Goal: Task Accomplishment & Management: Manage account settings

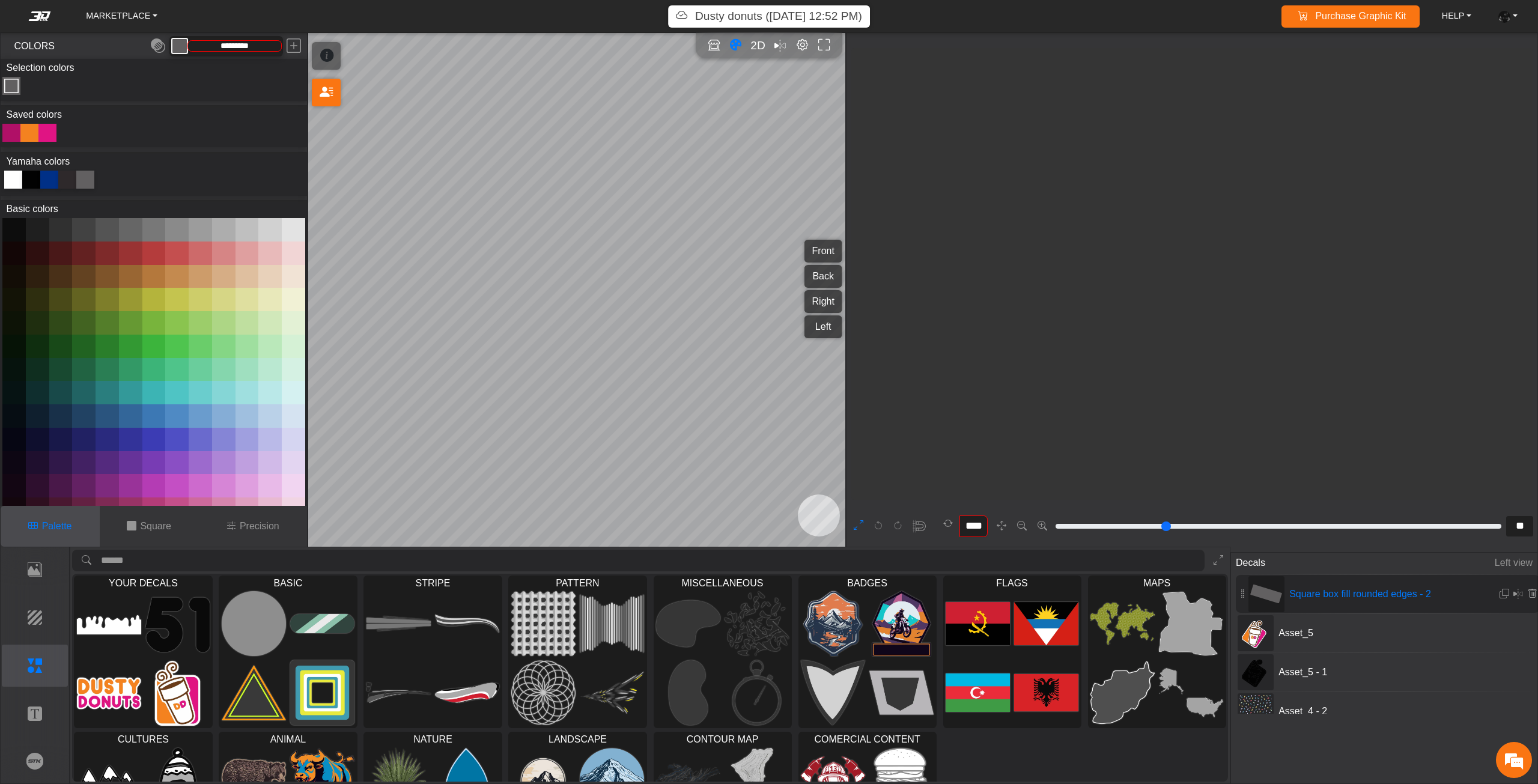
scroll to position [1507, 1239]
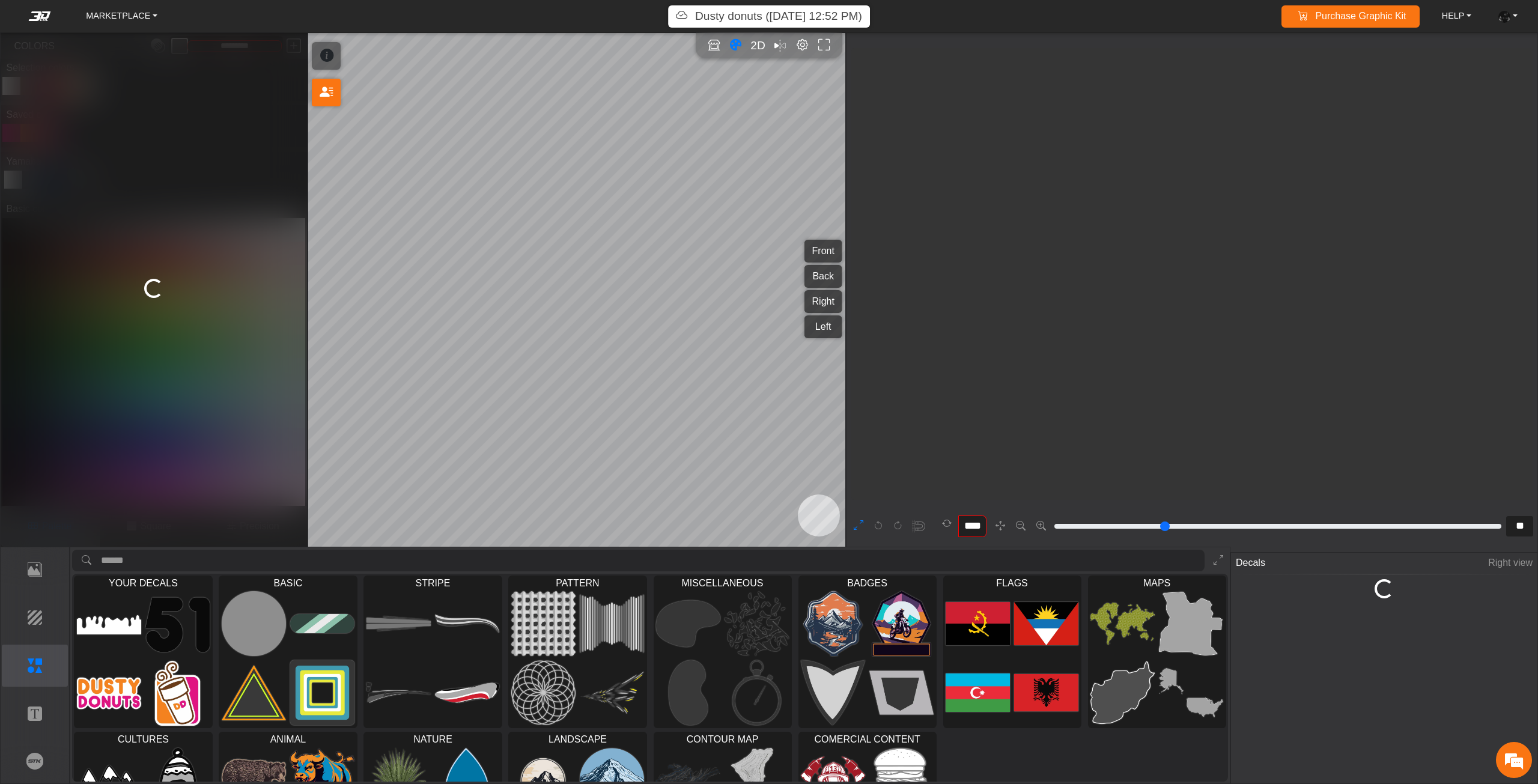
type input "***"
type input "**"
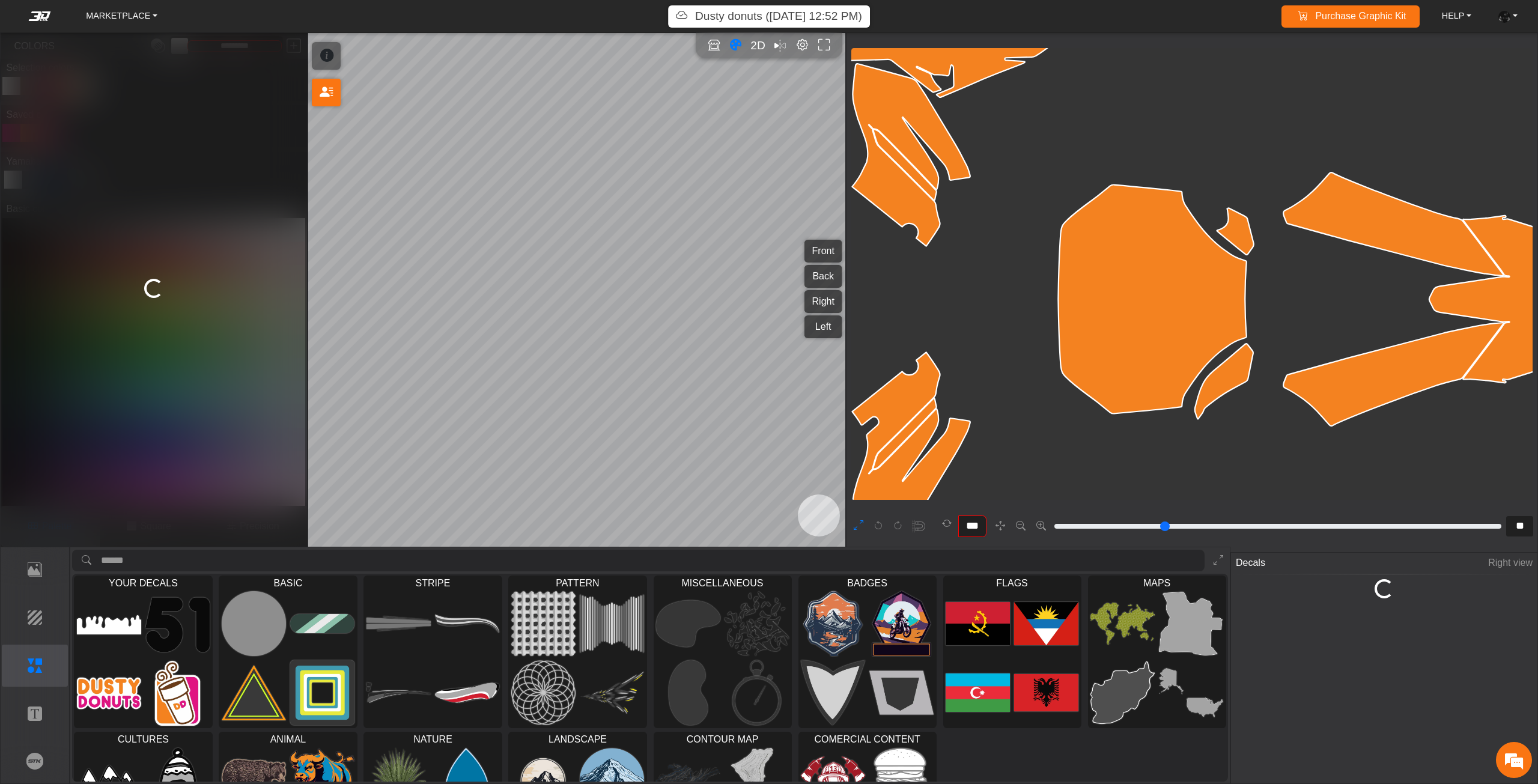
type input "***"
type input "*****"
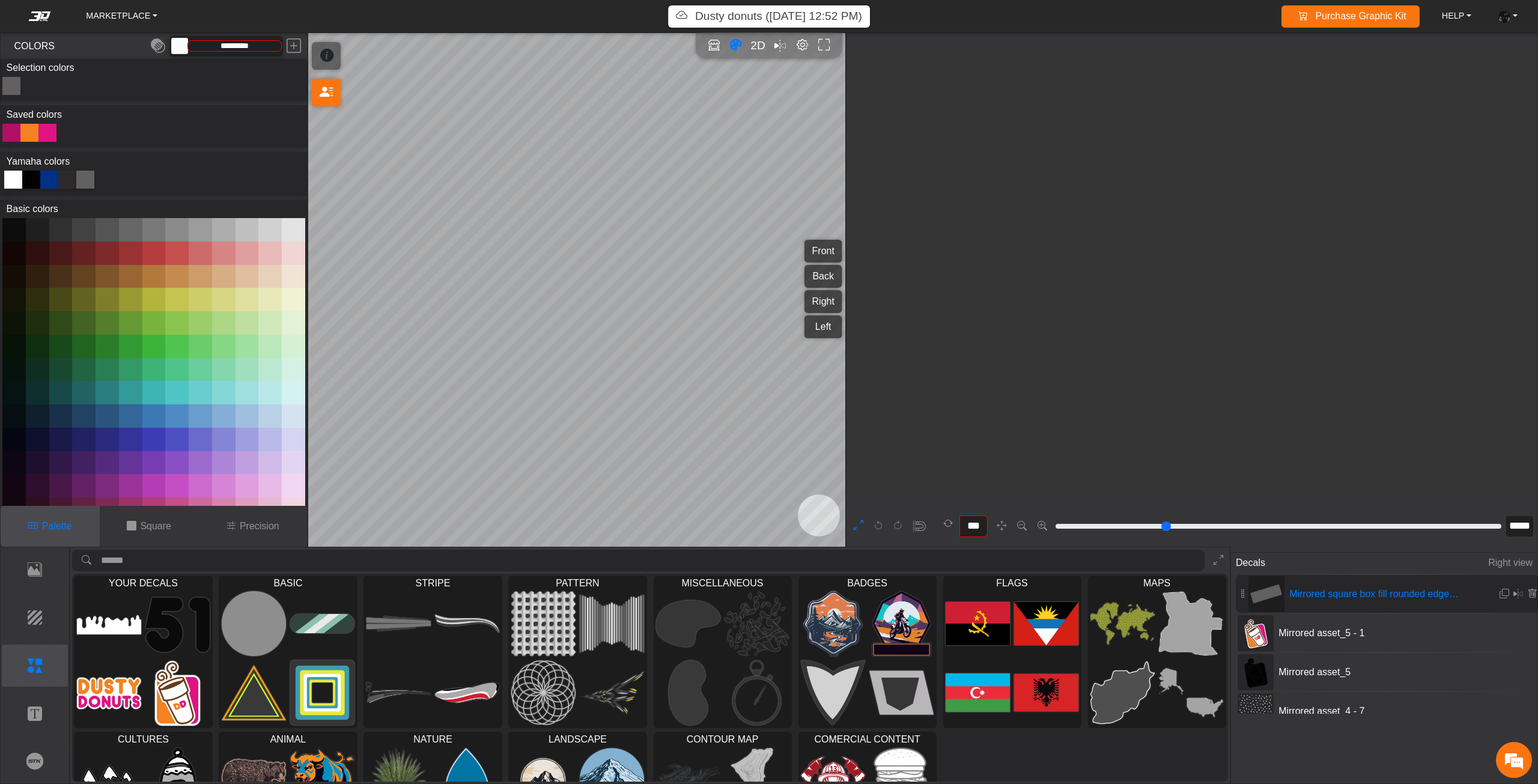
type input "***"
type input "**"
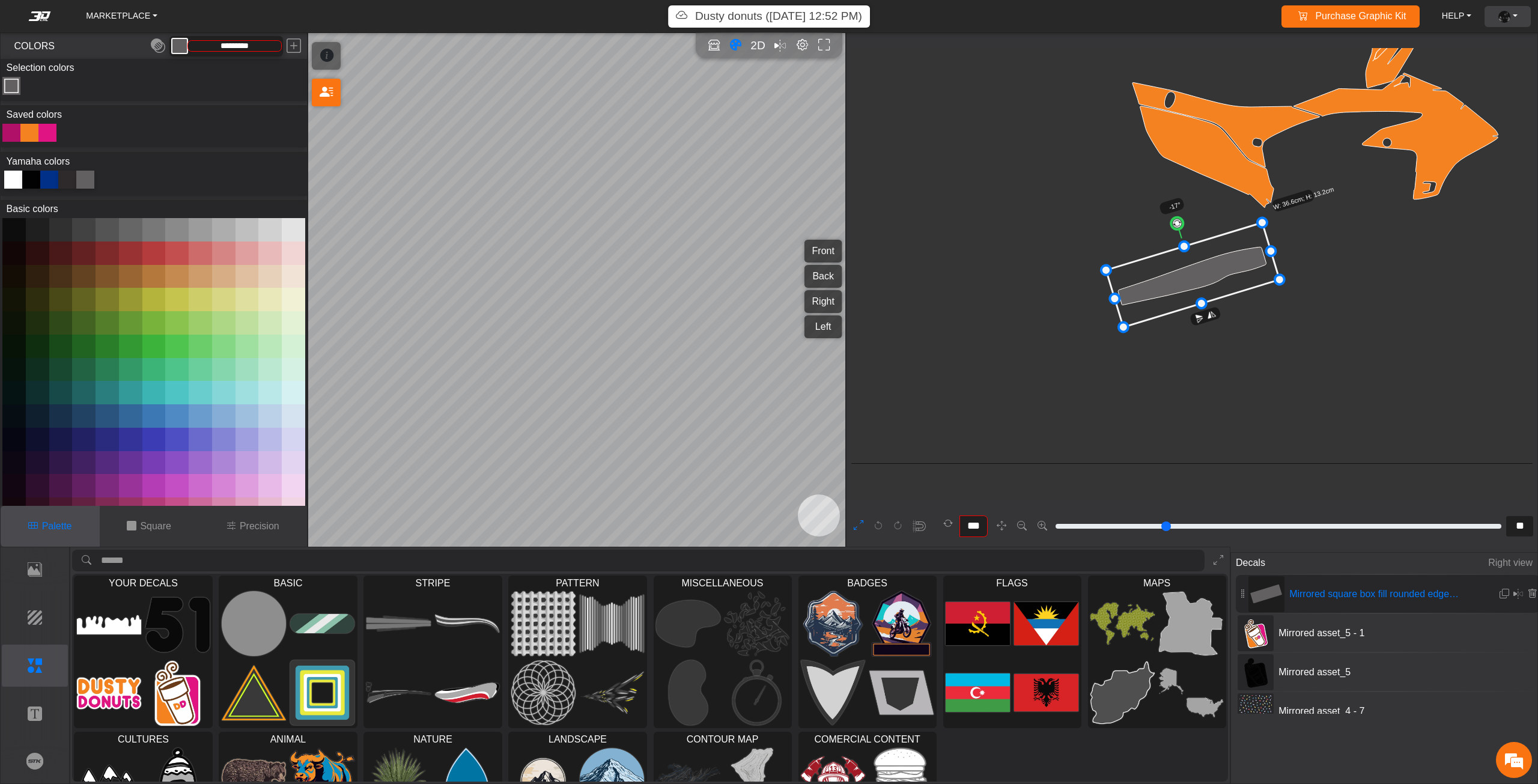
click at [1501, 9] on link "ACCOUNT" at bounding box center [1508, 17] width 29 height 21
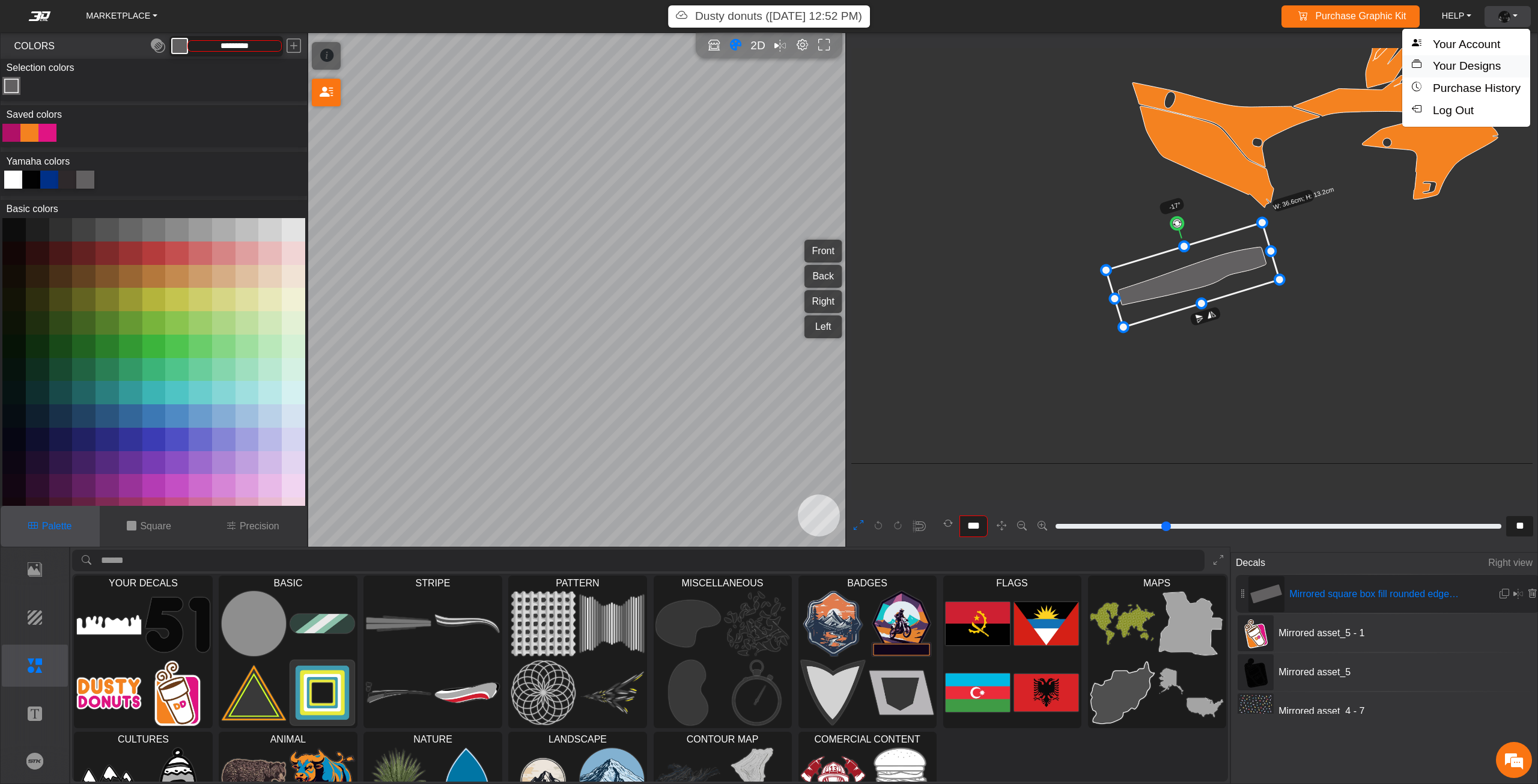
click at [1496, 63] on button "Your Designs" at bounding box center [1466, 66] width 128 height 22
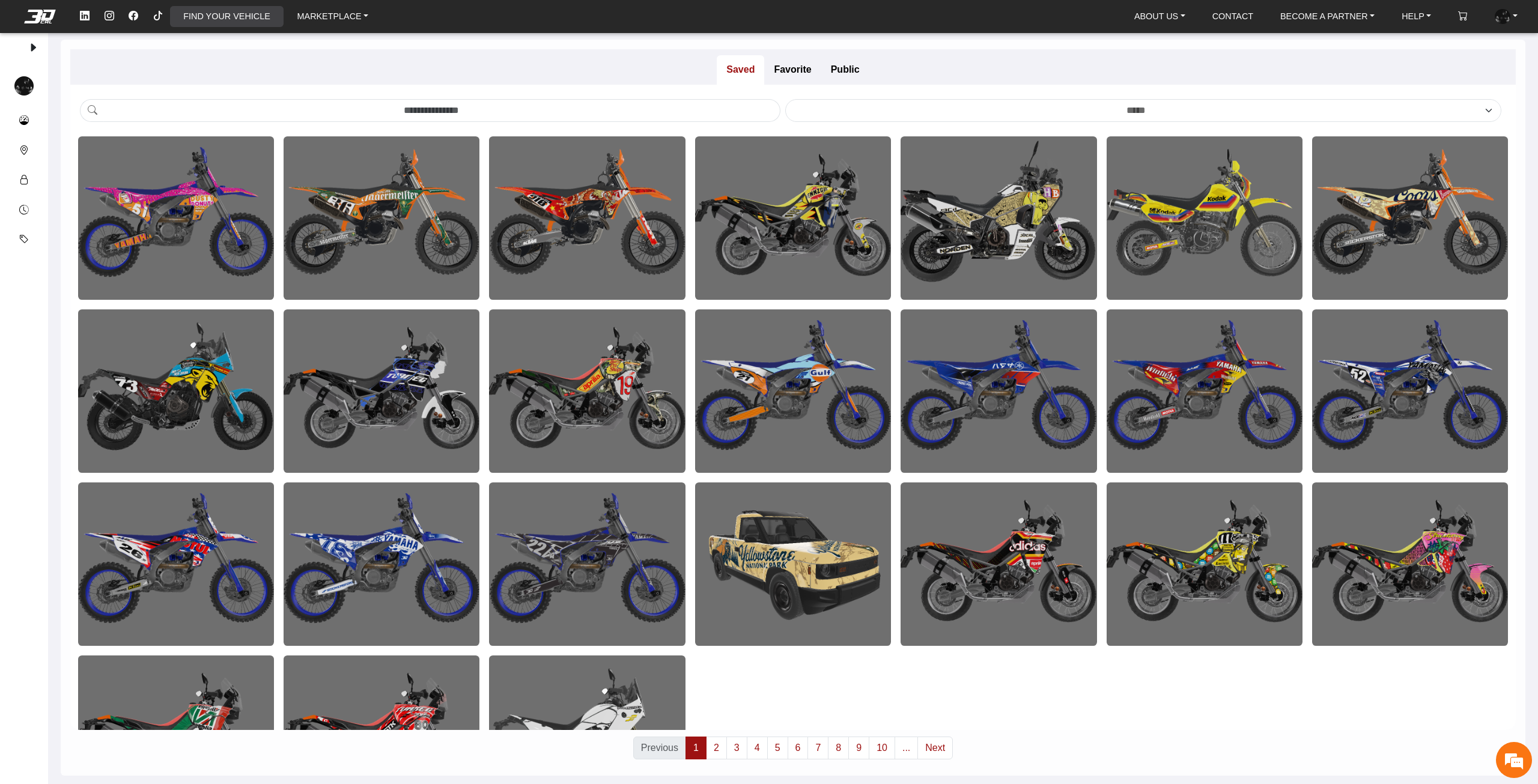
click at [217, 15] on link "FIND YOUR VEHICLE" at bounding box center [226, 17] width 96 height 21
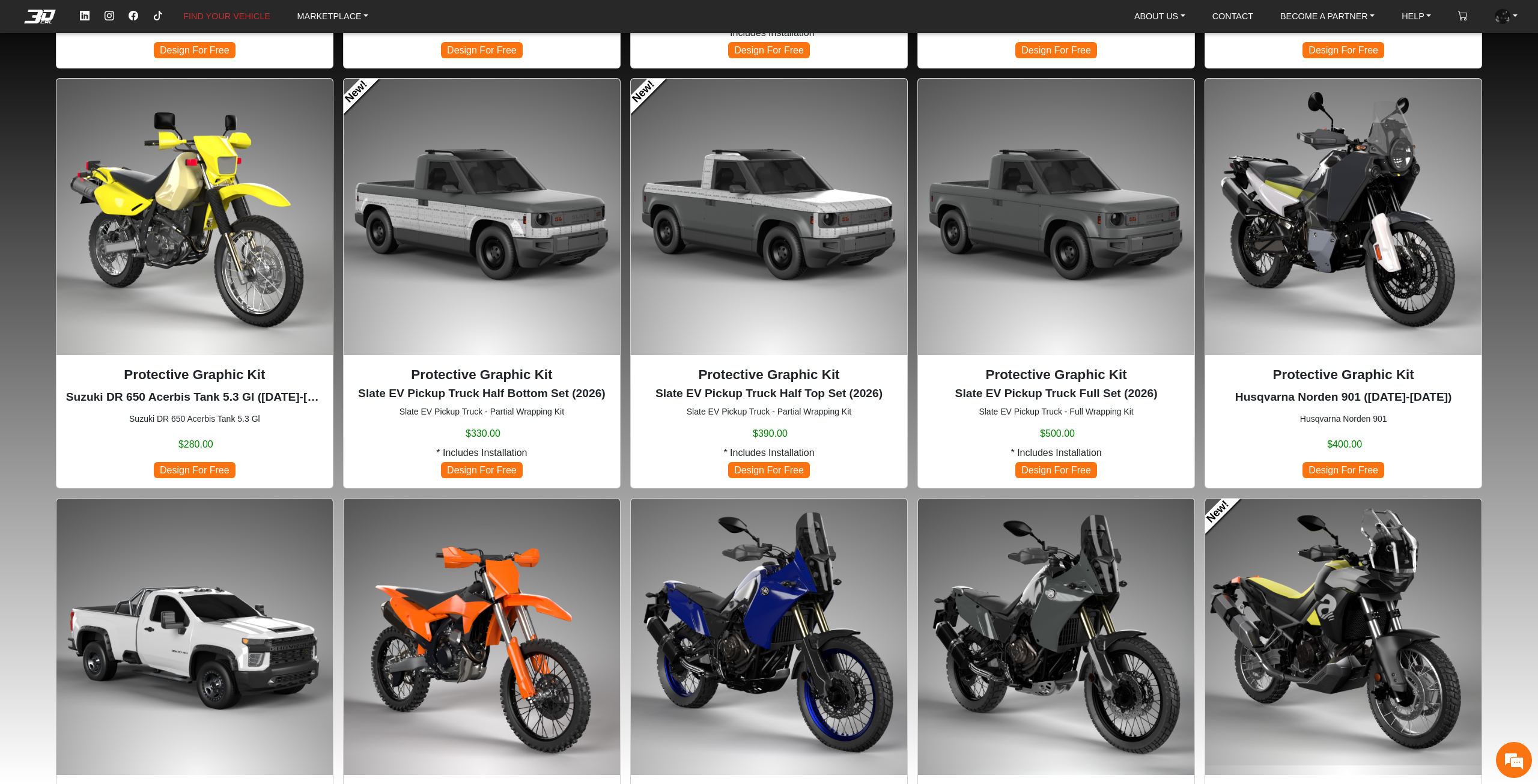
scroll to position [601, 0]
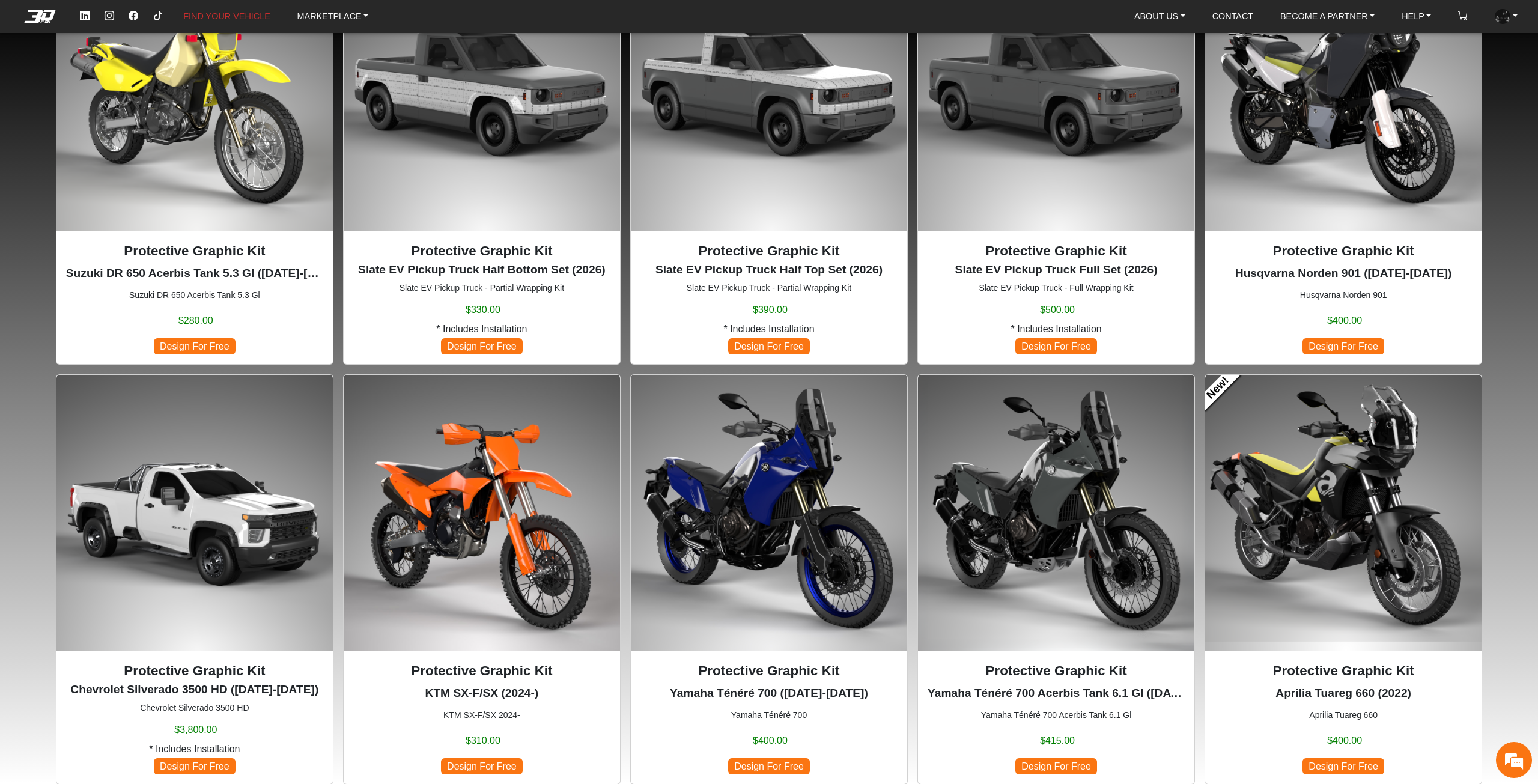
click at [1251, 460] on img at bounding box center [1343, 513] width 276 height 276
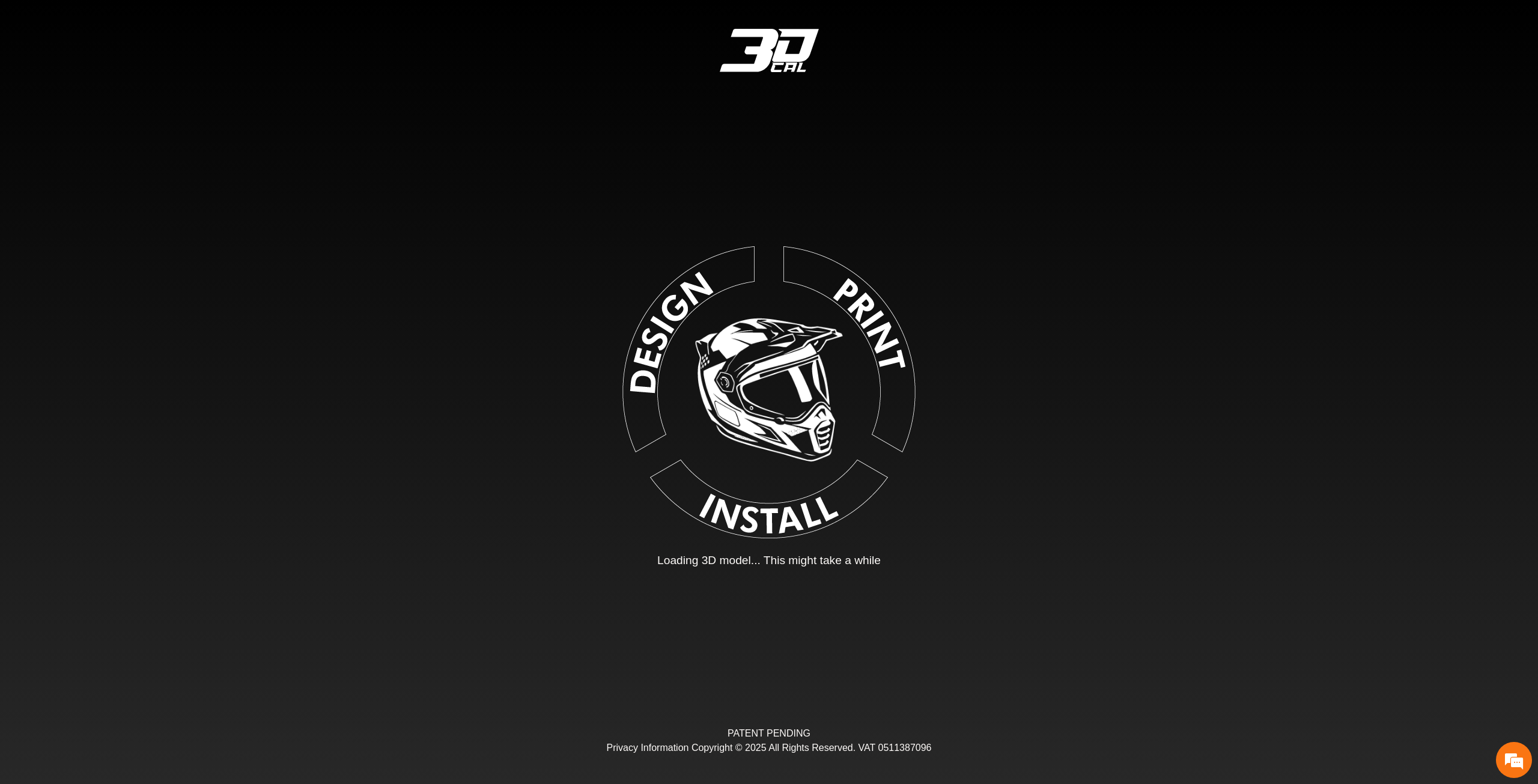
type input "*"
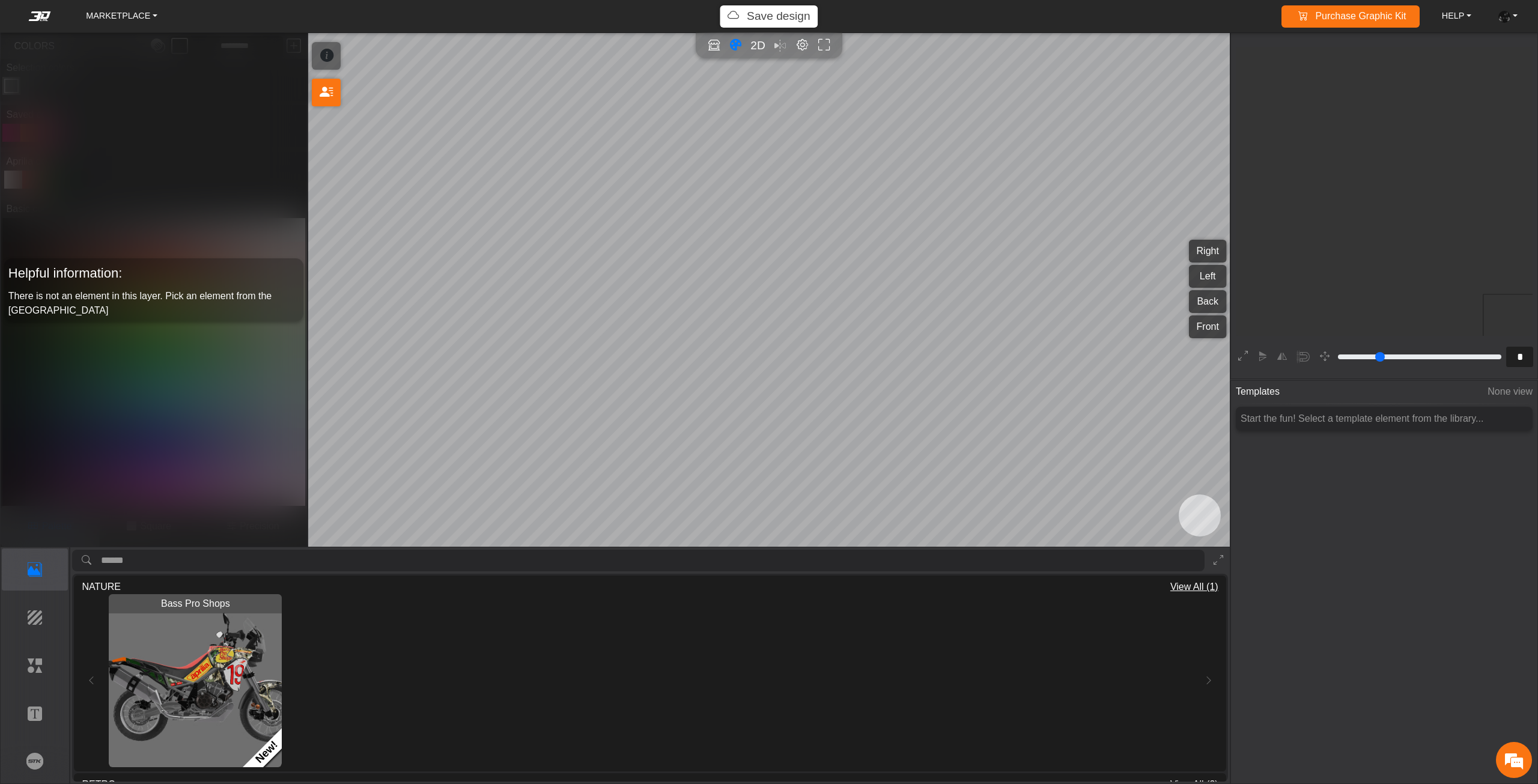
scroll to position [224, 221]
click at [1243, 350] on icon at bounding box center [1243, 356] width 10 height 15
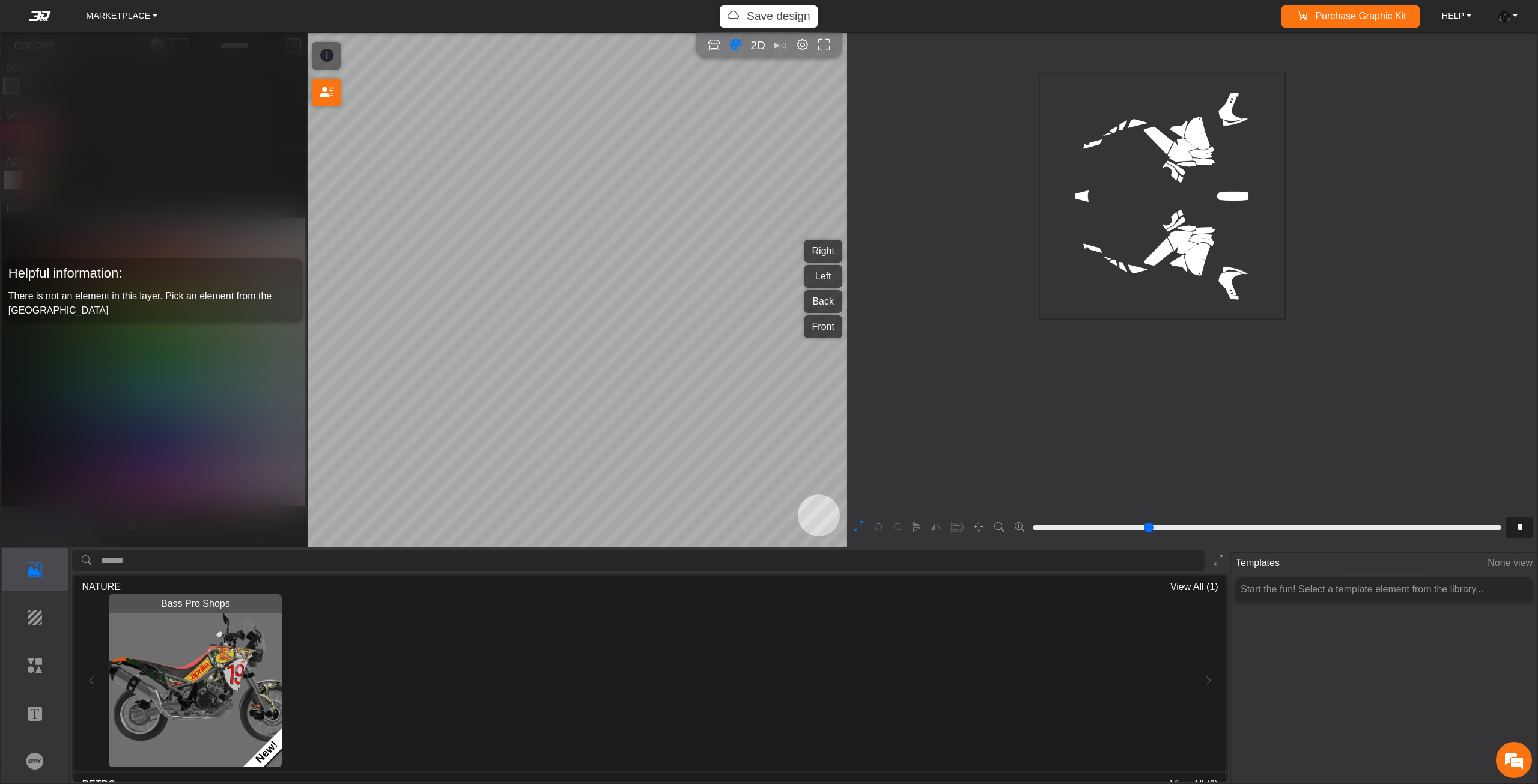
type input "*"
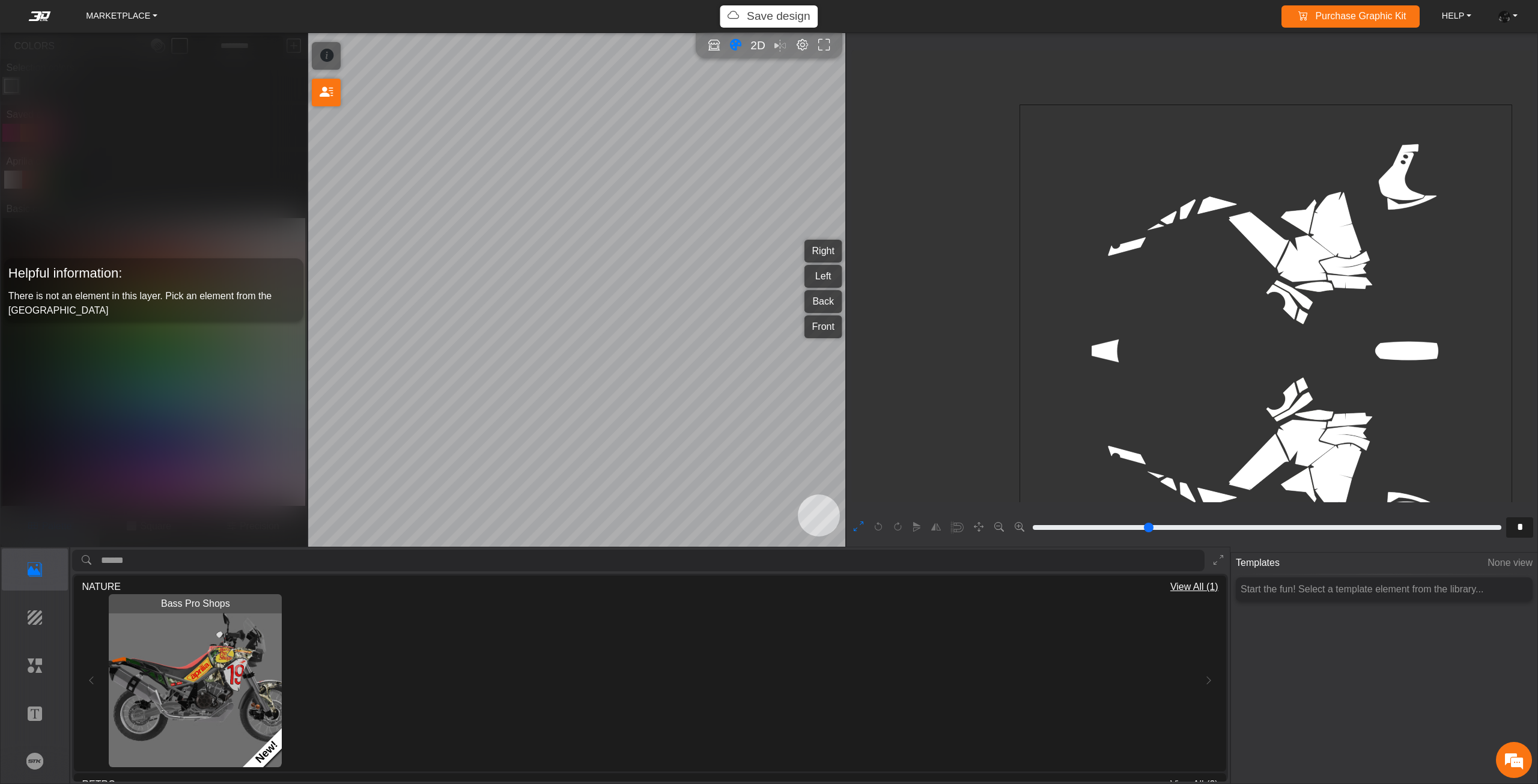
type input "**"
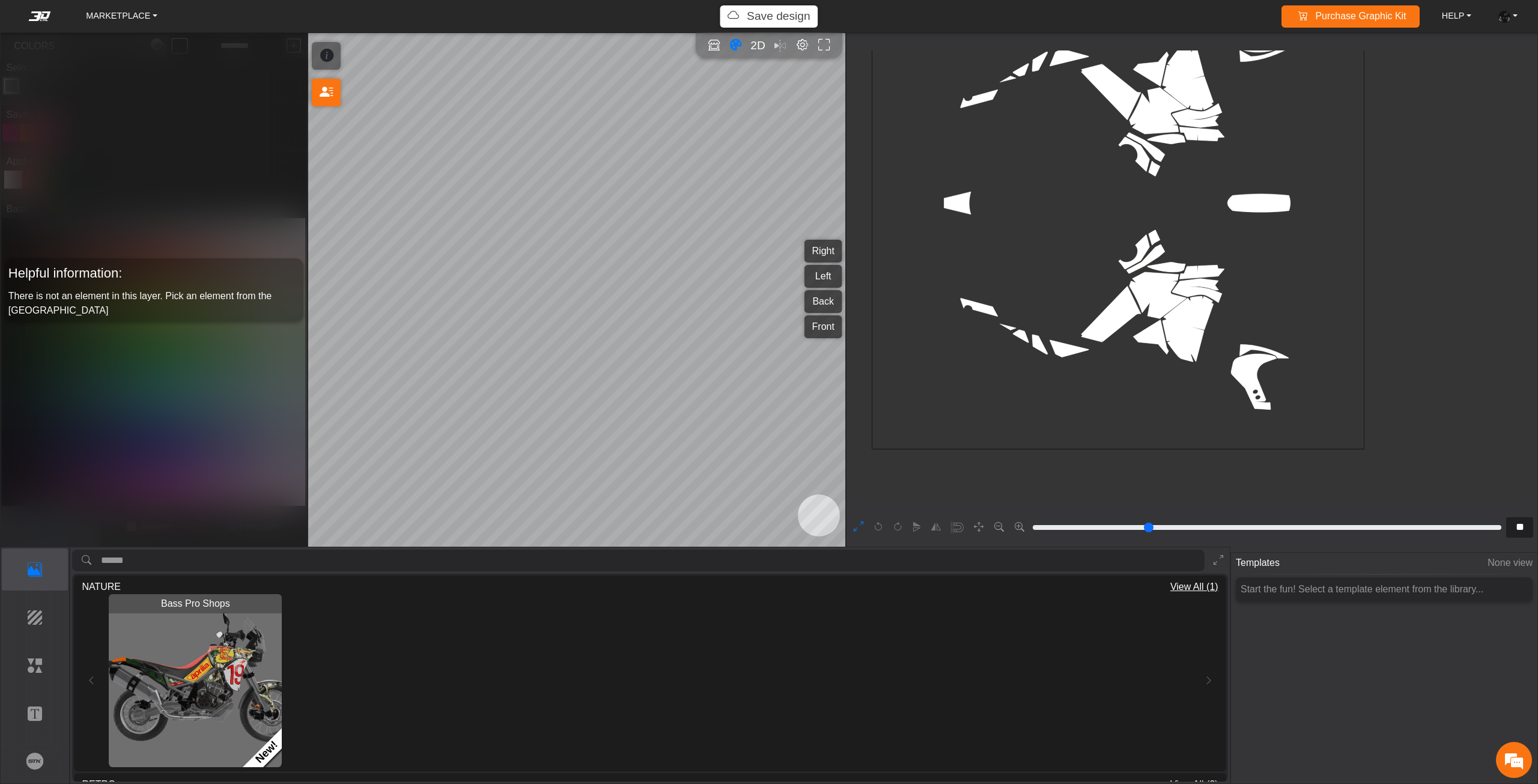
type input "**"
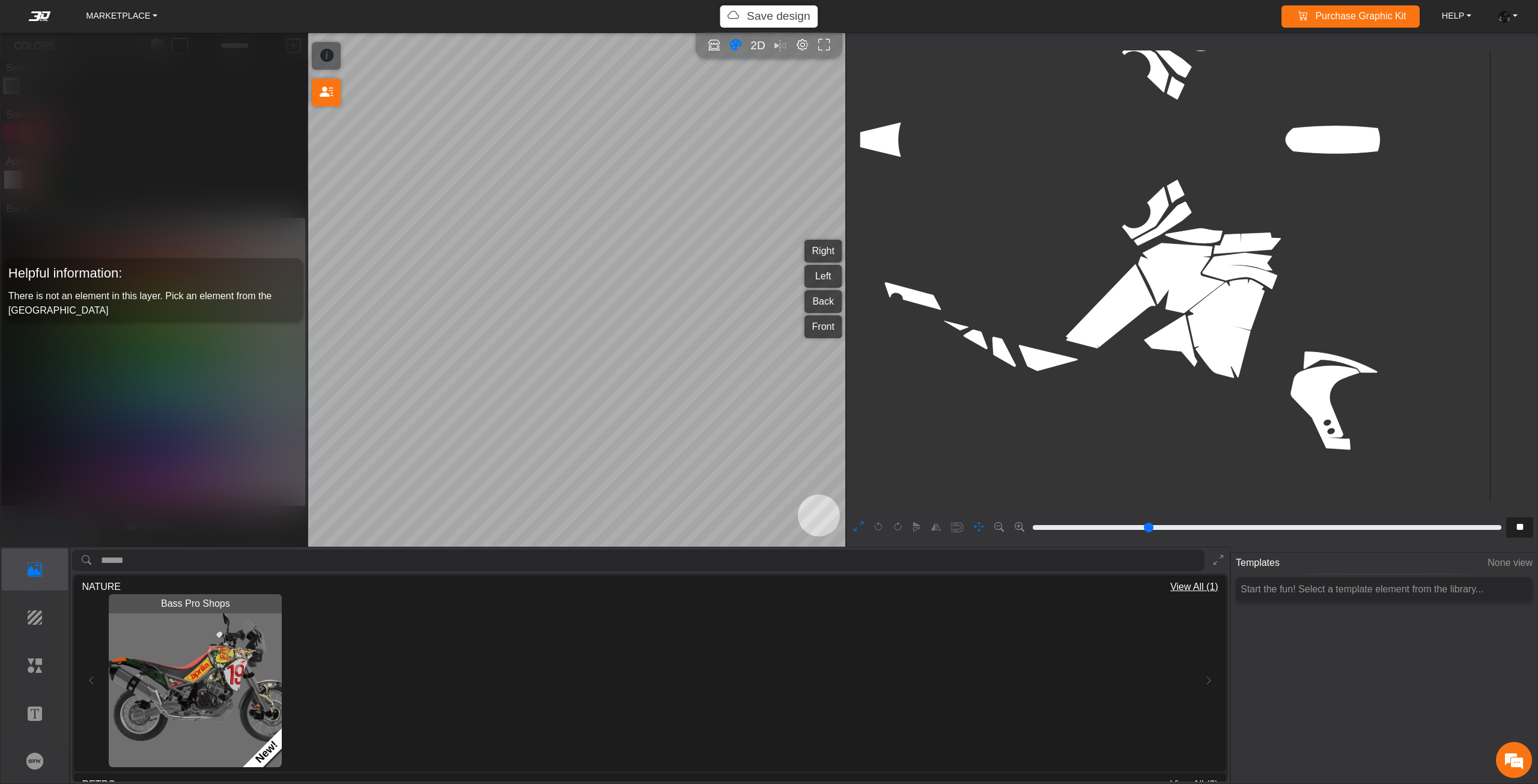
scroll to position [1033, 847]
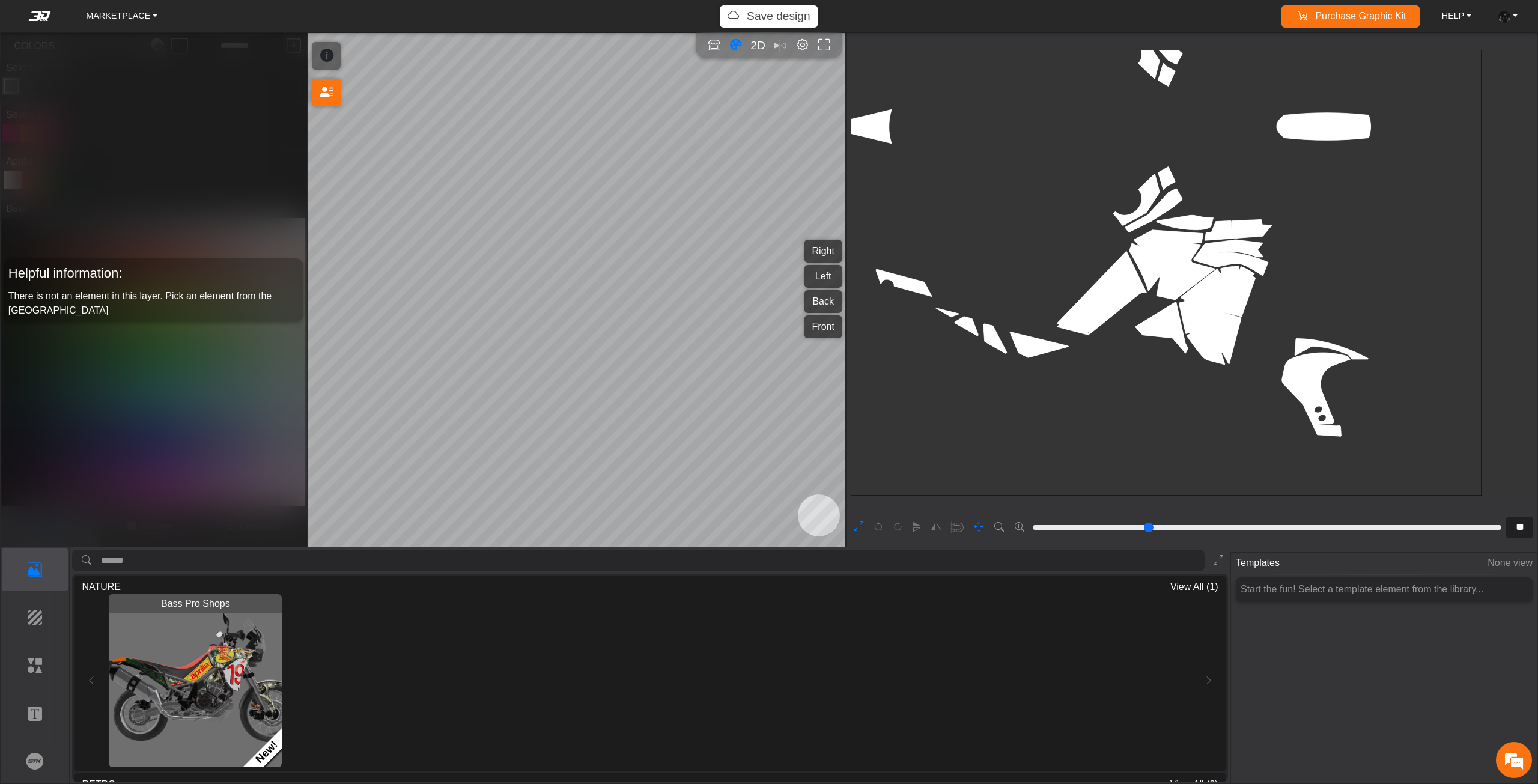
drag, startPoint x: 1255, startPoint y: 389, endPoint x: 1175, endPoint y: 239, distance: 170.0
click at [1175, 239] on rect at bounding box center [1112, 126] width 738 height 738
click at [58, 677] on button "Elements" at bounding box center [35, 666] width 67 height 42
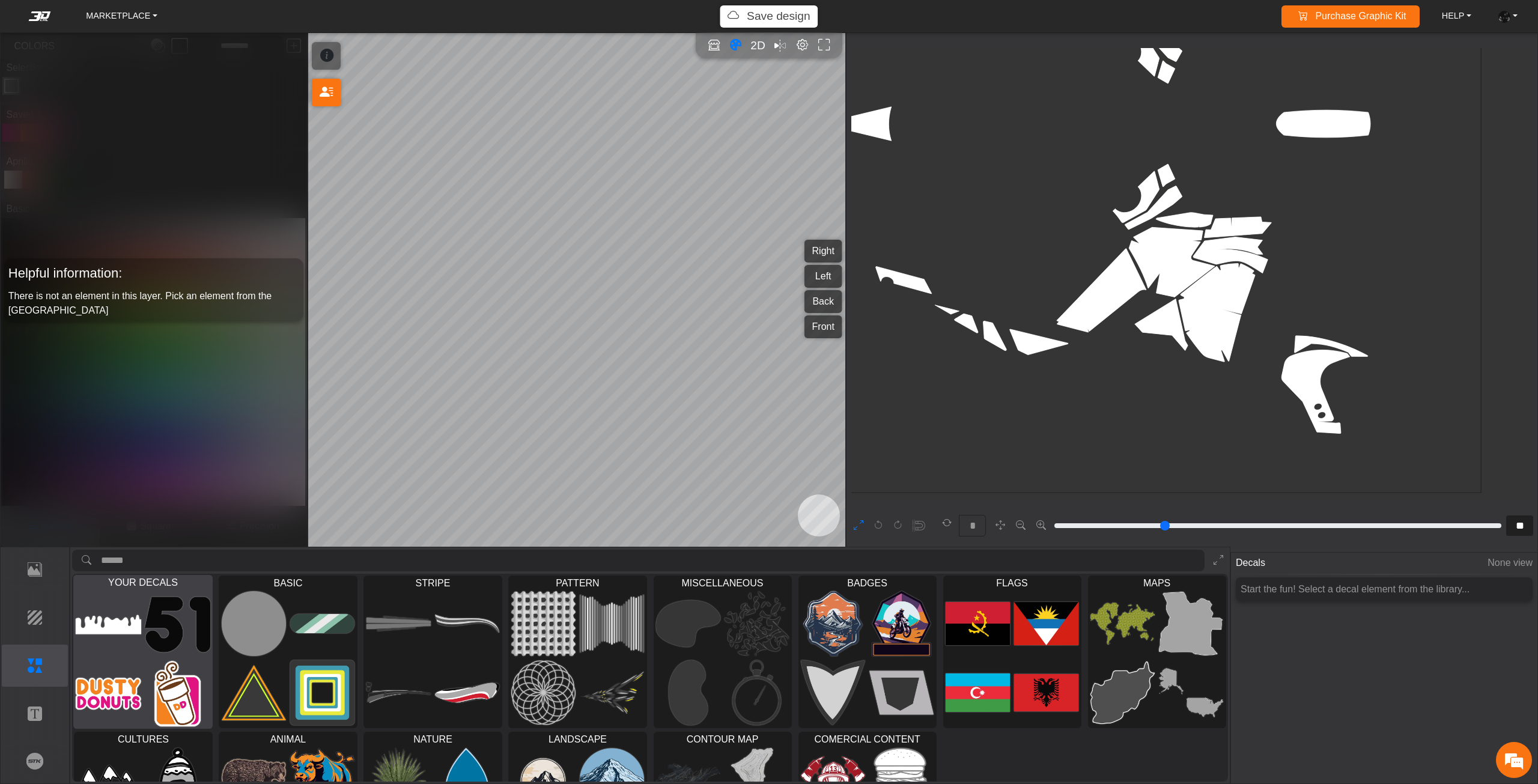
click at [108, 664] on img at bounding box center [109, 694] width 66 height 66
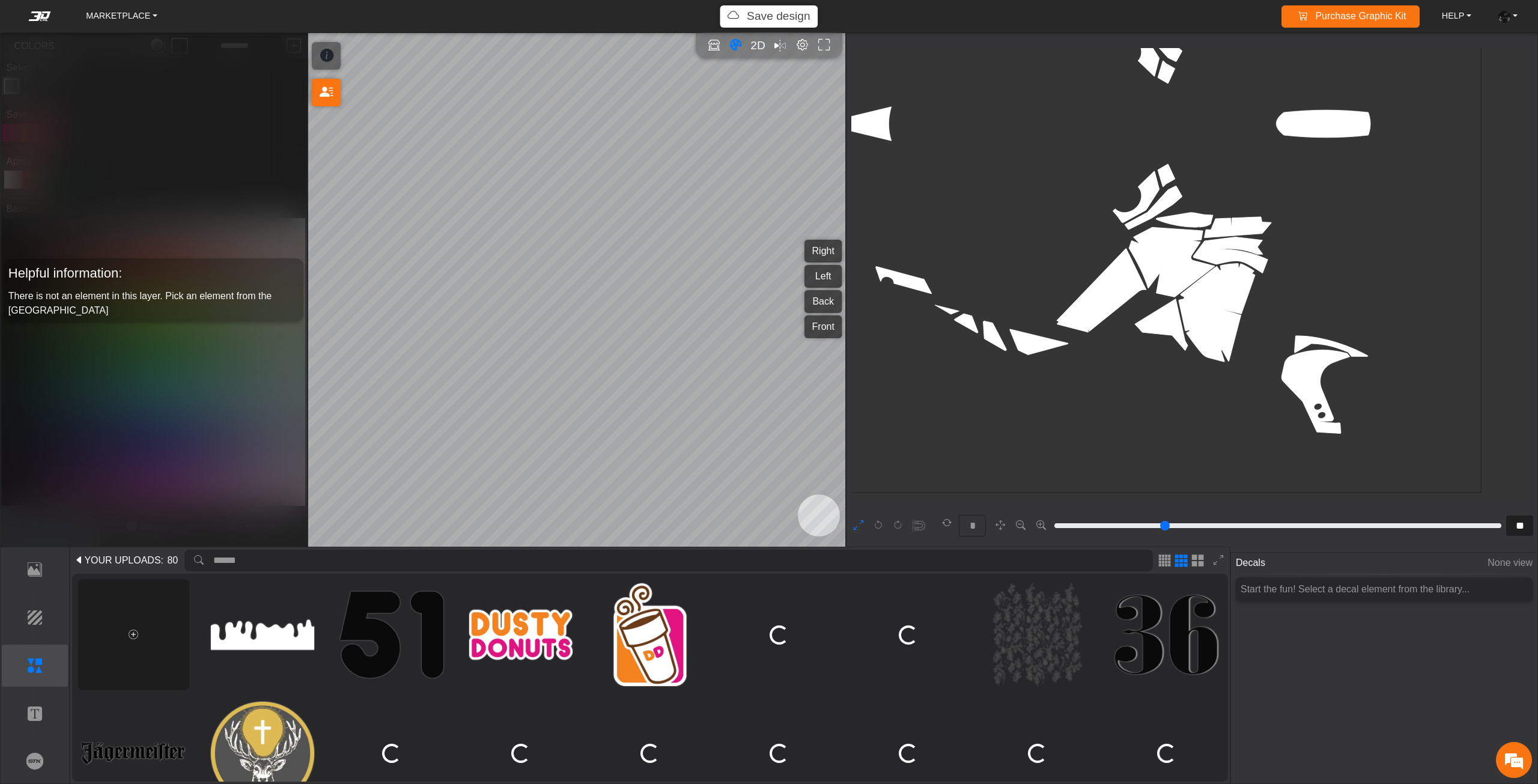
click at [115, 651] on div at bounding box center [133, 634] width 111 height 111
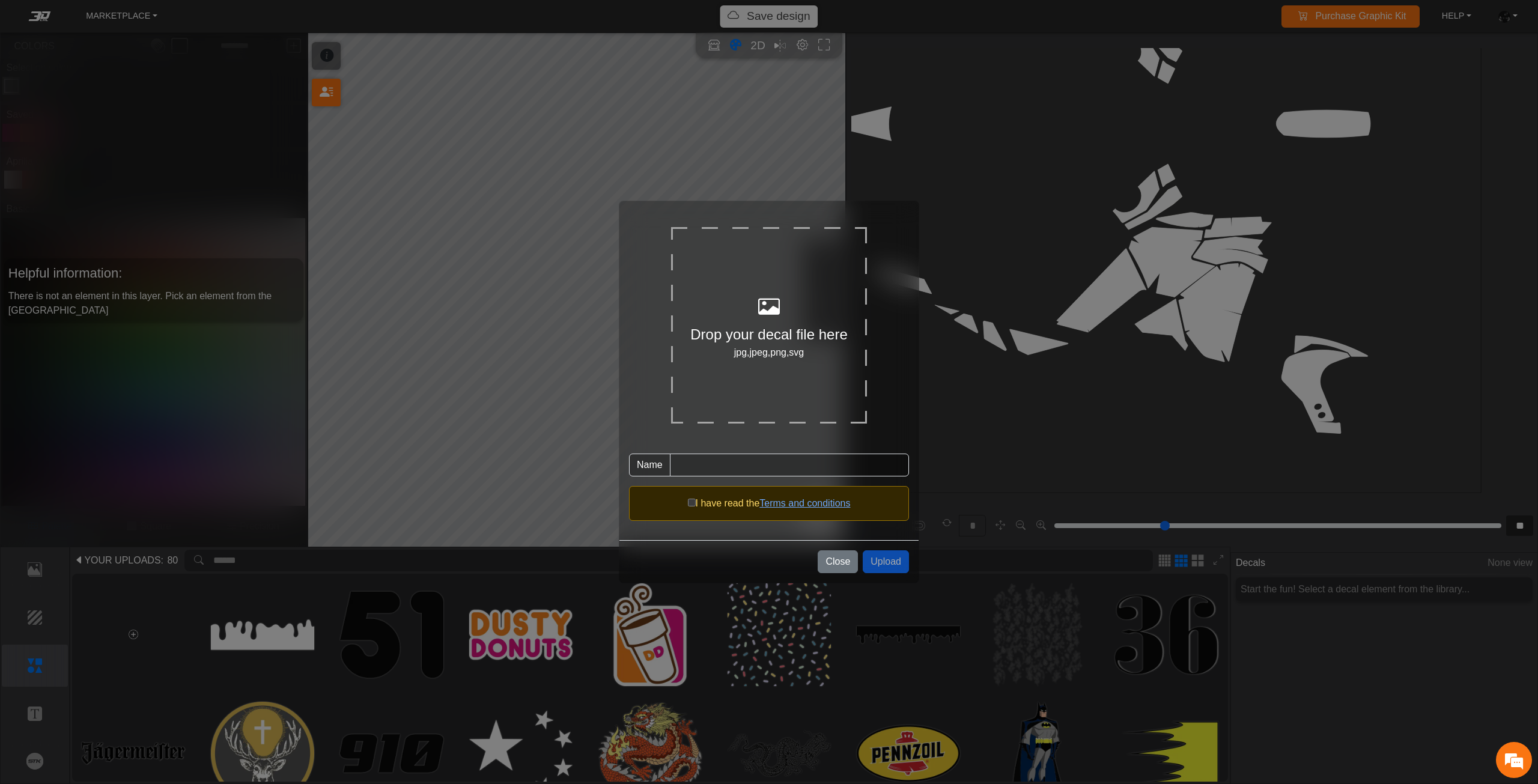
click at [808, 348] on div "jpg,jpeg,png,svg" at bounding box center [769, 352] width 196 height 14
type input "*******"
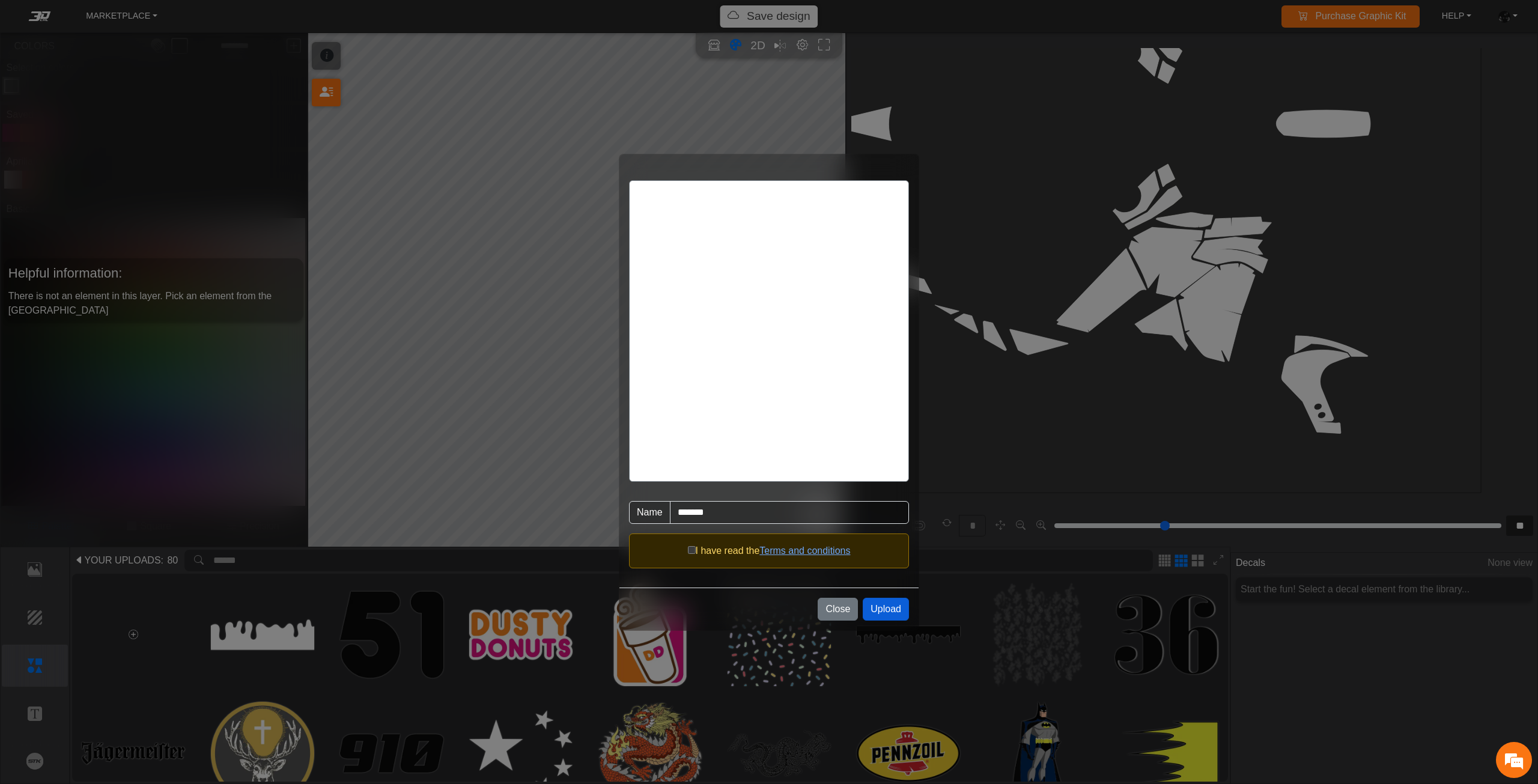
click at [880, 609] on button "Upload" at bounding box center [885, 609] width 46 height 23
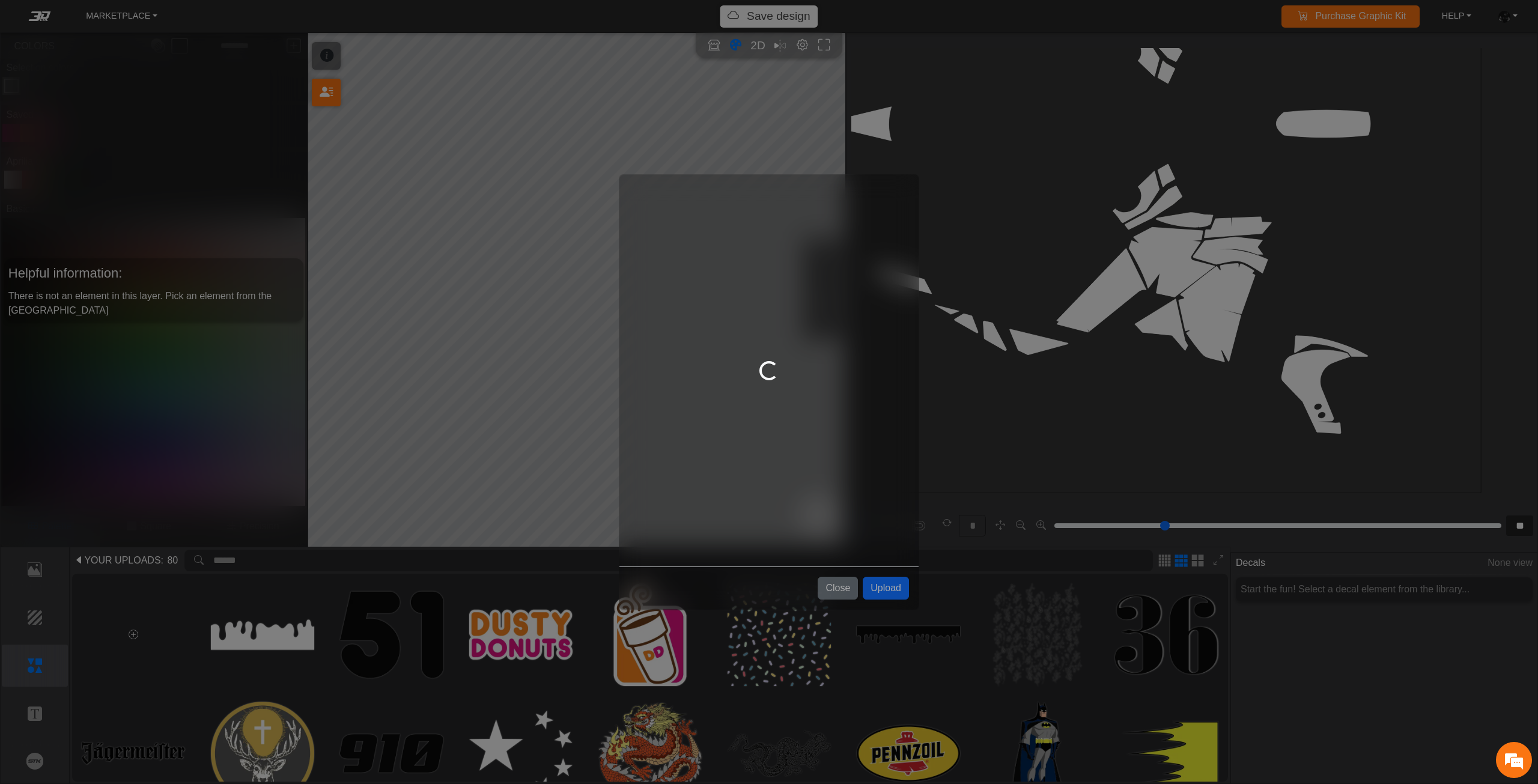
scroll to position [0, 0]
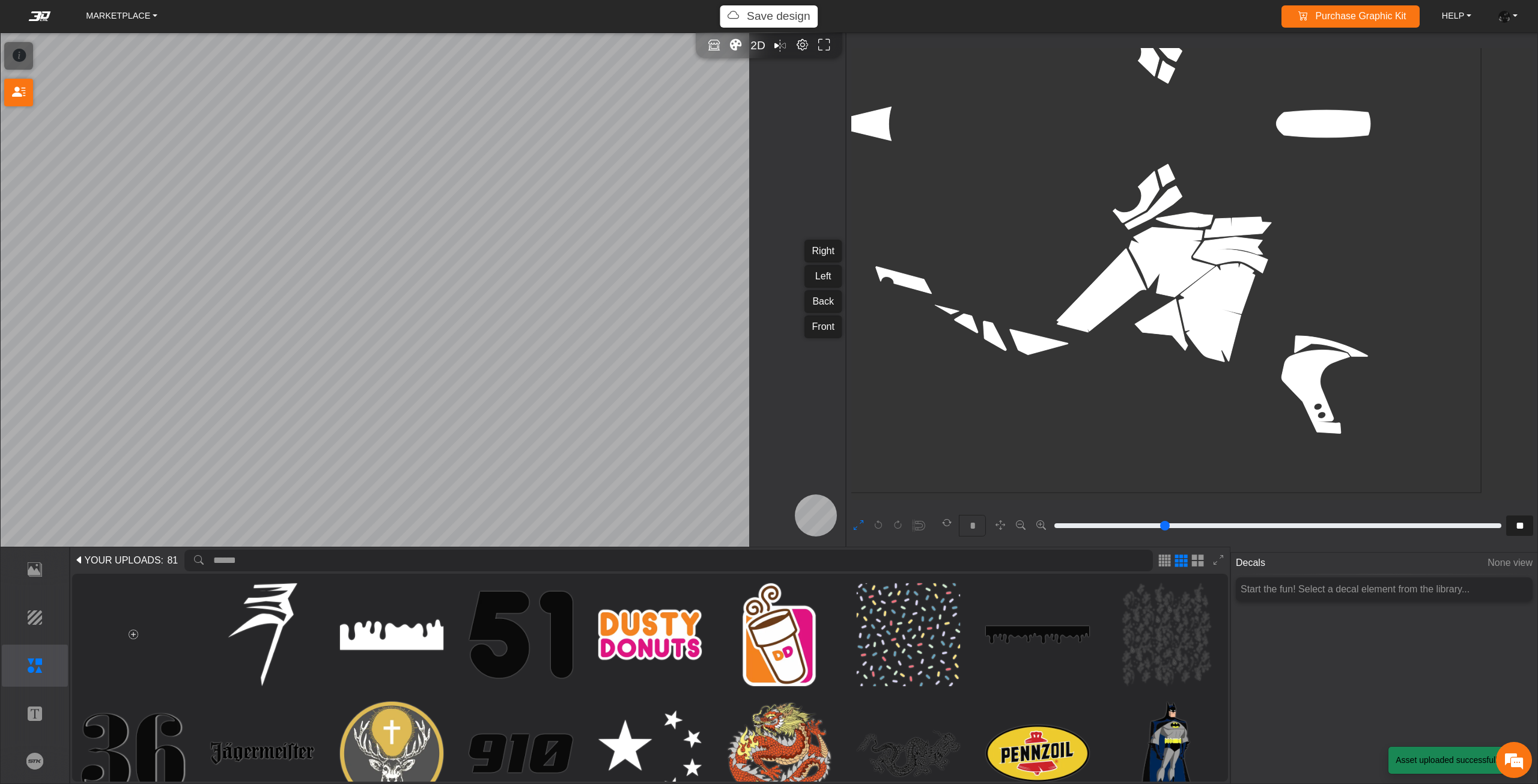
type input "***"
type input "*****"
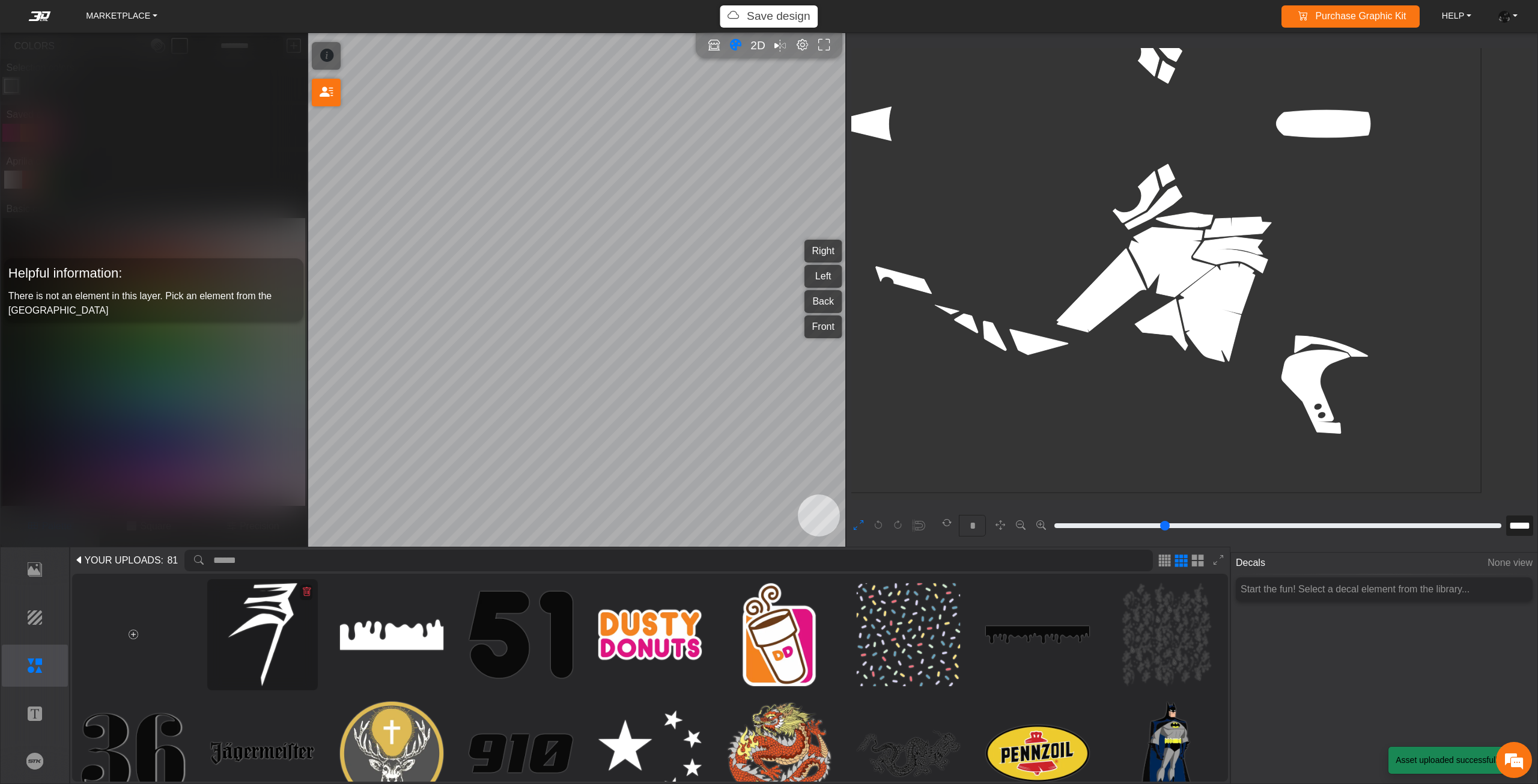
type input "**"
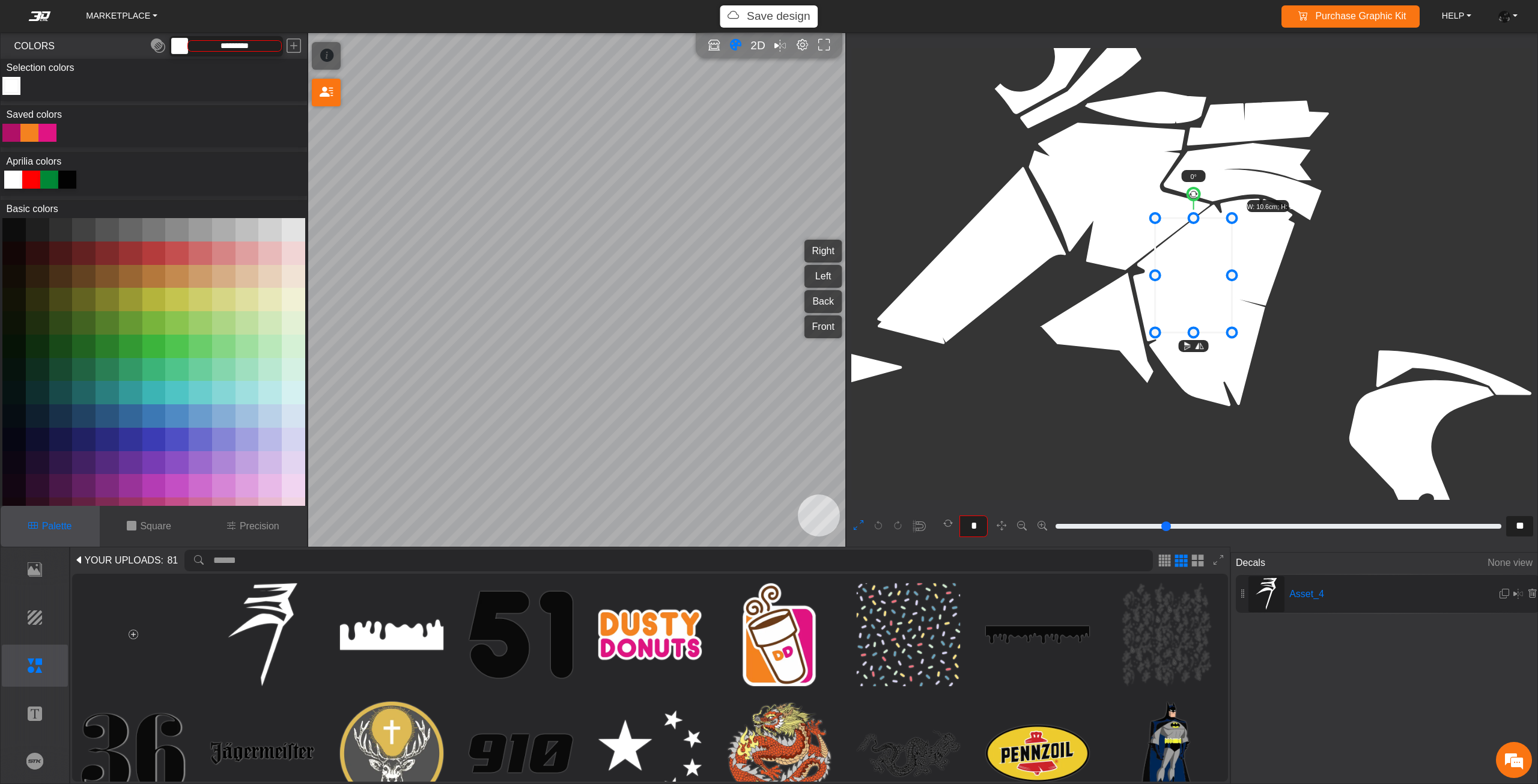
click at [9, 132] on div at bounding box center [11, 133] width 18 height 18
type input "*********"
type input "**"
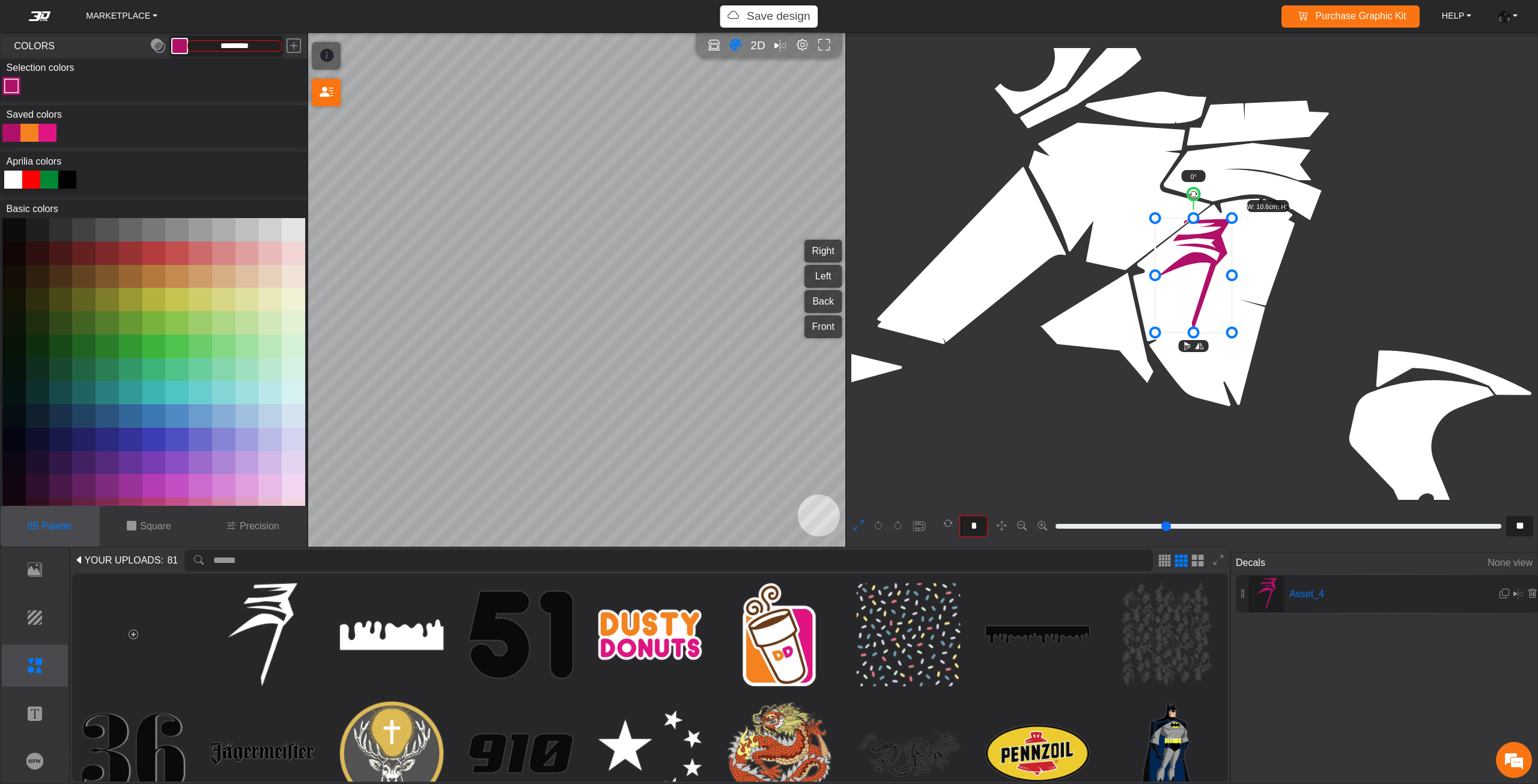
type input "**"
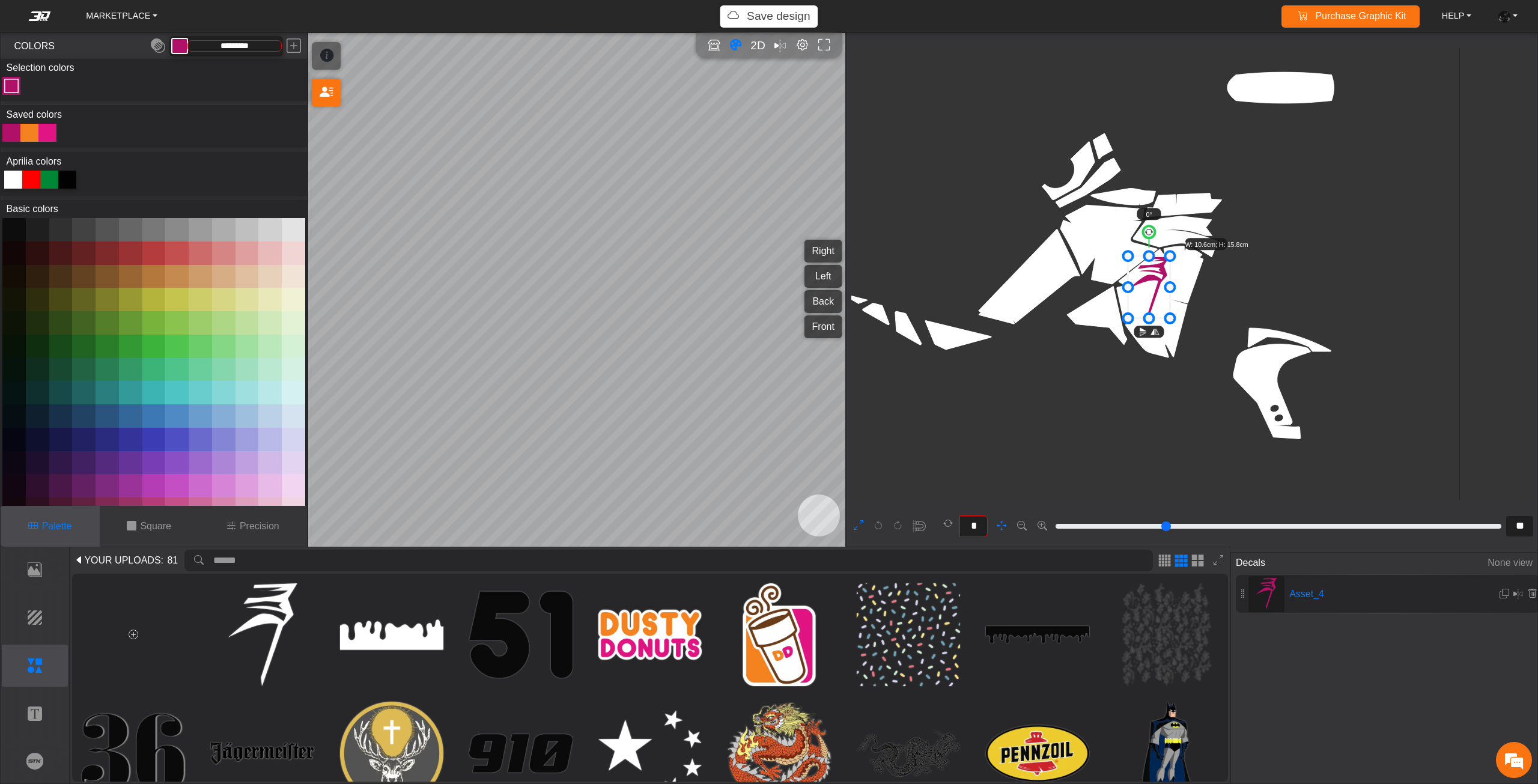
scroll to position [1217, 1141]
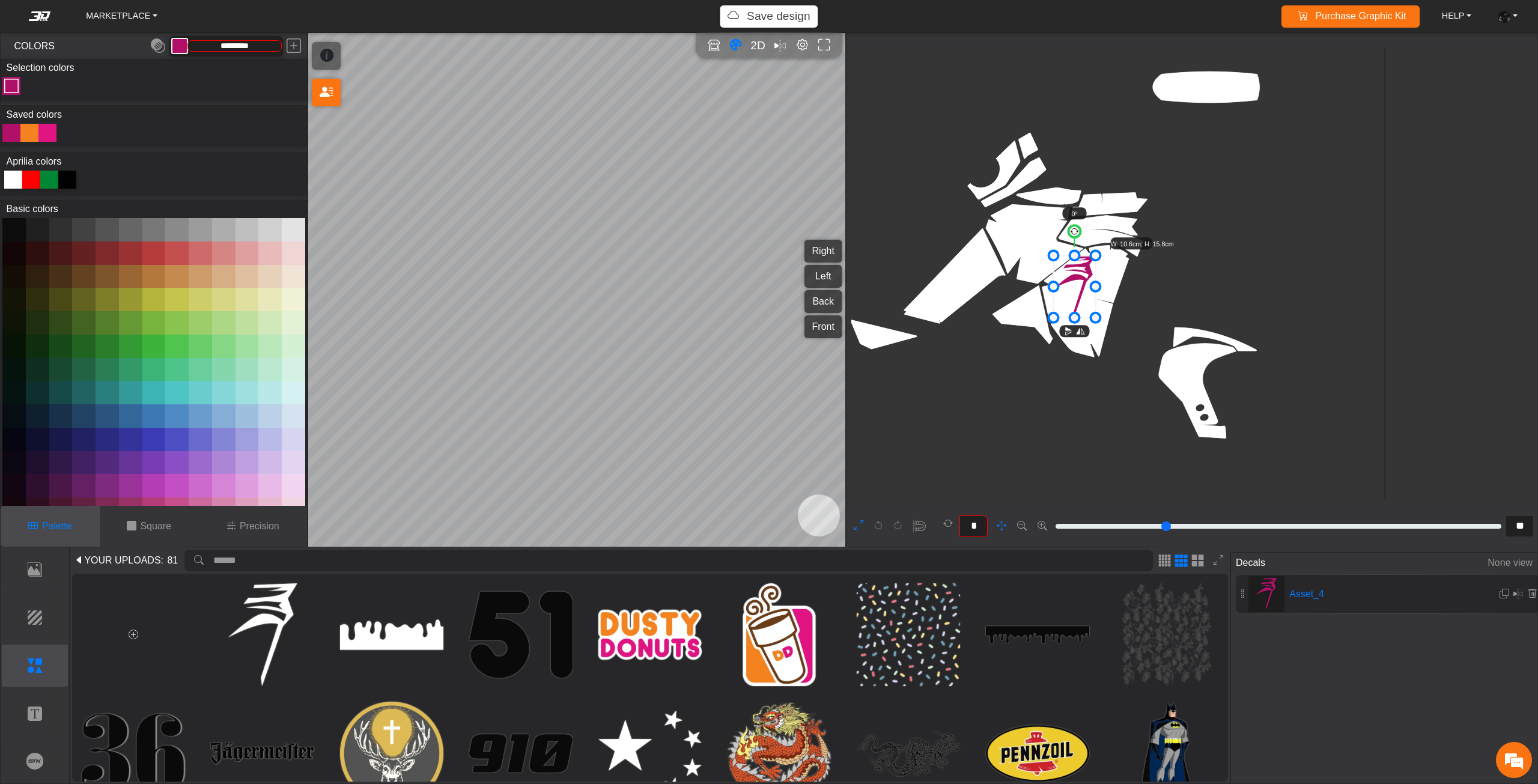
drag, startPoint x: 1198, startPoint y: 322, endPoint x: 1082, endPoint y: 330, distance: 116.3
click at [1082, 330] on rect at bounding box center [1081, 331] width 12 height 12
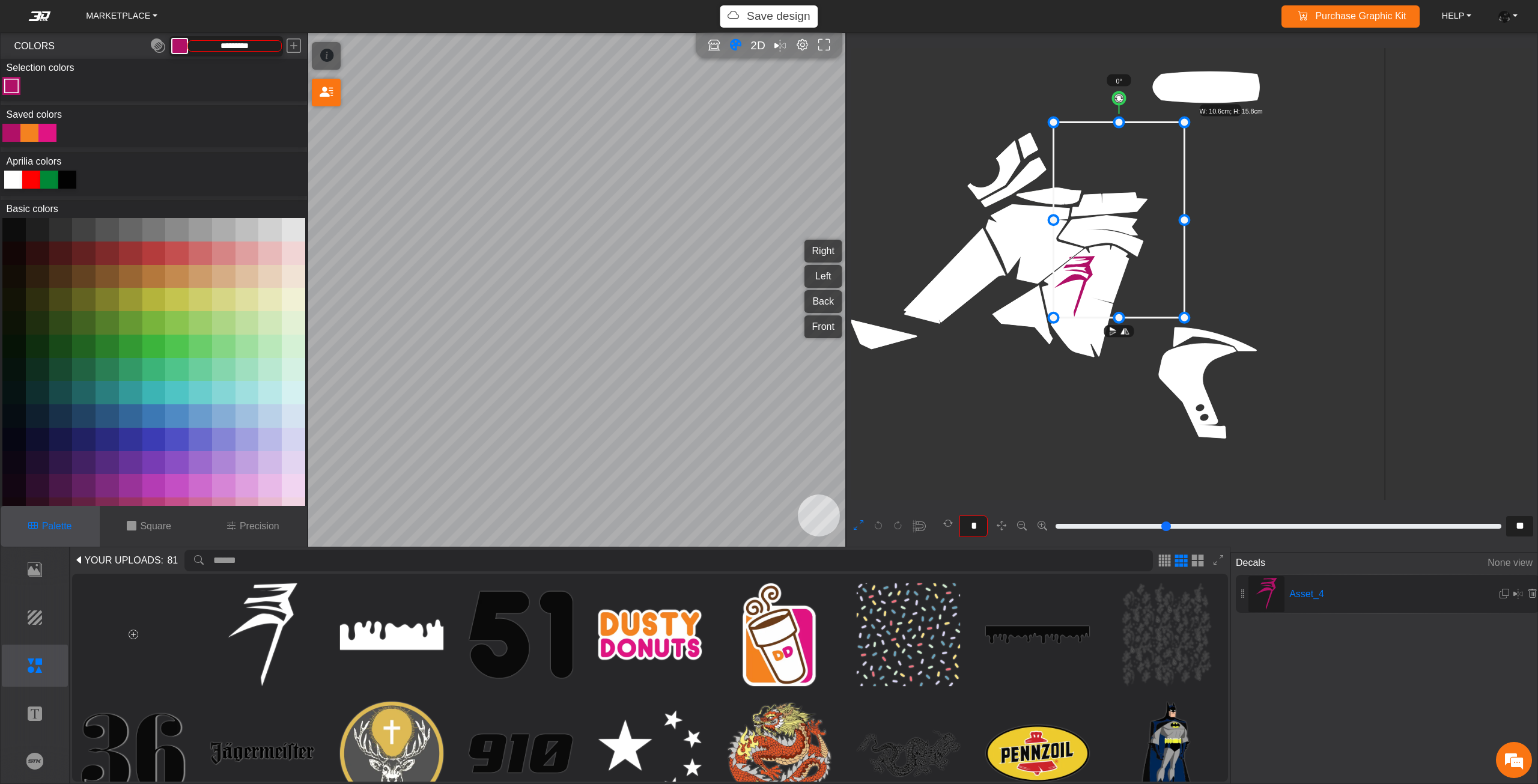
drag, startPoint x: 1093, startPoint y: 260, endPoint x: 1182, endPoint y: 185, distance: 116.4
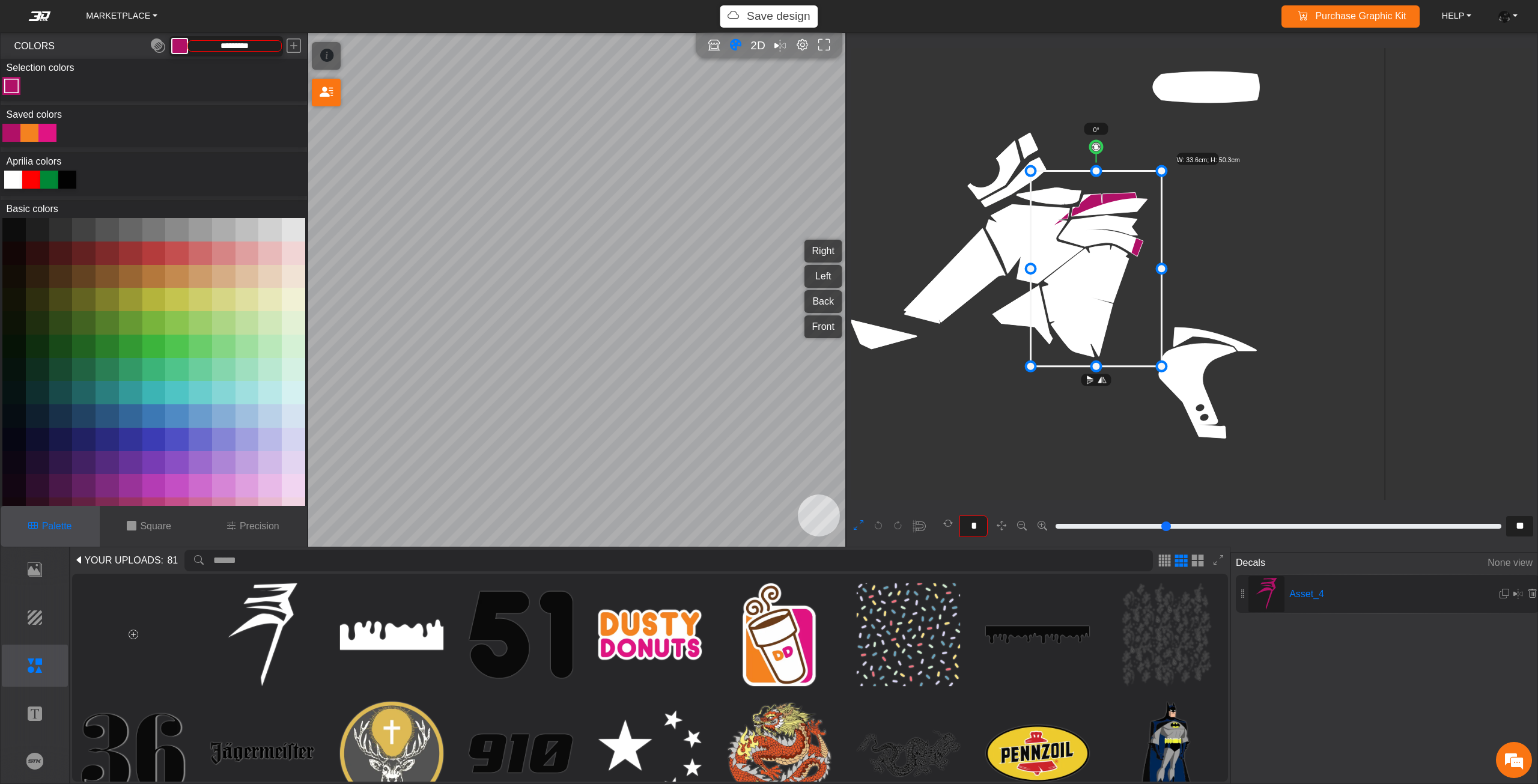
drag, startPoint x: 1142, startPoint y: 263, endPoint x: 1114, endPoint y: 303, distance: 48.8
click at [1114, 305] on icon at bounding box center [1096, 268] width 131 height 195
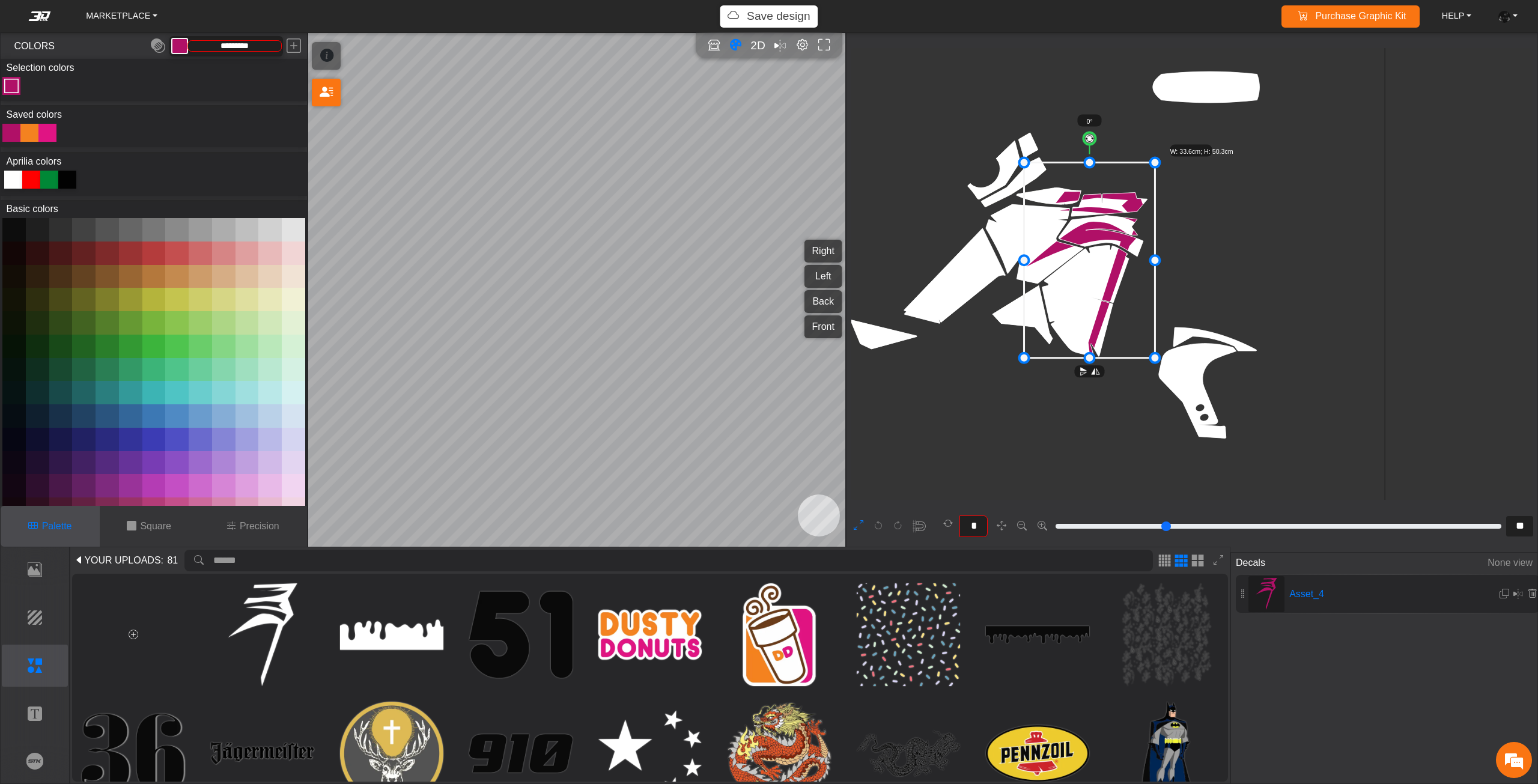
click at [1112, 298] on icon at bounding box center [1089, 260] width 131 height 195
type input "**"
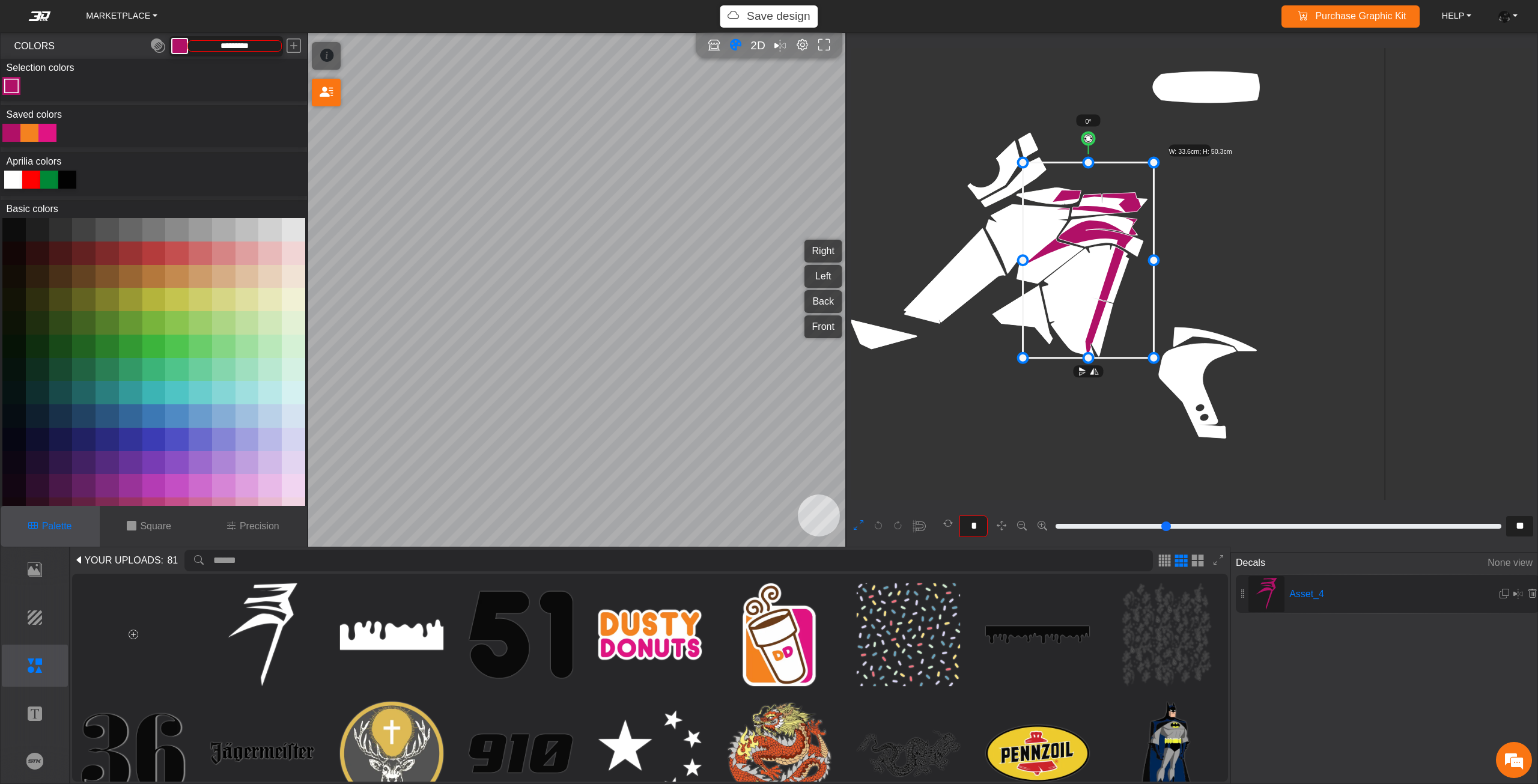
type input "**"
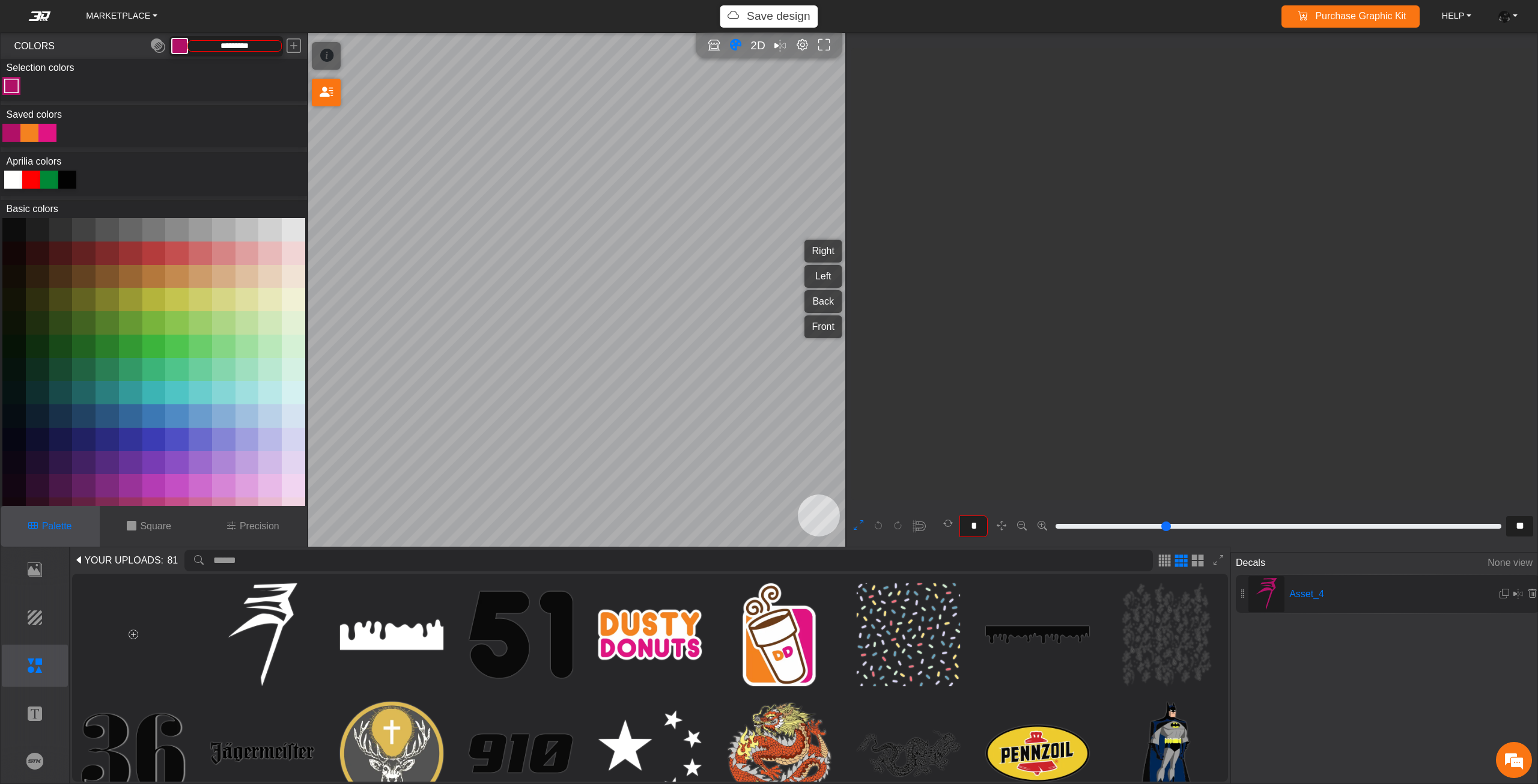
type input "**"
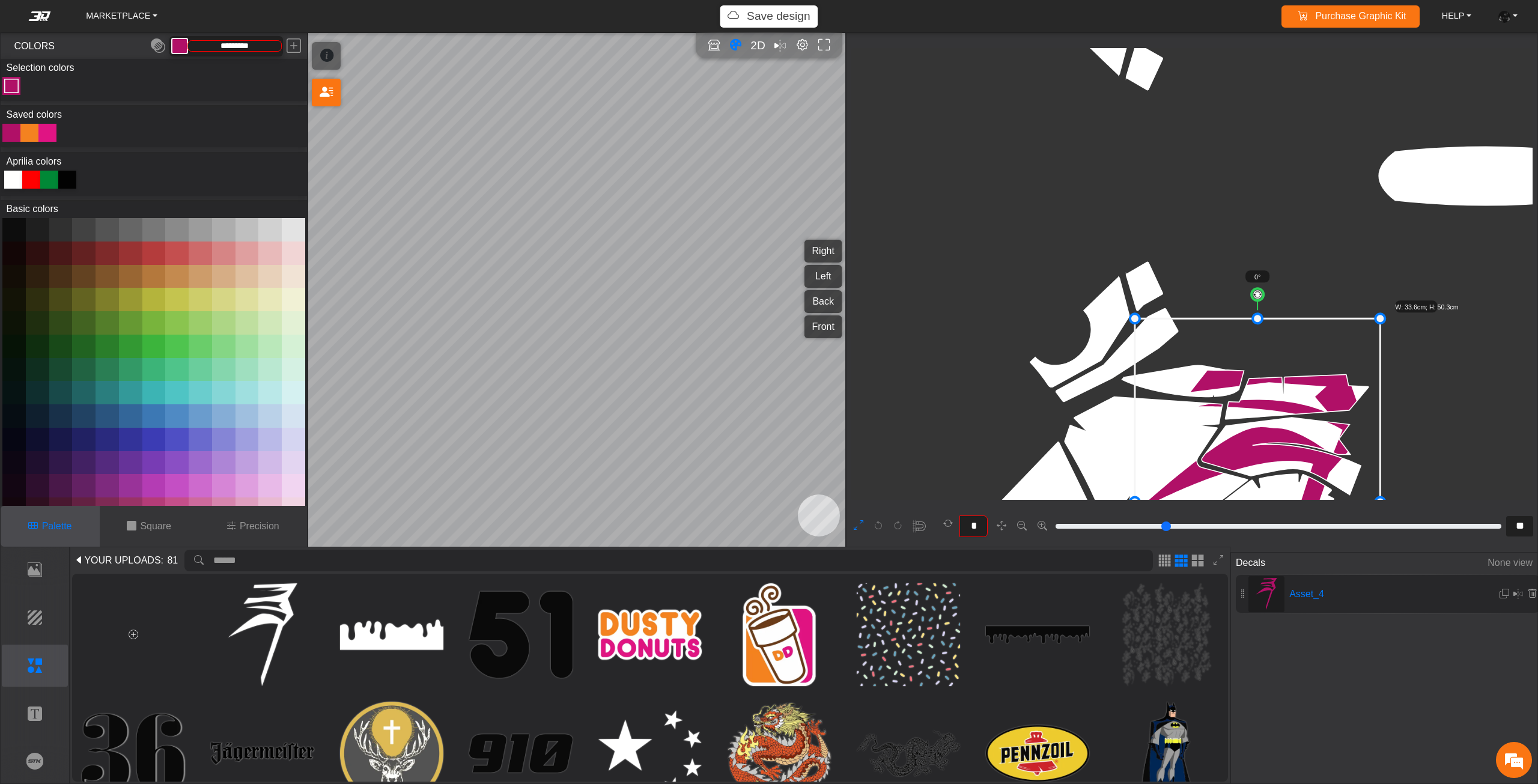
scroll to position [2489, 2447]
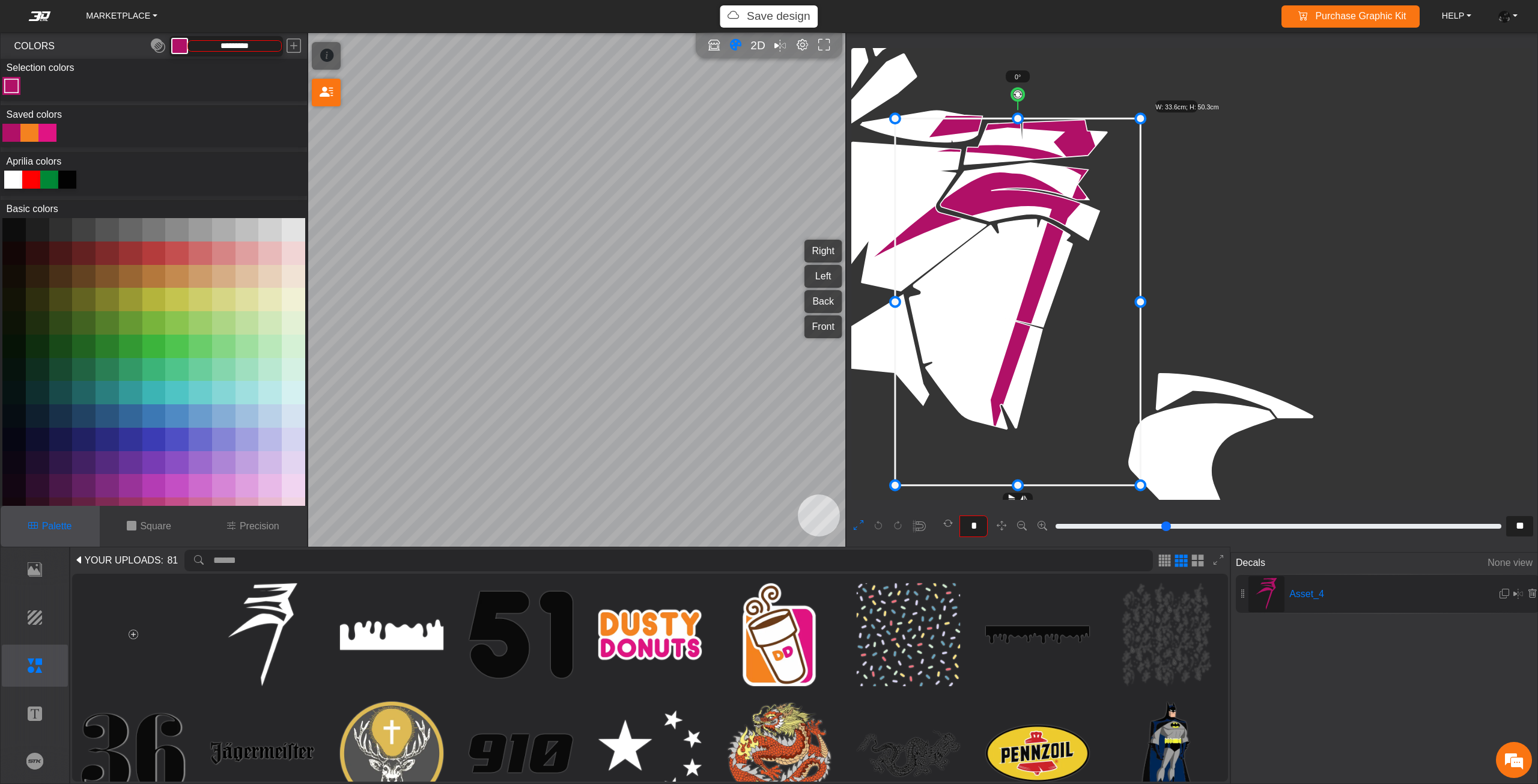
drag, startPoint x: 1090, startPoint y: 221, endPoint x: 1102, endPoint y: 231, distance: 15.6
click at [1102, 231] on icon at bounding box center [1017, 302] width 245 height 366
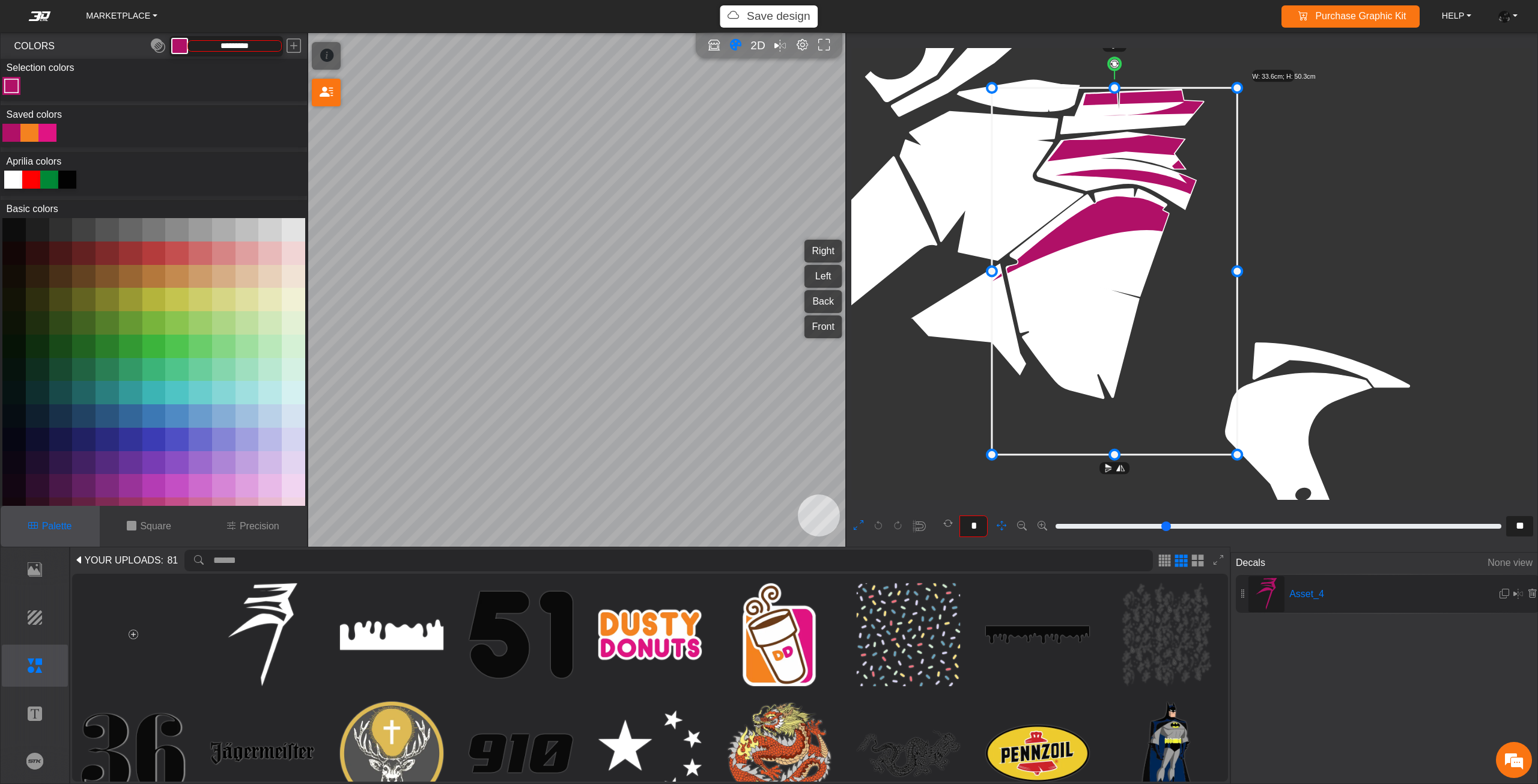
drag, startPoint x: 1075, startPoint y: 322, endPoint x: 1108, endPoint y: 288, distance: 47.4
click at [1144, 298] on icon at bounding box center [1114, 271] width 245 height 366
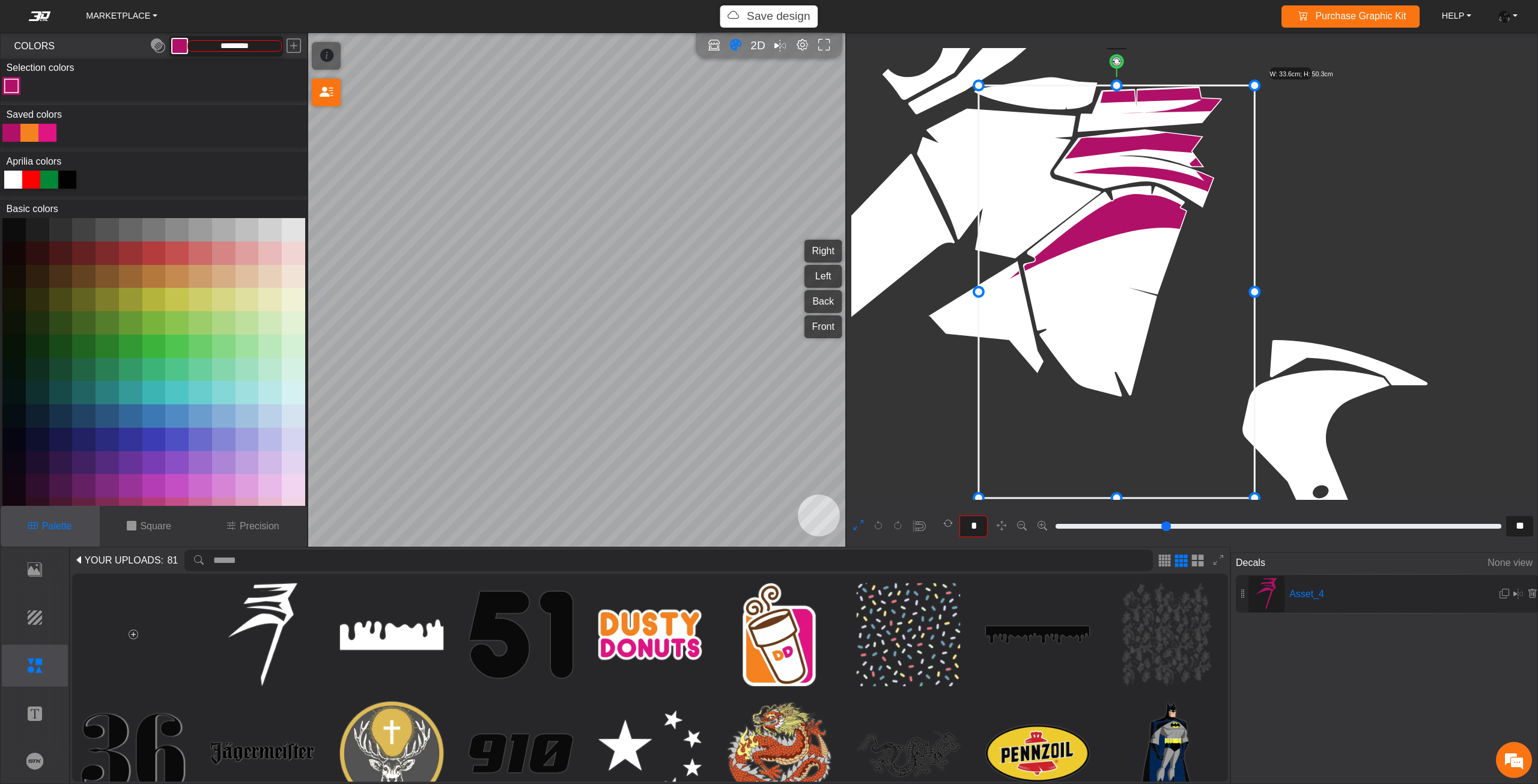
drag, startPoint x: 1010, startPoint y: 265, endPoint x: 979, endPoint y: 263, distance: 31.1
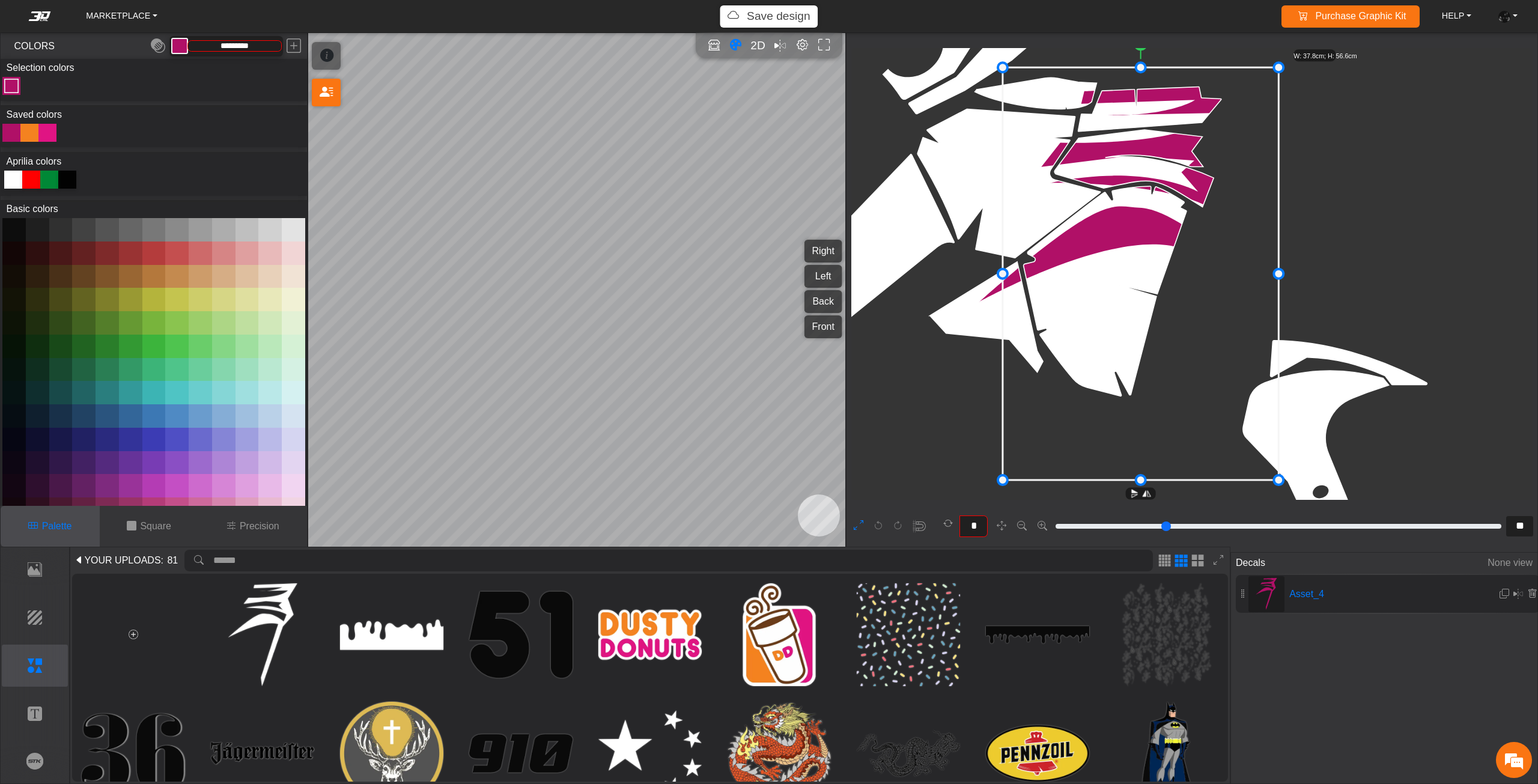
drag, startPoint x: 1065, startPoint y: 280, endPoint x: 1089, endPoint y: 263, distance: 29.4
click at [1089, 263] on icon at bounding box center [1140, 274] width 276 height 413
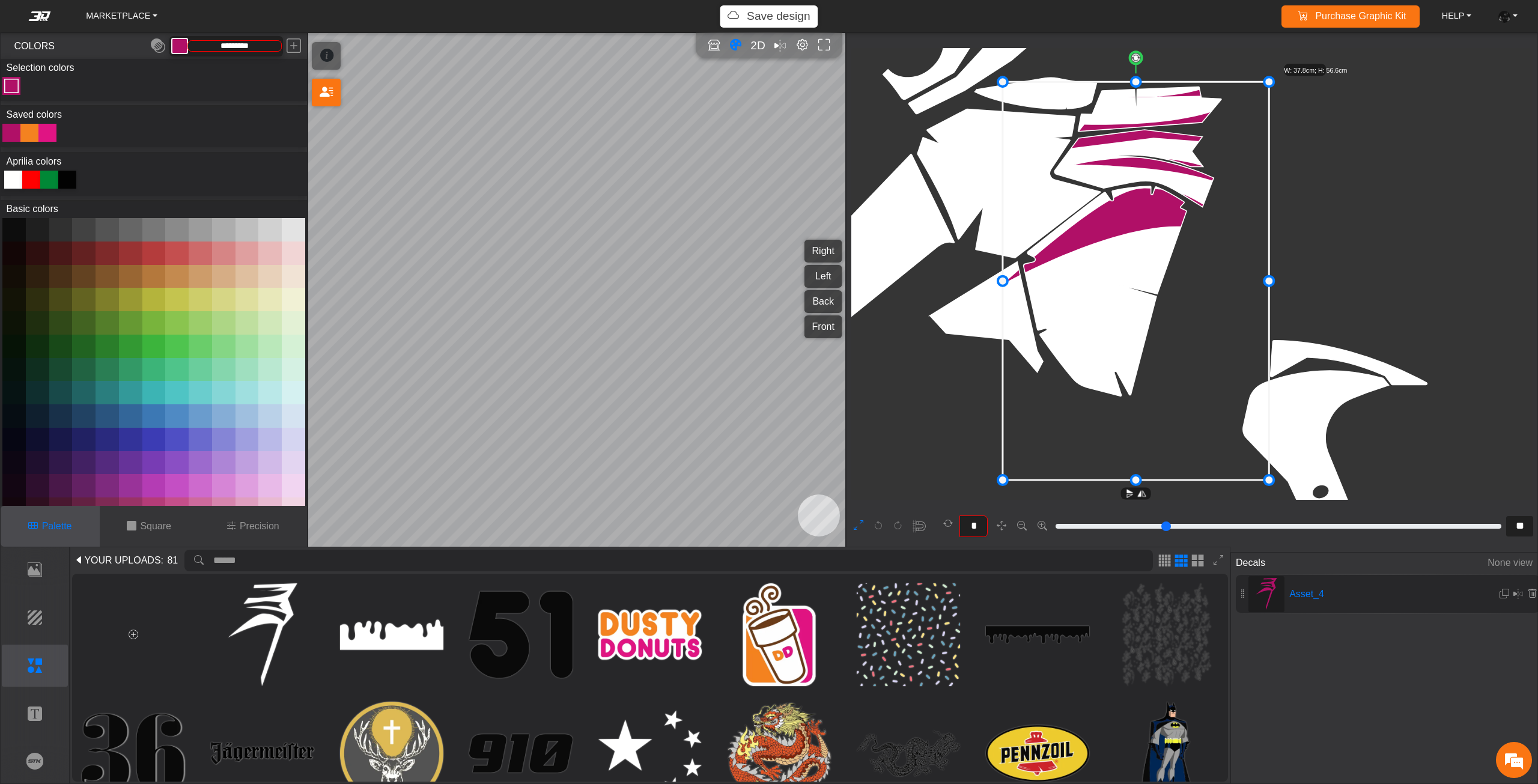
drag, startPoint x: 1141, startPoint y: 71, endPoint x: 1139, endPoint y: 86, distance: 15.1
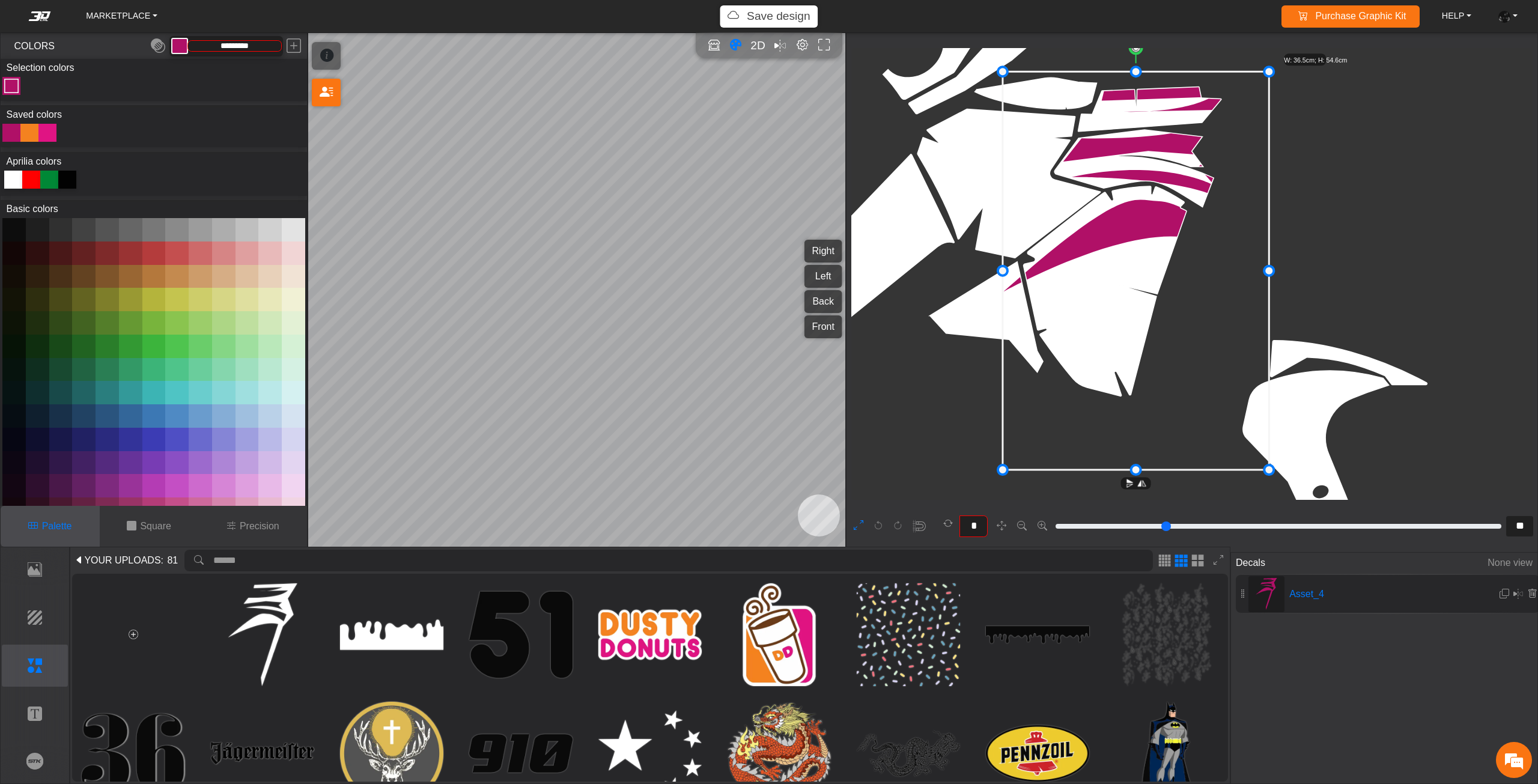
drag, startPoint x: 1147, startPoint y: 166, endPoint x: 1147, endPoint y: 159, distance: 7.0
click at [1147, 159] on icon at bounding box center [1135, 271] width 266 height 398
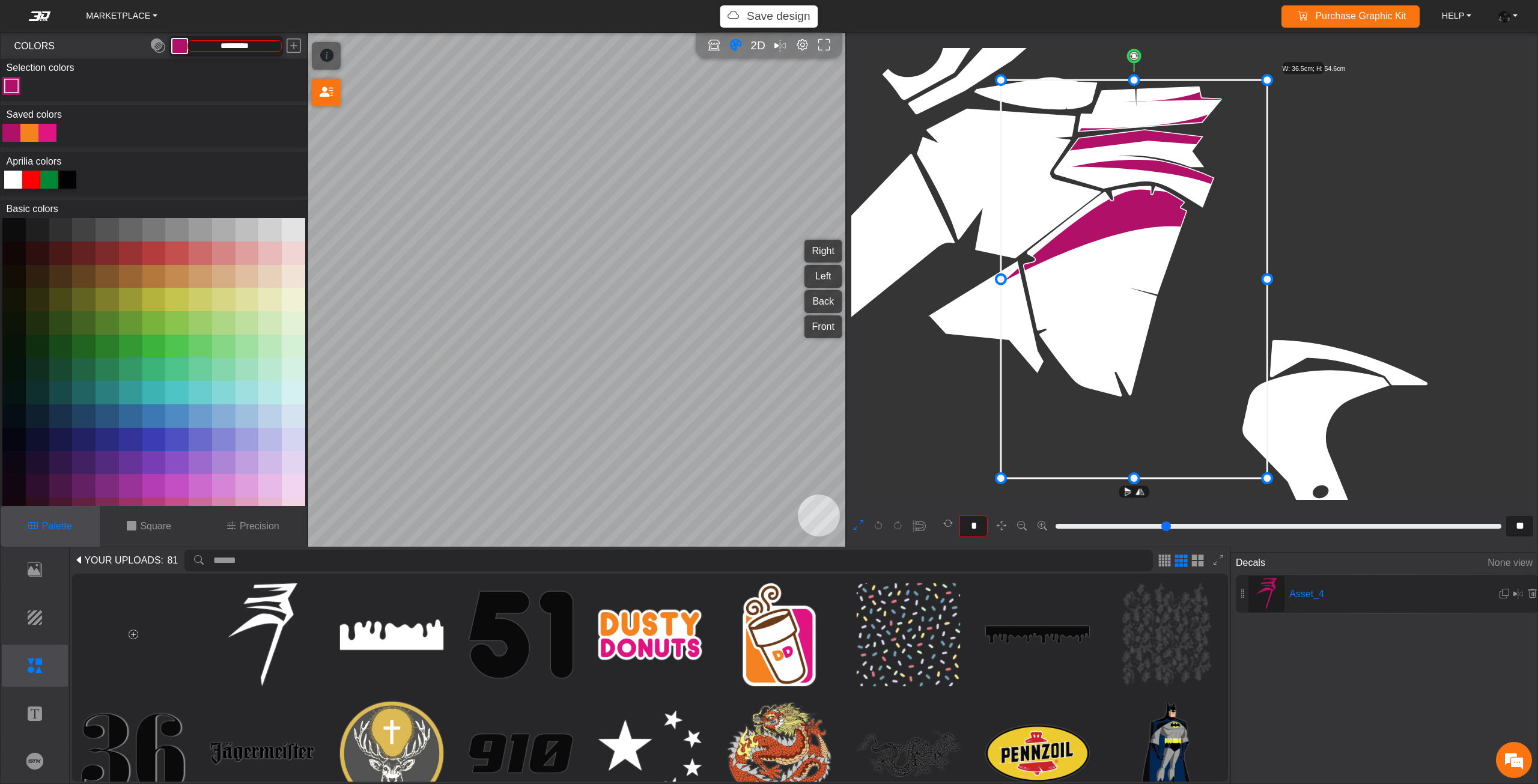
drag, startPoint x: 1147, startPoint y: 112, endPoint x: 1146, endPoint y: 121, distance: 9.1
click at [1146, 121] on icon at bounding box center [1133, 280] width 266 height 398
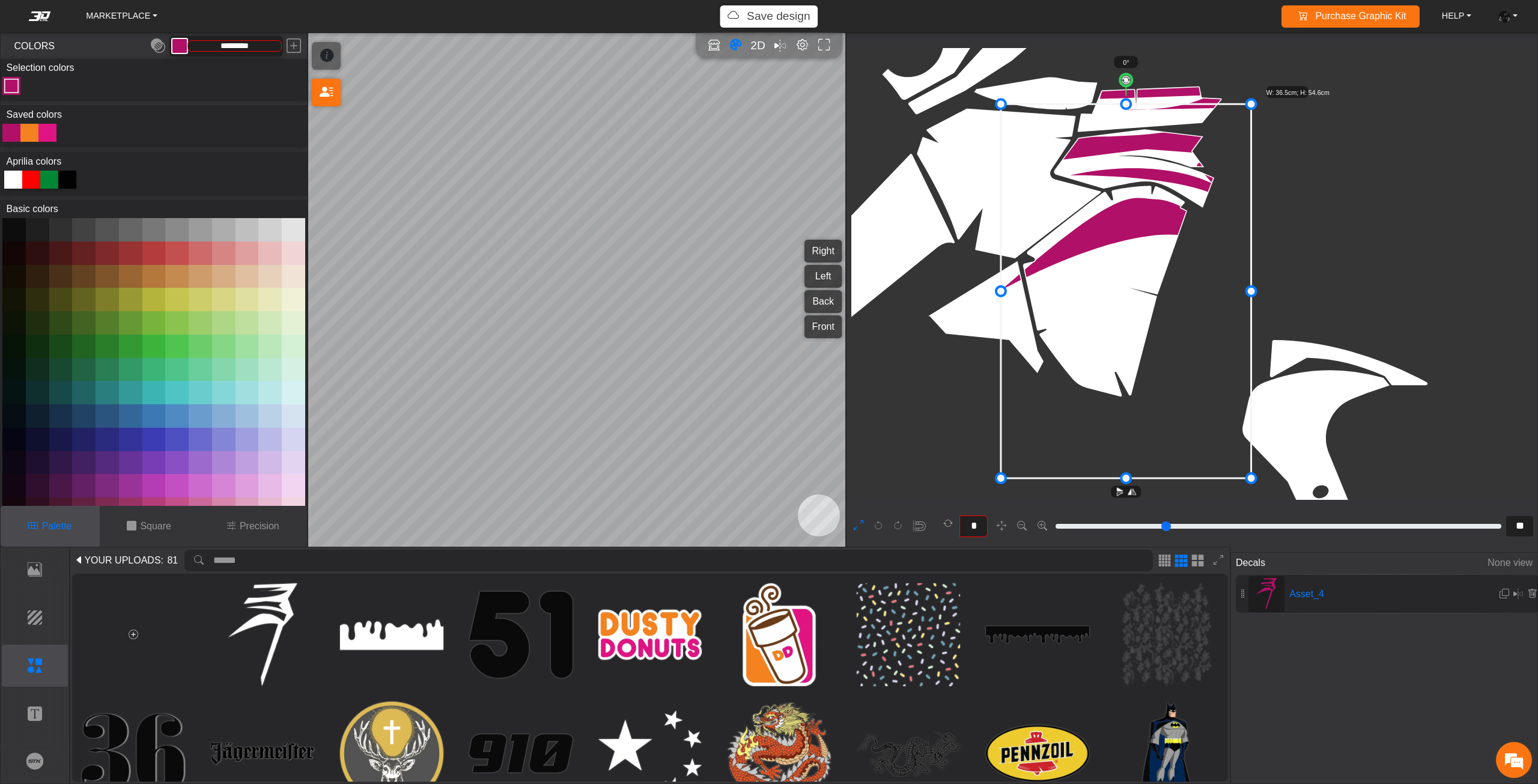
drag, startPoint x: 1137, startPoint y: 80, endPoint x: 1141, endPoint y: 104, distance: 24.3
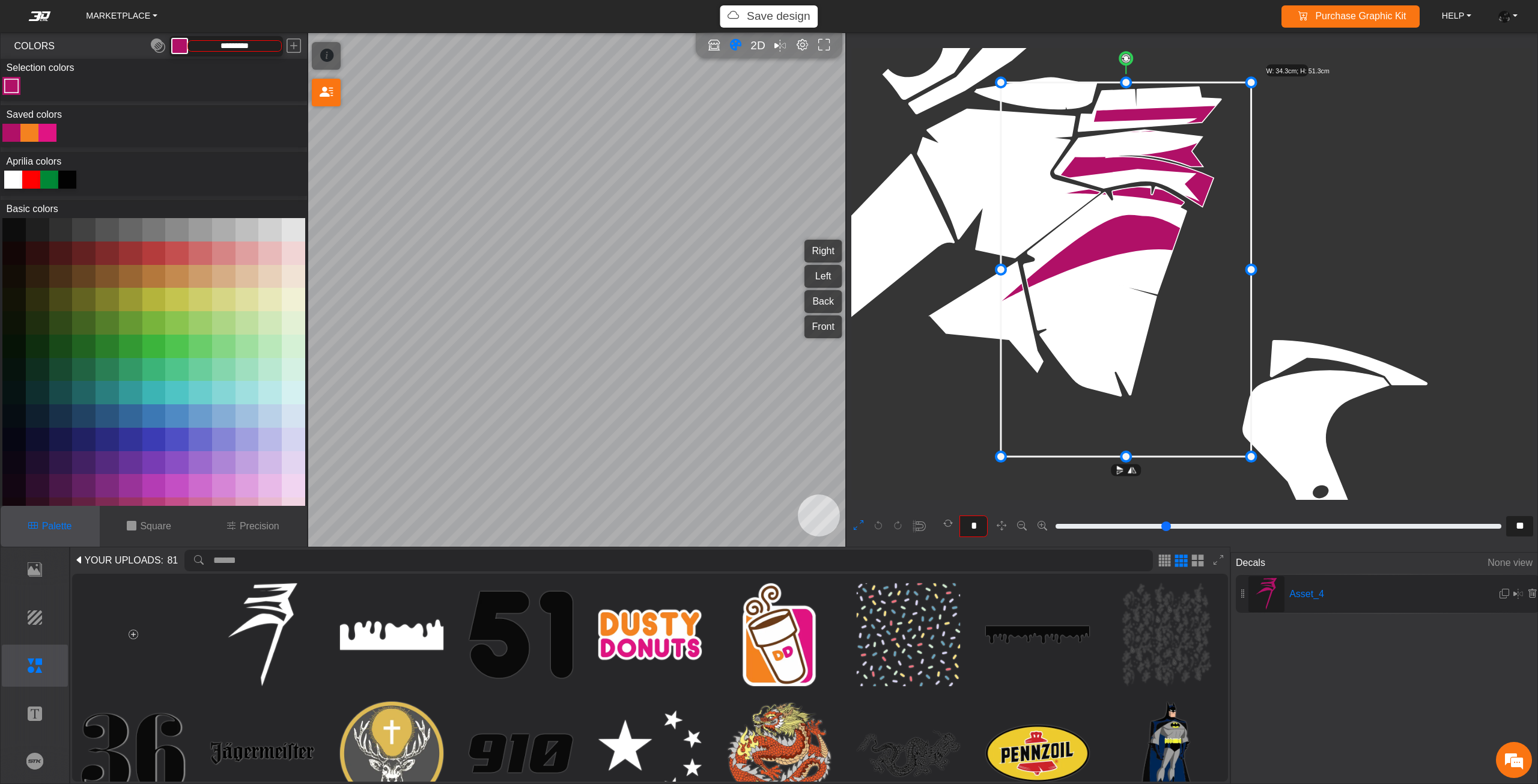
drag, startPoint x: 1164, startPoint y: 161, endPoint x: 1164, endPoint y: 142, distance: 19.0
click at [1164, 142] on icon at bounding box center [1126, 270] width 250 height 374
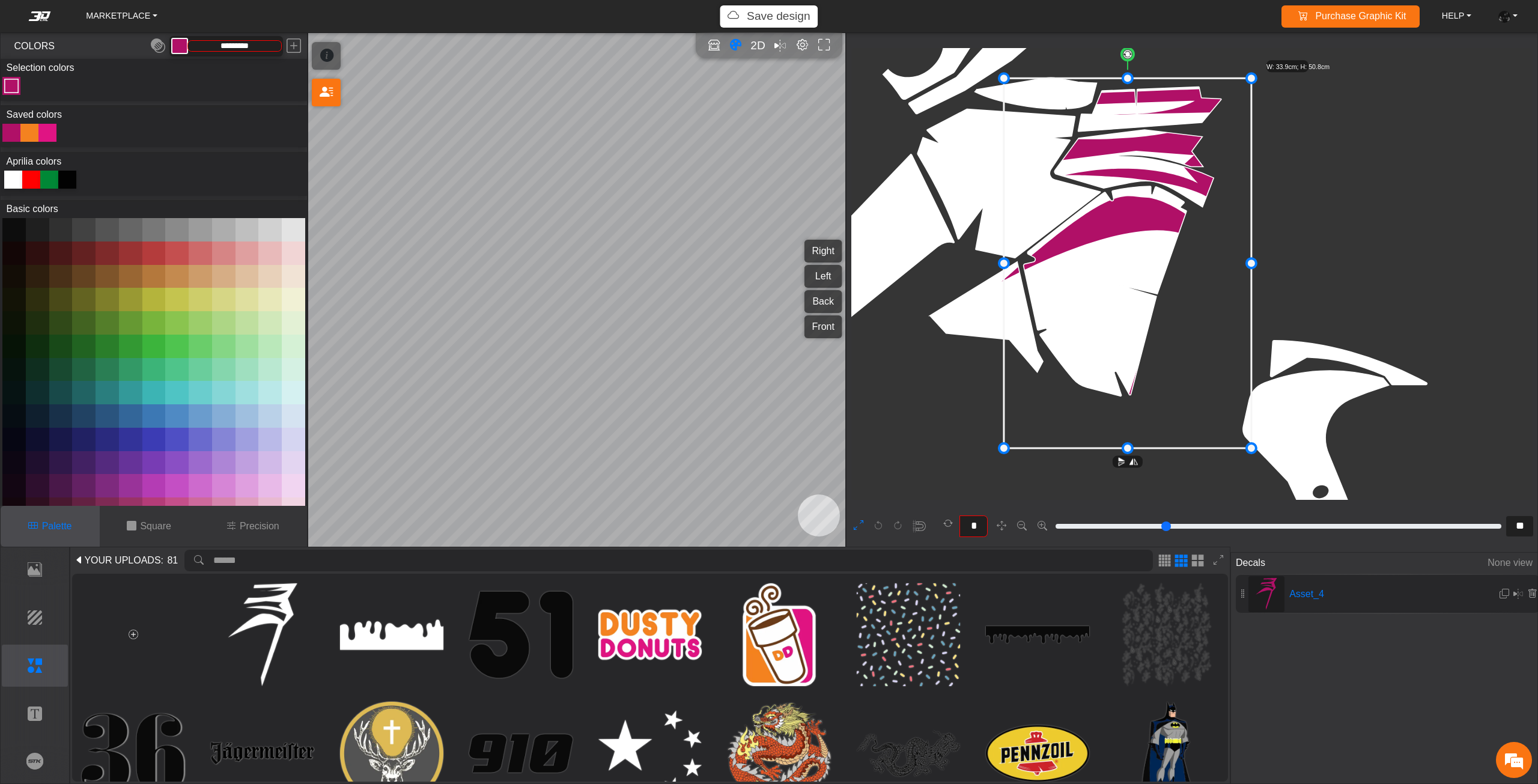
drag, startPoint x: 1152, startPoint y: 146, endPoint x: 1155, endPoint y: 138, distance: 8.5
click at [1155, 138] on icon at bounding box center [1127, 263] width 247 height 370
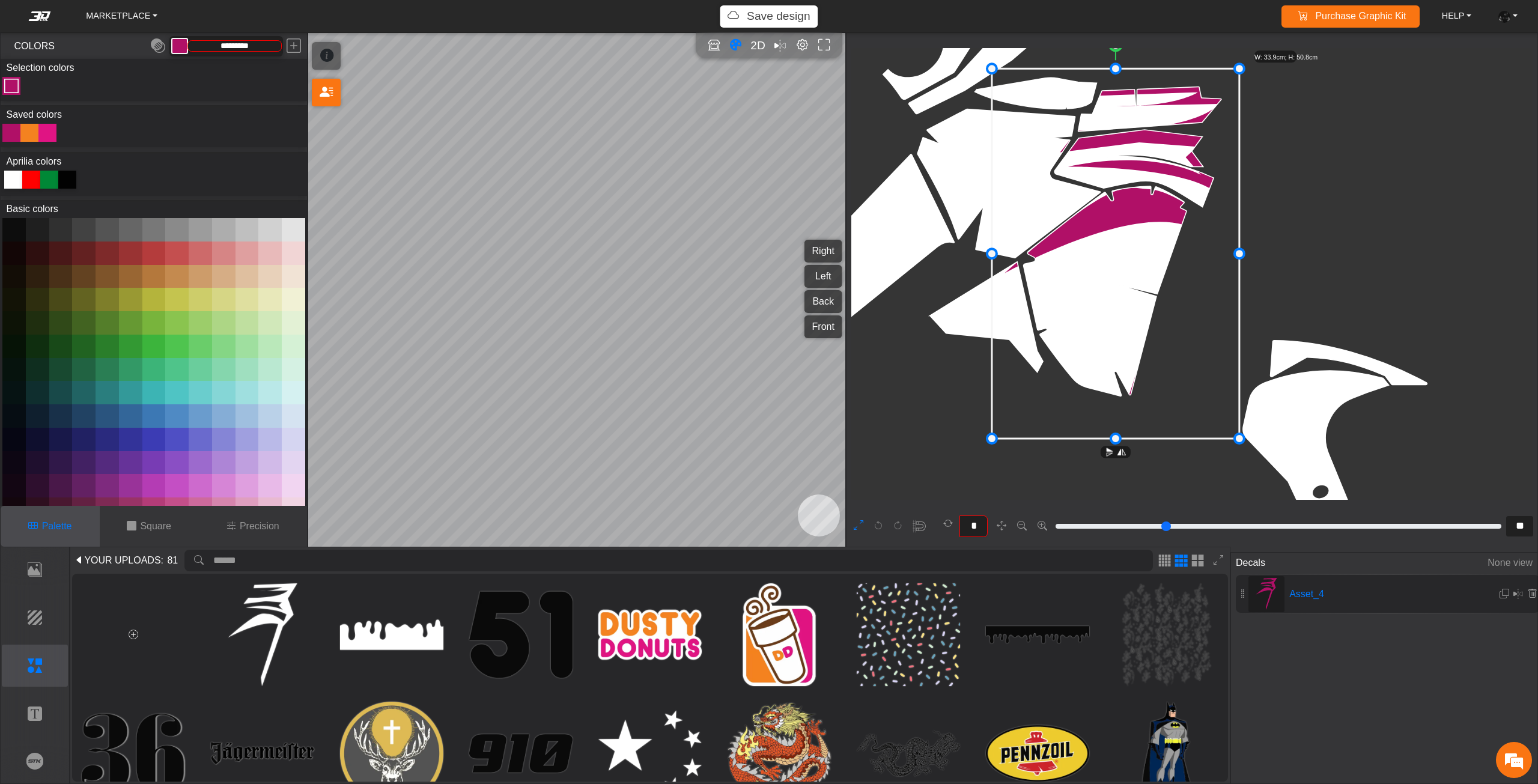
drag, startPoint x: 1178, startPoint y: 182, endPoint x: 1169, endPoint y: 174, distance: 12.0
click at [1169, 174] on icon at bounding box center [1115, 253] width 247 height 370
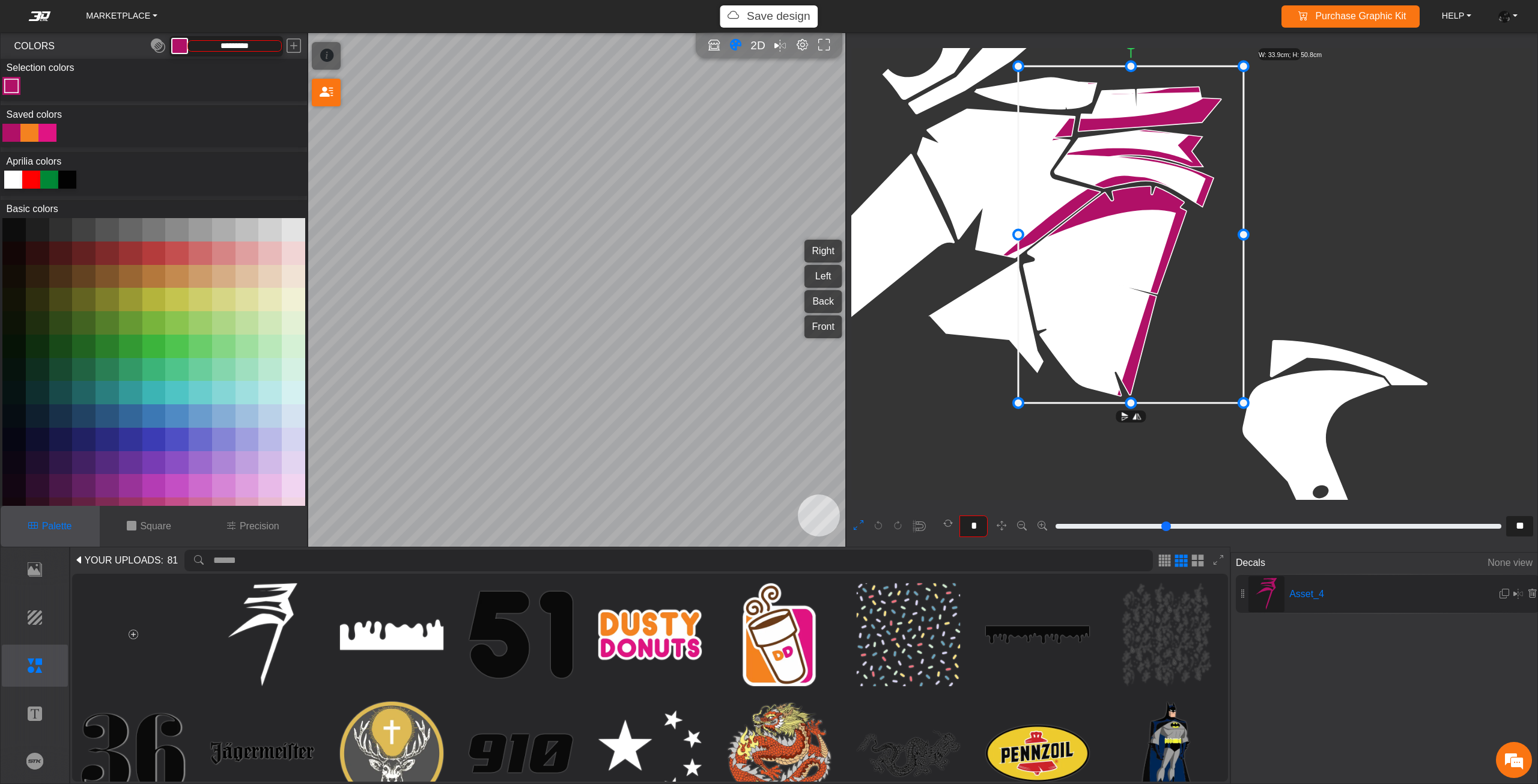
drag, startPoint x: 999, startPoint y: 252, endPoint x: 1022, endPoint y: 250, distance: 23.1
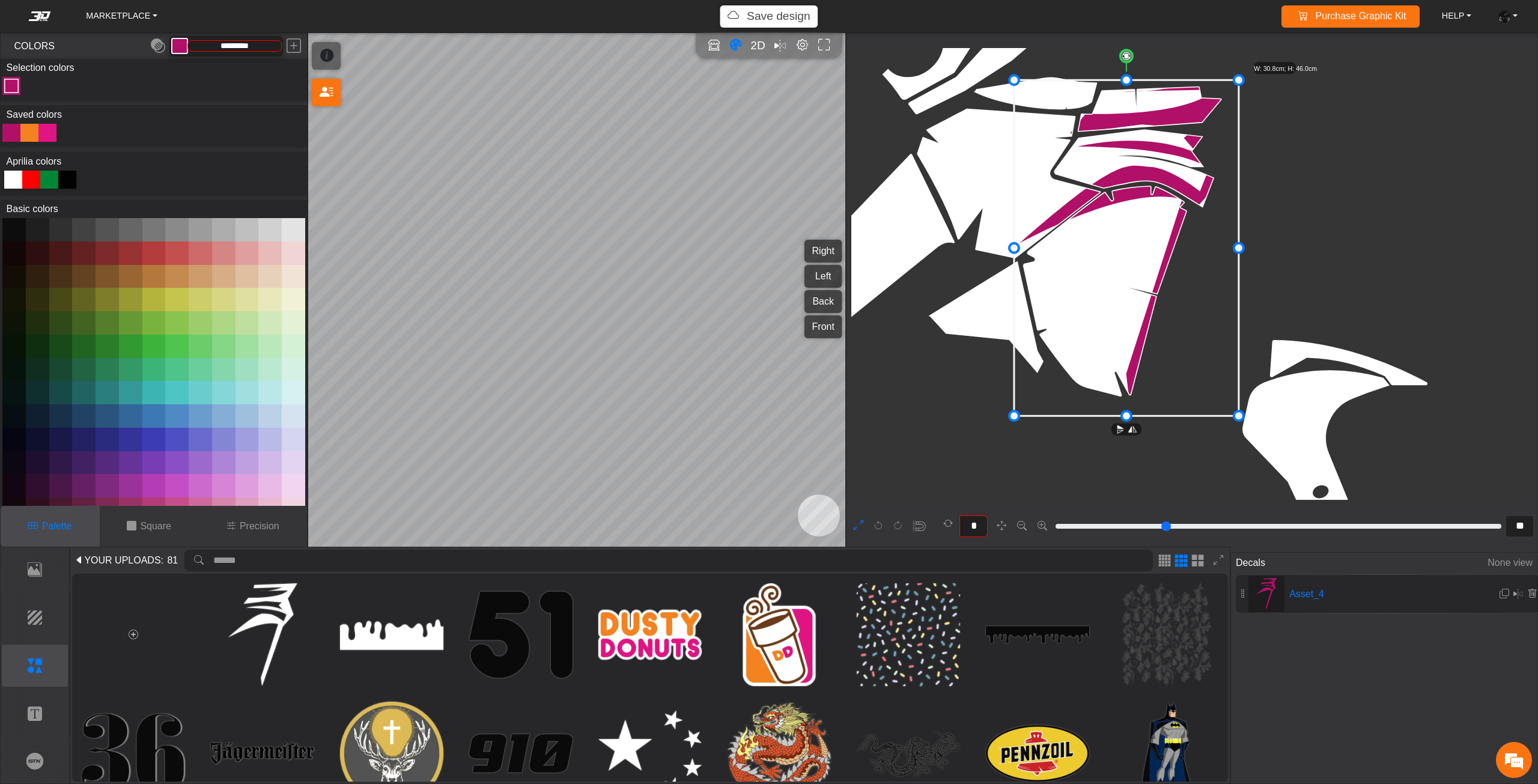
drag, startPoint x: 1102, startPoint y: 224, endPoint x: 1097, endPoint y: 237, distance: 13.9
click at [1097, 237] on icon at bounding box center [1126, 249] width 224 height 336
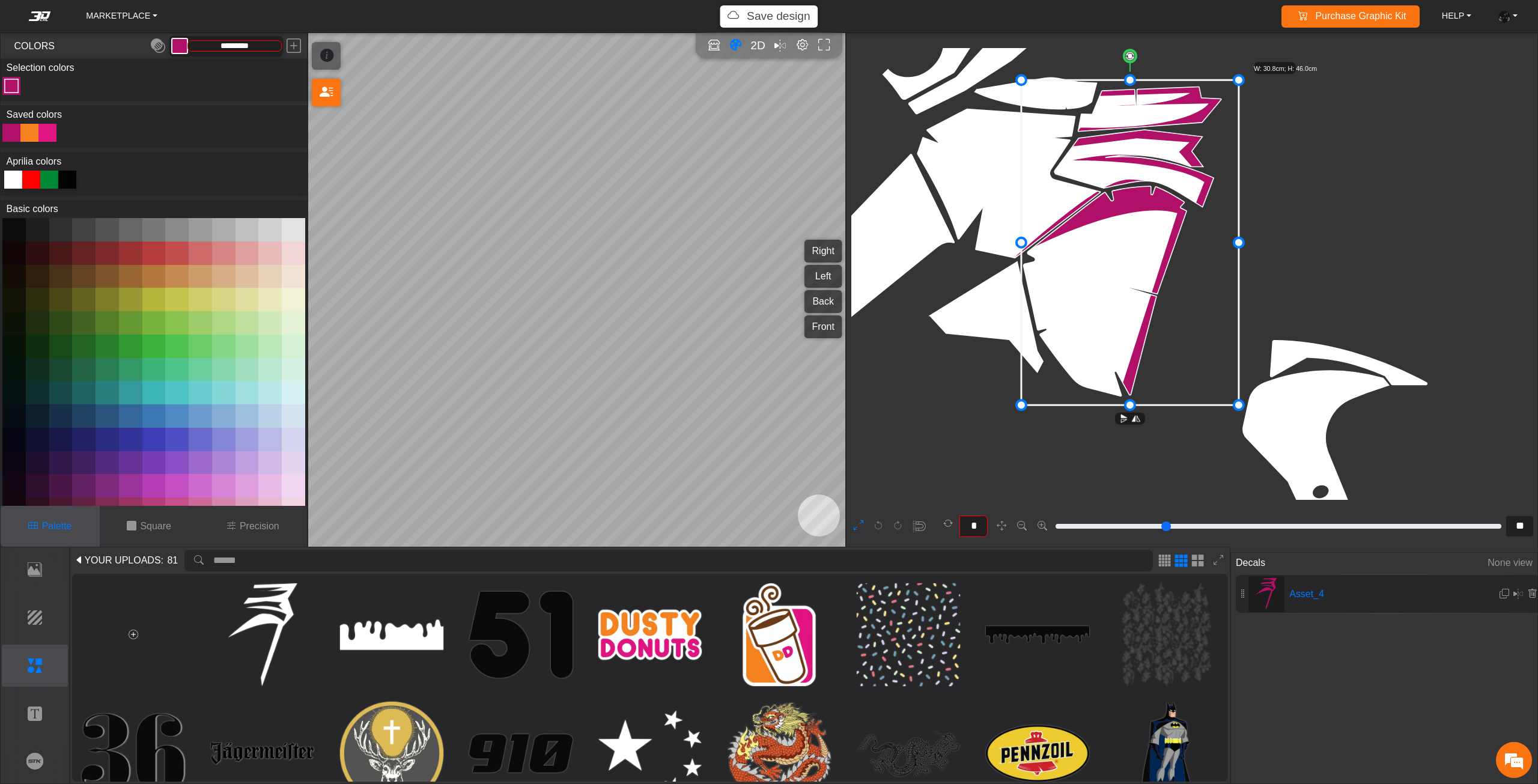
drag, startPoint x: 1013, startPoint y: 247, endPoint x: 1021, endPoint y: 246, distance: 8.1
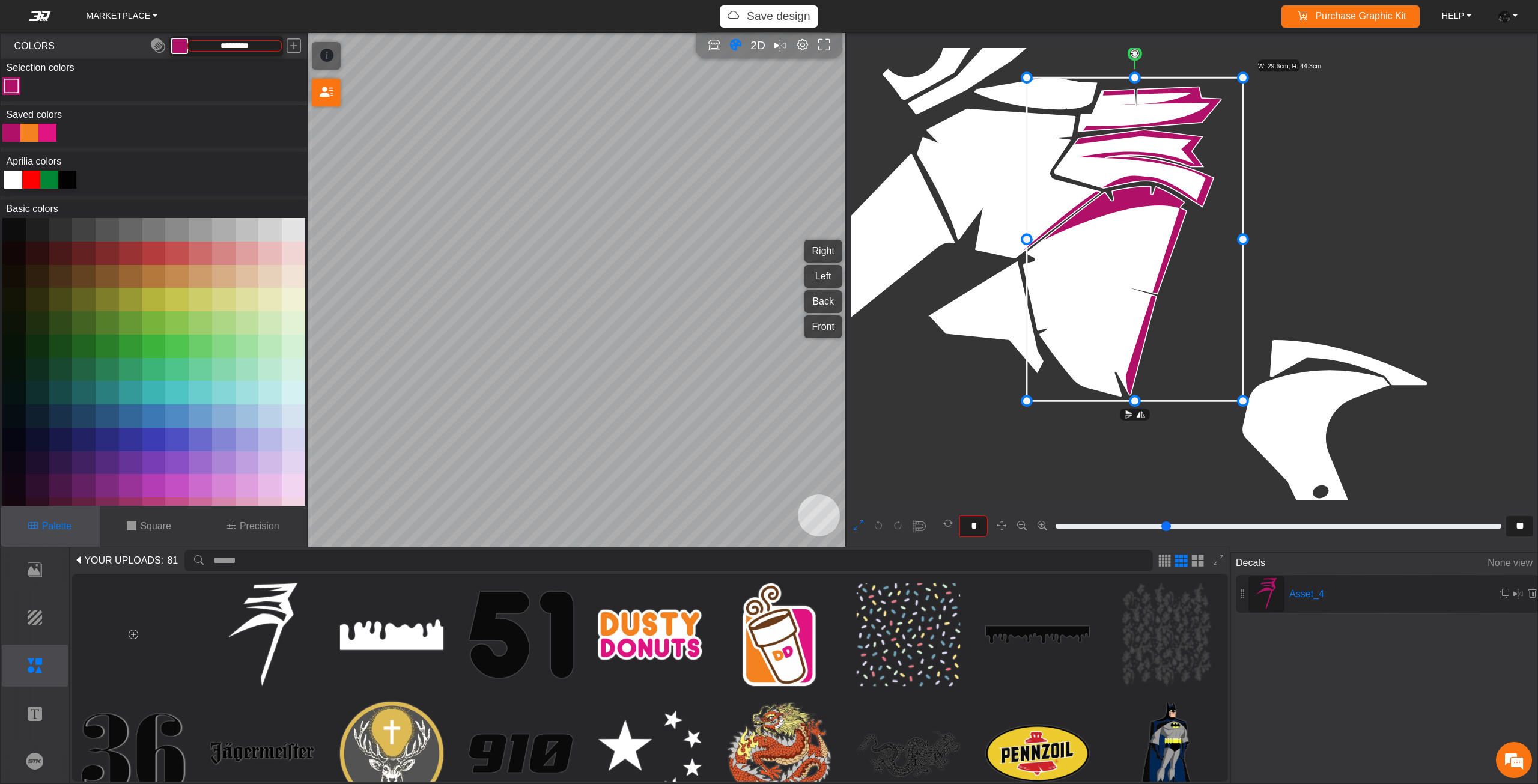
click at [1061, 239] on icon at bounding box center [1134, 239] width 216 height 323
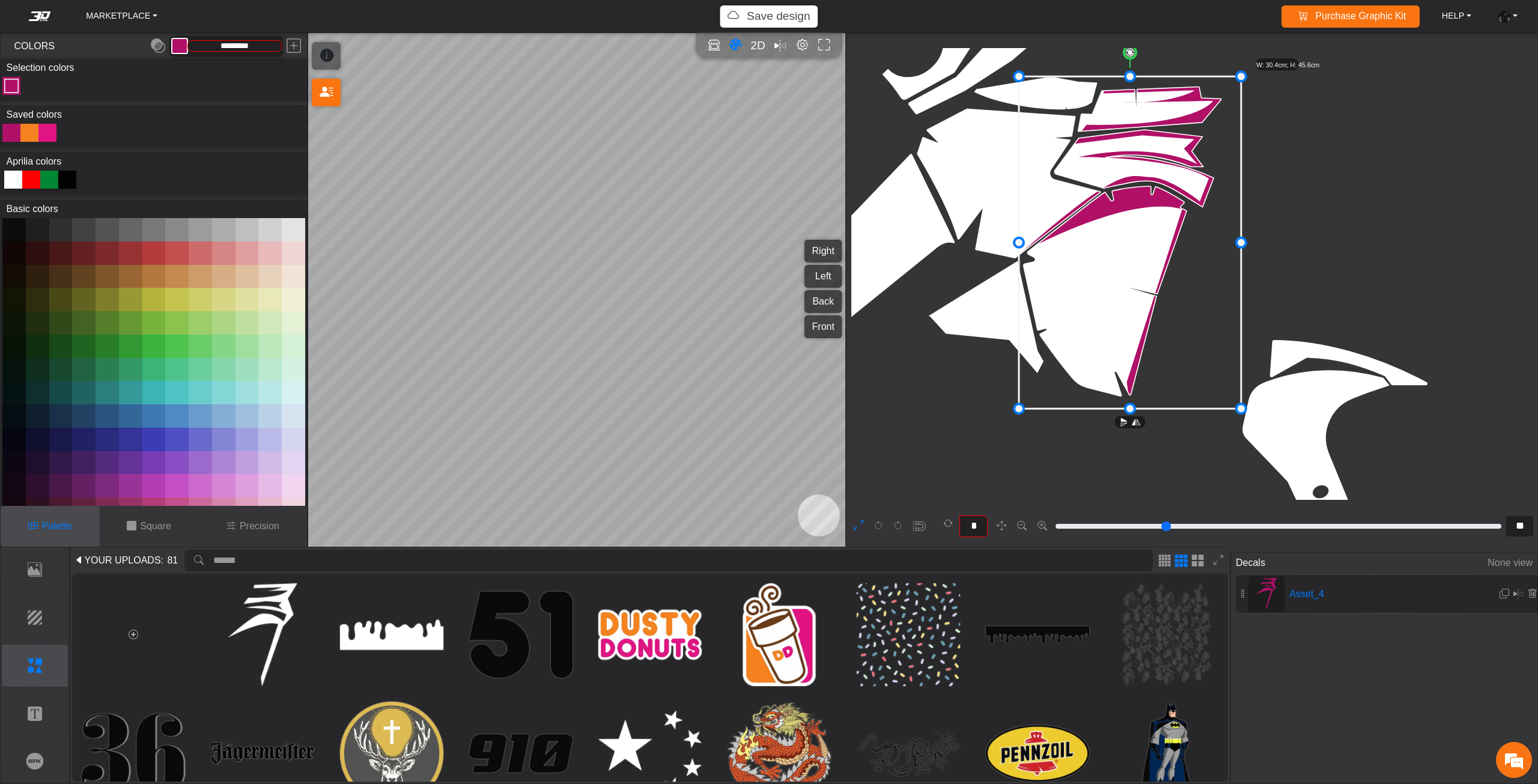
click at [1056, 239] on icon at bounding box center [1129, 243] width 223 height 332
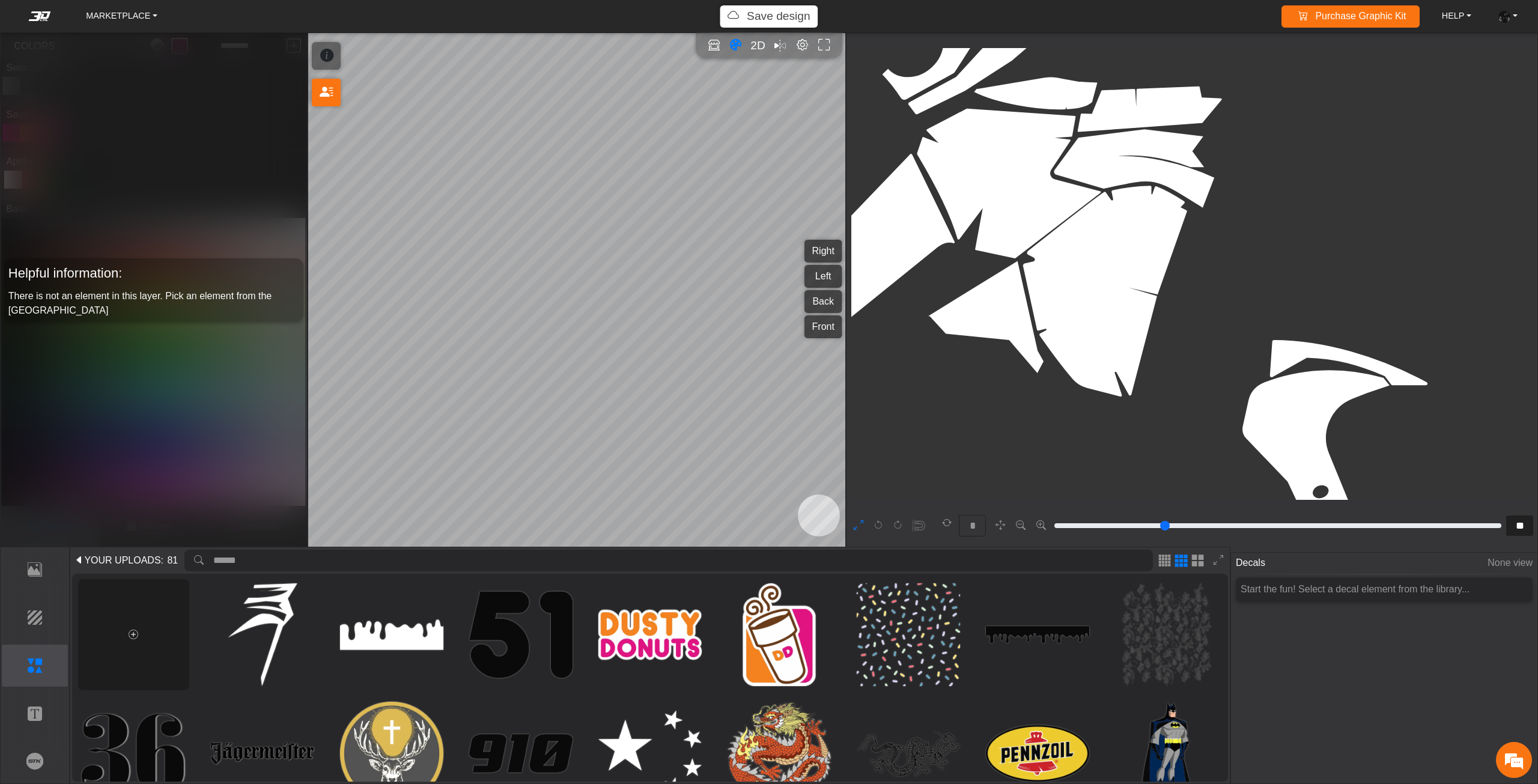
click at [148, 630] on div at bounding box center [133, 634] width 111 height 111
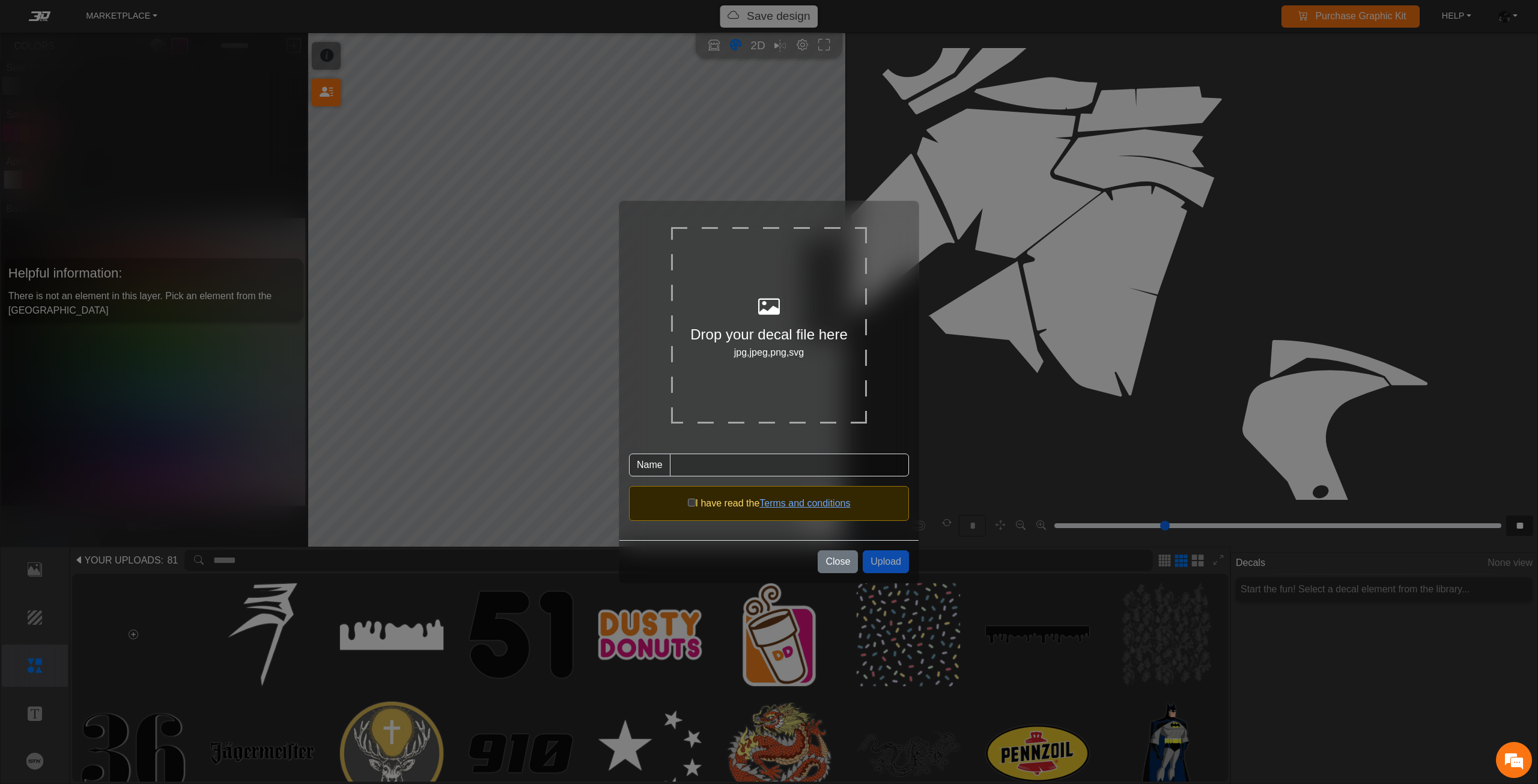
scroll to position [0, 0]
click at [727, 369] on div "Drop your decal file here jpg,jpeg,png,svg" at bounding box center [769, 325] width 196 height 196
type input "*******"
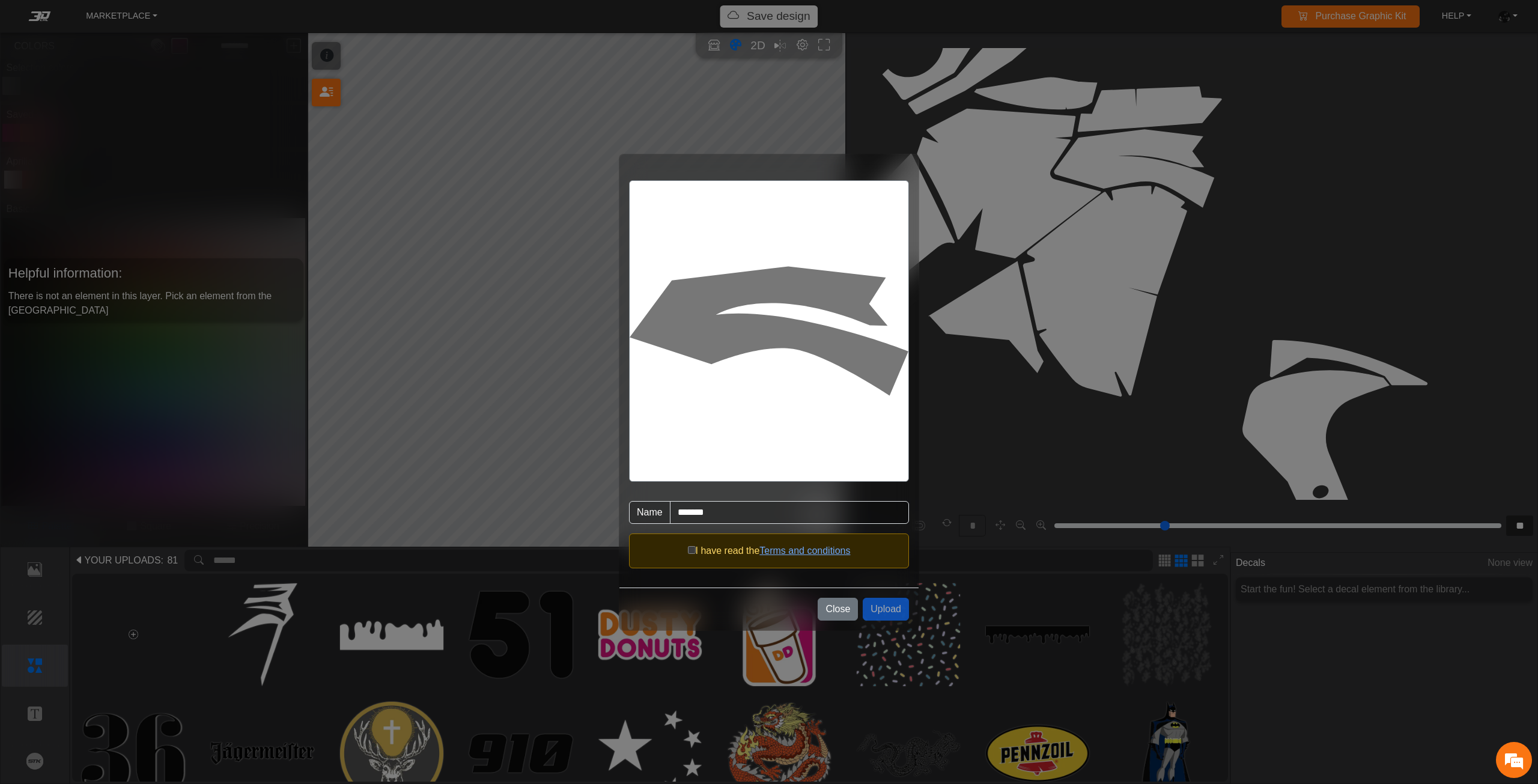
click at [684, 548] on div "I have read the Terms and conditions" at bounding box center [769, 550] width 280 height 35
click at [886, 612] on button "Upload" at bounding box center [885, 609] width 46 height 23
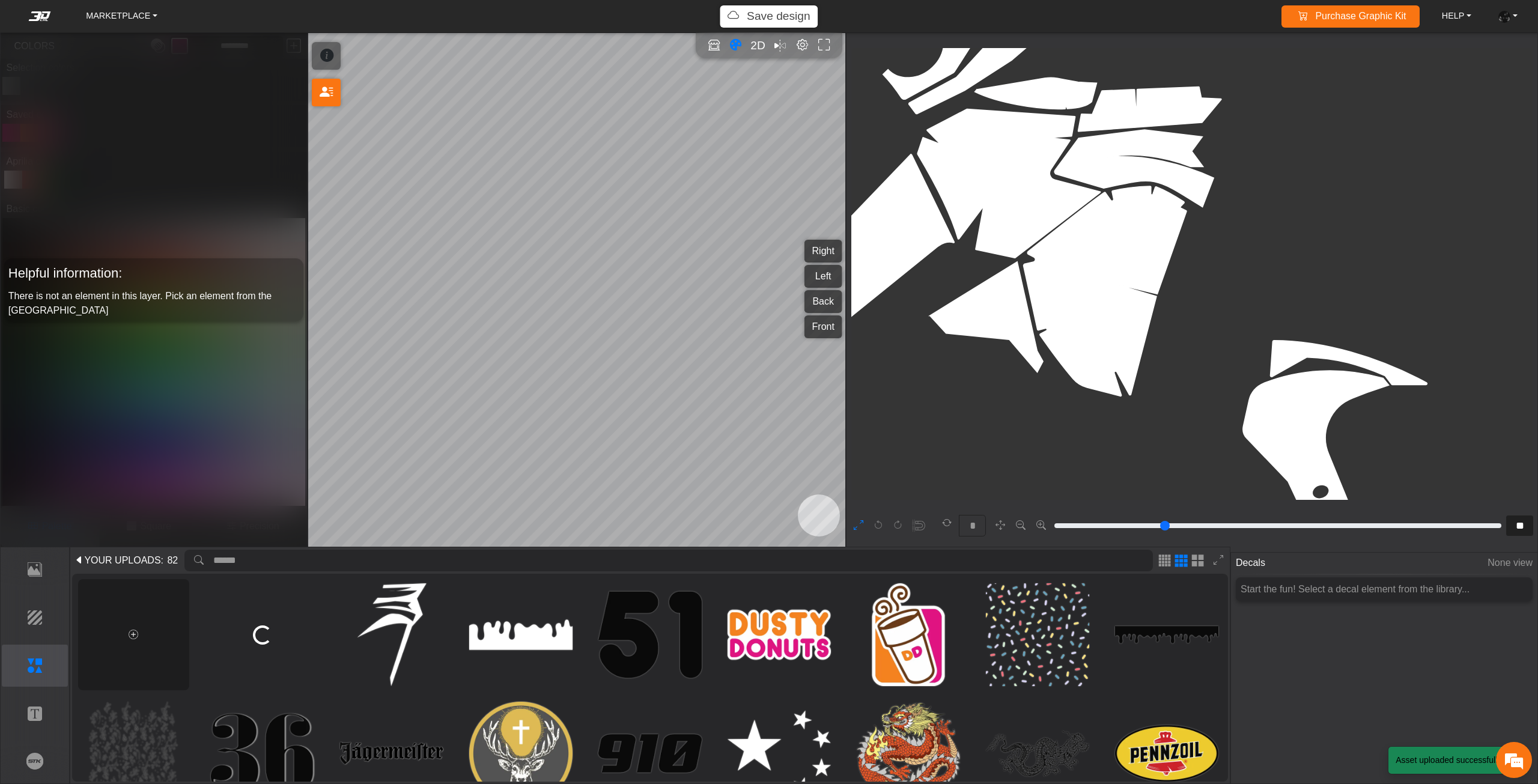
click at [125, 623] on div at bounding box center [133, 634] width 111 height 111
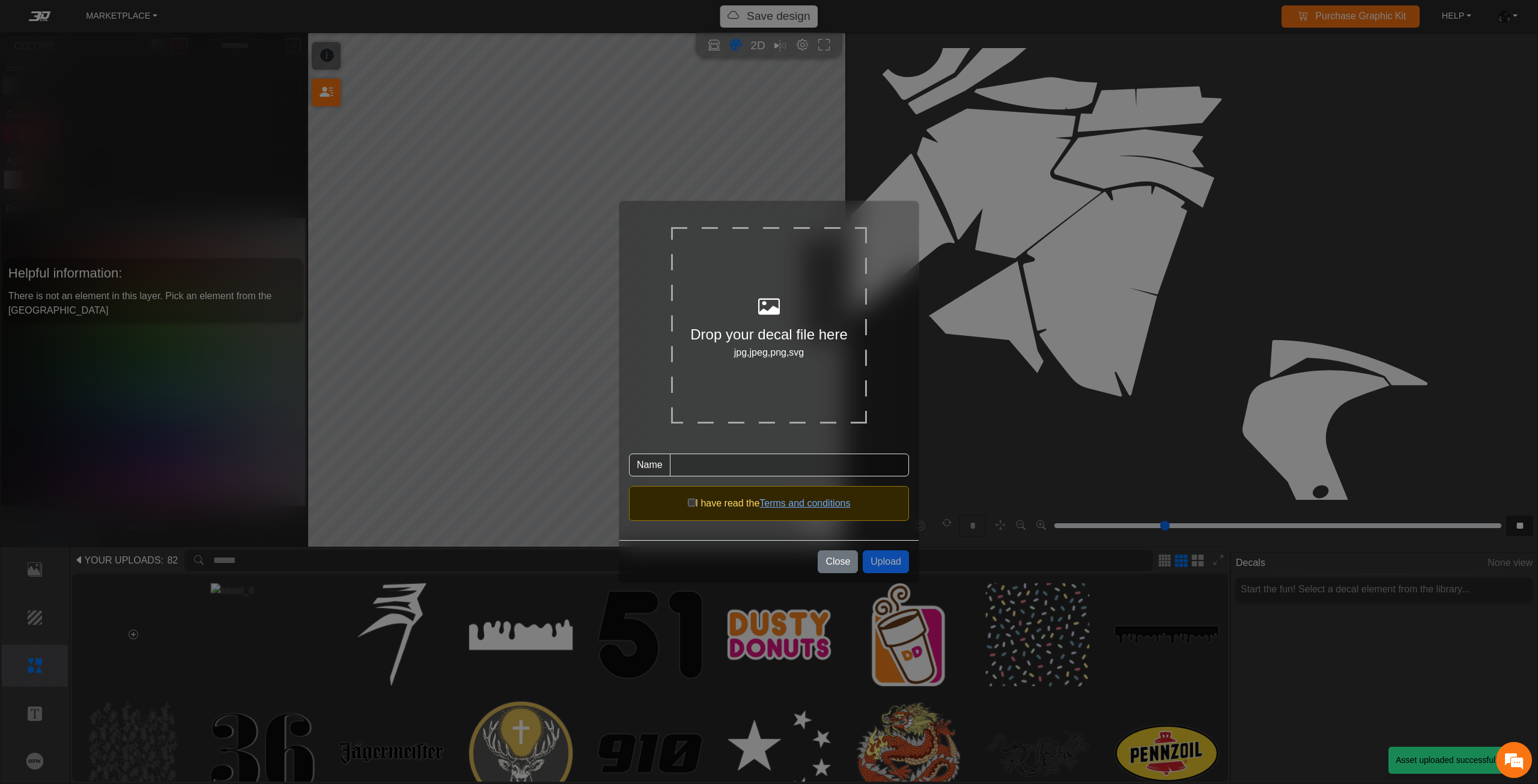
click at [648, 388] on div "Drop your decal file here jpg,jpeg,png,svg Name Asset name is required I have r…" at bounding box center [769, 392] width 1538 height 784
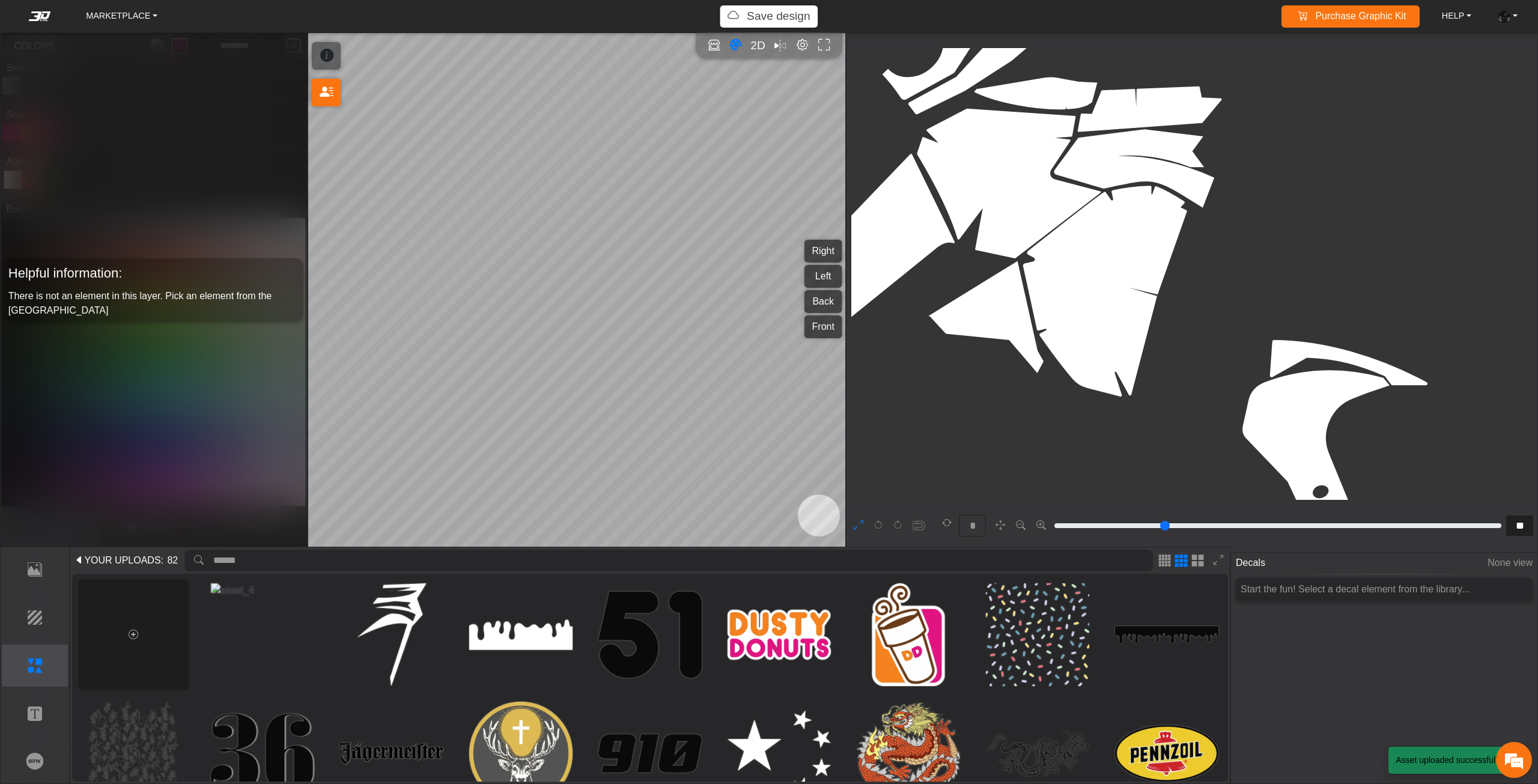
click at [174, 614] on div at bounding box center [133, 634] width 111 height 111
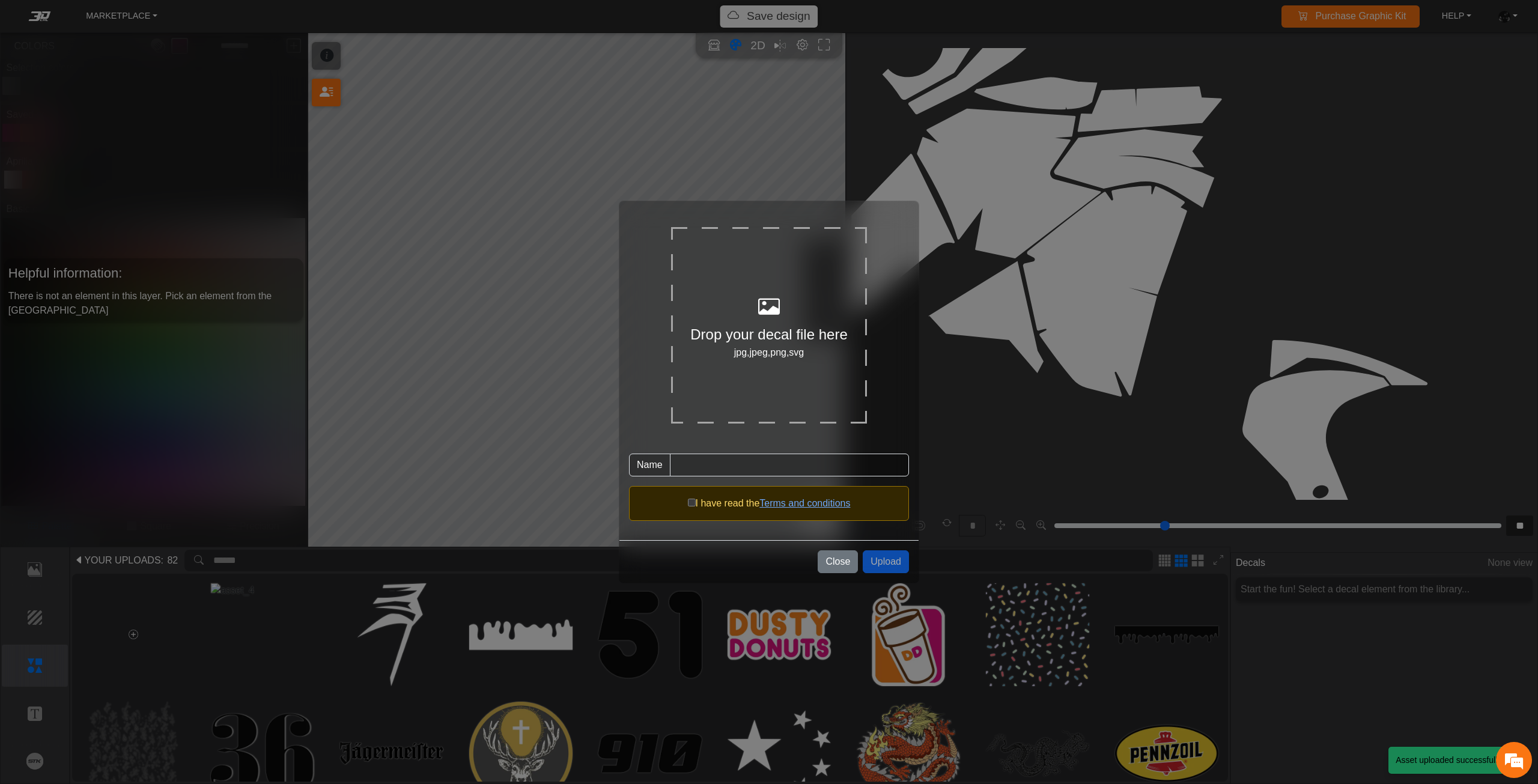
click at [709, 392] on div "Drop your decal file here jpg,jpeg,png,svg" at bounding box center [769, 325] width 196 height 196
type input "*******"
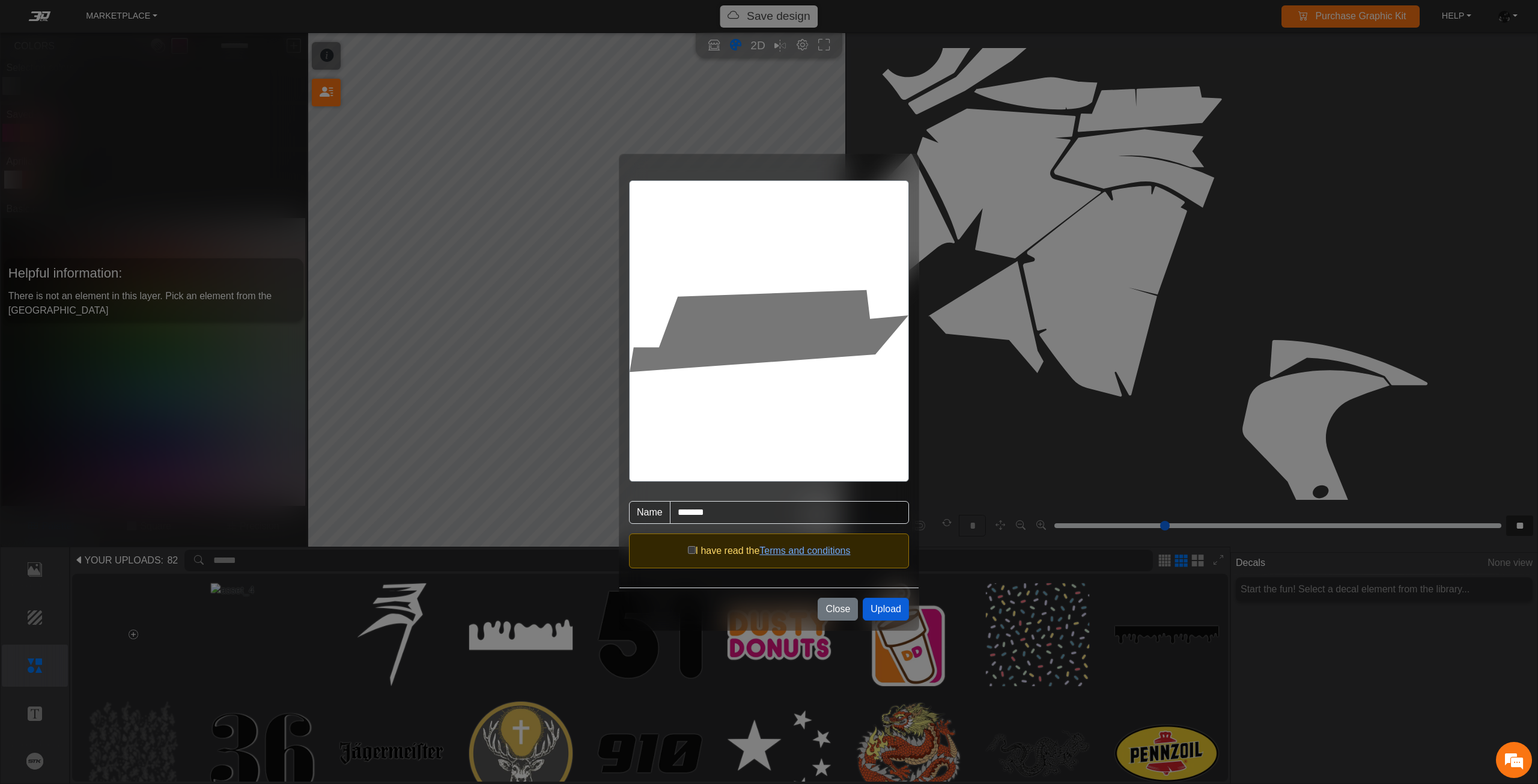
click at [882, 602] on button "Upload" at bounding box center [885, 609] width 46 height 23
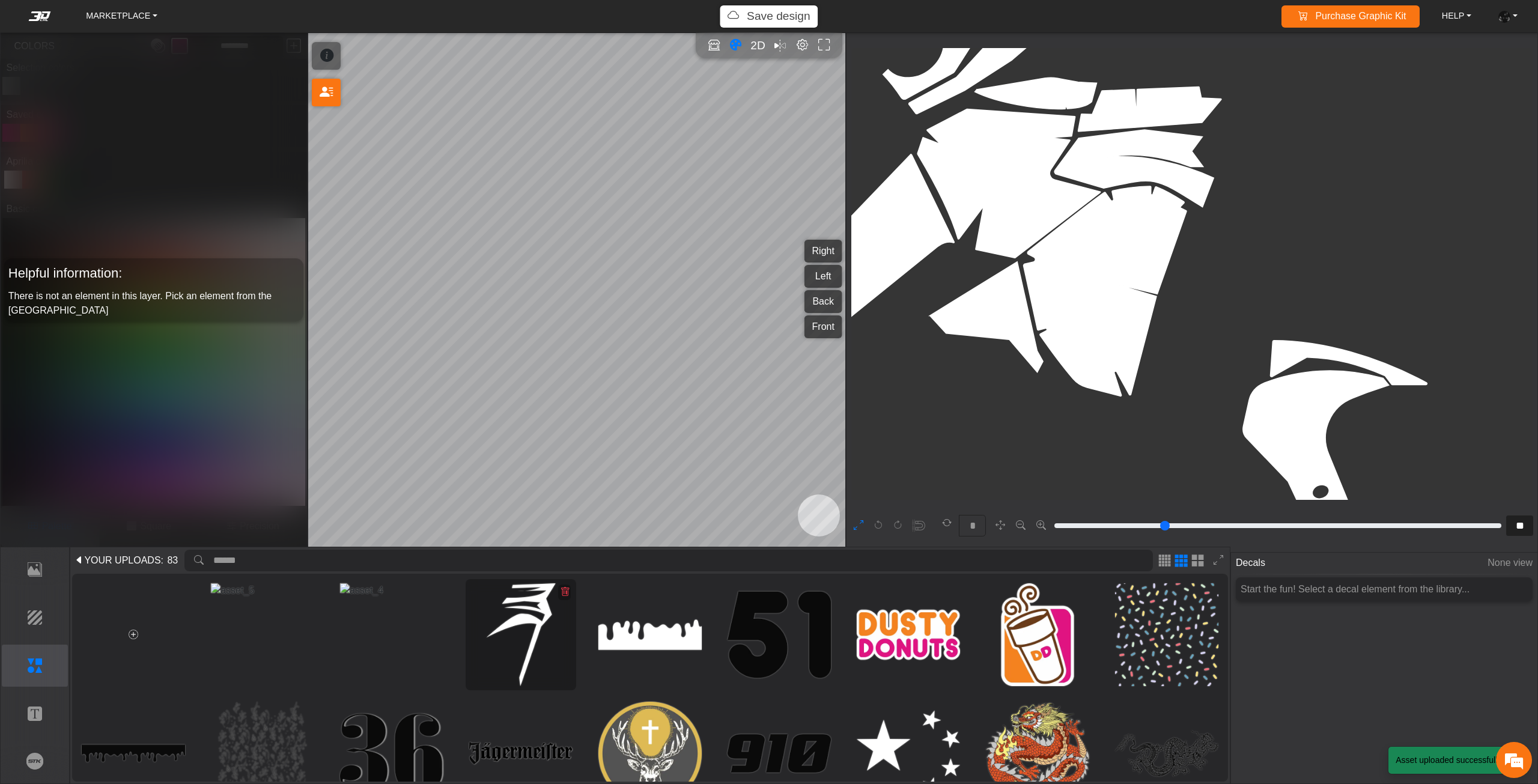
click at [570, 591] on div "Loading..." at bounding box center [521, 634] width 111 height 111
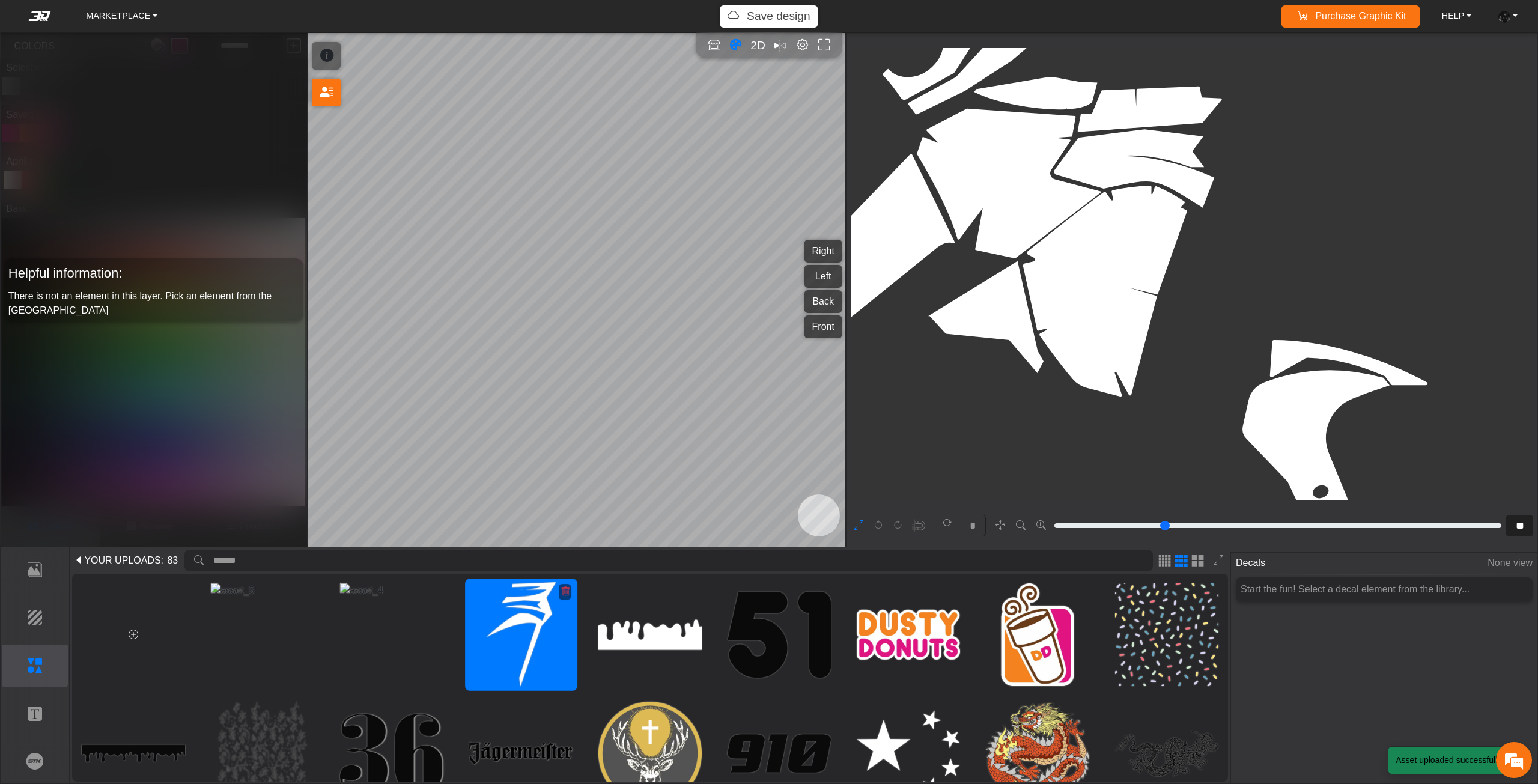
click at [563, 594] on icon at bounding box center [565, 592] width 10 height 10
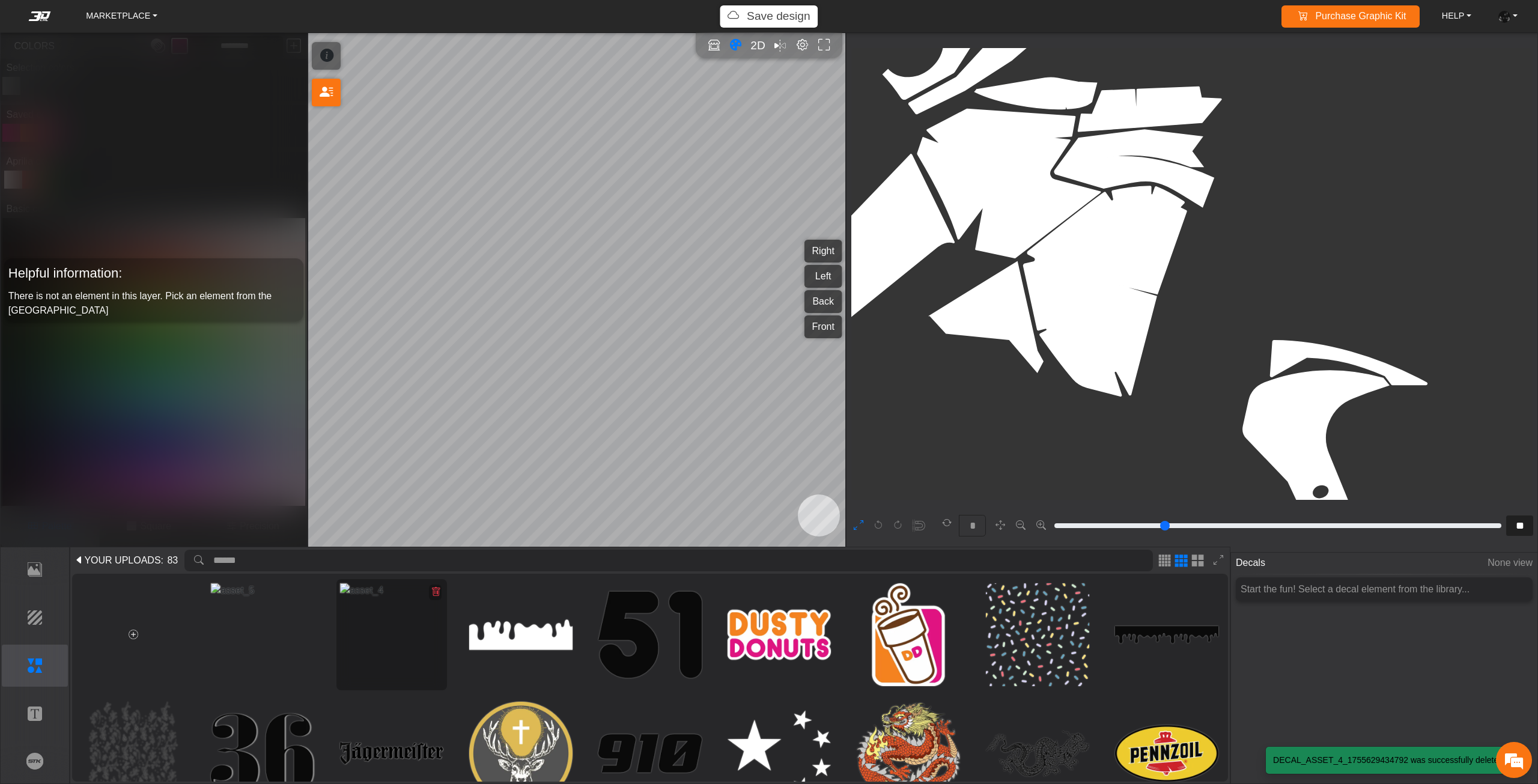
type input "***"
type input "*********"
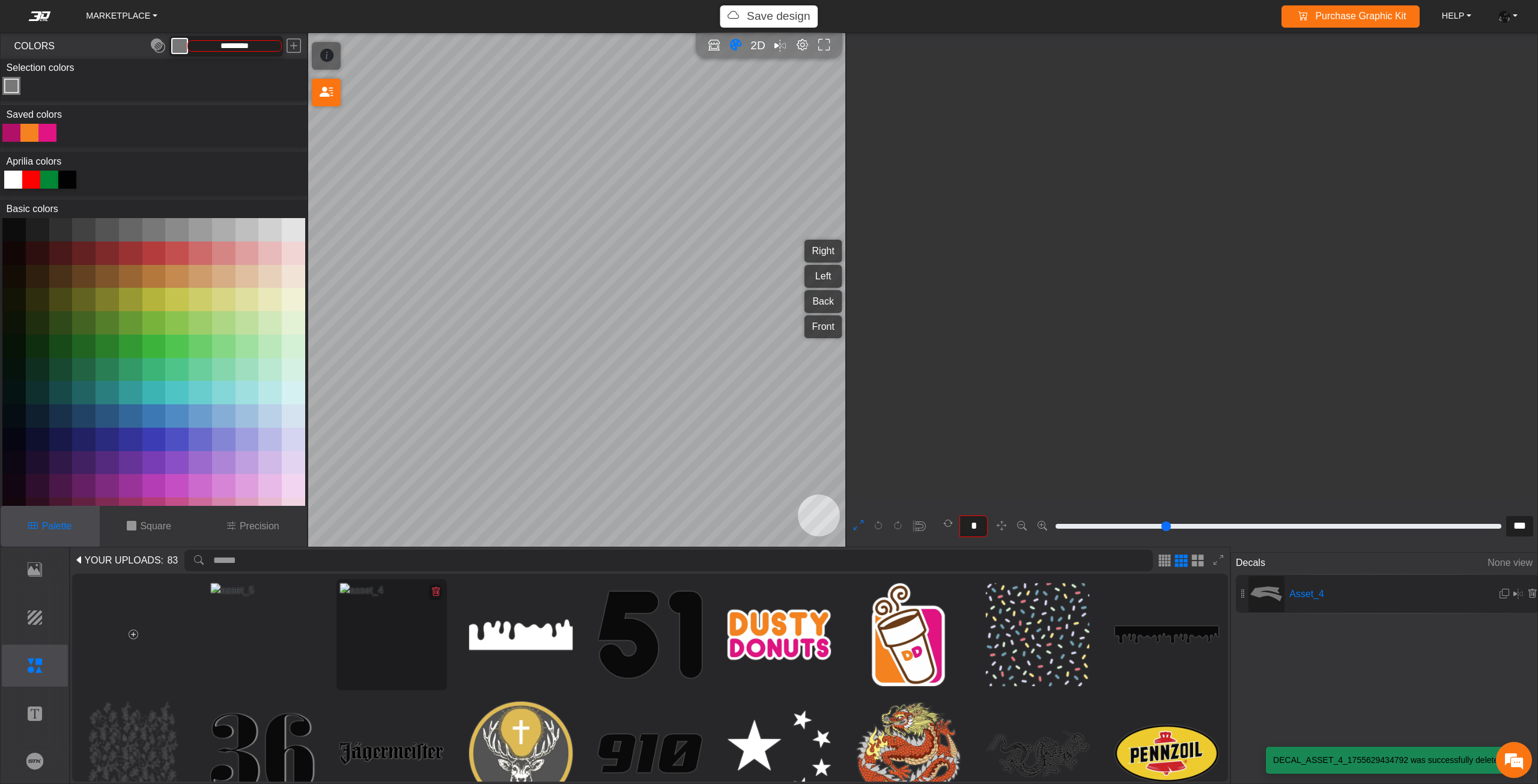
scroll to position [8394, 8293]
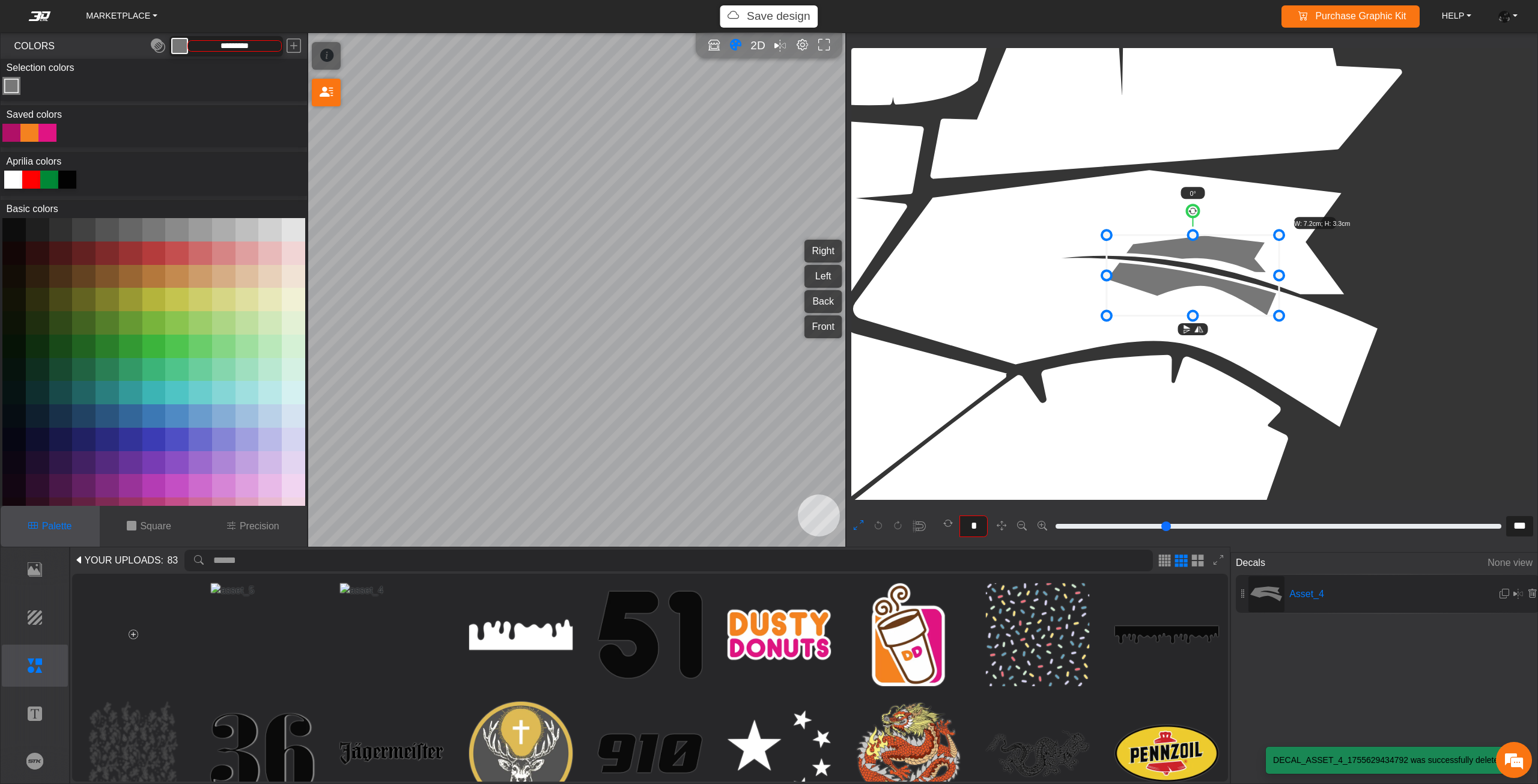
type input "**"
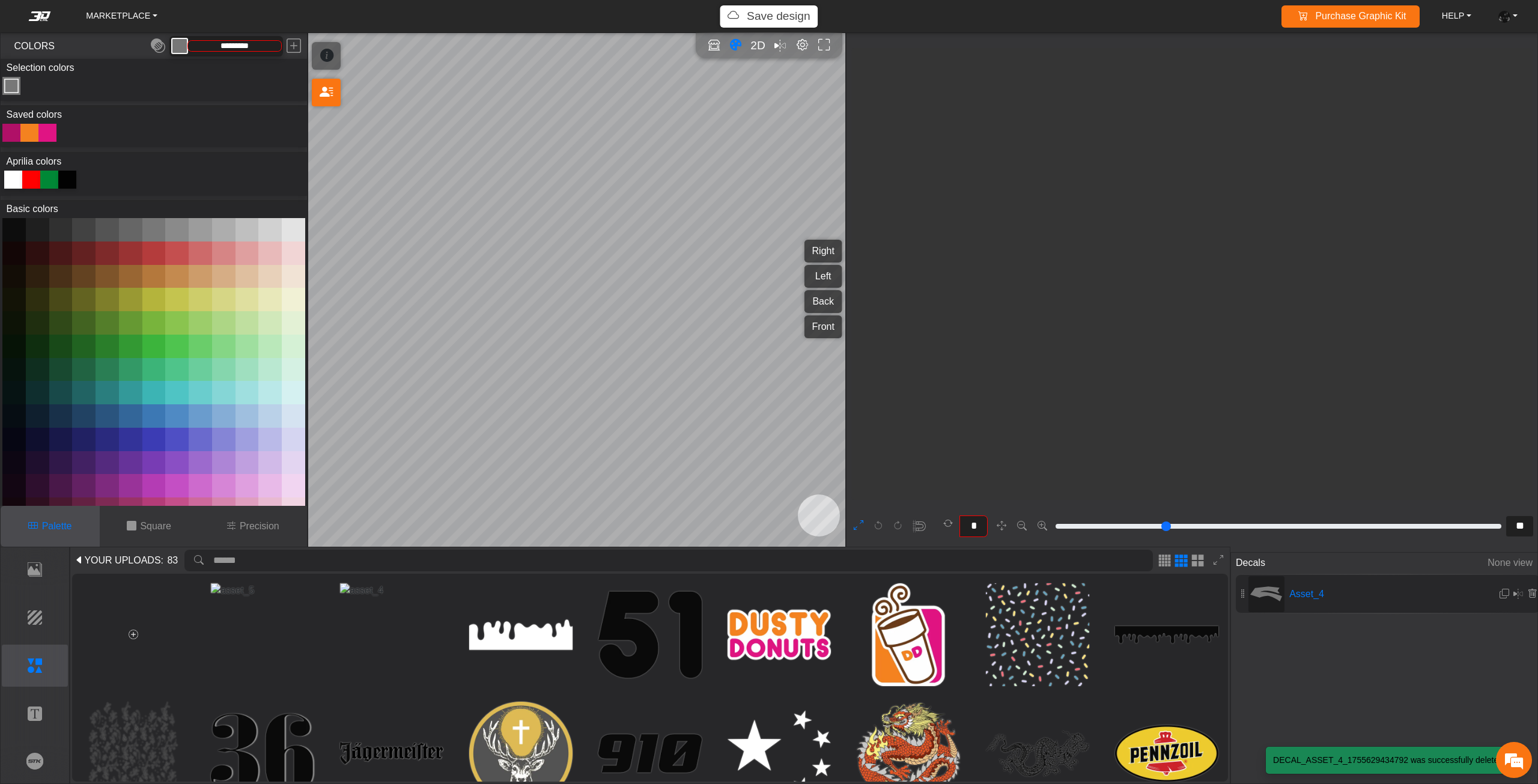
scroll to position [6690, 6585]
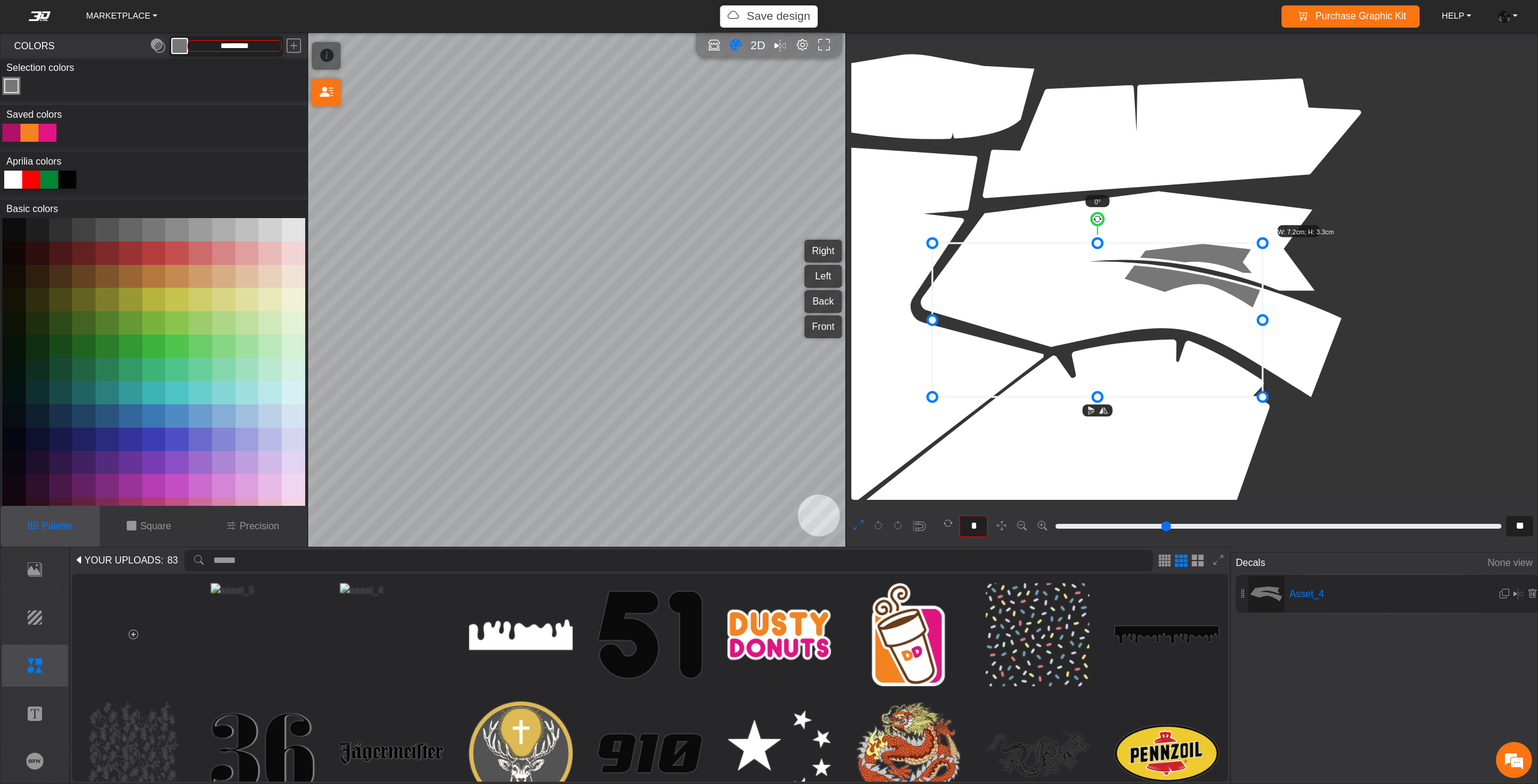
drag, startPoint x: 1126, startPoint y: 307, endPoint x: 886, endPoint y: 371, distance: 248.4
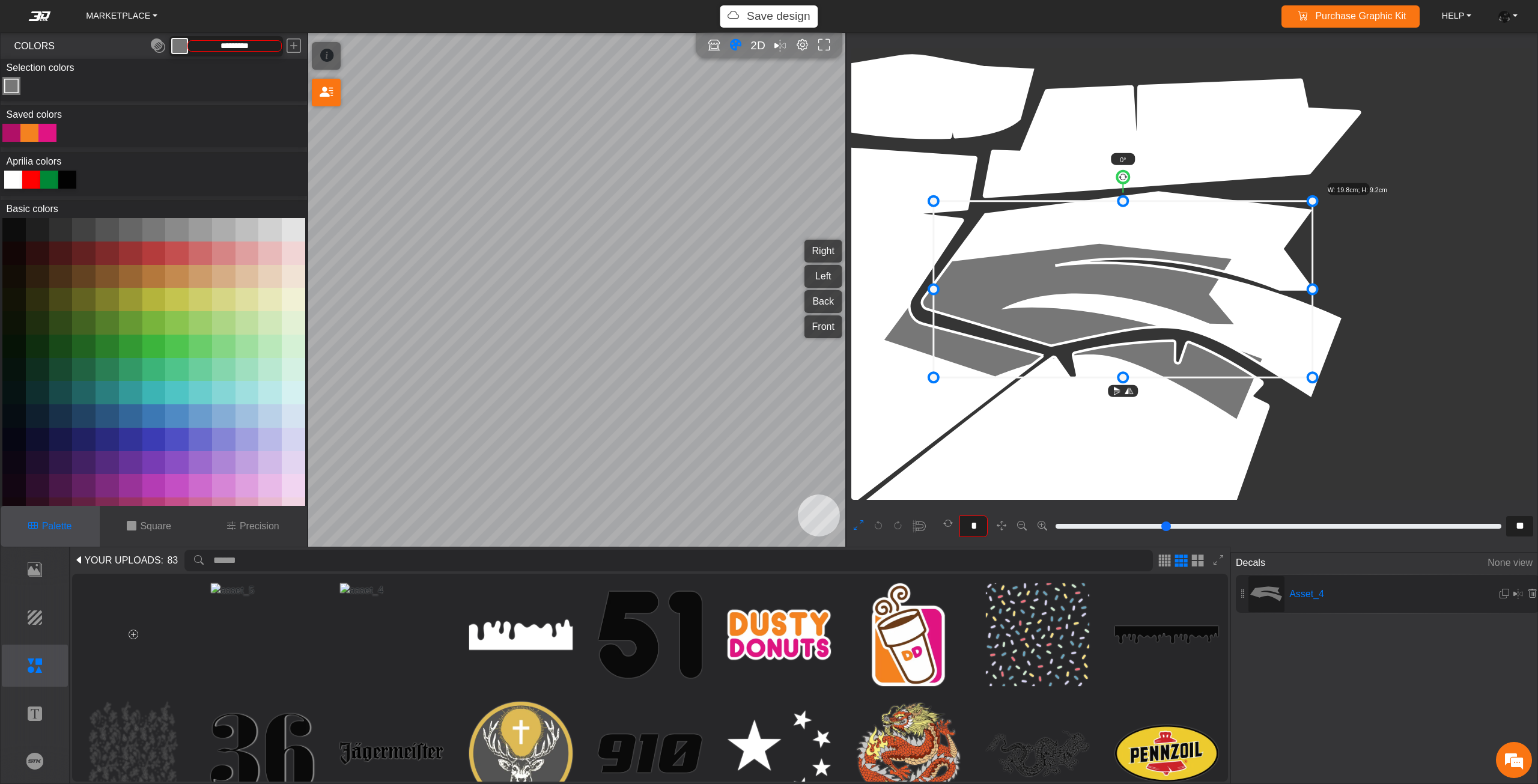
drag, startPoint x: 1101, startPoint y: 362, endPoint x: 1150, endPoint y: 320, distance: 64.5
click at [1150, 320] on icon at bounding box center [1123, 289] width 379 height 177
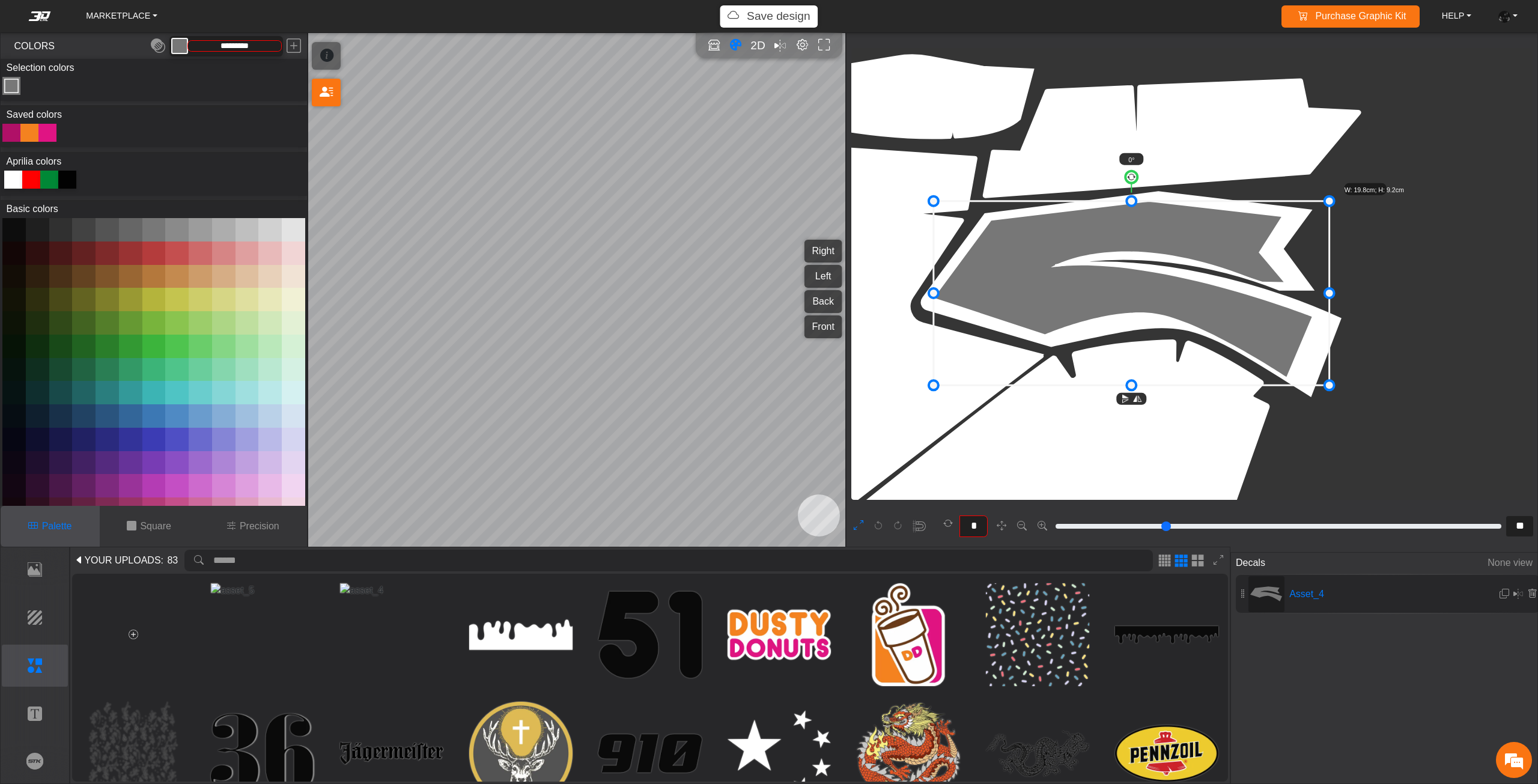
drag, startPoint x: 1315, startPoint y: 291, endPoint x: 1330, endPoint y: 291, distance: 15.0
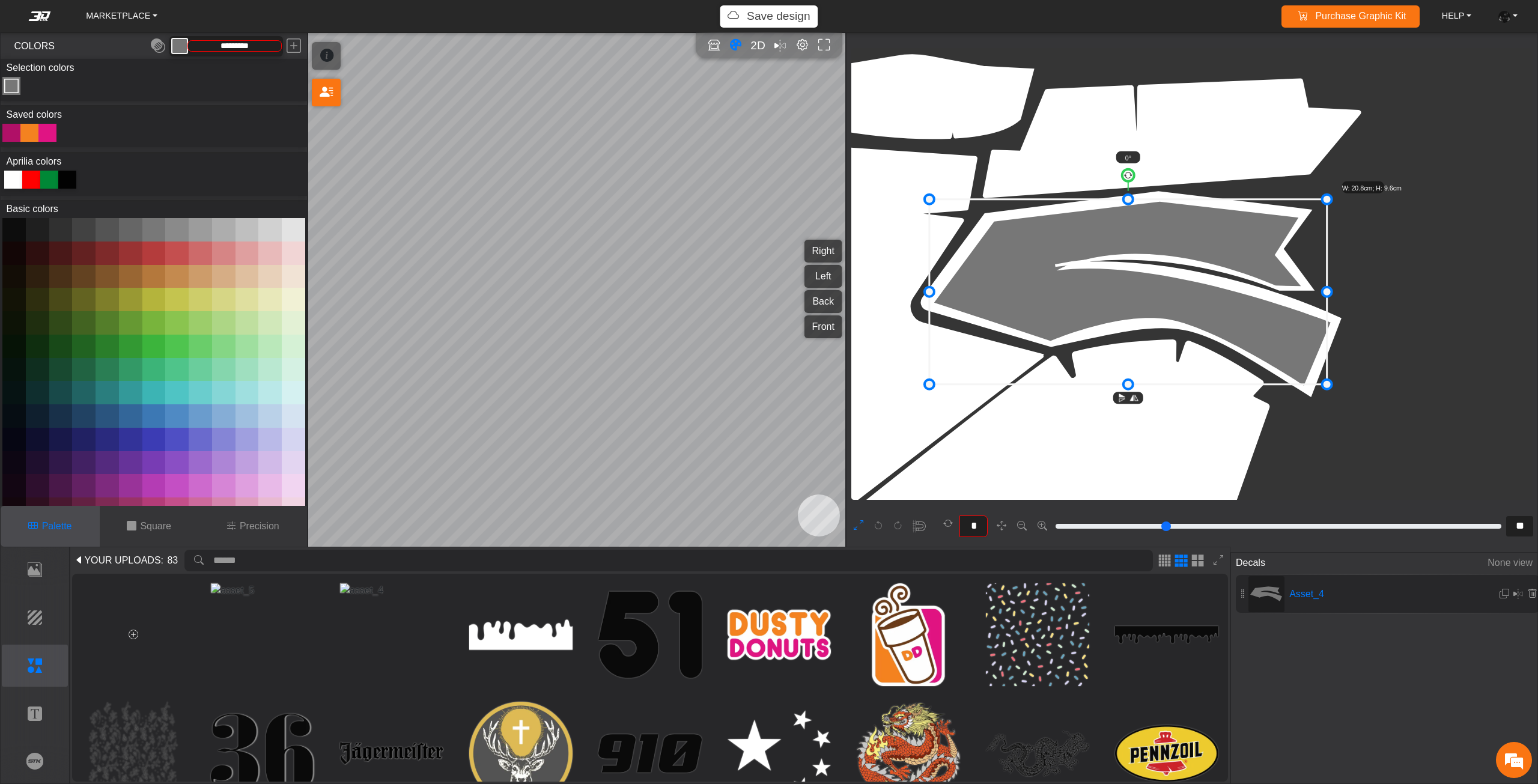
click at [1290, 305] on icon at bounding box center [1128, 292] width 397 height 185
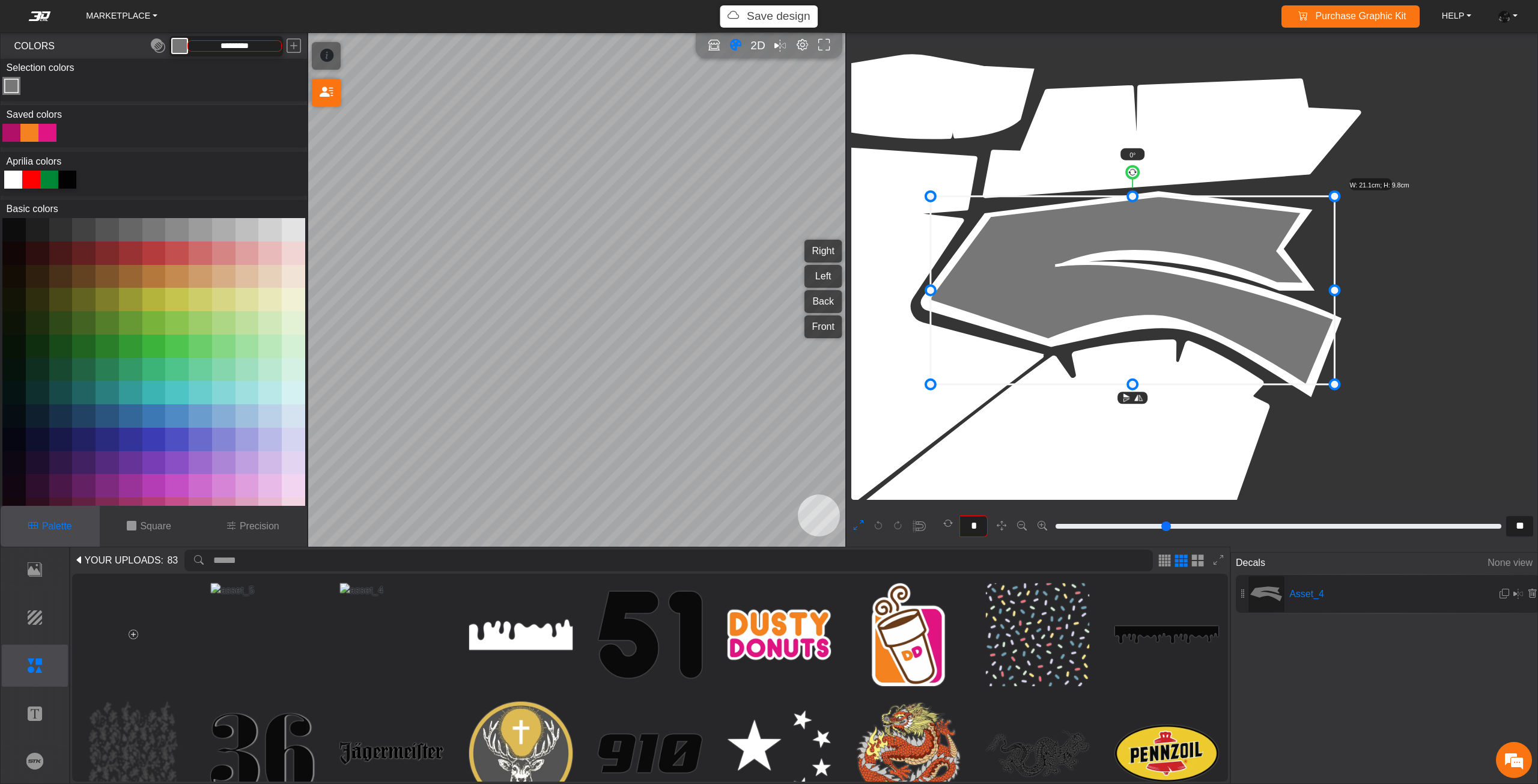
click at [1134, 243] on icon at bounding box center [1133, 290] width 404 height 188
click at [14, 131] on div at bounding box center [11, 133] width 18 height 18
type input "*********"
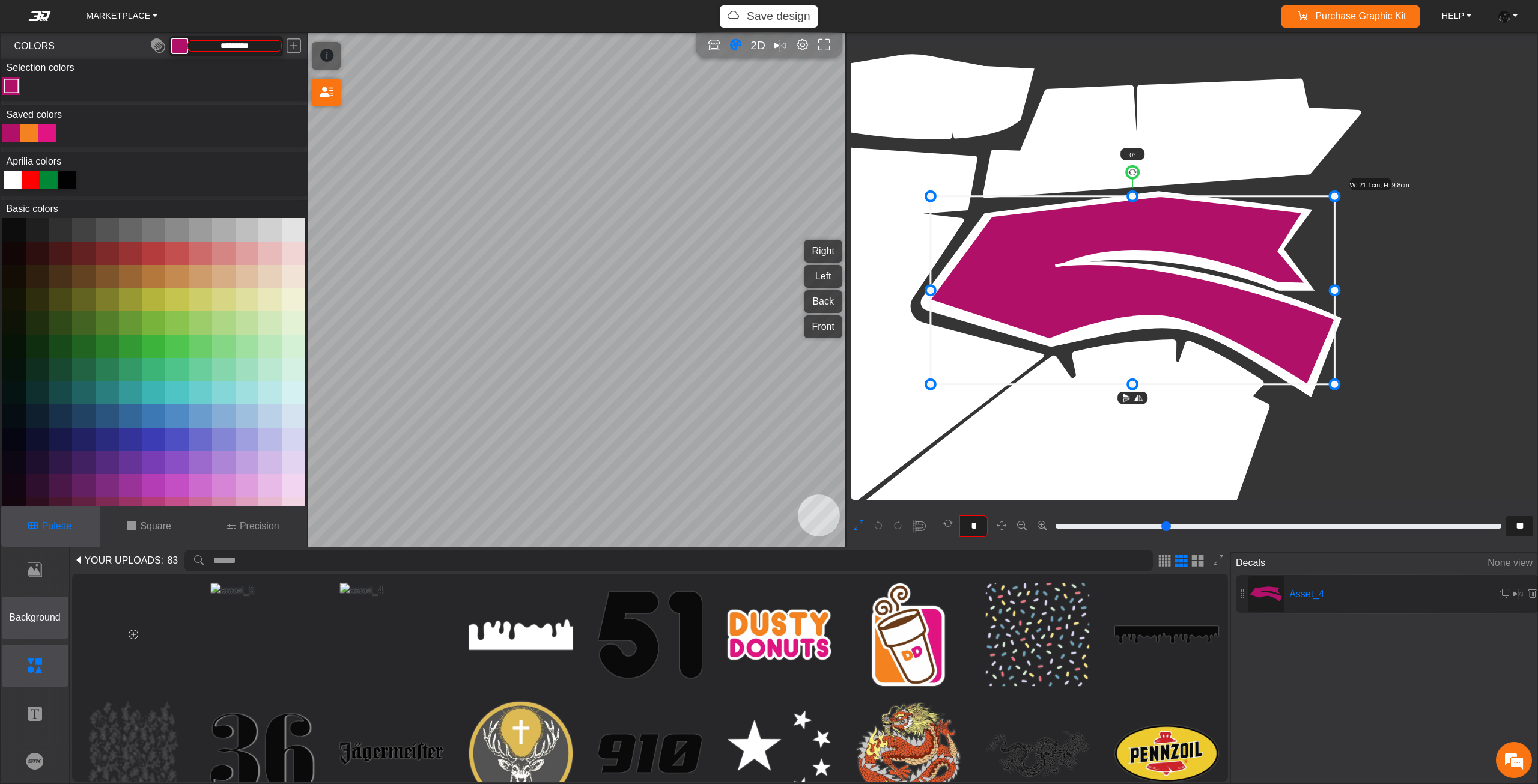
click at [59, 615] on p "Background" at bounding box center [35, 617] width 66 height 14
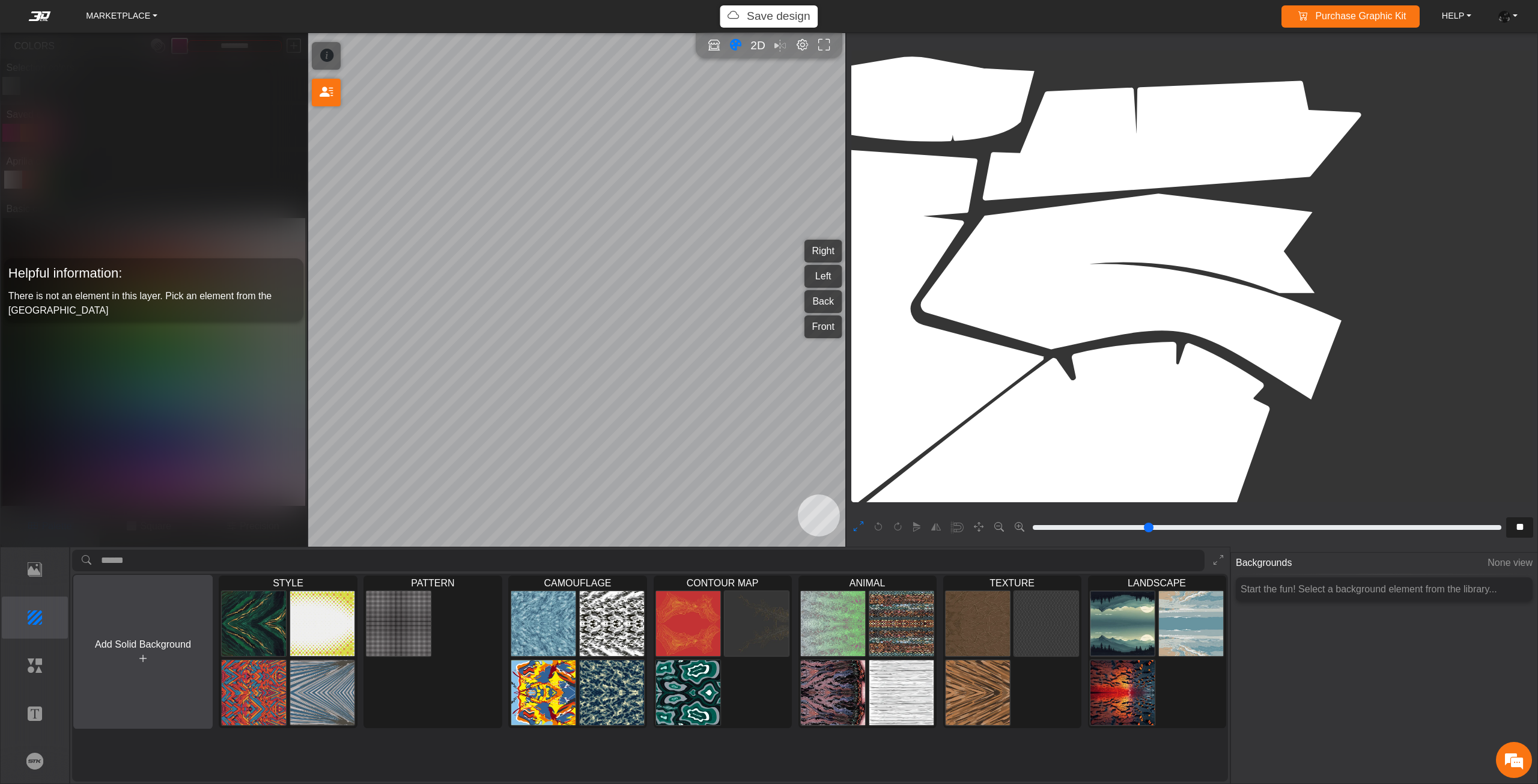
click at [135, 656] on button "Add Solid Background" at bounding box center [143, 651] width 139 height 154
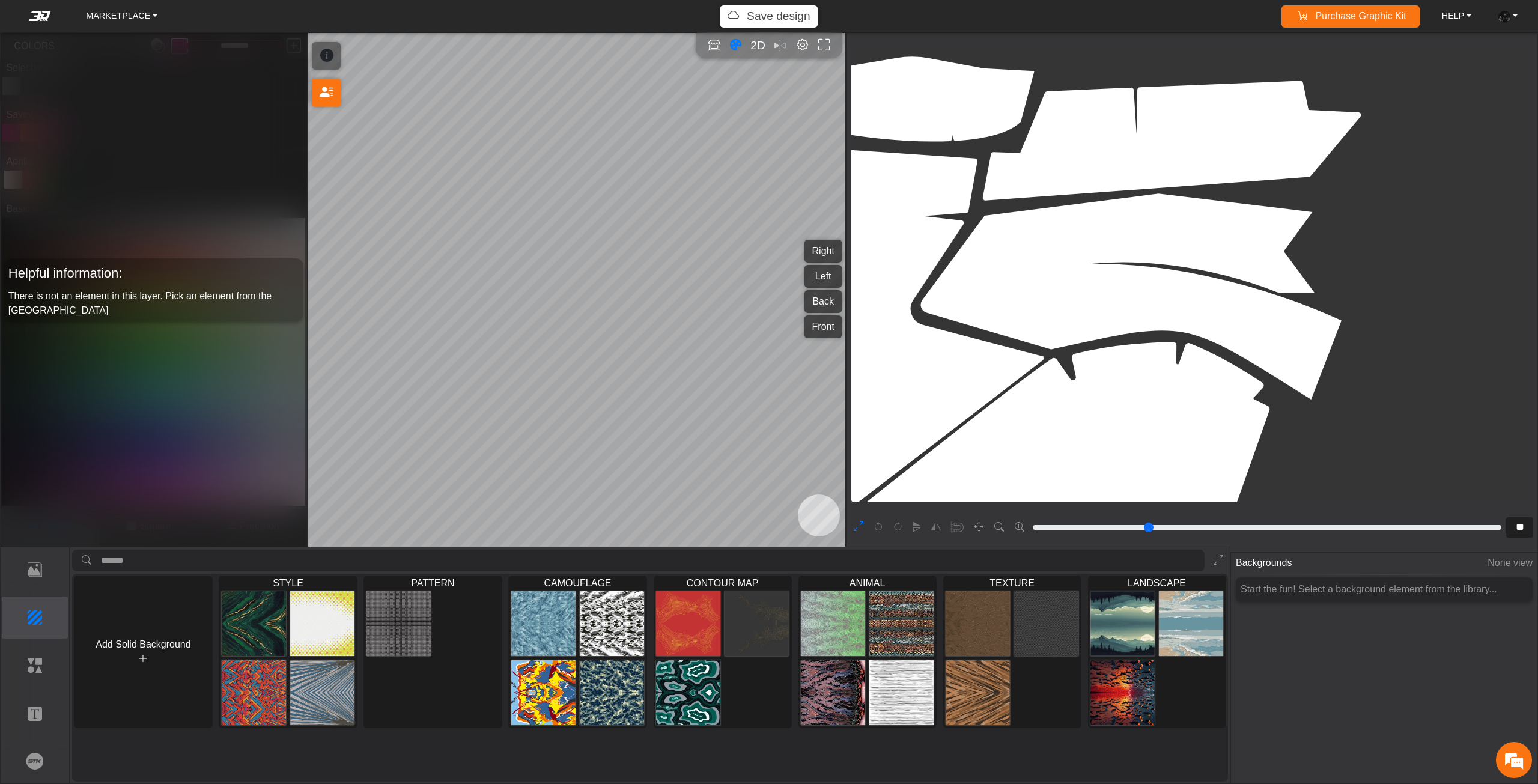
type input "*"
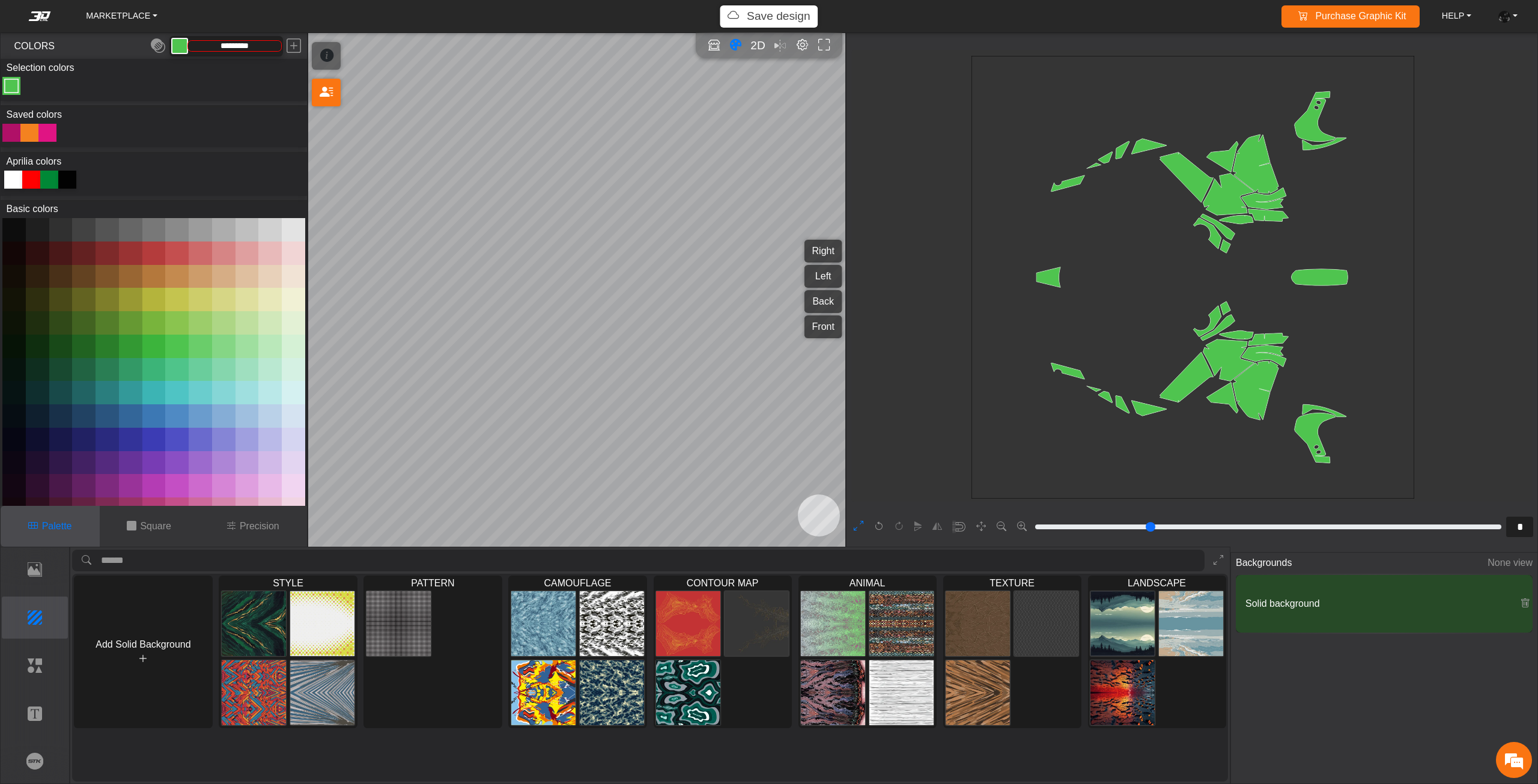
click at [37, 182] on icon at bounding box center [32, 178] width 12 height 12
type input "*******"
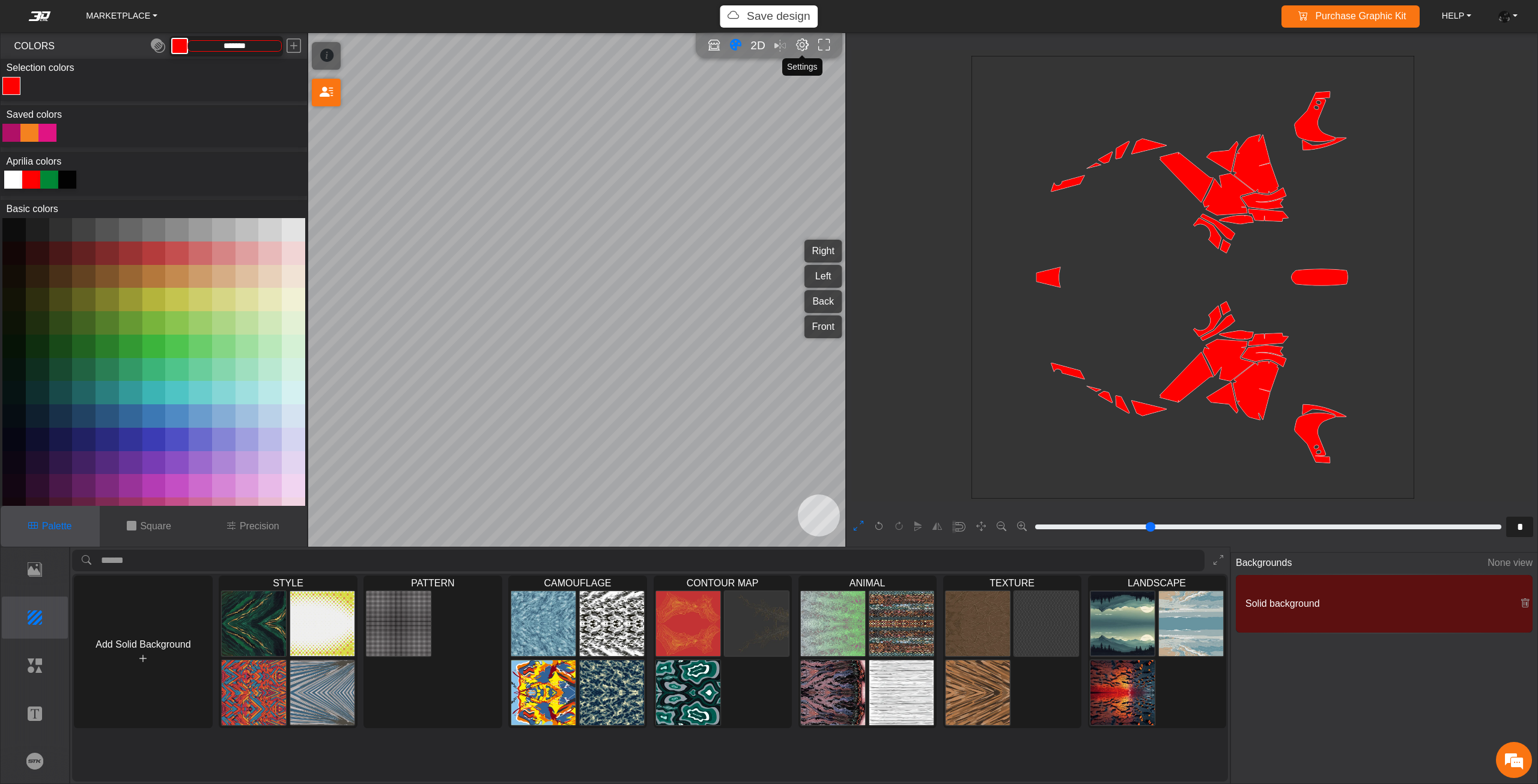
click at [798, 39] on em "Editor settings" at bounding box center [802, 45] width 12 height 14
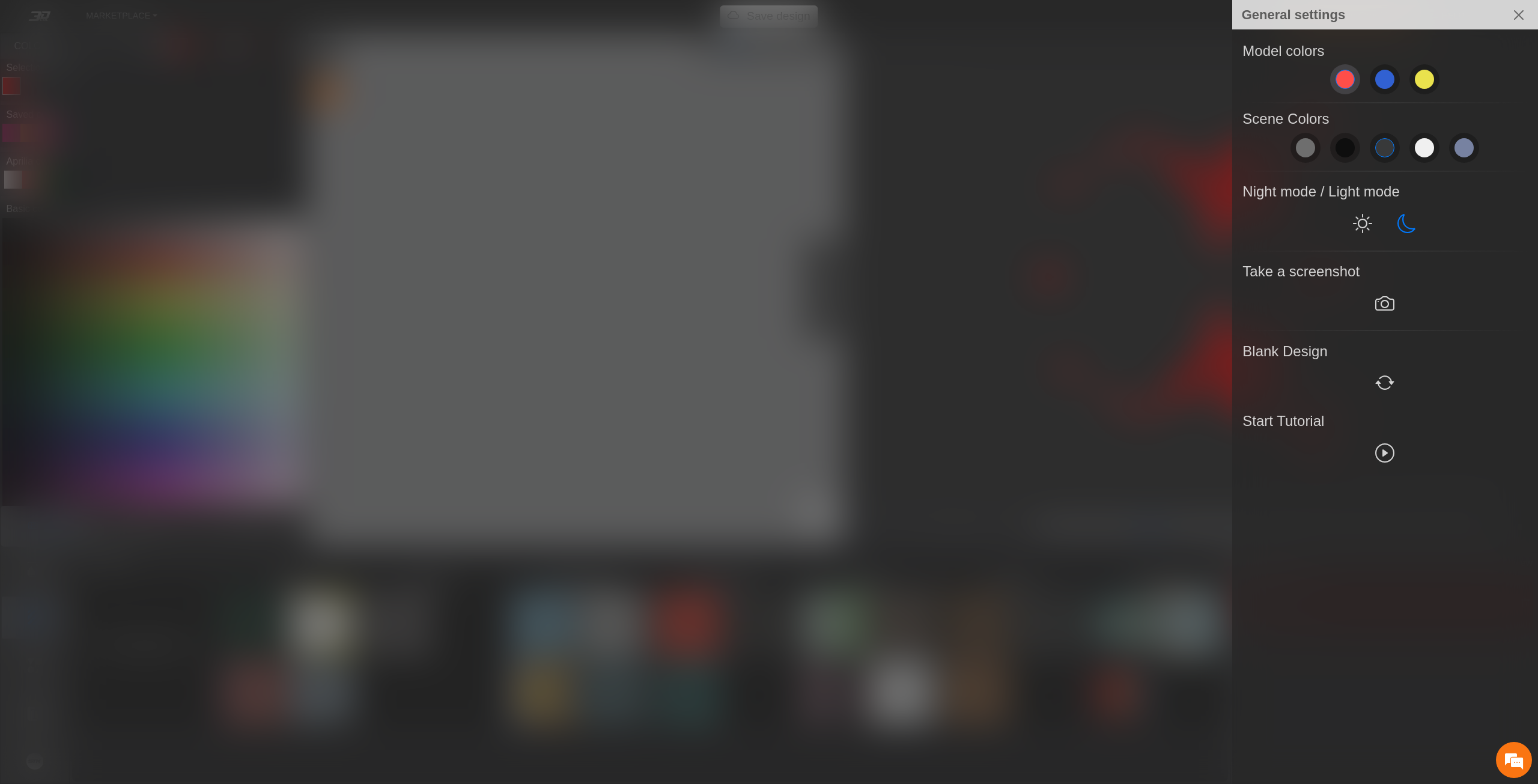
click at [1352, 82] on span at bounding box center [1345, 79] width 19 height 19
click at [1520, 15] on button "Close" at bounding box center [1518, 15] width 29 height 29
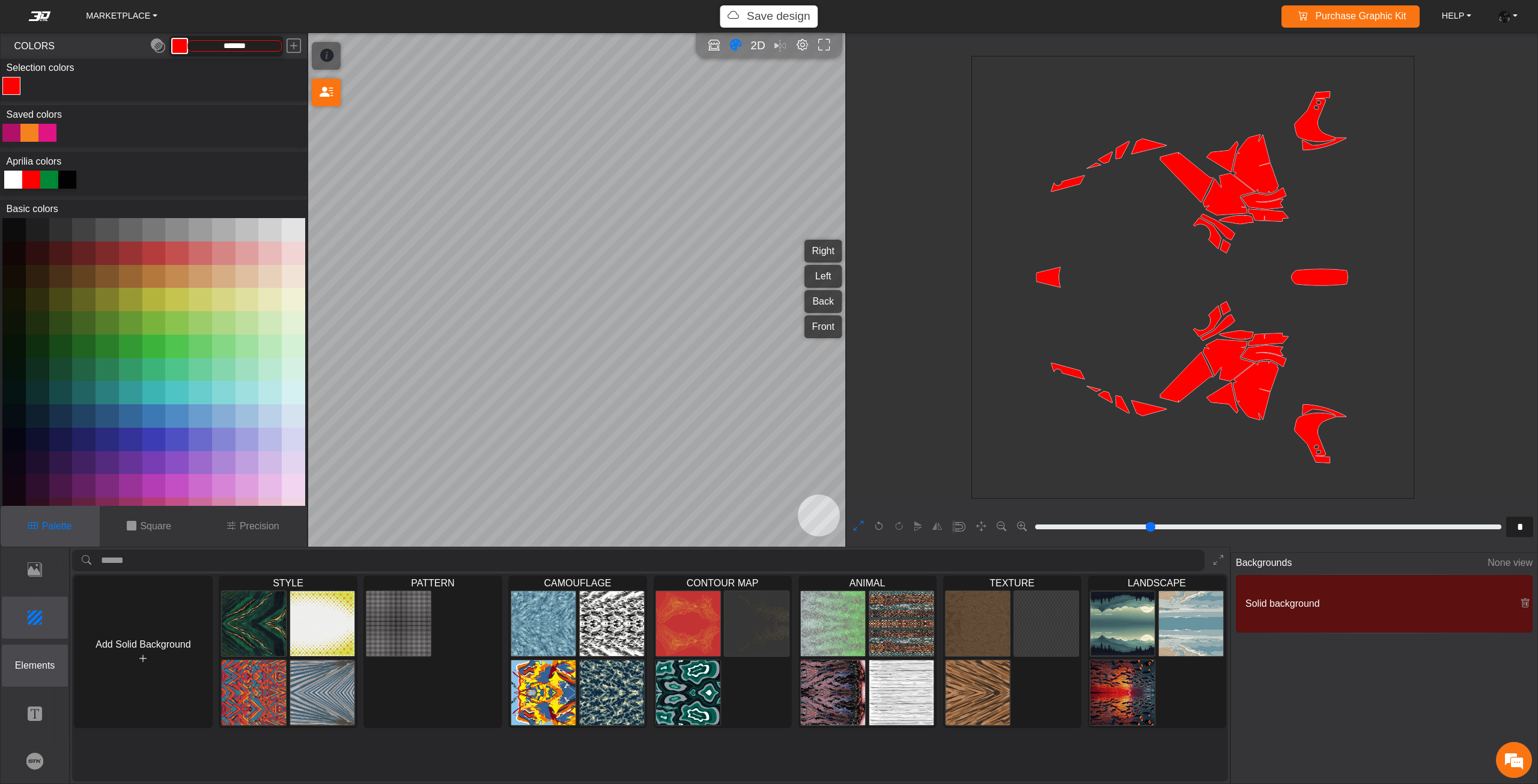
click at [35, 658] on p "Elements" at bounding box center [35, 665] width 66 height 14
type input "**"
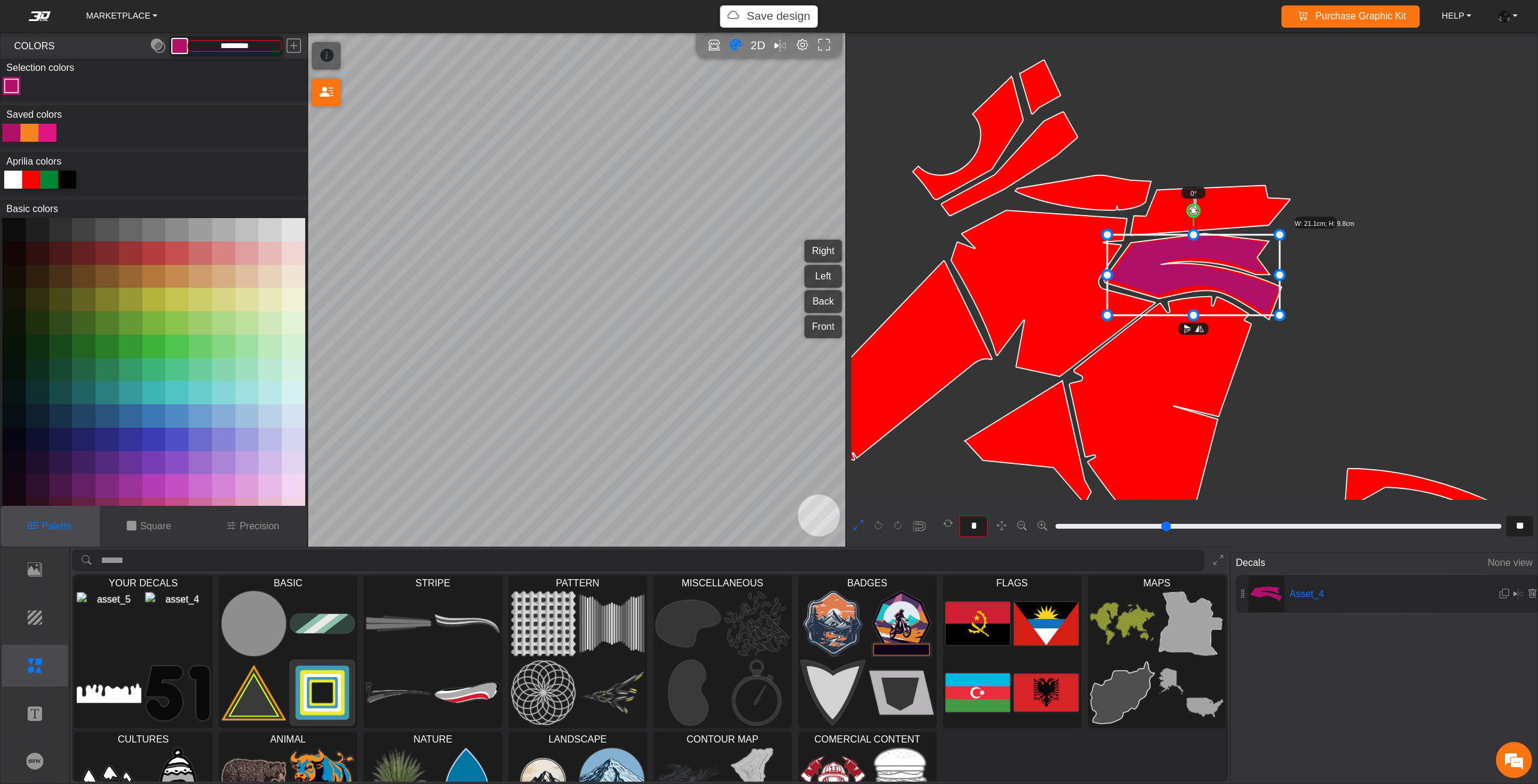
click at [17, 180] on div at bounding box center [13, 179] width 18 height 18
type input "*******"
type input "**"
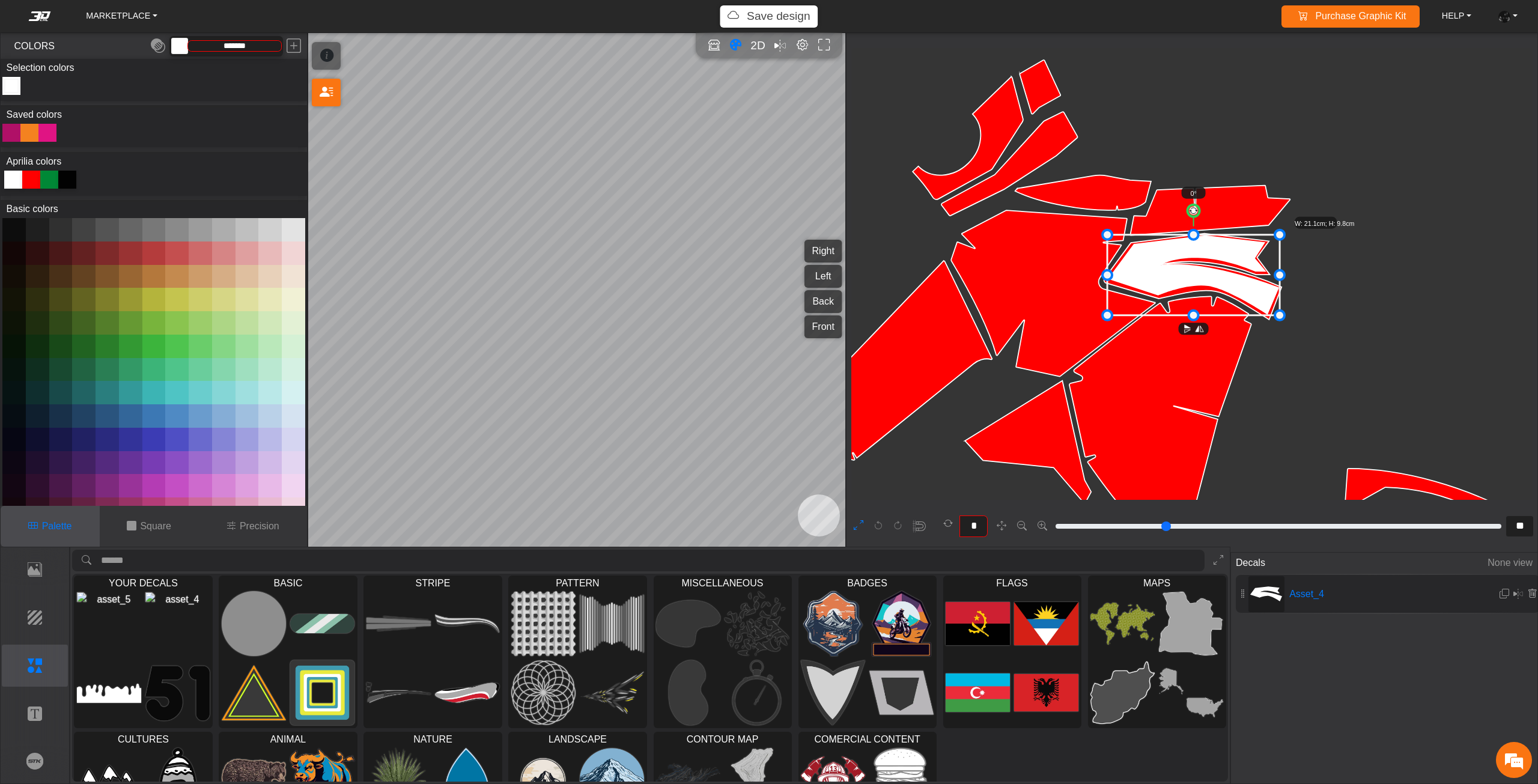
type input "**"
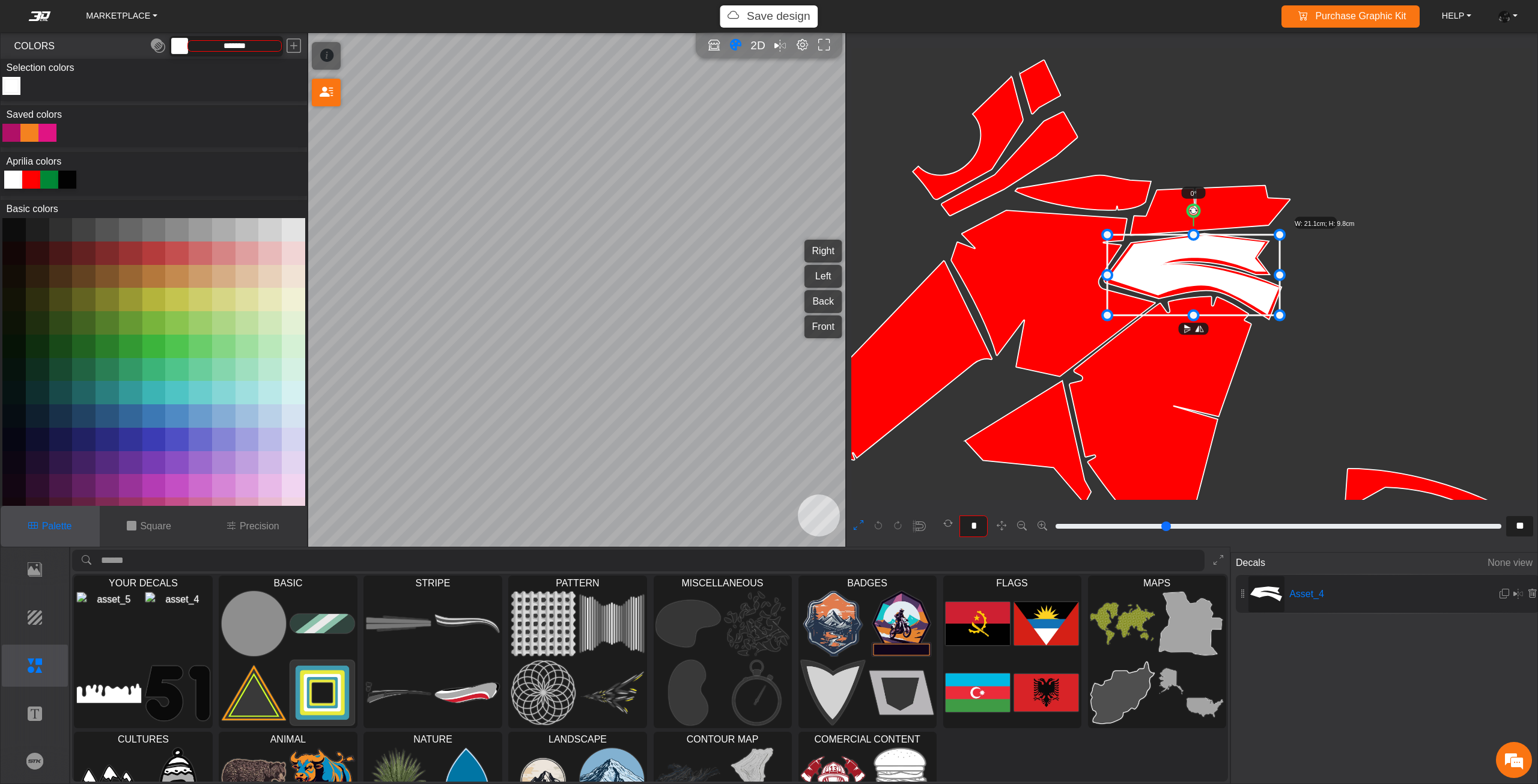
type input "**"
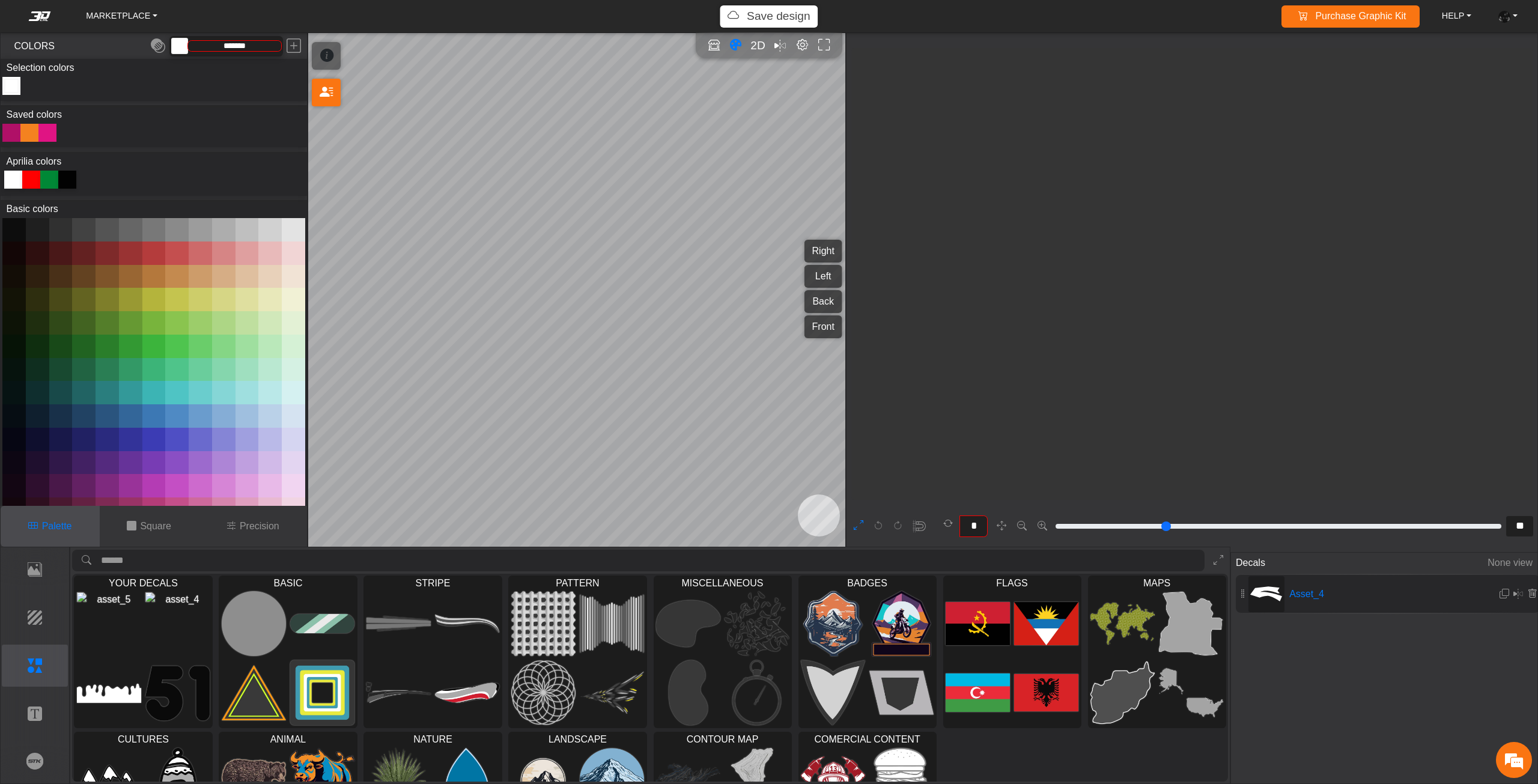
type input "**"
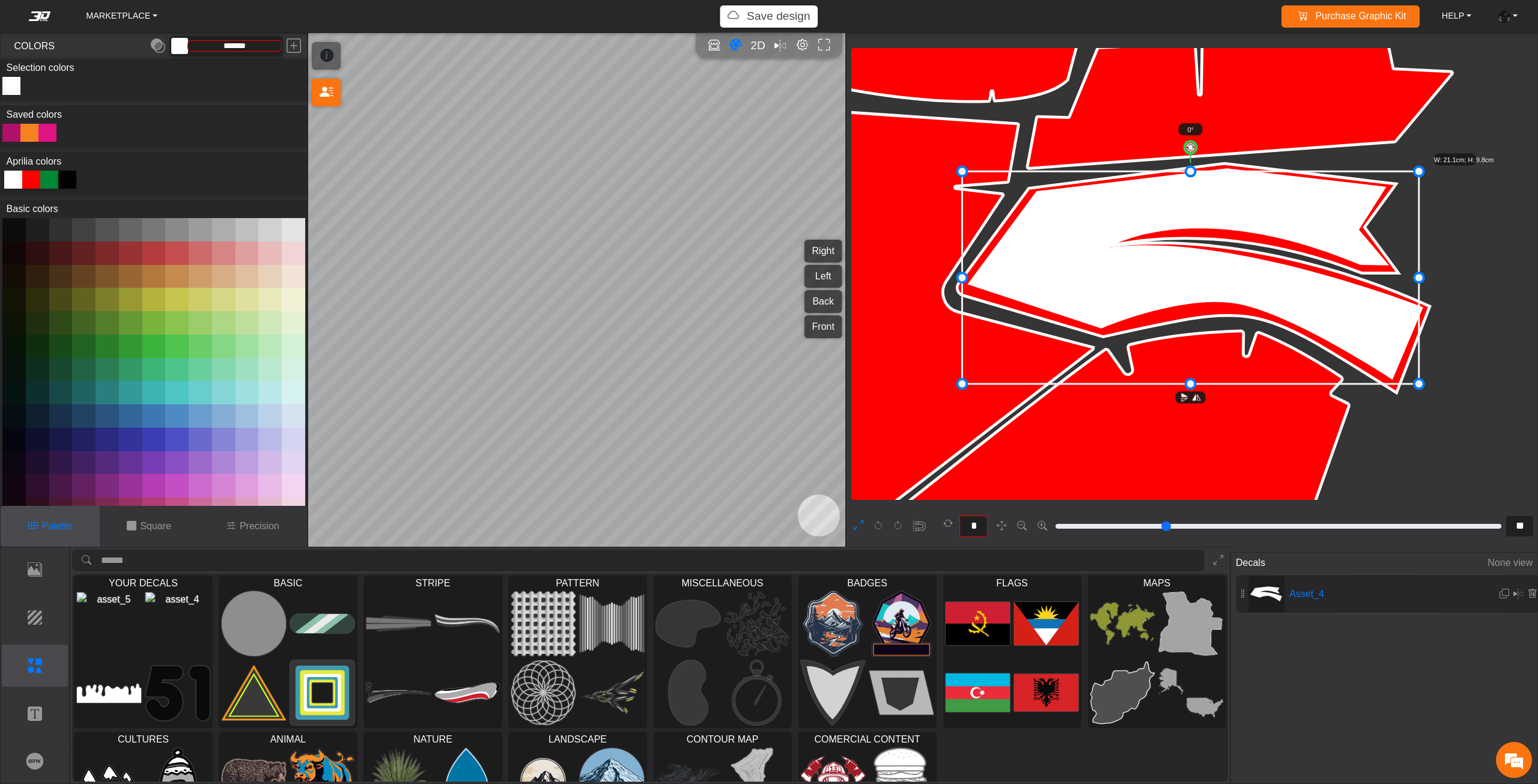
click at [1172, 268] on icon at bounding box center [1190, 278] width 456 height 213
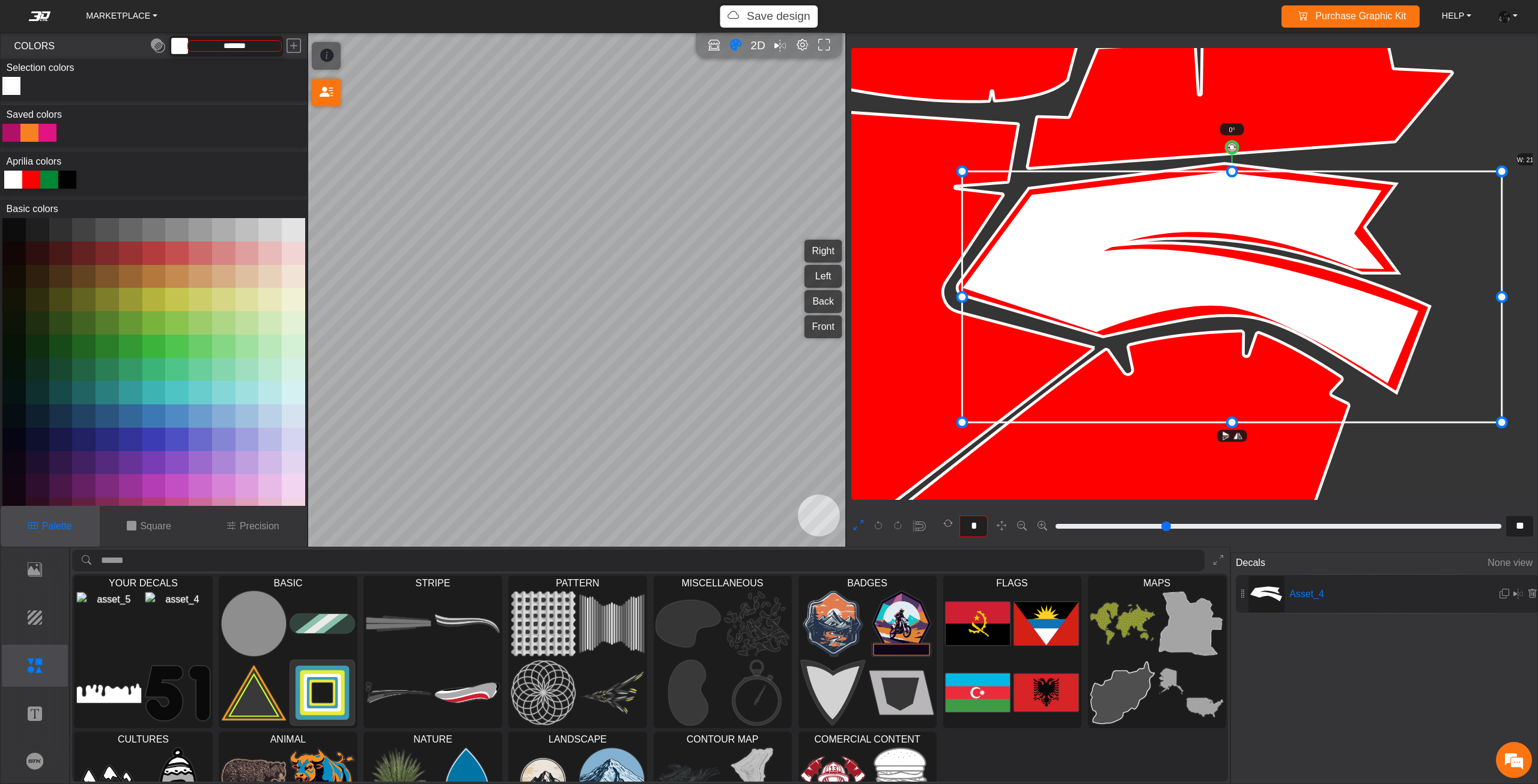
drag, startPoint x: 1189, startPoint y: 384, endPoint x: 1199, endPoint y: 418, distance: 35.4
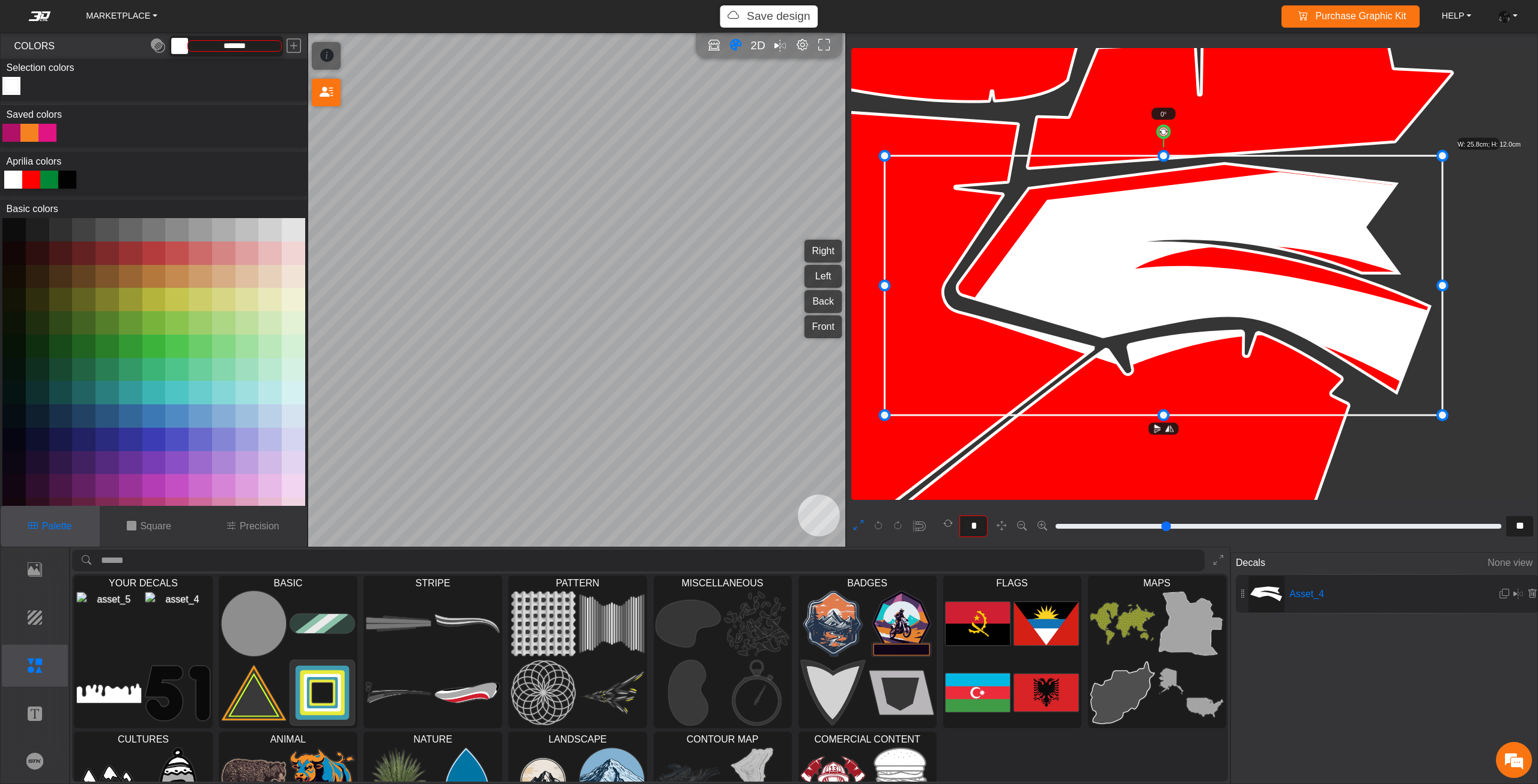
drag, startPoint x: 1217, startPoint y: 315, endPoint x: 1151, endPoint y: 307, distance: 66.5
click at [1151, 307] on icon at bounding box center [1163, 286] width 557 height 260
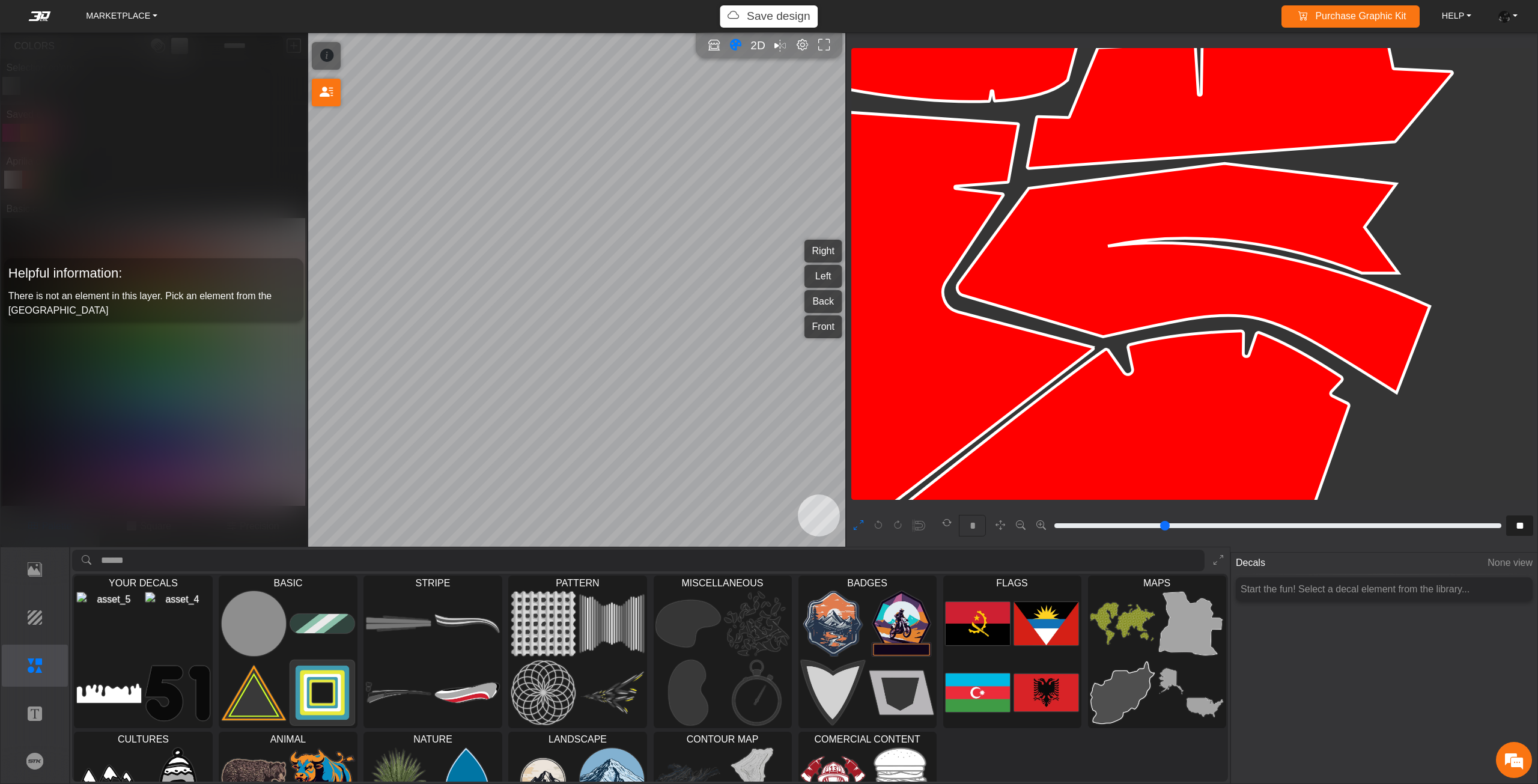
click at [33, 15] on em at bounding box center [40, 16] width 48 height 10
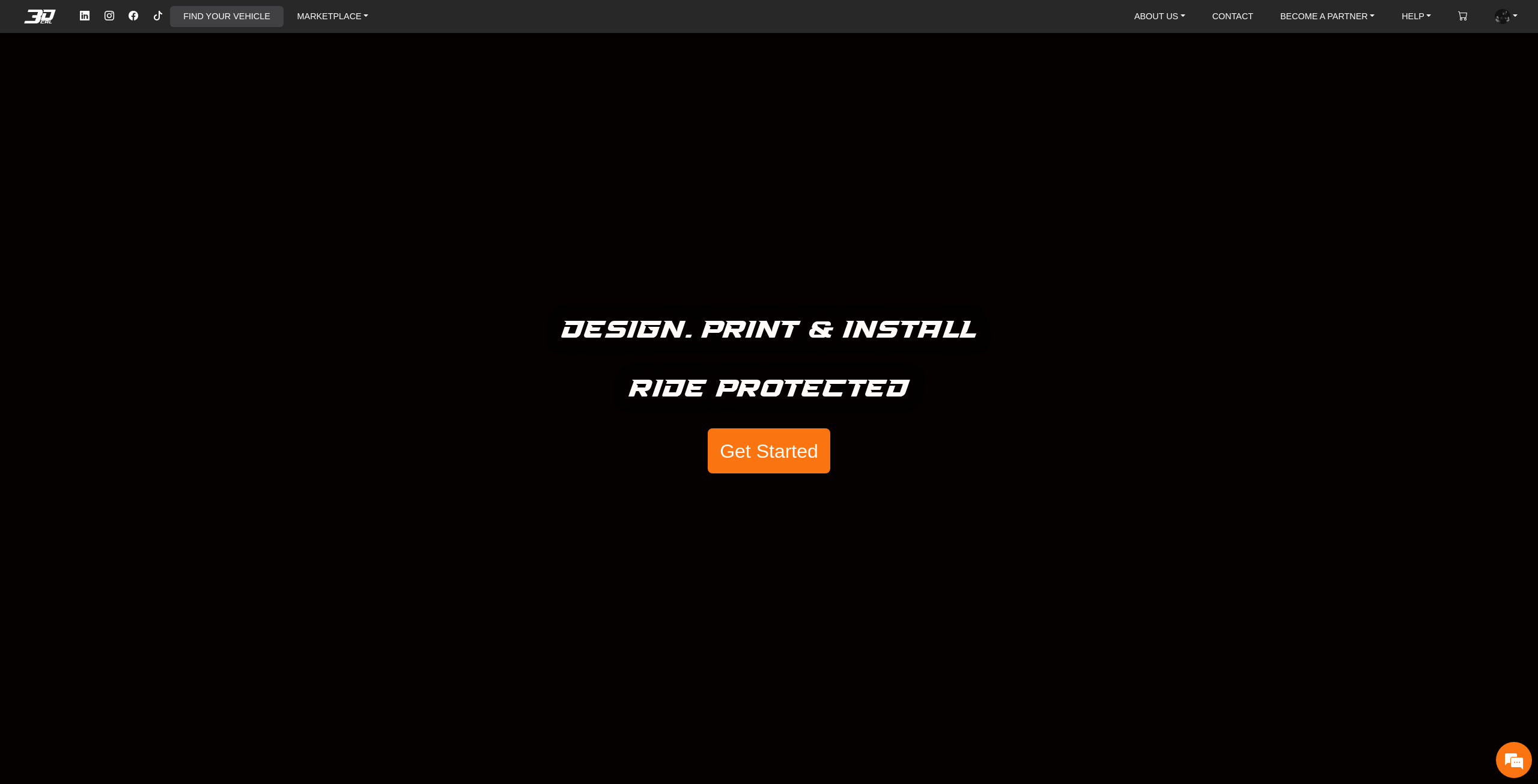
click at [205, 17] on link "FIND YOUR VEHICLE" at bounding box center [226, 17] width 96 height 21
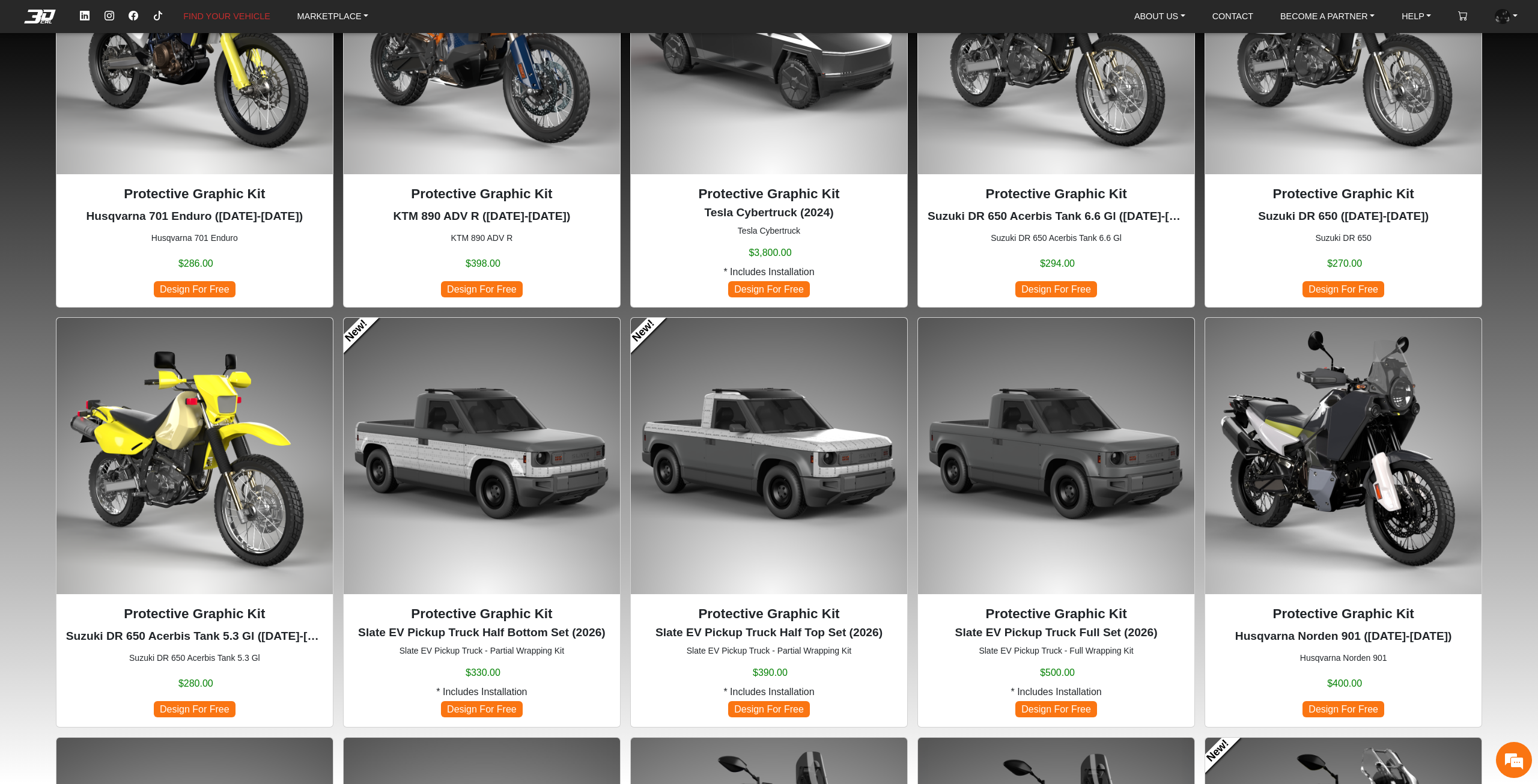
scroll to position [120, 0]
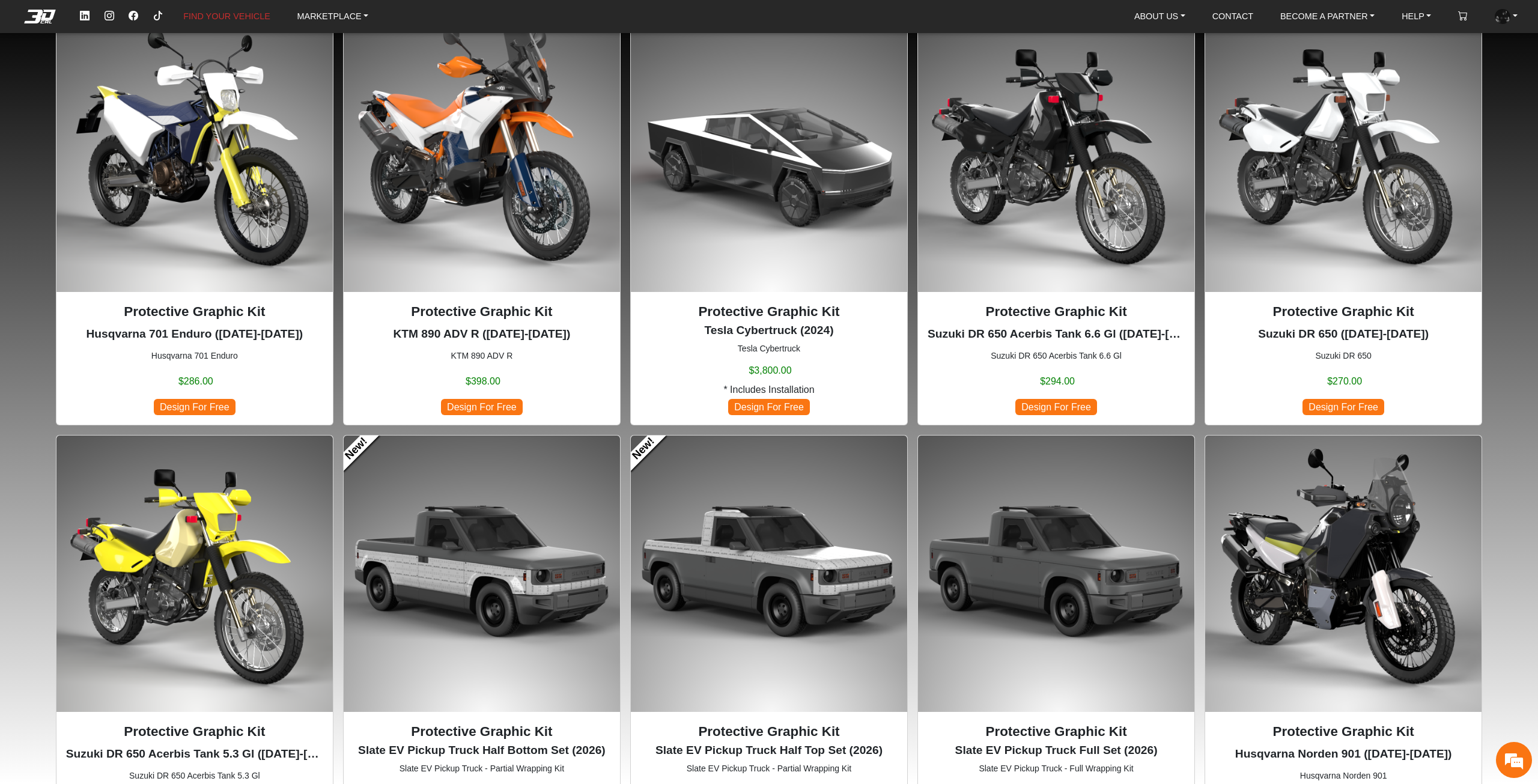
click at [1096, 204] on img at bounding box center [1056, 154] width 276 height 276
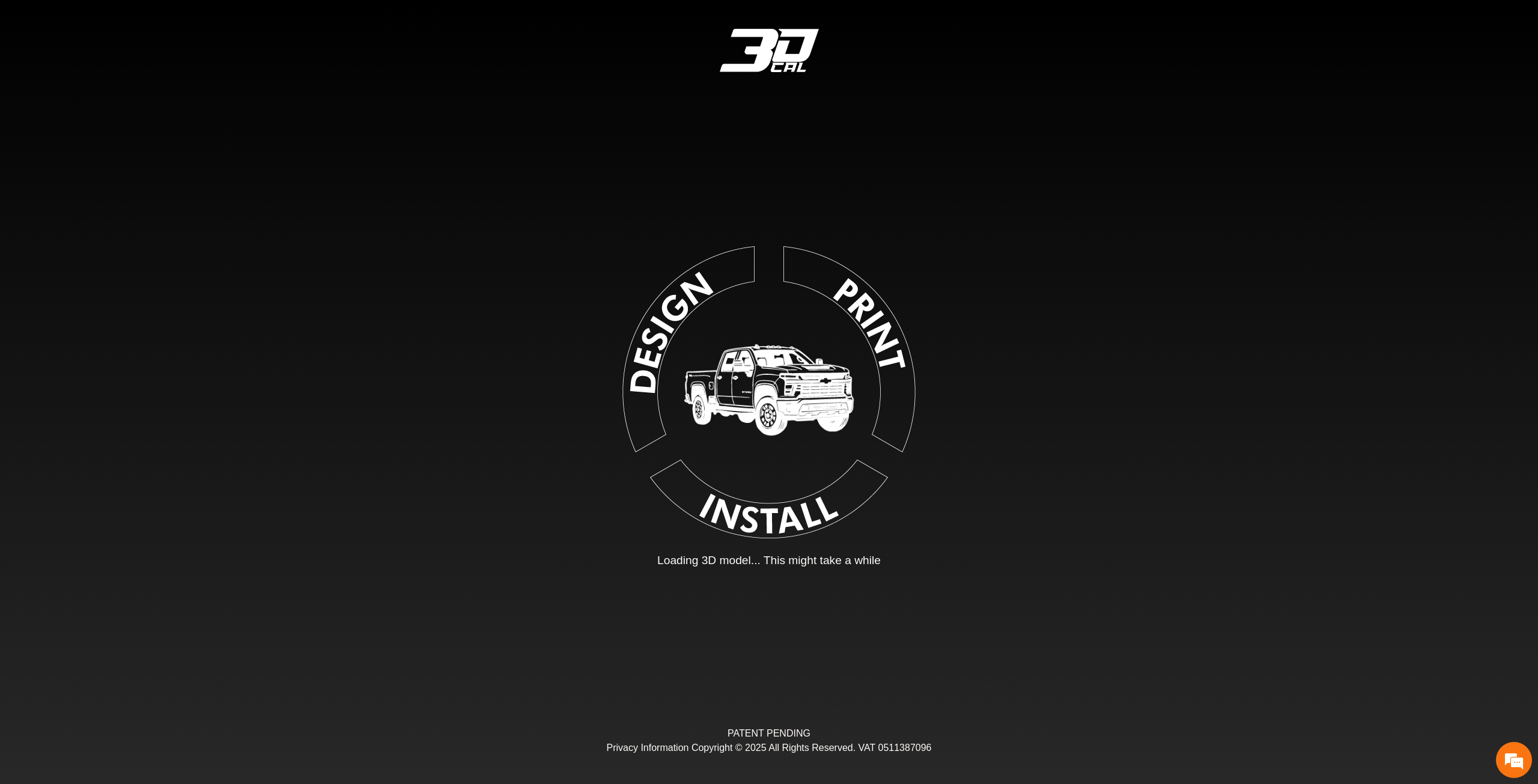
type input "*"
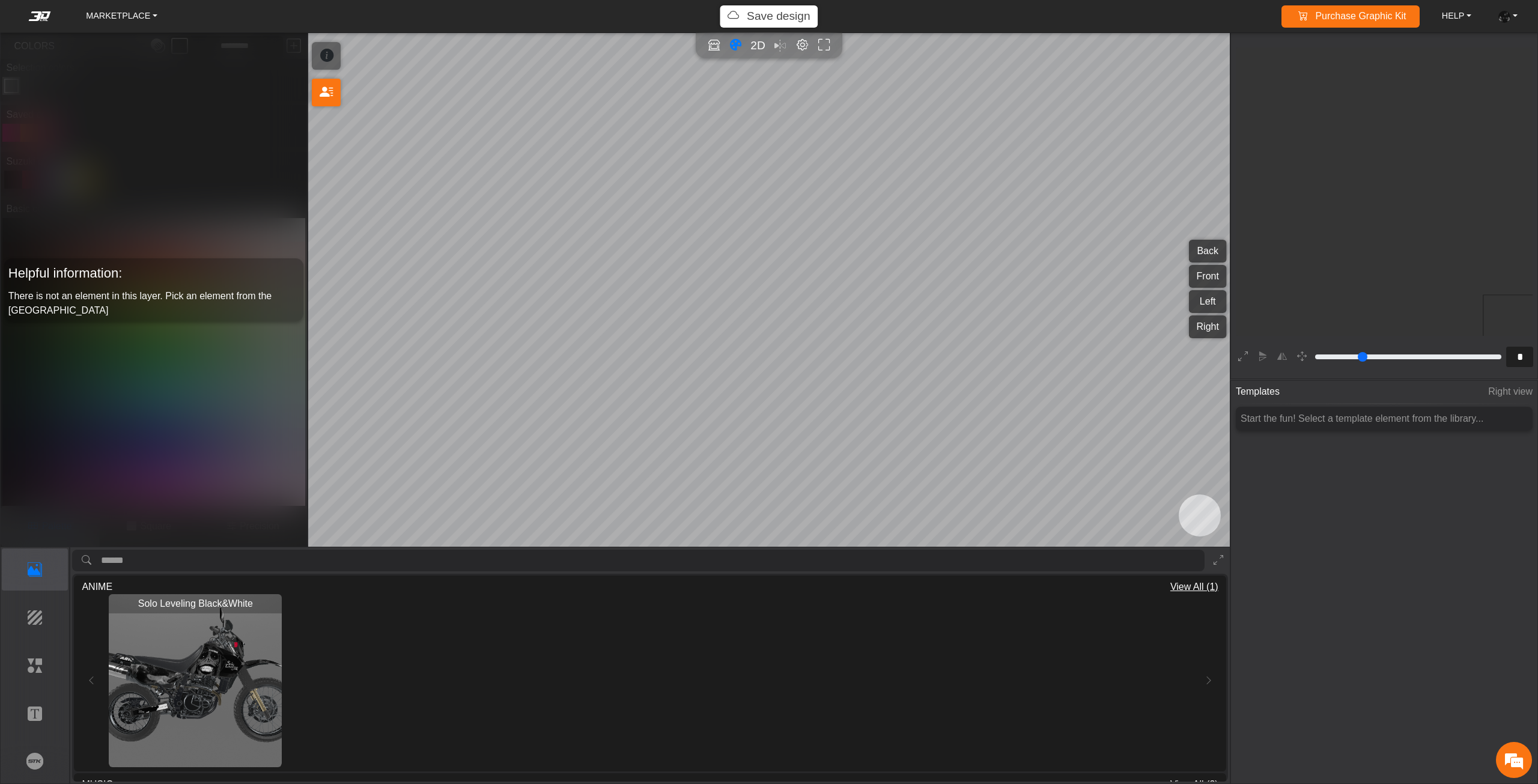
scroll to position [224, 221]
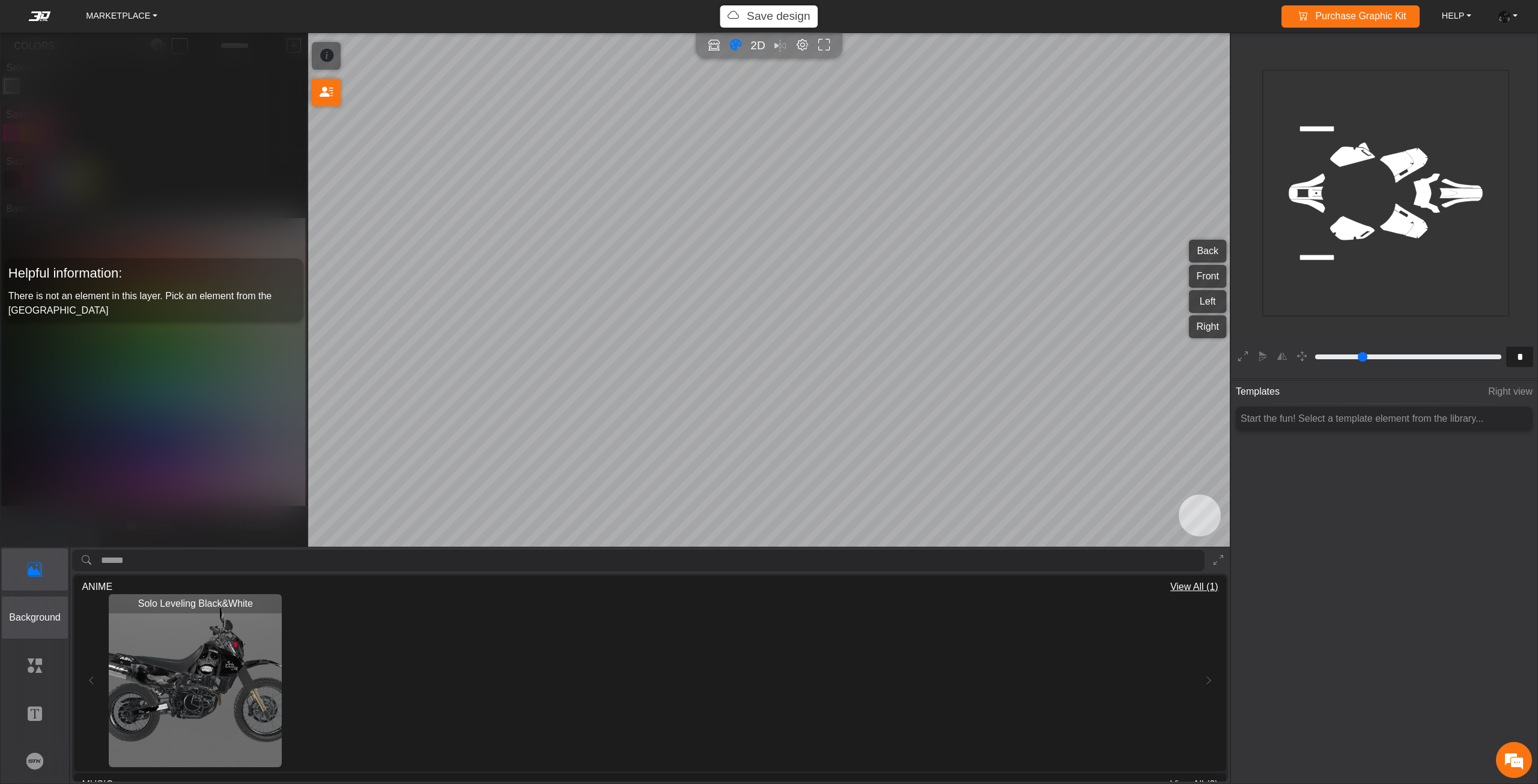
click at [48, 625] on button "Background" at bounding box center [35, 617] width 67 height 42
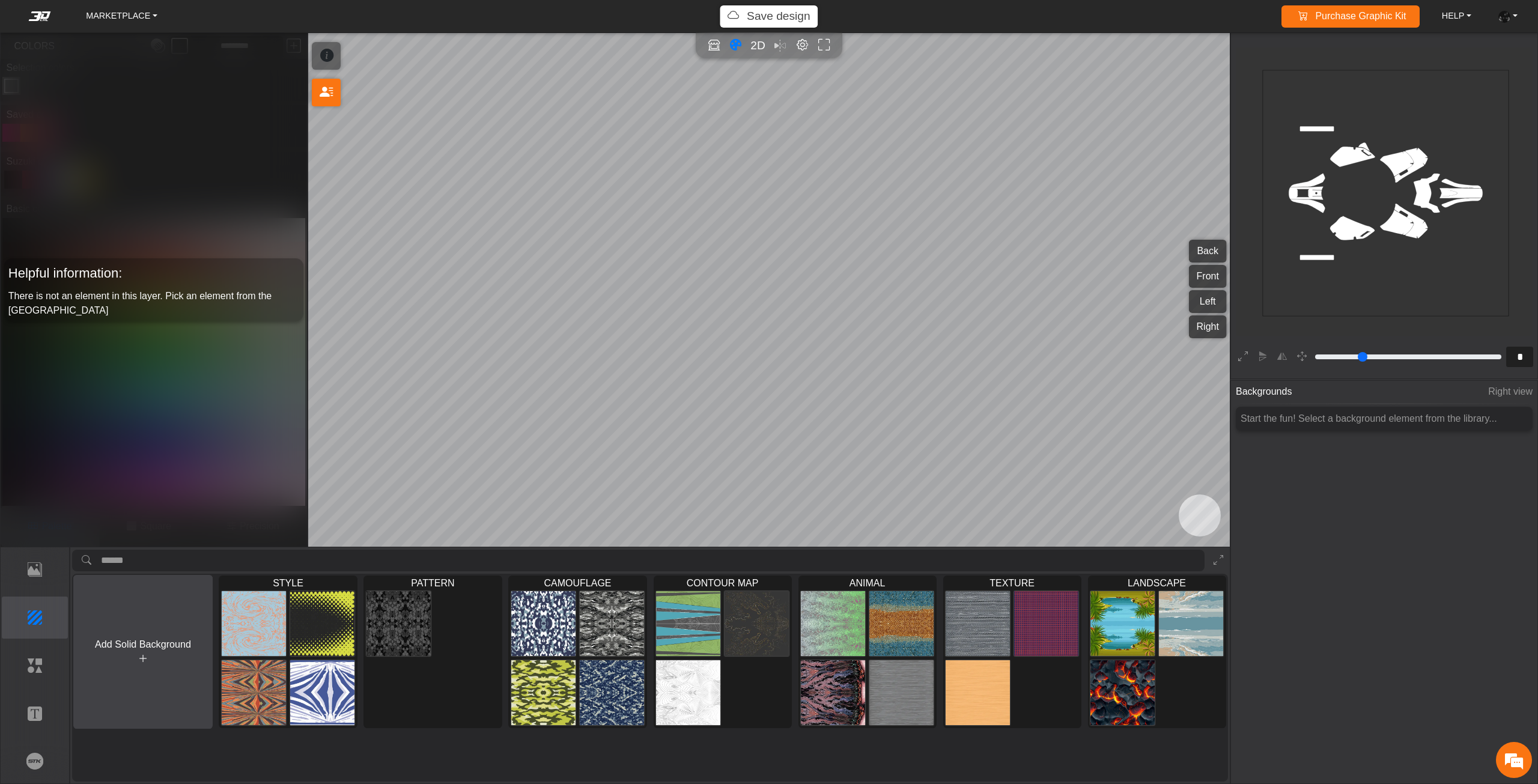
click at [126, 646] on span "Add Solid Background" at bounding box center [143, 644] width 96 height 10
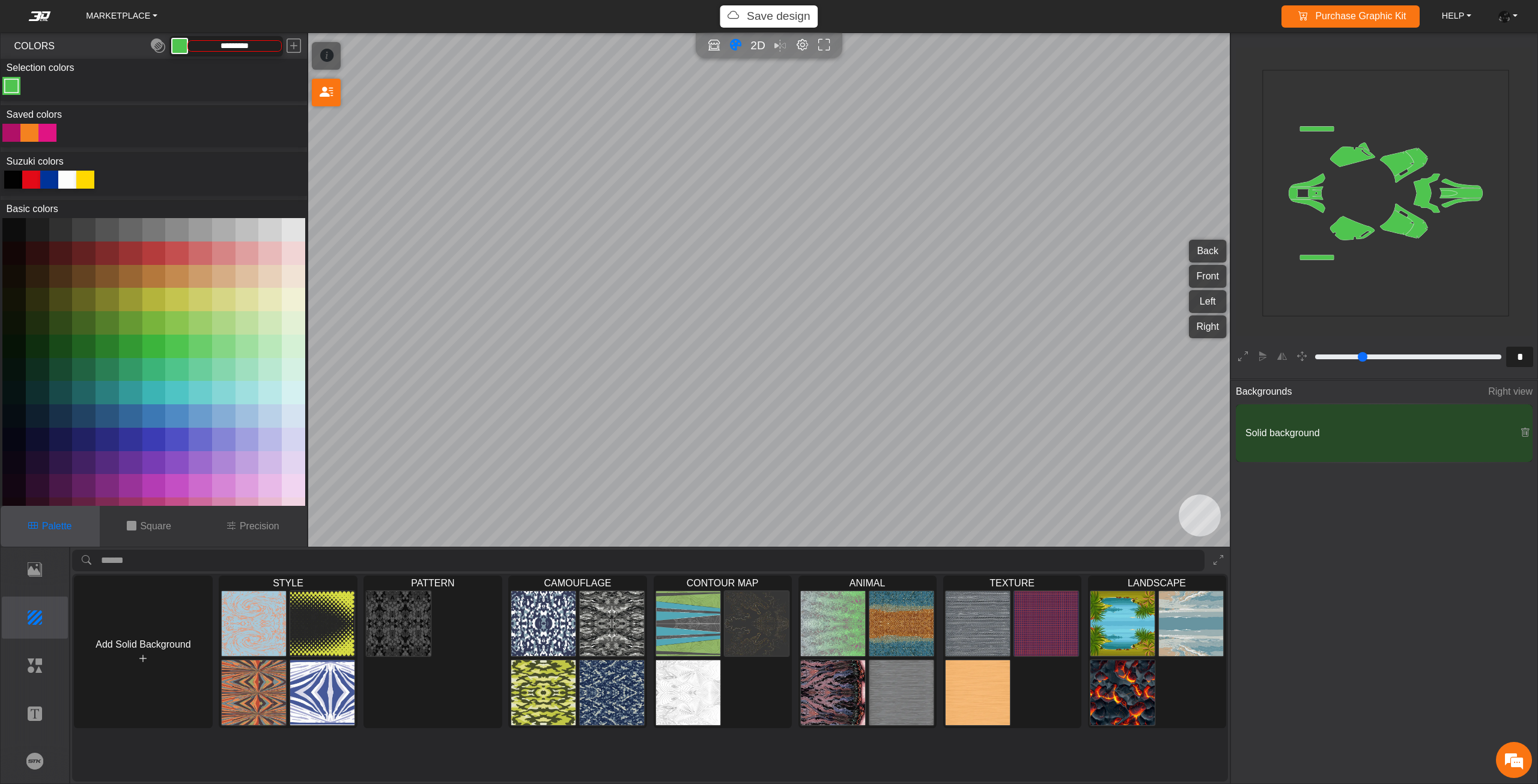
click at [15, 175] on div at bounding box center [13, 179] width 18 height 18
type input "*******"
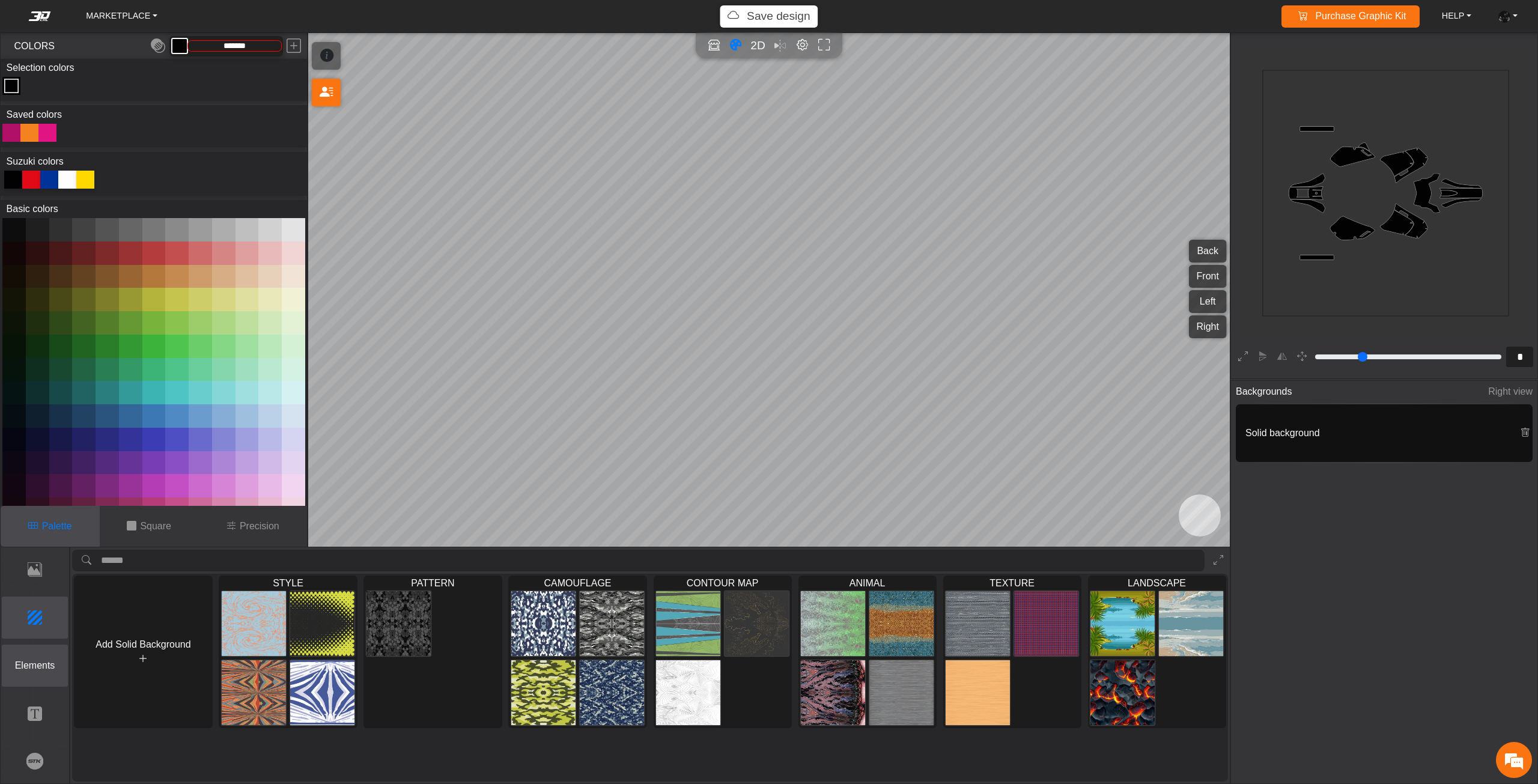
click at [44, 658] on p "Elements" at bounding box center [35, 665] width 66 height 14
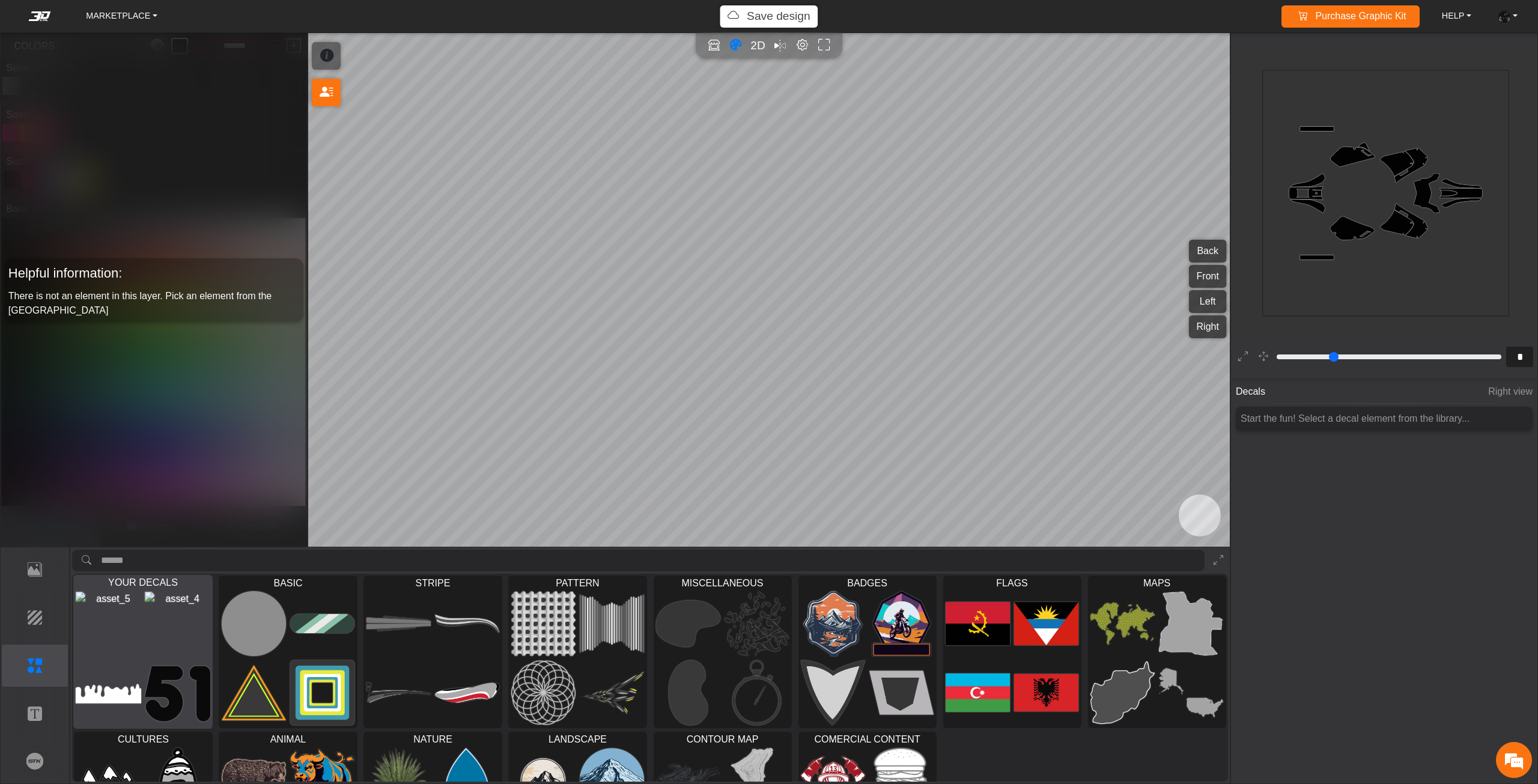
click at [129, 645] on img at bounding box center [109, 624] width 66 height 66
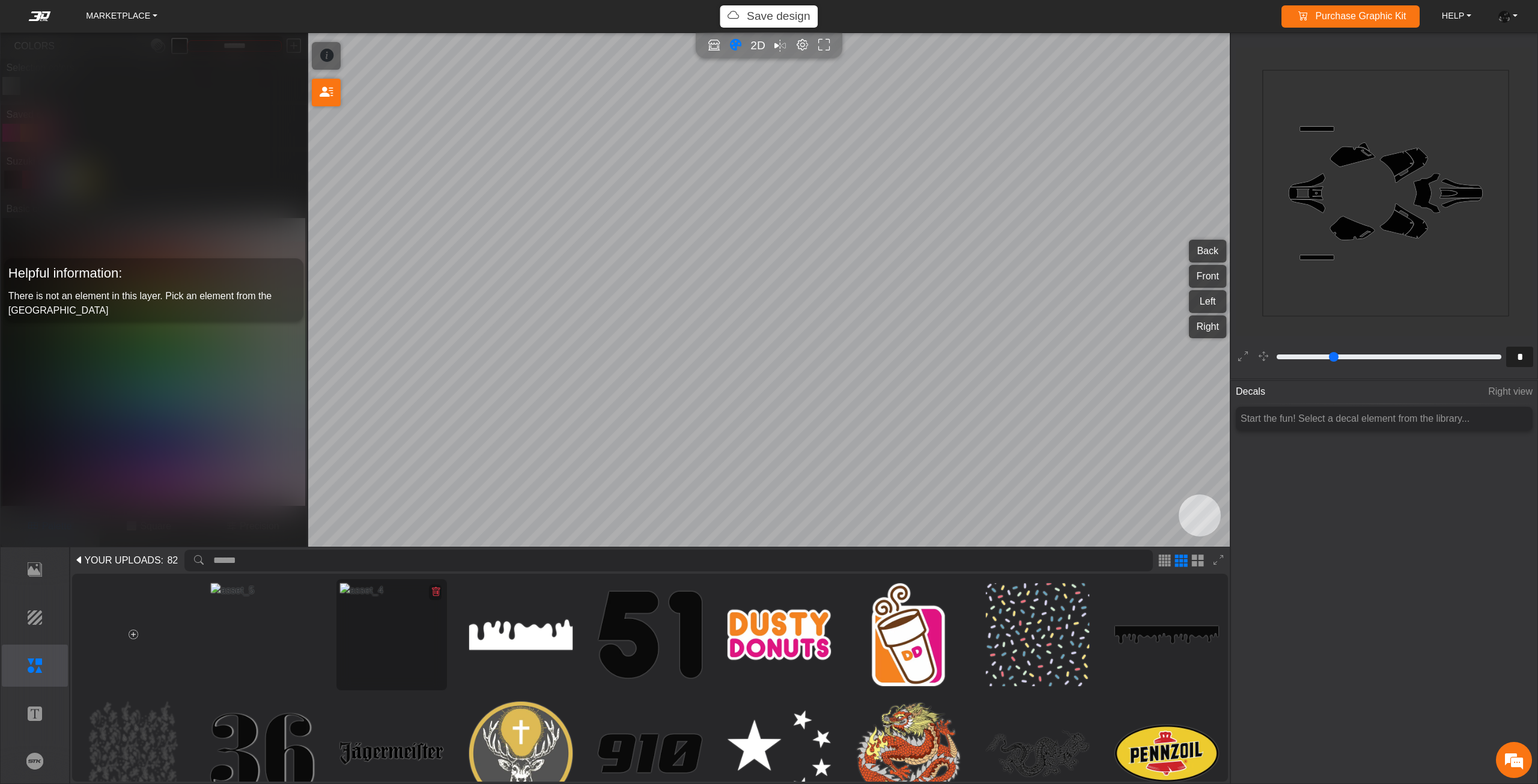
click at [435, 594] on icon at bounding box center [436, 592] width 10 height 10
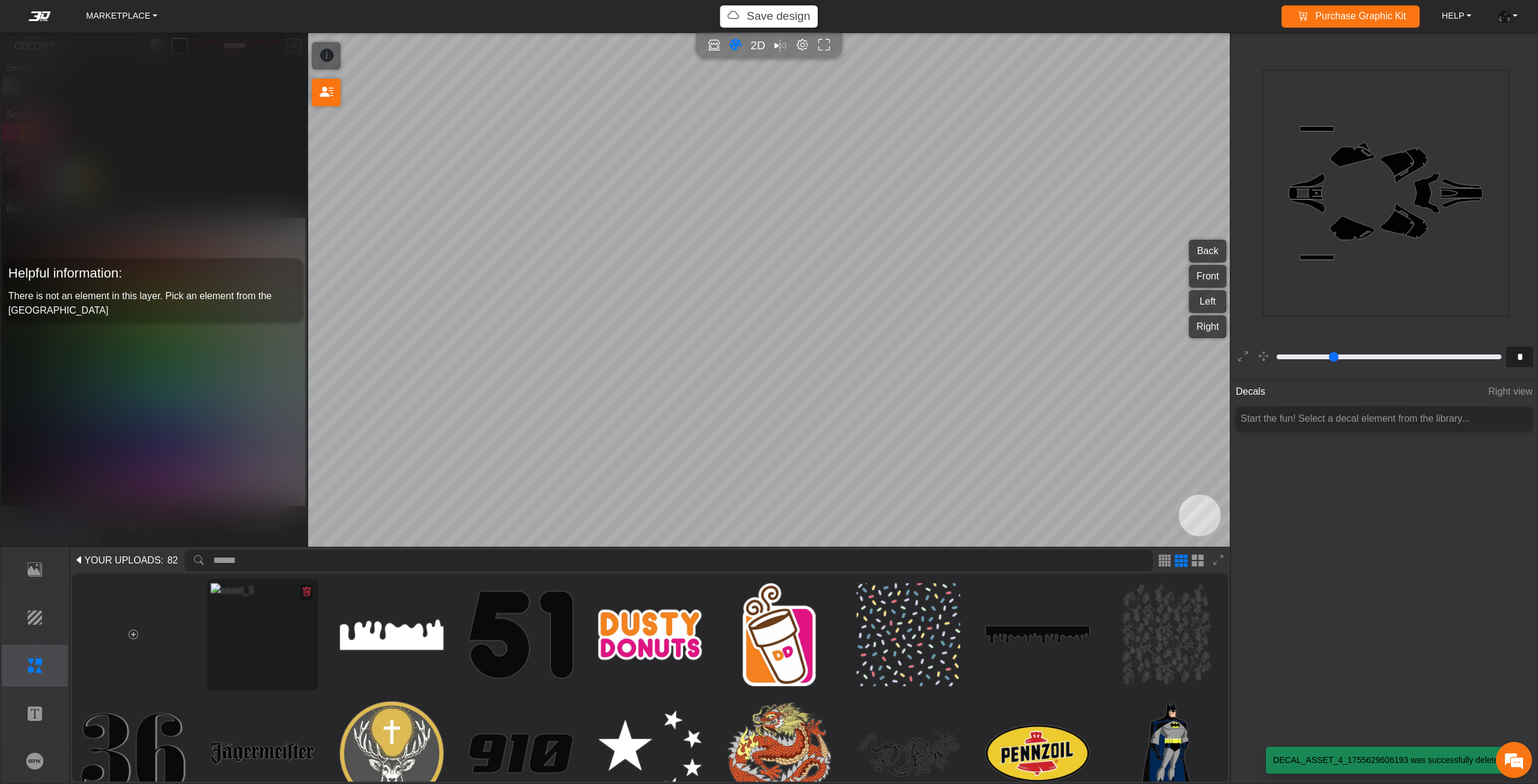
click at [303, 591] on icon at bounding box center [306, 592] width 10 height 10
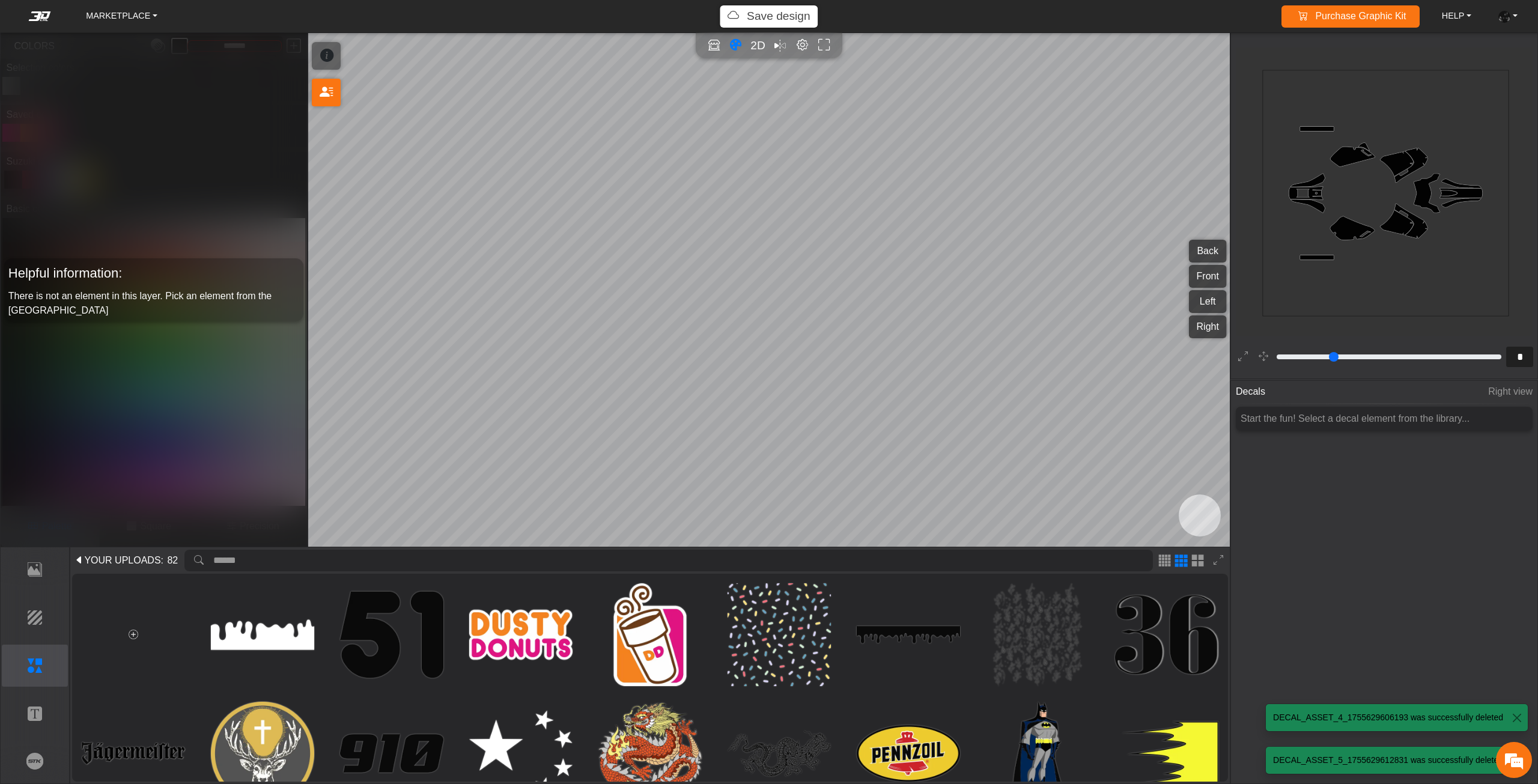
click at [102, 560] on span "YOUR UPLOADS" at bounding box center [122, 560] width 76 height 14
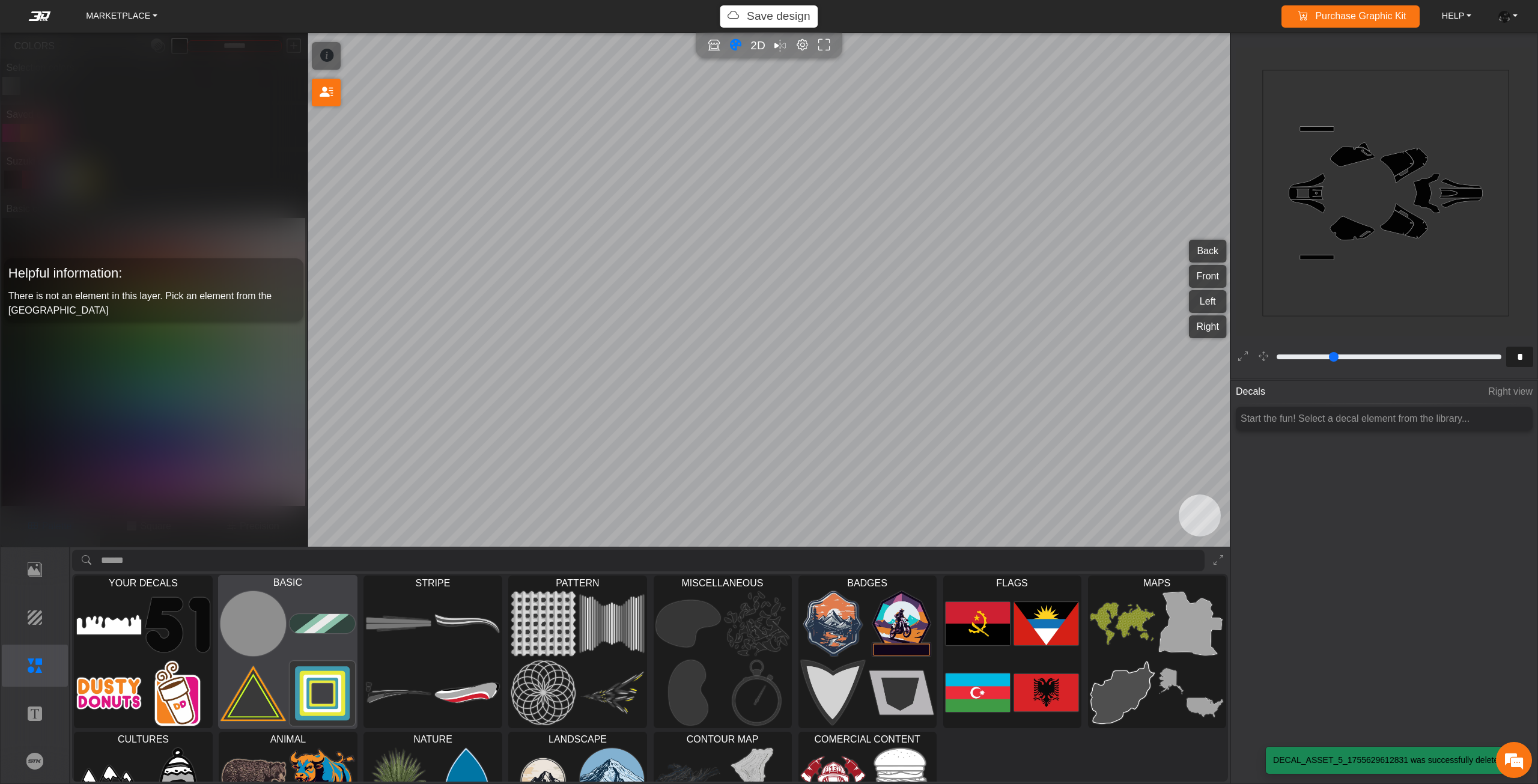
click at [240, 633] on img at bounding box center [254, 623] width 66 height 66
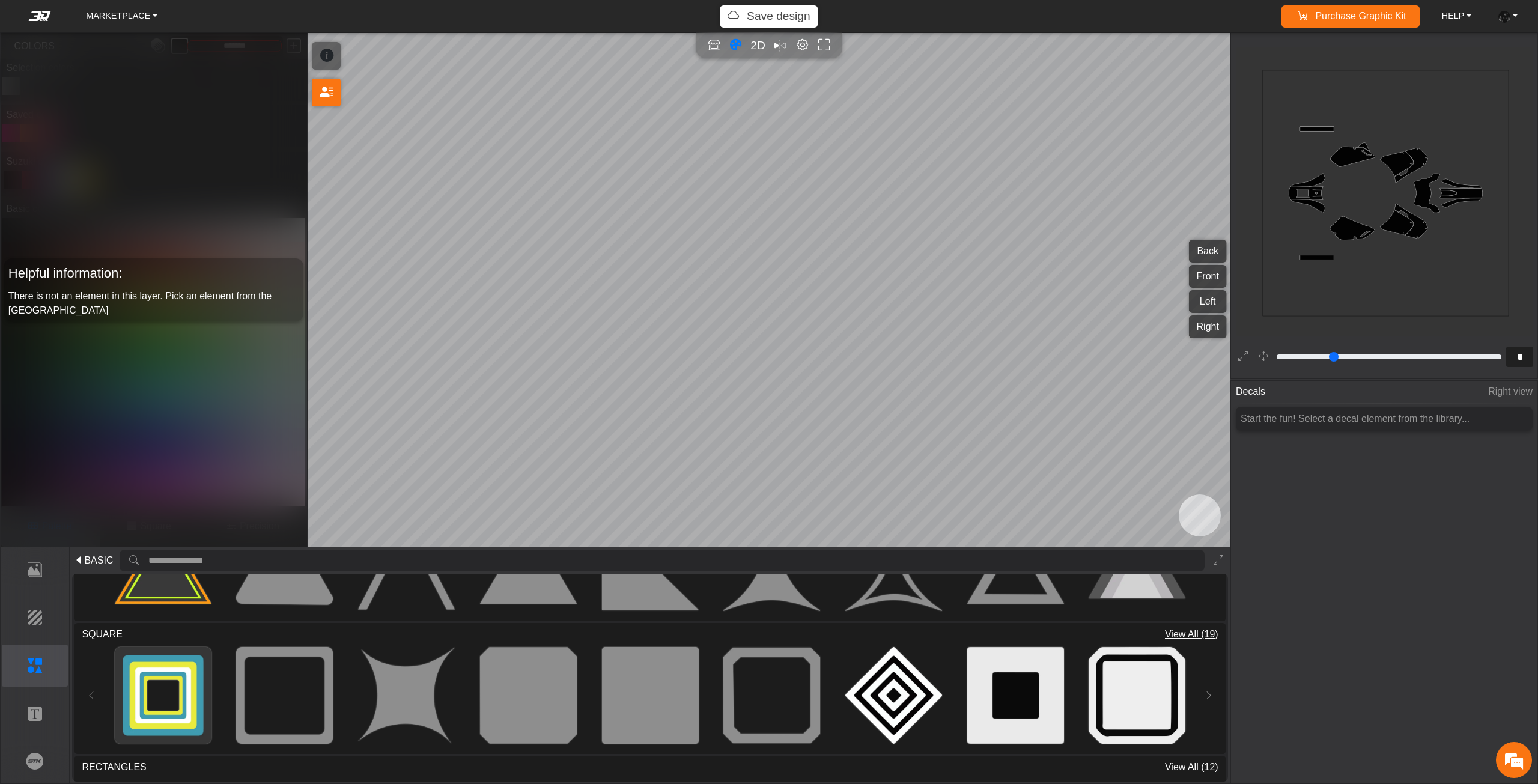
scroll to position [360, 0]
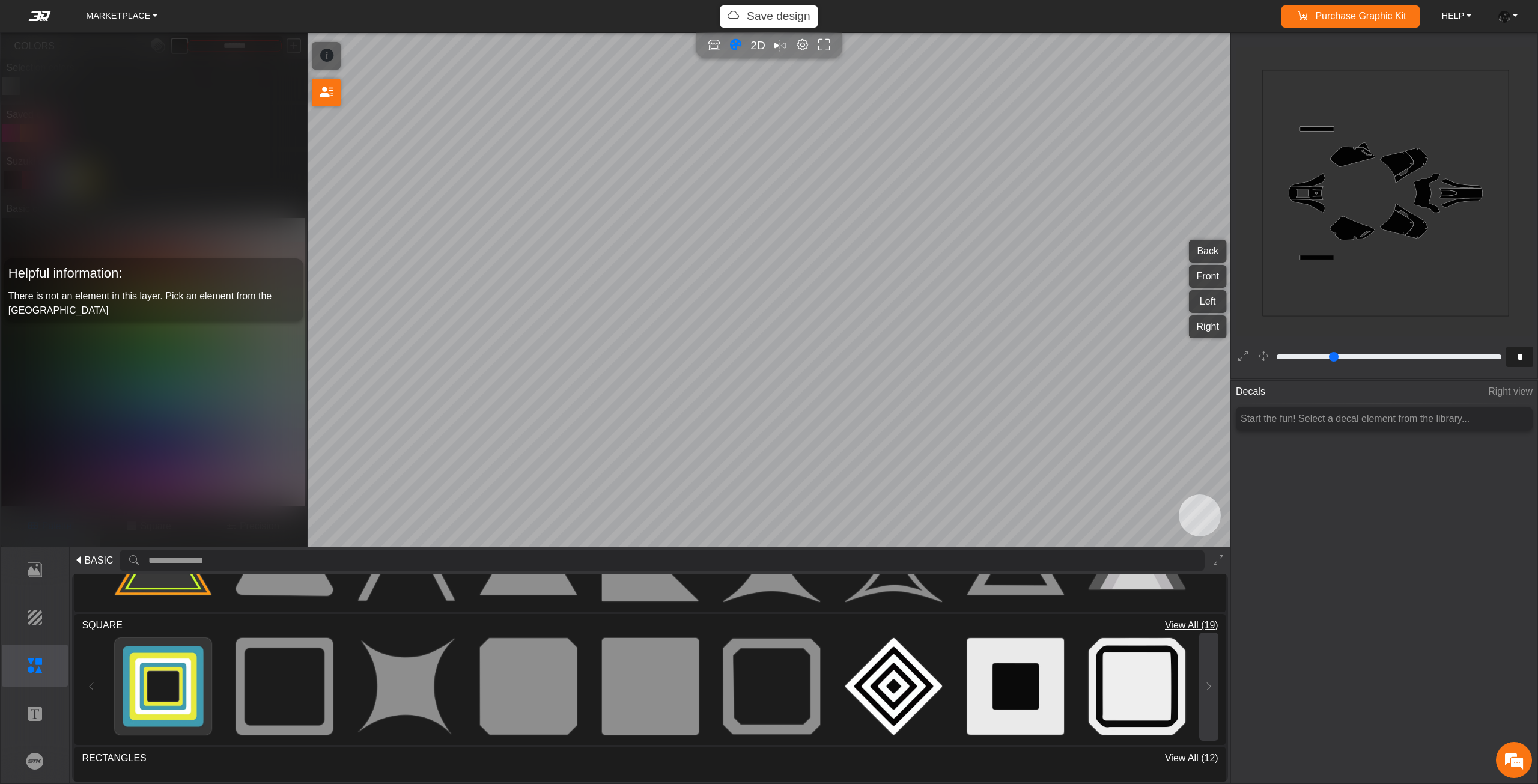
click at [1211, 681] on button at bounding box center [1208, 686] width 19 height 108
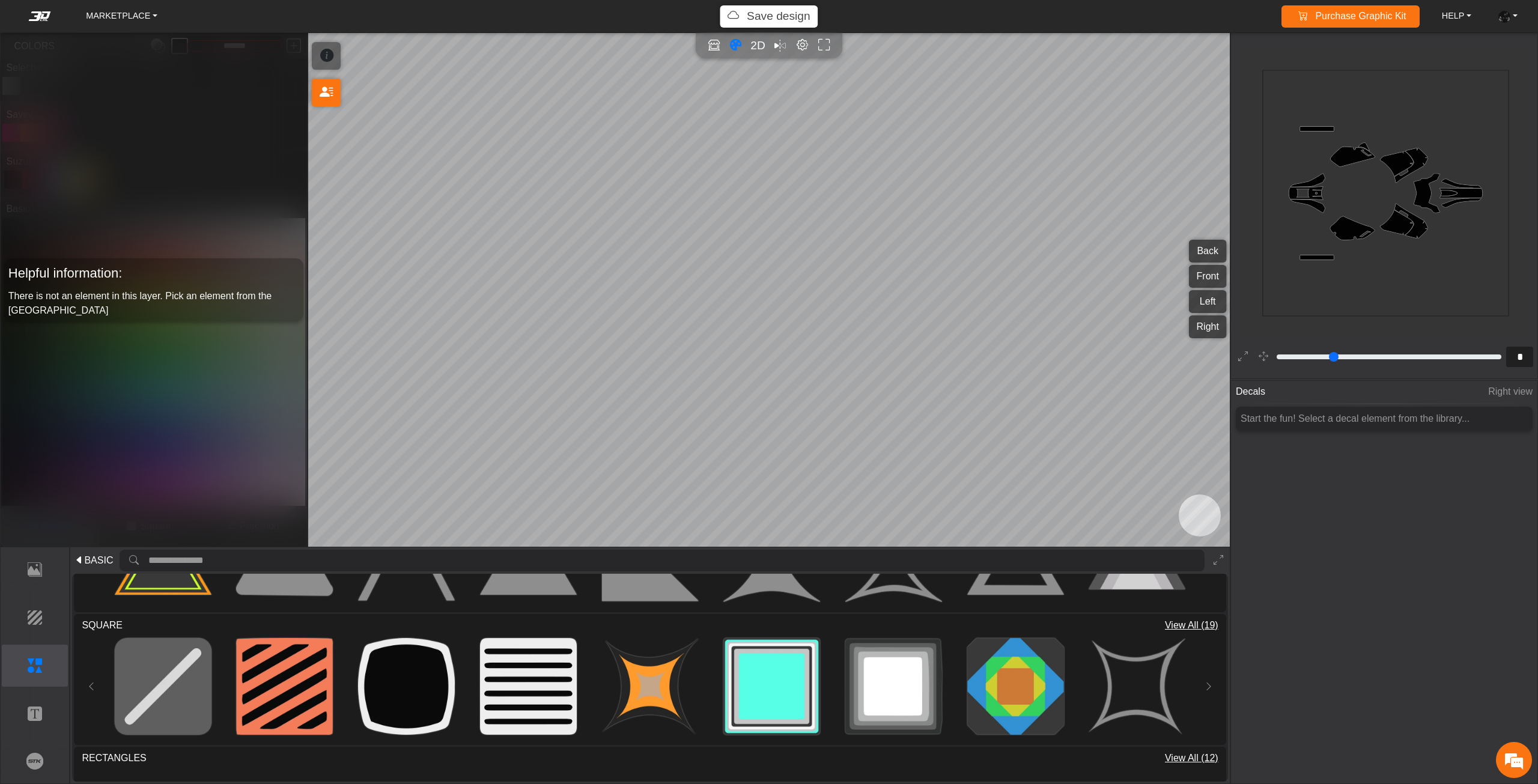
click at [1211, 681] on button at bounding box center [1208, 686] width 19 height 108
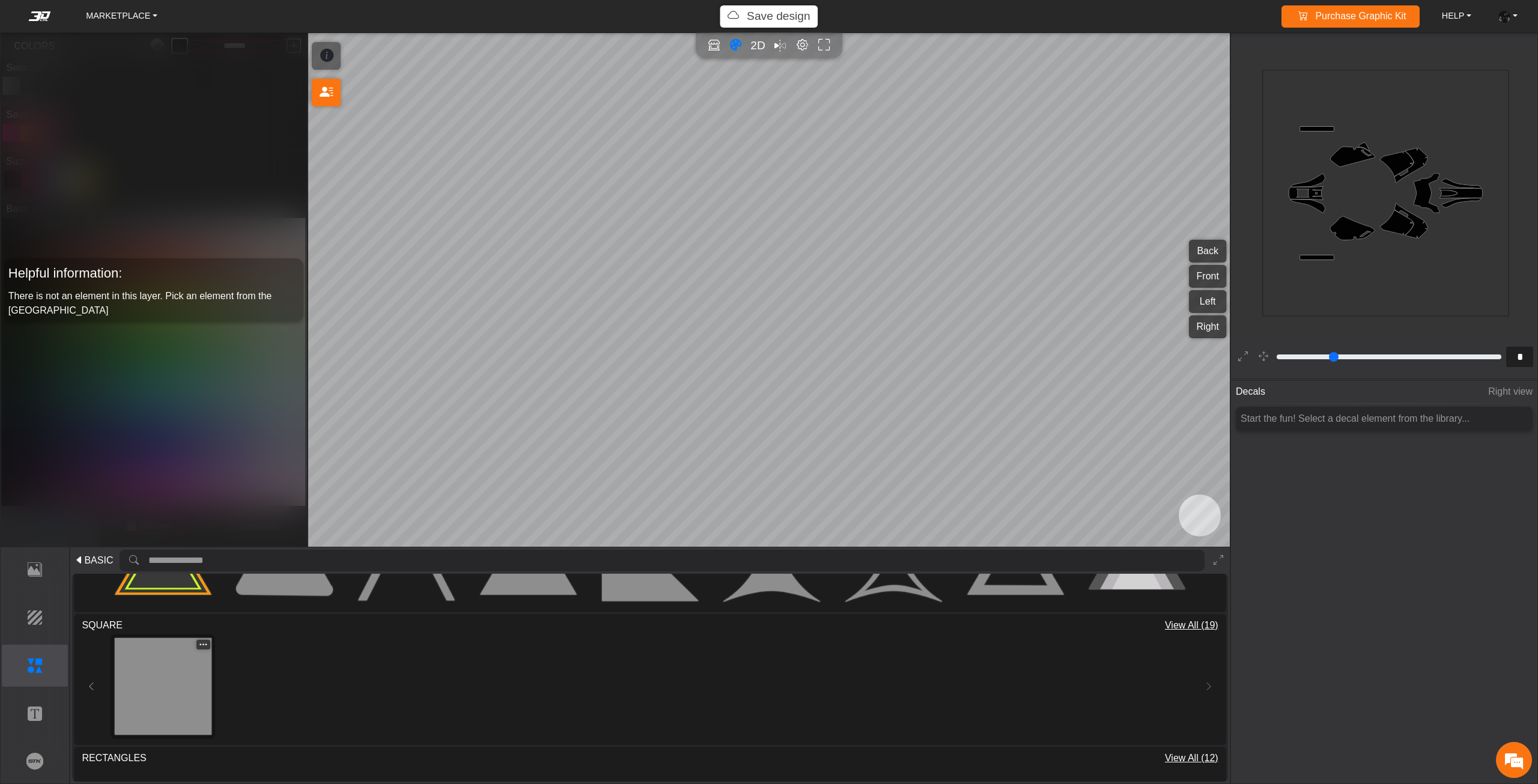
type input "**"
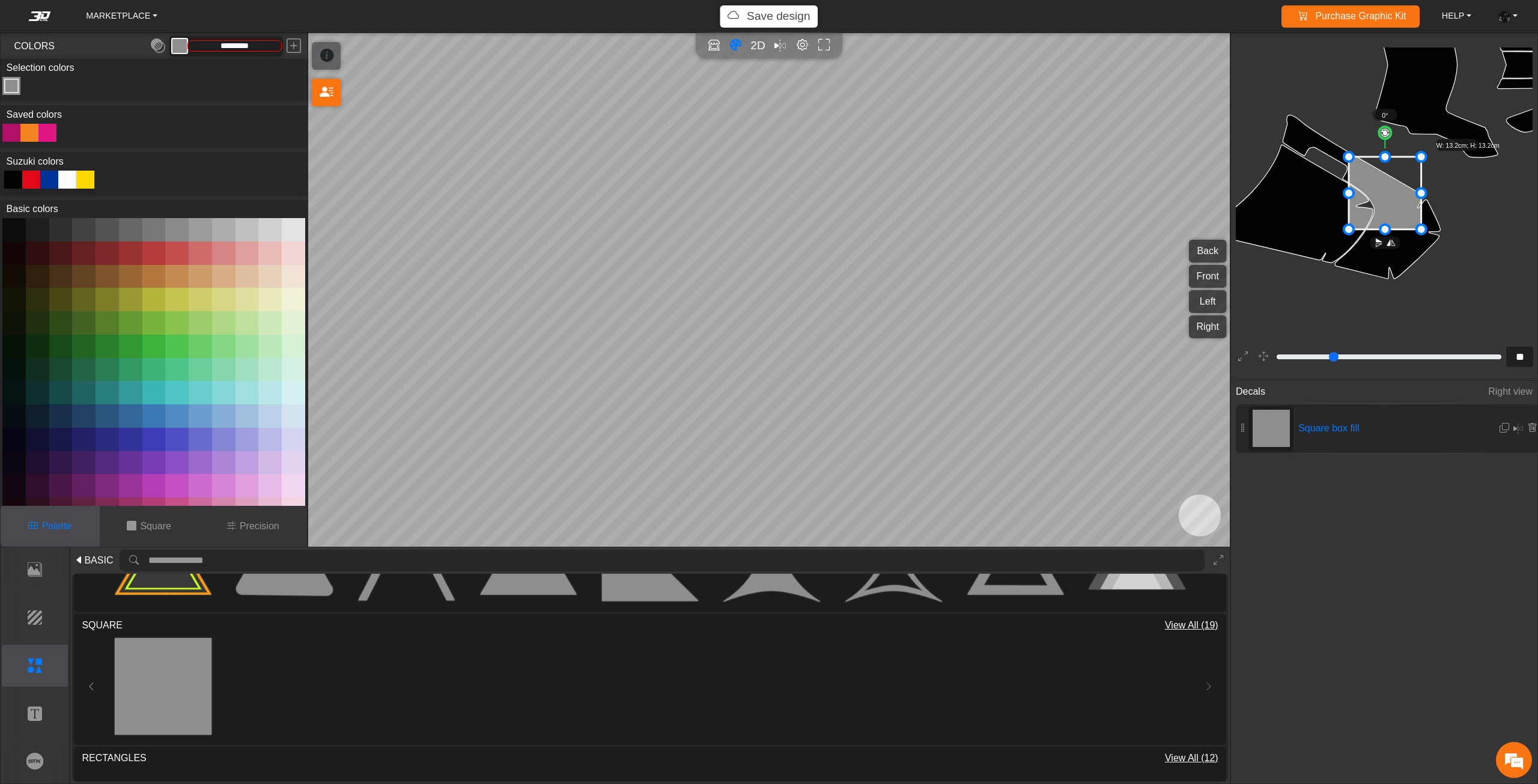
click at [90, 182] on icon at bounding box center [86, 178] width 12 height 12
type input "*******"
click at [1244, 351] on icon at bounding box center [1243, 357] width 10 height 15
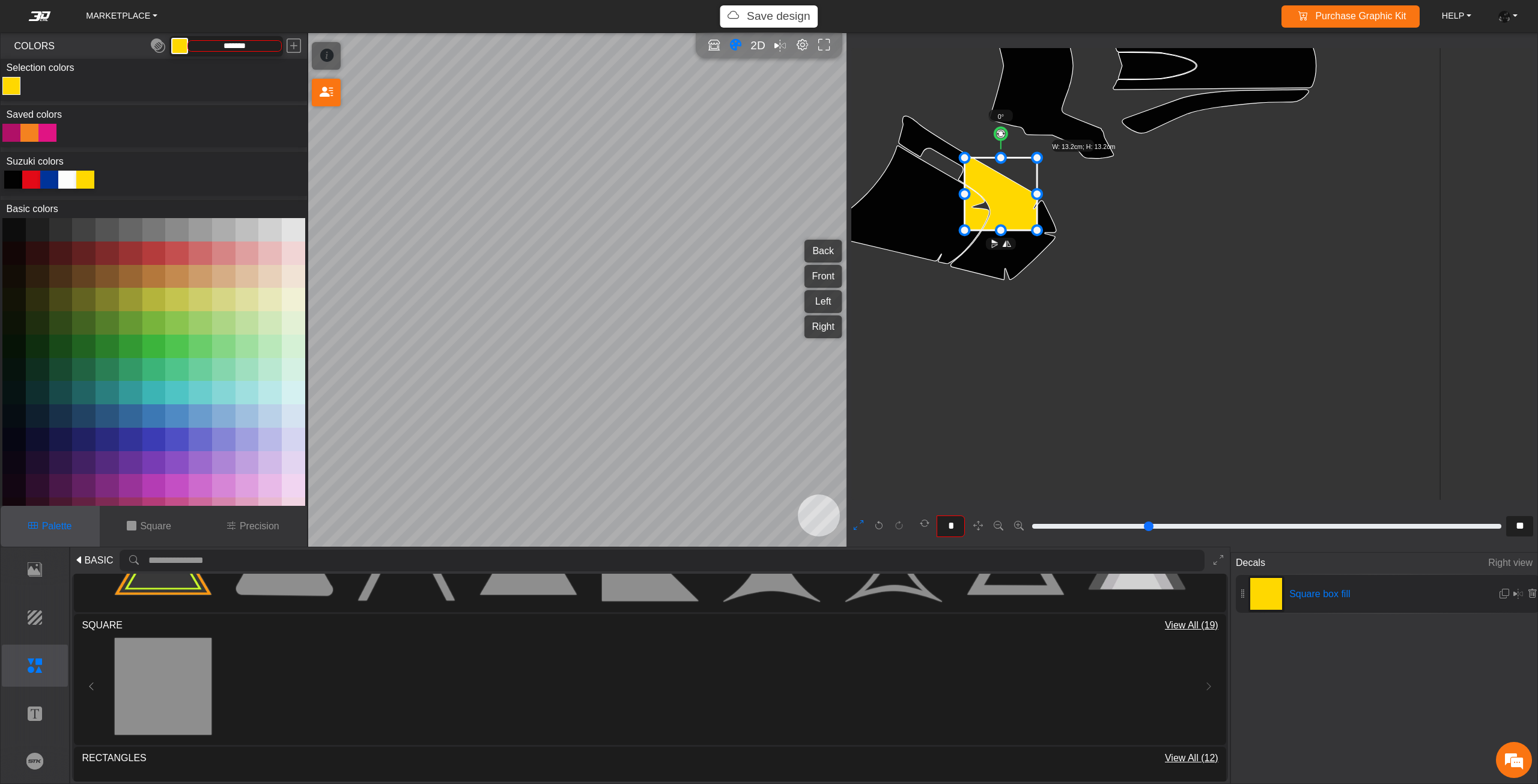
type input "**"
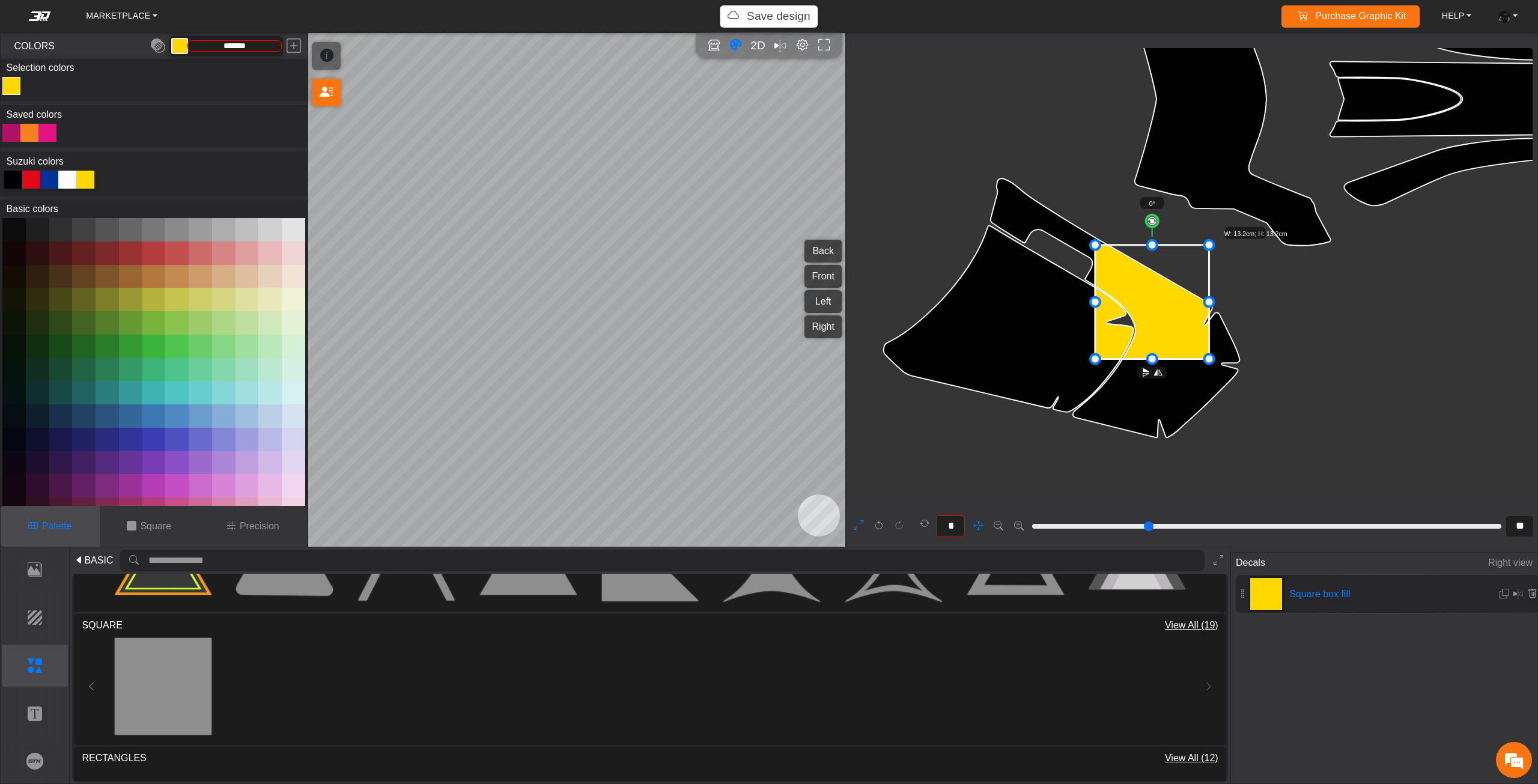
scroll to position [2717, 2697]
click at [1189, 363] on icon "background_wire_template_bg decal_dr650_back decal_dr650_front decal_dr650_left…" at bounding box center [923, 100] width 5536 height 5534
drag, startPoint x: 1152, startPoint y: 219, endPoint x: 1193, endPoint y: 236, distance: 44.4
click at [1193, 236] on circle at bounding box center [1194, 234] width 17 height 17
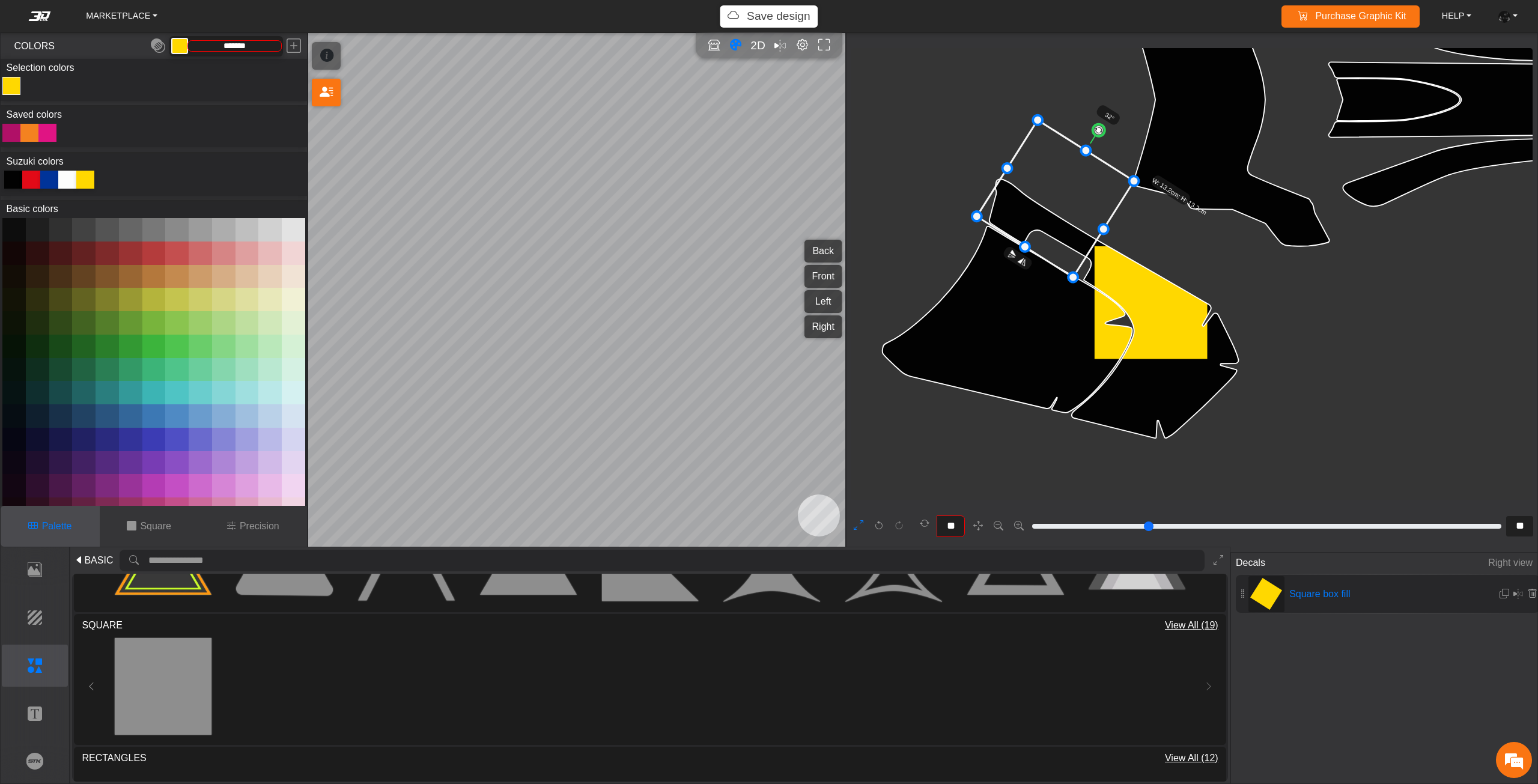
drag, startPoint x: 1152, startPoint y: 304, endPoint x: 1057, endPoint y: 201, distance: 140.1
click at [1057, 201] on icon at bounding box center [1056, 199] width 157 height 157
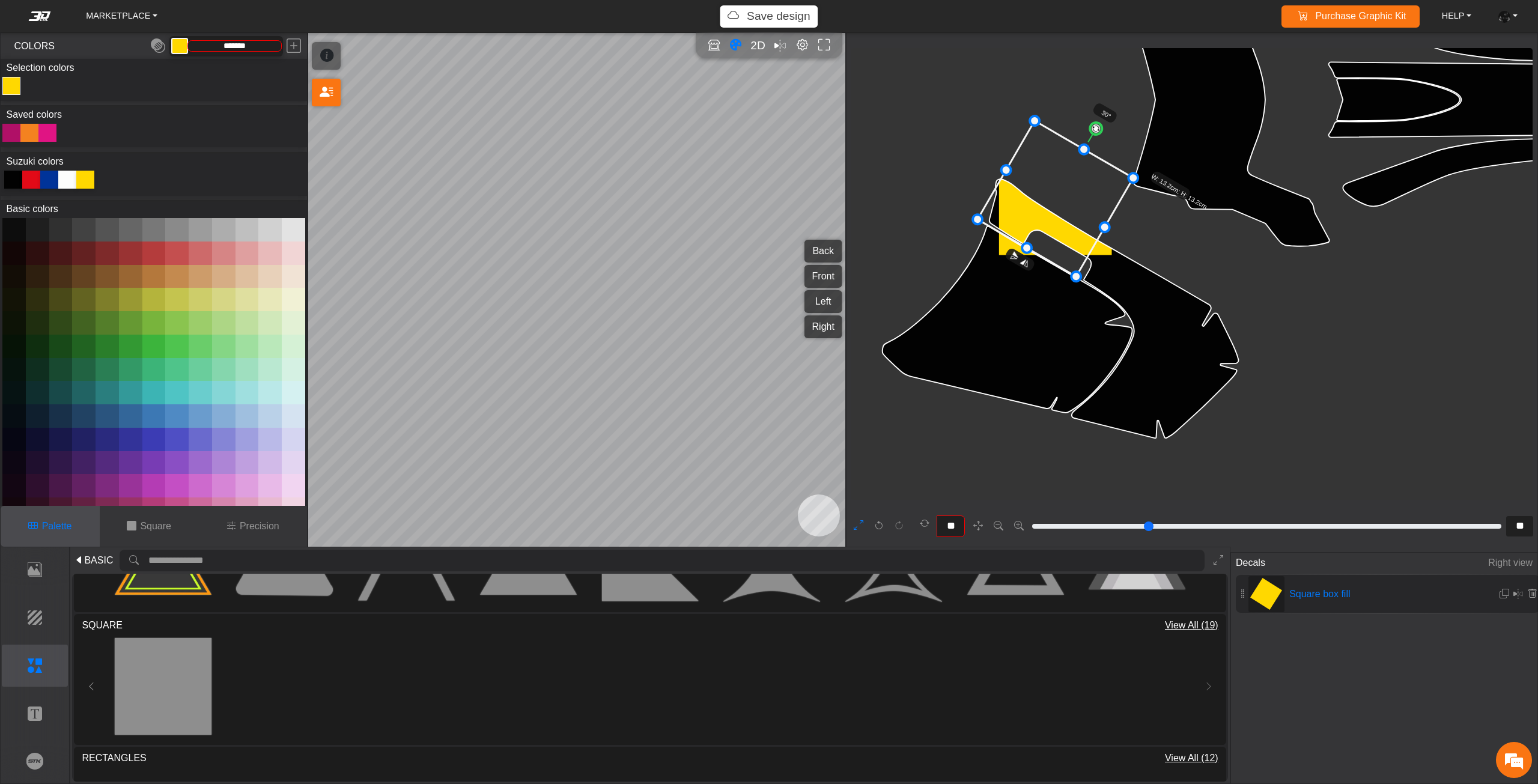
type input "**"
click at [1097, 129] on circle at bounding box center [1097, 129] width 16 height 16
drag, startPoint x: 1061, startPoint y: 211, endPoint x: 1056, endPoint y: 208, distance: 5.8
click at [1056, 208] on icon at bounding box center [1050, 196] width 156 height 156
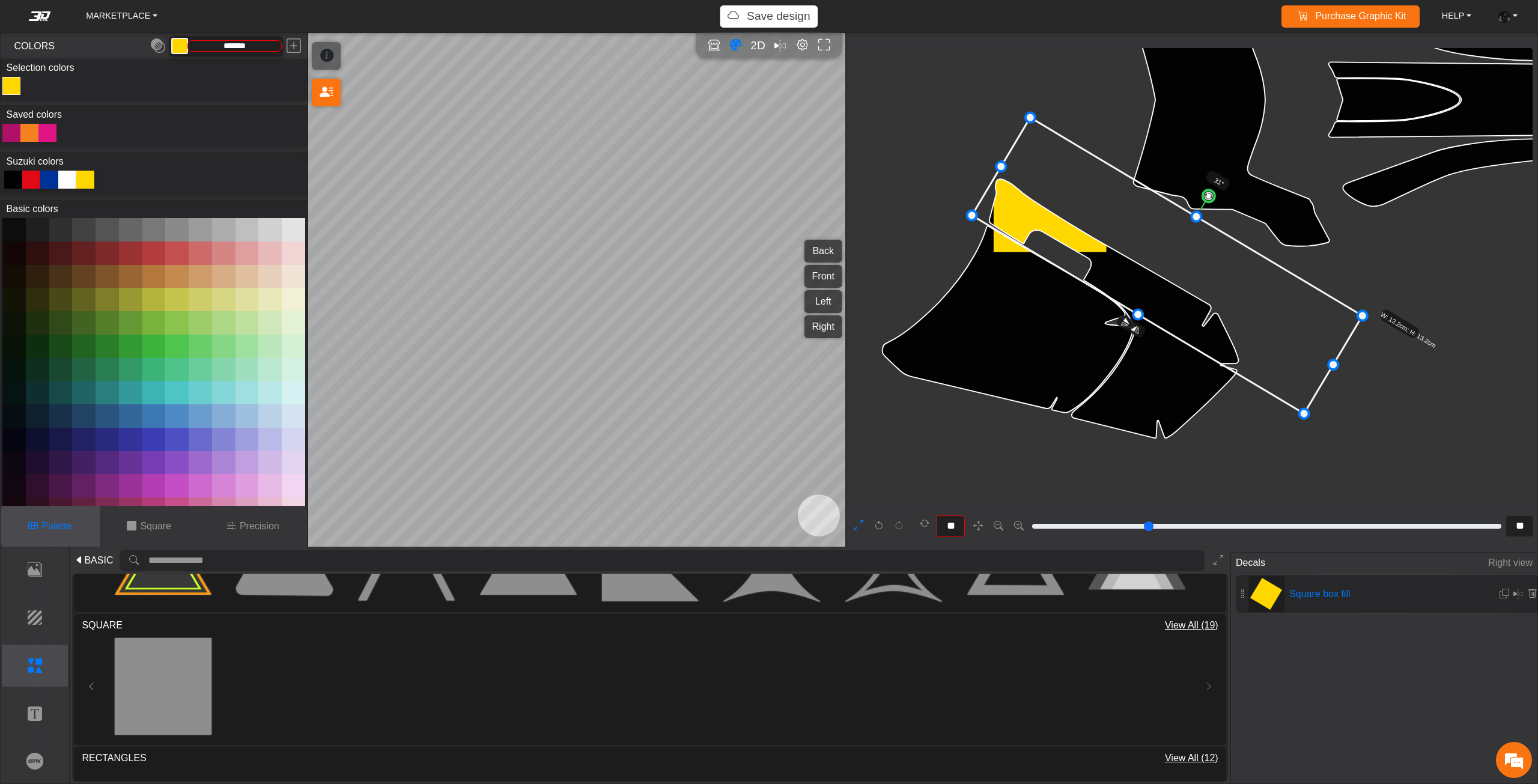
drag, startPoint x: 1097, startPoint y: 230, endPoint x: 1345, endPoint y: 348, distance: 274.6
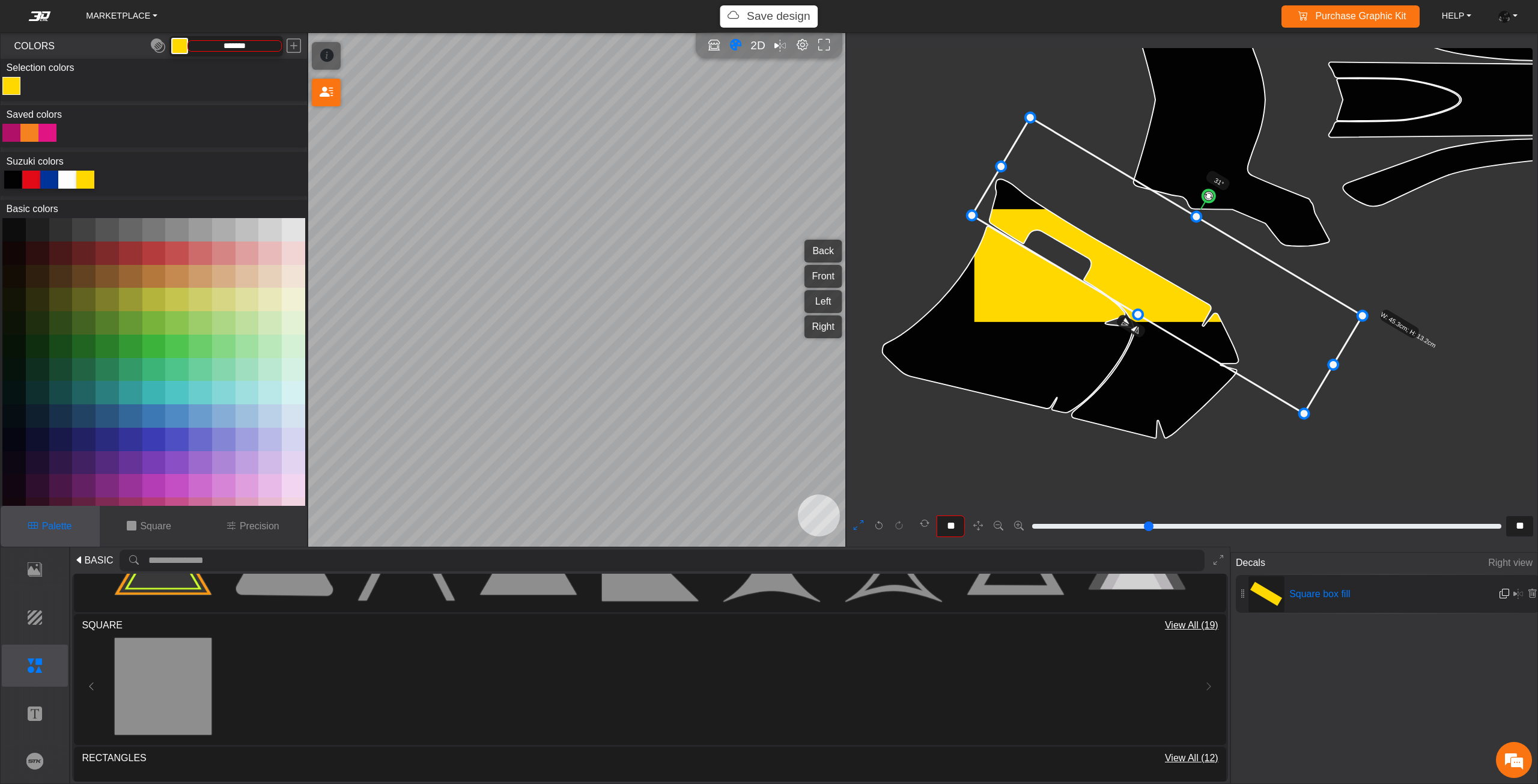
click at [1501, 599] on button at bounding box center [1504, 593] width 11 height 19
type input "**"
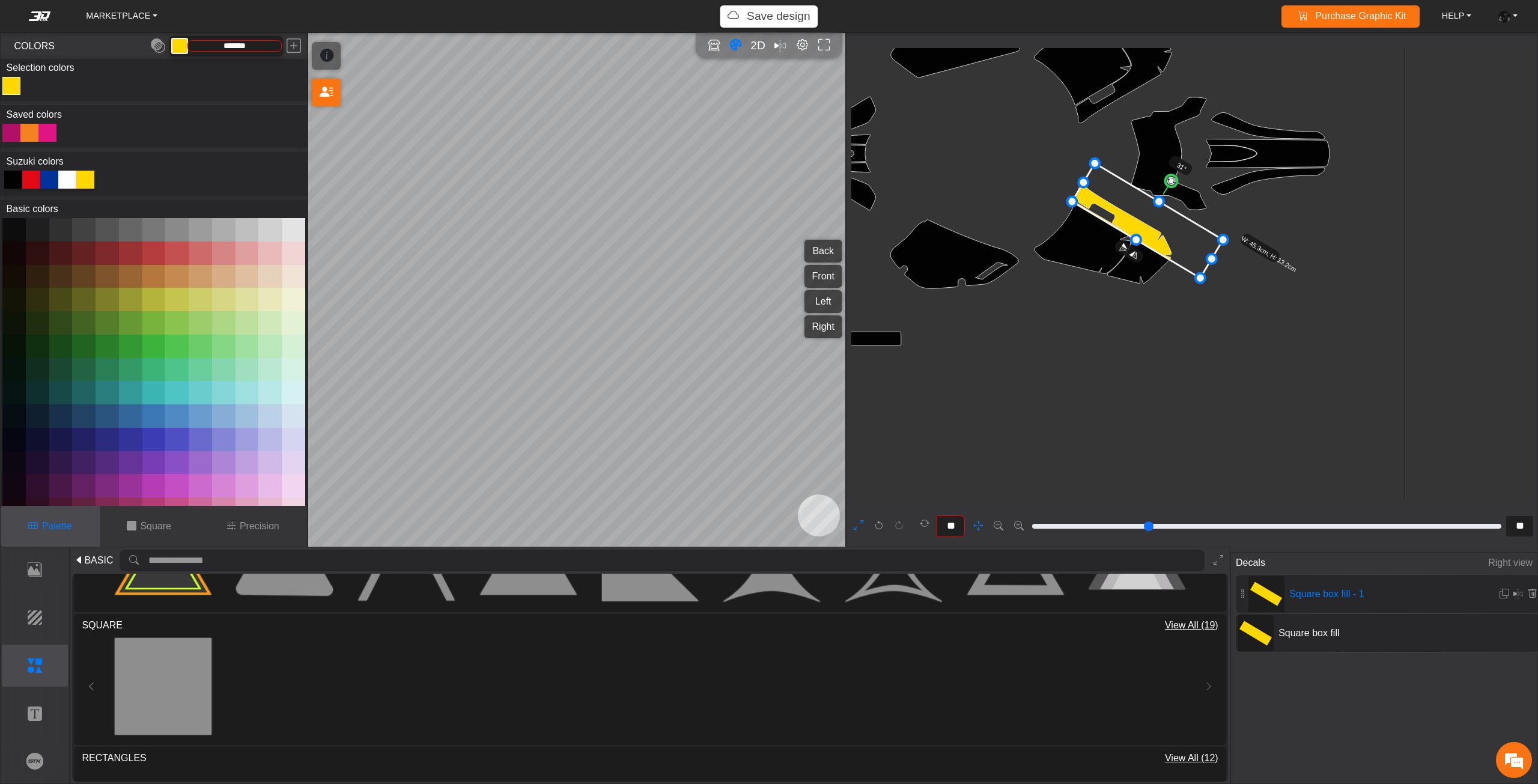
drag, startPoint x: 1294, startPoint y: 407, endPoint x: 1250, endPoint y: 356, distance: 67.4
click at [1250, 356] on icon "background_wire_template_bg decal_dr650_back decal_dr650_front decal_dr650_left…" at bounding box center [1050, 153] width 2126 height 2125
type input "**"
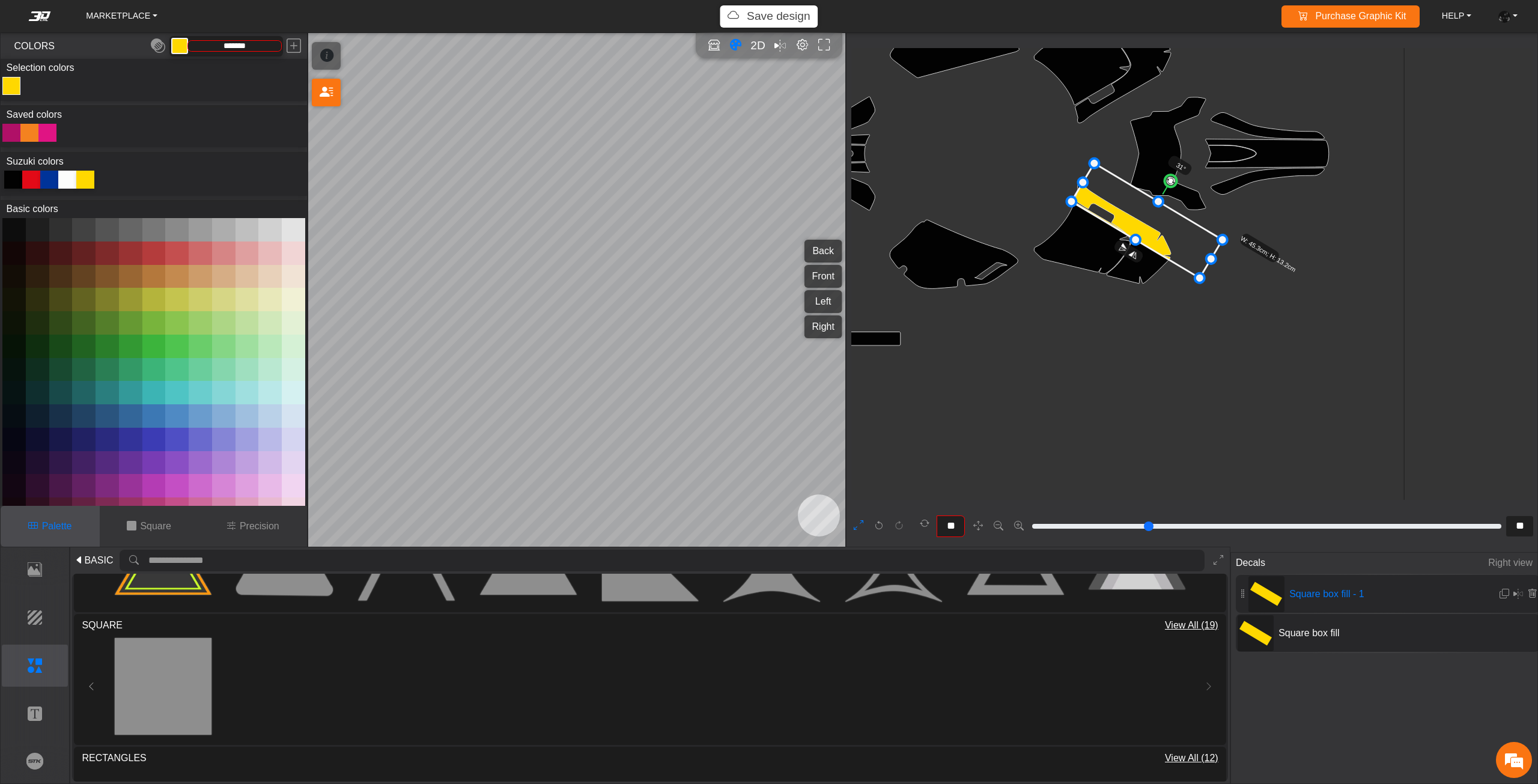
type input "**"
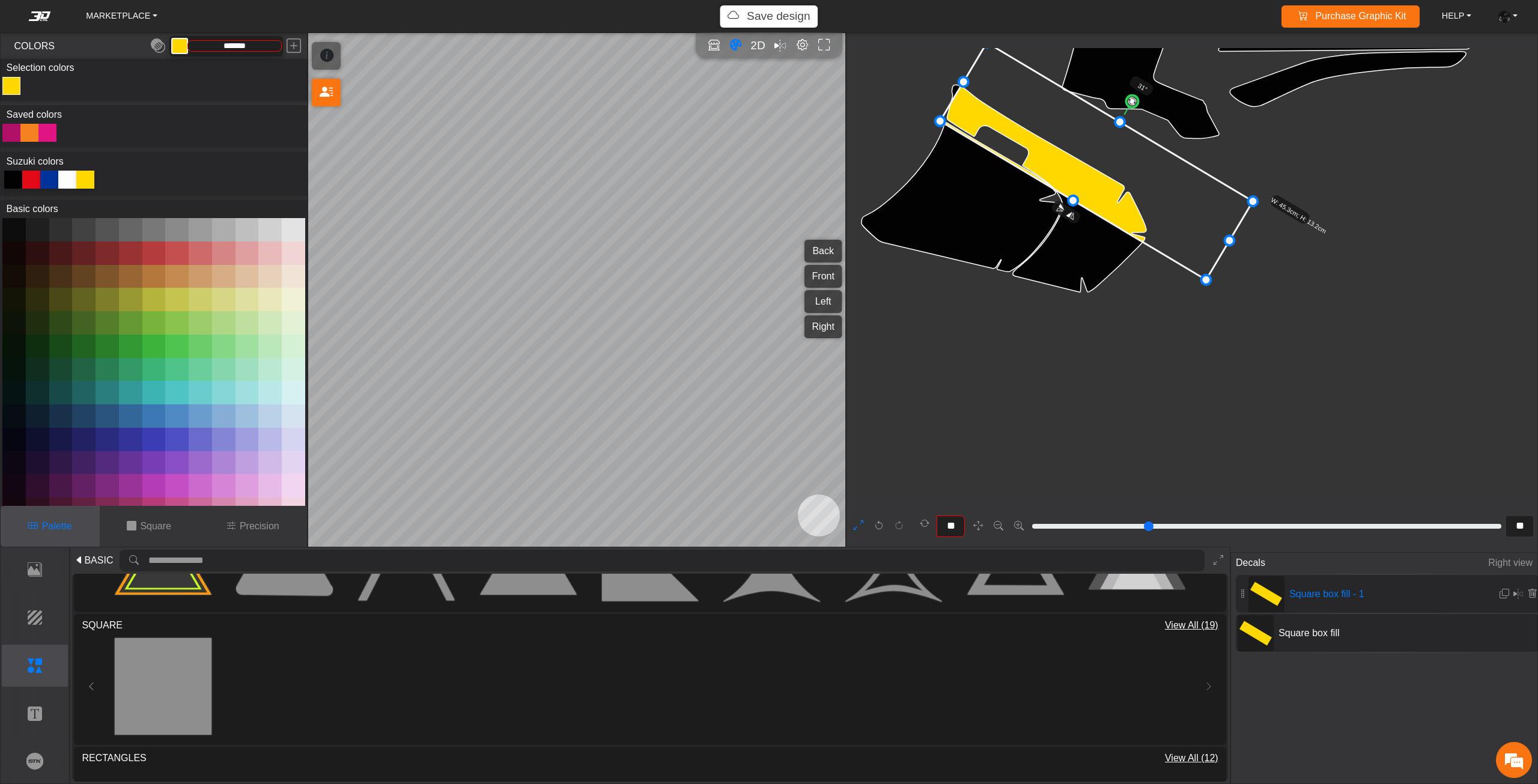
drag, startPoint x: 1159, startPoint y: 216, endPoint x: 1190, endPoint y: 300, distance: 89.5
click at [1191, 280] on icon at bounding box center [1096, 161] width 313 height 237
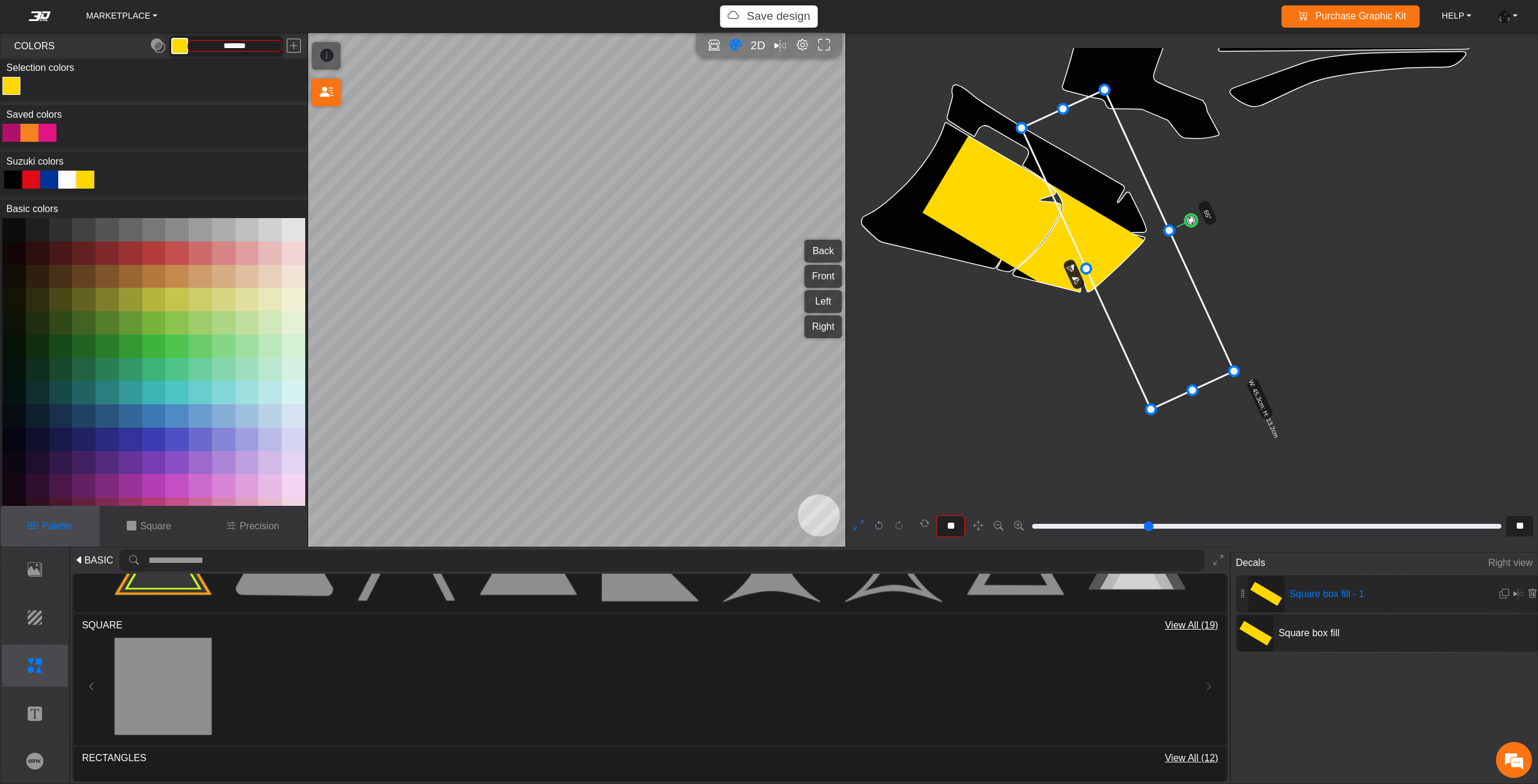
type input "**"
drag, startPoint x: 1182, startPoint y: 202, endPoint x: 1191, endPoint y: 216, distance: 16.6
click at [1191, 216] on circle at bounding box center [1190, 218] width 16 height 16
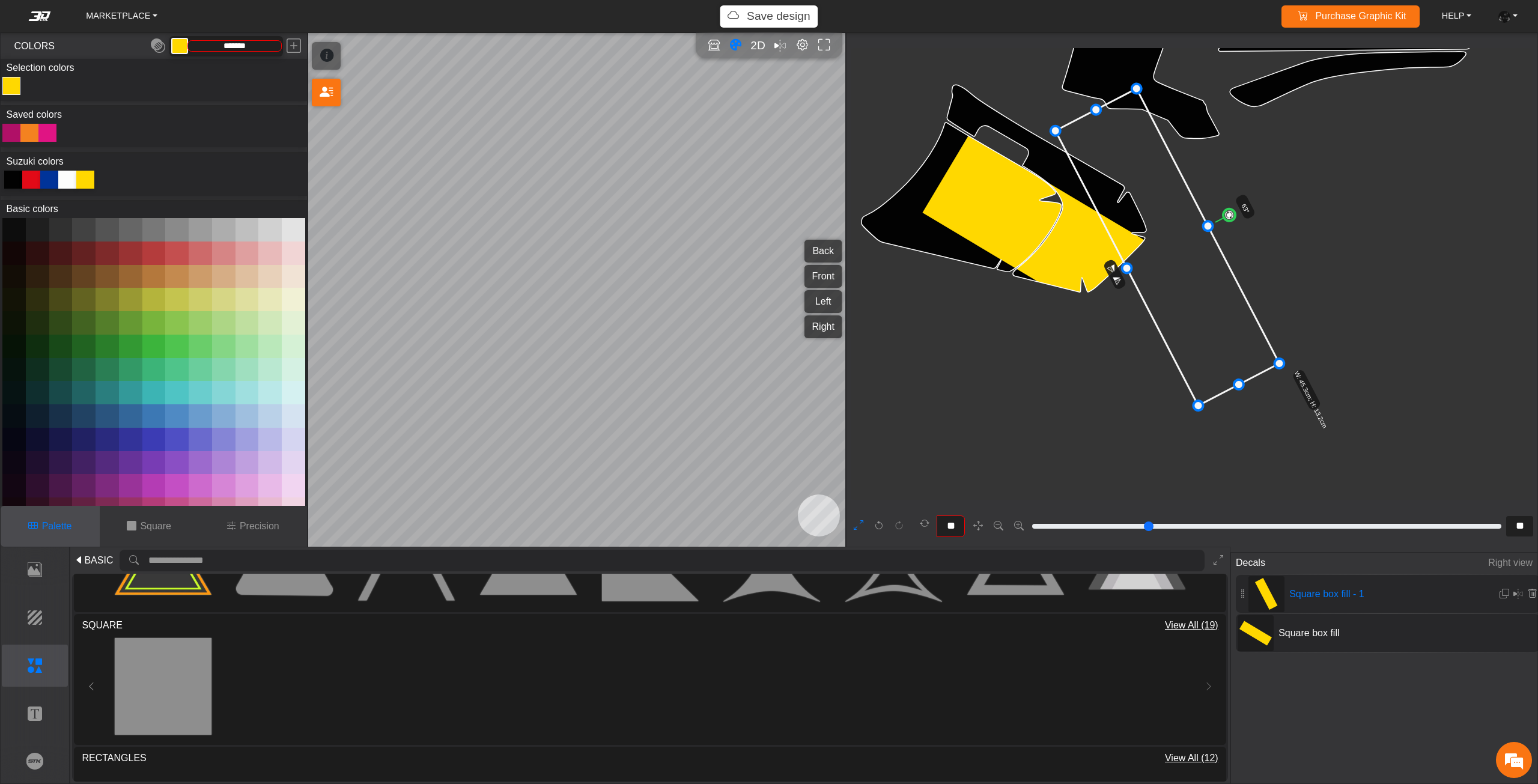
drag, startPoint x: 1111, startPoint y: 244, endPoint x: 1151, endPoint y: 242, distance: 40.0
click at [1151, 242] on icon at bounding box center [1167, 247] width 224 height 317
click at [1154, 242] on icon at bounding box center [1171, 247] width 224 height 317
click at [1152, 242] on icon at bounding box center [1171, 247] width 224 height 317
click at [1501, 591] on em at bounding box center [1505, 594] width 10 height 10
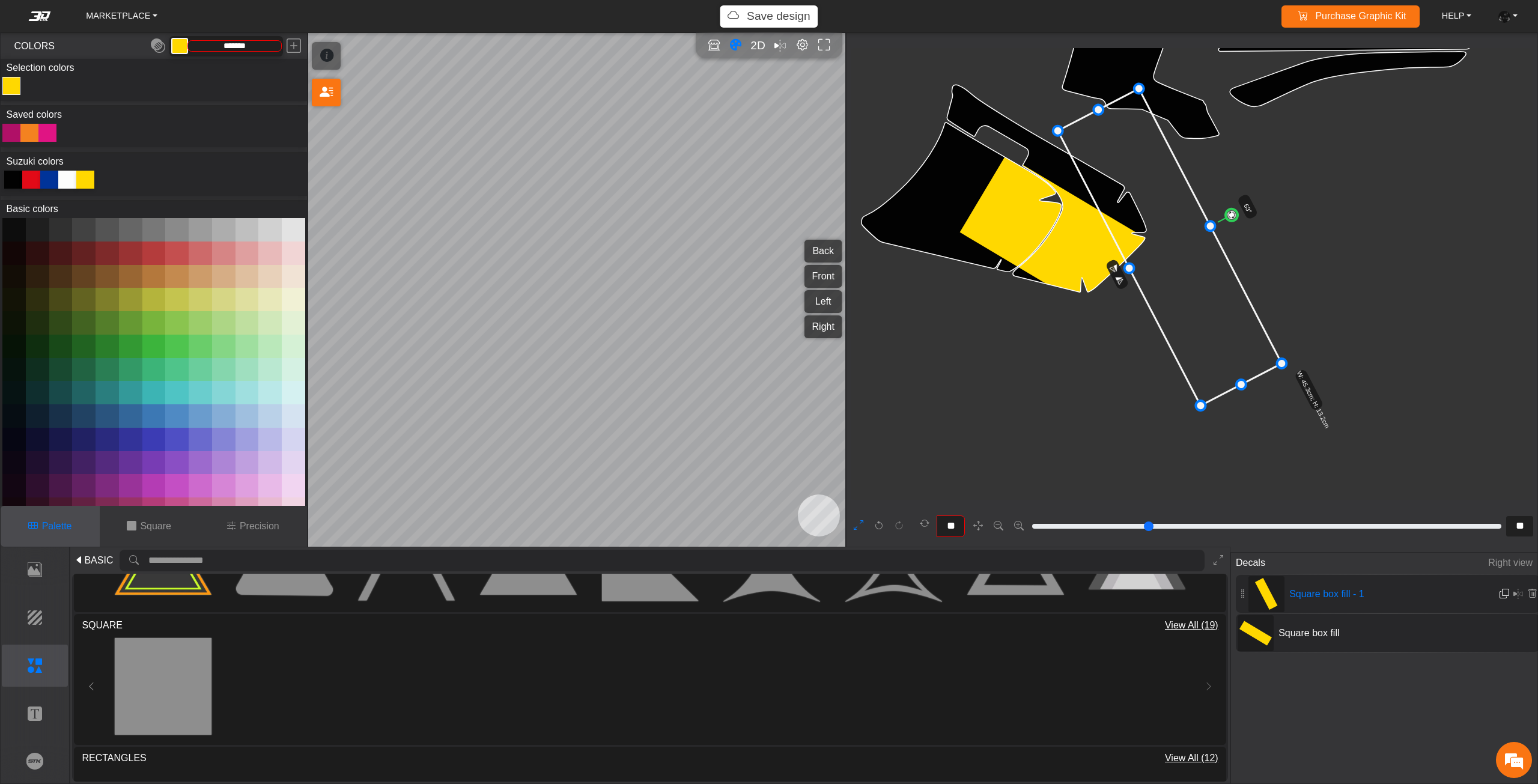
type input "**"
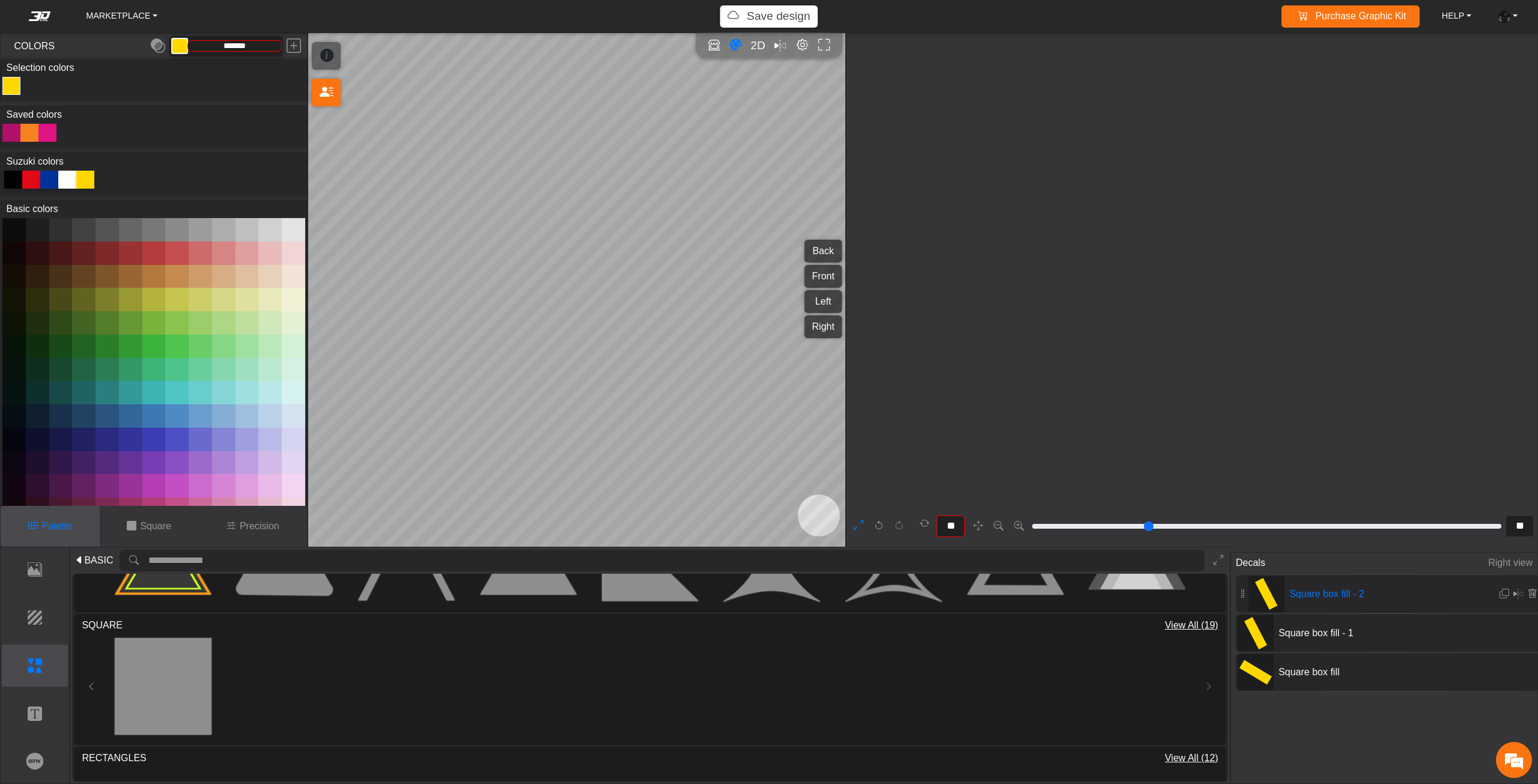
scroll to position [655, 559]
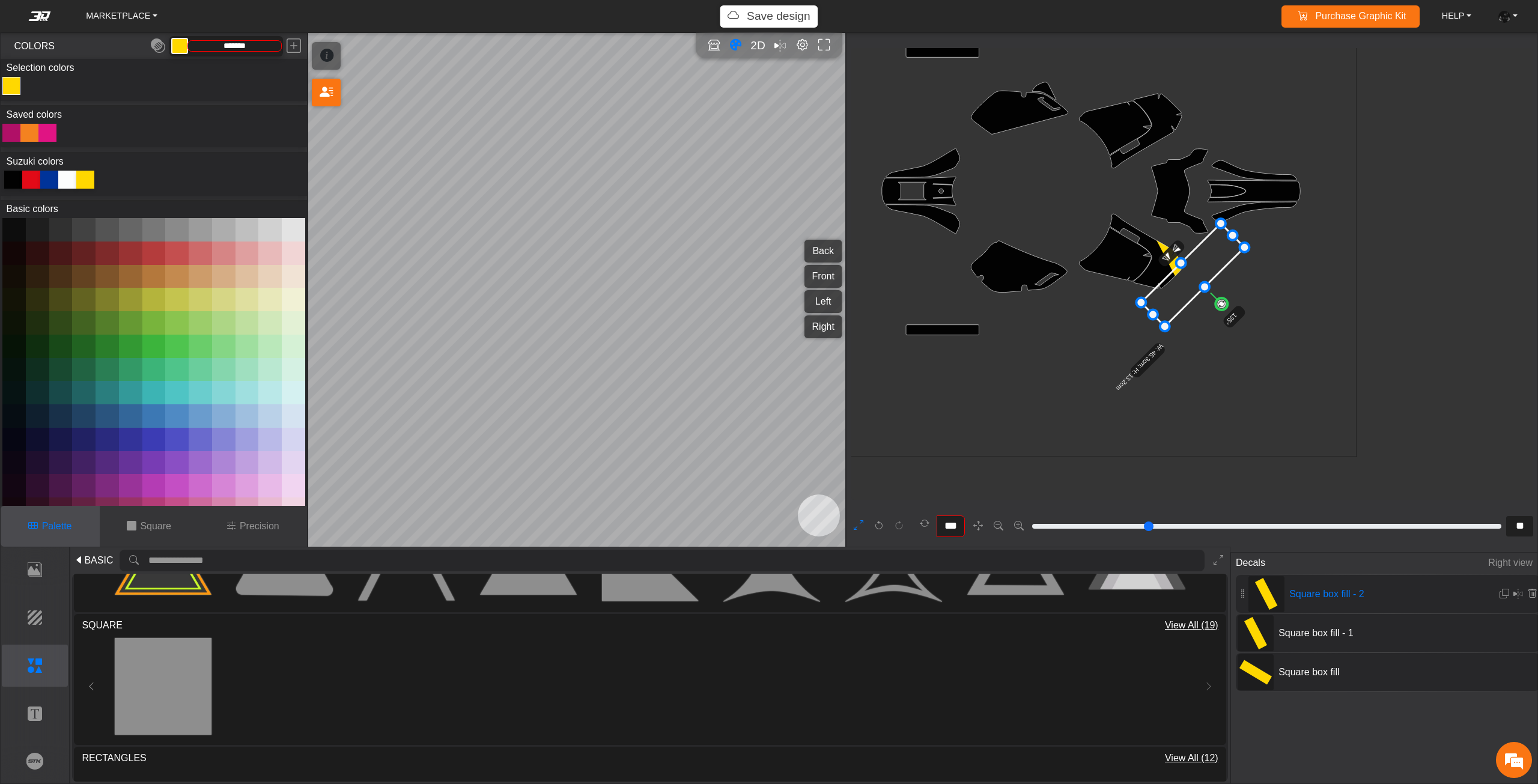
drag, startPoint x: 1234, startPoint y: 255, endPoint x: 1230, endPoint y: 321, distance: 66.1
click at [1231, 321] on g "135° W: 45.3cm; H: 13.2cm" at bounding box center [1177, 311] width 210 height 209
type input "***"
type input "**"
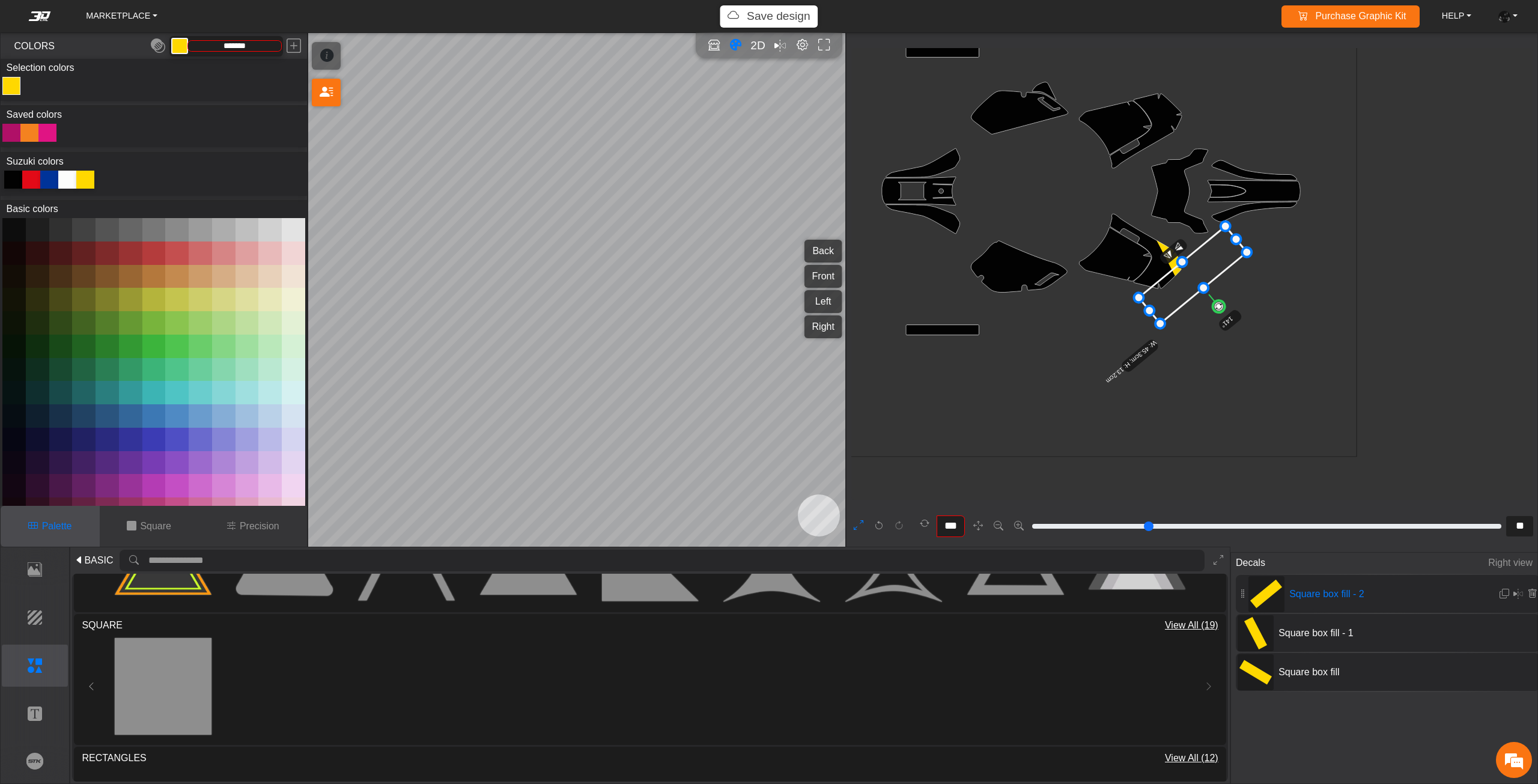
type input "**"
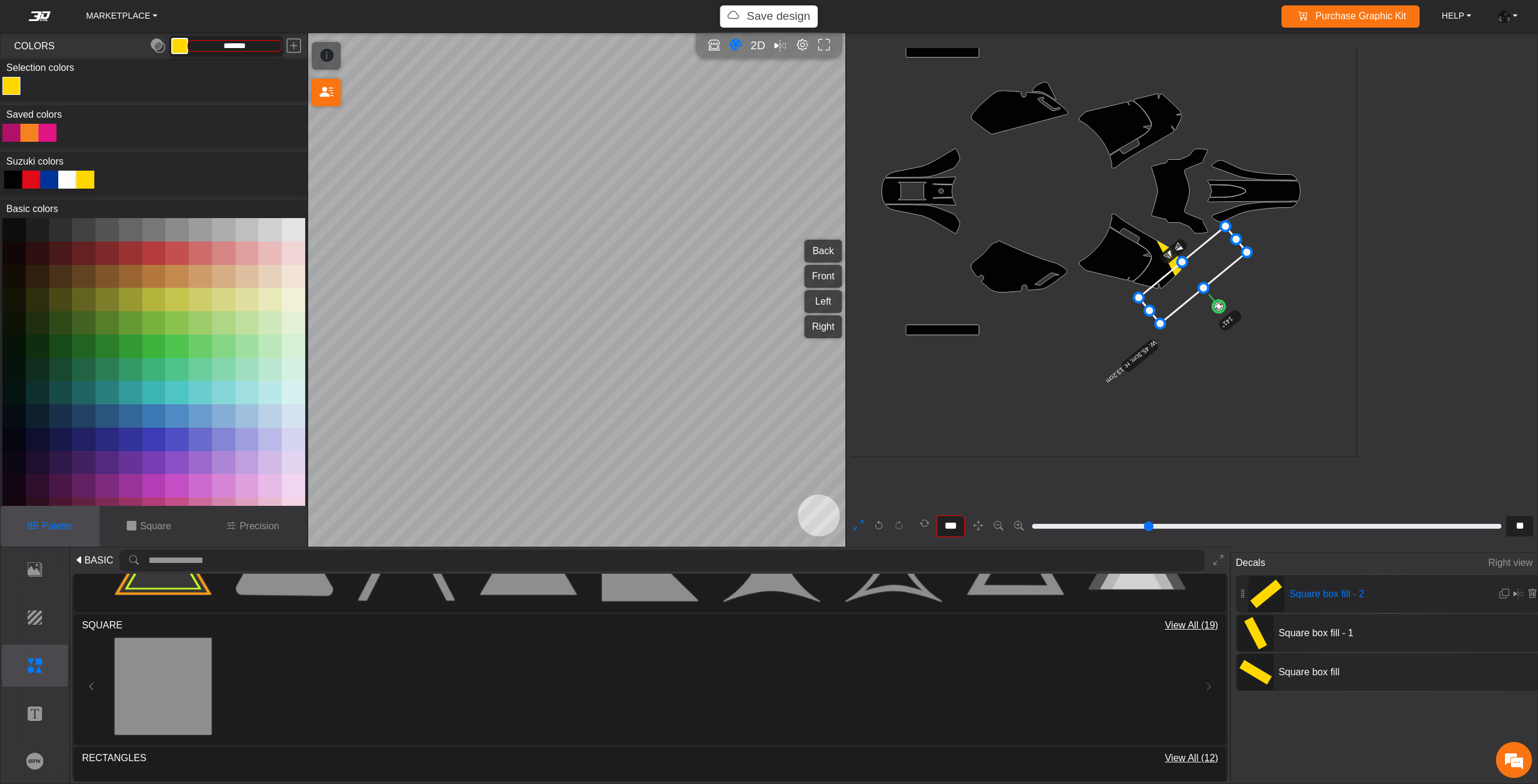
type input "**"
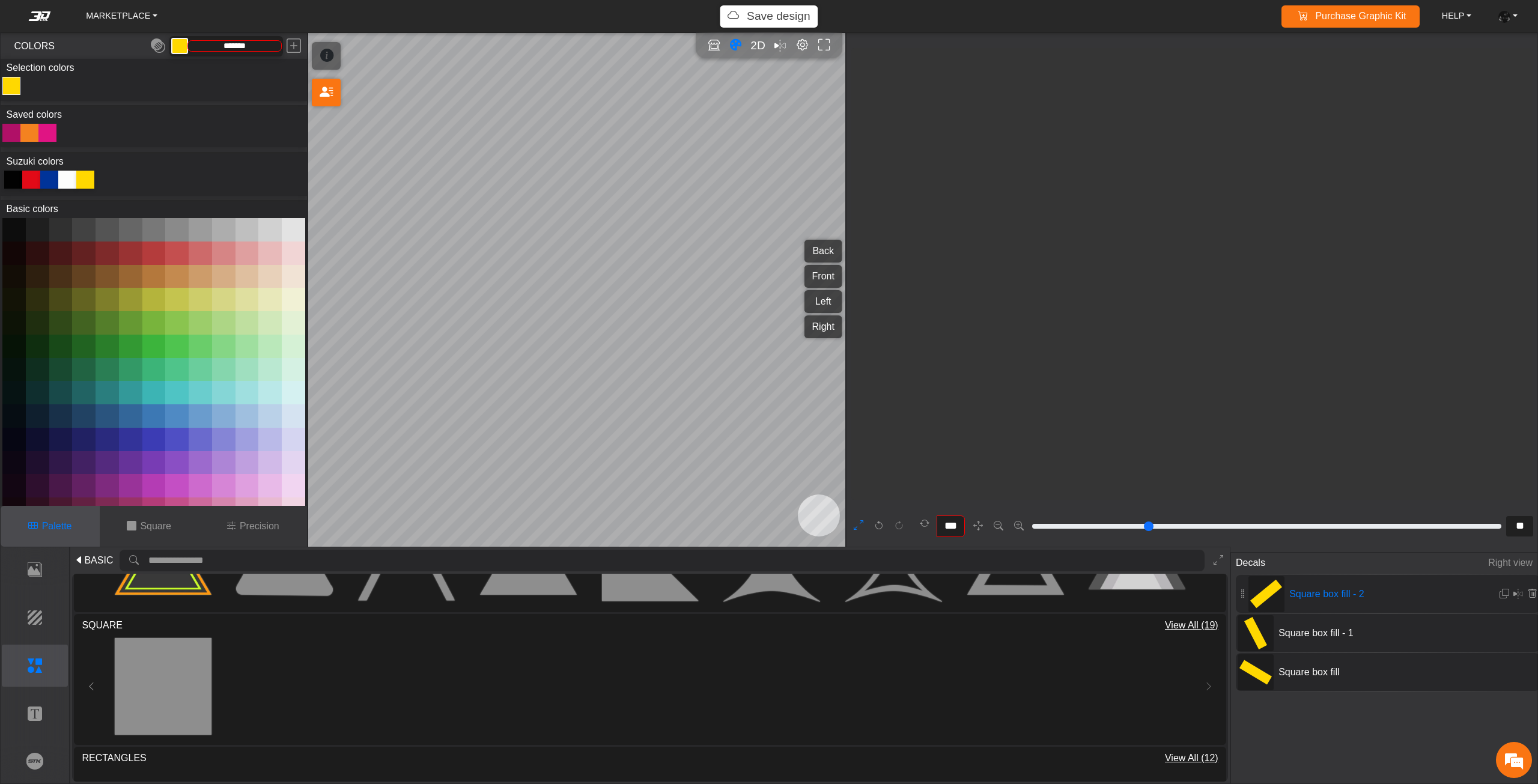
type input "**"
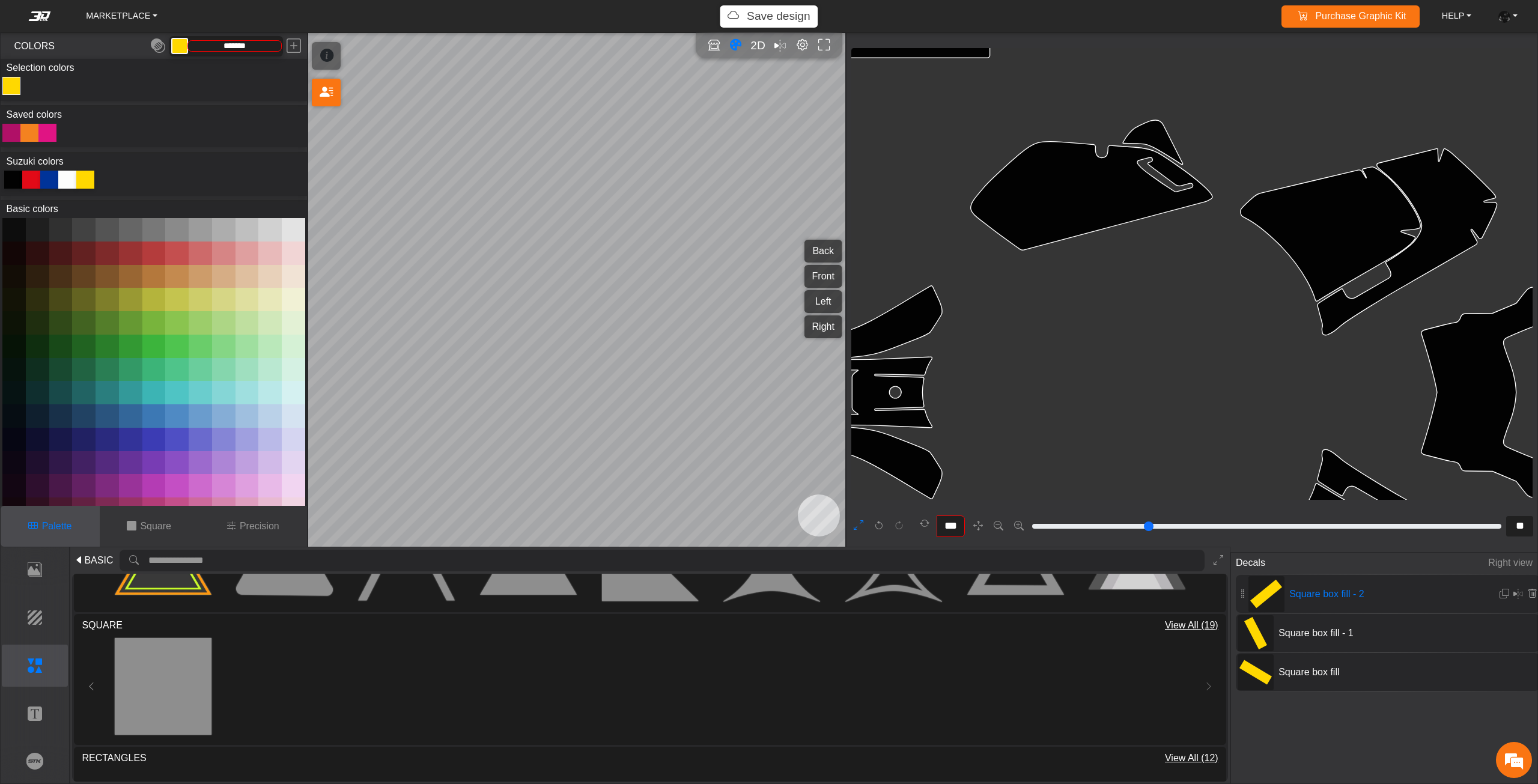
scroll to position [1976, 1909]
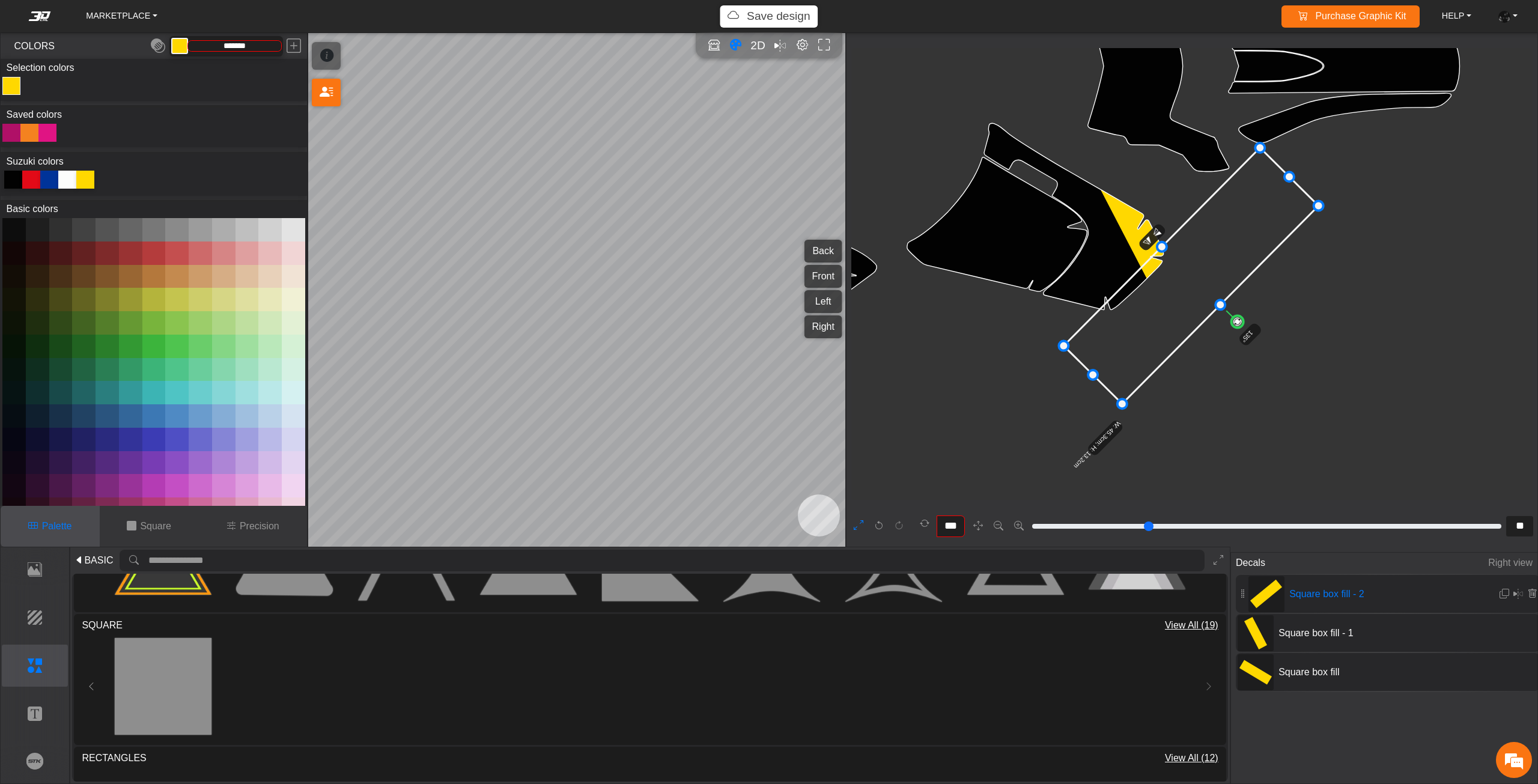
type input "***"
click at [1245, 328] on icon "background_wire_template_bg decal_dr650_back decal_dr650_front decal_dr650_left…" at bounding box center [937, 66] width 3986 height 3985
drag, startPoint x: 1178, startPoint y: 312, endPoint x: 1171, endPoint y: 309, distance: 7.6
click at [1171, 309] on icon at bounding box center [1183, 273] width 254 height 258
click at [1165, 307] on icon at bounding box center [1183, 273] width 254 height 258
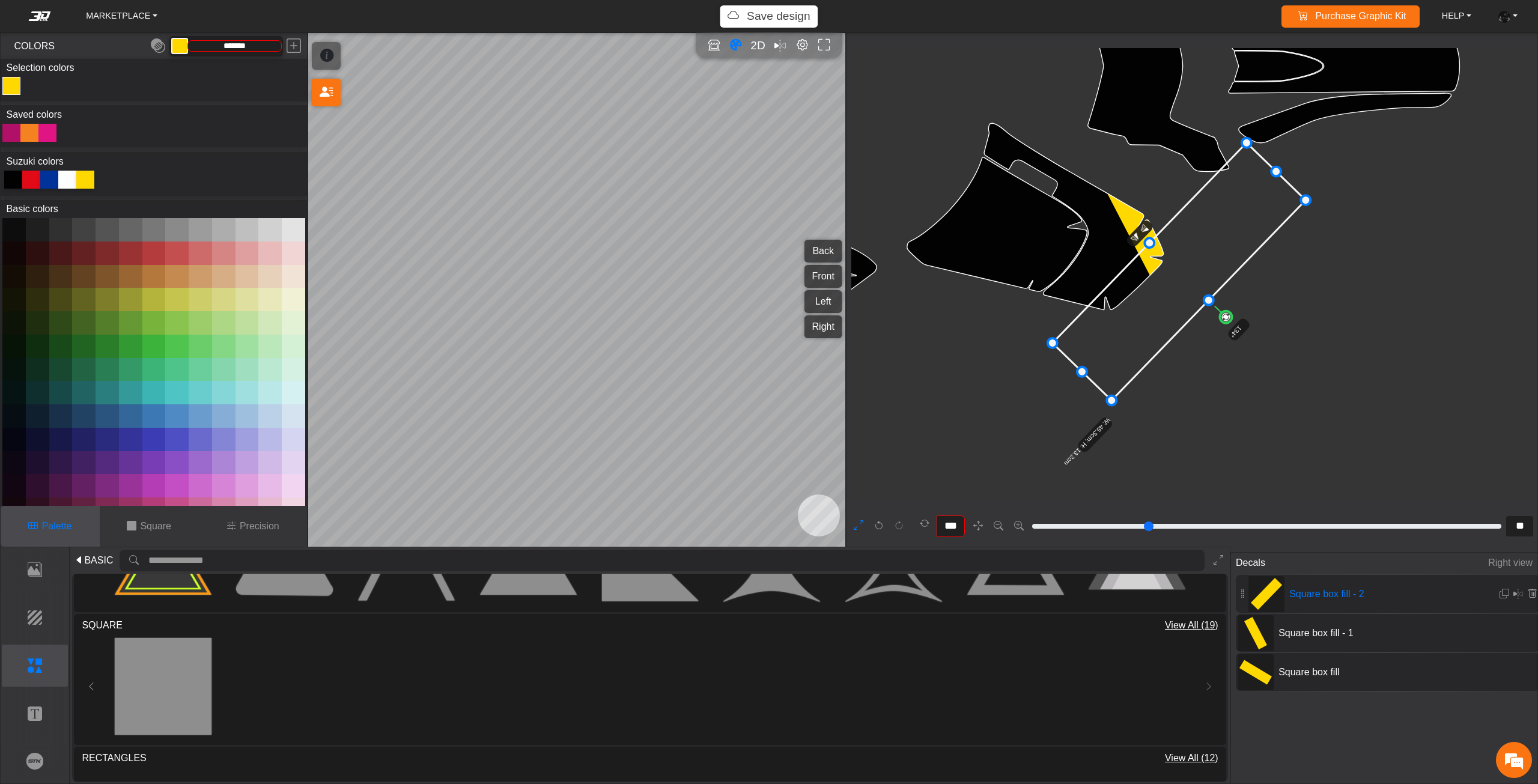
click at [1162, 307] on icon at bounding box center [1179, 272] width 254 height 258
click at [1161, 306] on icon at bounding box center [1177, 271] width 254 height 258
click at [1157, 305] on icon at bounding box center [1175, 271] width 254 height 258
click at [1158, 306] on icon at bounding box center [1176, 272] width 254 height 258
click at [1265, 631] on icon at bounding box center [1255, 633] width 23 height 32
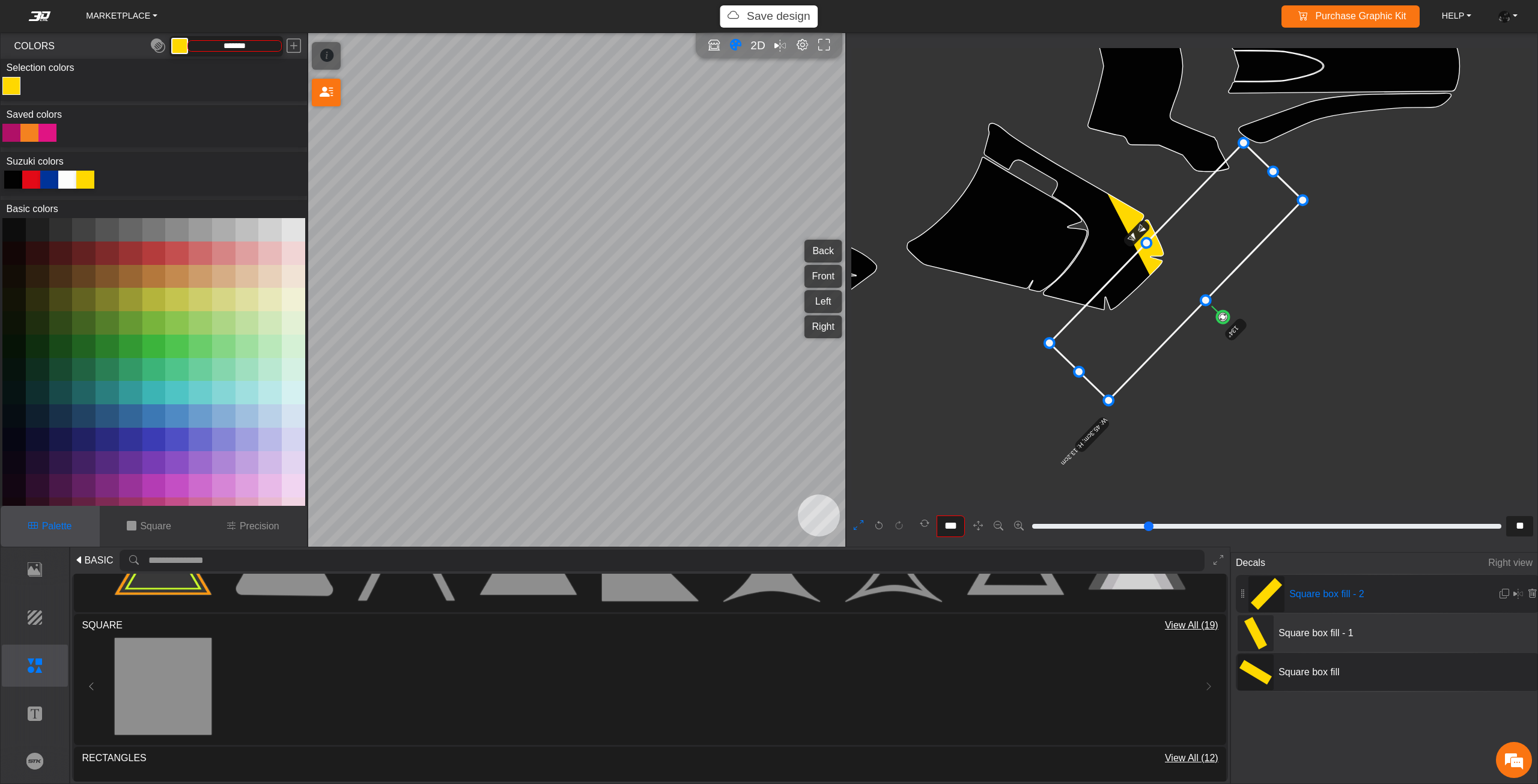
type input "**"
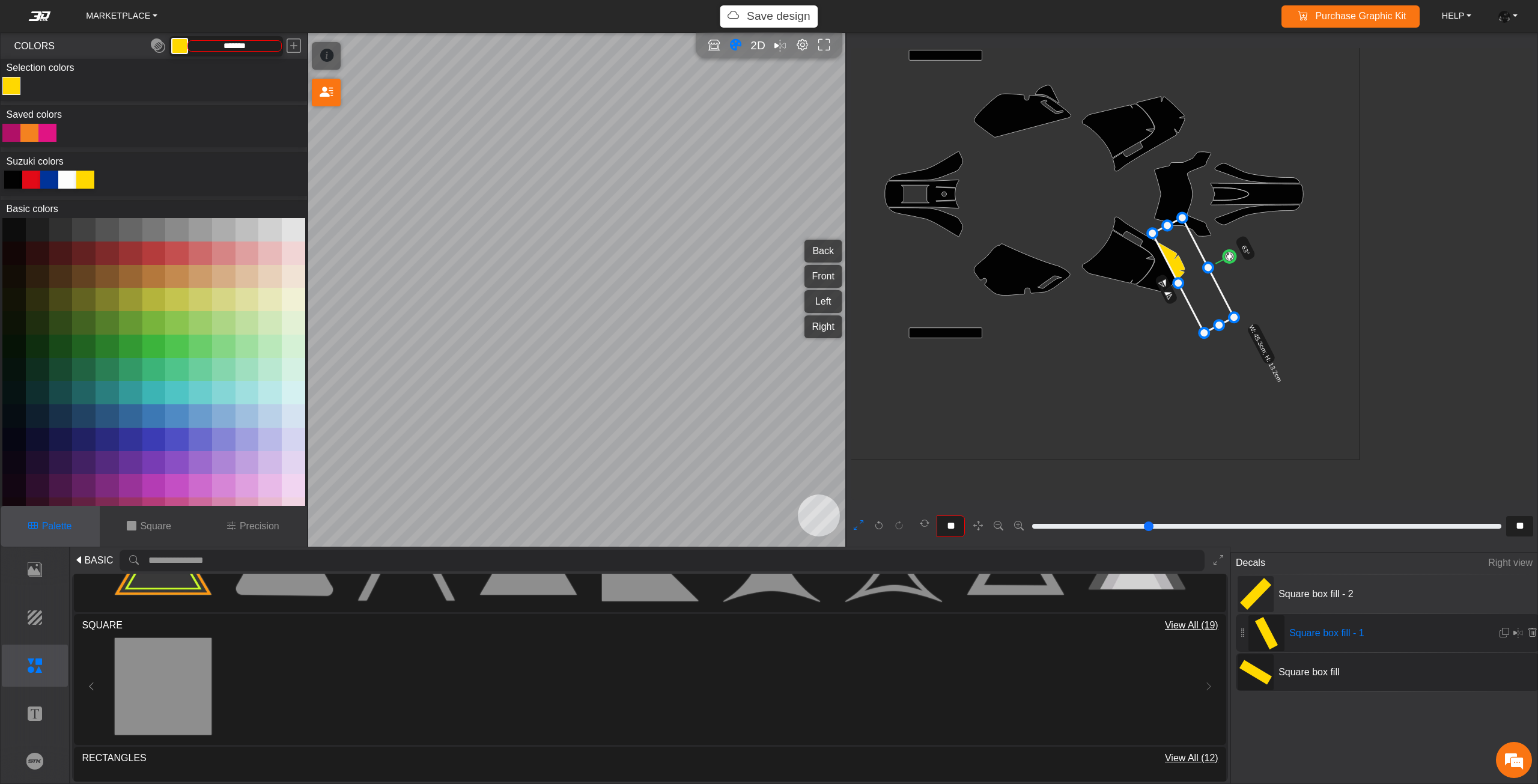
type input "**"
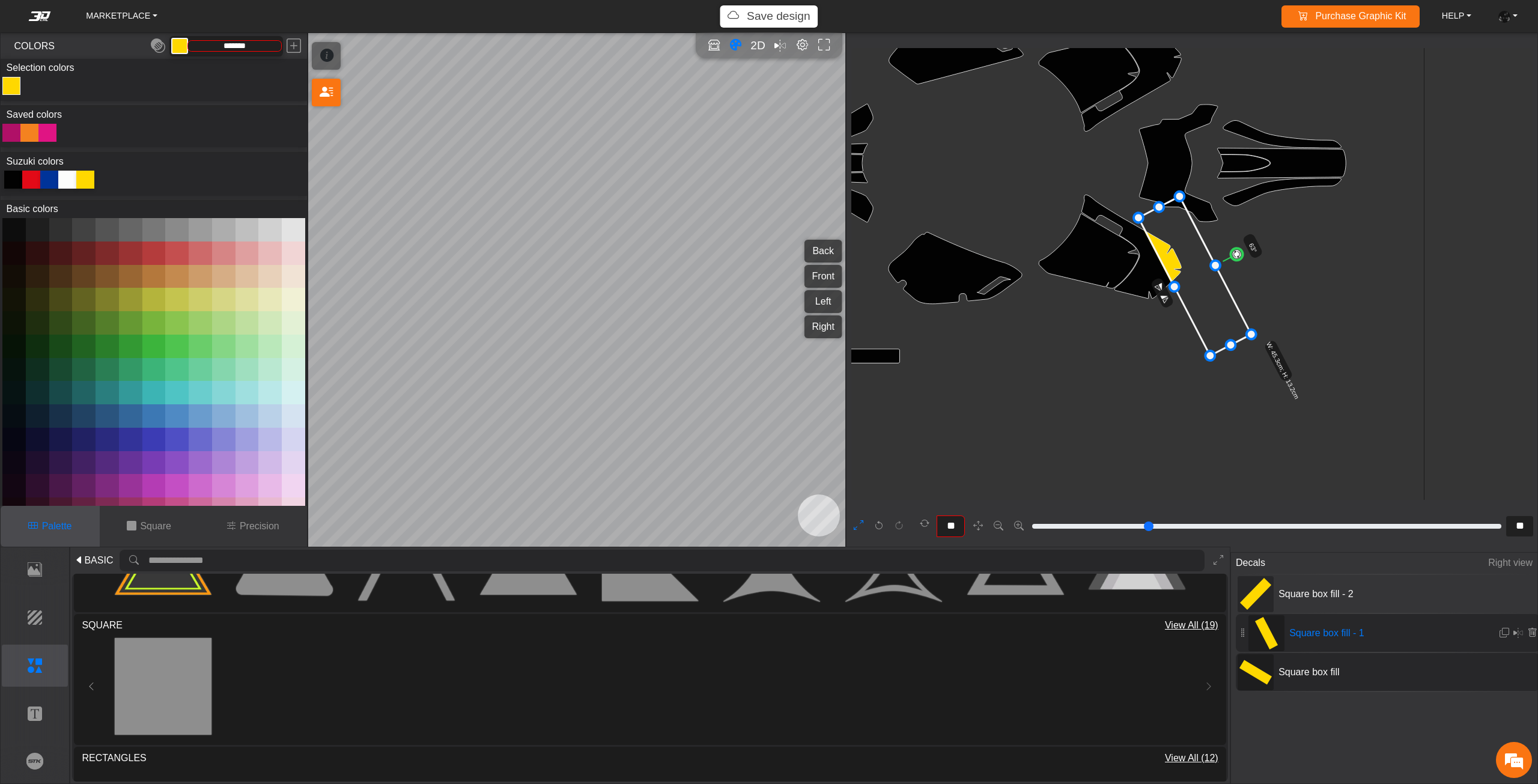
click at [1188, 268] on icon at bounding box center [1195, 276] width 113 height 159
click at [1267, 680] on rect at bounding box center [1255, 672] width 32 height 25
type input "**"
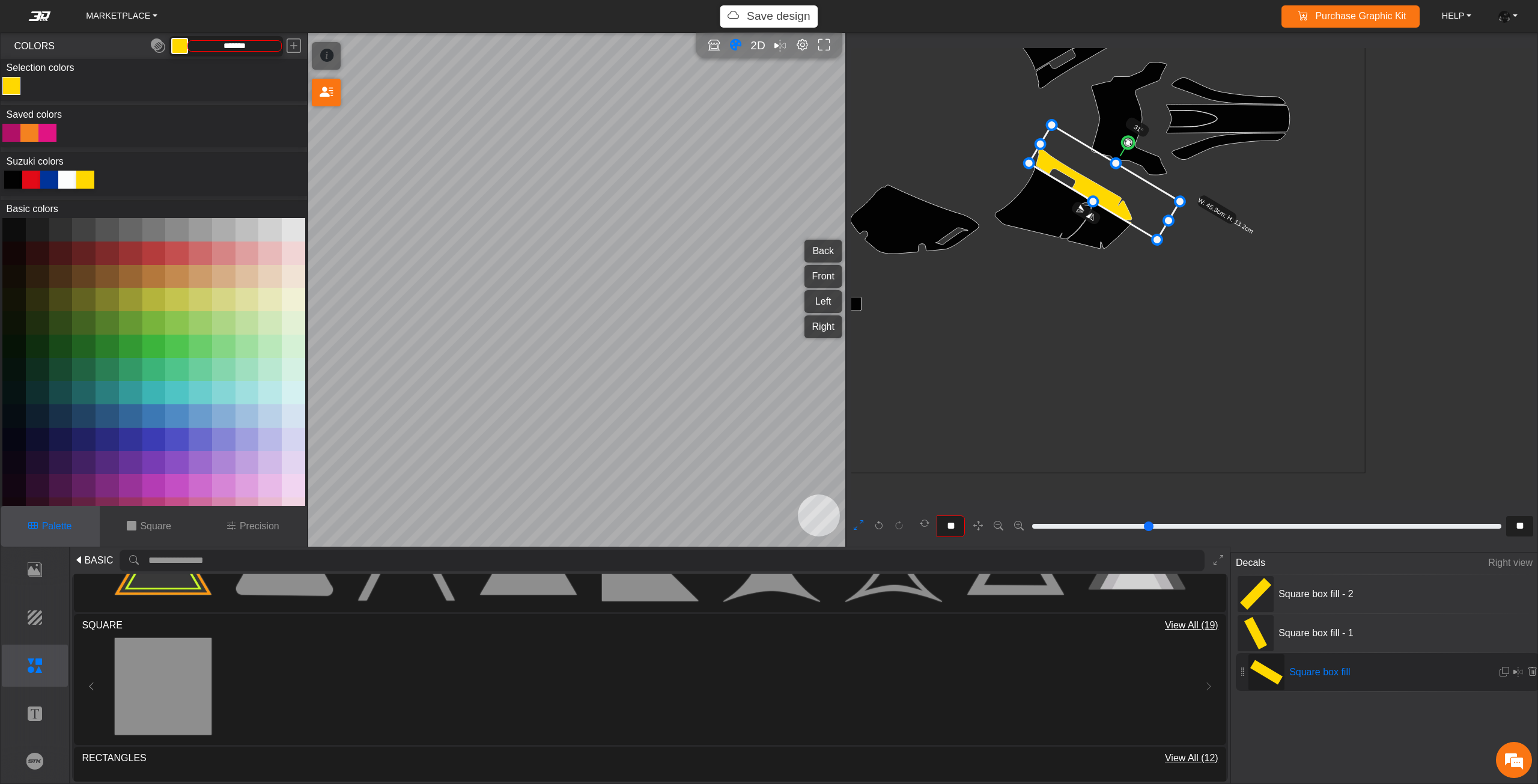
type input "**"
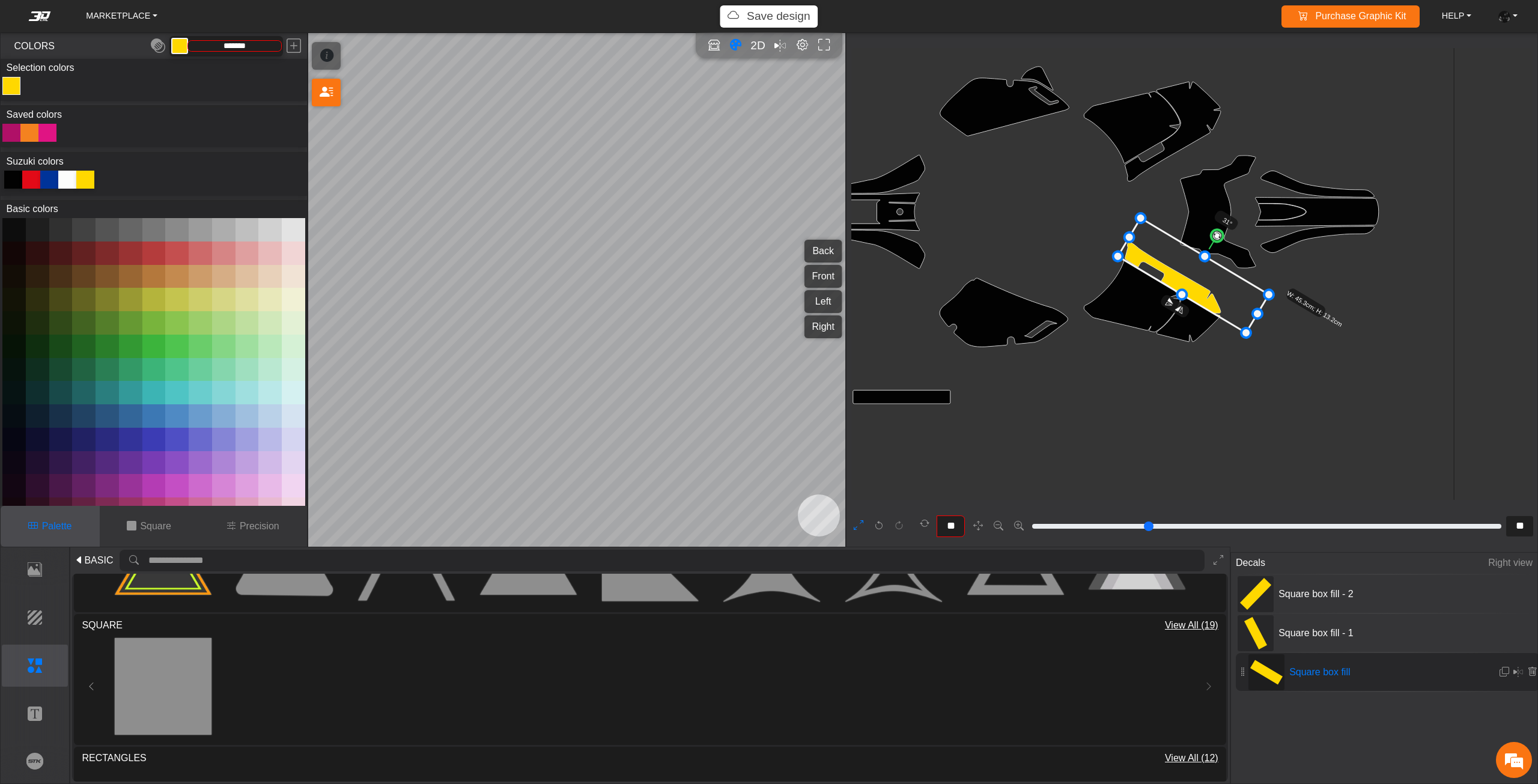
type input "**"
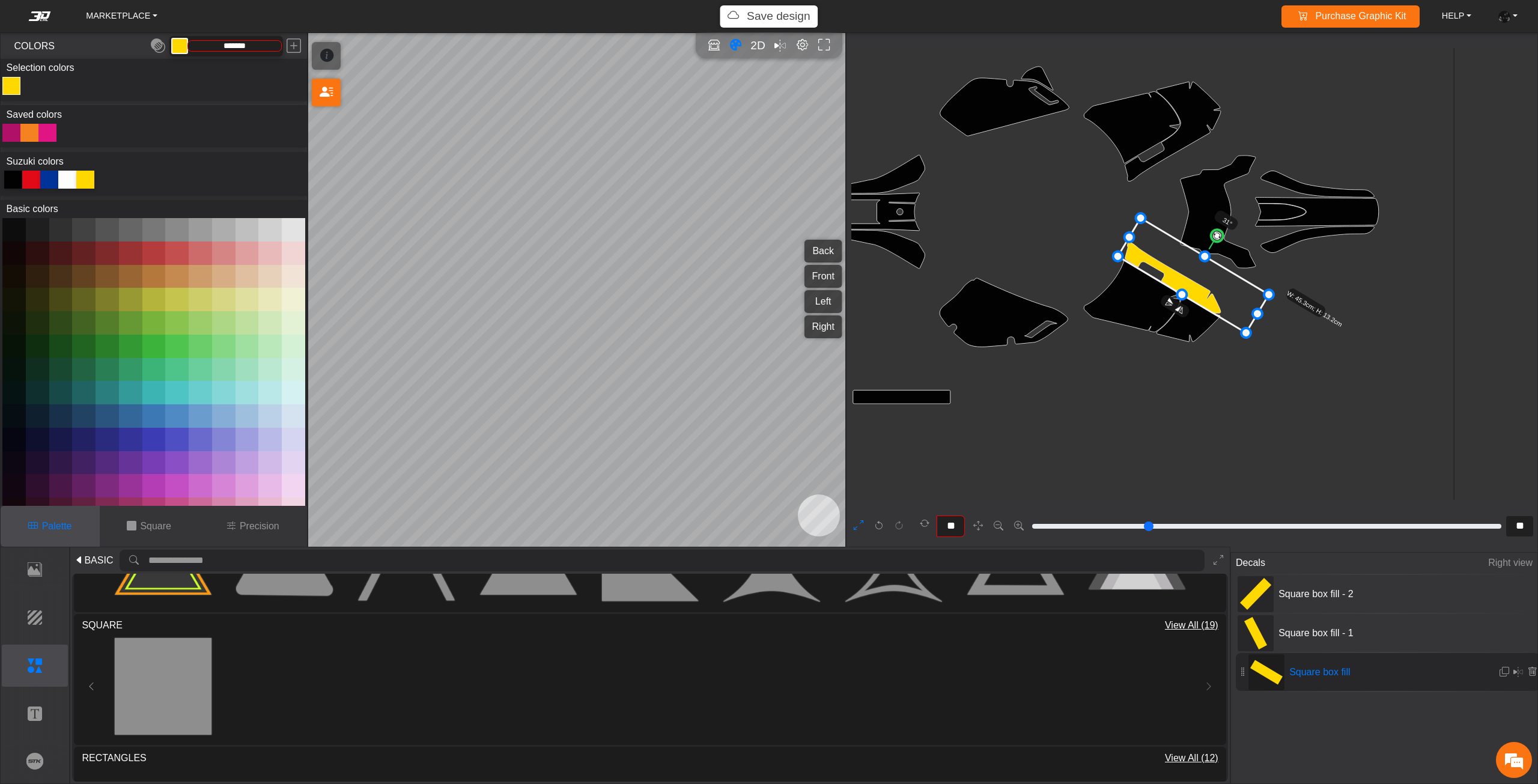
type input "**"
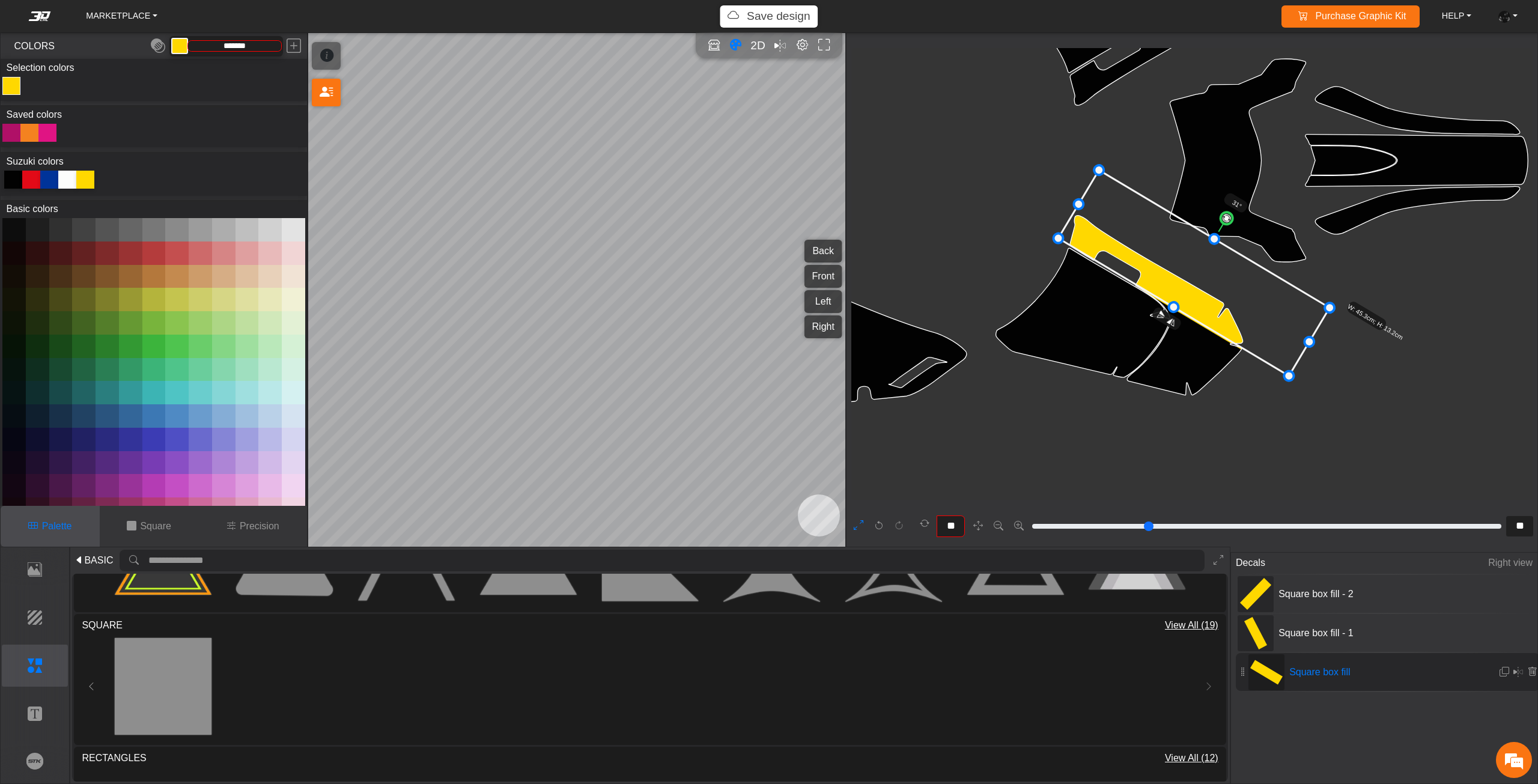
click at [1189, 296] on icon at bounding box center [1193, 273] width 272 height 206
click at [1187, 298] on icon at bounding box center [1193, 273] width 272 height 206
click at [1187, 294] on icon at bounding box center [1191, 273] width 272 height 206
click at [1285, 628] on span "Square box fill - 1" at bounding box center [1363, 633] width 180 height 14
type input "**"
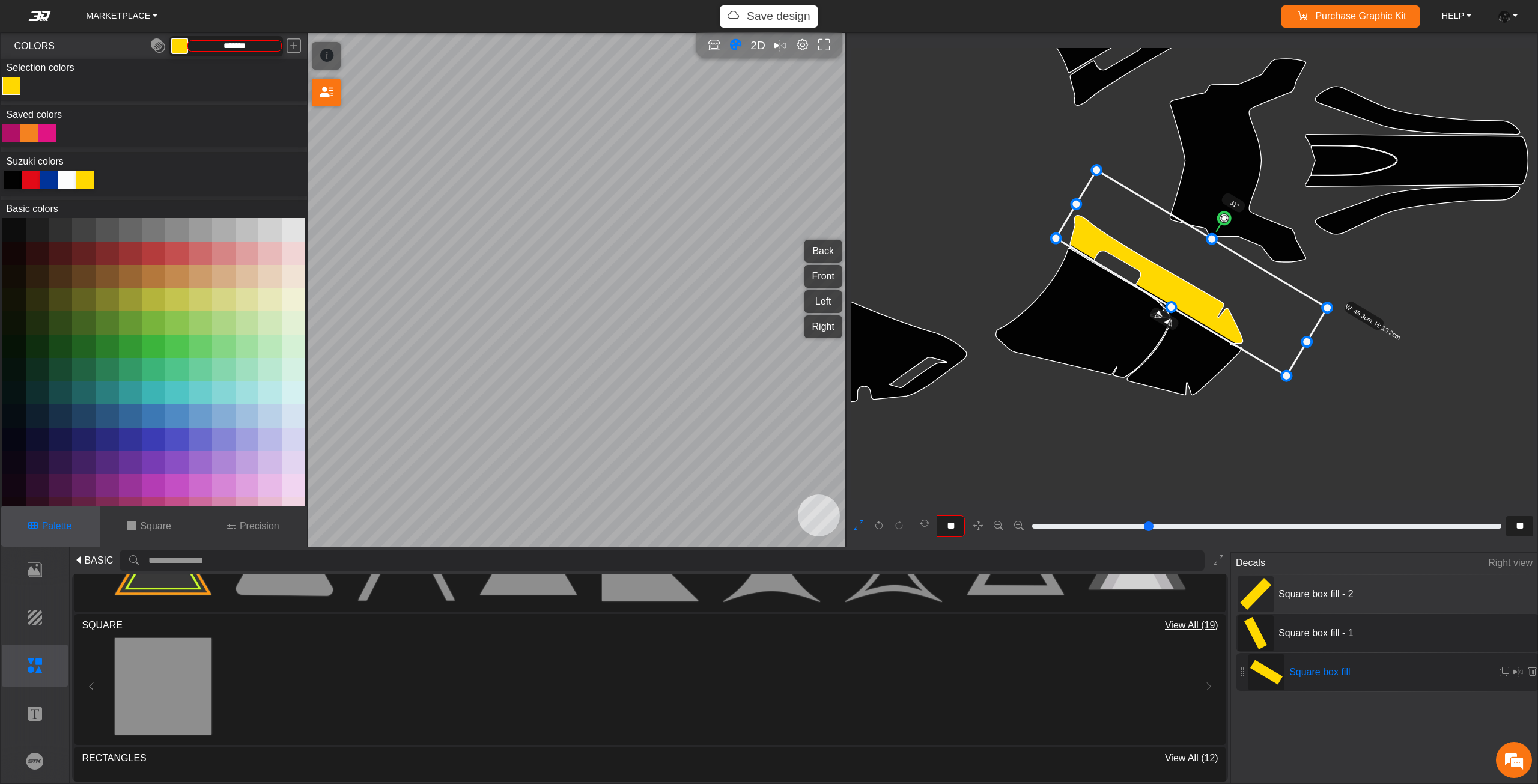
type input "**"
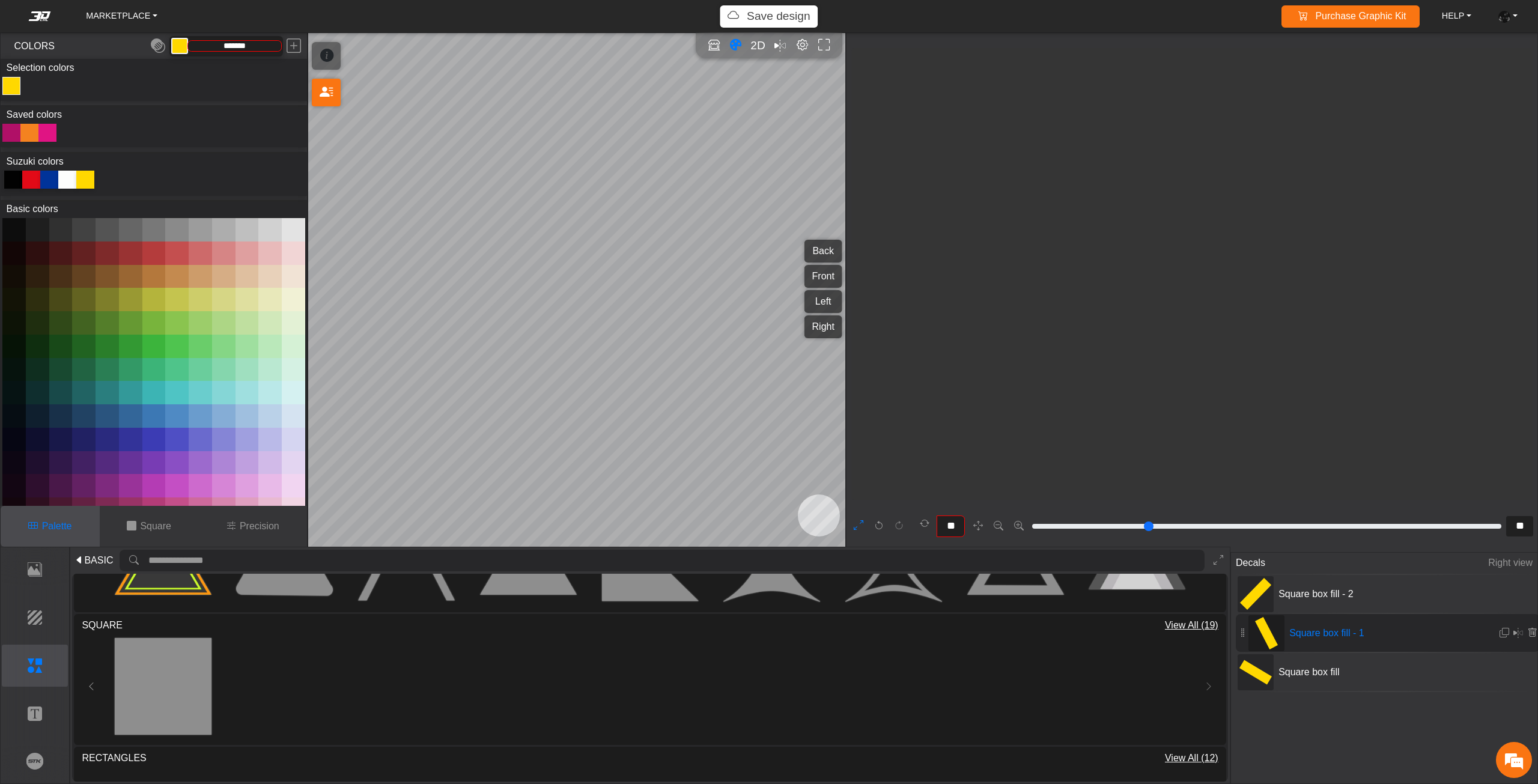
type input "**"
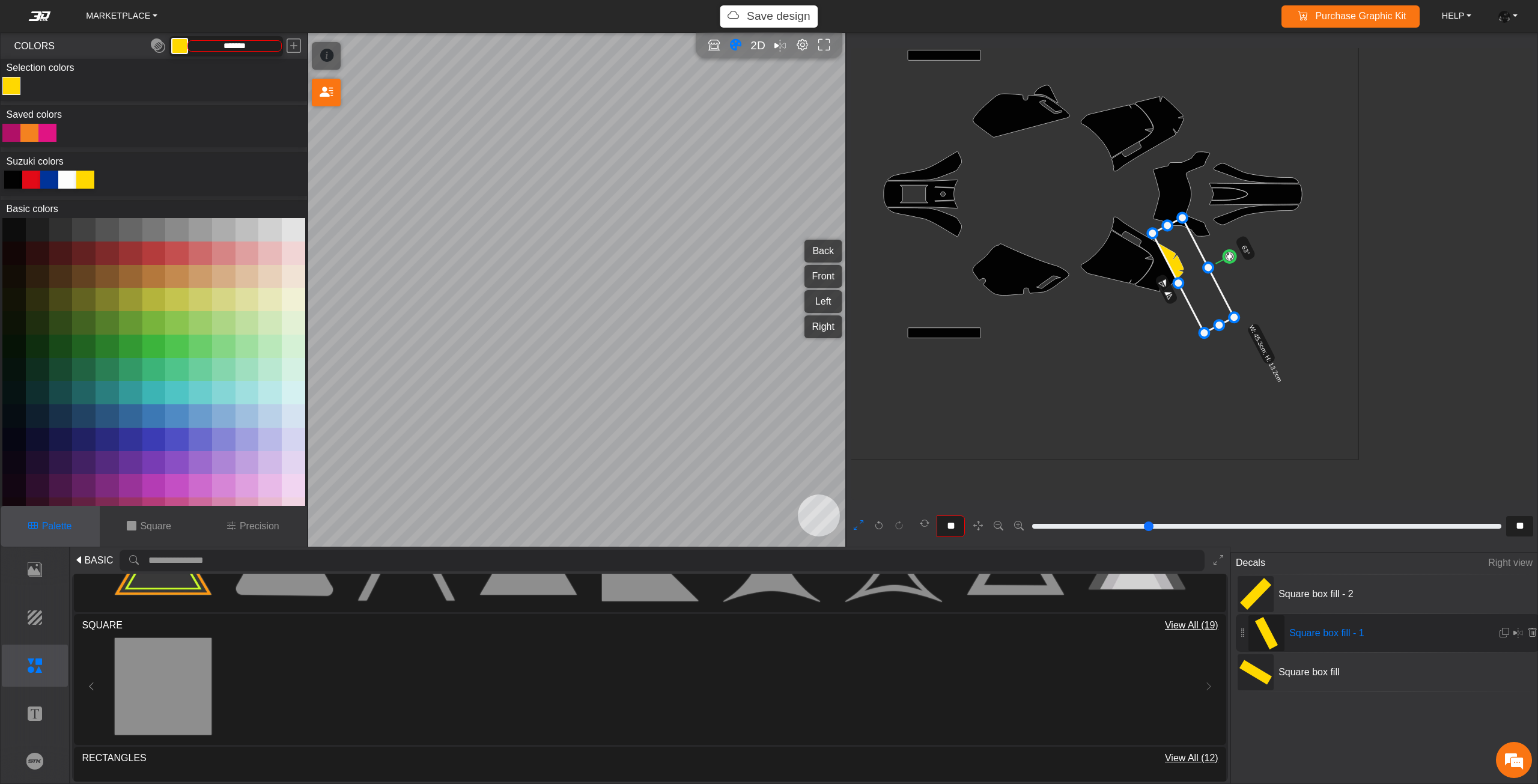
type input "**"
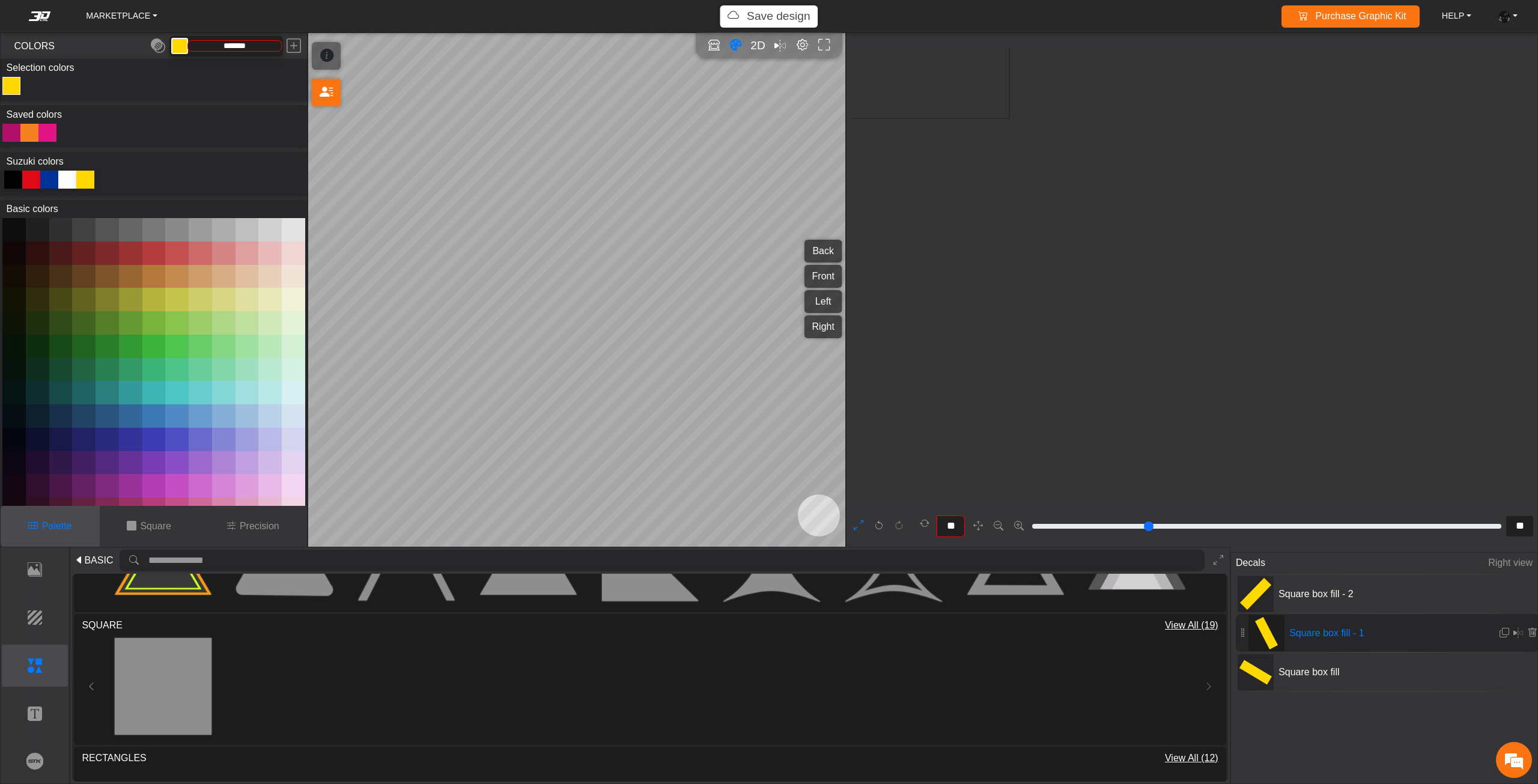
type input "**"
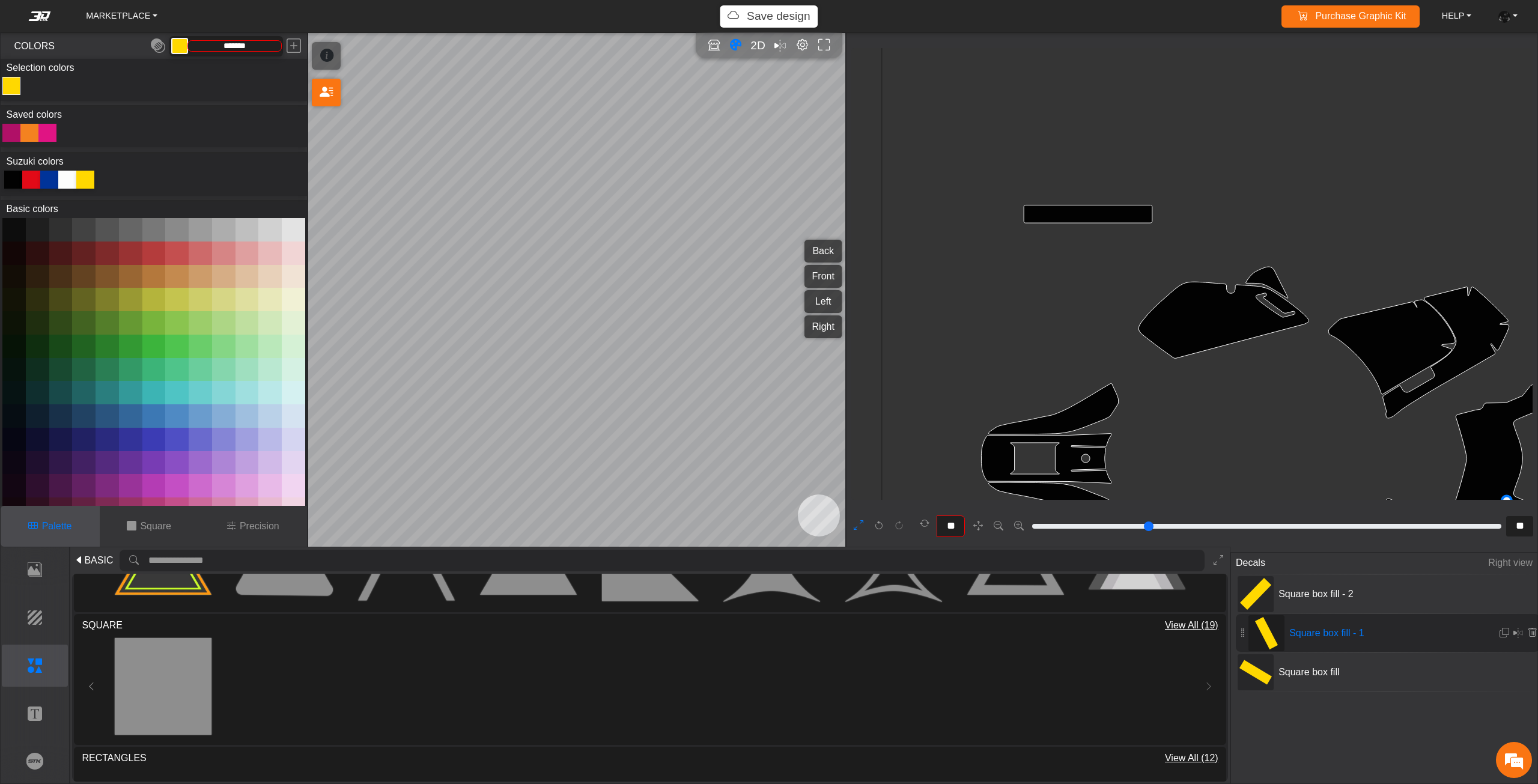
scroll to position [1318, 1238]
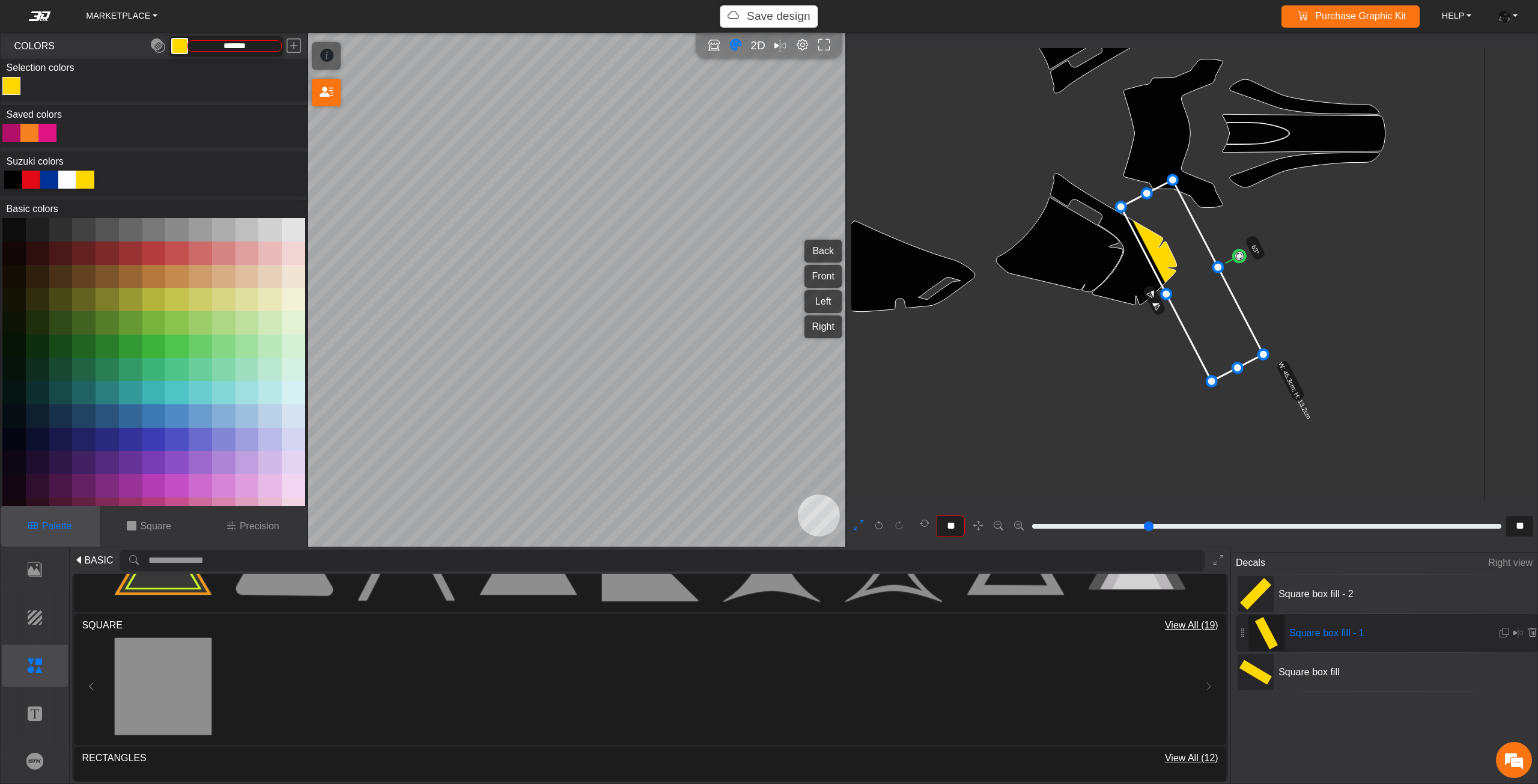
drag, startPoint x: 1179, startPoint y: 288, endPoint x: 1177, endPoint y: 294, distance: 6.3
click at [1177, 294] on icon at bounding box center [1192, 281] width 143 height 201
click at [1177, 294] on icon at bounding box center [1192, 283] width 143 height 201
click at [1278, 607] on div "Square box fill - 2" at bounding box center [1387, 593] width 304 height 38
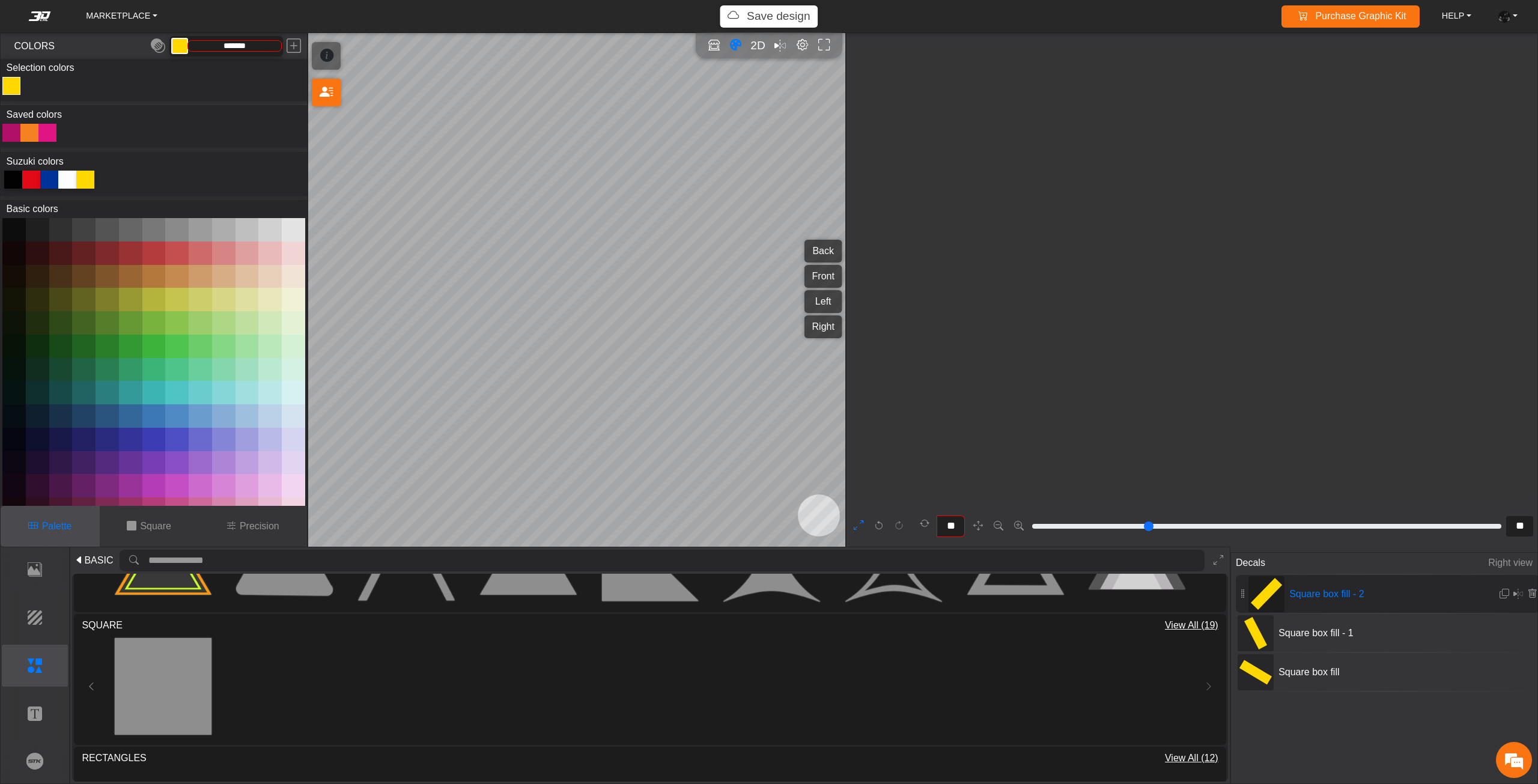
type input "**"
type input "***"
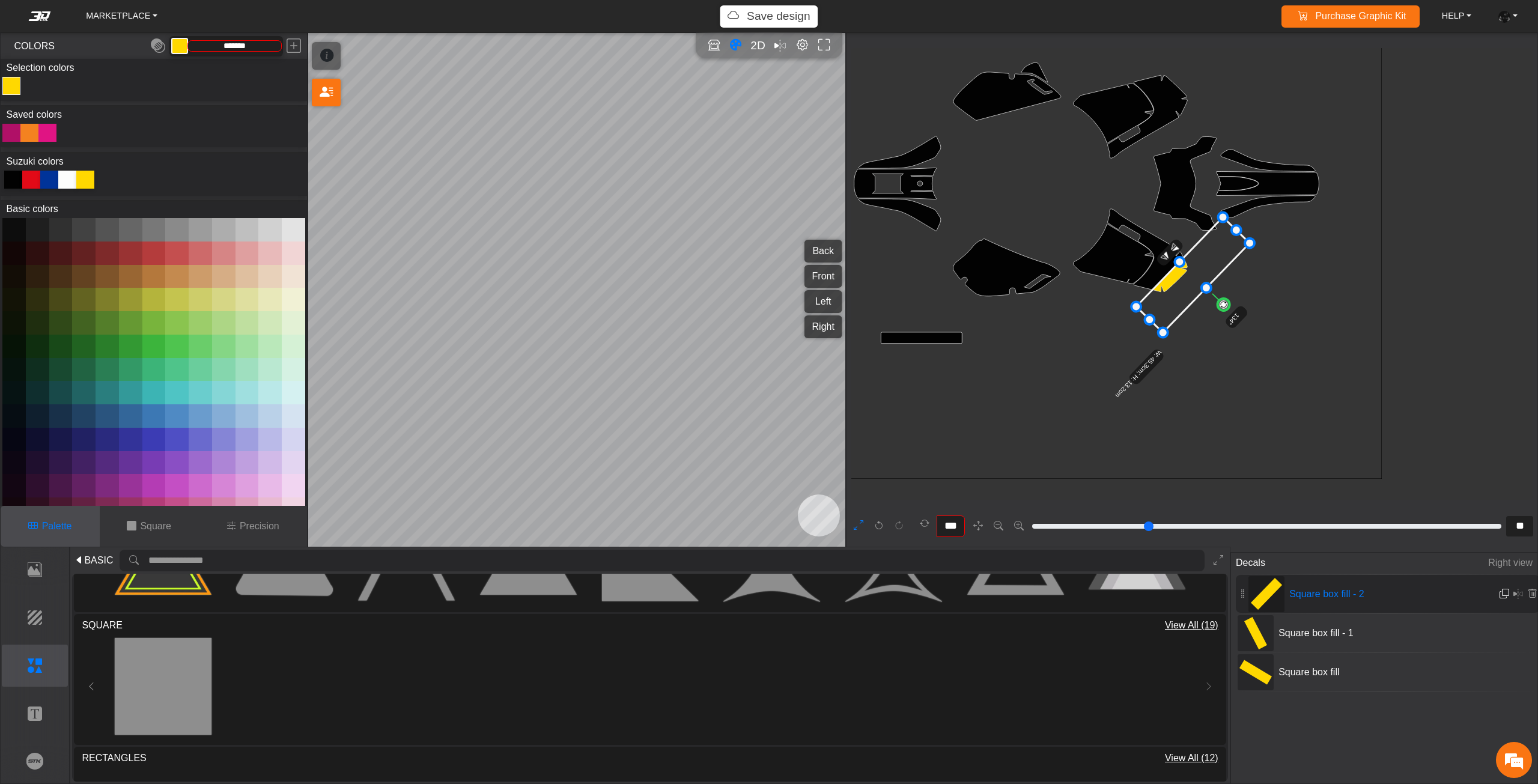
click at [1500, 592] on em at bounding box center [1505, 594] width 10 height 10
type input "**"
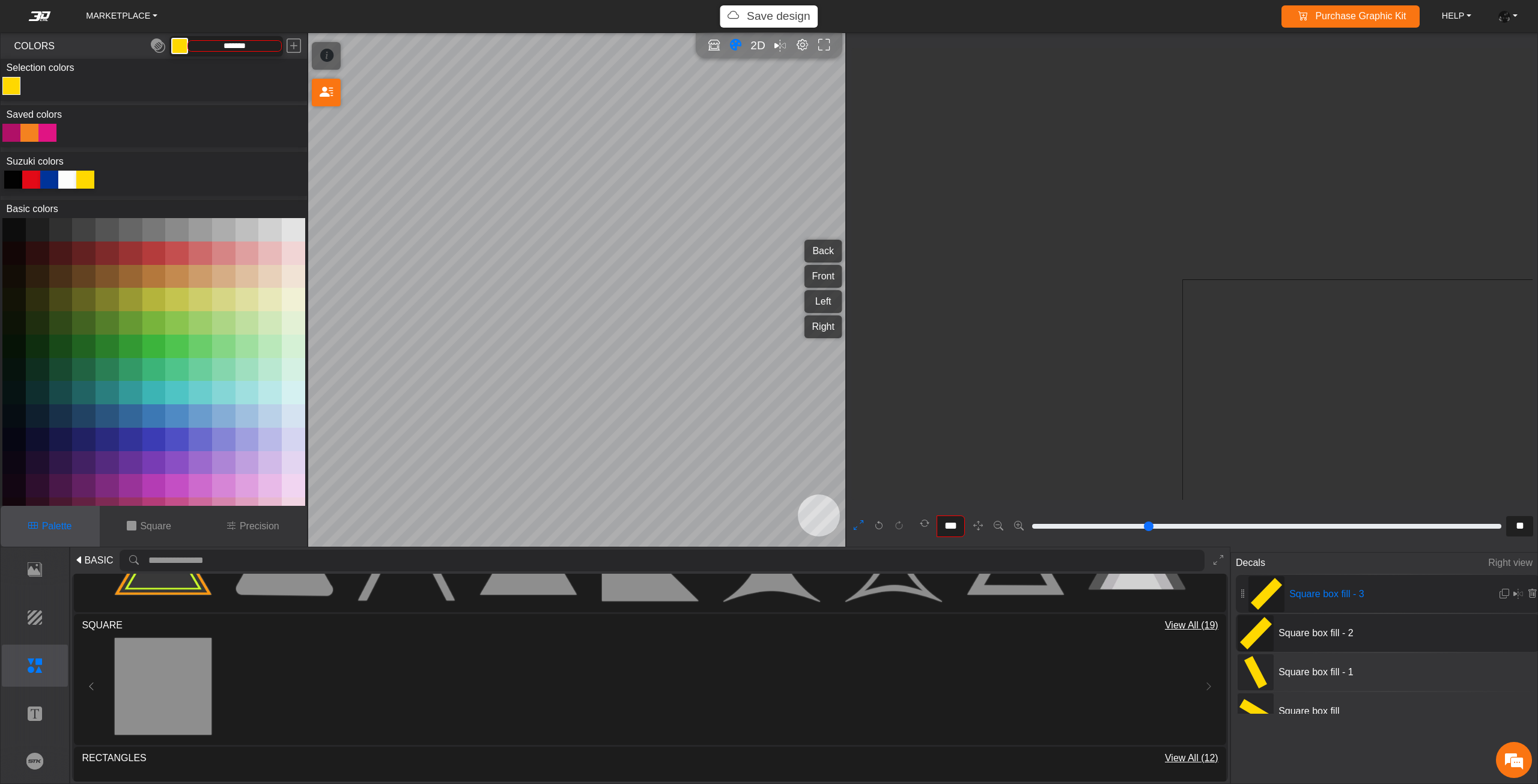
type input "**"
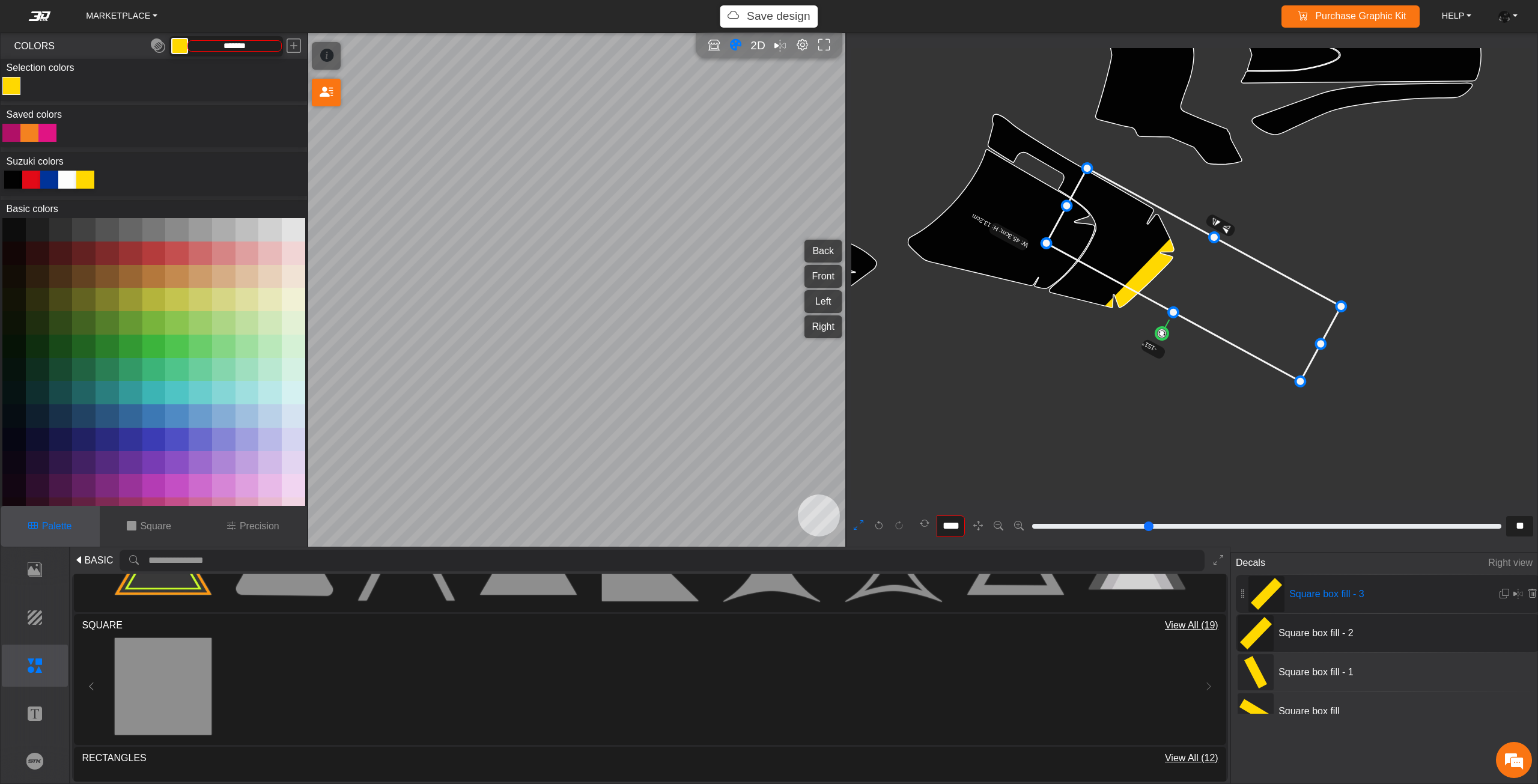
drag, startPoint x: 1227, startPoint y: 347, endPoint x: 1152, endPoint y: 353, distance: 75.2
click at [1152, 353] on g "-151° W: 45.3cm; H: 13.2cm" at bounding box center [1154, 270] width 400 height 312
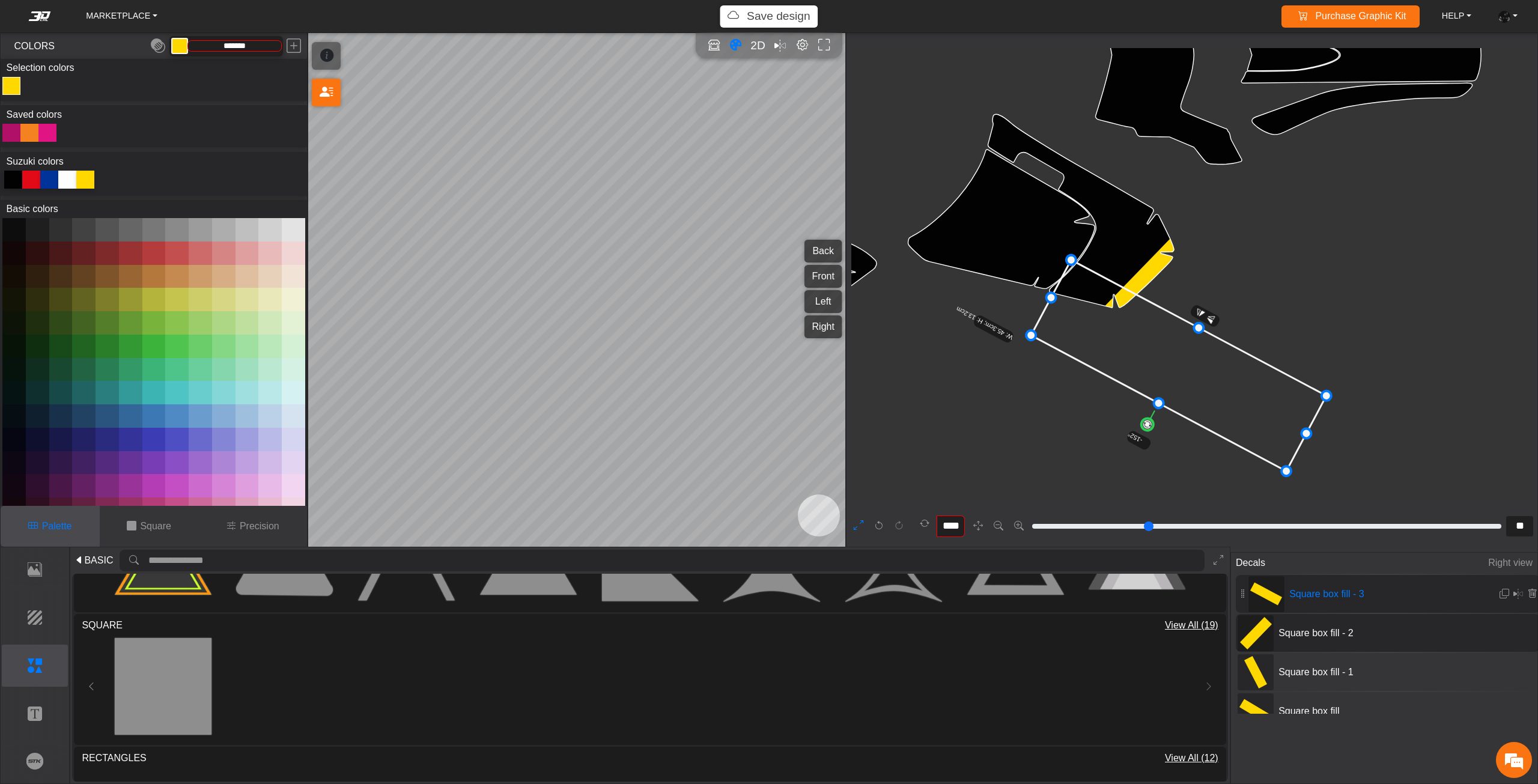
drag, startPoint x: 1121, startPoint y: 231, endPoint x: 1106, endPoint y: 321, distance: 91.2
click at [1106, 321] on icon at bounding box center [1178, 366] width 296 height 211
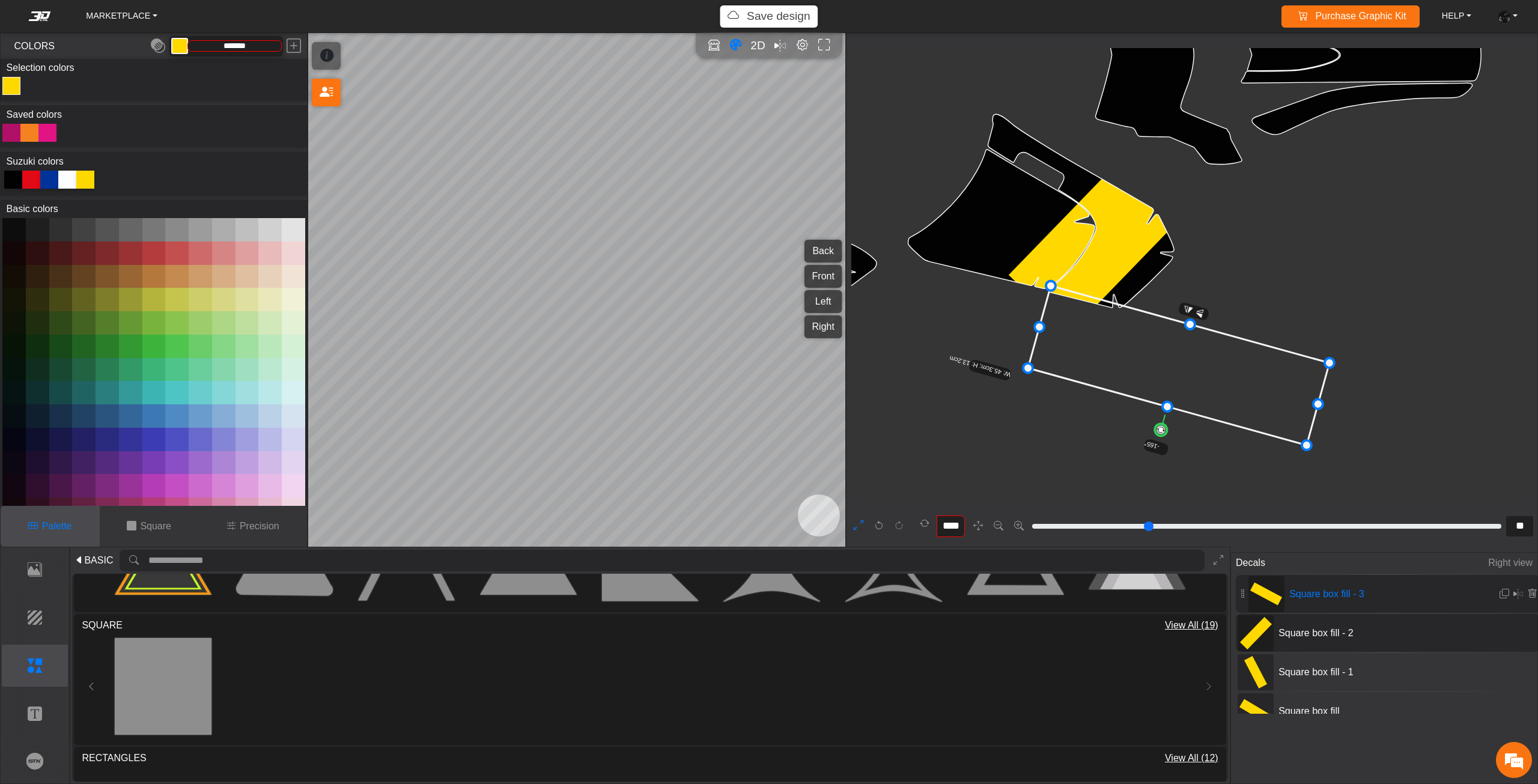
type input "****"
drag, startPoint x: 1152, startPoint y: 420, endPoint x: 1165, endPoint y: 420, distance: 13.0
click at [1165, 420] on g "-166° W: 45.3cm; H: 13.2cm" at bounding box center [1139, 371] width 397 height 237
drag, startPoint x: 1167, startPoint y: 377, endPoint x: 1160, endPoint y: 371, distance: 9.2
click at [1160, 371] on icon at bounding box center [1178, 366] width 301 height 151
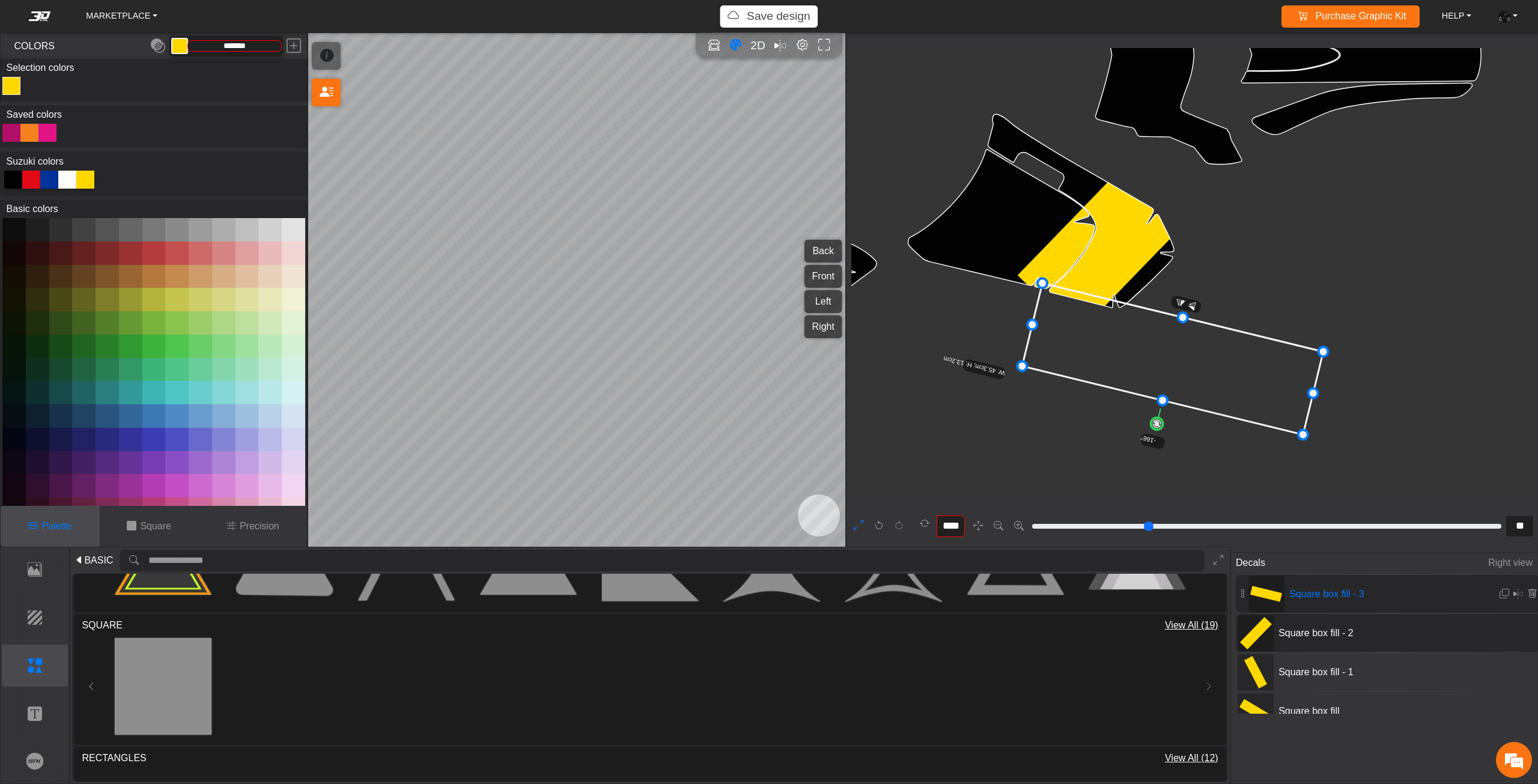
click at [1161, 363] on icon at bounding box center [1172, 359] width 301 height 151
click at [1160, 356] on icon at bounding box center [1173, 353] width 301 height 151
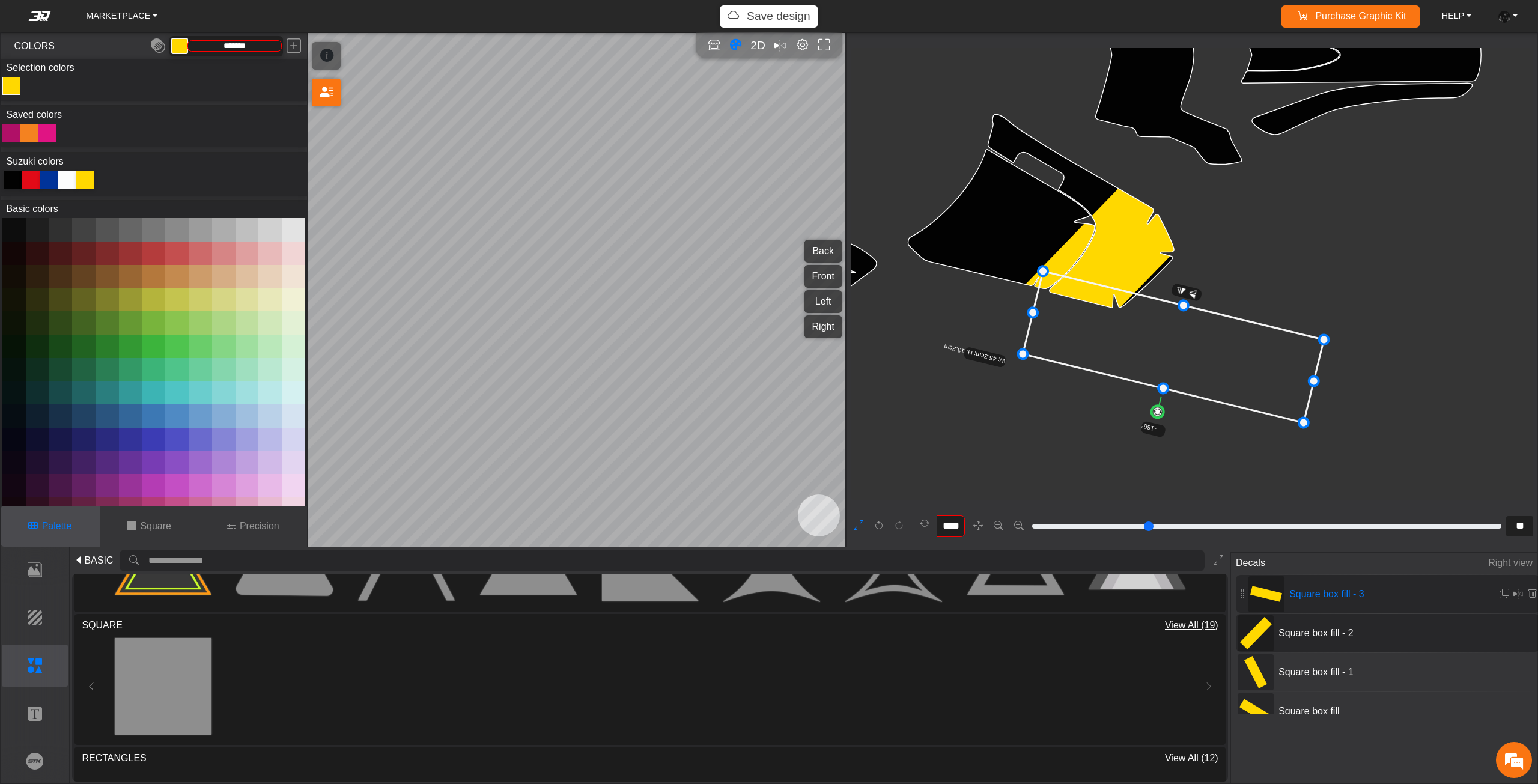
click at [1157, 353] on icon at bounding box center [1173, 347] width 301 height 151
click at [1157, 348] on icon at bounding box center [1170, 344] width 301 height 151
click at [1156, 346] on icon at bounding box center [1169, 340] width 301 height 151
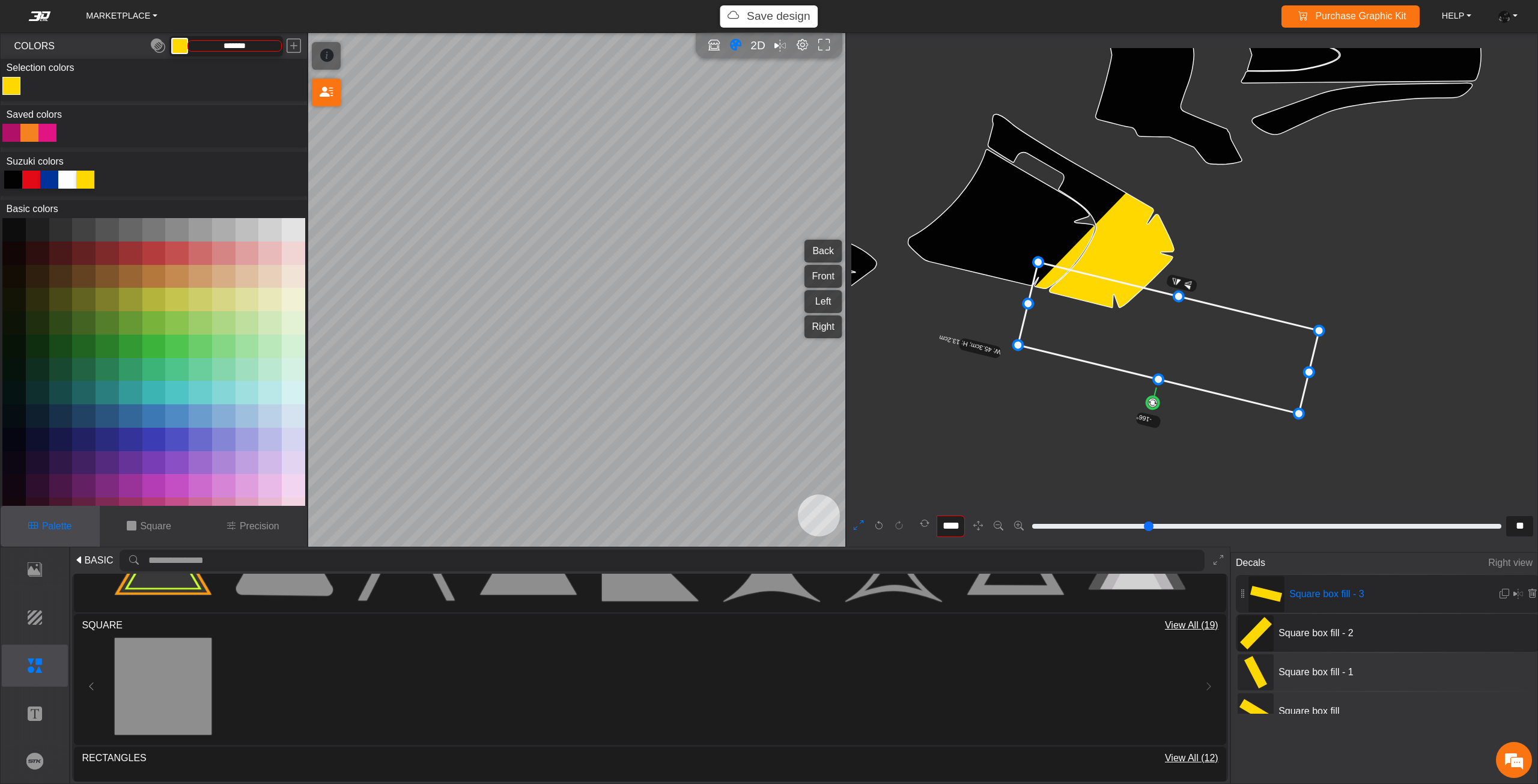
click at [1155, 345] on icon at bounding box center [1168, 338] width 301 height 151
type input "**"
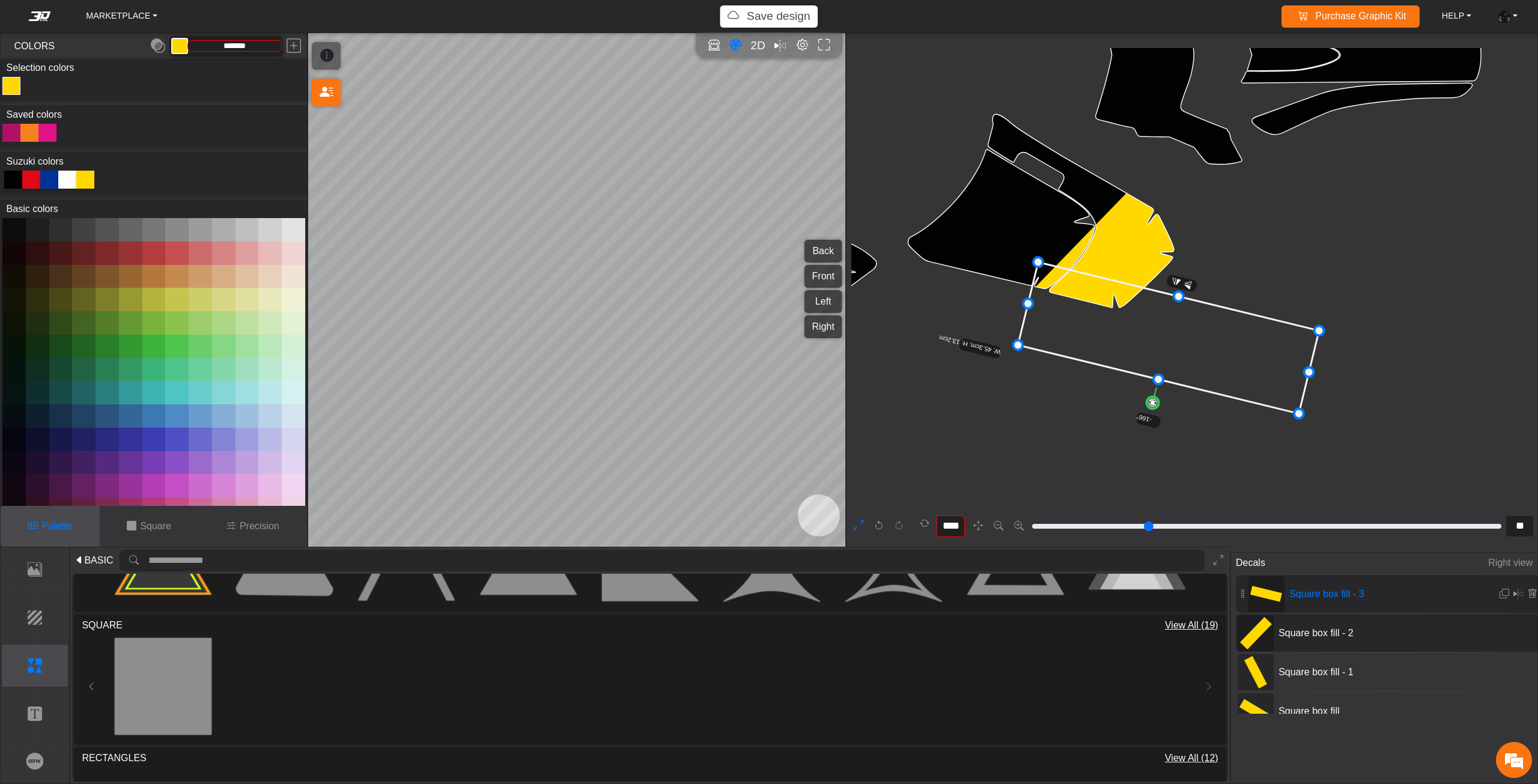
type input "**"
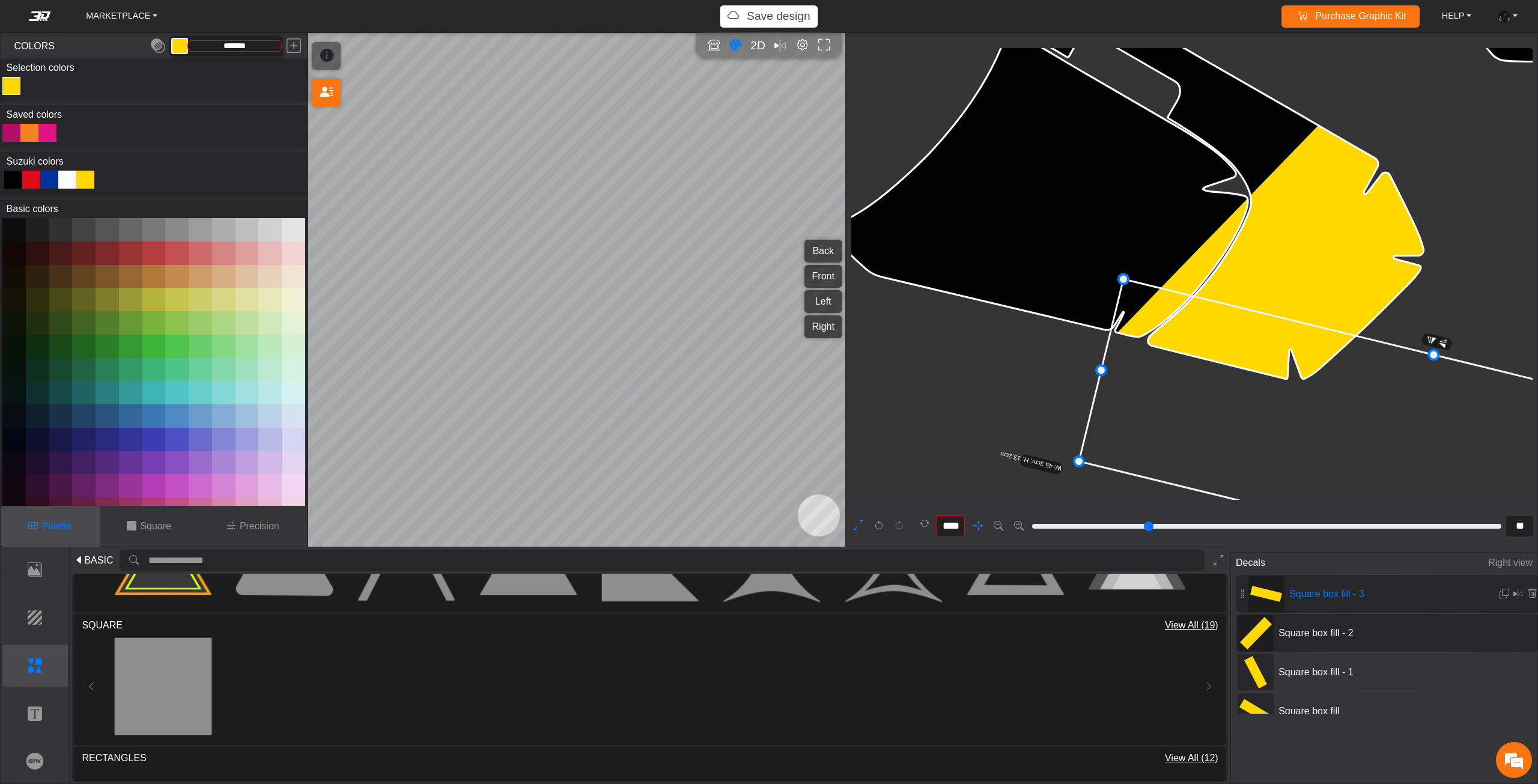
scroll to position [4804, 4503]
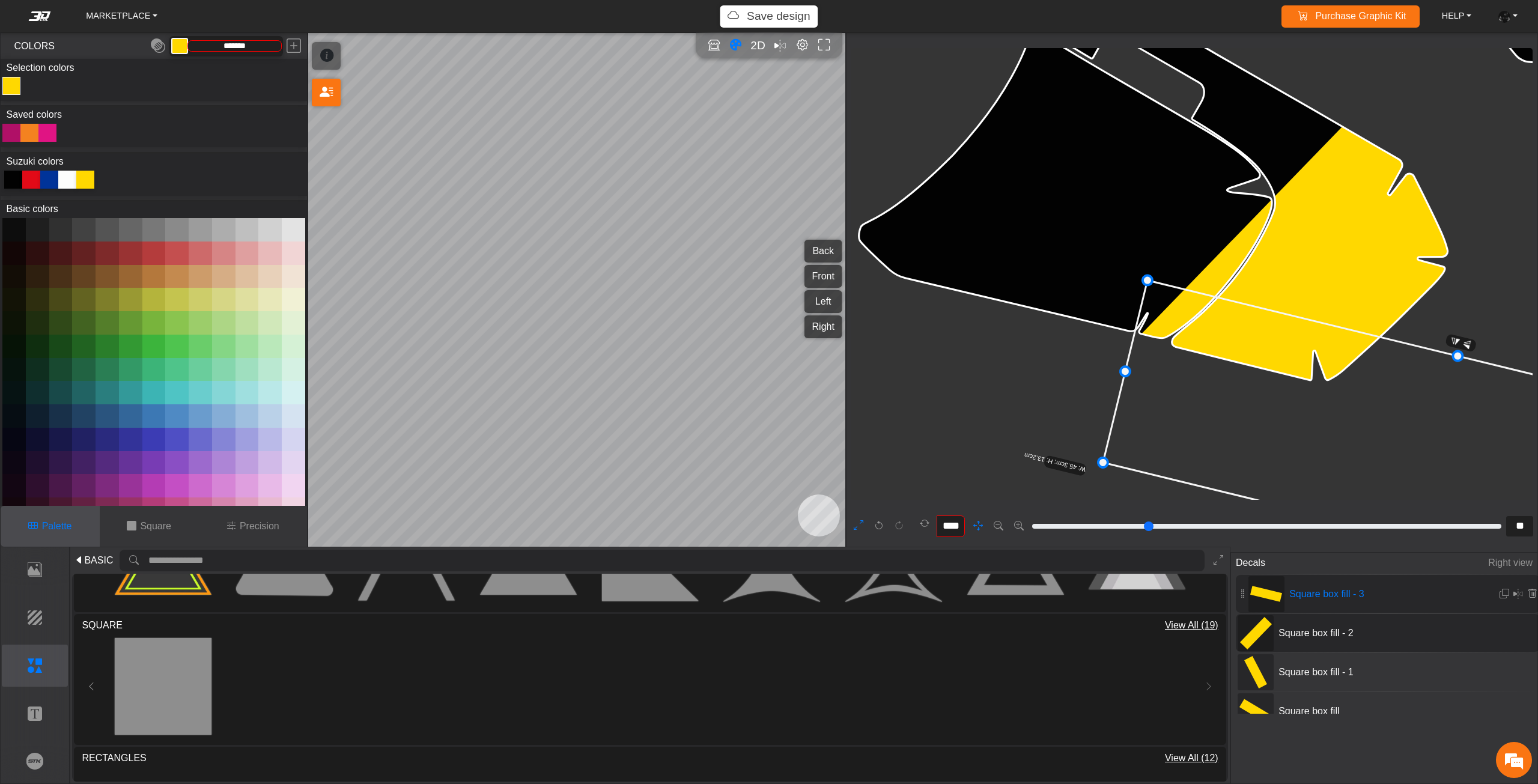
drag, startPoint x: 992, startPoint y: 356, endPoint x: 1027, endPoint y: 397, distance: 53.9
click at [1286, 389] on icon at bounding box center [1435, 447] width 665 height 333
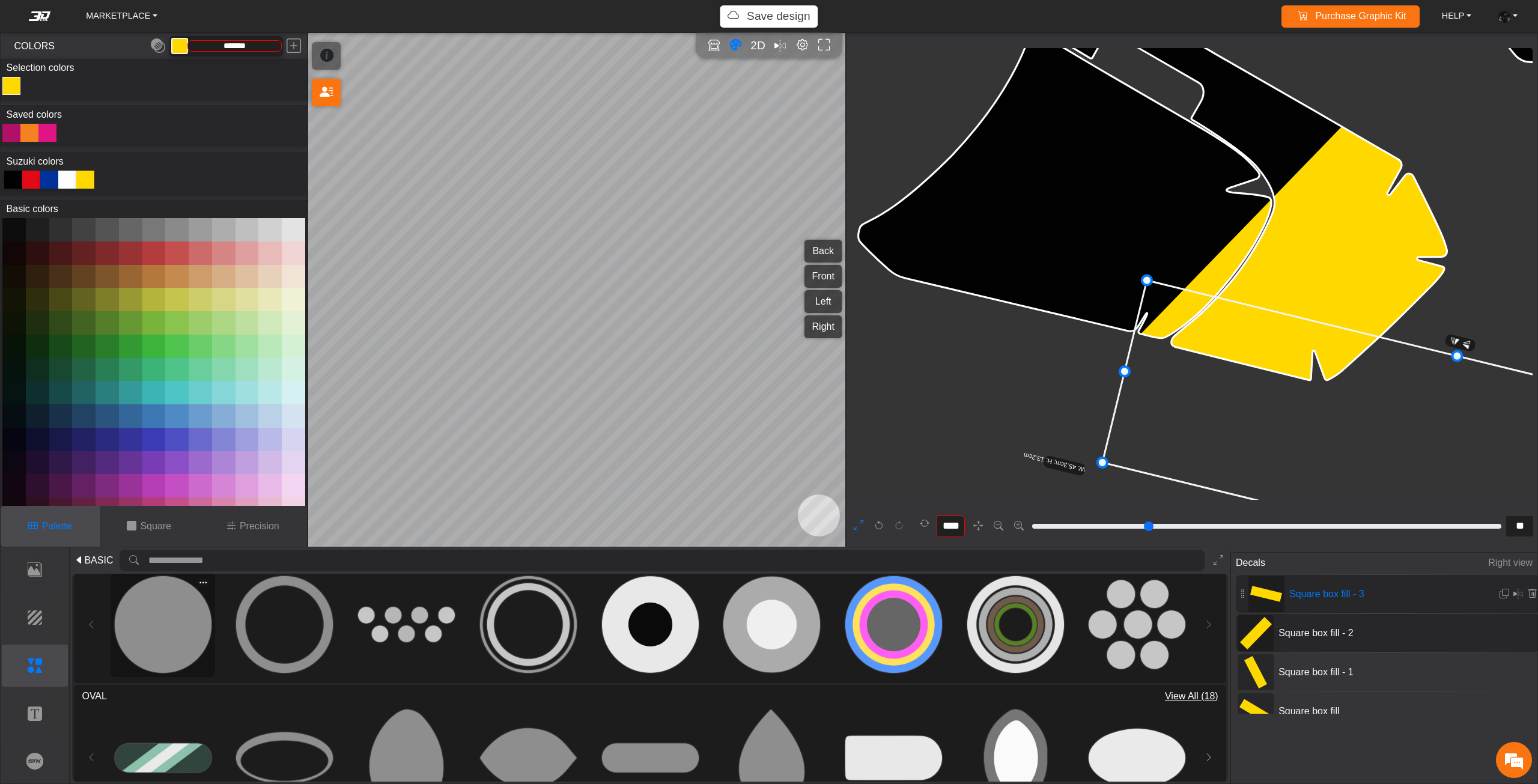
scroll to position [0, 0]
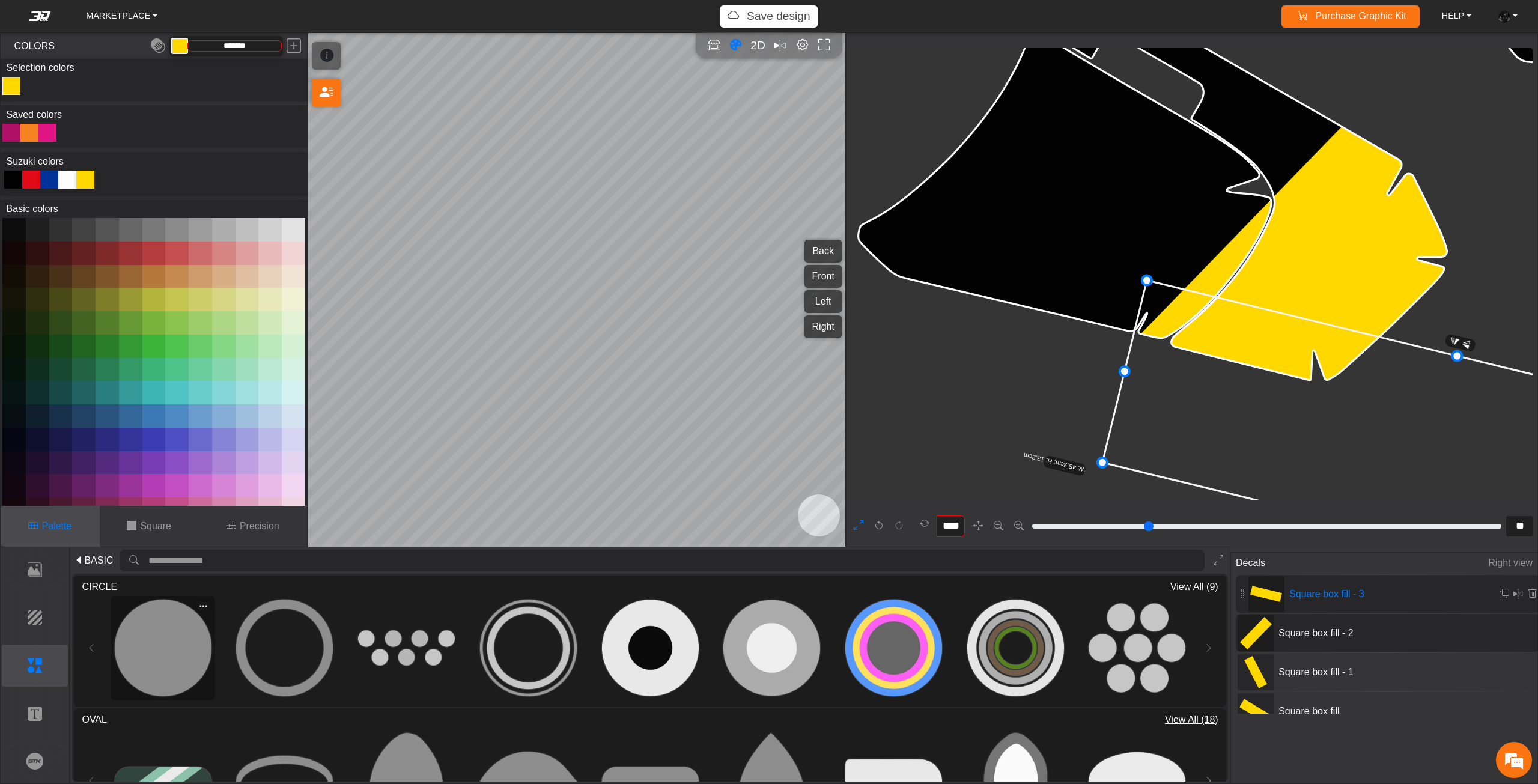
type input "**"
type input "*"
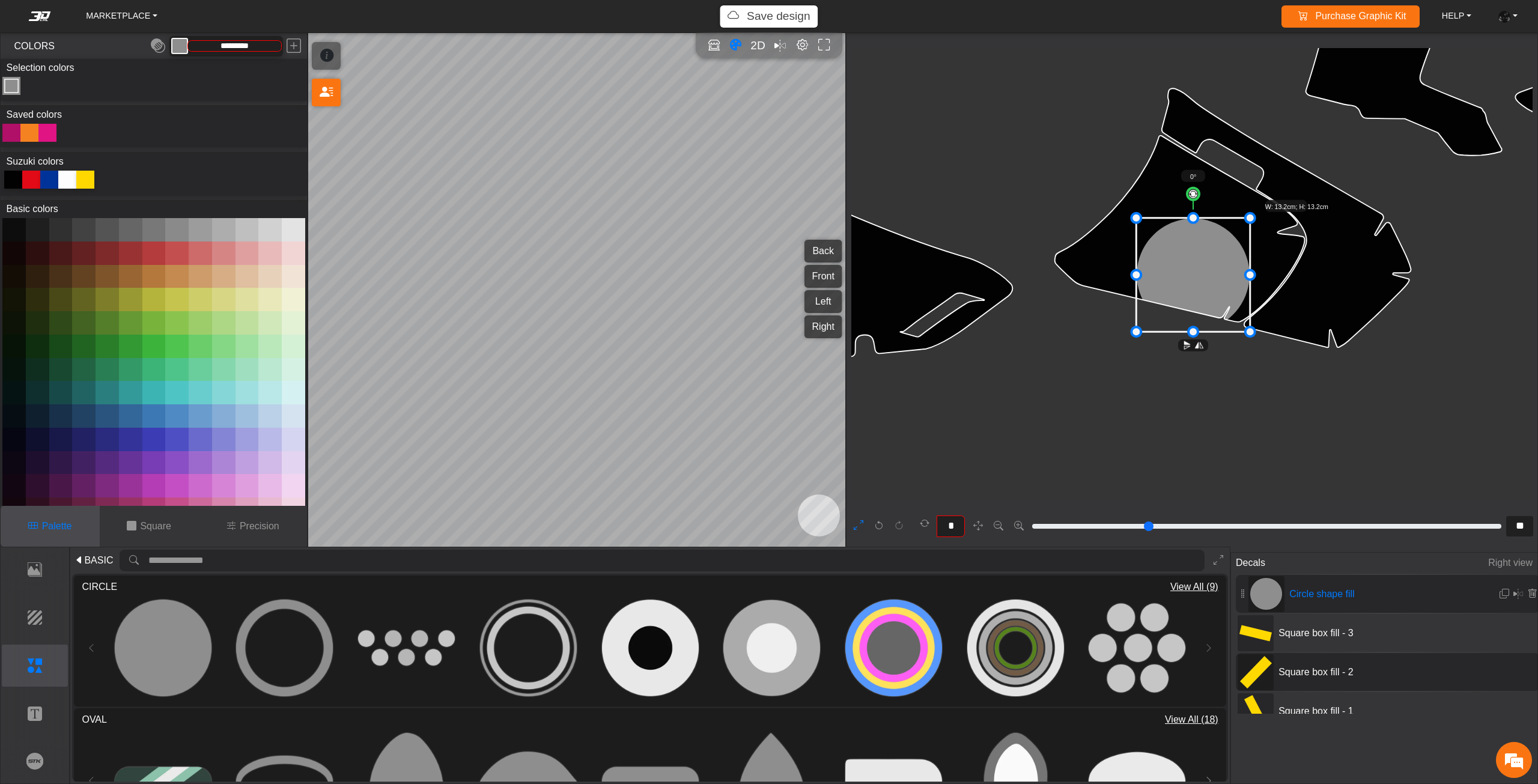
click at [14, 177] on div at bounding box center [13, 179] width 18 height 18
type input "*******"
type input "**"
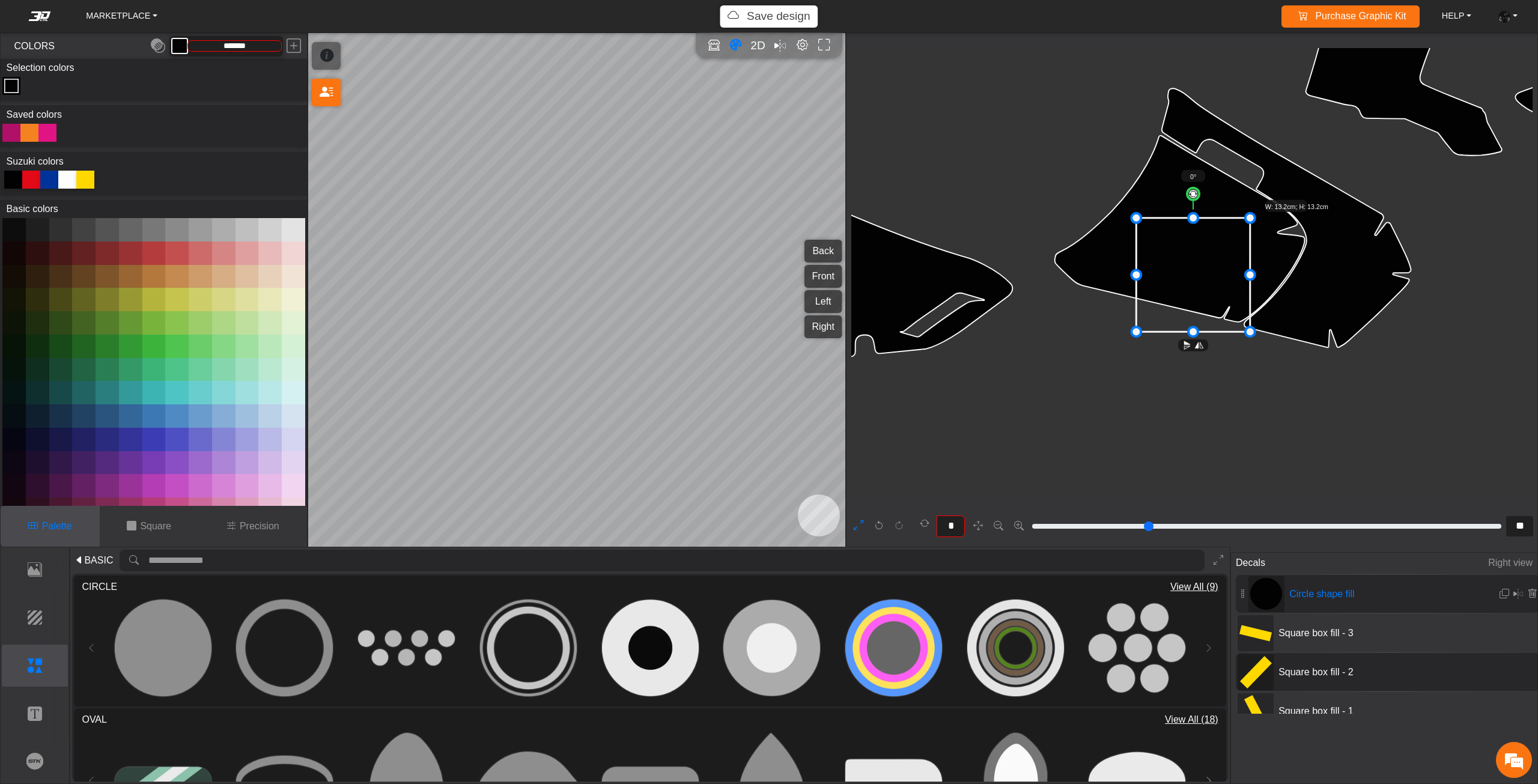
type input "**"
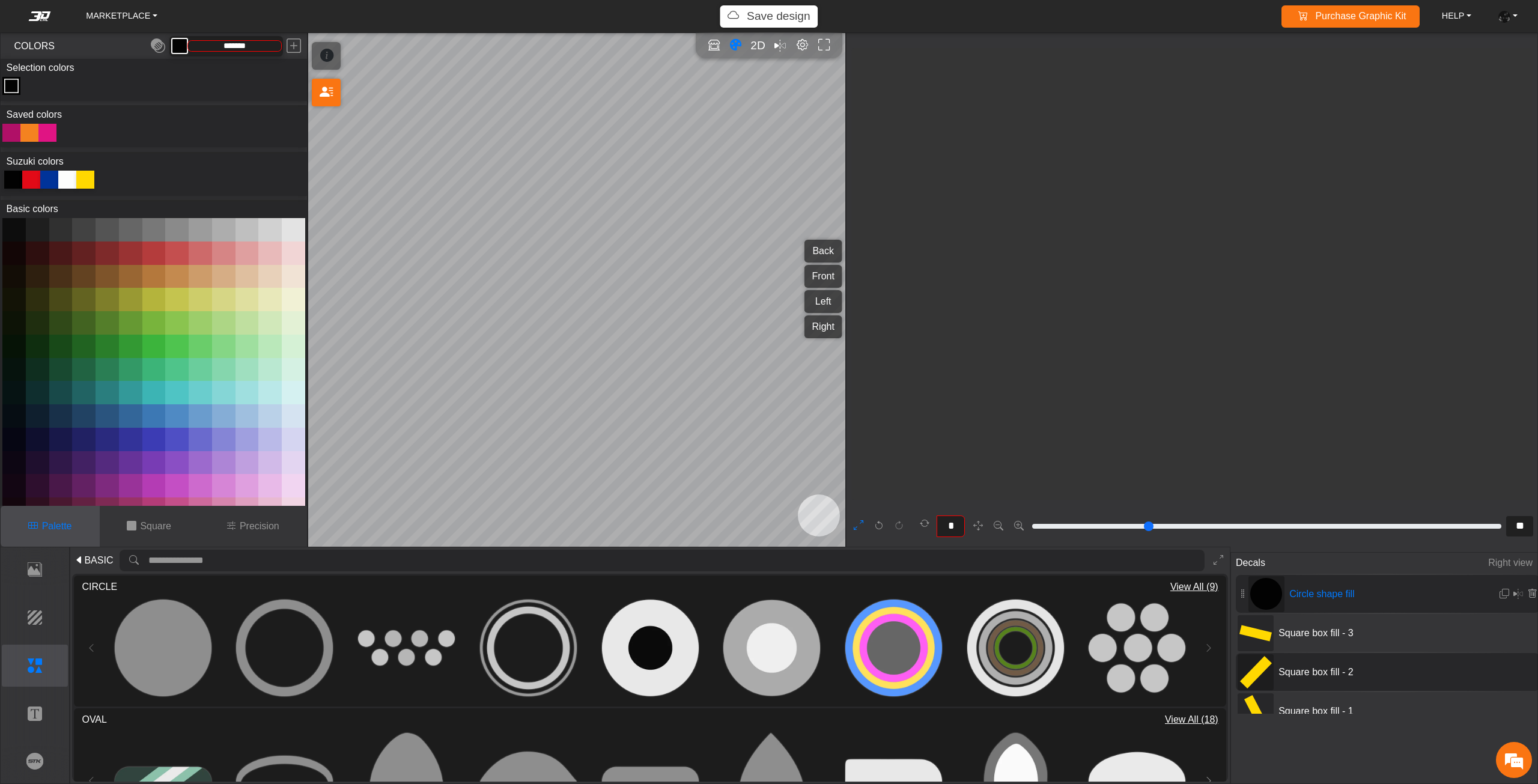
type input "**"
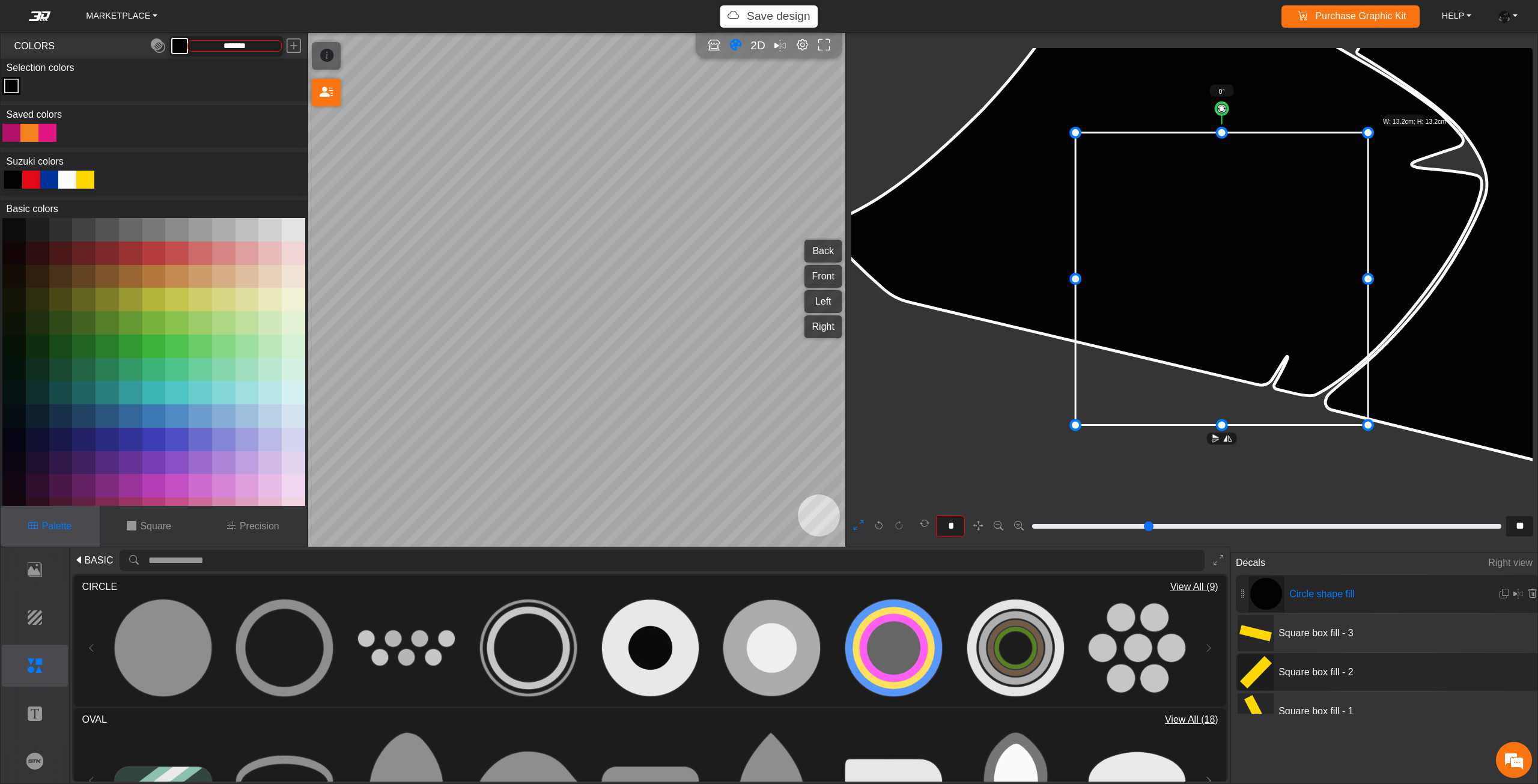
click at [1239, 249] on icon at bounding box center [1221, 279] width 293 height 293
drag, startPoint x: 1239, startPoint y: 249, endPoint x: 1250, endPoint y: 247, distance: 11.2
click at [1250, 247] on icon at bounding box center [1227, 278] width 293 height 293
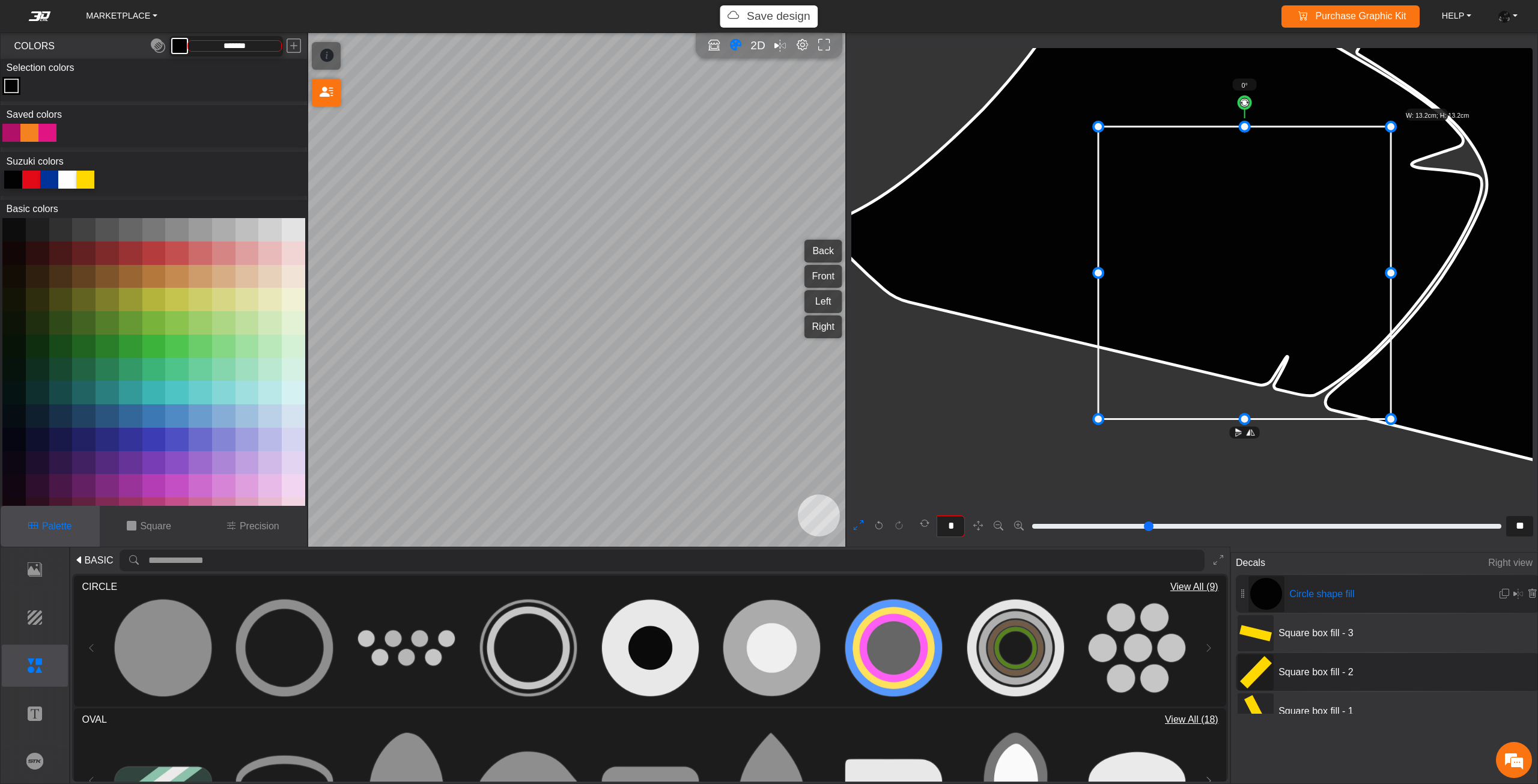
click at [1260, 244] on icon at bounding box center [1244, 273] width 293 height 293
click at [1265, 238] on icon at bounding box center [1244, 273] width 293 height 293
drag, startPoint x: 1265, startPoint y: 238, endPoint x: 1271, endPoint y: 233, distance: 7.8
click at [1271, 233] on icon at bounding box center [1247, 269] width 293 height 293
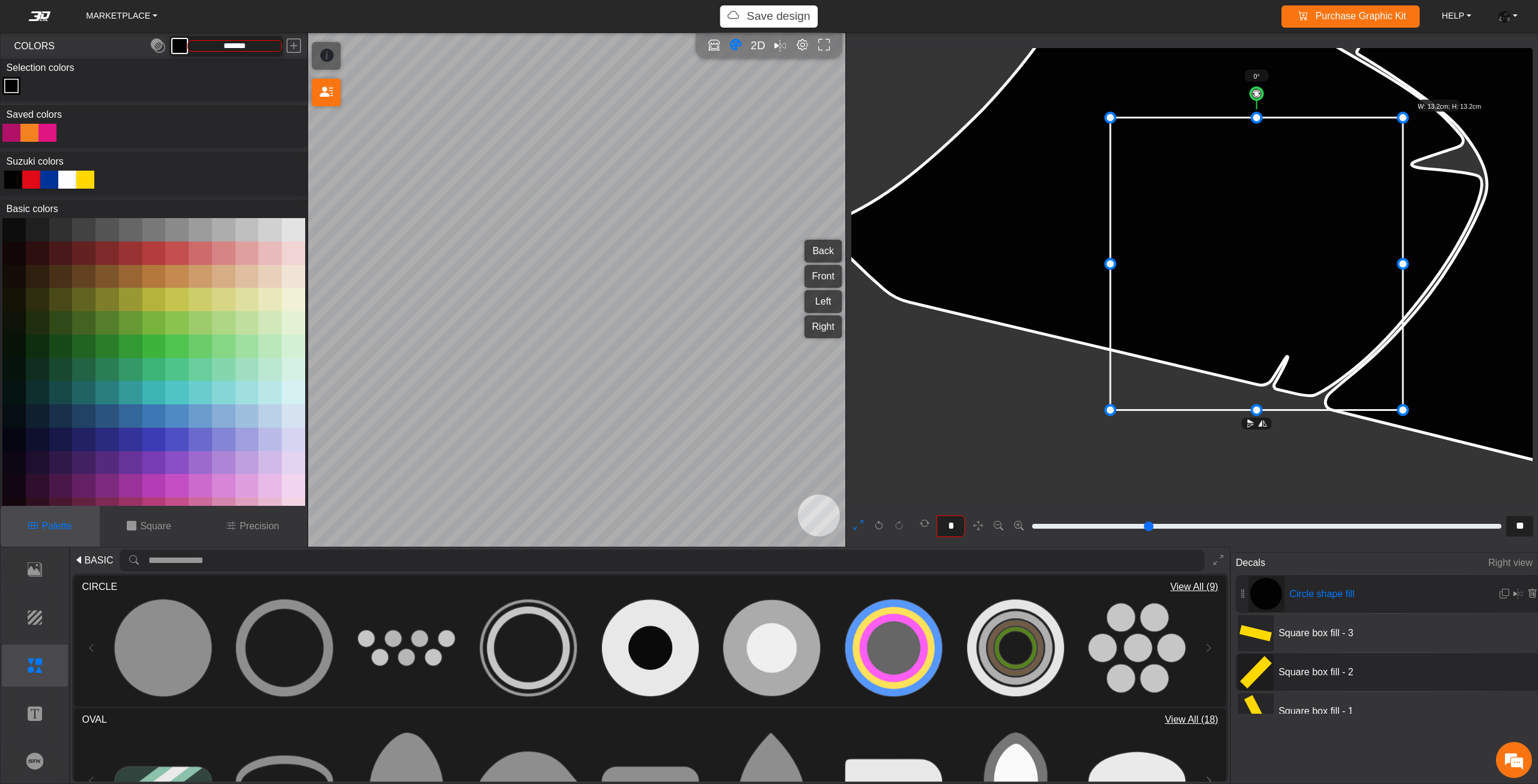
click at [1275, 232] on icon at bounding box center [1257, 264] width 293 height 293
click at [1278, 232] on icon at bounding box center [1257, 263] width 293 height 293
click at [1284, 231] on icon at bounding box center [1262, 263] width 293 height 293
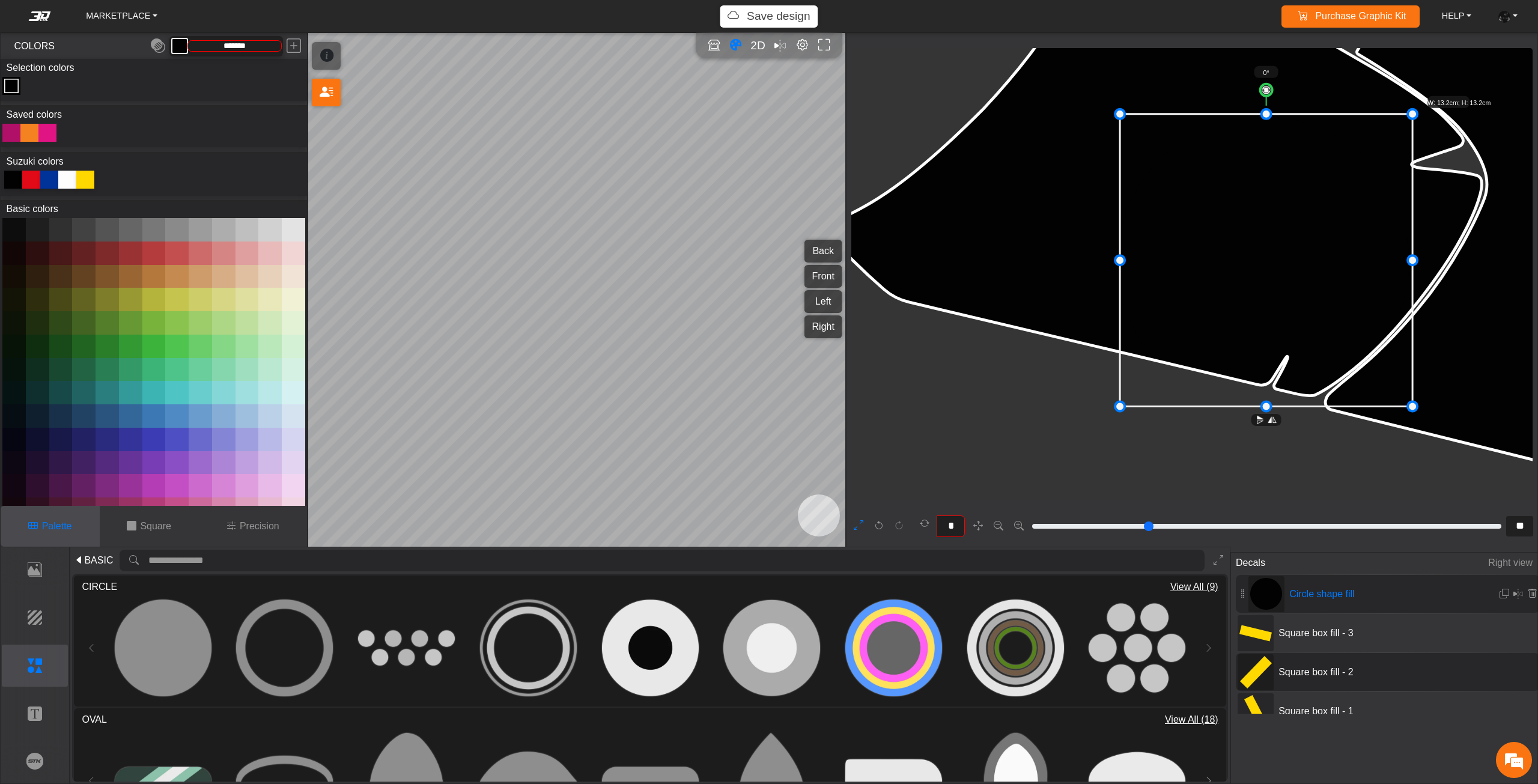
click at [1287, 228] on icon at bounding box center [1266, 260] width 293 height 293
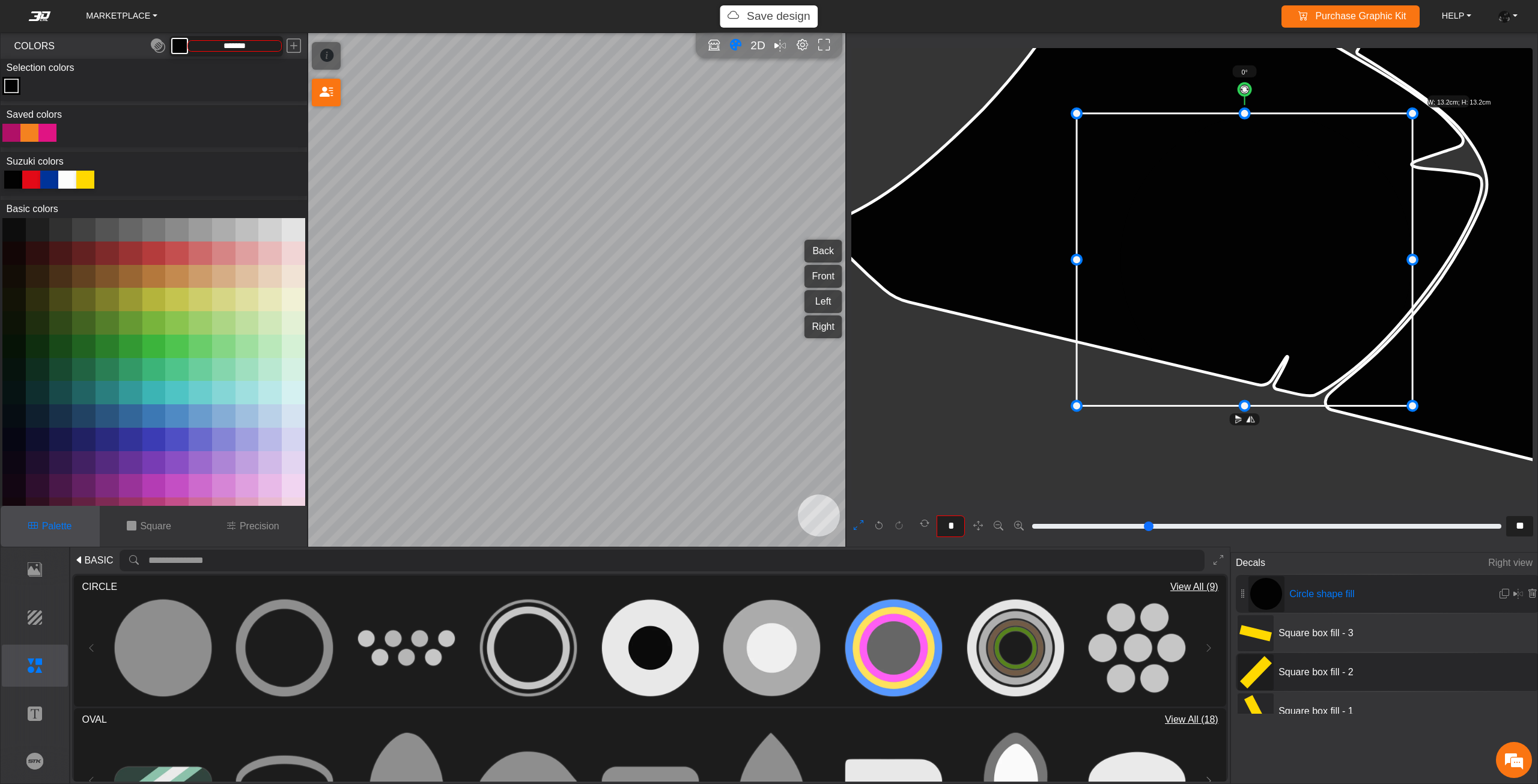
drag, startPoint x: 1120, startPoint y: 259, endPoint x: 805, endPoint y: 297, distance: 317.3
click at [50, 184] on div at bounding box center [49, 179] width 18 height 18
type input "*********"
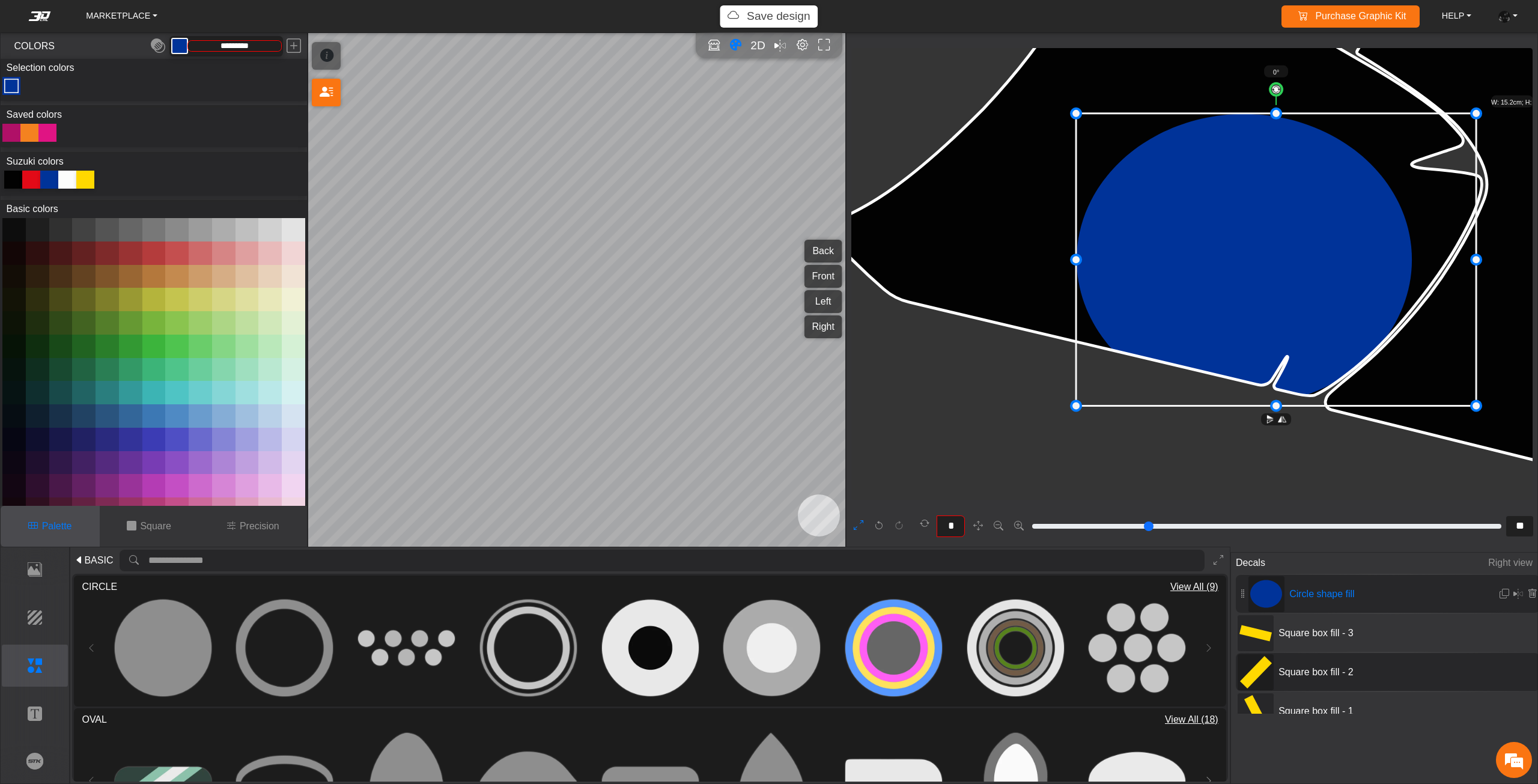
drag, startPoint x: 1416, startPoint y: 260, endPoint x: 1480, endPoint y: 268, distance: 64.5
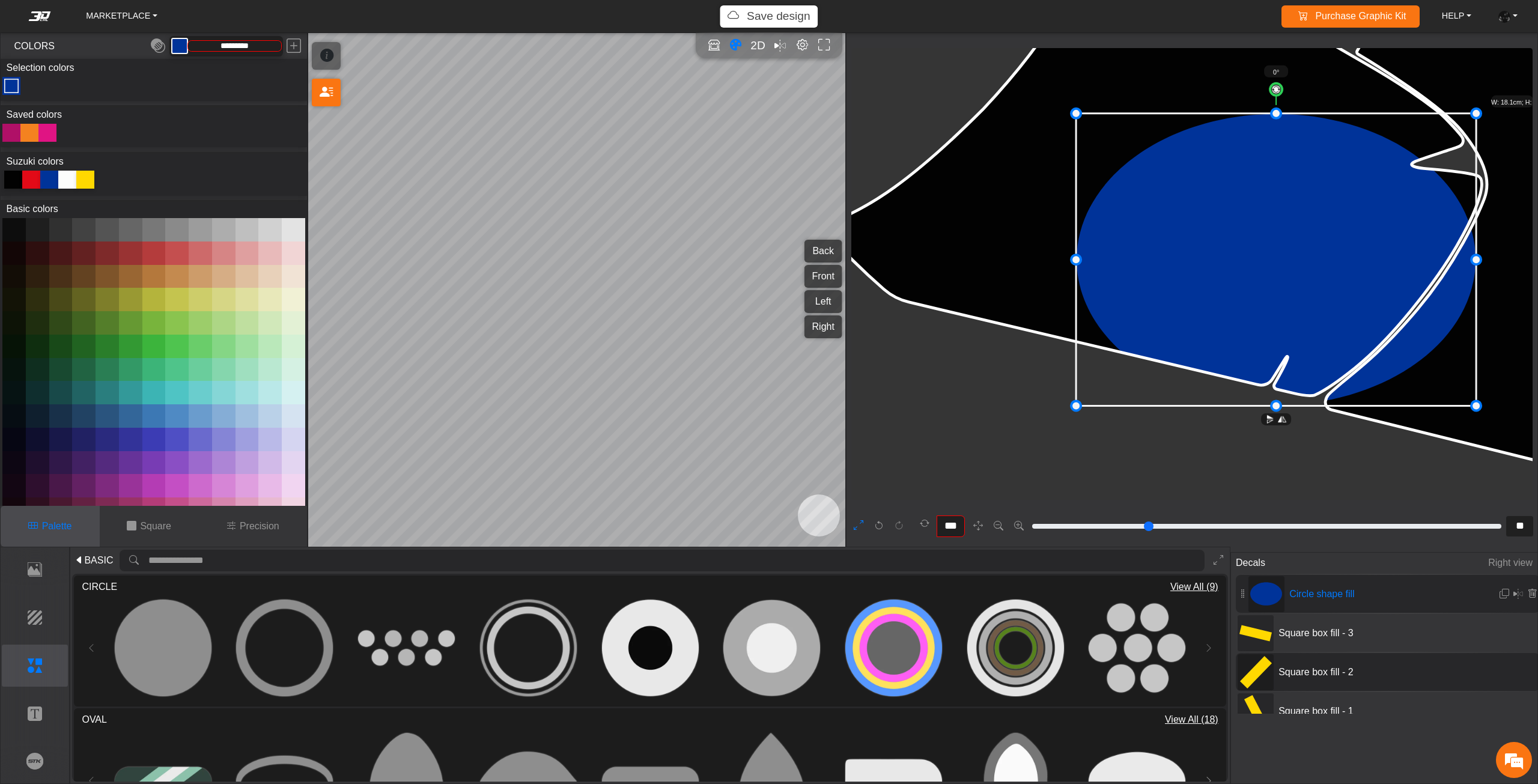
type input "***"
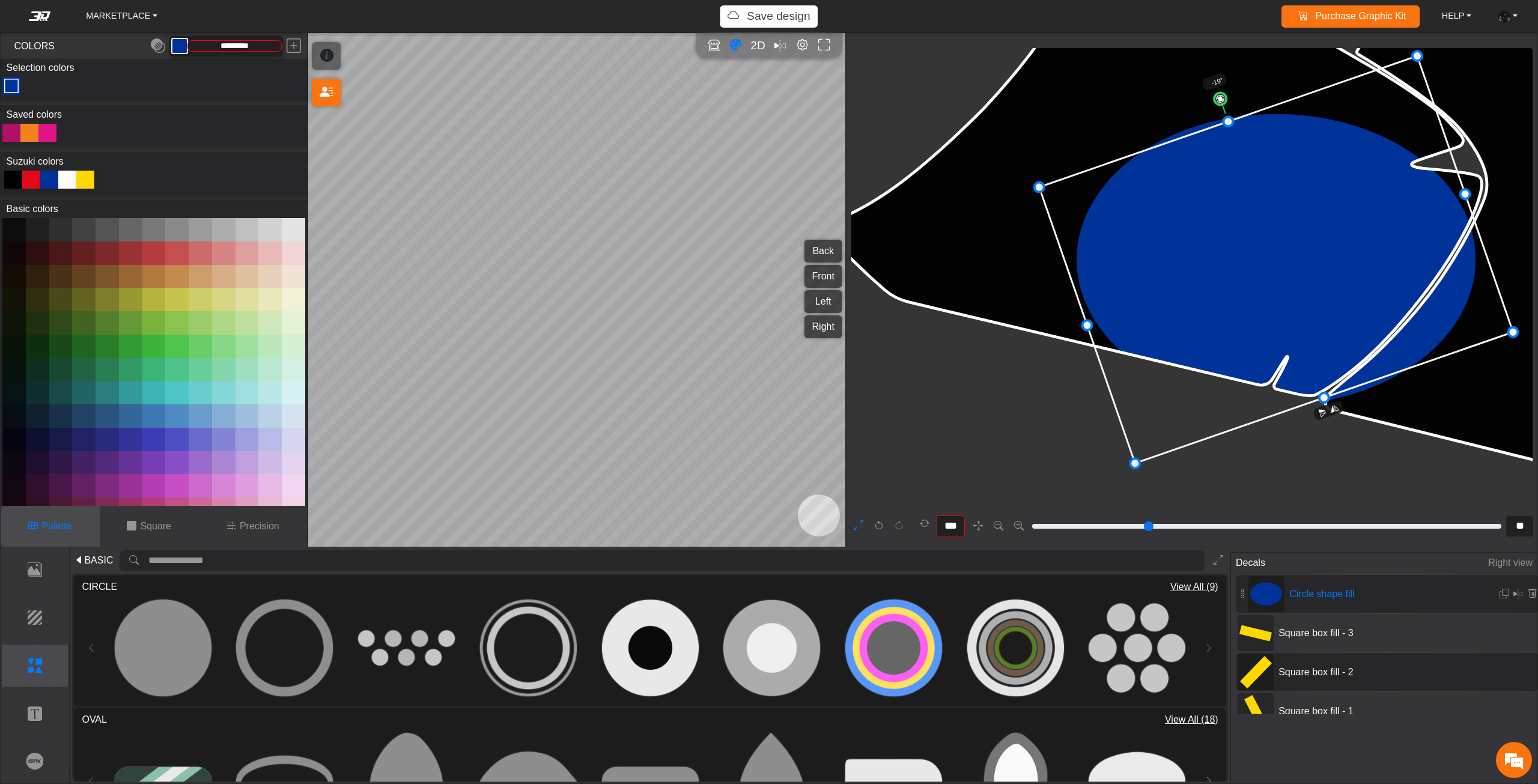
drag, startPoint x: 1275, startPoint y: 92, endPoint x: 1226, endPoint y: 116, distance: 54.6
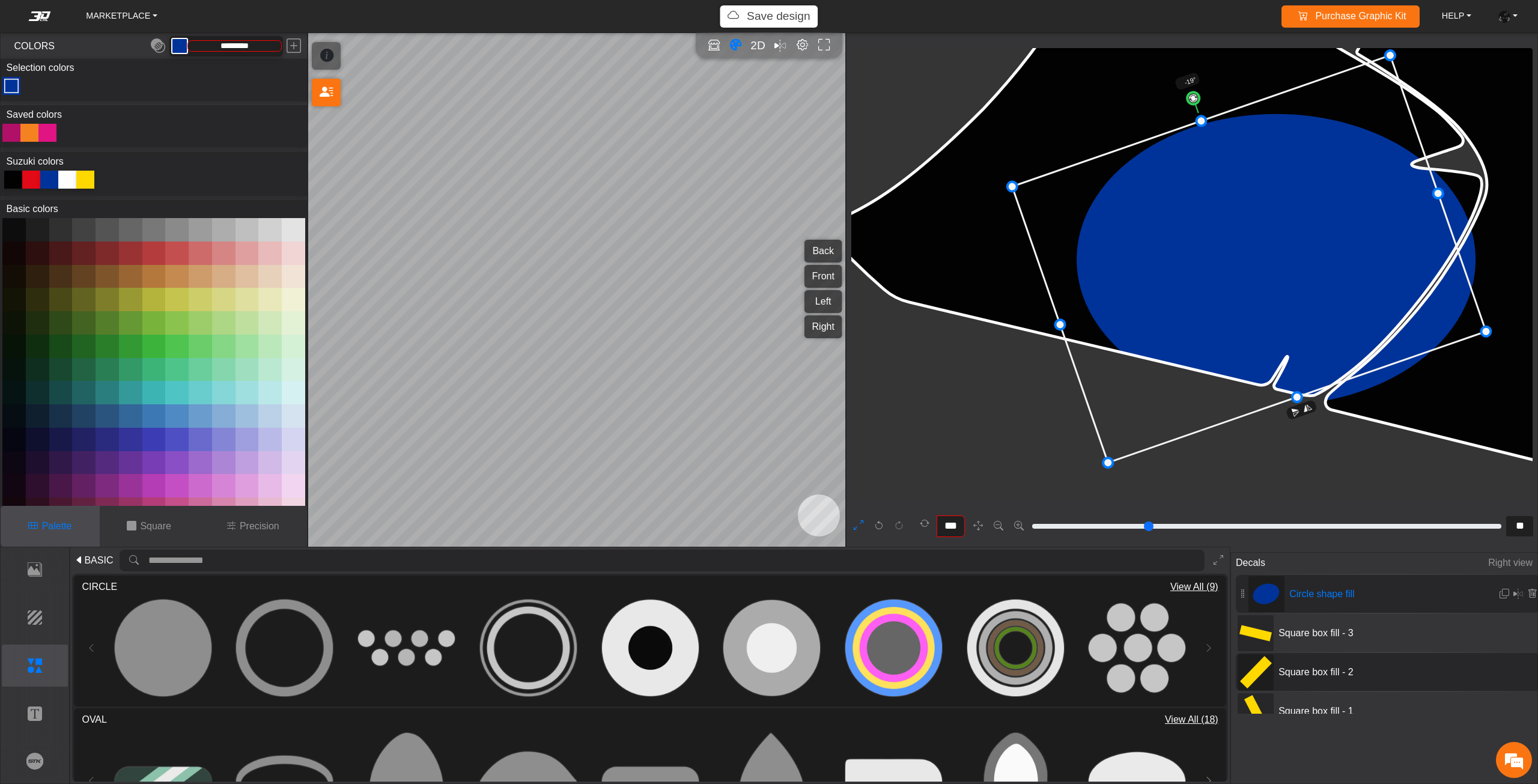
drag, startPoint x: 1303, startPoint y: 262, endPoint x: 1280, endPoint y: 260, distance: 23.1
click at [1280, 260] on icon at bounding box center [1249, 258] width 474 height 407
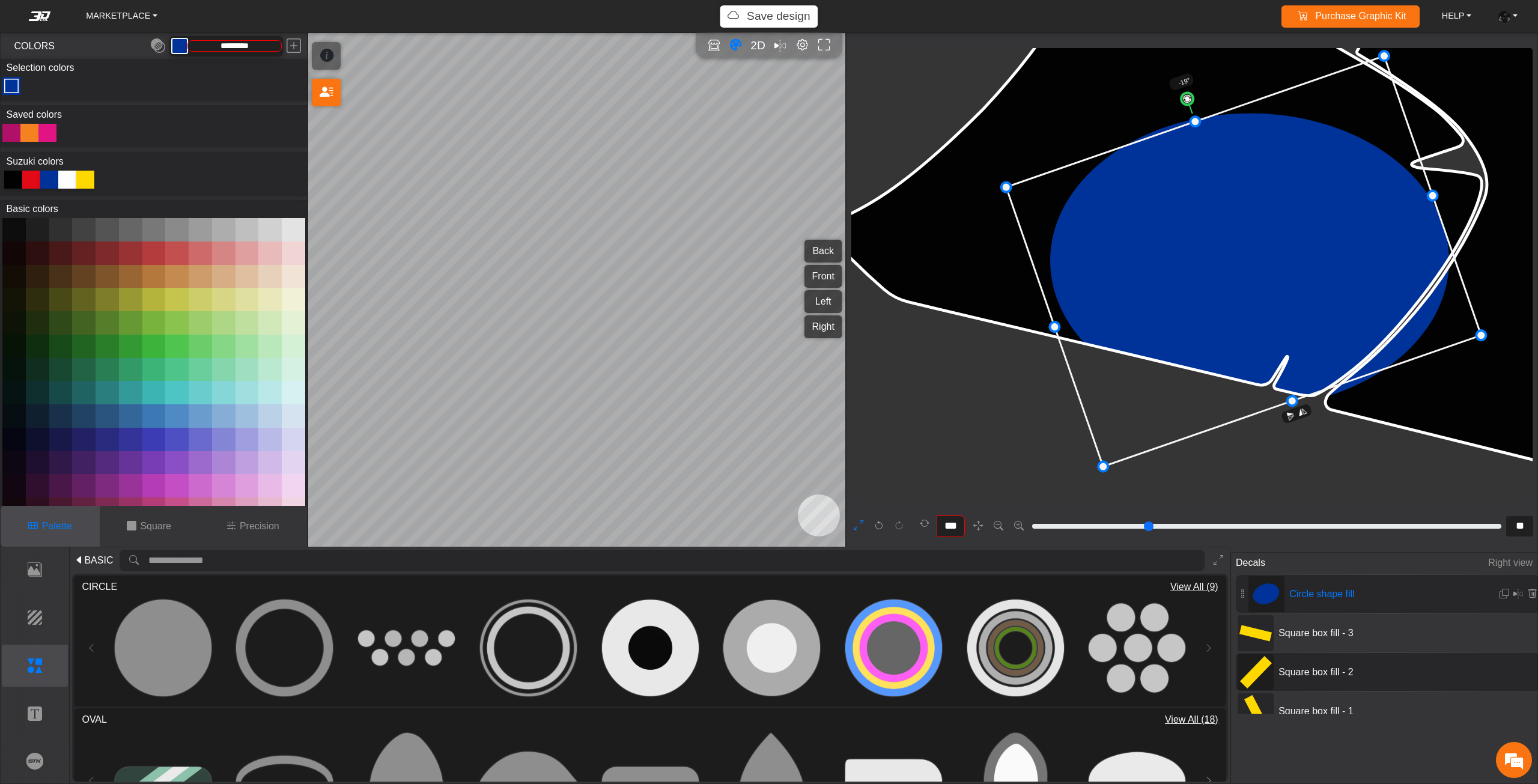
drag, startPoint x: 1330, startPoint y: 381, endPoint x: 1325, endPoint y: 382, distance: 5.1
click at [1325, 382] on icon at bounding box center [1244, 261] width 475 height 410
drag, startPoint x: 1325, startPoint y: 382, endPoint x: 1323, endPoint y: 390, distance: 8.2
click at [1323, 390] on icon at bounding box center [1244, 261] width 475 height 410
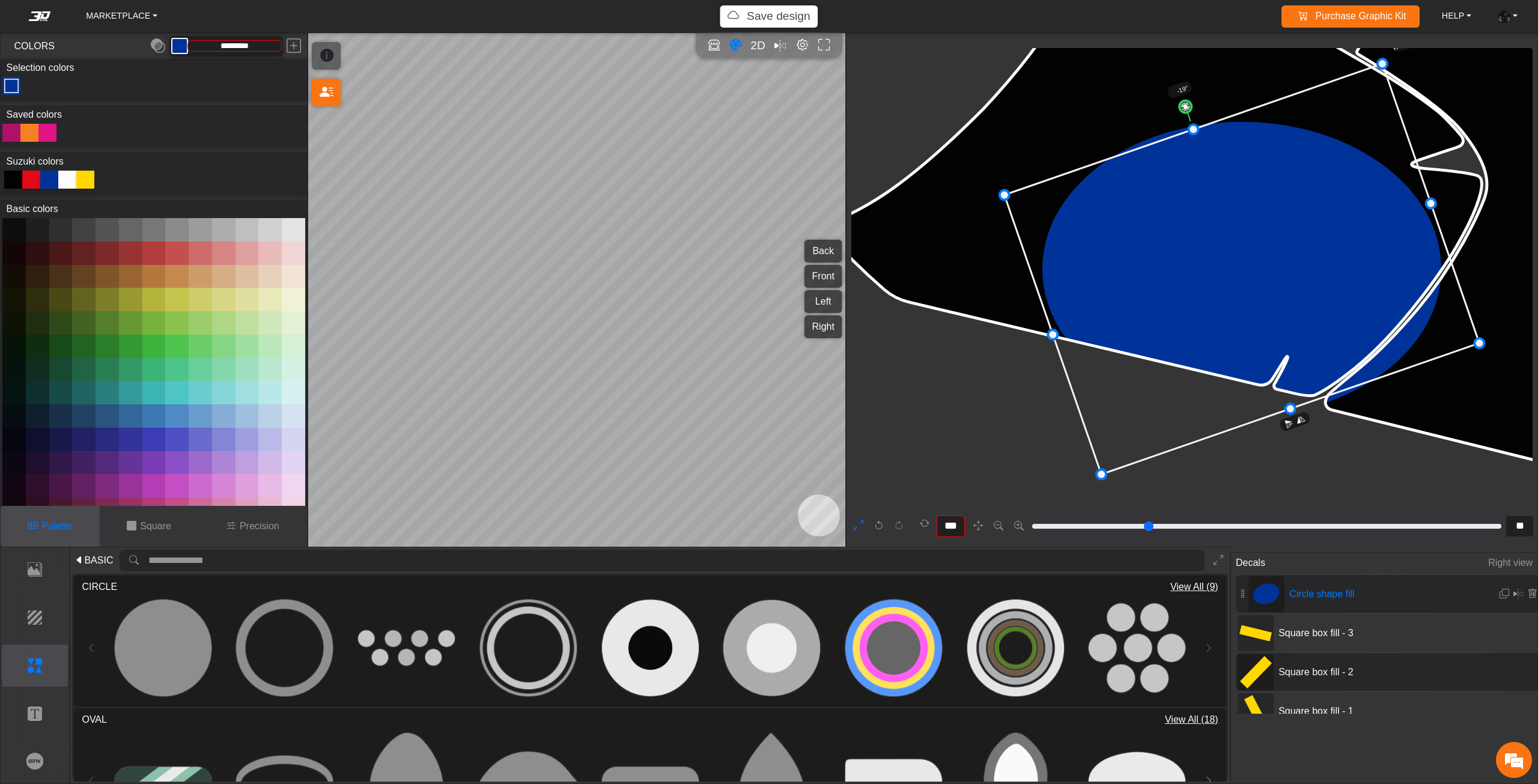
click at [1321, 390] on icon at bounding box center [1242, 269] width 475 height 410
click at [1319, 390] on icon at bounding box center [1240, 269] width 475 height 410
click at [18, 177] on div at bounding box center [13, 179] width 18 height 18
type input "*******"
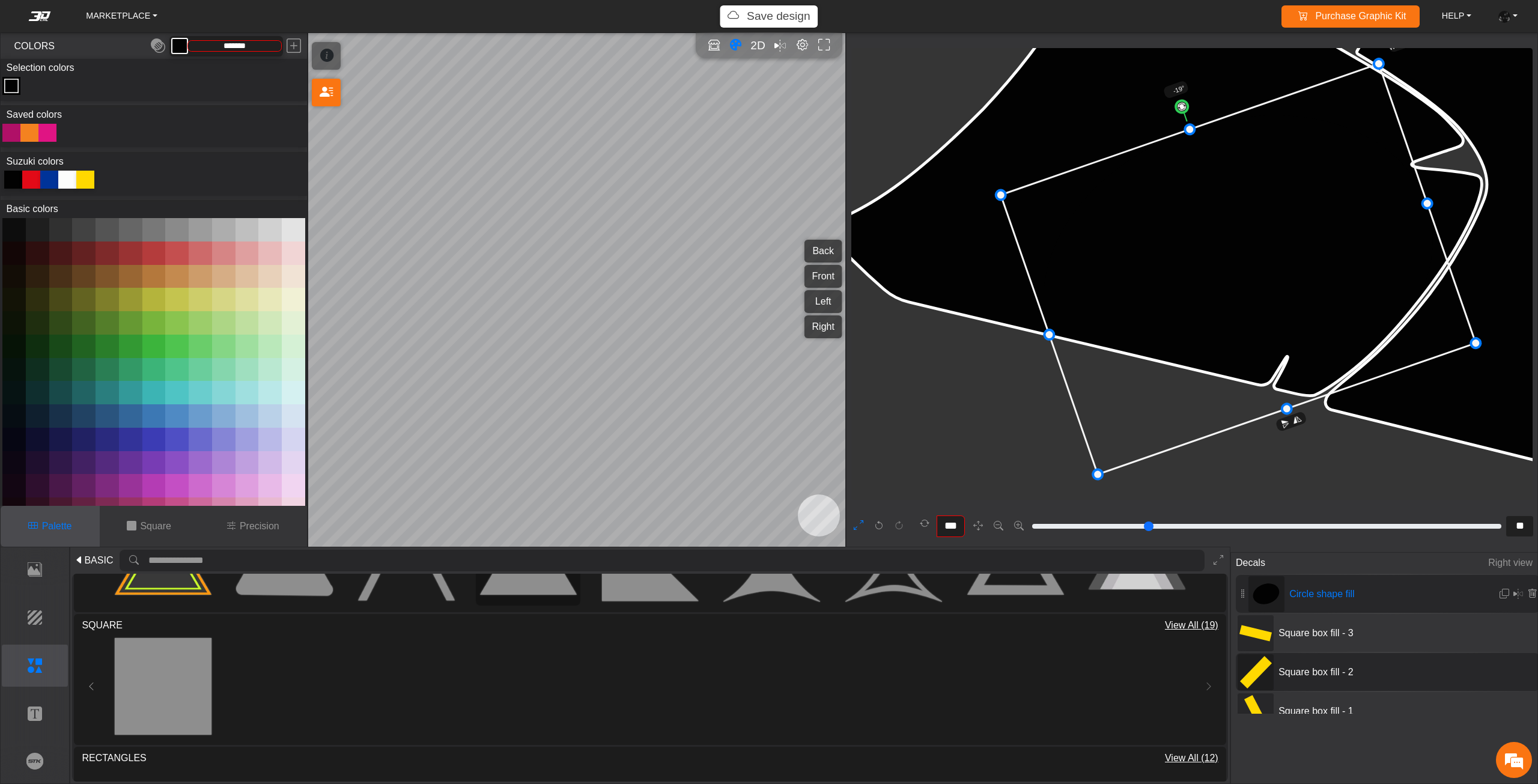
scroll to position [240, 0]
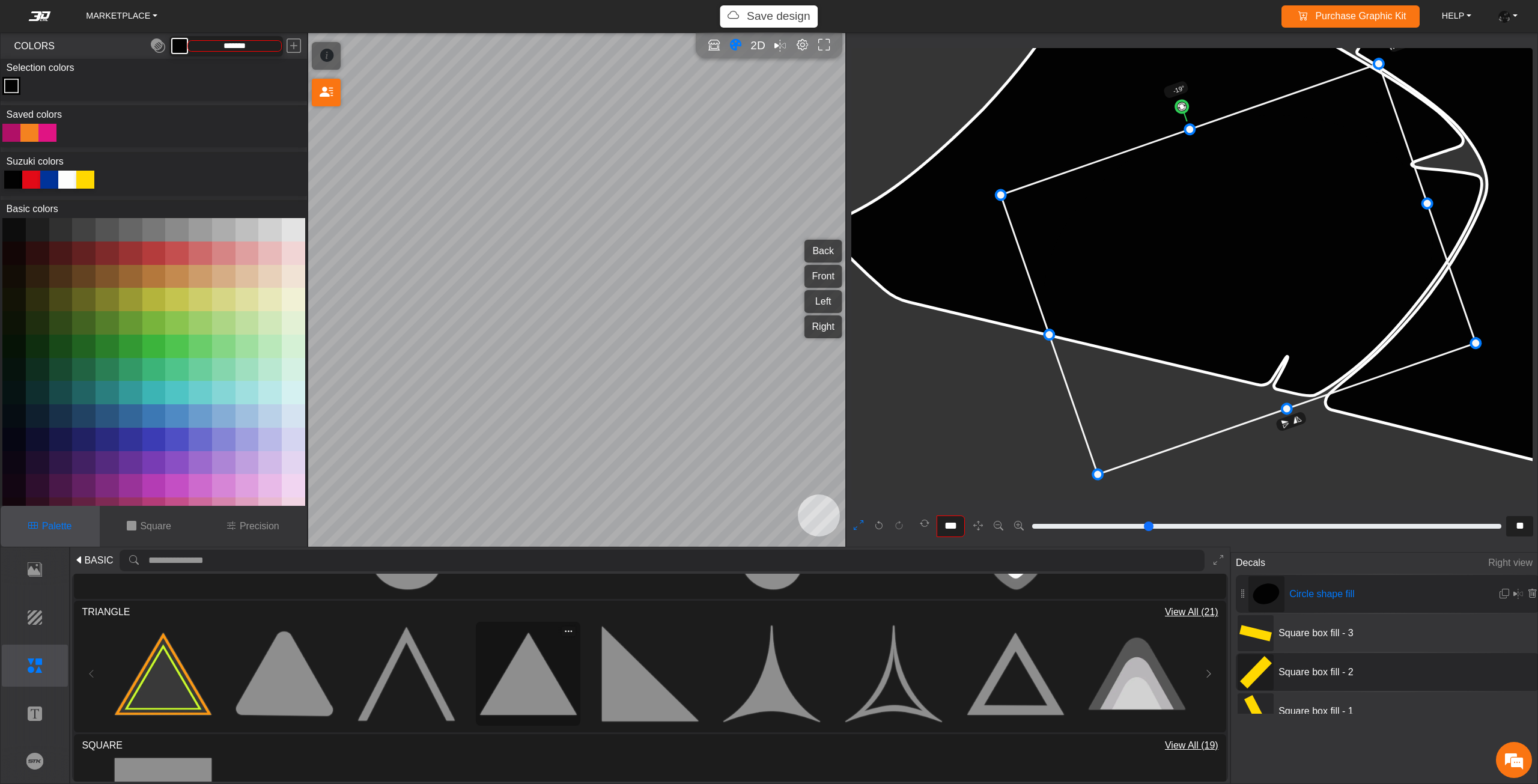
type input "**"
type input "*"
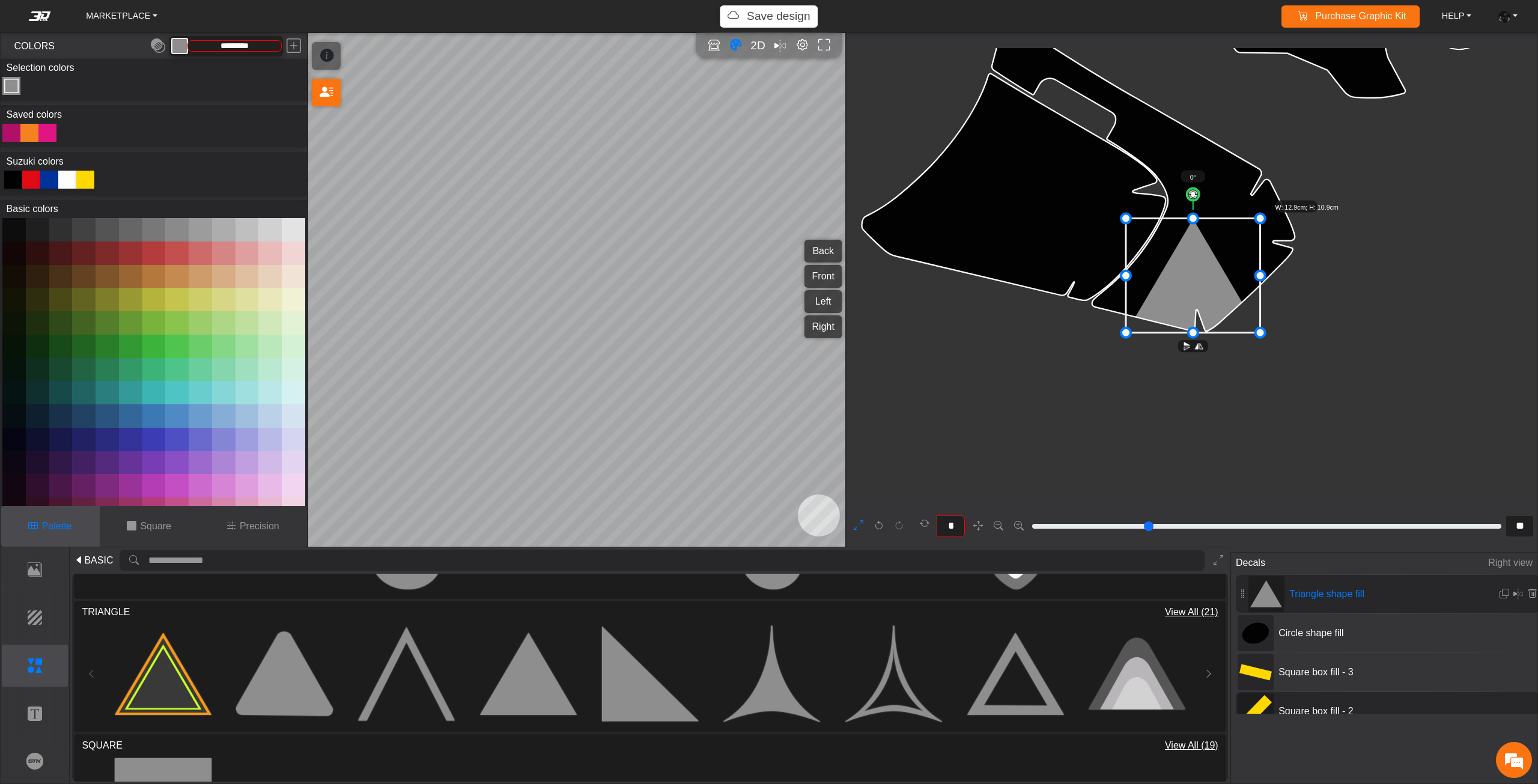
click at [7, 182] on div at bounding box center [13, 179] width 18 height 18
type input "*******"
type input "**"
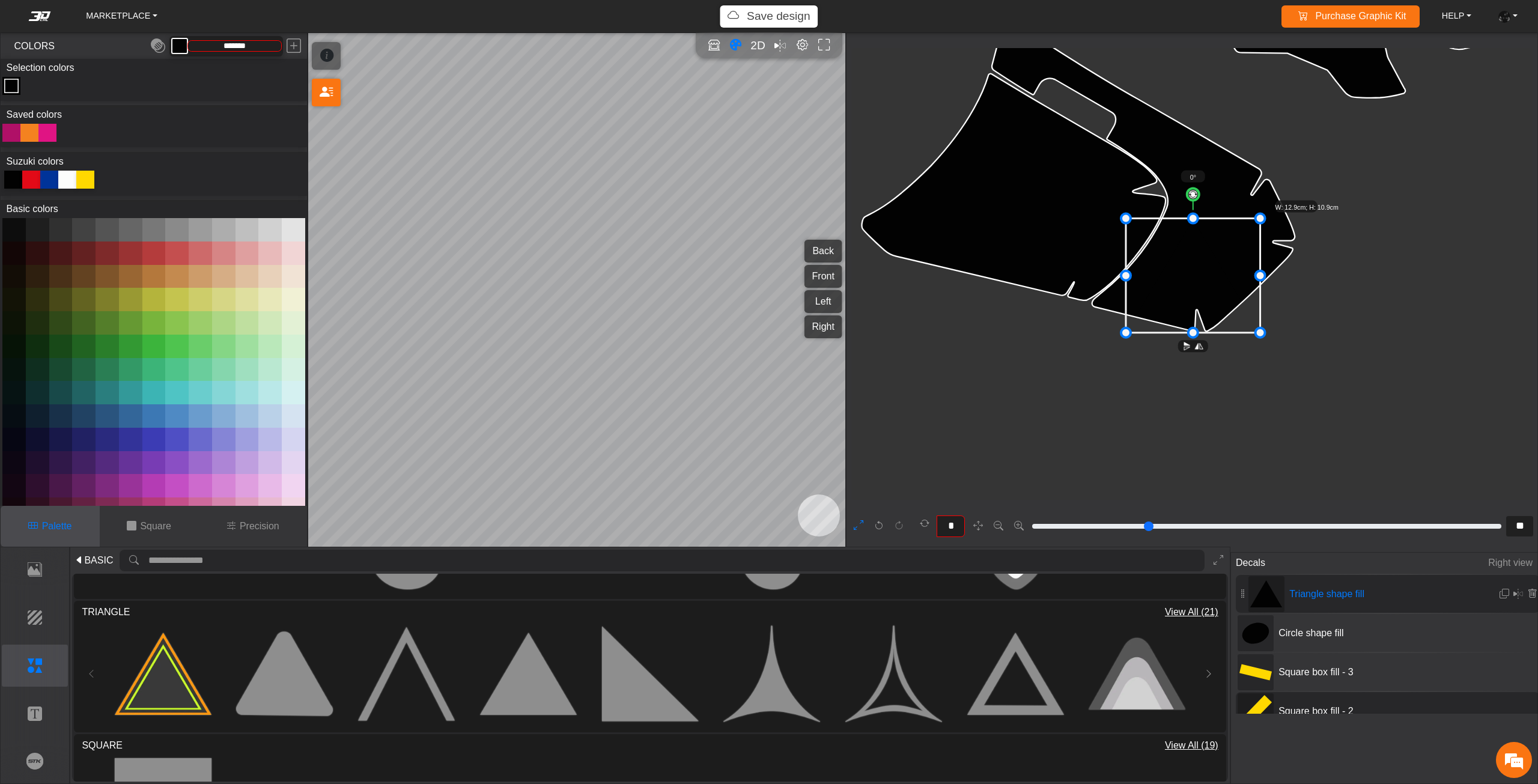
type input "**"
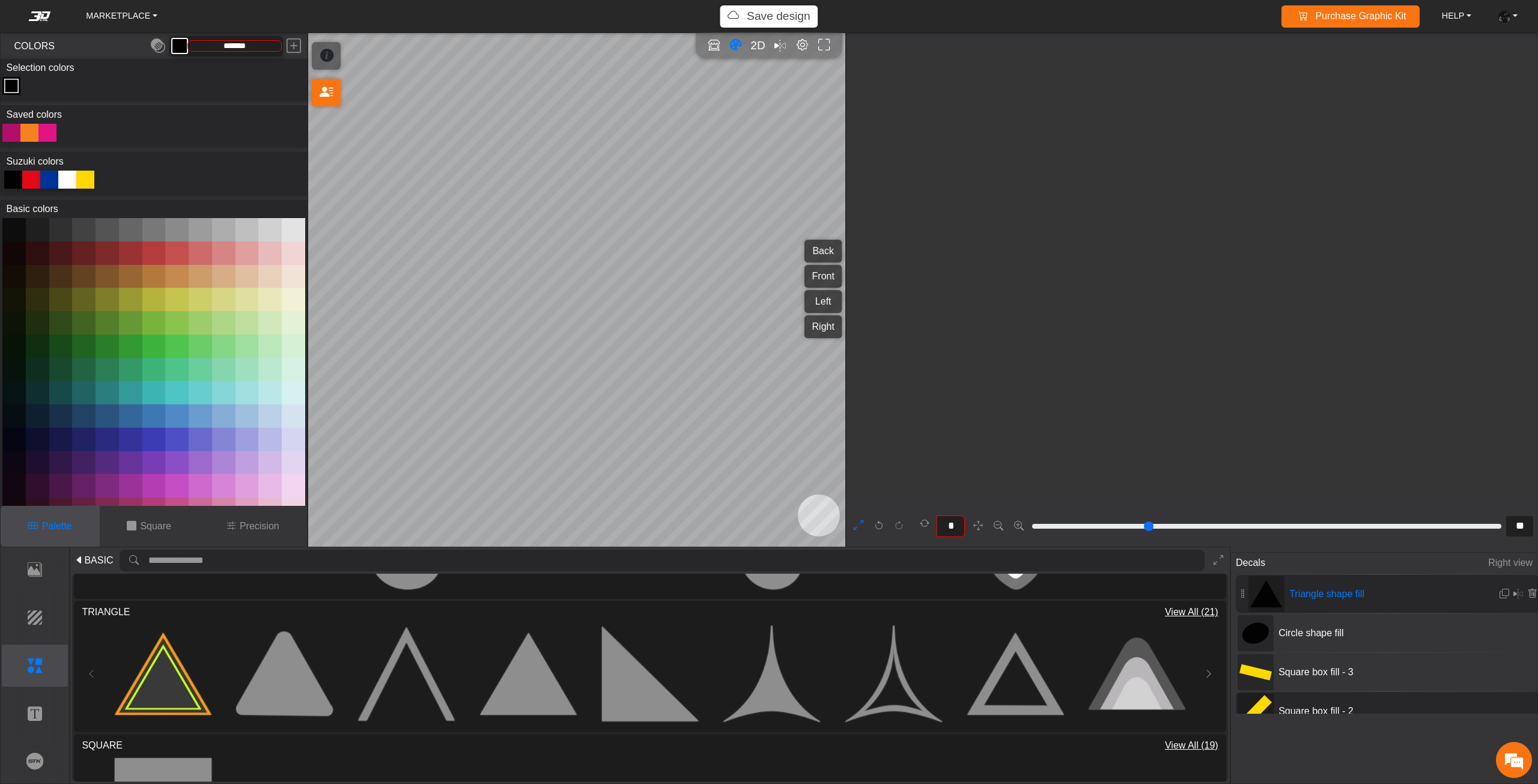
type input "**"
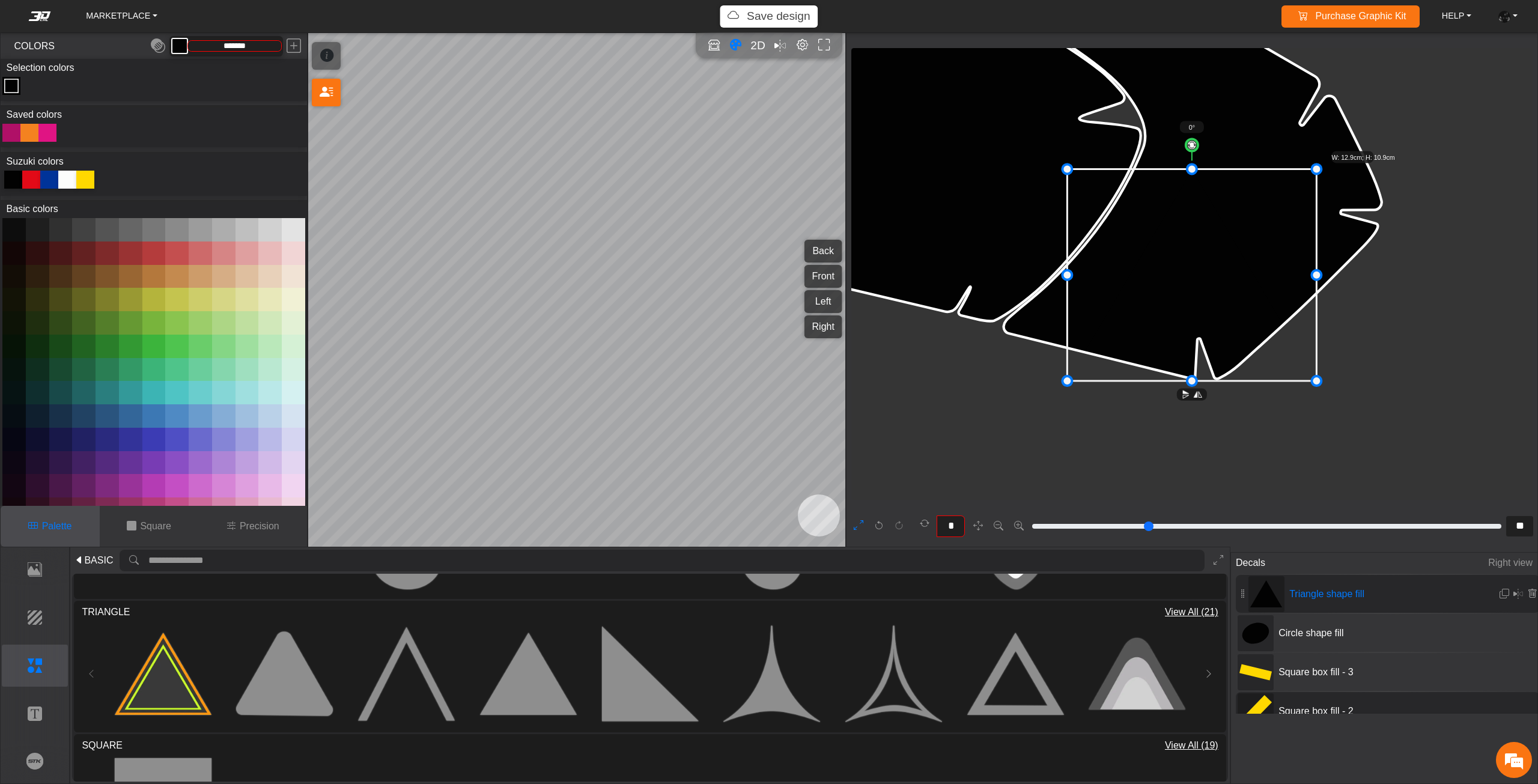
click at [51, 177] on div at bounding box center [49, 179] width 18 height 18
type input "*********"
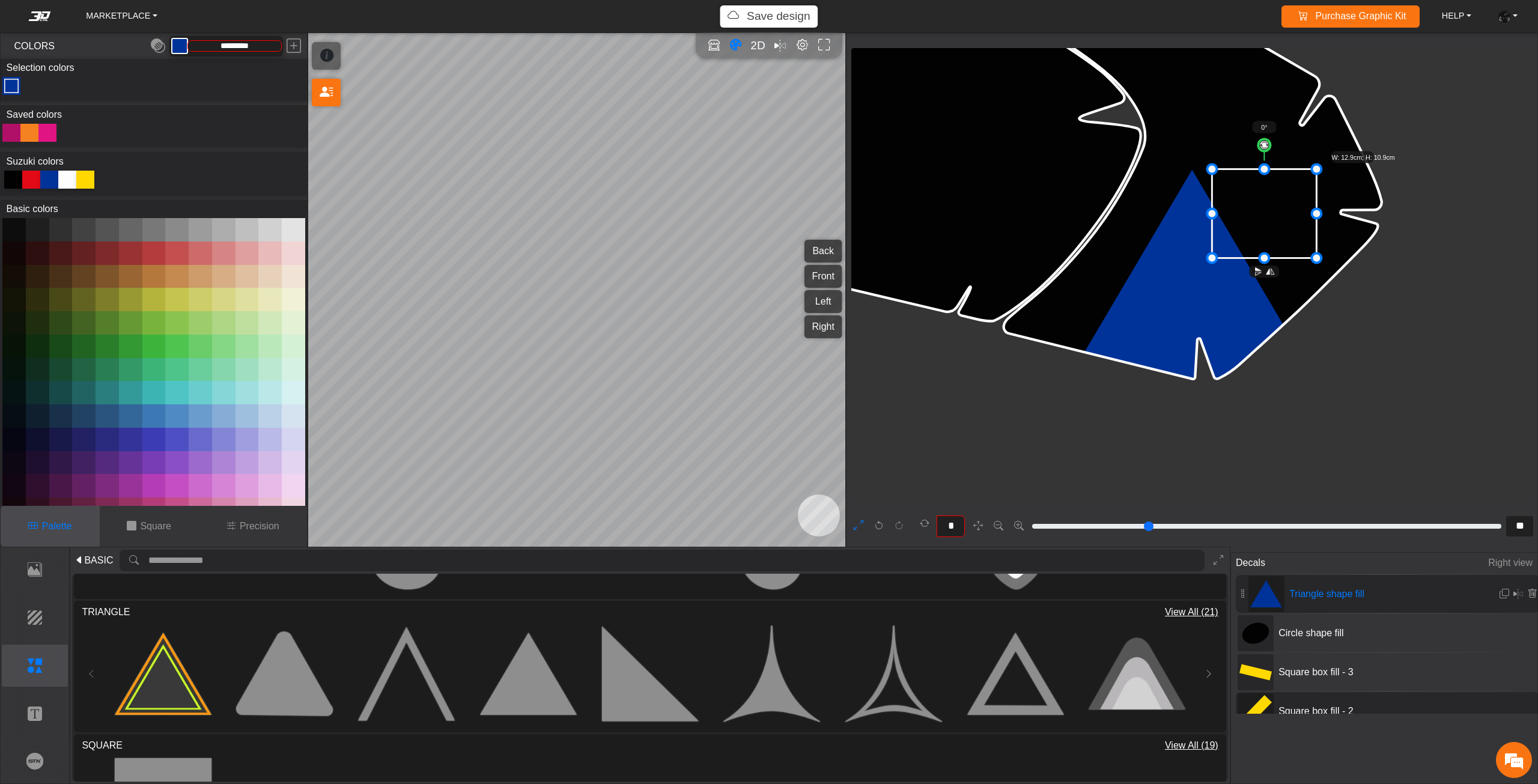
drag, startPoint x: 1110, startPoint y: 280, endPoint x: 1219, endPoint y: 294, distance: 109.9
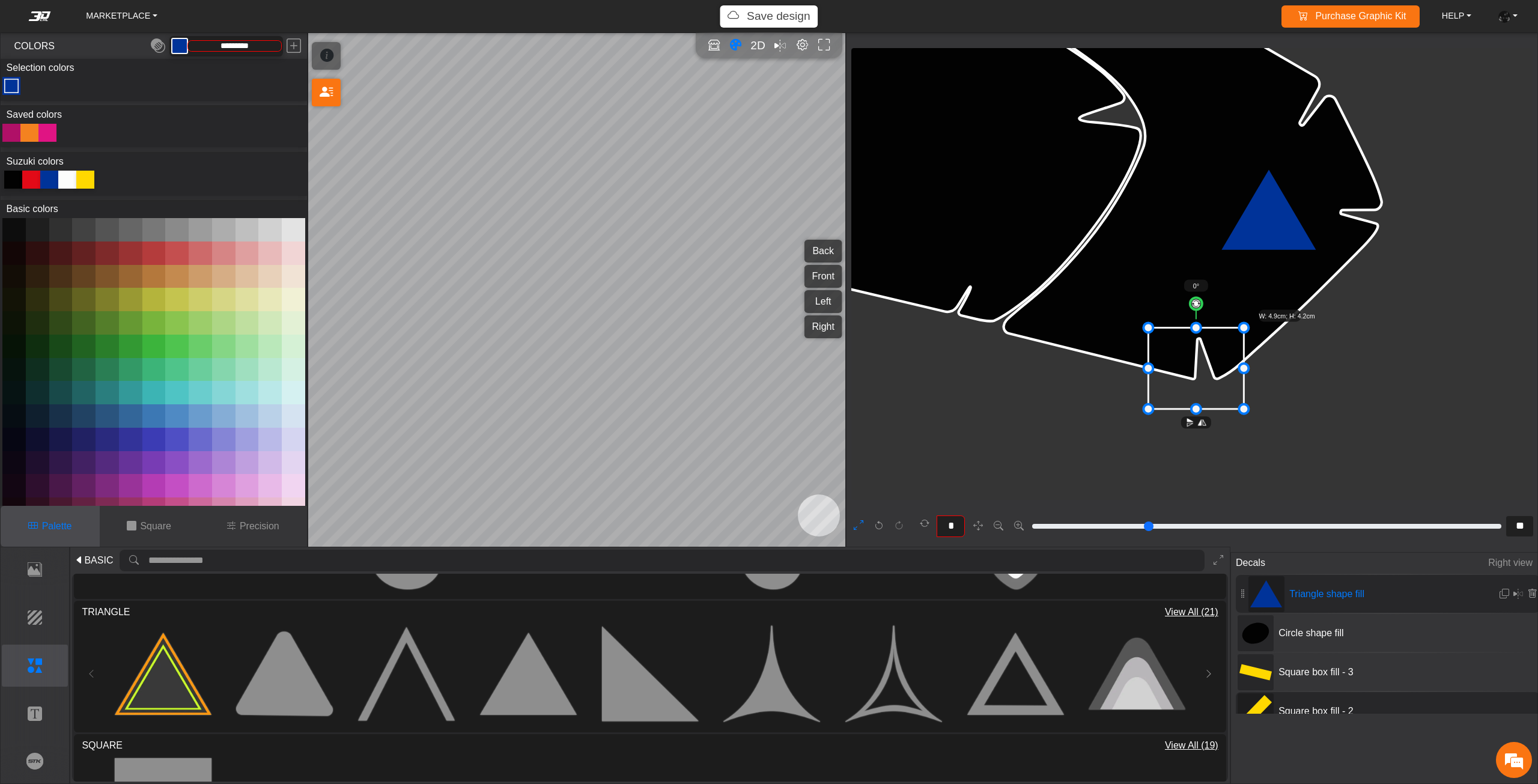
drag, startPoint x: 1232, startPoint y: 246, endPoint x: 1180, endPoint y: 374, distance: 138.2
click at [1180, 374] on icon at bounding box center [1196, 368] width 95 height 81
click at [1196, 303] on circle at bounding box center [1196, 305] width 12 height 12
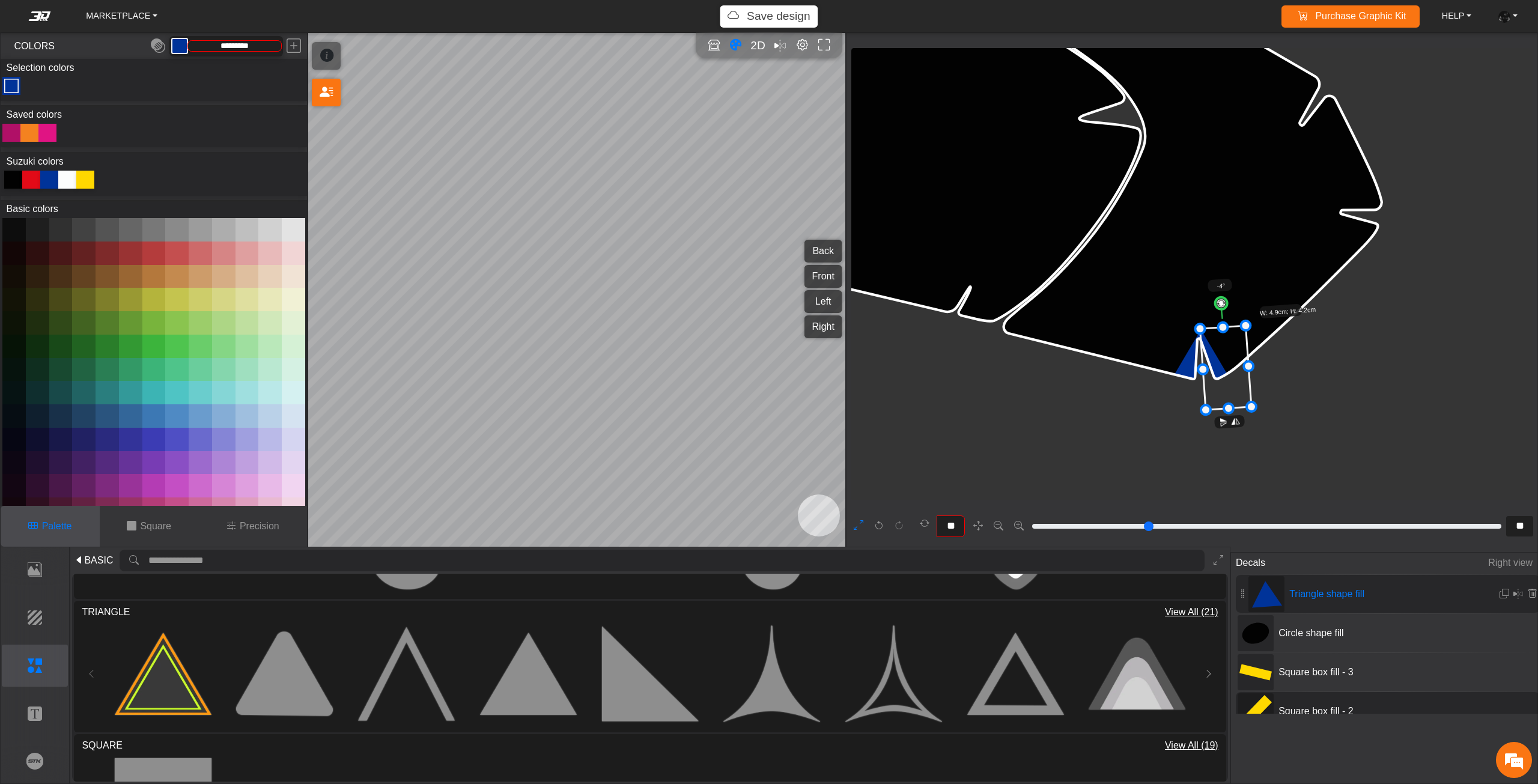
drag, startPoint x: 1154, startPoint y: 376, endPoint x: 1200, endPoint y: 375, distance: 46.0
drag, startPoint x: 1219, startPoint y: 377, endPoint x: 1201, endPoint y: 377, distance: 18.0
click at [1201, 377] on icon at bounding box center [1199, 368] width 51 height 84
type input "**"
click at [1191, 304] on circle at bounding box center [1191, 303] width 13 height 13
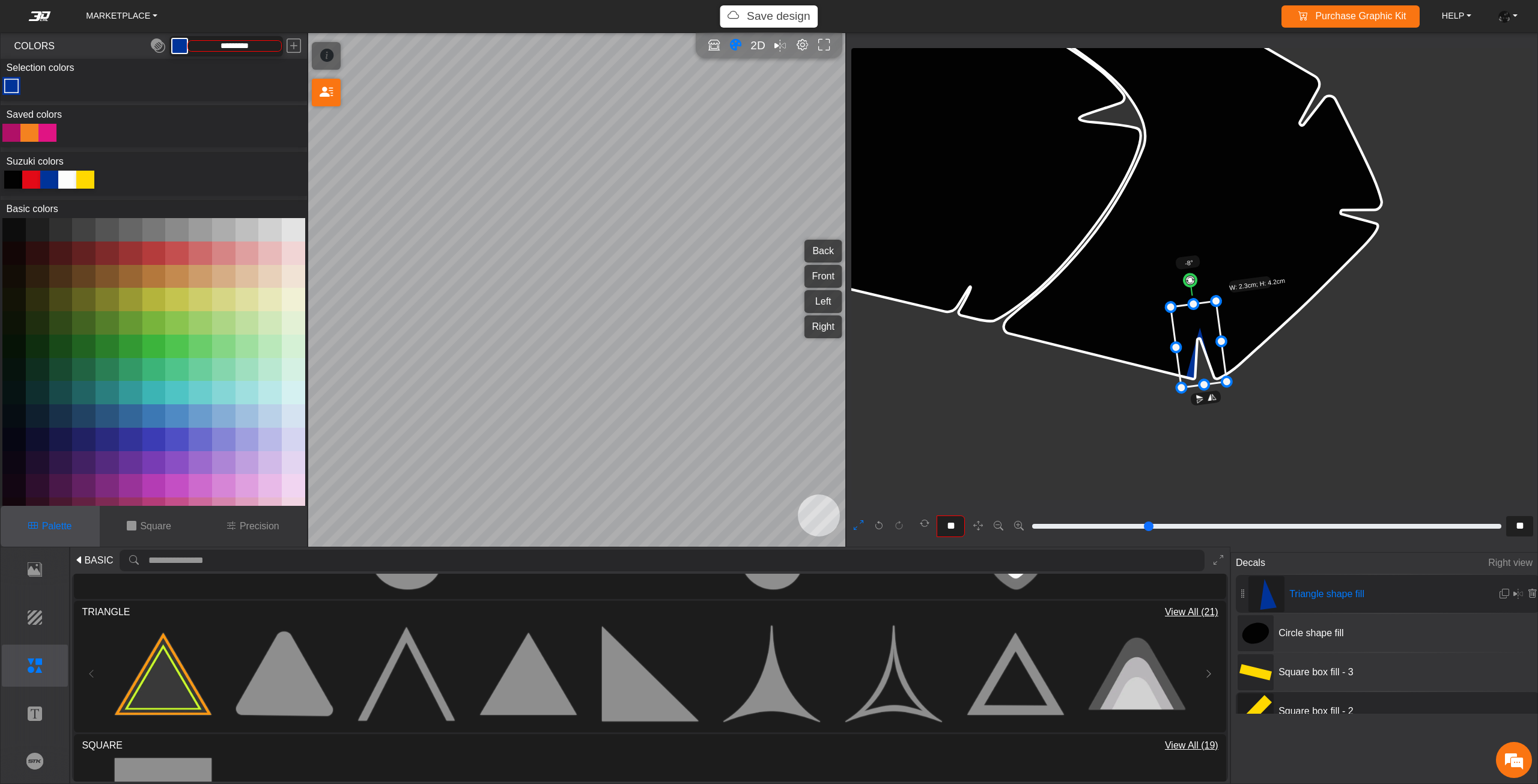
drag, startPoint x: 1204, startPoint y: 360, endPoint x: 1203, endPoint y: 337, distance: 23.0
click at [1203, 337] on icon at bounding box center [1198, 344] width 56 height 87
click at [19, 177] on div at bounding box center [13, 179] width 18 height 18
type input "*******"
drag, startPoint x: 1195, startPoint y: 305, endPoint x: 1190, endPoint y: 280, distance: 25.5
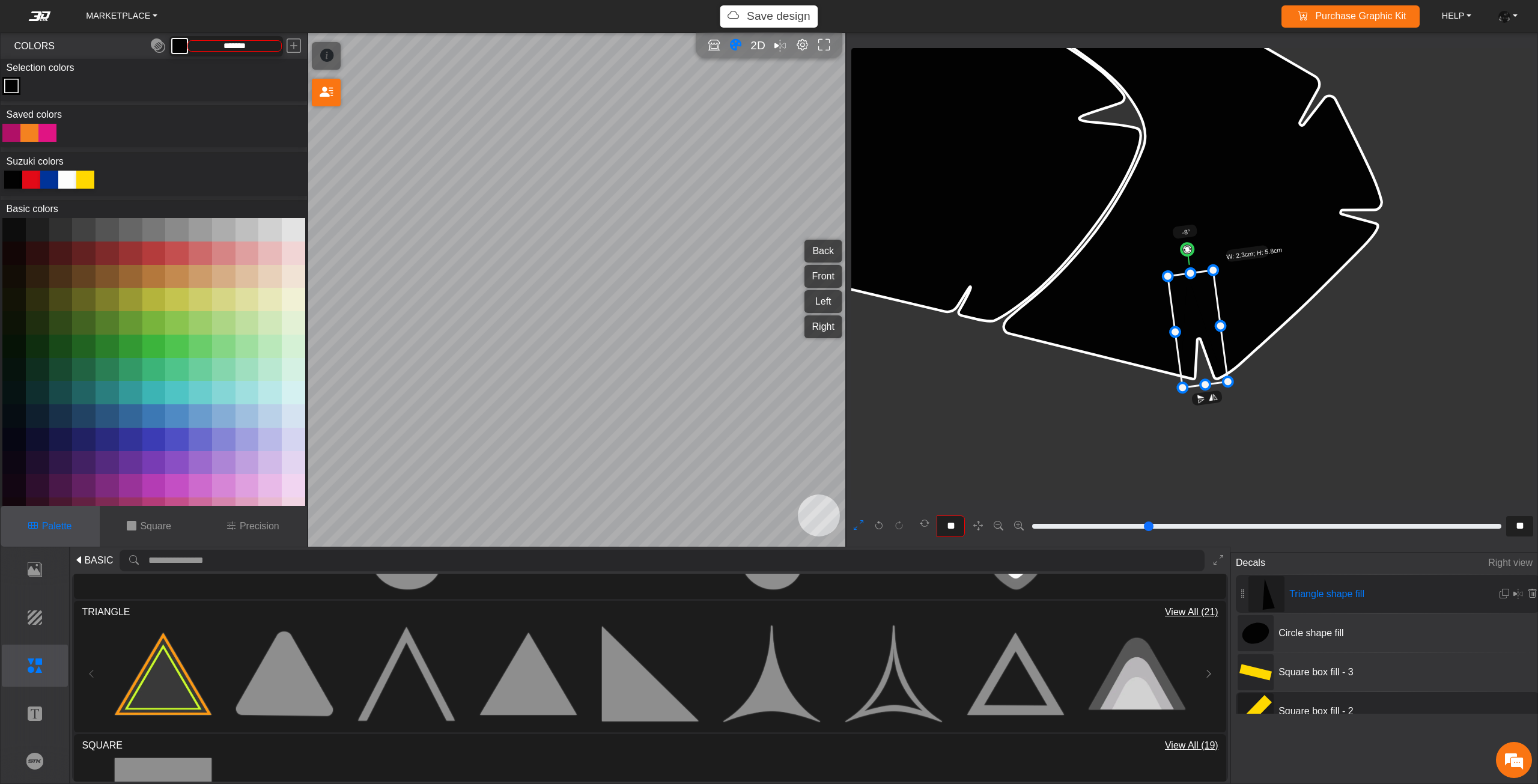
click at [1208, 314] on icon at bounding box center [1198, 328] width 60 height 117
click at [1190, 253] on circle at bounding box center [1188, 249] width 13 height 13
type input "**"
click at [1194, 253] on circle at bounding box center [1194, 249] width 12 height 12
click at [1195, 322] on icon at bounding box center [1201, 330] width 51 height 115
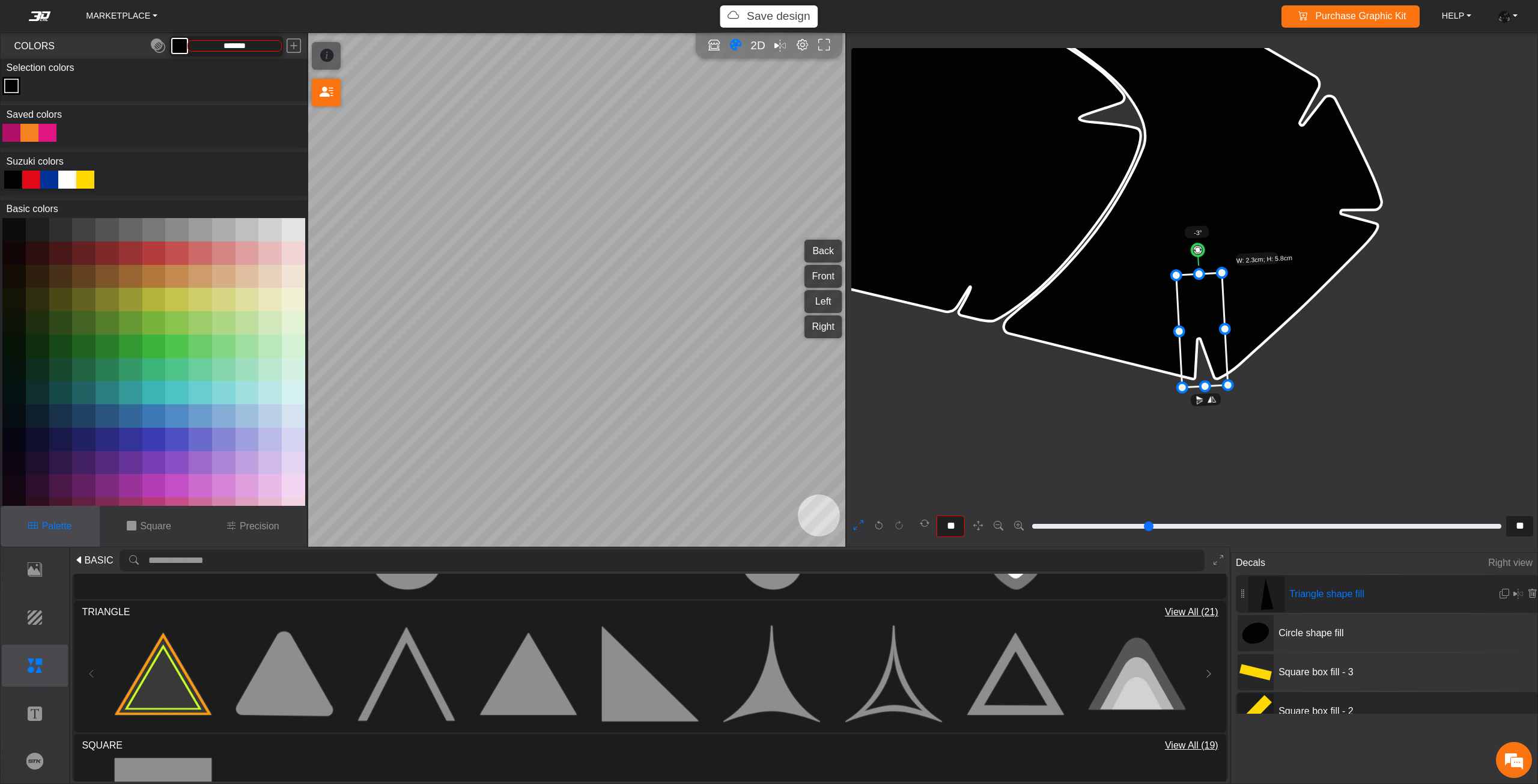
click at [1195, 324] on icon at bounding box center [1201, 330] width 51 height 115
type input "**"
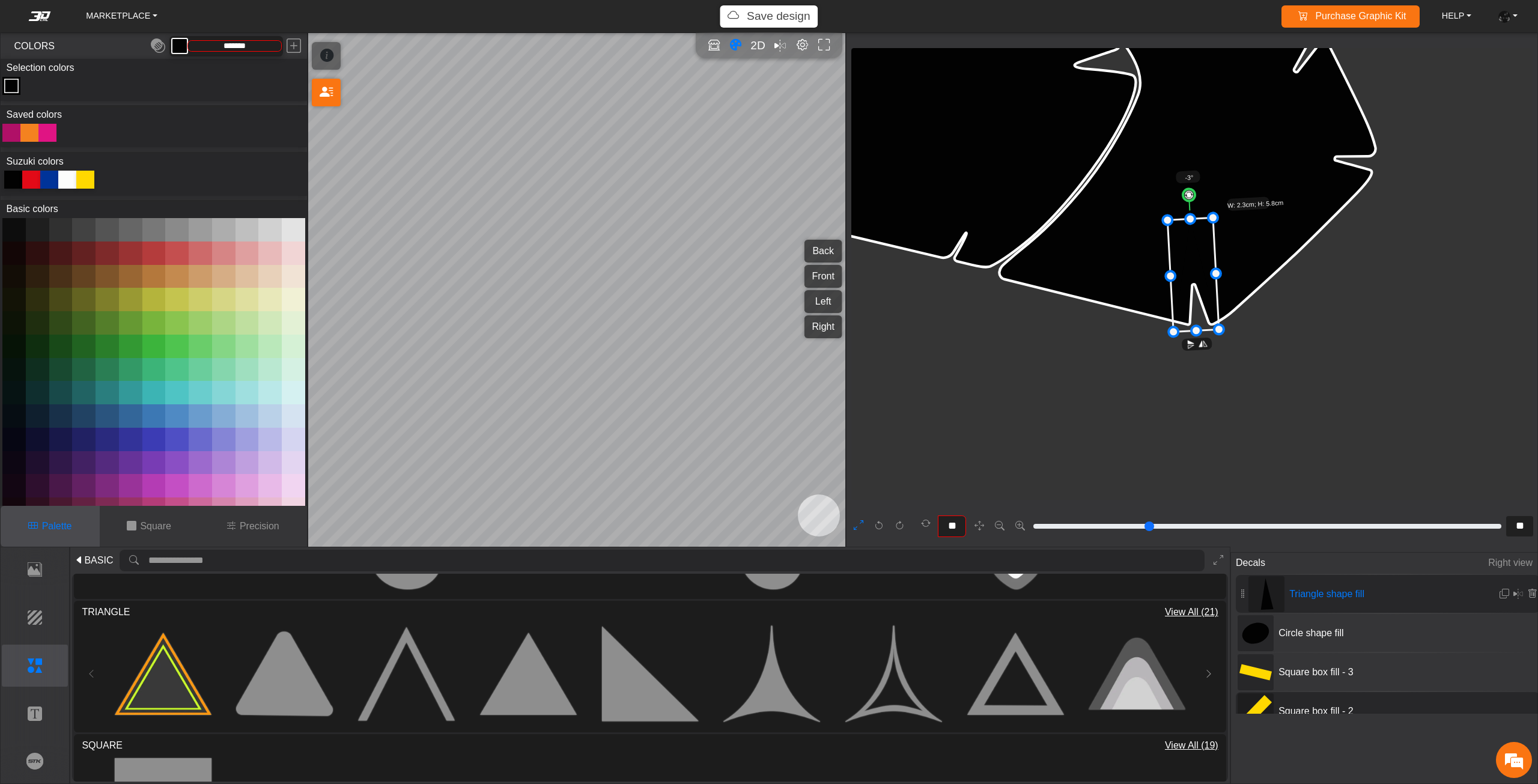
type input "**"
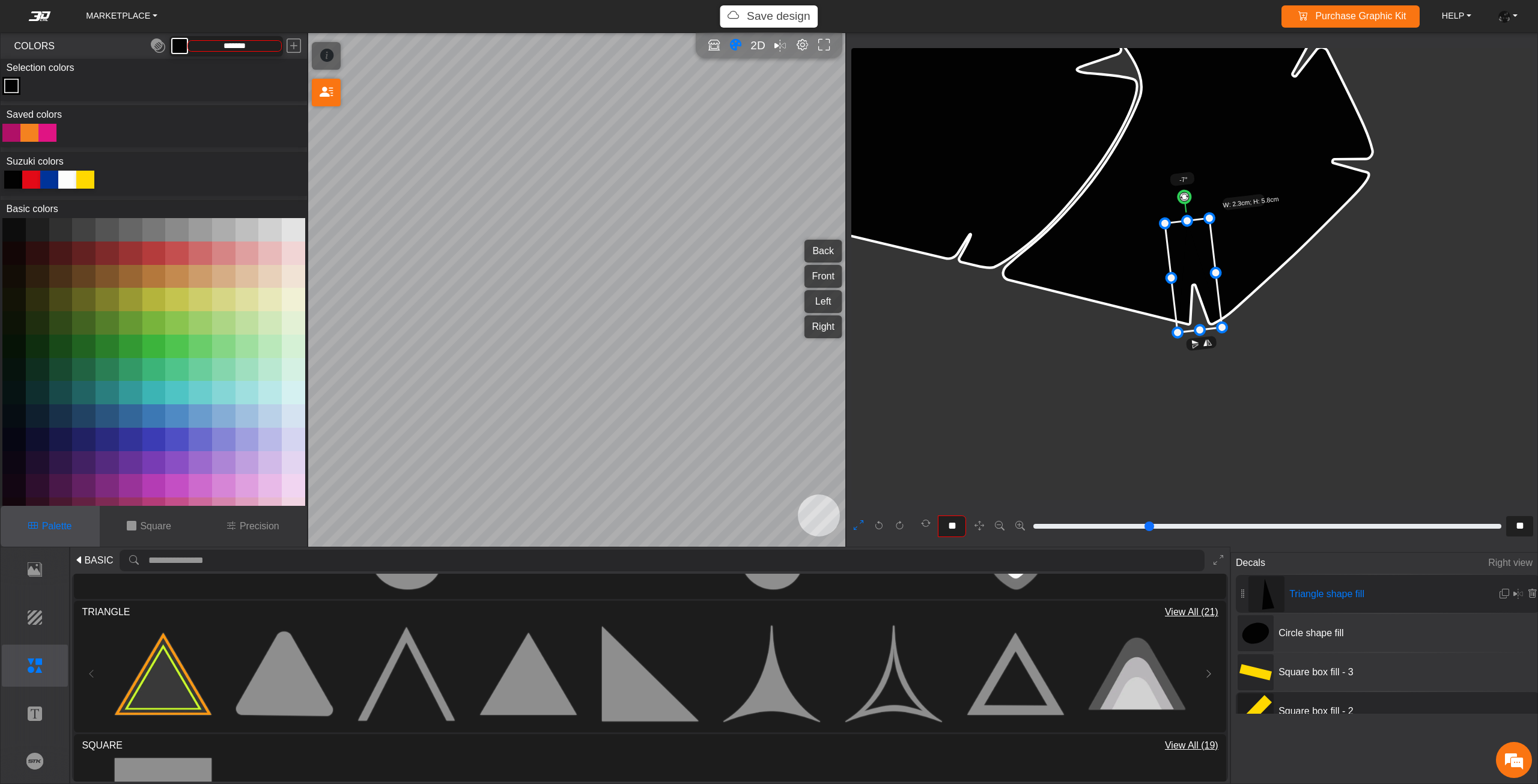
type input "**"
type input "***"
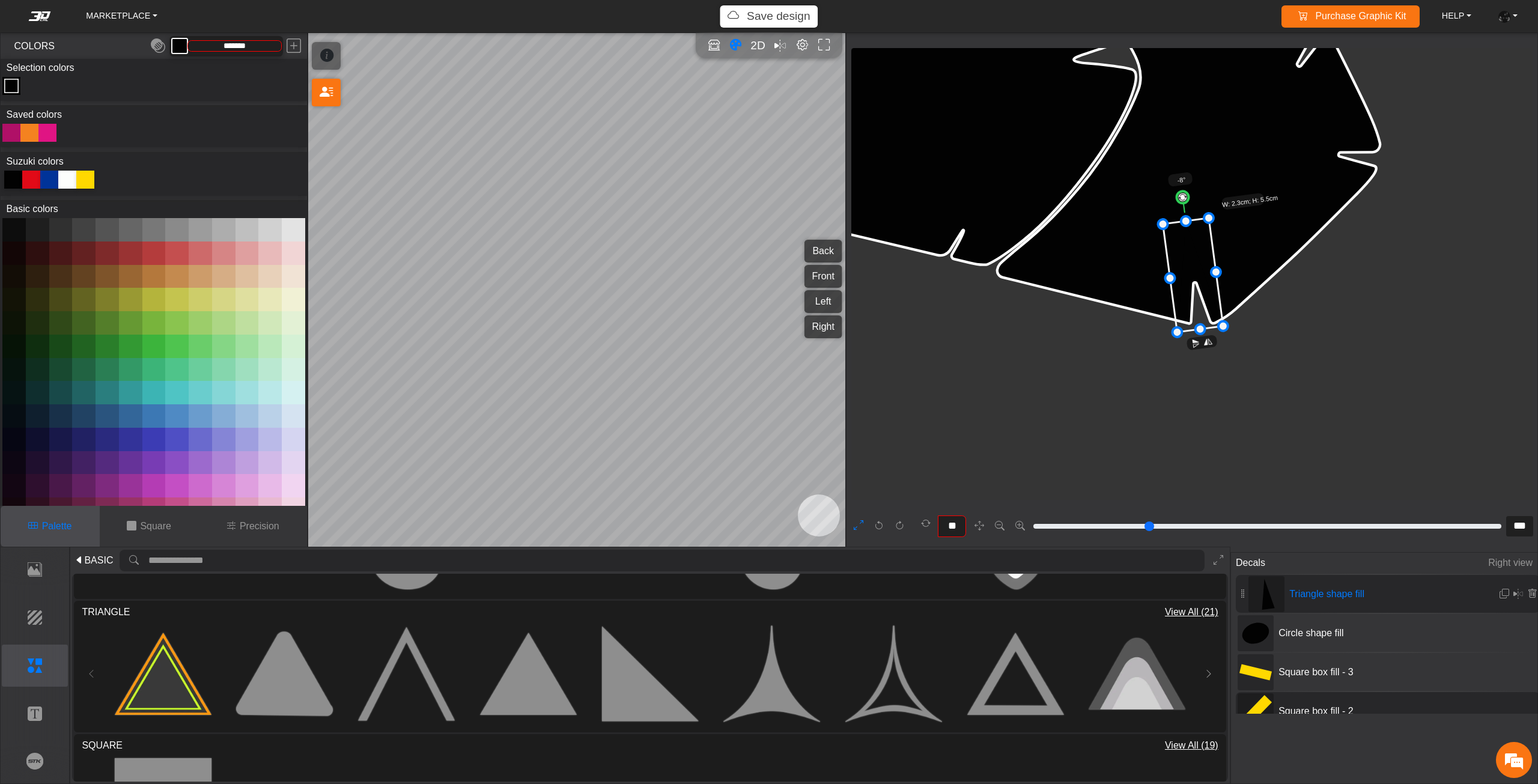
scroll to position [9045, 8666]
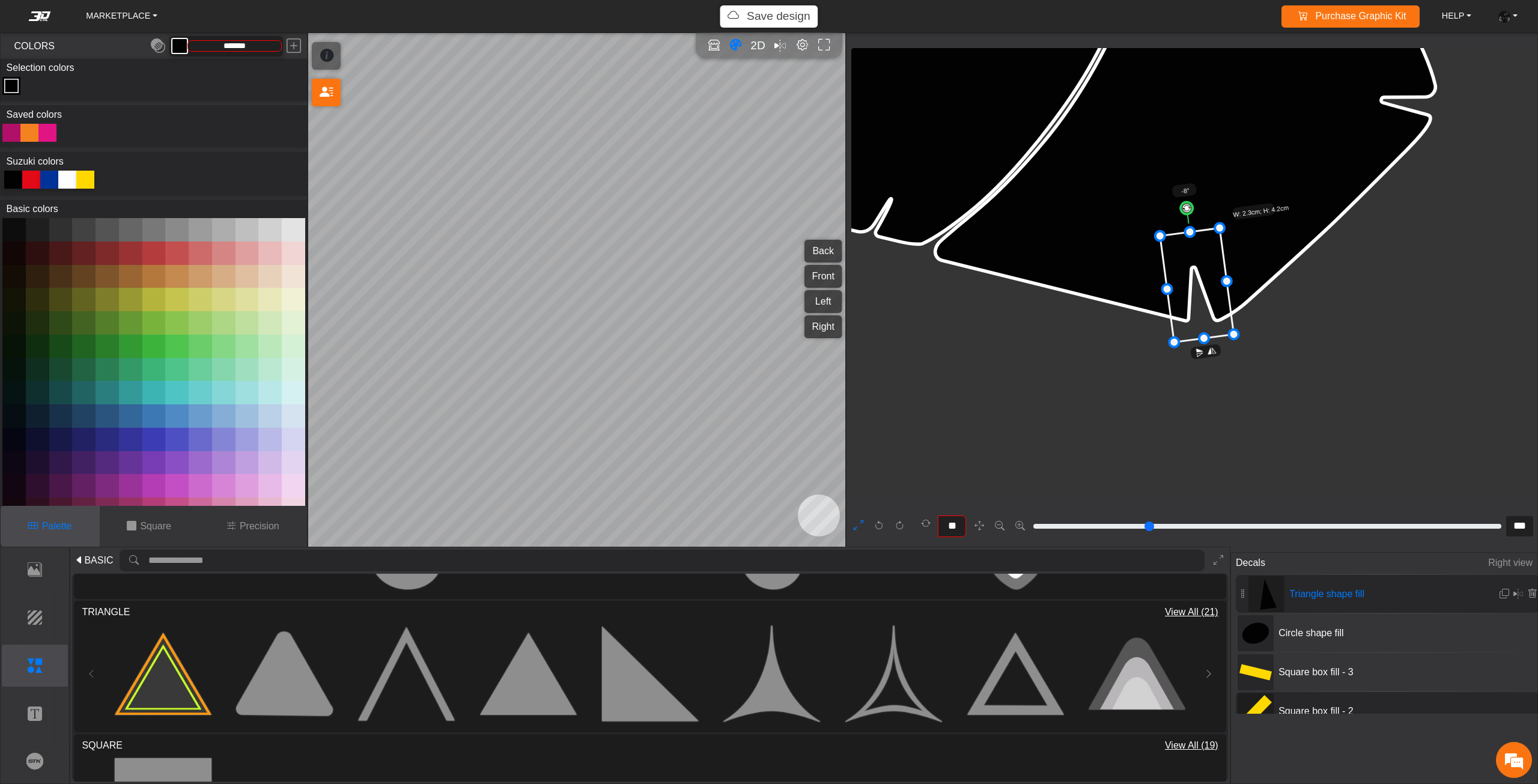
drag, startPoint x: 1195, startPoint y: 281, endPoint x: 1198, endPoint y: 289, distance: 8.5
click at [1198, 289] on icon at bounding box center [1196, 285] width 74 height 114
drag, startPoint x: 1198, startPoint y: 289, endPoint x: 1198, endPoint y: 296, distance: 7.0
click at [1198, 296] on icon at bounding box center [1197, 292] width 74 height 114
click at [1201, 300] on icon at bounding box center [1200, 296] width 74 height 114
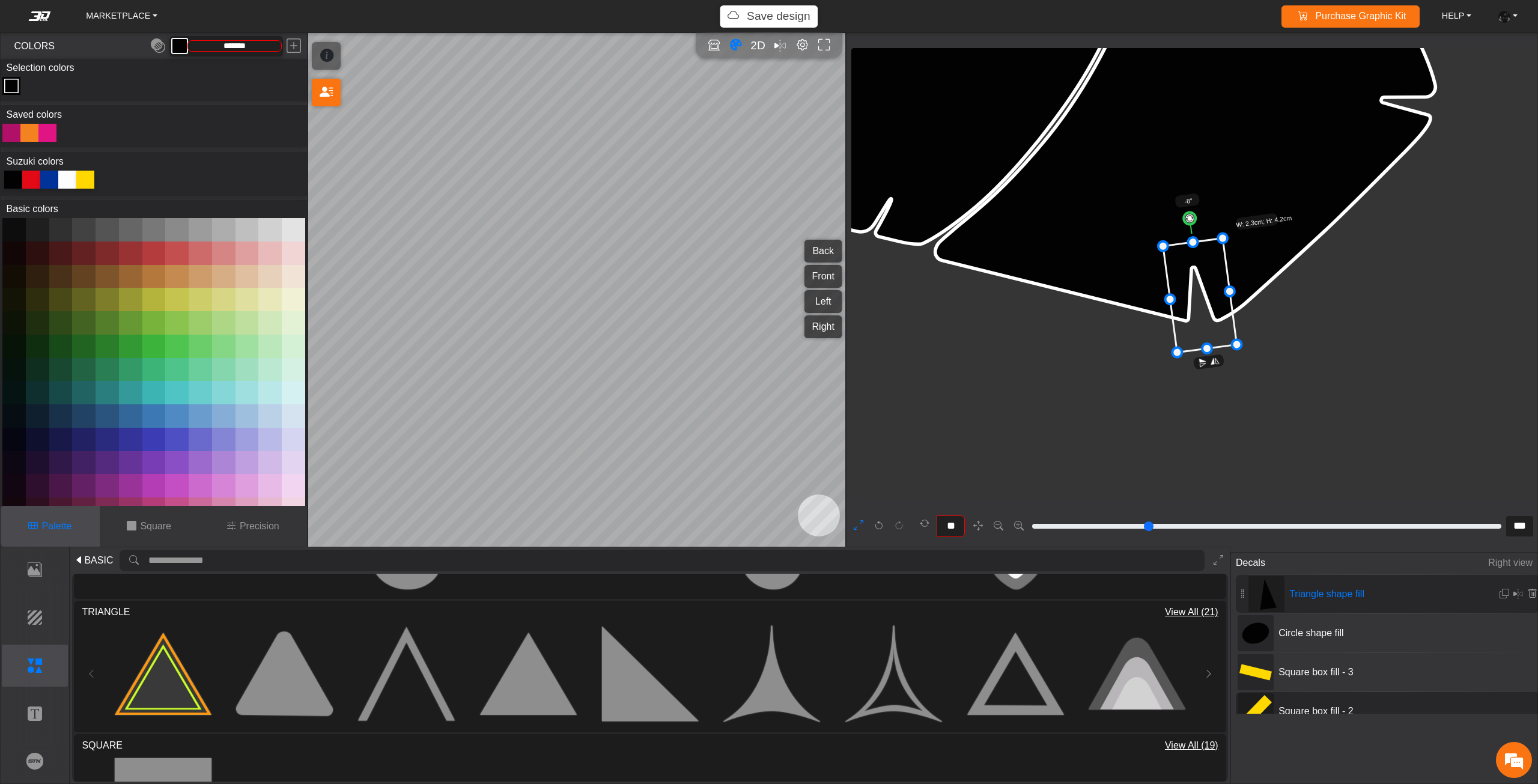
click at [1201, 300] on icon at bounding box center [1200, 296] width 74 height 114
click at [1199, 300] on icon at bounding box center [1199, 296] width 74 height 114
click at [1199, 300] on icon at bounding box center [1198, 296] width 74 height 114
click at [1500, 590] on em at bounding box center [1505, 594] width 10 height 10
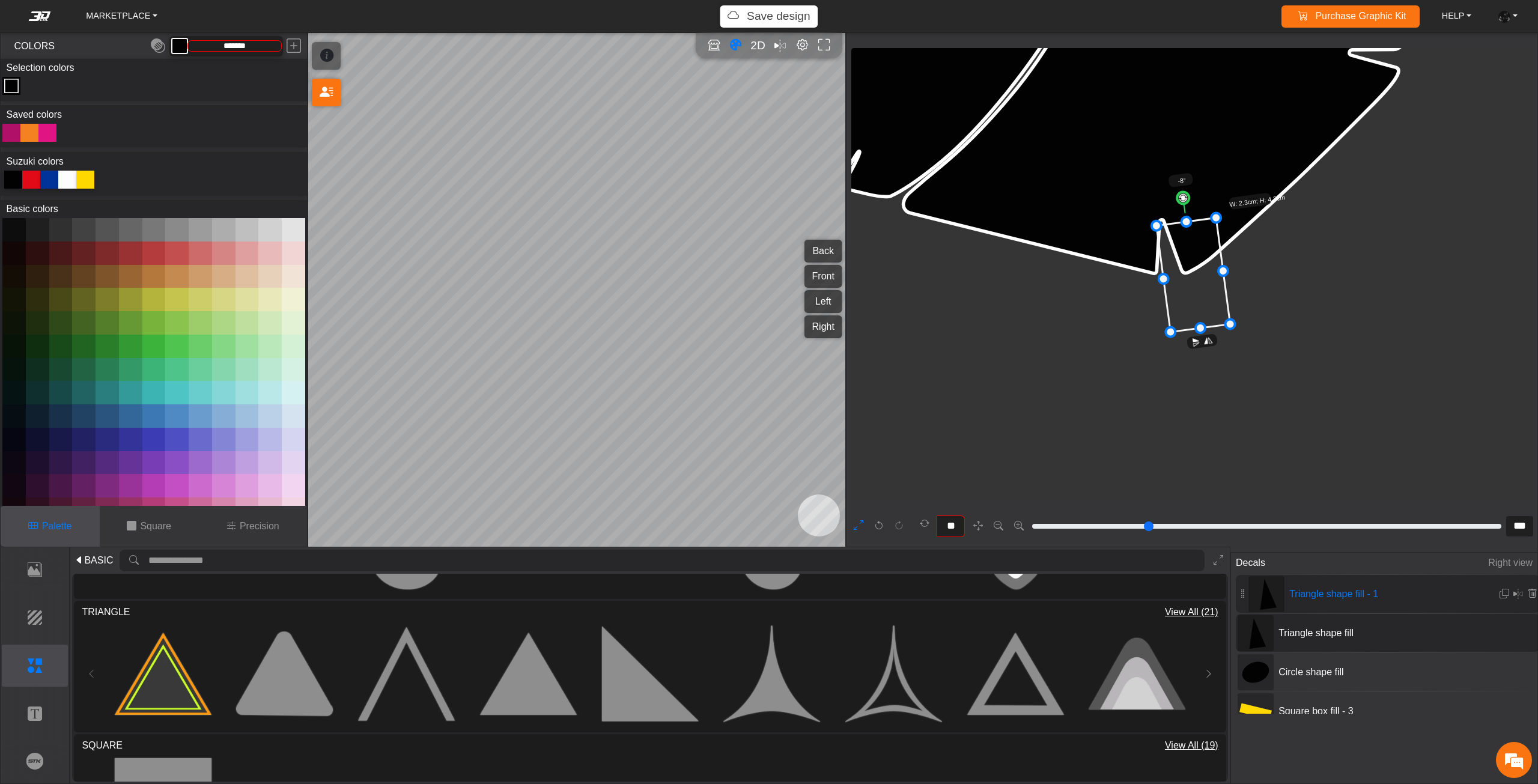
scroll to position [8975, 8826]
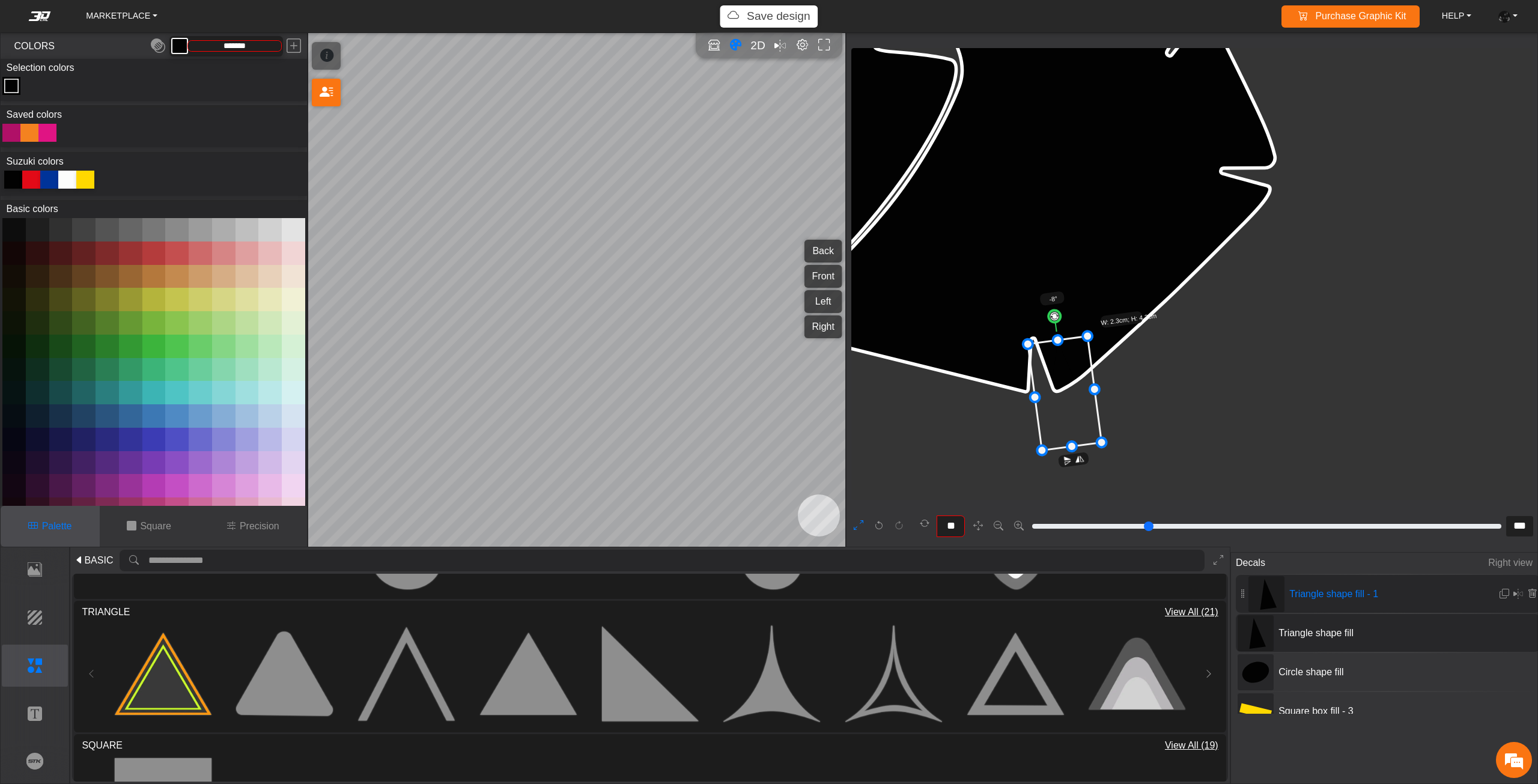
drag, startPoint x: 1321, startPoint y: 416, endPoint x: 1224, endPoint y: 477, distance: 114.6
click at [1262, 499] on div "background_wire_template_bg decal_dr650_back decal_dr650_front decal_dr650_left…" at bounding box center [1191, 274] width 681 height 452
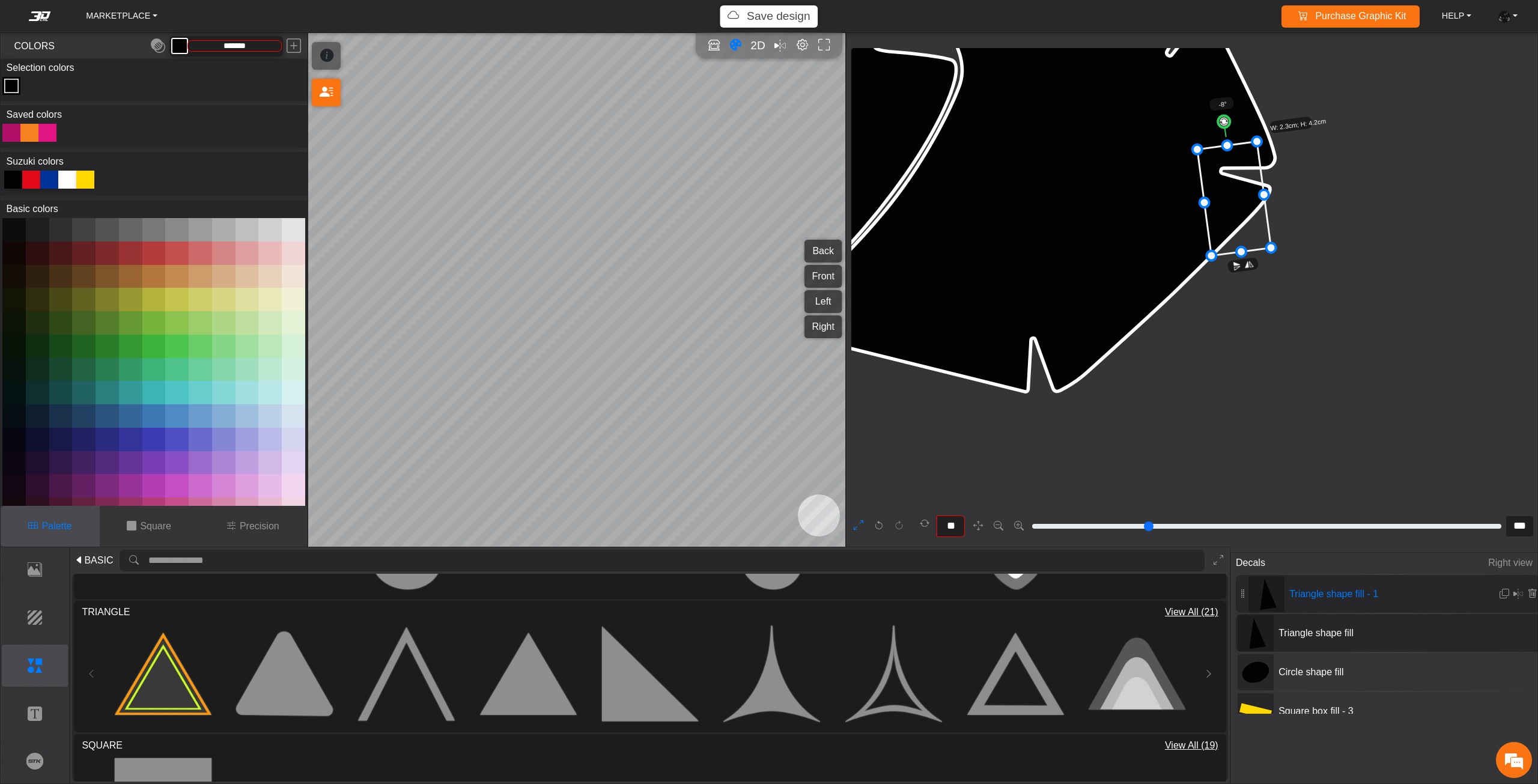
drag, startPoint x: 1061, startPoint y: 399, endPoint x: 1231, endPoint y: 198, distance: 263.3
click at [1231, 198] on icon at bounding box center [1234, 199] width 74 height 114
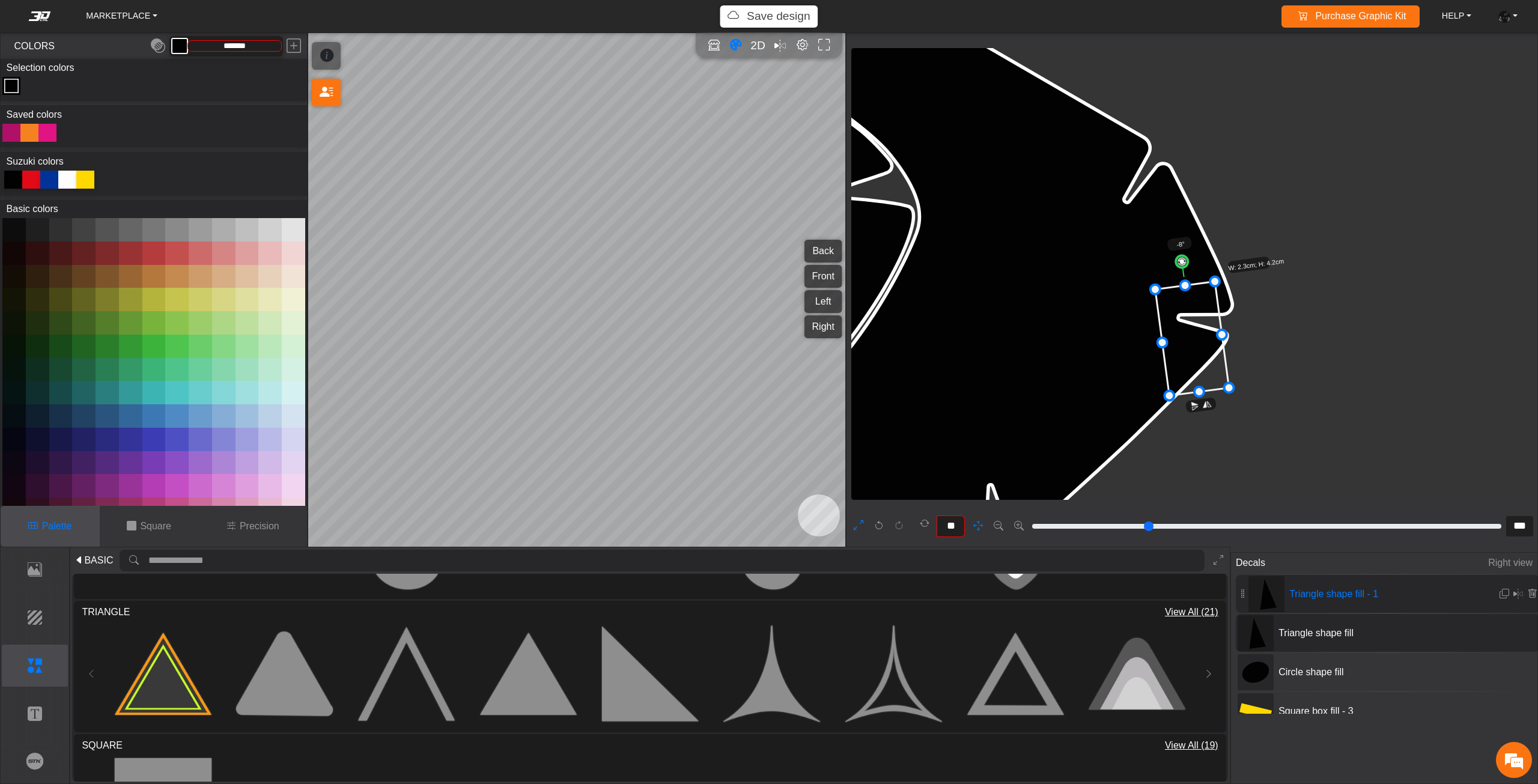
drag, startPoint x: 1315, startPoint y: 273, endPoint x: 1268, endPoint y: 389, distance: 125.2
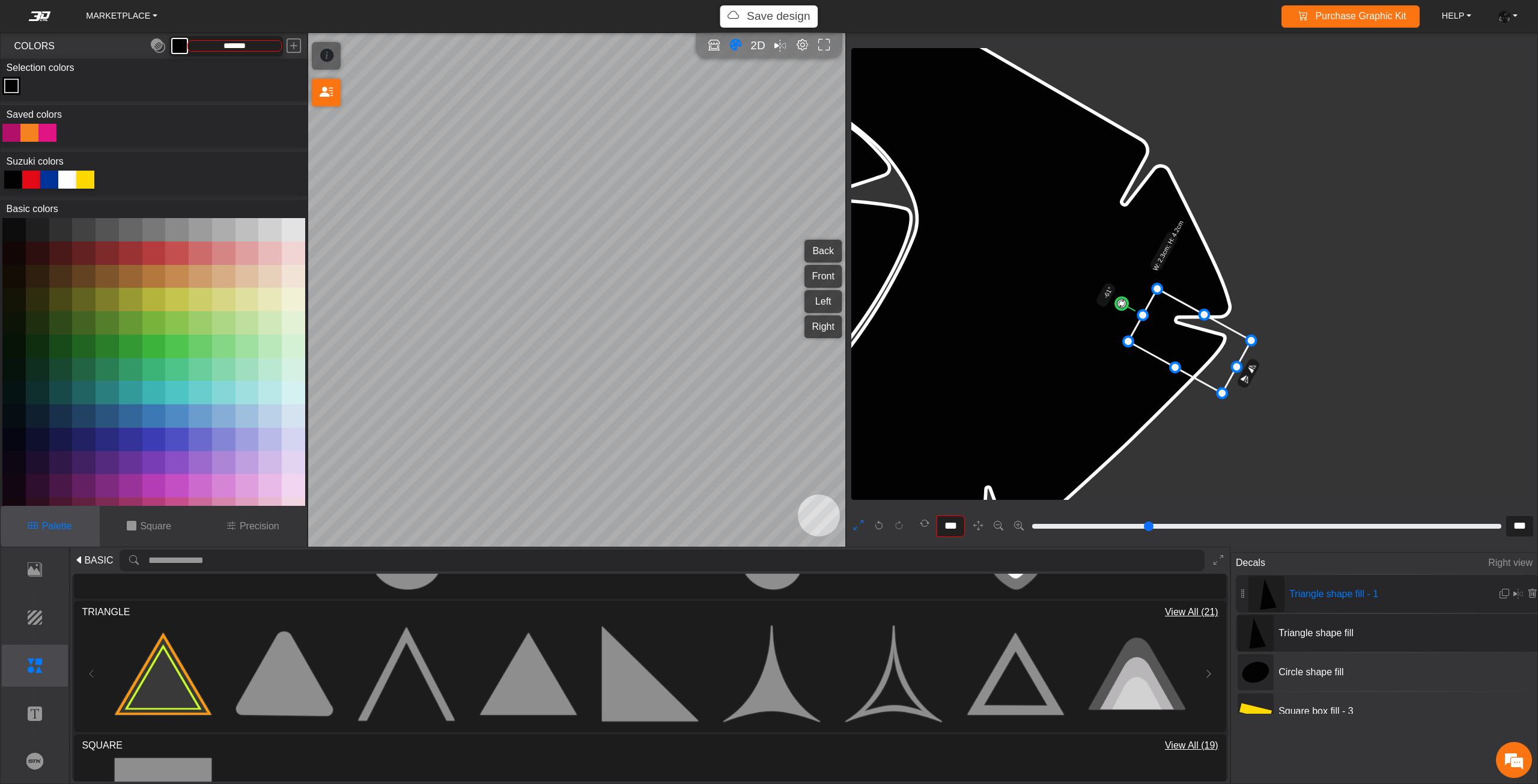
type input "***"
drag, startPoint x: 1174, startPoint y: 266, endPoint x: 1122, endPoint y: 325, distance: 78.6
click at [1128, 325] on g "-61° W: 2.3cm; H: 4.2cm" at bounding box center [1193, 305] width 219 height 203
click at [44, 178] on div at bounding box center [49, 179] width 18 height 18
type input "*********"
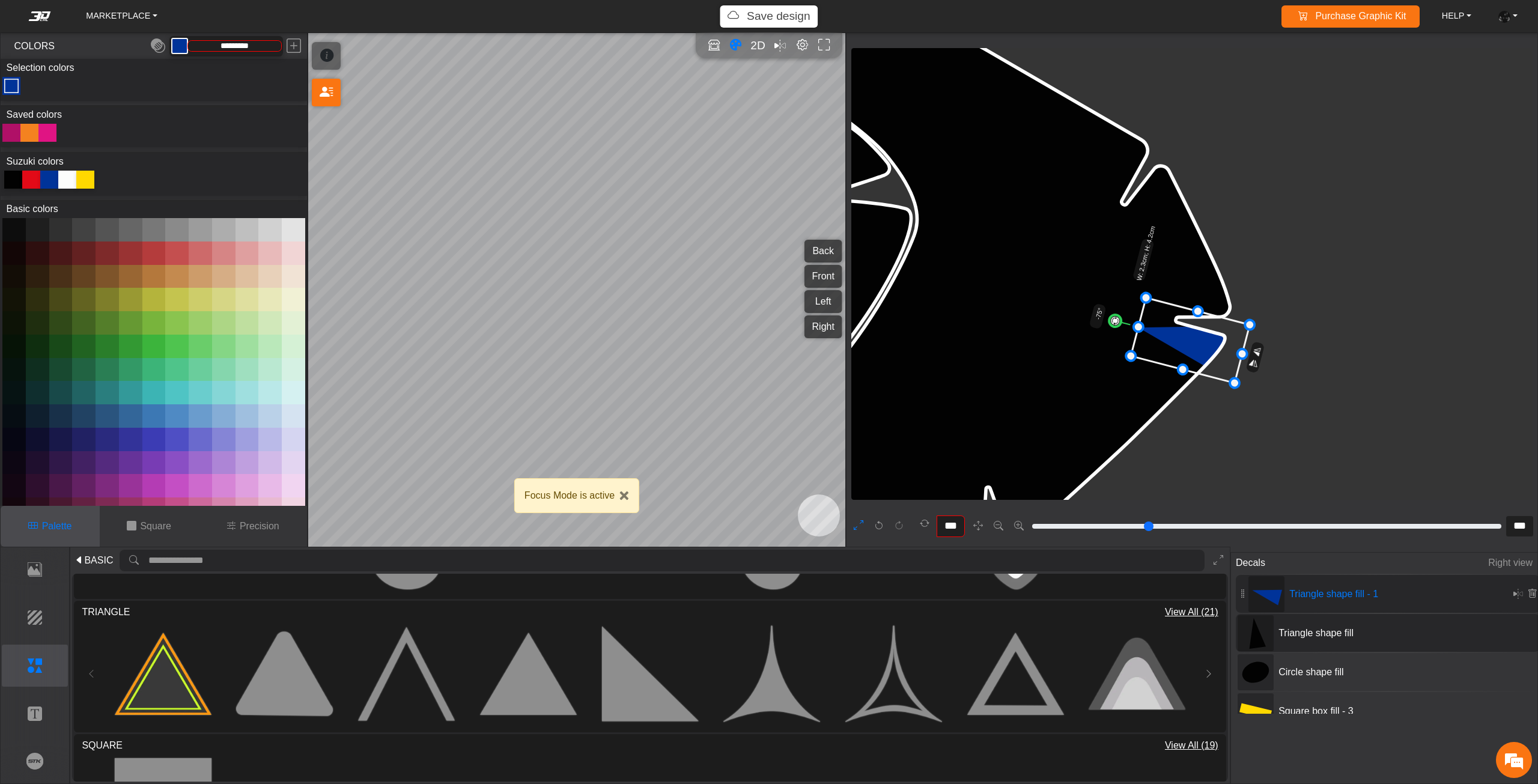
drag, startPoint x: 1195, startPoint y: 351, endPoint x: 1198, endPoint y: 345, distance: 6.7
click at [1198, 345] on icon at bounding box center [1190, 341] width 119 height 86
click at [1208, 337] on icon at bounding box center [1200, 328] width 119 height 86
click at [1215, 337] on icon at bounding box center [1201, 327] width 119 height 86
click at [1214, 333] on icon at bounding box center [1205, 327] width 119 height 86
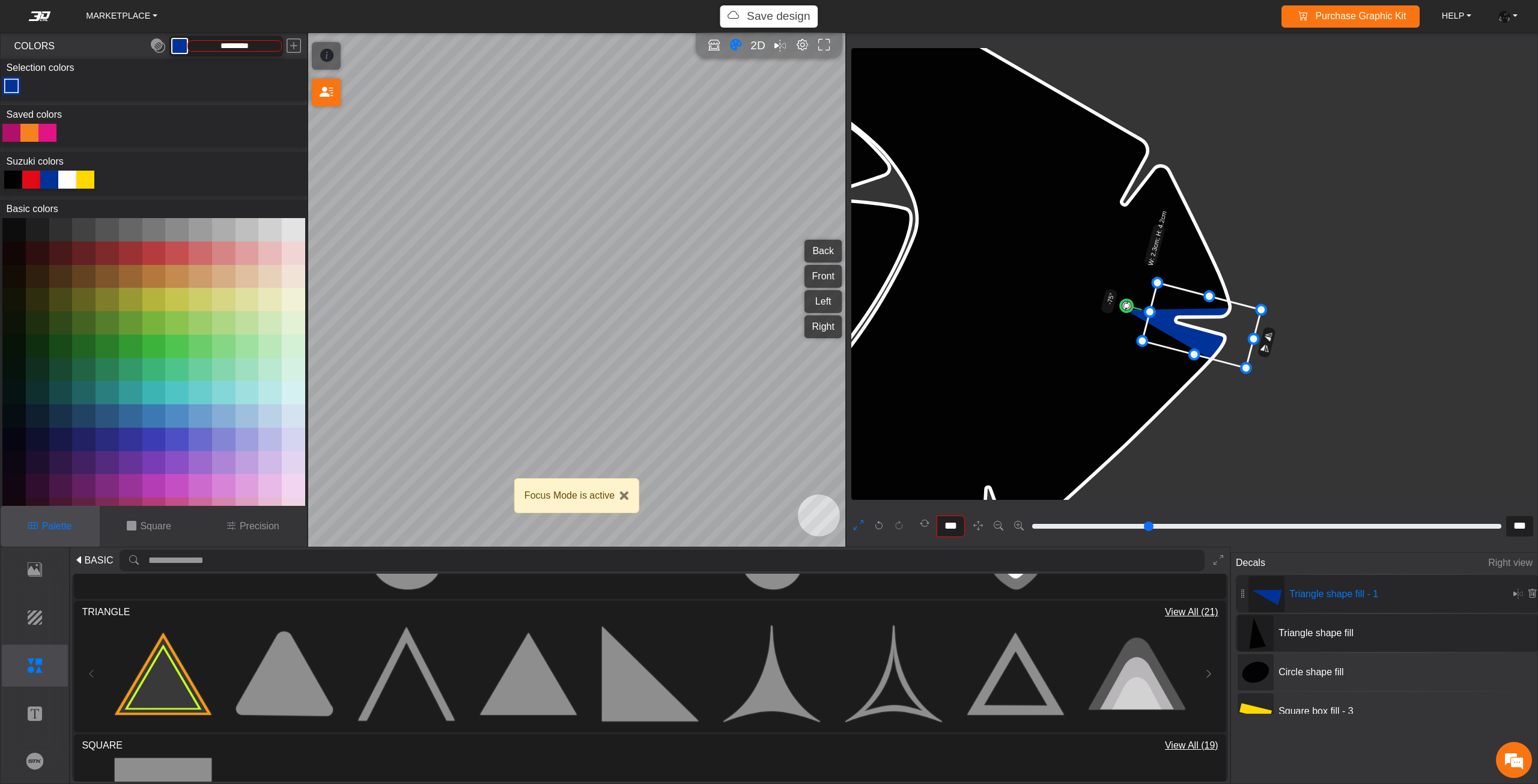
drag, startPoint x: 1213, startPoint y: 334, endPoint x: 1206, endPoint y: 334, distance: 7.0
click at [1211, 334] on icon at bounding box center [1201, 325] width 119 height 86
type input "***"
drag, startPoint x: 1130, startPoint y: 303, endPoint x: 1128, endPoint y: 313, distance: 10.2
click at [1128, 313] on circle at bounding box center [1123, 312] width 14 height 14
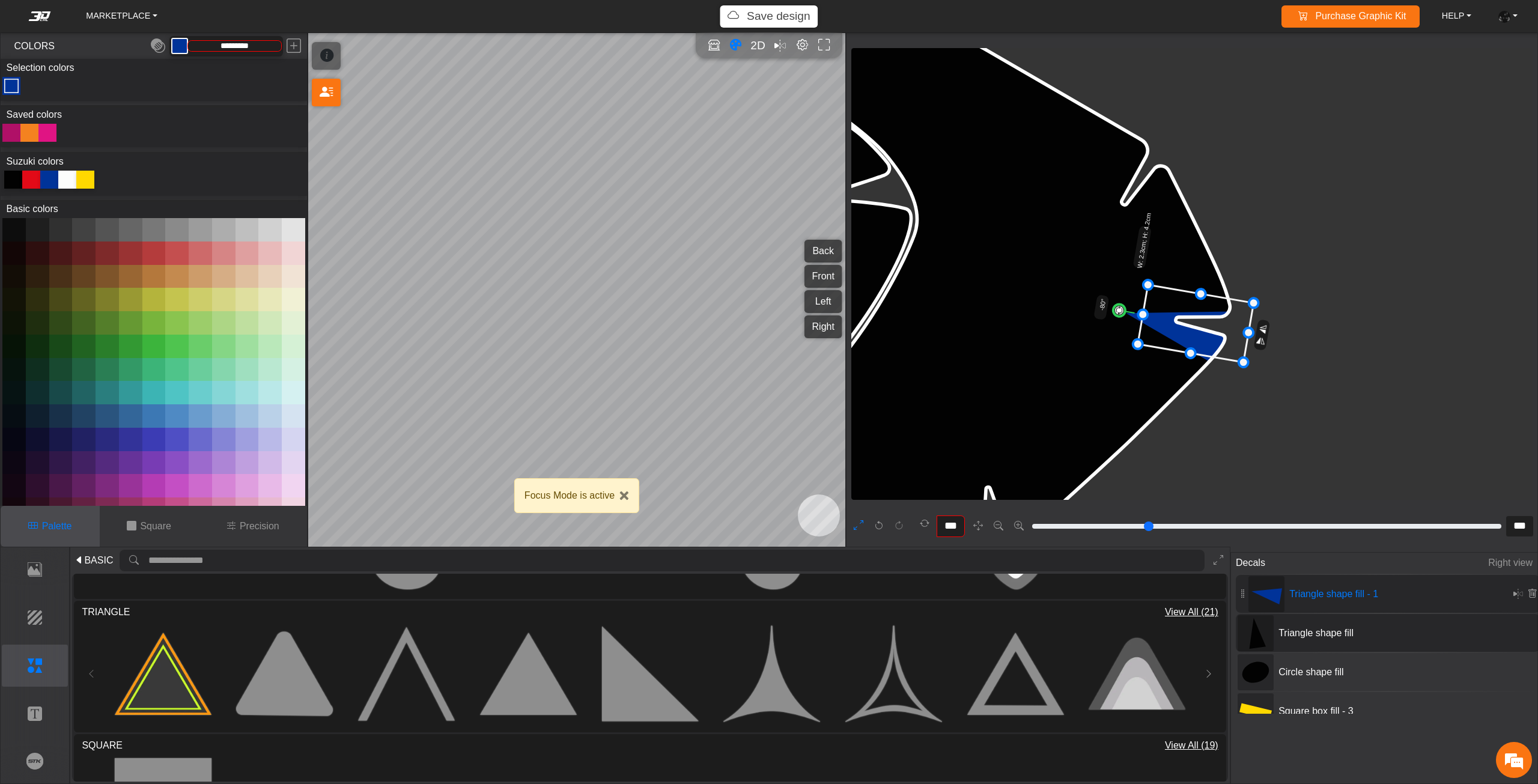
click at [1191, 330] on icon at bounding box center [1195, 323] width 116 height 77
click at [10, 180] on div at bounding box center [13, 179] width 18 height 18
type input "*******"
click at [627, 493] on button "Close" at bounding box center [624, 496] width 10 height 10
click at [1501, 592] on em at bounding box center [1505, 594] width 10 height 10
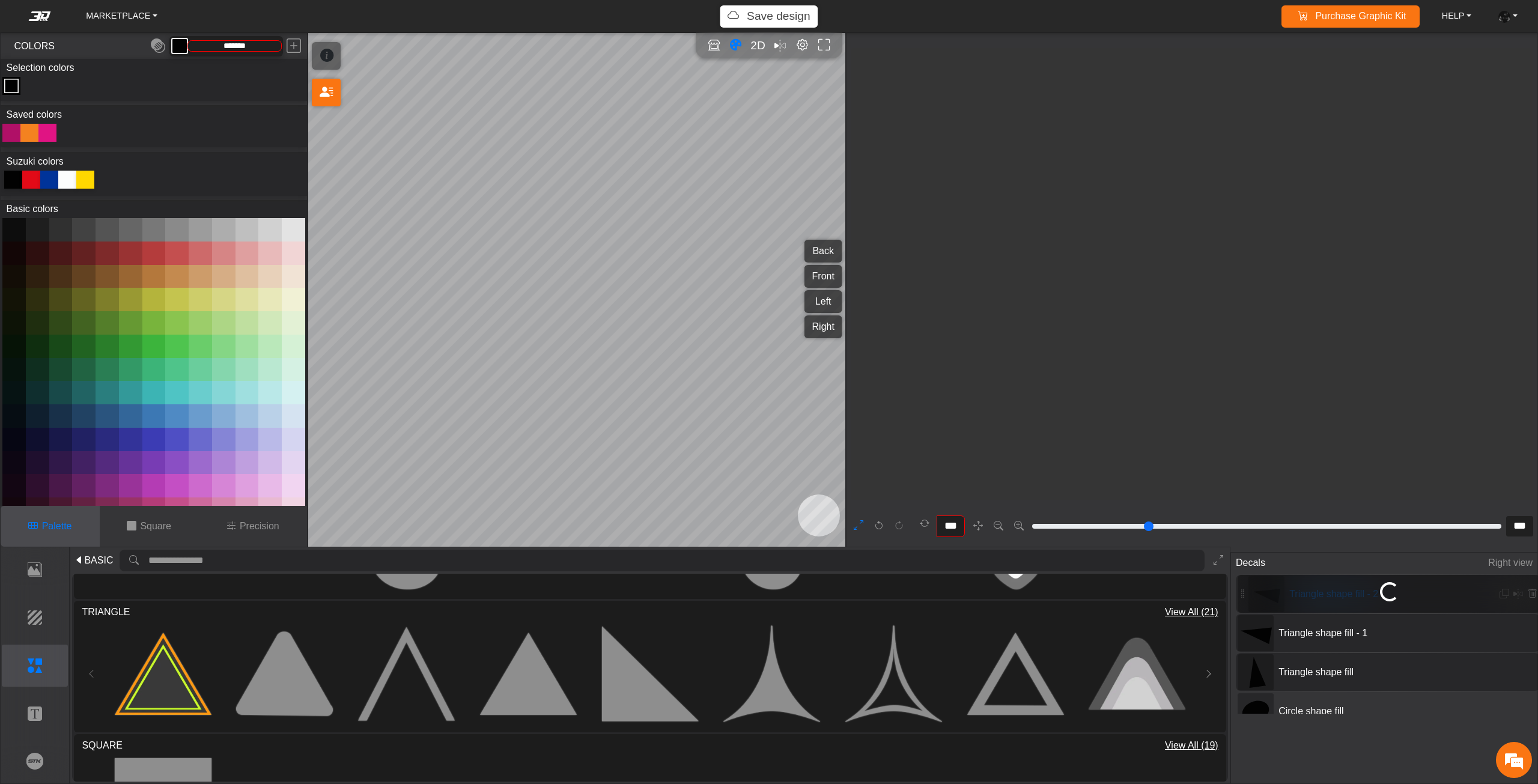
type input "***"
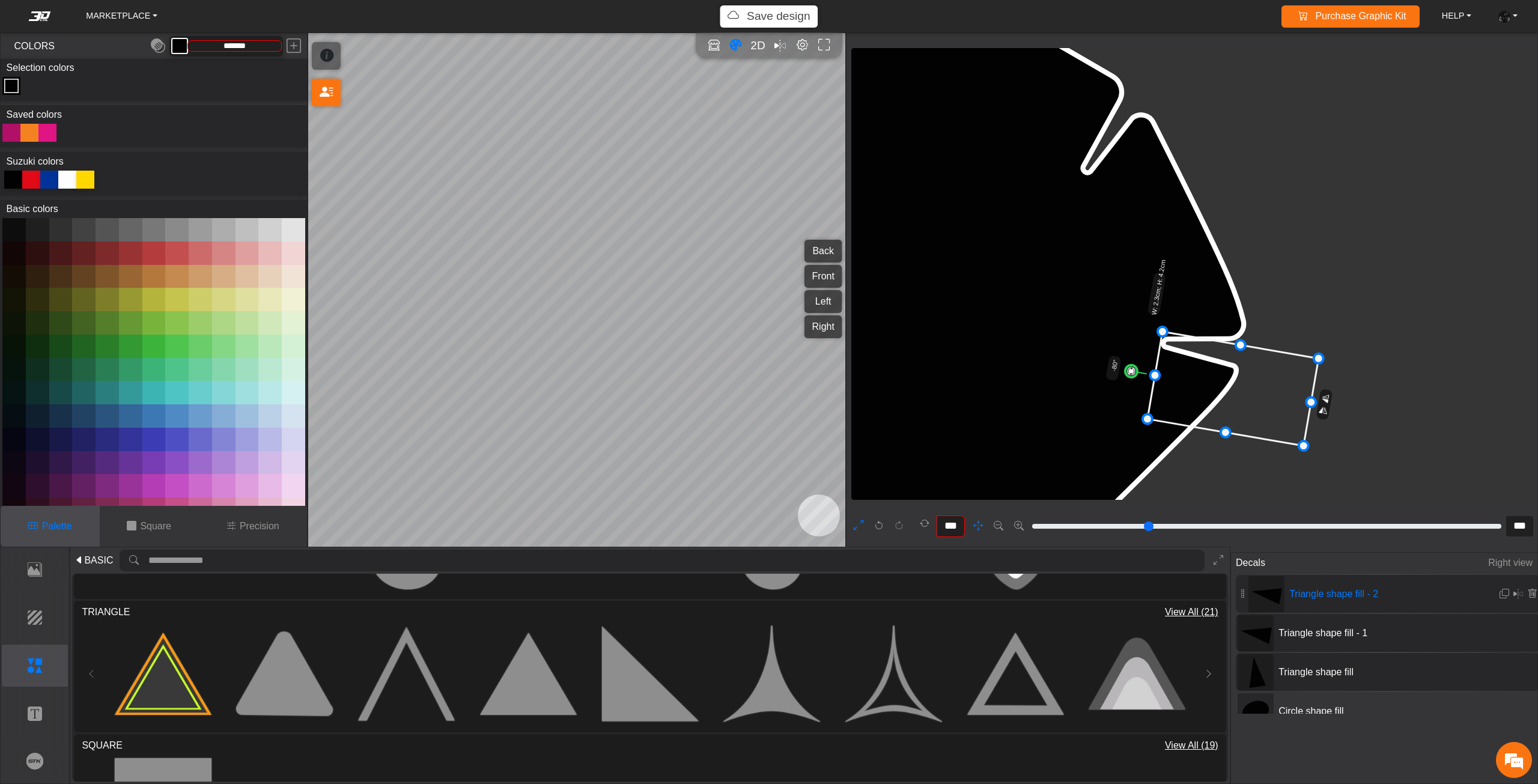
scroll to position [13185, 13318]
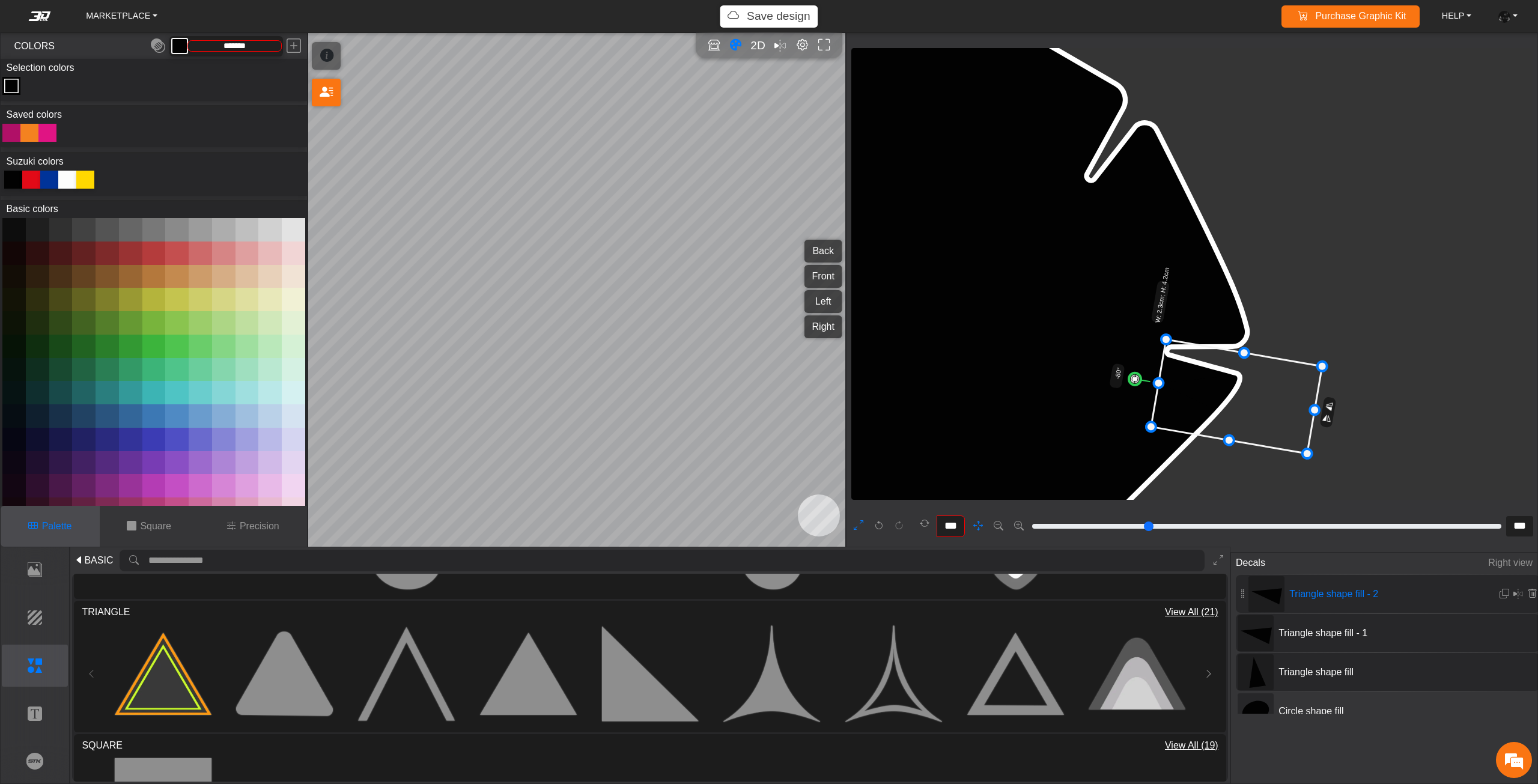
drag, startPoint x: 1289, startPoint y: 375, endPoint x: 1334, endPoint y: 503, distance: 135.7
click at [1334, 503] on div "background_wire_template_bg decal_dr650_back decal_dr650_front decal_dr650_left…" at bounding box center [1191, 292] width 691 height 519
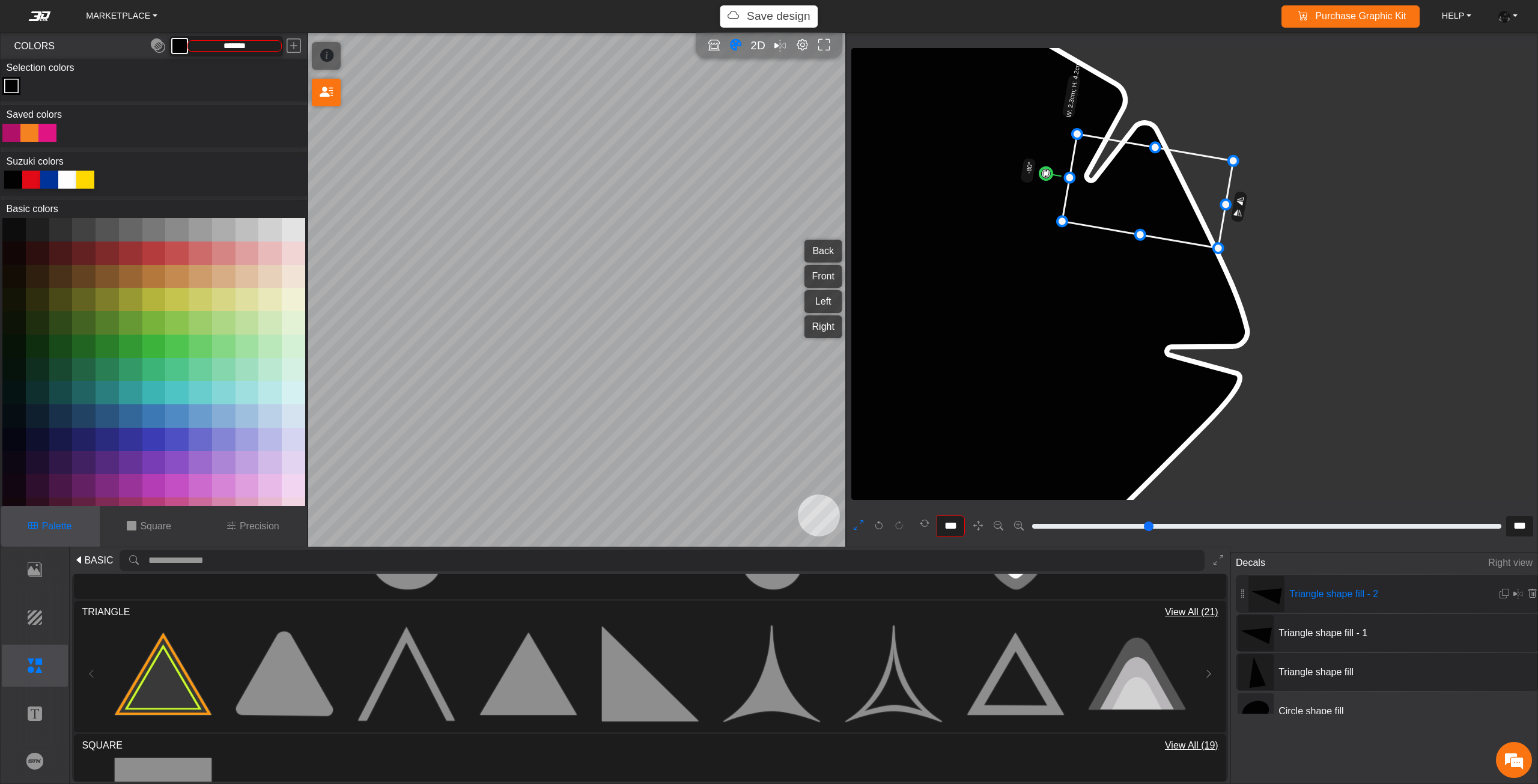
drag, startPoint x: 1220, startPoint y: 408, endPoint x: 1107, endPoint y: 213, distance: 225.4
click at [1131, 203] on icon at bounding box center [1147, 191] width 171 height 114
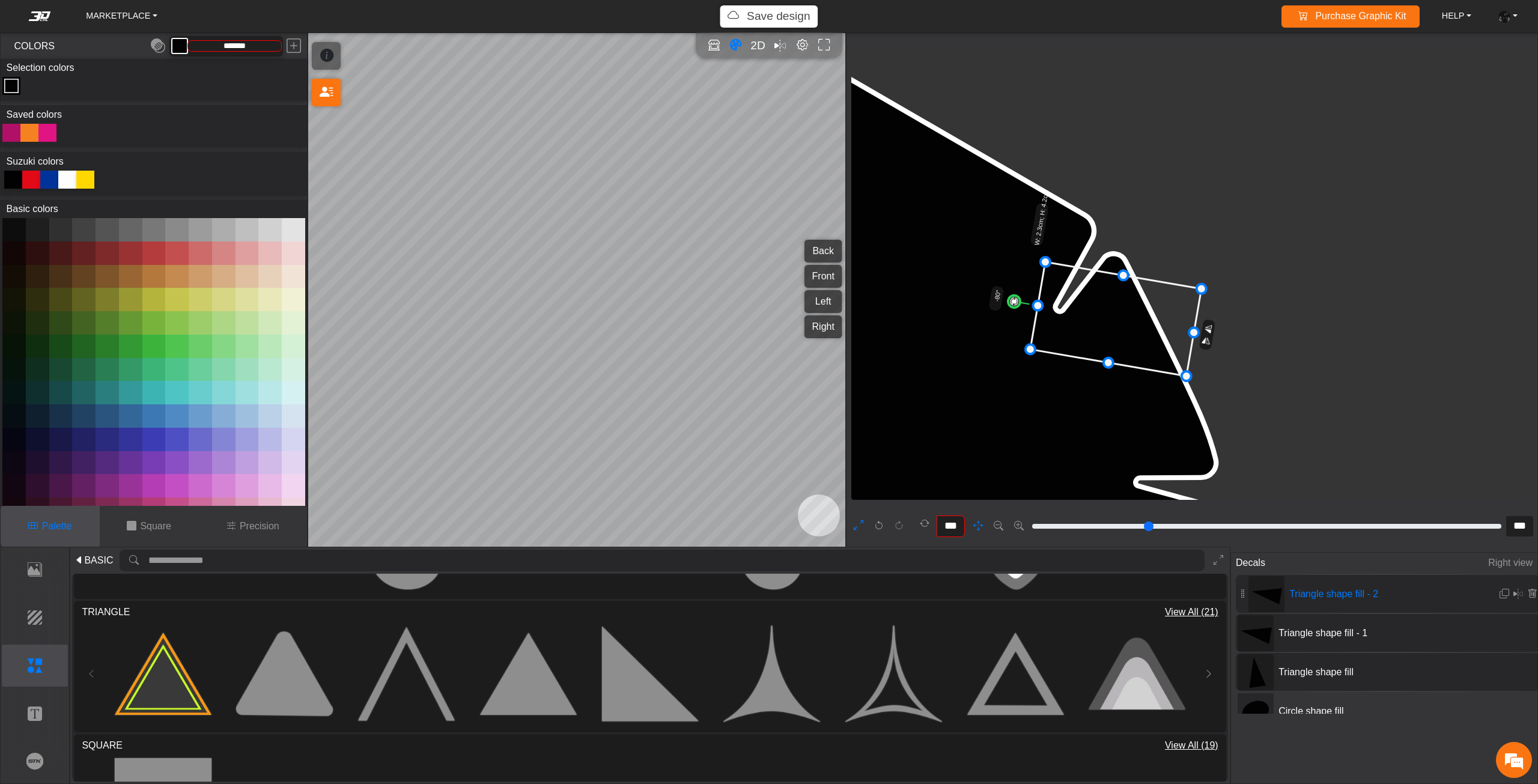
drag, startPoint x: 1123, startPoint y: 304, endPoint x: 1089, endPoint y: 418, distance: 119.0
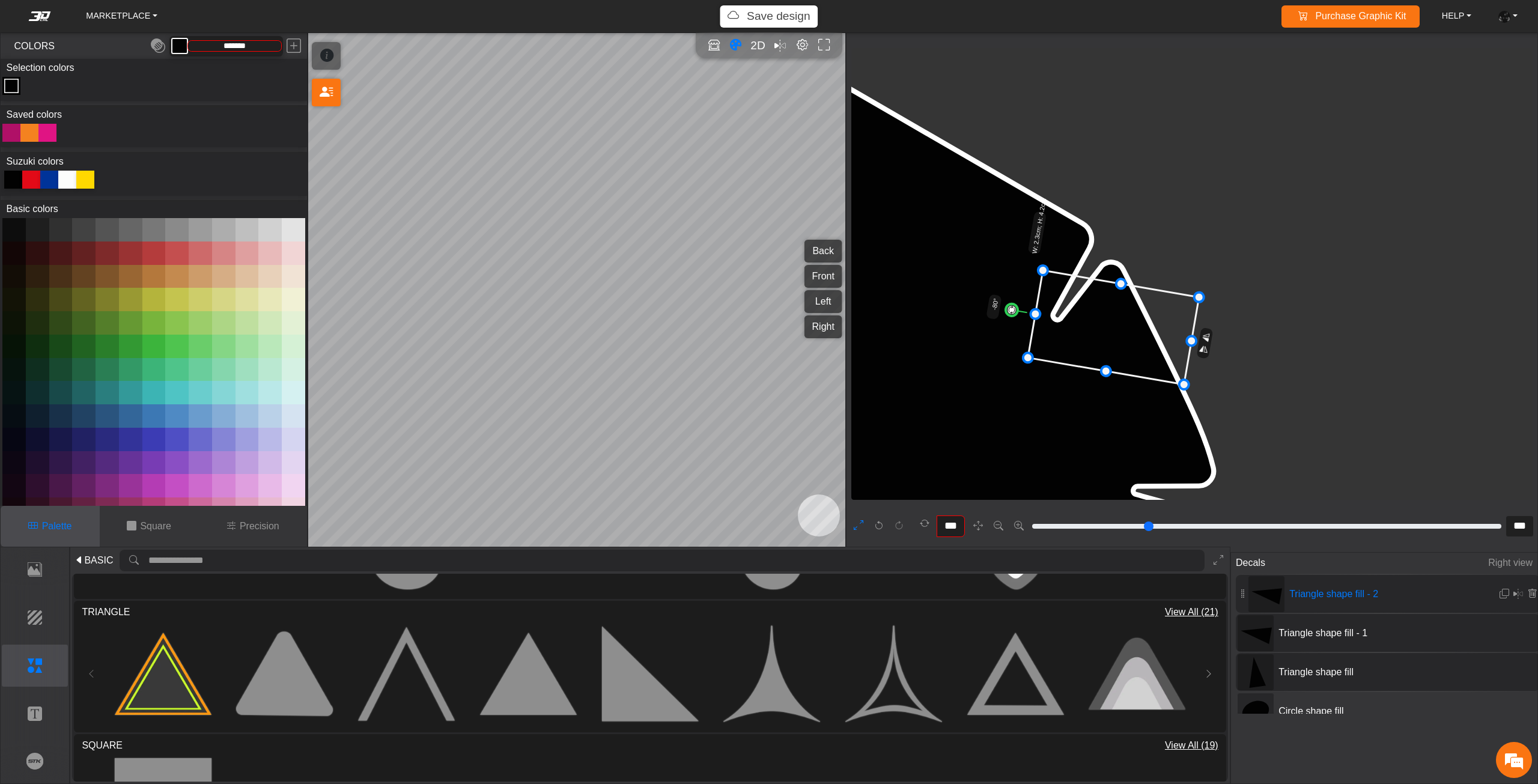
click at [48, 178] on div at bounding box center [49, 179] width 18 height 18
type input "*********"
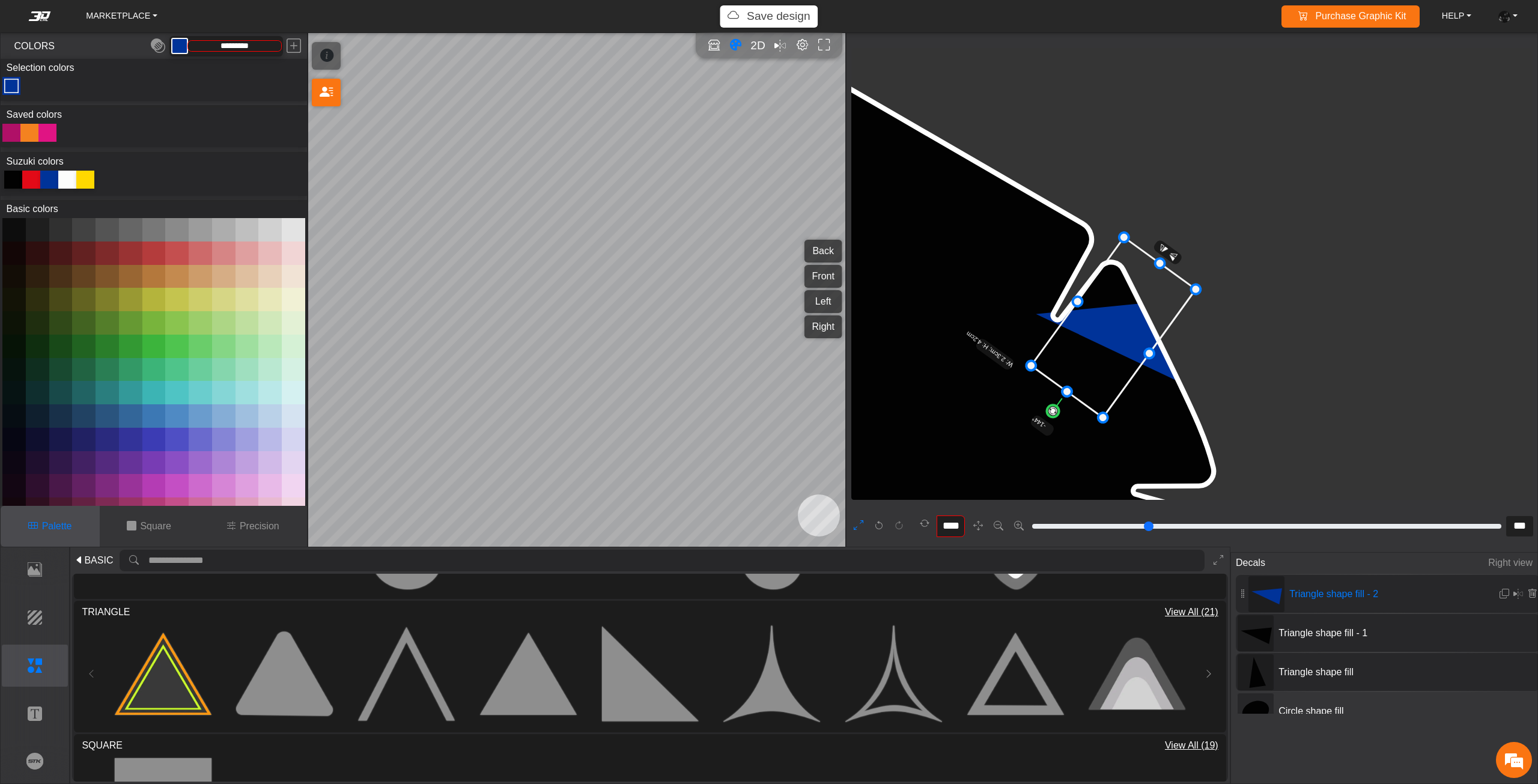
type input "****"
drag, startPoint x: 1010, startPoint y: 307, endPoint x: 1048, endPoint y: 420, distance: 119.2
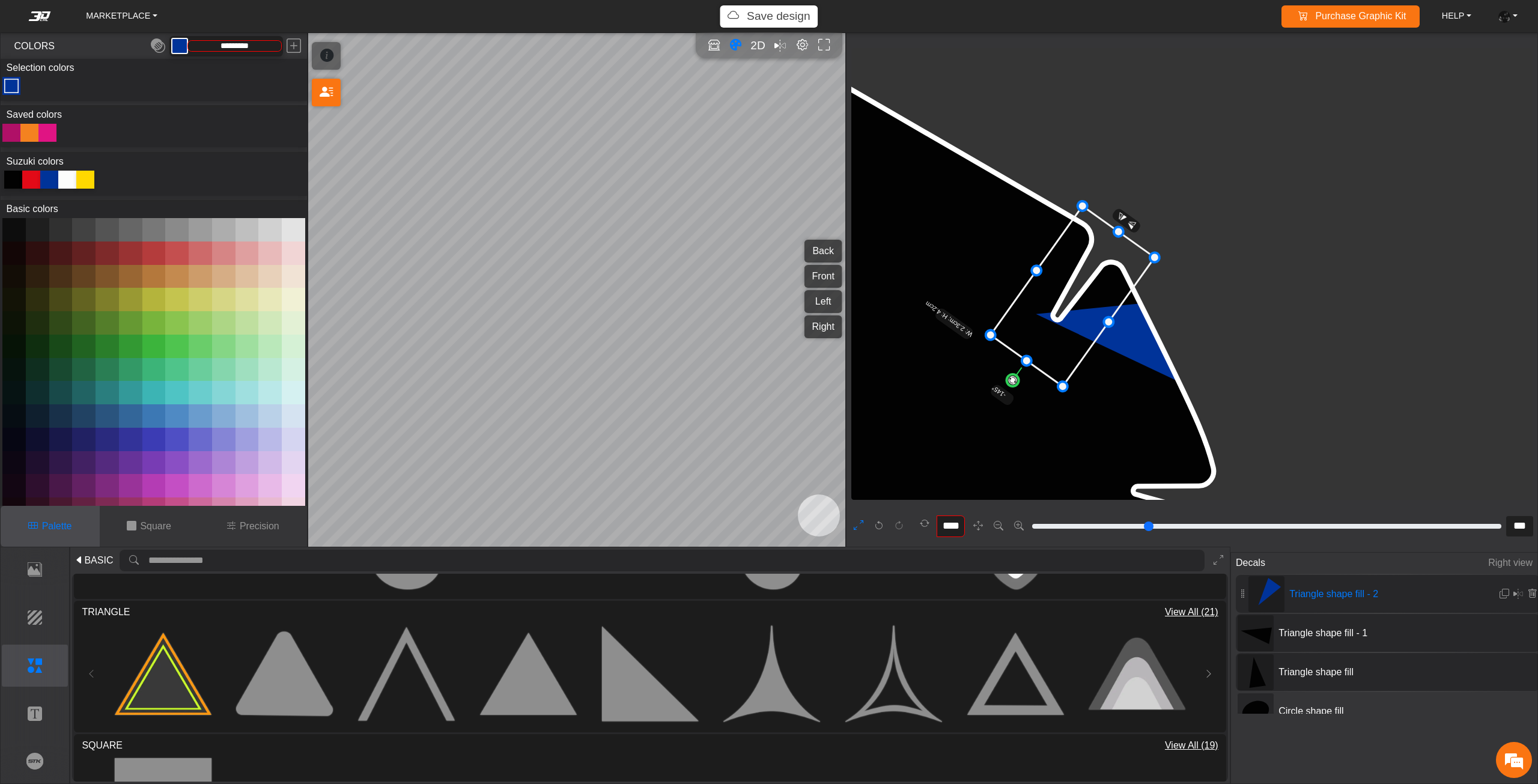
drag, startPoint x: 1127, startPoint y: 330, endPoint x: 1086, endPoint y: 299, distance: 51.4
click at [1086, 299] on icon at bounding box center [1072, 296] width 164 height 180
click at [17, 176] on div at bounding box center [13, 179] width 18 height 18
type input "*******"
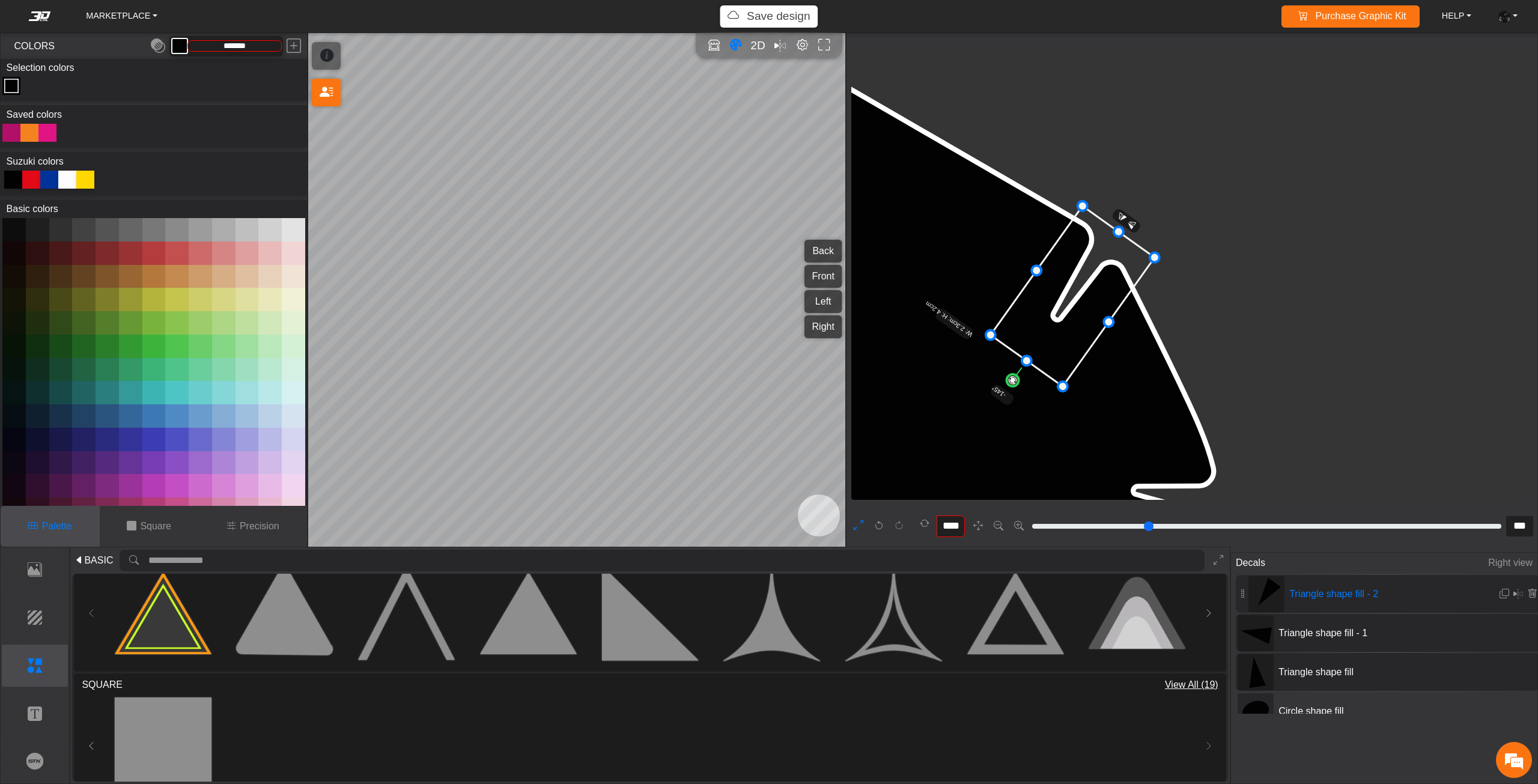
scroll to position [360, 0]
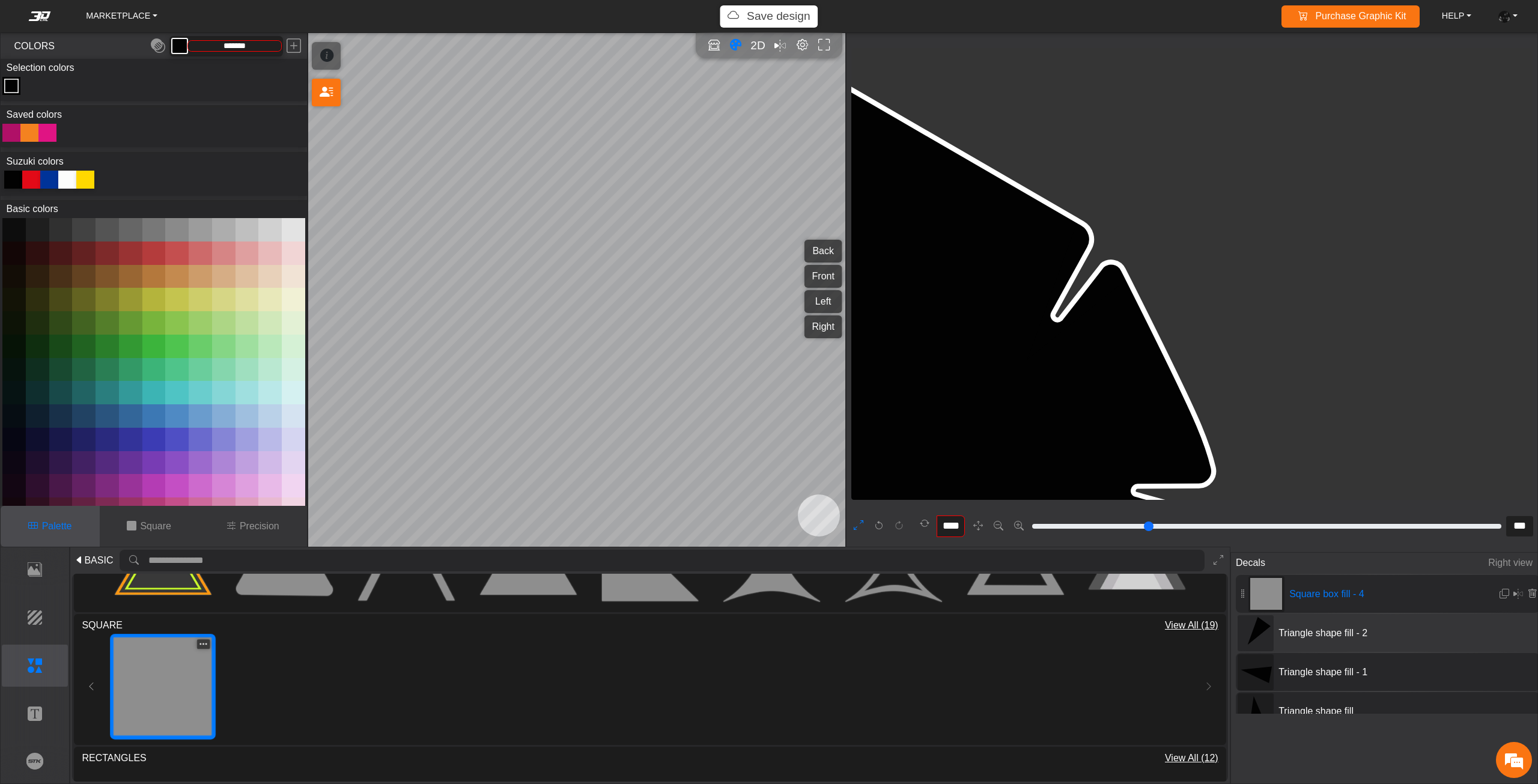
type input "**"
type input "*"
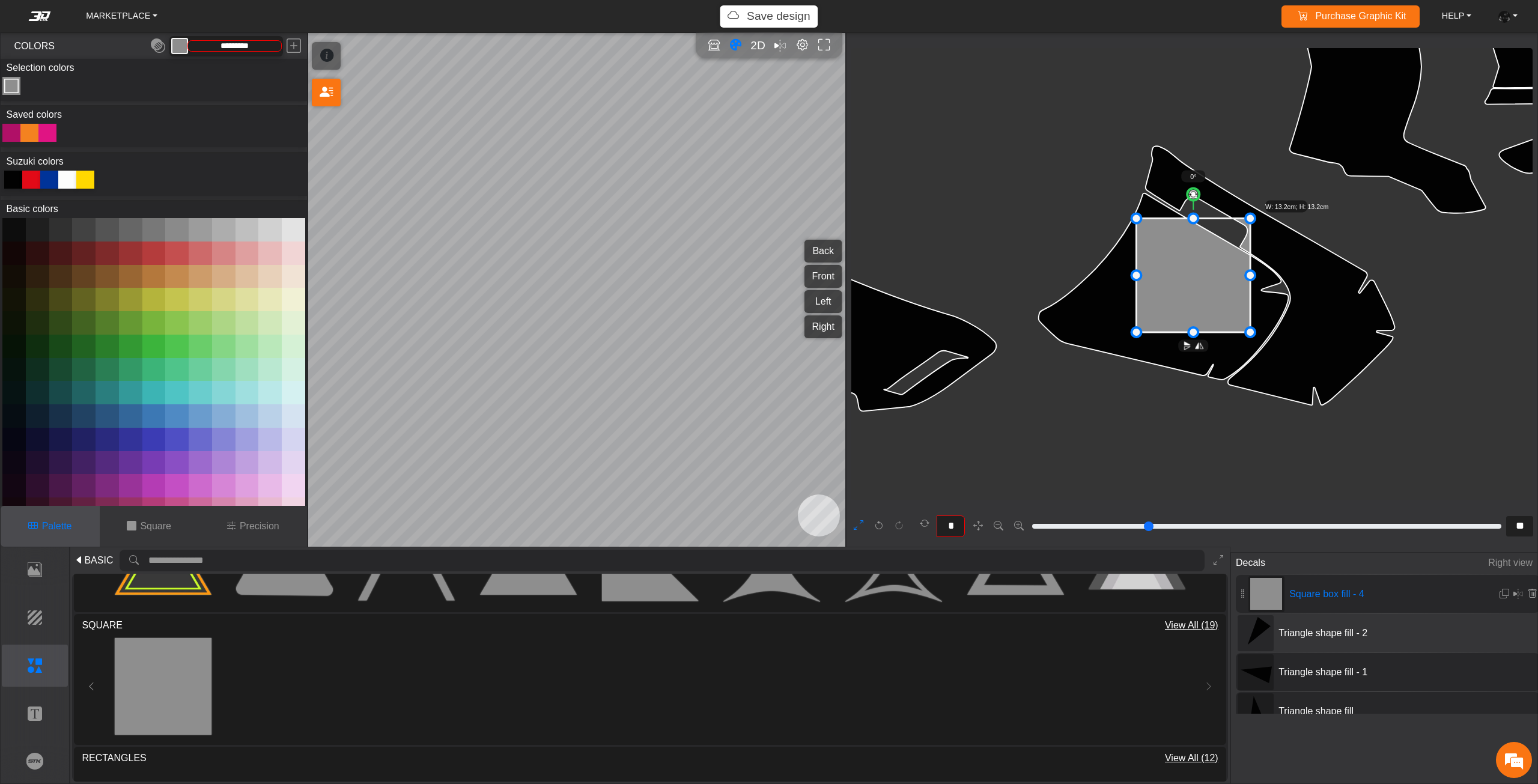
click at [78, 231] on button at bounding box center [84, 230] width 24 height 24
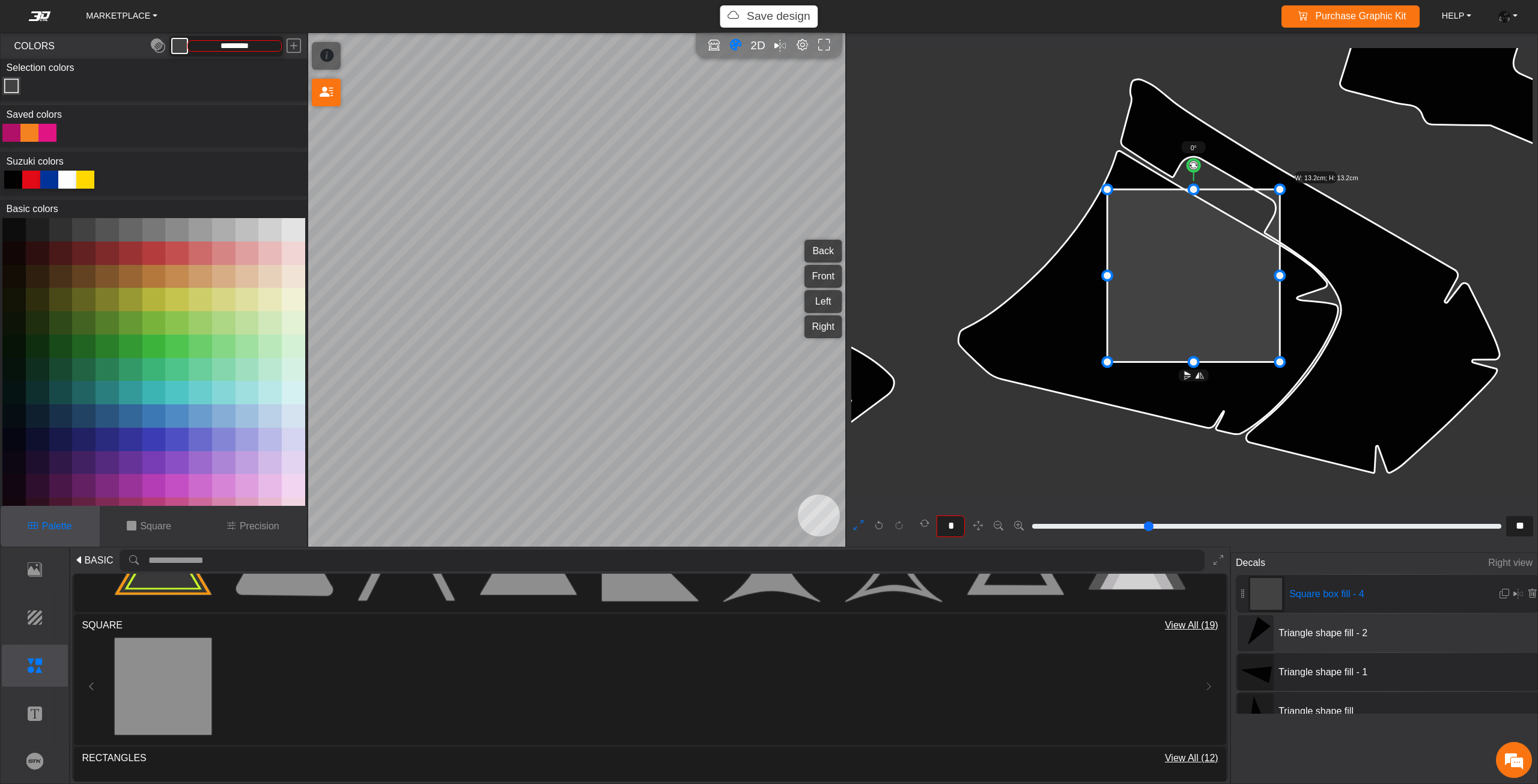
scroll to position [5883, 5575]
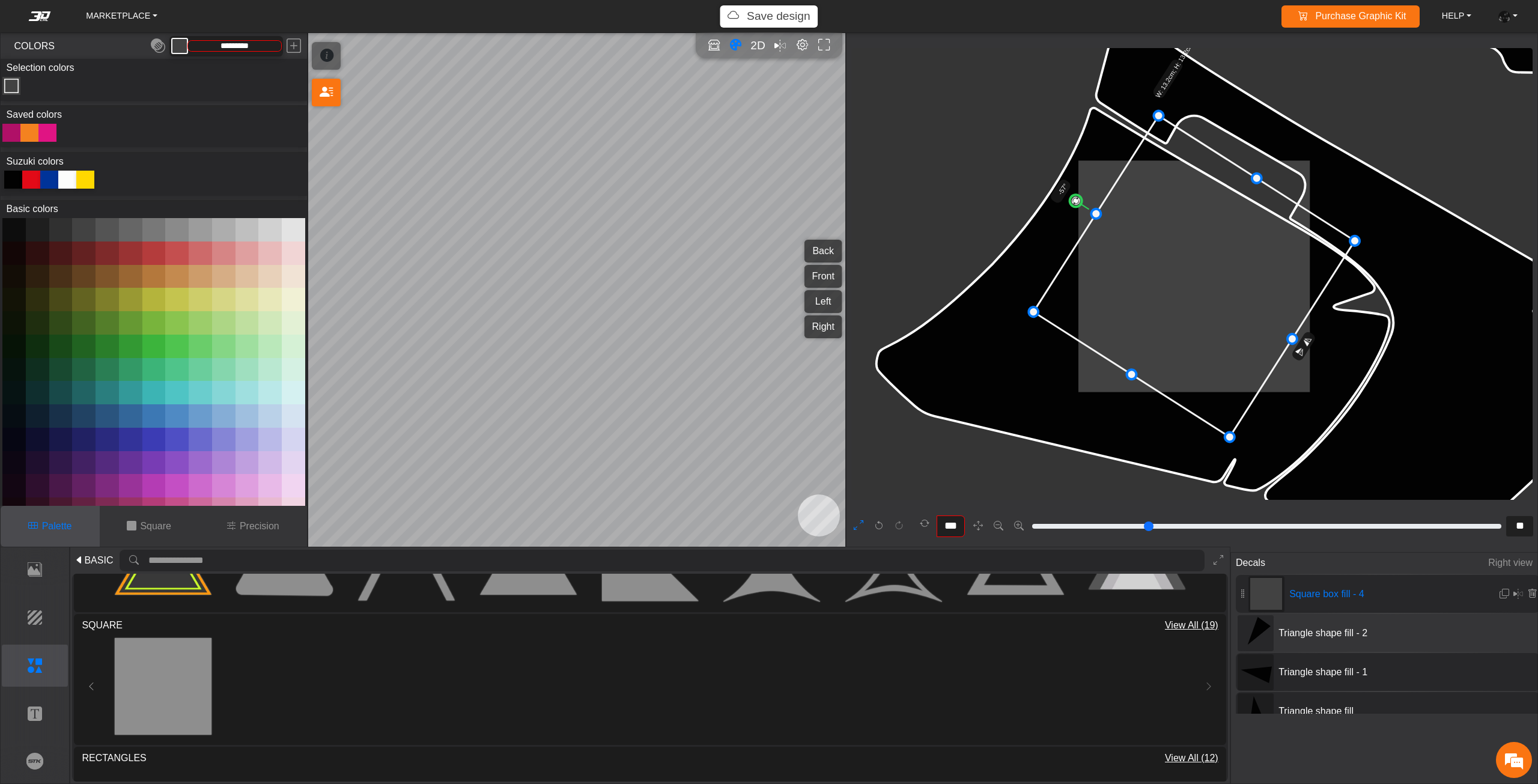
drag, startPoint x: 1178, startPoint y: 138, endPoint x: 1042, endPoint y: 180, distance: 142.3
drag, startPoint x: 1257, startPoint y: 174, endPoint x: 1239, endPoint y: 192, distance: 25.5
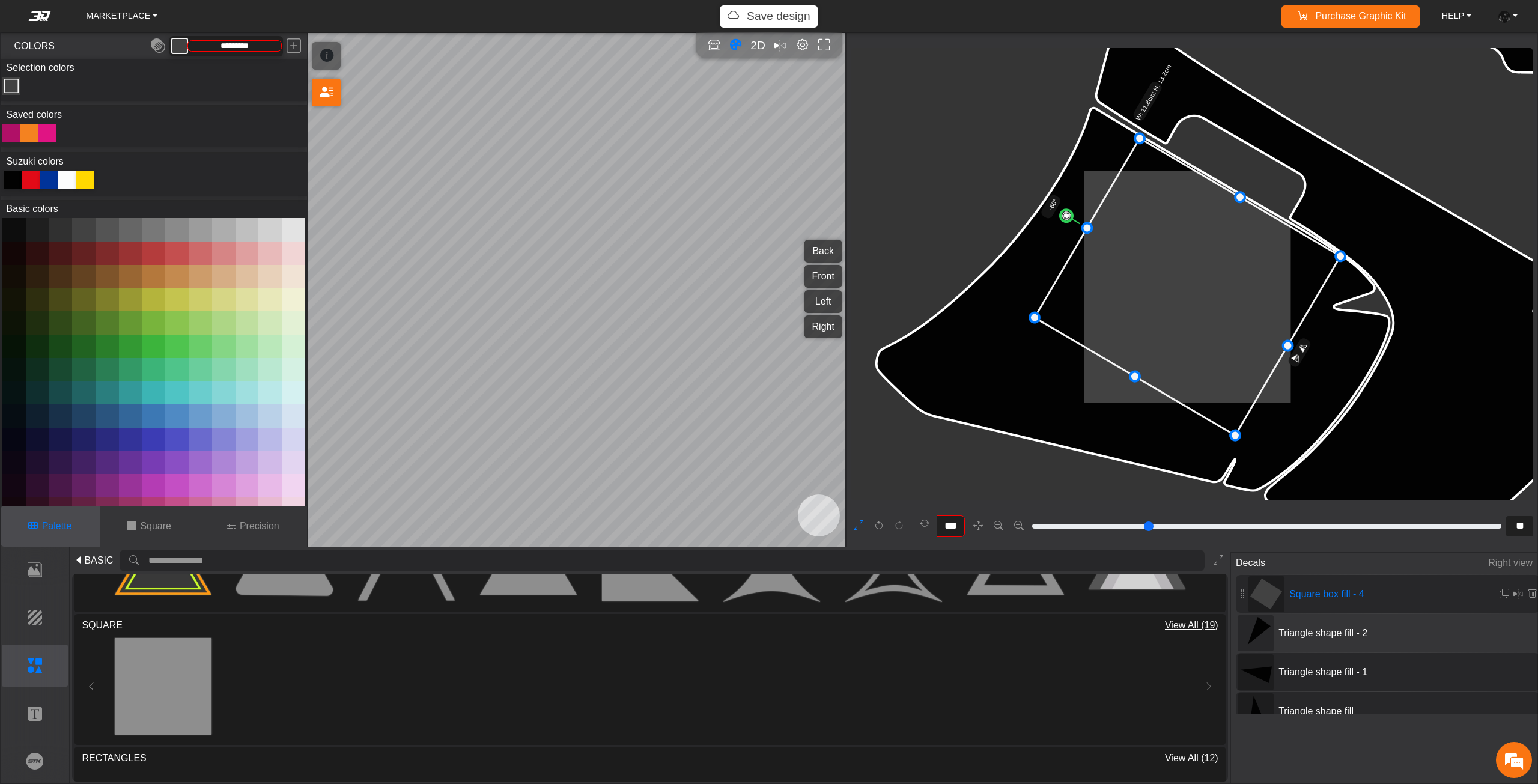
click at [1064, 214] on circle at bounding box center [1066, 216] width 16 height 16
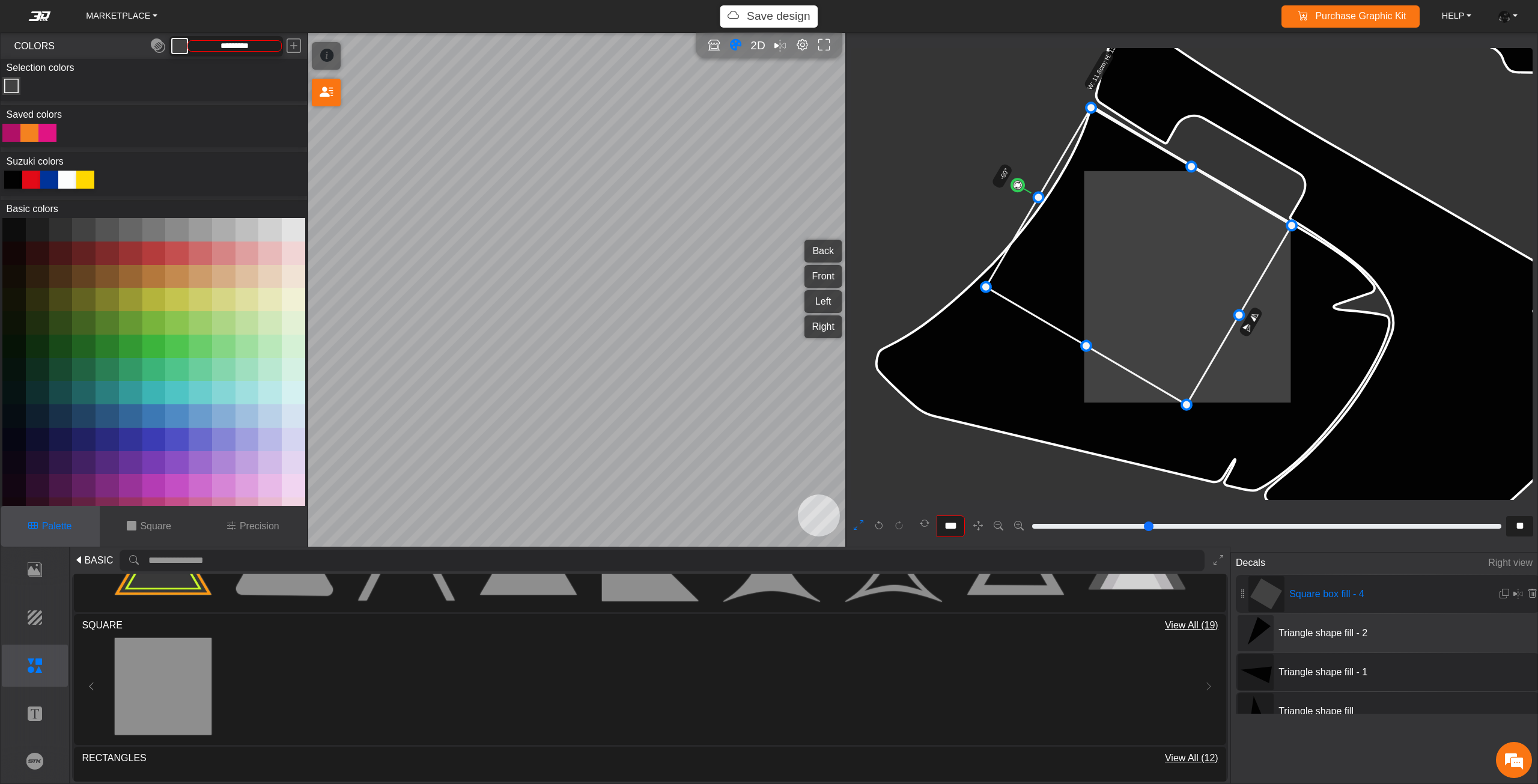
drag, startPoint x: 1166, startPoint y: 244, endPoint x: 1117, endPoint y: 214, distance: 57.5
click at [1117, 214] on icon at bounding box center [1138, 255] width 306 height 297
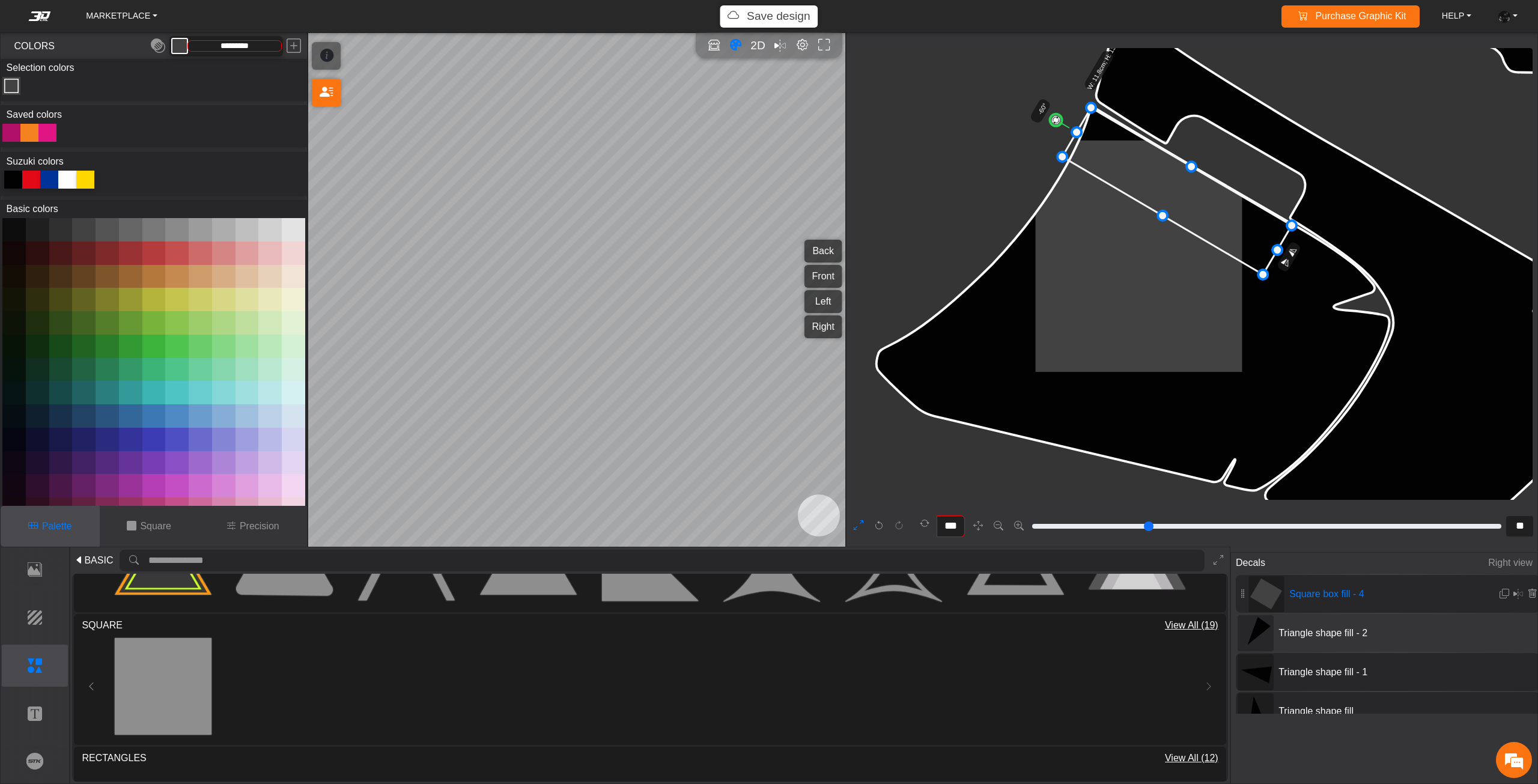
drag, startPoint x: 1087, startPoint y: 343, endPoint x: 1144, endPoint y: 203, distance: 151.2
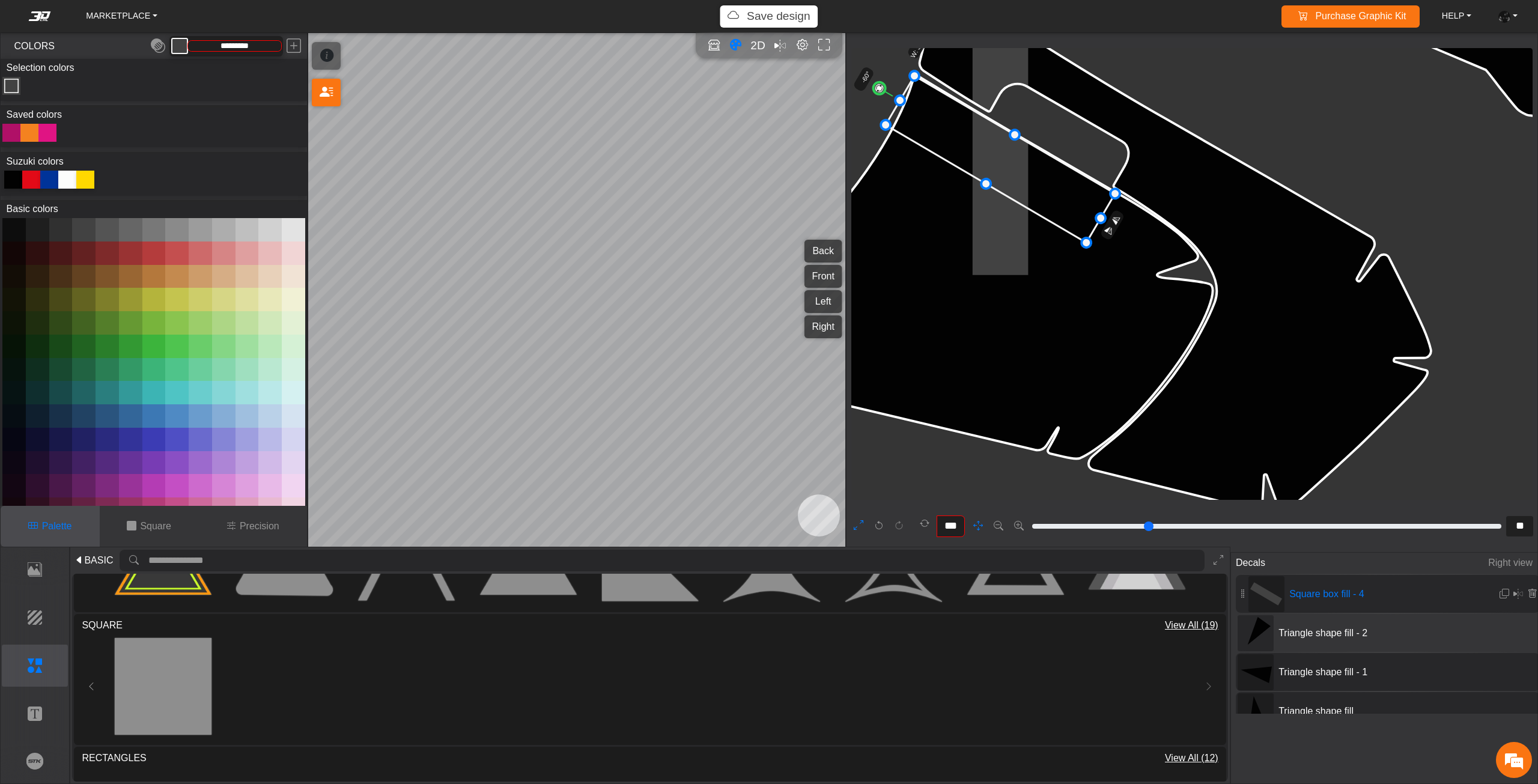
scroll to position [5922, 5810]
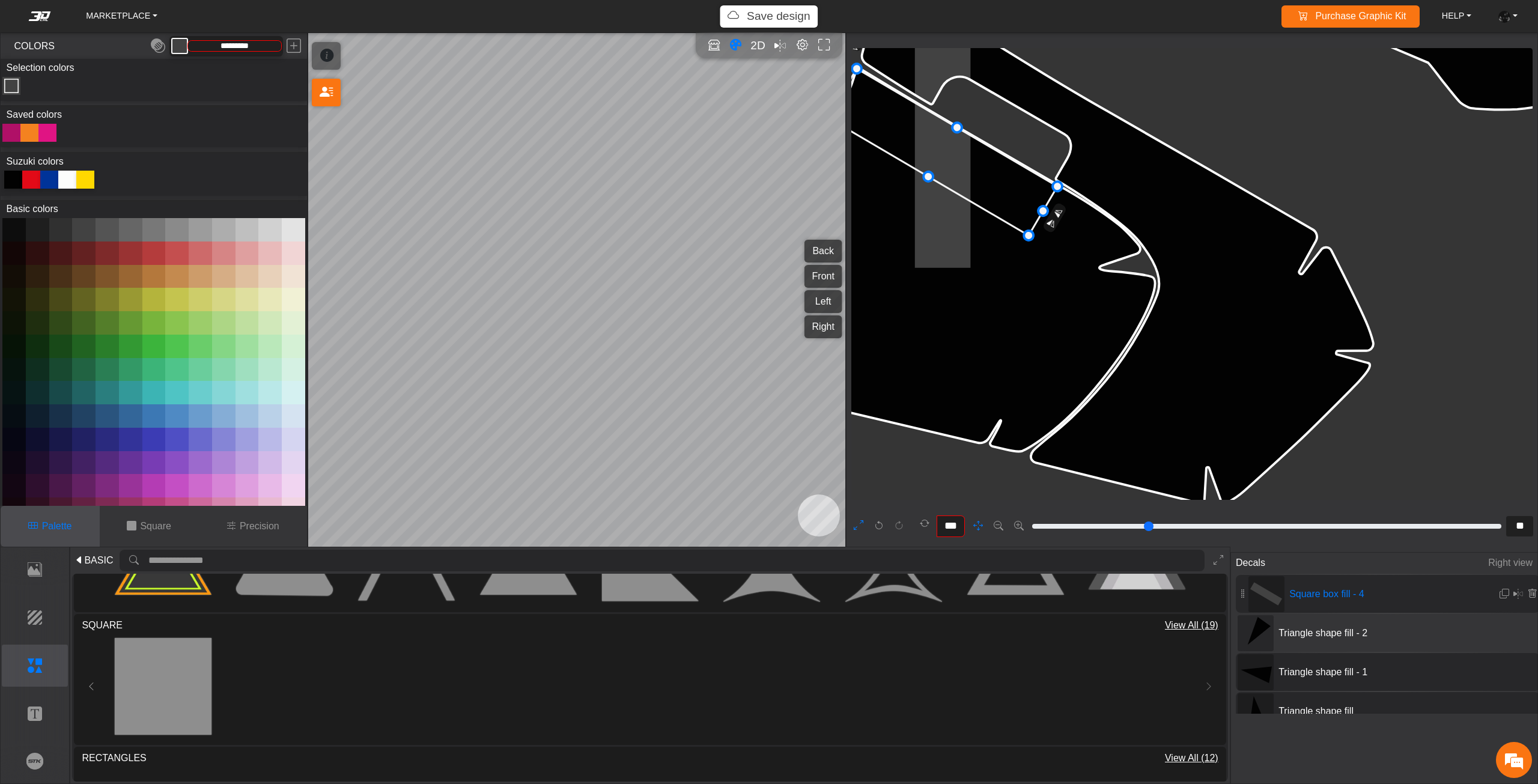
drag, startPoint x: 1347, startPoint y: 345, endPoint x: 1113, endPoint y: 306, distance: 237.2
drag, startPoint x: 1042, startPoint y: 212, endPoint x: 1274, endPoint y: 295, distance: 246.4
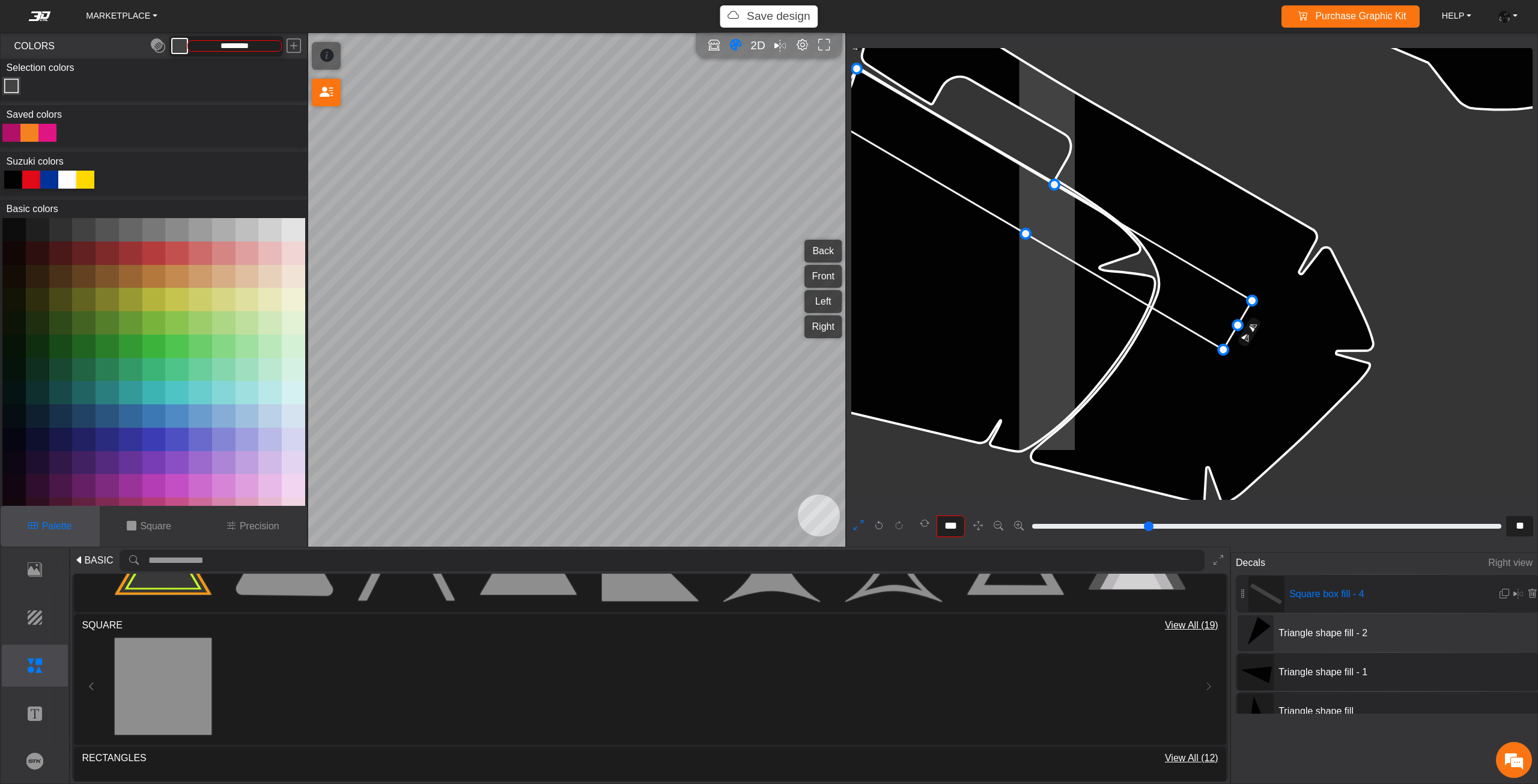
drag, startPoint x: 1252, startPoint y: 332, endPoint x: 1235, endPoint y: 324, distance: 18.8
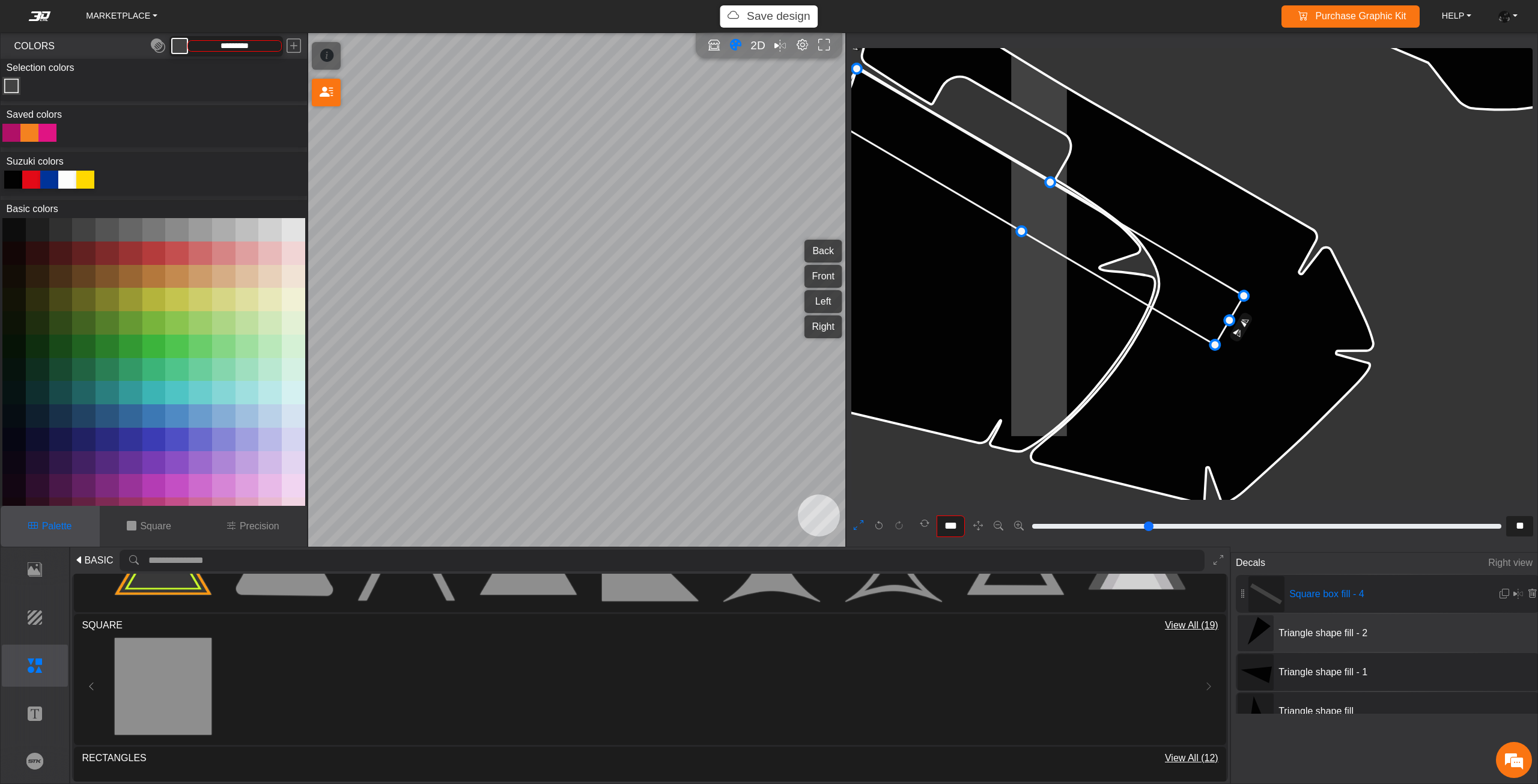
drag, startPoint x: 1235, startPoint y: 324, endPoint x: 1220, endPoint y: 318, distance: 16.2
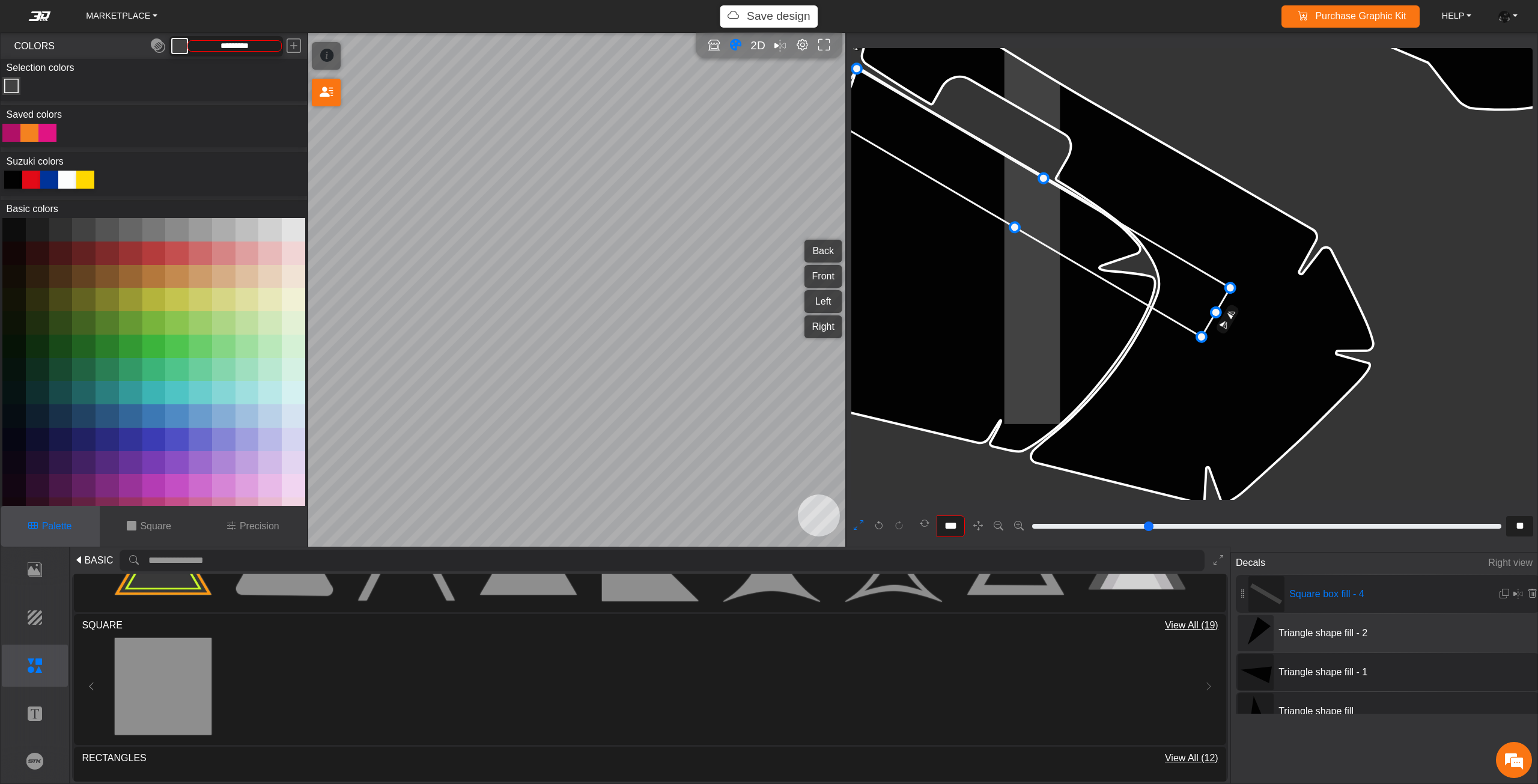
drag, startPoint x: 1220, startPoint y: 318, endPoint x: 1213, endPoint y: 316, distance: 7.3
click at [1496, 587] on div at bounding box center [1518, 593] width 43 height 19
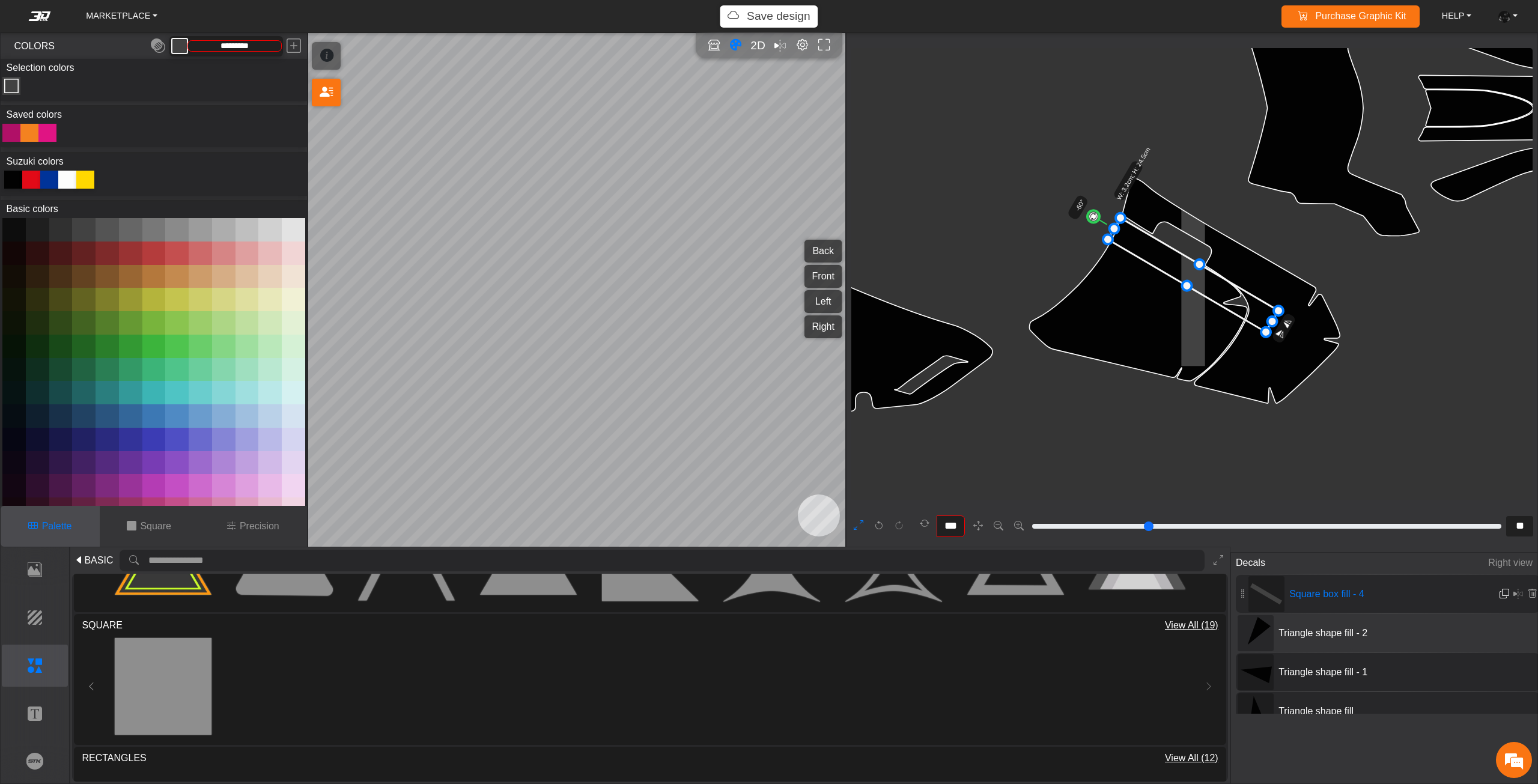
click at [1500, 591] on em at bounding box center [1505, 594] width 10 height 10
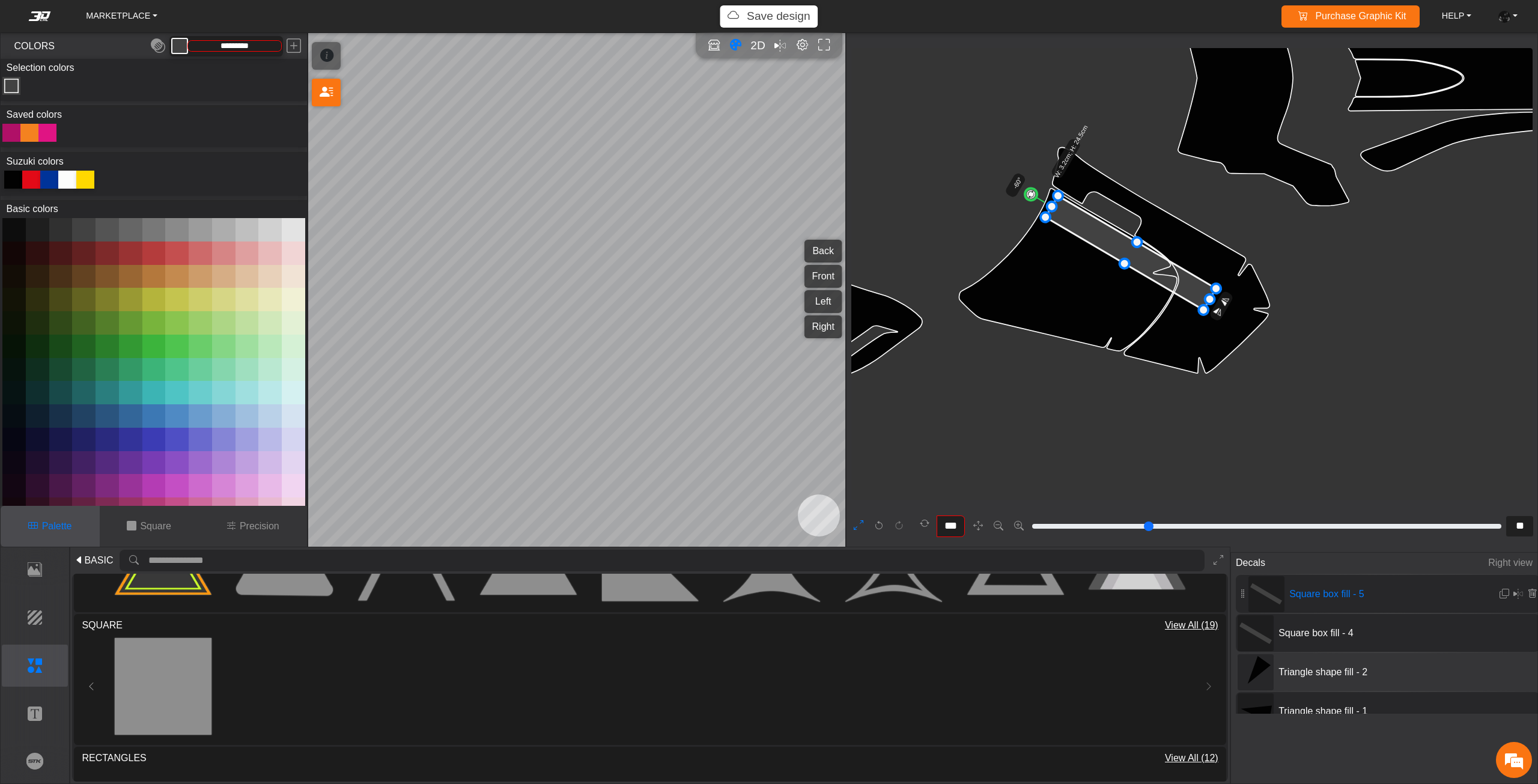
drag, startPoint x: 1295, startPoint y: 381, endPoint x: 1286, endPoint y: 369, distance: 15.0
click at [1288, 375] on icon "background_wire_template_bg decal_dr650_back decal_dr650_front decal_dr650_left…" at bounding box center [994, 78] width 4827 height 4826
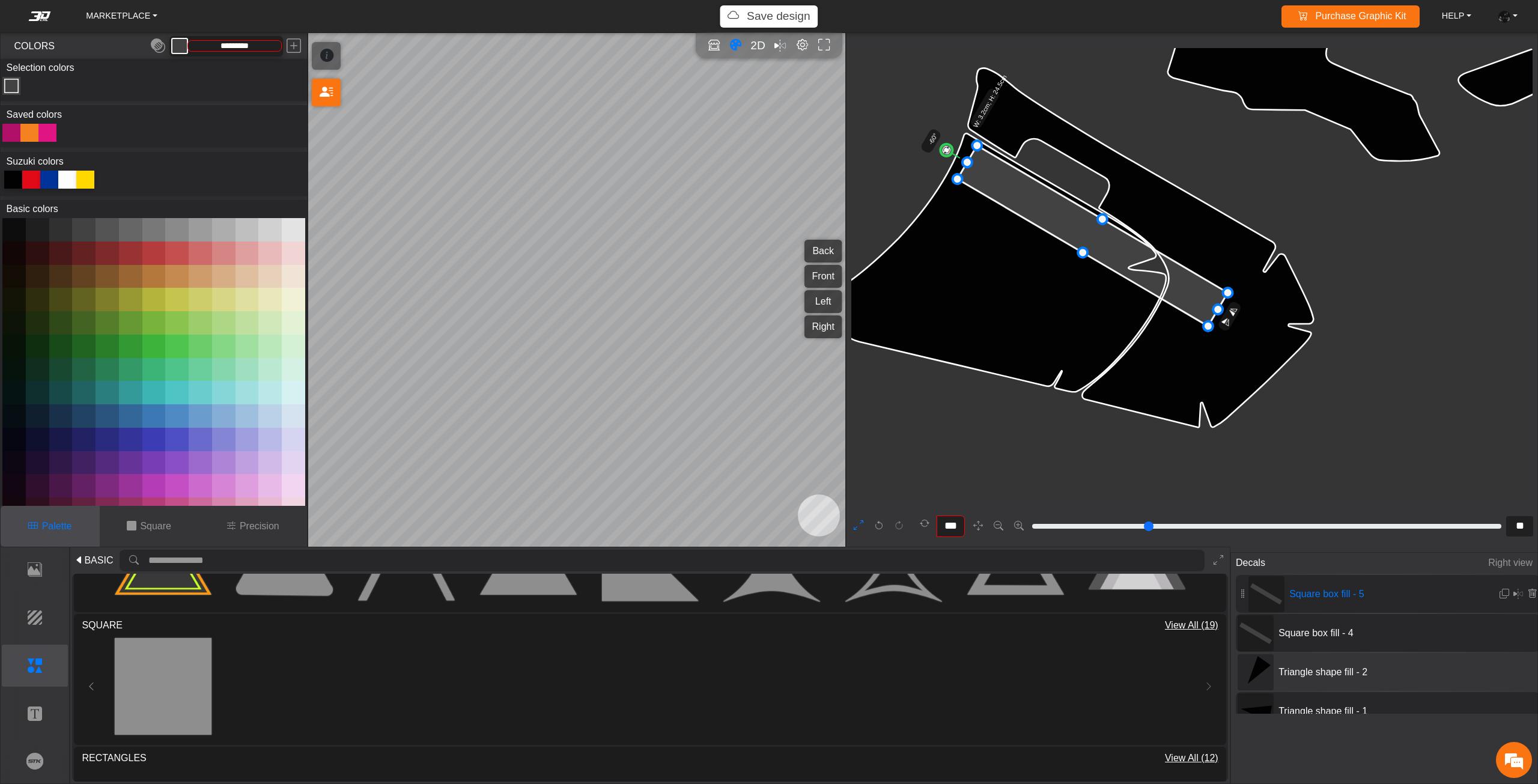
scroll to position [4728, 4613]
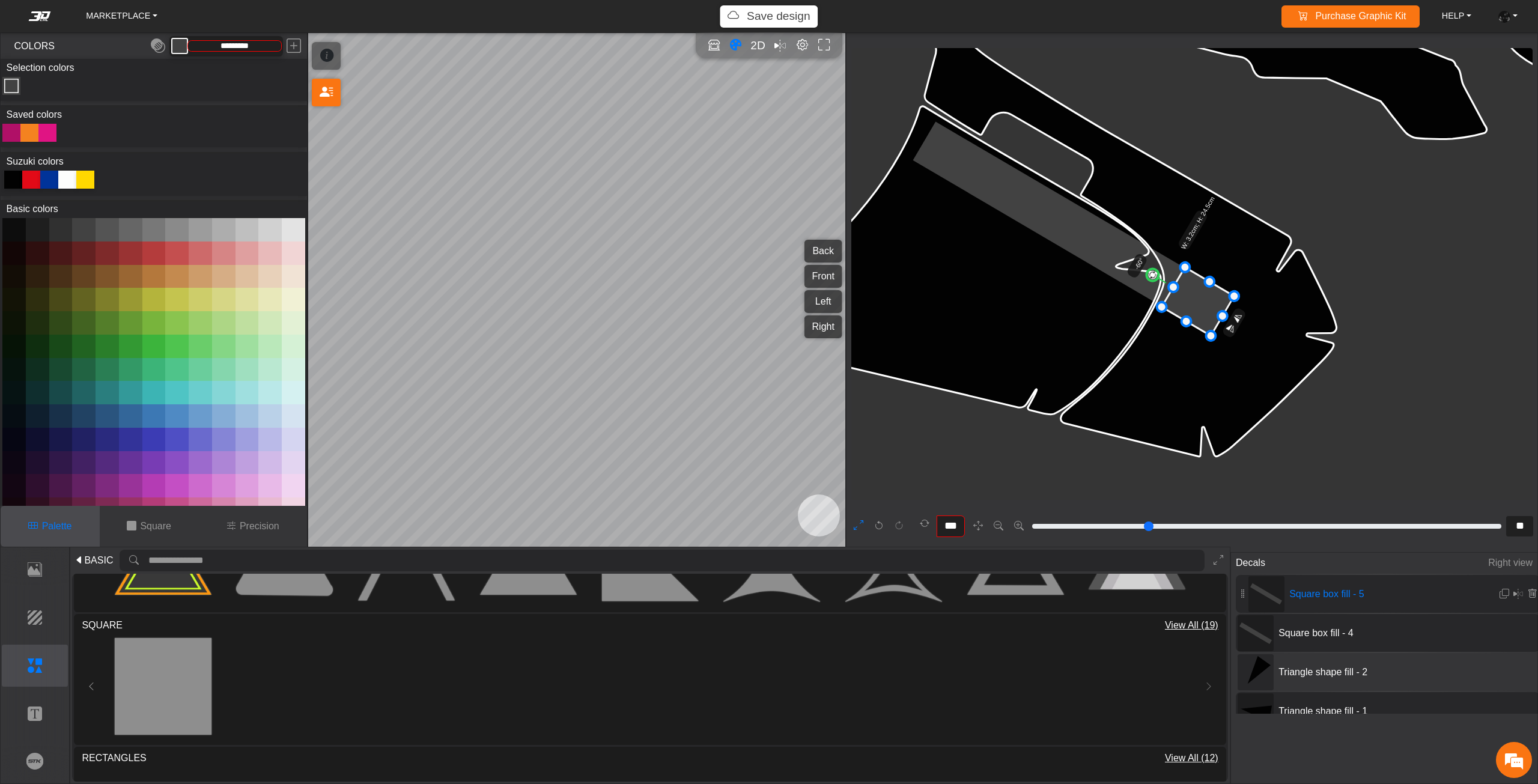
drag, startPoint x: 921, startPoint y: 143, endPoint x: 1159, endPoint y: 304, distance: 287.3
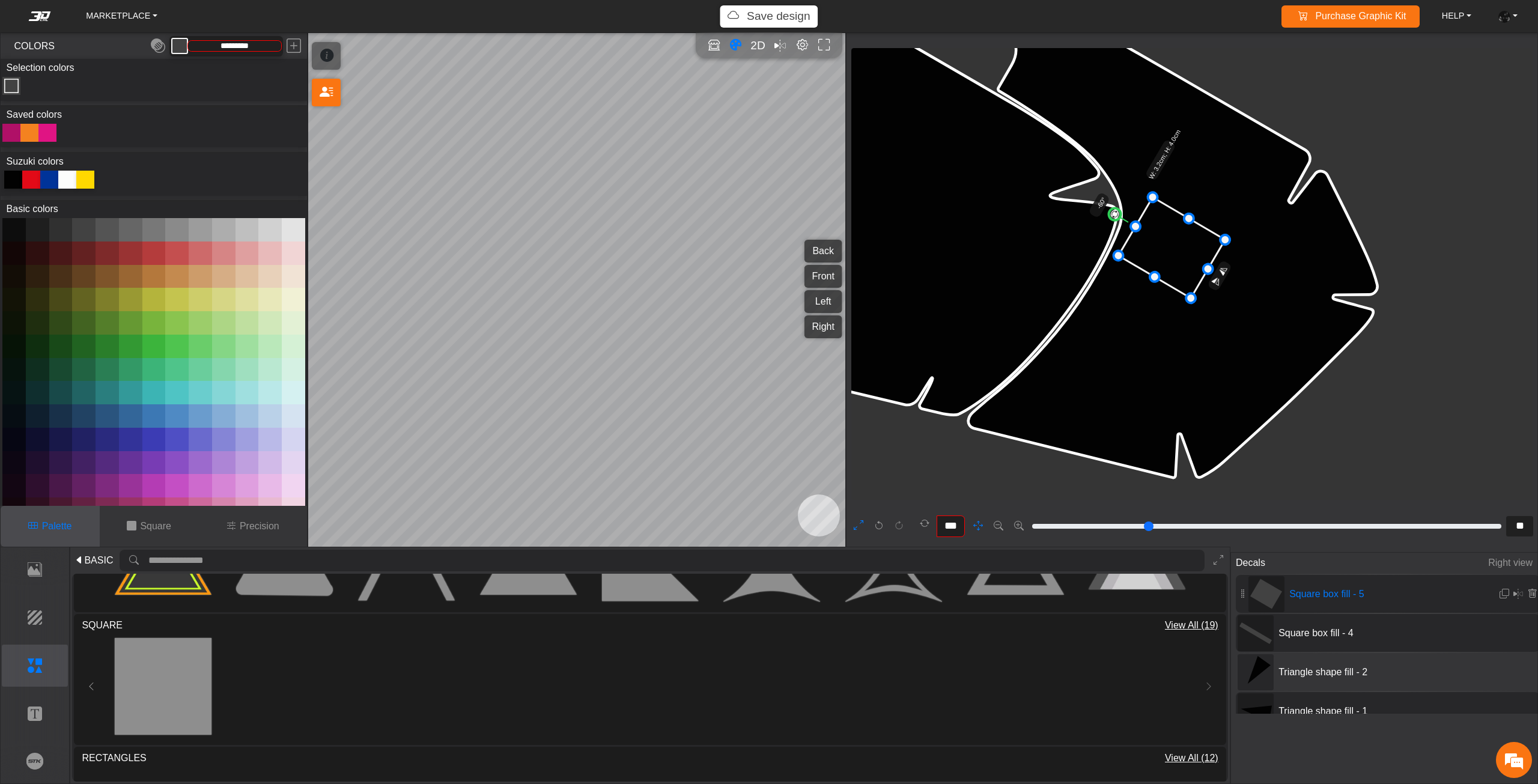
scroll to position [7213, 7048]
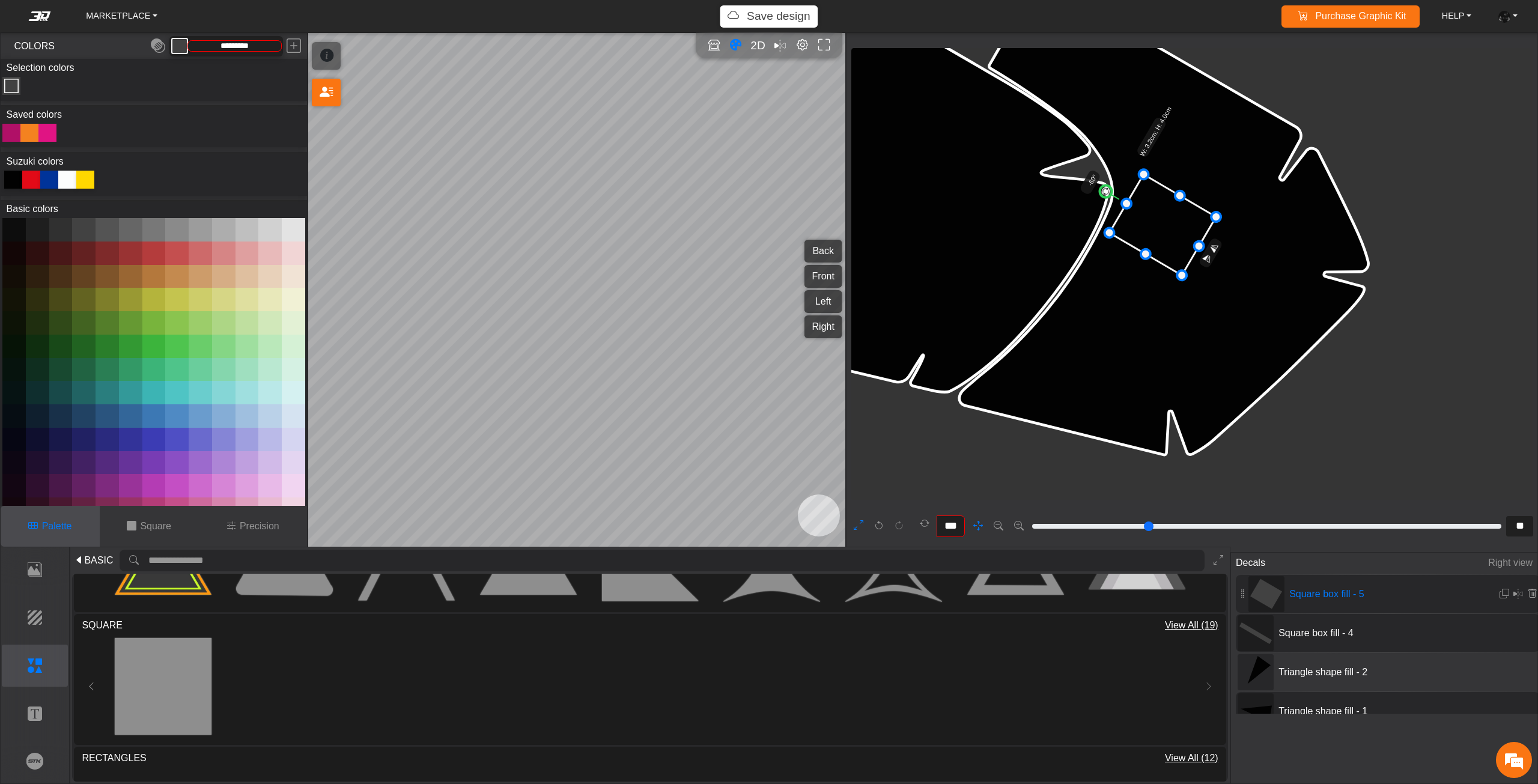
drag, startPoint x: 1218, startPoint y: 312, endPoint x: 1190, endPoint y: 252, distance: 66.2
drag, startPoint x: 1142, startPoint y: 216, endPoint x: 1166, endPoint y: 232, distance: 28.8
click at [1188, 244] on icon at bounding box center [1203, 250] width 107 height 101
click at [1173, 208] on g "-60° W: 3.2cm; H: 4.0cm" at bounding box center [1213, 217] width 203 height 201
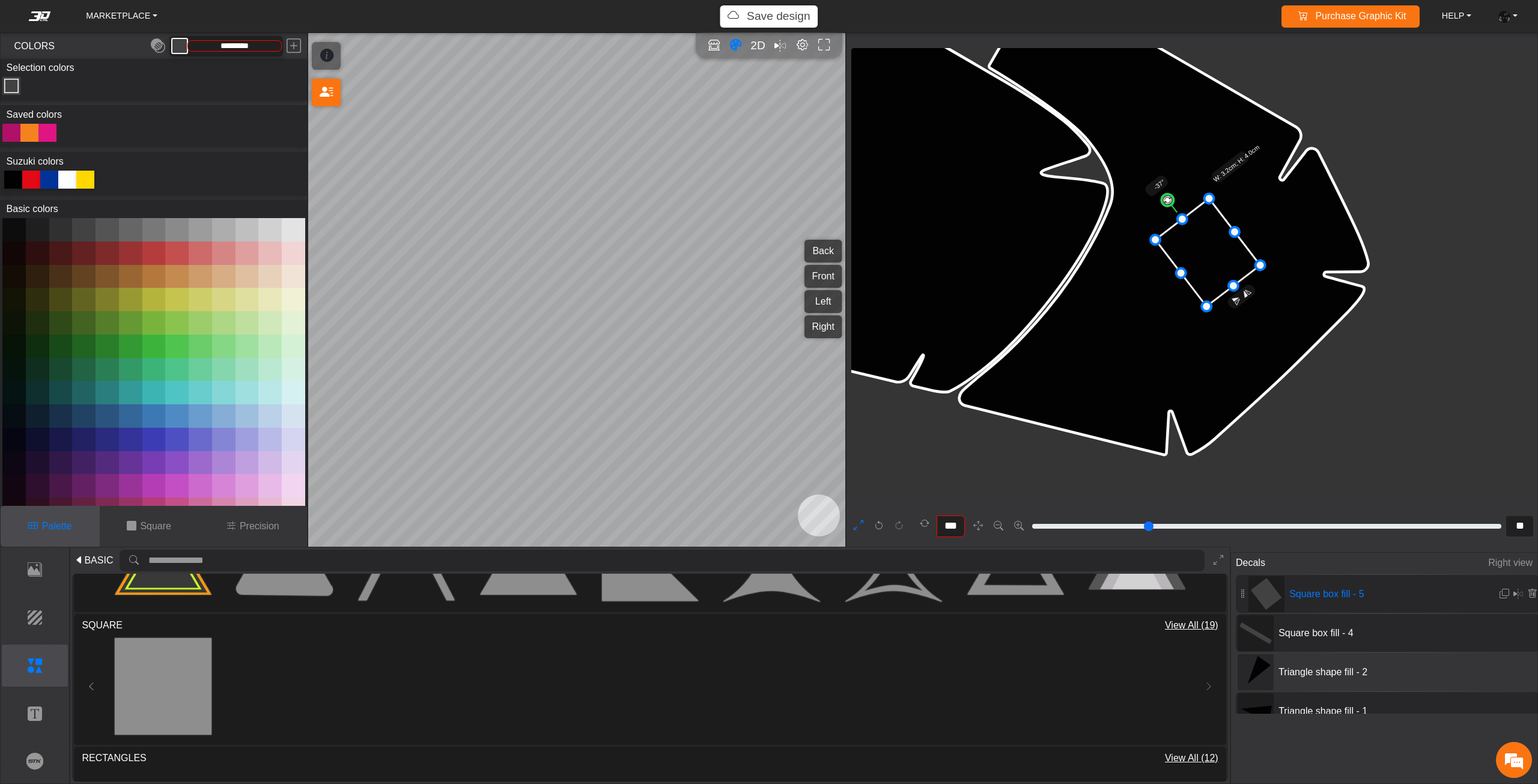
drag, startPoint x: 1173, startPoint y: 208, endPoint x: 1180, endPoint y: 208, distance: 7.0
drag, startPoint x: 1176, startPoint y: 203, endPoint x: 1188, endPoint y: 203, distance: 12.0
click at [1188, 203] on g "-28° W: 3.2cm; H: 4.0cm" at bounding box center [1236, 224] width 198 height 201
drag, startPoint x: 1223, startPoint y: 246, endPoint x: 1206, endPoint y: 257, distance: 20.2
click at [1206, 256] on icon at bounding box center [1203, 258] width 99 height 106
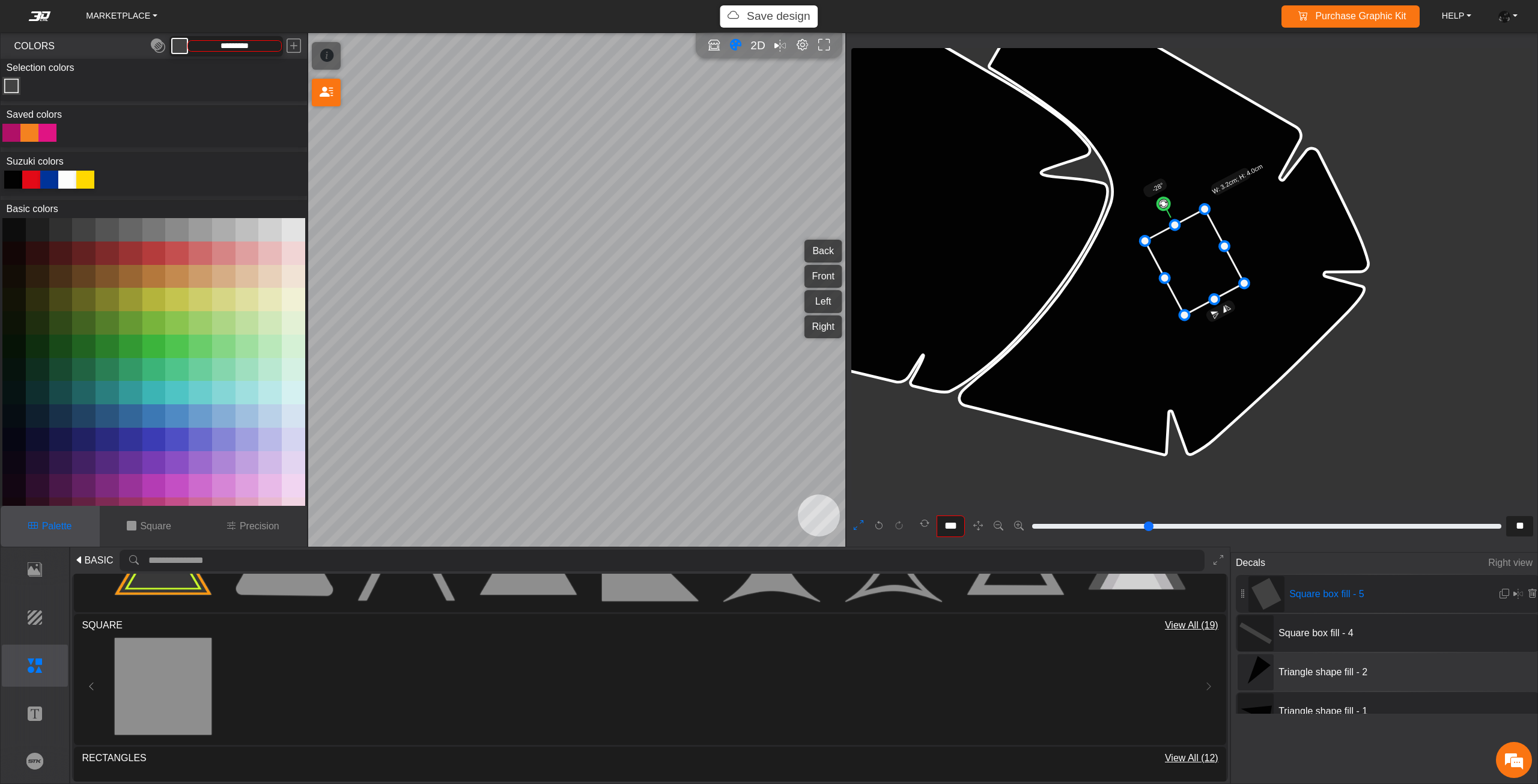
click at [1202, 257] on icon at bounding box center [1195, 262] width 99 height 106
click at [1200, 253] on icon at bounding box center [1193, 258] width 99 height 106
click at [1198, 252] on icon at bounding box center [1193, 258] width 99 height 106
drag, startPoint x: 1165, startPoint y: 273, endPoint x: 1193, endPoint y: 261, distance: 30.5
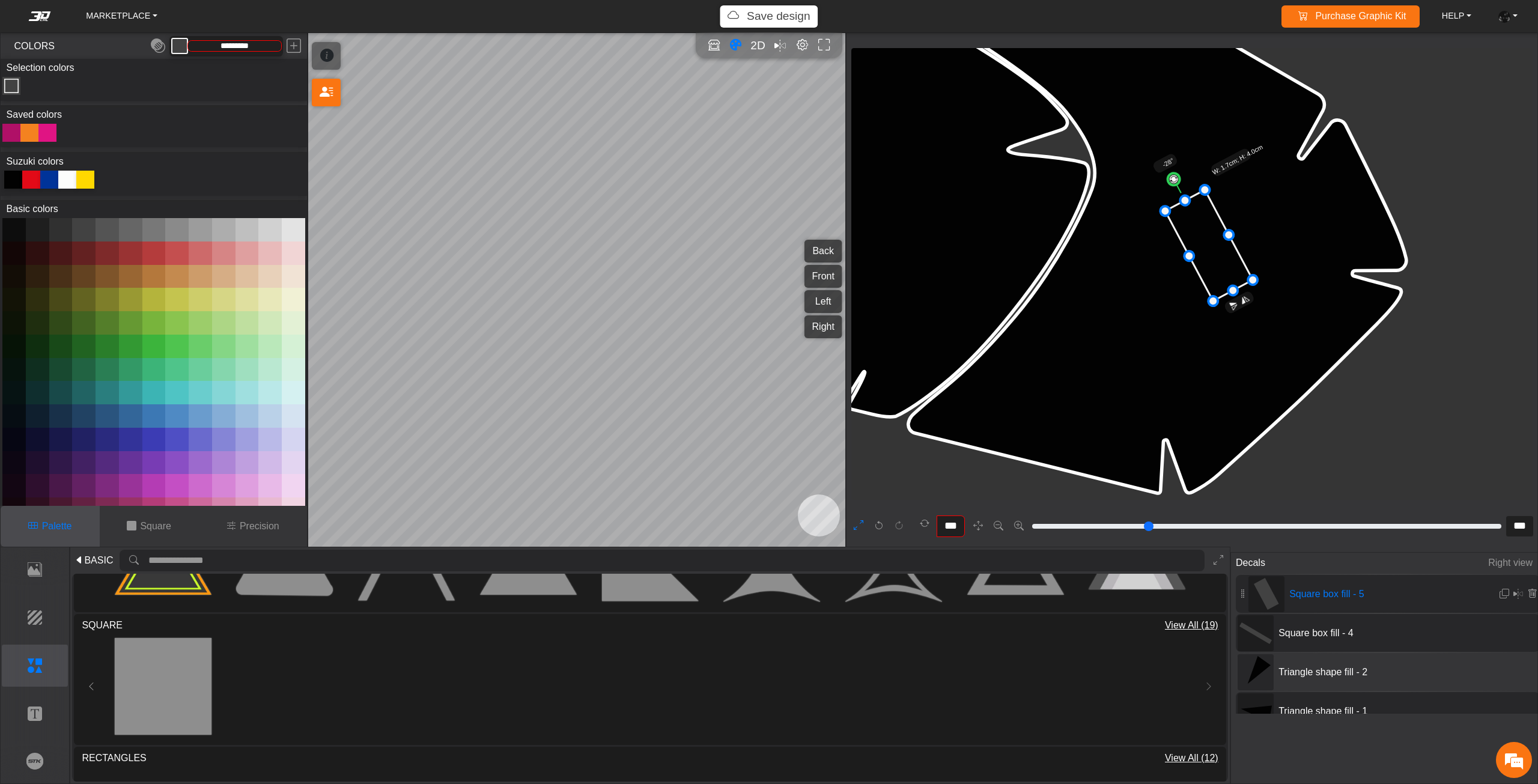
scroll to position [9640, 9457]
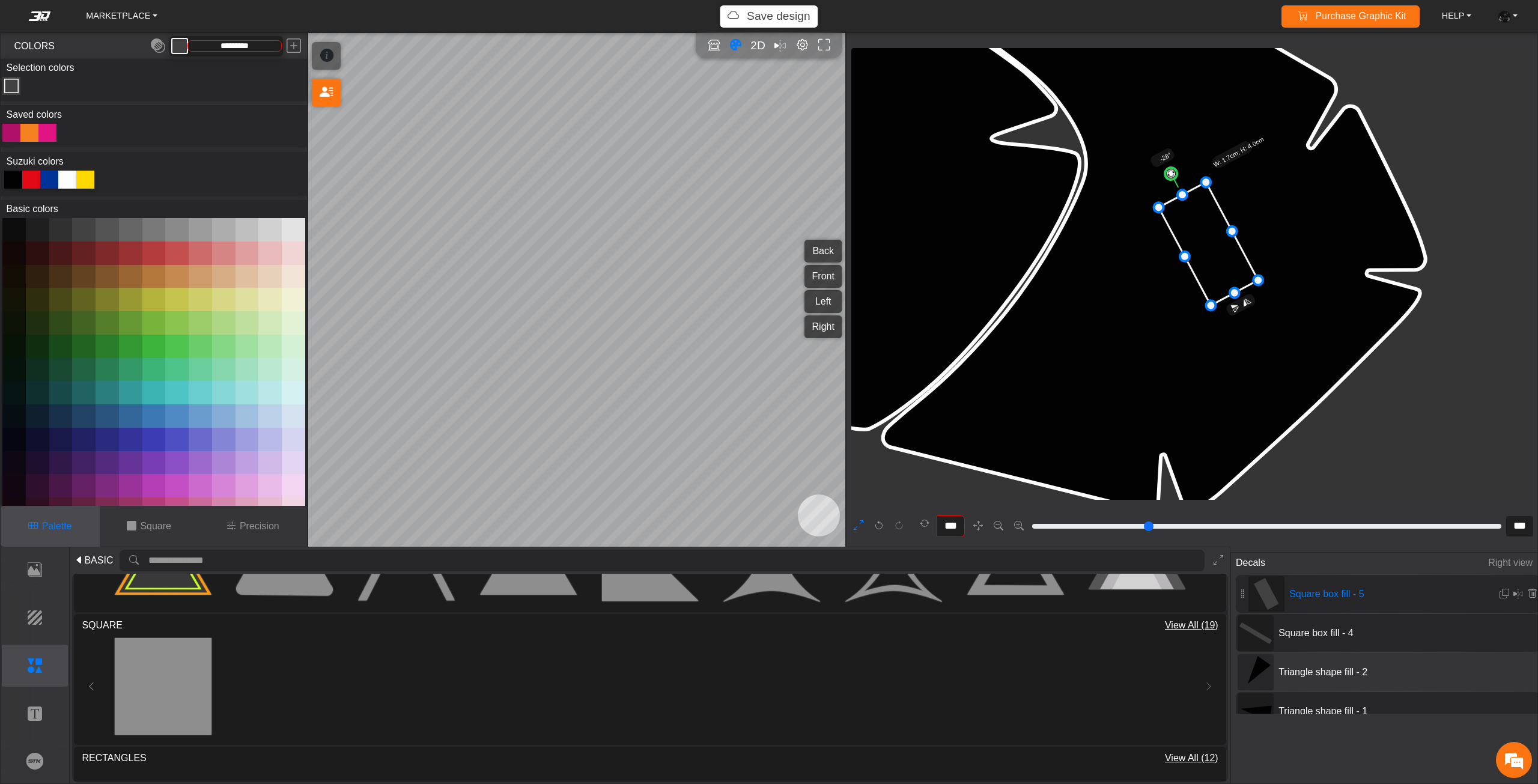
drag, startPoint x: 1190, startPoint y: 250, endPoint x: 1173, endPoint y: 252, distance: 17.1
drag, startPoint x: 1173, startPoint y: 252, endPoint x: 1166, endPoint y: 252, distance: 7.0
click at [1166, 252] on icon at bounding box center [1203, 247] width 108 height 128
drag, startPoint x: 1169, startPoint y: 255, endPoint x: 1155, endPoint y: 259, distance: 14.6
click at [1190, 258] on icon at bounding box center [1194, 250] width 120 height 134
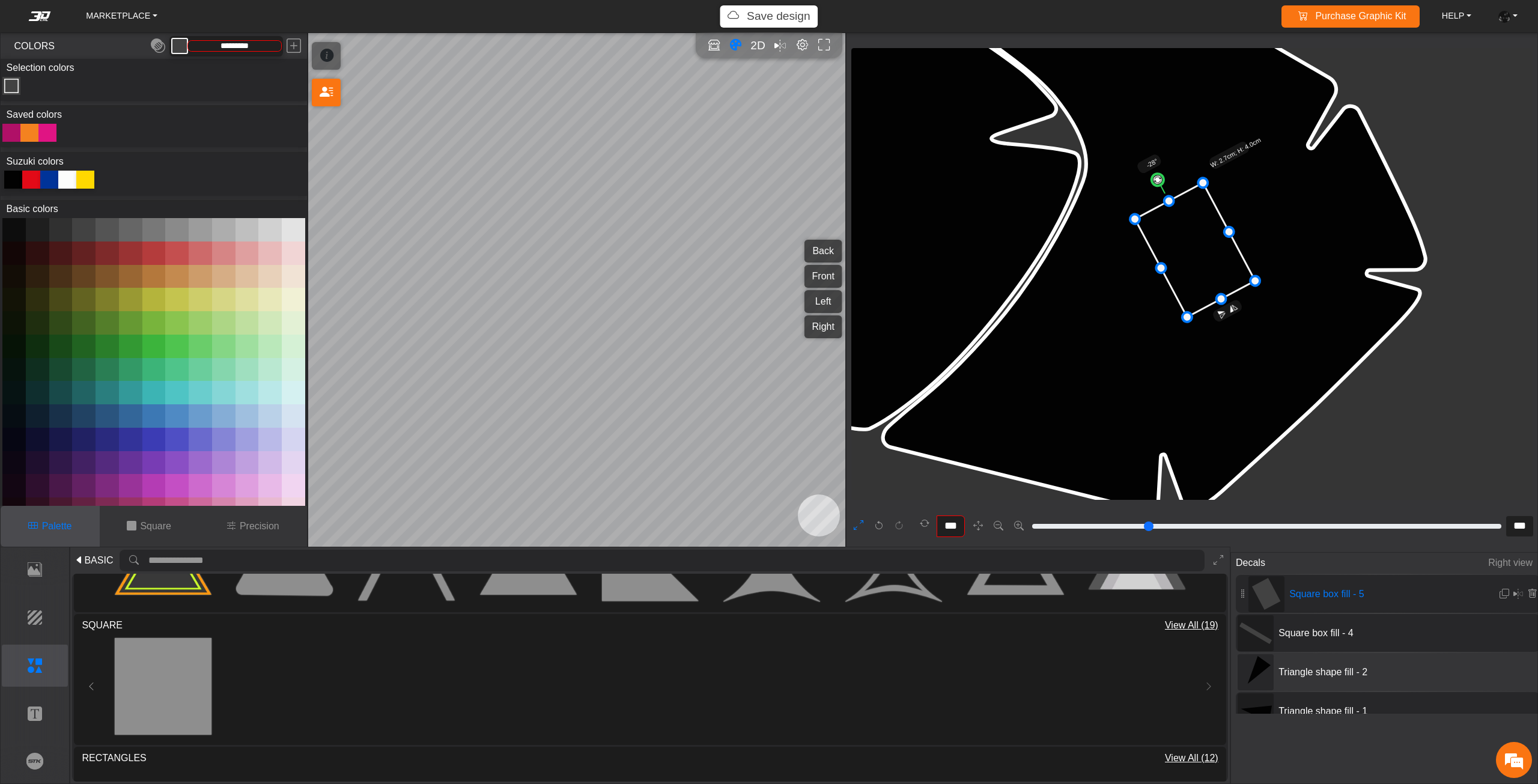
click at [1191, 253] on icon at bounding box center [1195, 250] width 120 height 134
click at [1196, 250] on icon at bounding box center [1196, 250] width 120 height 134
click at [1198, 250] on icon at bounding box center [1196, 249] width 120 height 134
click at [1271, 636] on div at bounding box center [1255, 633] width 36 height 36
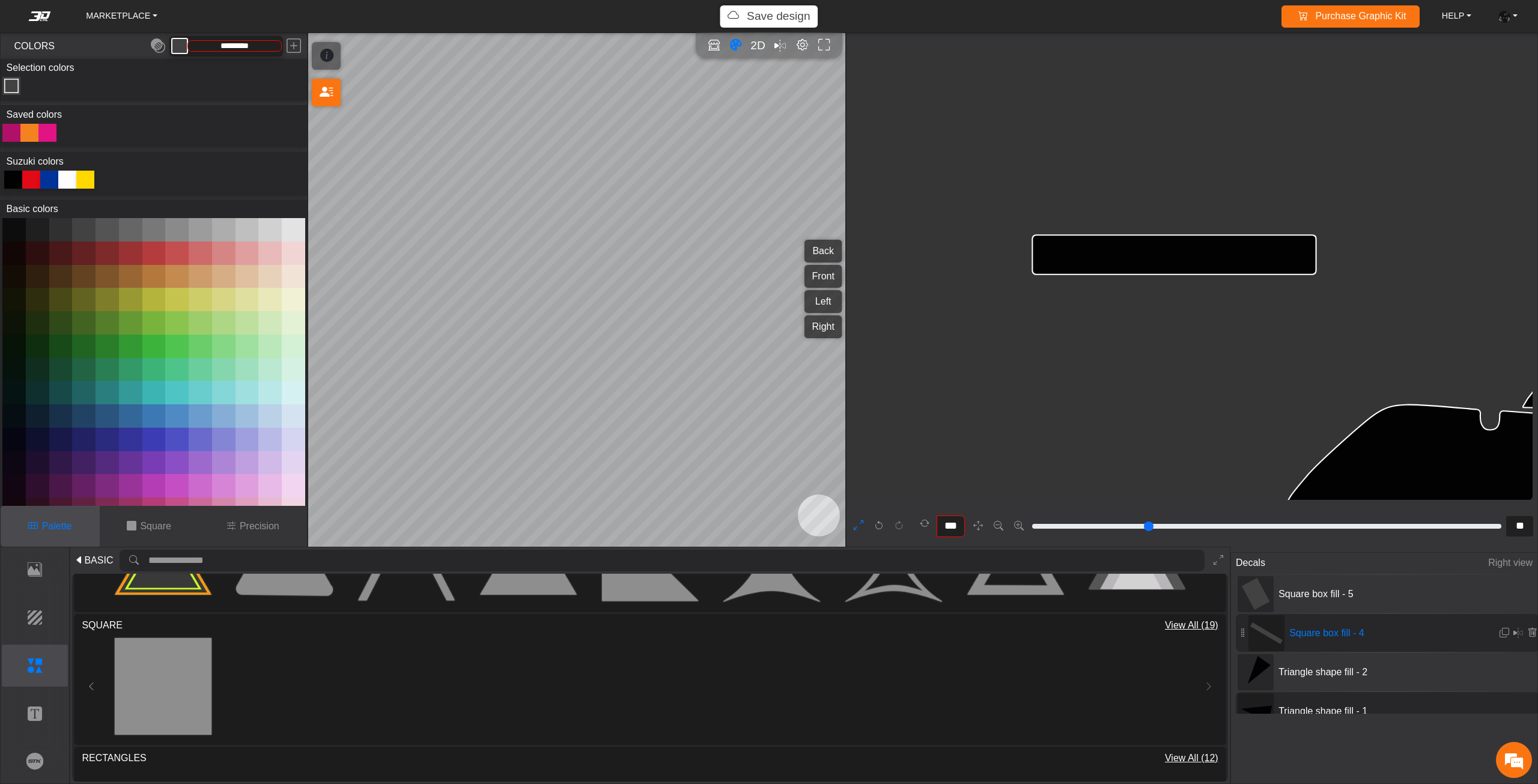
scroll to position [4666, 4478]
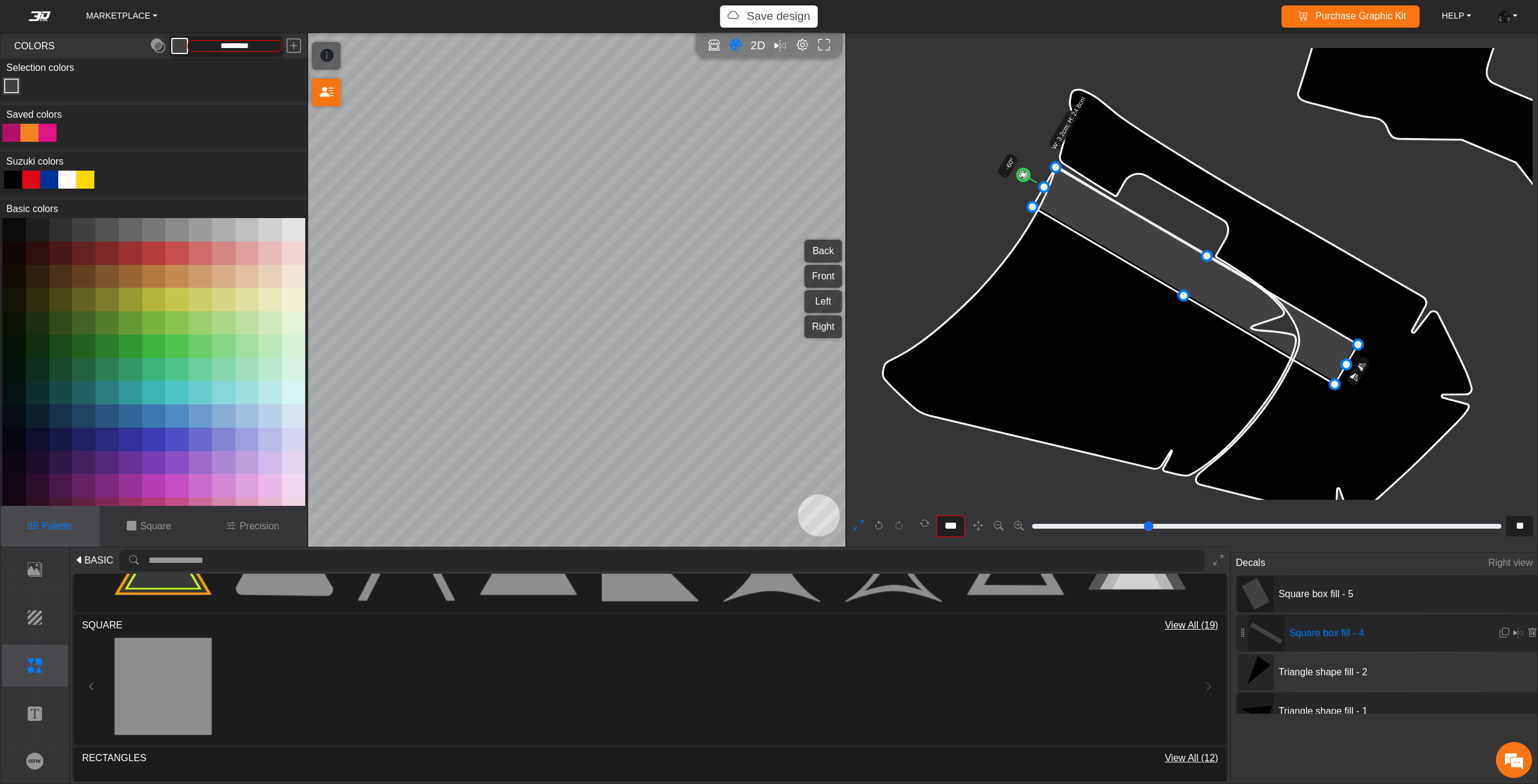
click at [1317, 595] on span "Square box fill - 5" at bounding box center [1363, 594] width 180 height 14
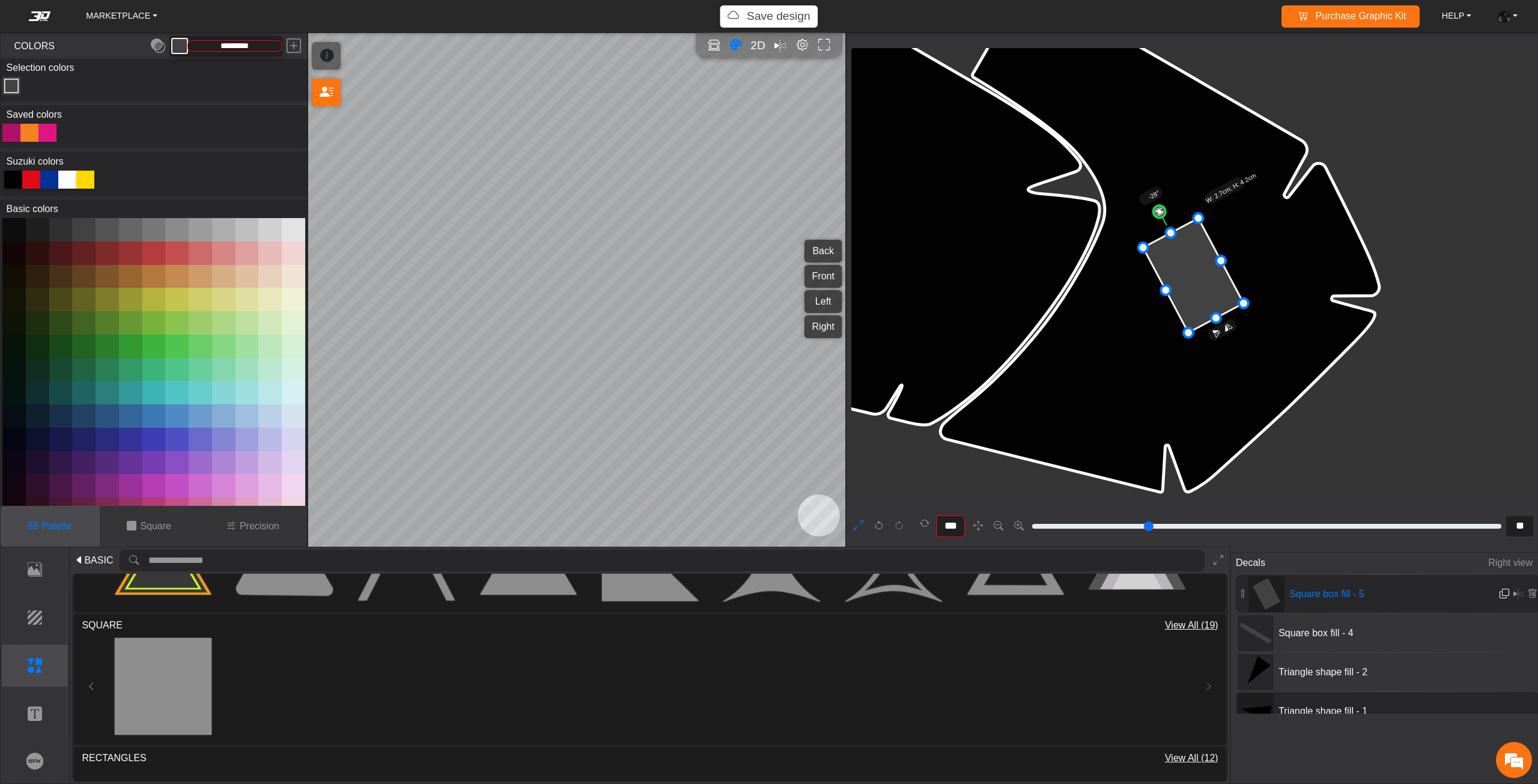
click at [1501, 589] on em at bounding box center [1505, 594] width 10 height 10
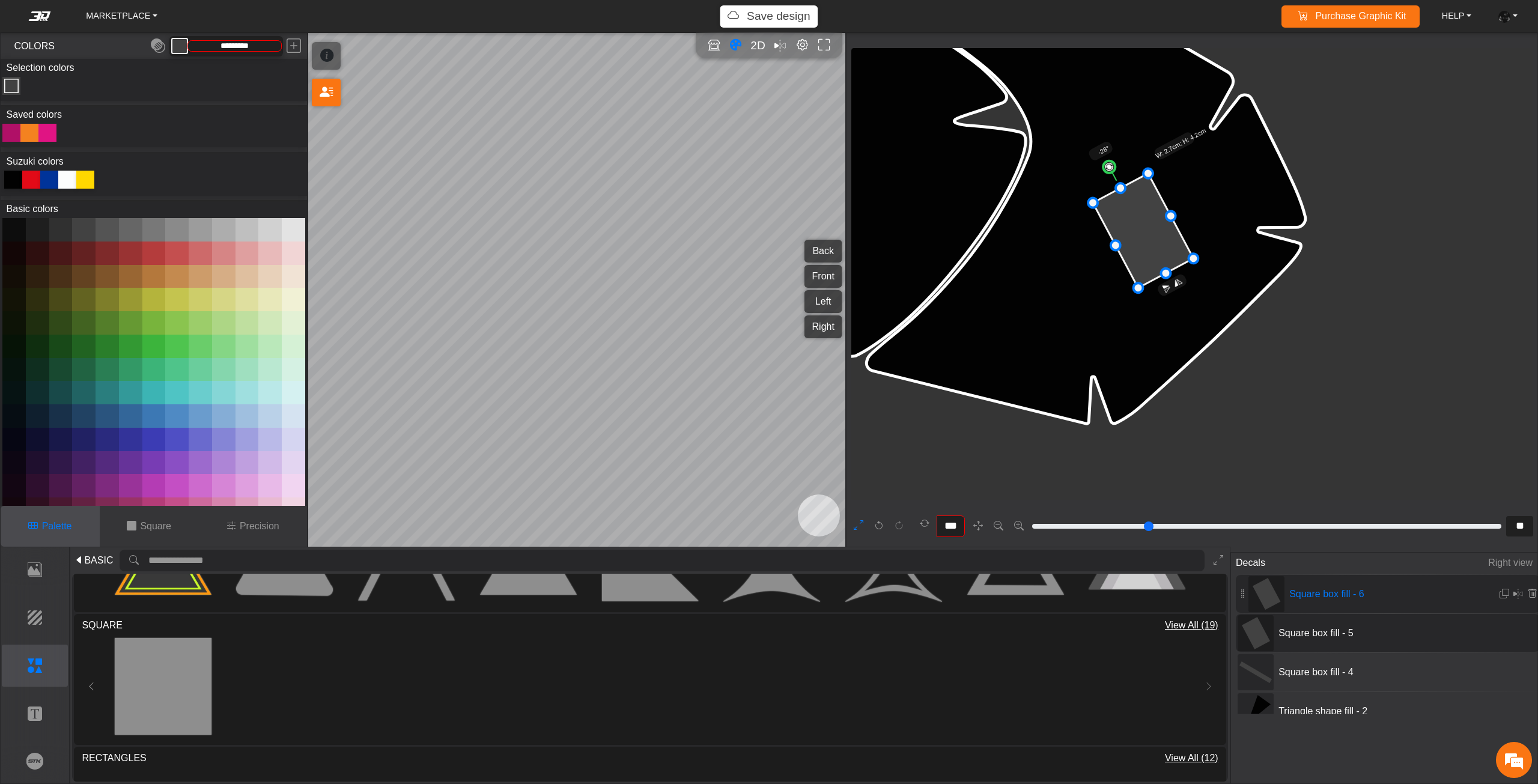
scroll to position [7829, 7684]
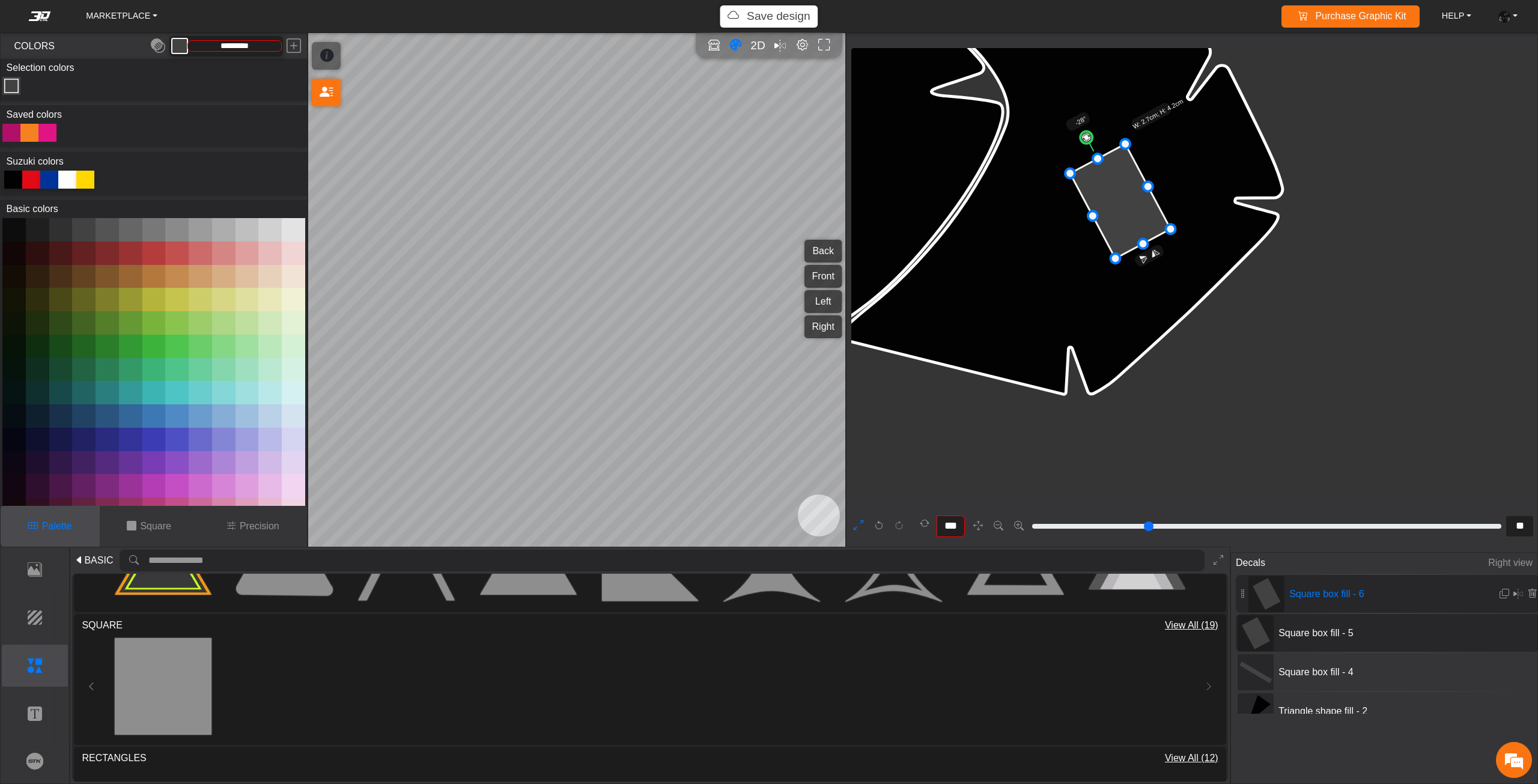
drag, startPoint x: 1304, startPoint y: 311, endPoint x: 1230, endPoint y: 237, distance: 104.7
drag, startPoint x: 1090, startPoint y: 132, endPoint x: 1152, endPoint y: 139, distance: 62.4
click at [1152, 139] on circle at bounding box center [1154, 137] width 16 height 16
drag, startPoint x: 1154, startPoint y: 135, endPoint x: 1164, endPoint y: 138, distance: 10.4
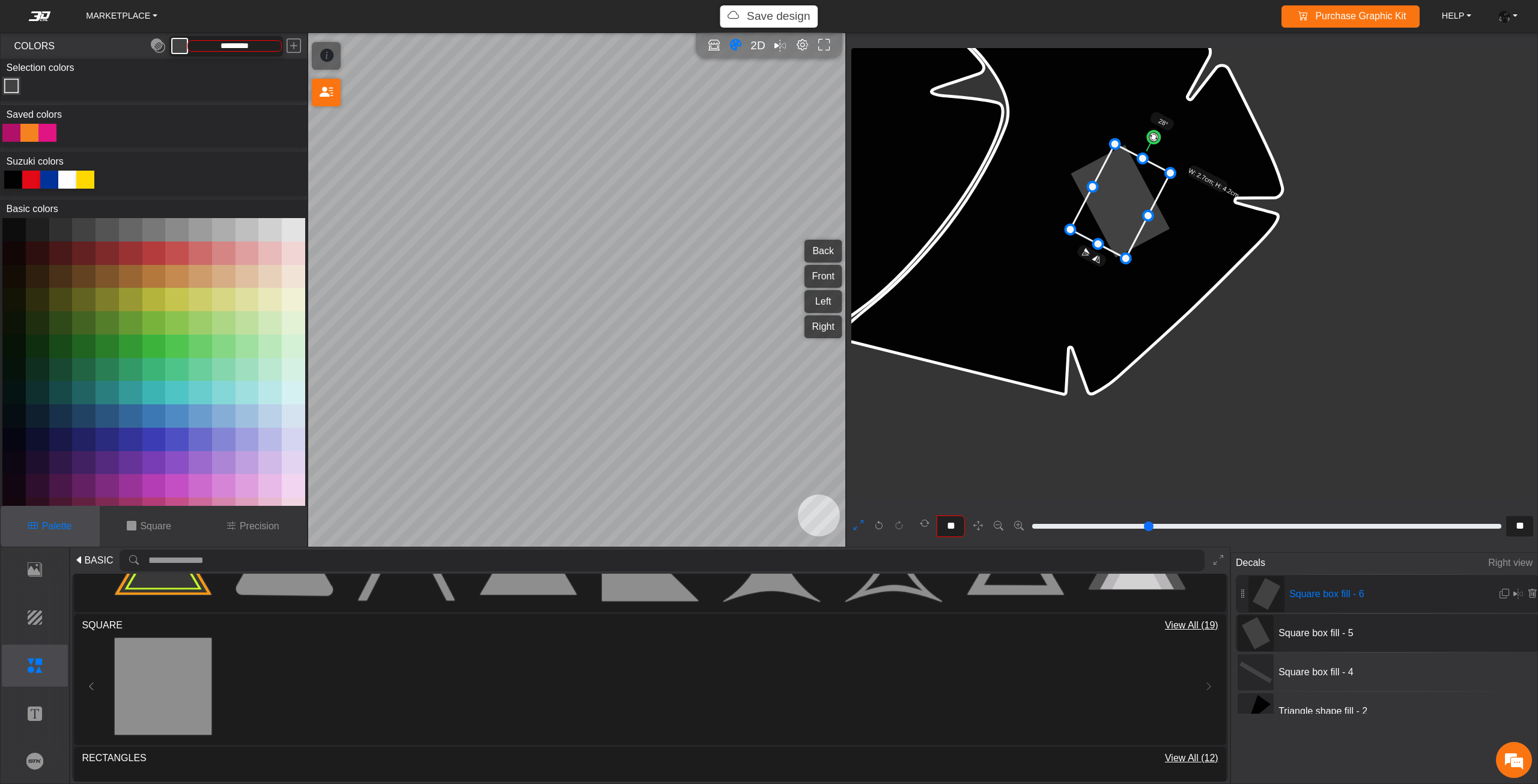
click at [1162, 138] on circle at bounding box center [1154, 137] width 16 height 16
drag, startPoint x: 1164, startPoint y: 138, endPoint x: 1172, endPoint y: 141, distance: 8.5
drag, startPoint x: 1172, startPoint y: 141, endPoint x: 1175, endPoint y: 145, distance: 5.0
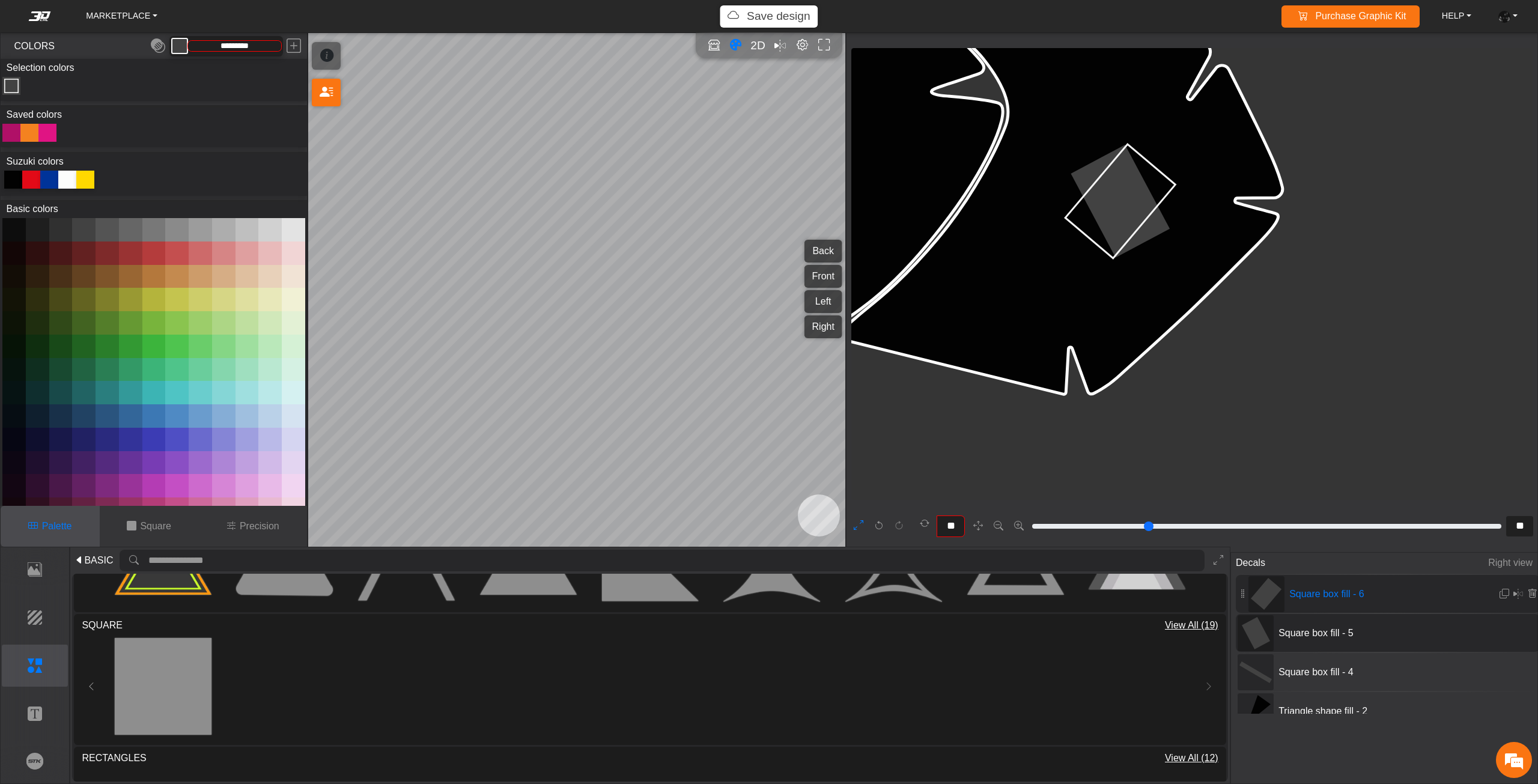
click at [1134, 200] on icon at bounding box center [1120, 201] width 110 height 114
click at [1168, 144] on circle at bounding box center [1165, 145] width 17 height 17
click at [1172, 146] on circle at bounding box center [1165, 145] width 17 height 17
drag, startPoint x: 1123, startPoint y: 199, endPoint x: 1087, endPoint y: 235, distance: 50.9
click at [1087, 235] on icon at bounding box center [1084, 237] width 112 height 113
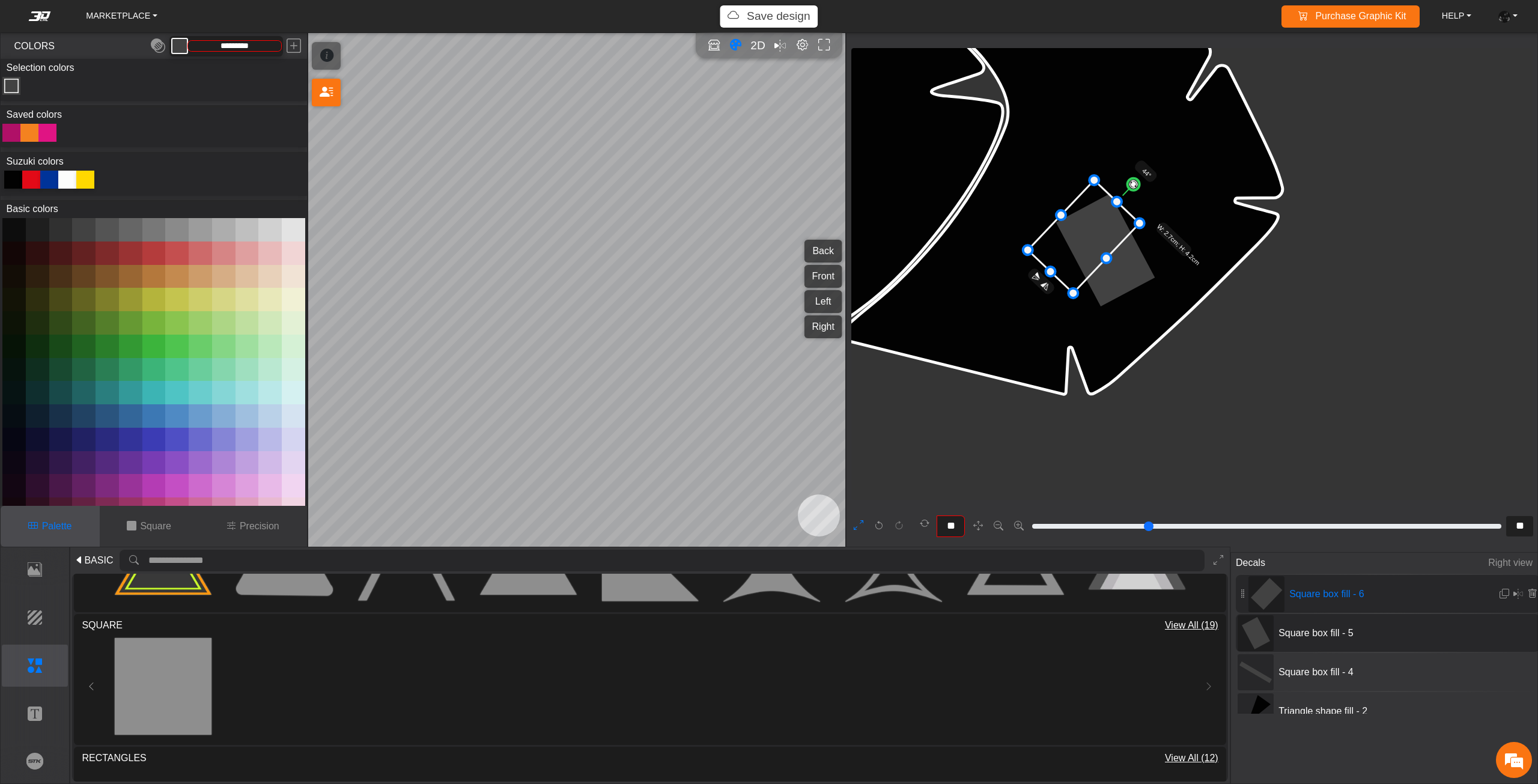
drag, startPoint x: 1087, startPoint y: 234, endPoint x: 1089, endPoint y: 224, distance: 10.2
click at [1087, 226] on icon at bounding box center [1084, 237] width 112 height 113
drag, startPoint x: 1089, startPoint y: 224, endPoint x: 1092, endPoint y: 218, distance: 6.7
click at [1092, 218] on icon at bounding box center [1087, 223] width 112 height 113
click at [1094, 217] on icon at bounding box center [1088, 222] width 112 height 113
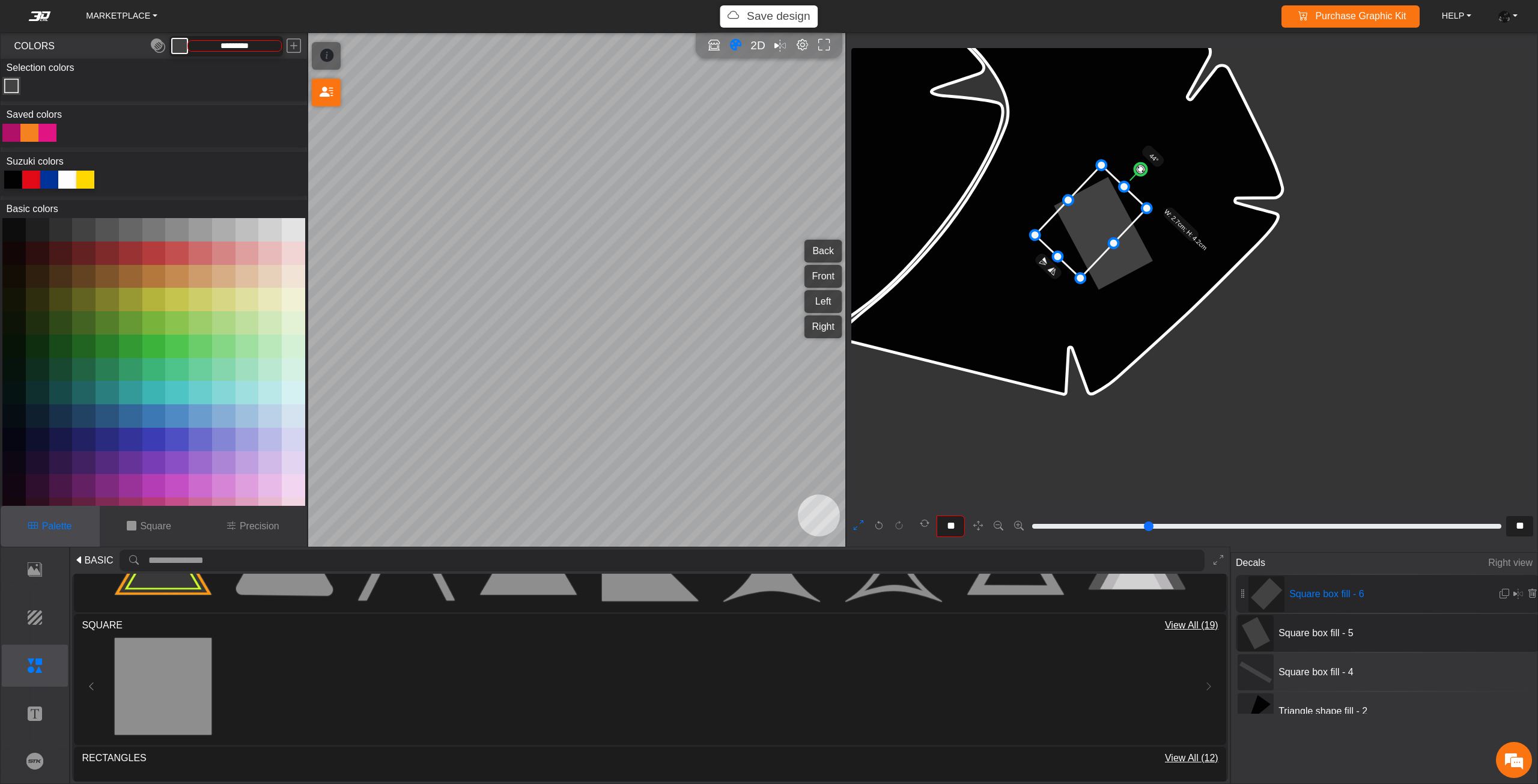
click at [1097, 217] on icon at bounding box center [1091, 221] width 112 height 113
drag, startPoint x: 1057, startPoint y: 255, endPoint x: 1046, endPoint y: 258, distance: 11.4
drag, startPoint x: 1046, startPoint y: 258, endPoint x: 1038, endPoint y: 262, distance: 8.9
click at [1038, 262] on icon at bounding box center [1081, 229] width 118 height 120
drag, startPoint x: 1041, startPoint y: 270, endPoint x: 1036, endPoint y: 273, distance: 5.8
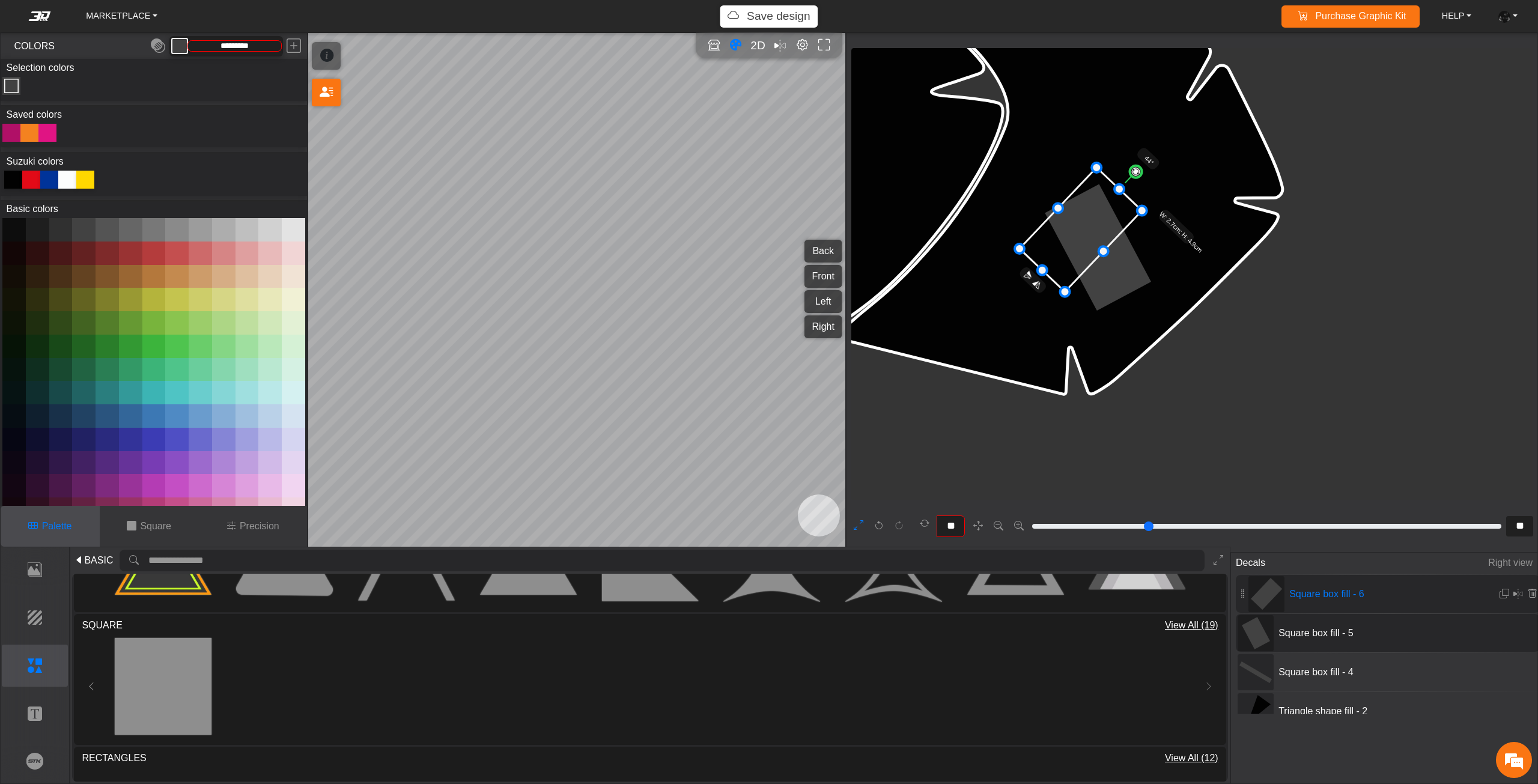
click at [1069, 250] on icon at bounding box center [1081, 229] width 123 height 125
click at [1075, 246] on icon at bounding box center [1081, 229] width 123 height 125
click at [1077, 245] on icon at bounding box center [1084, 227] width 123 height 125
click at [1080, 245] on icon at bounding box center [1087, 226] width 123 height 125
click at [1084, 245] on icon at bounding box center [1089, 226] width 123 height 125
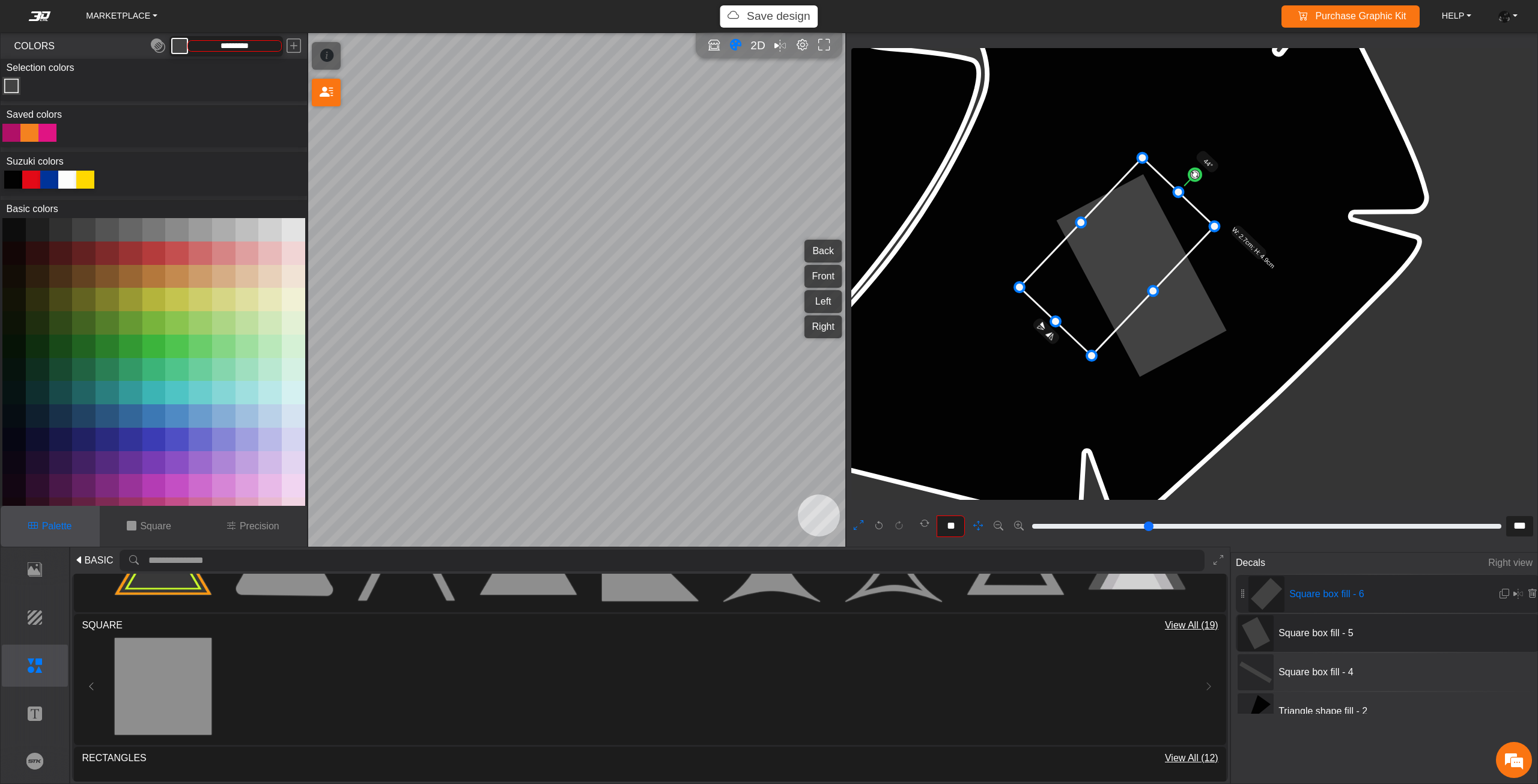
scroll to position [12603, 12403]
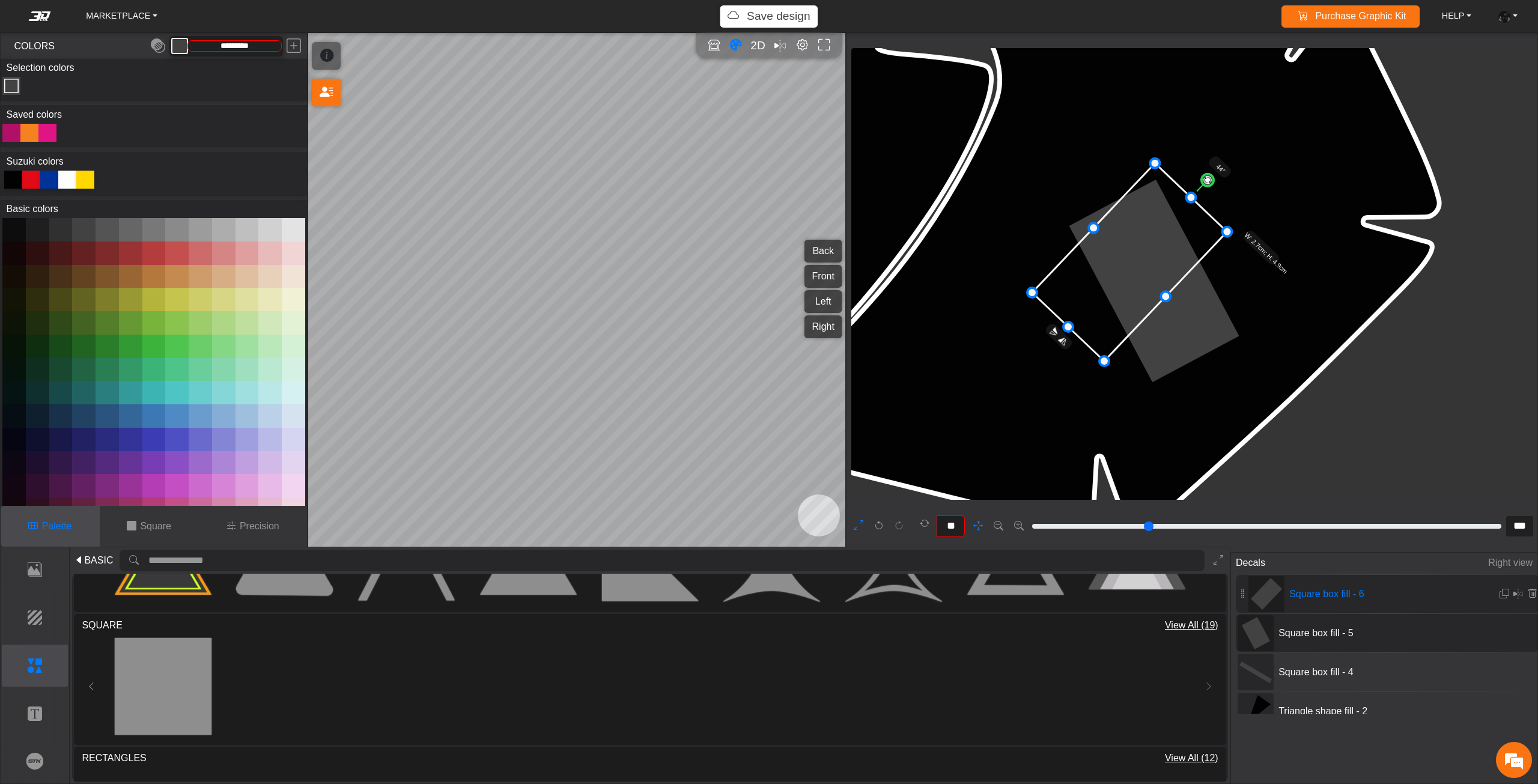
drag, startPoint x: 1078, startPoint y: 283, endPoint x: 1173, endPoint y: 343, distance: 112.4
drag, startPoint x: 1067, startPoint y: 322, endPoint x: 1061, endPoint y: 325, distance: 6.7
click at [1087, 315] on icon at bounding box center [1130, 265] width 200 height 203
click at [1089, 315] on icon at bounding box center [1131, 265] width 200 height 203
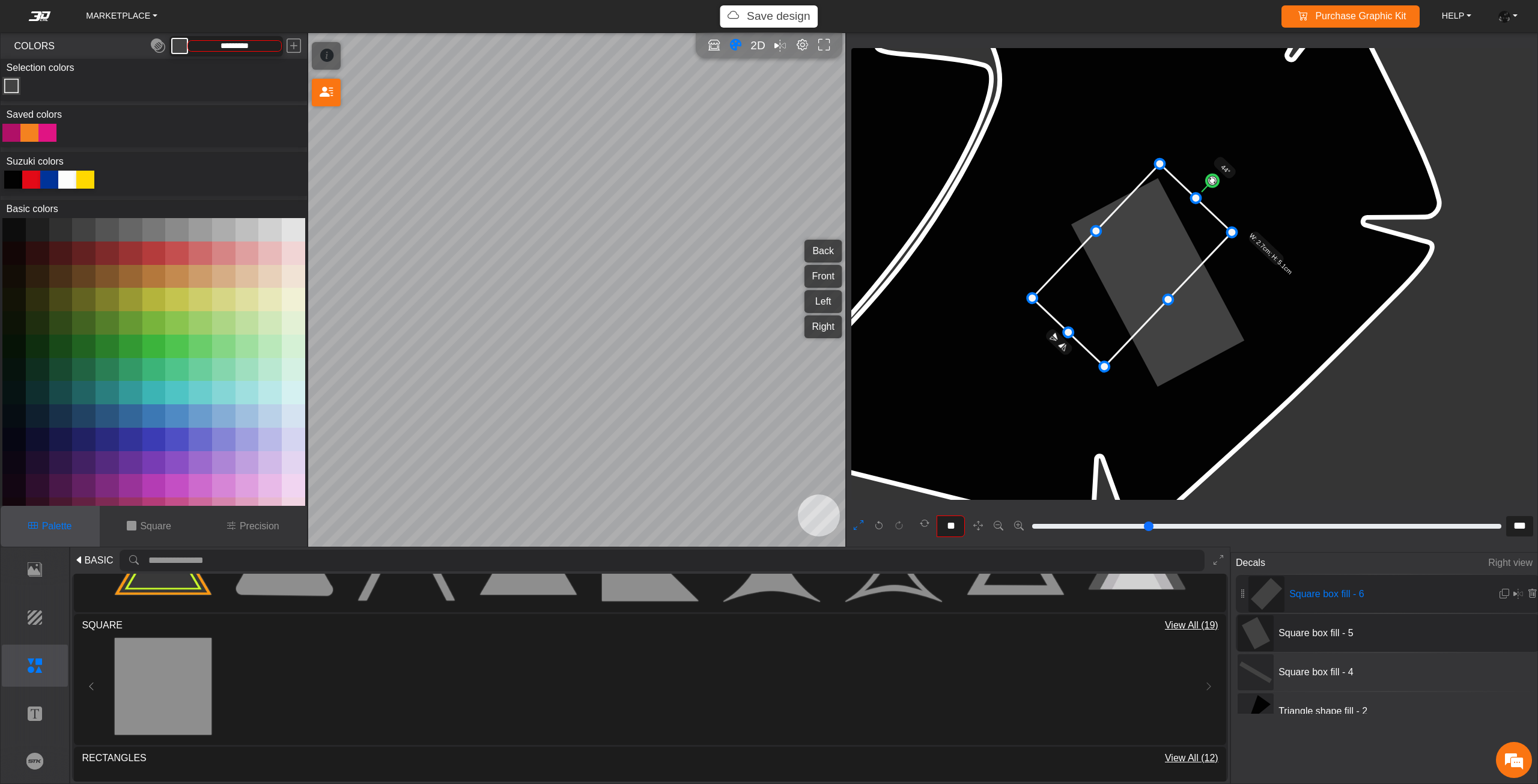
click at [1089, 315] on icon at bounding box center [1132, 265] width 200 height 203
click at [1503, 591] on em at bounding box center [1505, 594] width 10 height 10
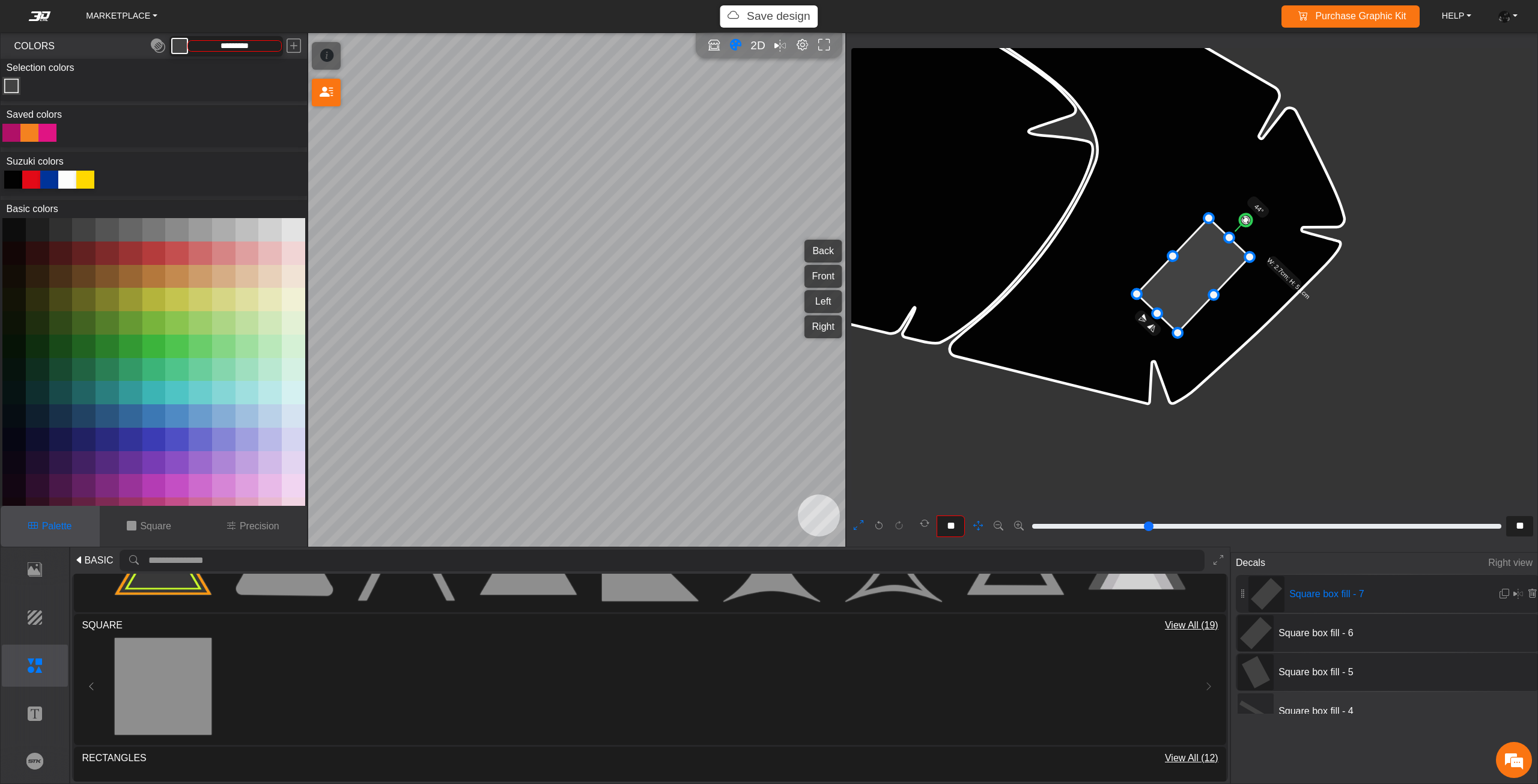
scroll to position [7001, 6795]
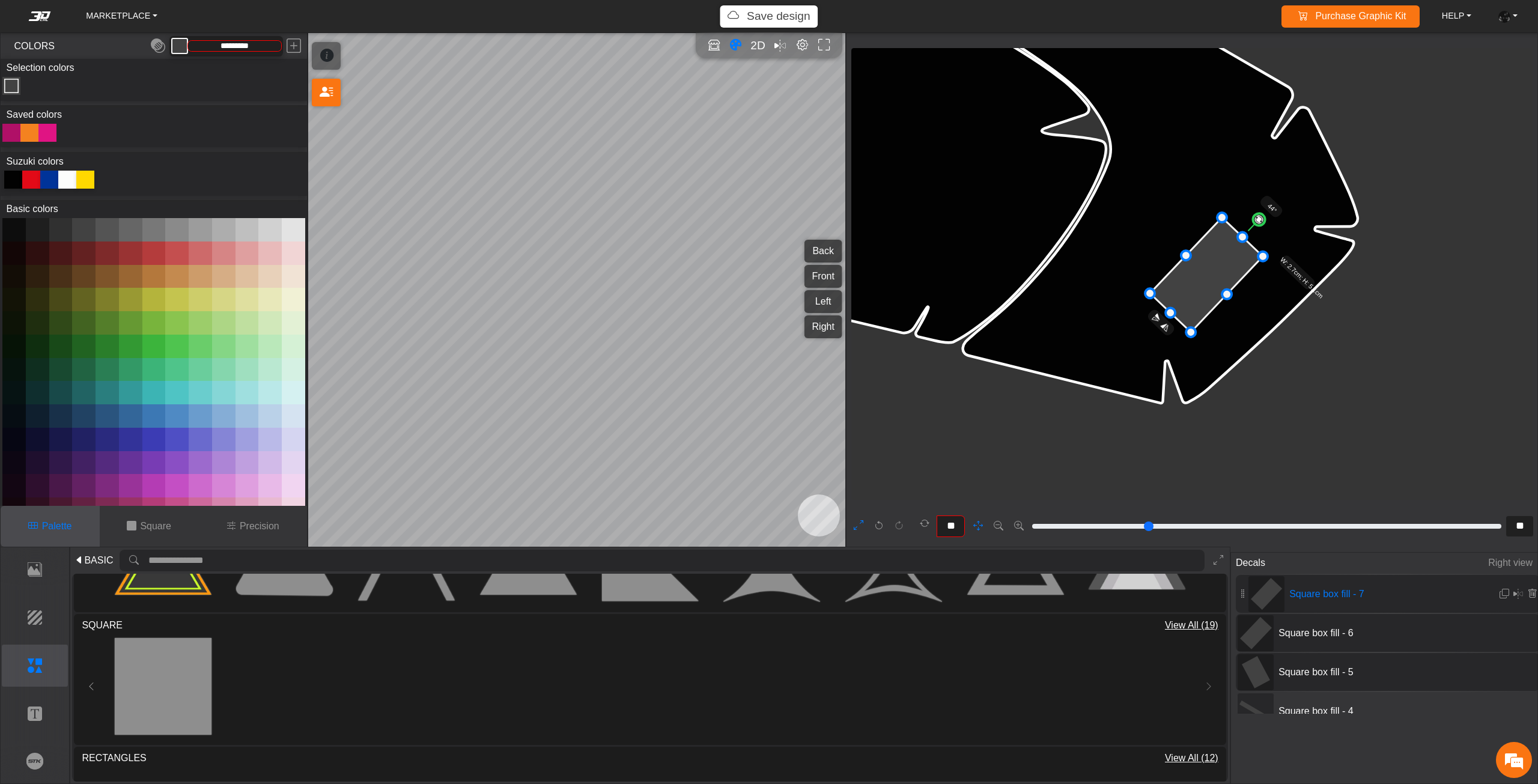
drag, startPoint x: 1248, startPoint y: 381, endPoint x: 1261, endPoint y: 380, distance: 13.0
drag, startPoint x: 1259, startPoint y: 219, endPoint x: 1299, endPoint y: 286, distance: 78.0
click at [1299, 286] on g "97° W: 2.7cm; H: 5.1cm" at bounding box center [1216, 309] width 187 height 152
drag, startPoint x: 1209, startPoint y: 268, endPoint x: 1128, endPoint y: 276, distance: 81.4
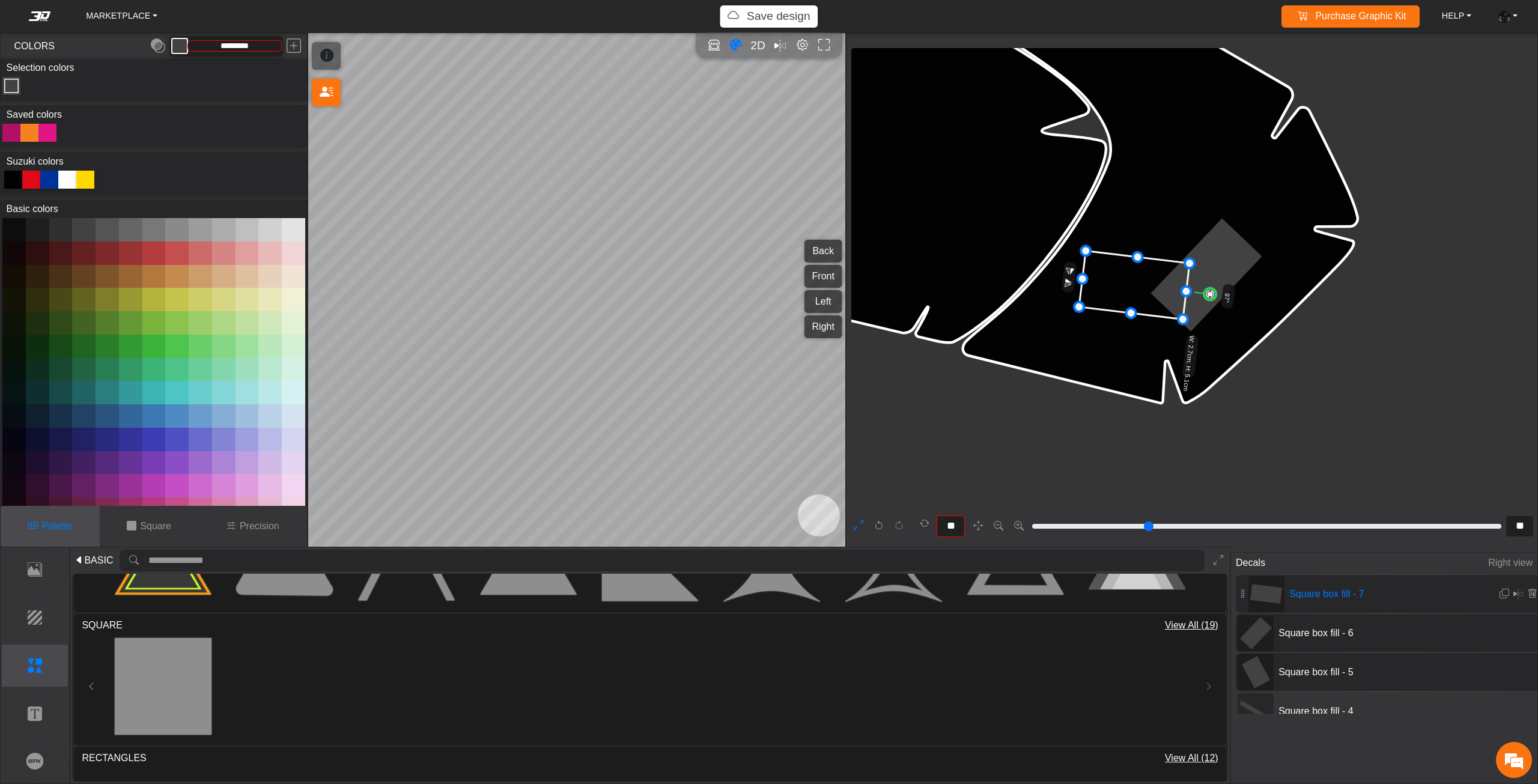
click at [1131, 277] on icon at bounding box center [1134, 285] width 110 height 68
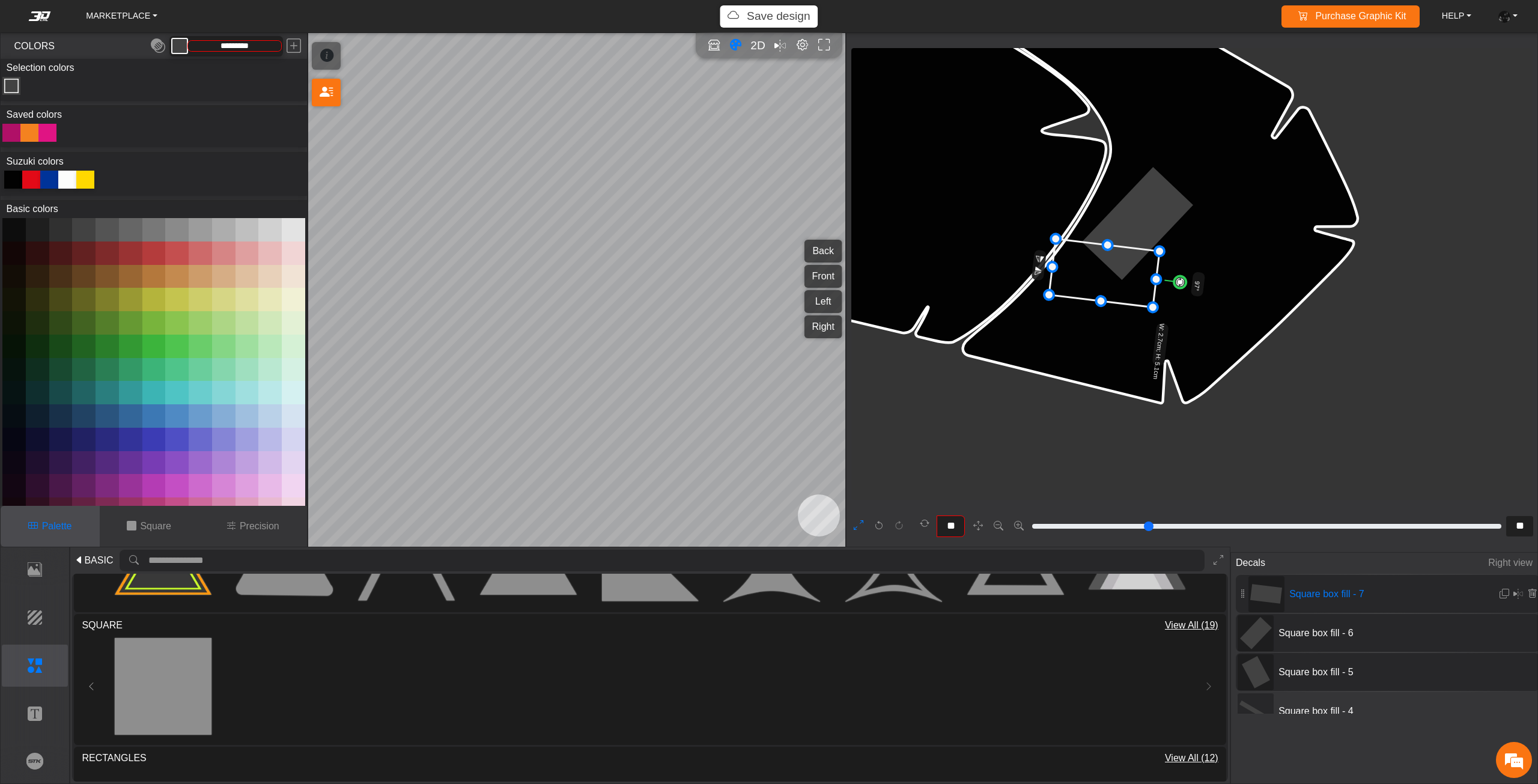
drag, startPoint x: 1141, startPoint y: 299, endPoint x: 1126, endPoint y: 288, distance: 18.6
click at [1126, 288] on icon at bounding box center [1104, 273] width 110 height 68
drag, startPoint x: 1178, startPoint y: 283, endPoint x: 1178, endPoint y: 292, distance: 9.0
click at [1178, 289] on circle at bounding box center [1179, 282] width 13 height 13
click at [1178, 292] on circle at bounding box center [1178, 291] width 14 height 14
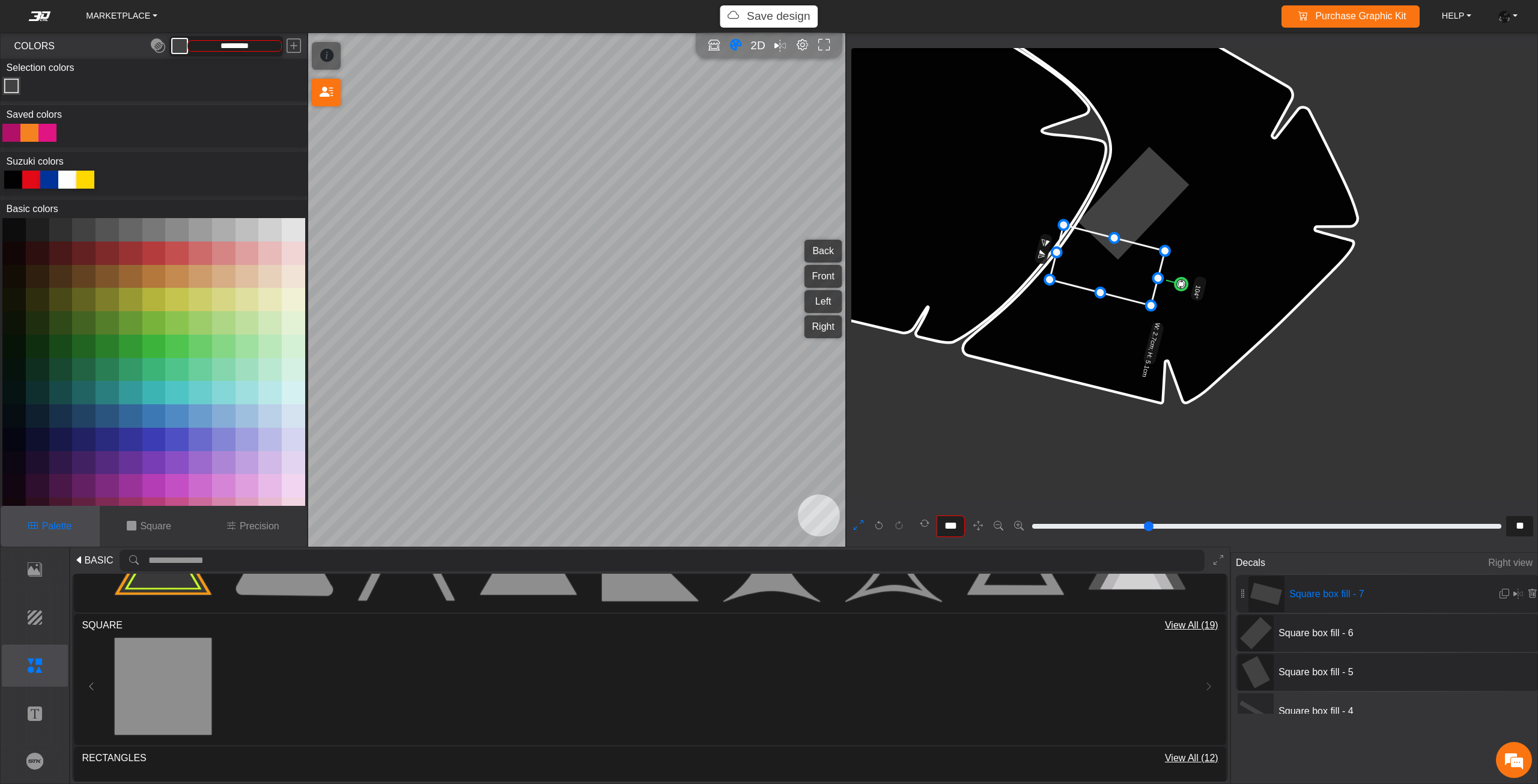
drag, startPoint x: 1124, startPoint y: 282, endPoint x: 1127, endPoint y: 275, distance: 7.6
click at [1127, 275] on icon at bounding box center [1107, 265] width 115 height 81
click at [1121, 275] on icon at bounding box center [1107, 265] width 115 height 81
click at [1140, 279] on icon at bounding box center [1101, 265] width 115 height 81
click at [1146, 279] on icon at bounding box center [1117, 268] width 115 height 81
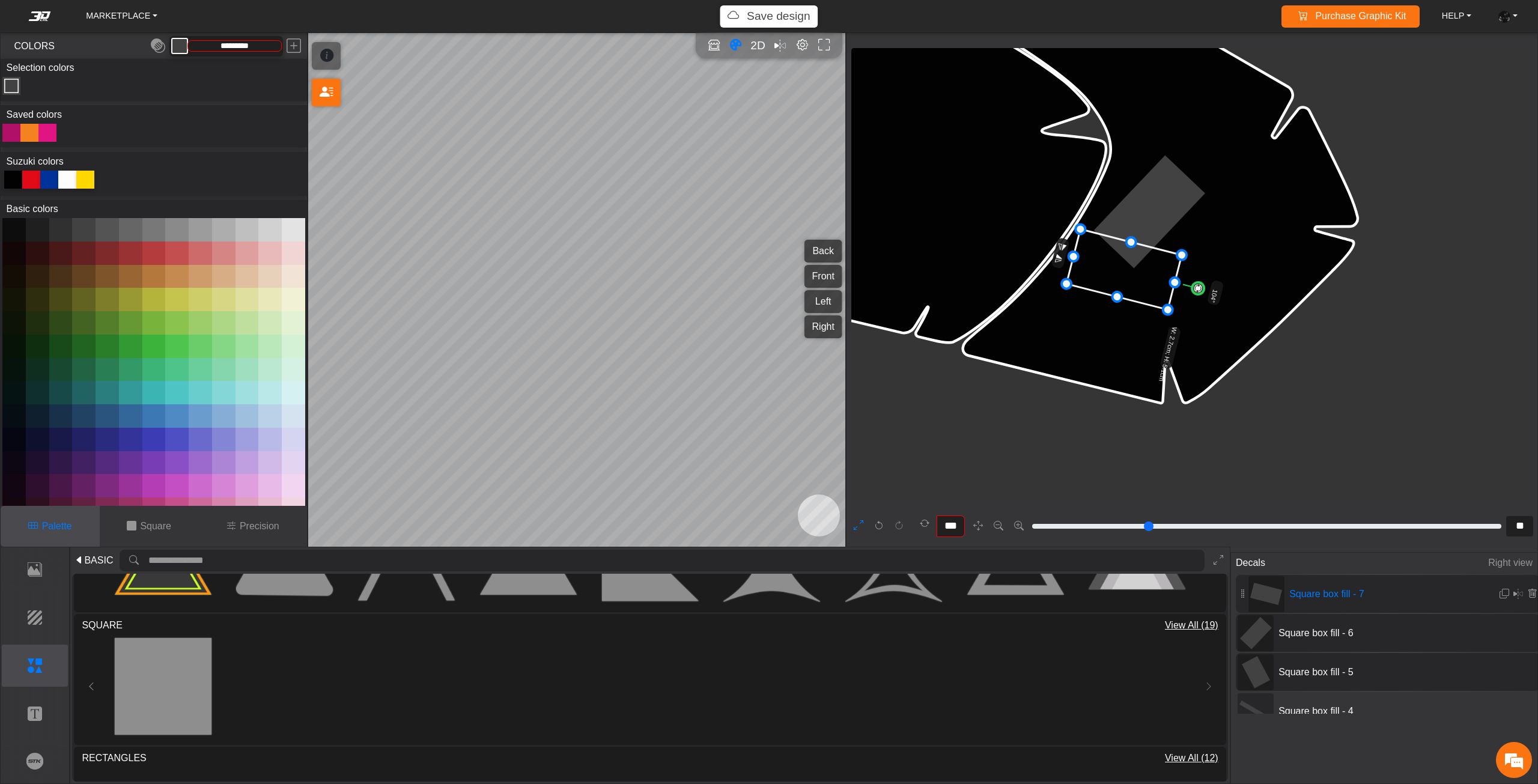
click at [1148, 280] on icon at bounding box center [1124, 269] width 115 height 81
click at [1149, 282] on icon at bounding box center [1125, 270] width 115 height 81
click at [1149, 286] on icon at bounding box center [1125, 271] width 115 height 81
drag, startPoint x: 1076, startPoint y: 260, endPoint x: 1022, endPoint y: 240, distance: 57.6
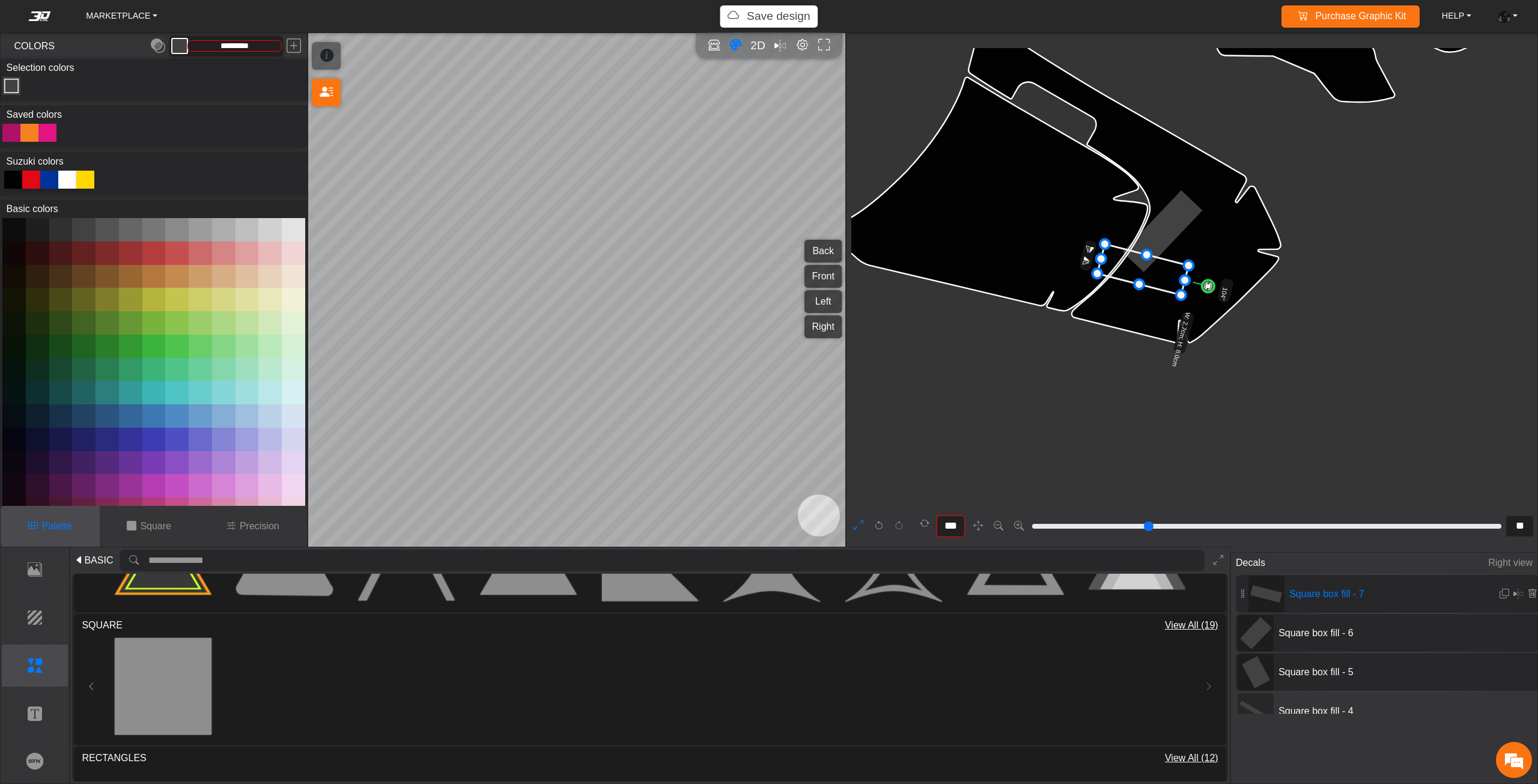
scroll to position [3576, 3378]
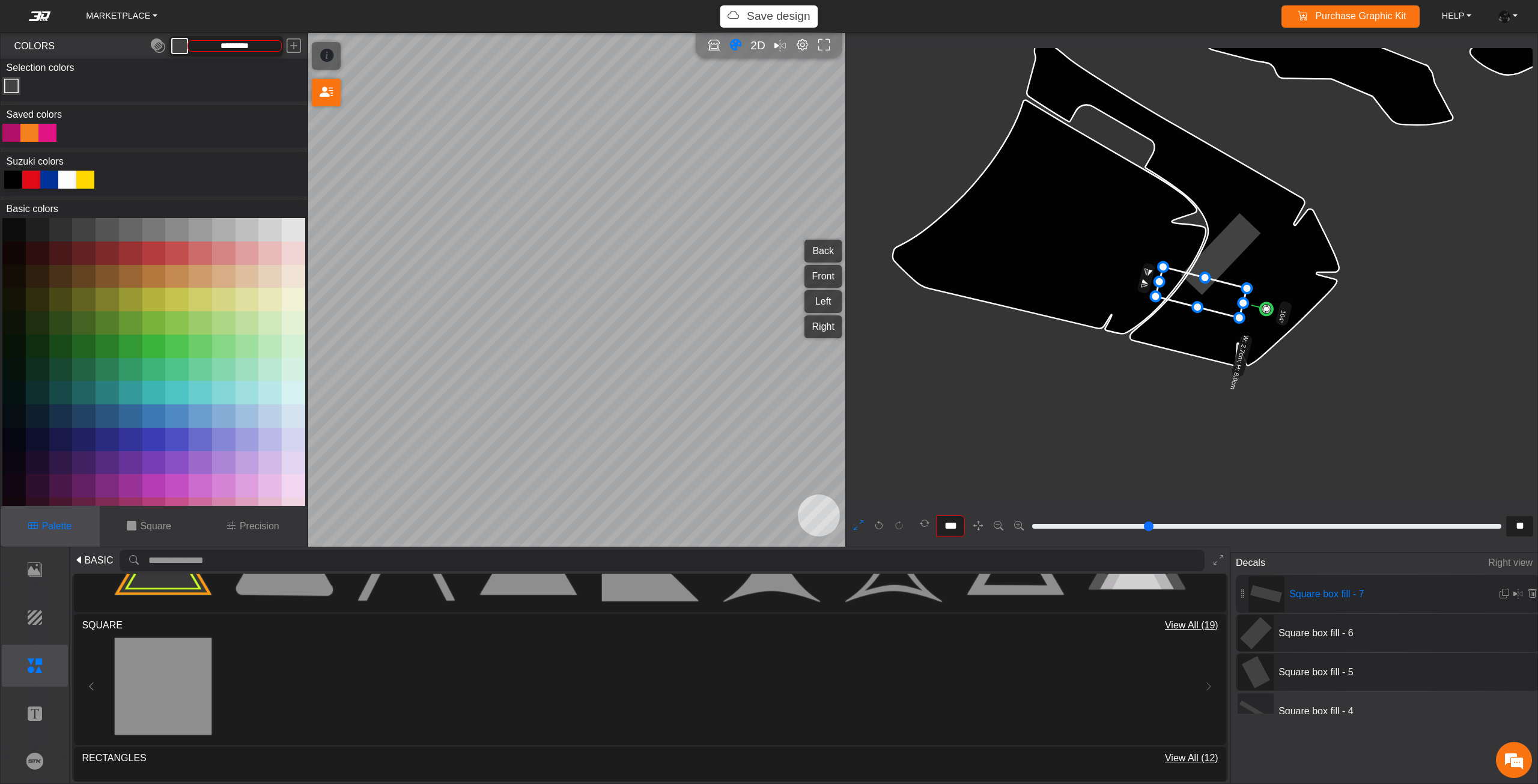
drag, startPoint x: 1069, startPoint y: 349, endPoint x: 1127, endPoint y: 372, distance: 62.4
drag, startPoint x: 1160, startPoint y: 282, endPoint x: 898, endPoint y: 230, distance: 267.1
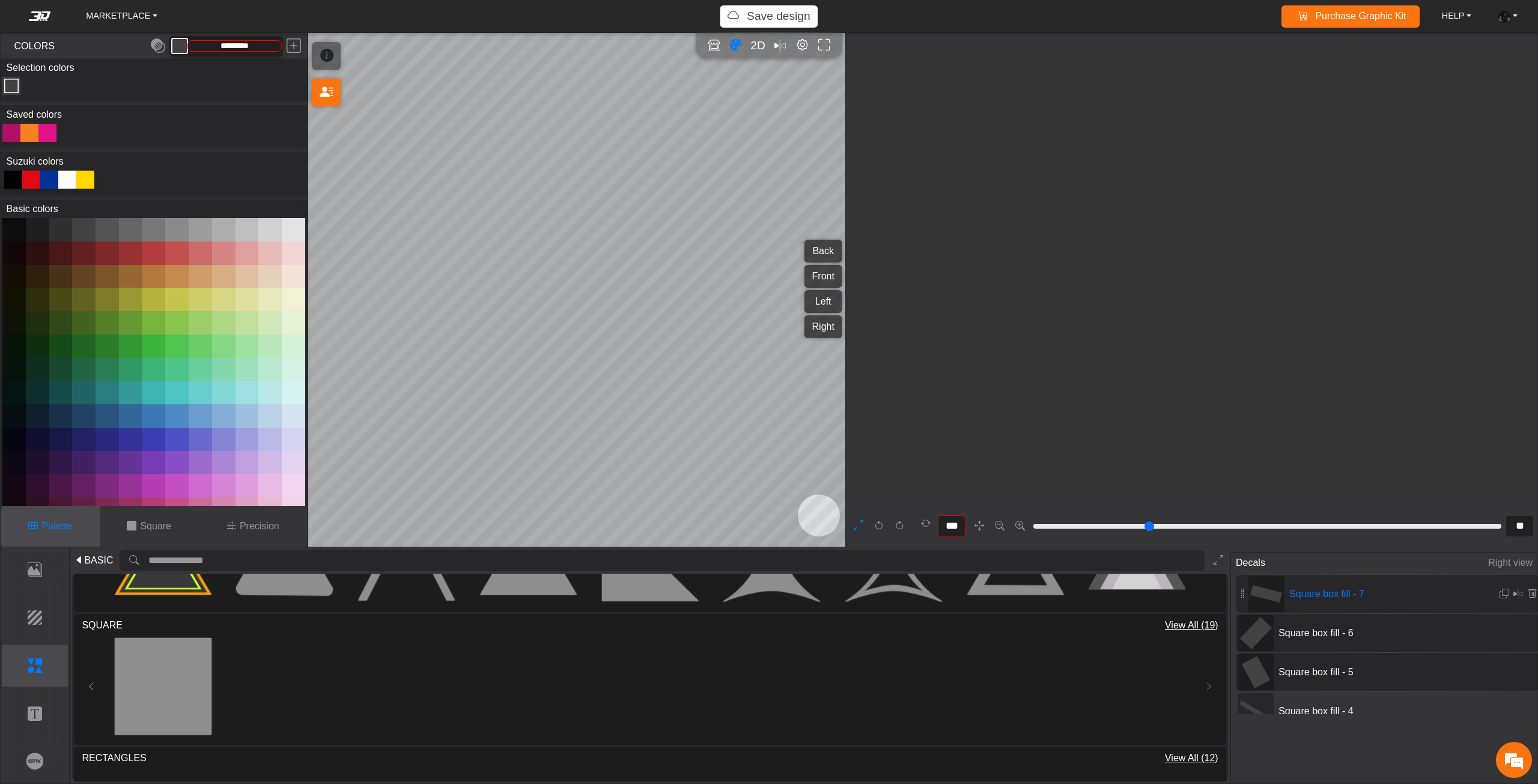
scroll to position [7063, 6771]
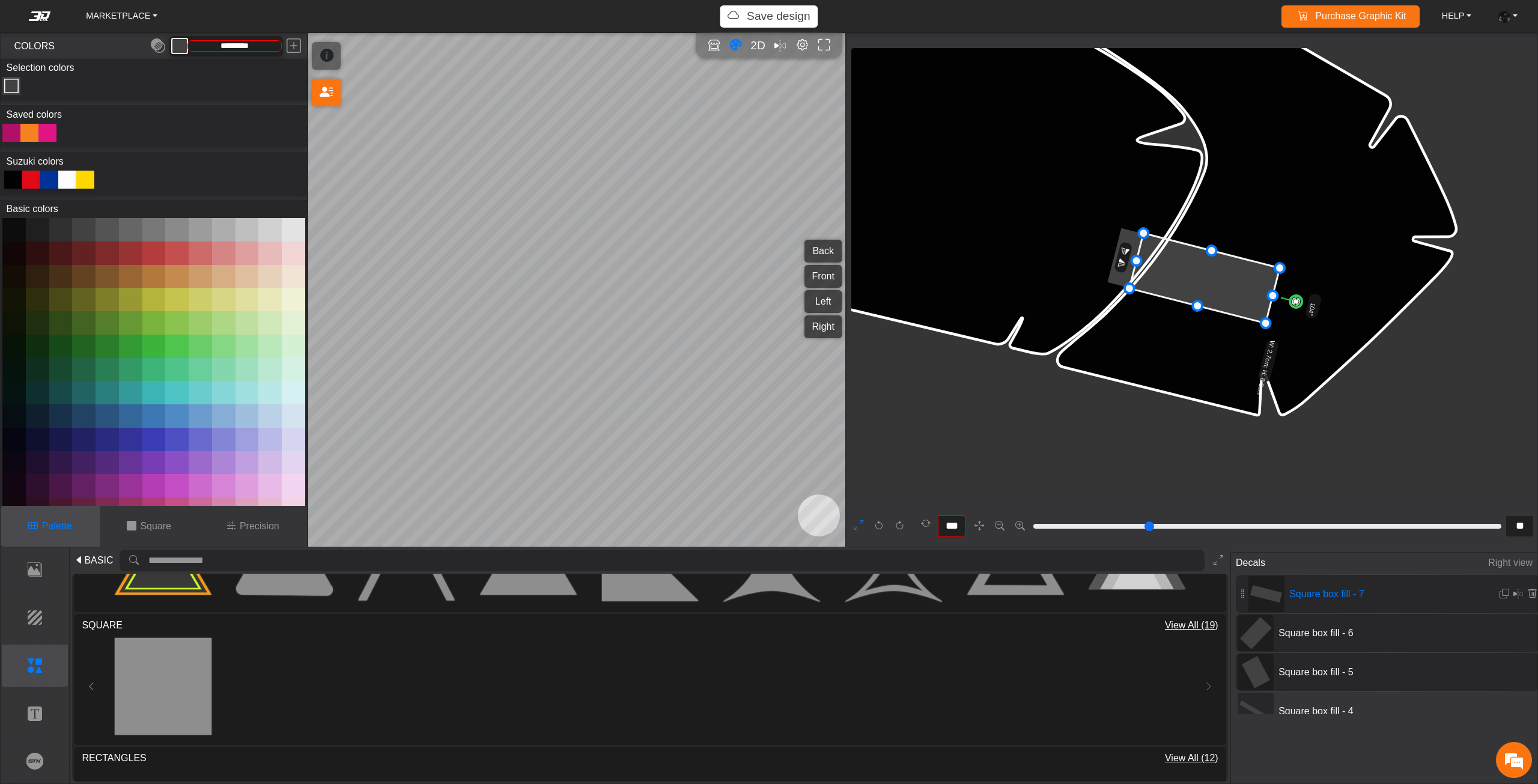
drag, startPoint x: 1110, startPoint y: 253, endPoint x: 1134, endPoint y: 253, distance: 24.0
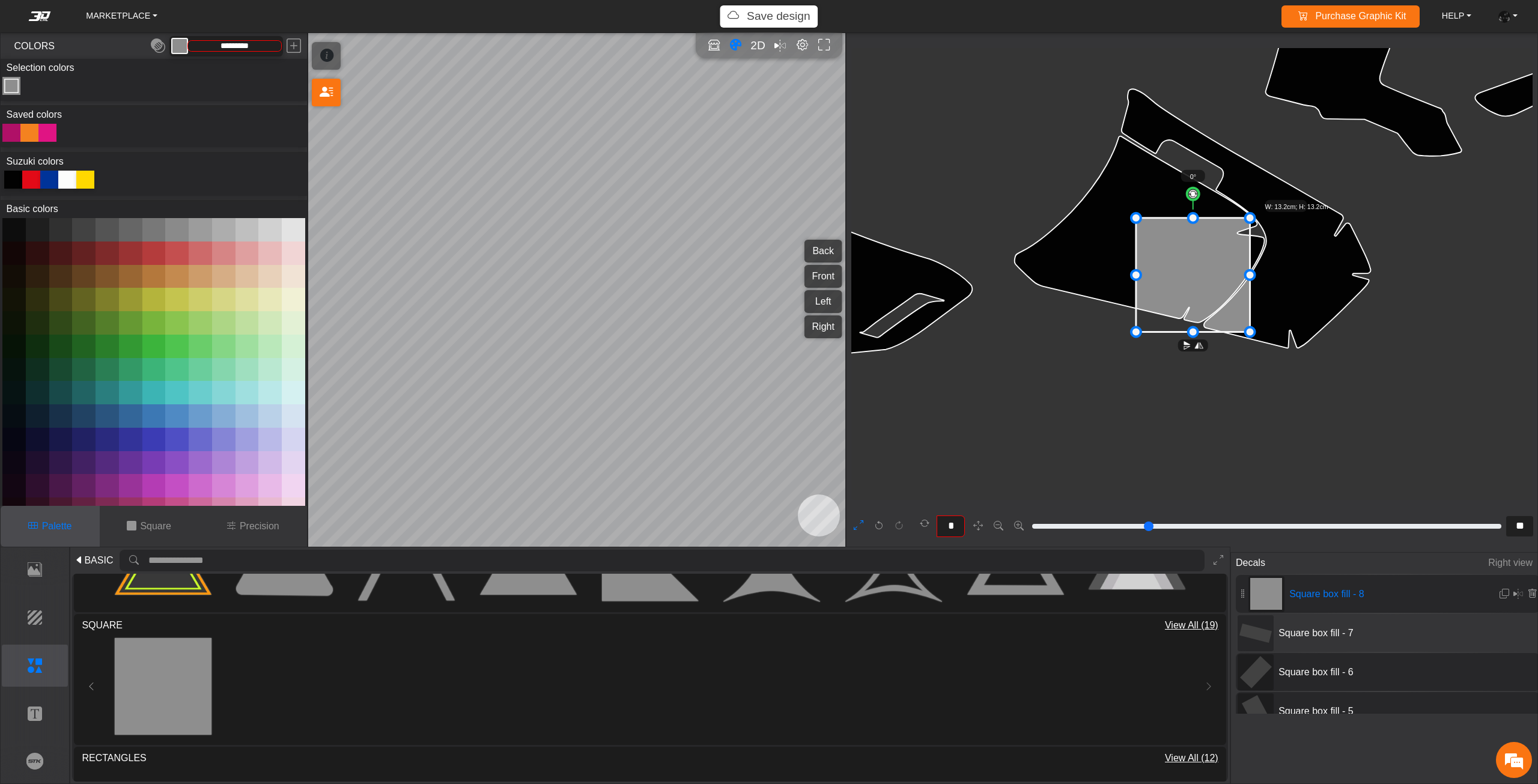
click at [11, 180] on div at bounding box center [13, 179] width 18 height 18
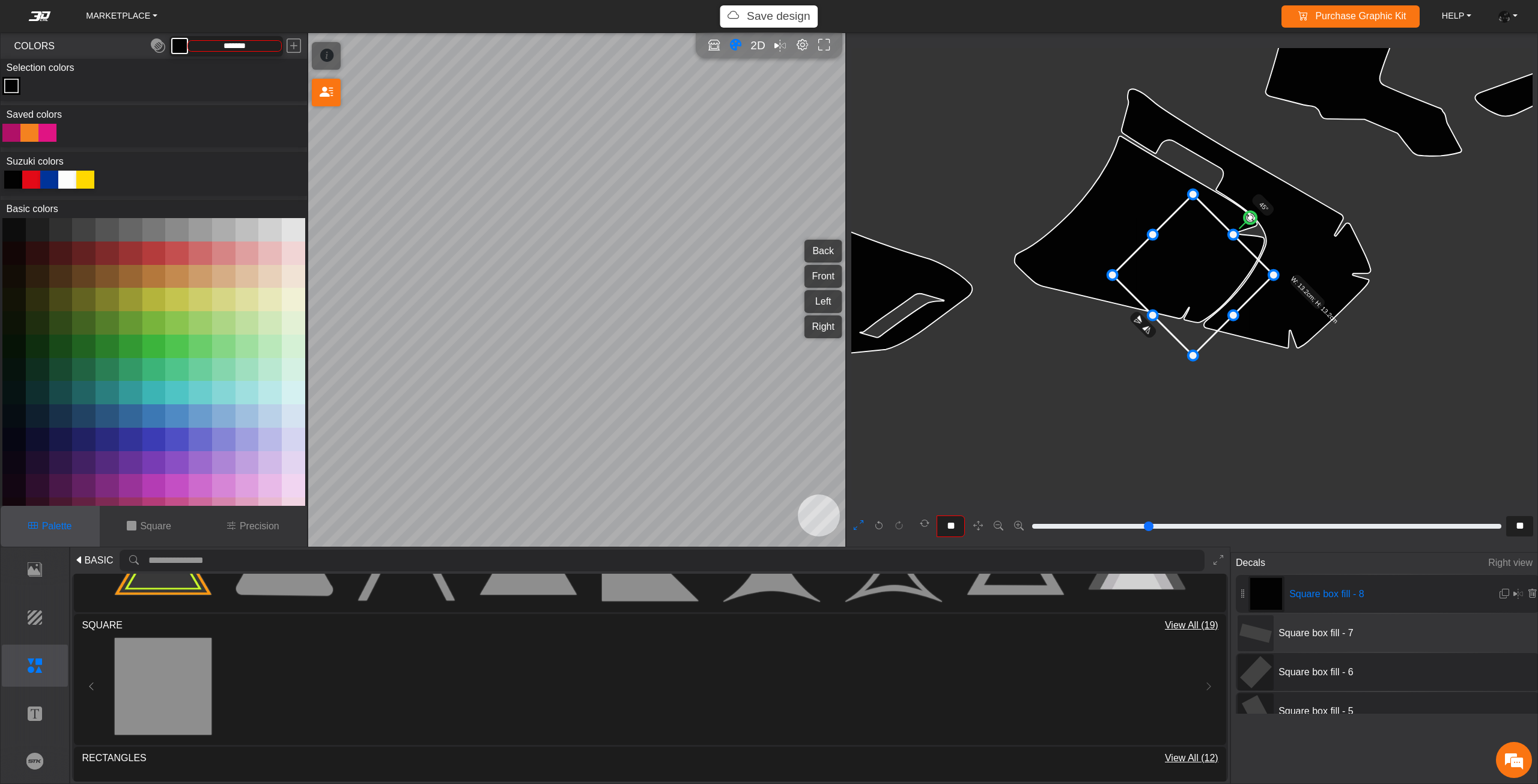
drag, startPoint x: 1193, startPoint y: 195, endPoint x: 1247, endPoint y: 200, distance: 54.2
click at [1247, 200] on icon "background_wire_template_bg decal_dr650_back decal_dr650_front decal_dr650_left…" at bounding box center [1055, 9] width 5536 height 5534
drag, startPoint x: 1231, startPoint y: 242, endPoint x: 1179, endPoint y: 268, distance: 58.1
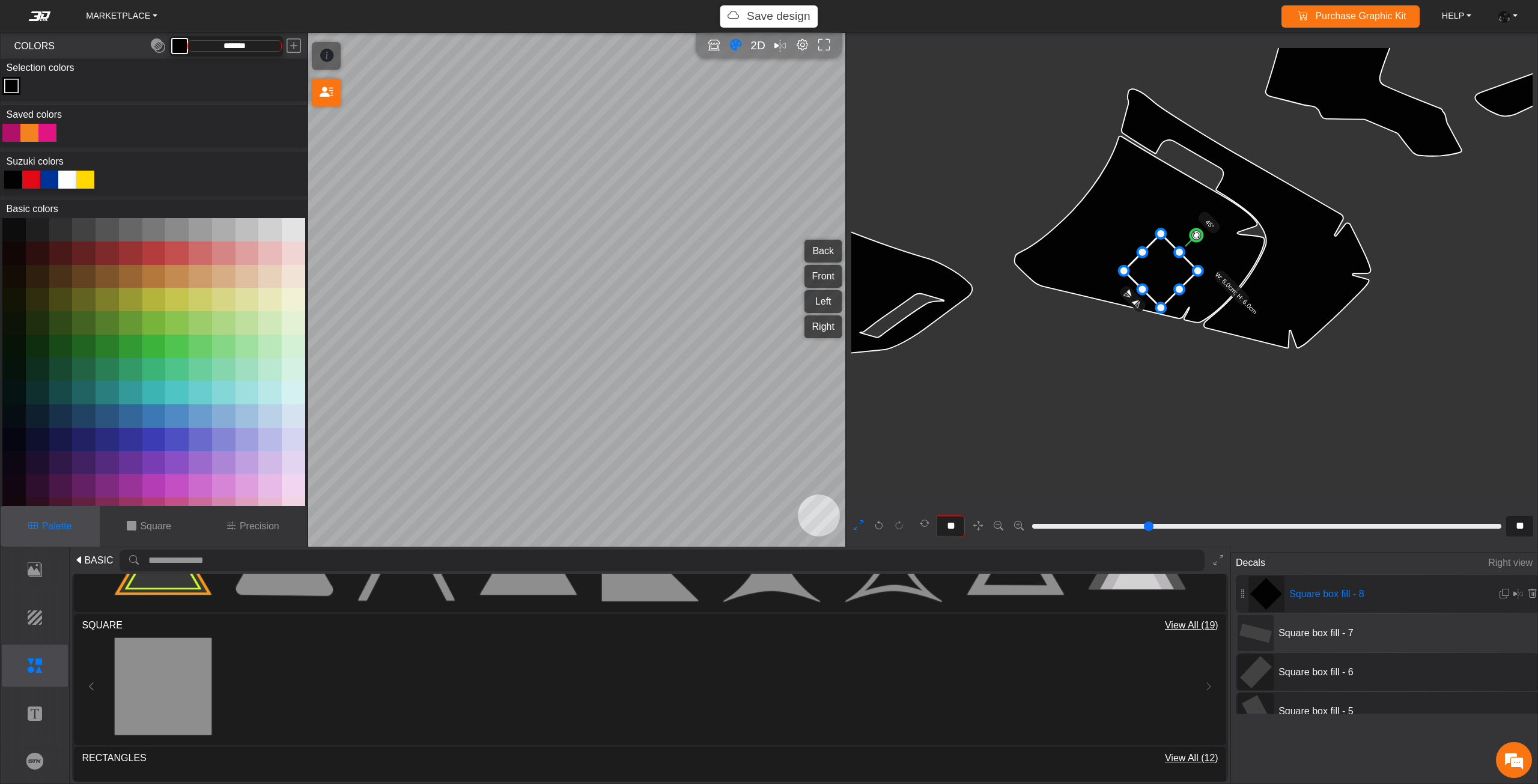
drag, startPoint x: 1160, startPoint y: 275, endPoint x: 1180, endPoint y: 264, distance: 22.8
click at [1179, 265] on icon at bounding box center [1160, 270] width 74 height 74
drag, startPoint x: 1188, startPoint y: 264, endPoint x: 1203, endPoint y: 265, distance: 15.0
click at [1203, 265] on icon at bounding box center [1175, 262] width 74 height 74
click at [1216, 269] on icon at bounding box center [1204, 266] width 74 height 74
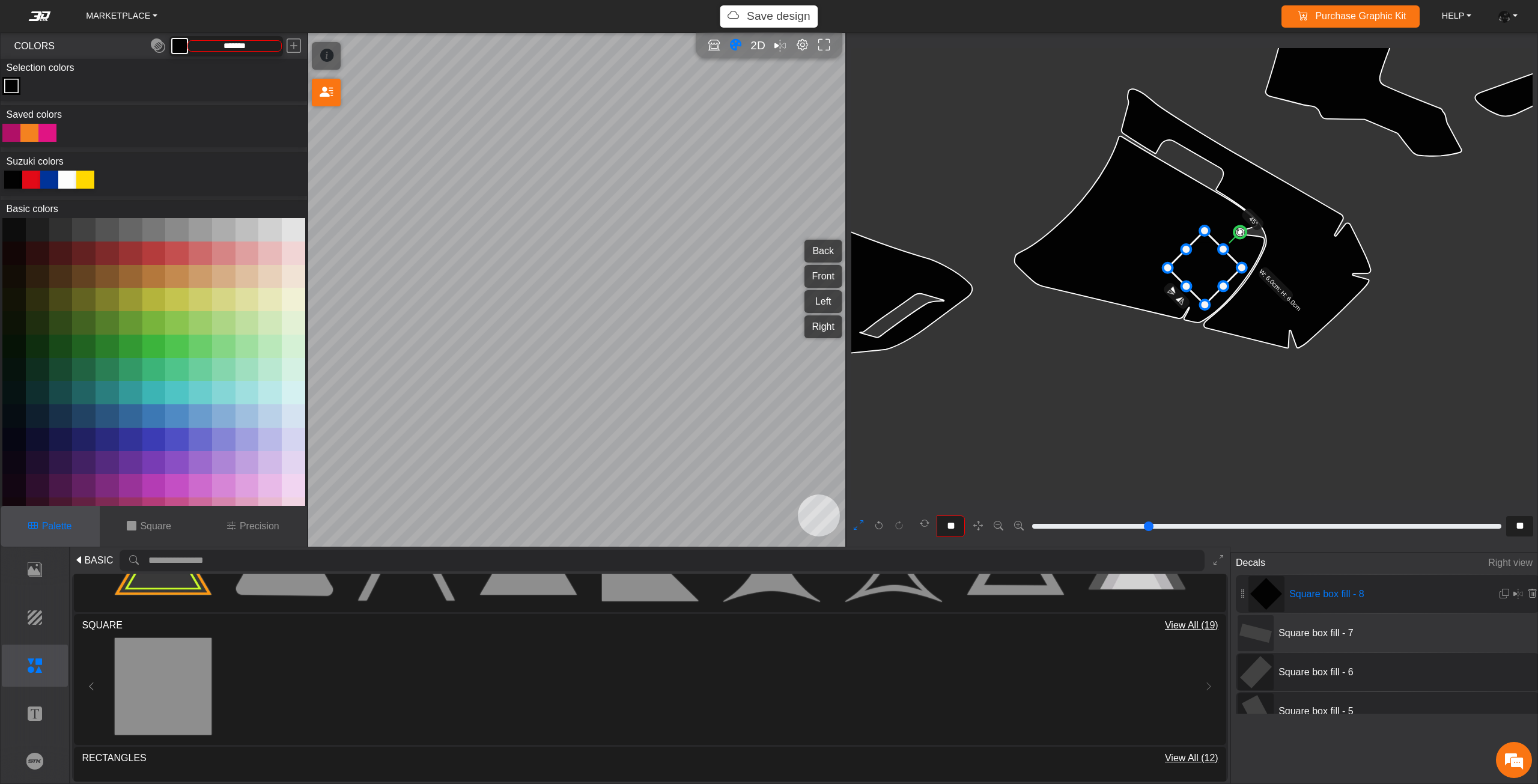
click at [1235, 237] on circle at bounding box center [1239, 232] width 17 height 17
click at [1232, 231] on circle at bounding box center [1236, 229] width 17 height 17
drag, startPoint x: 1214, startPoint y: 261, endPoint x: 1221, endPoint y: 263, distance: 7.3
click at [1221, 263] on icon at bounding box center [1204, 268] width 73 height 73
click at [1227, 266] on icon at bounding box center [1214, 273] width 73 height 73
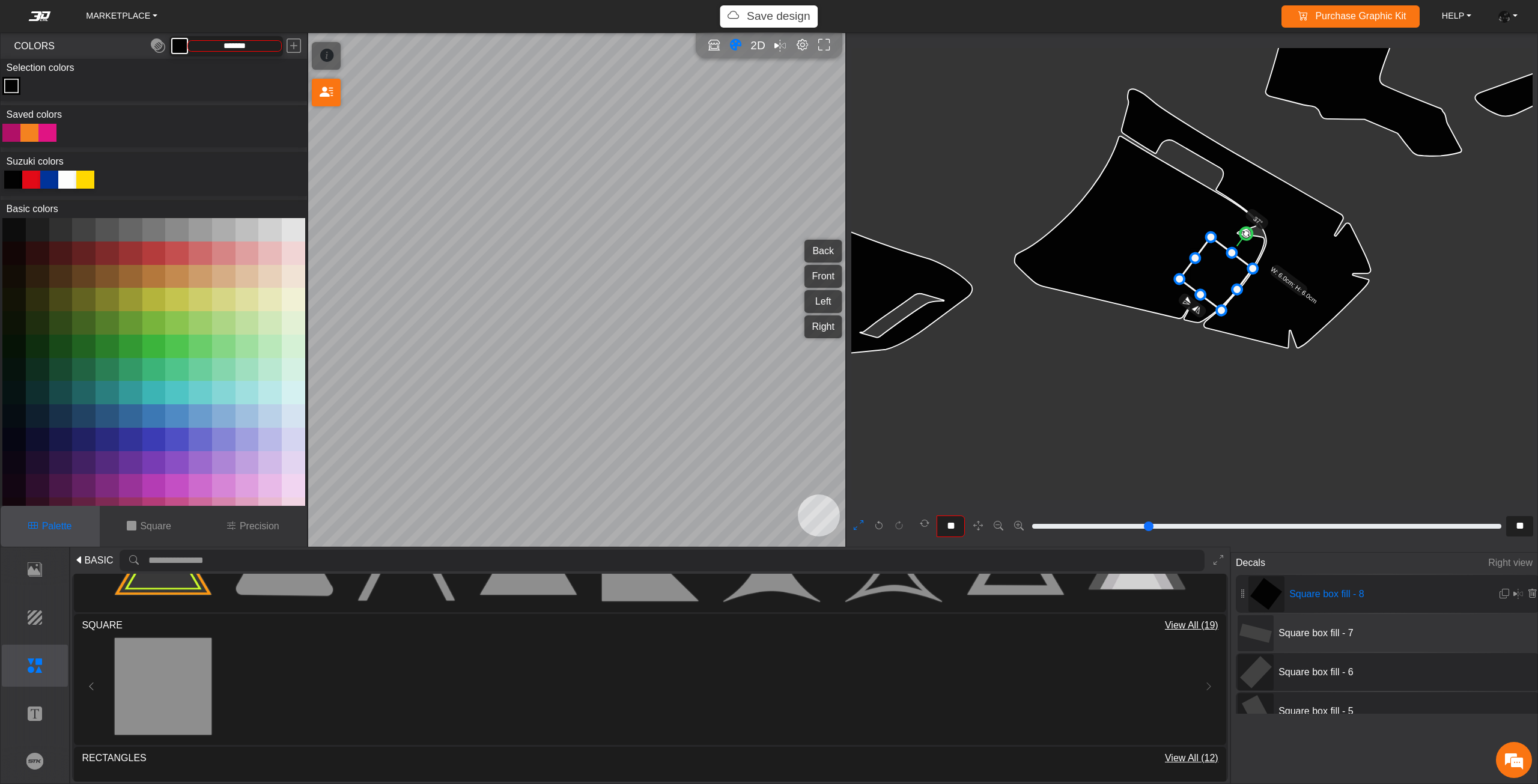
click at [1227, 266] on icon at bounding box center [1216, 274] width 73 height 73
click at [1229, 269] on icon at bounding box center [1216, 274] width 73 height 73
click at [1229, 267] on icon at bounding box center [1217, 275] width 73 height 73
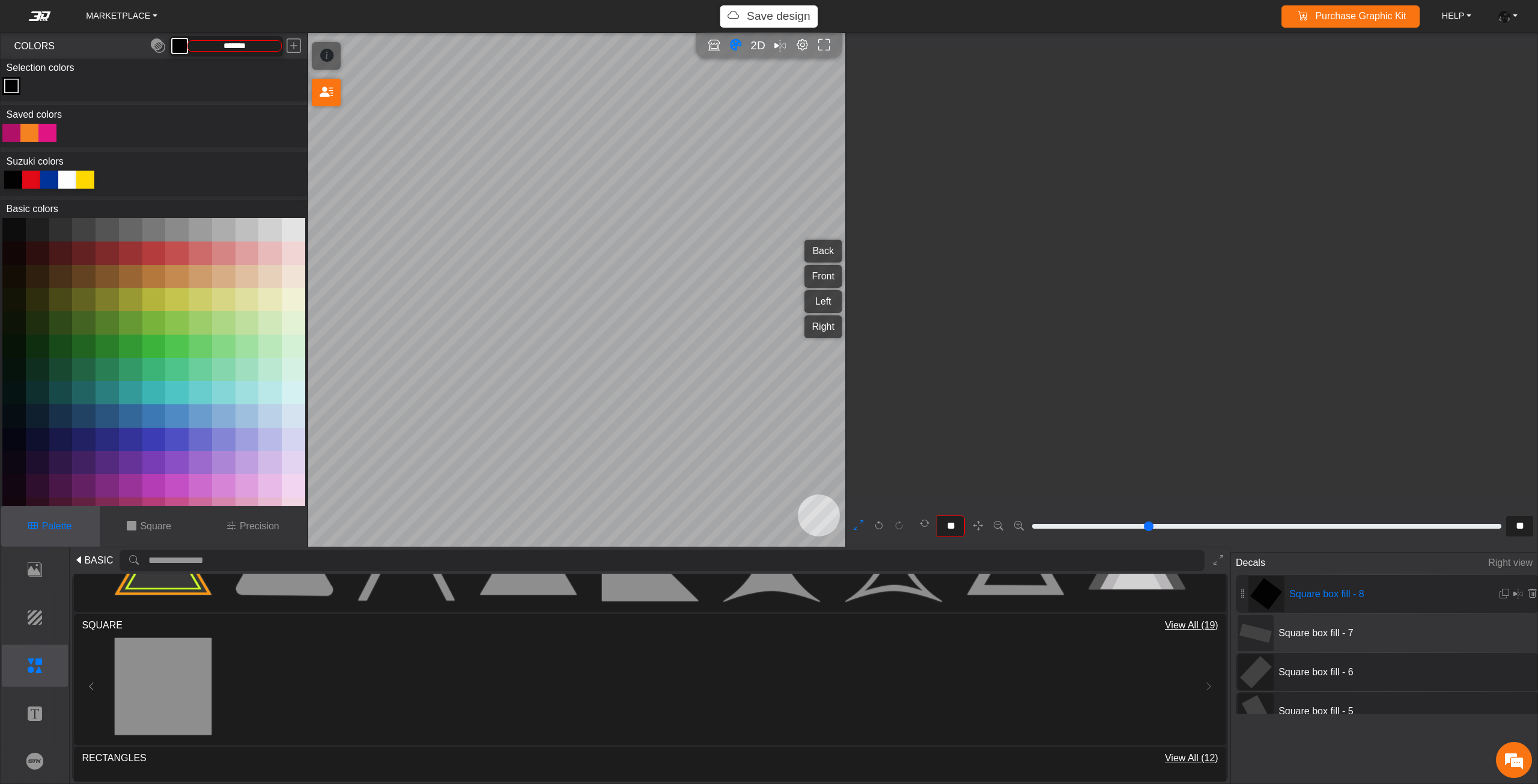
scroll to position [6811, 6401]
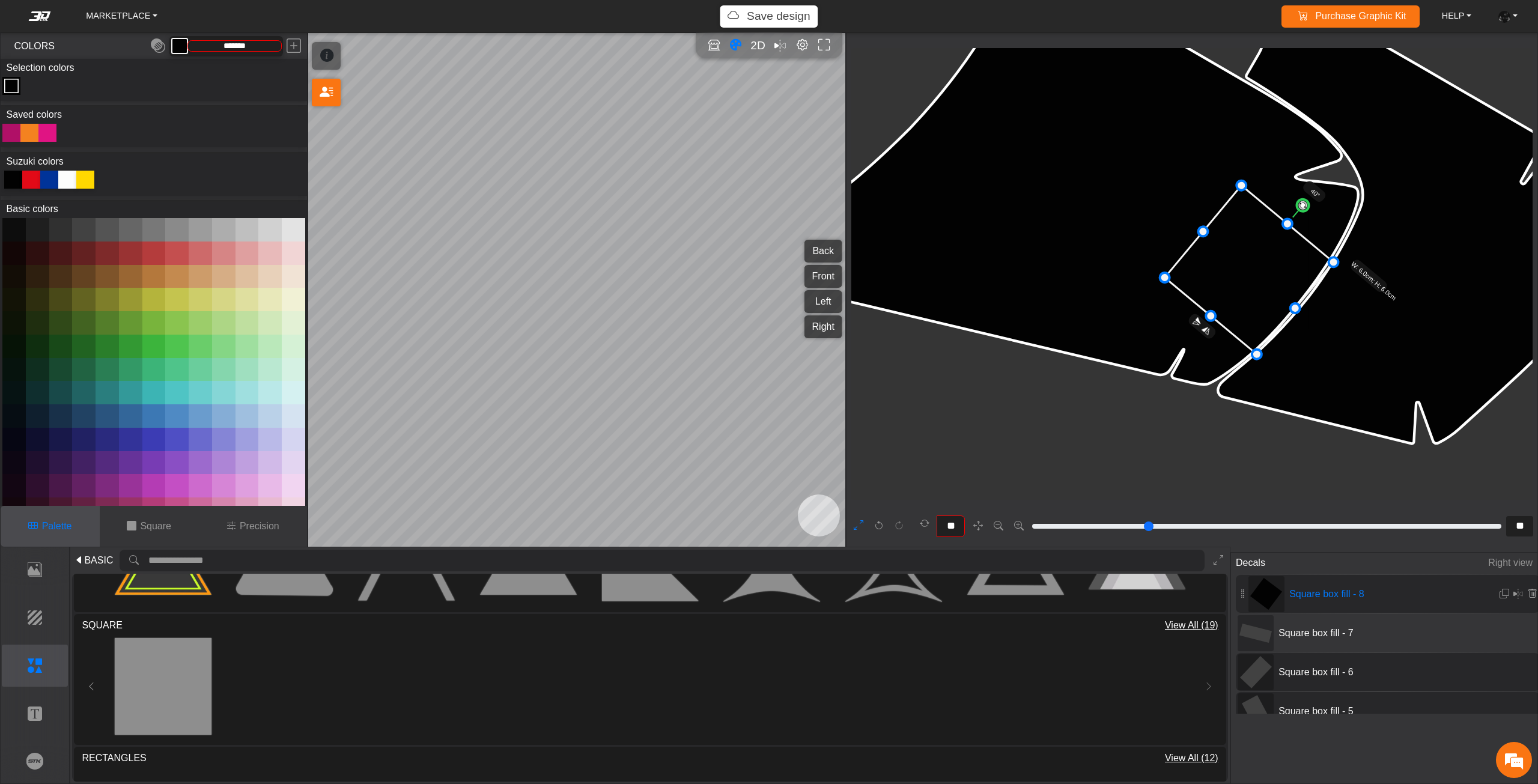
click at [1306, 203] on circle at bounding box center [1302, 205] width 17 height 17
drag, startPoint x: 1213, startPoint y: 313, endPoint x: 1239, endPoint y: 277, distance: 44.4
click at [1265, 267] on icon at bounding box center [1262, 253] width 140 height 134
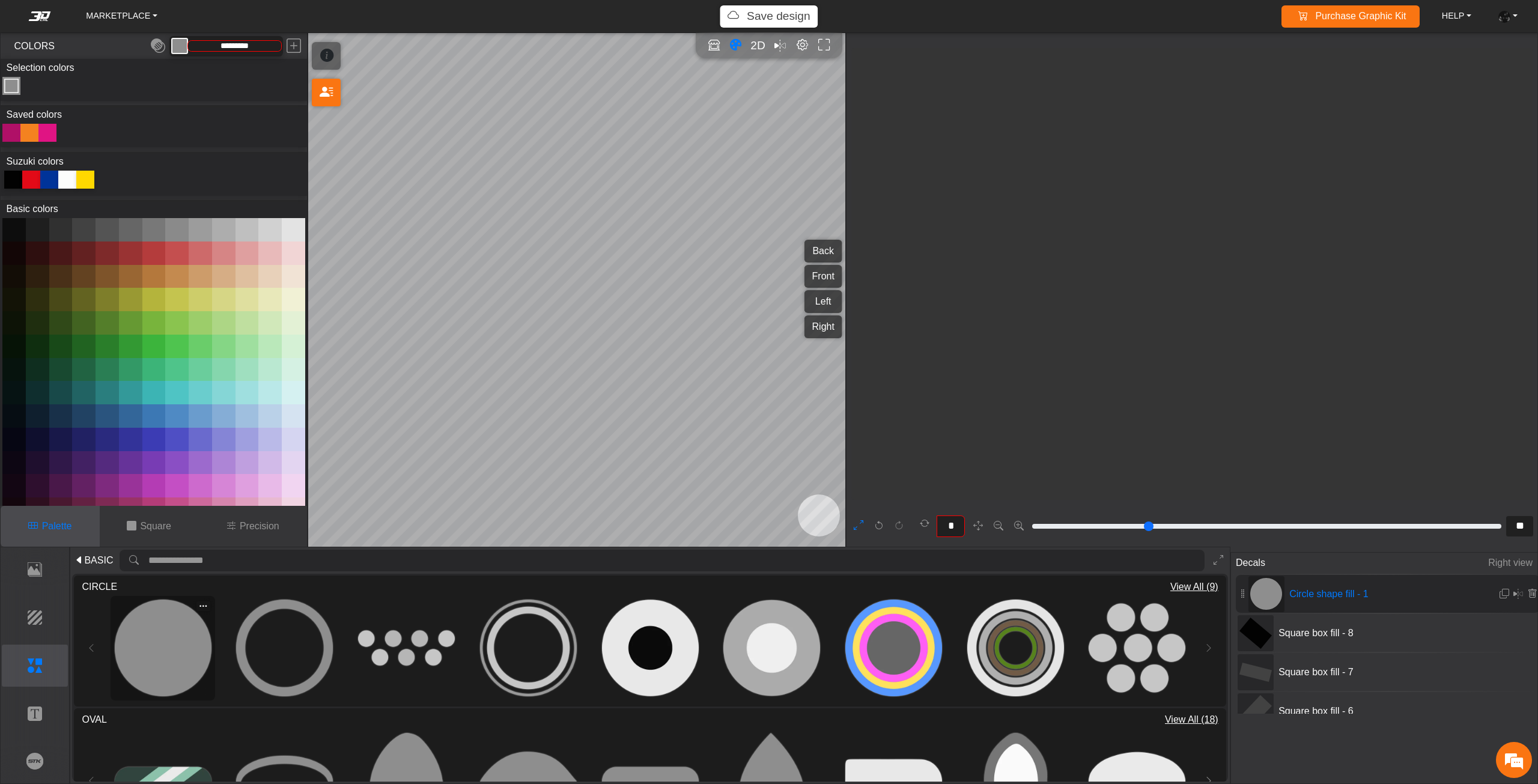
scroll to position [2801, 2651]
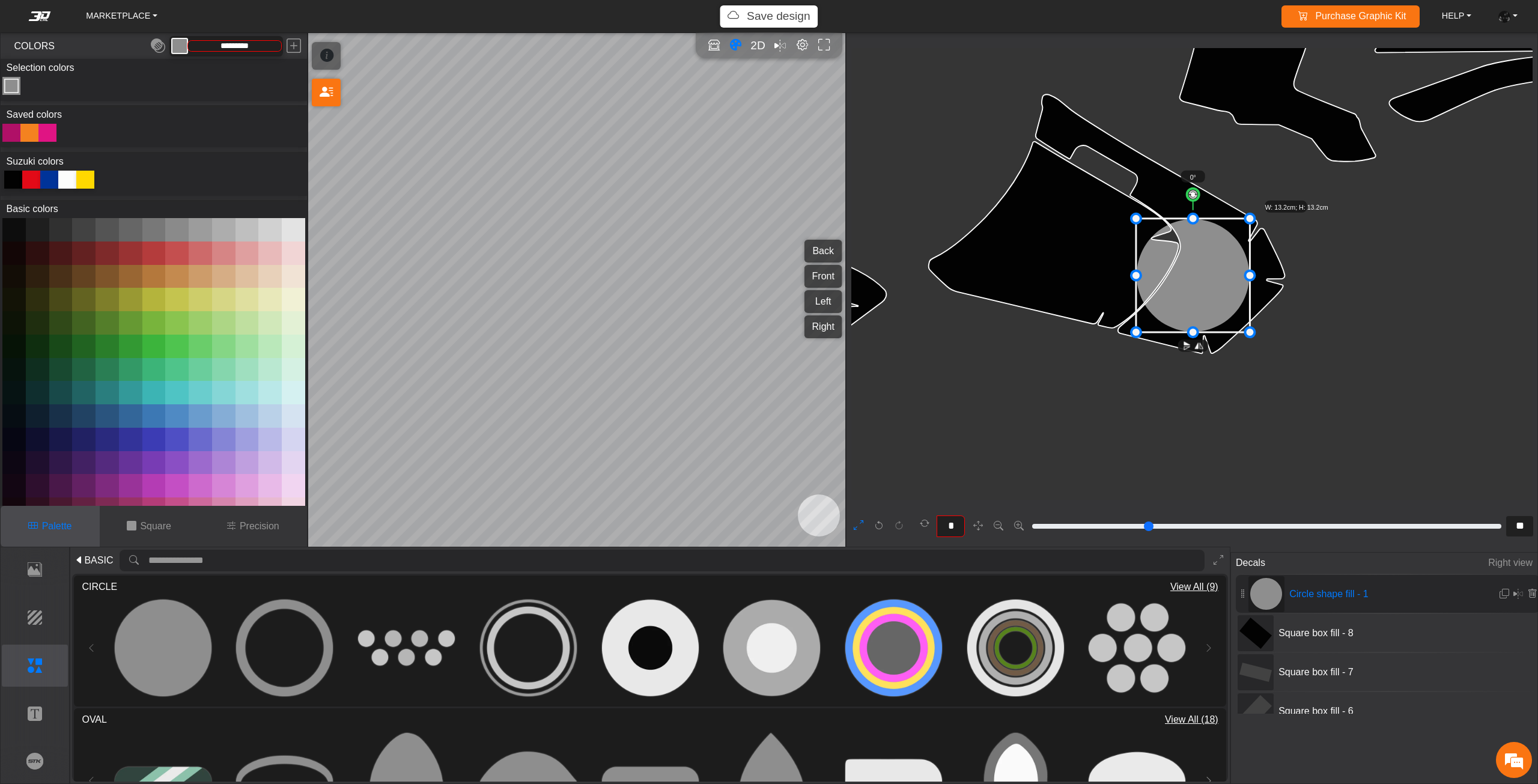
click at [61, 229] on button at bounding box center [61, 230] width 24 height 24
click at [84, 232] on button at bounding box center [84, 230] width 24 height 24
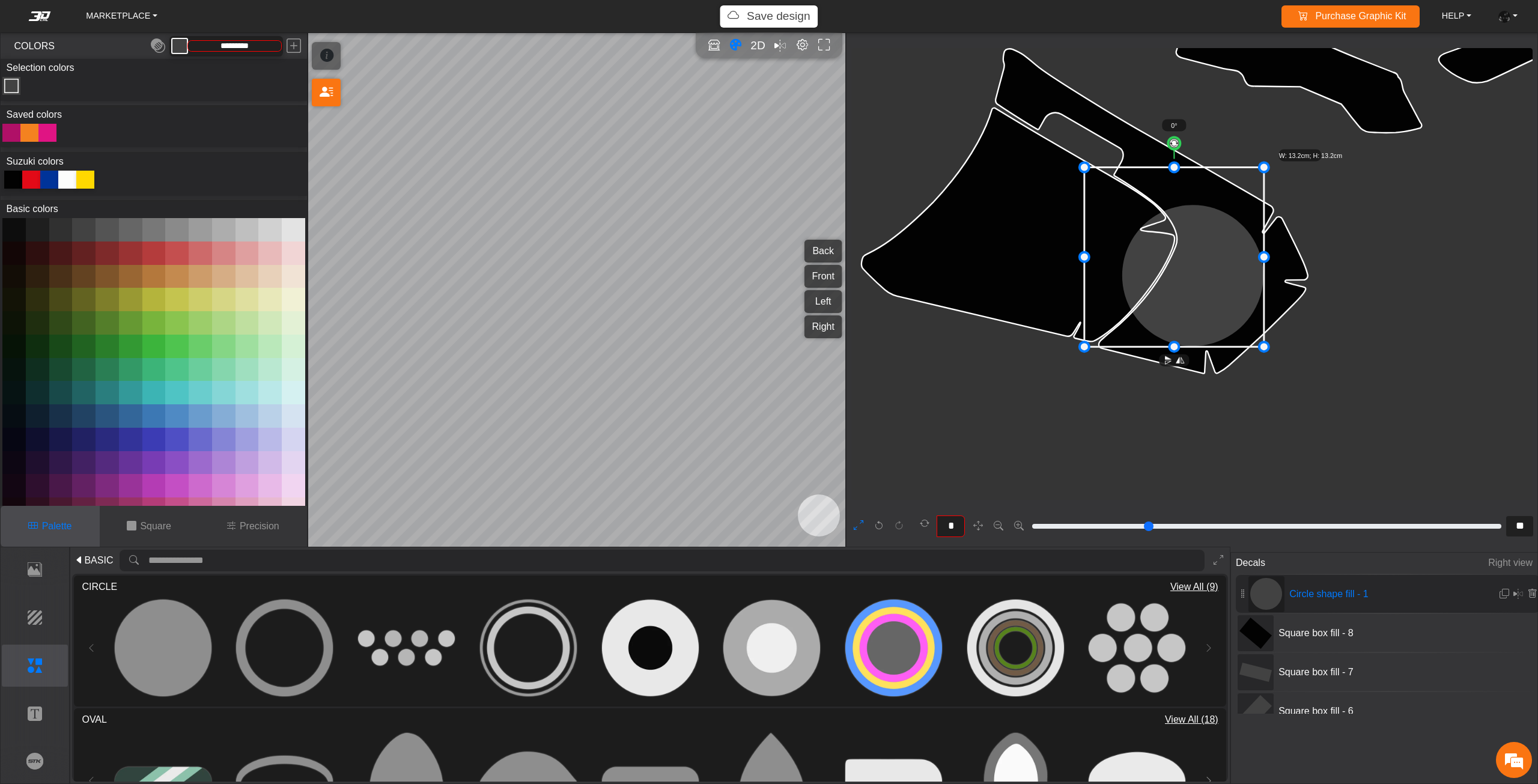
drag, startPoint x: 1121, startPoint y: 203, endPoint x: 1084, endPoint y: 182, distance: 42.5
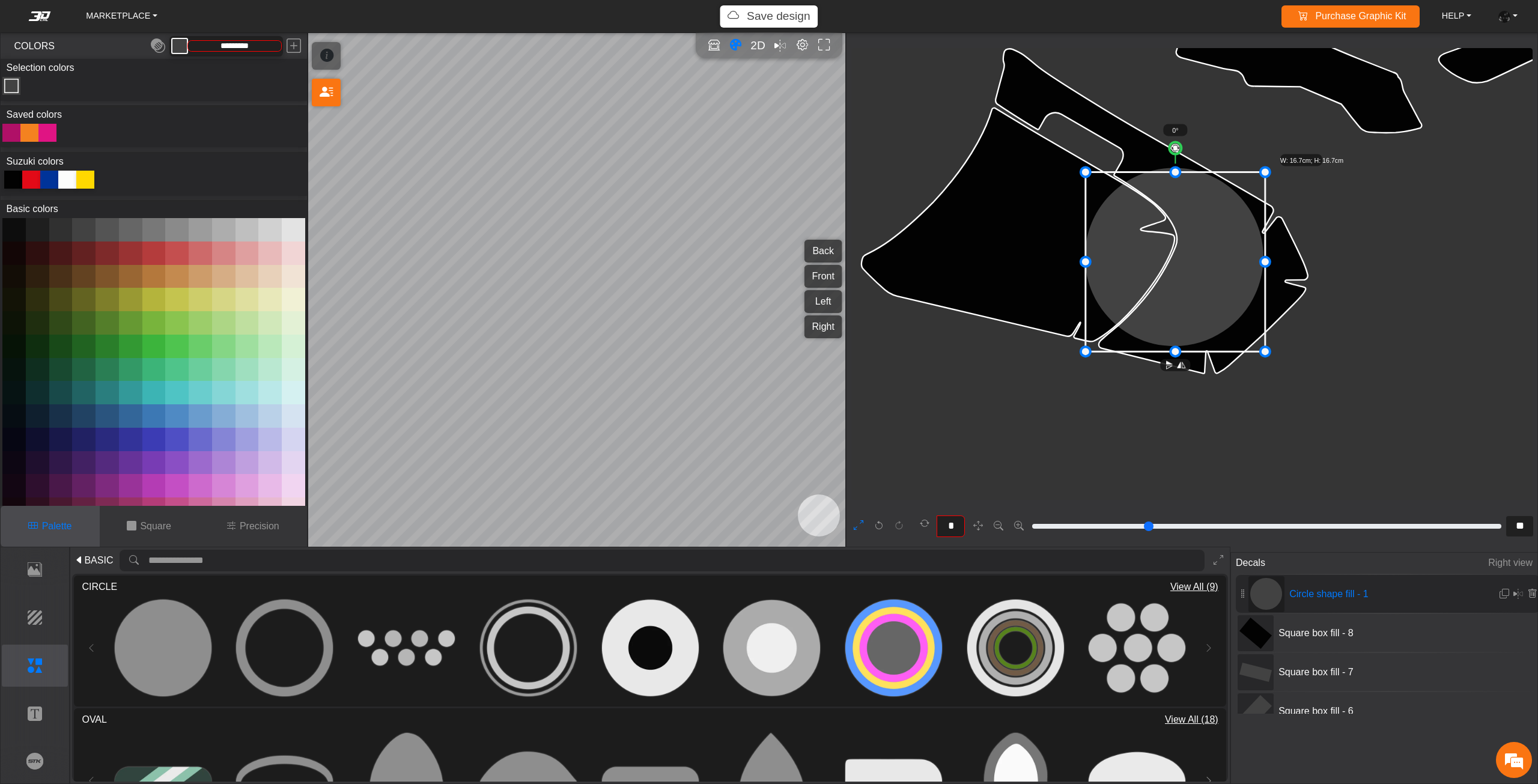
drag, startPoint x: 1129, startPoint y: 227, endPoint x: 1130, endPoint y: 234, distance: 7.1
click at [1130, 234] on icon at bounding box center [1175, 262] width 180 height 180
click at [1123, 234] on icon at bounding box center [1173, 263] width 180 height 180
click at [1121, 234] on icon at bounding box center [1172, 263] width 180 height 180
click at [1500, 591] on em at bounding box center [1505, 594] width 10 height 10
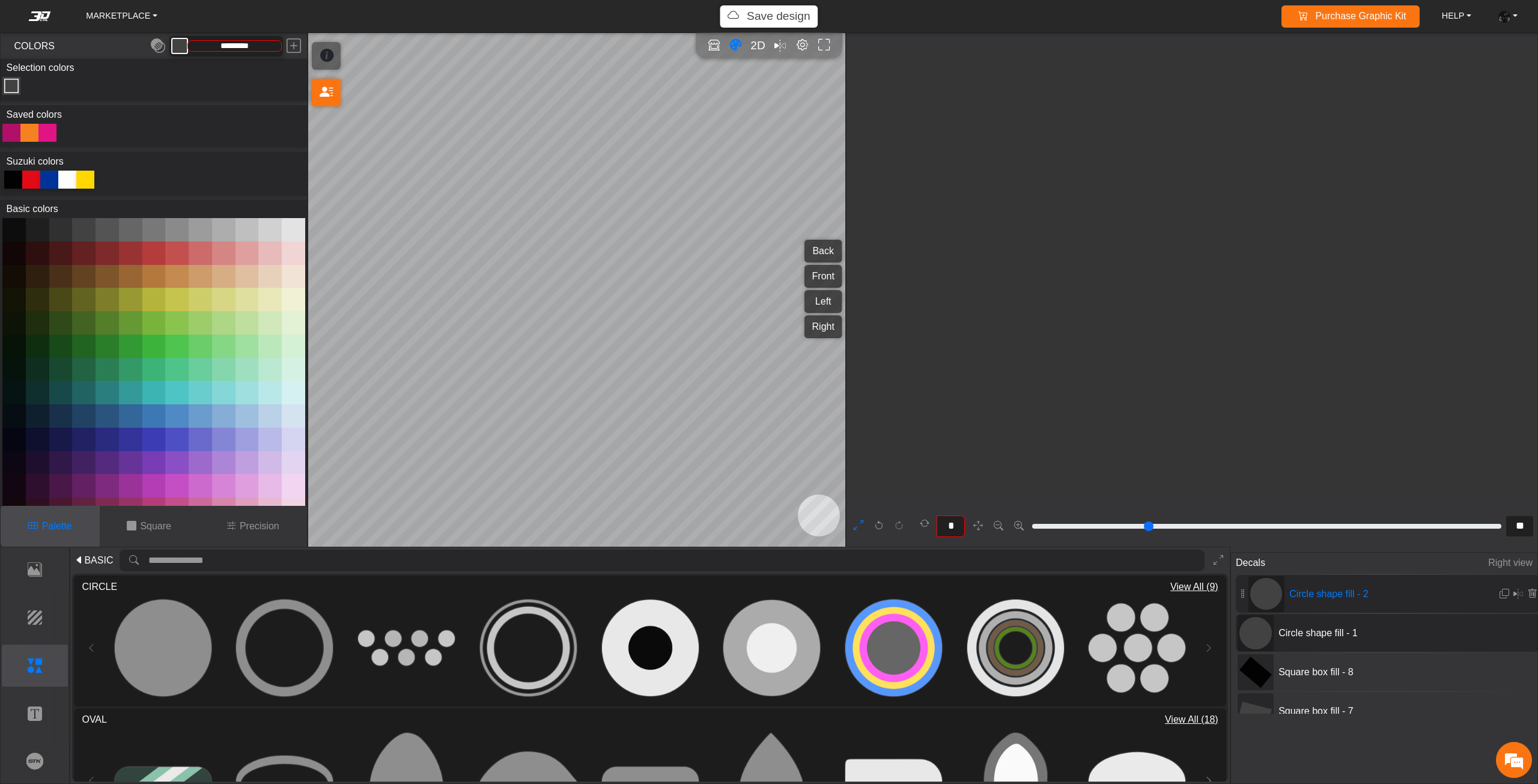
scroll to position [2171, 2023]
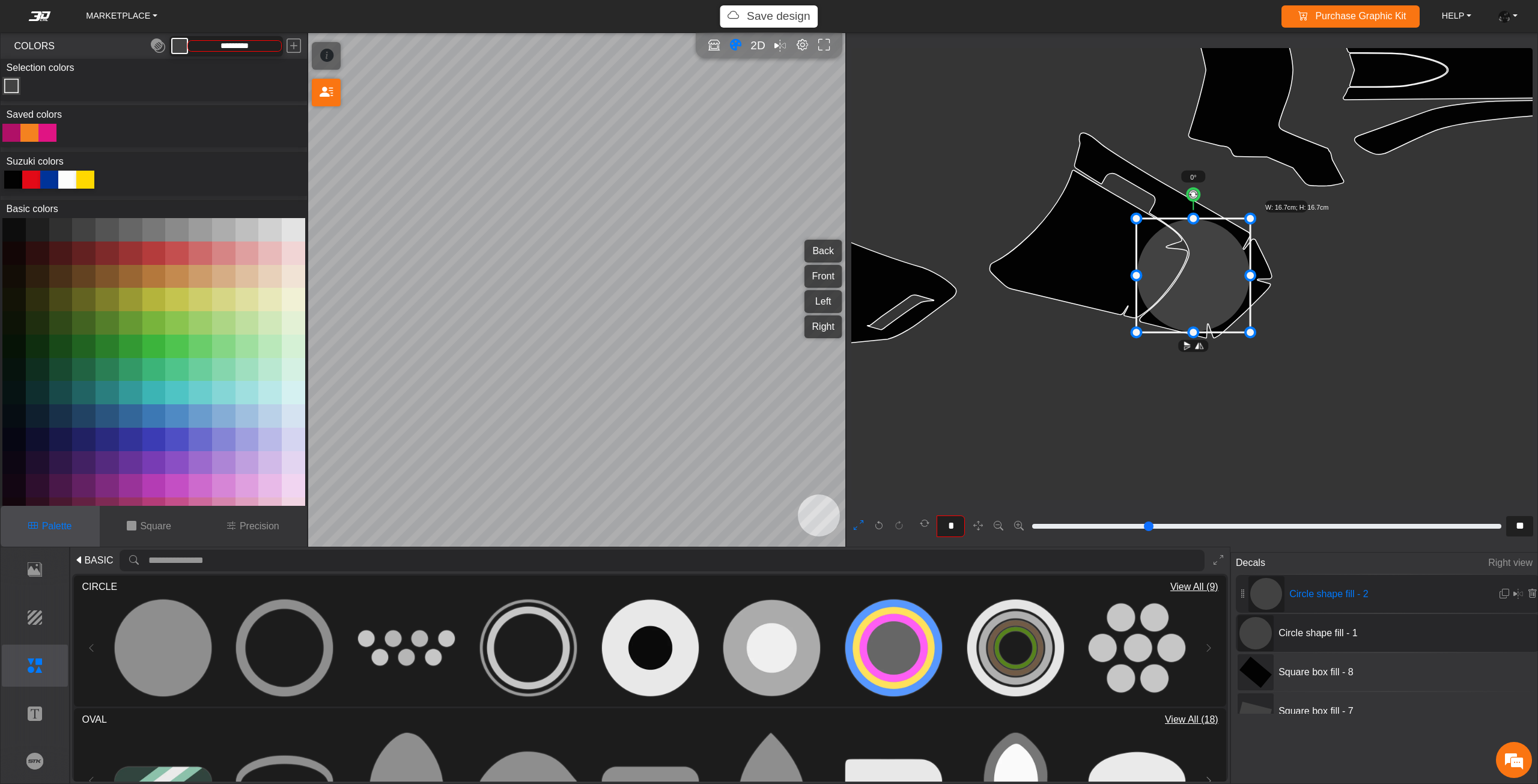
click at [9, 181] on div at bounding box center [13, 179] width 18 height 18
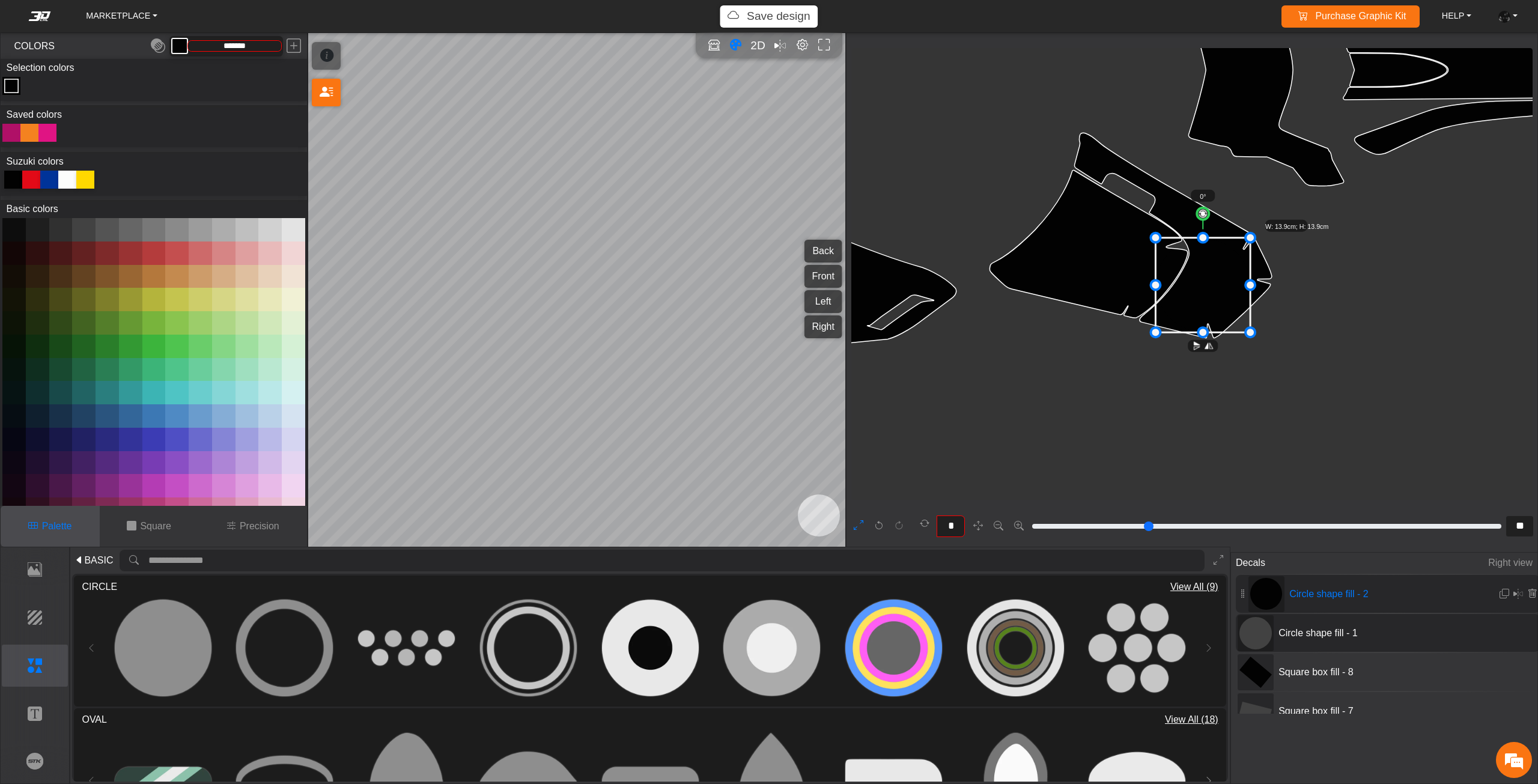
drag, startPoint x: 1198, startPoint y: 291, endPoint x: 1194, endPoint y: 285, distance: 7.2
click at [1195, 286] on icon at bounding box center [1203, 285] width 95 height 95
click at [1191, 284] on icon at bounding box center [1182, 266] width 95 height 95
click at [1199, 285] on icon at bounding box center [1185, 266] width 95 height 95
click at [1200, 291] on icon at bounding box center [1185, 266] width 95 height 95
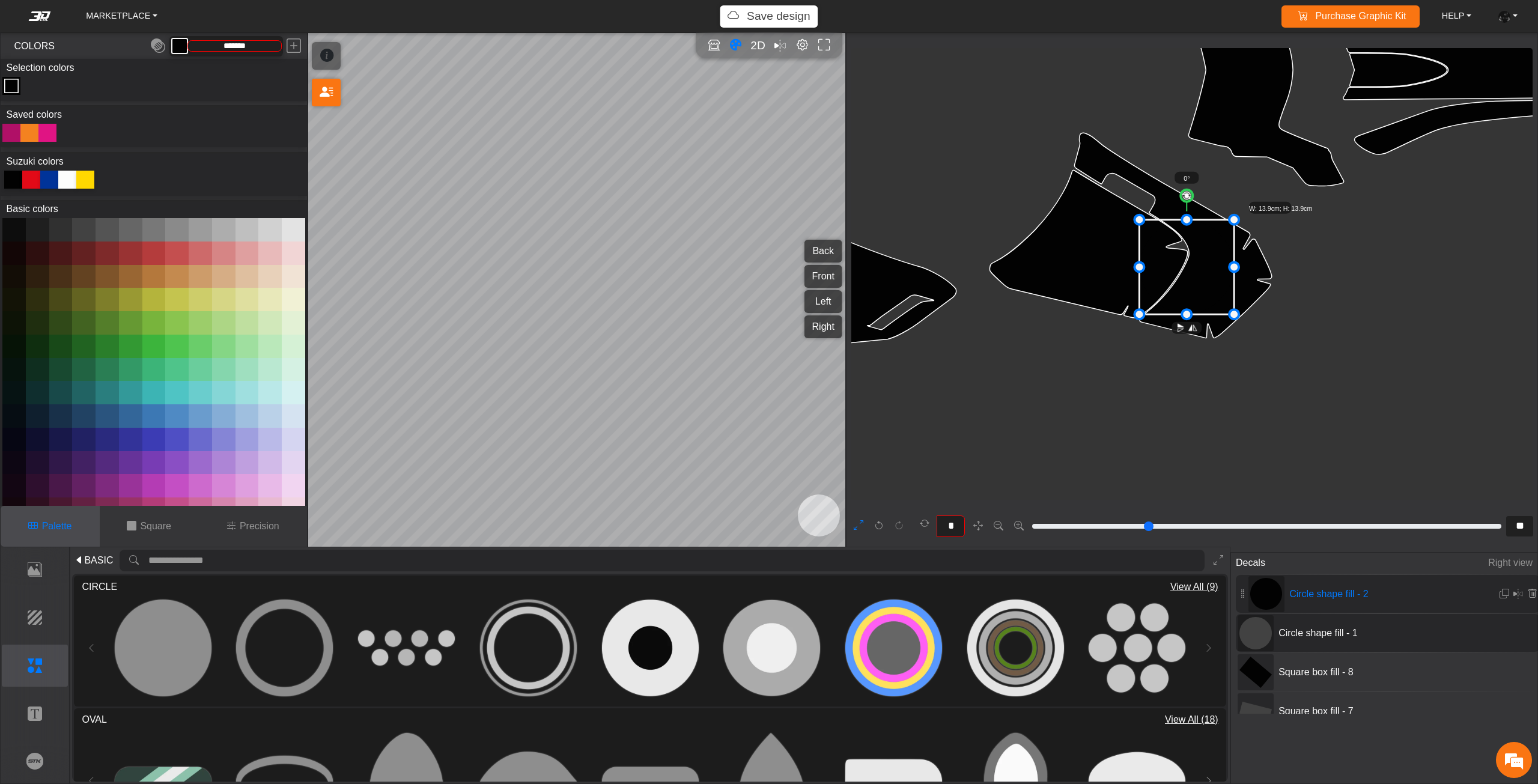
click at [1200, 291] on icon at bounding box center [1187, 267] width 95 height 95
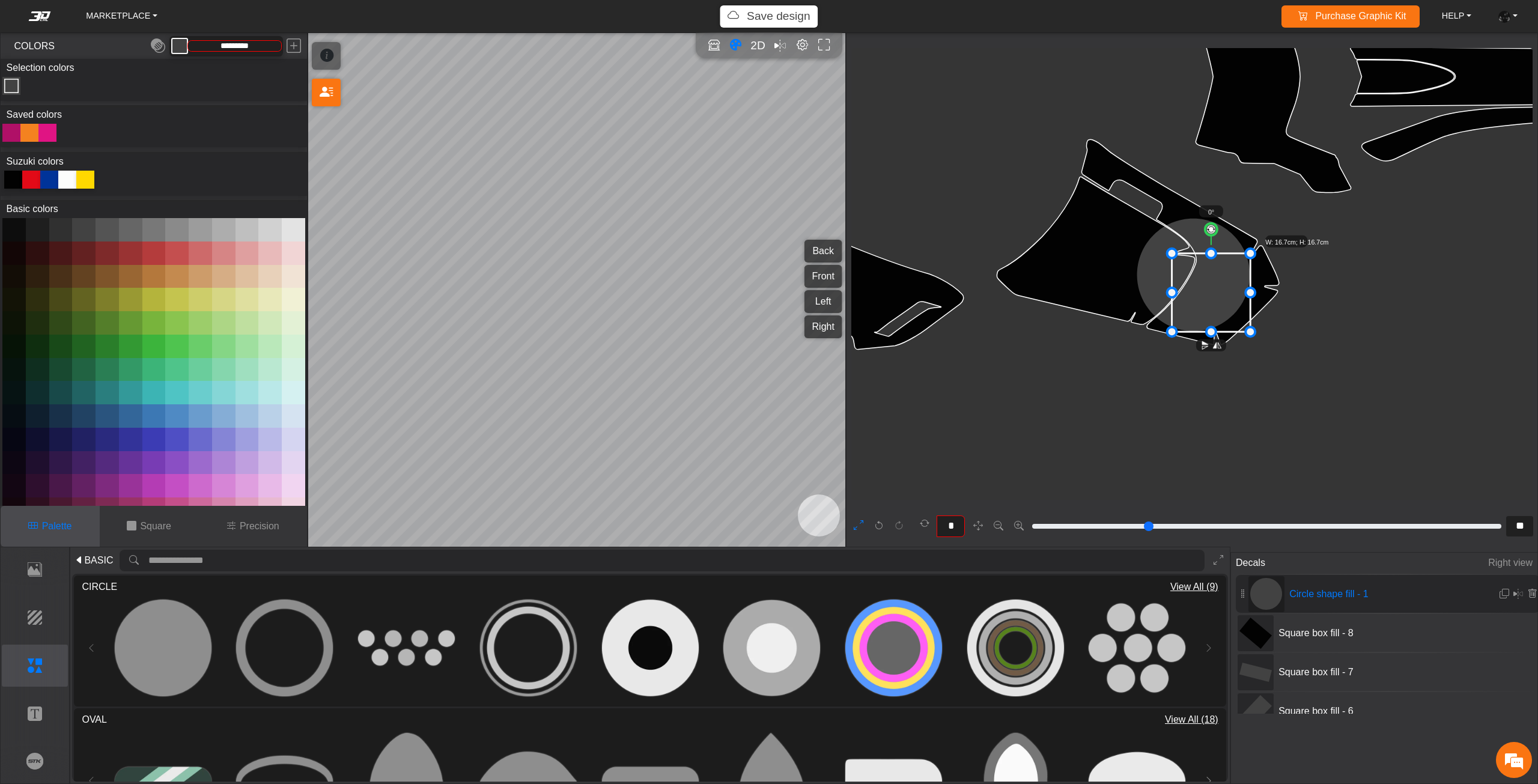
drag, startPoint x: 1136, startPoint y: 221, endPoint x: 1175, endPoint y: 249, distance: 48.0
drag, startPoint x: 1207, startPoint y: 288, endPoint x: 1191, endPoint y: 262, distance: 30.5
click at [1192, 265] on icon at bounding box center [1213, 294] width 76 height 76
click at [1191, 266] on icon at bounding box center [1198, 271] width 76 height 76
click at [1184, 267] on icon at bounding box center [1200, 277] width 76 height 76
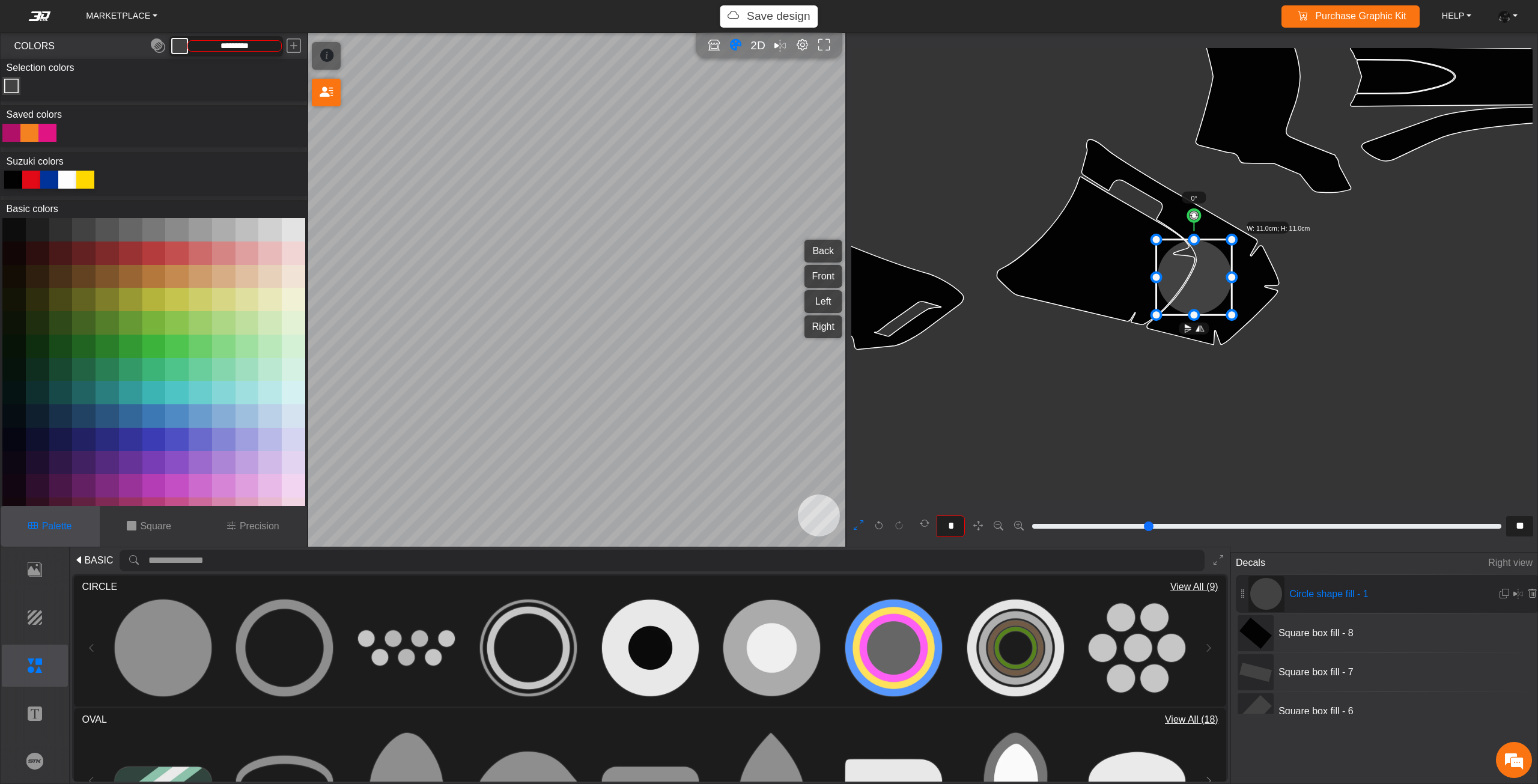
drag, startPoint x: 1182, startPoint y: 267, endPoint x: 1172, endPoint y: 265, distance: 10.2
click at [1173, 265] on icon at bounding box center [1194, 278] width 76 height 76
drag, startPoint x: 1172, startPoint y: 264, endPoint x: 1153, endPoint y: 260, distance: 19.4
click at [1155, 260] on icon at bounding box center [1186, 276] width 76 height 76
click at [1136, 263] on icon at bounding box center [1169, 271] width 76 height 76
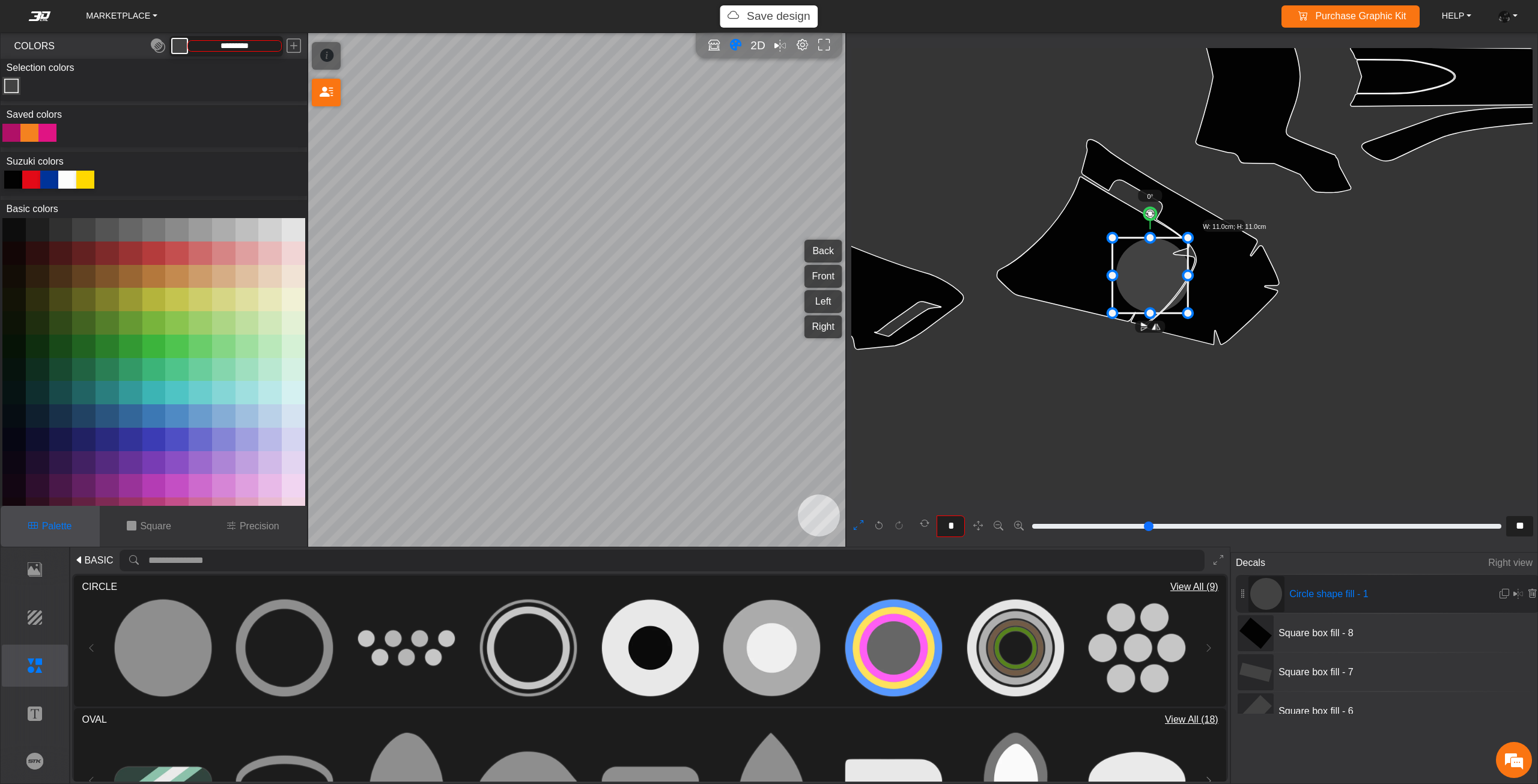
drag, startPoint x: 1128, startPoint y: 265, endPoint x: 1110, endPoint y: 266, distance: 18.0
click at [1113, 266] on icon at bounding box center [1151, 276] width 76 height 76
drag, startPoint x: 1110, startPoint y: 266, endPoint x: 1096, endPoint y: 266, distance: 14.0
click at [1096, 266] on icon at bounding box center [1122, 276] width 76 height 76
click at [1100, 279] on icon at bounding box center [1122, 276] width 76 height 76
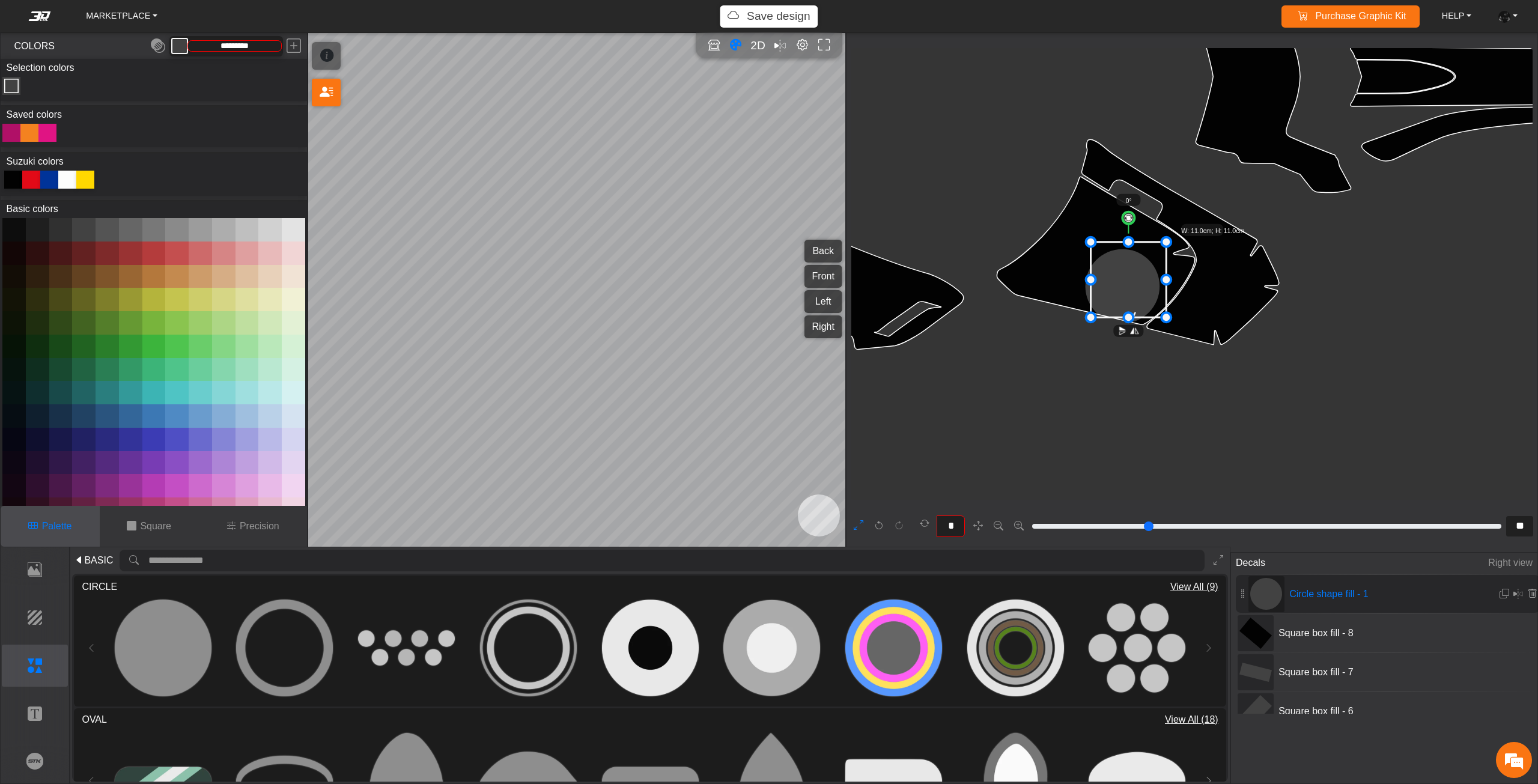
drag, startPoint x: 1111, startPoint y: 272, endPoint x: 1154, endPoint y: 257, distance: 45.5
click at [1154, 257] on icon at bounding box center [1129, 280] width 76 height 76
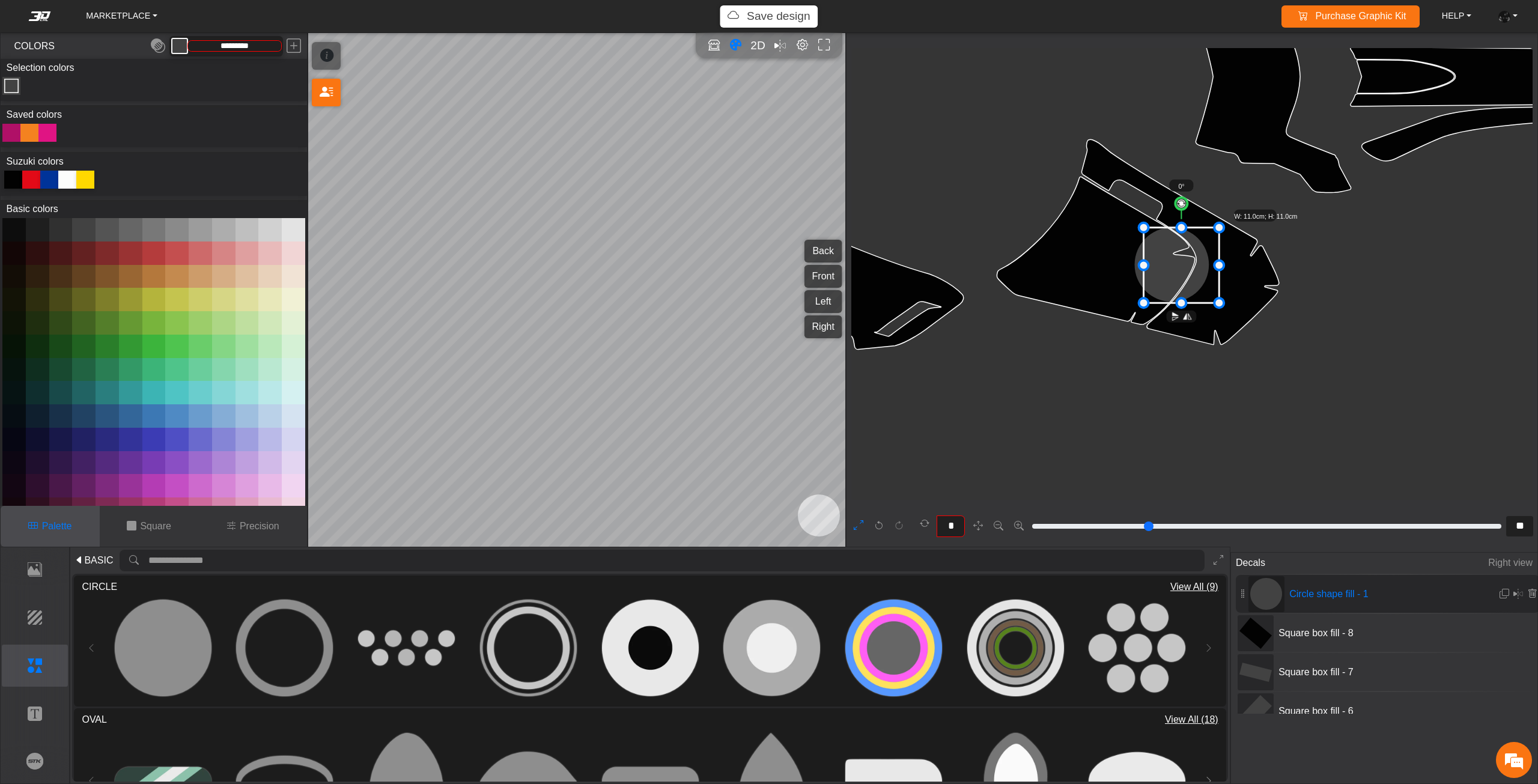
drag, startPoint x: 1168, startPoint y: 263, endPoint x: 1196, endPoint y: 263, distance: 28.0
click at [1196, 263] on icon at bounding box center [1182, 265] width 76 height 76
click at [1201, 260] on icon at bounding box center [1201, 264] width 76 height 76
click at [1213, 260] on icon at bounding box center [1203, 261] width 76 height 76
click at [1212, 260] on icon at bounding box center [1208, 261] width 76 height 76
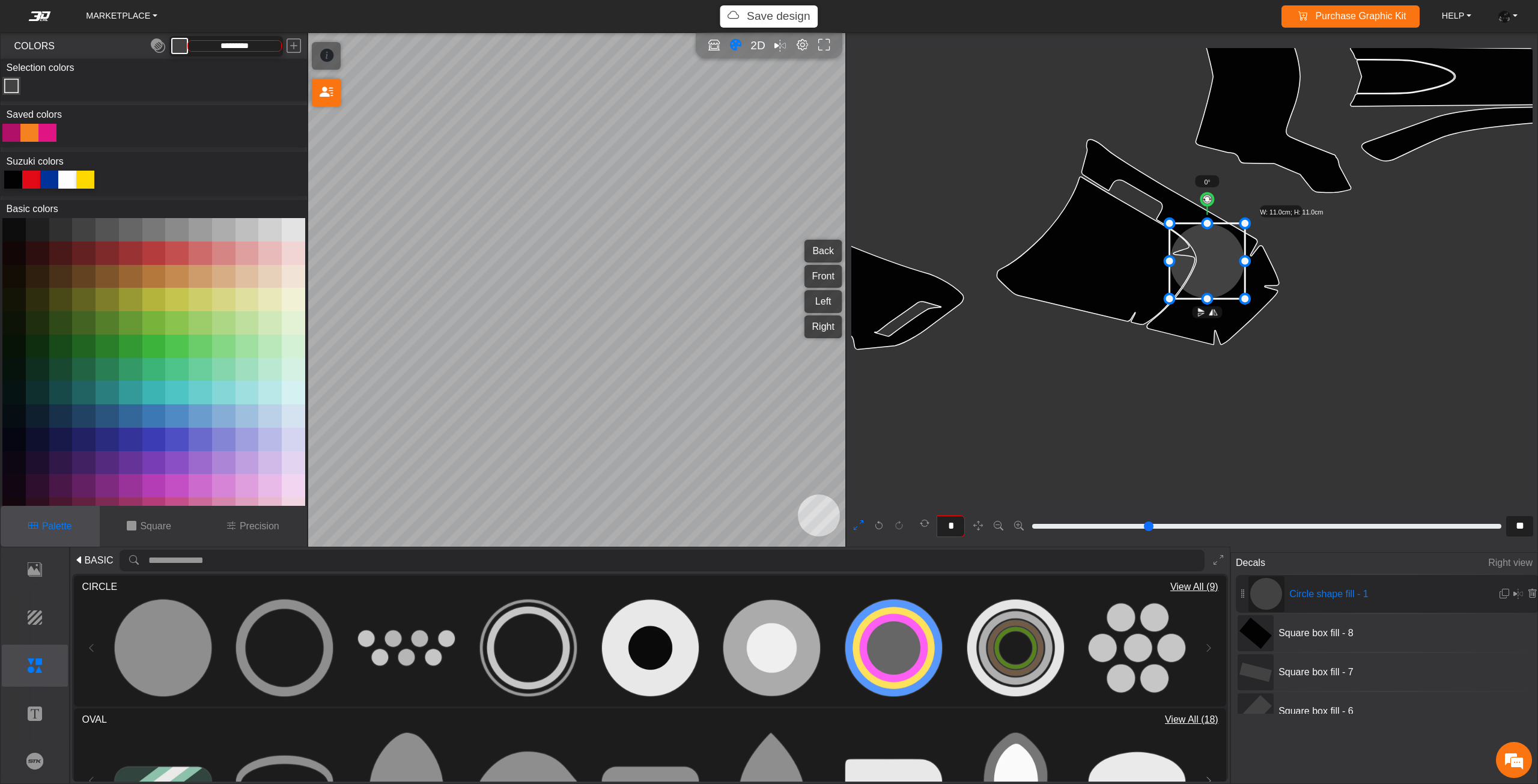
click at [89, 175] on icon at bounding box center [85, 179] width 18 height 18
click at [1500, 597] on em at bounding box center [1505, 594] width 10 height 10
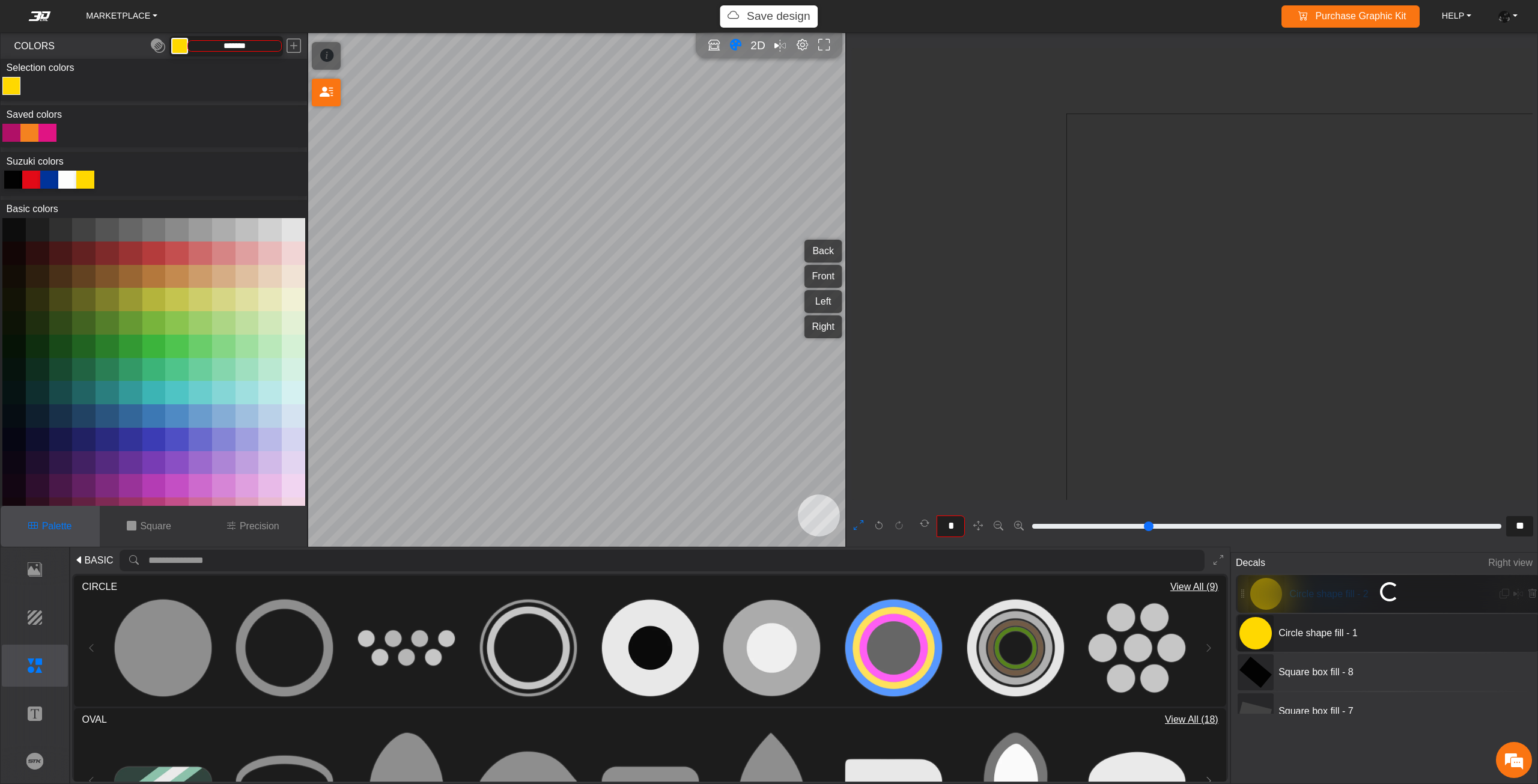
scroll to position [3409, 3285]
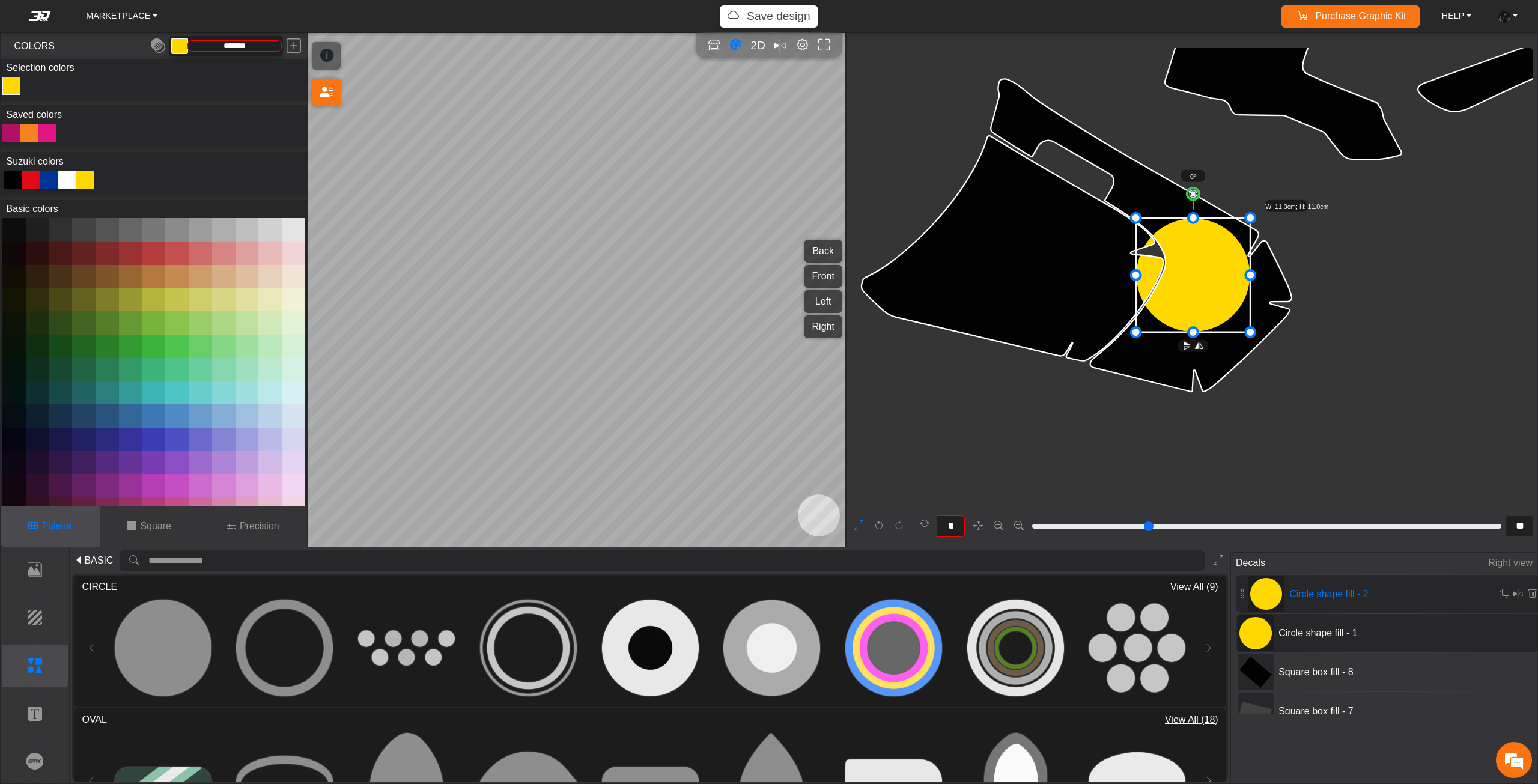
click at [12, 171] on div at bounding box center [13, 179] width 18 height 18
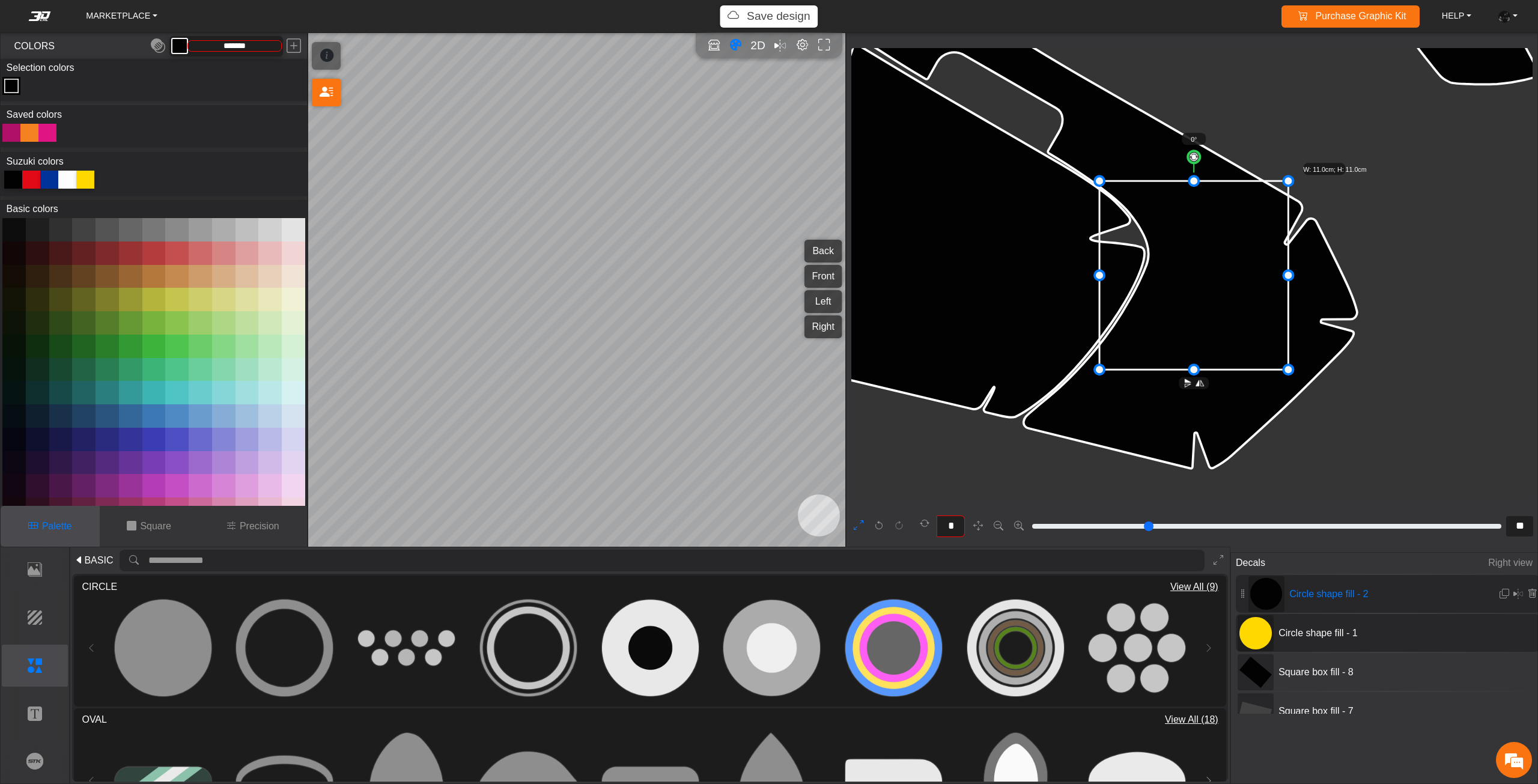
scroll to position [6594, 6461]
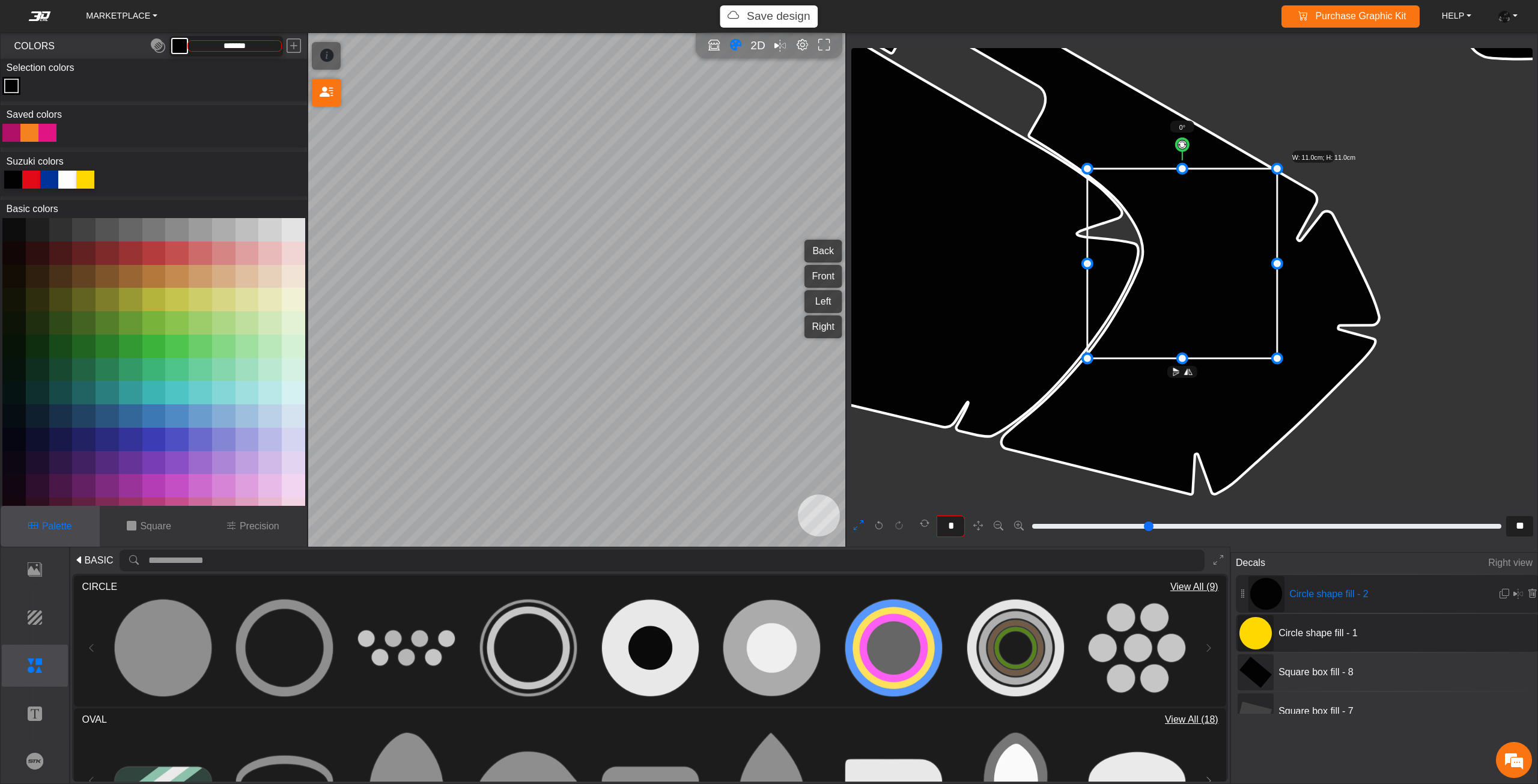
drag, startPoint x: 1303, startPoint y: 385, endPoint x: 1279, endPoint y: 370, distance: 28.3
drag, startPoint x: 1231, startPoint y: 309, endPoint x: 1229, endPoint y: 300, distance: 9.2
click at [1229, 300] on icon at bounding box center [1182, 263] width 190 height 190
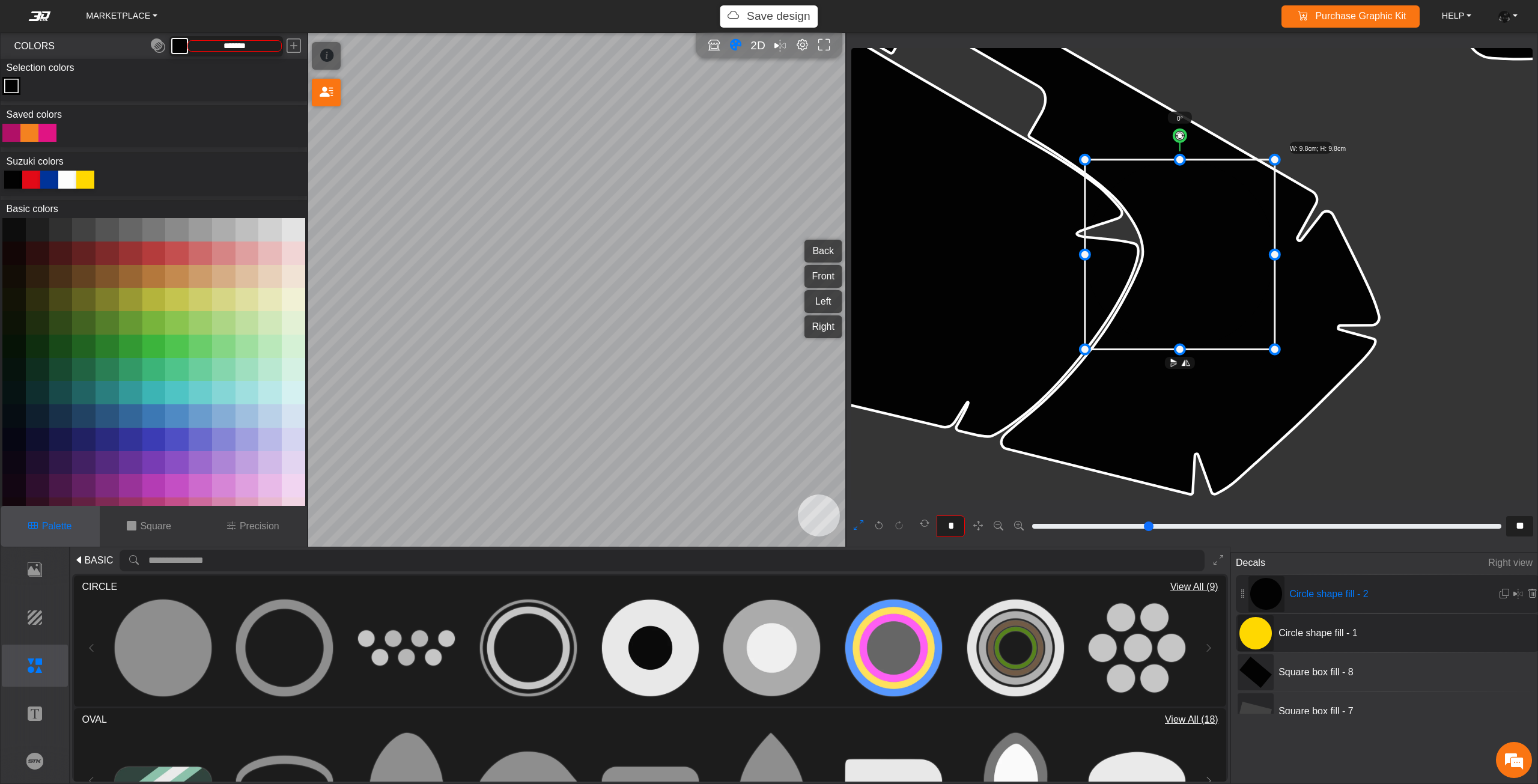
click at [1221, 300] on icon at bounding box center [1180, 255] width 190 height 190
click at [1221, 304] on icon at bounding box center [1177, 255] width 190 height 190
click at [1213, 307] on icon at bounding box center [1177, 255] width 190 height 190
click at [1211, 307] on icon at bounding box center [1172, 258] width 190 height 190
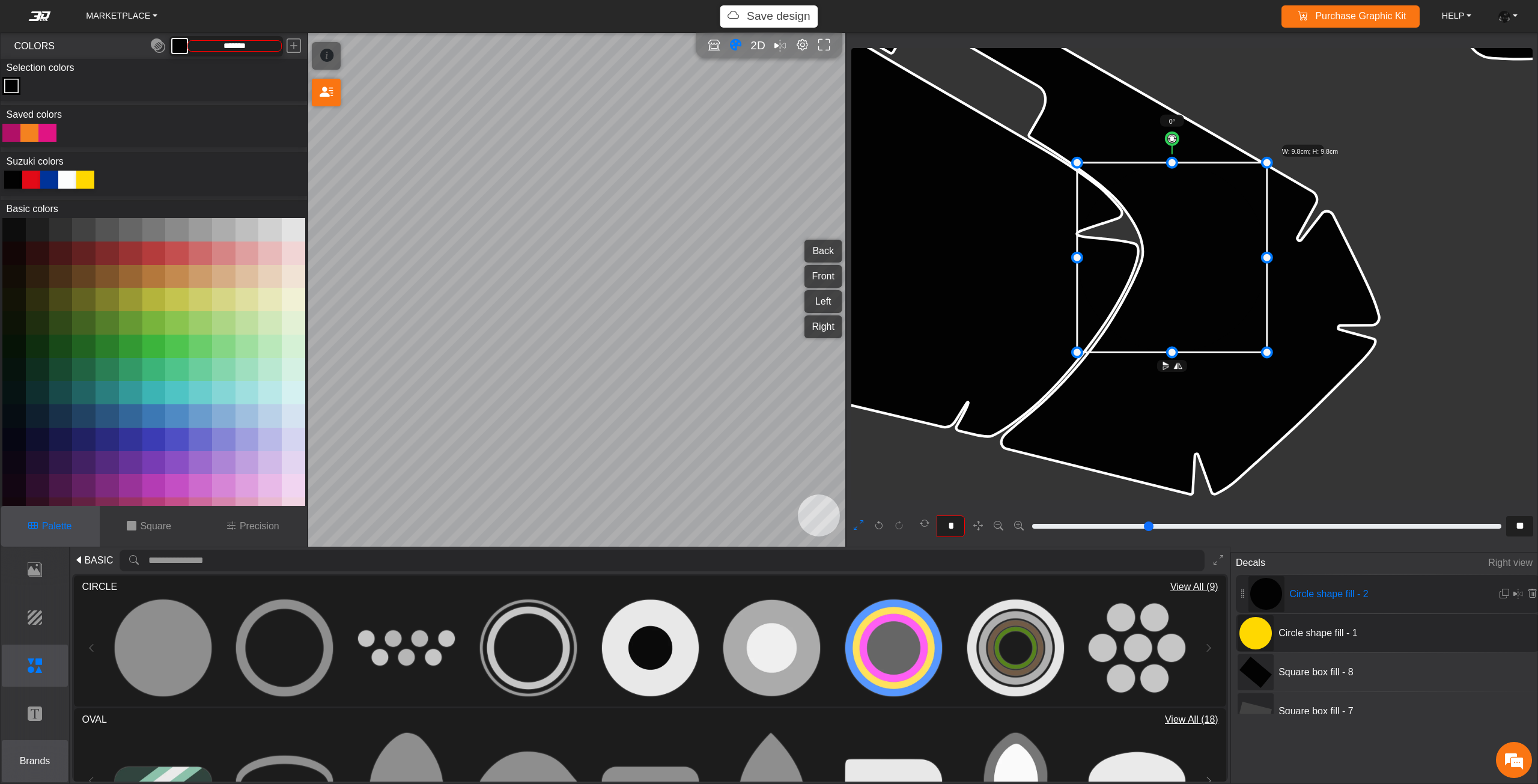
click at [47, 761] on p "Brands" at bounding box center [35, 760] width 66 height 14
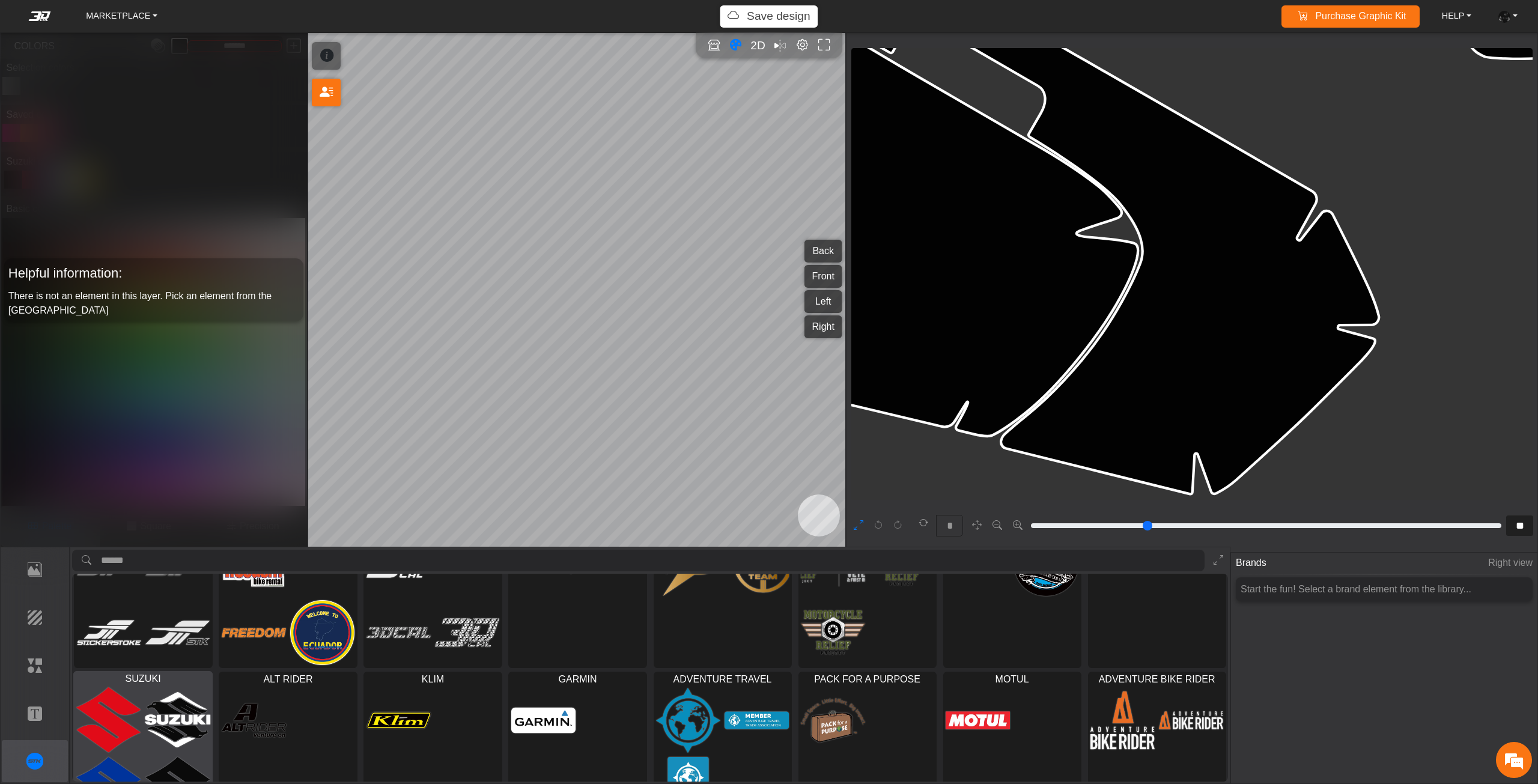
scroll to position [105, 0]
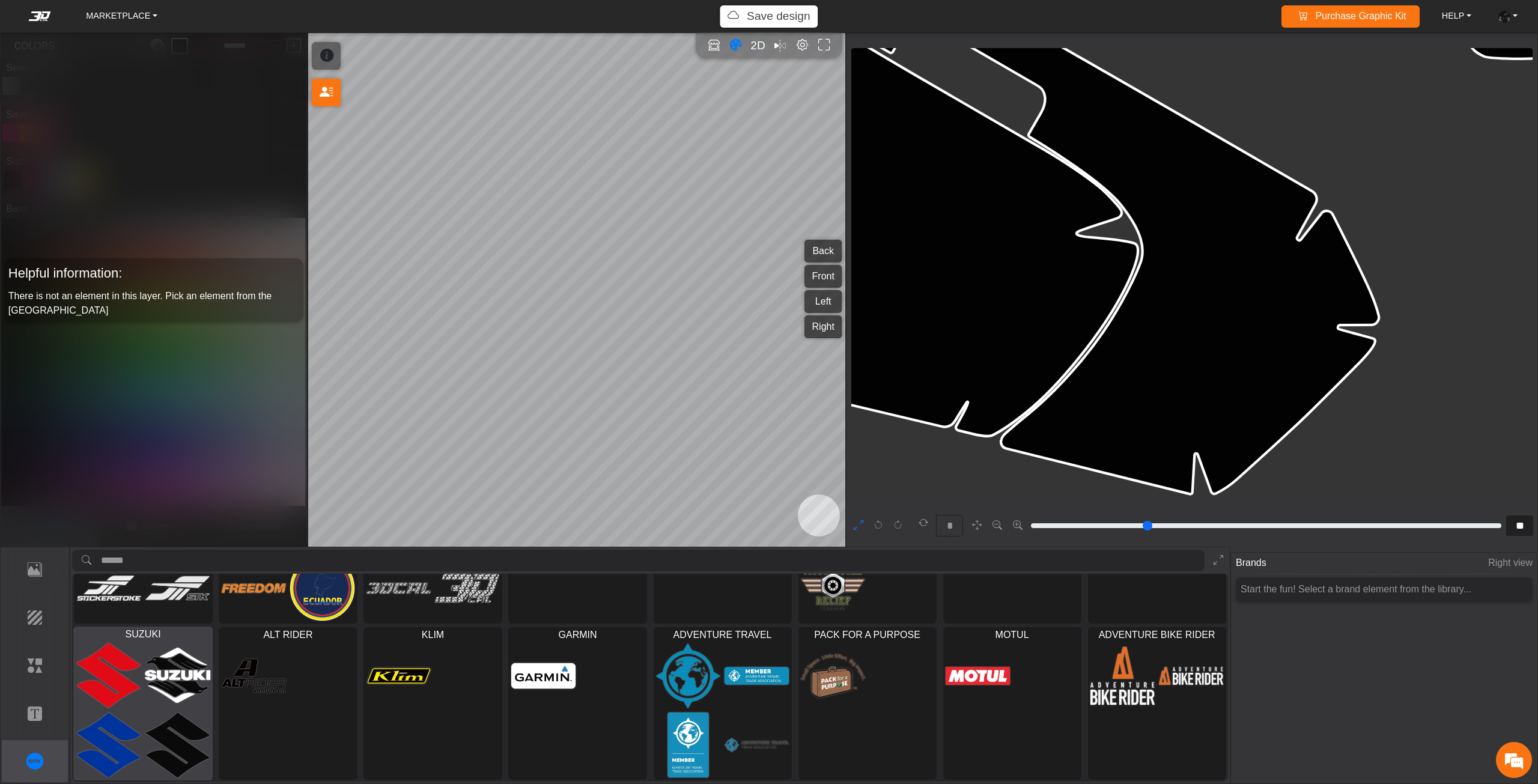
click at [169, 692] on img at bounding box center [178, 675] width 66 height 66
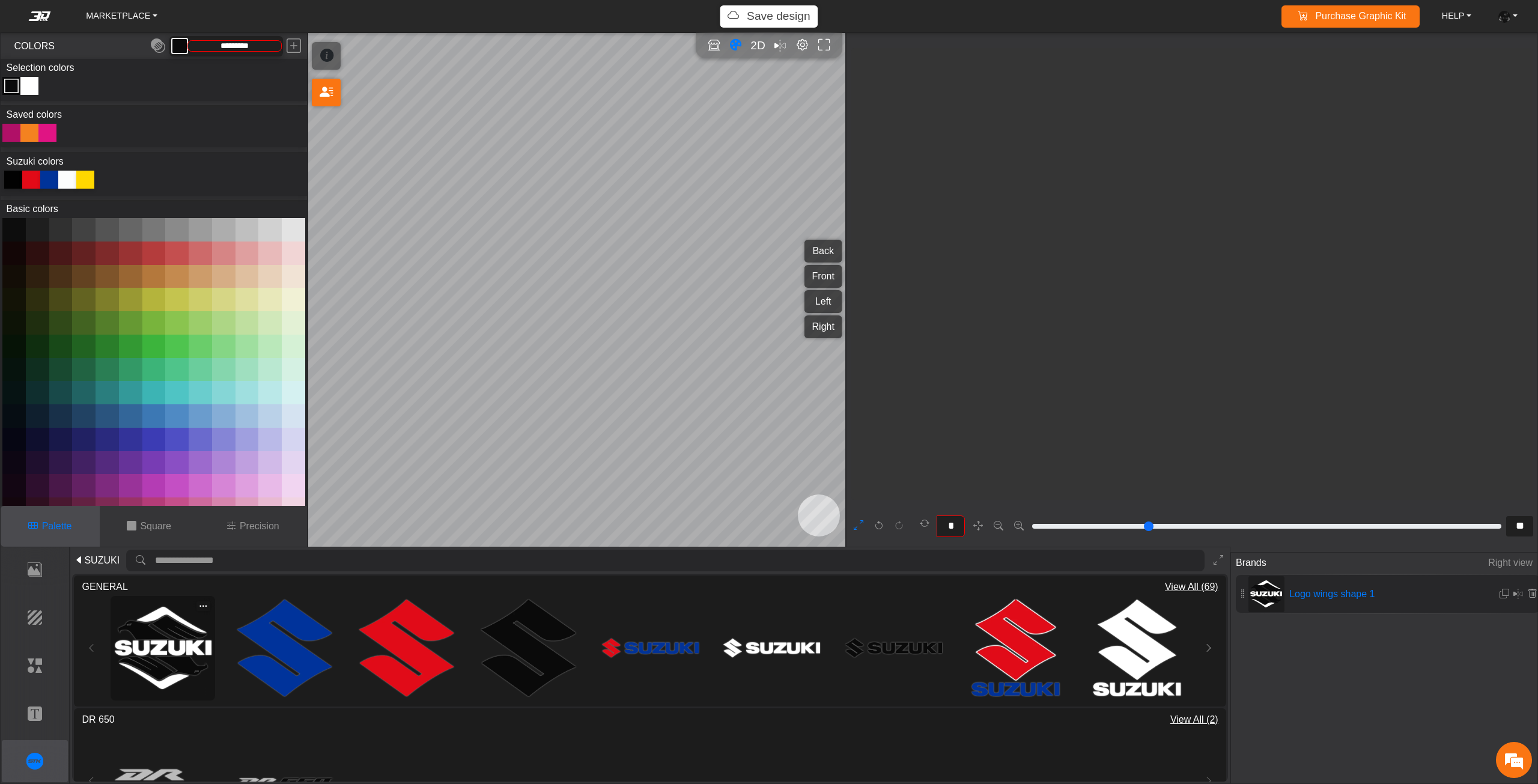
scroll to position [3422, 3289]
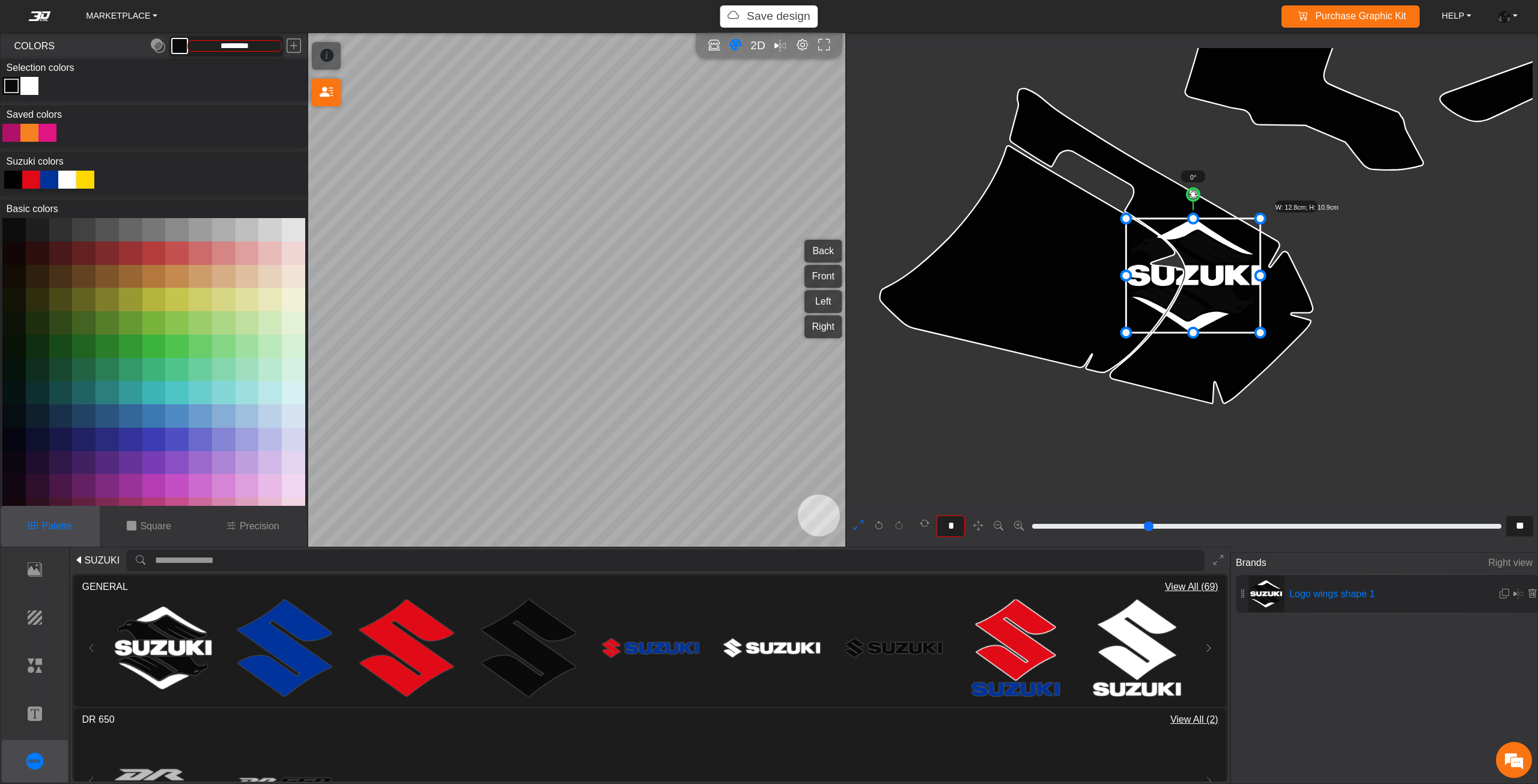
click at [11, 86] on div "Color Toggle" at bounding box center [11, 86] width 14 height 14
click at [89, 174] on icon at bounding box center [86, 178] width 12 height 12
click at [32, 87] on div "Color Toggle" at bounding box center [29, 86] width 14 height 14
click at [84, 229] on button at bounding box center [84, 230] width 24 height 24
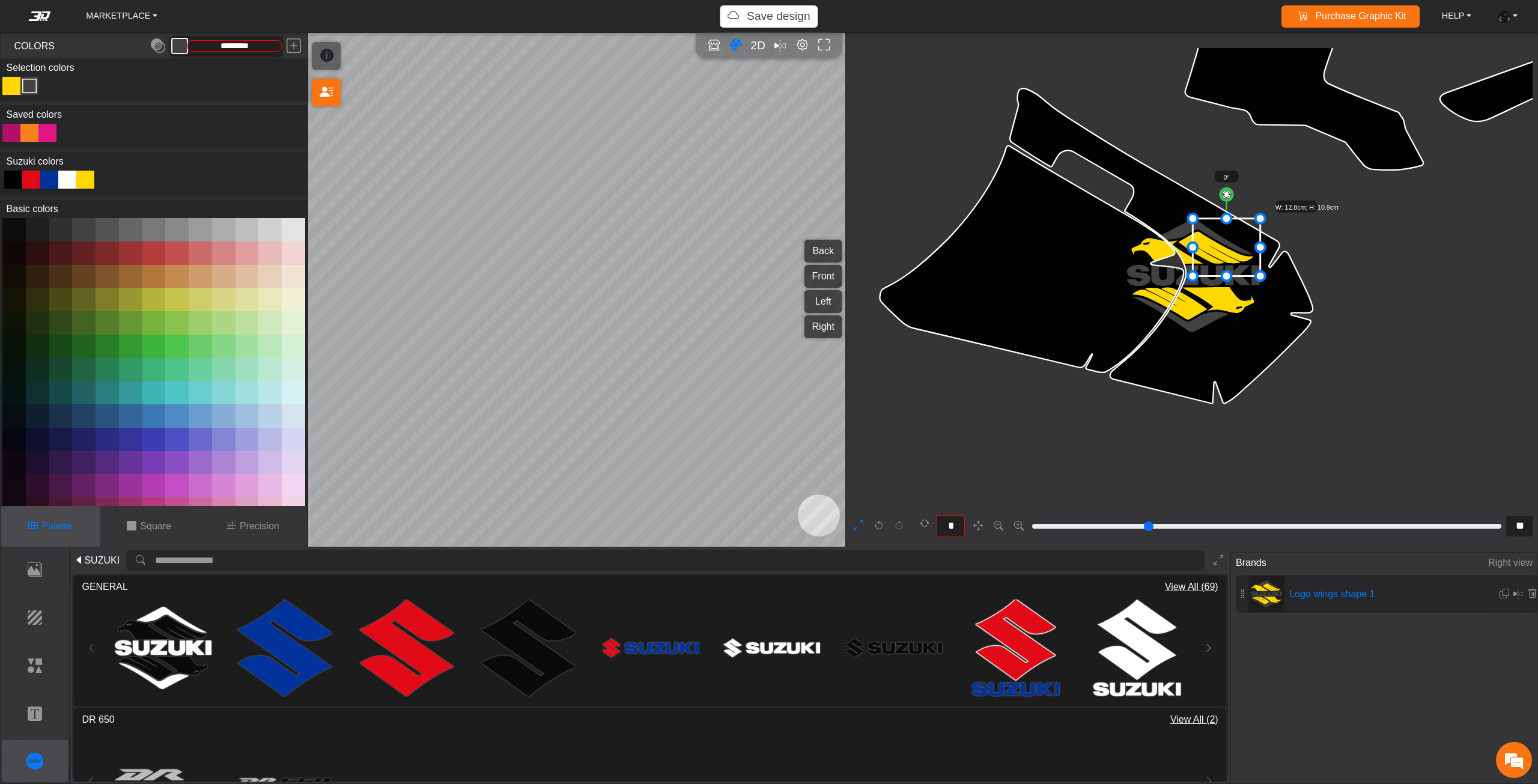
drag, startPoint x: 1126, startPoint y: 273, endPoint x: 1192, endPoint y: 271, distance: 66.0
drag, startPoint x: 1232, startPoint y: 241, endPoint x: 1216, endPoint y: 258, distance: 23.3
click at [1216, 258] on icon at bounding box center [1226, 247] width 68 height 58
click at [1214, 262] on icon at bounding box center [1209, 264] width 68 height 58
click at [1210, 268] on icon at bounding box center [1206, 268] width 68 height 58
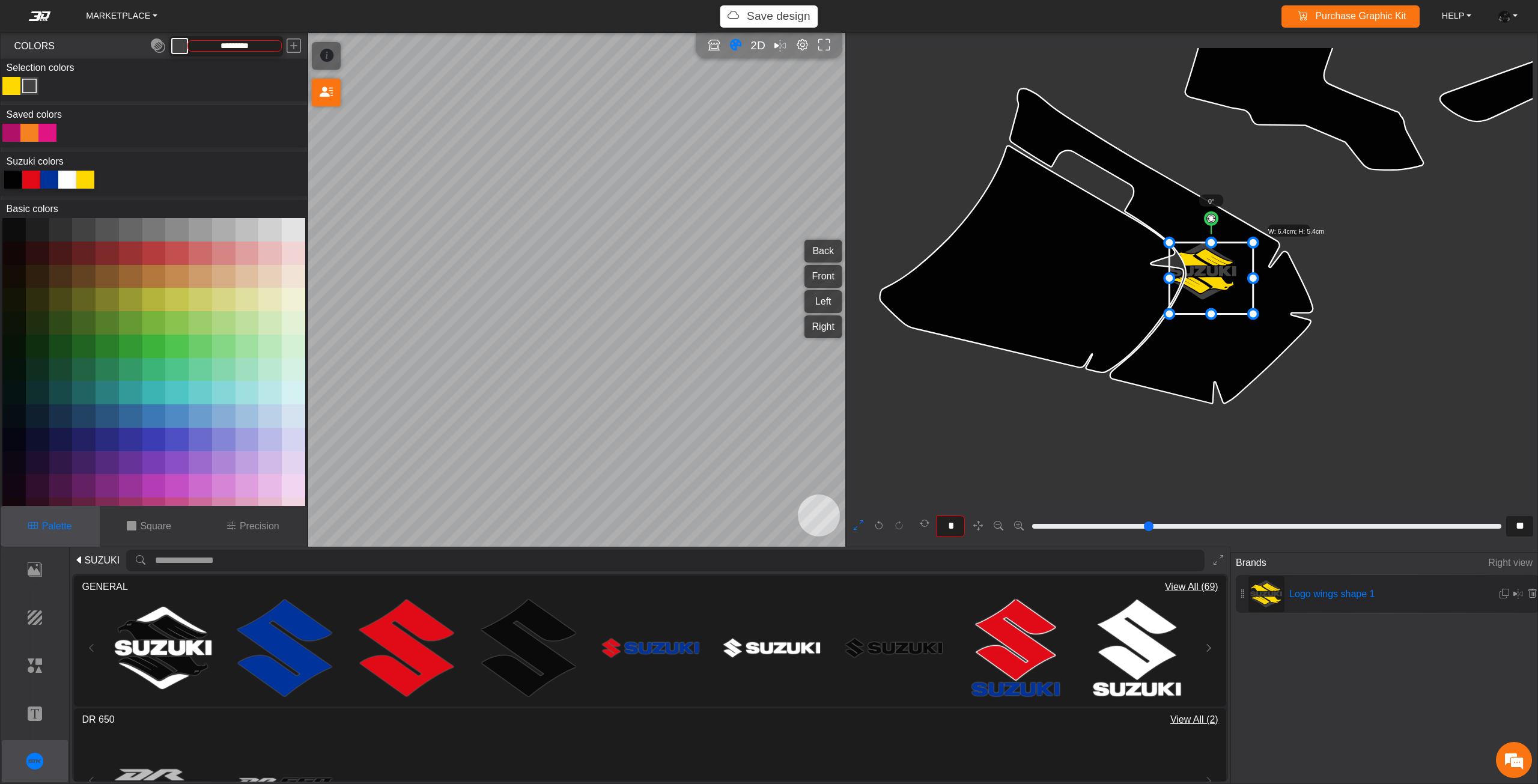
drag, startPoint x: 1206, startPoint y: 298, endPoint x: 1210, endPoint y: 312, distance: 14.6
click at [1212, 291] on icon at bounding box center [1203, 275] width 89 height 76
click at [1211, 293] on icon at bounding box center [1201, 273] width 89 height 76
click at [1211, 294] on icon at bounding box center [1201, 276] width 89 height 76
click at [68, 182] on div at bounding box center [67, 179] width 18 height 18
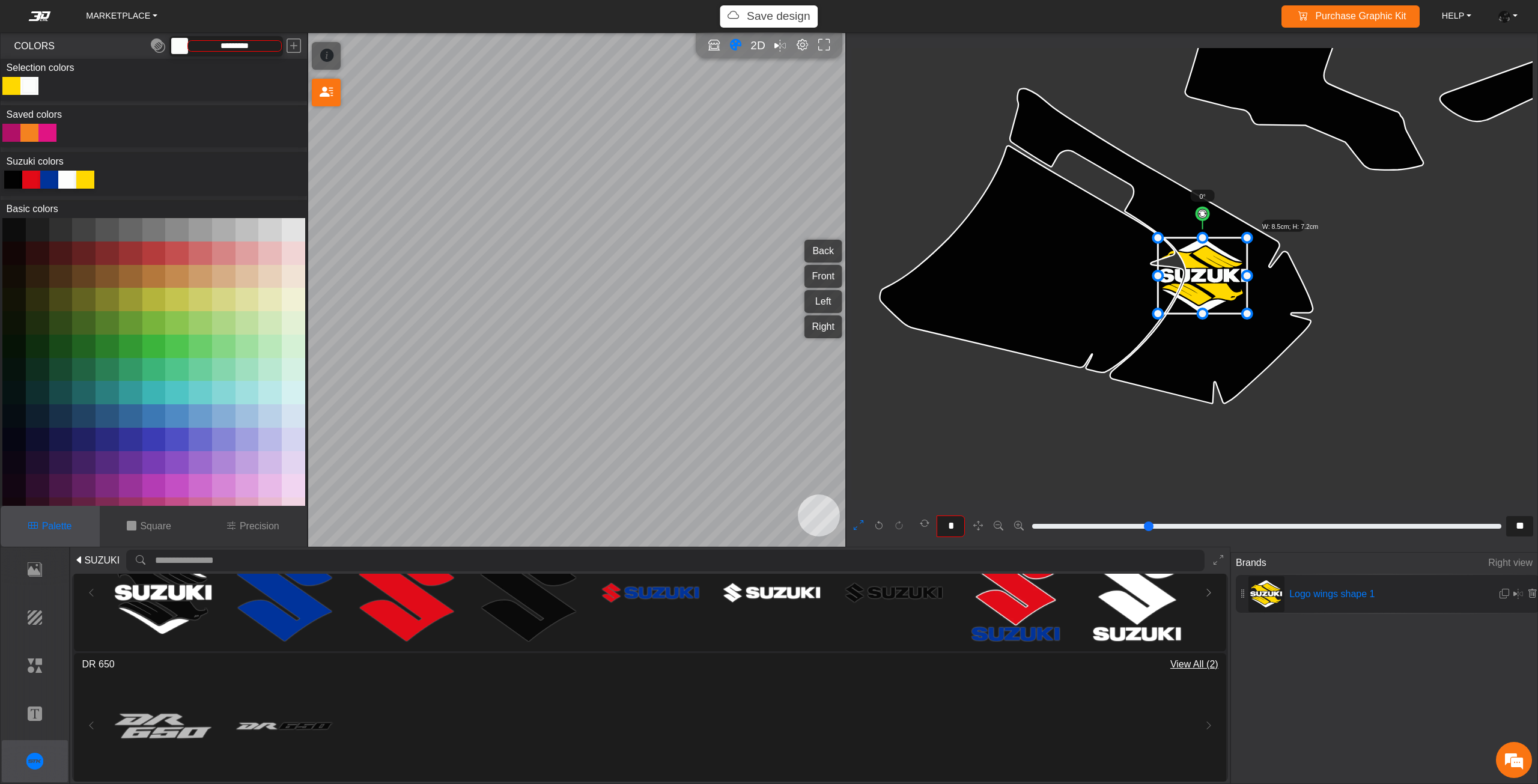
scroll to position [61, 0]
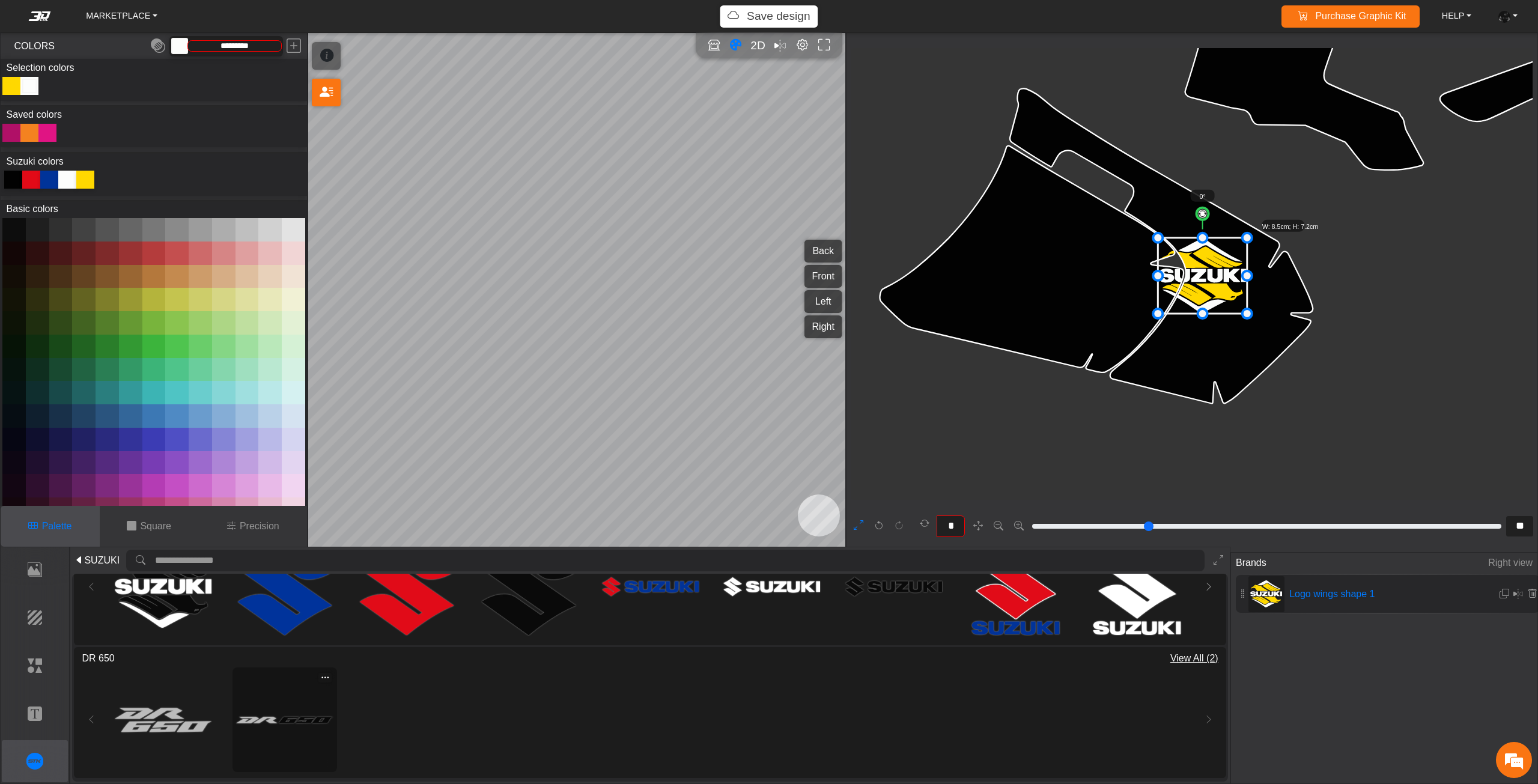
type input "**"
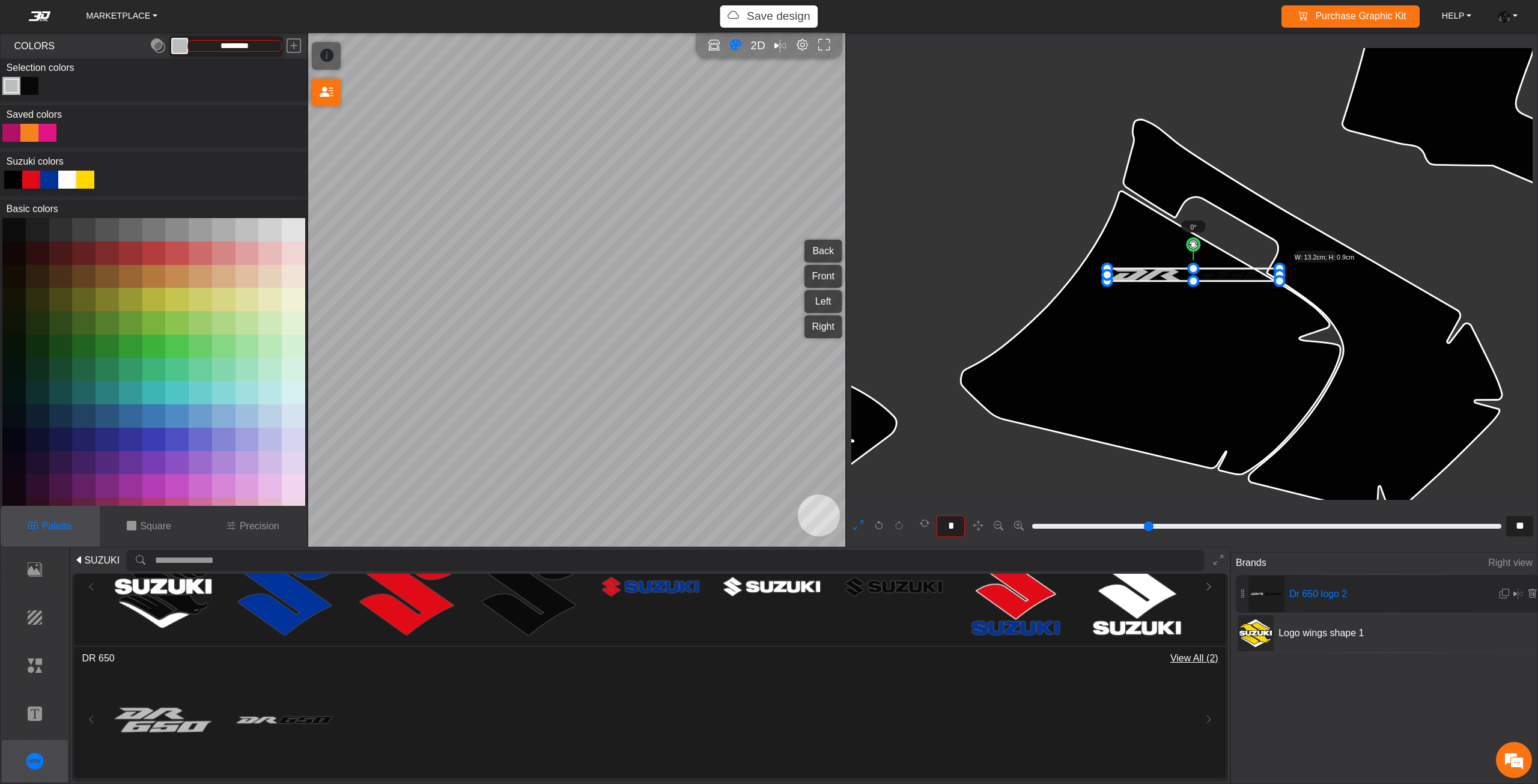
click at [90, 184] on icon at bounding box center [85, 179] width 18 height 18
click at [30, 86] on div "Color Toggle" at bounding box center [29, 86] width 14 height 14
click at [89, 177] on icon at bounding box center [86, 178] width 12 height 12
type input "*******"
drag, startPoint x: 1195, startPoint y: 242, endPoint x: 1206, endPoint y: 245, distance: 11.4
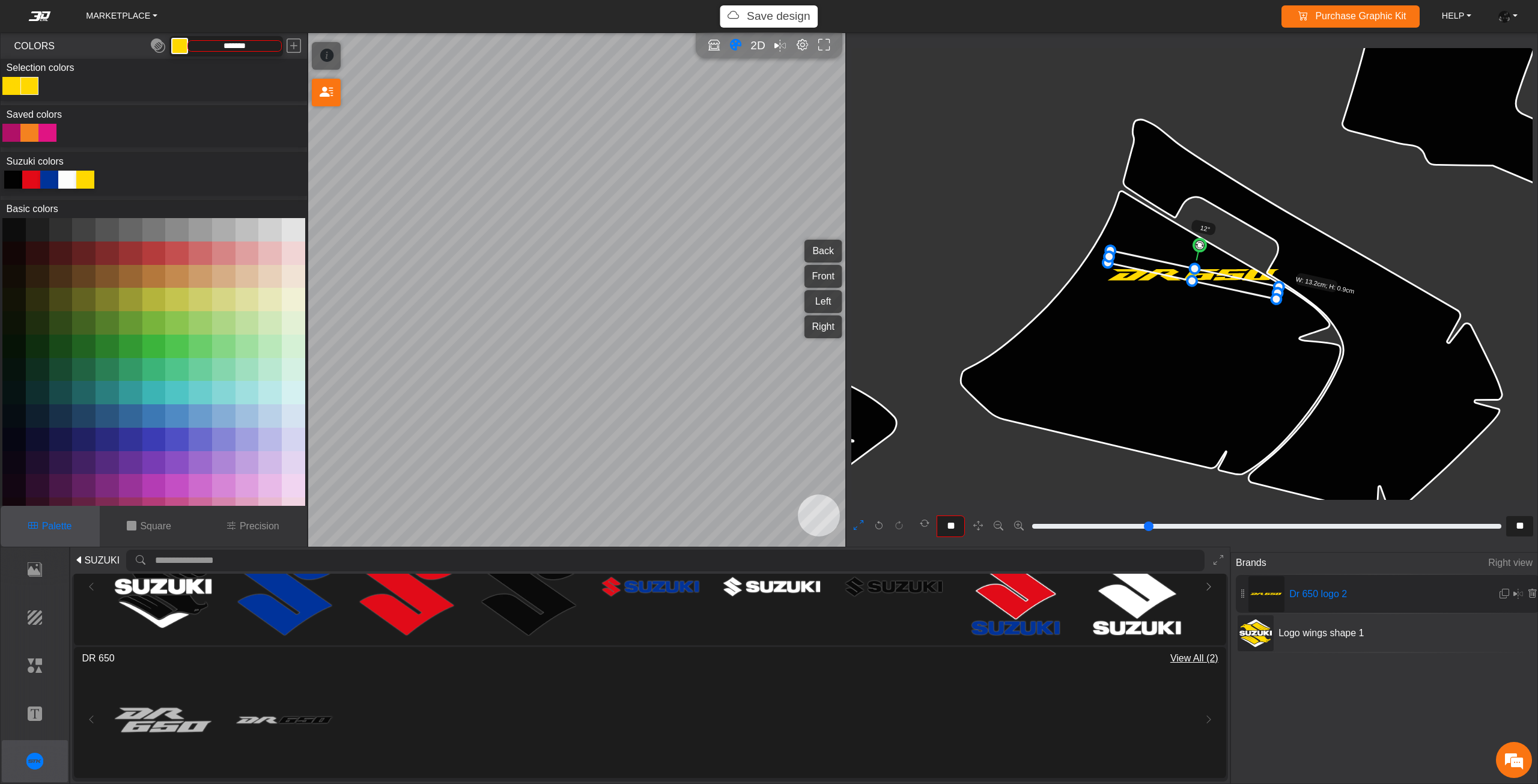
click at [1206, 245] on circle at bounding box center [1199, 245] width 14 height 14
click at [1209, 245] on circle at bounding box center [1208, 249] width 16 height 16
type input "**"
click at [1211, 246] on circle at bounding box center [1209, 249] width 17 height 17
drag, startPoint x: 1204, startPoint y: 286, endPoint x: 1203, endPoint y: 279, distance: 7.1
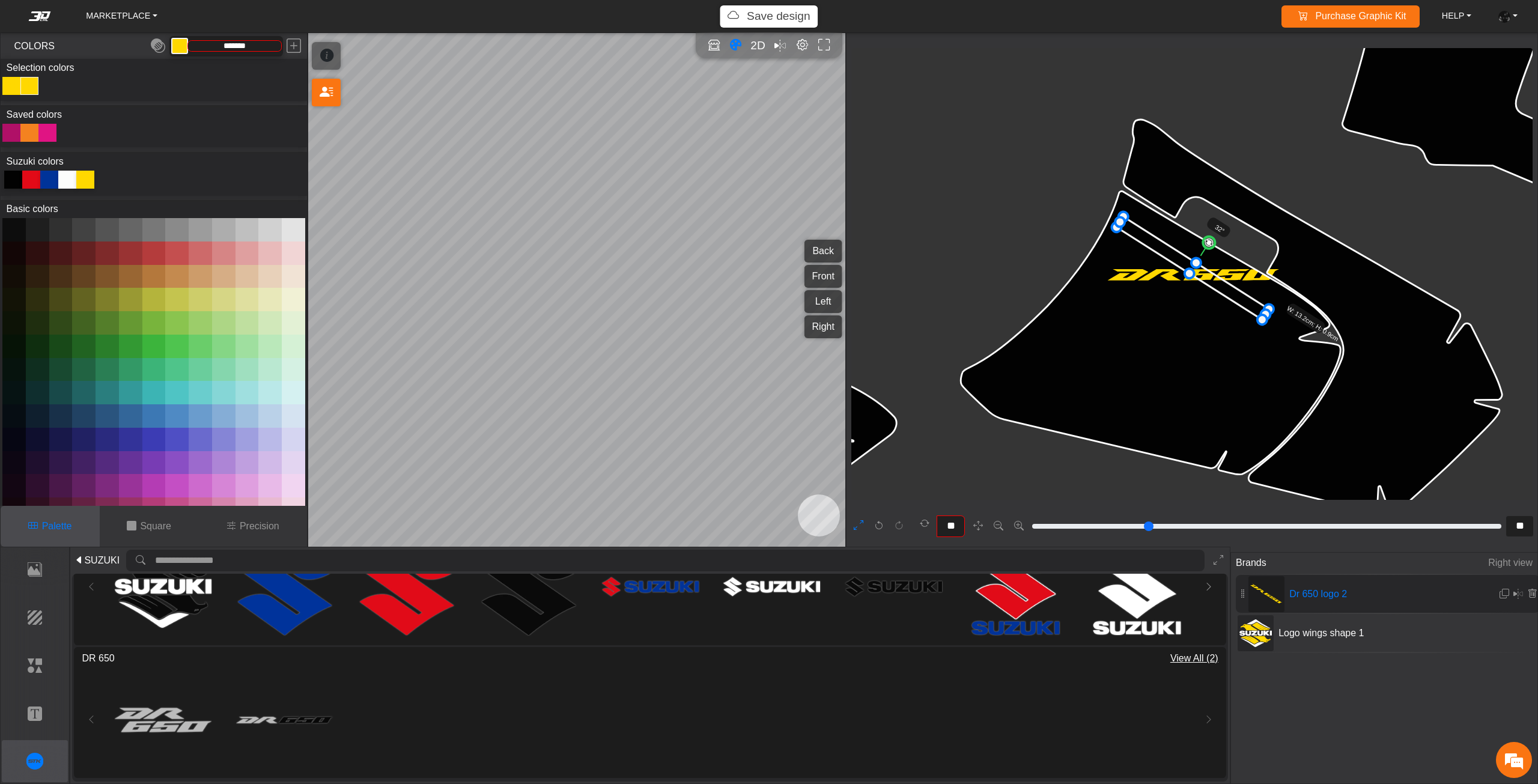
click at [1203, 279] on icon at bounding box center [1192, 268] width 152 height 104
type input "**"
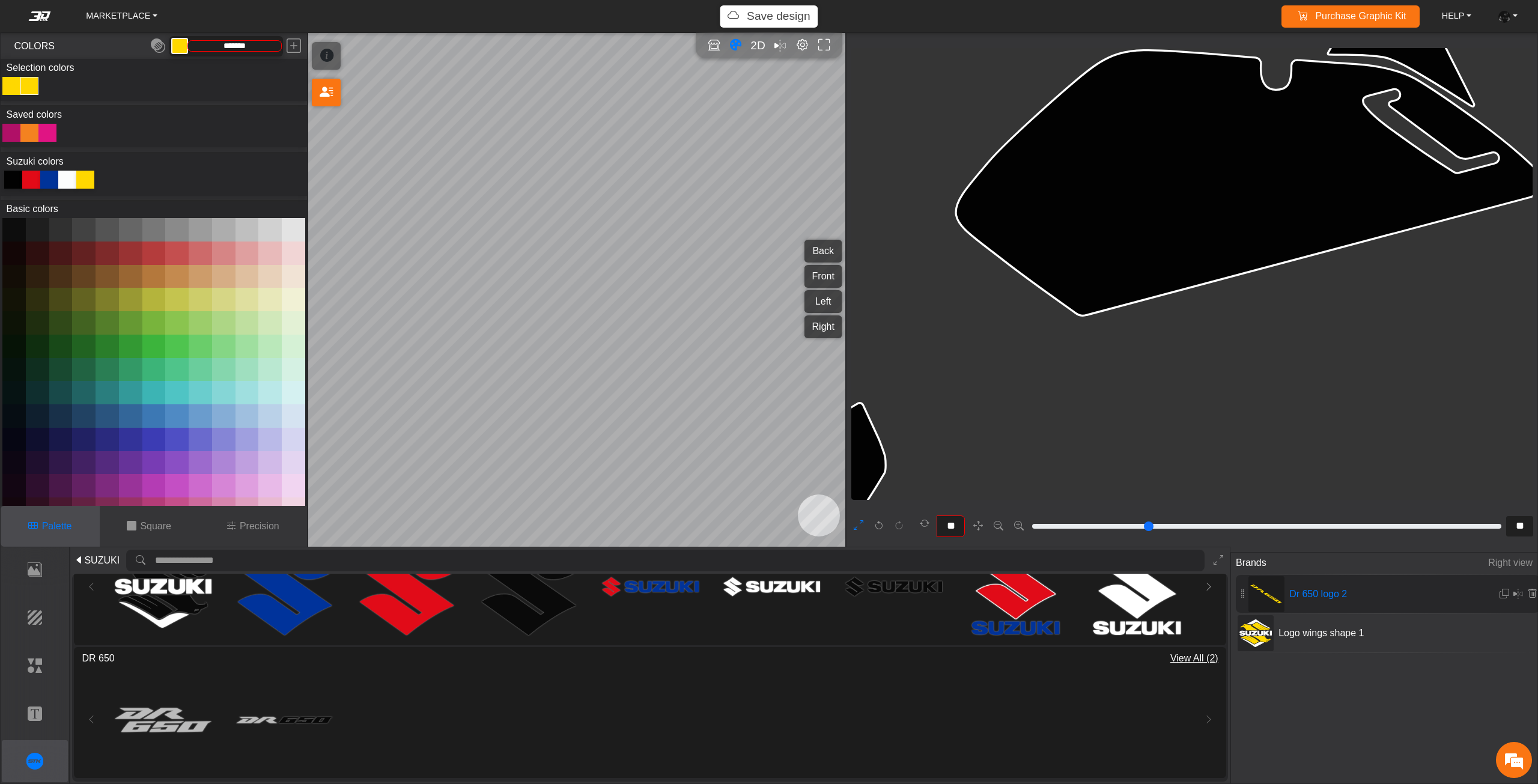
type input "**"
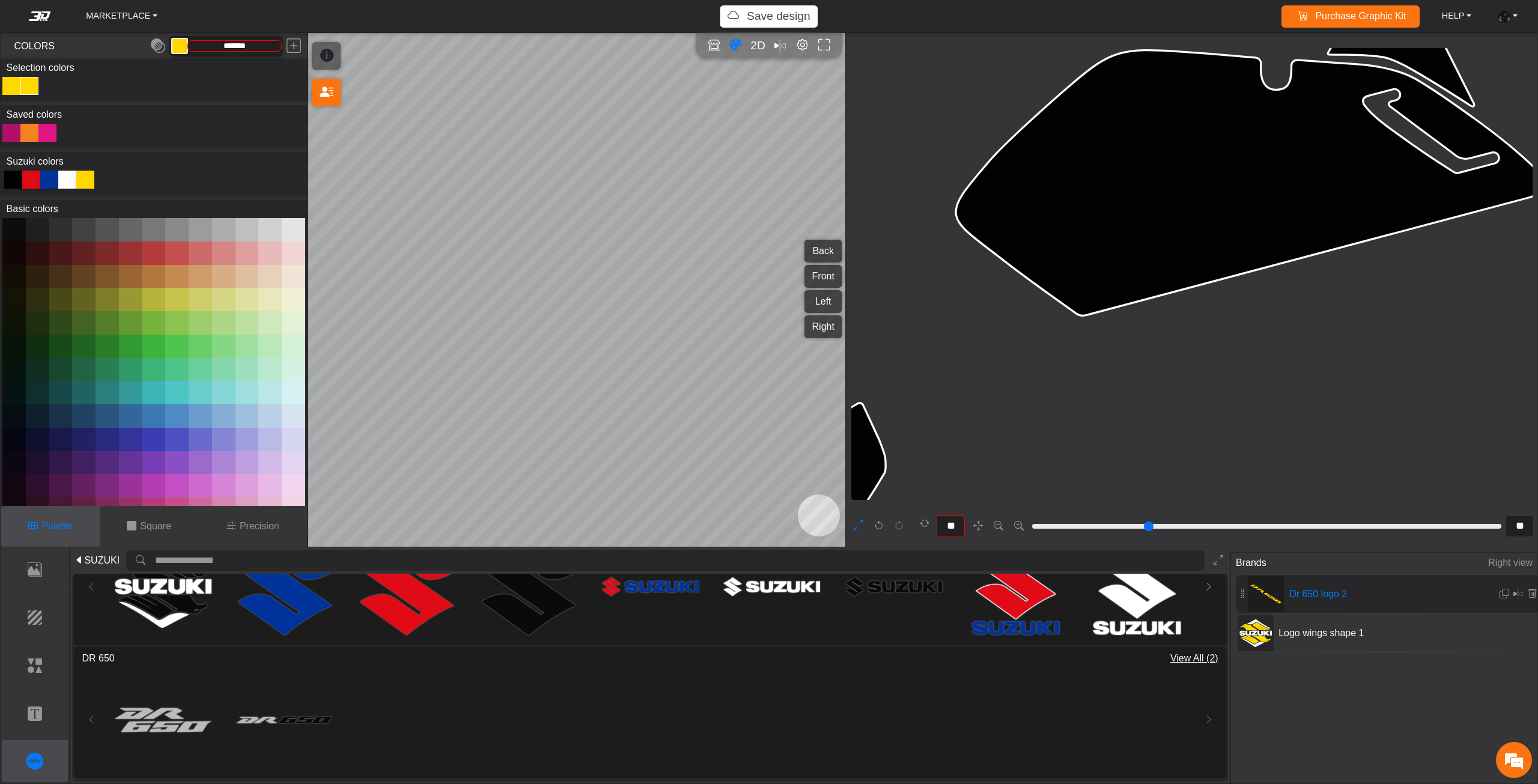
type input "**"
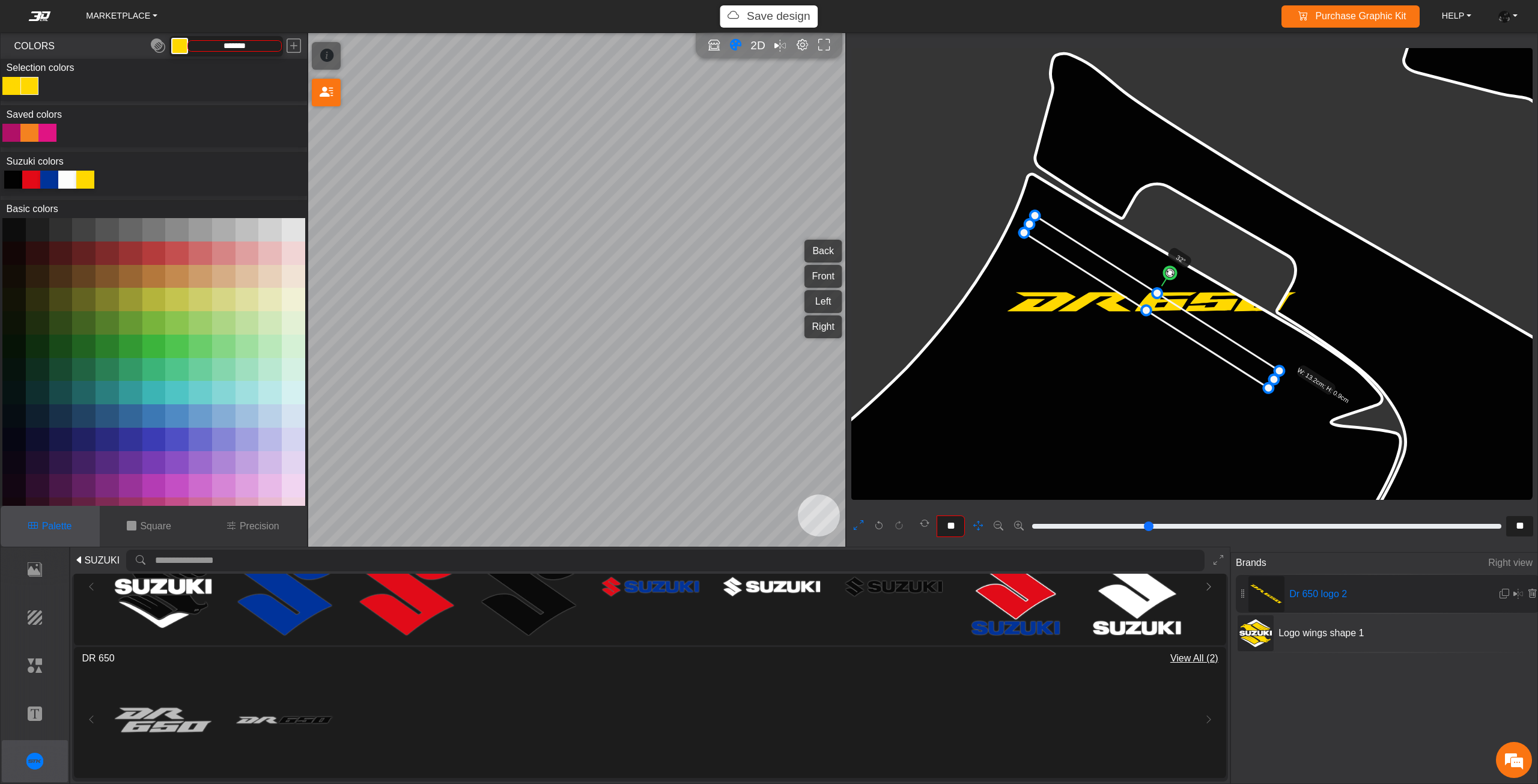
drag, startPoint x: 1224, startPoint y: 250, endPoint x: 1175, endPoint y: 280, distance: 57.5
type input "**"
click at [1170, 268] on circle at bounding box center [1167, 272] width 16 height 16
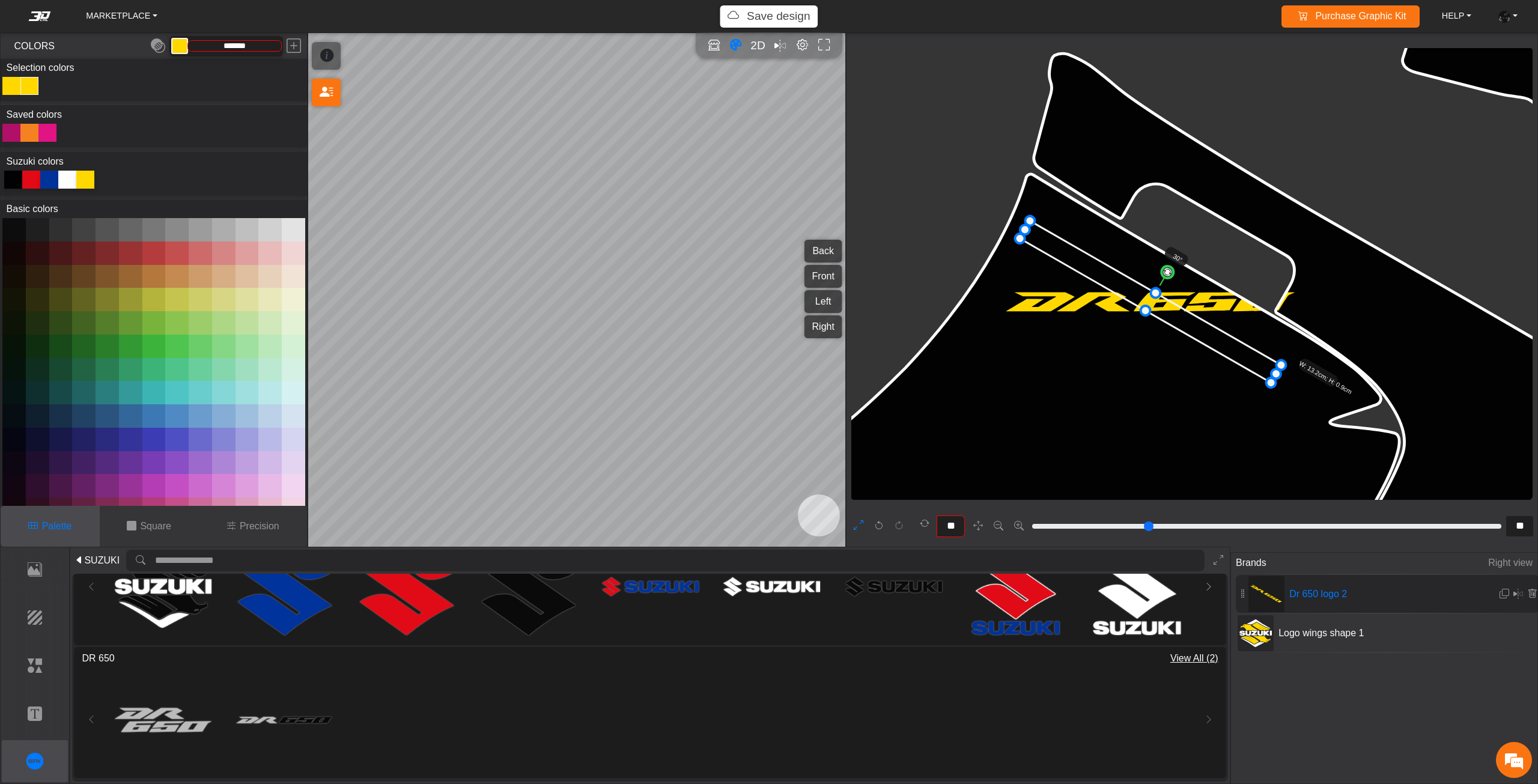
click at [1170, 268] on circle at bounding box center [1167, 272] width 16 height 16
drag, startPoint x: 1302, startPoint y: 363, endPoint x: 1366, endPoint y: 369, distance: 64.3
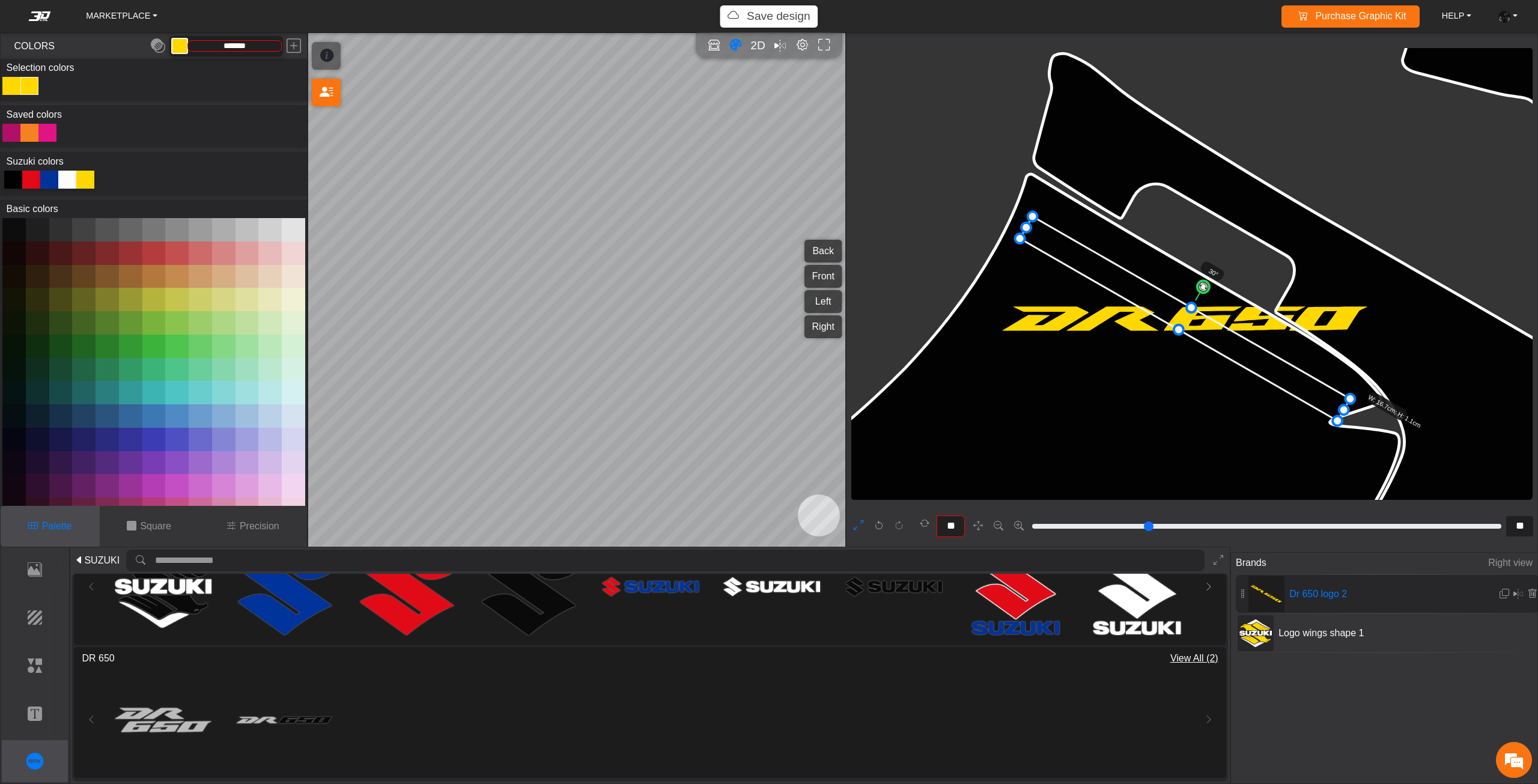
drag, startPoint x: 1248, startPoint y: 364, endPoint x: 1235, endPoint y: 355, distance: 15.8
click at [1236, 355] on icon at bounding box center [1185, 319] width 330 height 204
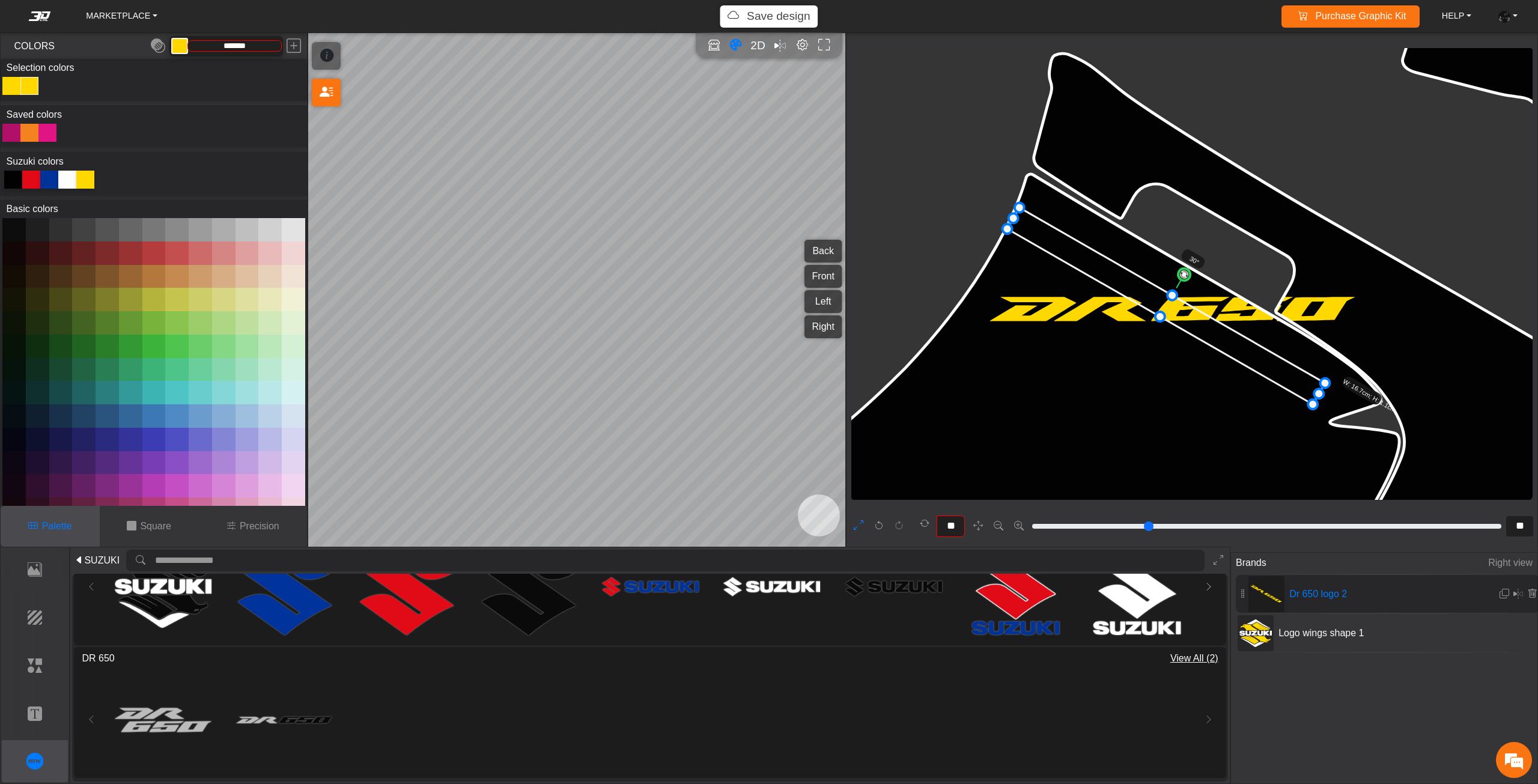
drag, startPoint x: 1337, startPoint y: 390, endPoint x: 1322, endPoint y: 389, distance: 15.0
click at [1289, 374] on icon at bounding box center [1169, 306] width 318 height 196
click at [1288, 377] on icon at bounding box center [1167, 309] width 318 height 196
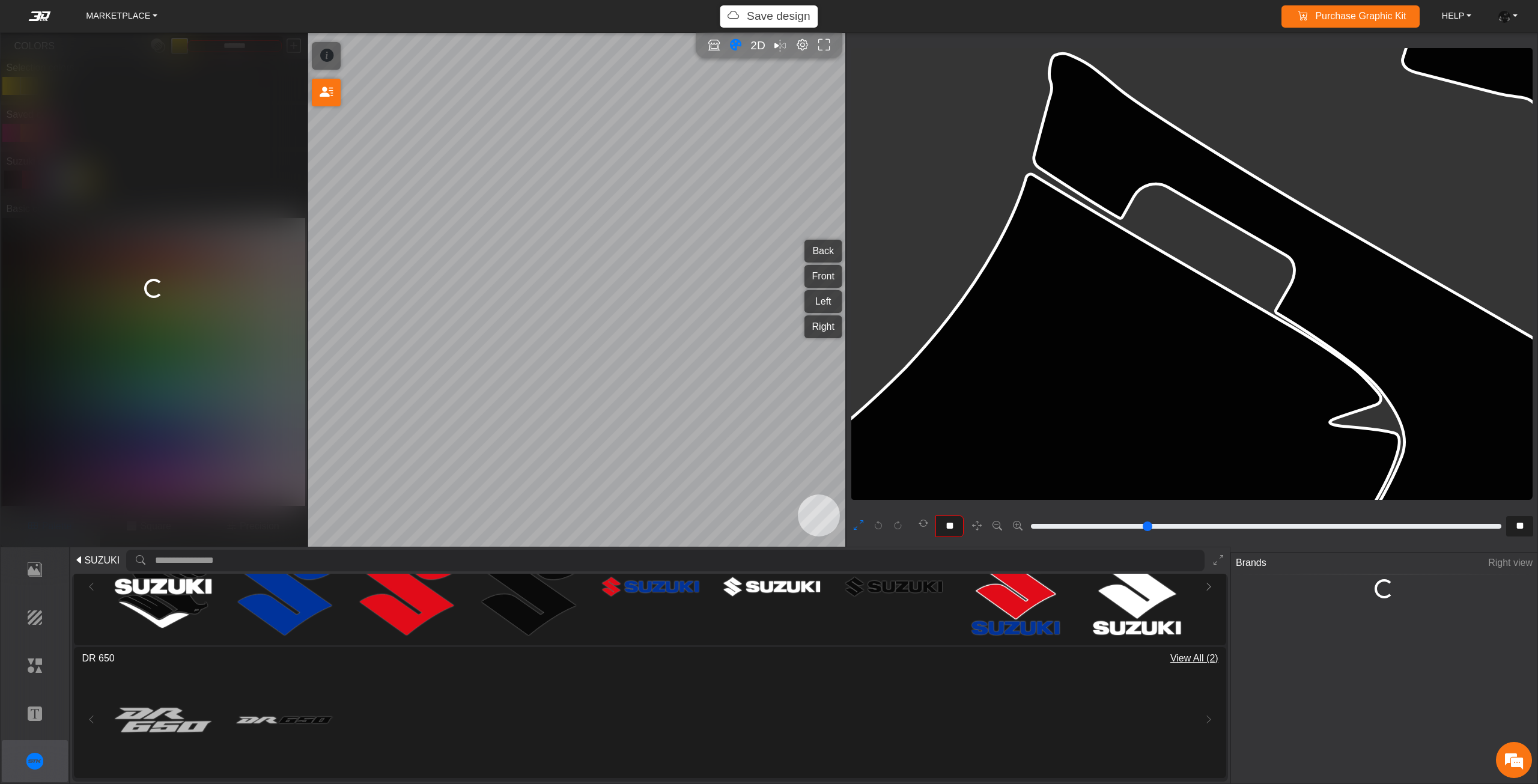
type input "**"
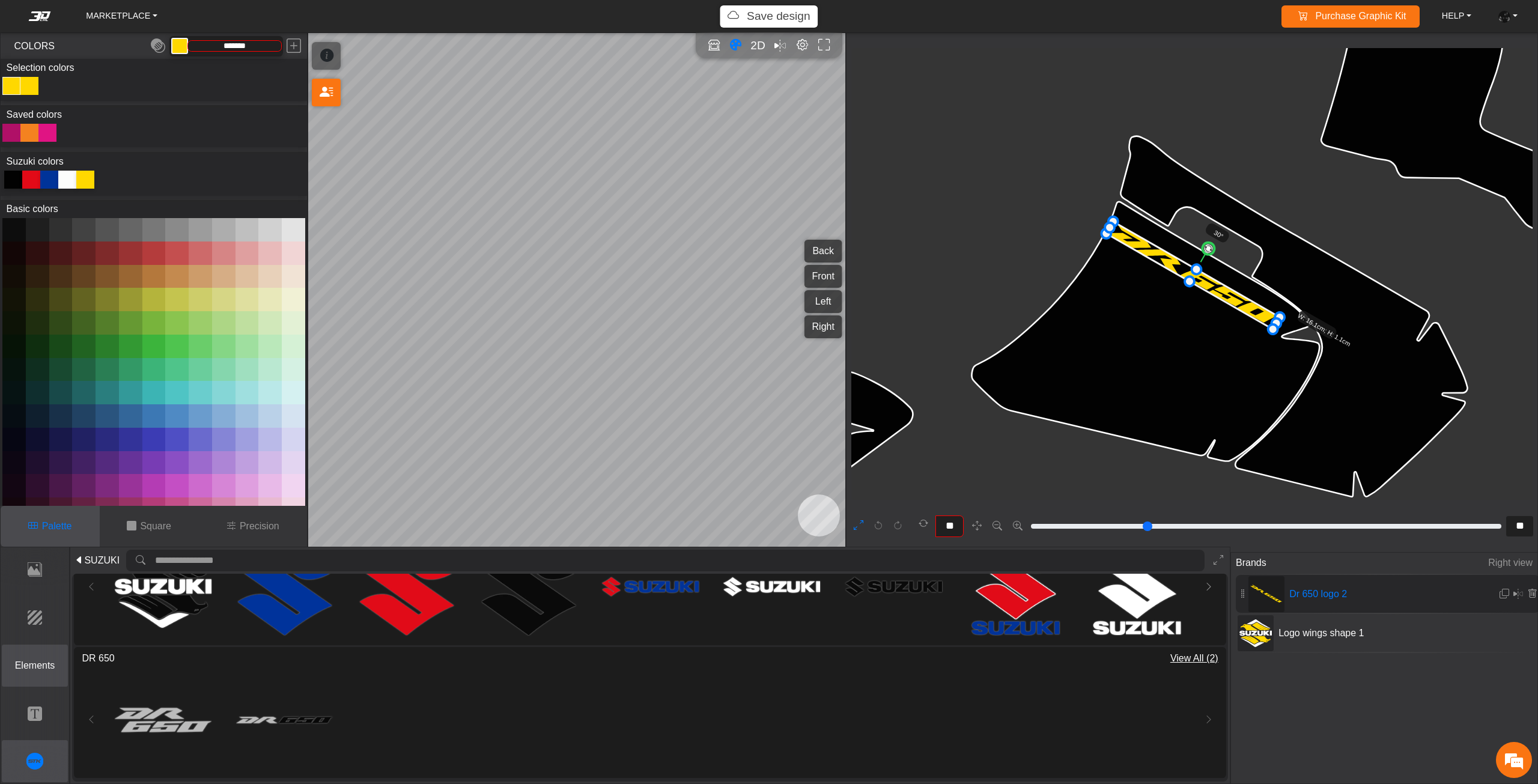
click at [29, 672] on button "Elements" at bounding box center [35, 666] width 67 height 42
type input "*"
type input "**"
type input "*******"
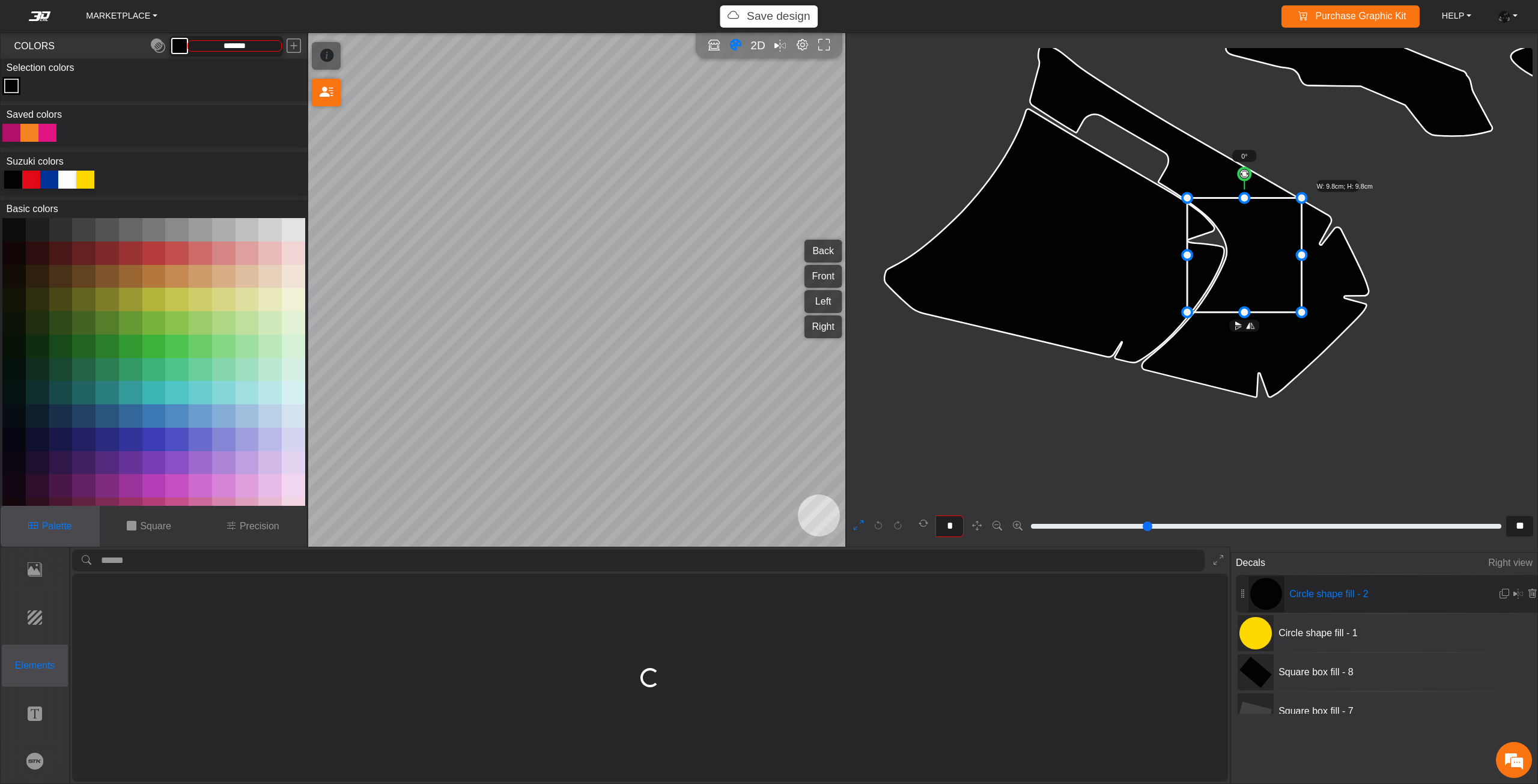
scroll to position [3856, 3728]
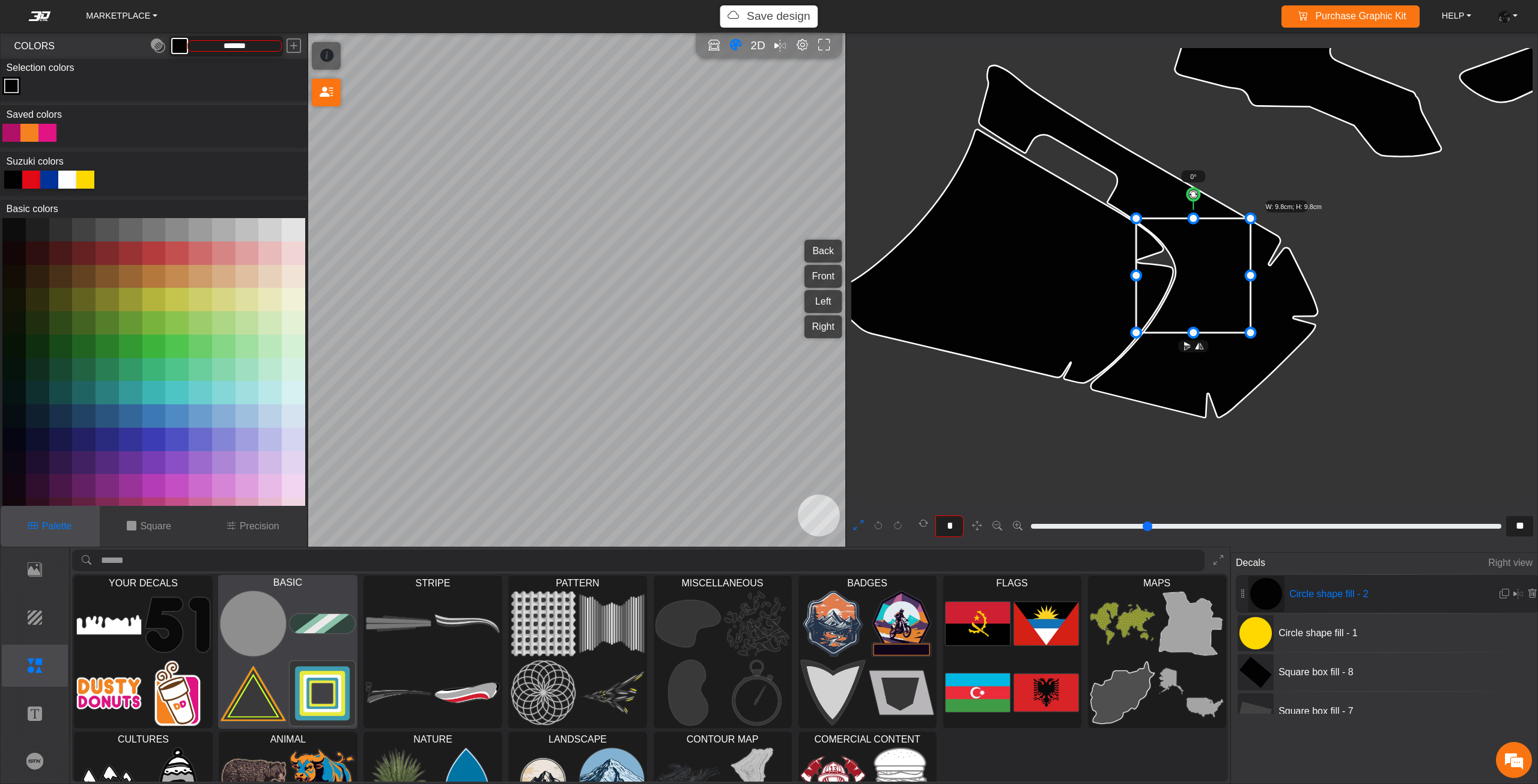
click at [302, 669] on img at bounding box center [323, 693] width 66 height 66
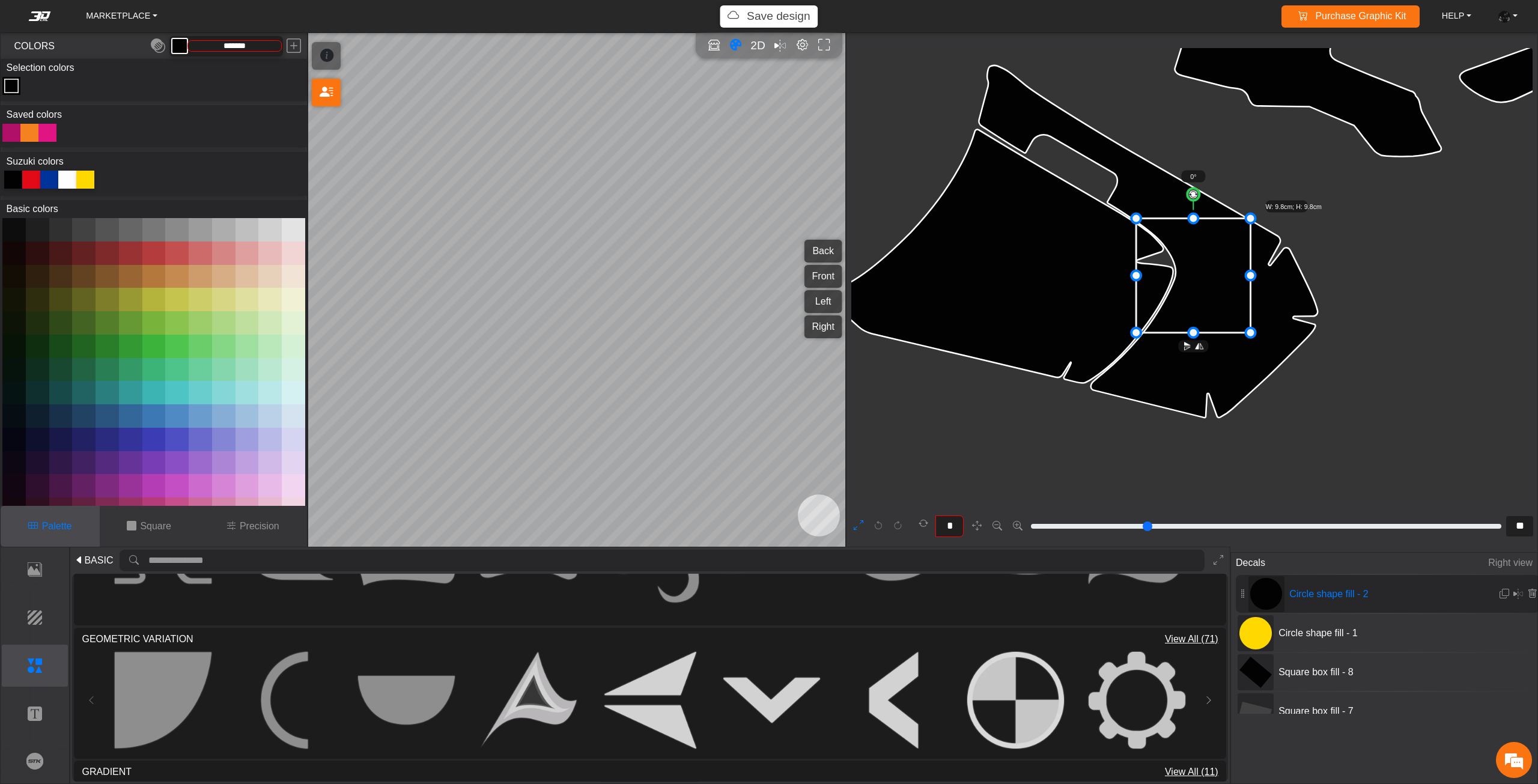
scroll to position [1122, 0]
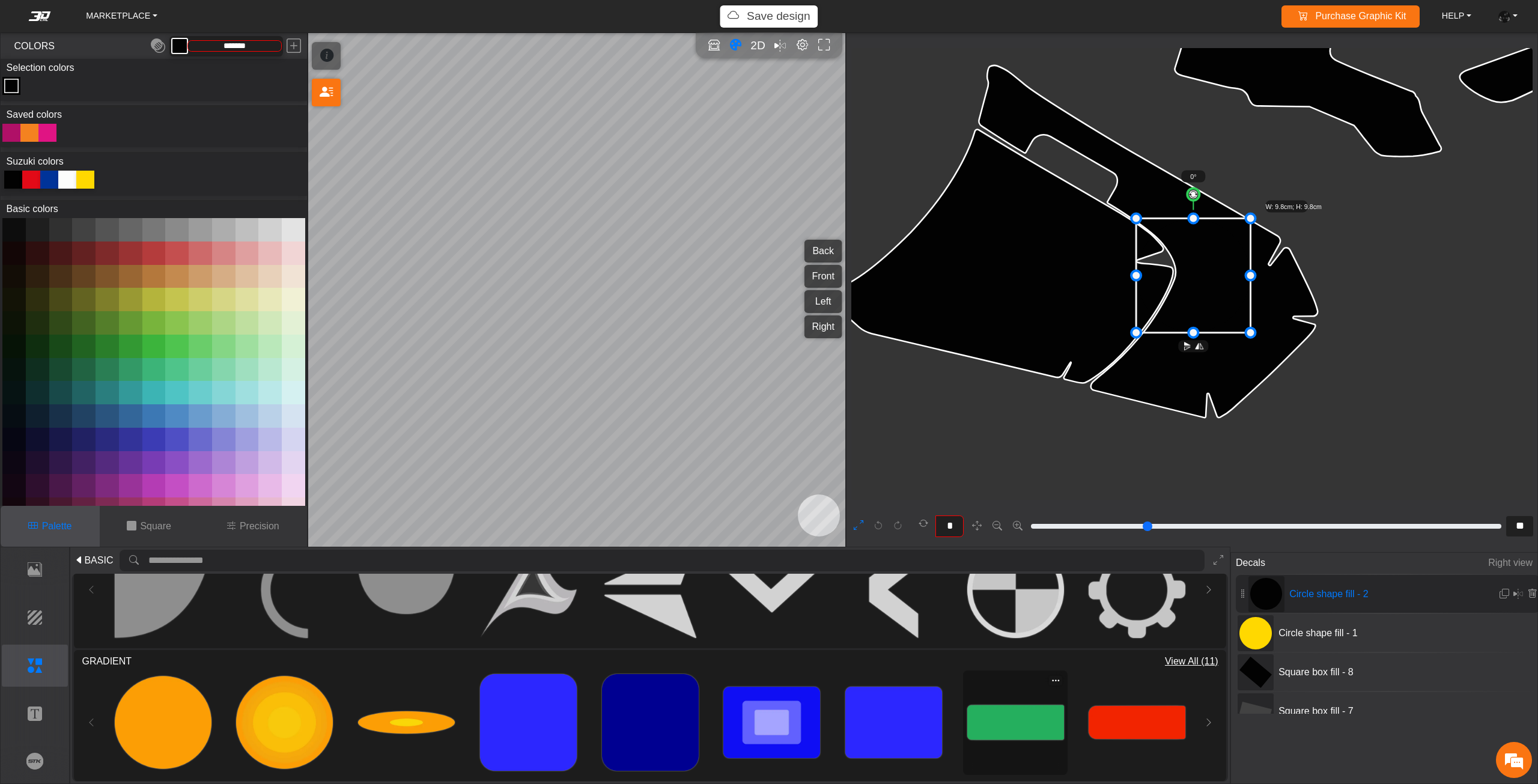
type input "**"
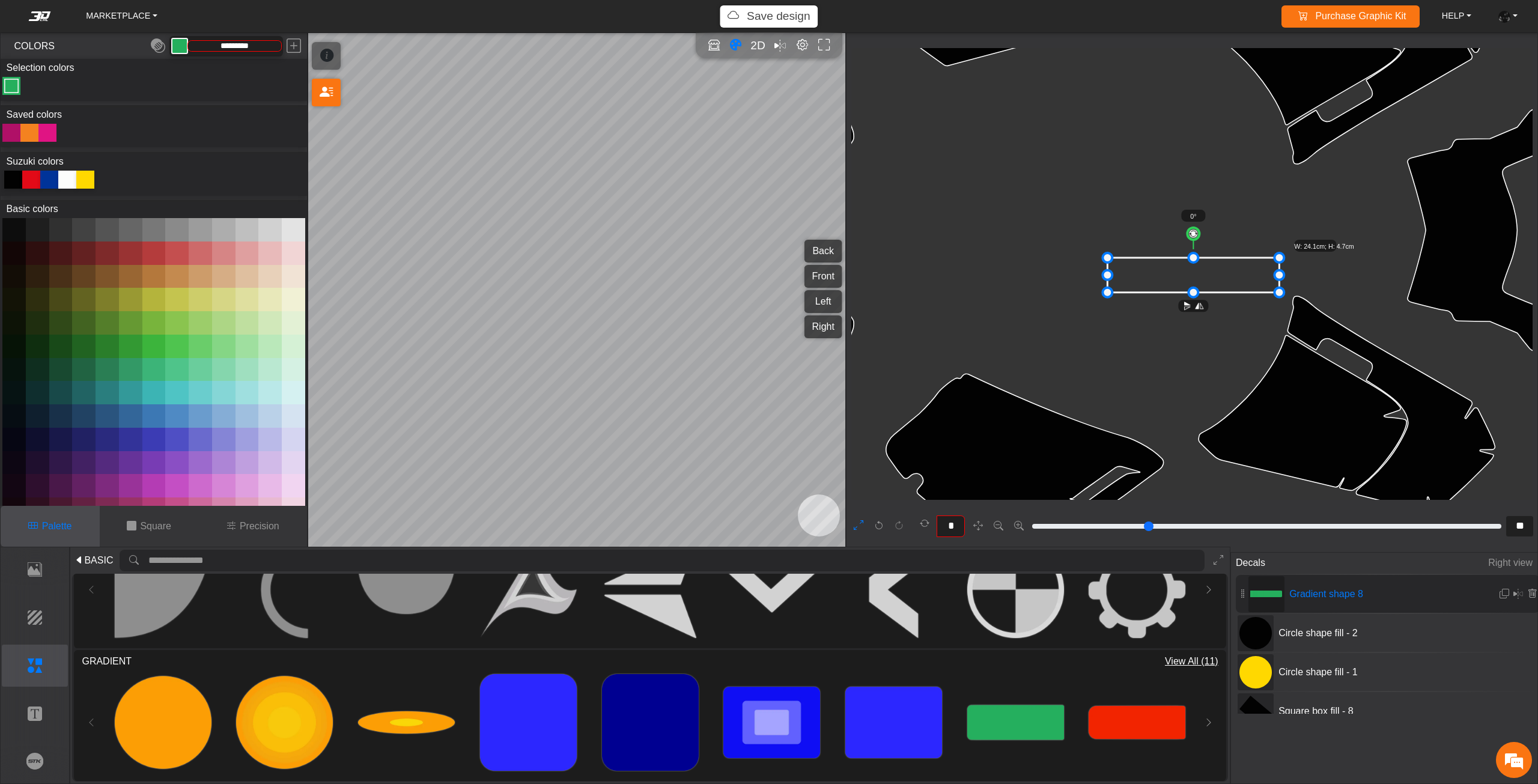
click at [86, 177] on icon at bounding box center [87, 178] width 4 height 4
type input "*******"
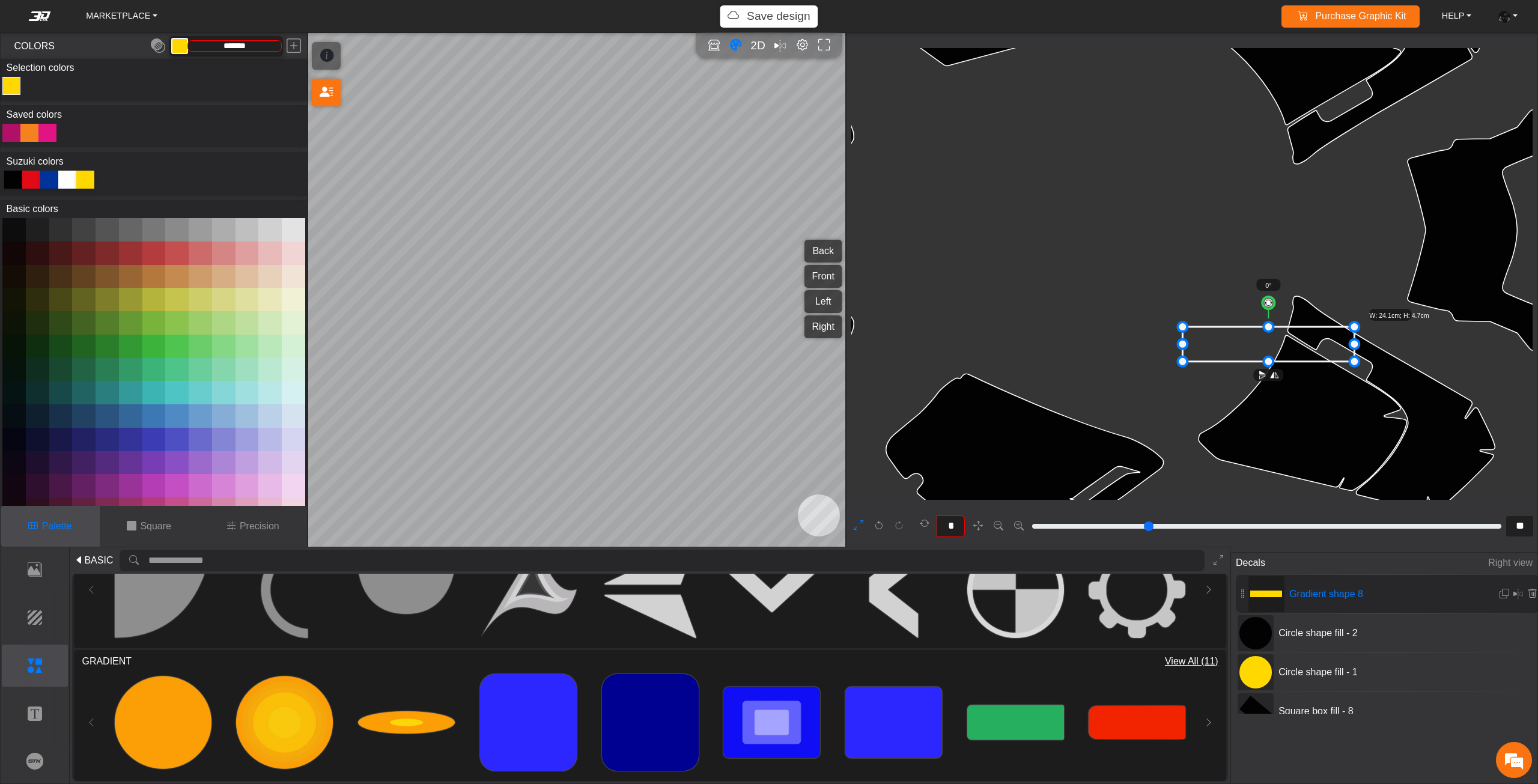
drag, startPoint x: 1207, startPoint y: 278, endPoint x: 1353, endPoint y: 405, distance: 193.5
click at [1353, 361] on icon at bounding box center [1268, 344] width 172 height 35
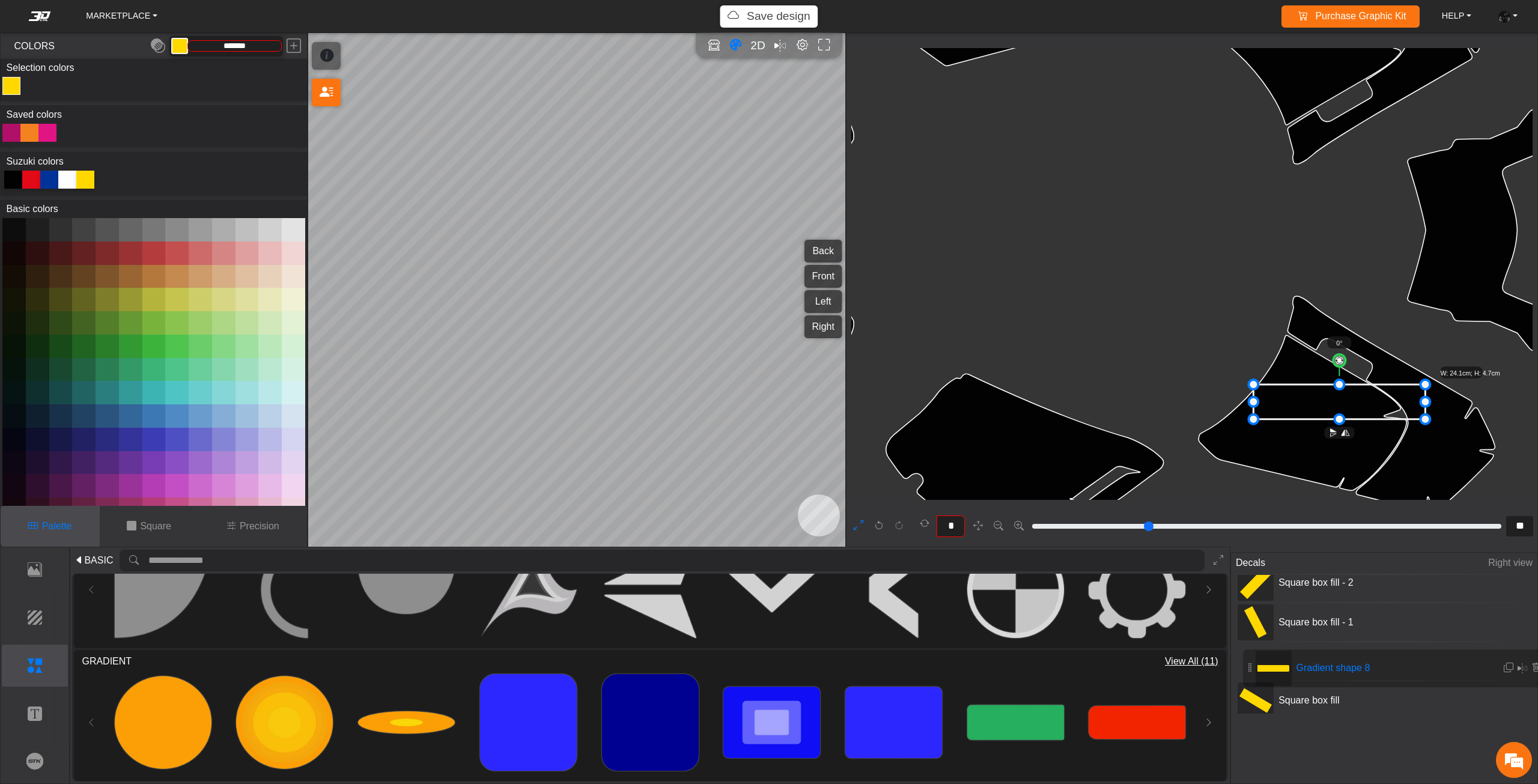
scroll to position [482, 0]
drag, startPoint x: 1243, startPoint y: 592, endPoint x: 1250, endPoint y: 689, distance: 97.3
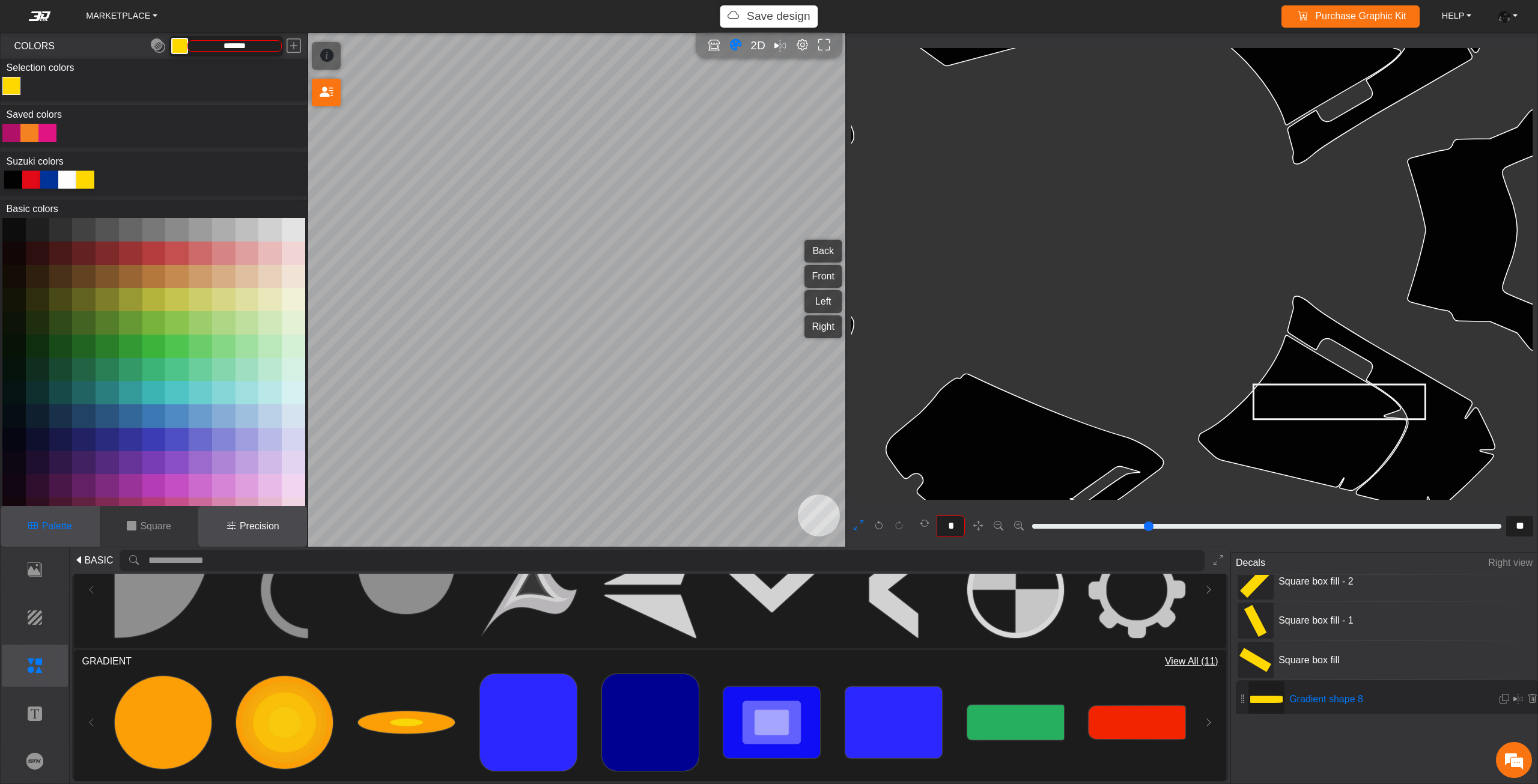
click at [265, 541] on button "Precision" at bounding box center [252, 526] width 108 height 41
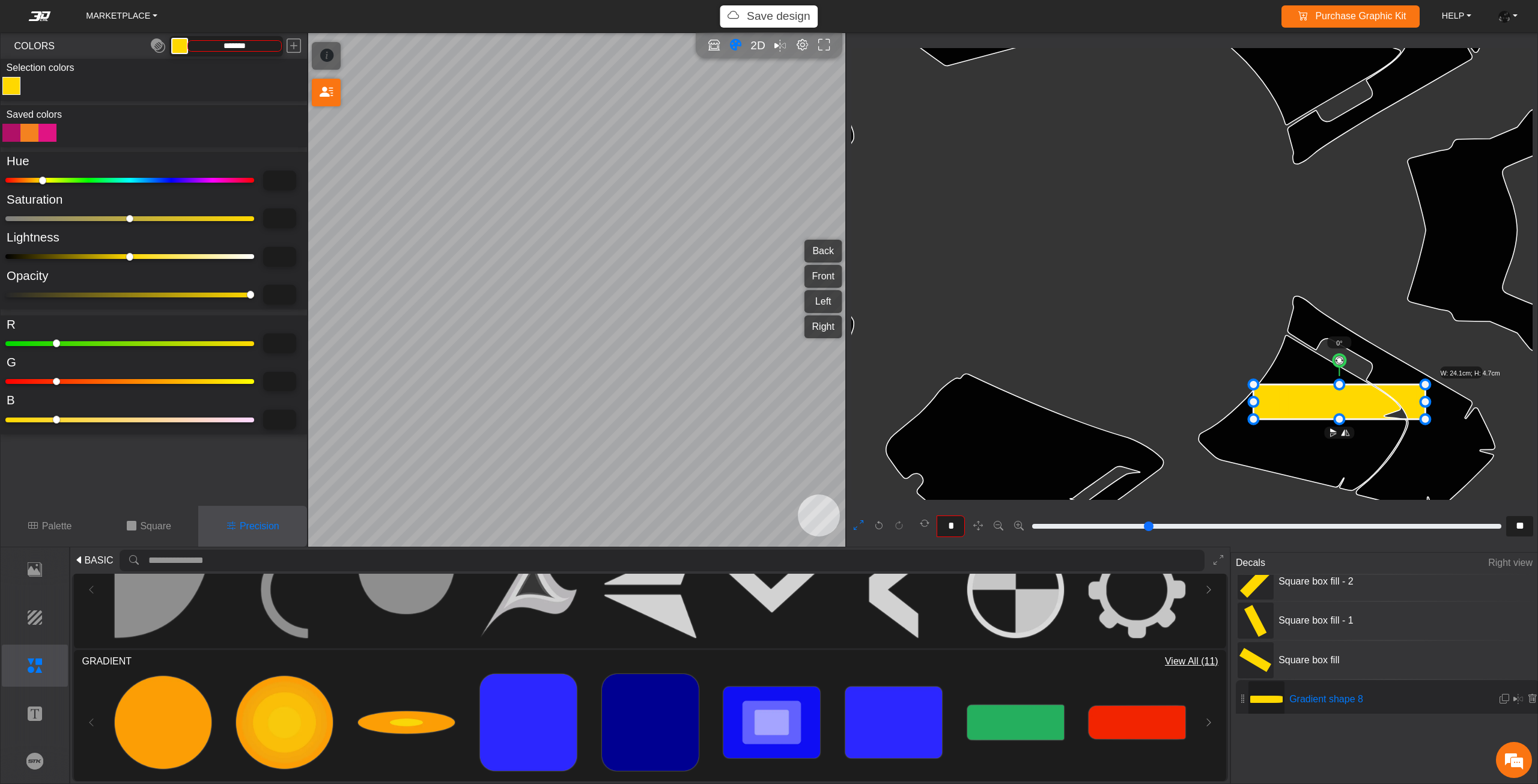
type input "***"
click at [24, 297] on input "range" at bounding box center [130, 295] width 249 height 5
type input "***"
type input "*********"
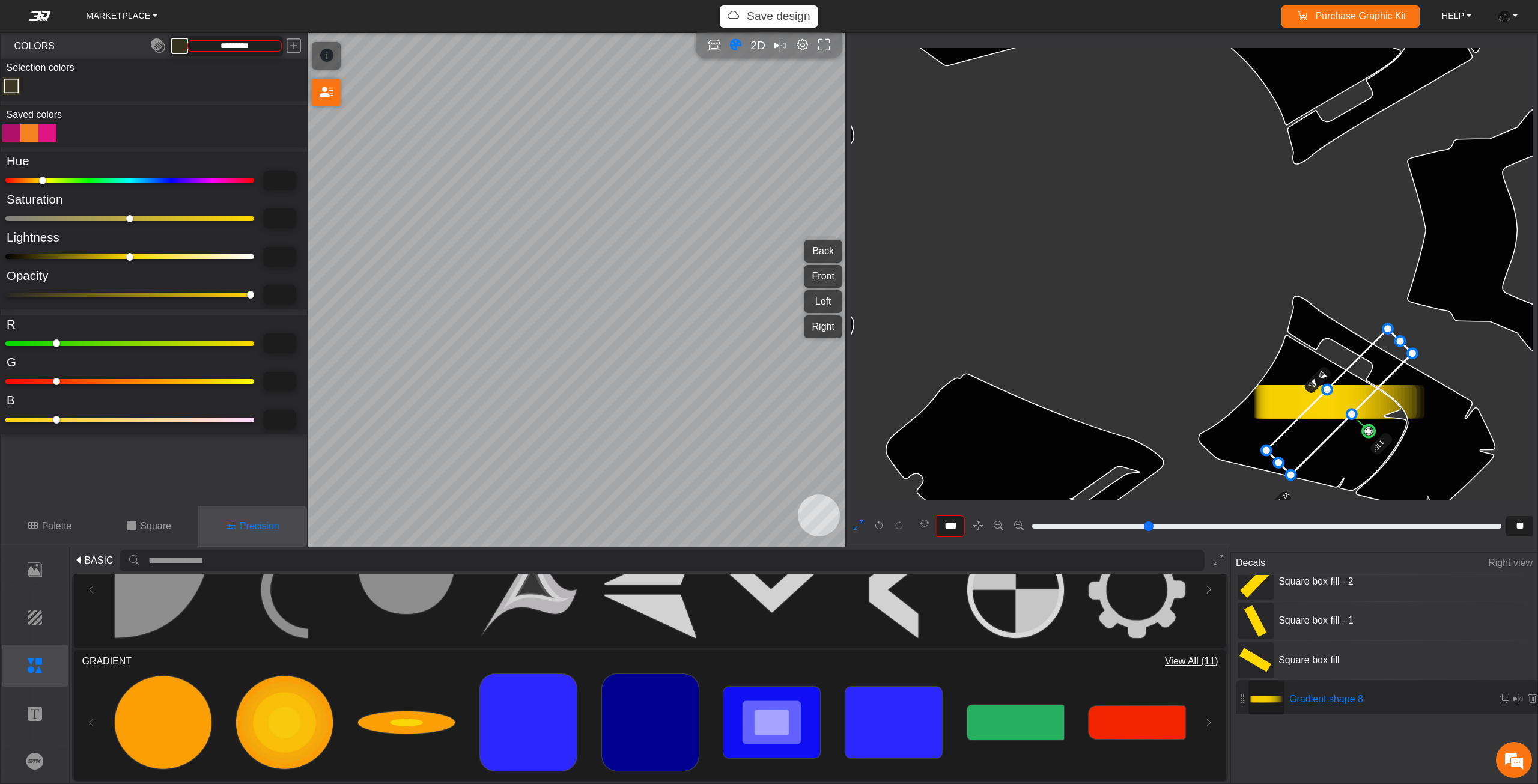
type input "****"
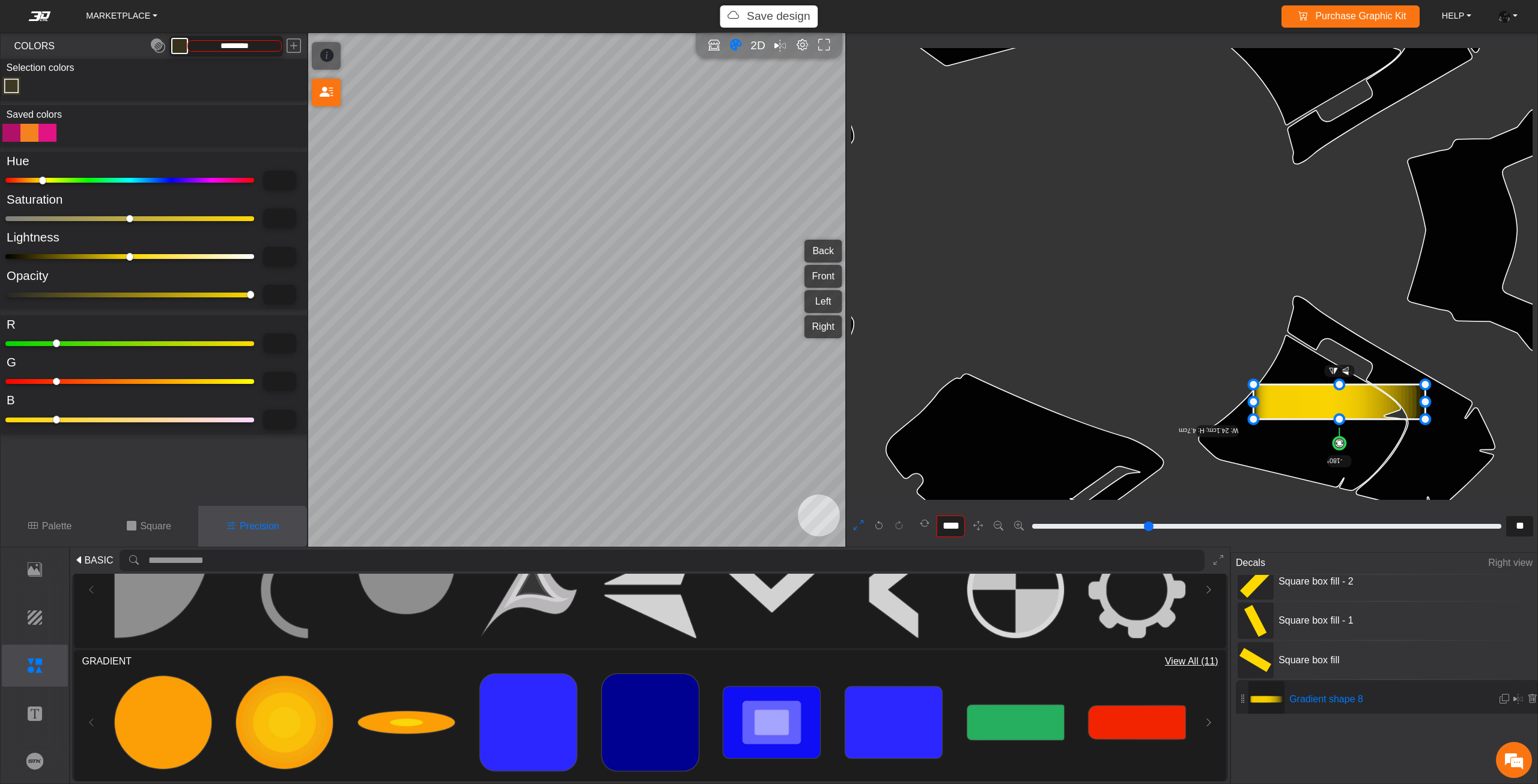
drag, startPoint x: 1338, startPoint y: 358, endPoint x: 1328, endPoint y: 473, distance: 115.4
click at [1328, 473] on icon "background_wire_template_bg decal_dr650_back decal_dr650_front decal_dr650_left…" at bounding box center [1232, 230] width 4606 height 4605
drag, startPoint x: 1327, startPoint y: 408, endPoint x: 1330, endPoint y: 426, distance: 18.2
click at [1330, 419] on icon at bounding box center [1338, 402] width 172 height 35
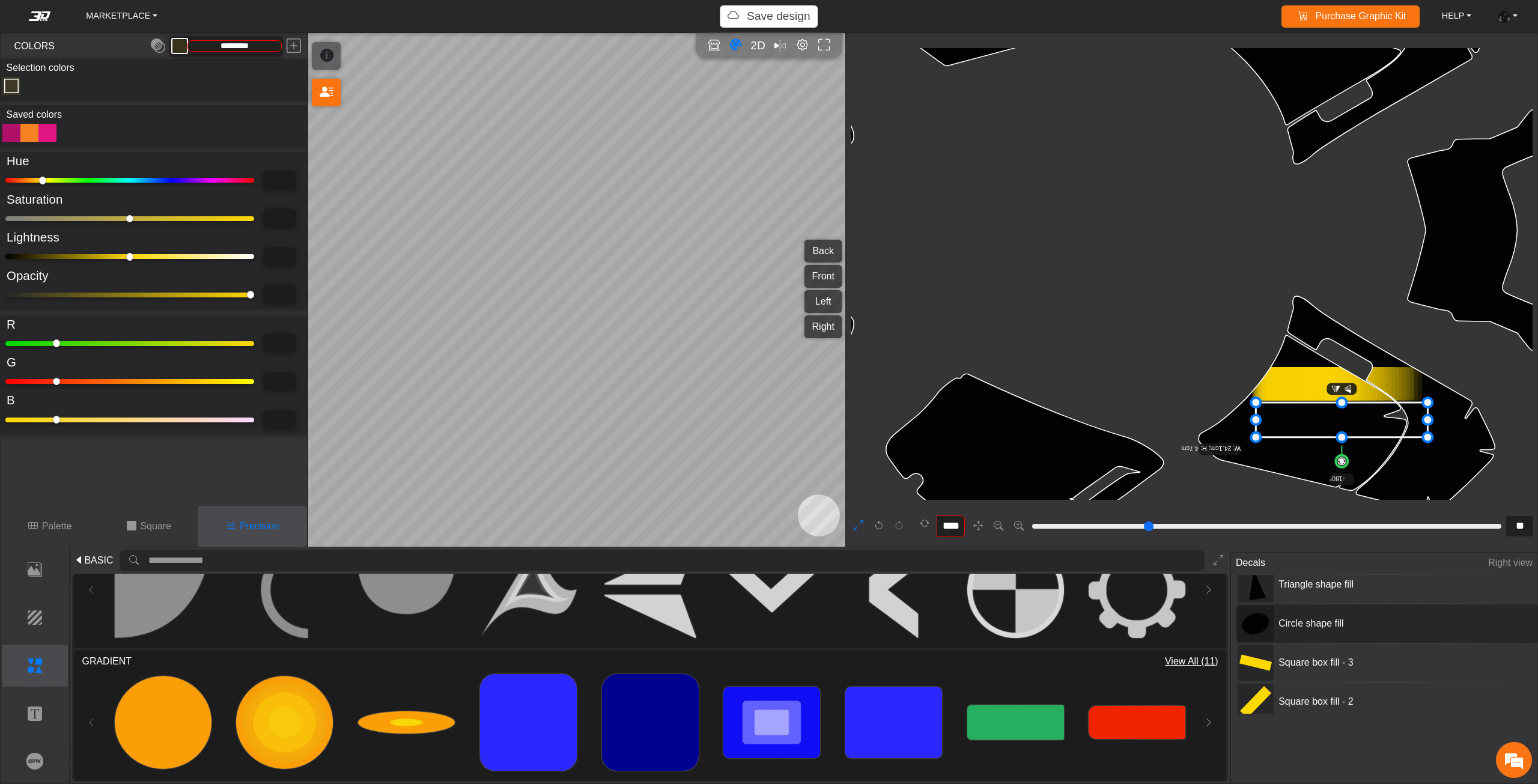
drag, startPoint x: 1246, startPoint y: 693, endPoint x: 1254, endPoint y: 627, distance: 66.5
click at [1254, 627] on div "Circle shape fill - 2 Circle shape fill - 1 Square box fill - 8 Square box fill…" at bounding box center [1389, 644] width 306 height 139
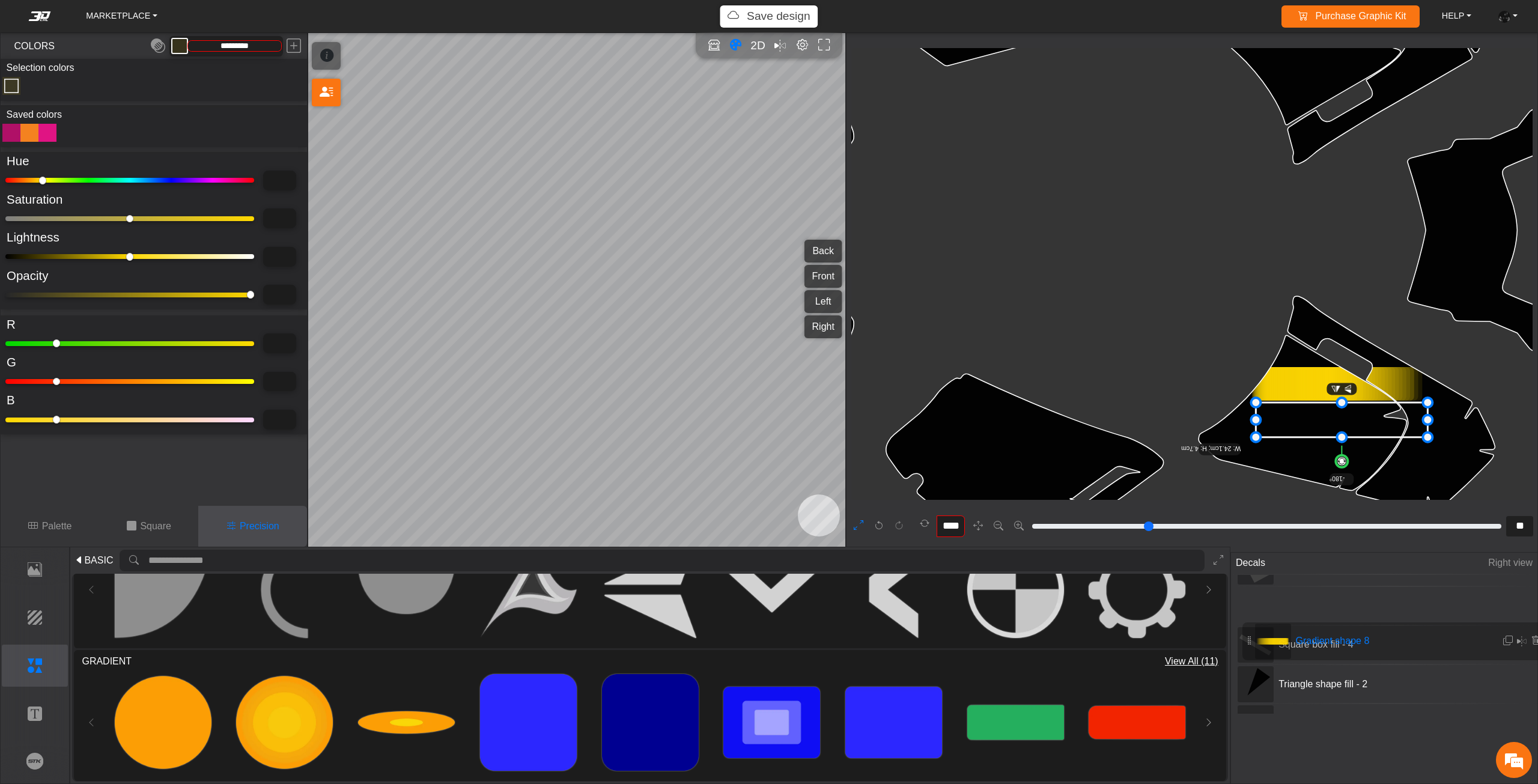
scroll to position [203, 0]
drag, startPoint x: 1240, startPoint y: 689, endPoint x: 1243, endPoint y: 652, distance: 37.1
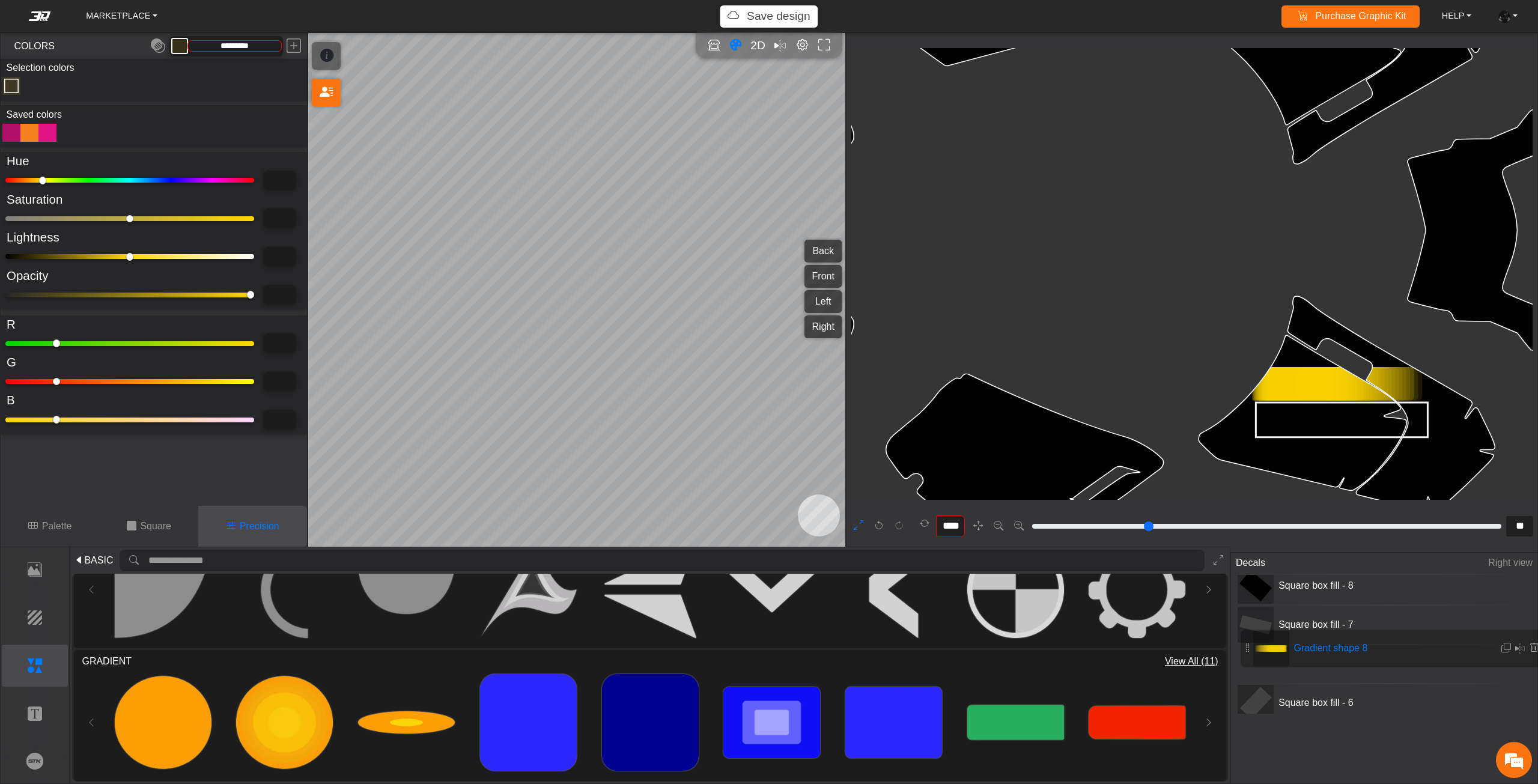
scroll to position [84, 0]
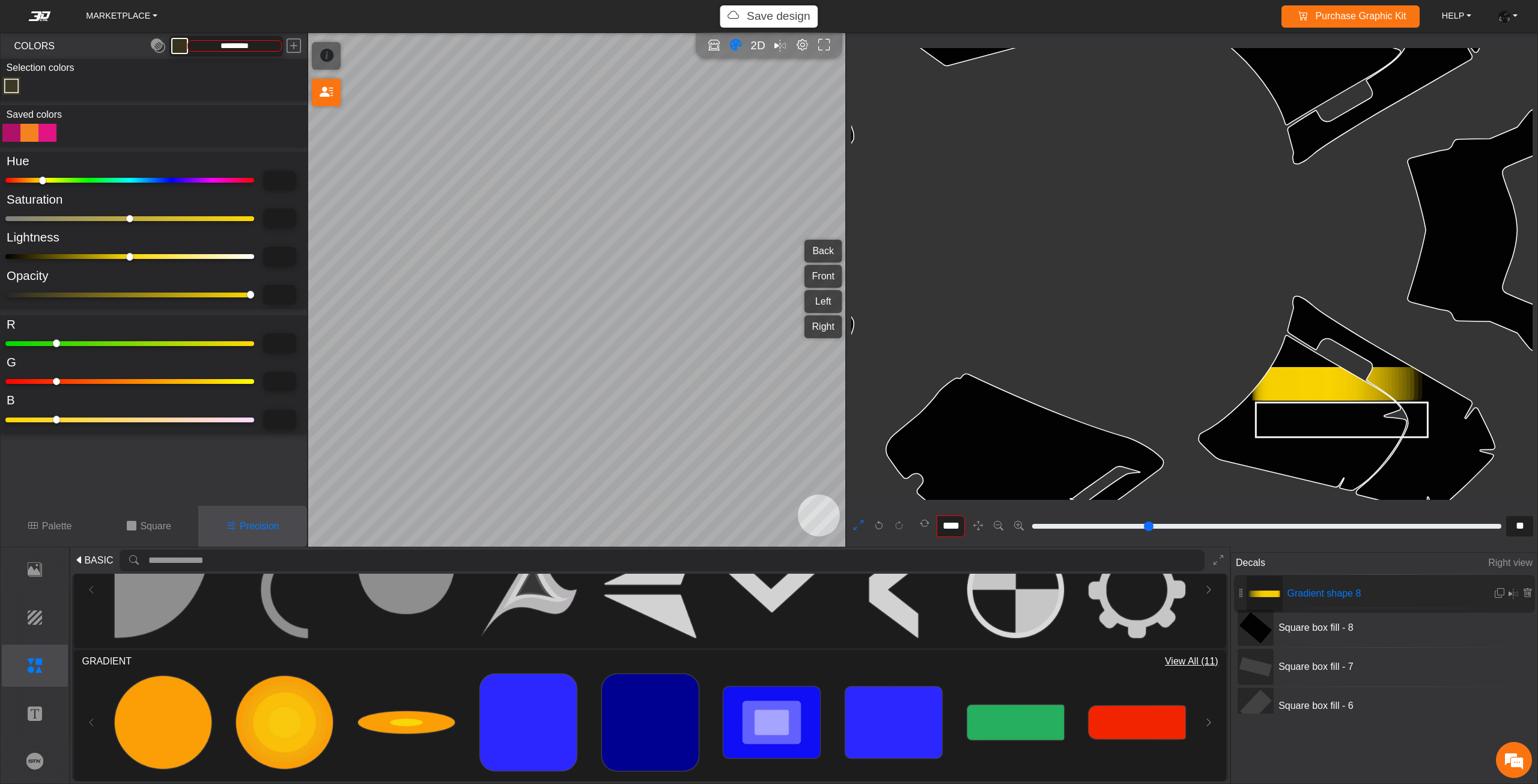
drag, startPoint x: 1240, startPoint y: 668, endPoint x: 1239, endPoint y: 601, distance: 67.0
drag, startPoint x: 1359, startPoint y: 426, endPoint x: 1402, endPoint y: 431, distance: 43.3
click at [1402, 431] on icon at bounding box center [1346, 421] width 172 height 35
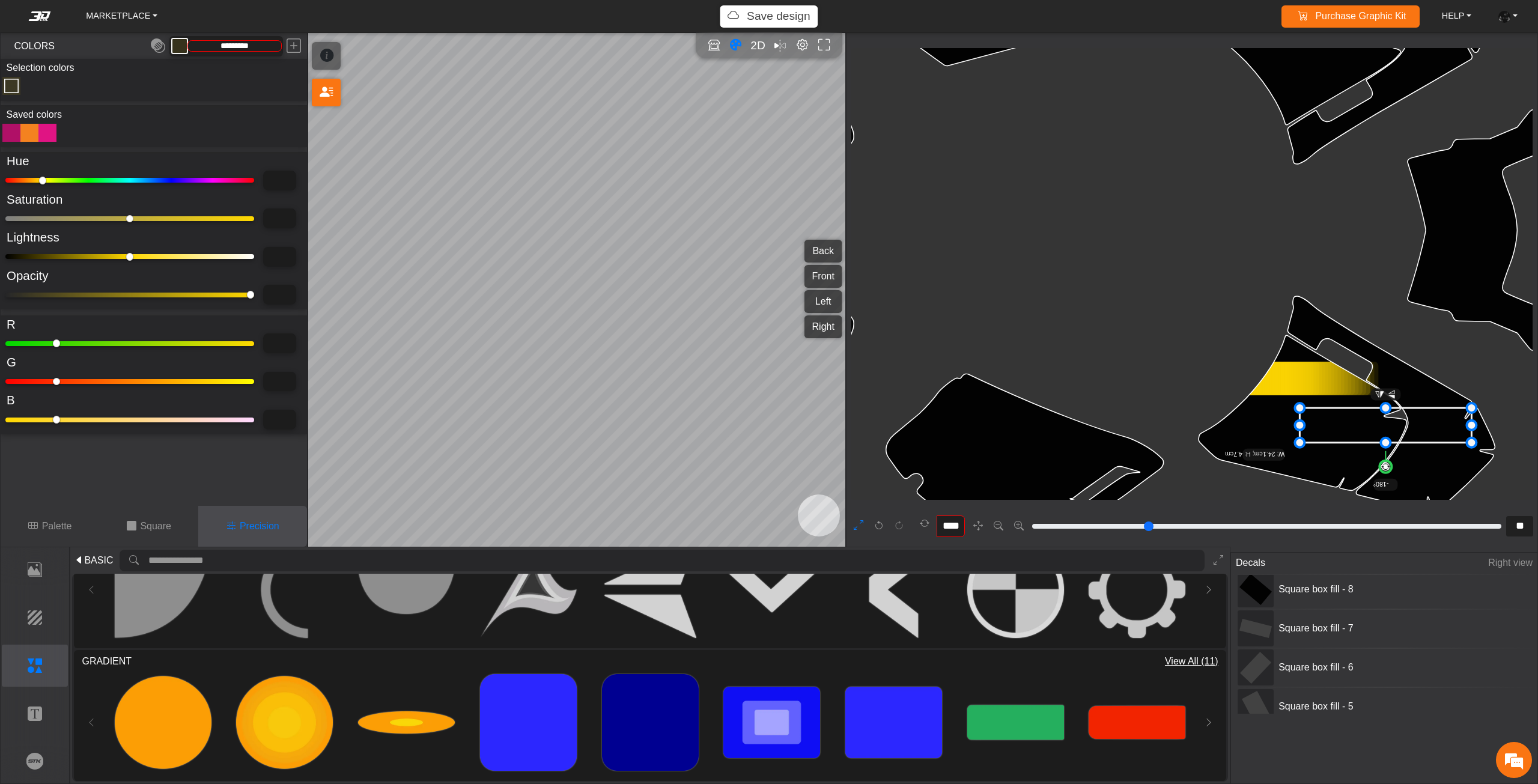
drag, startPoint x: 1402, startPoint y: 431, endPoint x: 1441, endPoint y: 433, distance: 39.1
click at [1441, 433] on icon at bounding box center [1385, 425] width 172 height 35
type input "**"
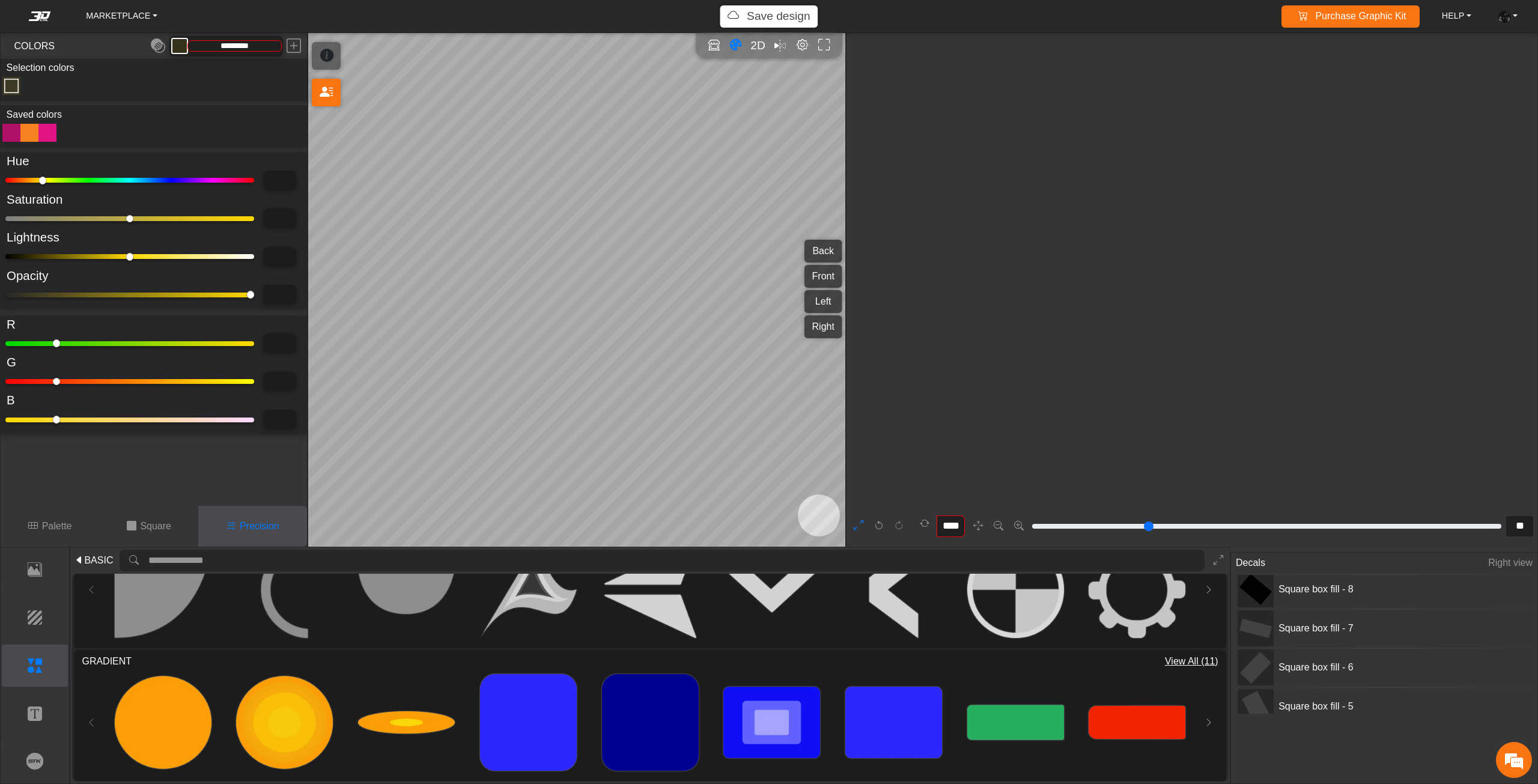
scroll to position [1354, 1183]
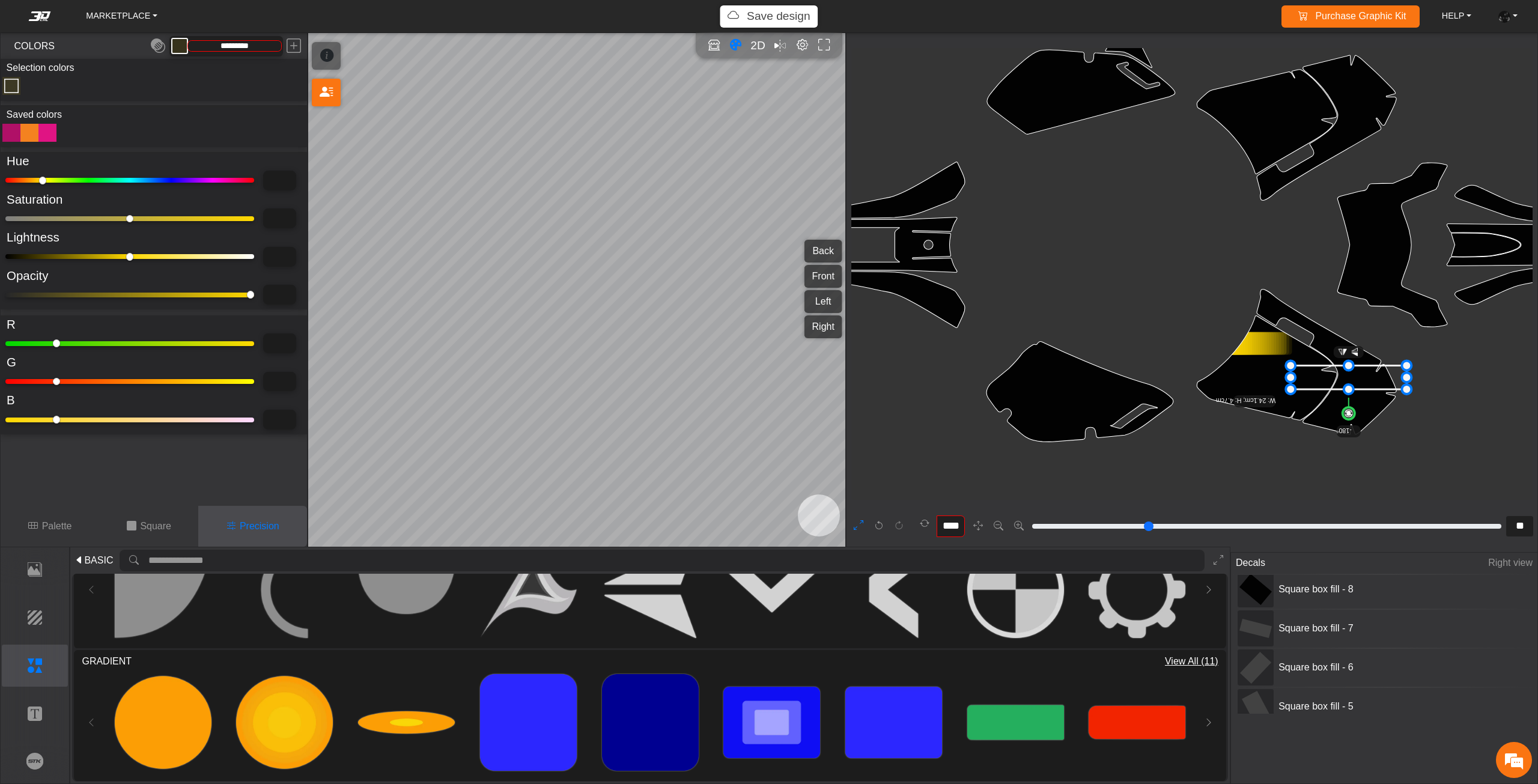
drag, startPoint x: 1350, startPoint y: 389, endPoint x: 1358, endPoint y: 451, distance: 62.5
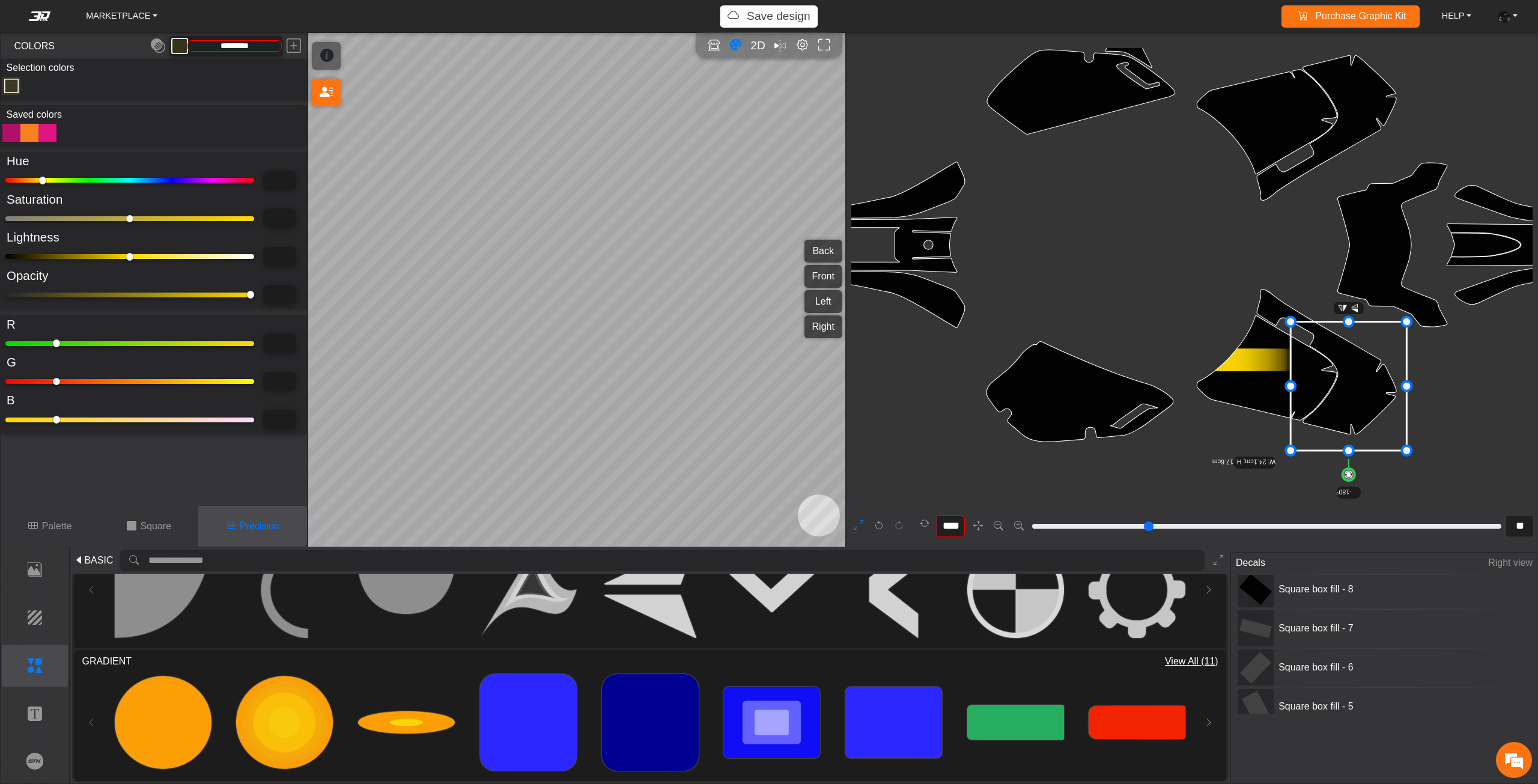
drag, startPoint x: 1346, startPoint y: 367, endPoint x: 1347, endPoint y: 323, distance: 44.0
click at [1364, 408] on icon at bounding box center [1353, 386] width 116 height 129
click at [1369, 408] on icon at bounding box center [1359, 386] width 116 height 129
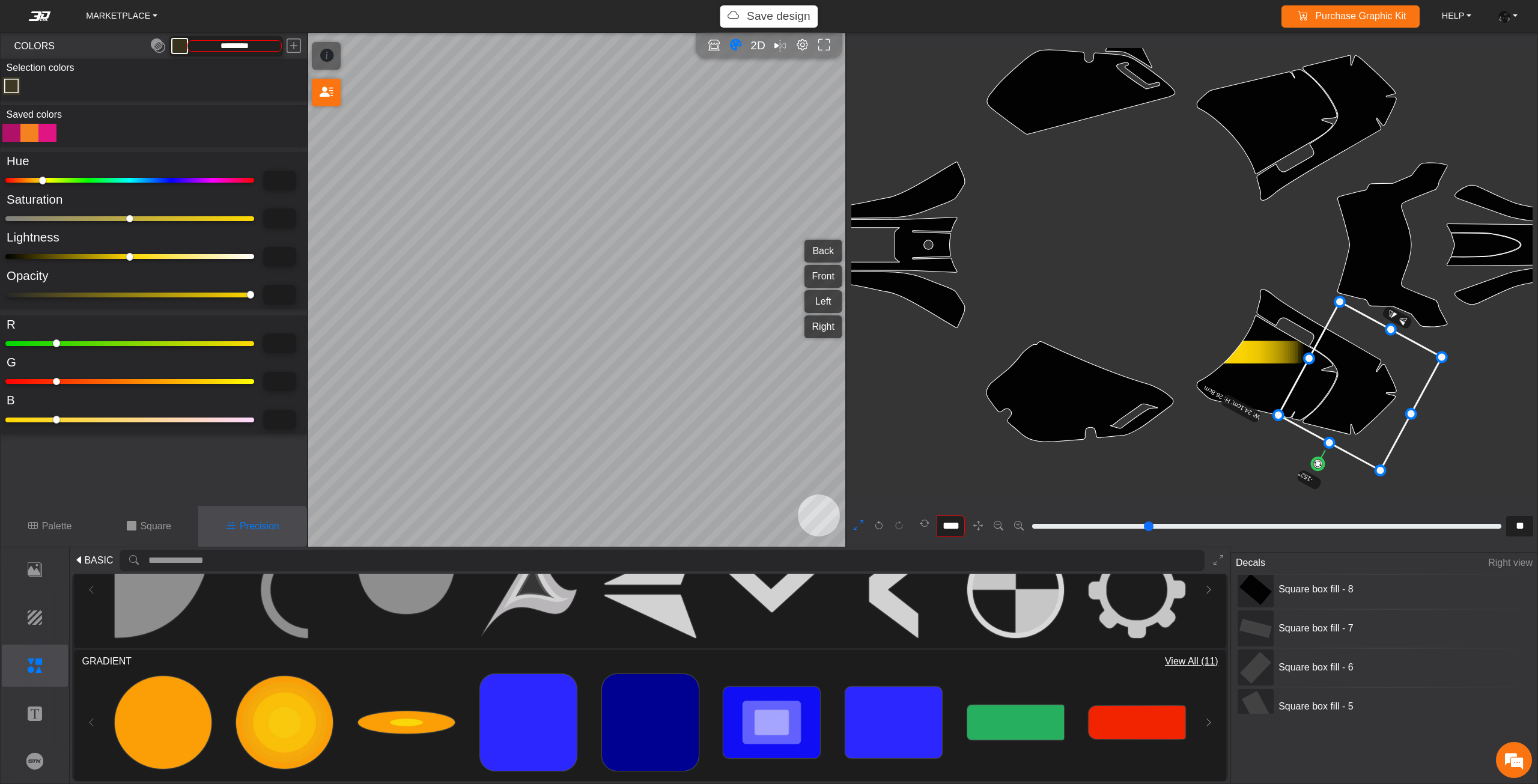
drag, startPoint x: 1363, startPoint y: 475, endPoint x: 1315, endPoint y: 469, distance: 48.4
click at [1315, 469] on circle at bounding box center [1317, 464] width 16 height 16
drag, startPoint x: 1389, startPoint y: 409, endPoint x: 1389, endPoint y: 416, distance: 7.0
click at [1389, 416] on icon at bounding box center [1360, 392] width 164 height 169
type input "****"
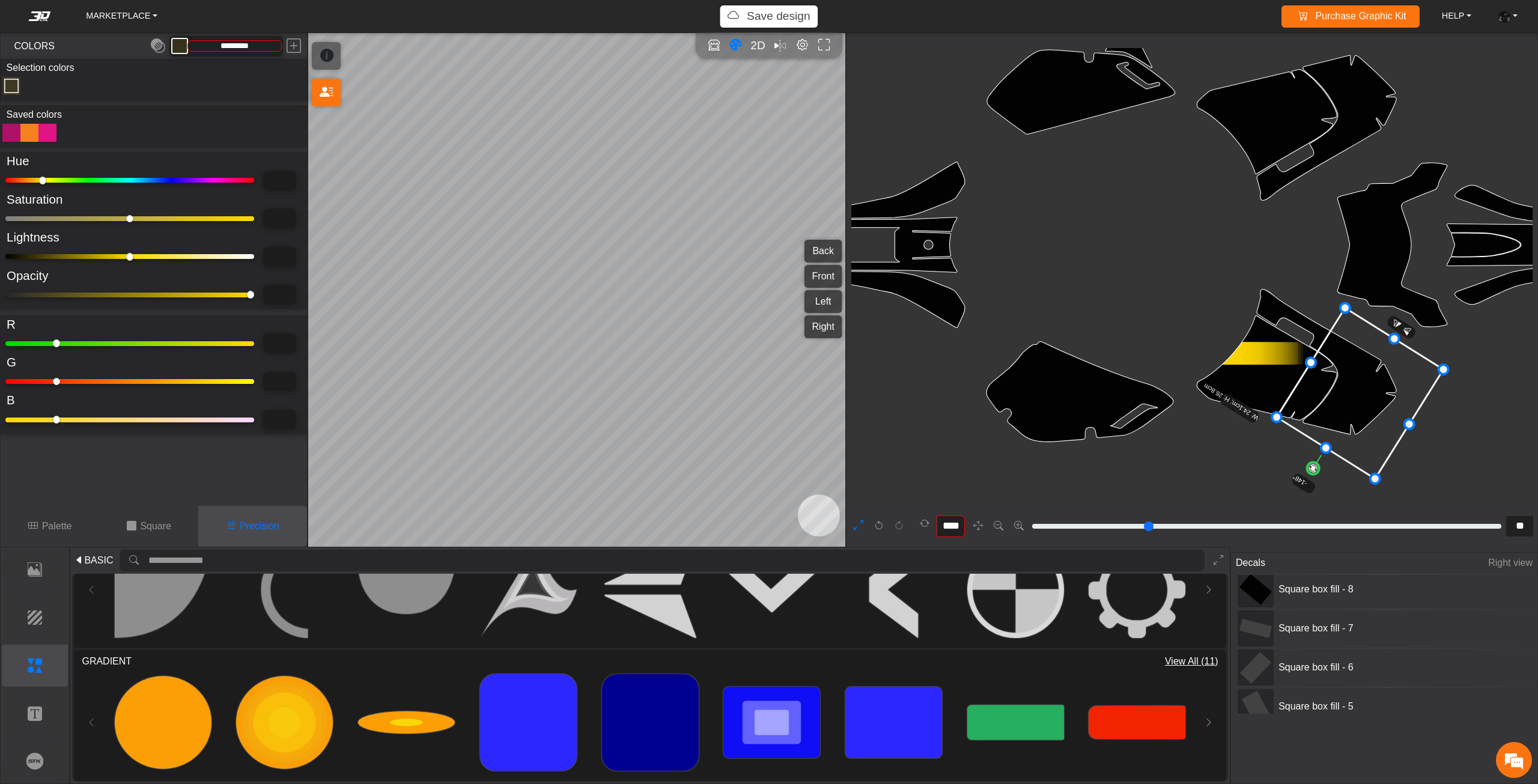
drag, startPoint x: 1318, startPoint y: 470, endPoint x: 1312, endPoint y: 469, distance: 6.1
click at [1311, 469] on circle at bounding box center [1313, 468] width 17 height 17
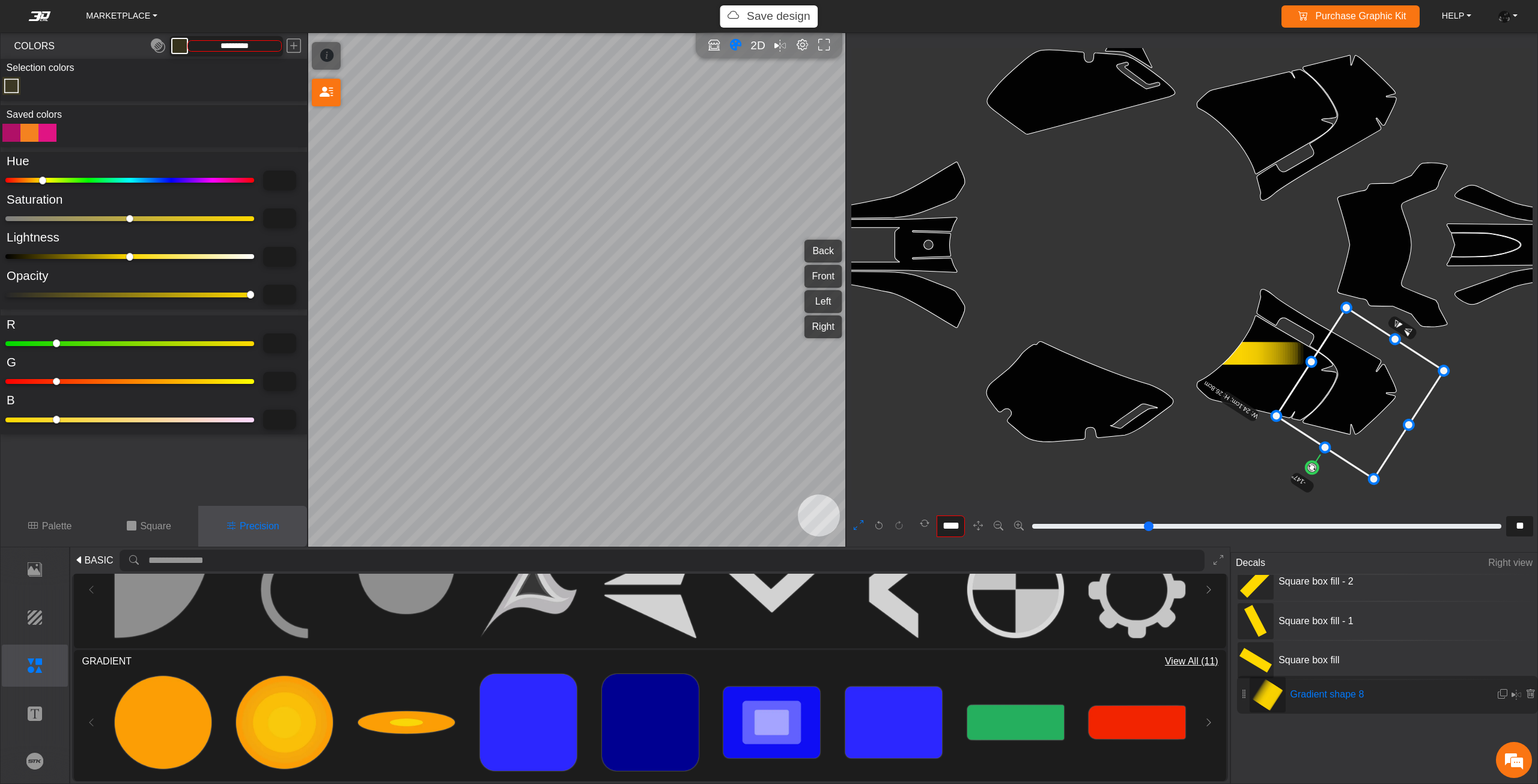
drag, startPoint x: 1246, startPoint y: 661, endPoint x: 1247, endPoint y: 683, distance: 22.0
type input "**"
type input "*"
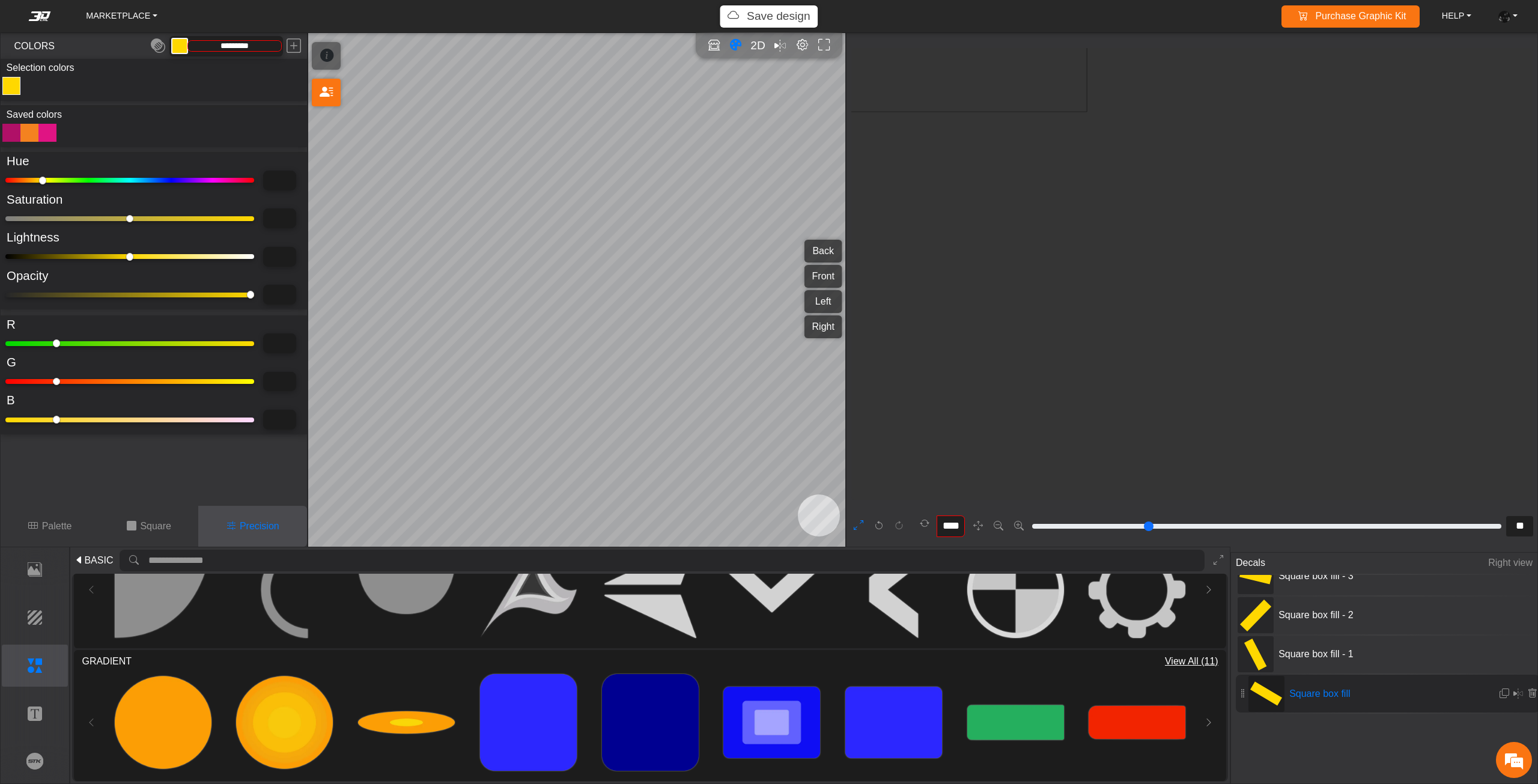
type input "**"
type input "*******"
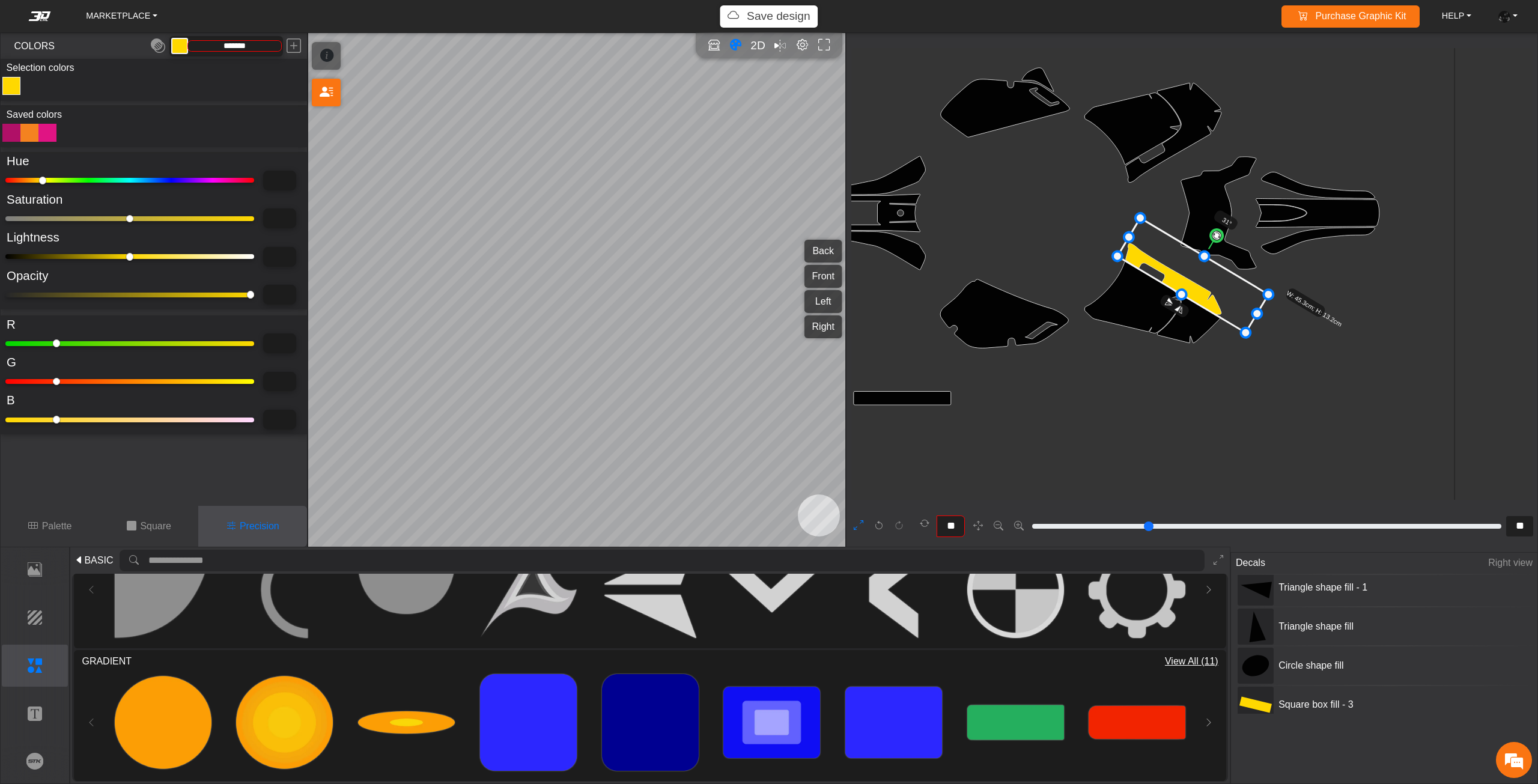
scroll to position [382, 0]
type input "*"
type input "**"
type input "*****"
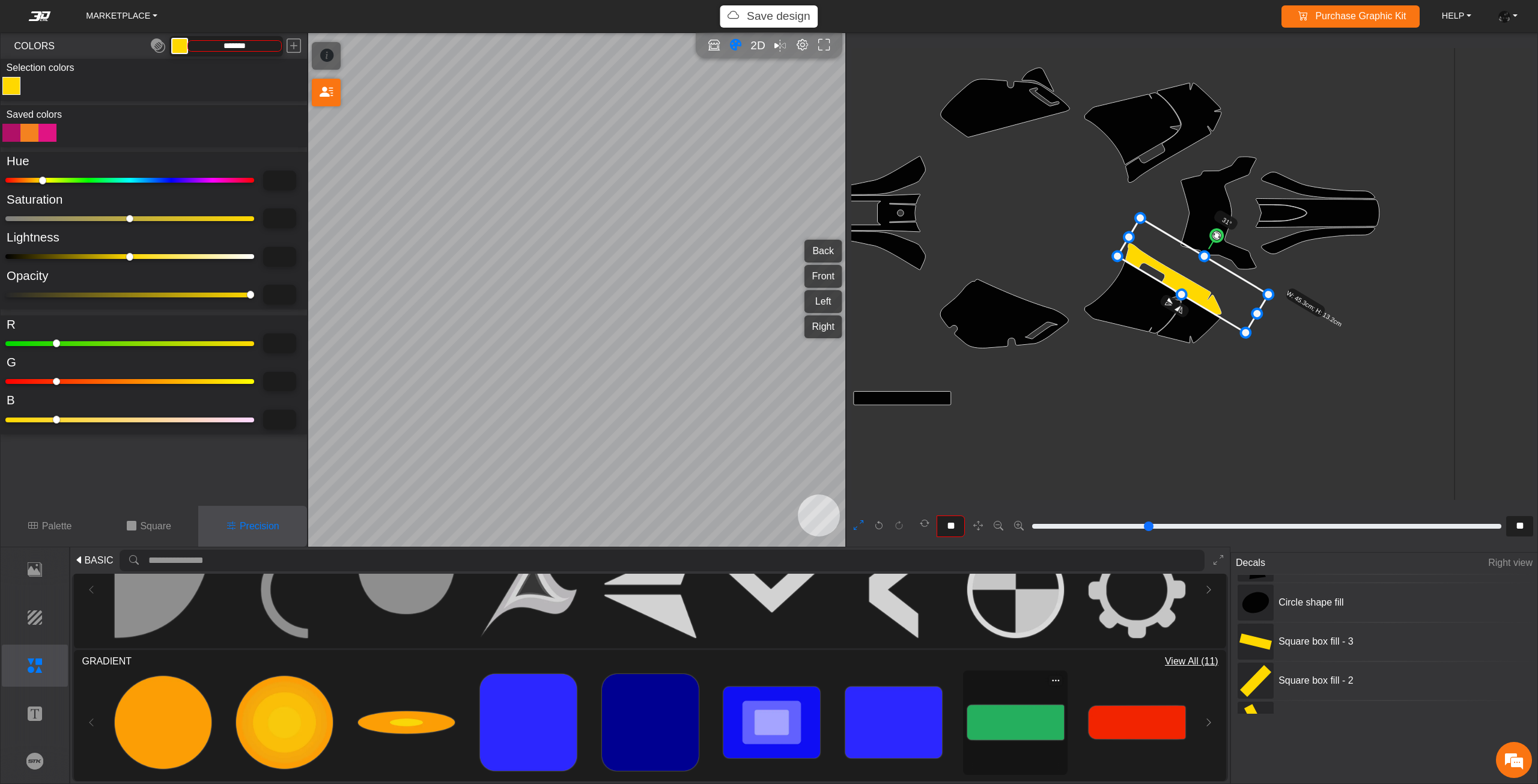
type input "*****"
type input "****"
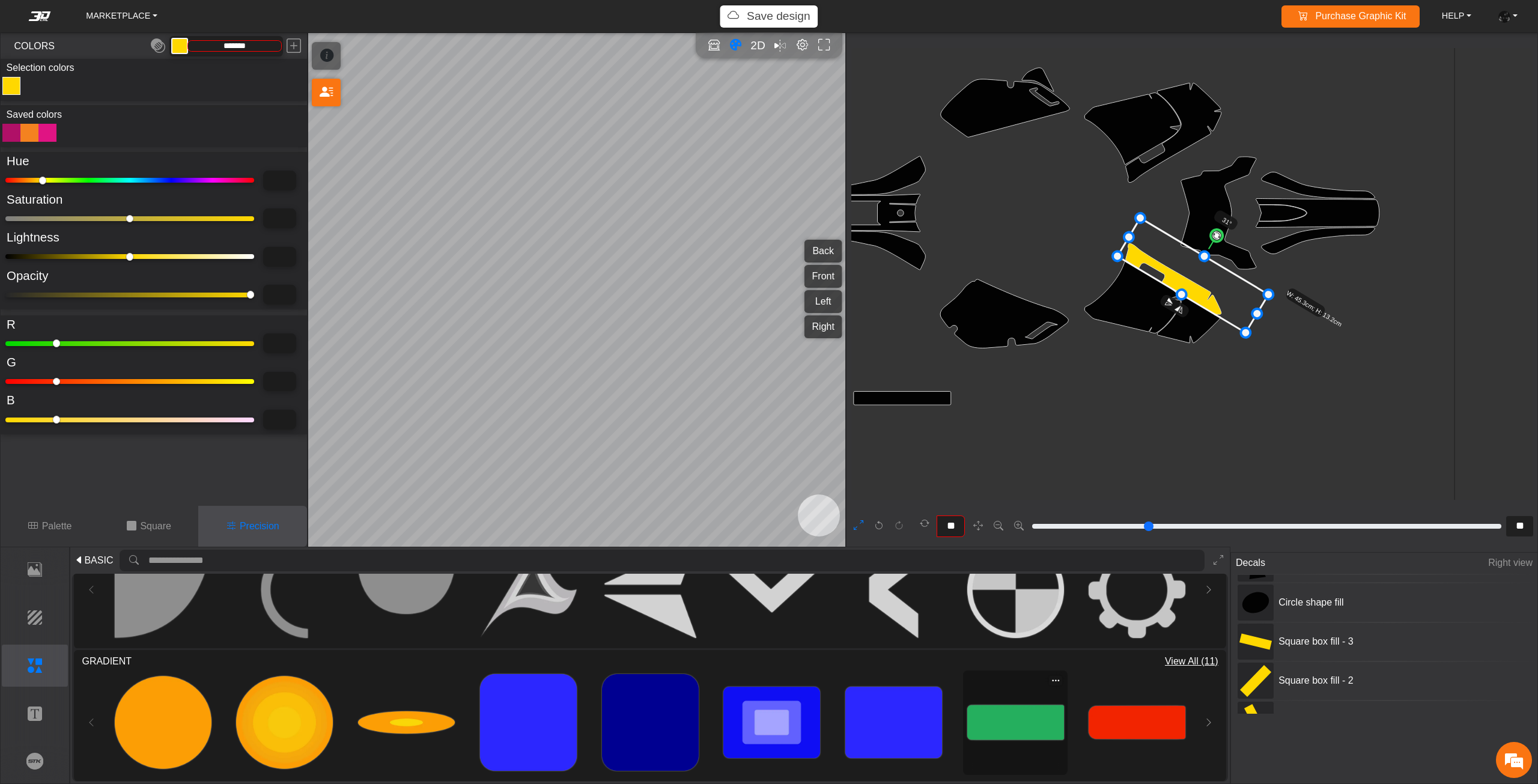
type input "**"
type input "***"
type input "**"
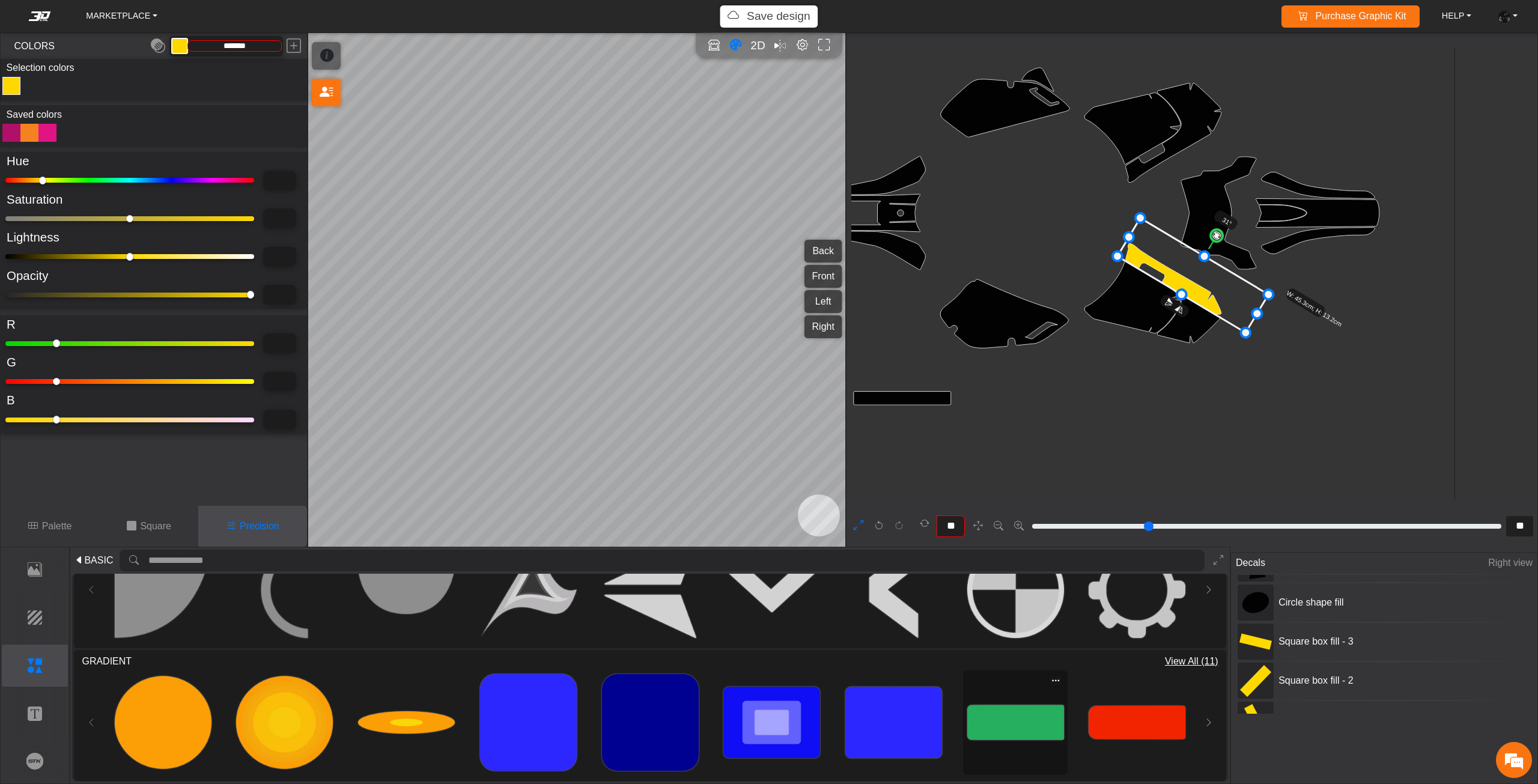
type input "**"
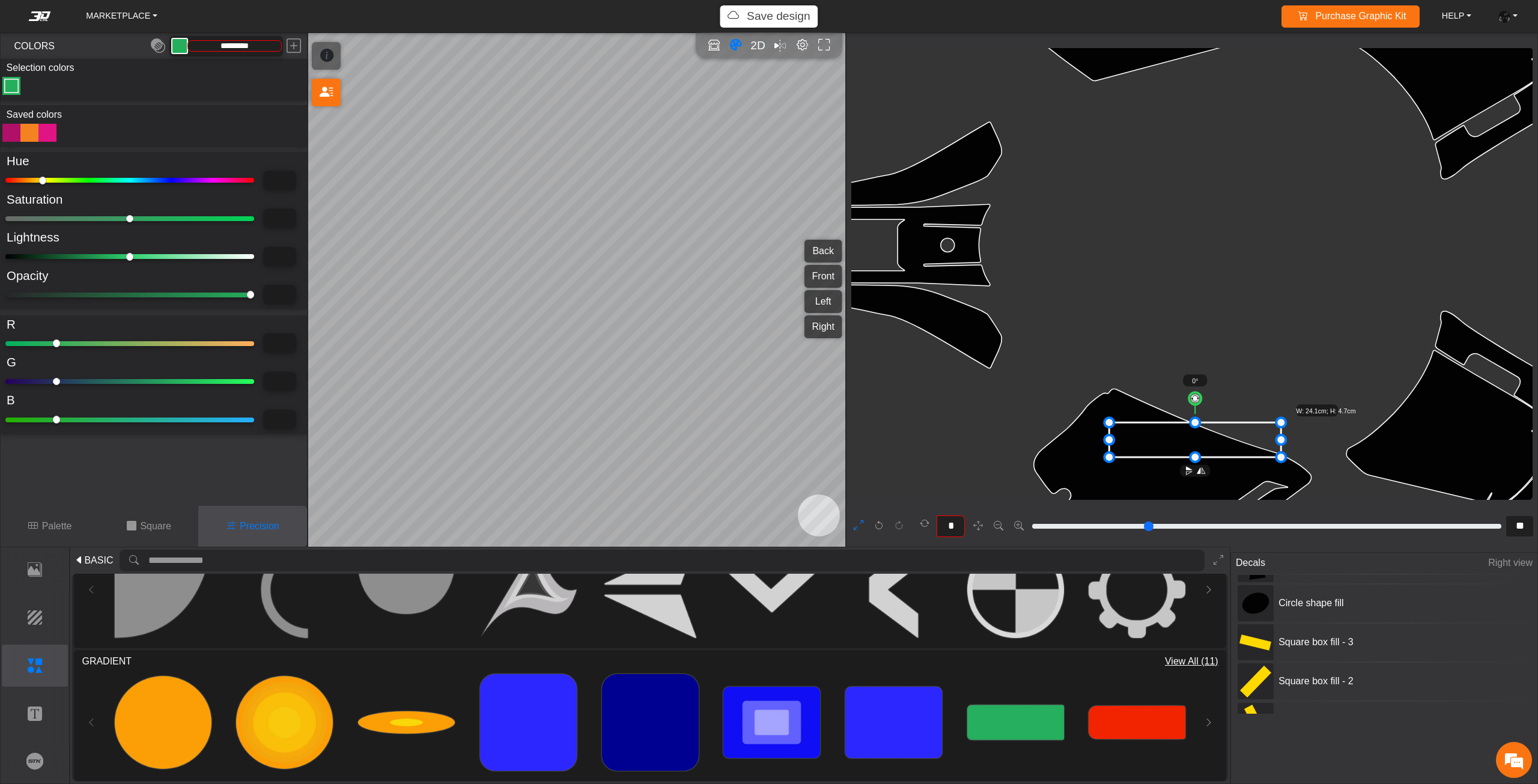
drag, startPoint x: 1215, startPoint y: 271, endPoint x: 1219, endPoint y: 416, distance: 145.1
click at [1215, 429] on icon at bounding box center [1195, 439] width 172 height 35
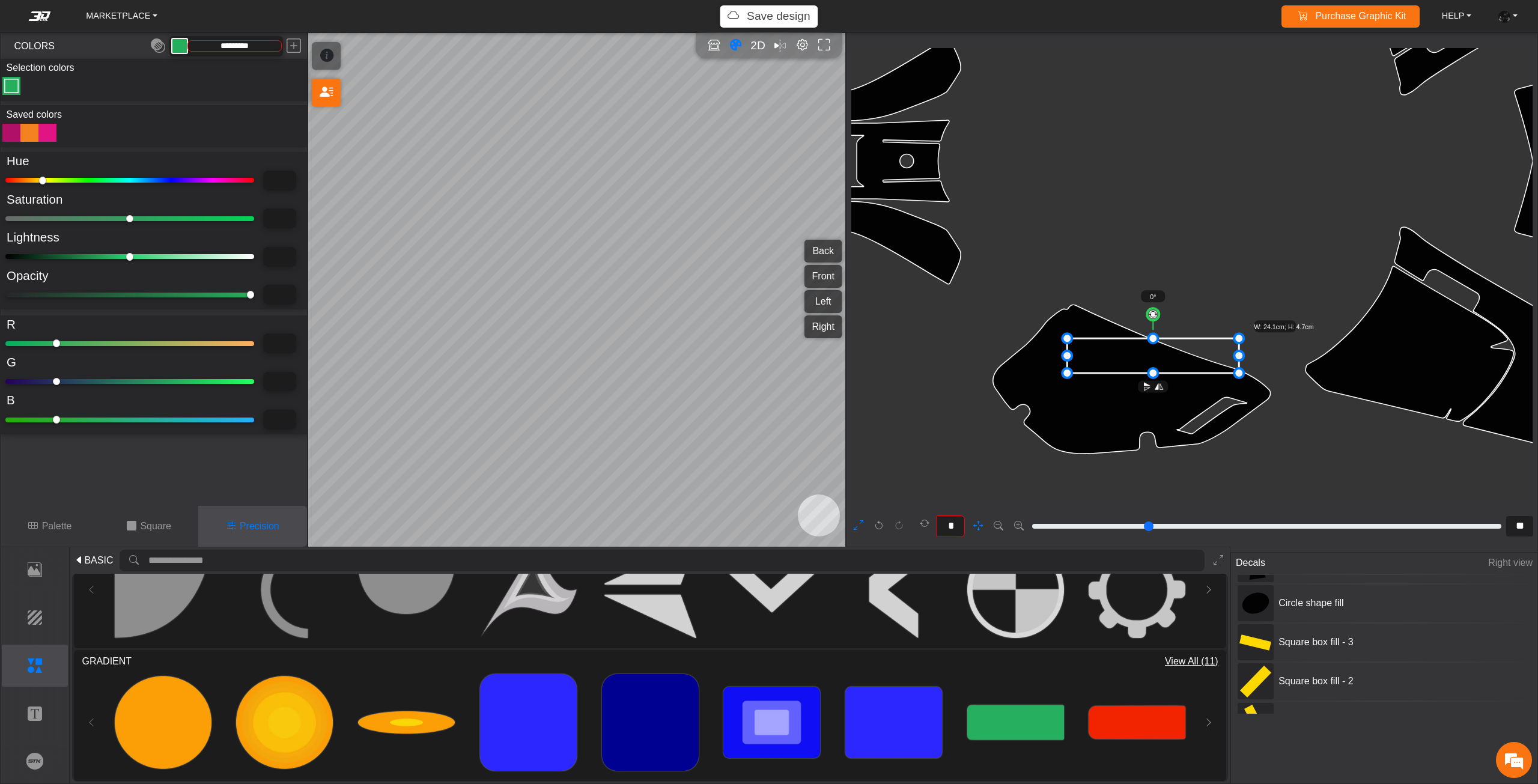
scroll to position [2232, 1836]
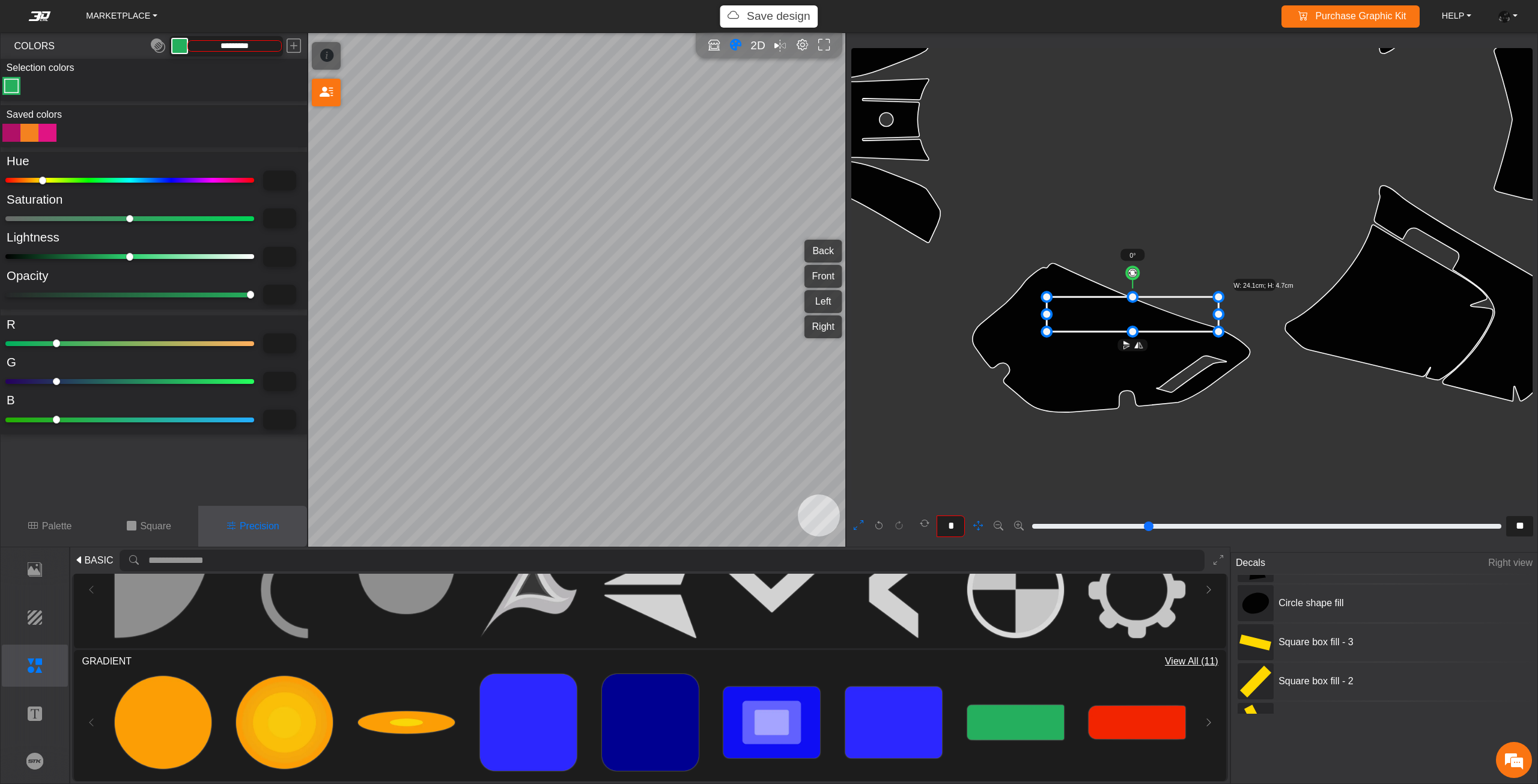
drag, startPoint x: 1211, startPoint y: 322, endPoint x: 1099, endPoint y: 208, distance: 159.8
click at [1157, 210] on icon "background_wire_template_bg decal_dr650_back decal_dr650_front decal_dr650_left…" at bounding box center [1319, 120] width 4606 height 4605
drag, startPoint x: 68, startPoint y: 521, endPoint x: 68, endPoint y: 513, distance: 8.0
click at [68, 521] on p "Palette" at bounding box center [57, 526] width 30 height 14
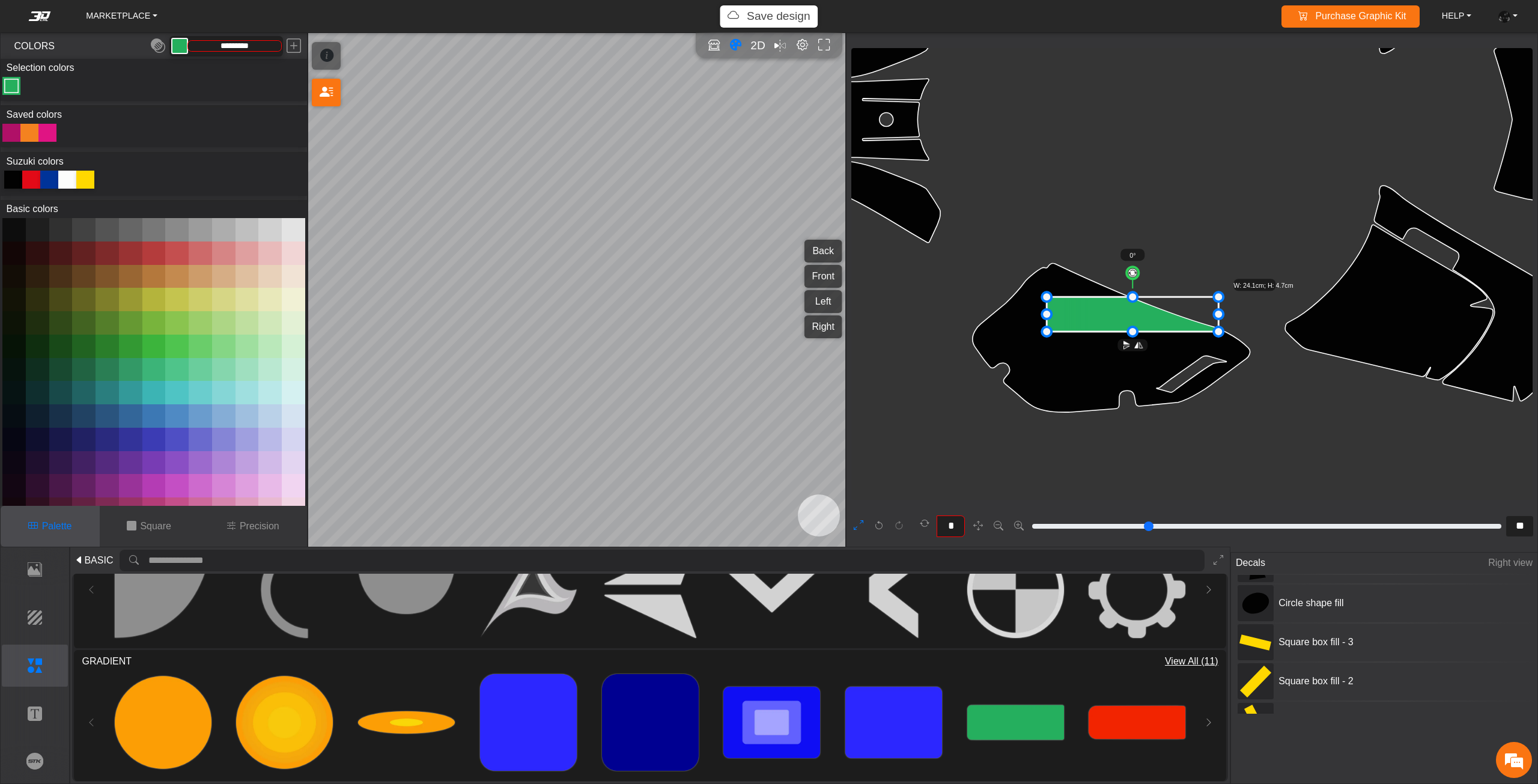
click at [87, 182] on icon at bounding box center [85, 179] width 18 height 18
type input "*******"
click at [267, 533] on button "Precision" at bounding box center [252, 526] width 108 height 41
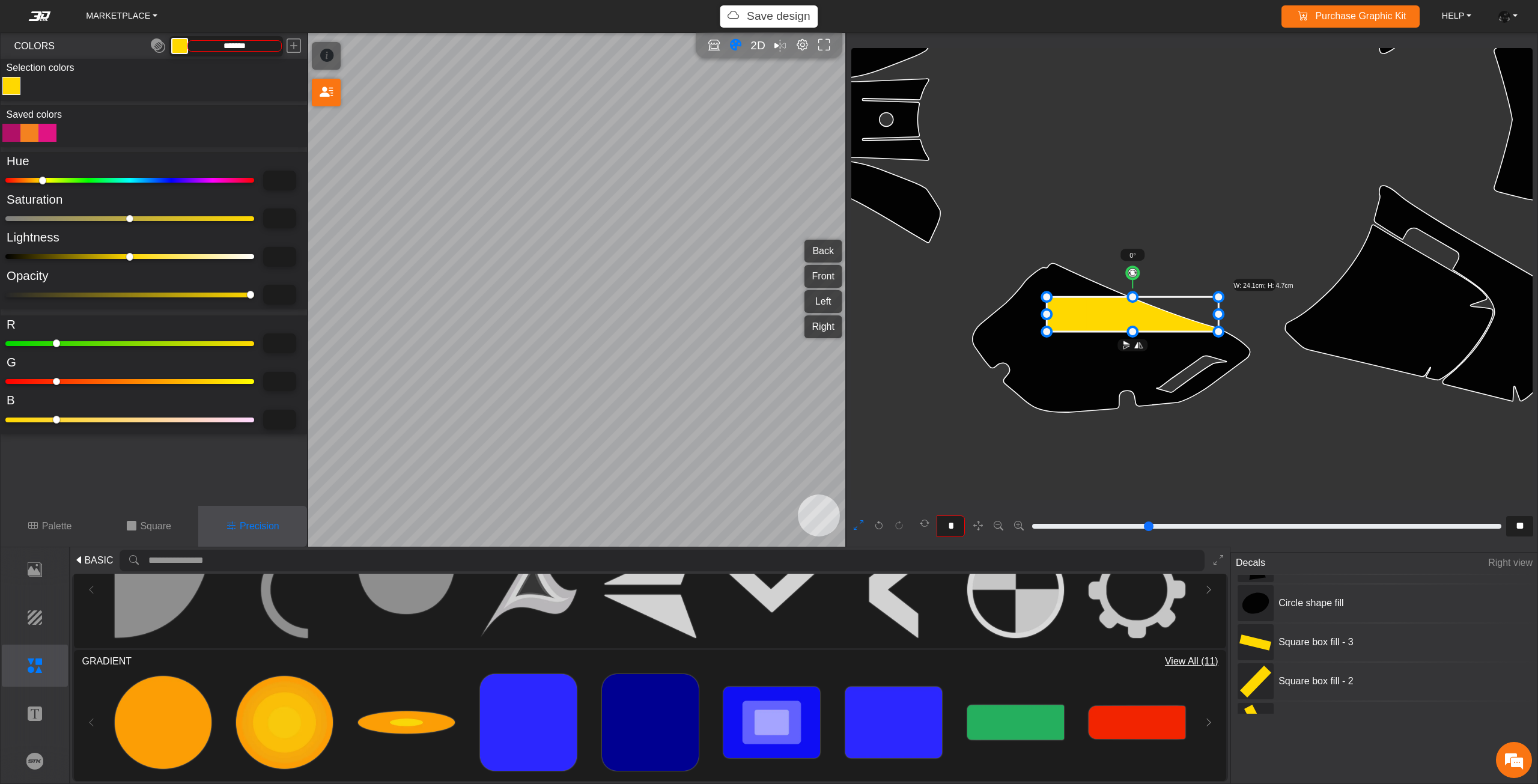
type input "*"
click at [20, 296] on input "range" at bounding box center [130, 295] width 249 height 5
type input "*"
type input "*********"
type input "**"
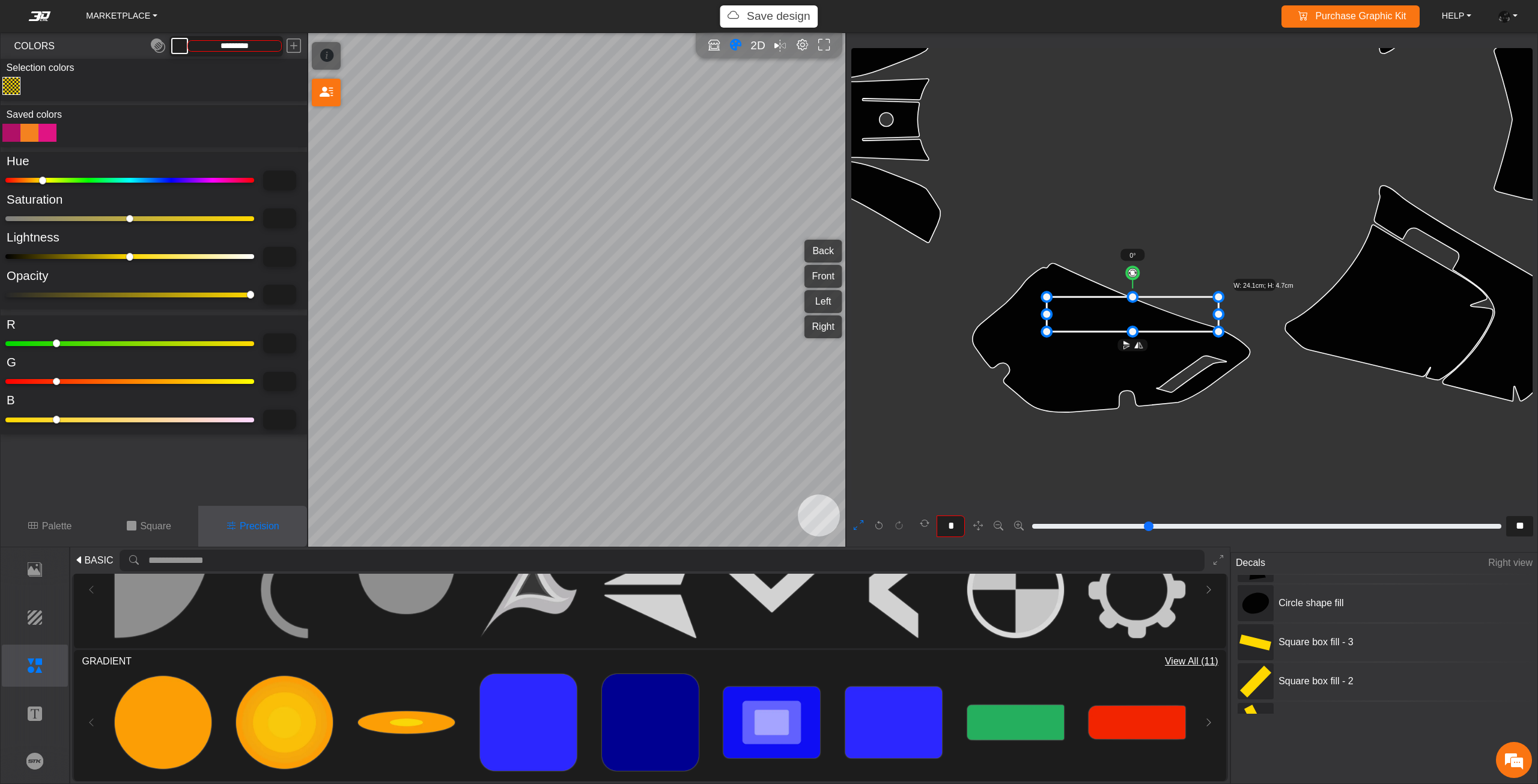
type input "**"
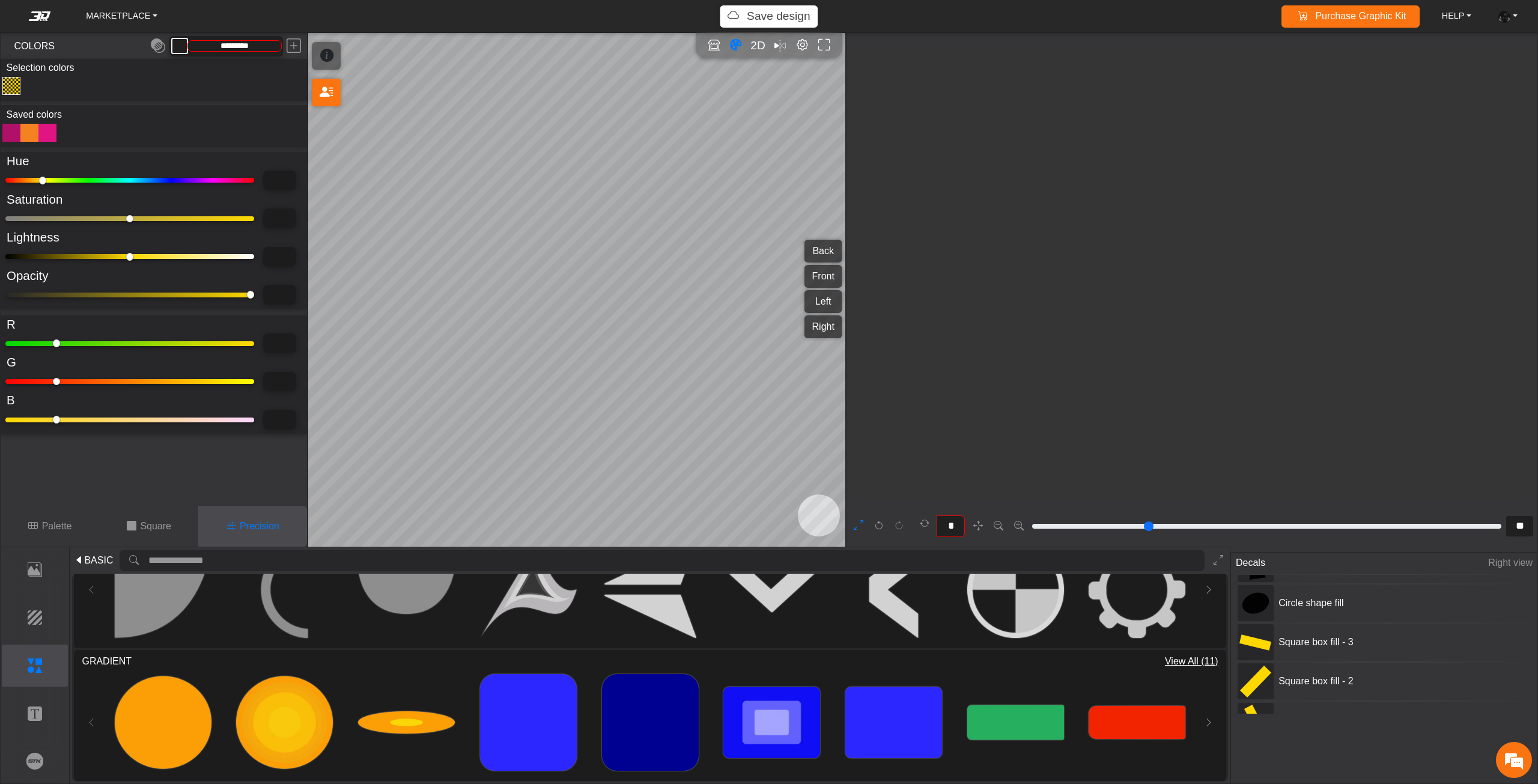
scroll to position [1429, 1125]
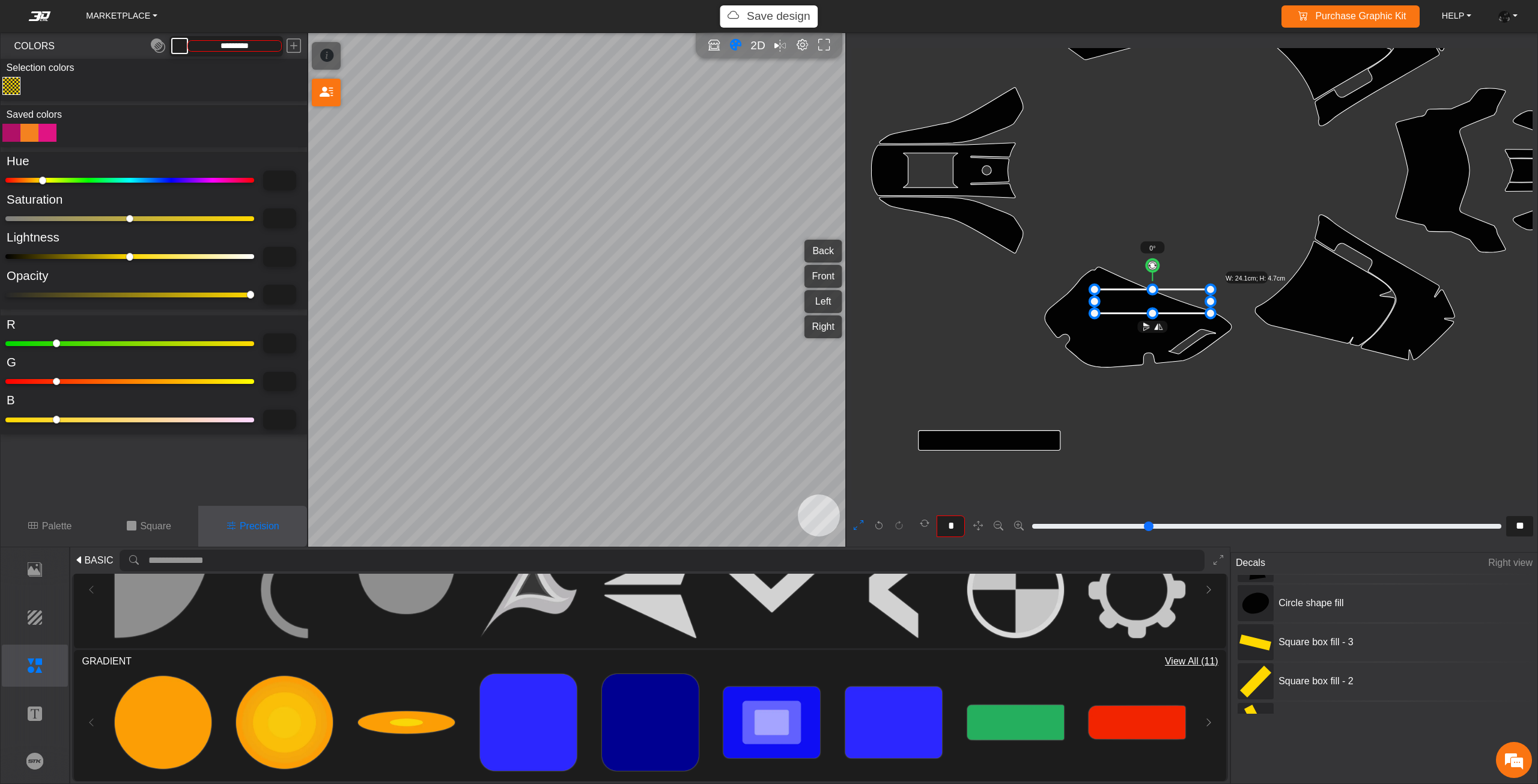
type input "***"
click at [27, 294] on input "range" at bounding box center [130, 295] width 249 height 5
type input "***"
type input "*********"
drag, startPoint x: 1153, startPoint y: 315, endPoint x: 1145, endPoint y: 398, distance: 83.4
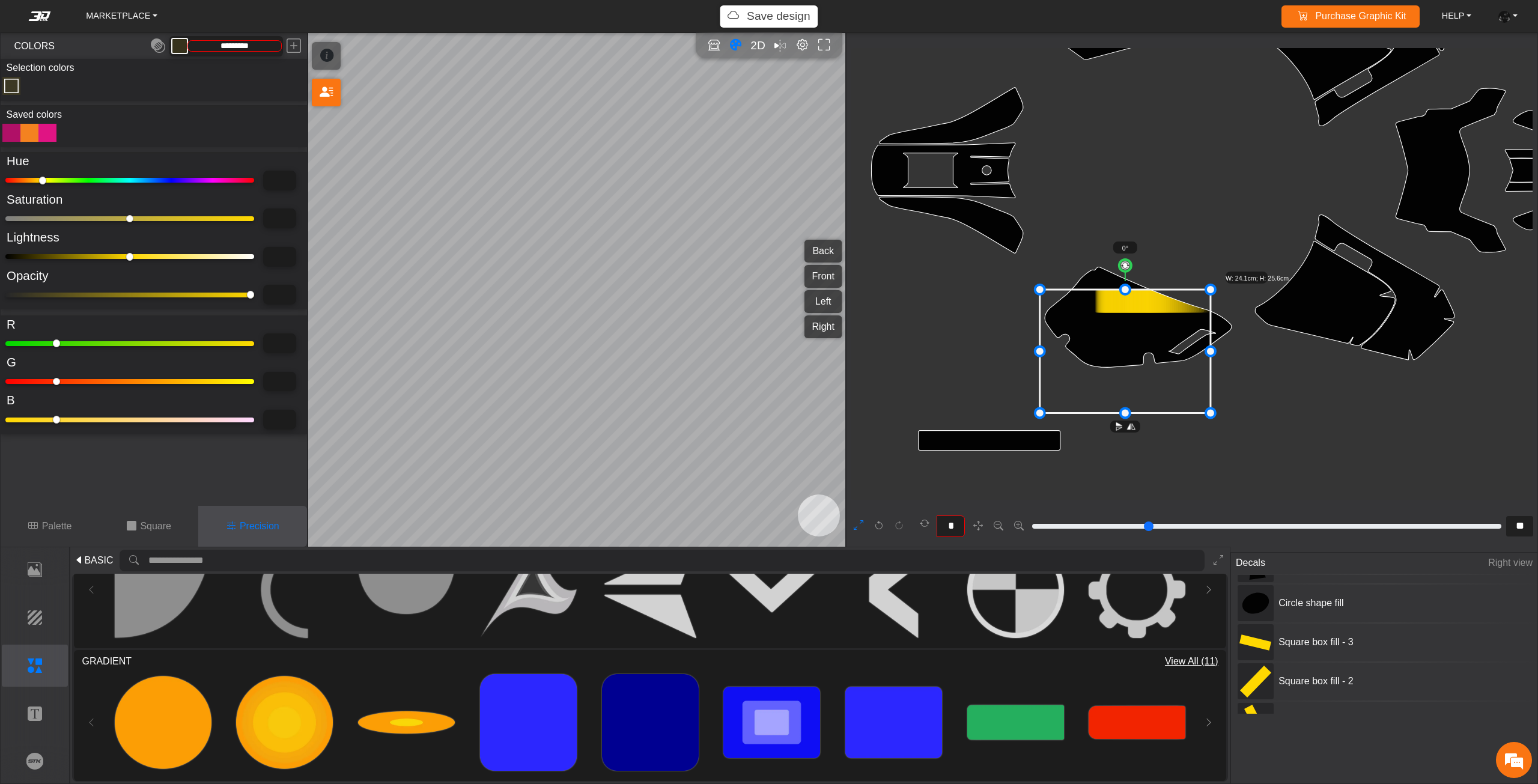
drag, startPoint x: 1094, startPoint y: 349, endPoint x: 1010, endPoint y: 349, distance: 84.0
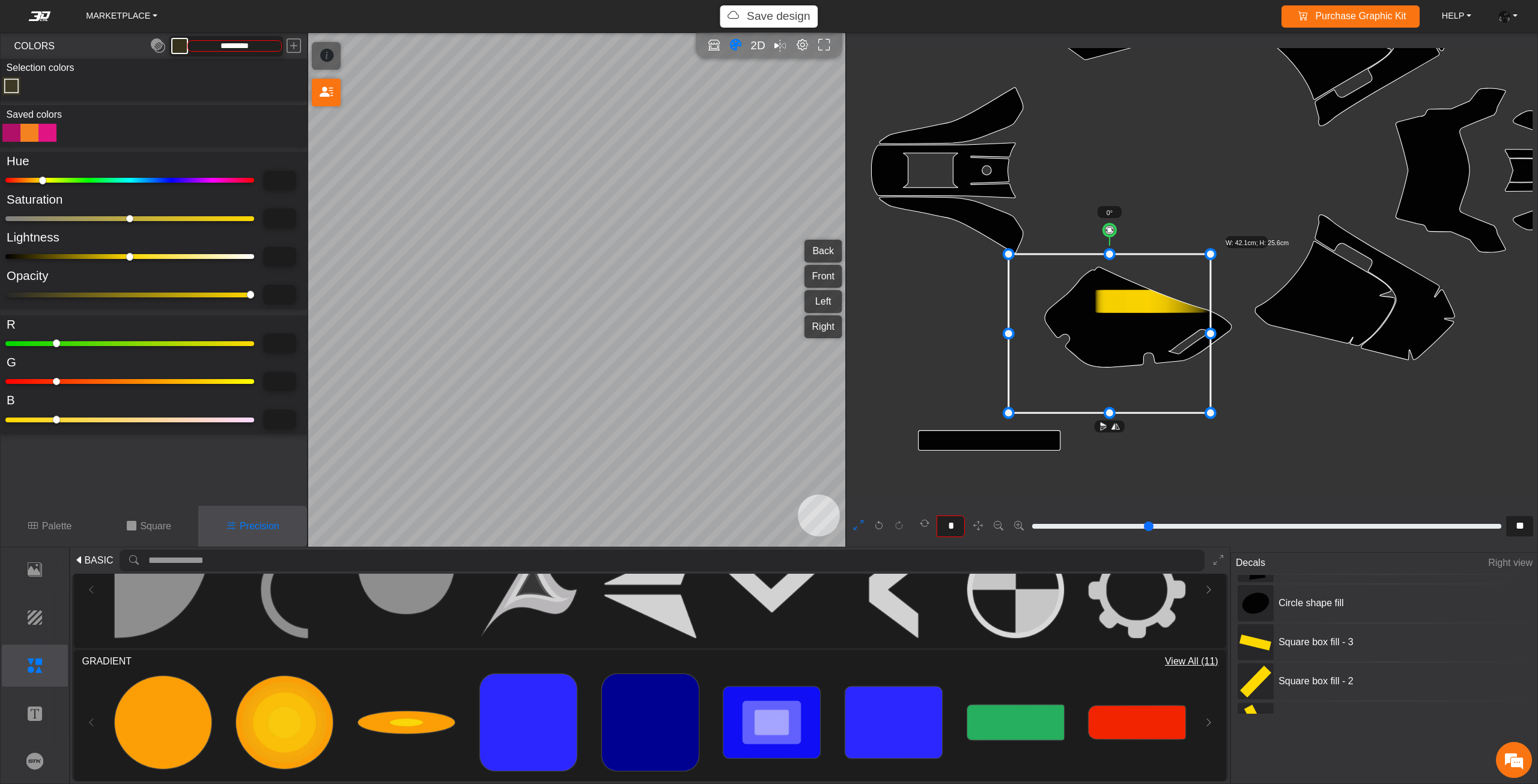
click at [1102, 255] on icon at bounding box center [1110, 333] width 202 height 159
drag, startPoint x: 1005, startPoint y: 332, endPoint x: 903, endPoint y: 328, distance: 102.1
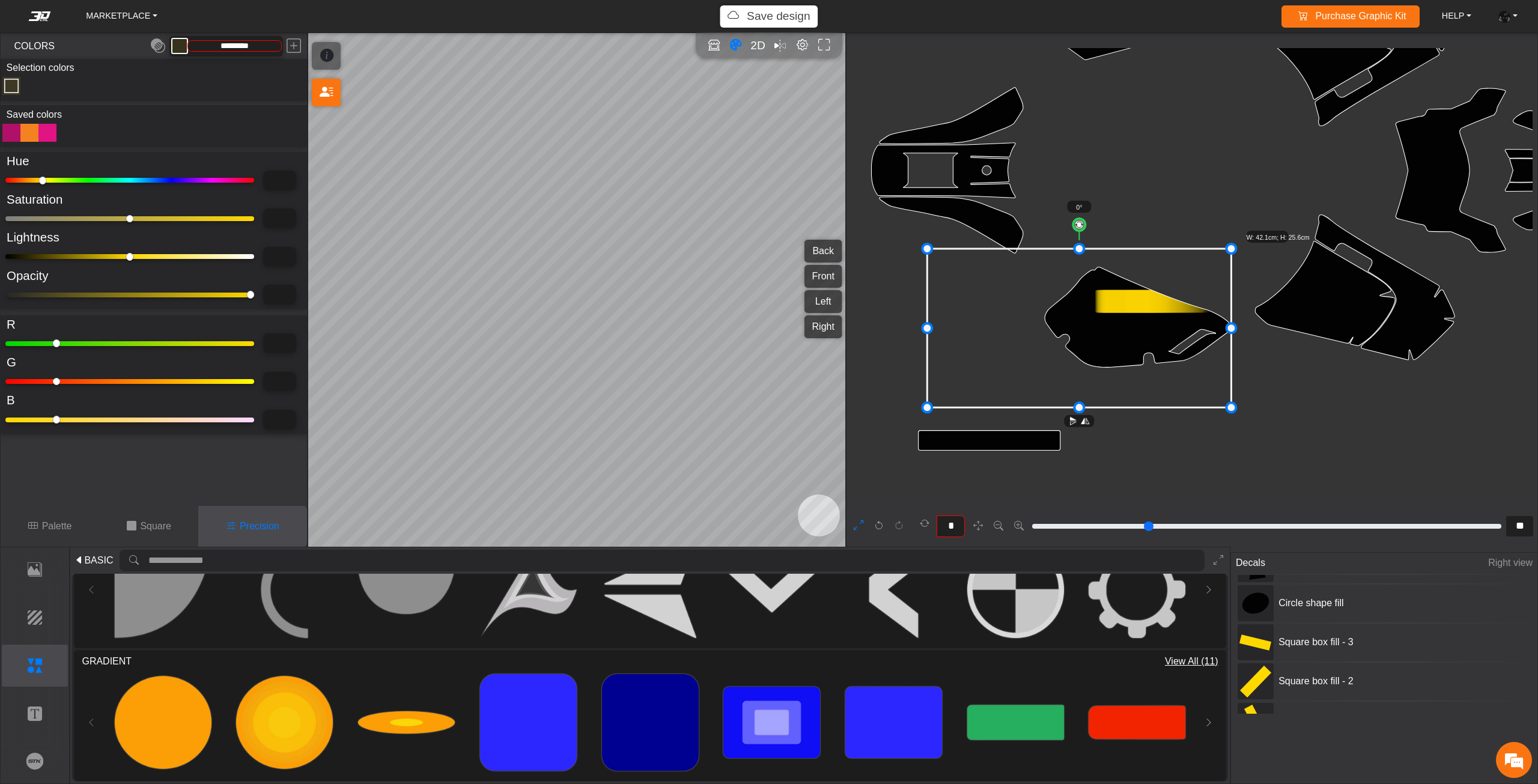
drag, startPoint x: 1047, startPoint y: 372, endPoint x: 1049, endPoint y: 359, distance: 13.2
click at [1065, 366] on icon at bounding box center [1079, 328] width 304 height 159
drag, startPoint x: 925, startPoint y: 325, endPoint x: 824, endPoint y: 319, distance: 101.2
type input "**"
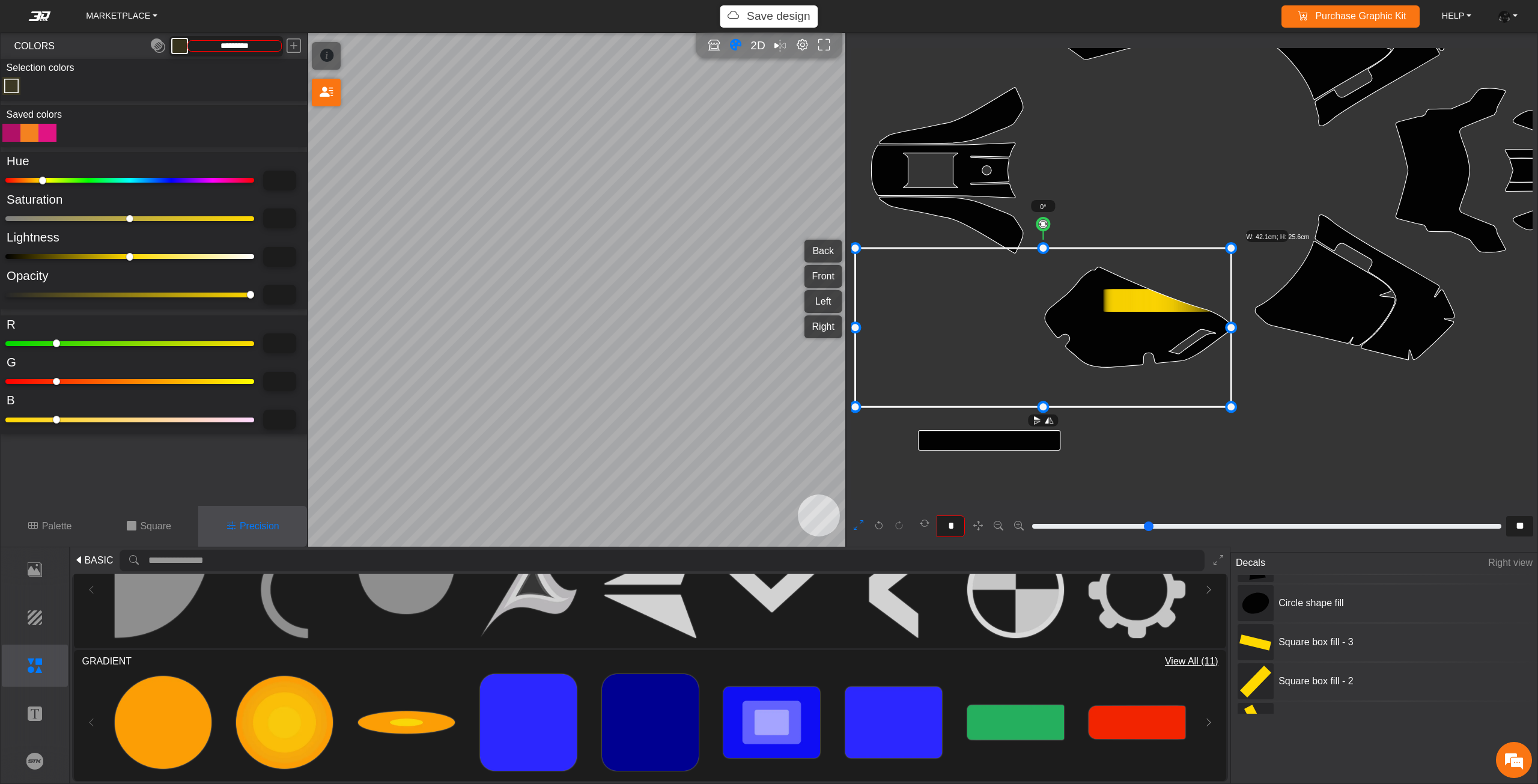
type input "**"
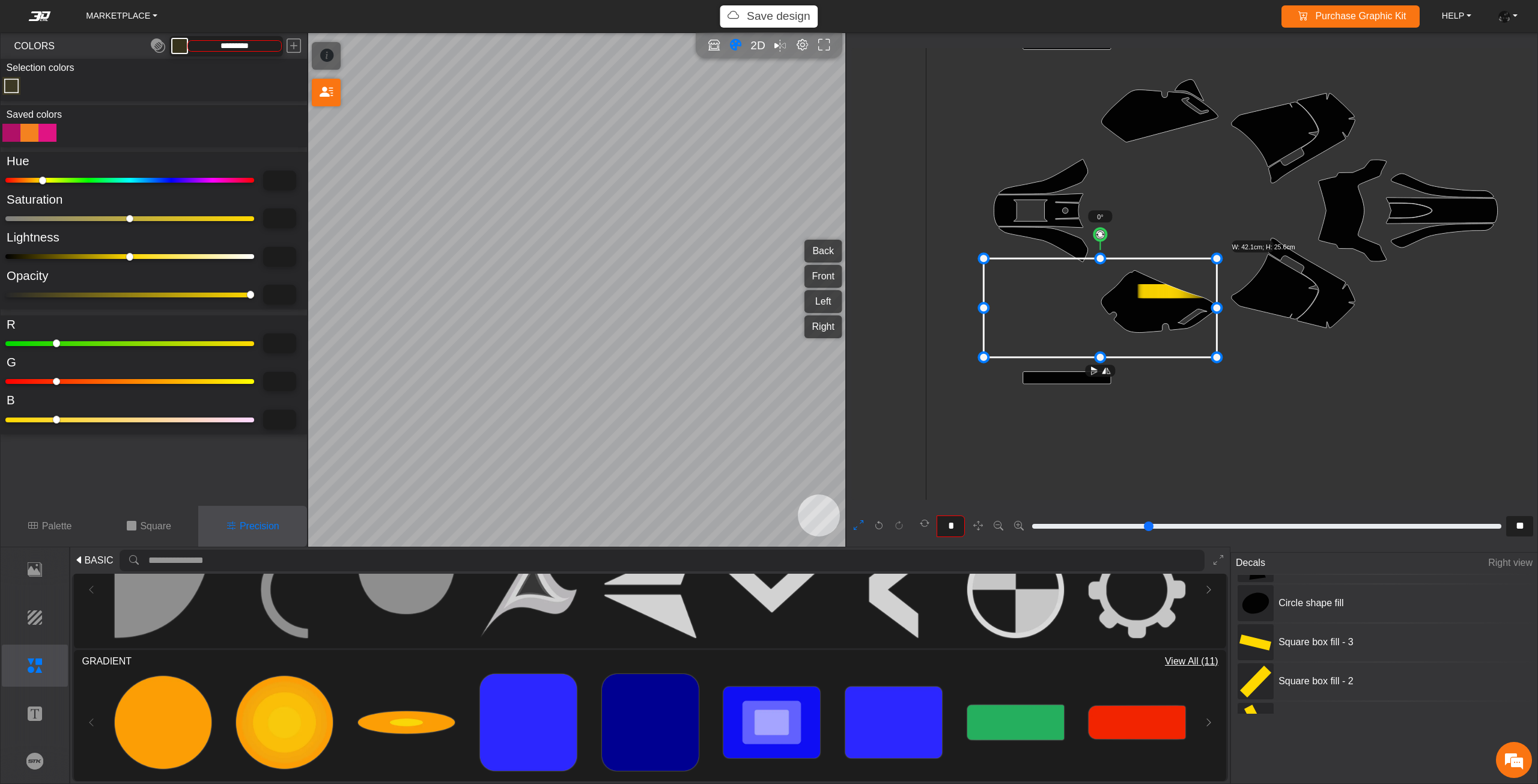
type input "*"
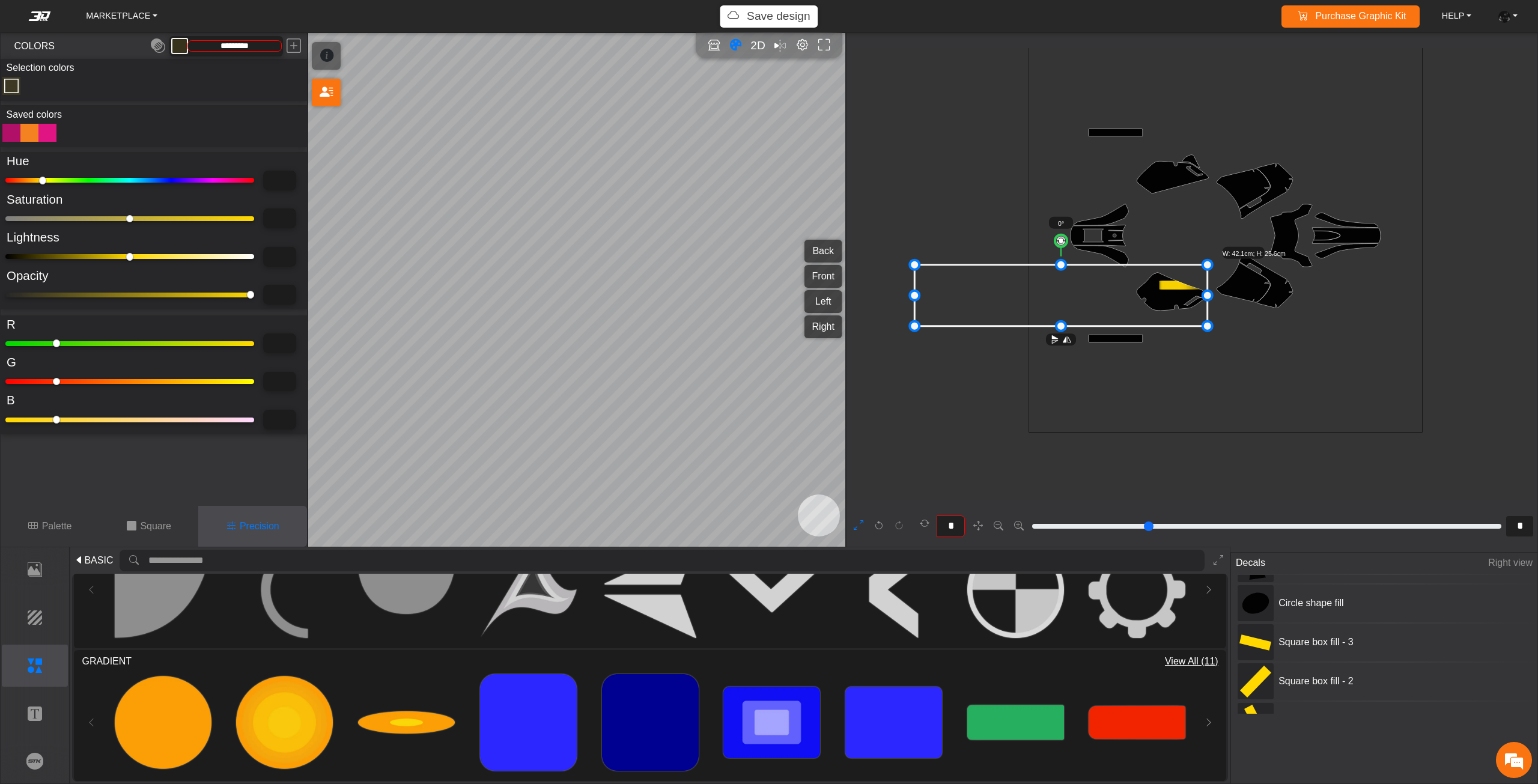
drag, startPoint x: 1064, startPoint y: 297, endPoint x: 909, endPoint y: 291, distance: 155.1
drag, startPoint x: 1121, startPoint y: 311, endPoint x: 1133, endPoint y: 311, distance: 12.0
click at [1133, 311] on icon at bounding box center [1074, 295] width 297 height 61
drag, startPoint x: 1133, startPoint y: 311, endPoint x: 1148, endPoint y: 311, distance: 15.0
click at [1148, 311] on icon at bounding box center [1074, 295] width 297 height 61
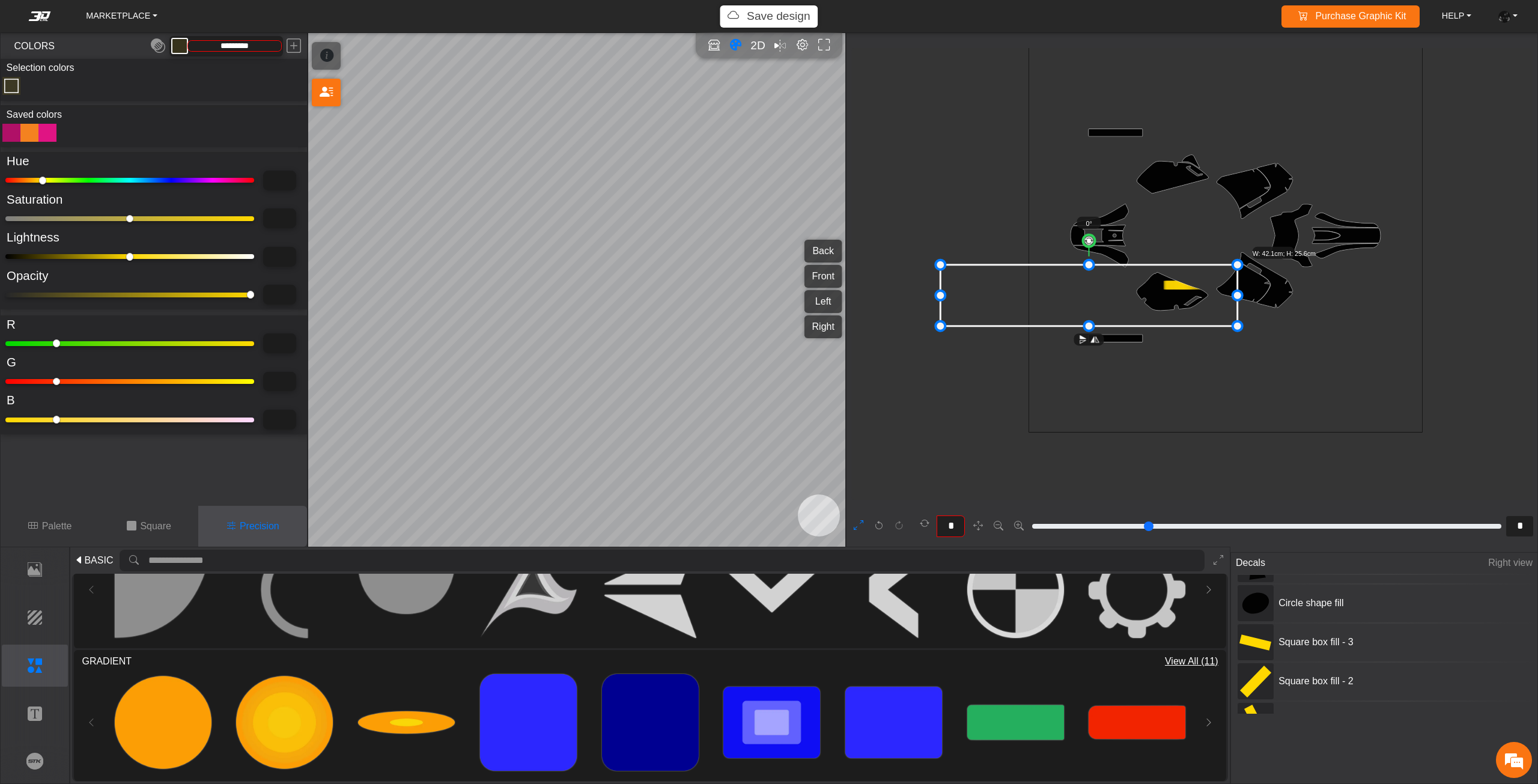
drag, startPoint x: 1148, startPoint y: 311, endPoint x: 1157, endPoint y: 309, distance: 9.2
click at [1157, 309] on icon at bounding box center [1088, 295] width 297 height 61
drag, startPoint x: 1157, startPoint y: 309, endPoint x: 1150, endPoint y: 309, distance: 7.0
click at [1150, 309] on icon at bounding box center [1097, 293] width 297 height 61
click at [1144, 309] on icon at bounding box center [1090, 293] width 297 height 61
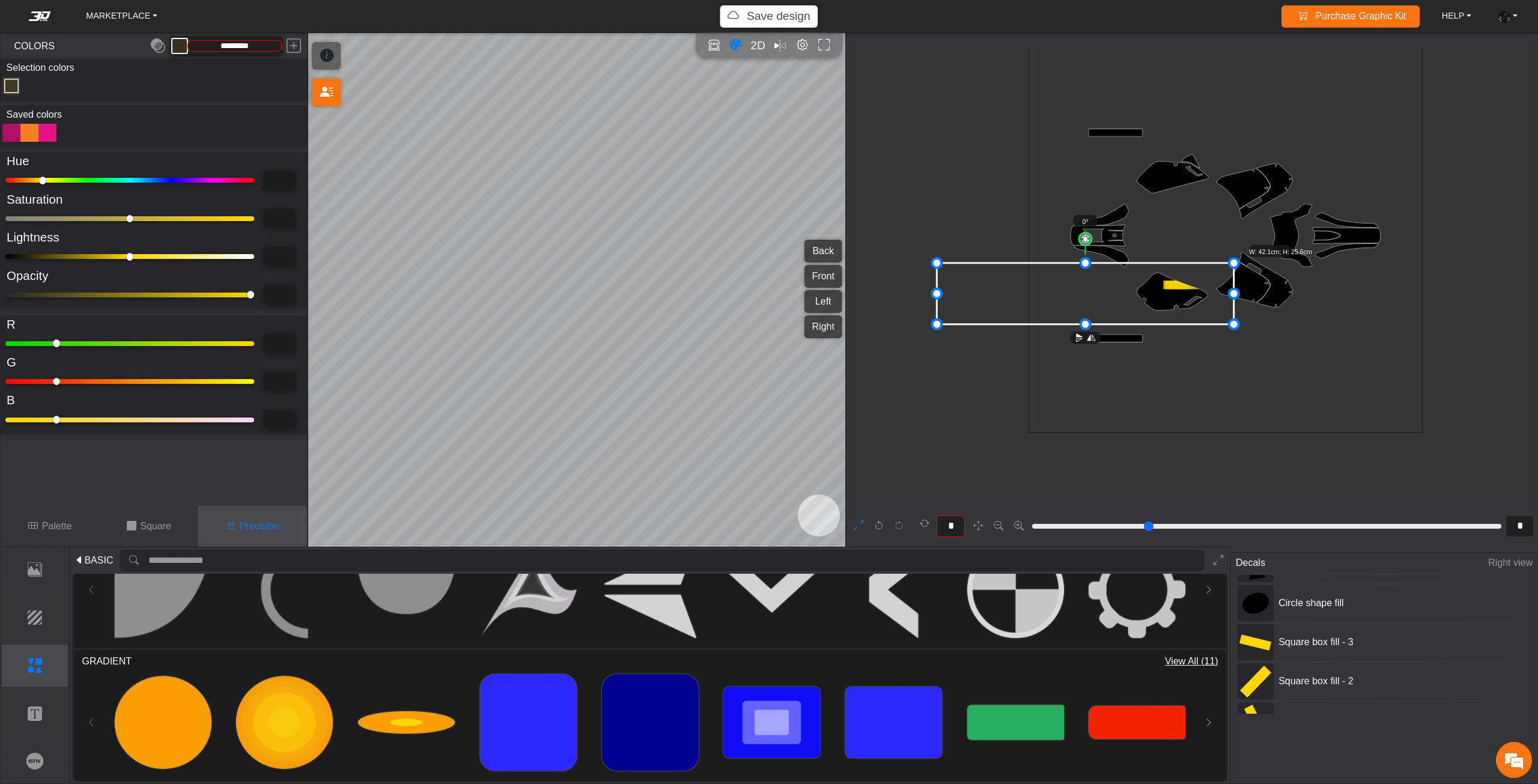
drag, startPoint x: 1144, startPoint y: 309, endPoint x: 1134, endPoint y: 311, distance: 10.2
click at [1134, 311] on icon at bounding box center [1085, 293] width 297 height 61
click at [1133, 311] on icon at bounding box center [1075, 295] width 297 height 61
drag, startPoint x: 1132, startPoint y: 311, endPoint x: 1122, endPoint y: 312, distance: 10.0
click at [1122, 312] on icon at bounding box center [1071, 295] width 297 height 61
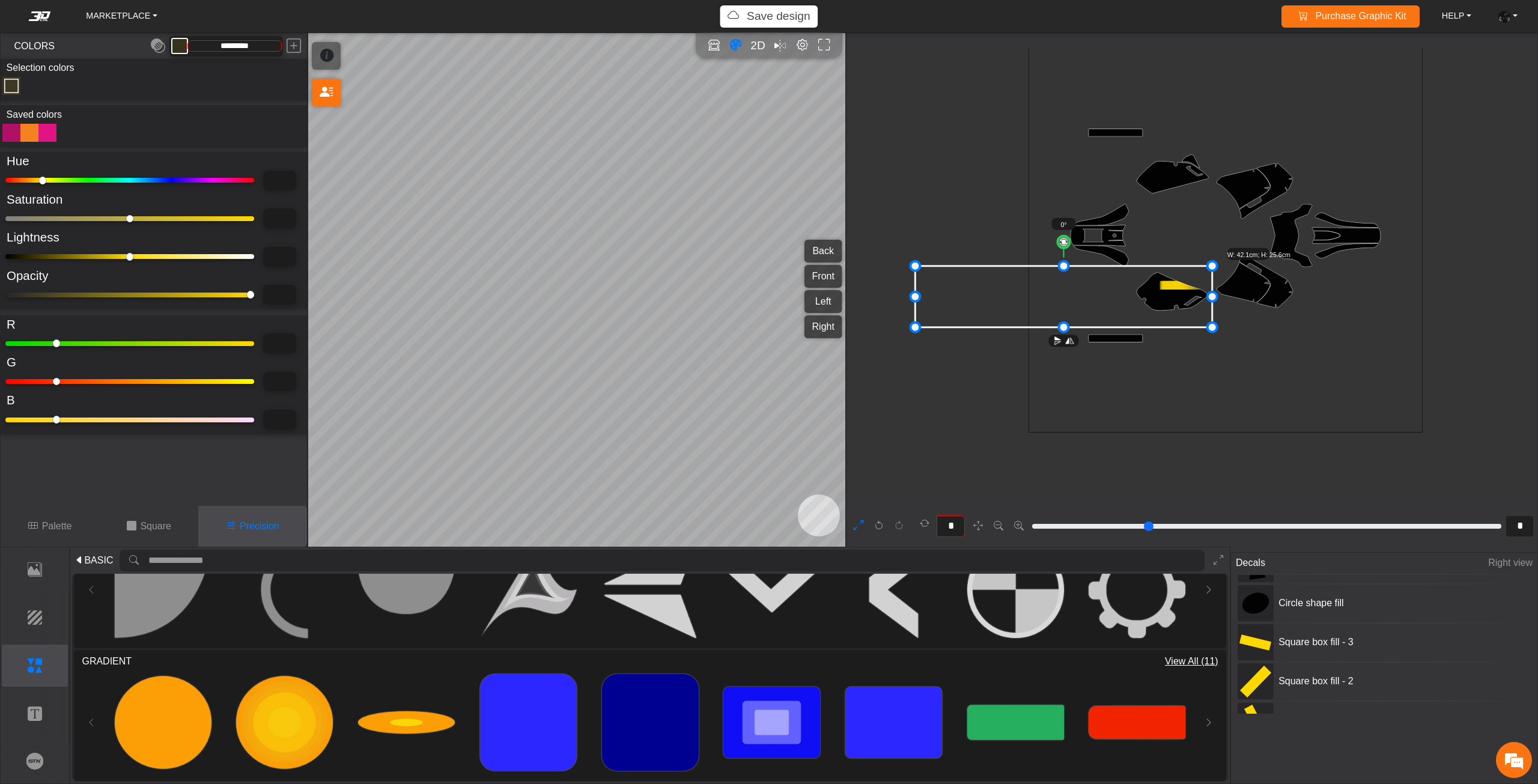
click at [1124, 310] on icon at bounding box center [1063, 296] width 297 height 61
click at [1120, 309] on icon at bounding box center [1063, 295] width 297 height 61
click at [1113, 309] on icon at bounding box center [1061, 294] width 297 height 61
click at [1103, 309] on icon at bounding box center [1050, 294] width 297 height 61
click at [1100, 309] on icon at bounding box center [1049, 294] width 297 height 61
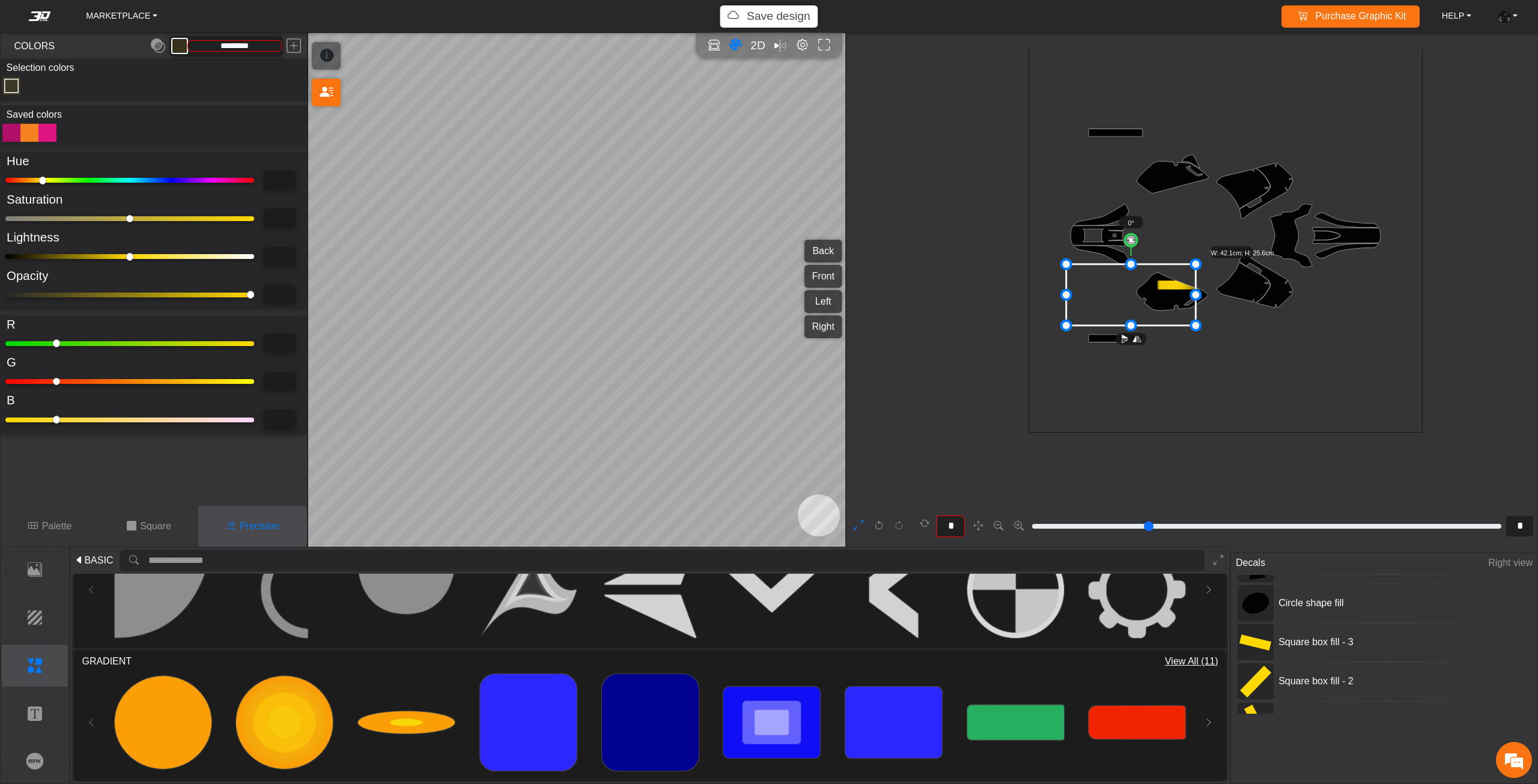
drag, startPoint x: 894, startPoint y: 297, endPoint x: 1062, endPoint y: 302, distance: 168.1
click at [1500, 586] on button at bounding box center [1504, 593] width 11 height 19
type input "**"
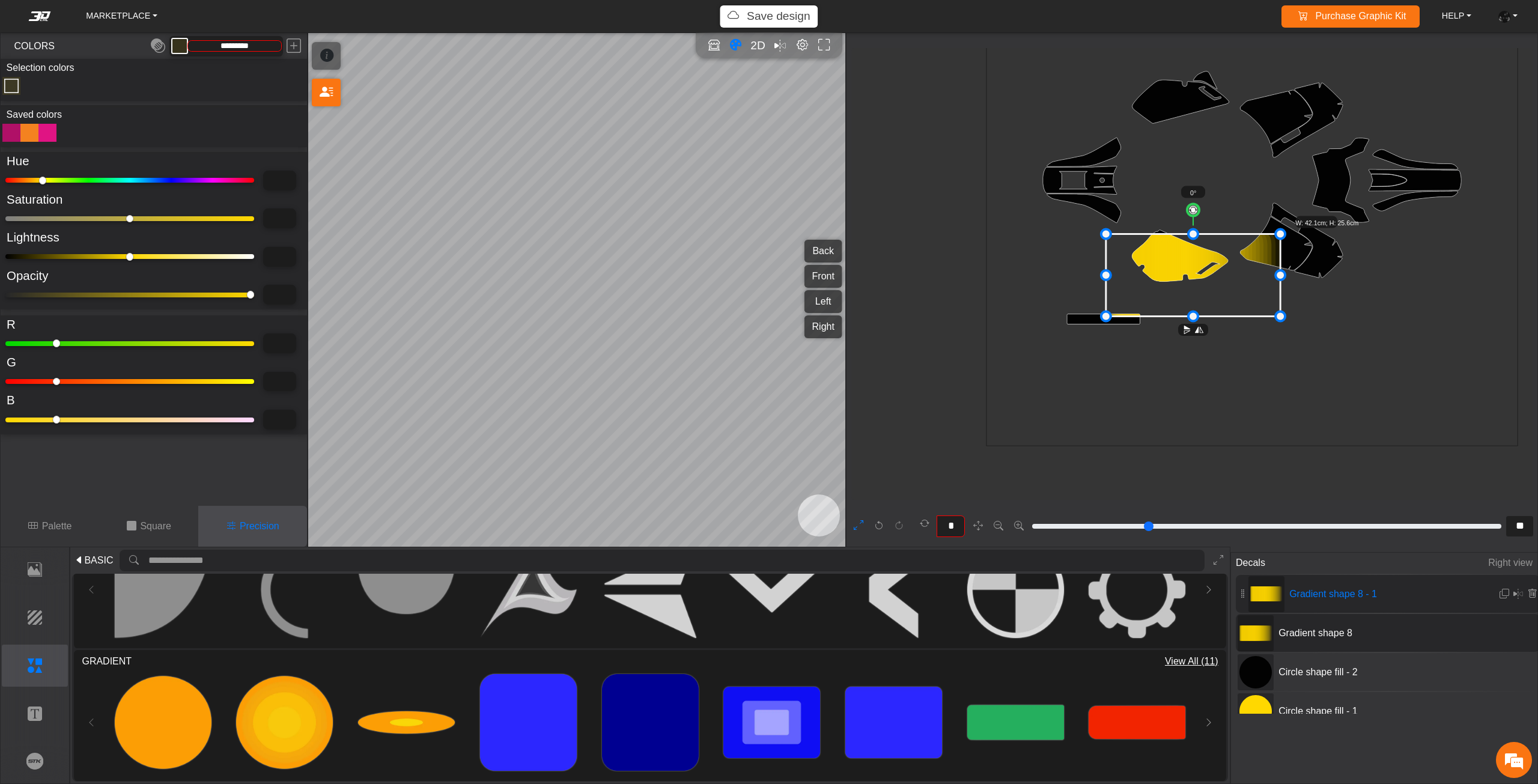
type input "**"
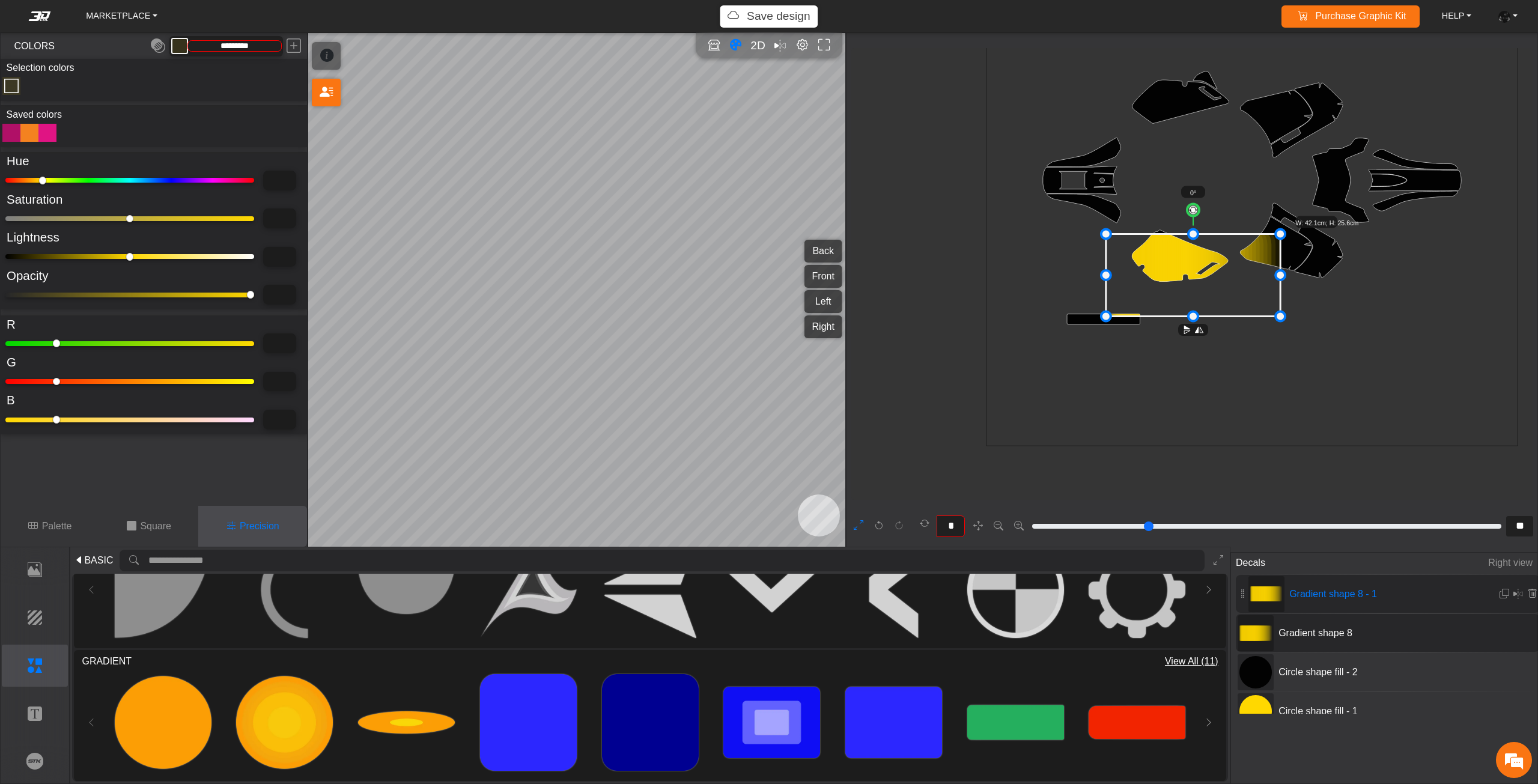
type input "**"
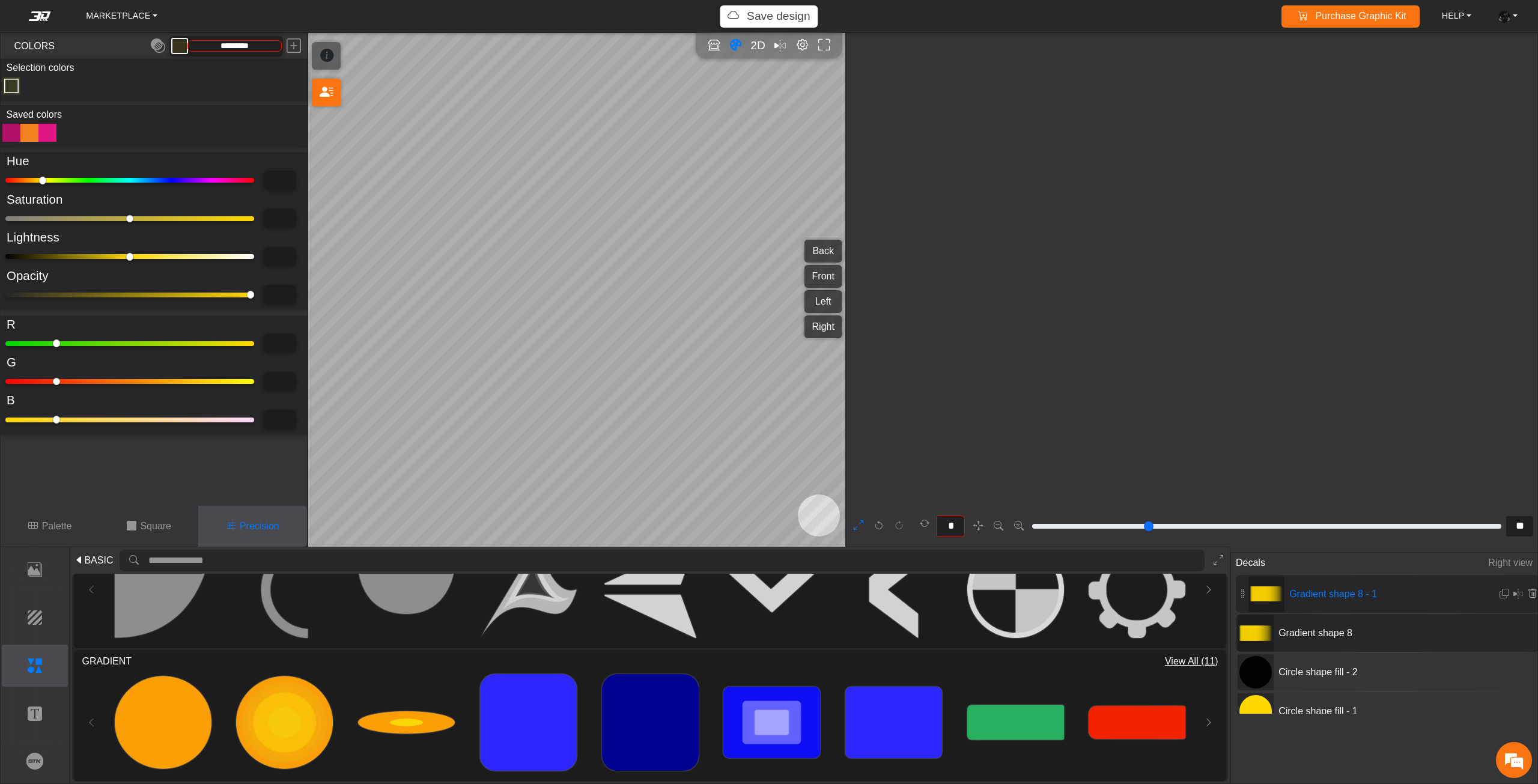
type input "**"
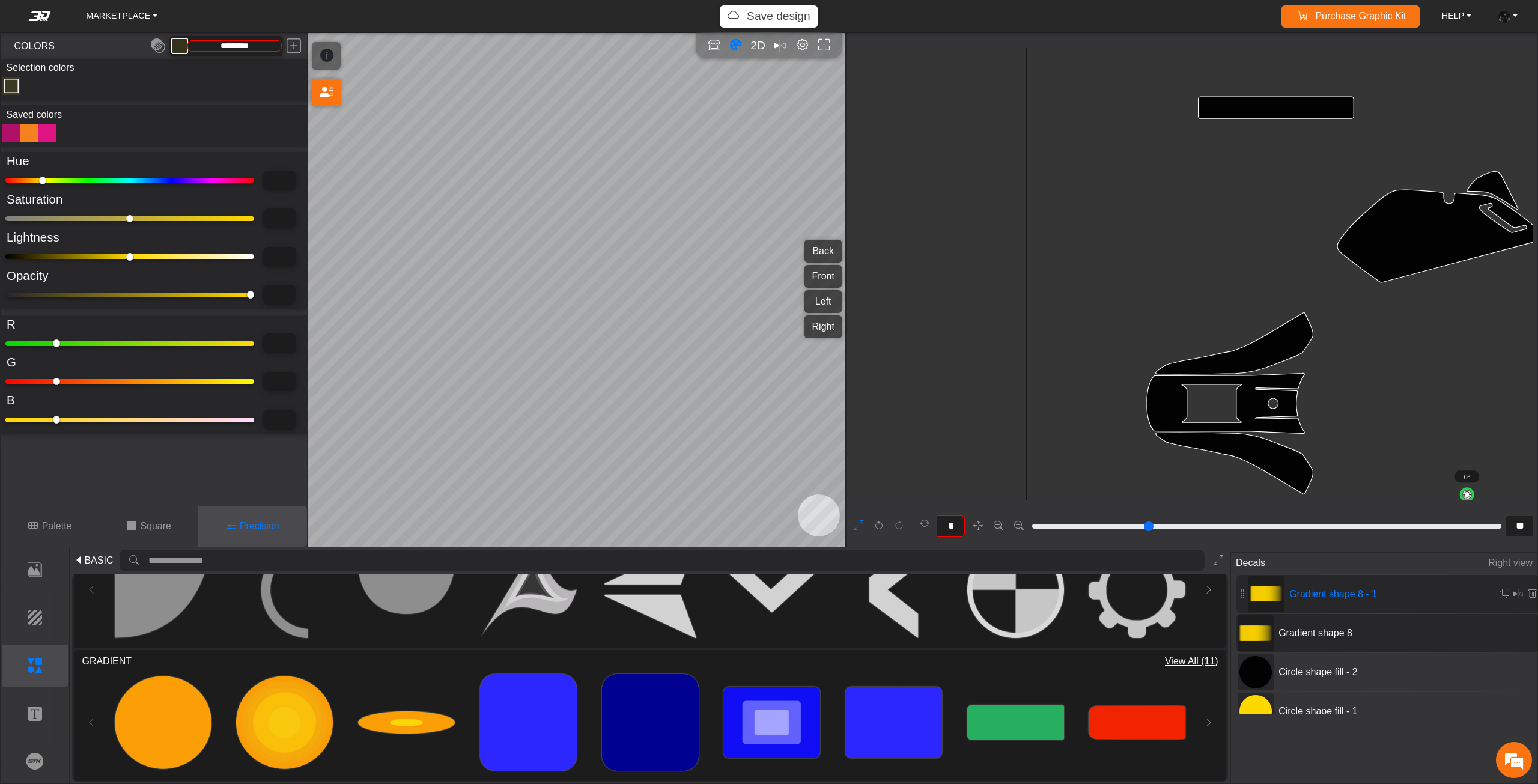
type input "**"
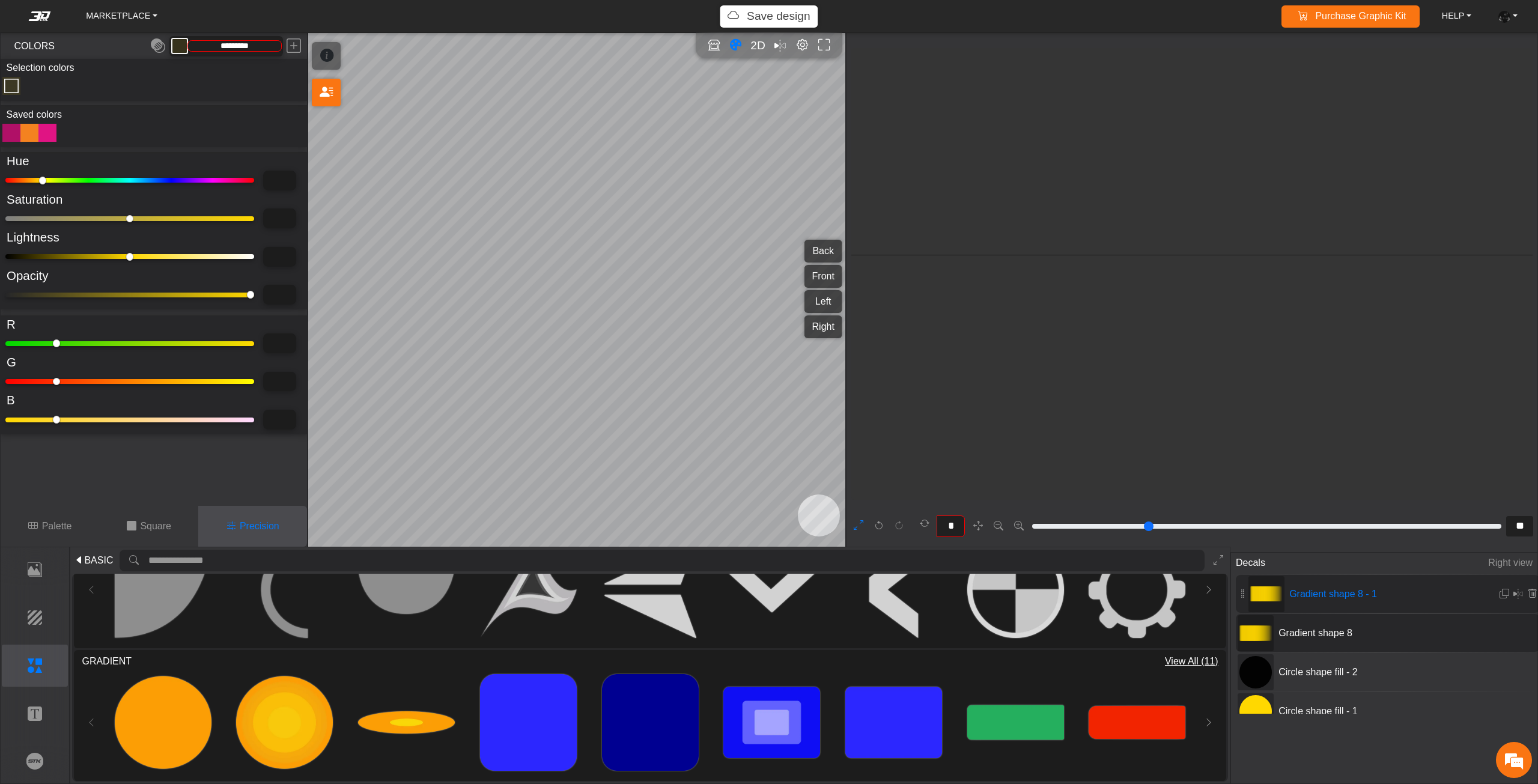
type input "**"
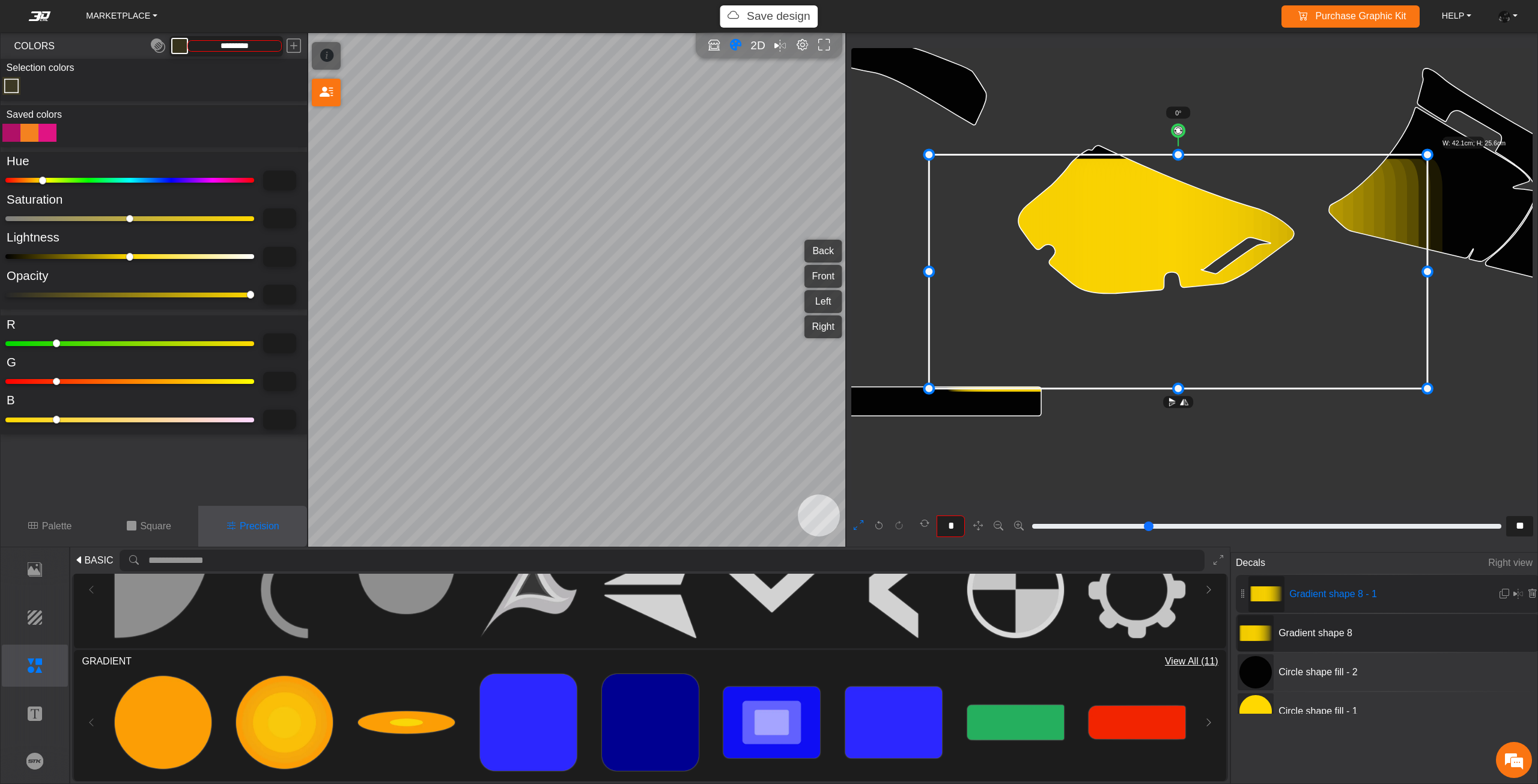
drag, startPoint x: 1293, startPoint y: 296, endPoint x: 1074, endPoint y: 281, distance: 219.5
click at [1081, 281] on icon at bounding box center [1178, 271] width 498 height 234
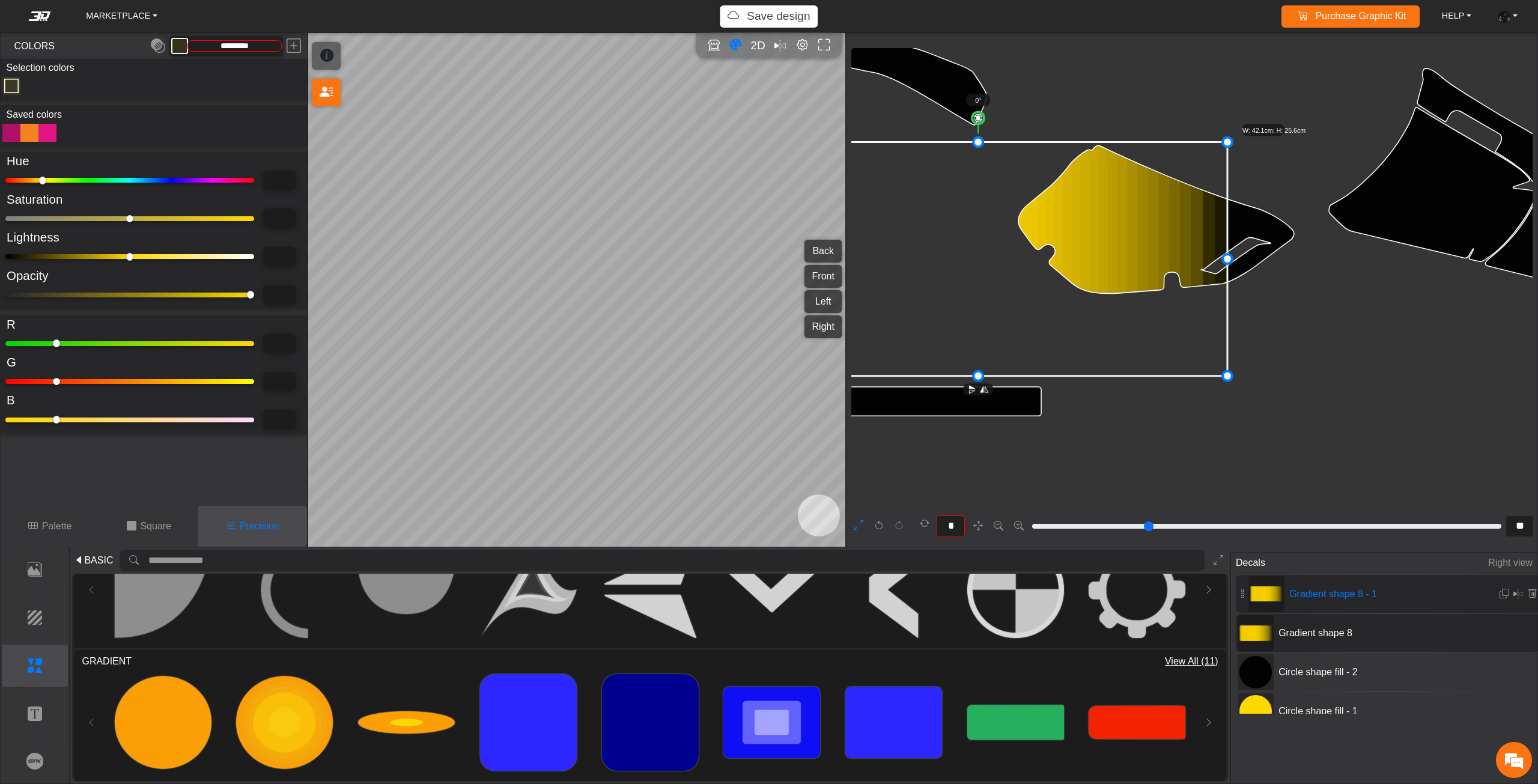
drag, startPoint x: 1112, startPoint y: 286, endPoint x: 1048, endPoint y: 283, distance: 64.1
click at [1048, 283] on icon at bounding box center [978, 258] width 498 height 234
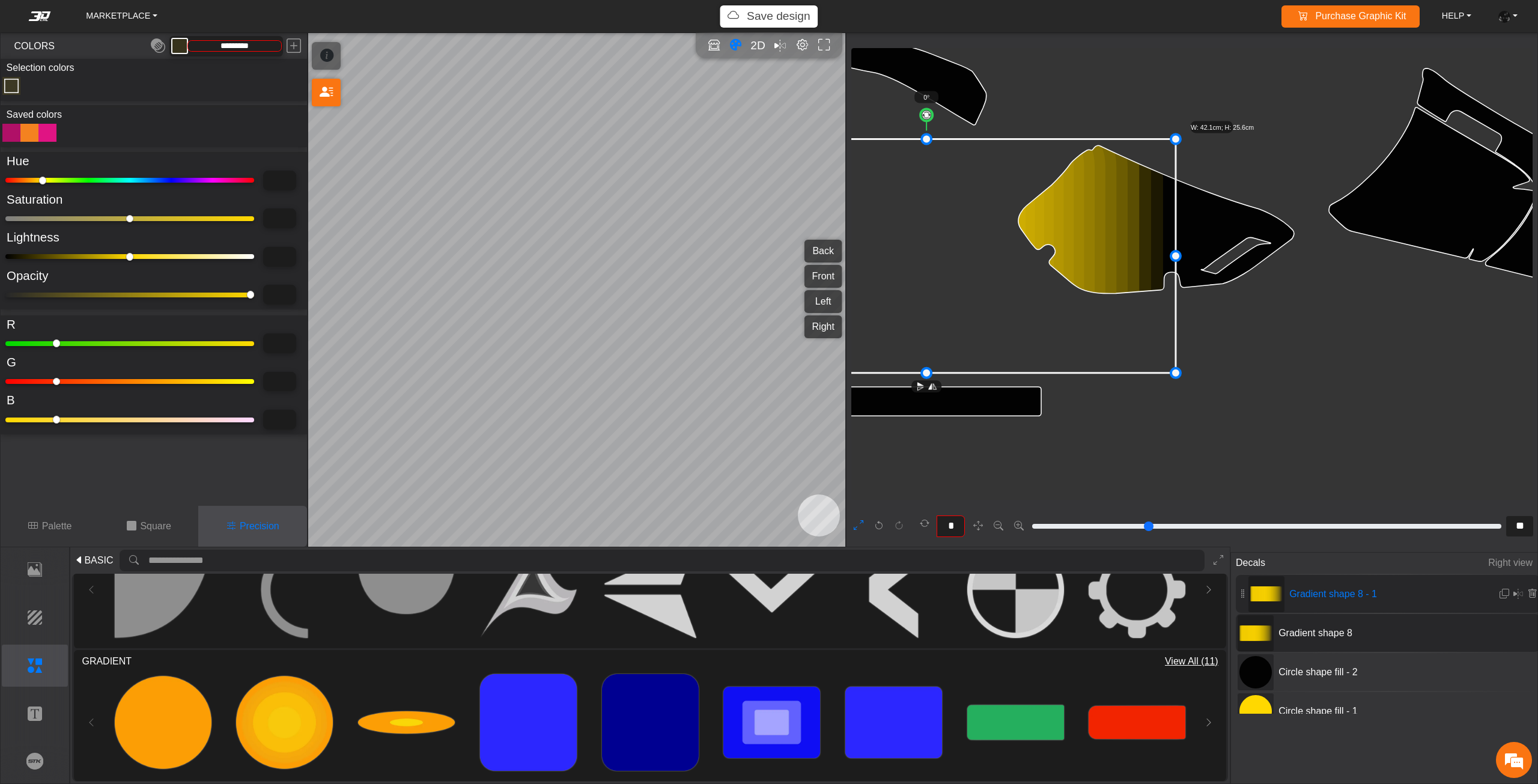
drag, startPoint x: 1048, startPoint y: 283, endPoint x: 1060, endPoint y: 283, distance: 12.0
click at [1060, 283] on icon at bounding box center [926, 255] width 498 height 234
drag, startPoint x: 1060, startPoint y: 283, endPoint x: 1067, endPoint y: 282, distance: 7.1
click at [1067, 282] on icon at bounding box center [929, 255] width 498 height 234
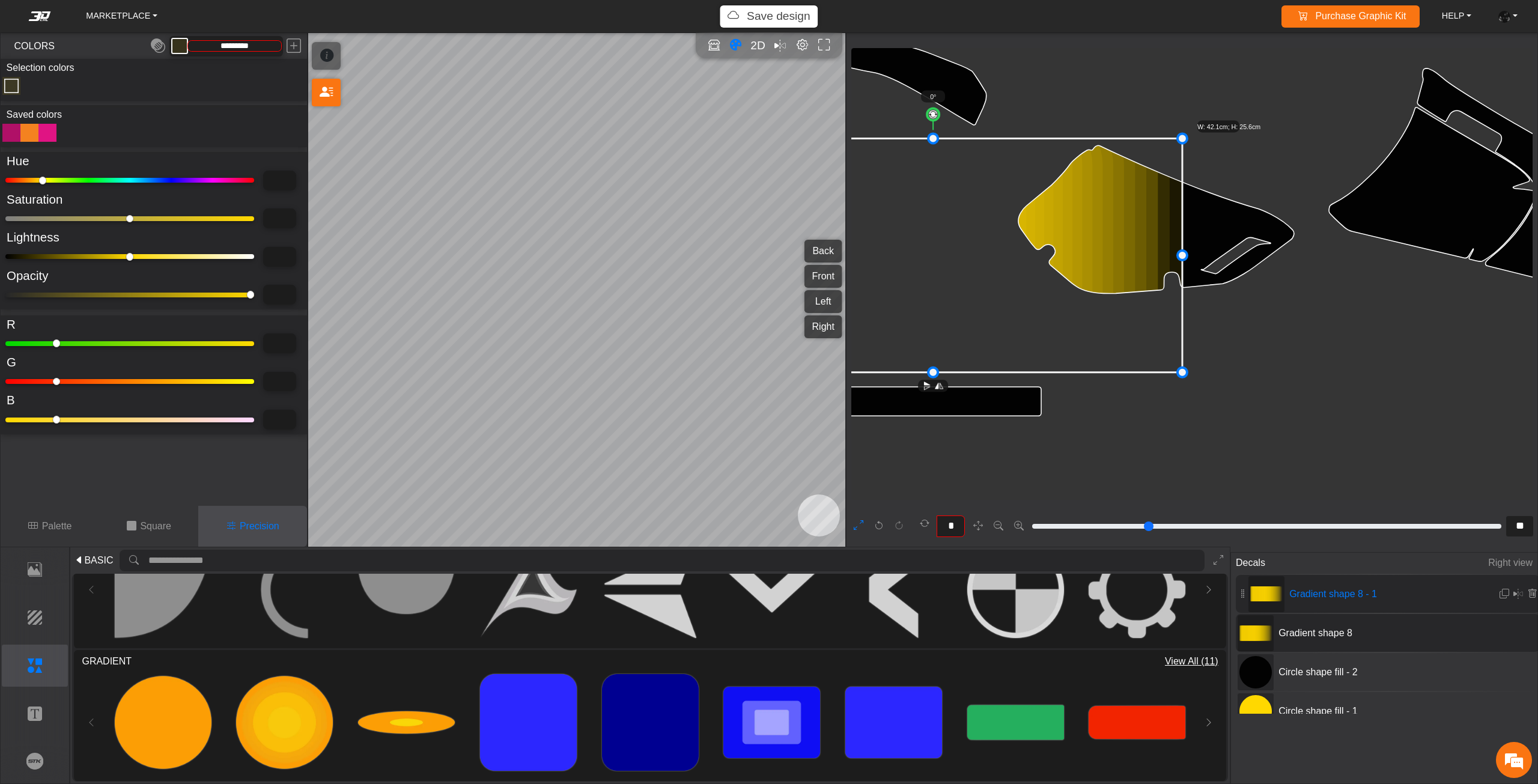
click at [1077, 281] on icon at bounding box center [933, 255] width 498 height 234
click at [1085, 281] on icon at bounding box center [941, 253] width 498 height 234
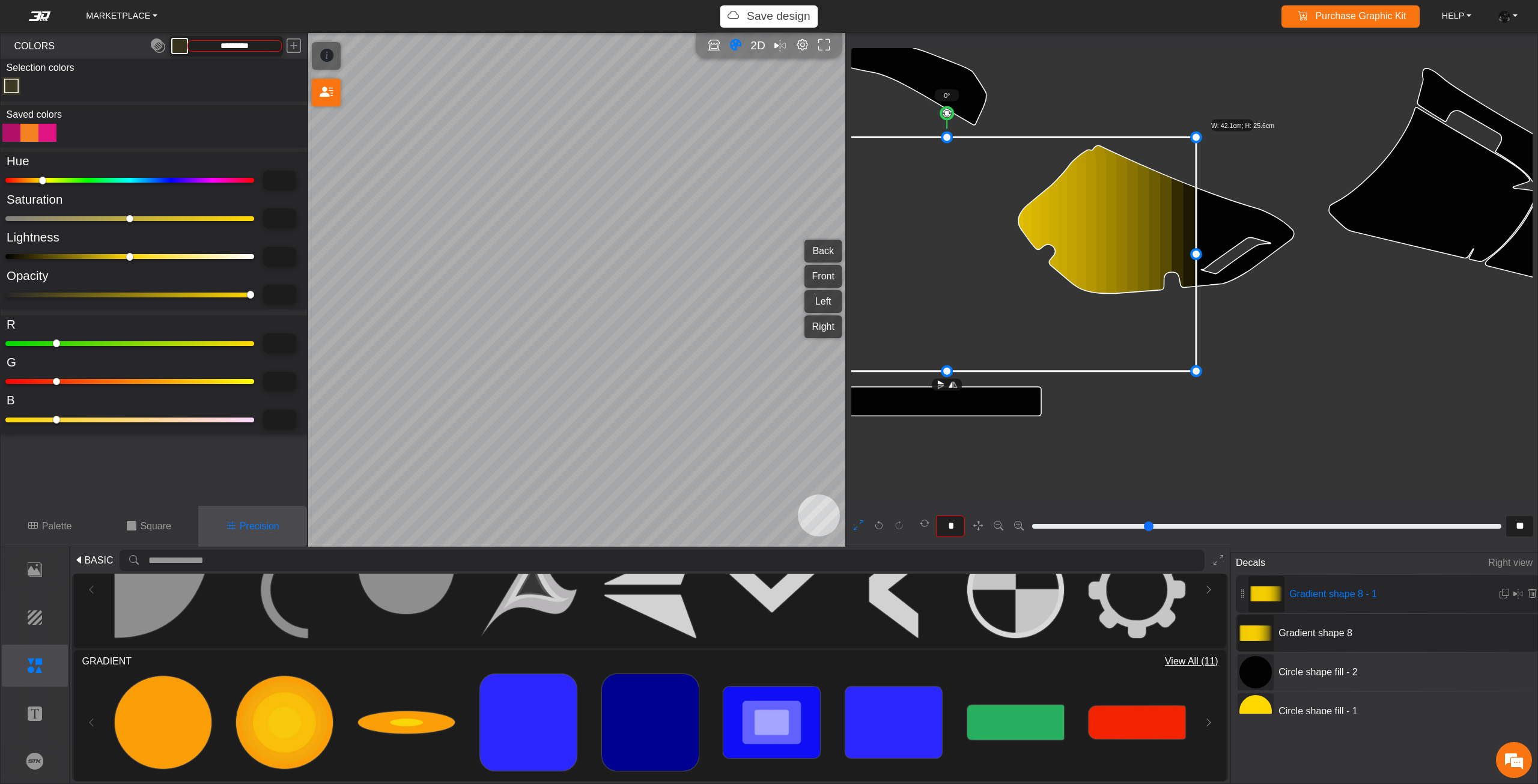
click at [1091, 281] on icon at bounding box center [947, 253] width 498 height 234
click at [1097, 281] on icon at bounding box center [954, 253] width 498 height 234
click at [1101, 281] on icon at bounding box center [955, 253] width 498 height 234
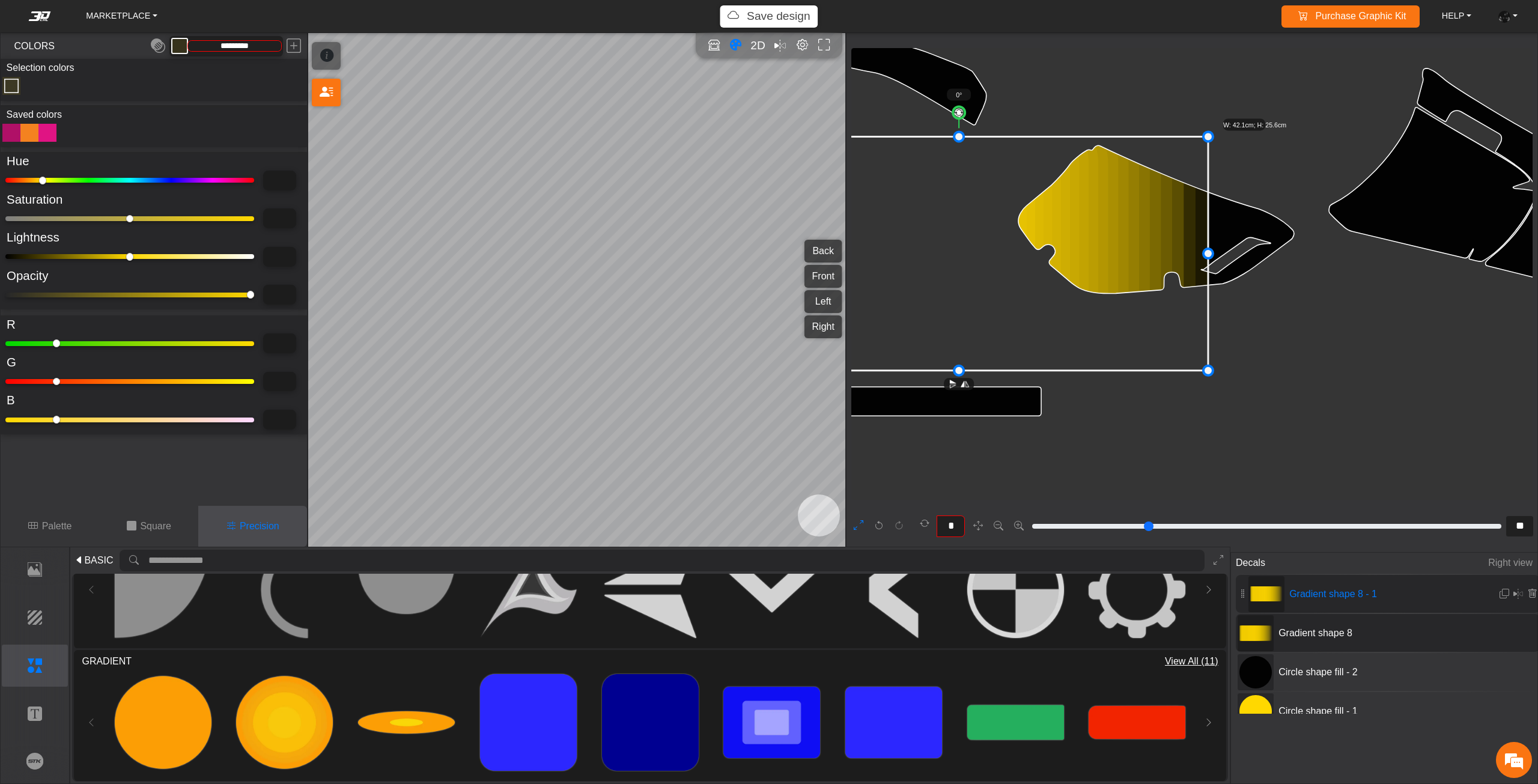
click at [1125, 345] on icon at bounding box center [958, 253] width 498 height 234
drag, startPoint x: 1126, startPoint y: 345, endPoint x: 1133, endPoint y: 344, distance: 7.1
click at [1133, 344] on icon at bounding box center [964, 253] width 498 height 234
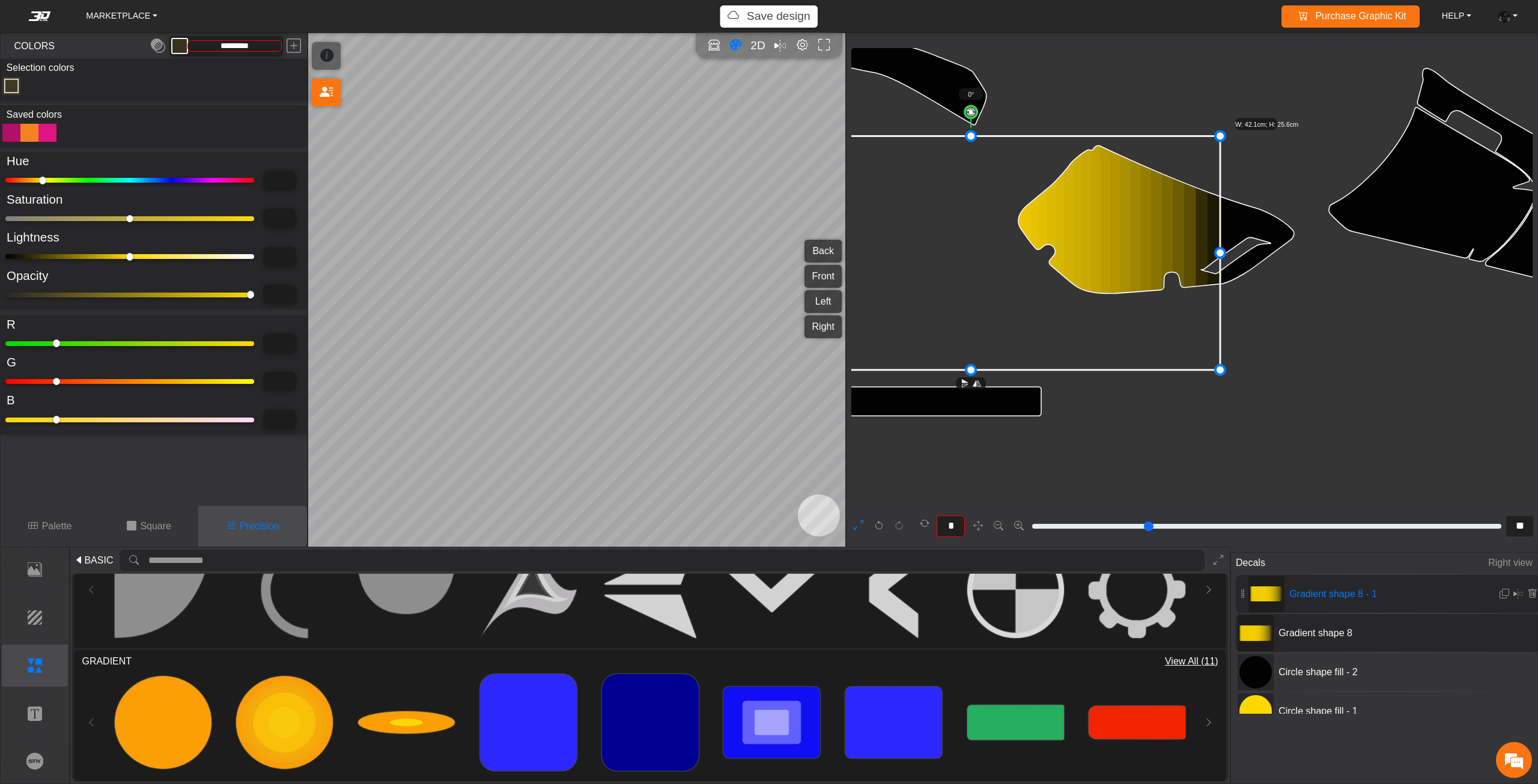
click at [1139, 344] on icon at bounding box center [971, 252] width 498 height 234
click at [1145, 343] on icon at bounding box center [981, 252] width 498 height 234
click at [1148, 343] on icon at bounding box center [981, 252] width 498 height 234
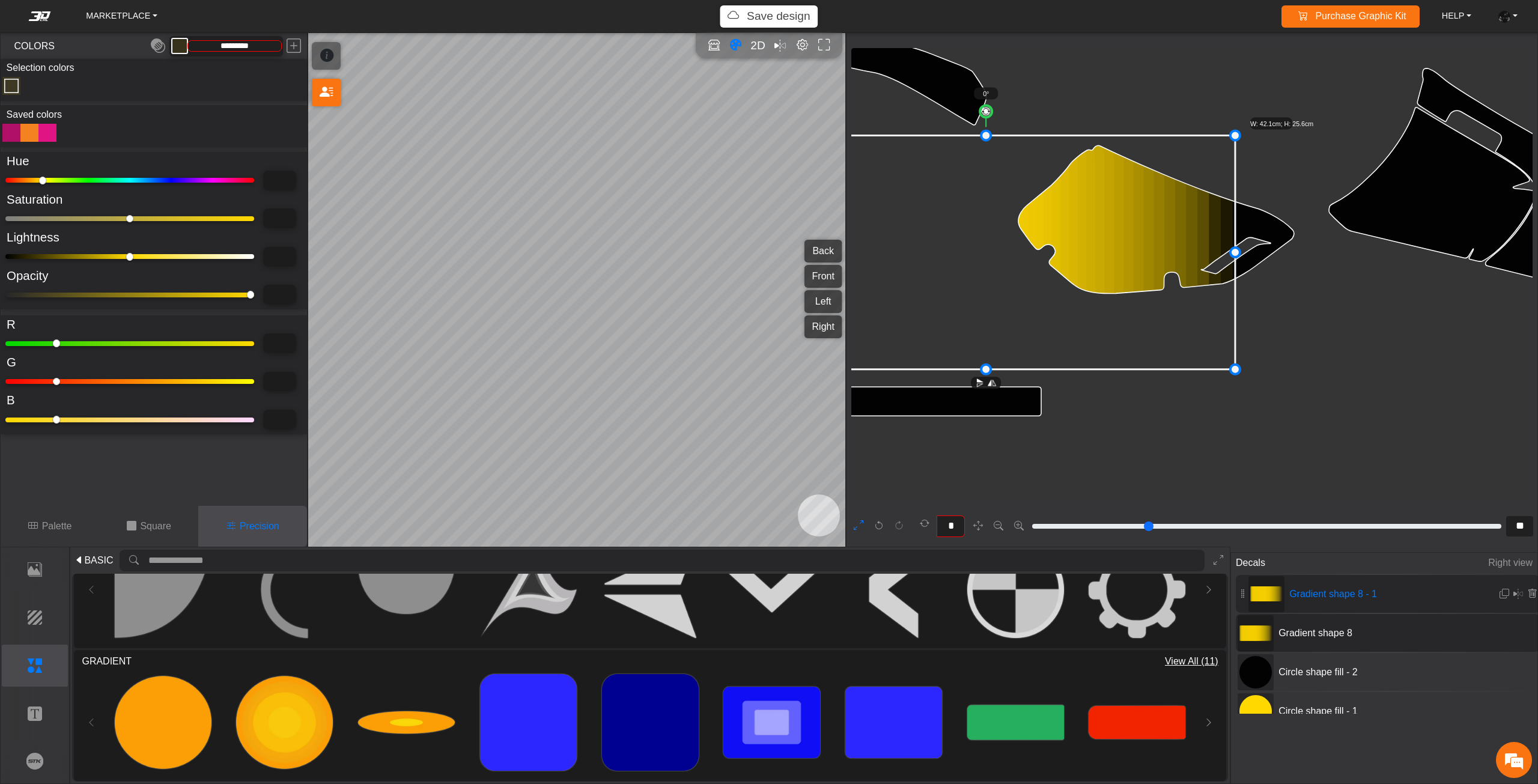
click at [1151, 343] on icon at bounding box center [986, 252] width 498 height 234
click at [1155, 343] on icon at bounding box center [989, 252] width 498 height 234
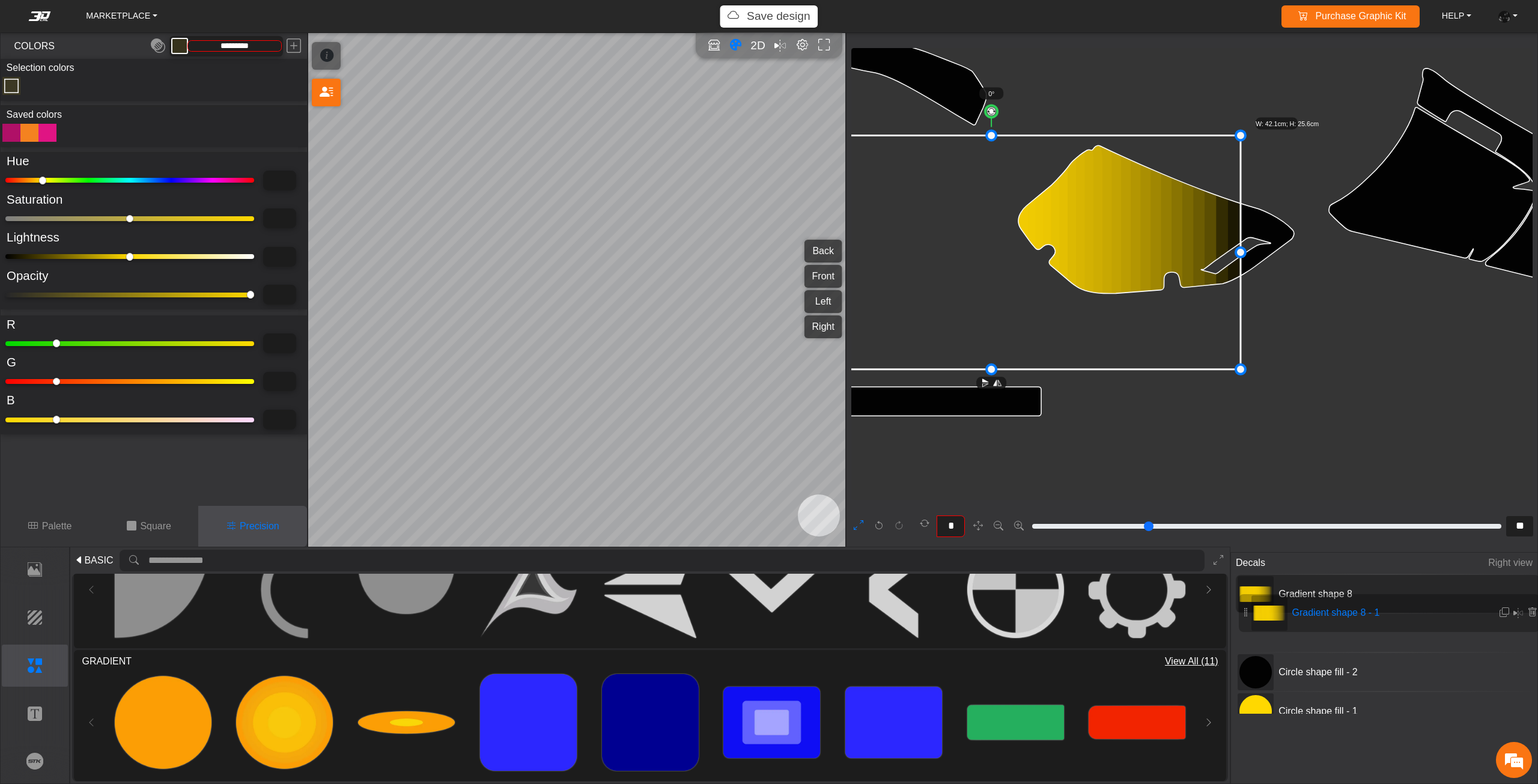
drag, startPoint x: 1241, startPoint y: 599, endPoint x: 1244, endPoint y: 611, distance: 12.4
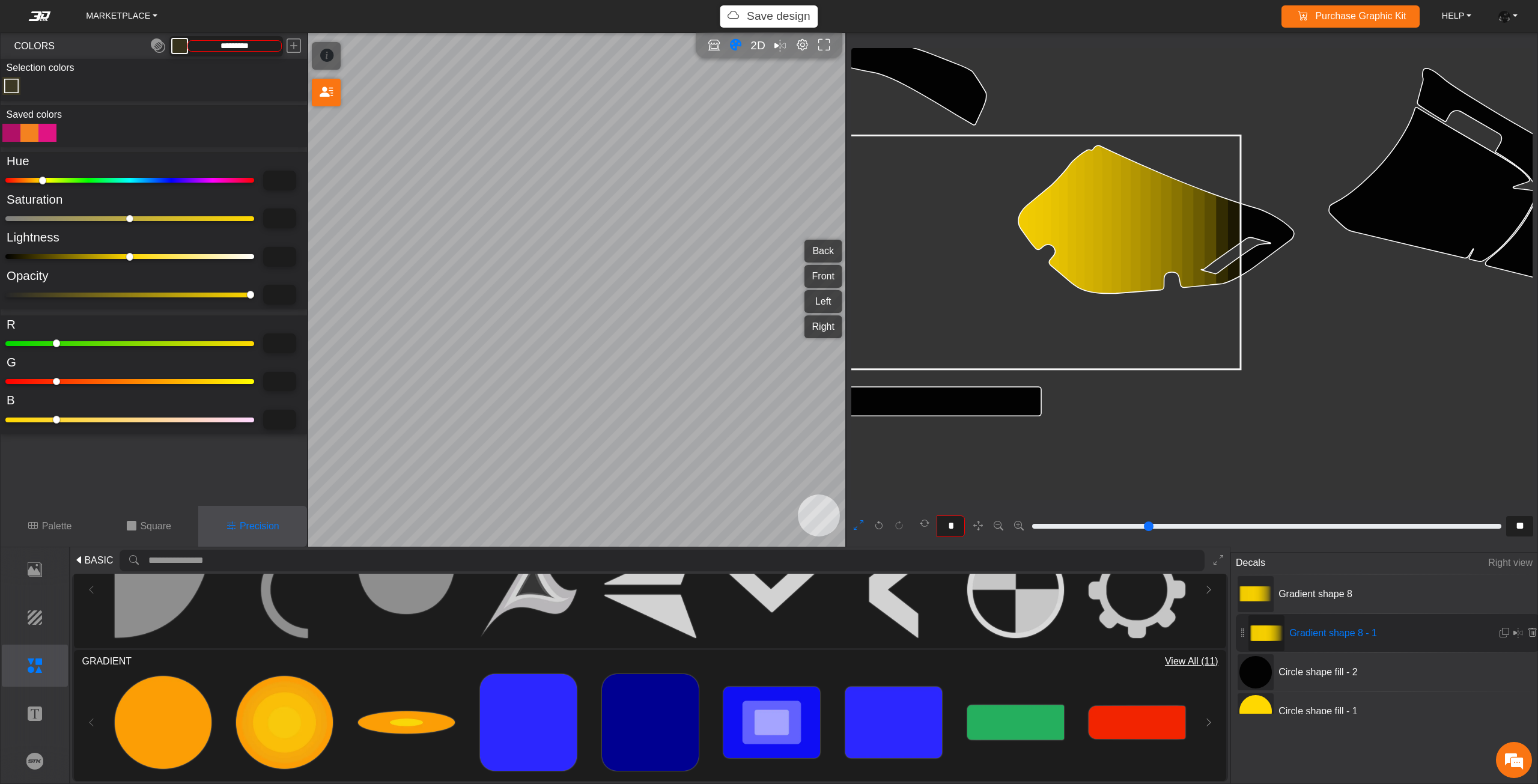
drag, startPoint x: 48, startPoint y: 255, endPoint x: 0, endPoint y: 256, distance: 48.0
type input "*"
click at [6, 256] on input "range" at bounding box center [130, 257] width 249 height 5
type input "*"
type input "*********"
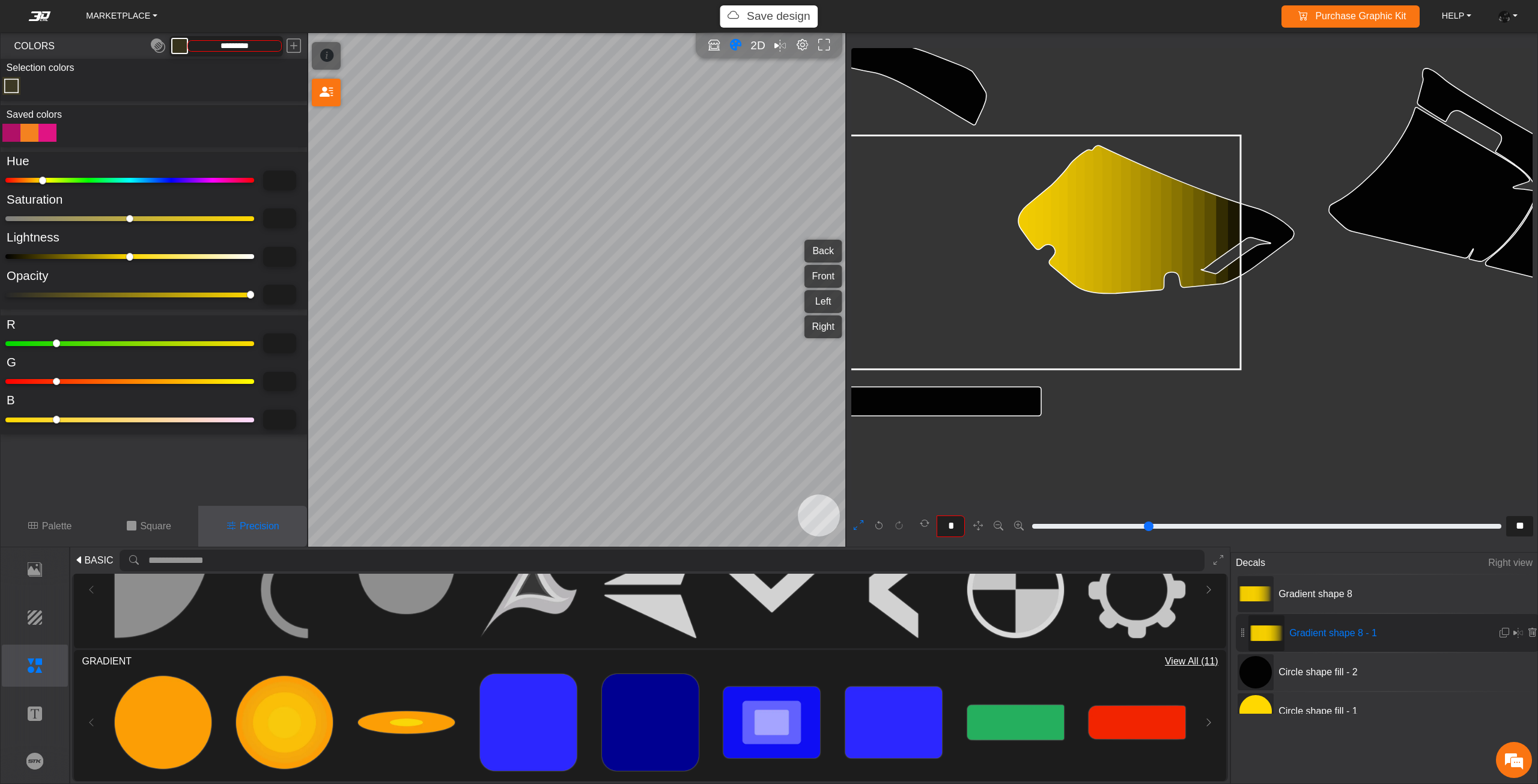
type input "*"
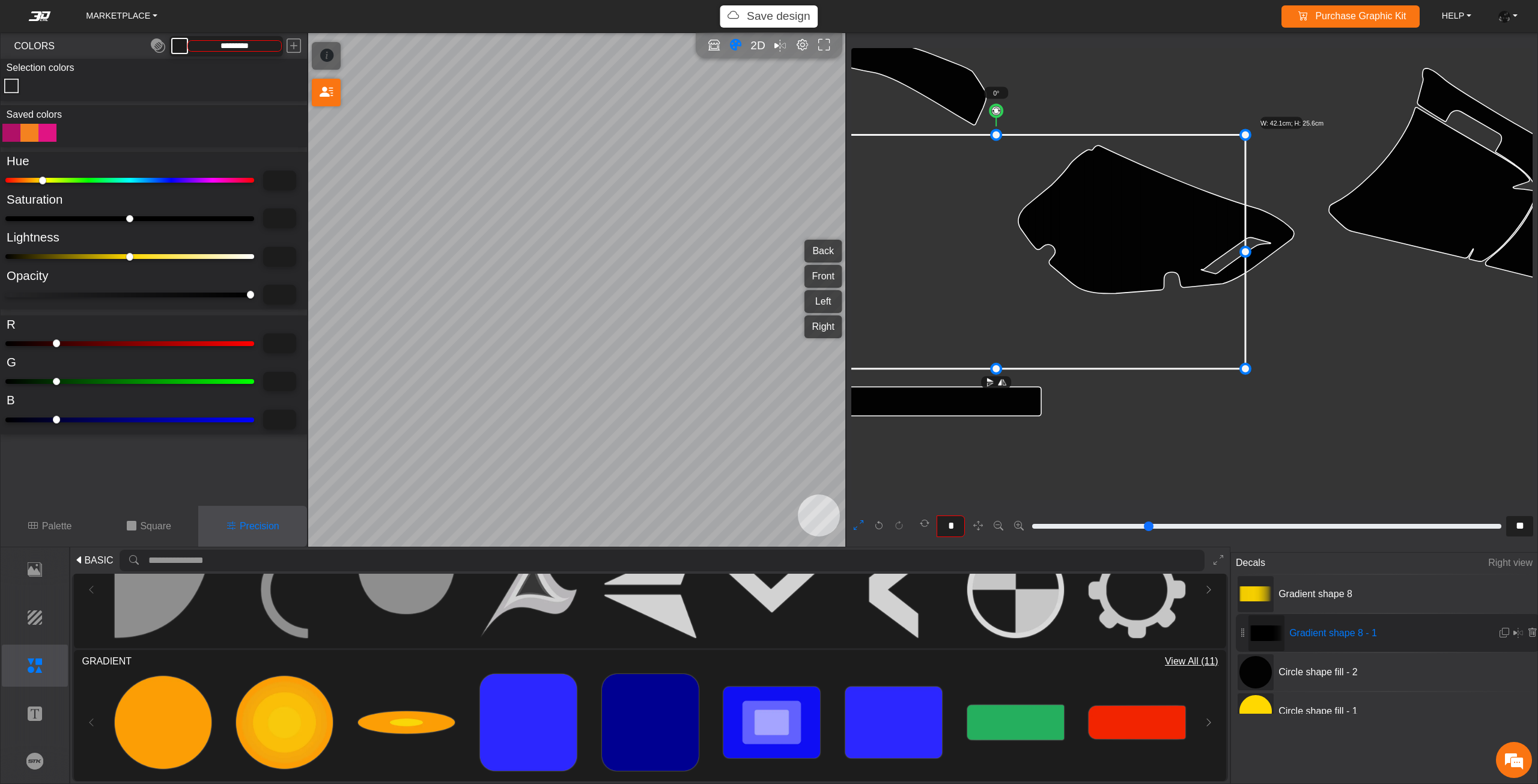
click at [1052, 320] on icon at bounding box center [996, 251] width 498 height 234
drag, startPoint x: 1052, startPoint y: 320, endPoint x: 1038, endPoint y: 320, distance: 14.0
click at [1038, 320] on icon at bounding box center [997, 250] width 498 height 234
drag, startPoint x: 1038, startPoint y: 320, endPoint x: 1032, endPoint y: 320, distance: 6.0
click at [1032, 320] on icon at bounding box center [978, 250] width 498 height 234
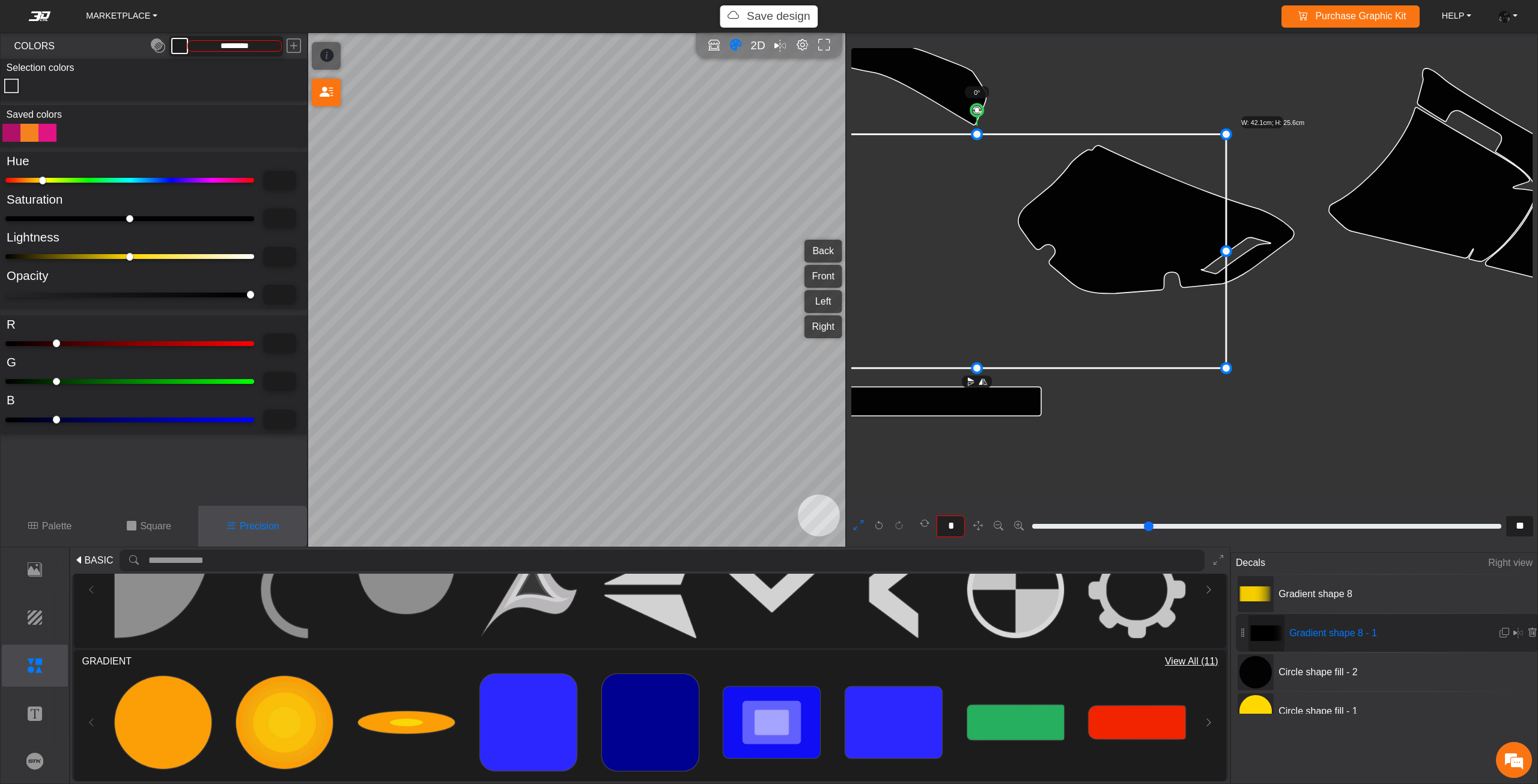
drag, startPoint x: 26, startPoint y: 259, endPoint x: 39, endPoint y: 260, distance: 13.0
type input "****"
click at [39, 259] on input "range" at bounding box center [130, 257] width 249 height 5
type input "****"
type input "*********"
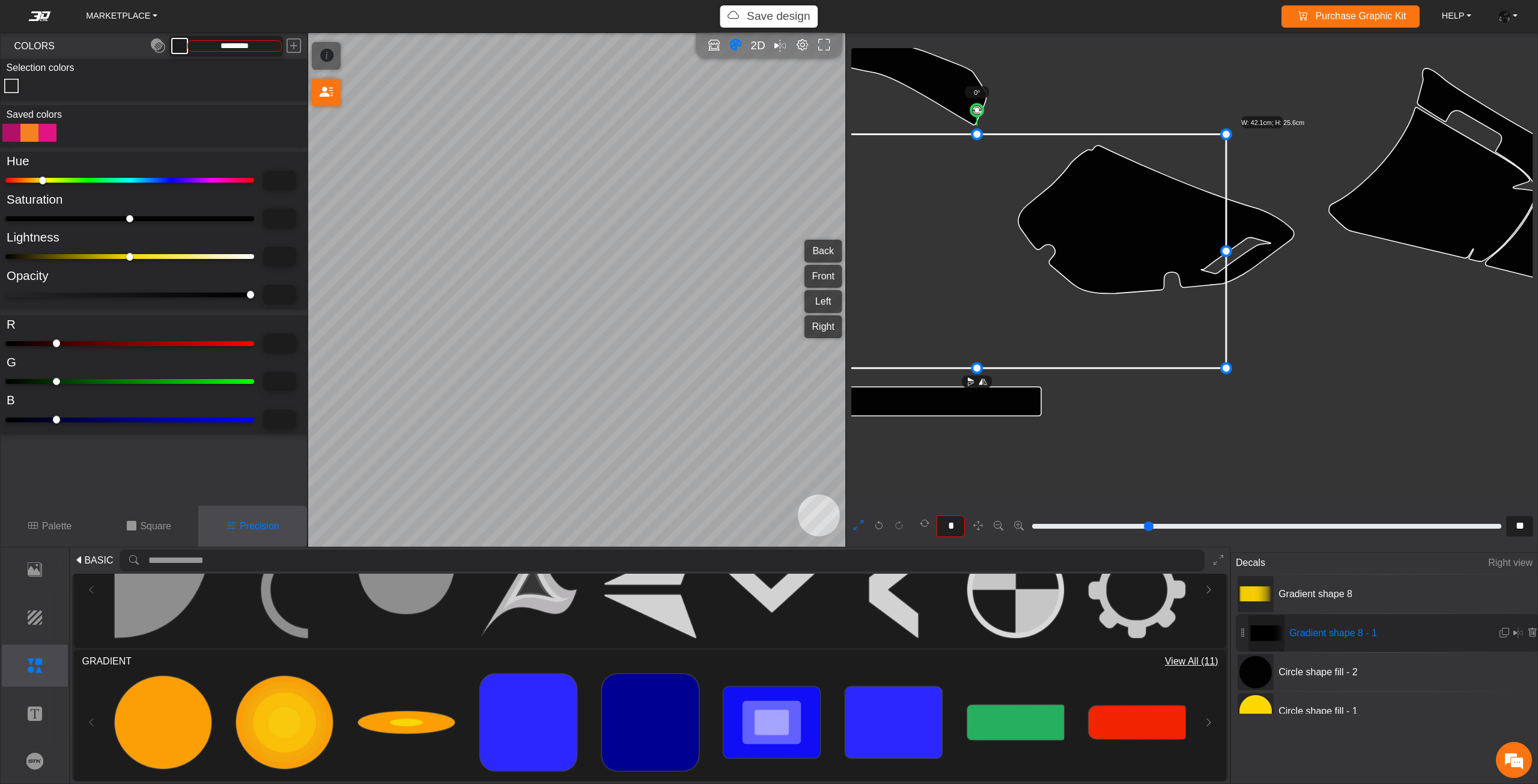
type input "****"
type input "**"
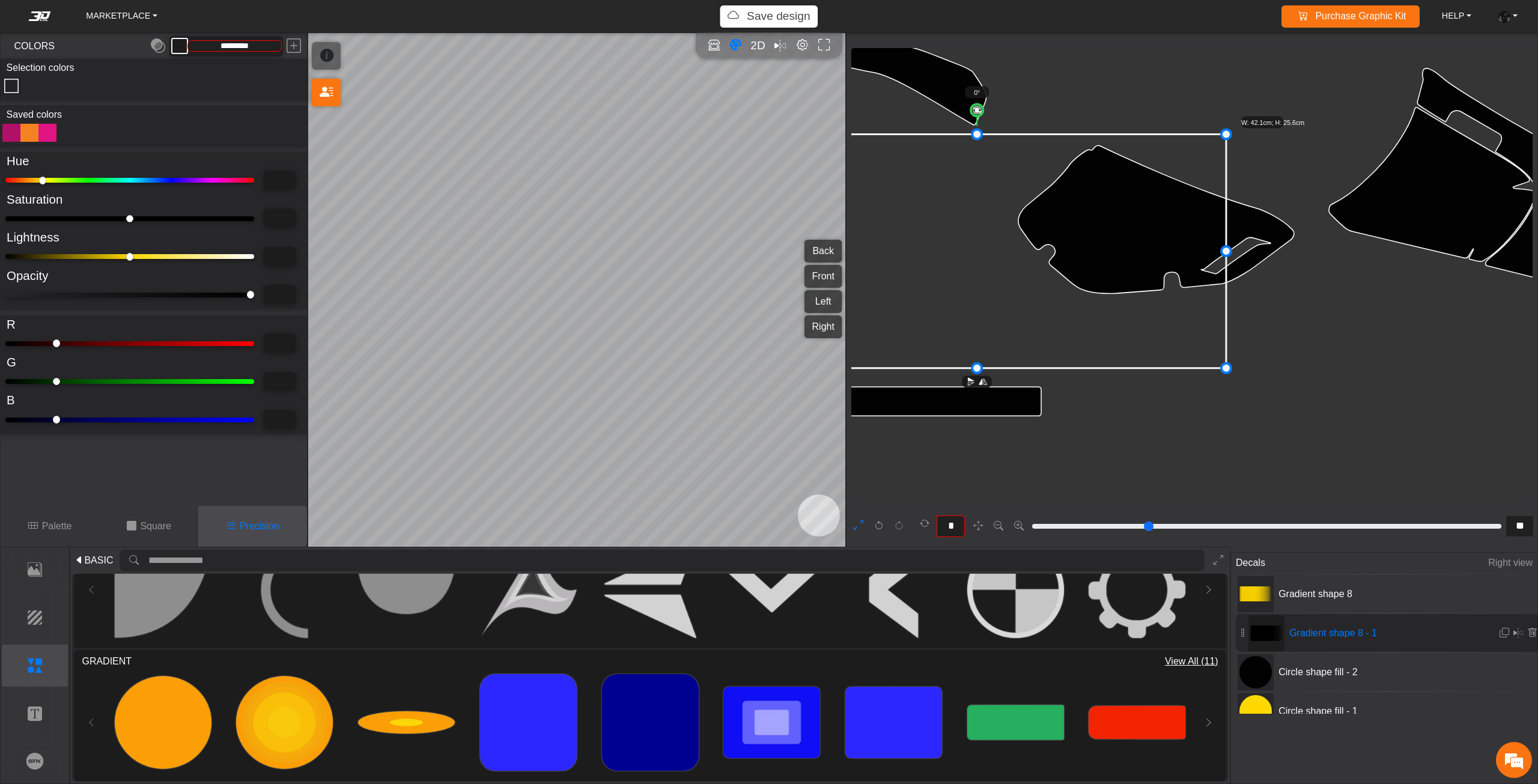
type input "**"
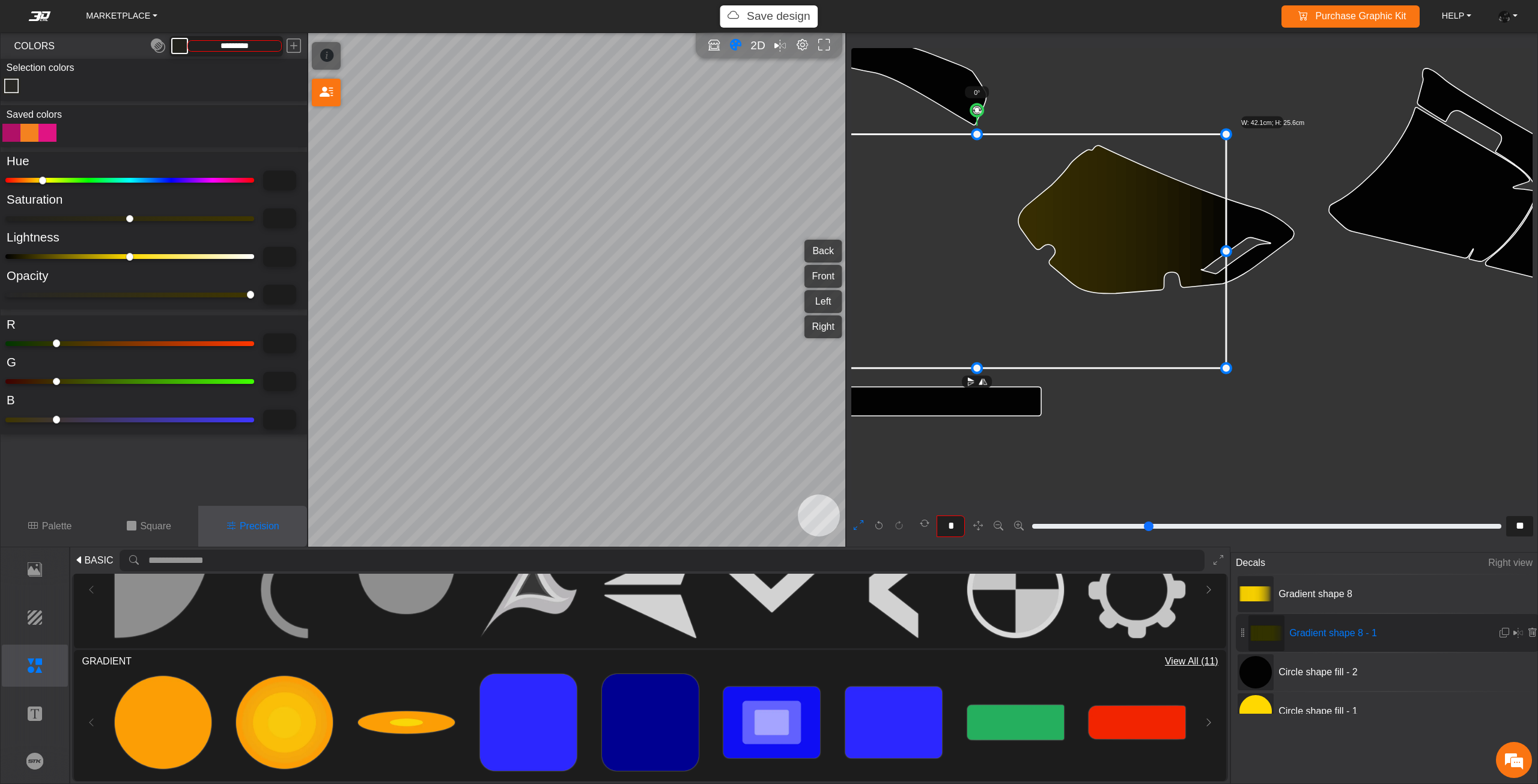
type input "****"
click at [45, 259] on input "range" at bounding box center [130, 257] width 249 height 5
type input "****"
type input "*********"
type input "****"
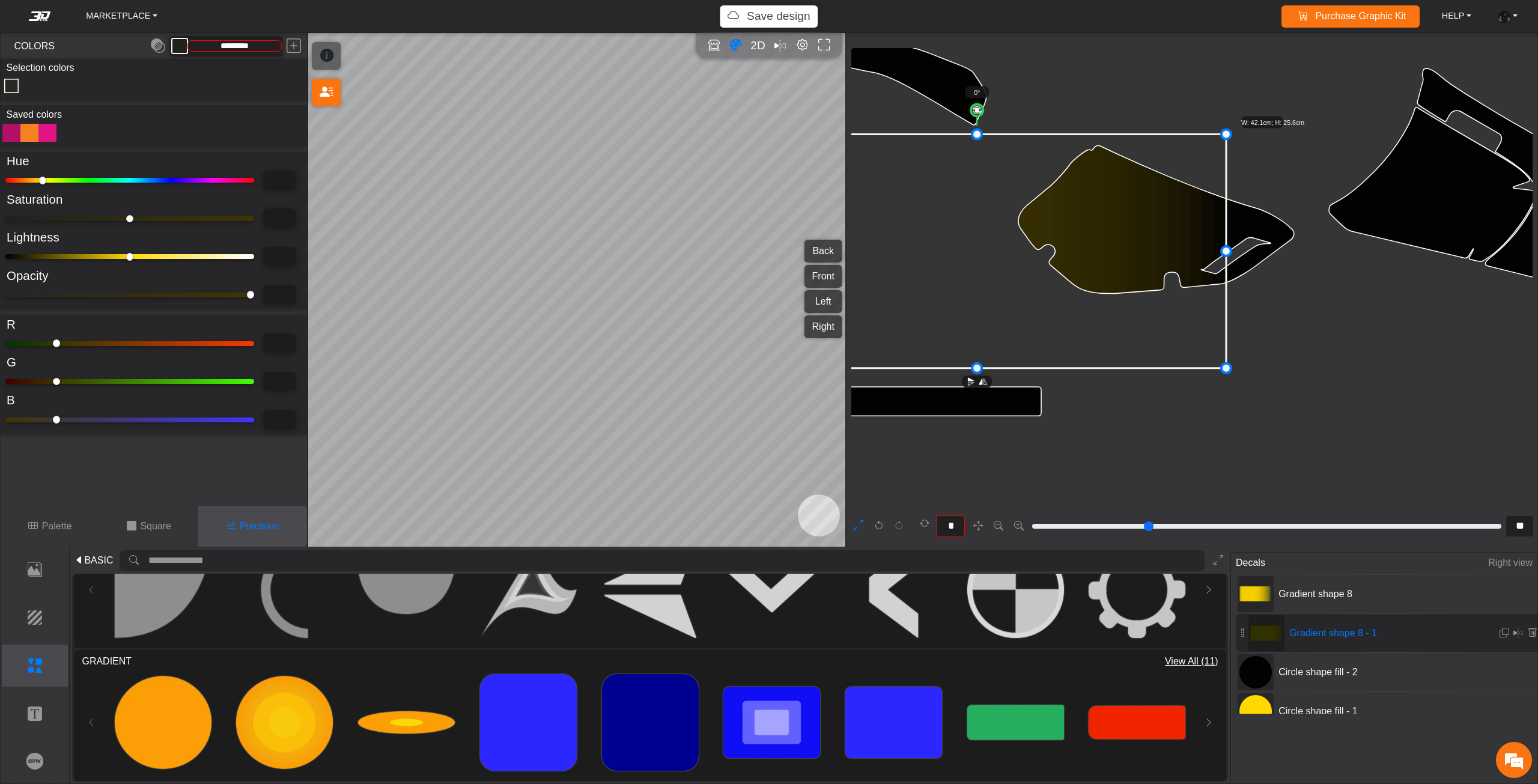
type input "****"
type input "**"
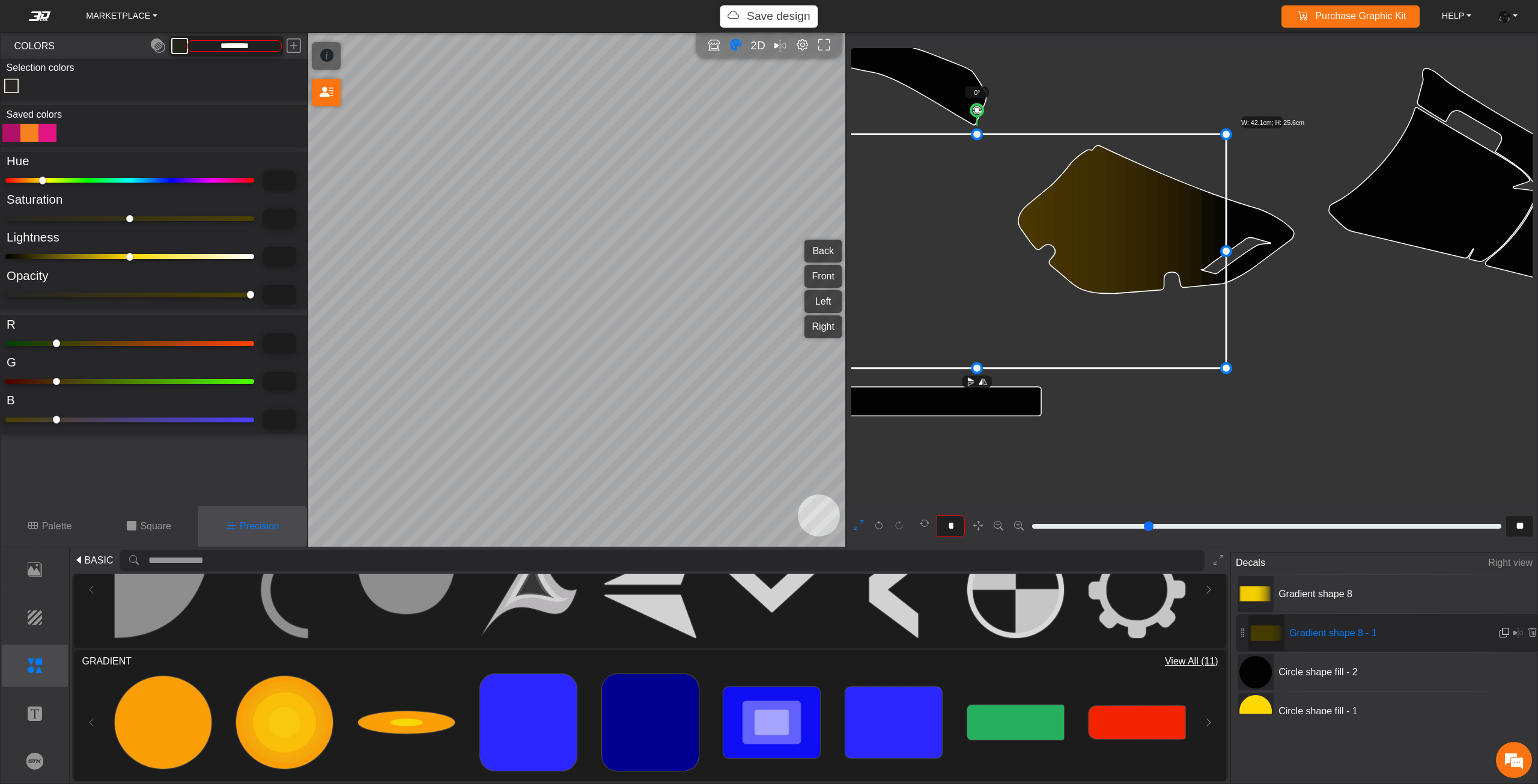
click at [1501, 628] on em at bounding box center [1505, 633] width 10 height 10
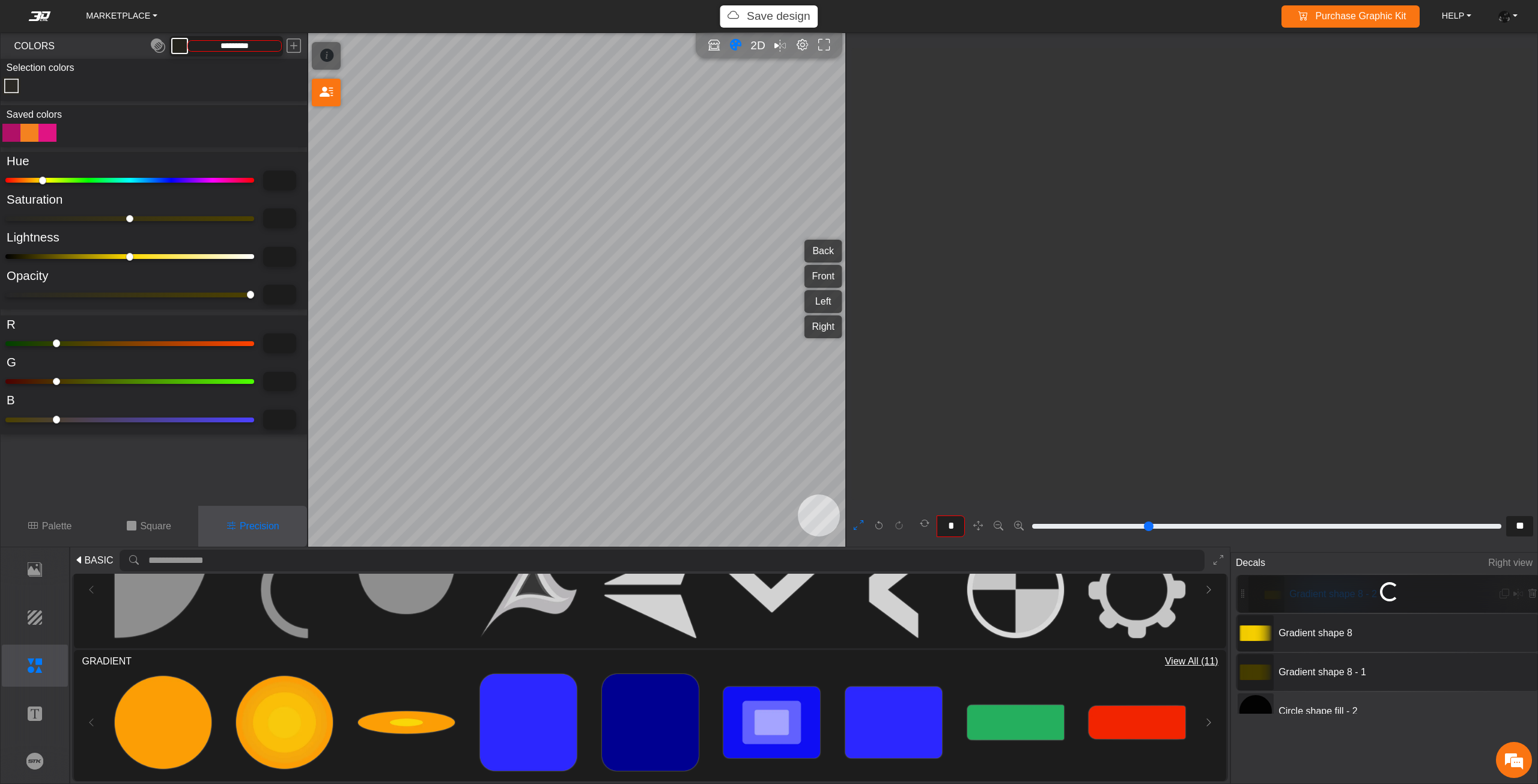
type input "**"
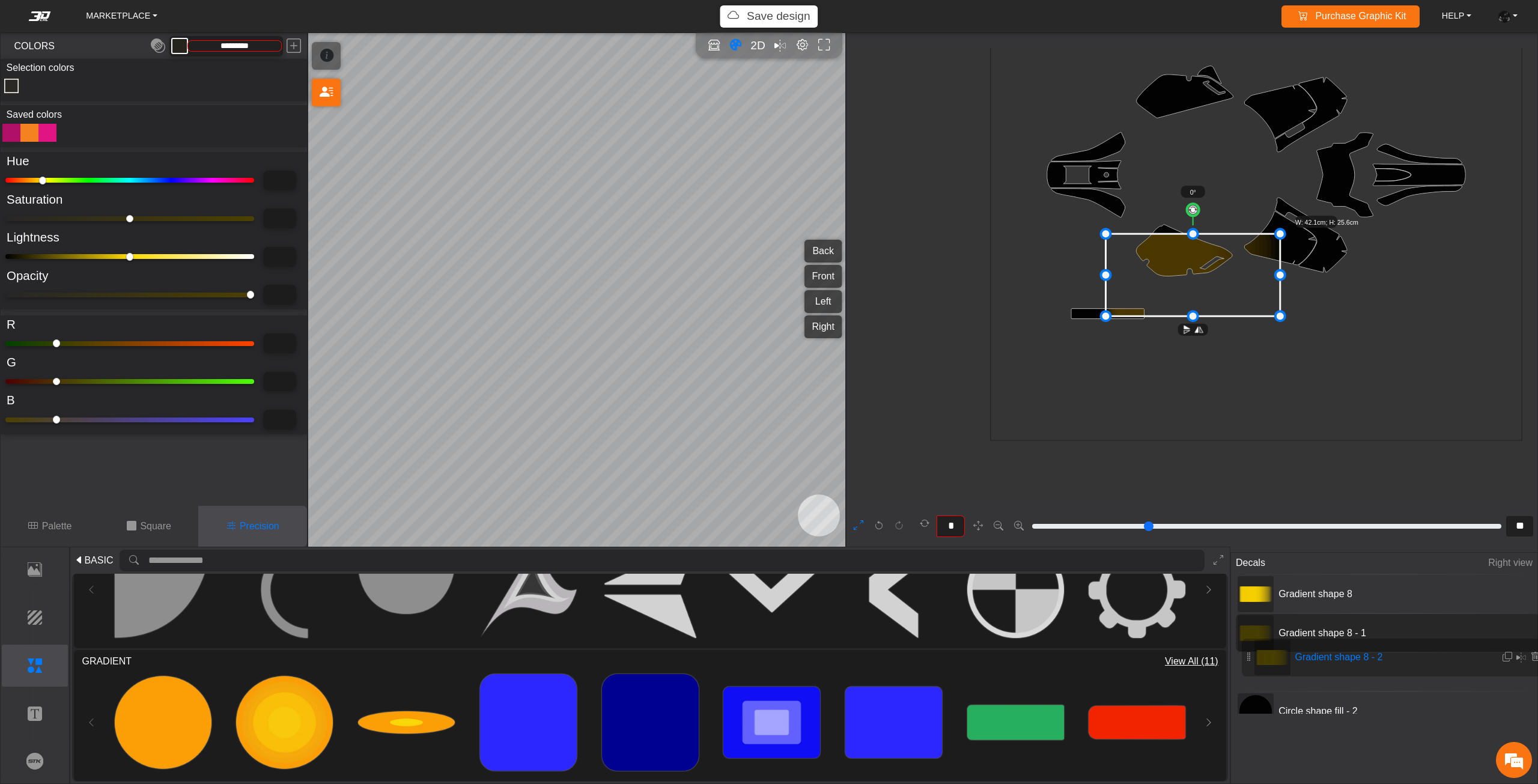
drag, startPoint x: 1244, startPoint y: 593, endPoint x: 1247, endPoint y: 663, distance: 70.1
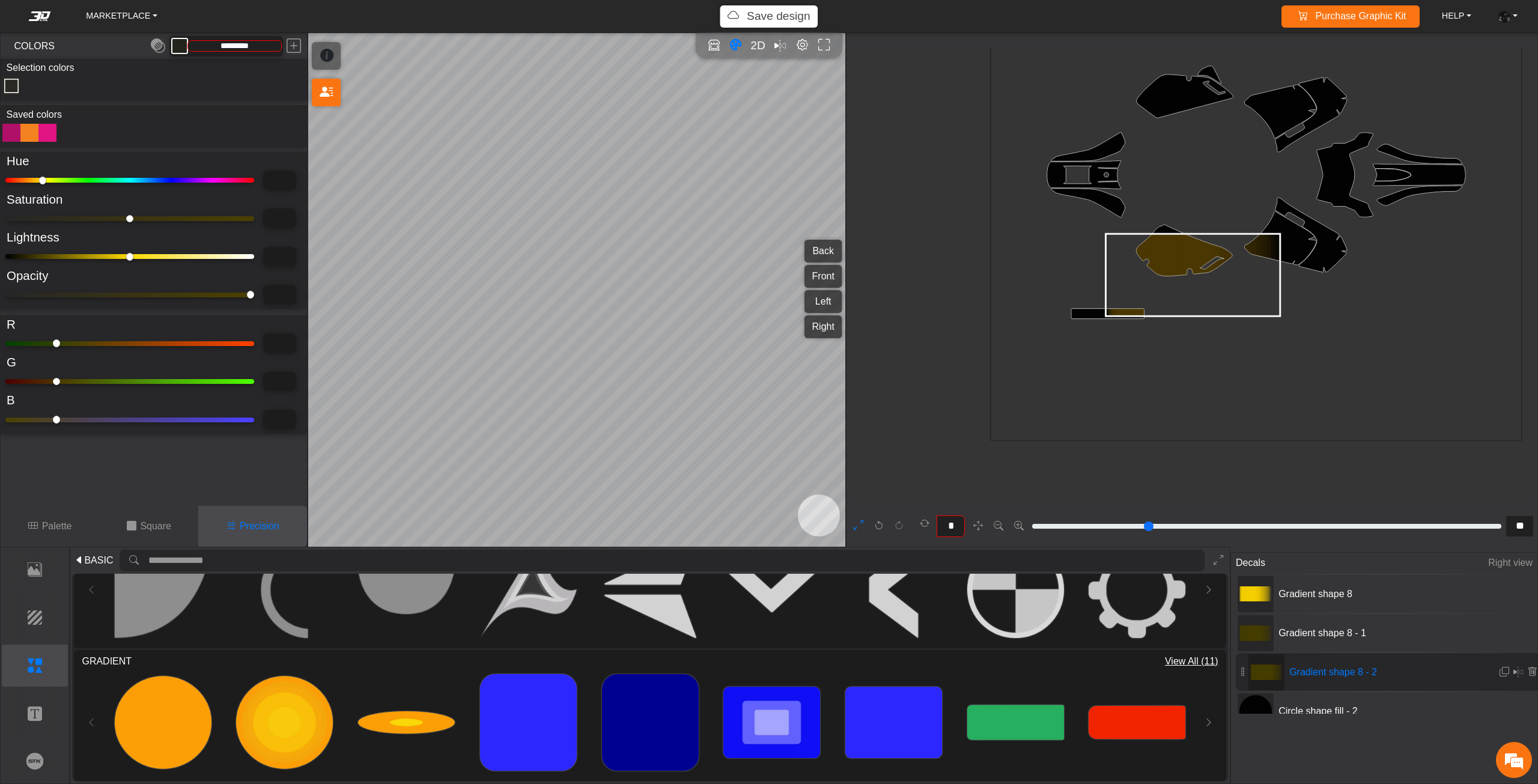
drag, startPoint x: 52, startPoint y: 259, endPoint x: 60, endPoint y: 259, distance: 8.0
type input "****"
click at [60, 259] on input "range" at bounding box center [130, 257] width 249 height 5
type input "****"
type input "*********"
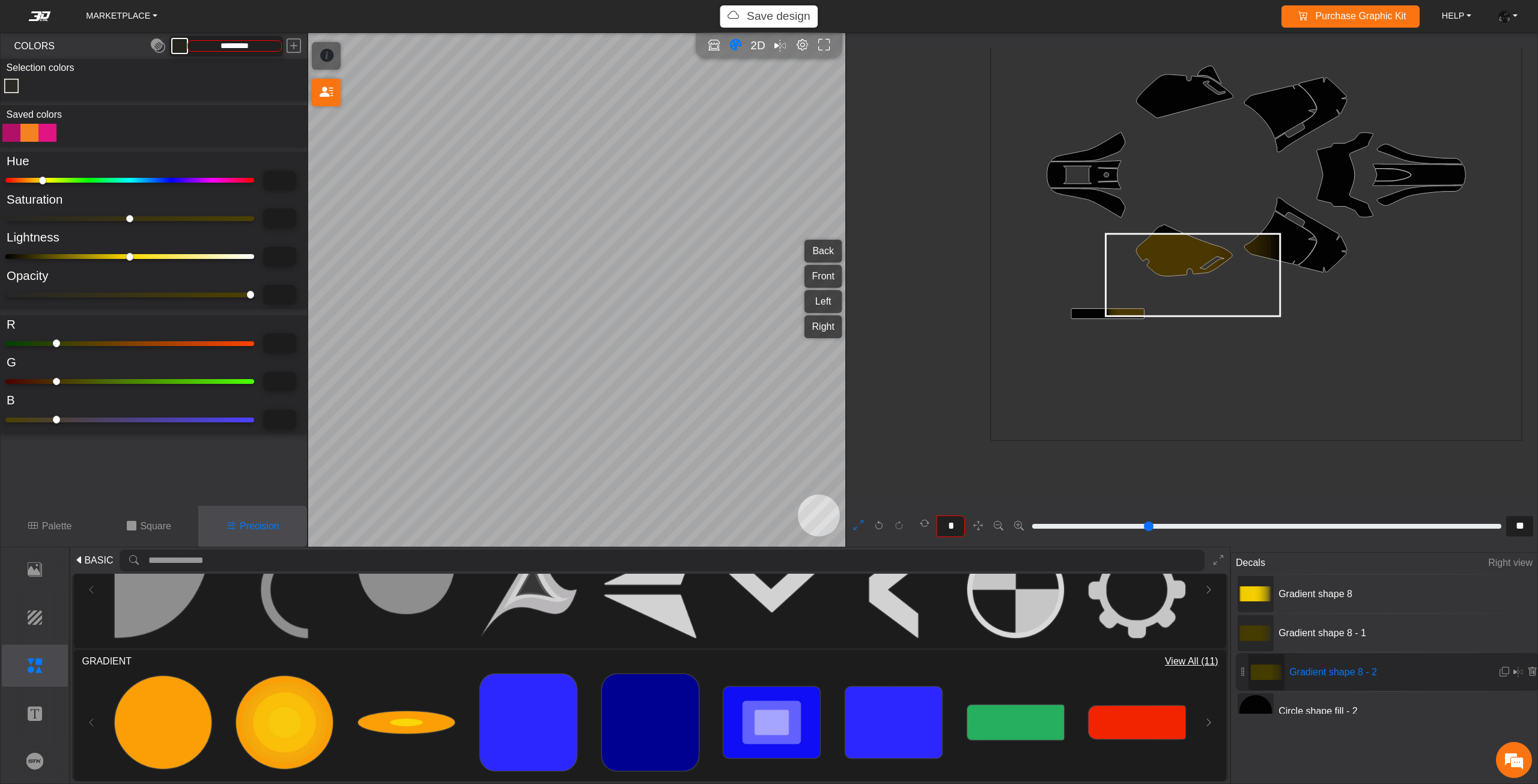
type input "****"
type input "***"
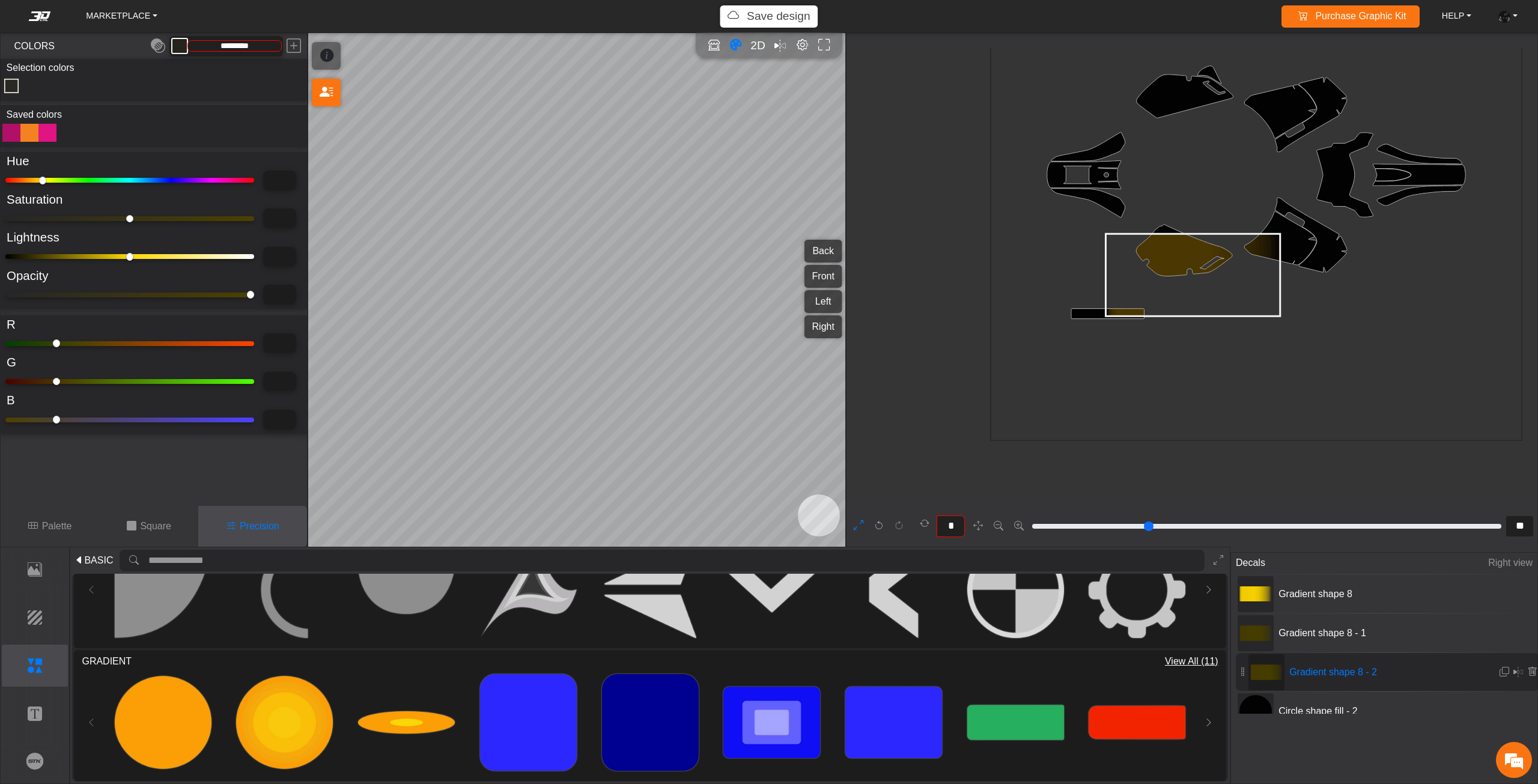
type input "***"
type input "**"
drag, startPoint x: 72, startPoint y: 257, endPoint x: 79, endPoint y: 257, distance: 7.0
type input "****"
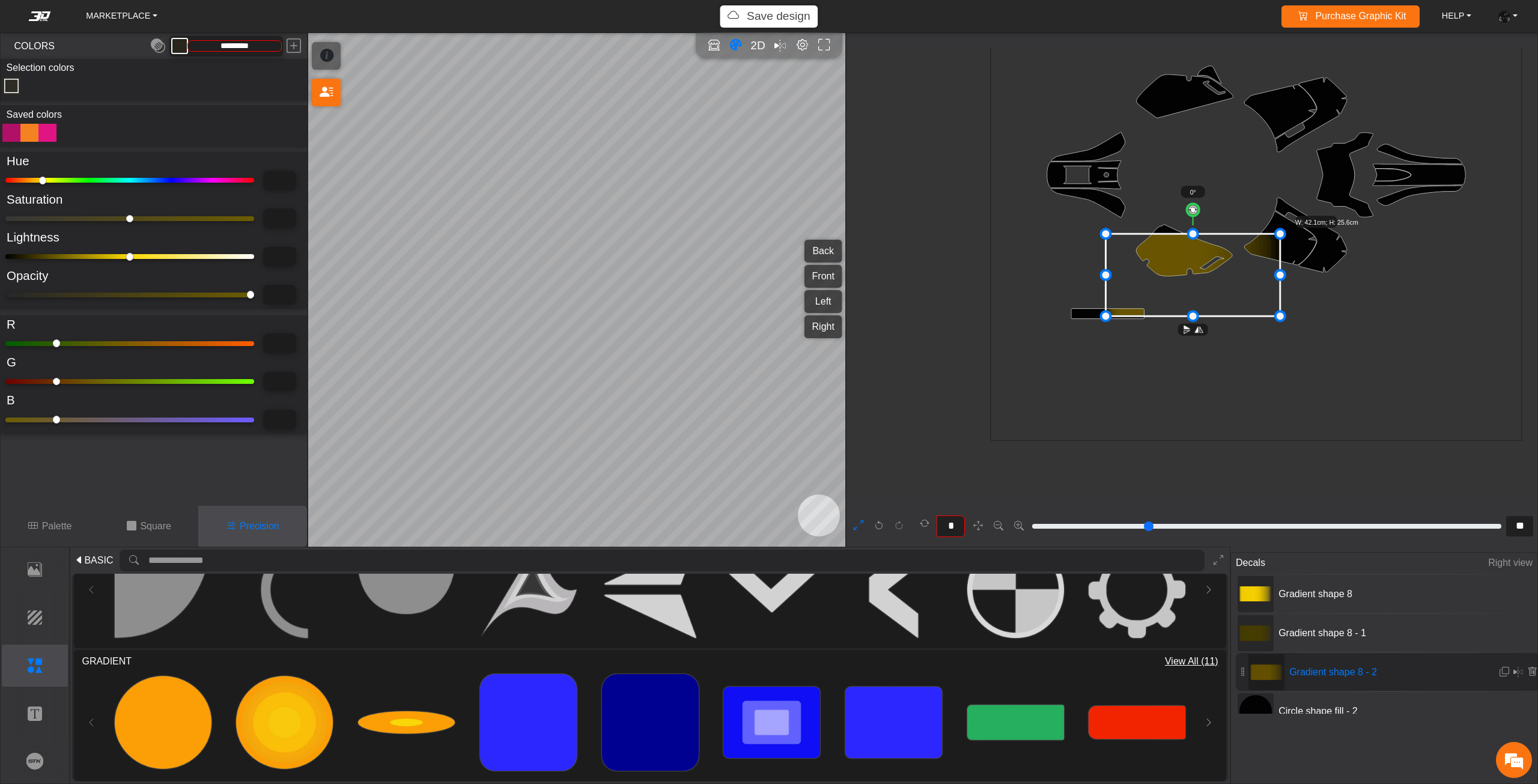
click at [78, 257] on input "range" at bounding box center [130, 257] width 249 height 5
type input "****"
type input "*********"
type input "****"
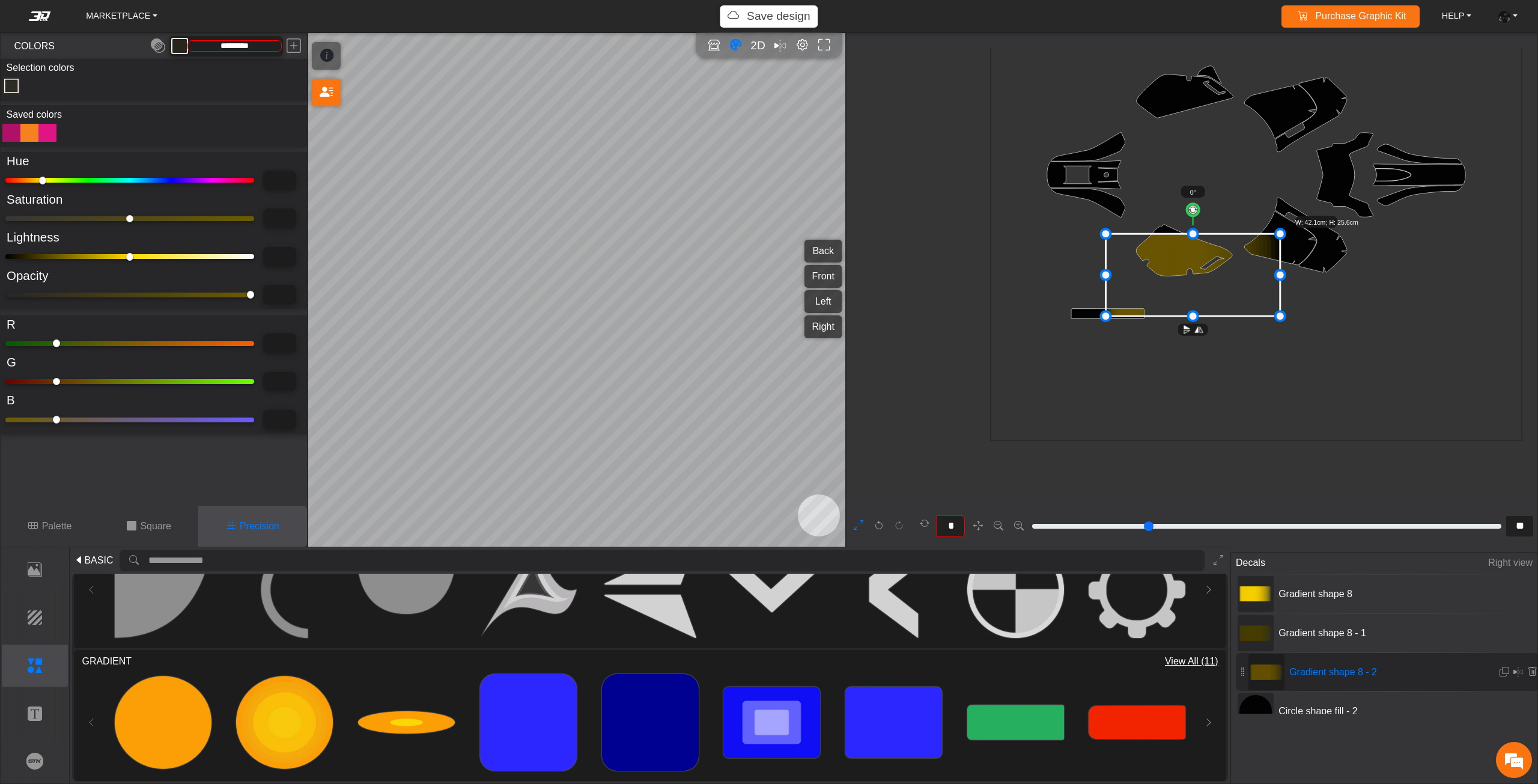
type input "****"
type input "***"
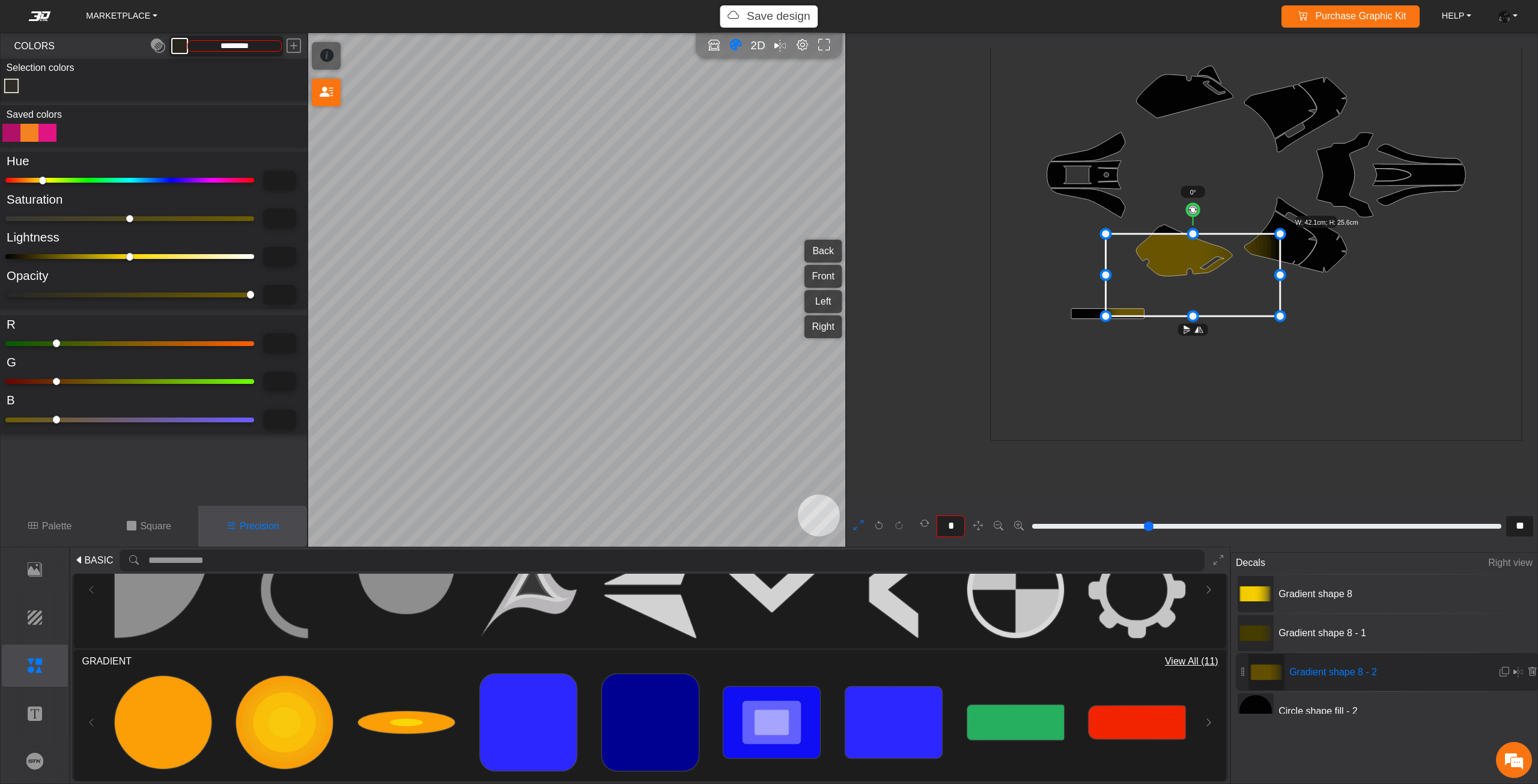
type input "***"
type input "****"
click at [81, 257] on input "range" at bounding box center [130, 257] width 249 height 5
type input "****"
type input "*********"
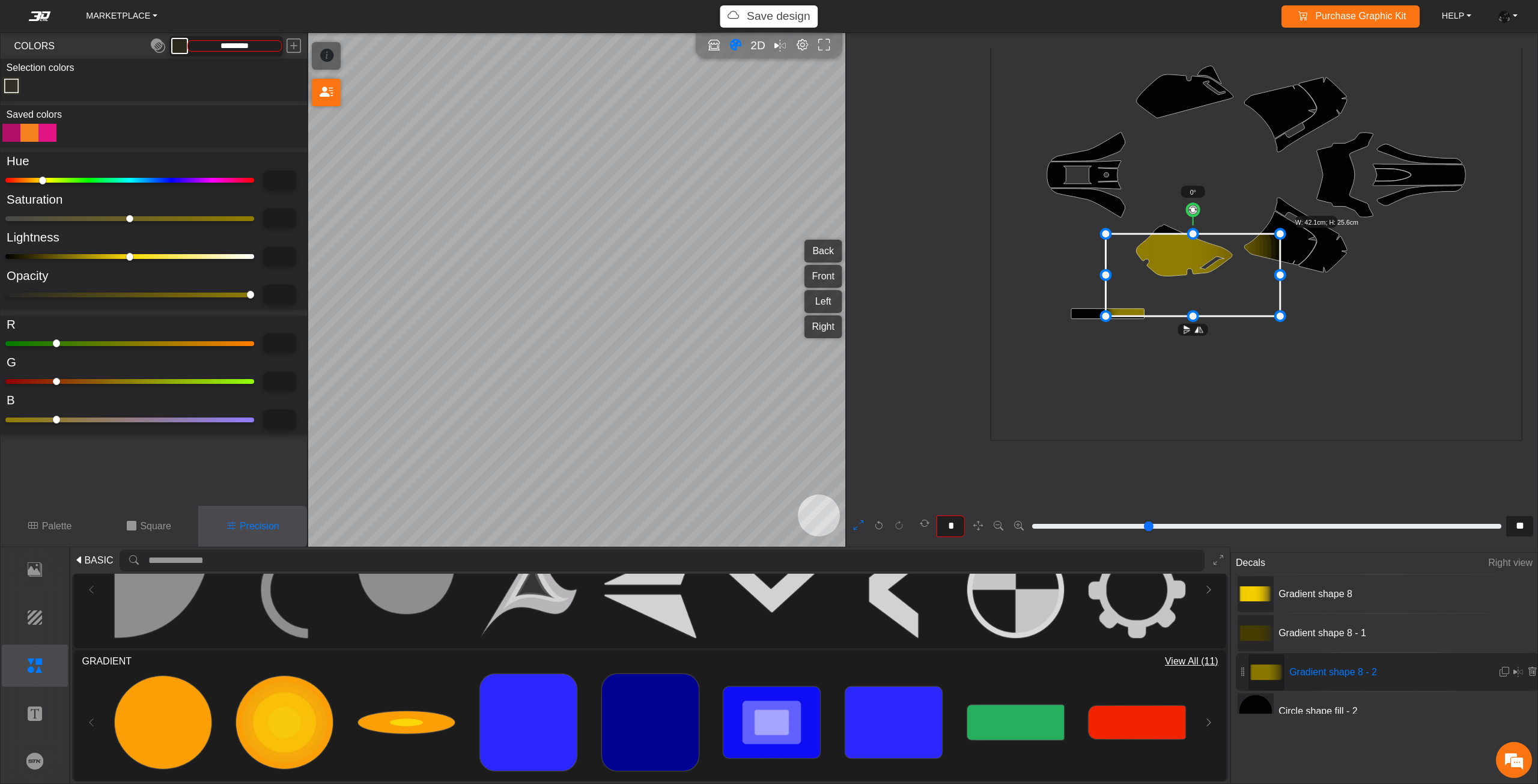
type input "****"
type input "***"
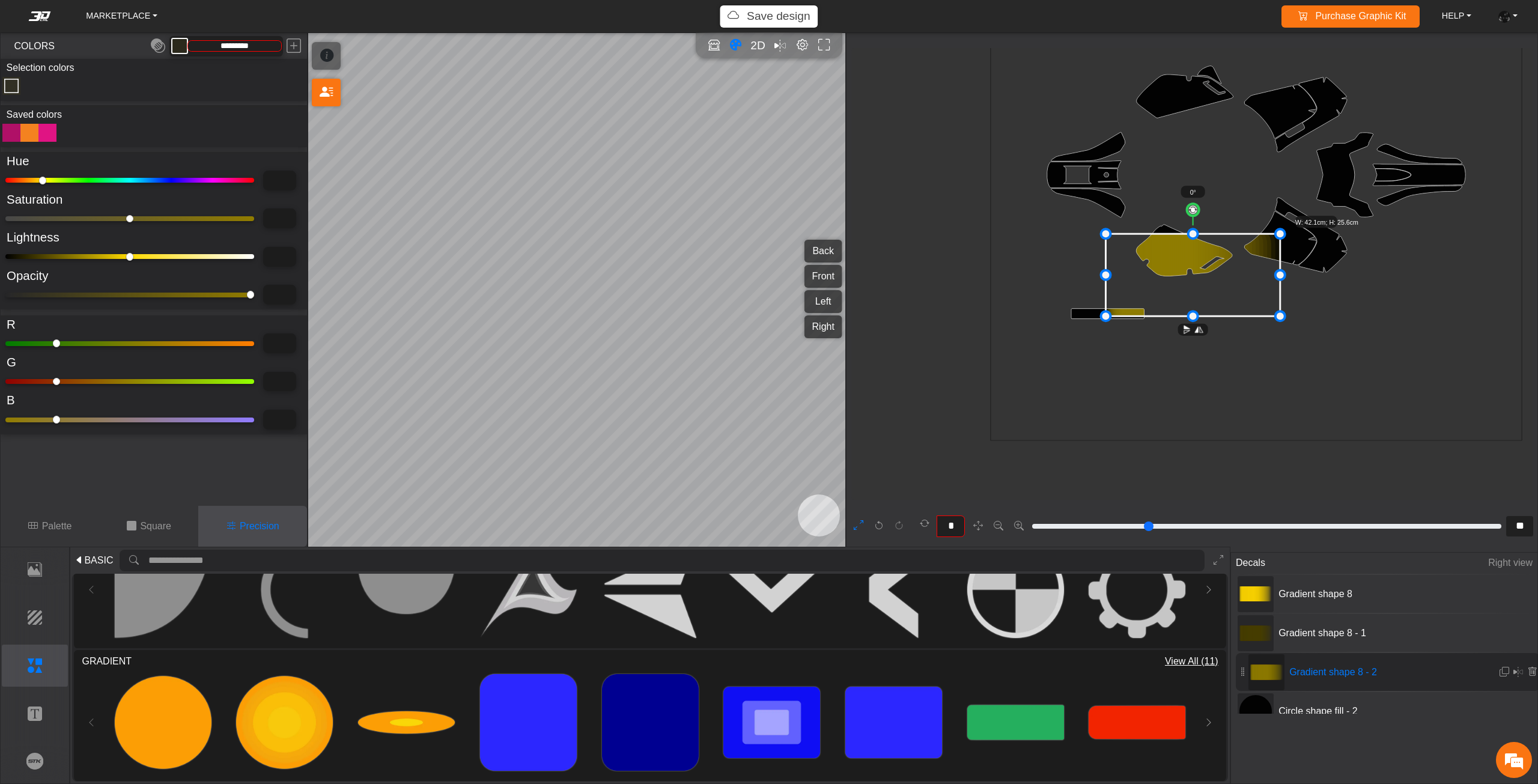
type input "***"
drag, startPoint x: 1190, startPoint y: 282, endPoint x: 1149, endPoint y: 268, distance: 43.3
click at [1149, 268] on icon at bounding box center [1191, 274] width 174 height 82
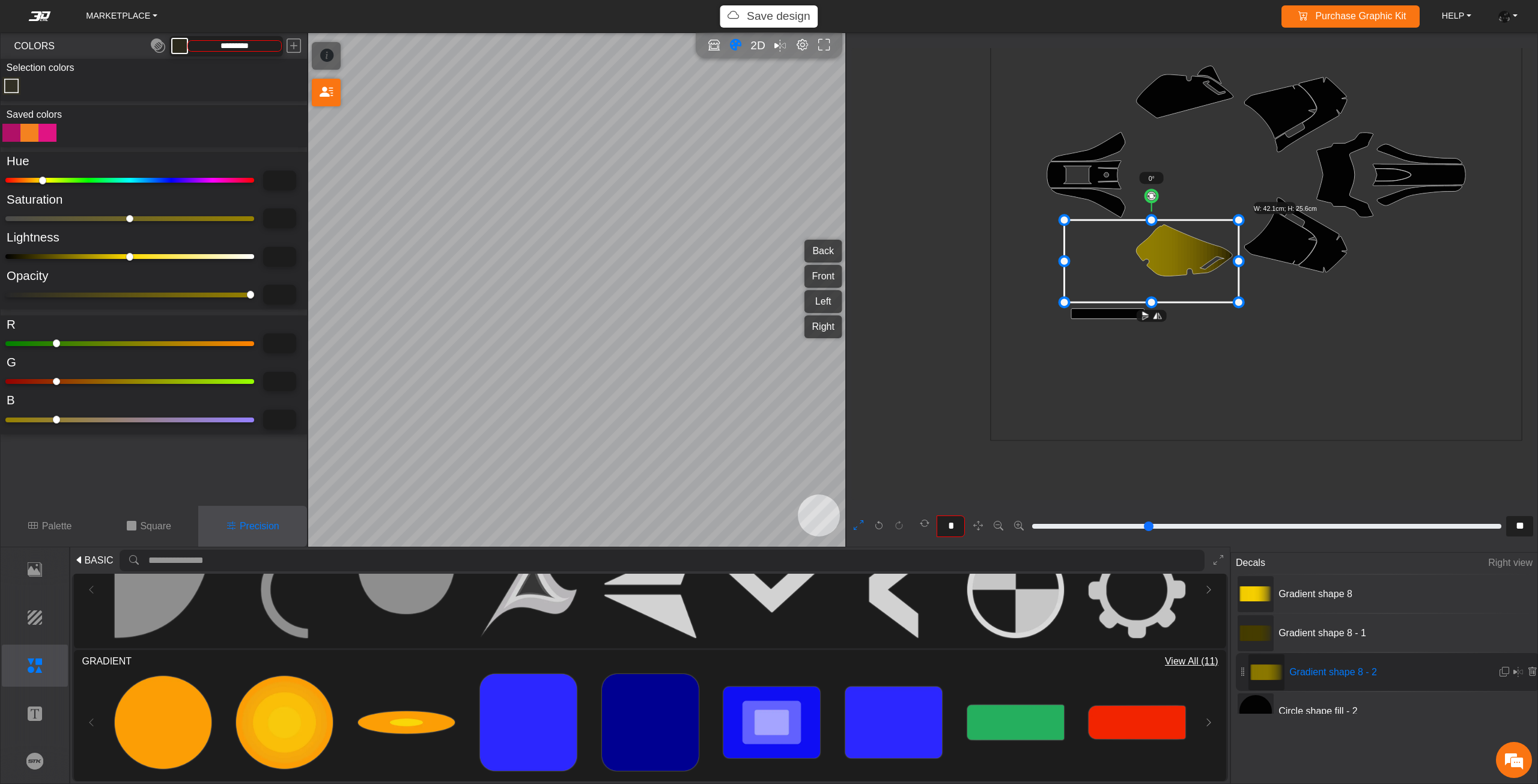
click at [1142, 266] on icon at bounding box center [1151, 262] width 174 height 82
click at [1134, 265] on icon at bounding box center [1142, 259] width 174 height 82
click at [1130, 265] on icon at bounding box center [1141, 259] width 174 height 82
click at [1123, 265] on icon at bounding box center [1139, 259] width 174 height 82
click at [1115, 265] on icon at bounding box center [1131, 259] width 174 height 82
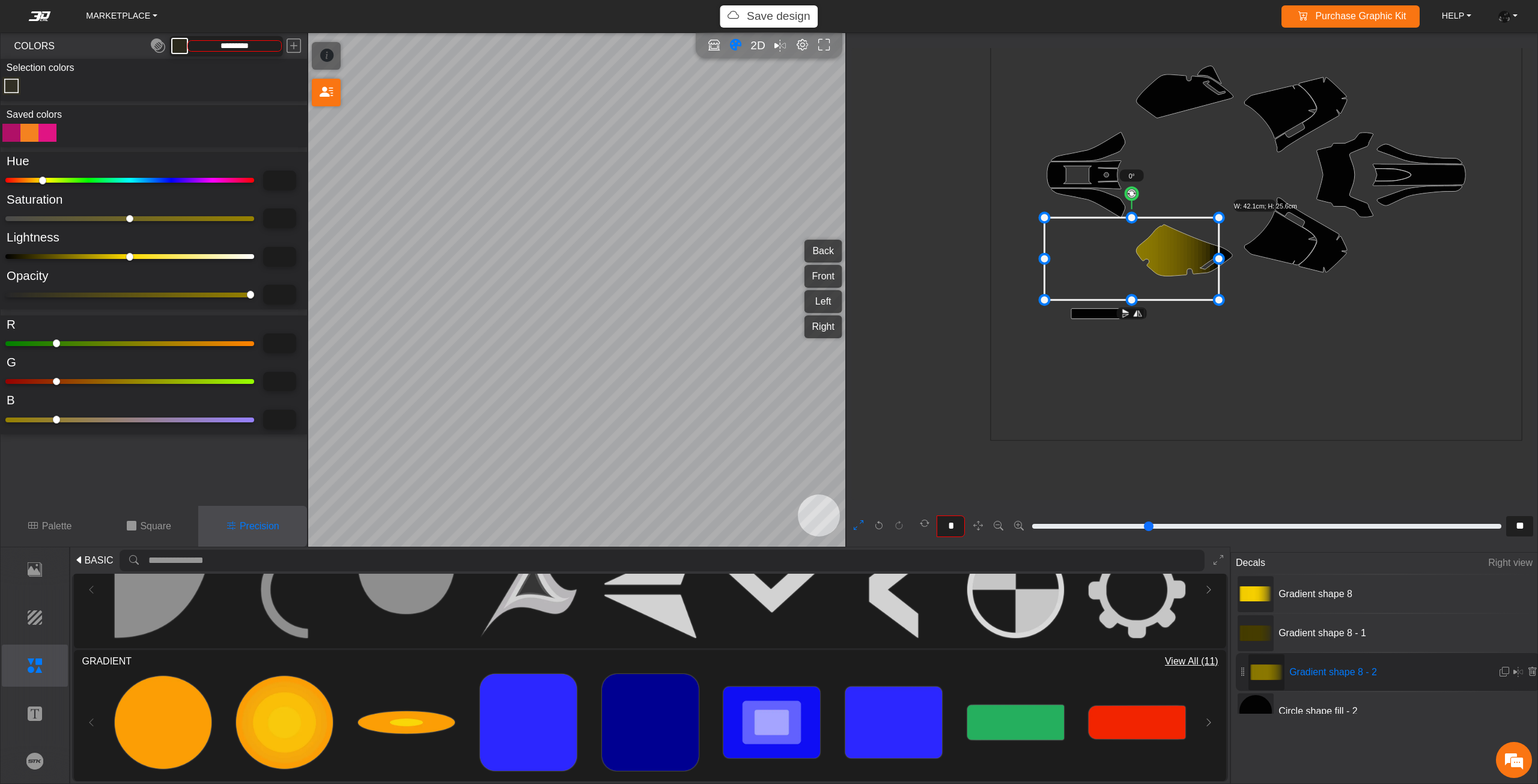
click at [1112, 265] on icon at bounding box center [1131, 259] width 174 height 82
click at [1108, 265] on icon at bounding box center [1128, 258] width 174 height 82
click at [1103, 265] on icon at bounding box center [1124, 258] width 174 height 82
click at [1092, 265] on icon at bounding box center [1116, 258] width 174 height 82
click at [1090, 265] on icon at bounding box center [1111, 258] width 174 height 82
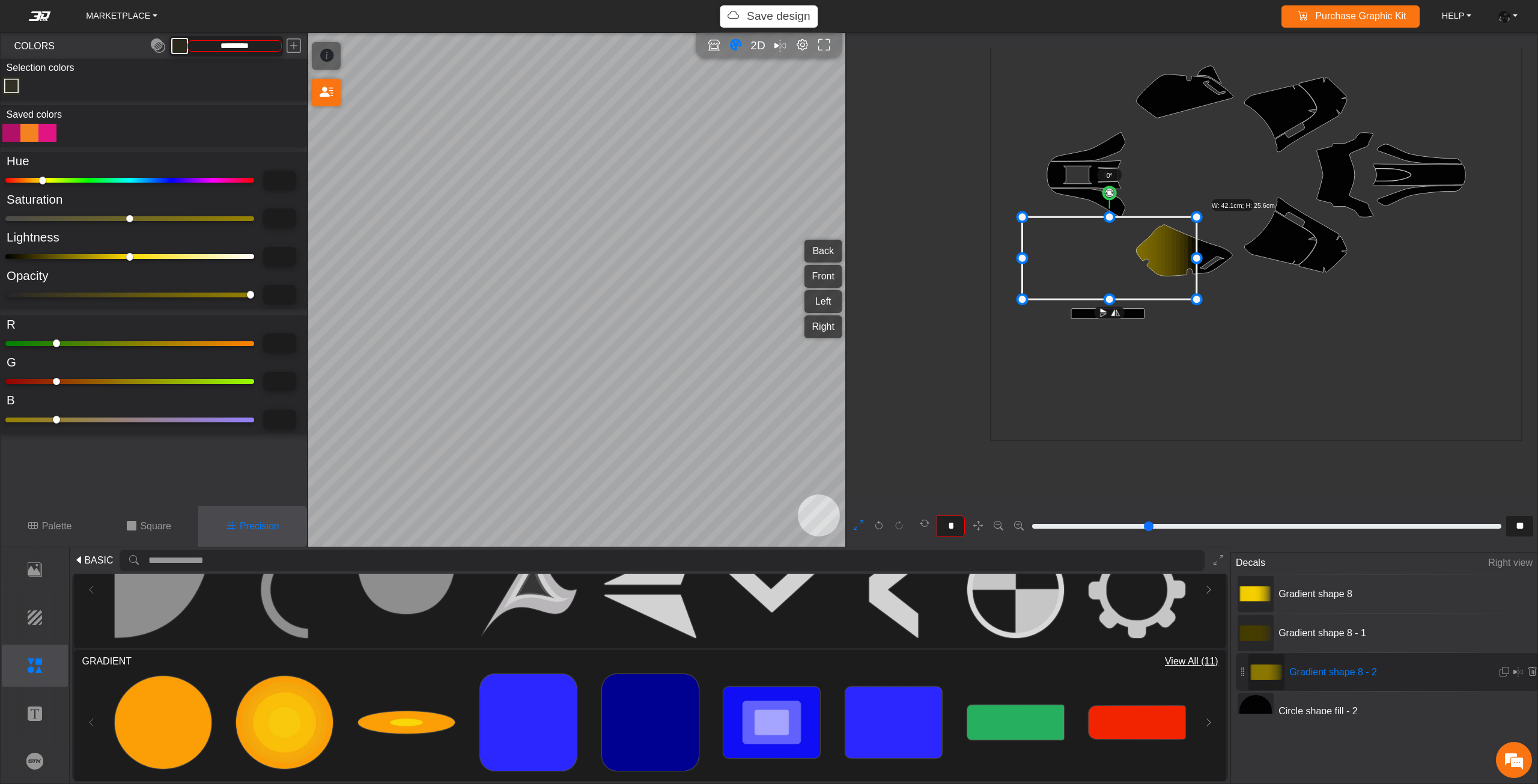
click at [1094, 264] on icon at bounding box center [1109, 258] width 174 height 82
click at [1100, 264] on icon at bounding box center [1118, 258] width 174 height 82
click at [1107, 263] on icon at bounding box center [1121, 258] width 174 height 82
click at [1110, 263] on icon at bounding box center [1123, 258] width 174 height 82
type input "**"
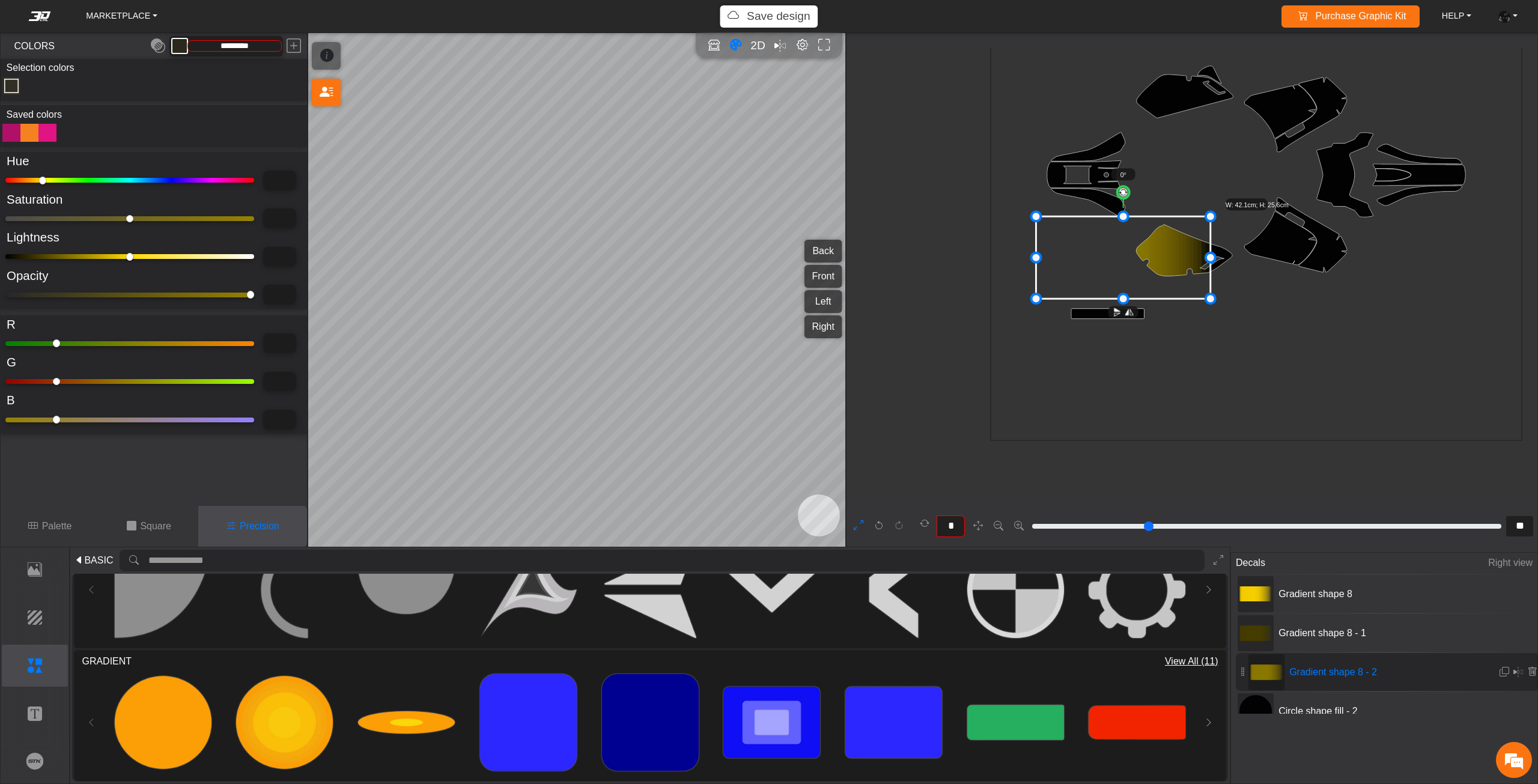
type input "**"
type input "*"
type input "***"
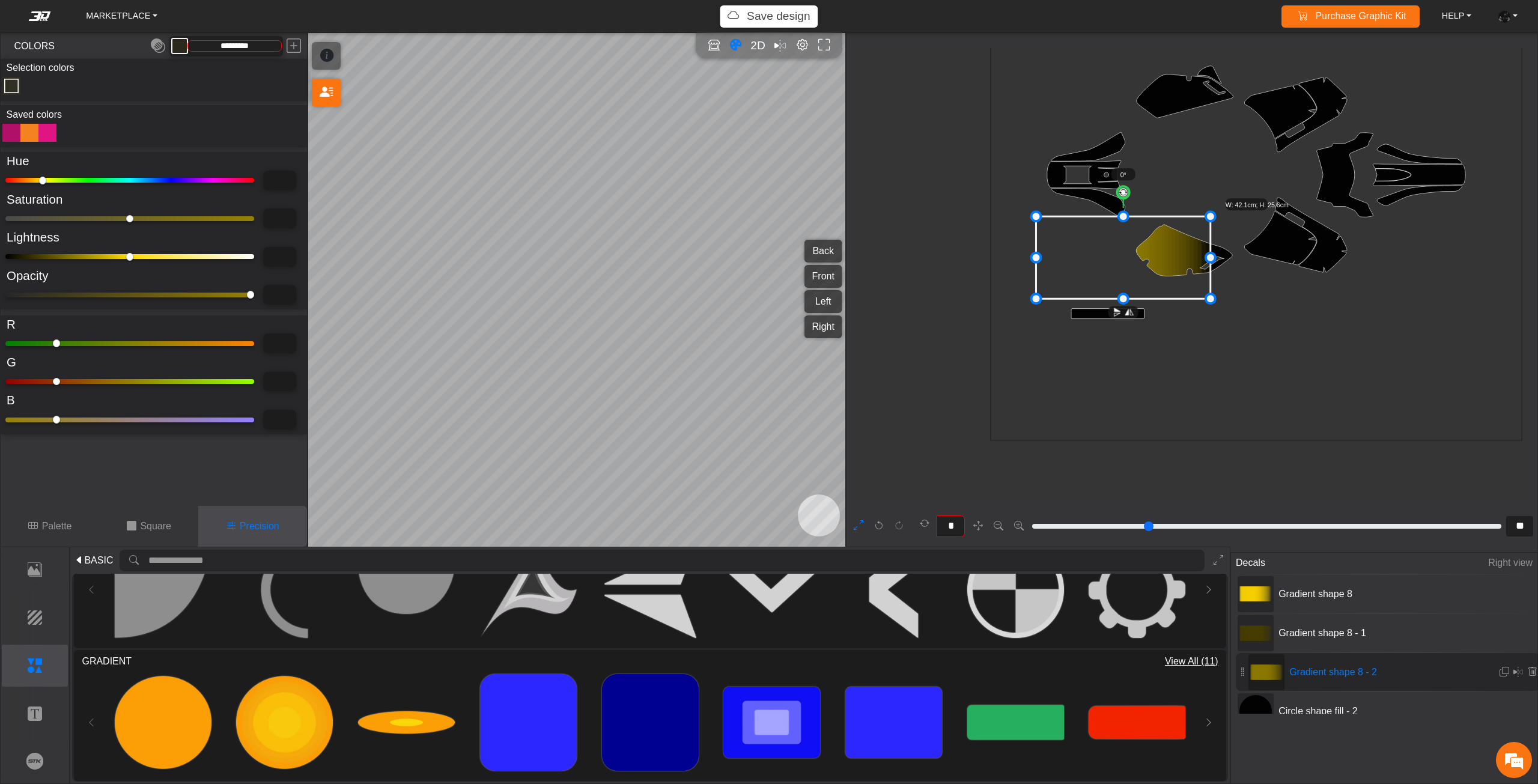
type input "*"
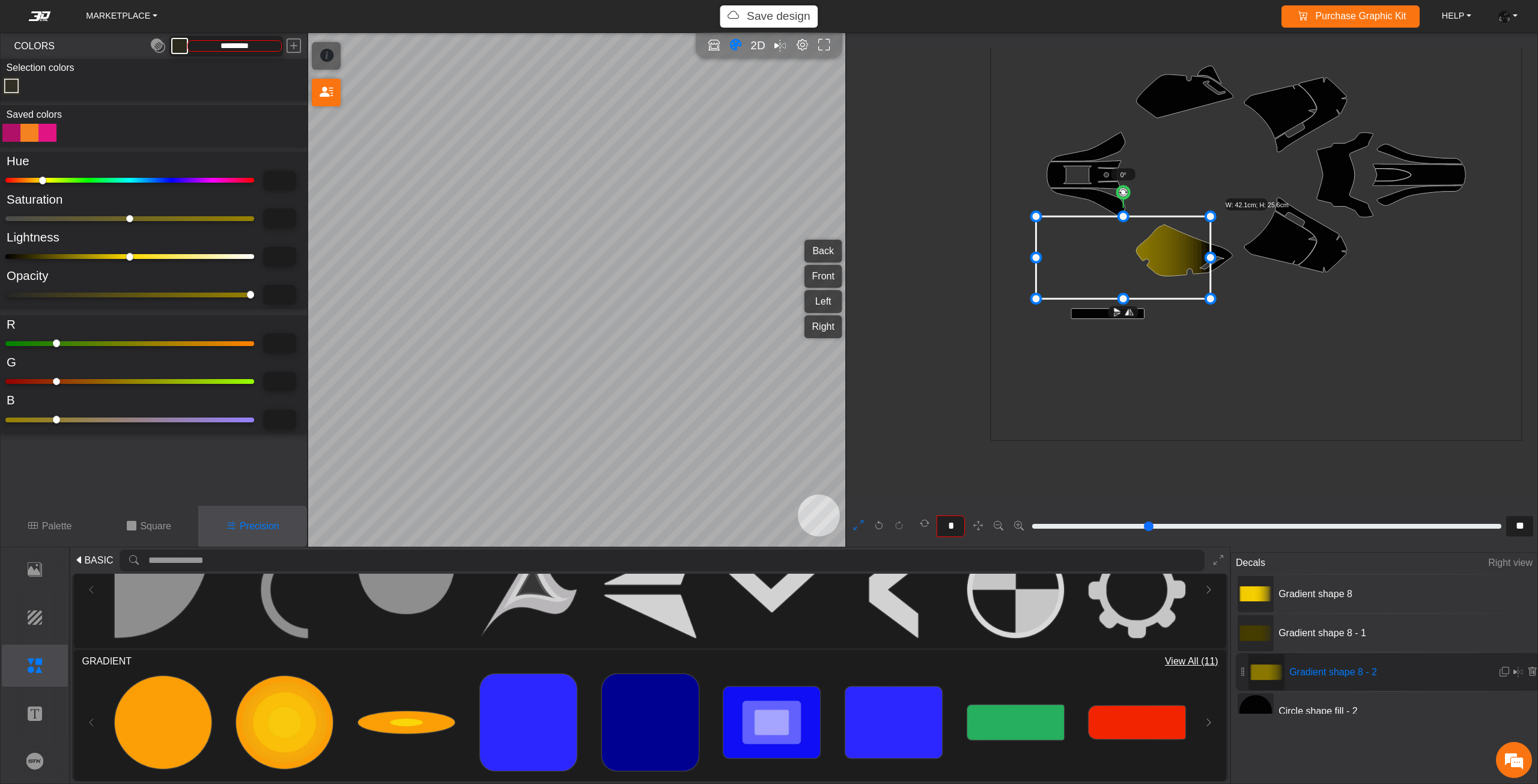
type input "*"
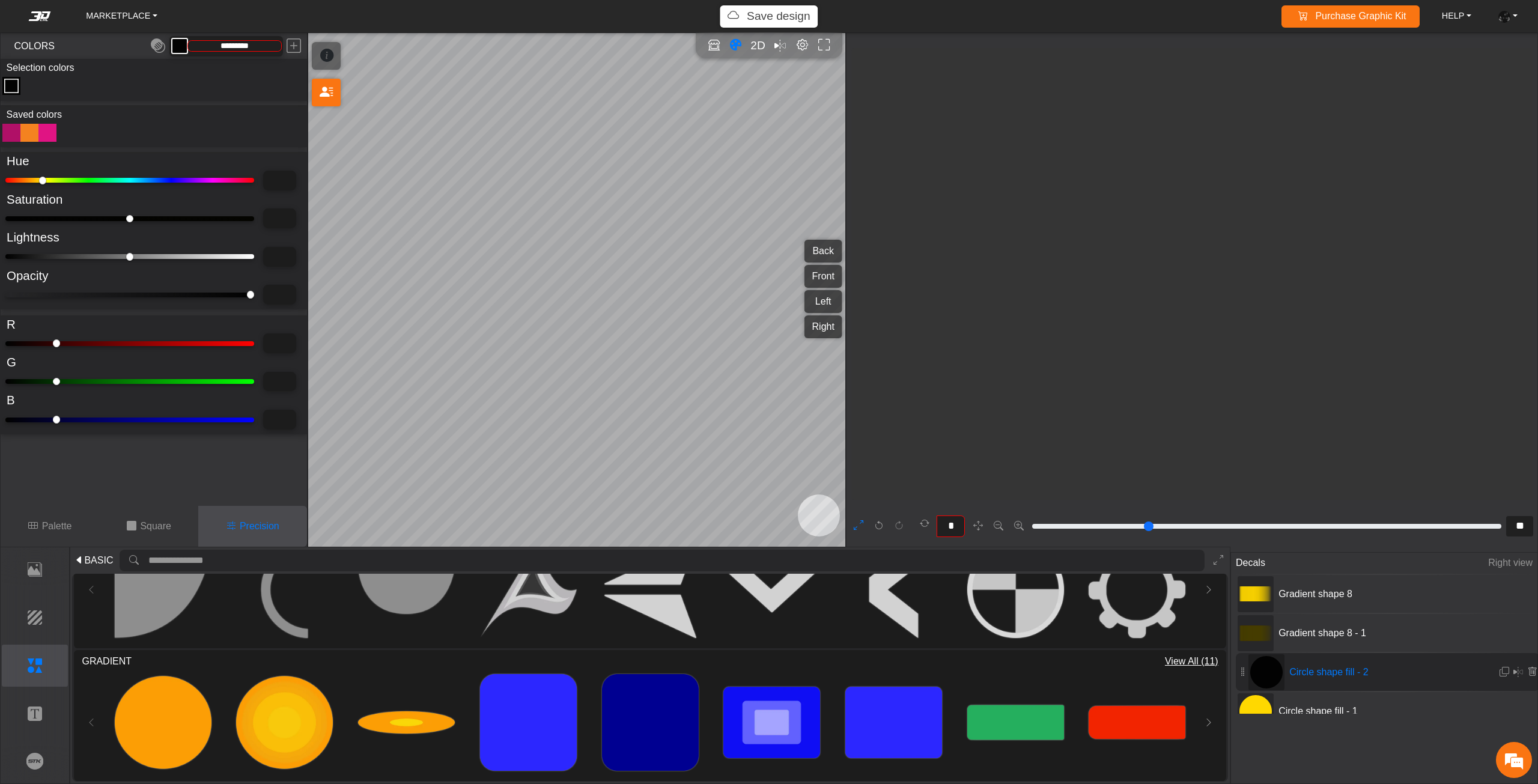
type input "*******"
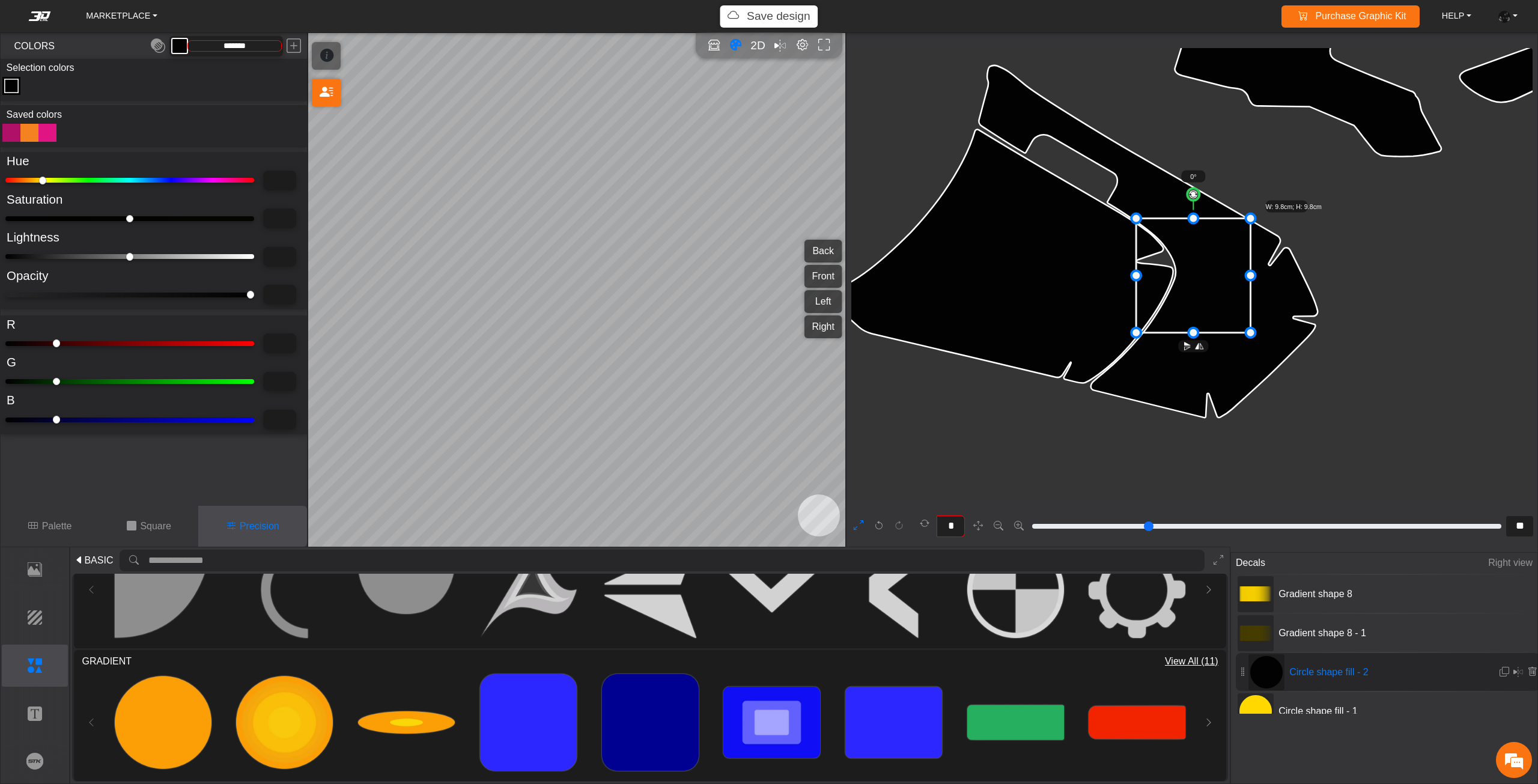
type input "**"
type input "****"
type input "***"
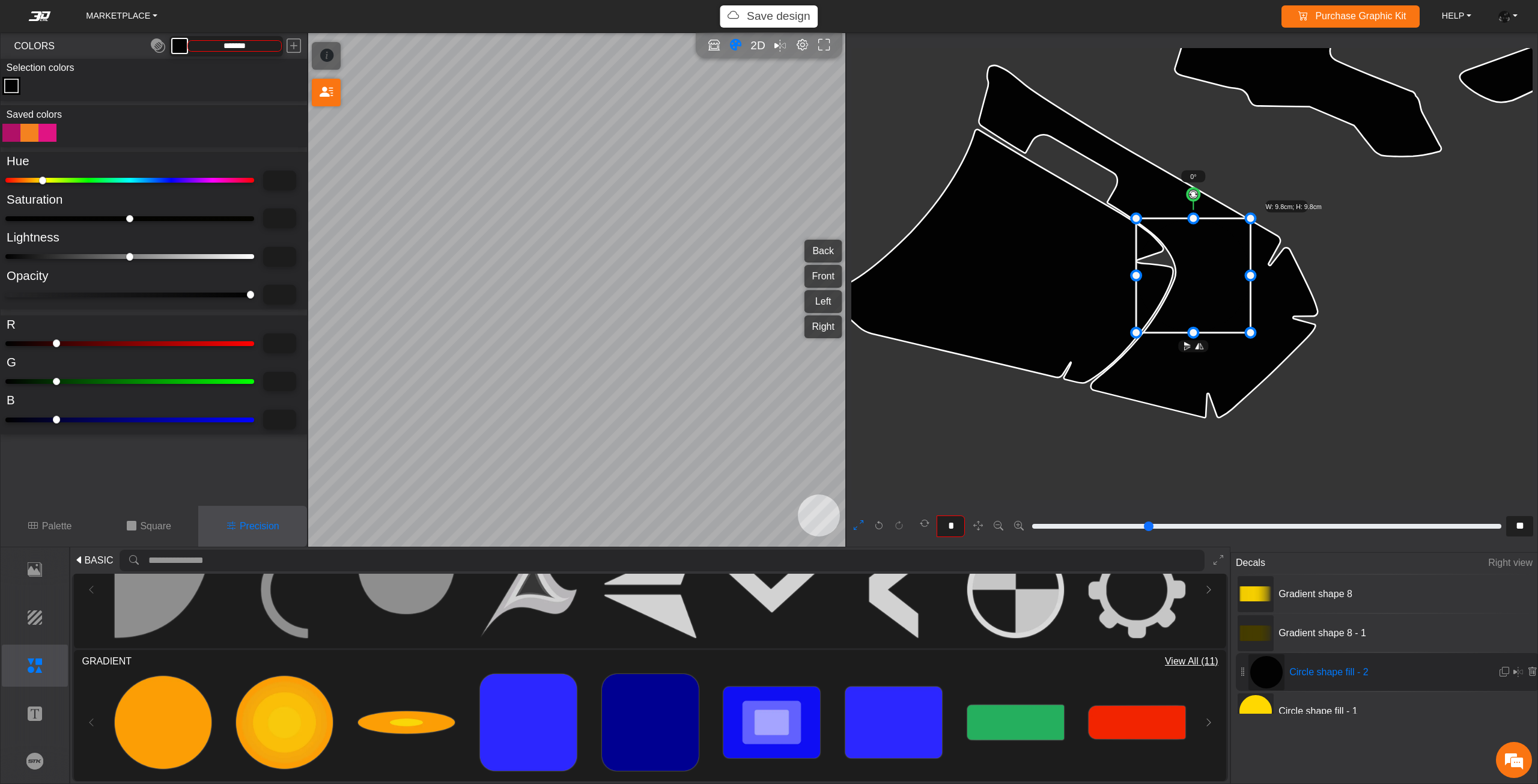
type input "***"
type input "**"
type input "***"
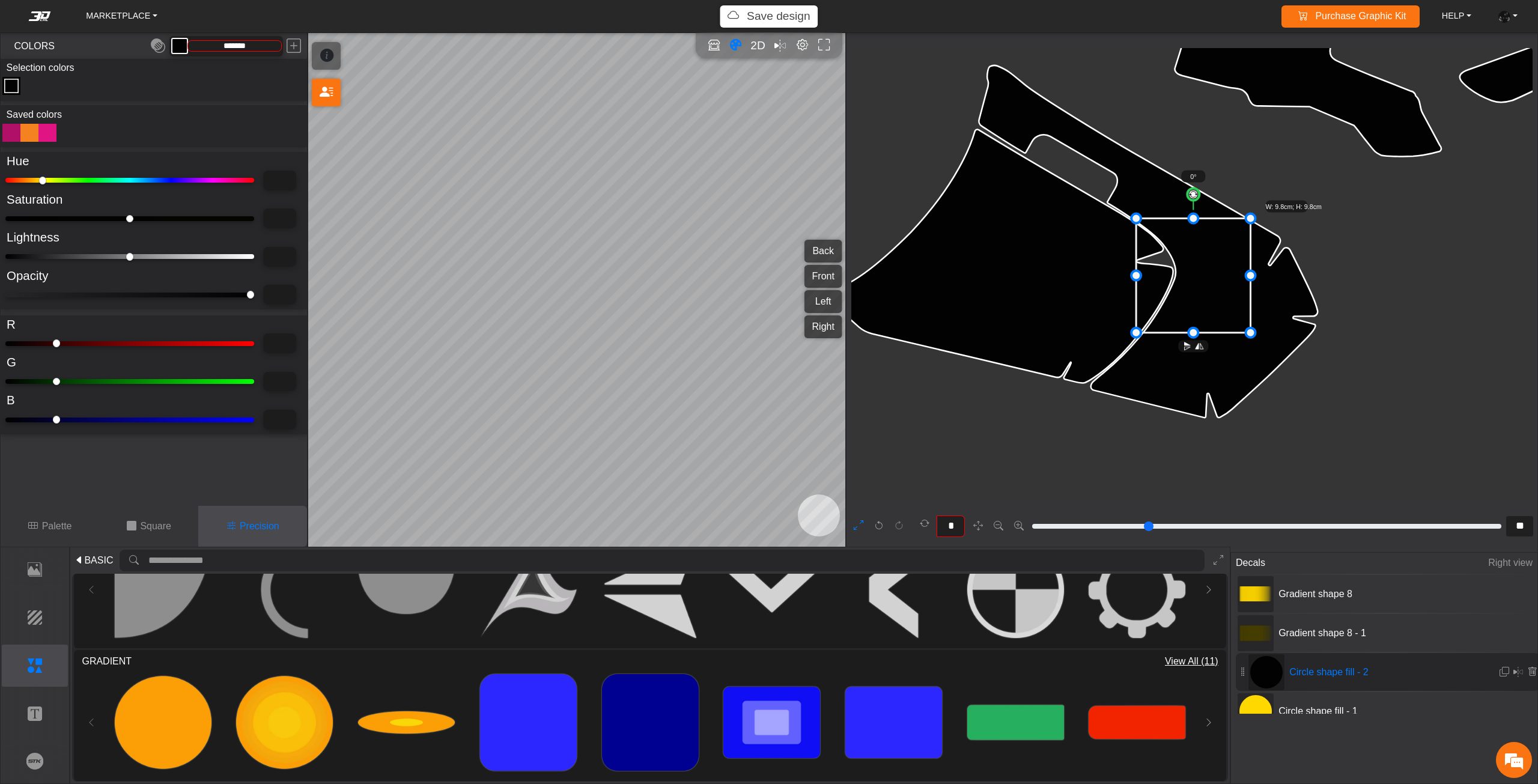
type input "***"
type input "*"
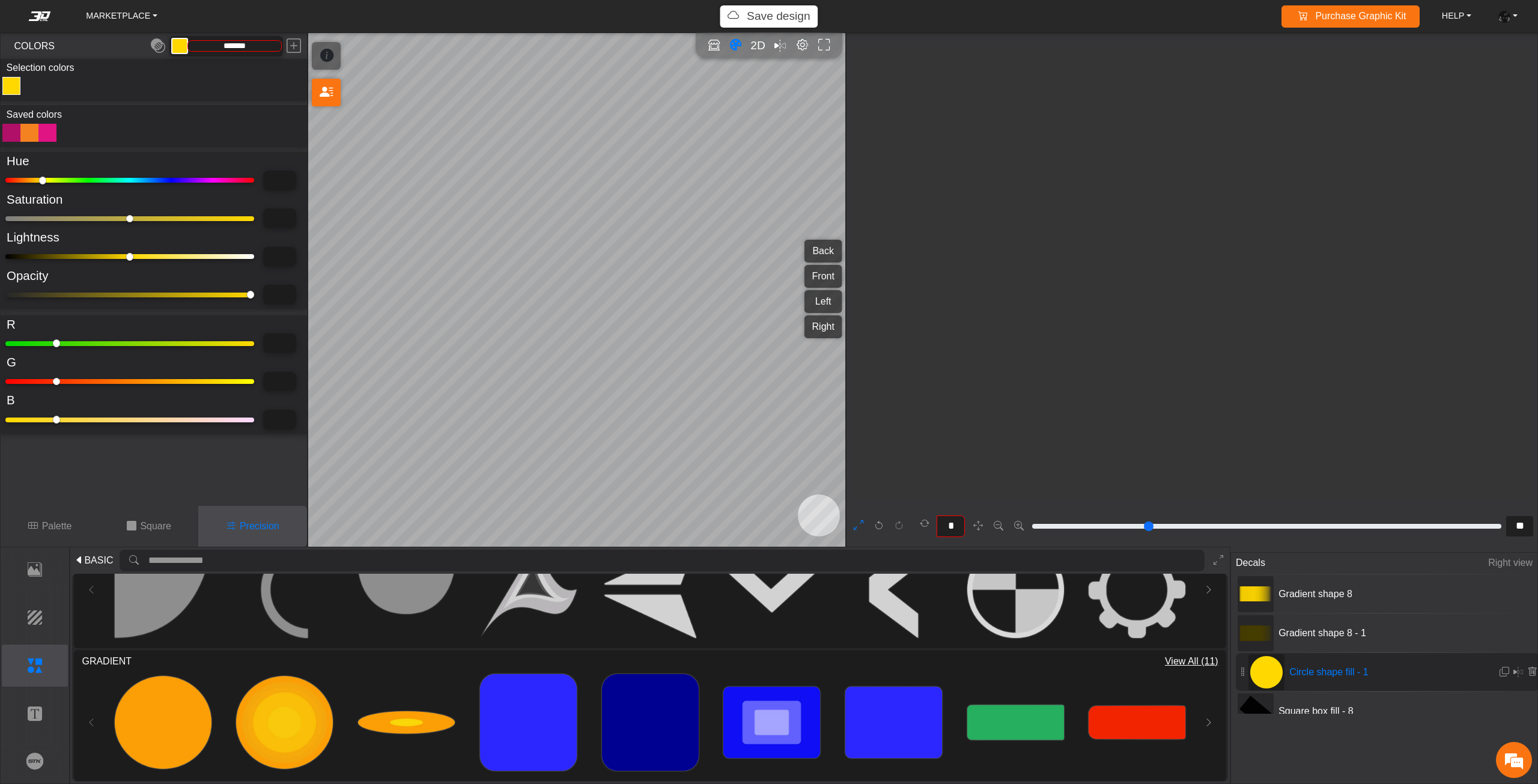
type input "*******"
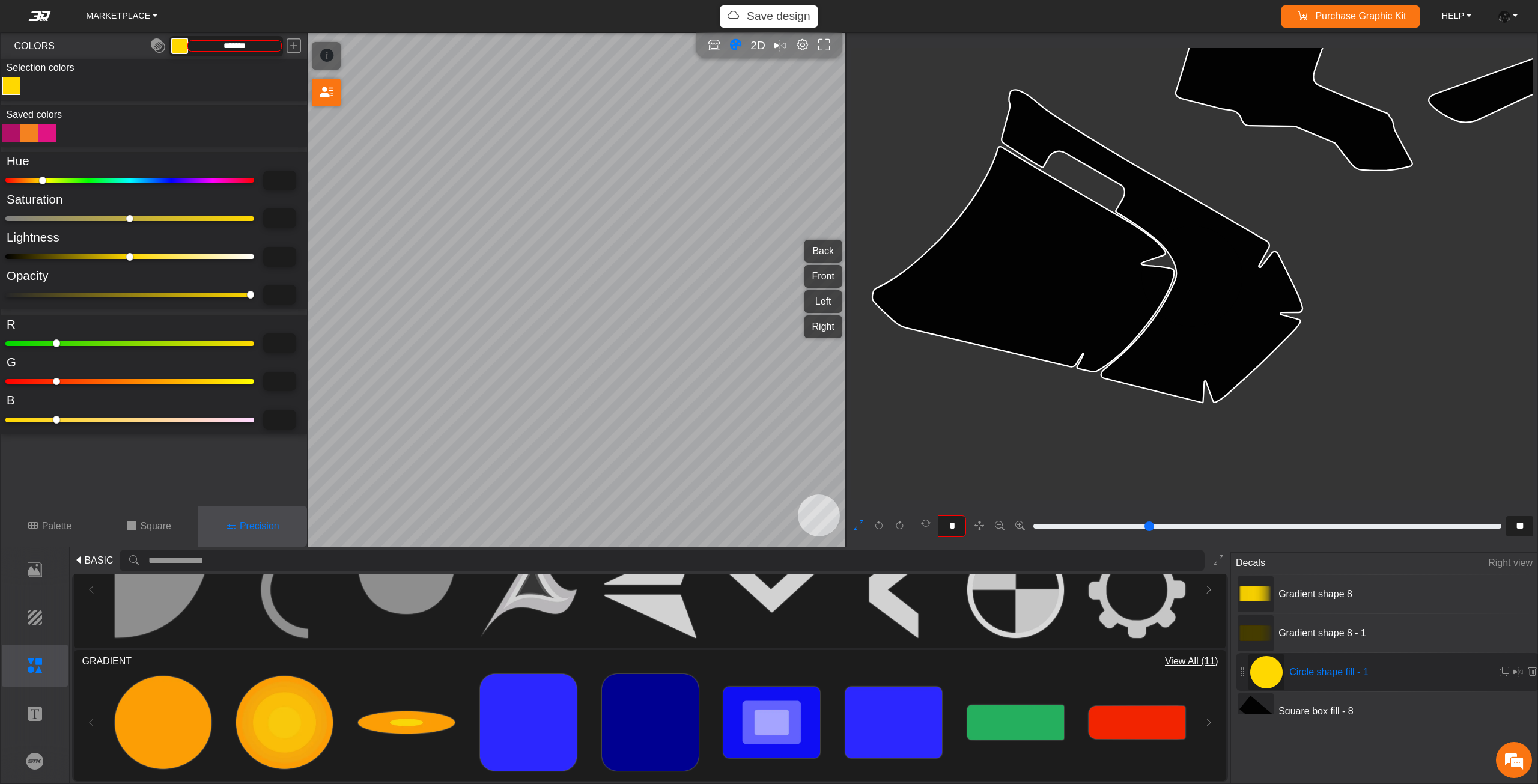
type input "**"
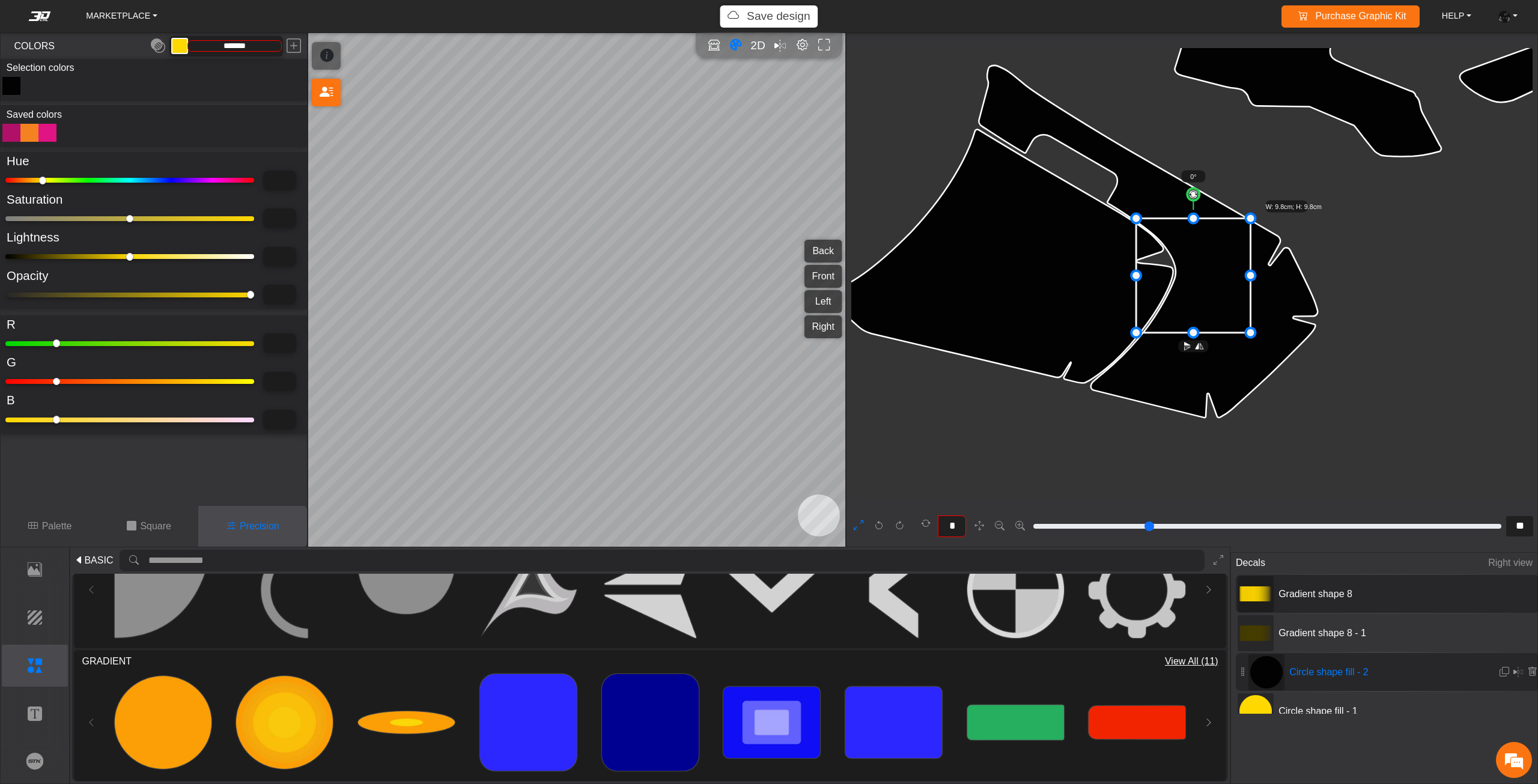
click at [1271, 606] on icon at bounding box center [1255, 594] width 32 height 32
type input "**"
type input "***"
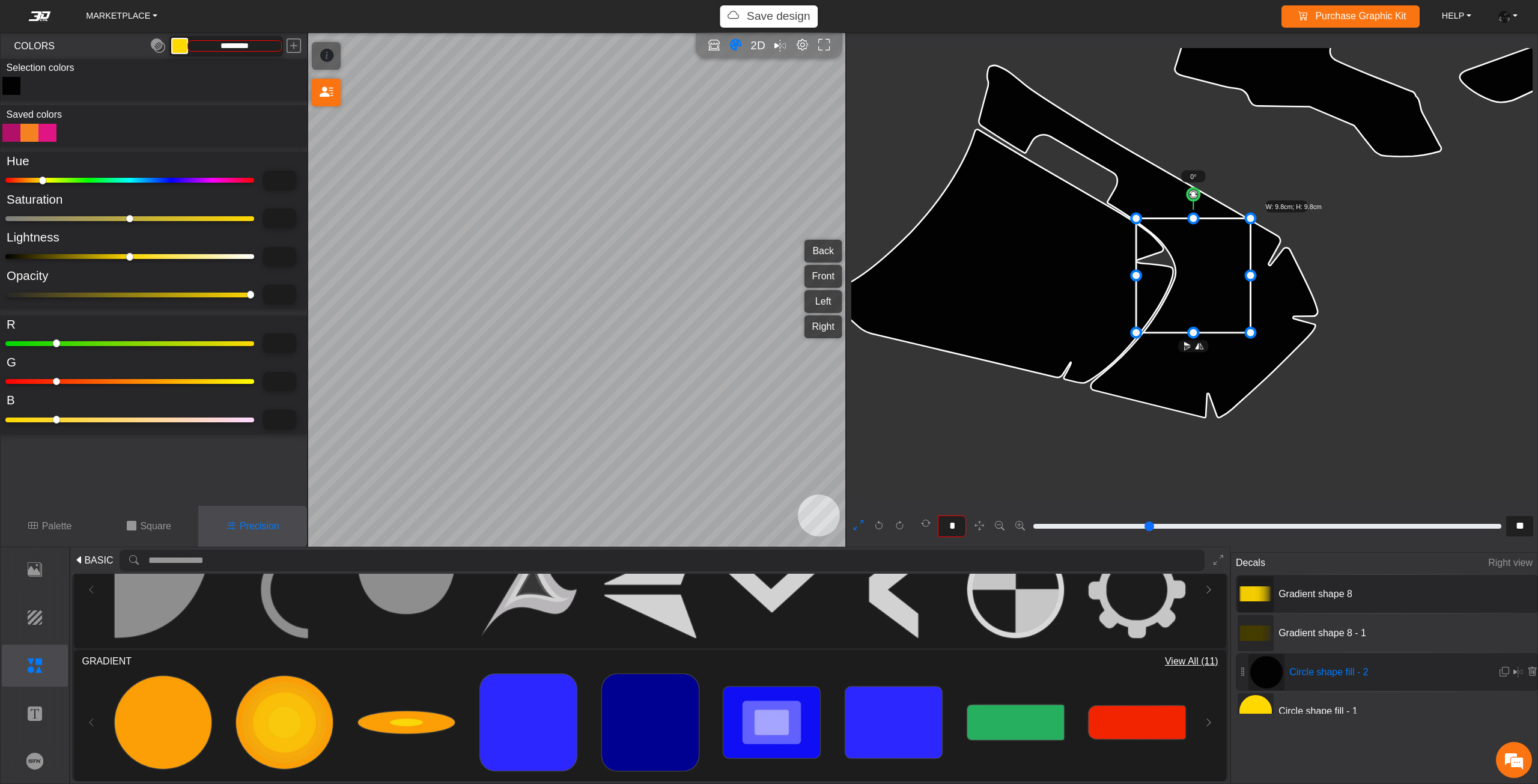
scroll to position [651, 329]
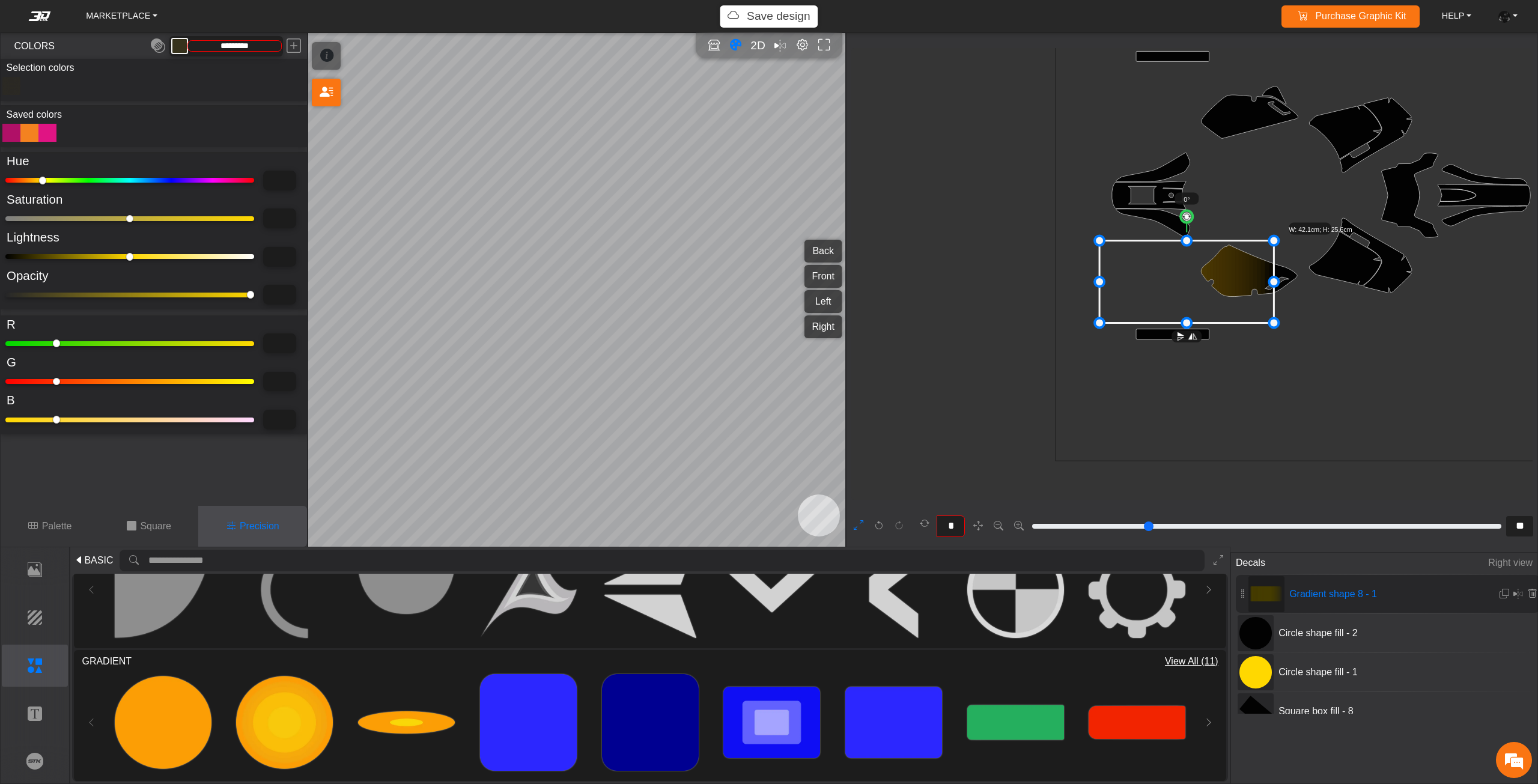
type input "*********"
type input "****"
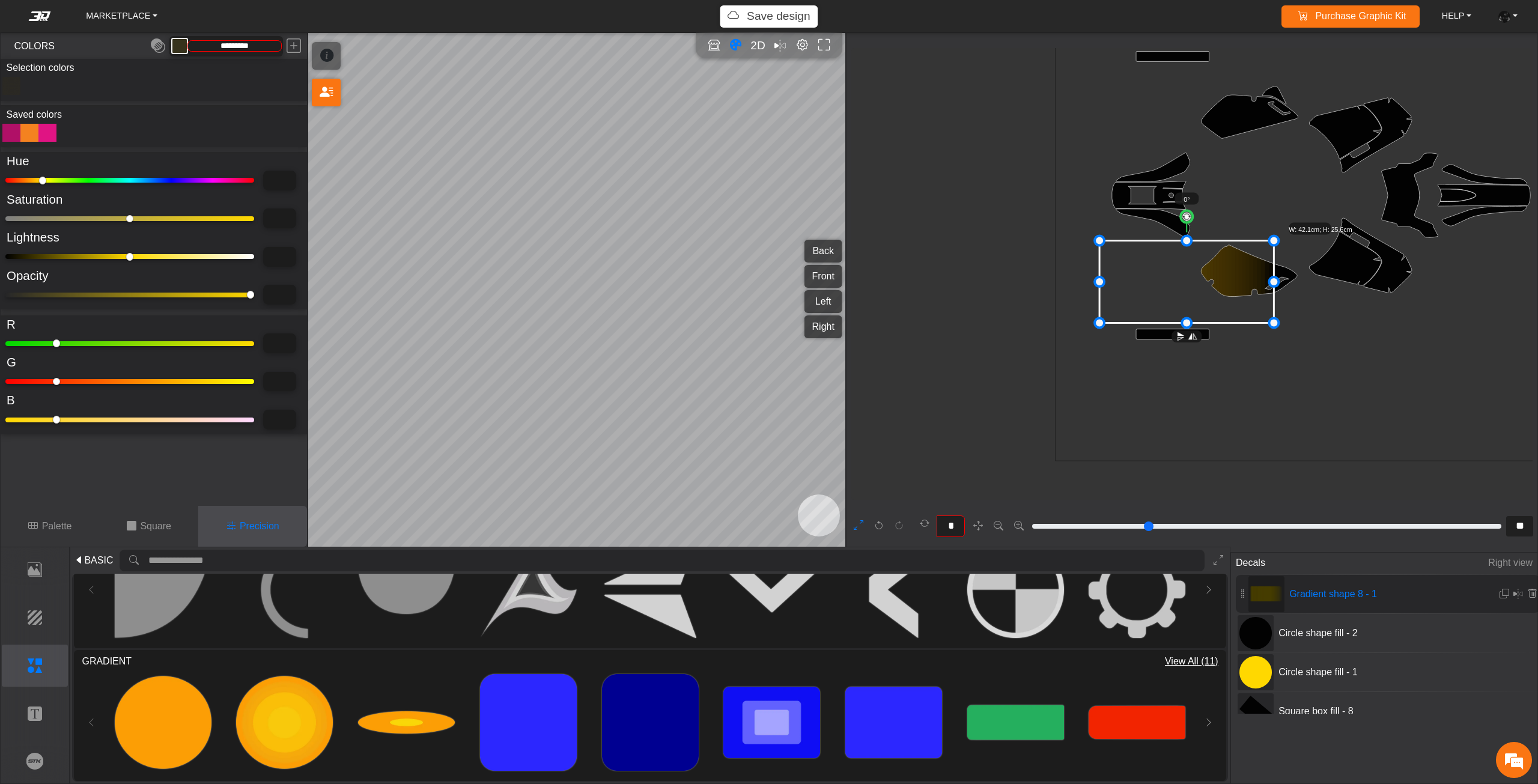
type input "**"
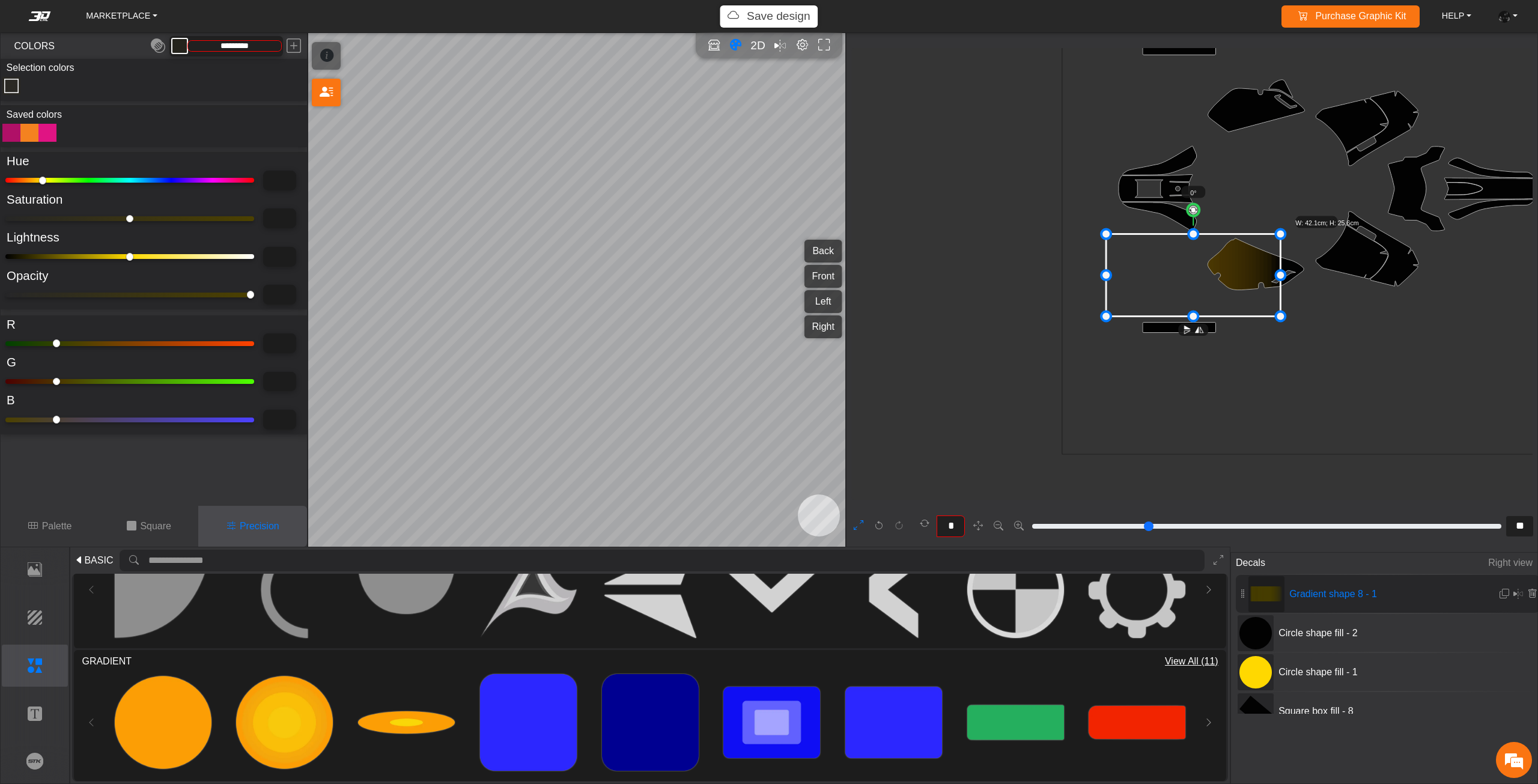
click at [1279, 604] on icon at bounding box center [1266, 594] width 32 height 32
type input "**"
type input "*"
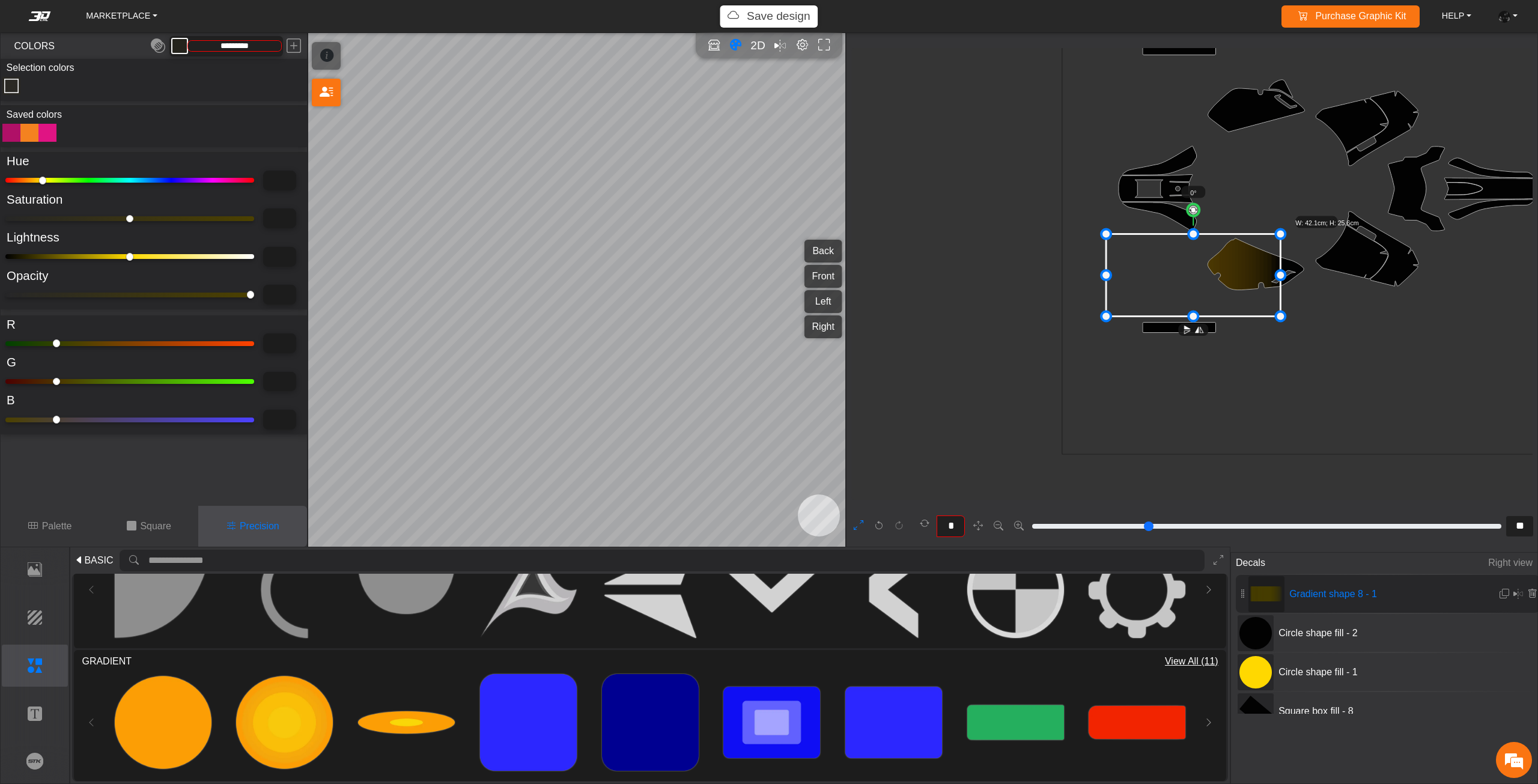
type input "***"
type input "*"
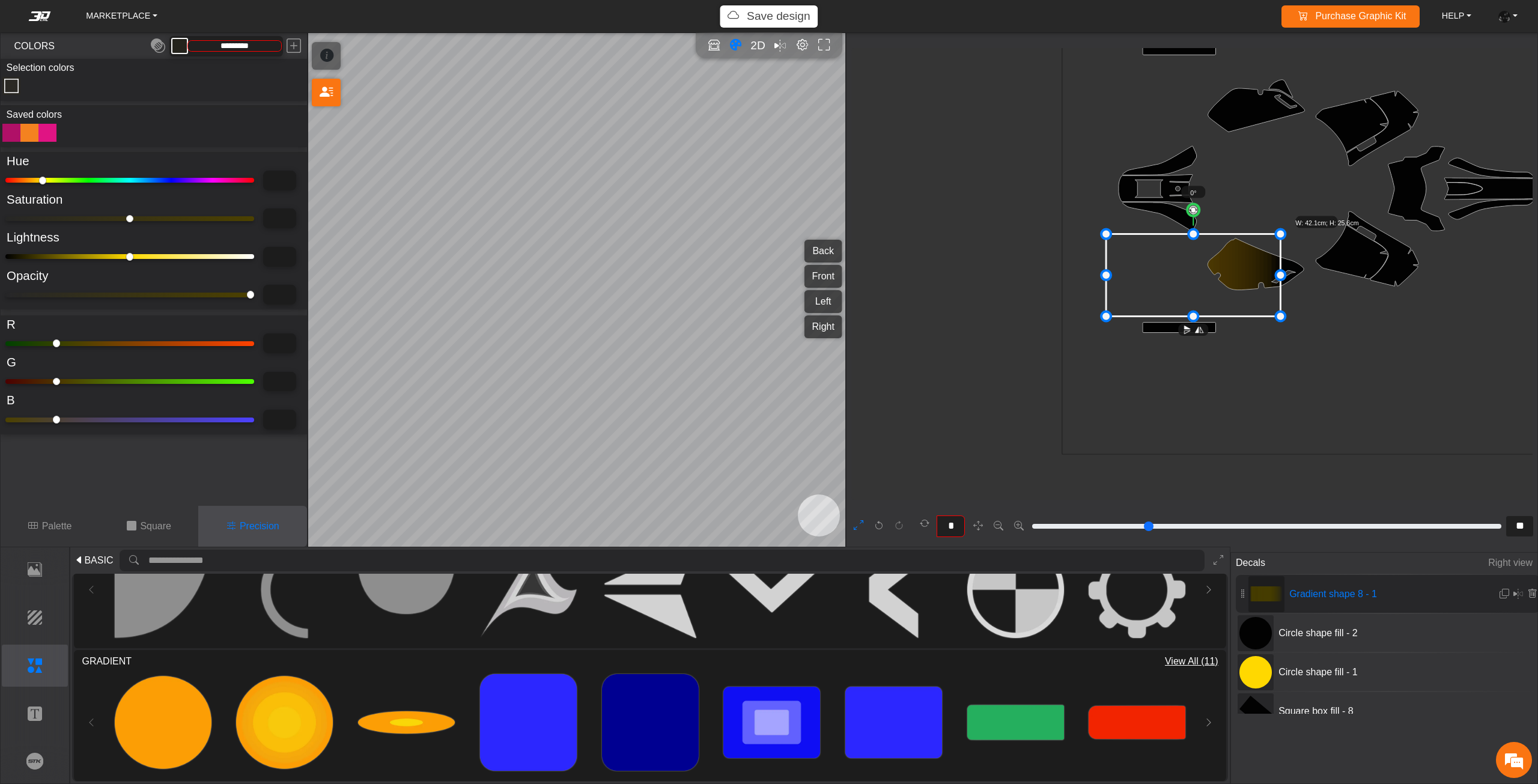
type input "*"
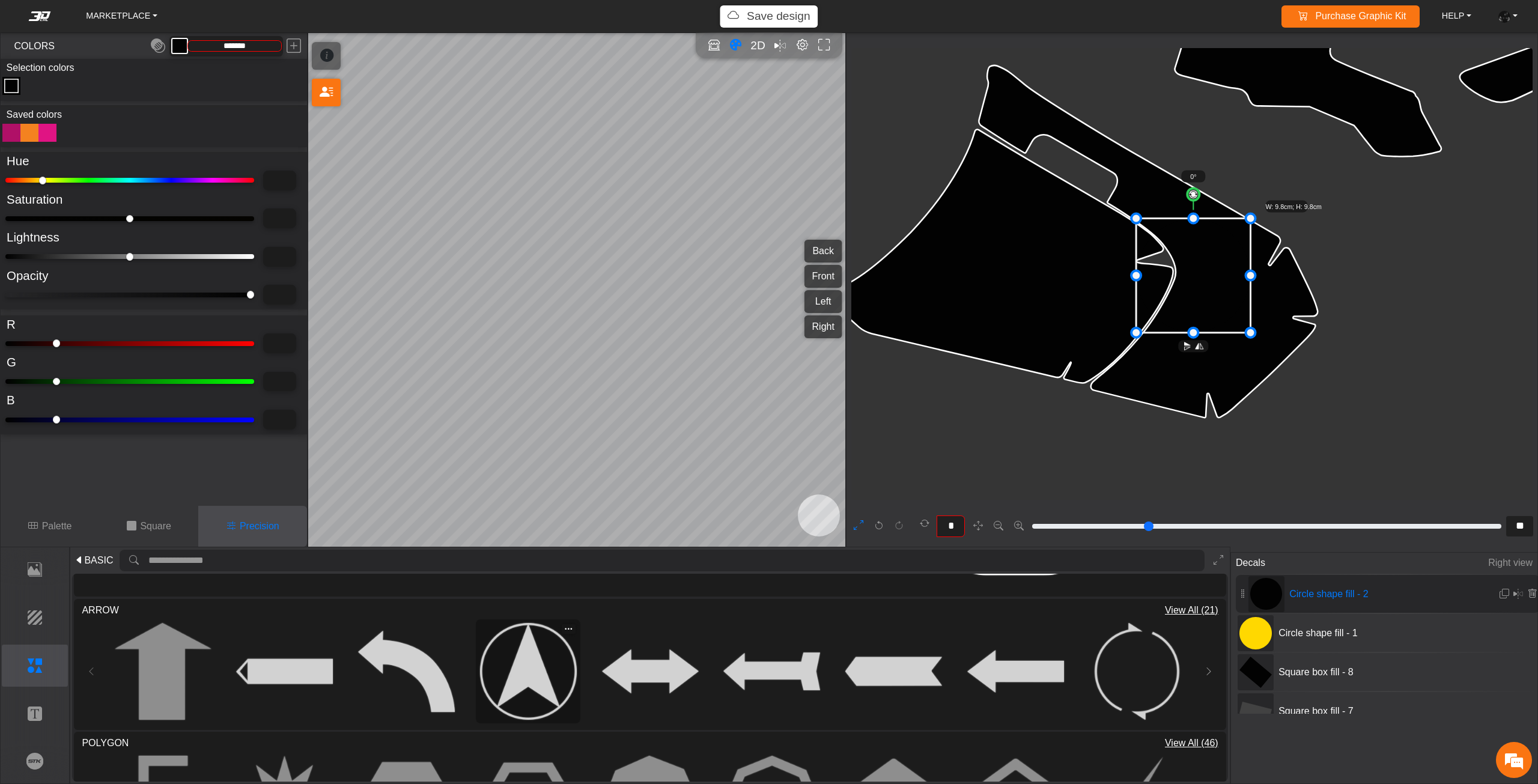
scroll to position [461, 0]
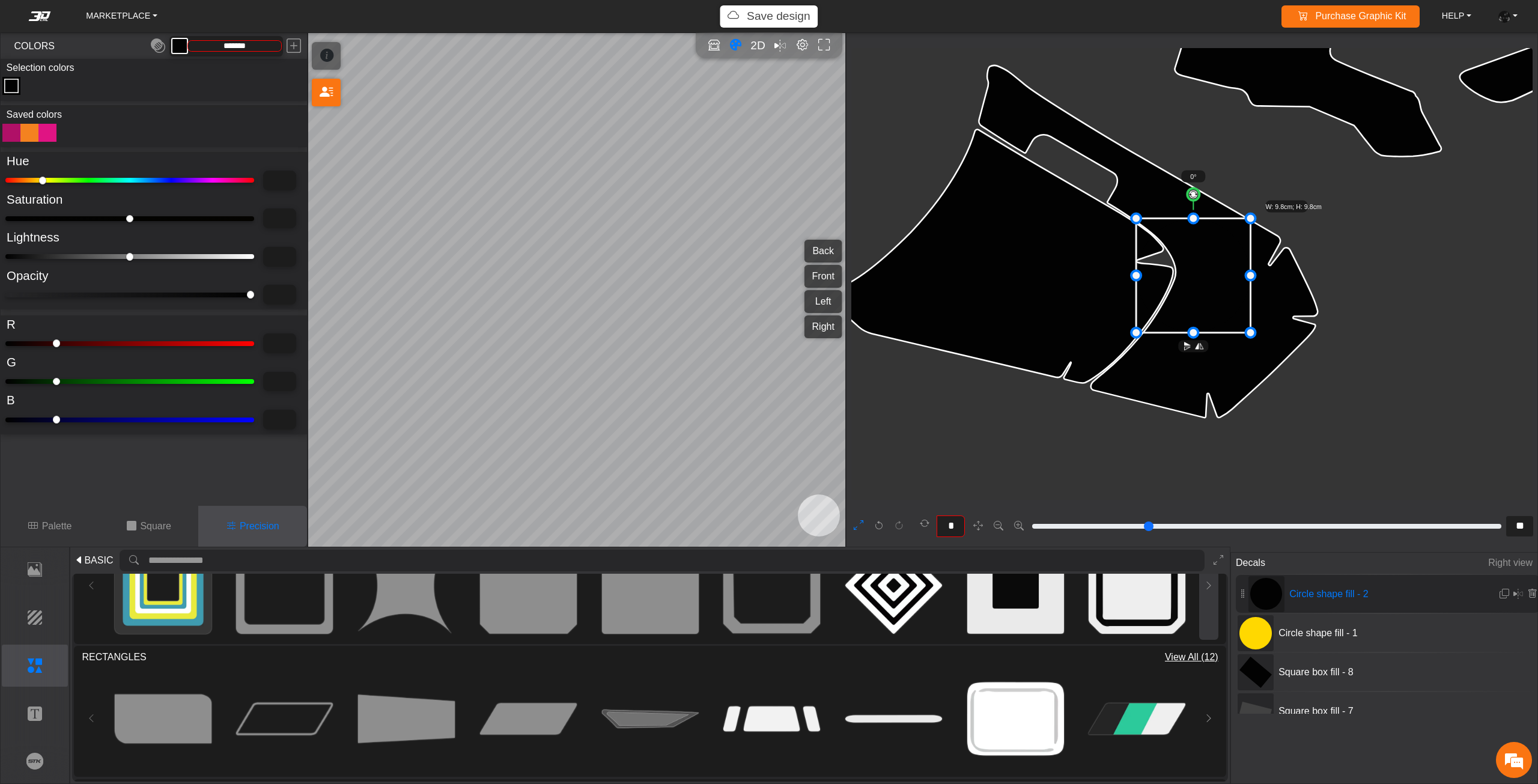
click at [1209, 589] on icon at bounding box center [1209, 585] width 10 height 10
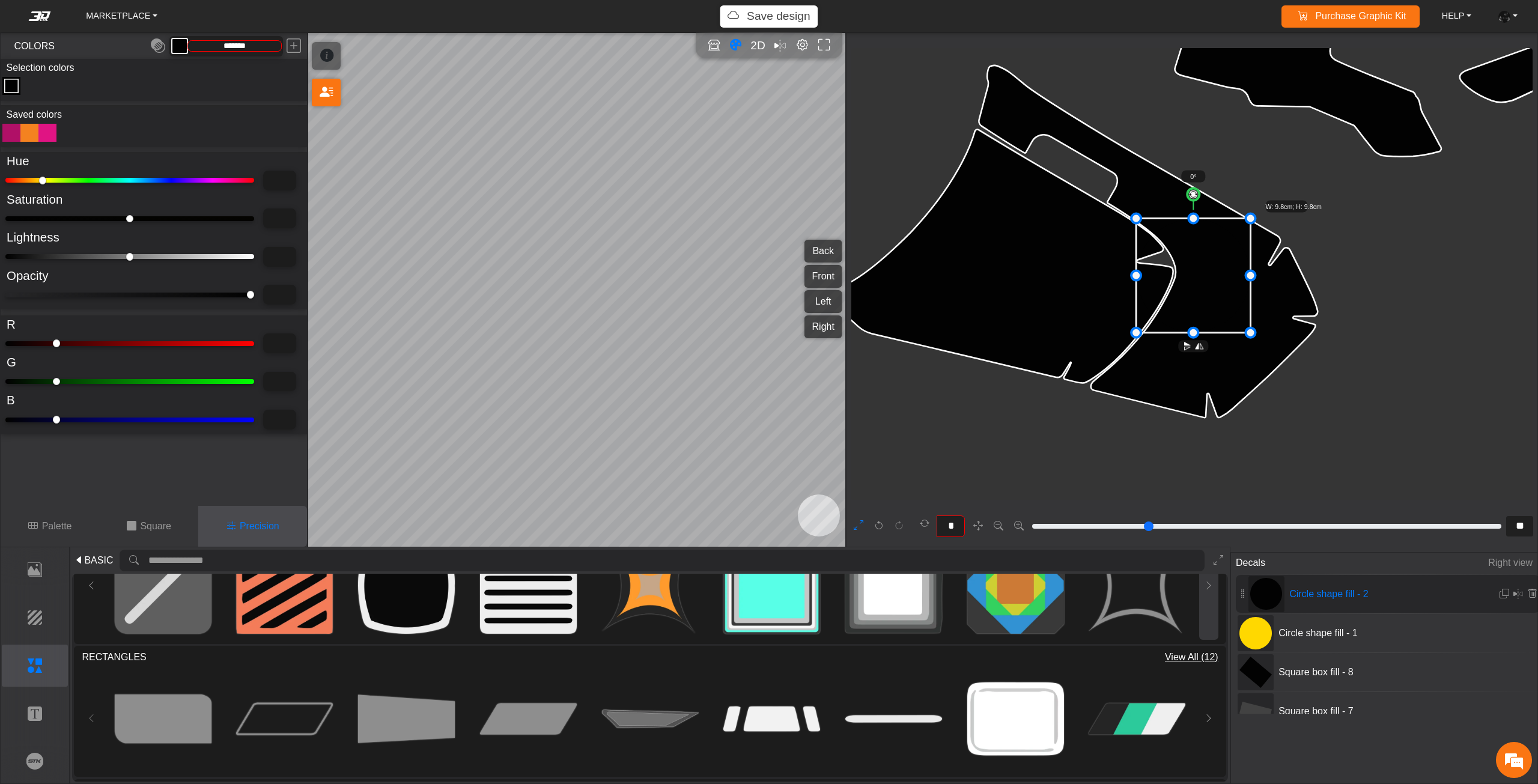
click at [1209, 589] on icon at bounding box center [1209, 585] width 10 height 10
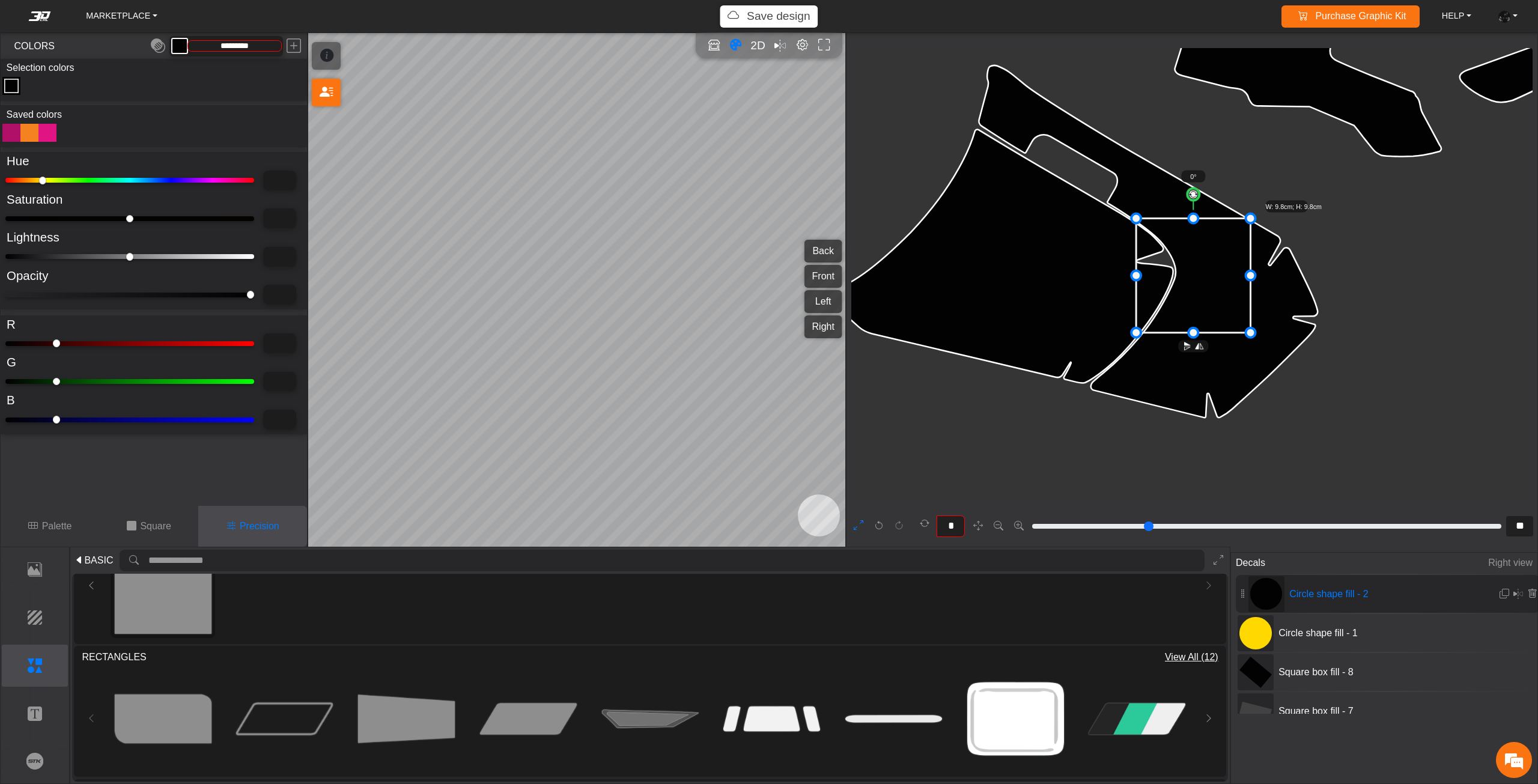
scroll to position [2856, 2273]
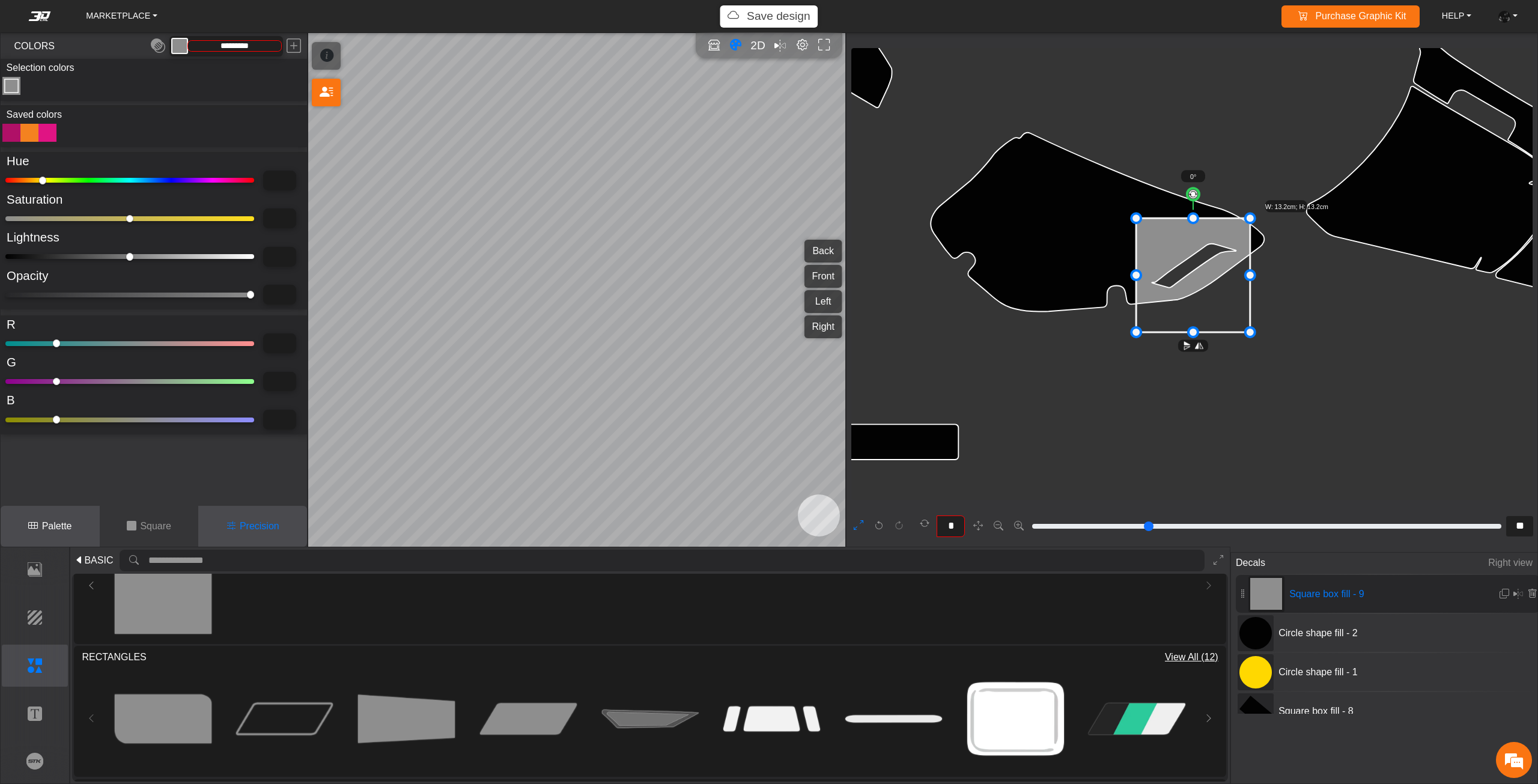
click at [32, 517] on button "Palette" at bounding box center [50, 526] width 99 height 41
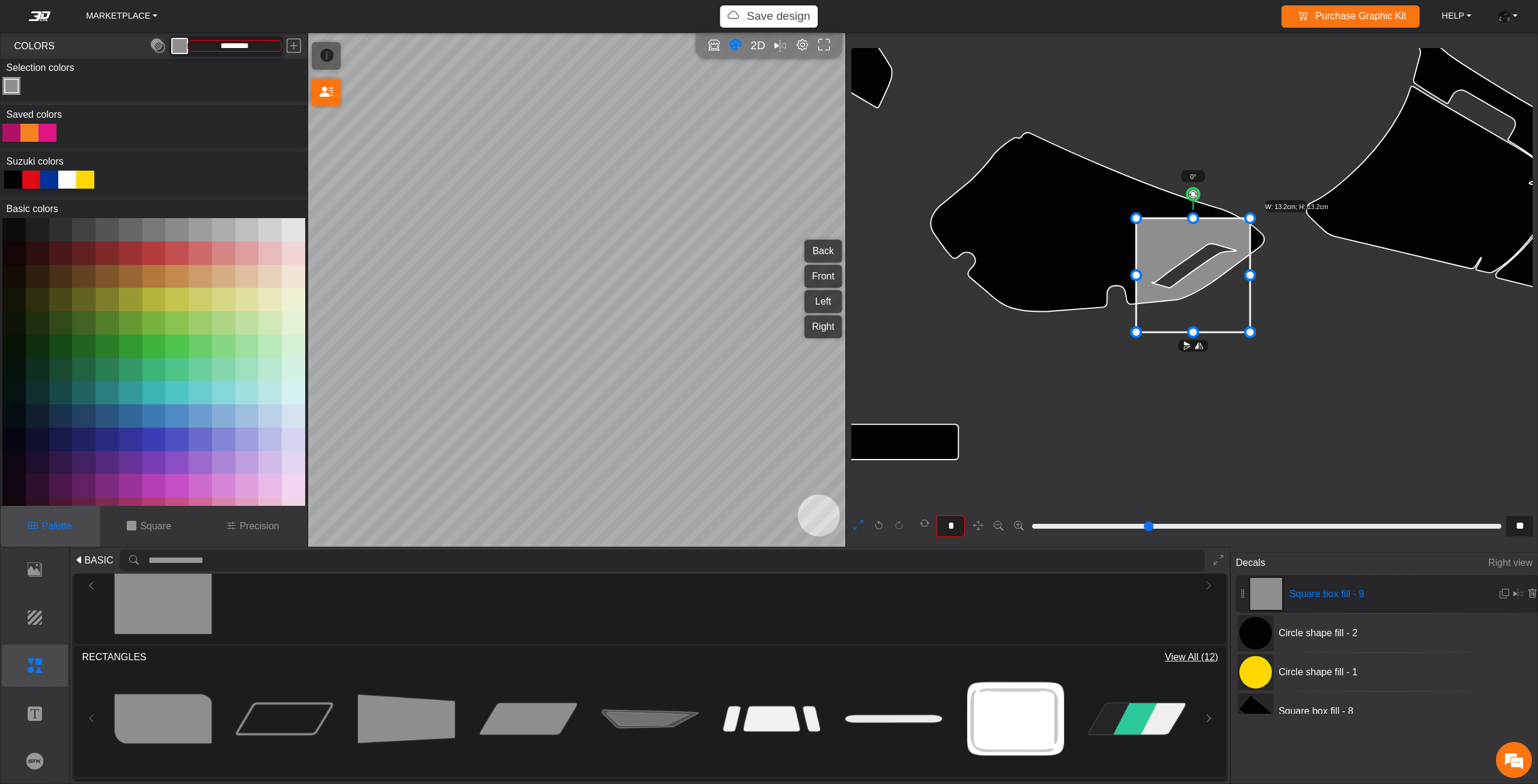
click at [84, 183] on icon at bounding box center [86, 178] width 12 height 12
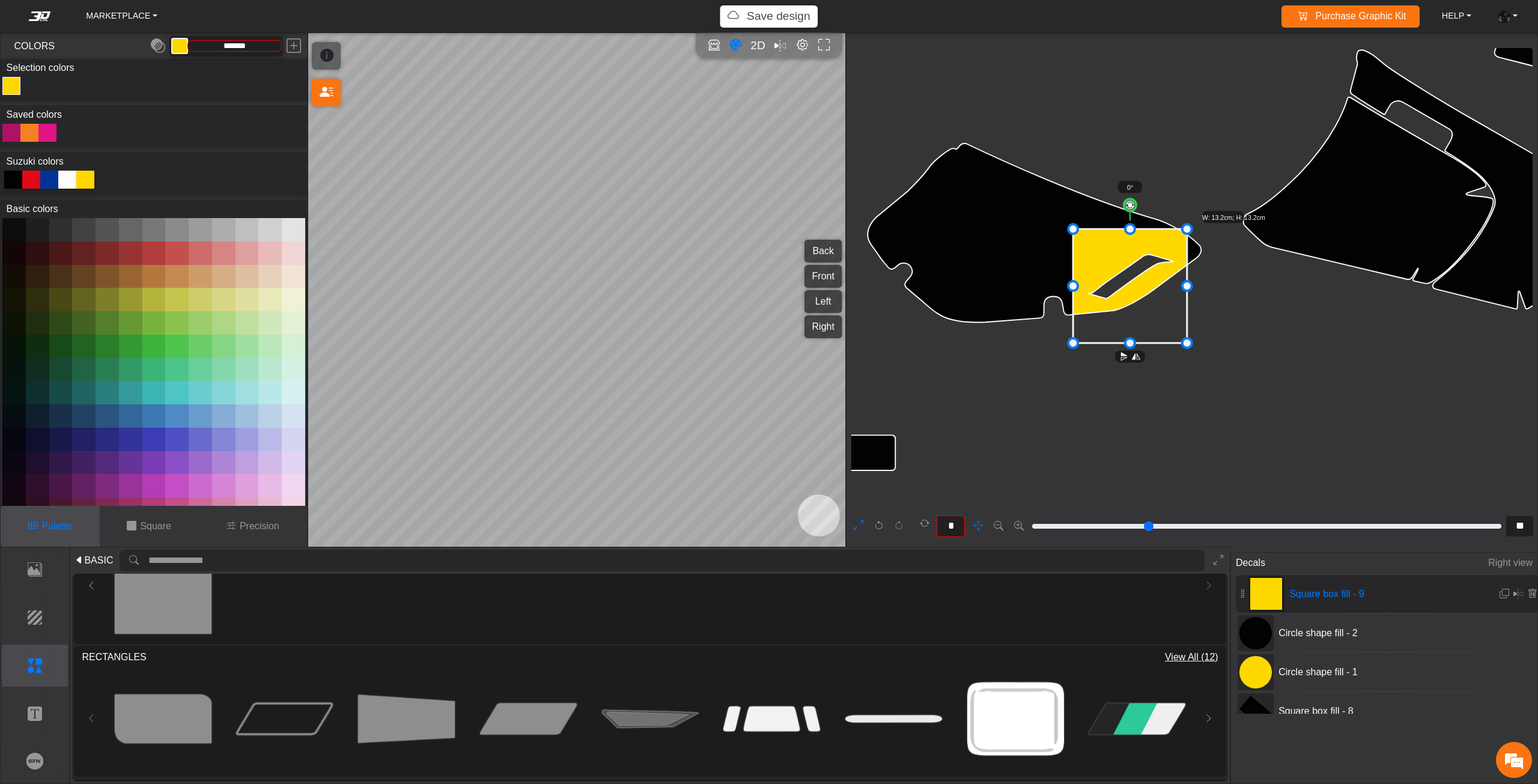
drag, startPoint x: 1322, startPoint y: 394, endPoint x: 1273, endPoint y: 409, distance: 51.2
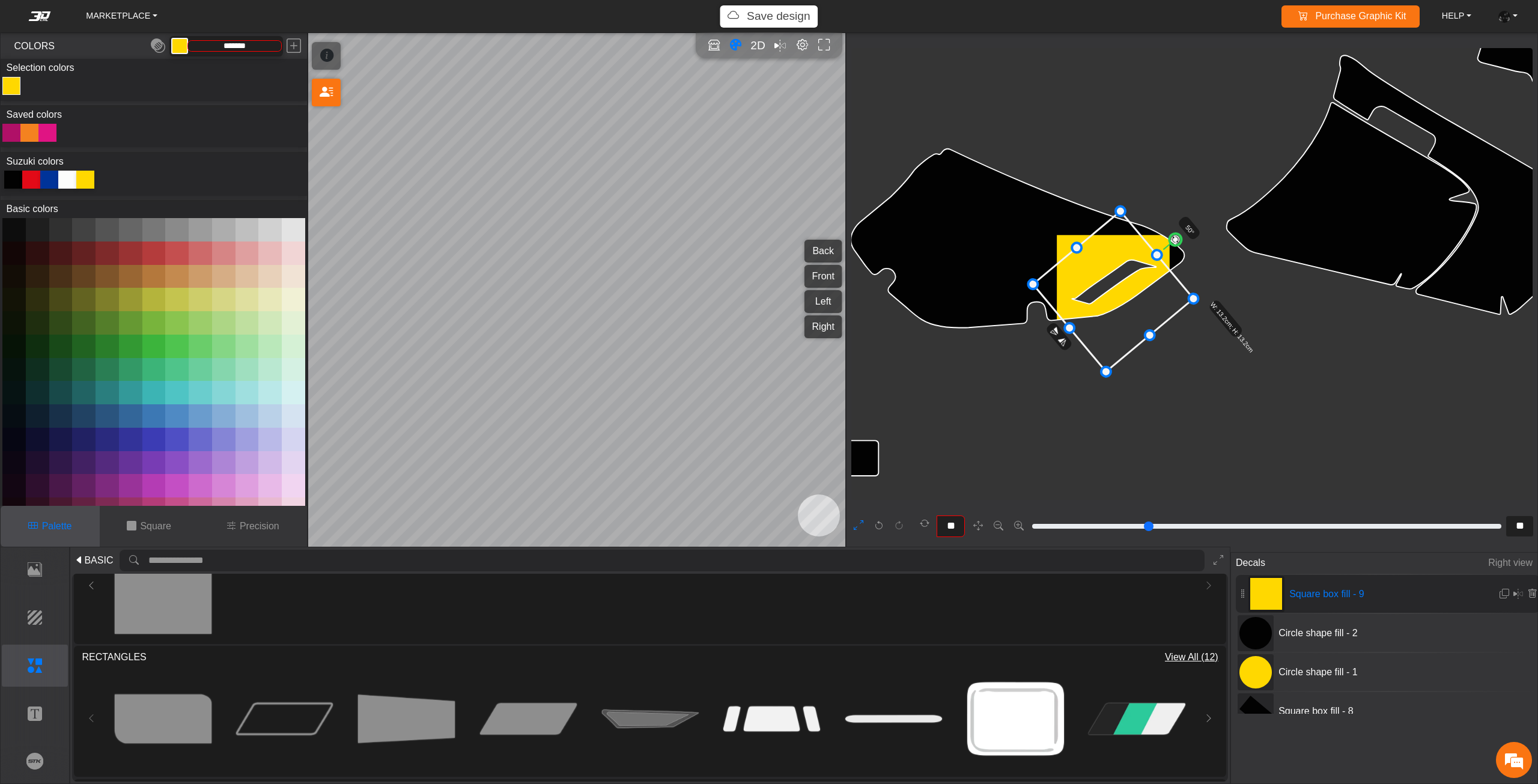
drag, startPoint x: 1120, startPoint y: 211, endPoint x: 1177, endPoint y: 239, distance: 63.5
click at [1177, 239] on circle at bounding box center [1175, 239] width 17 height 17
drag, startPoint x: 1161, startPoint y: 259, endPoint x: 1177, endPoint y: 245, distance: 21.3
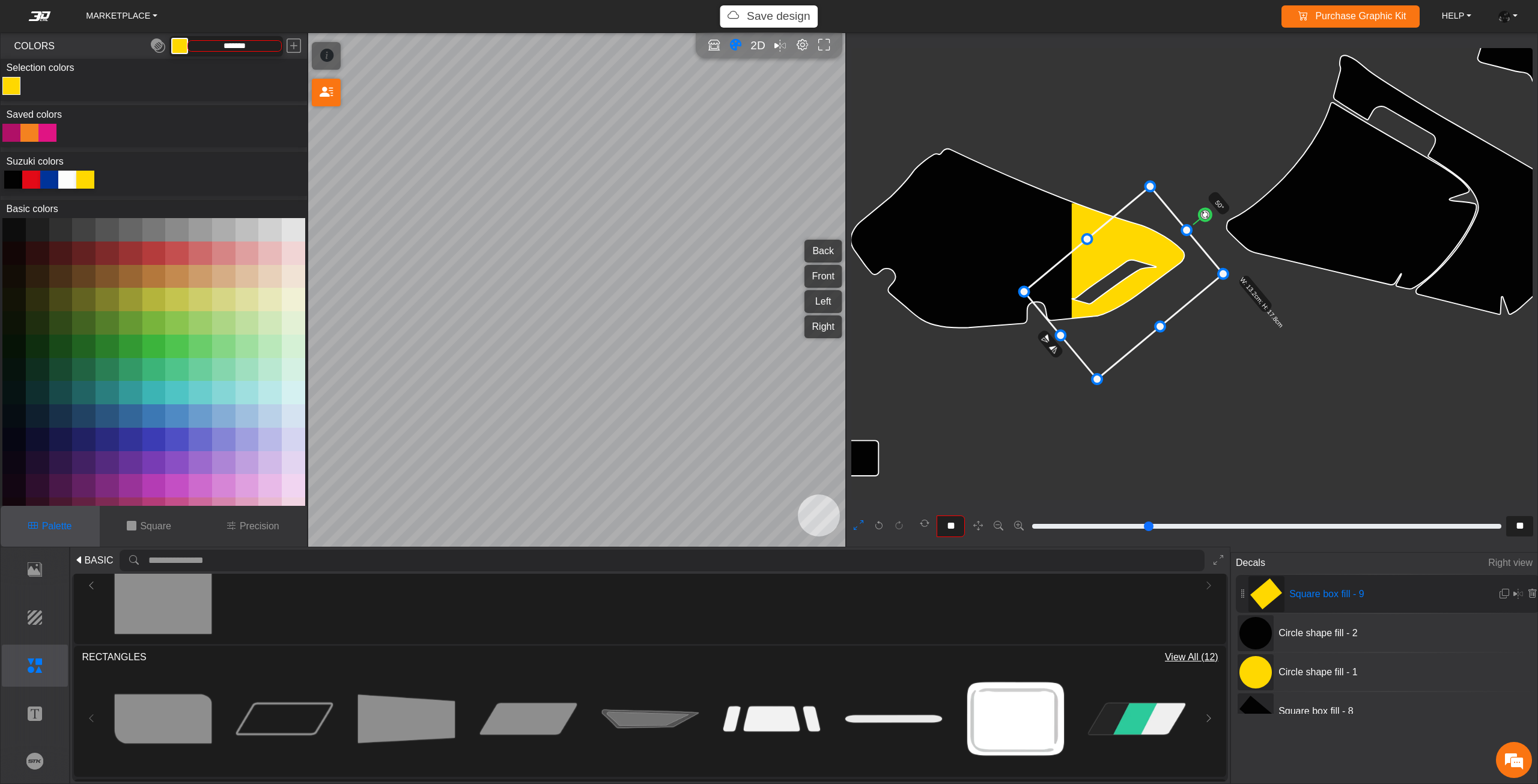
drag, startPoint x: 1055, startPoint y: 333, endPoint x: 1032, endPoint y: 352, distance: 29.8
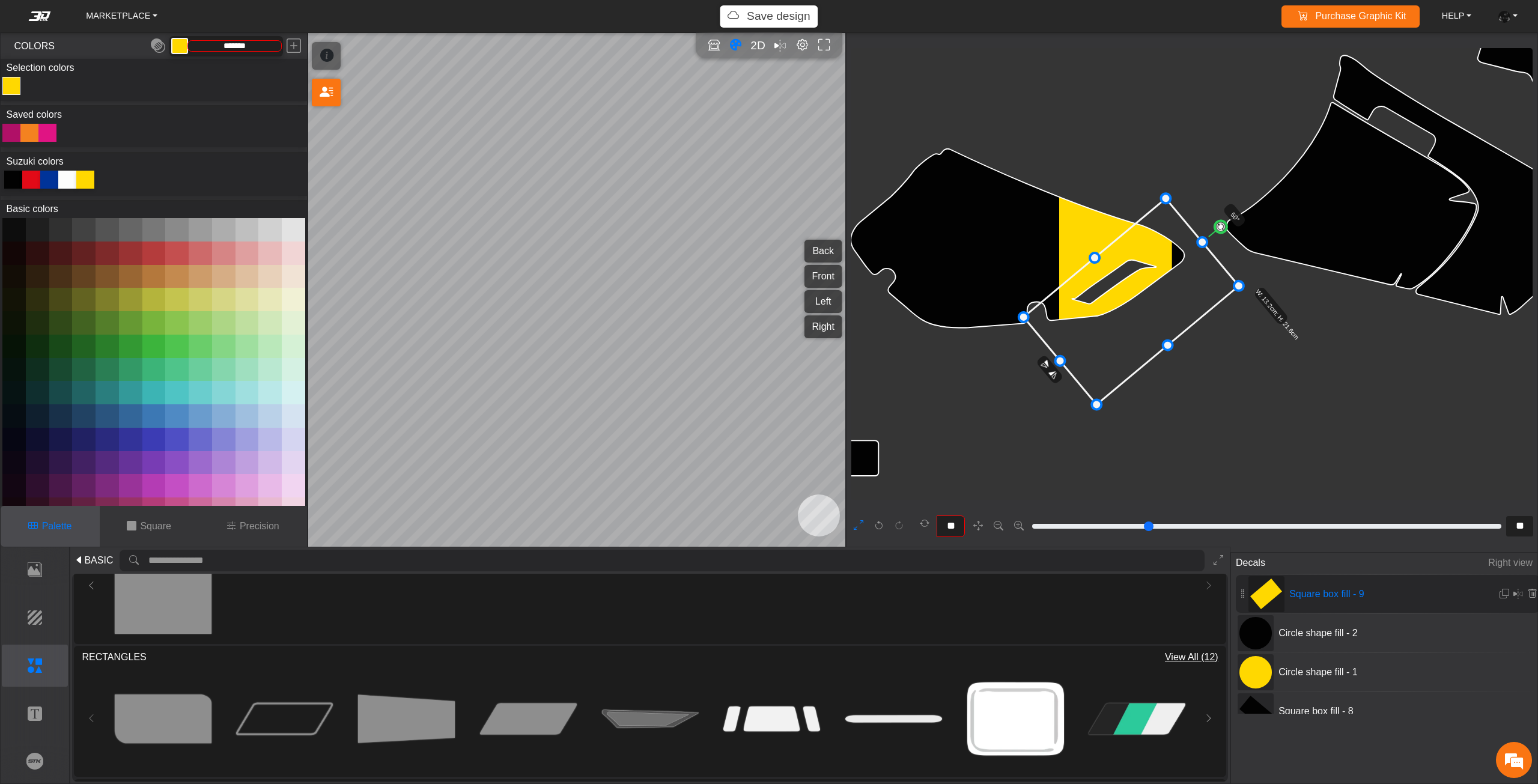
drag, startPoint x: 1116, startPoint y: 330, endPoint x: 1120, endPoint y: 336, distance: 7.2
click at [1120, 336] on icon at bounding box center [1131, 302] width 215 height 206
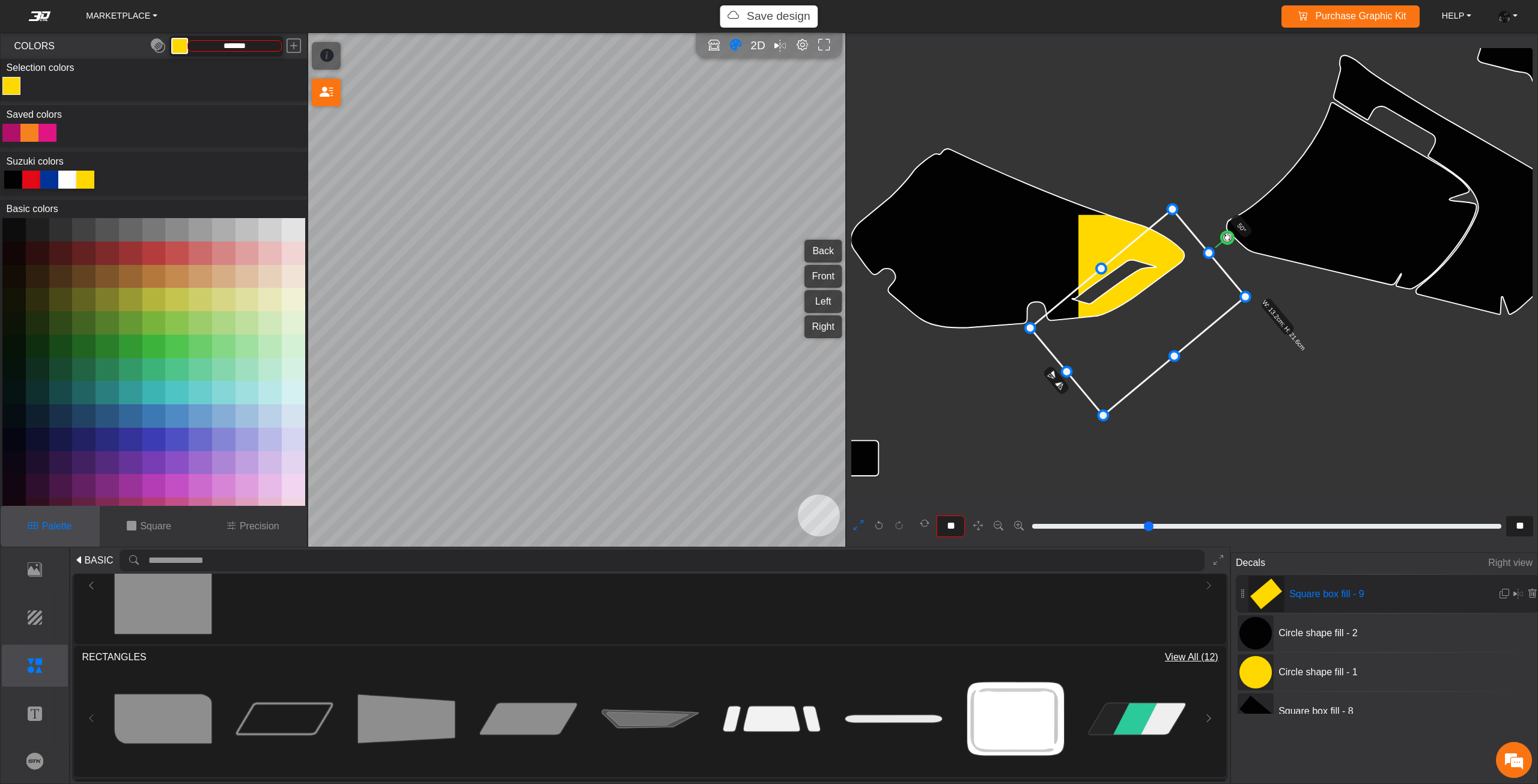
click at [1124, 341] on icon at bounding box center [1138, 312] width 215 height 206
drag, startPoint x: 1223, startPoint y: 241, endPoint x: 1229, endPoint y: 244, distance: 6.7
click at [1229, 244] on circle at bounding box center [1231, 242] width 17 height 17
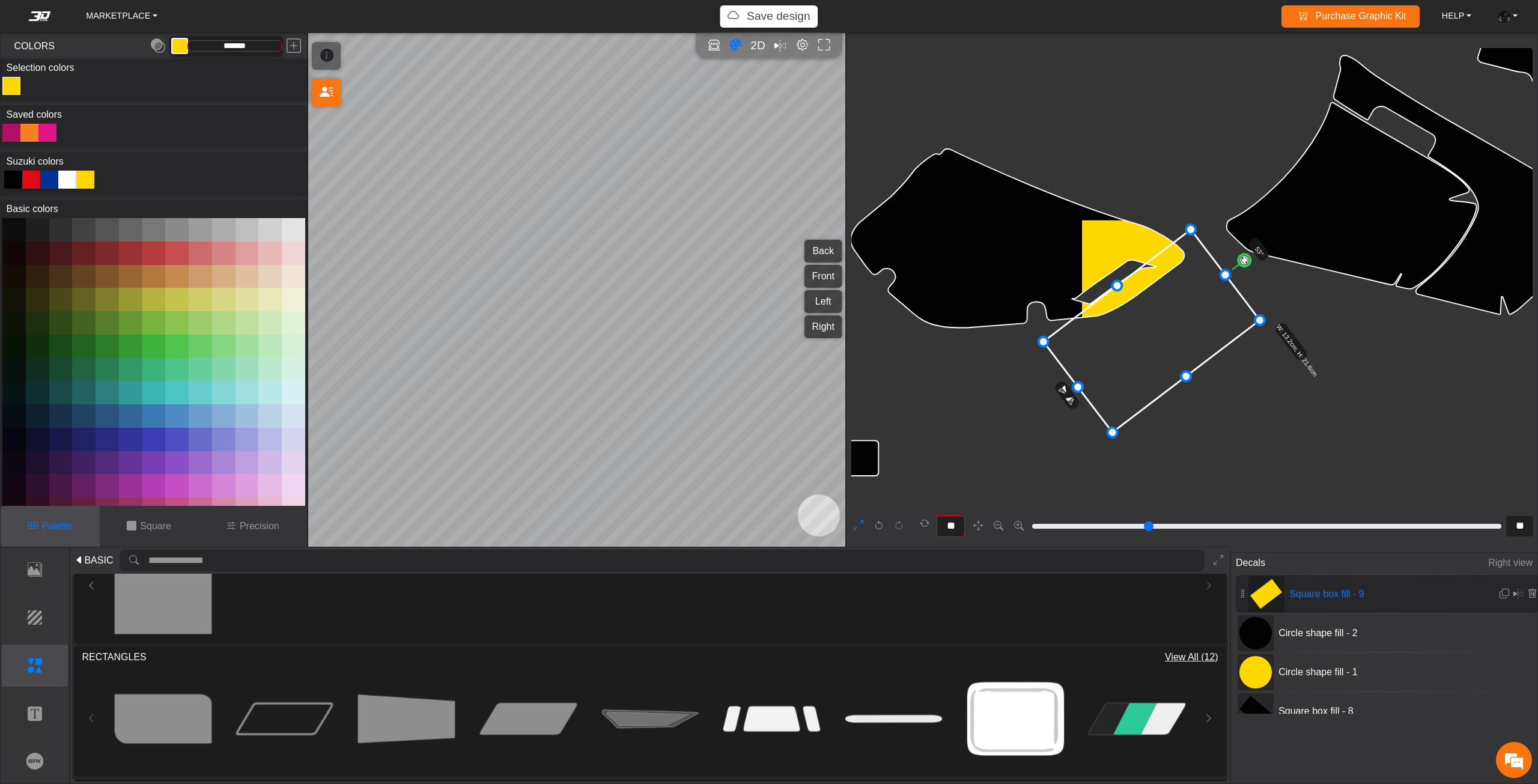
drag, startPoint x: 1197, startPoint y: 298, endPoint x: 1208, endPoint y: 310, distance: 16.3
click at [1208, 310] on icon at bounding box center [1151, 331] width 216 height 203
click at [1246, 268] on circle at bounding box center [1247, 263] width 17 height 17
click at [1202, 304] on icon at bounding box center [1151, 331] width 218 height 198
click at [1201, 302] on icon at bounding box center [1148, 329] width 218 height 198
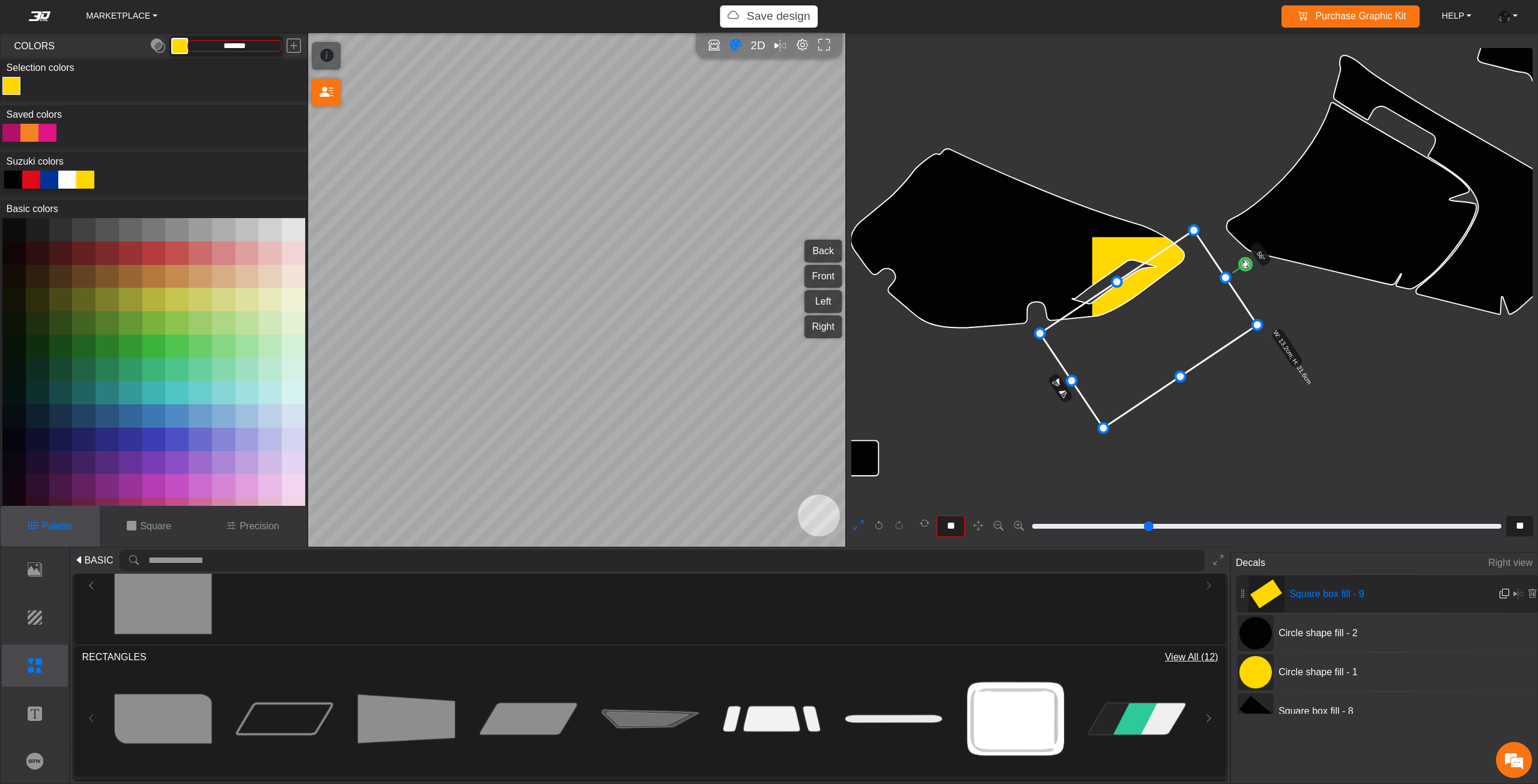
click at [1501, 592] on em at bounding box center [1505, 594] width 10 height 10
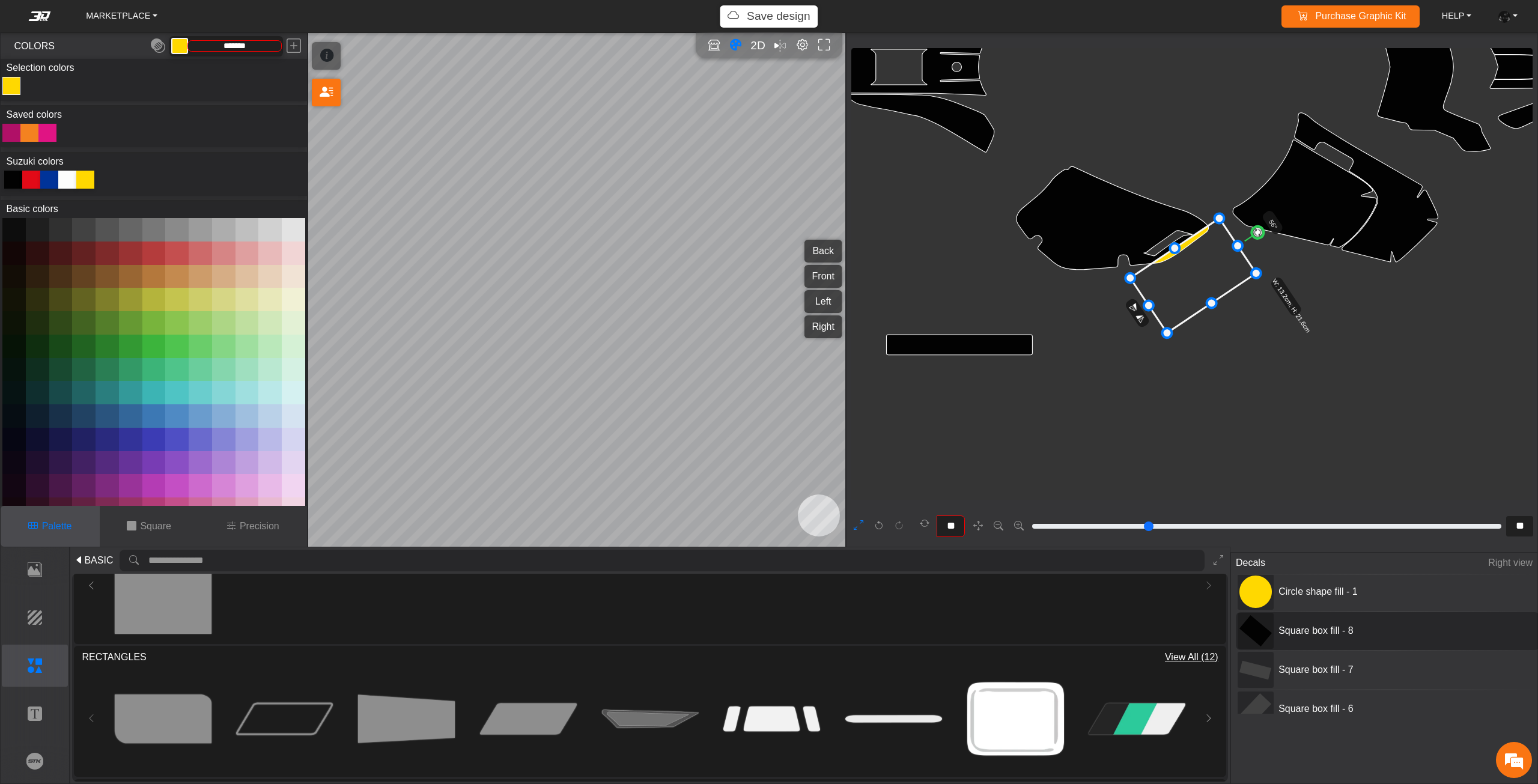
scroll to position [120, 0]
click at [1359, 658] on div "Square box fill - 7" at bounding box center [1387, 669] width 304 height 38
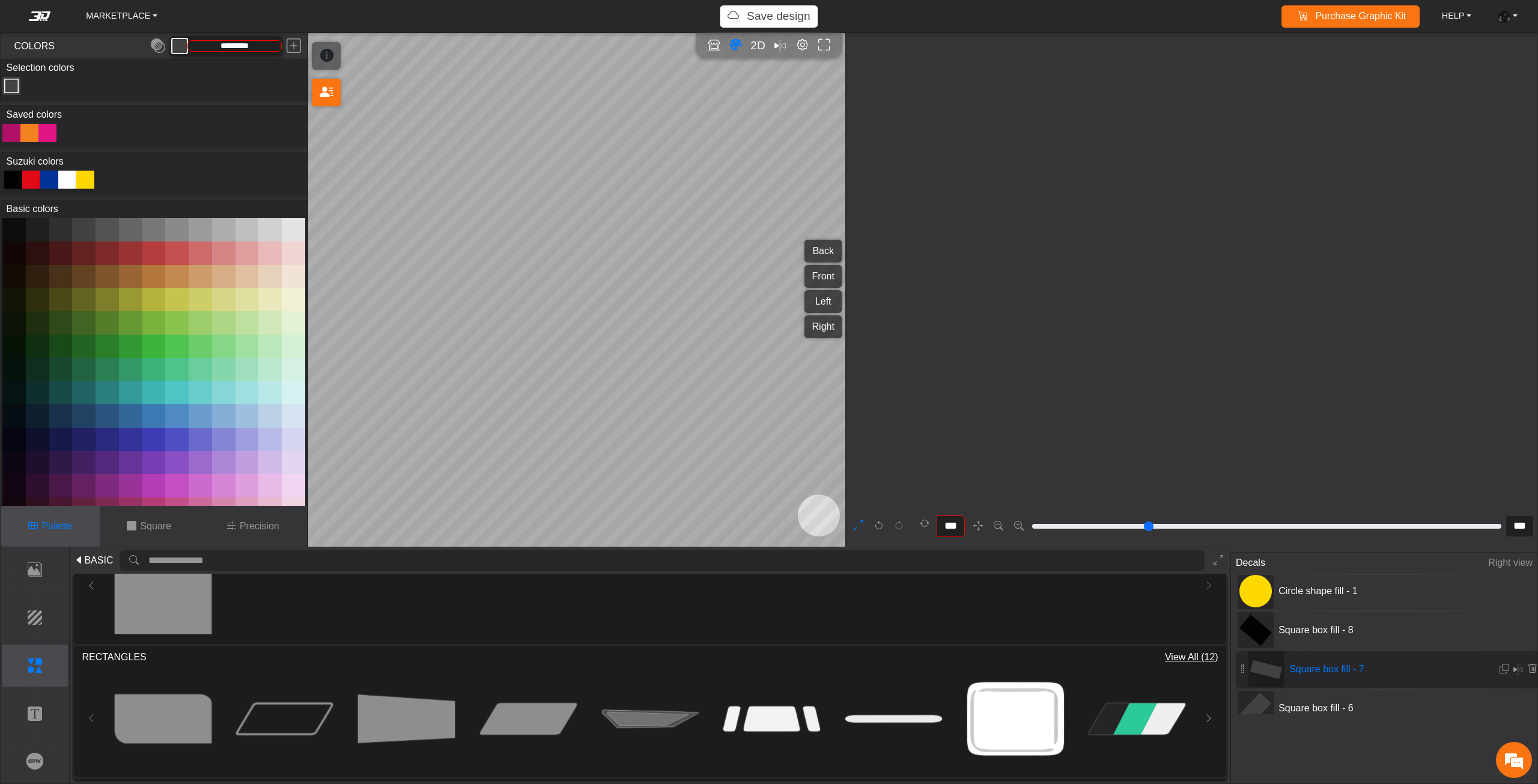
scroll to position [8163, 7854]
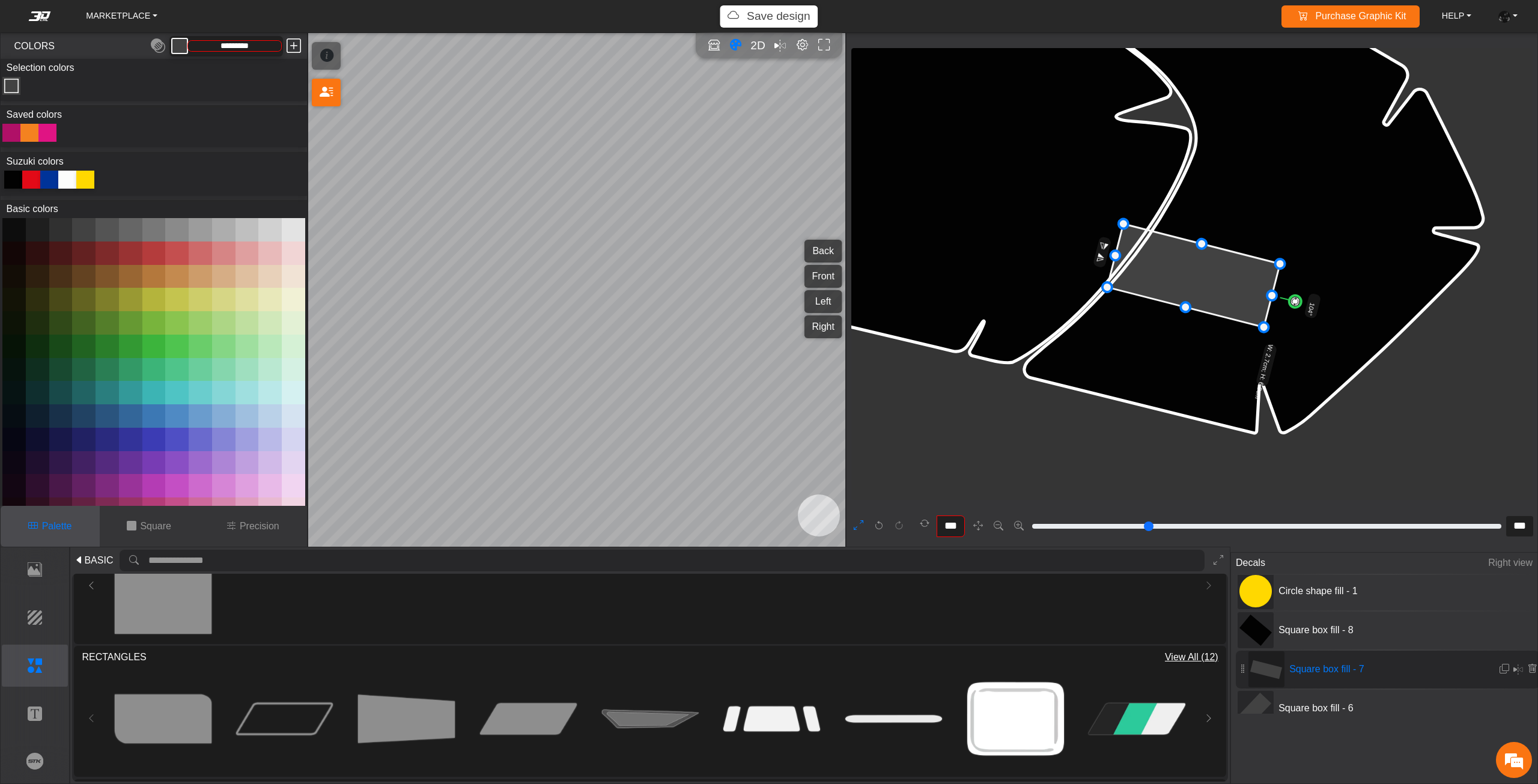
click at [294, 40] on em at bounding box center [293, 46] width 14 height 22
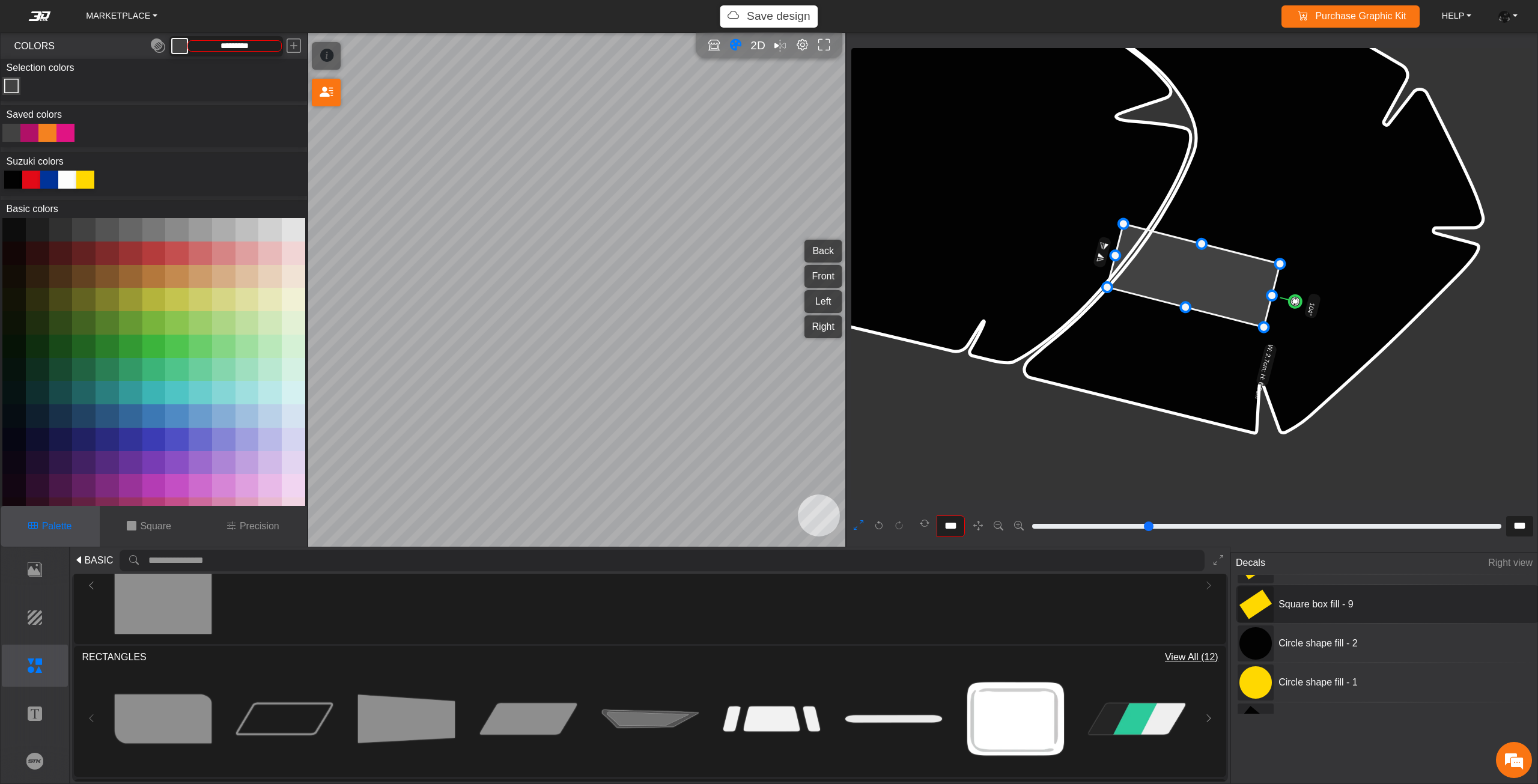
scroll to position [0, 0]
click at [1312, 602] on div "Square box fill - 10" at bounding box center [1387, 593] width 304 height 38
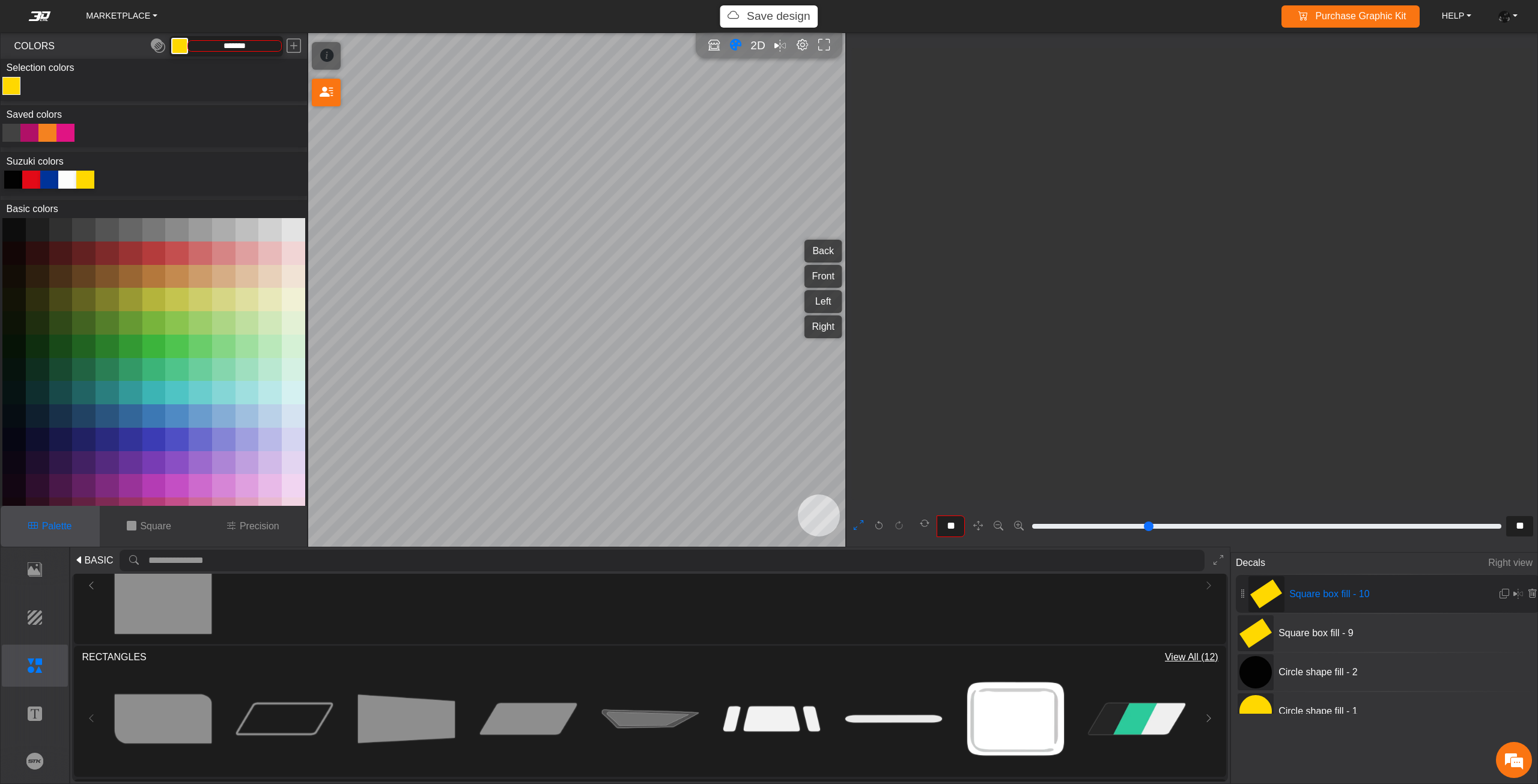
scroll to position [1577, 1191]
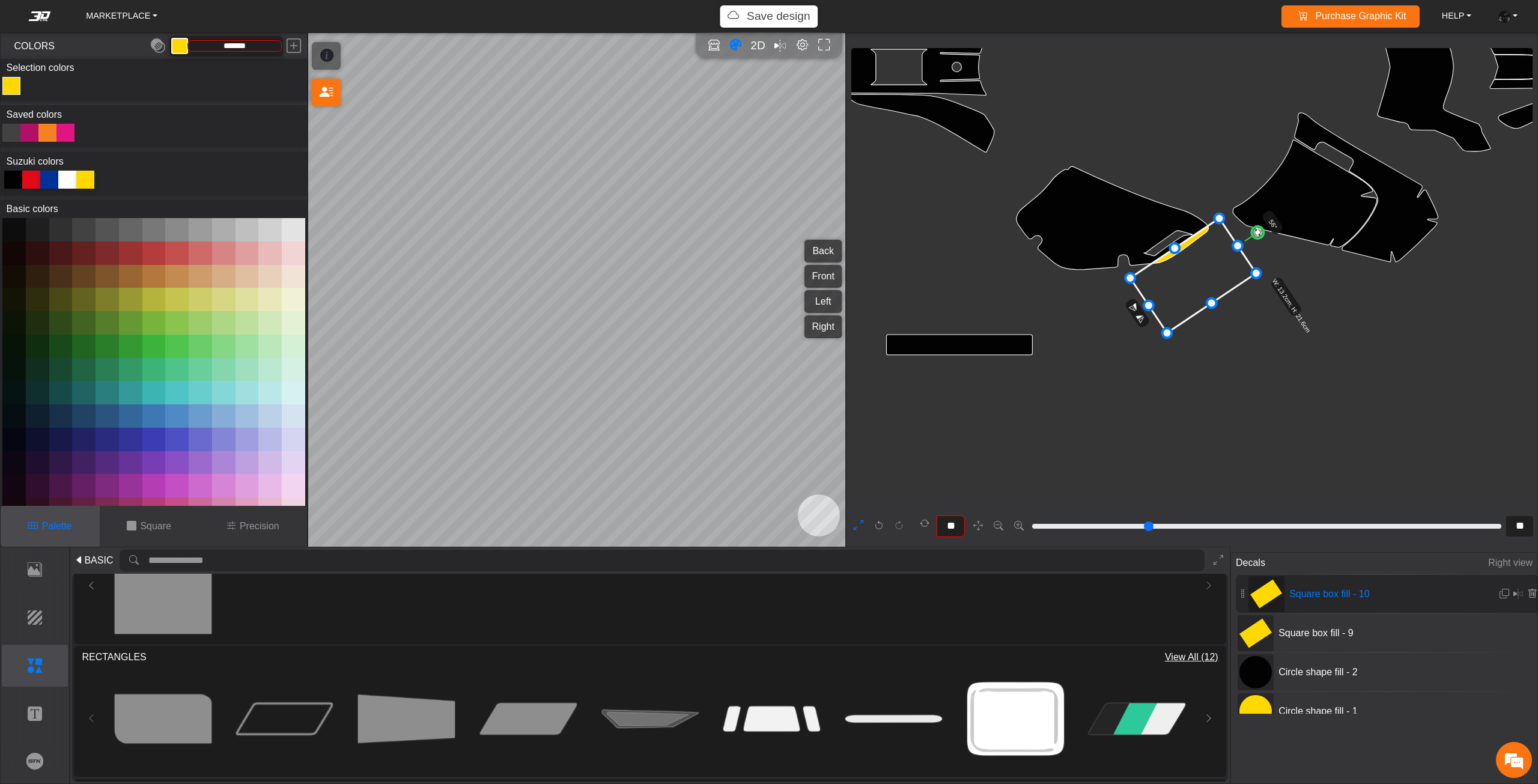
click at [14, 129] on div at bounding box center [11, 133] width 18 height 18
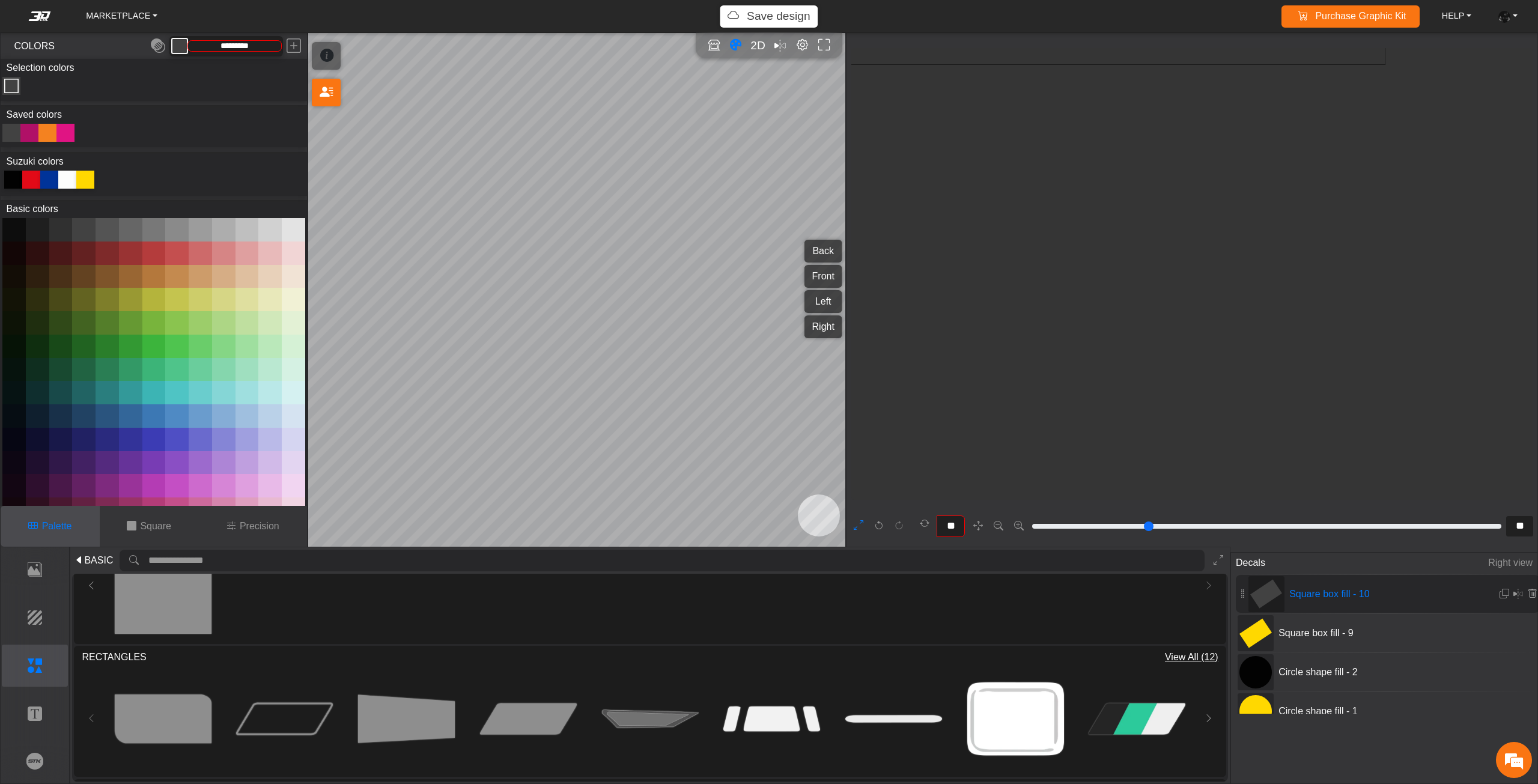
scroll to position [3279, 2636]
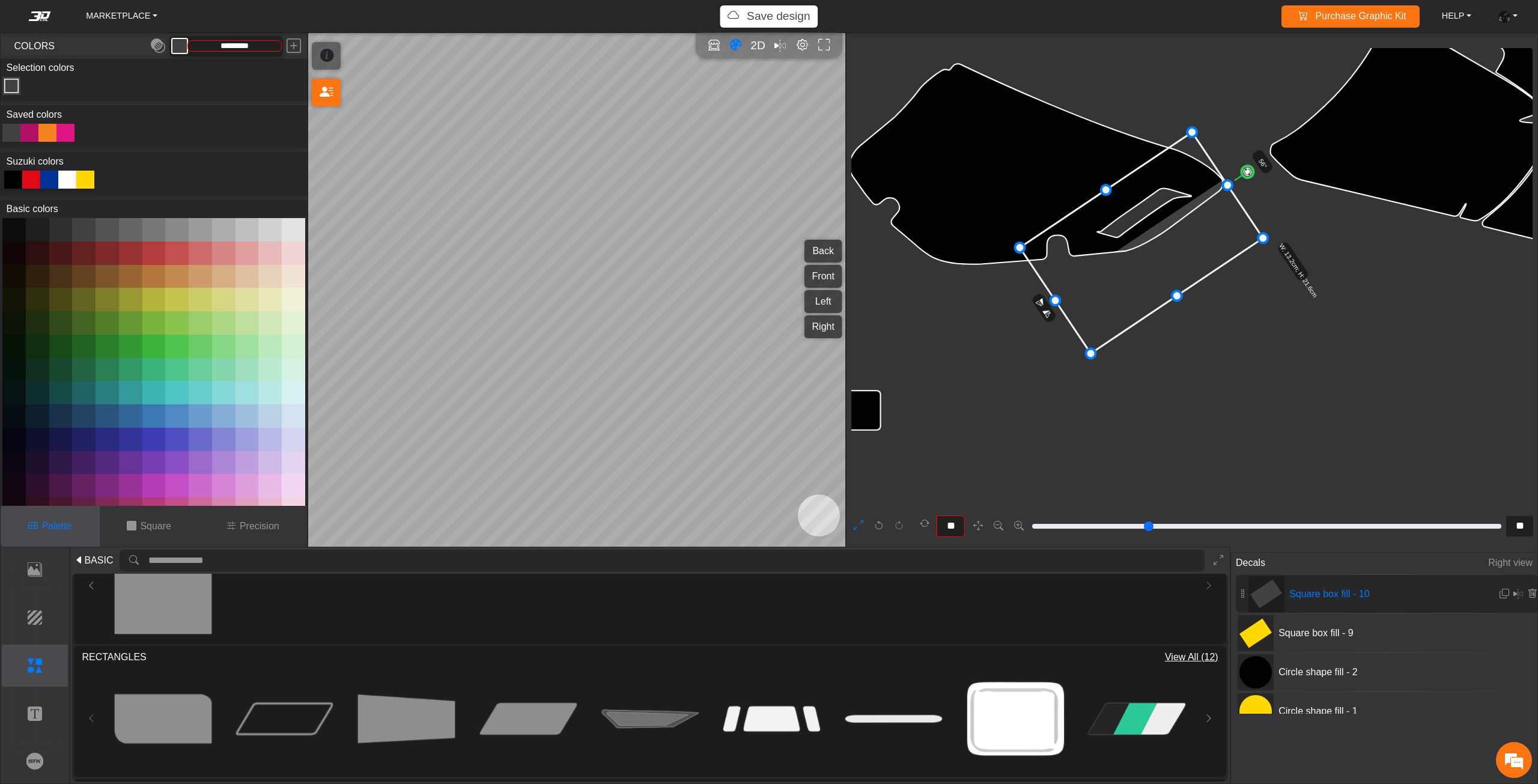
drag, startPoint x: 1139, startPoint y: 277, endPoint x: 1109, endPoint y: 252, distance: 39.1
click at [1110, 255] on icon at bounding box center [1141, 242] width 243 height 221
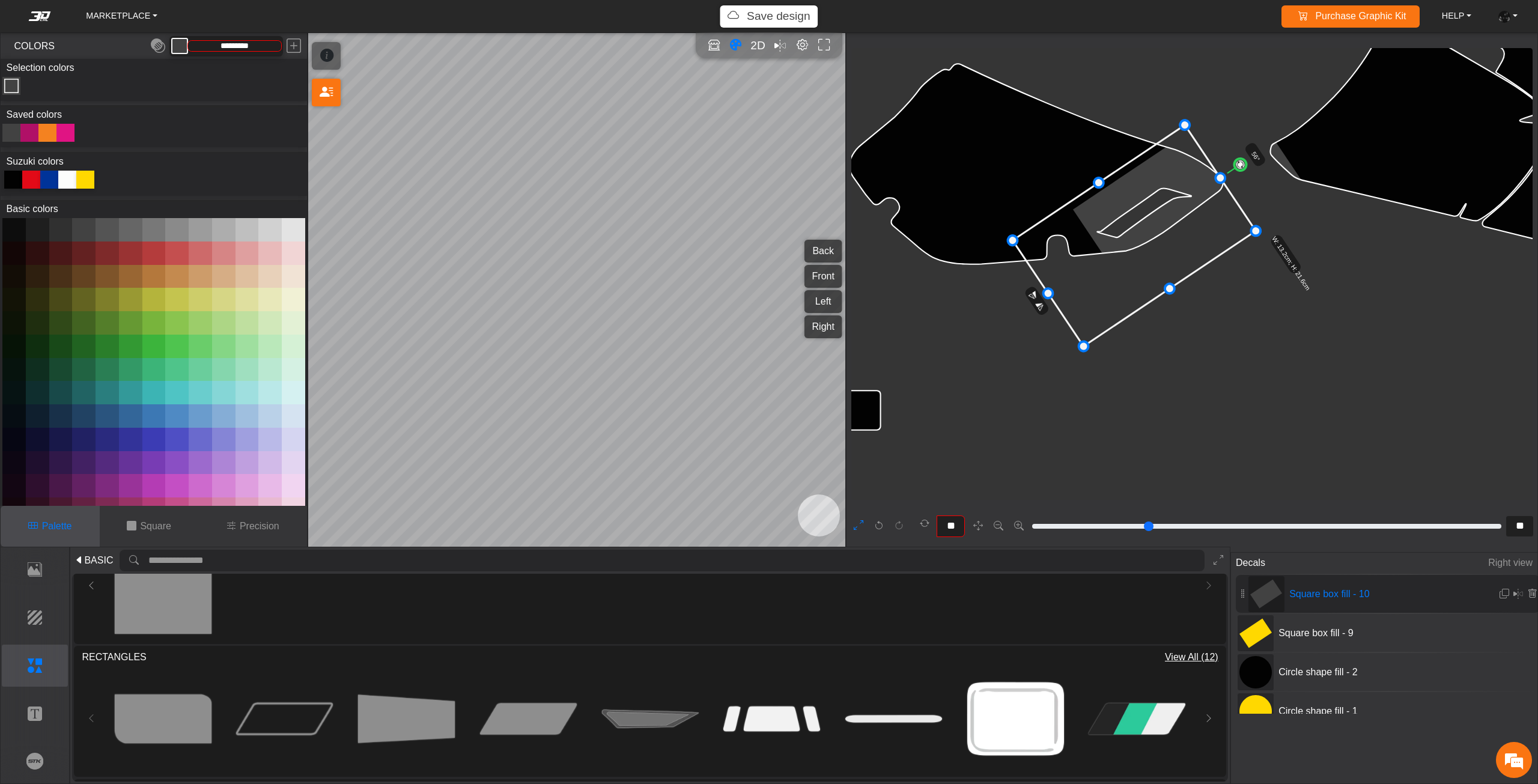
drag, startPoint x: 1110, startPoint y: 253, endPoint x: 1102, endPoint y: 246, distance: 10.6
click at [1107, 251] on icon at bounding box center [1134, 236] width 243 height 221
click at [1067, 230] on icon at bounding box center [1132, 233] width 243 height 221
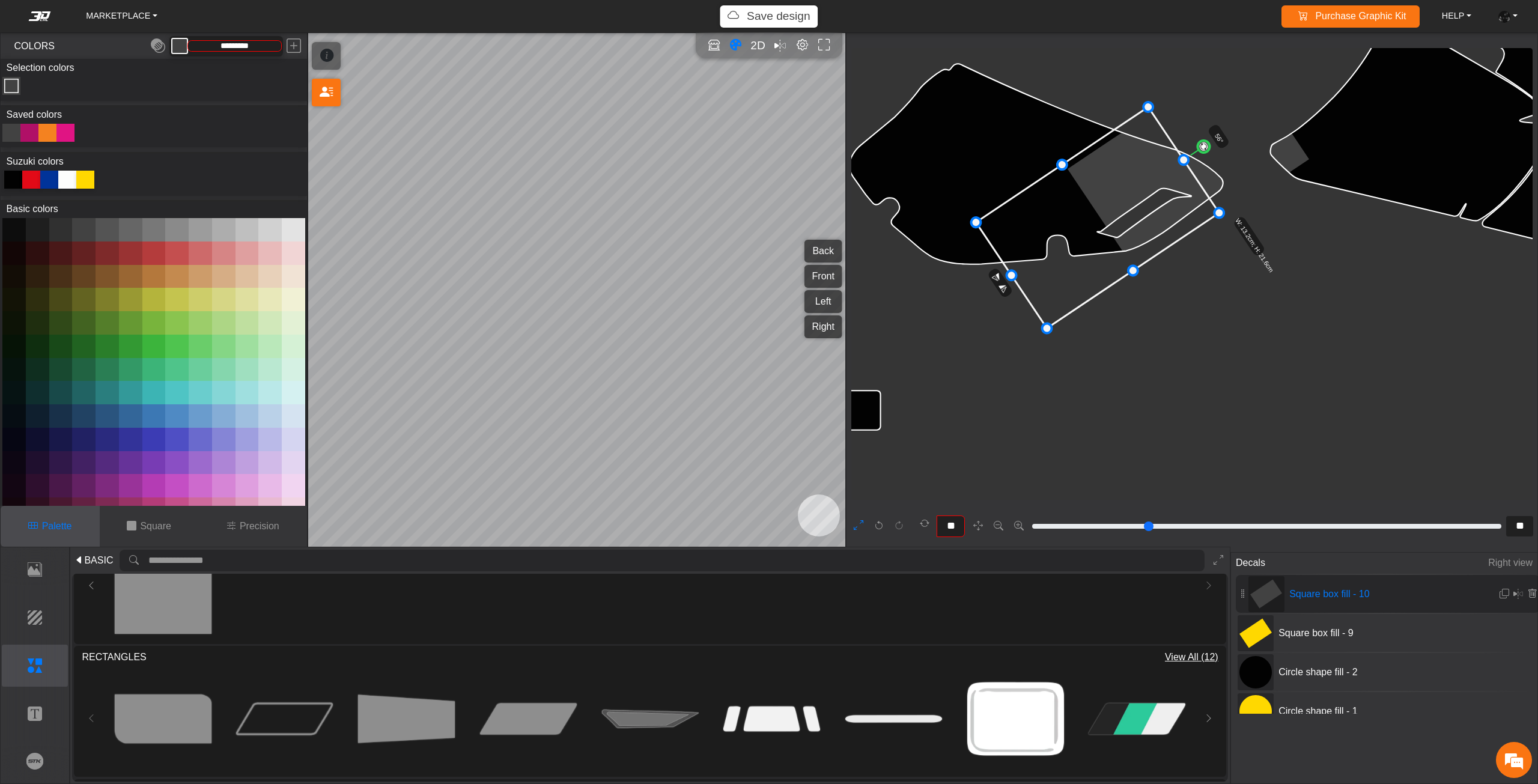
drag, startPoint x: 1072, startPoint y: 231, endPoint x: 1046, endPoint y: 216, distance: 30.0
click at [1046, 216] on icon at bounding box center [1098, 217] width 243 height 221
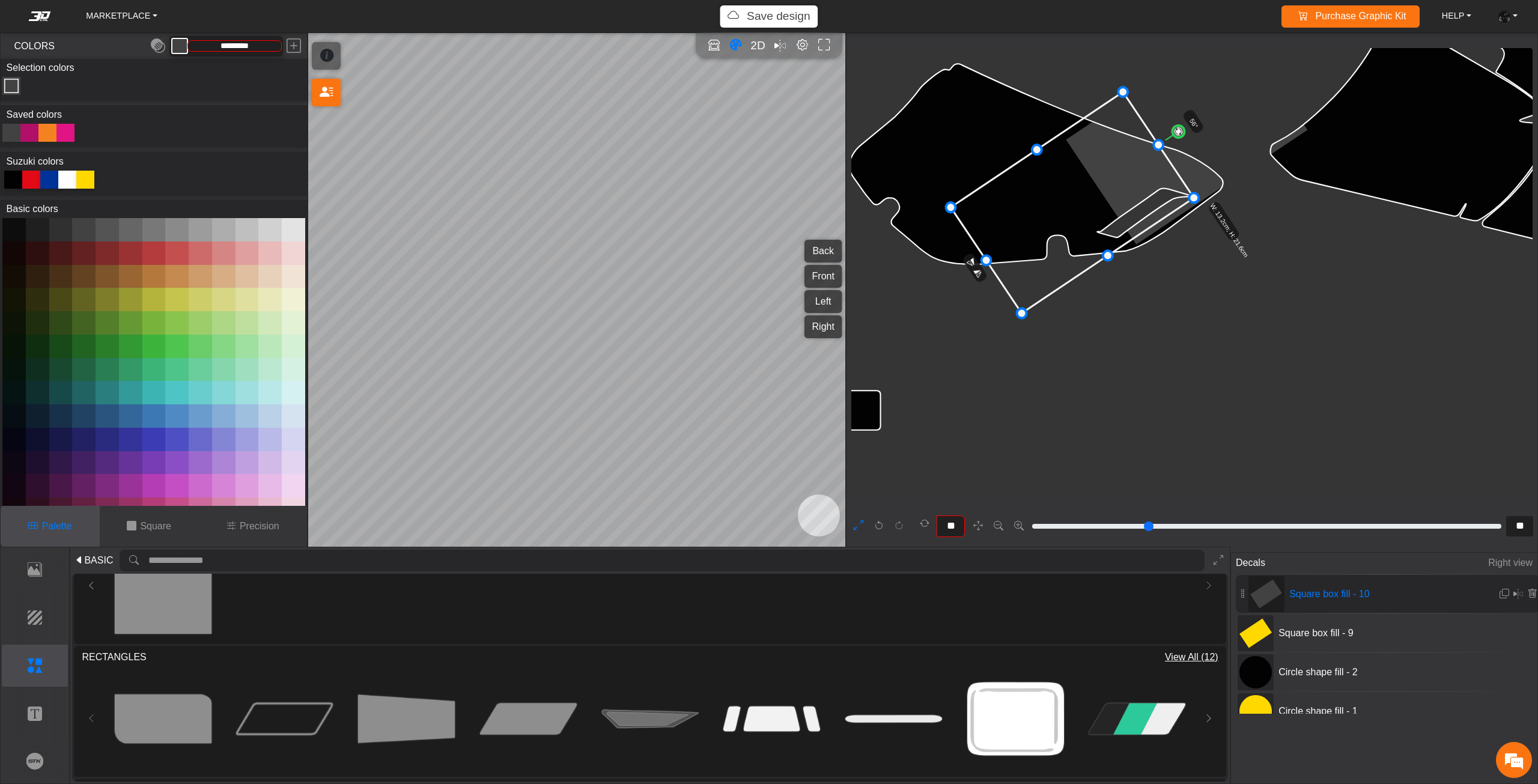
drag, startPoint x: 1060, startPoint y: 224, endPoint x: 1047, endPoint y: 214, distance: 16.4
click at [1047, 214] on icon at bounding box center [1072, 202] width 243 height 221
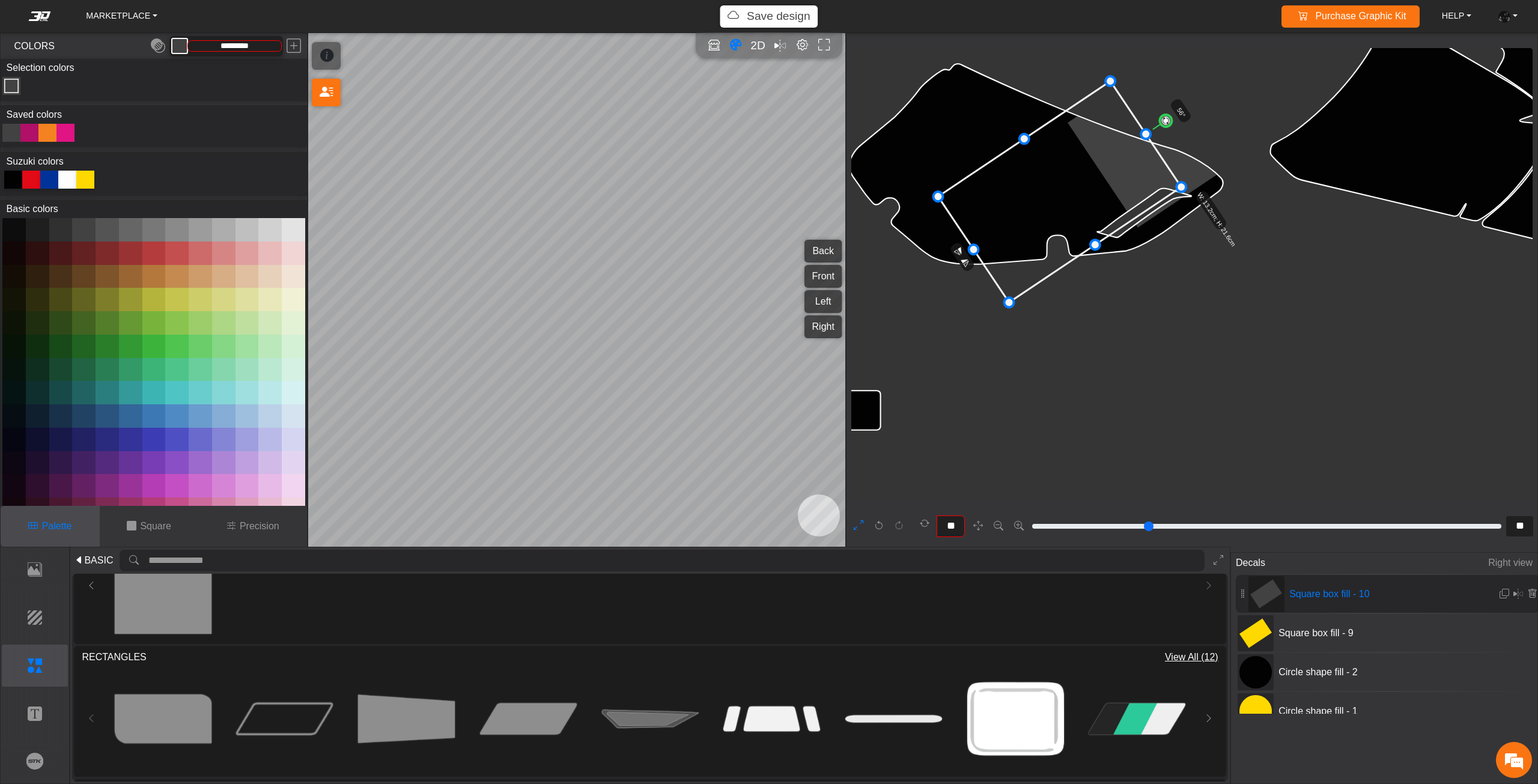
drag, startPoint x: 1056, startPoint y: 215, endPoint x: 1053, endPoint y: 209, distance: 6.7
click at [1053, 209] on icon at bounding box center [1060, 192] width 243 height 221
click at [1058, 211] on icon at bounding box center [1058, 185] width 243 height 221
drag, startPoint x: 1028, startPoint y: 136, endPoint x: 1076, endPoint y: 206, distance: 84.9
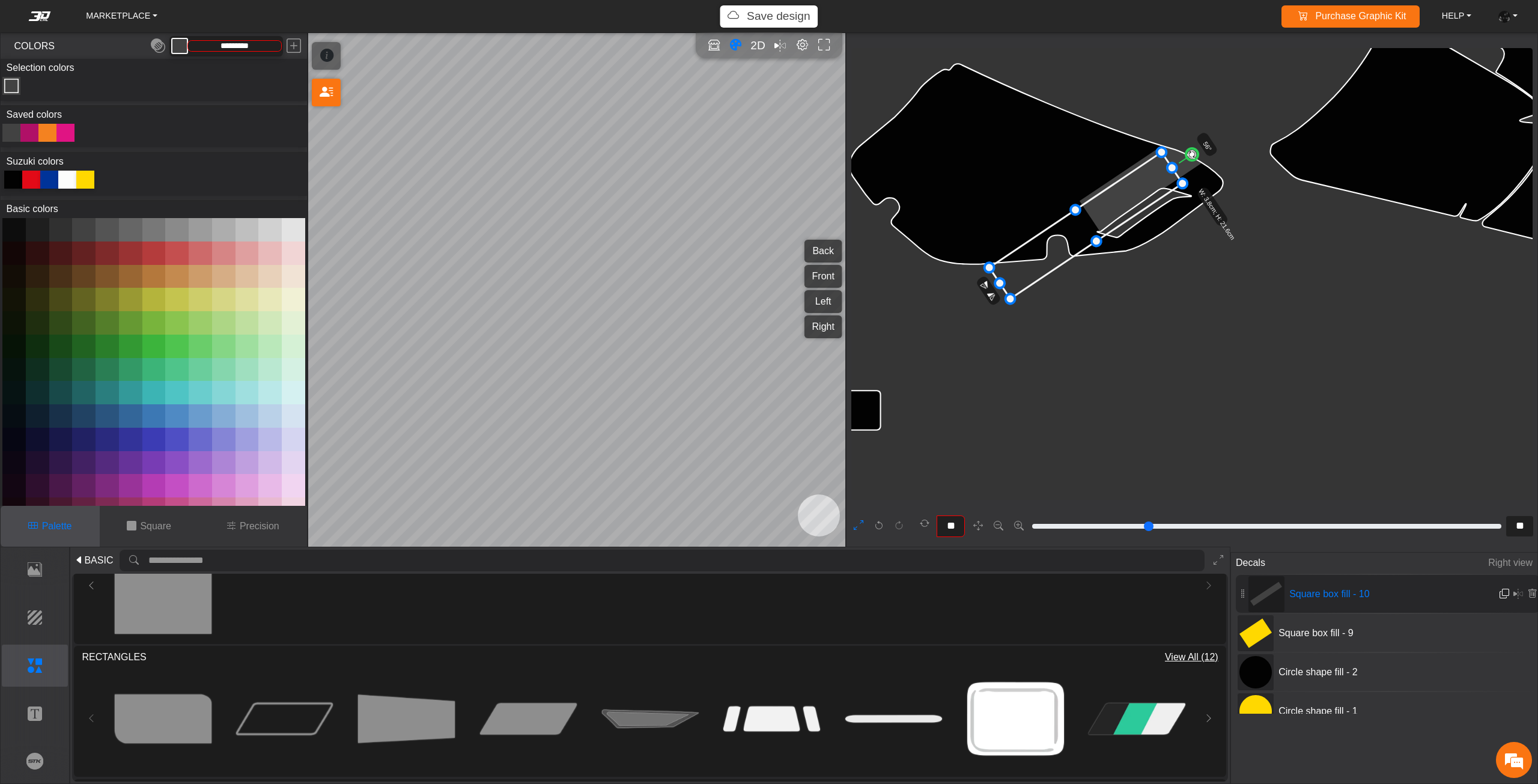
click at [1505, 597] on em at bounding box center [1505, 594] width 10 height 10
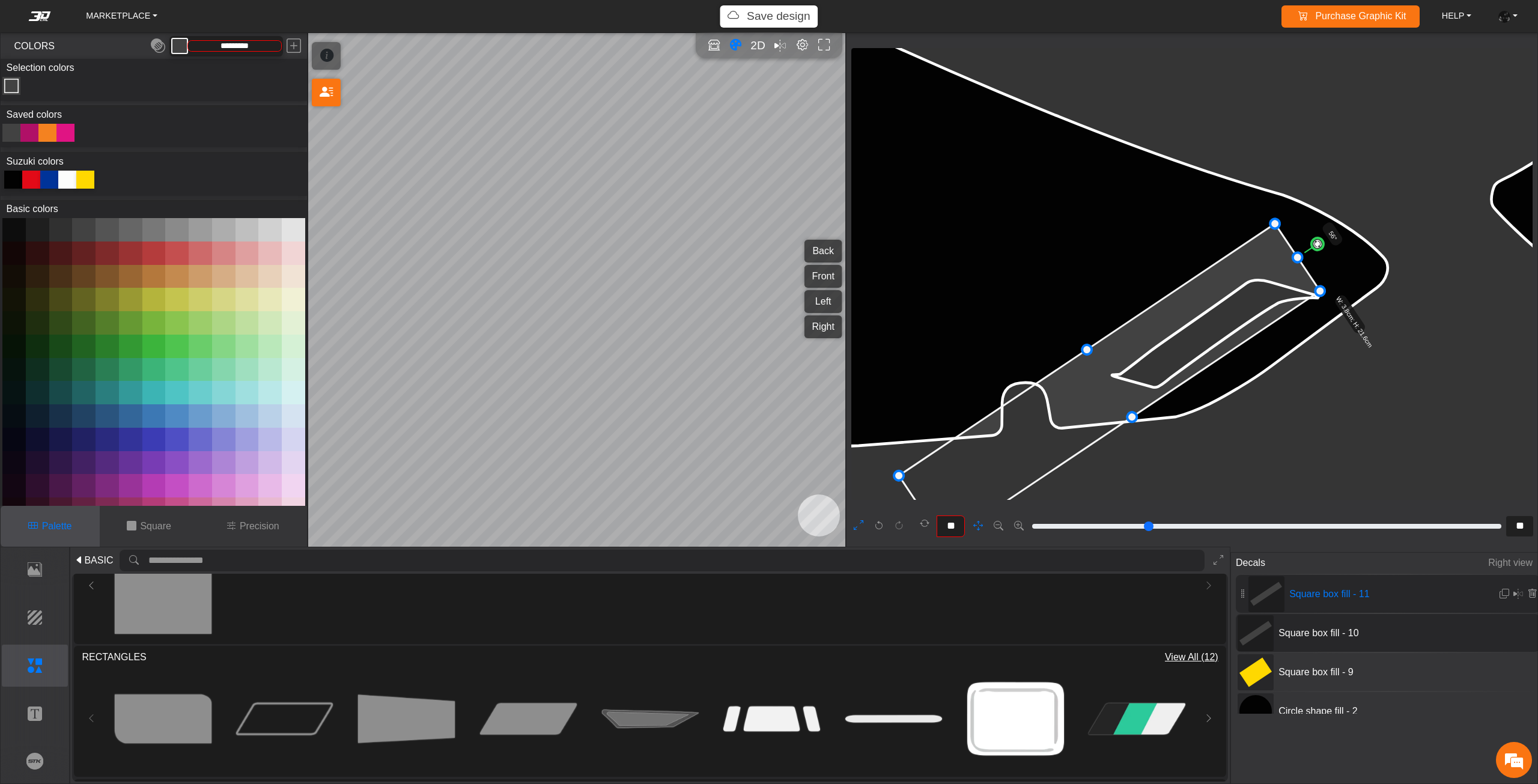
drag, startPoint x: 1244, startPoint y: 298, endPoint x: 1174, endPoint y: 374, distance: 103.3
click at [1173, 374] on icon at bounding box center [1109, 383] width 421 height 319
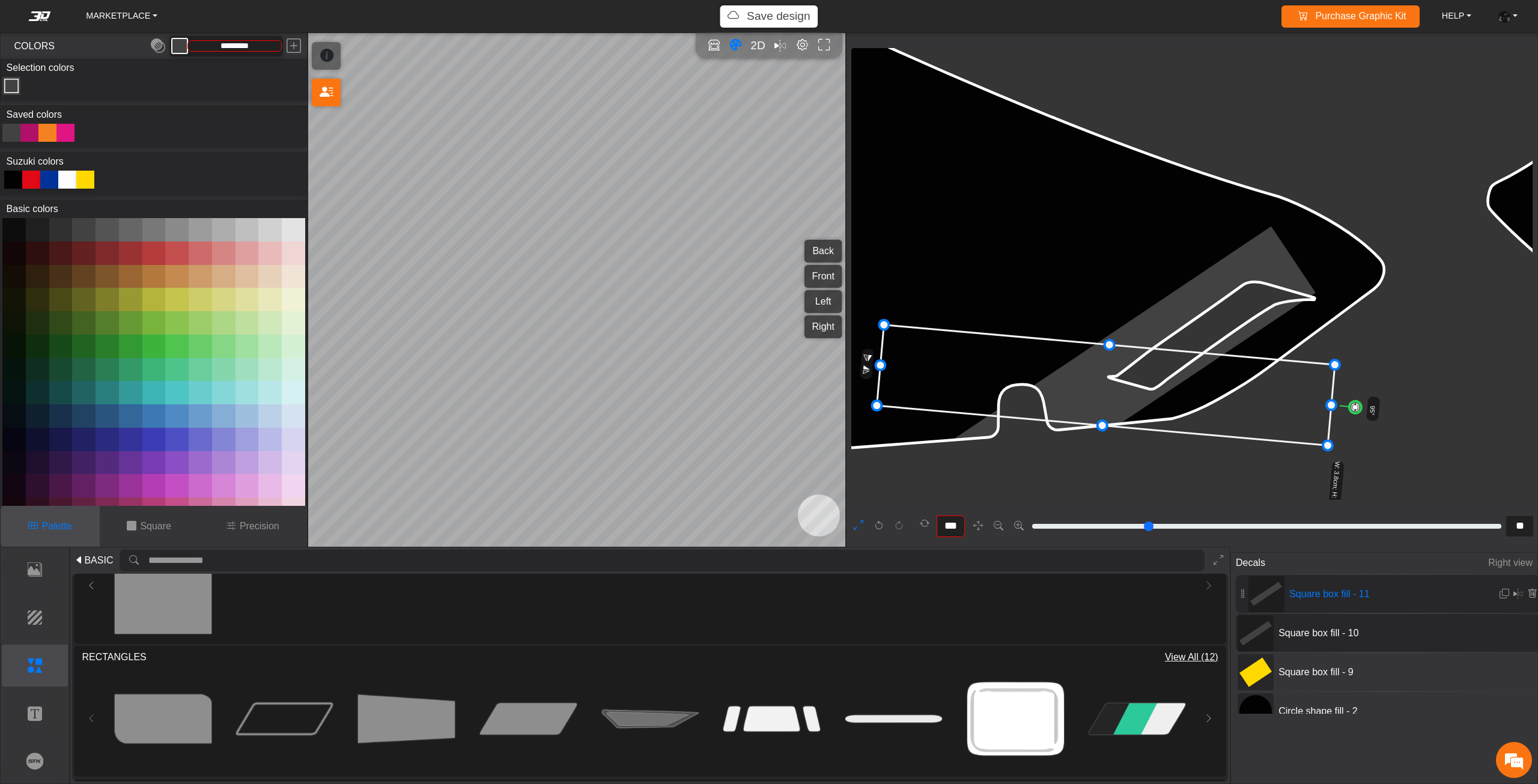
drag, startPoint x: 1319, startPoint y: 253, endPoint x: 1138, endPoint y: 388, distance: 225.8
click at [1230, 406] on g "95° W: 3.8cm; H: 21.6cm" at bounding box center [1116, 421] width 533 height 206
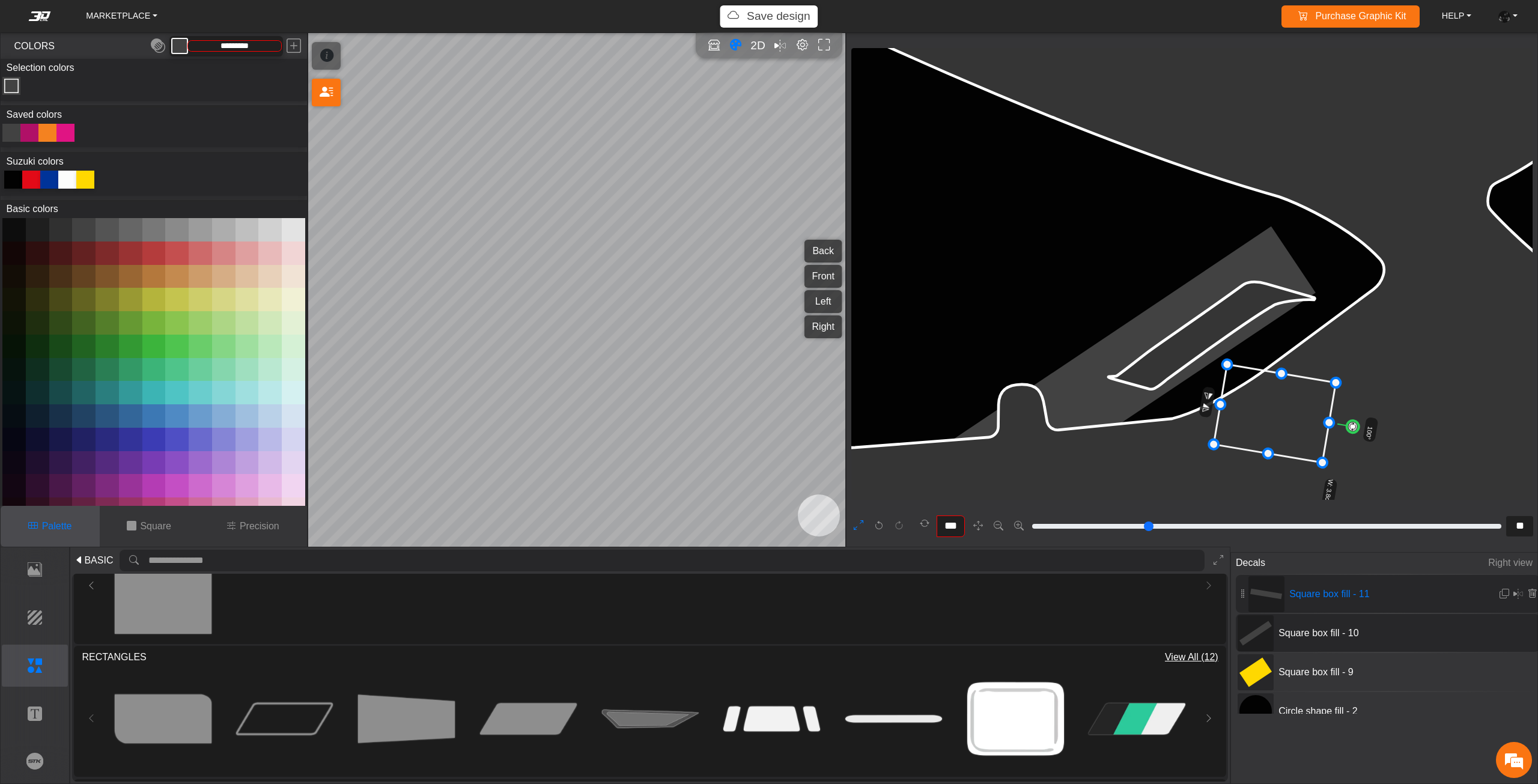
drag, startPoint x: 881, startPoint y: 348, endPoint x: 1223, endPoint y: 377, distance: 343.2
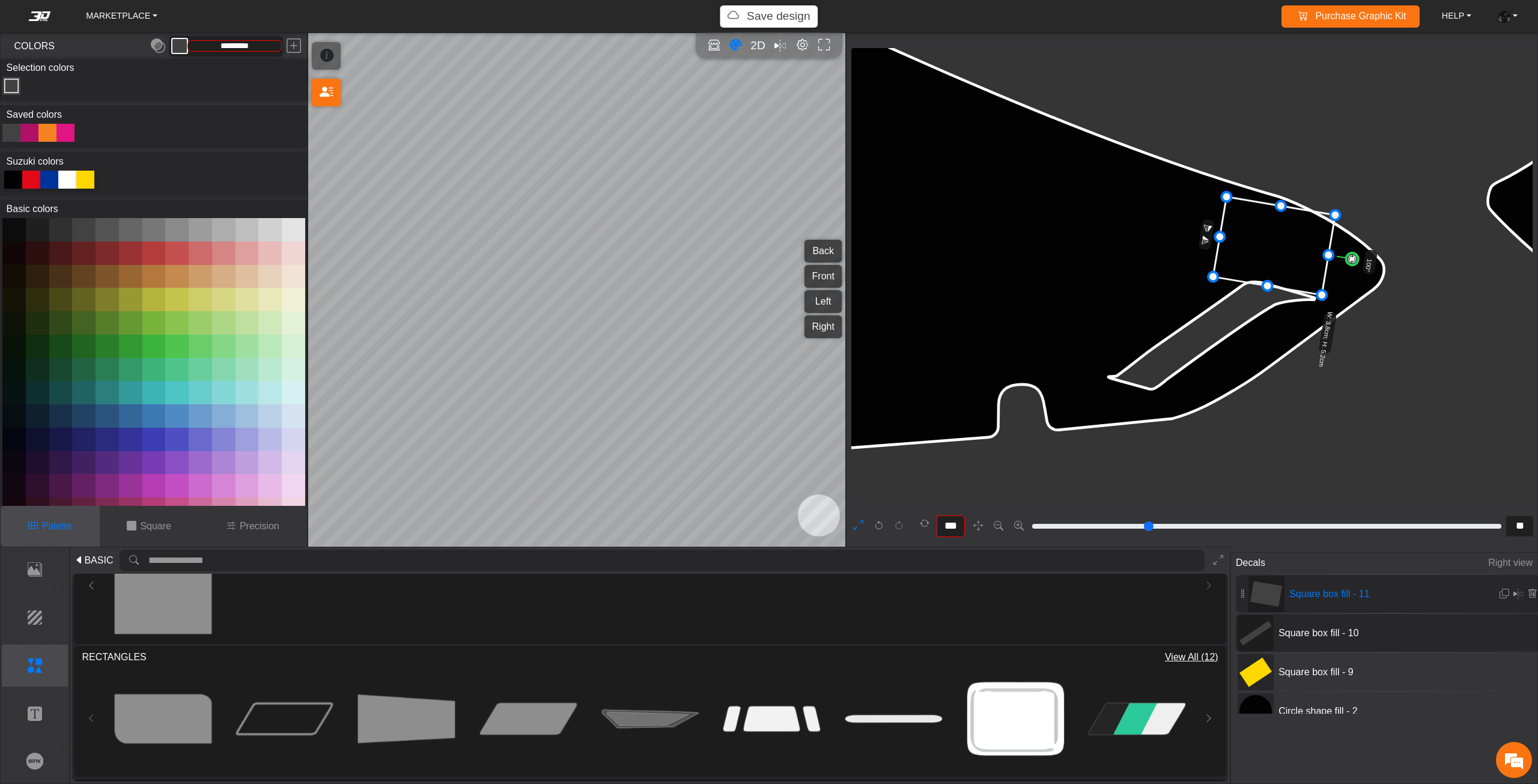
drag, startPoint x: 1239, startPoint y: 356, endPoint x: 1253, endPoint y: 234, distance: 122.8
click at [1253, 234] on icon at bounding box center [1273, 246] width 122 height 98
drag, startPoint x: 1253, startPoint y: 234, endPoint x: 1243, endPoint y: 215, distance: 21.5
click at [1244, 216] on icon at bounding box center [1272, 242] width 122 height 98
drag, startPoint x: 1243, startPoint y: 215, endPoint x: 1235, endPoint y: 211, distance: 8.9
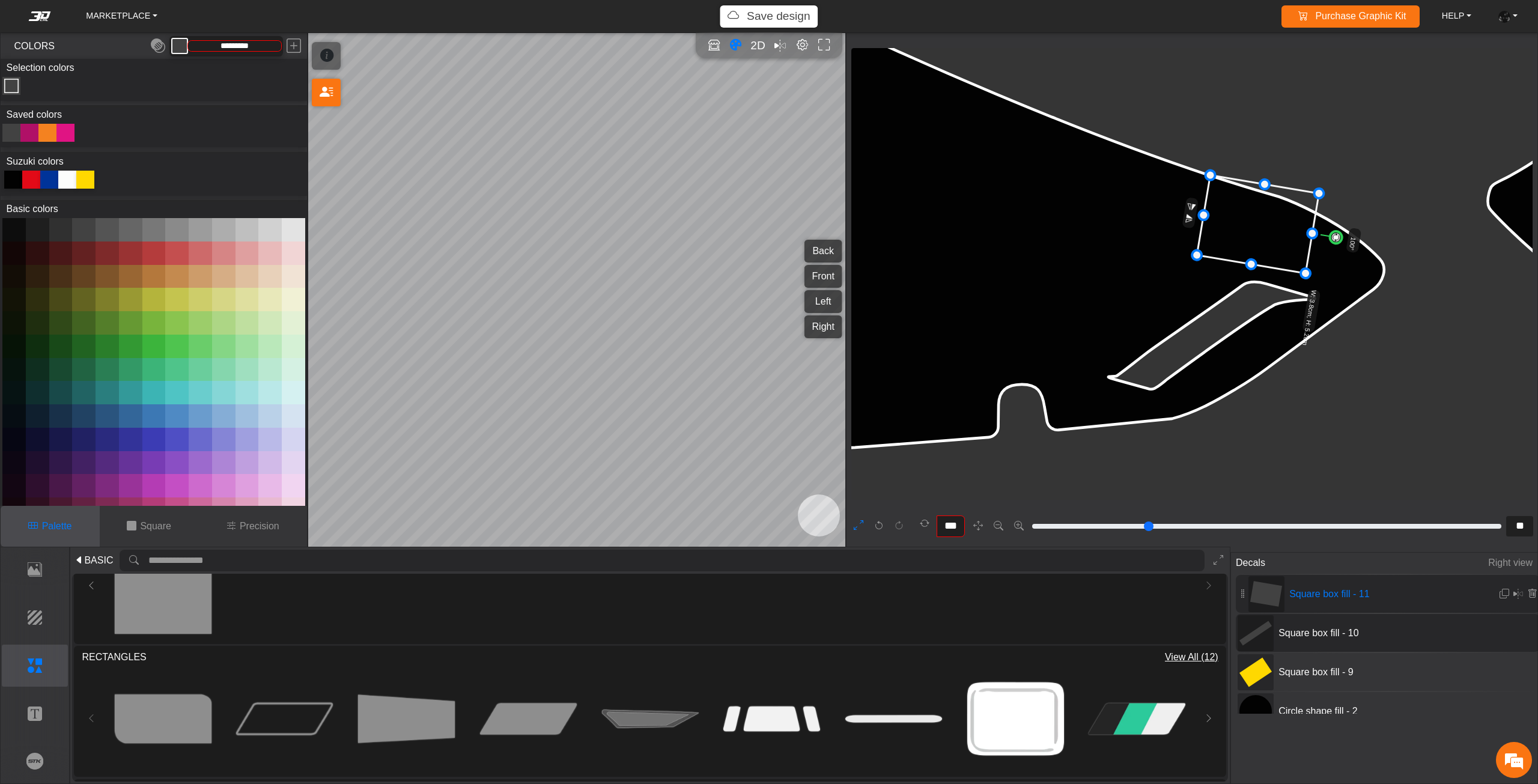
click at [1235, 211] on icon at bounding box center [1257, 224] width 122 height 98
drag, startPoint x: 1338, startPoint y: 240, endPoint x: 1333, endPoint y: 263, distance: 23.5
drag, startPoint x: 1333, startPoint y: 263, endPoint x: 1329, endPoint y: 274, distance: 11.7
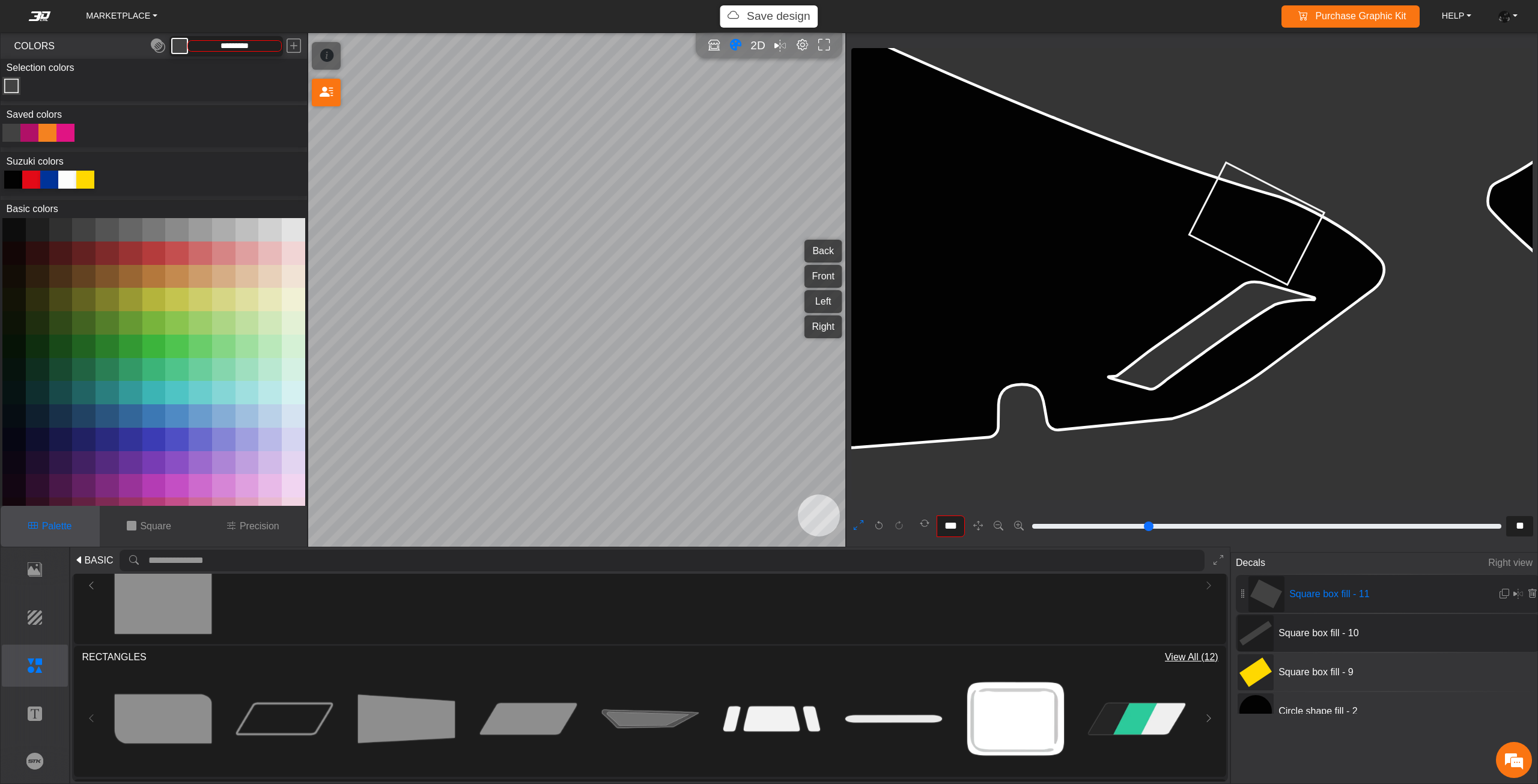
click at [1291, 244] on icon at bounding box center [1257, 224] width 135 height 123
drag, startPoint x: 1329, startPoint y: 261, endPoint x: 1310, endPoint y: 277, distance: 24.8
click at [1310, 277] on circle at bounding box center [1313, 279] width 17 height 17
drag, startPoint x: 1310, startPoint y: 277, endPoint x: 1294, endPoint y: 286, distance: 18.4
click at [1305, 286] on circle at bounding box center [1313, 279] width 17 height 17
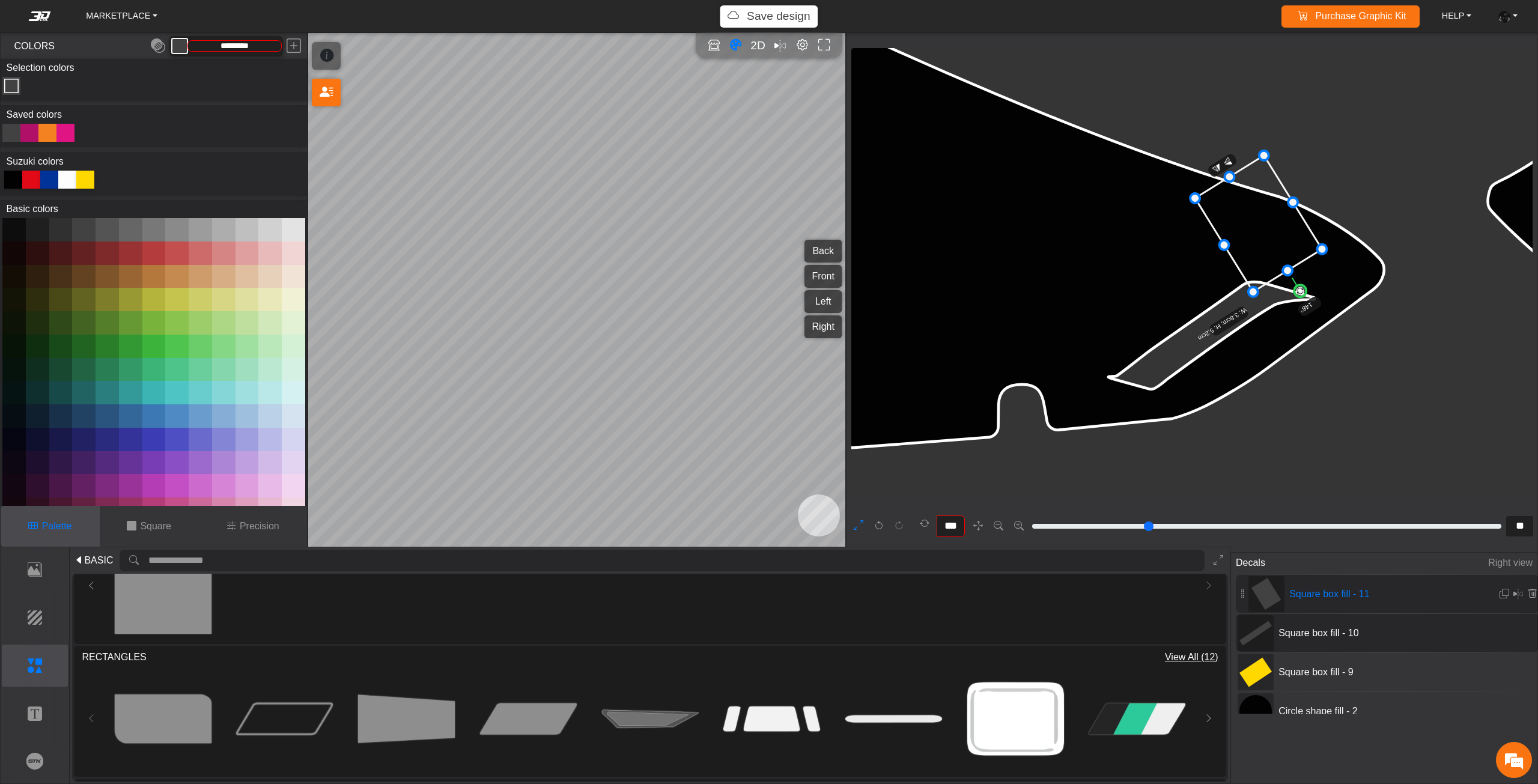
drag, startPoint x: 1271, startPoint y: 246, endPoint x: 1305, endPoint y: 239, distance: 34.7
click at [1304, 239] on icon at bounding box center [1258, 224] width 126 height 136
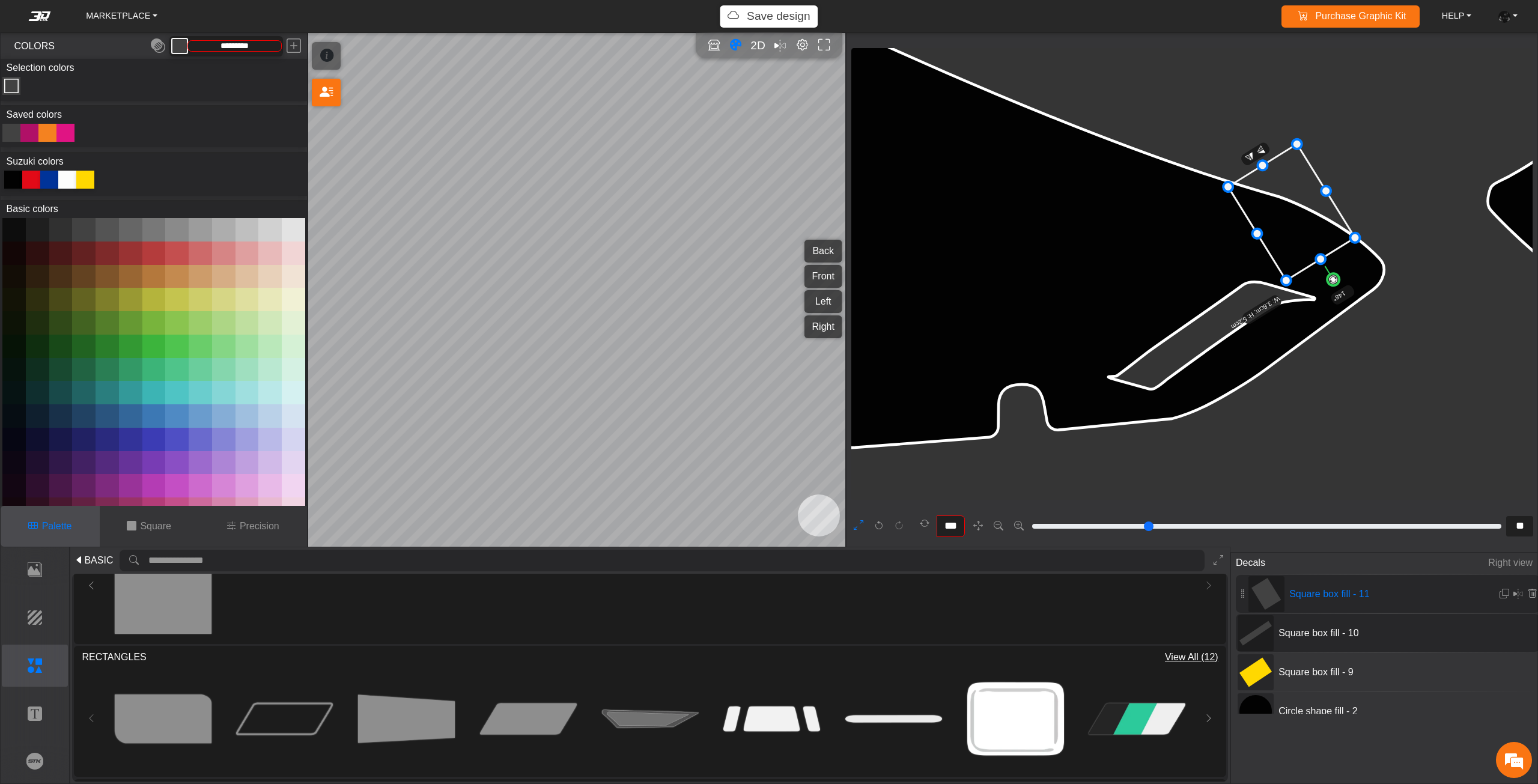
click at [1305, 235] on icon at bounding box center [1291, 213] width 126 height 136
drag, startPoint x: 1264, startPoint y: 162, endPoint x: 1248, endPoint y: 144, distance: 24.1
click at [1319, 634] on span "Square box fill - 10" at bounding box center [1363, 633] width 180 height 14
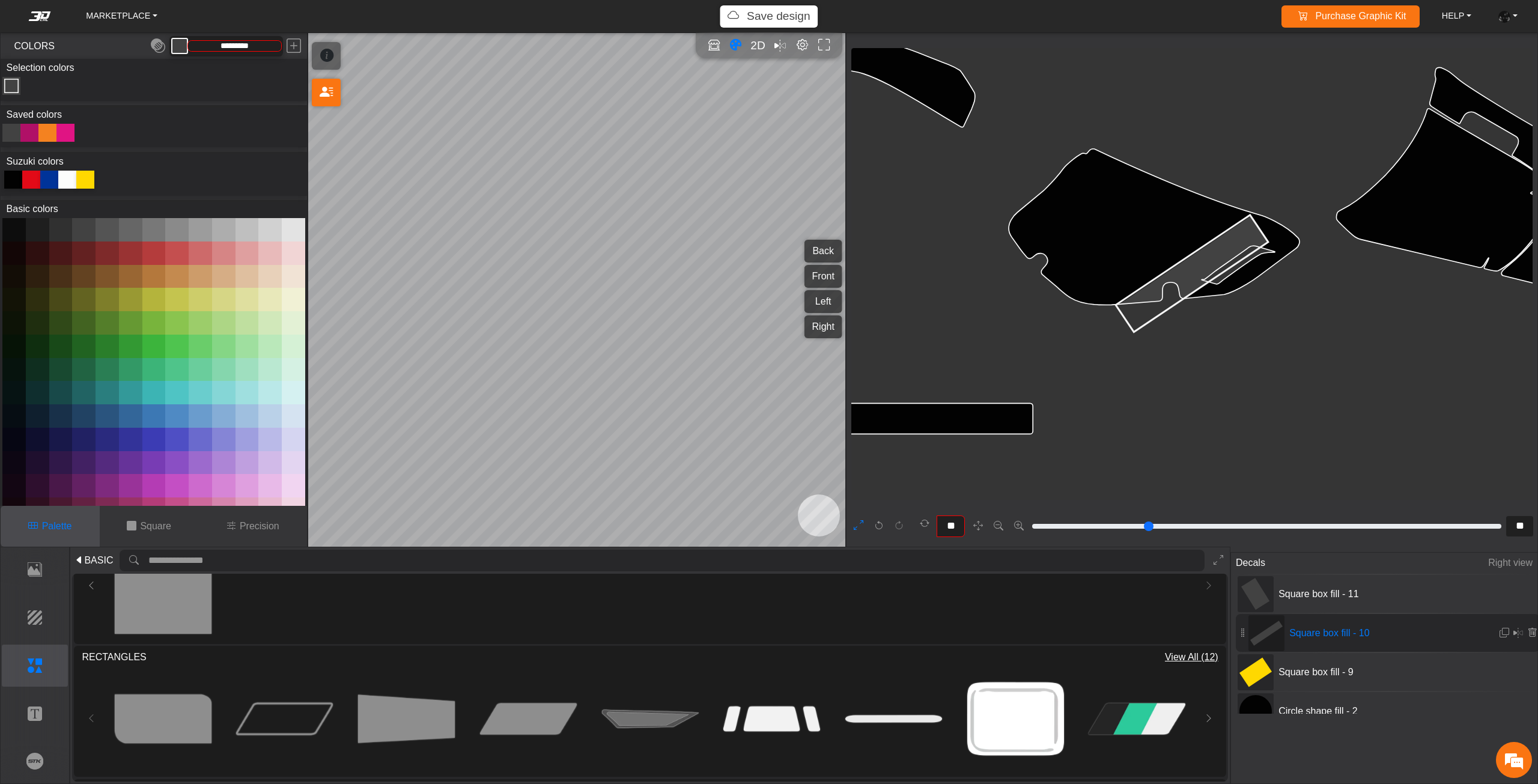
click at [1178, 262] on icon at bounding box center [1191, 273] width 152 height 117
drag, startPoint x: 1255, startPoint y: 226, endPoint x: 1288, endPoint y: 205, distance: 39.1
drag, startPoint x: 1123, startPoint y: 317, endPoint x: 1097, endPoint y: 344, distance: 37.5
click at [1501, 634] on em at bounding box center [1505, 633] width 10 height 10
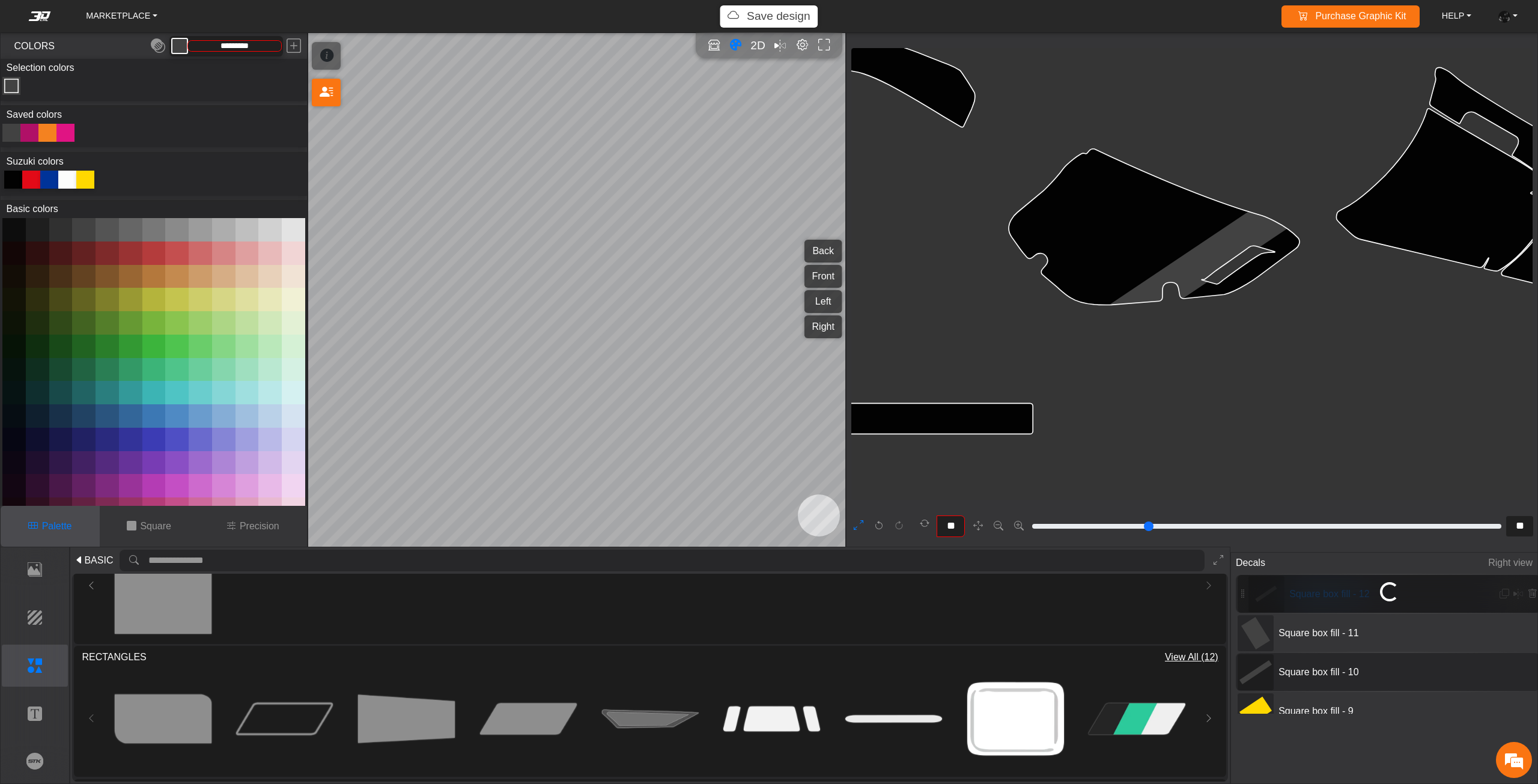
scroll to position [1652, 1222]
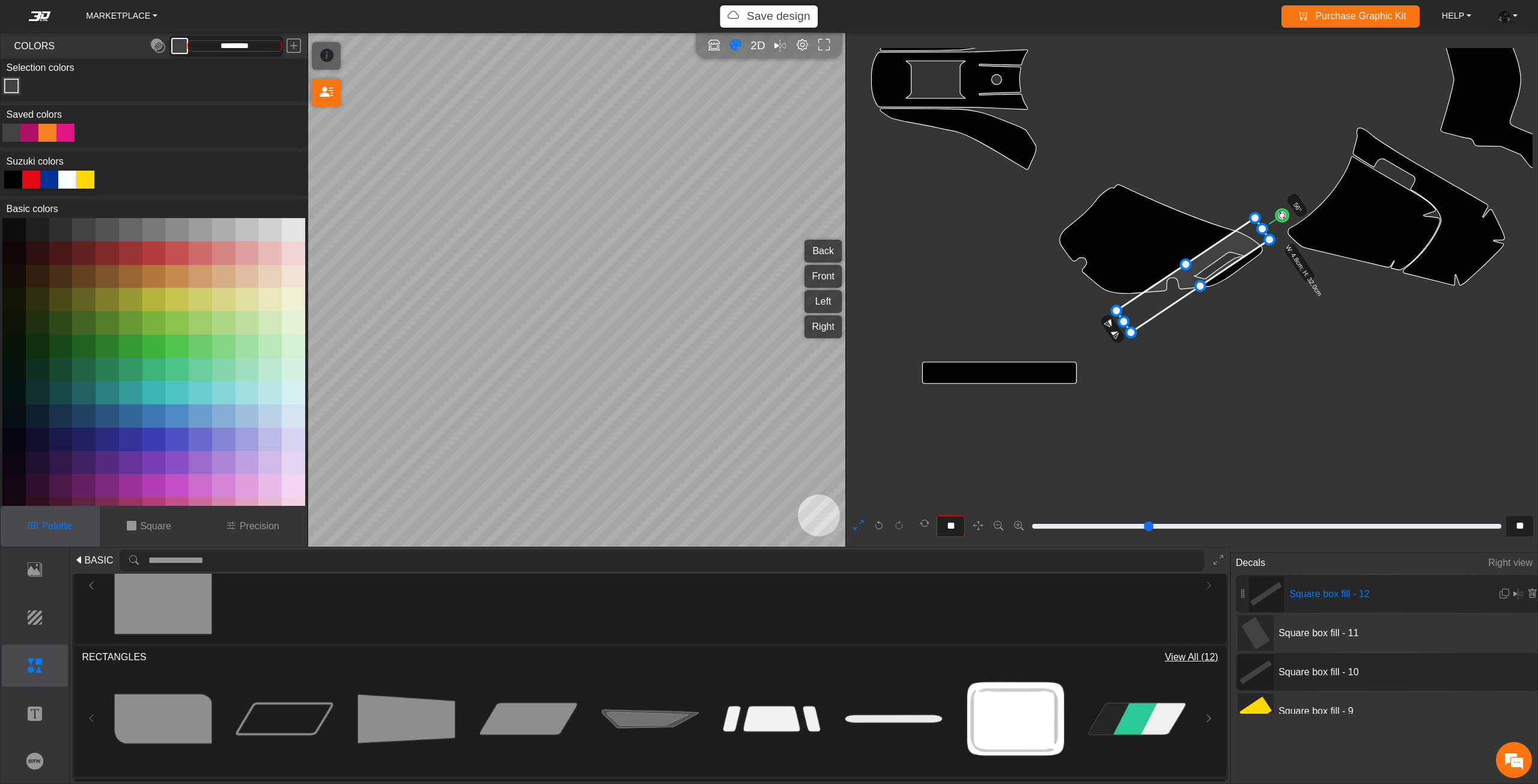
drag, startPoint x: 14, startPoint y: 186, endPoint x: 255, endPoint y: 190, distance: 241.0
click at [15, 187] on div at bounding box center [13, 179] width 18 height 18
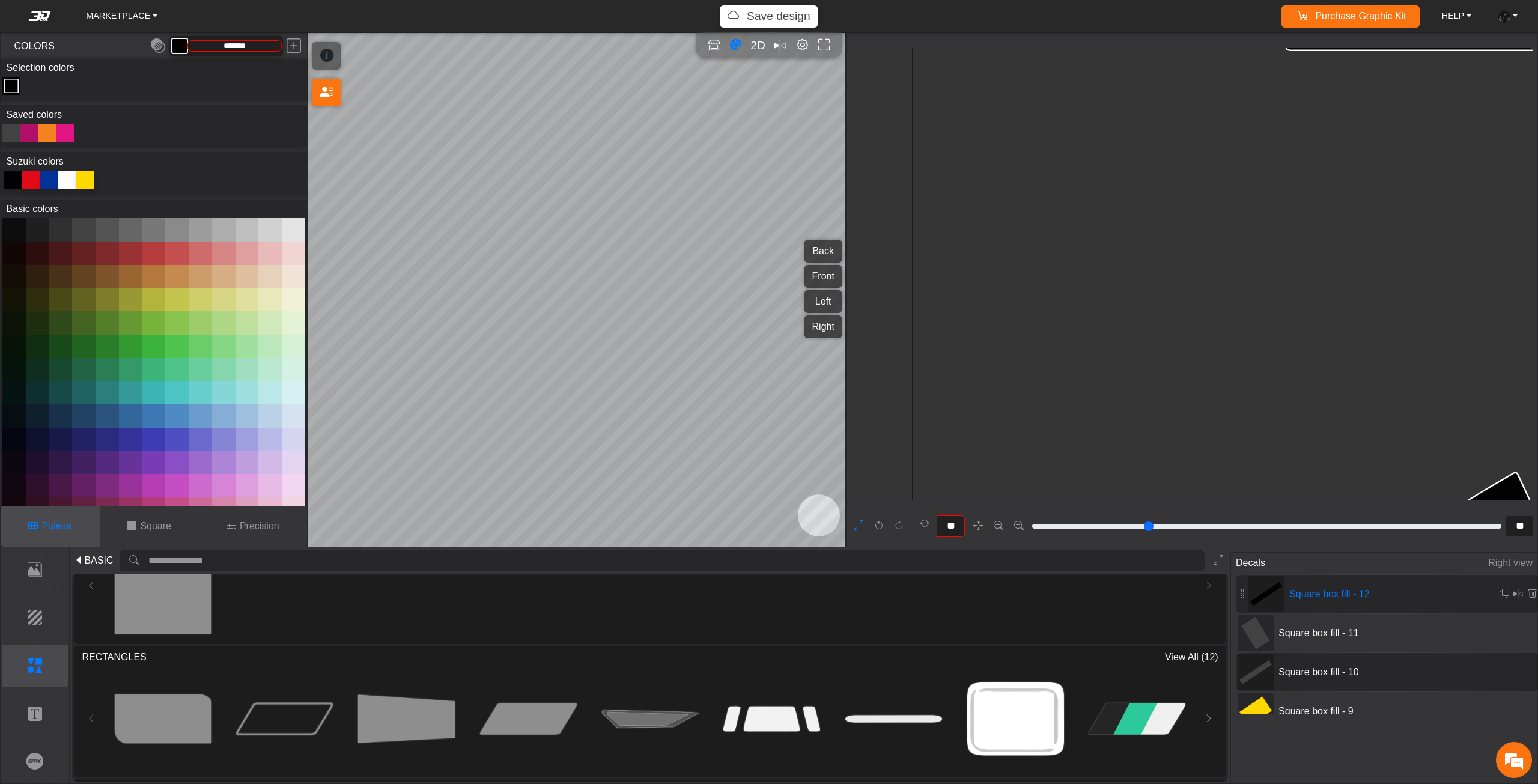
scroll to position [3893, 3087]
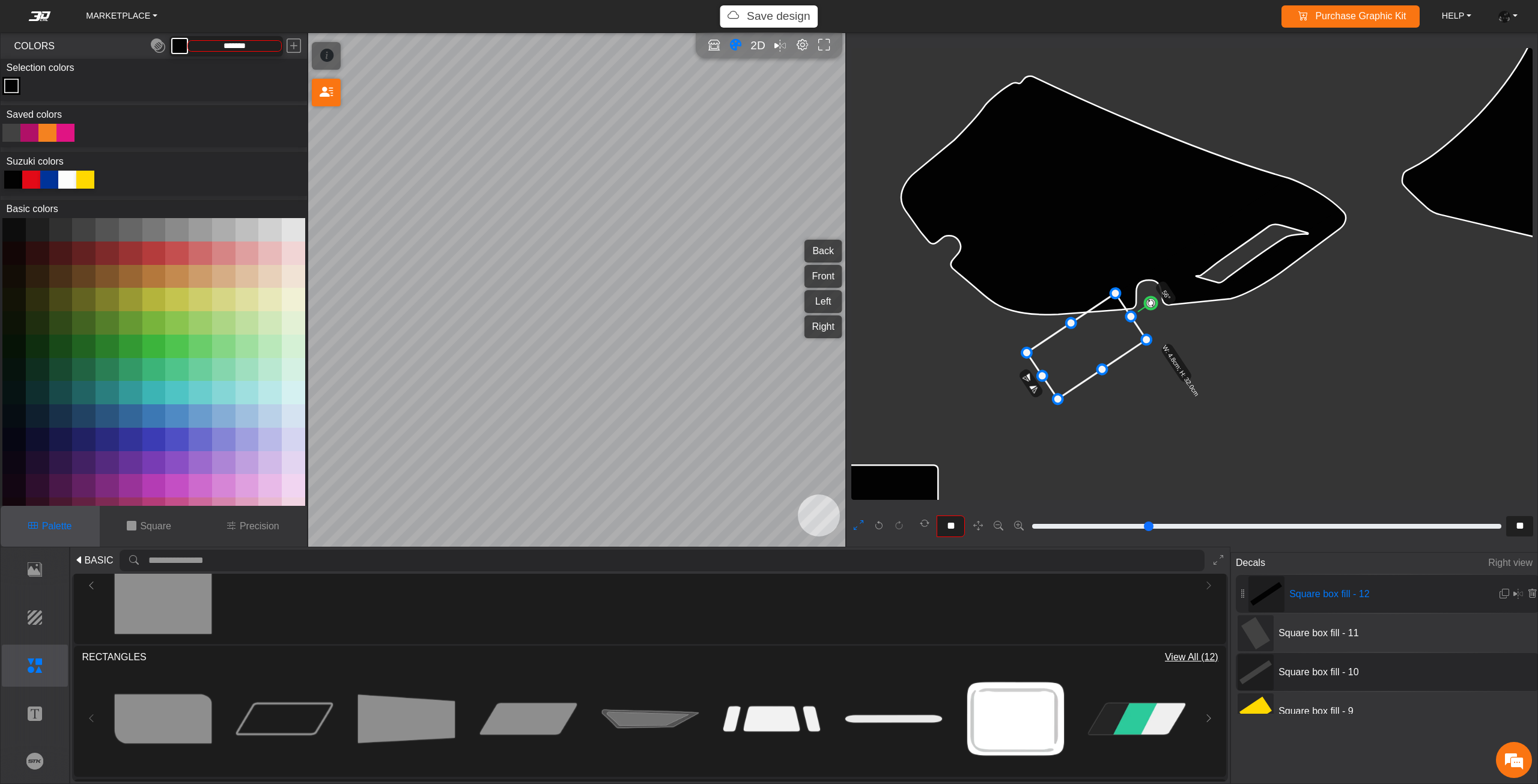
drag, startPoint x: 1348, startPoint y: 177, endPoint x: 1134, endPoint y: 325, distance: 260.2
drag, startPoint x: 1164, startPoint y: 317, endPoint x: 1169, endPoint y: 335, distance: 18.7
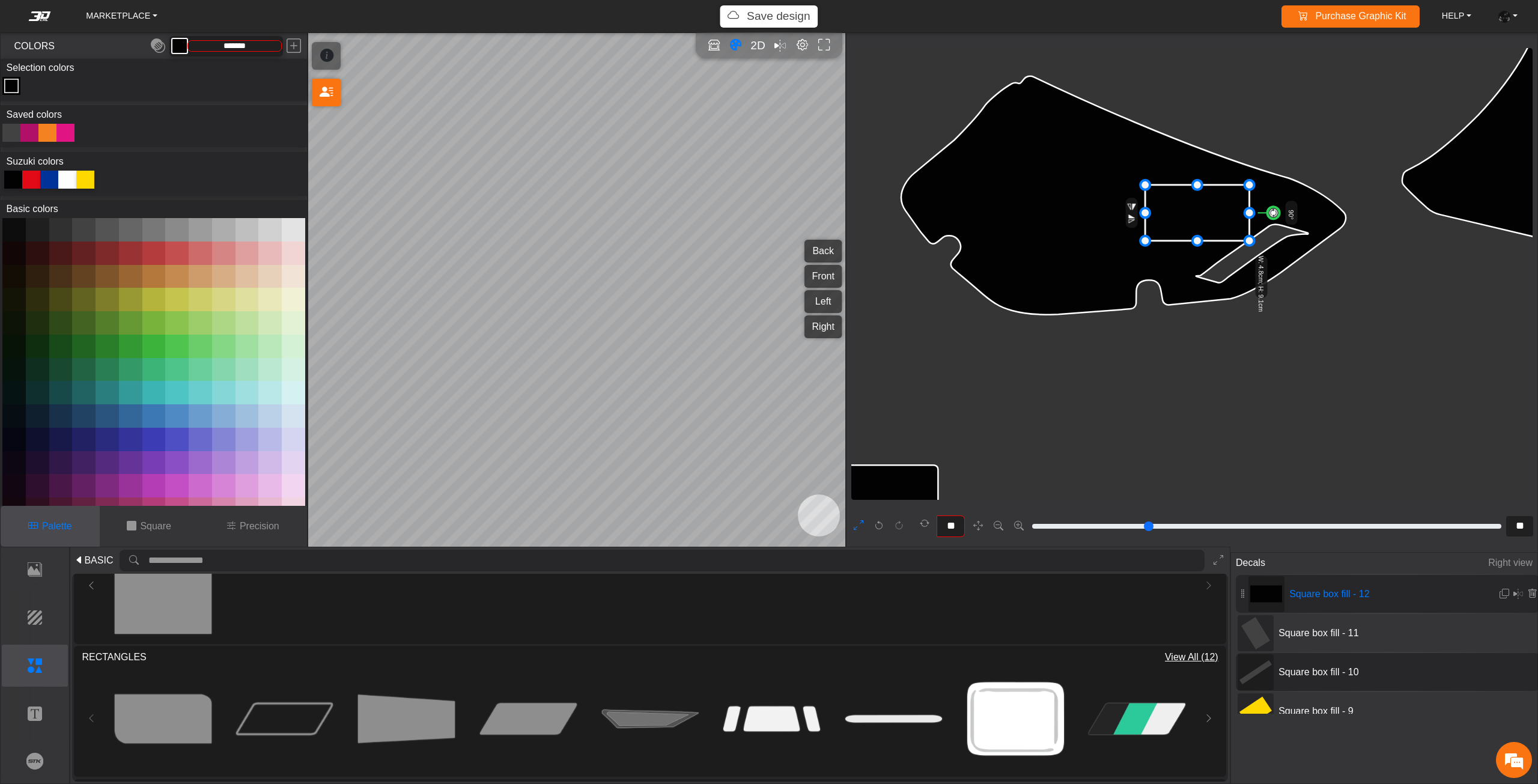
drag, startPoint x: 1089, startPoint y: 351, endPoint x: 1226, endPoint y: 206, distance: 199.5
click at [1226, 206] on icon at bounding box center [1197, 213] width 104 height 56
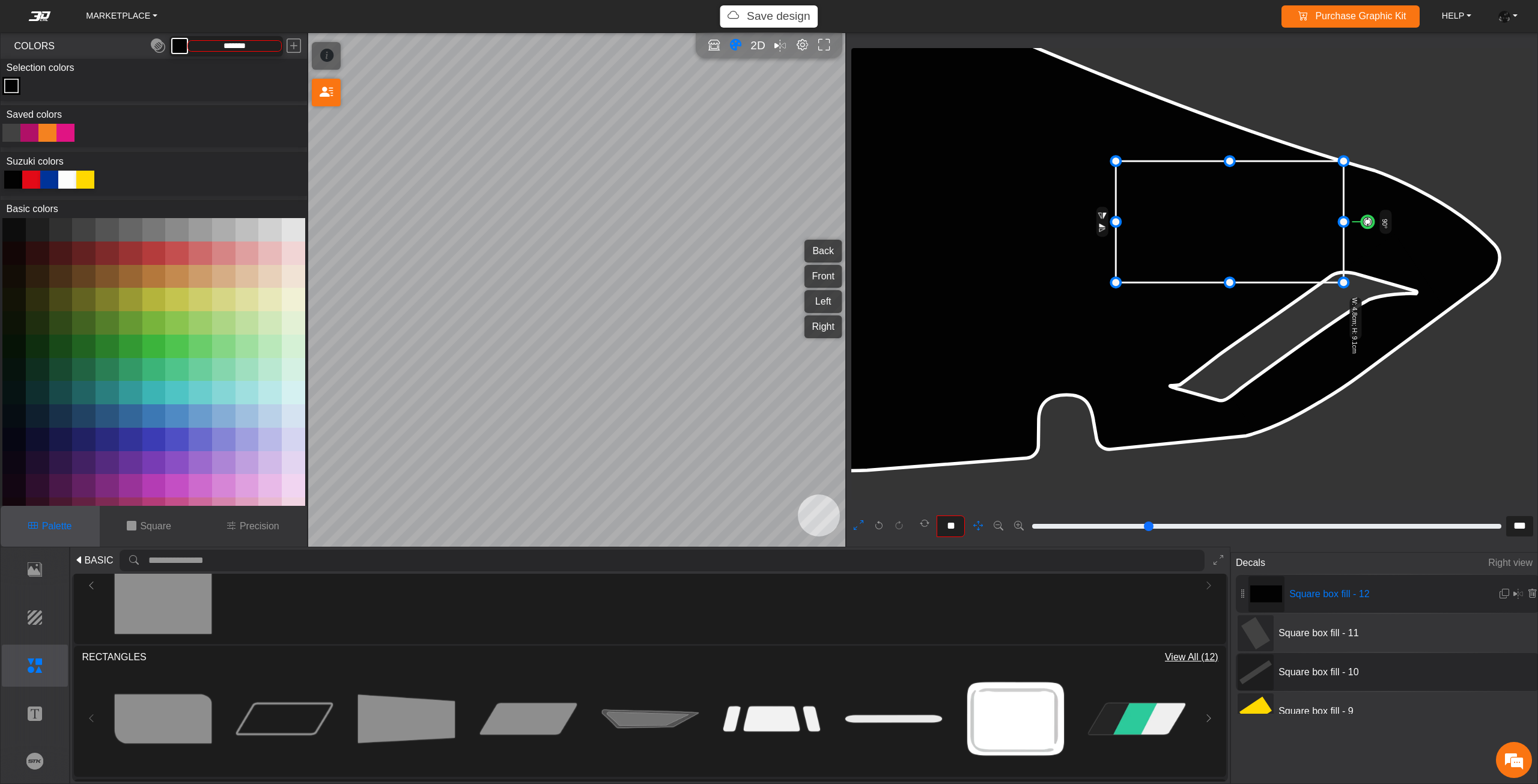
drag, startPoint x: 1258, startPoint y: 285, endPoint x: 1231, endPoint y: 375, distance: 94.0
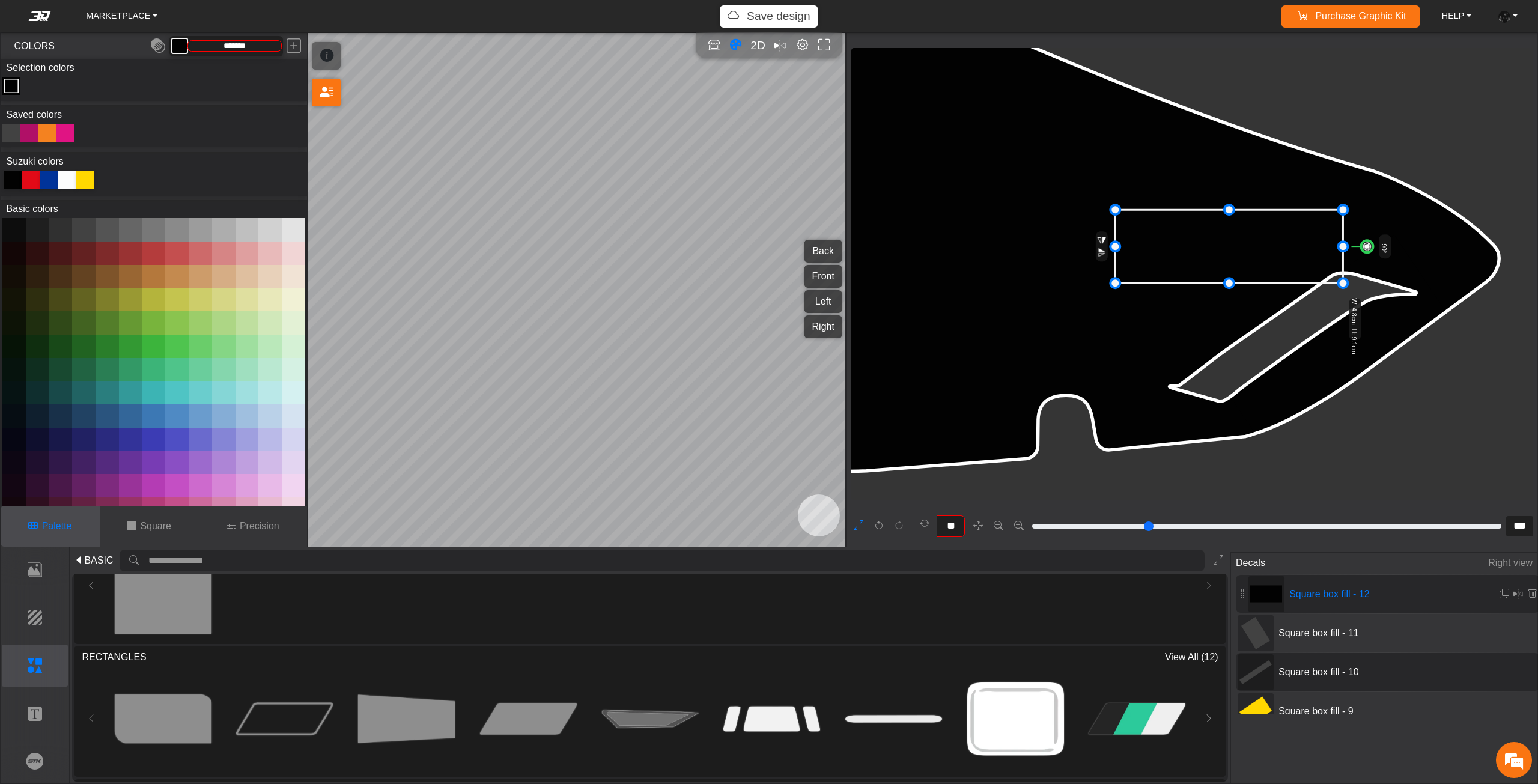
drag, startPoint x: 1232, startPoint y: 162, endPoint x: 1230, endPoint y: 223, distance: 61.0
drag, startPoint x: 1229, startPoint y: 223, endPoint x: 1230, endPoint y: 240, distance: 17.0
drag, startPoint x: 1232, startPoint y: 253, endPoint x: 1233, endPoint y: 236, distance: 17.0
click at [1233, 236] on icon at bounding box center [1228, 256] width 228 height 53
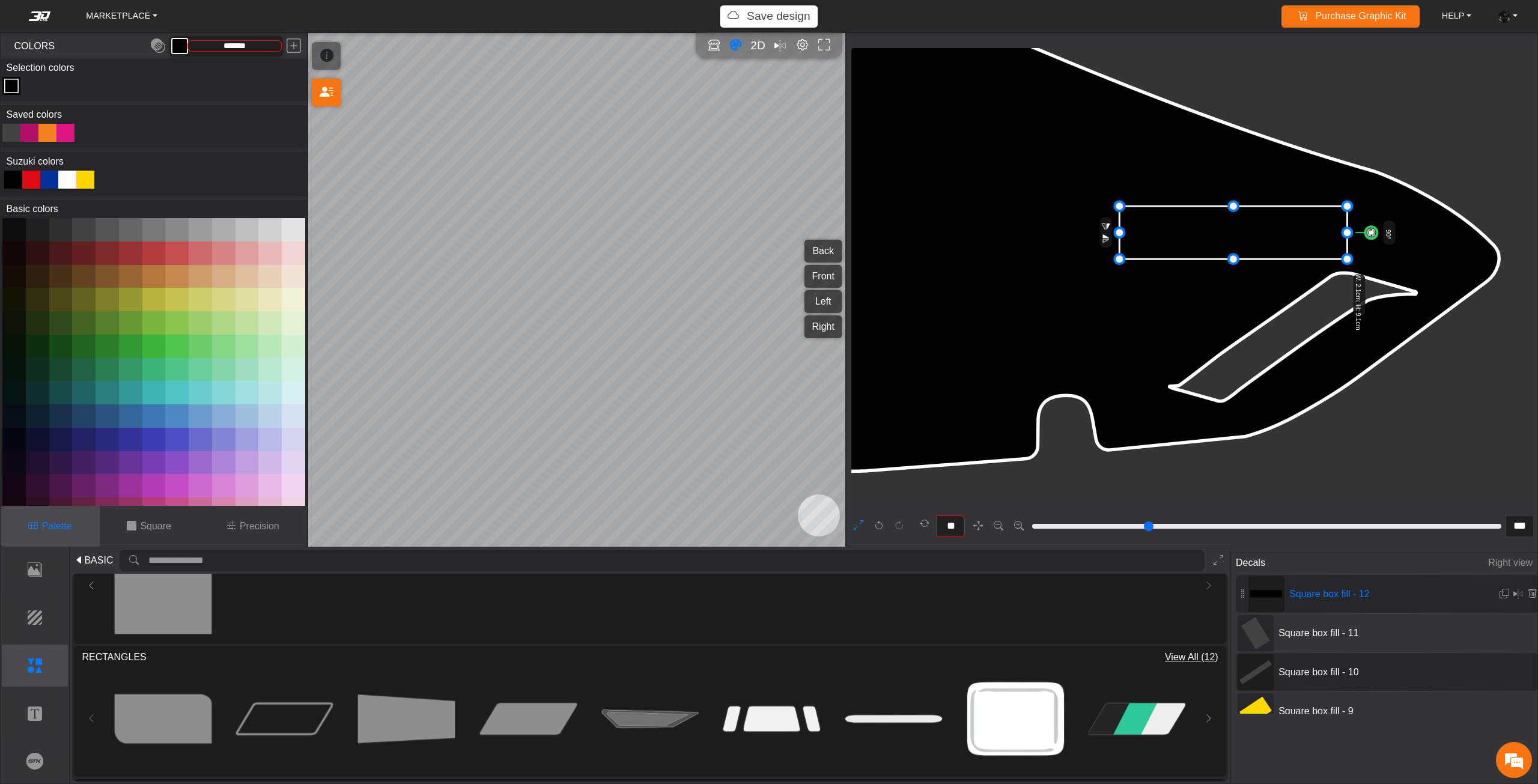
drag, startPoint x: 1239, startPoint y: 235, endPoint x: 1243, endPoint y: 227, distance: 8.9
click at [1243, 227] on icon at bounding box center [1232, 232] width 228 height 53
drag, startPoint x: 1116, startPoint y: 234, endPoint x: 1095, endPoint y: 233, distance: 21.0
drag, startPoint x: 1173, startPoint y: 237, endPoint x: 1180, endPoint y: 229, distance: 10.6
click at [1177, 230] on icon at bounding box center [1218, 234] width 260 height 60
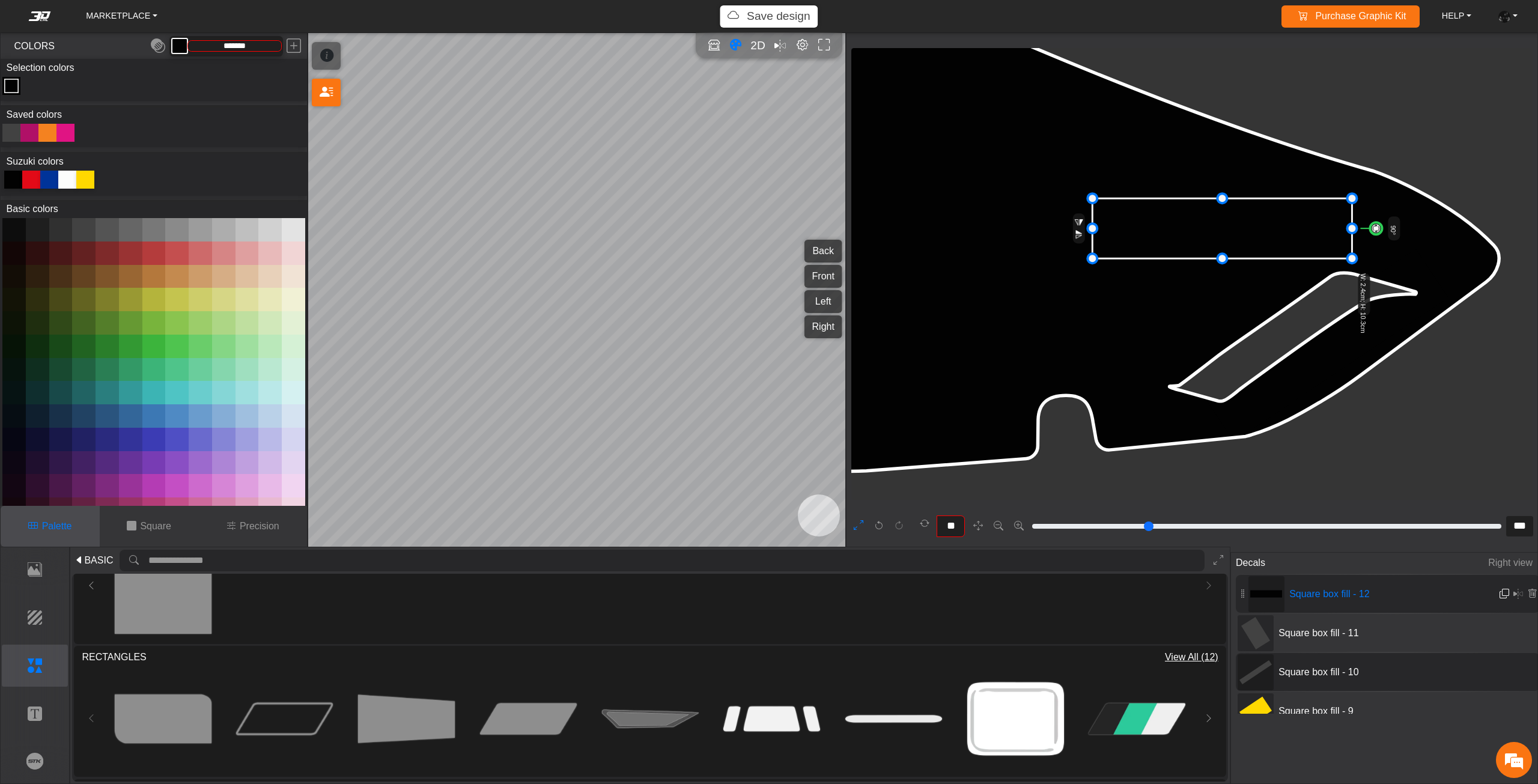
click at [1501, 593] on em at bounding box center [1505, 594] width 10 height 10
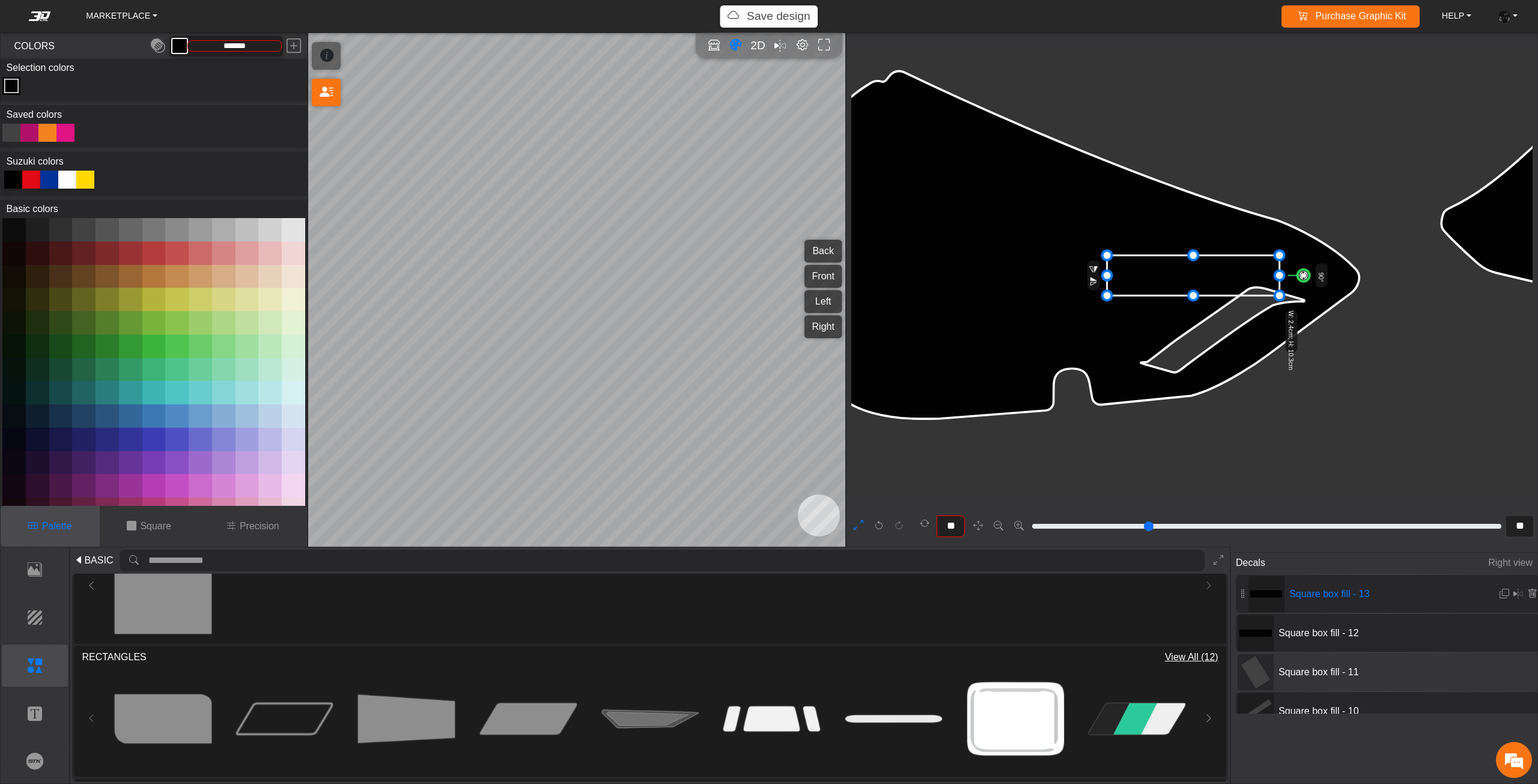
click at [11, 139] on div at bounding box center [11, 133] width 18 height 18
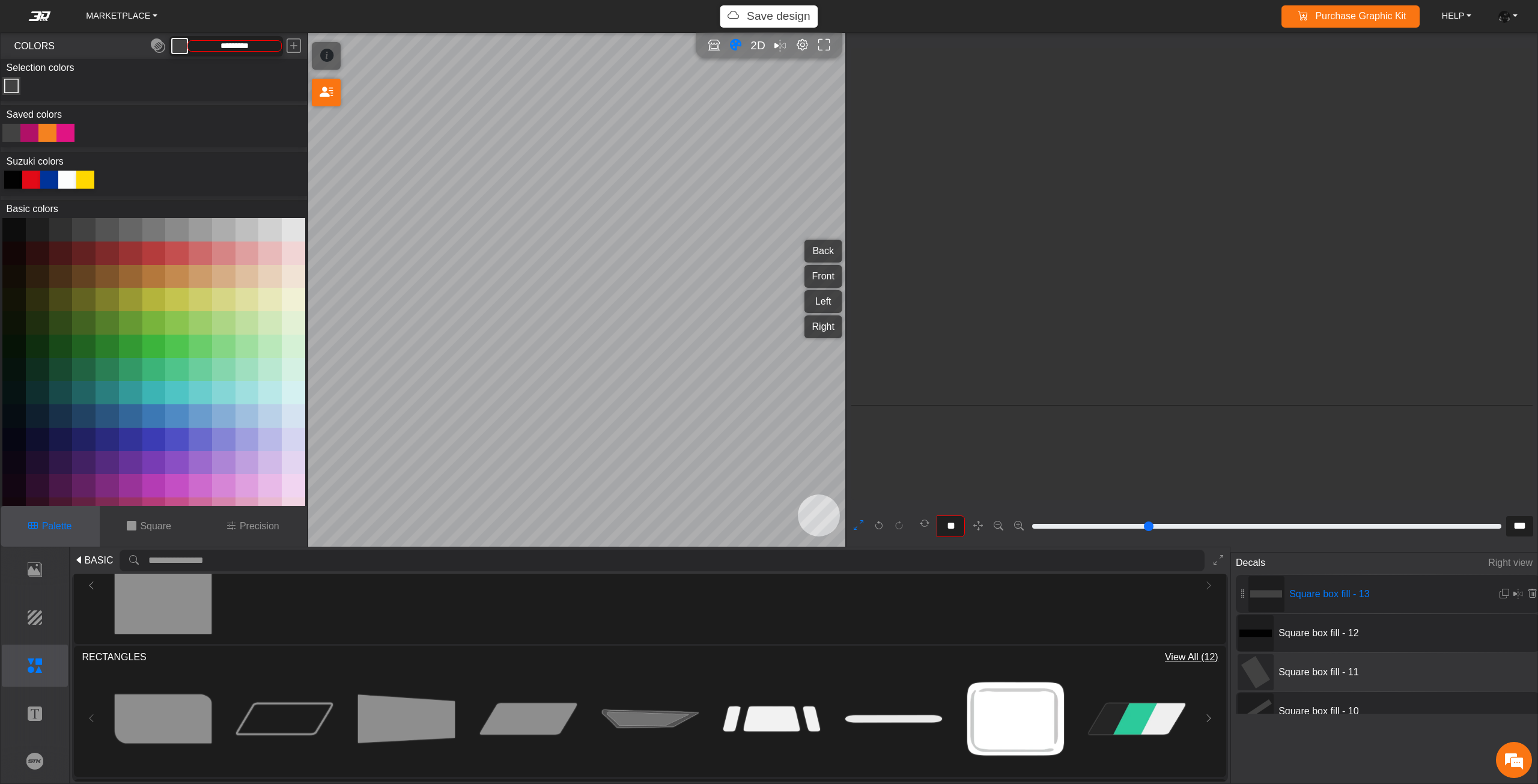
scroll to position [11304, 9502]
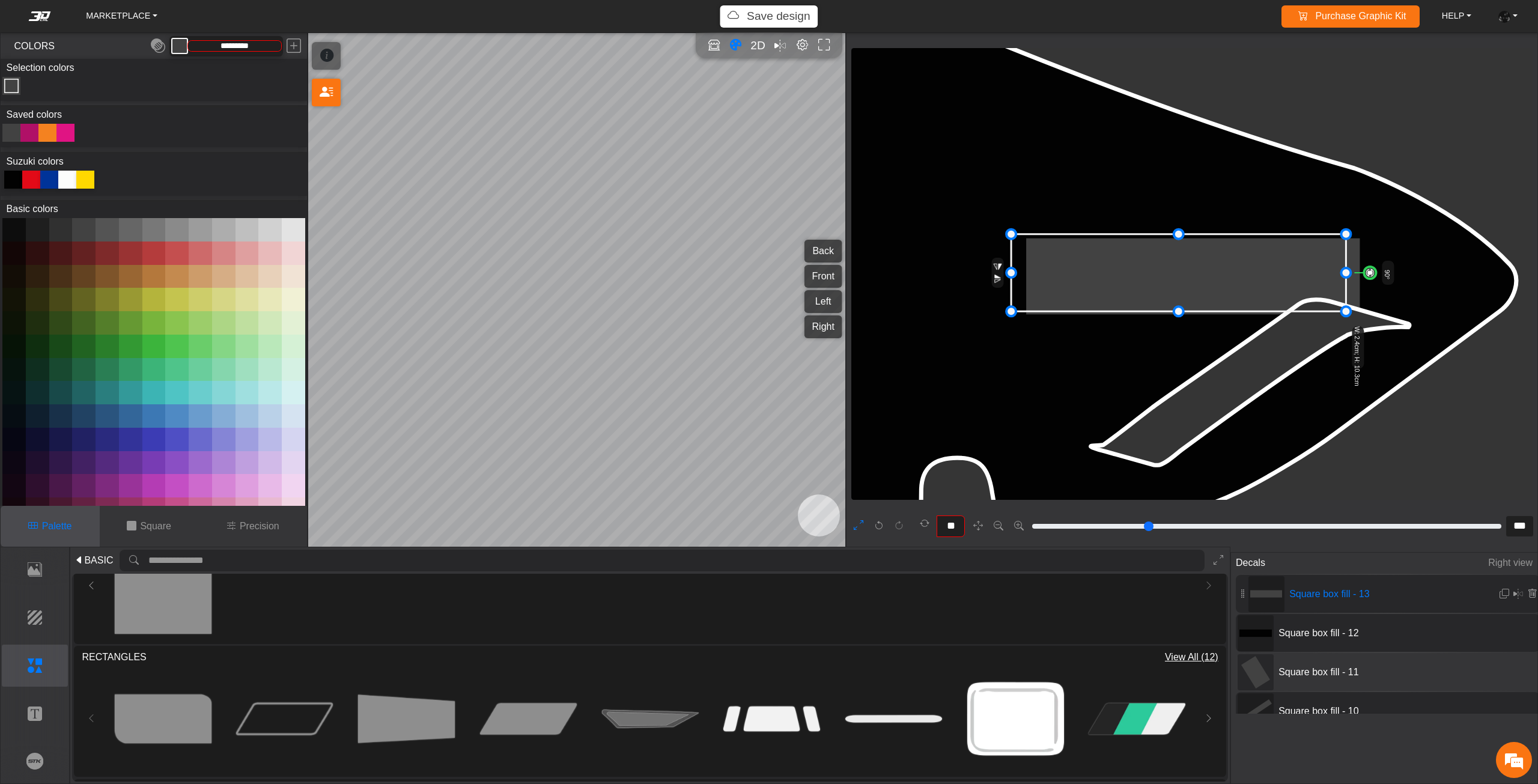
click at [1159, 284] on icon at bounding box center [1178, 273] width 335 height 77
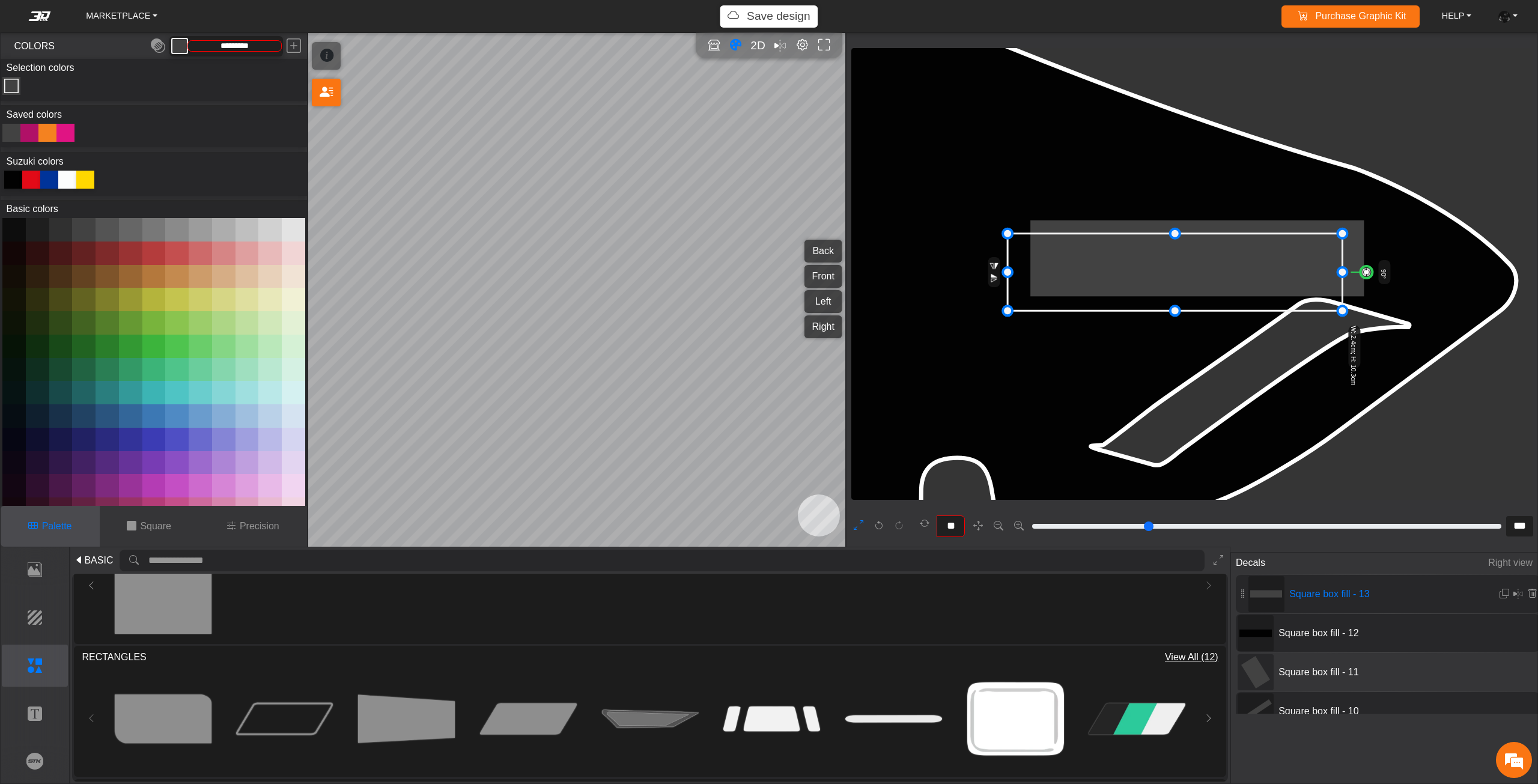
drag, startPoint x: 1158, startPoint y: 278, endPoint x: 1140, endPoint y: 277, distance: 18.0
click at [1141, 277] on icon at bounding box center [1175, 272] width 335 height 77
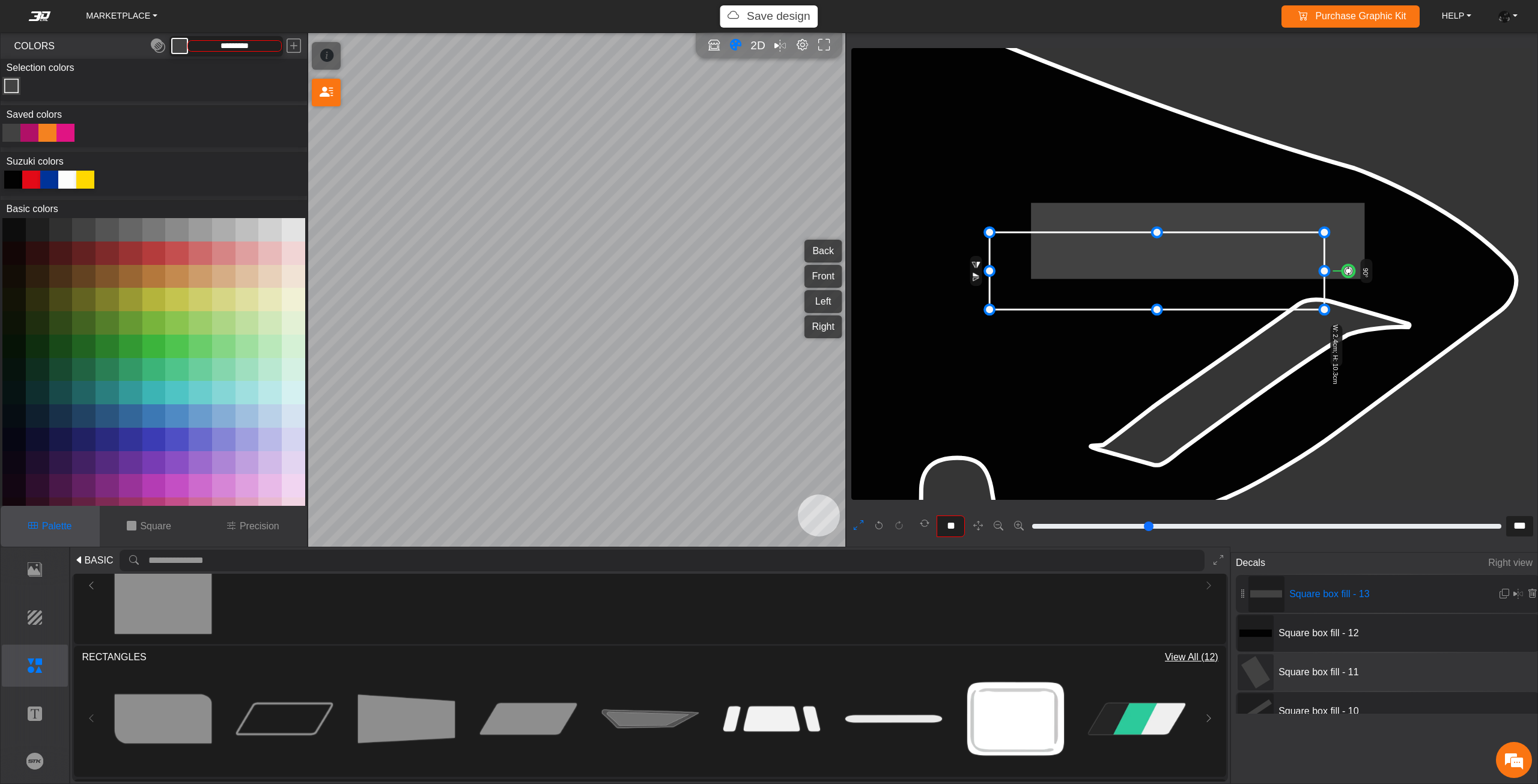
drag, startPoint x: 1139, startPoint y: 276, endPoint x: 1132, endPoint y: 265, distance: 13.0
click at [1132, 265] on icon at bounding box center [1157, 271] width 335 height 77
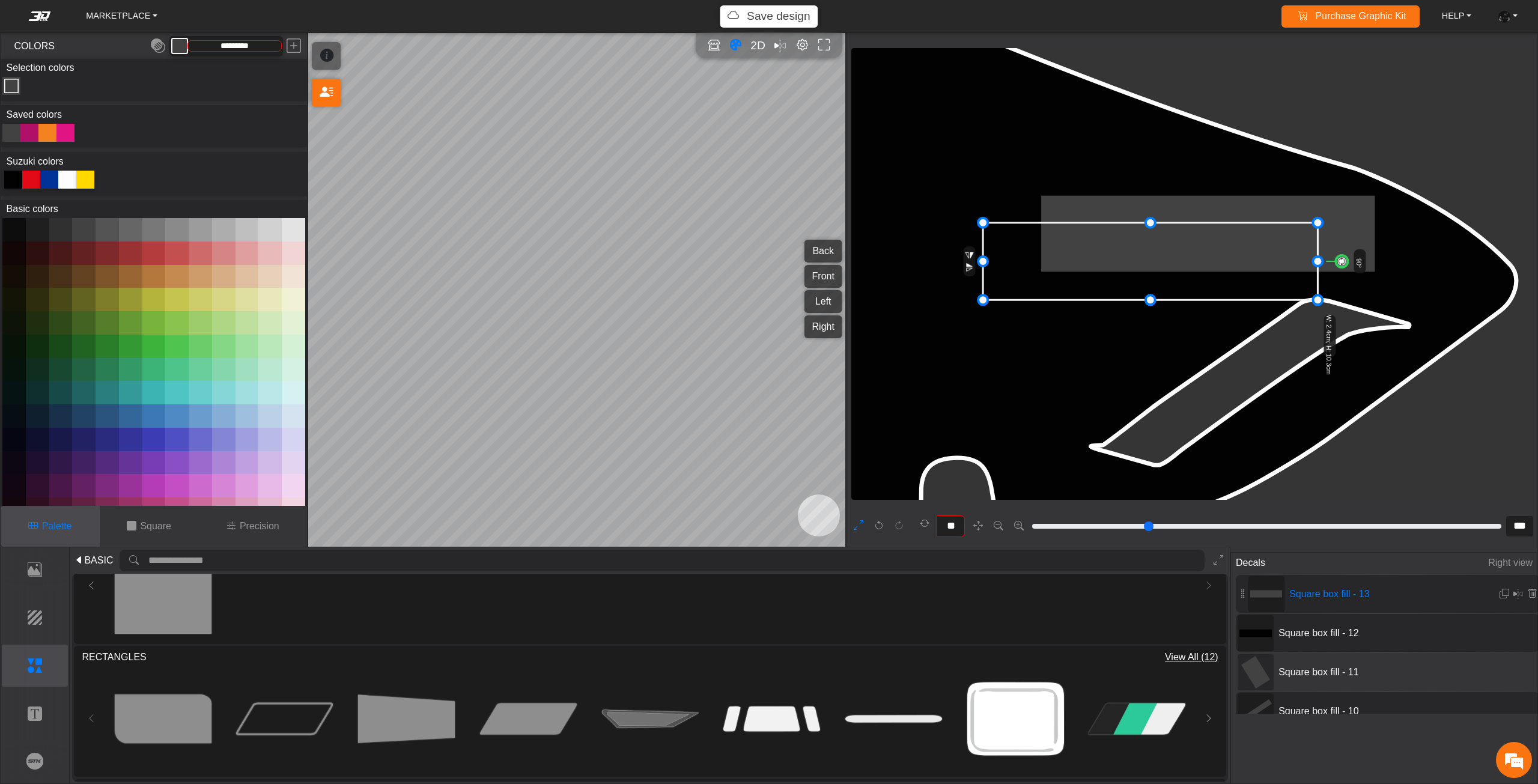
click at [1126, 263] on icon at bounding box center [1150, 261] width 335 height 77
click at [1126, 259] on icon at bounding box center [1146, 260] width 335 height 77
drag, startPoint x: 1149, startPoint y: 301, endPoint x: 1147, endPoint y: 291, distance: 10.2
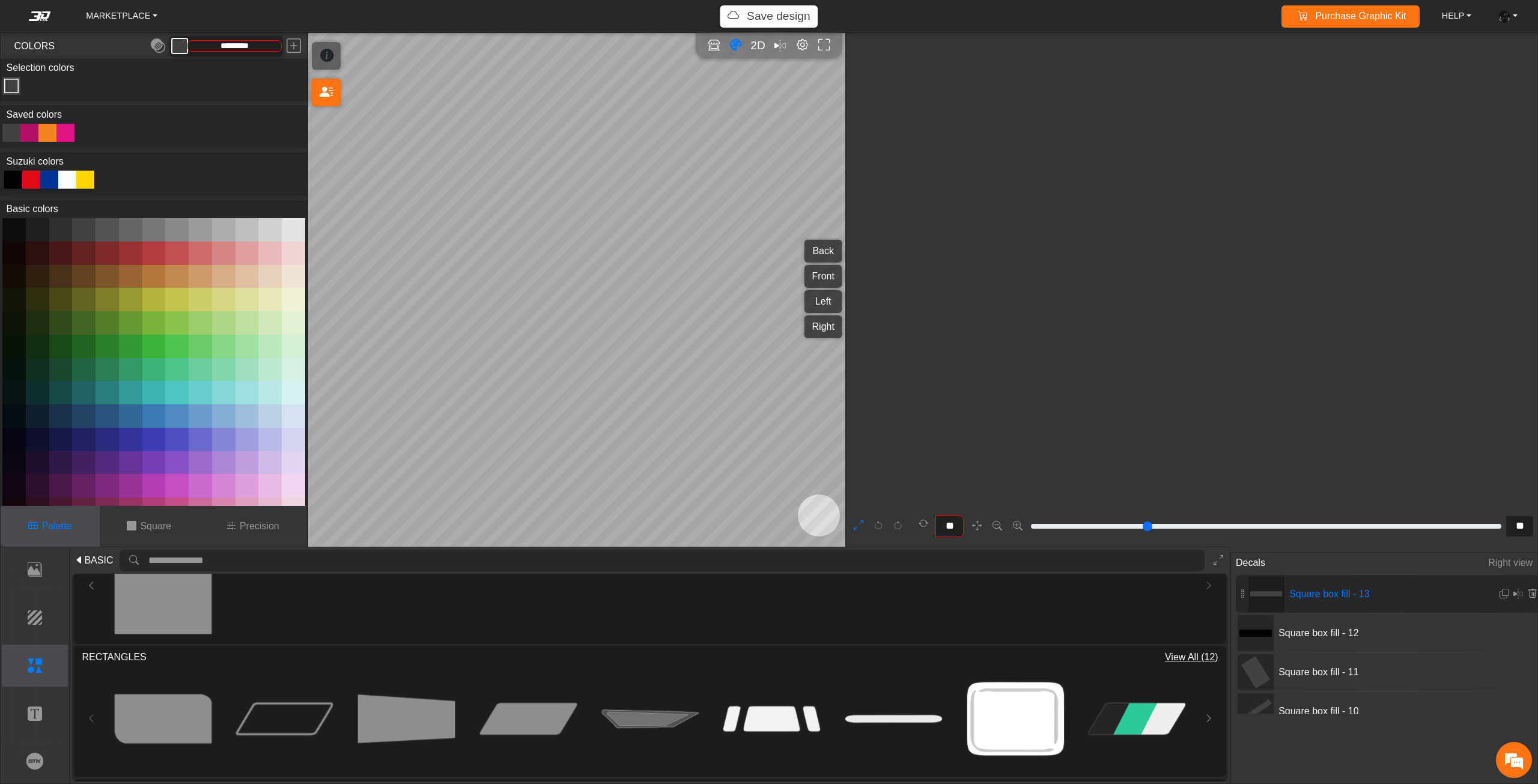
scroll to position [1572, 1185]
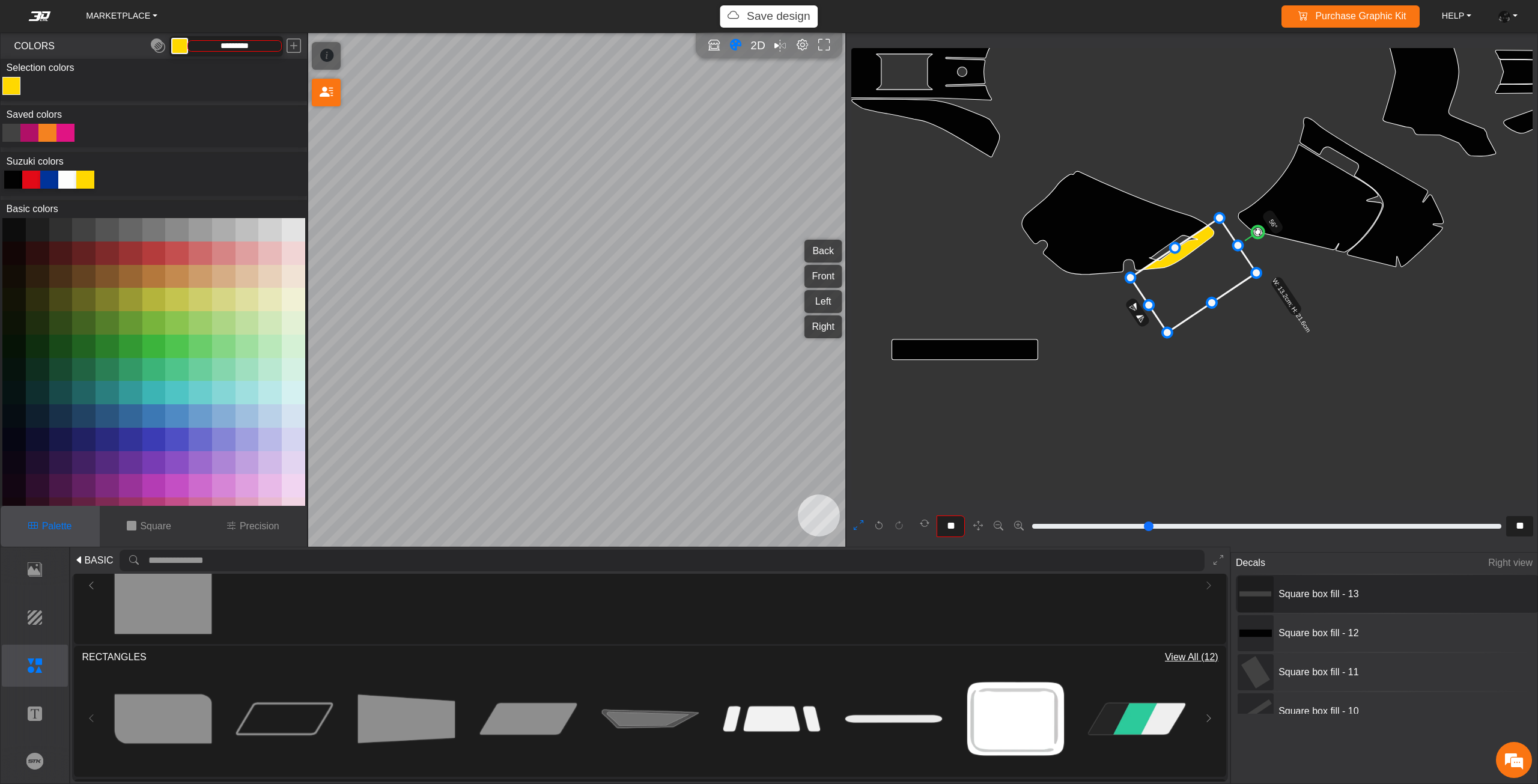
click at [1293, 591] on span "Square box fill - 13" at bounding box center [1363, 594] width 180 height 14
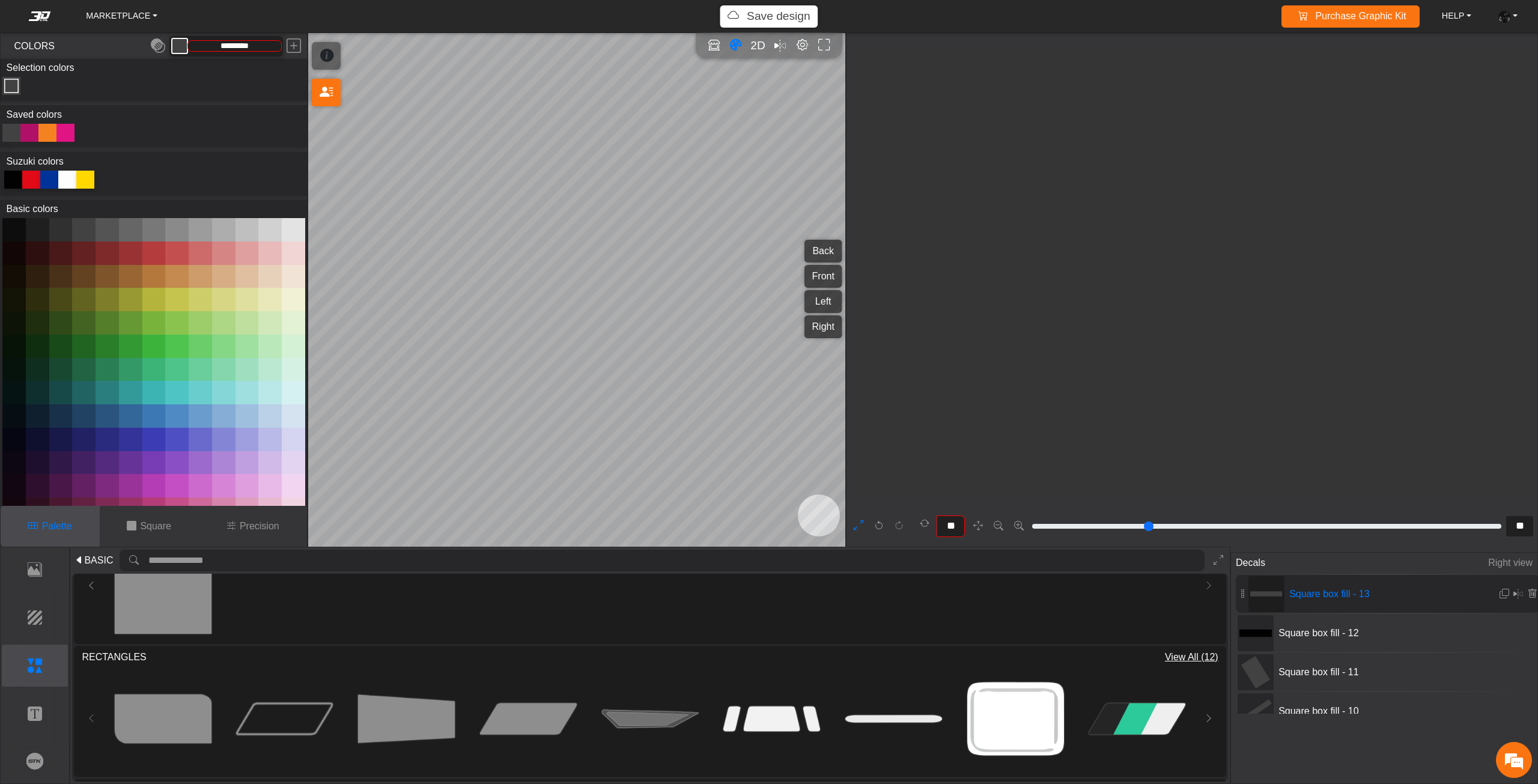
scroll to position [5678, 4693]
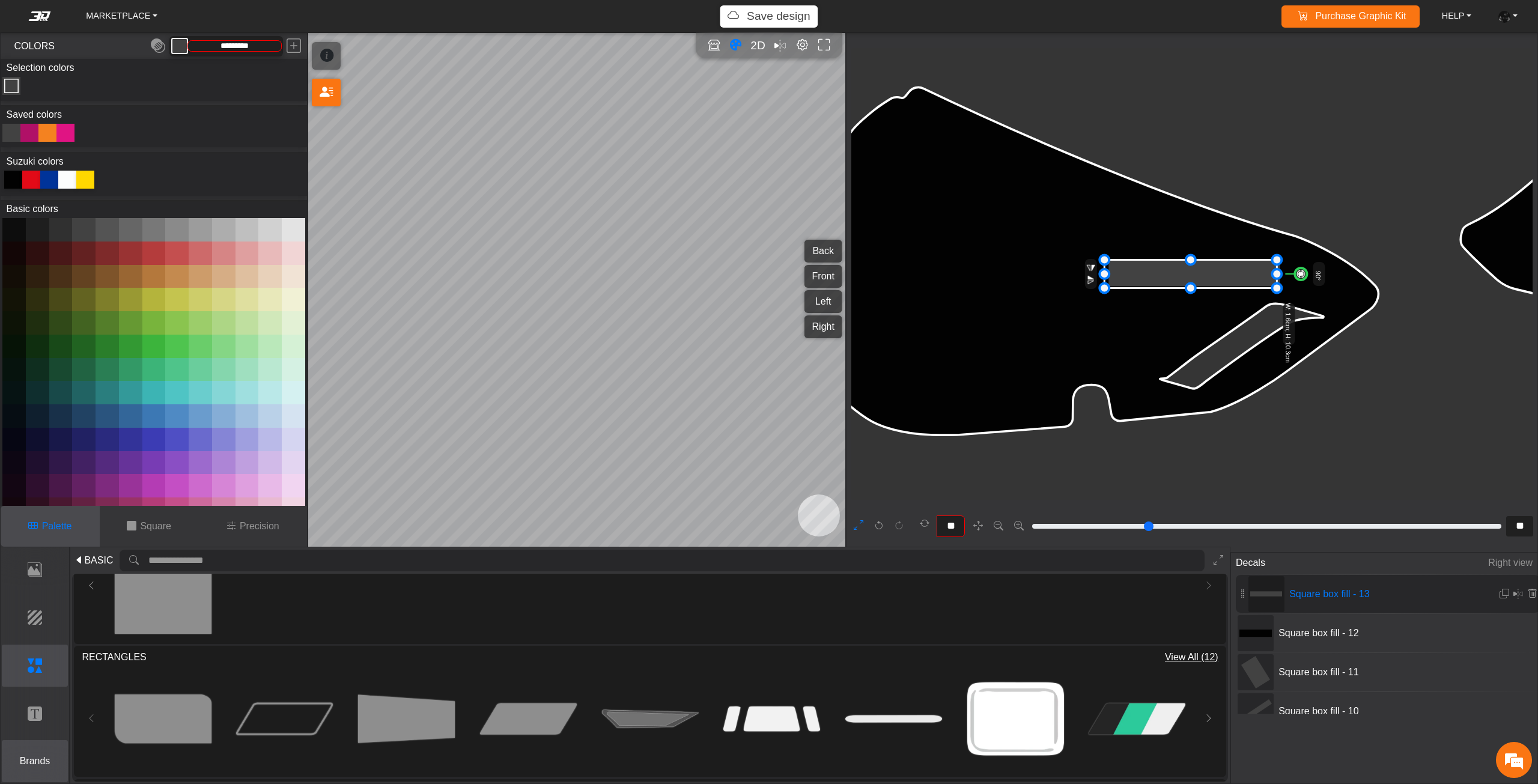
click at [38, 756] on p "Brands" at bounding box center [35, 760] width 66 height 14
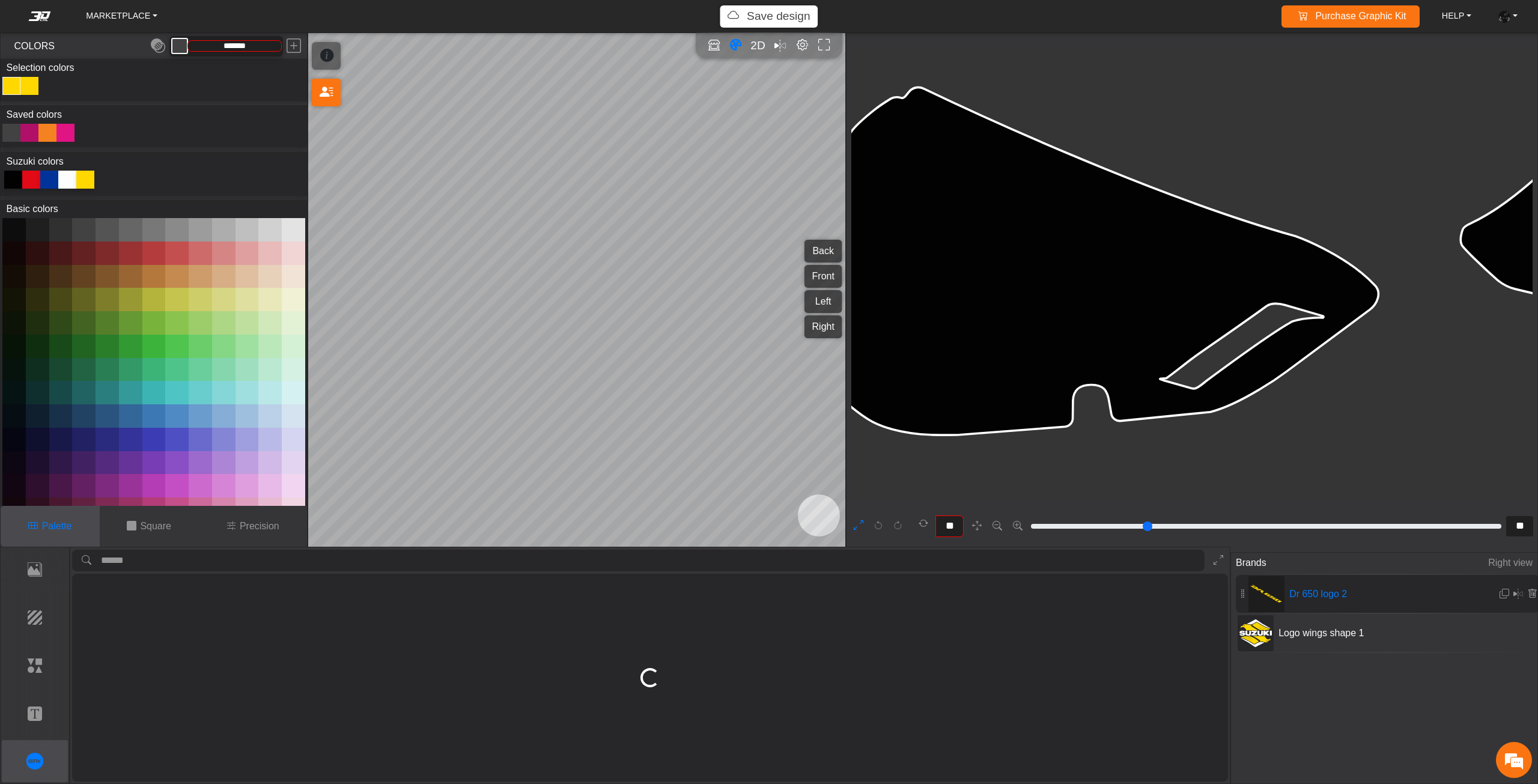
scroll to position [3876, 3677]
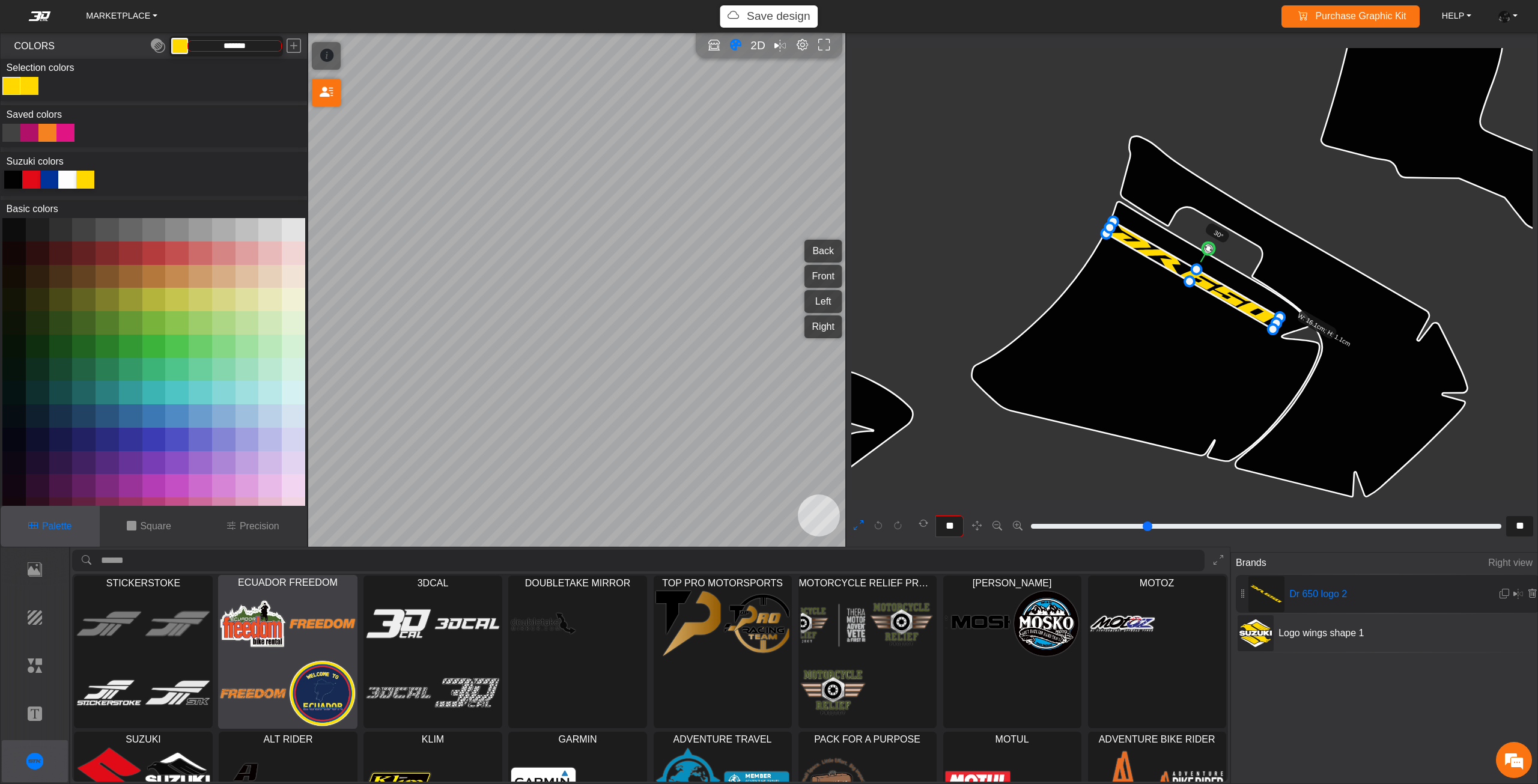
click at [268, 651] on img at bounding box center [254, 623] width 66 height 66
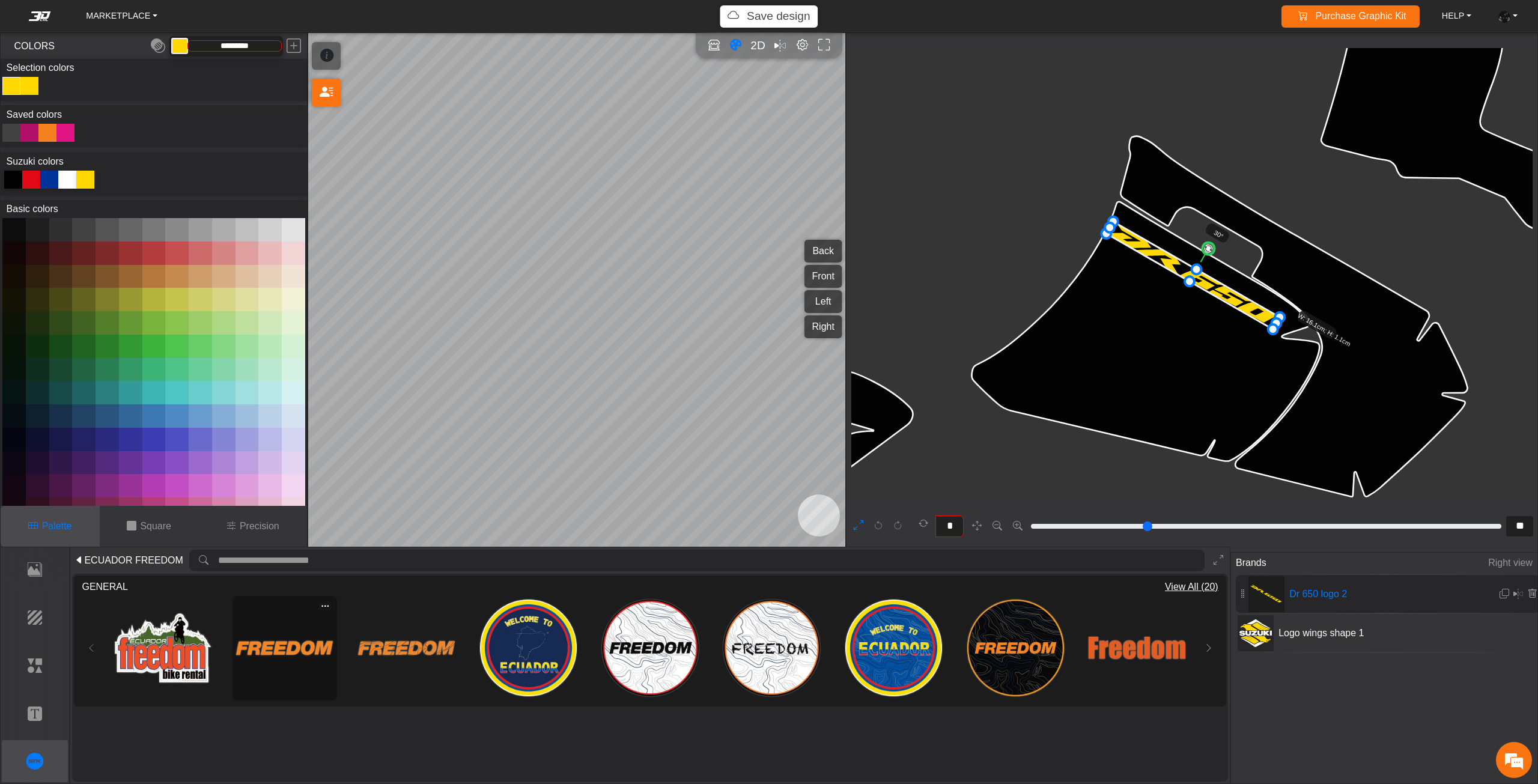
scroll to position [4690, 3876]
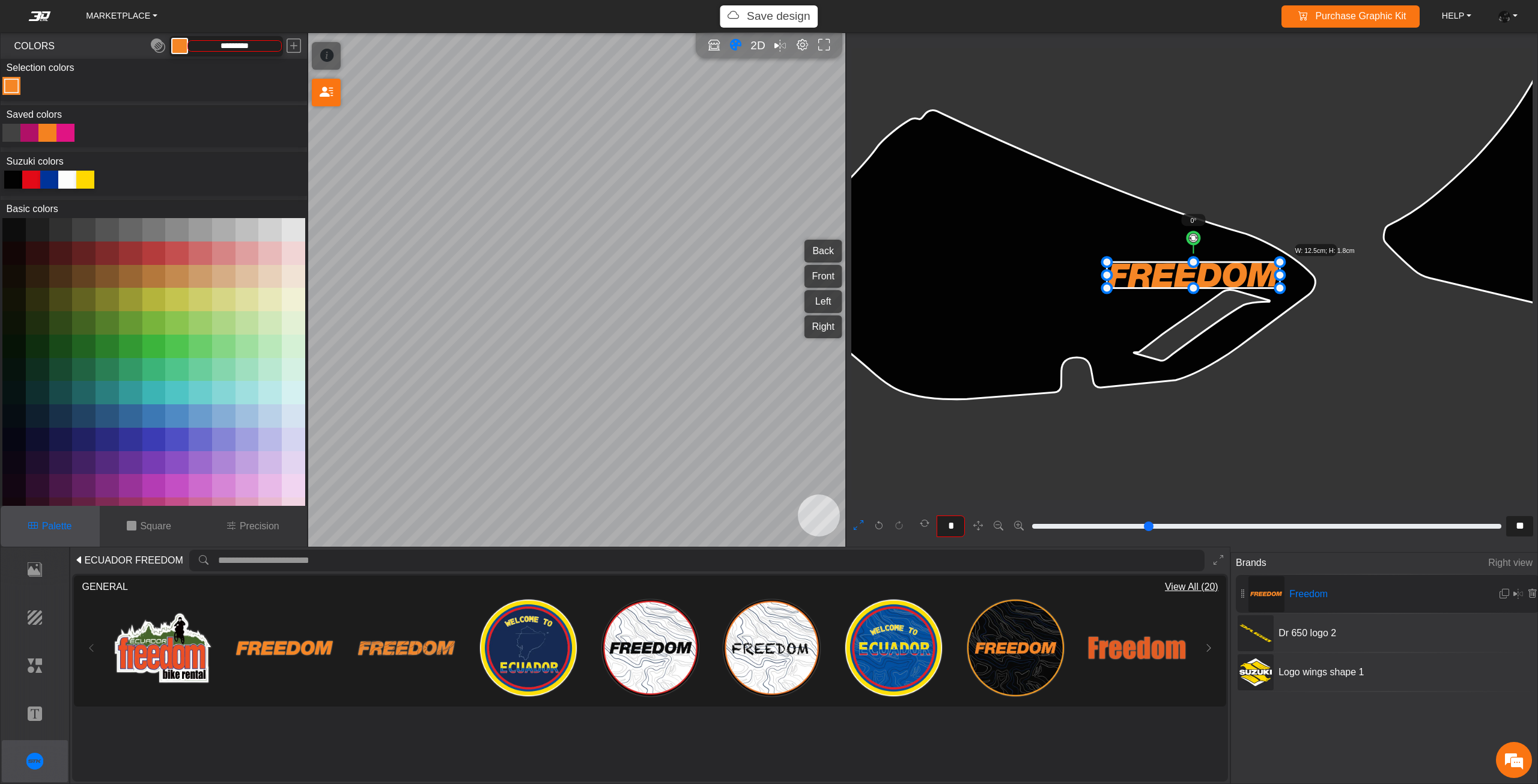
click at [10, 178] on div at bounding box center [13, 179] width 18 height 18
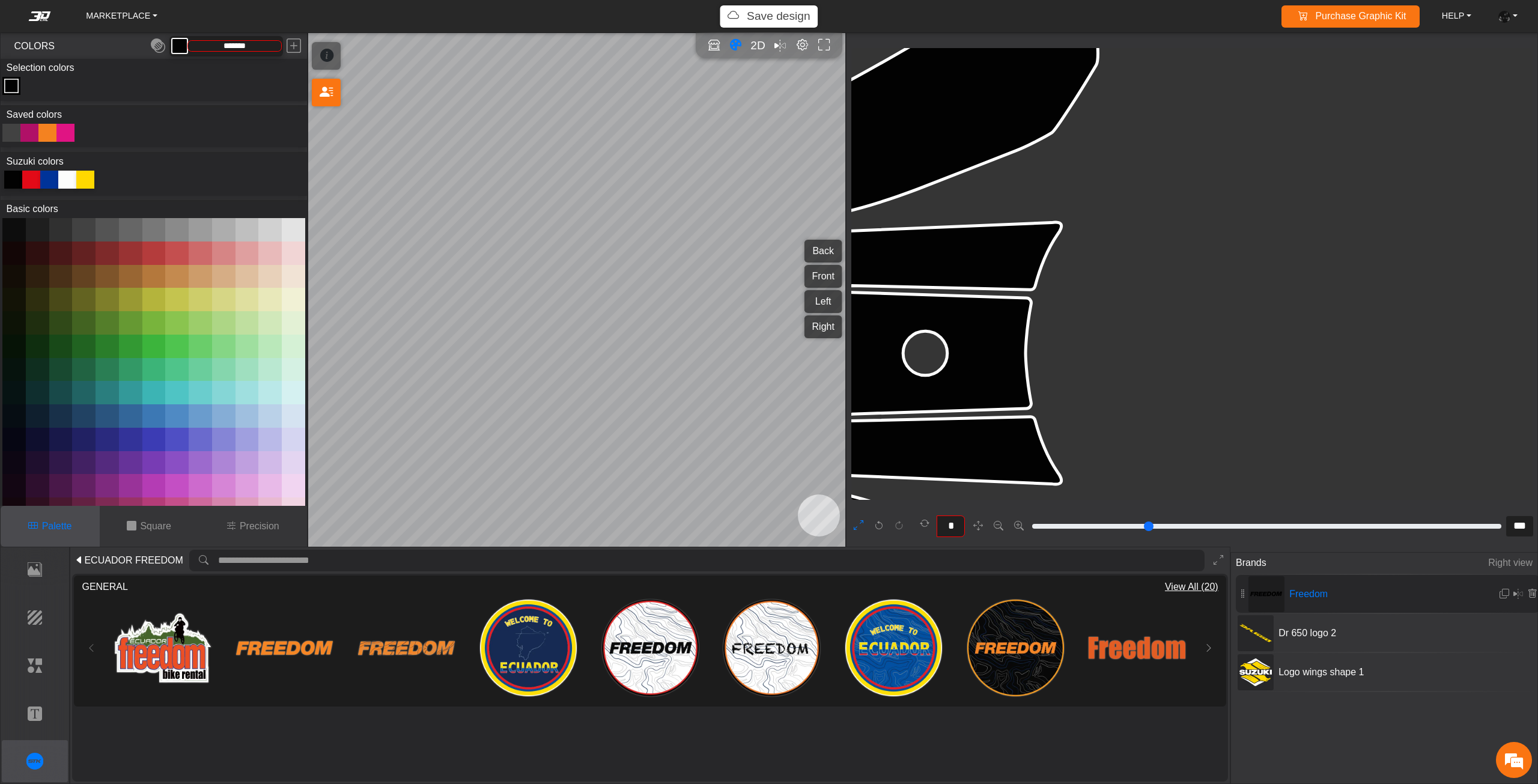
scroll to position [7887, 6616]
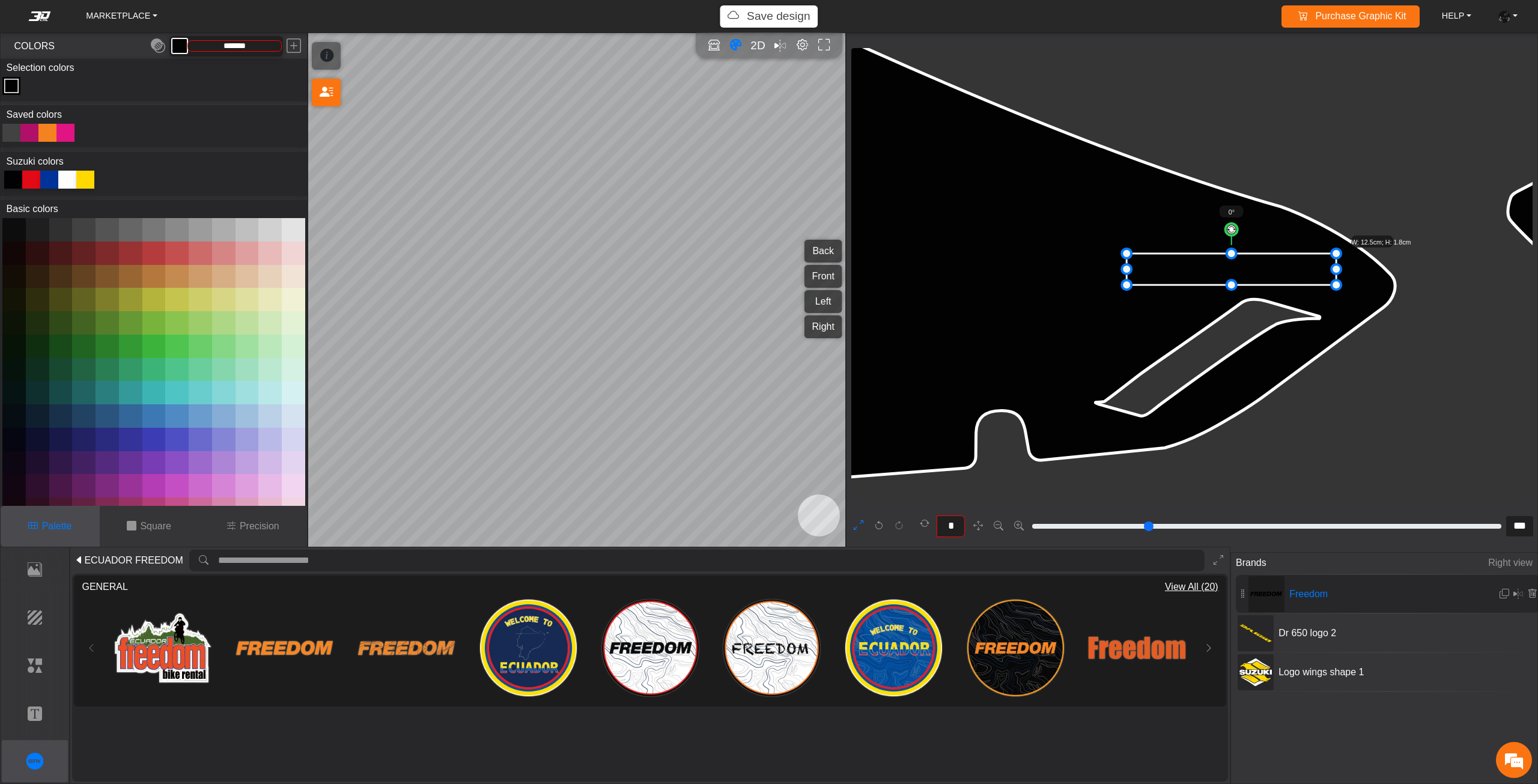
drag, startPoint x: 1051, startPoint y: 293, endPoint x: 1151, endPoint y: 271, distance: 102.4
drag, startPoint x: 1192, startPoint y: 268, endPoint x: 1087, endPoint y: 268, distance: 105.0
click at [1133, 268] on icon at bounding box center [1231, 268] width 197 height 29
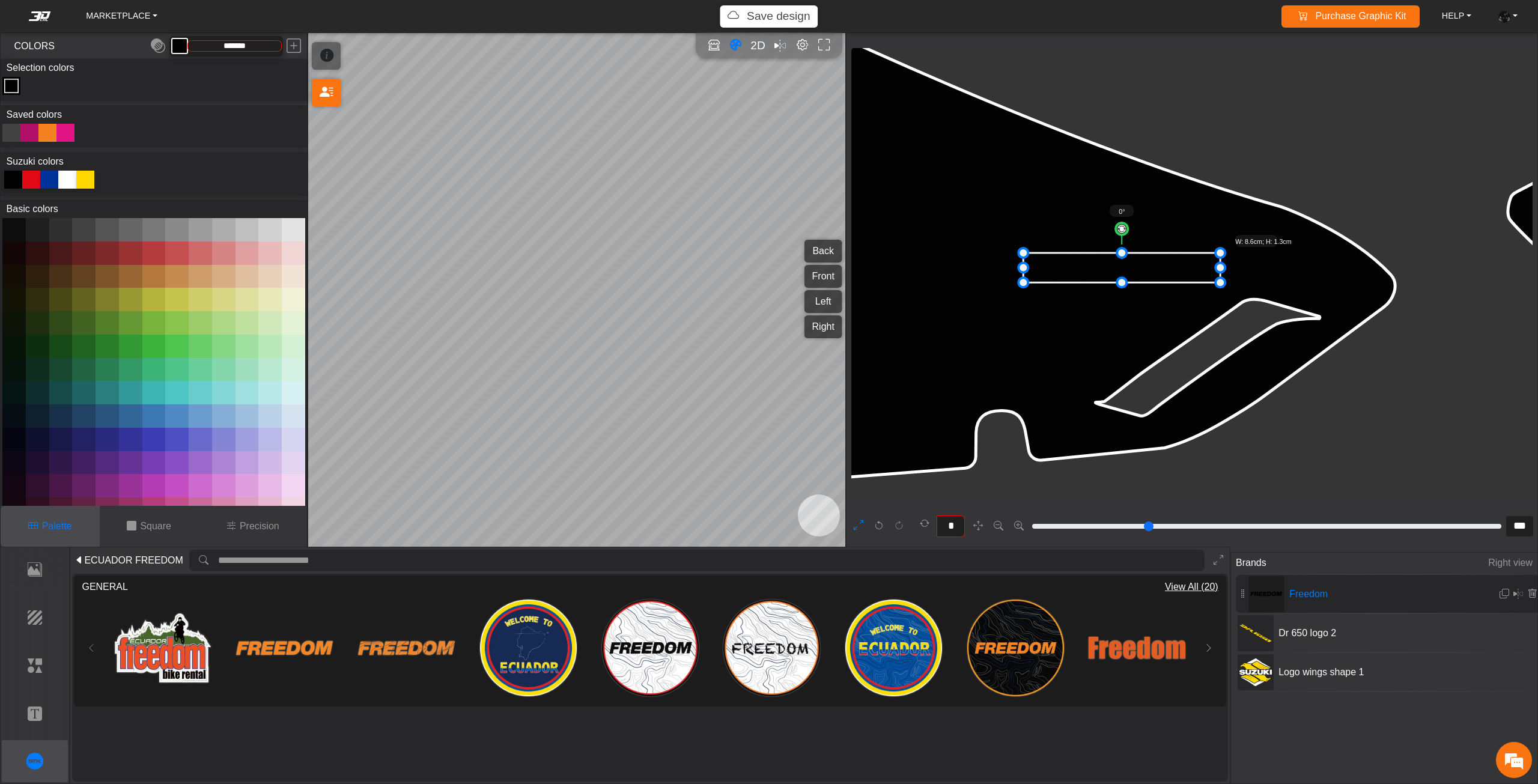
drag, startPoint x: 1082, startPoint y: 268, endPoint x: 1087, endPoint y: 256, distance: 13.0
click at [1087, 256] on icon at bounding box center [1121, 267] width 197 height 29
drag, startPoint x: 1100, startPoint y: 256, endPoint x: 1113, endPoint y: 256, distance: 13.0
click at [1110, 256] on icon at bounding box center [1131, 255] width 197 height 29
click at [1113, 256] on icon at bounding box center [1141, 255] width 197 height 29
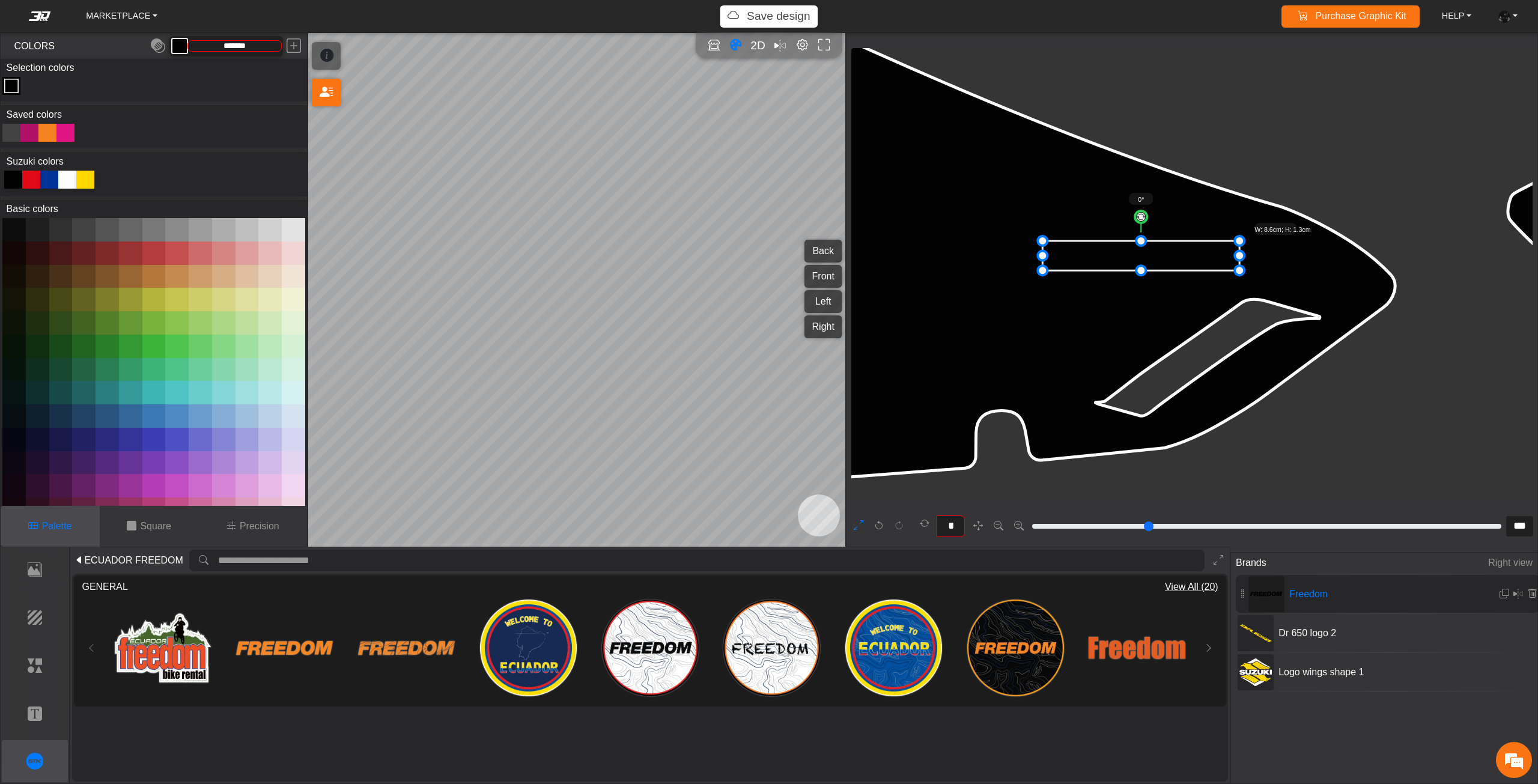
click at [129, 552] on button "ECUADOR FREEDOM" at bounding box center [128, 560] width 113 height 19
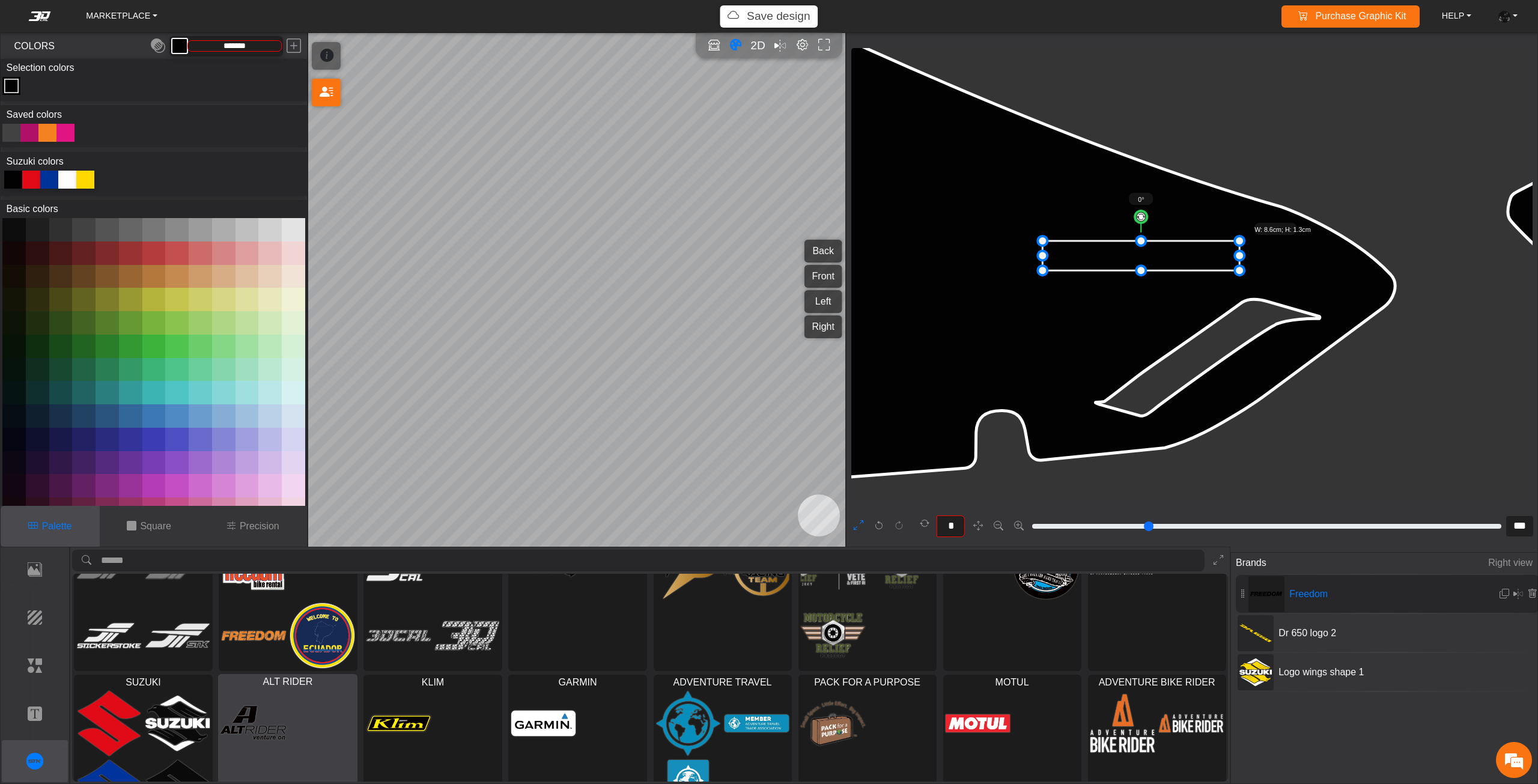
scroll to position [106, 0]
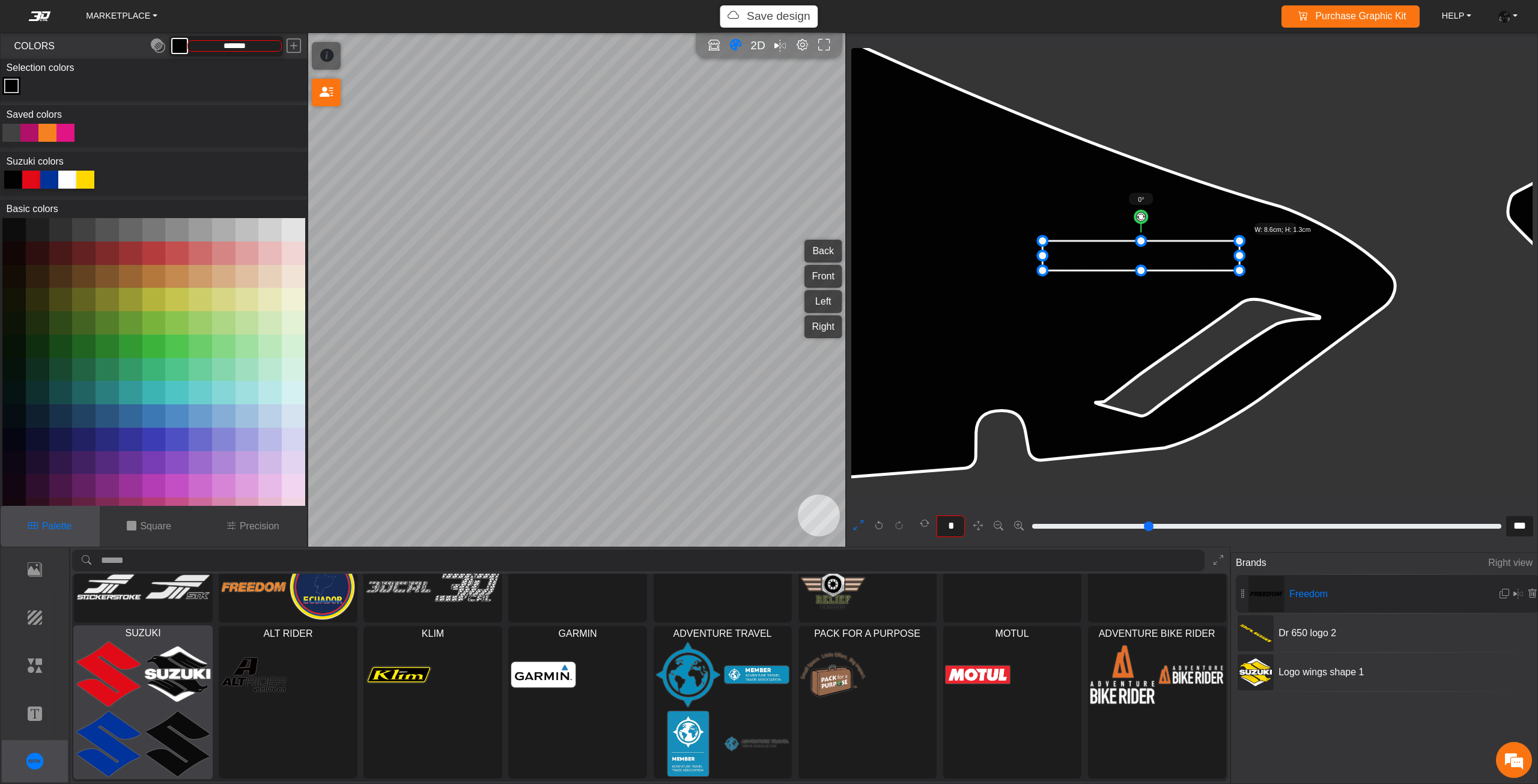
click at [182, 690] on img at bounding box center [178, 674] width 66 height 66
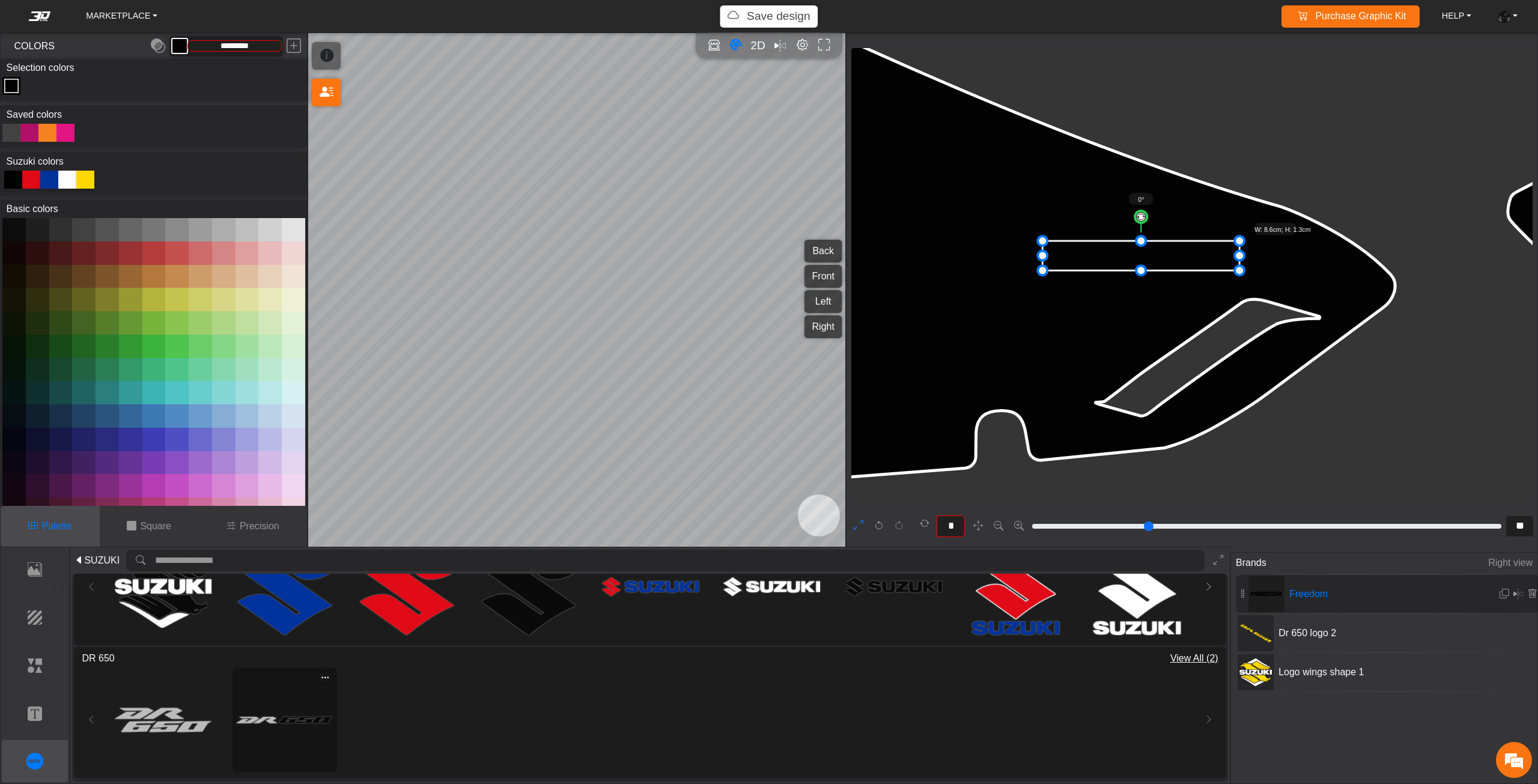
scroll to position [4462, 3633]
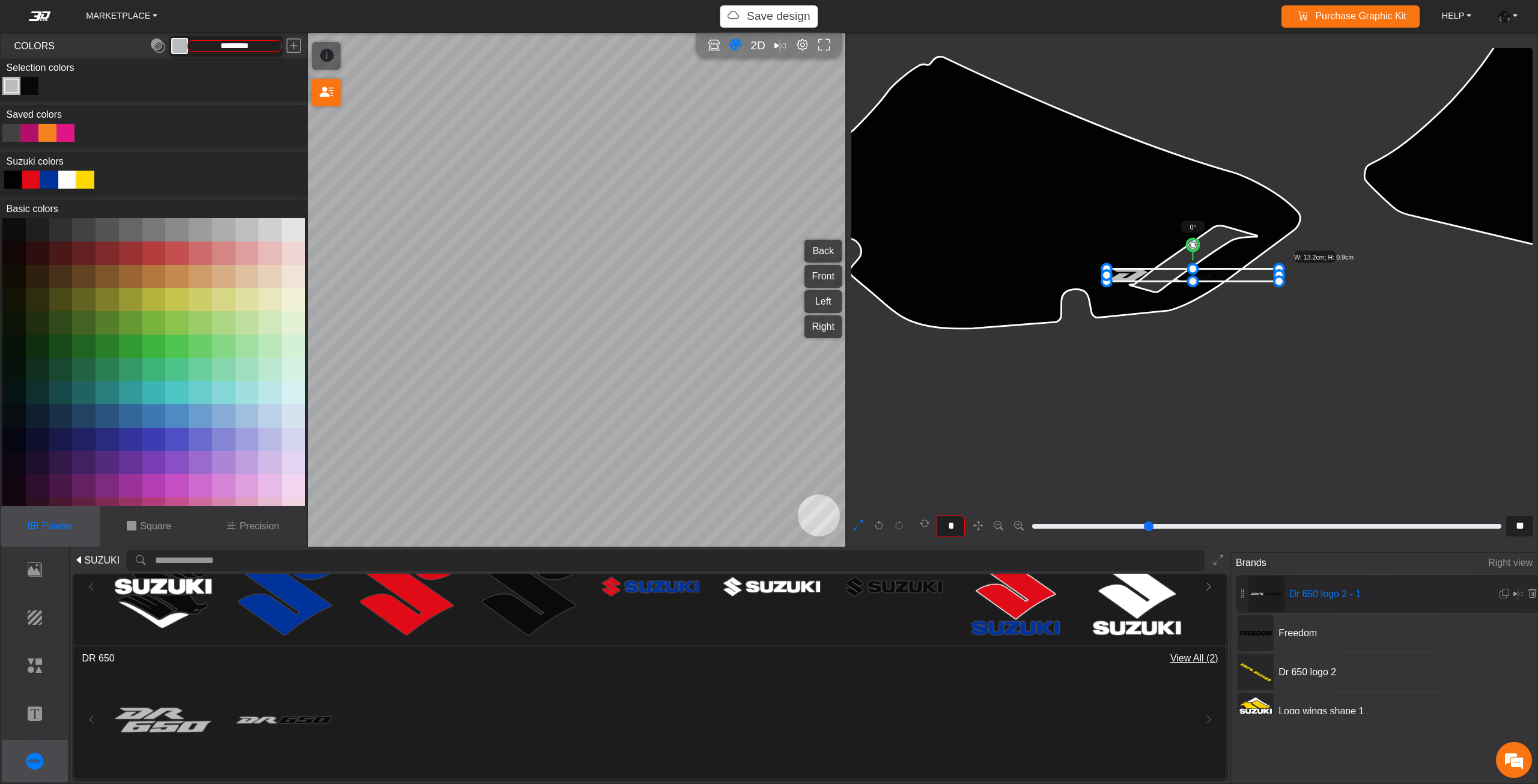
click at [11, 180] on div at bounding box center [13, 179] width 18 height 18
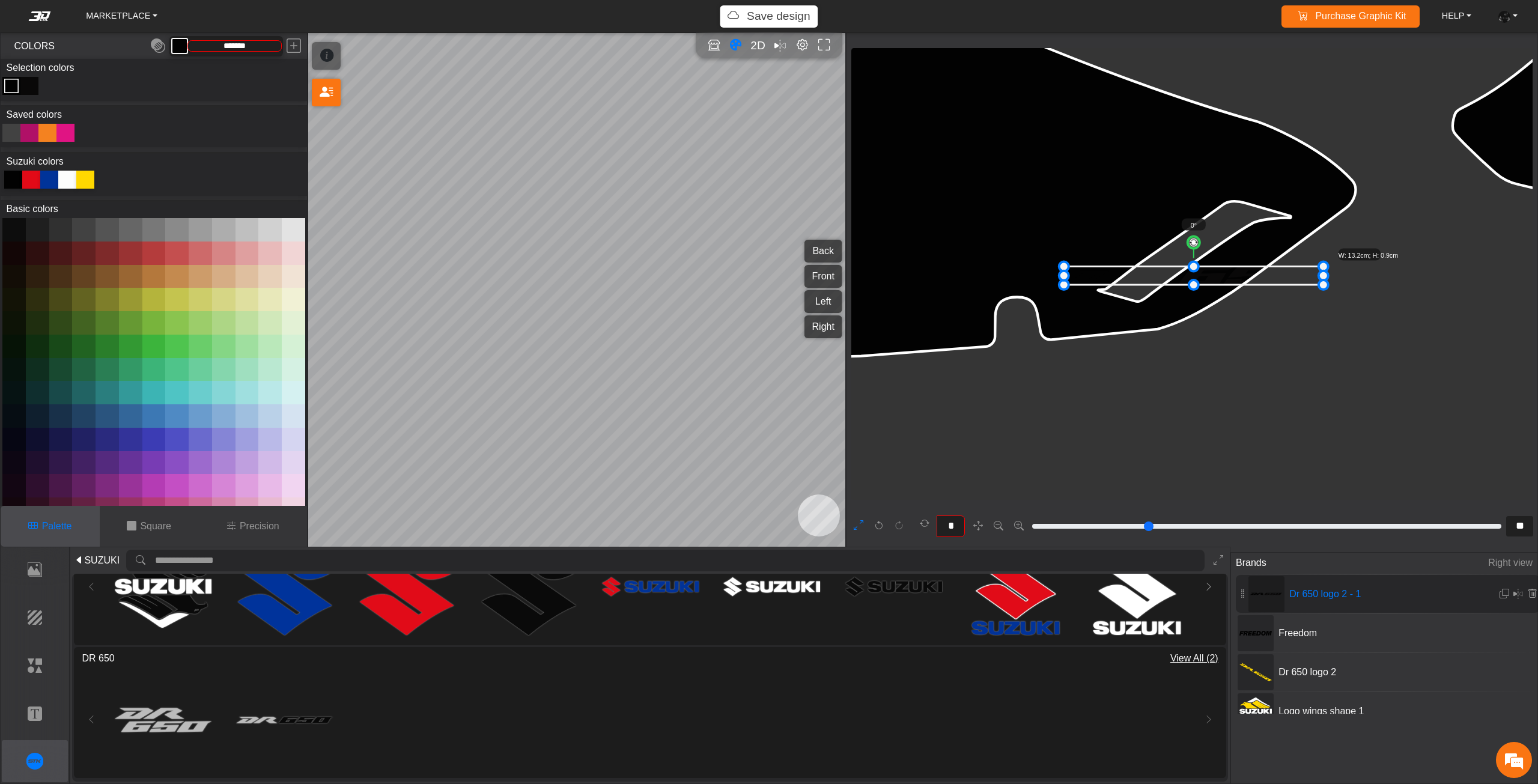
scroll to position [7668, 6350]
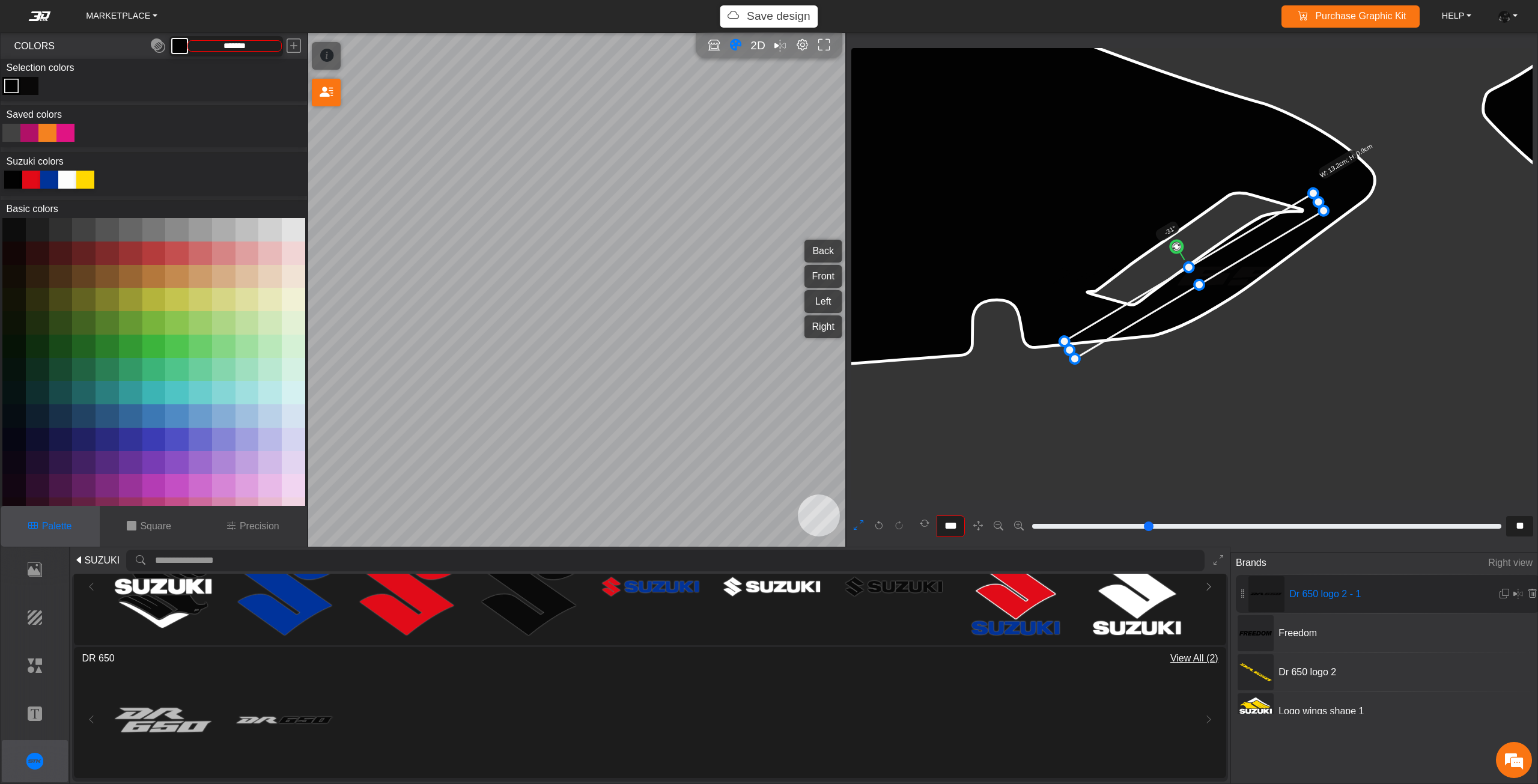
drag, startPoint x: 1195, startPoint y: 243, endPoint x: 1174, endPoint y: 243, distance: 21.0
click at [1174, 243] on circle at bounding box center [1177, 247] width 16 height 16
drag, startPoint x: 1189, startPoint y: 281, endPoint x: 1217, endPoint y: 260, distance: 35.0
click at [1217, 260] on icon at bounding box center [1216, 262] width 260 height 165
click at [1203, 226] on circle at bounding box center [1204, 227] width 17 height 17
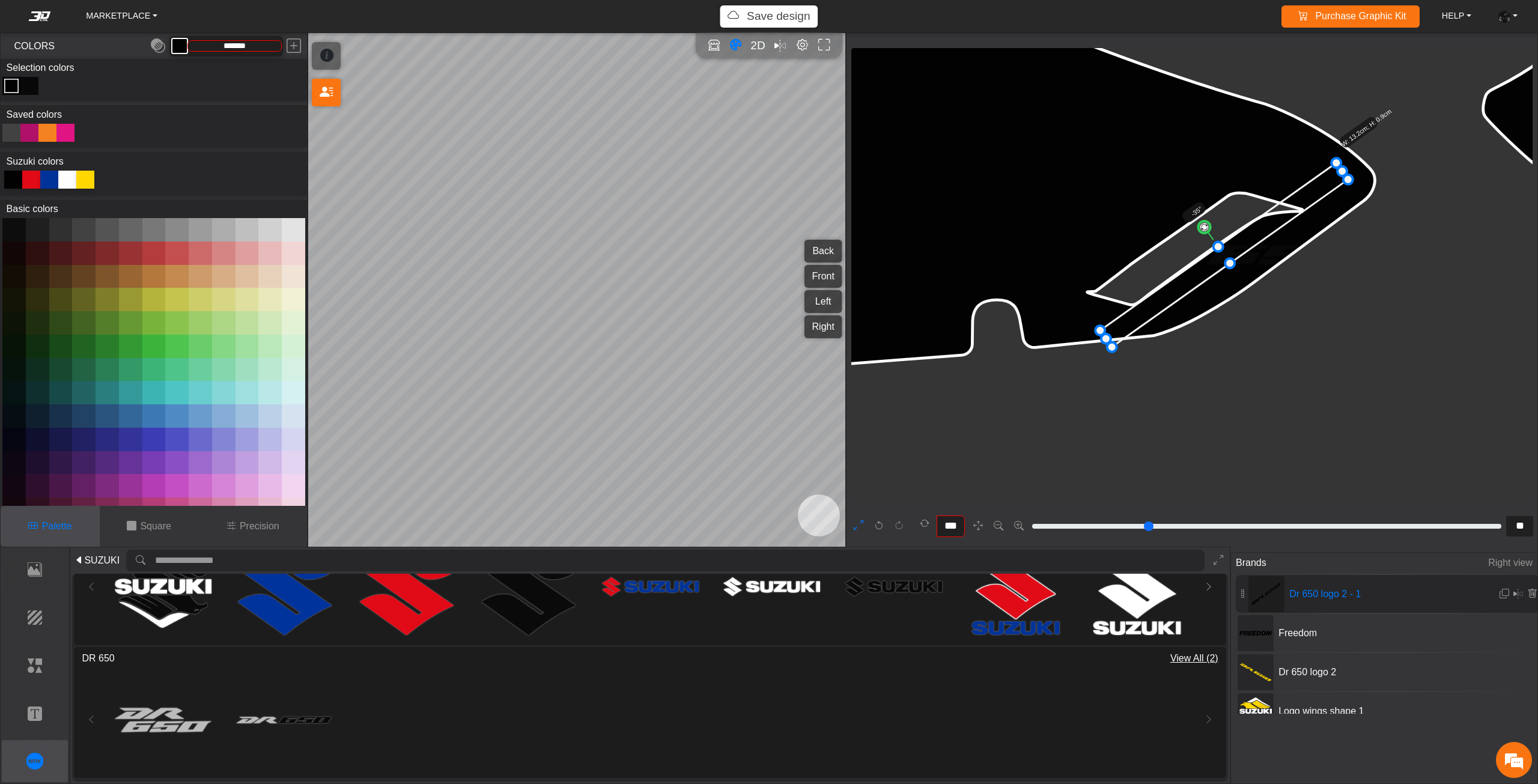
drag, startPoint x: 1208, startPoint y: 265, endPoint x: 1217, endPoint y: 267, distance: 9.2
click at [1217, 267] on icon at bounding box center [1224, 255] width 248 height 184
click at [1221, 267] on icon at bounding box center [1233, 257] width 248 height 184
drag, startPoint x: 1127, startPoint y: 348, endPoint x: 1152, endPoint y: 315, distance: 41.4
drag, startPoint x: 1180, startPoint y: 291, endPoint x: 1175, endPoint y: 299, distance: 9.4
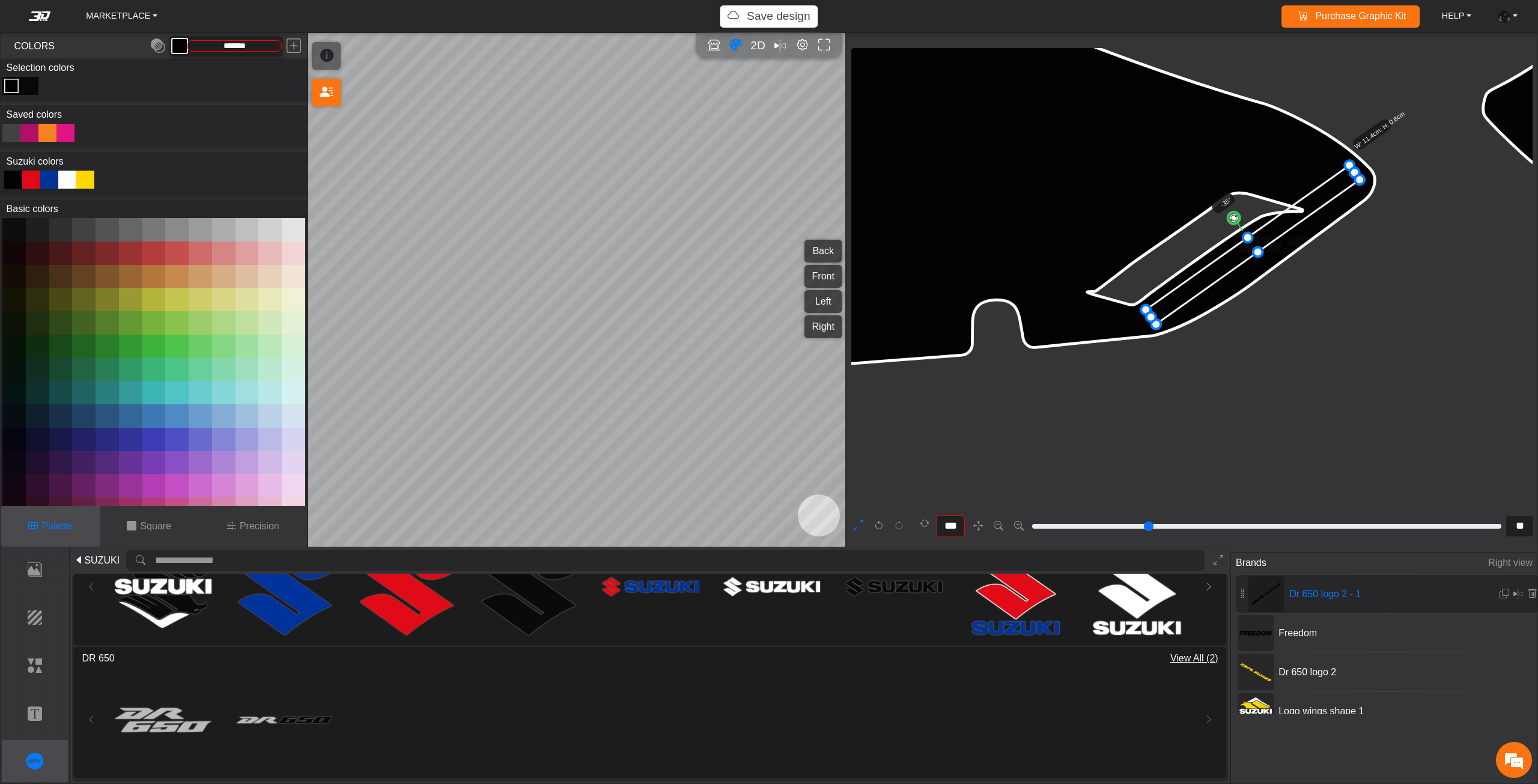
click at [1175, 299] on icon at bounding box center [1252, 244] width 214 height 159
click at [1175, 304] on icon at bounding box center [1247, 252] width 214 height 159
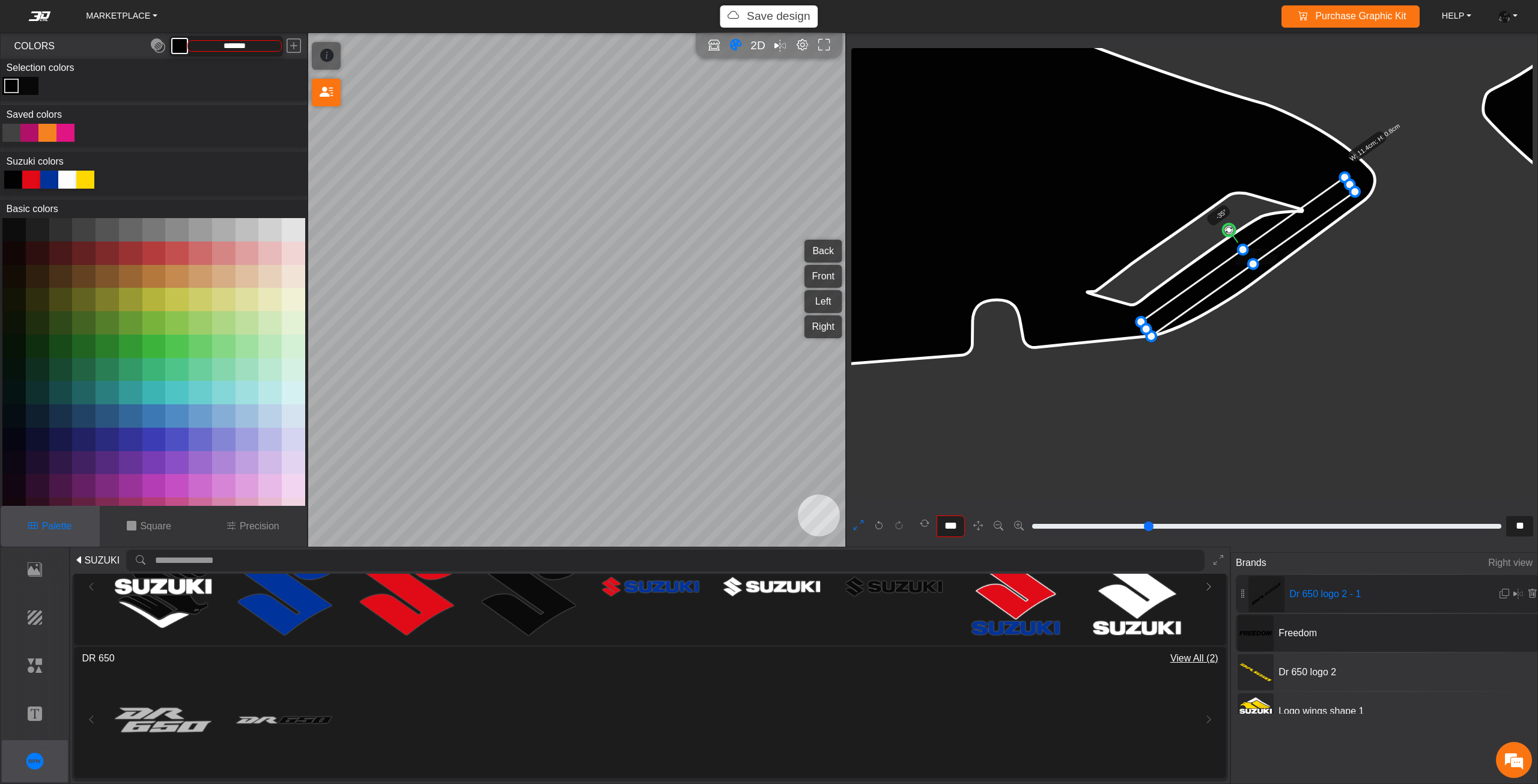
click at [1328, 631] on span "Freedom" at bounding box center [1363, 633] width 180 height 14
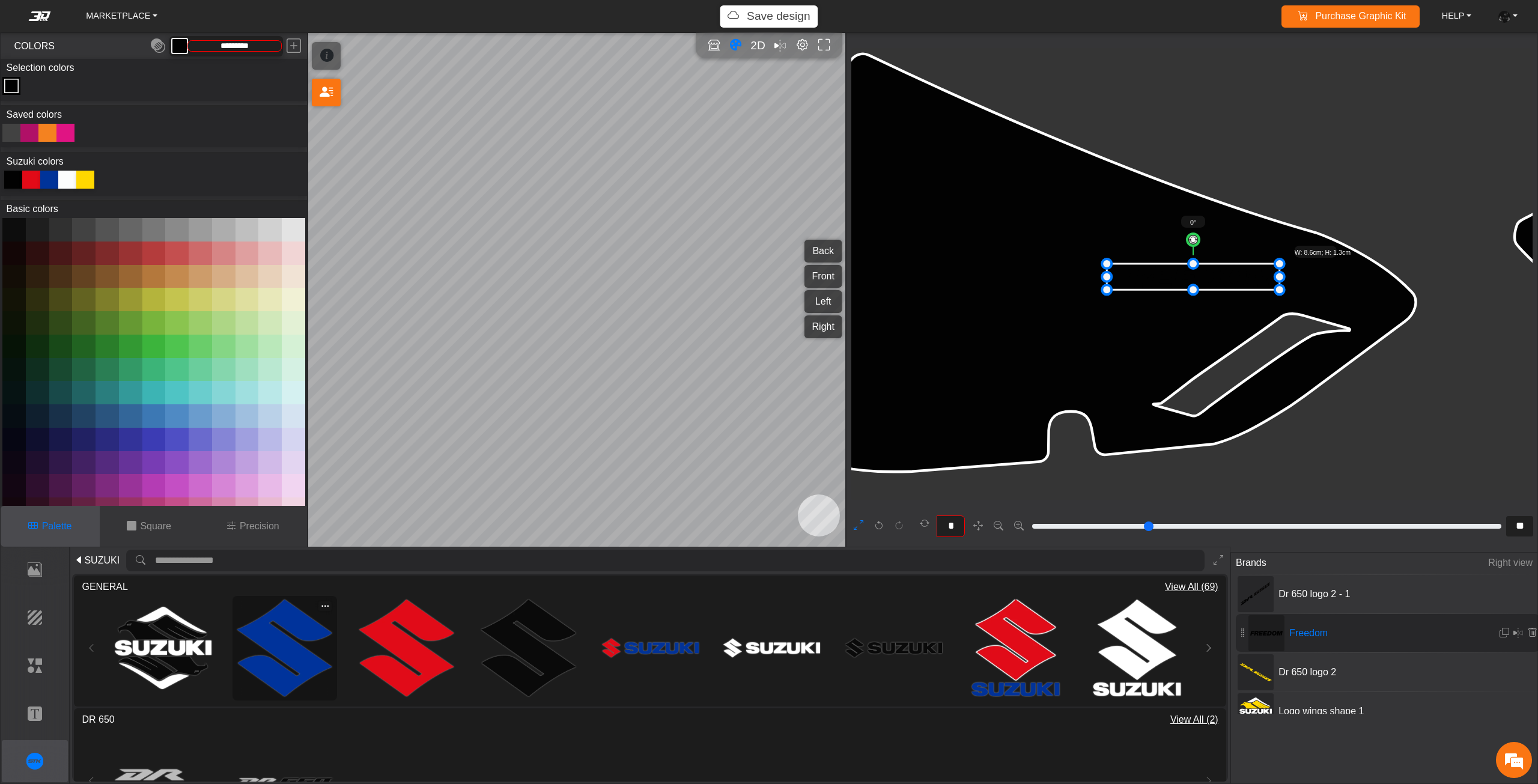
scroll to position [3120, 1999]
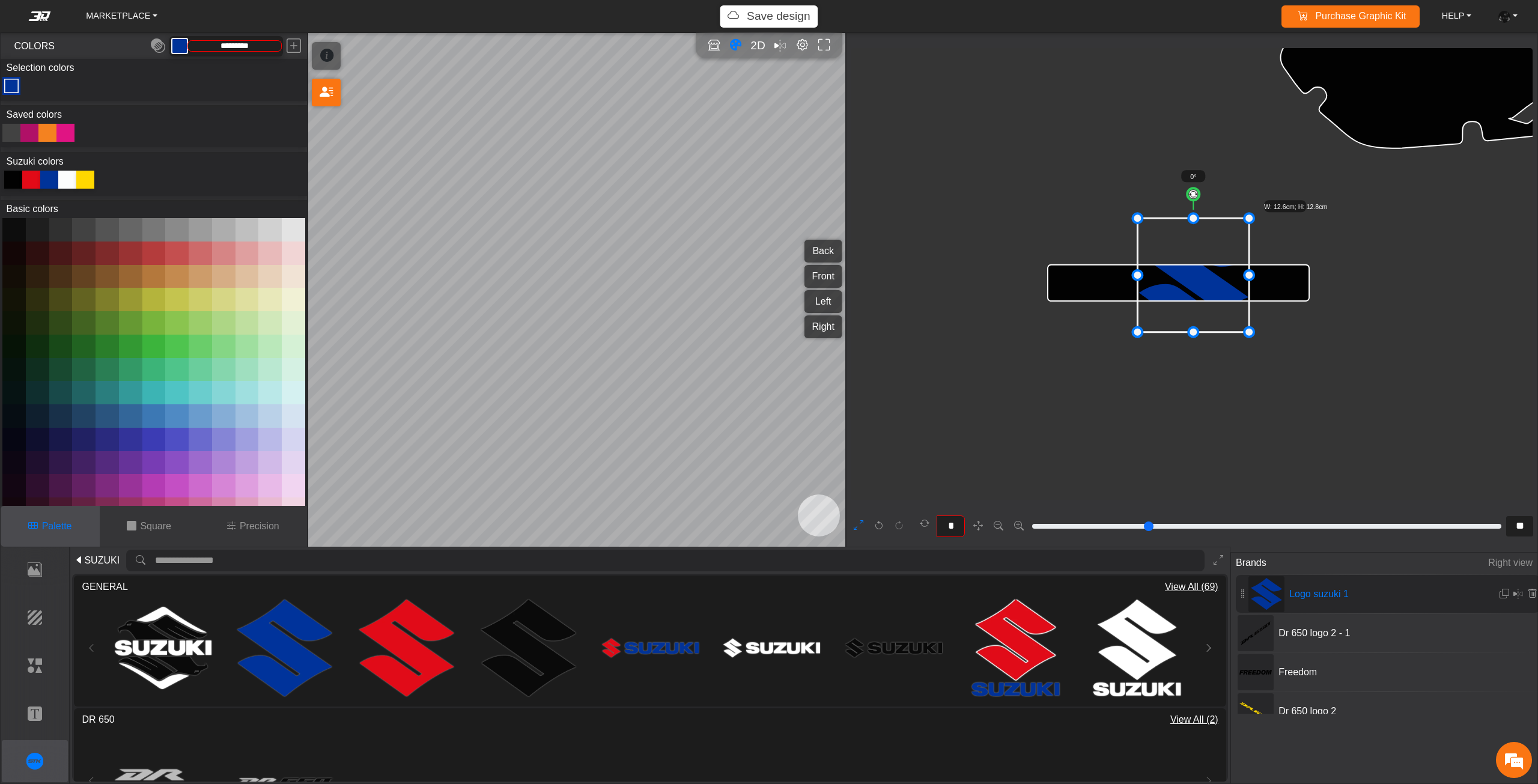
click at [11, 136] on div at bounding box center [11, 133] width 18 height 18
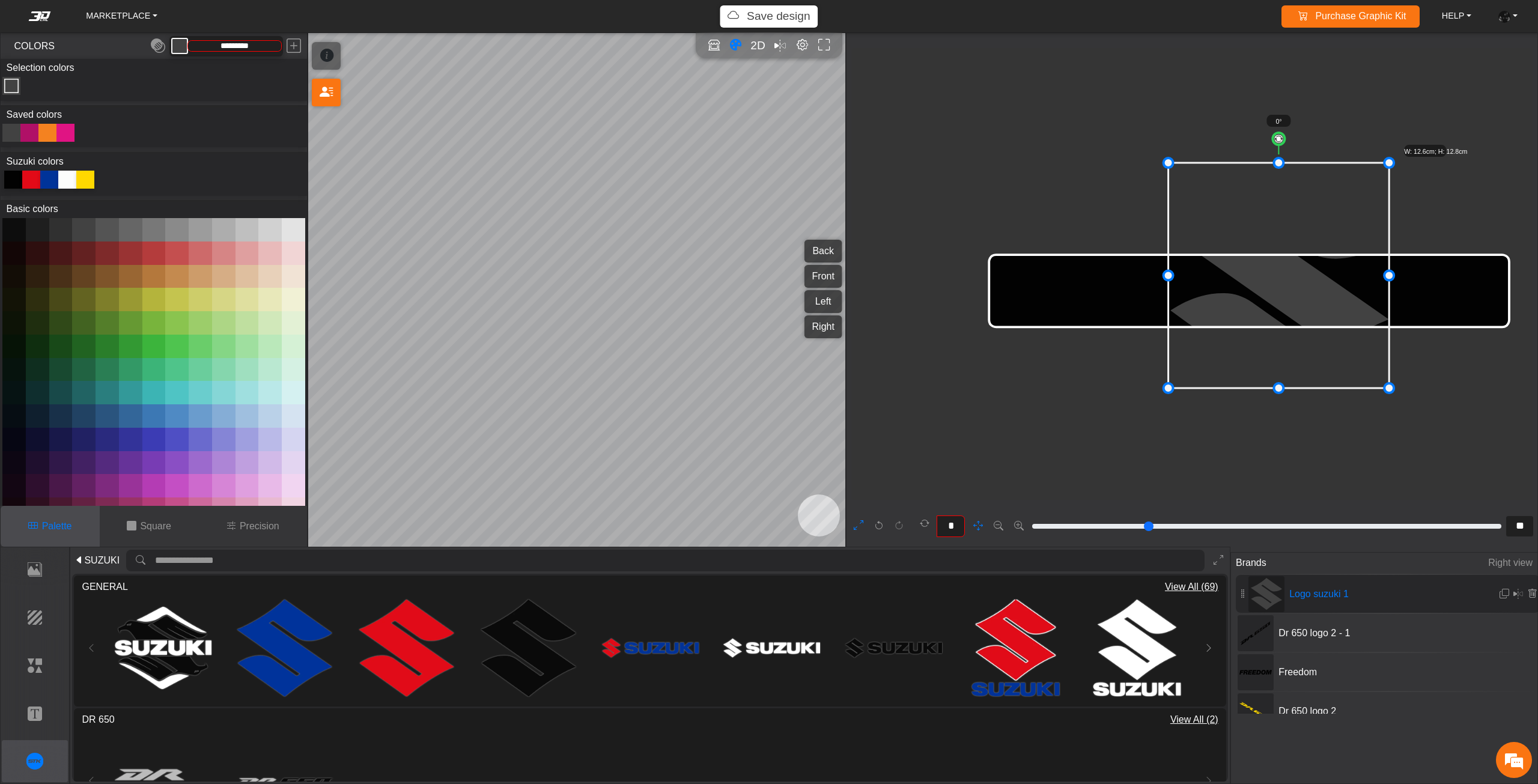
drag, startPoint x: 1247, startPoint y: 397, endPoint x: 1262, endPoint y: 397, distance: 15.0
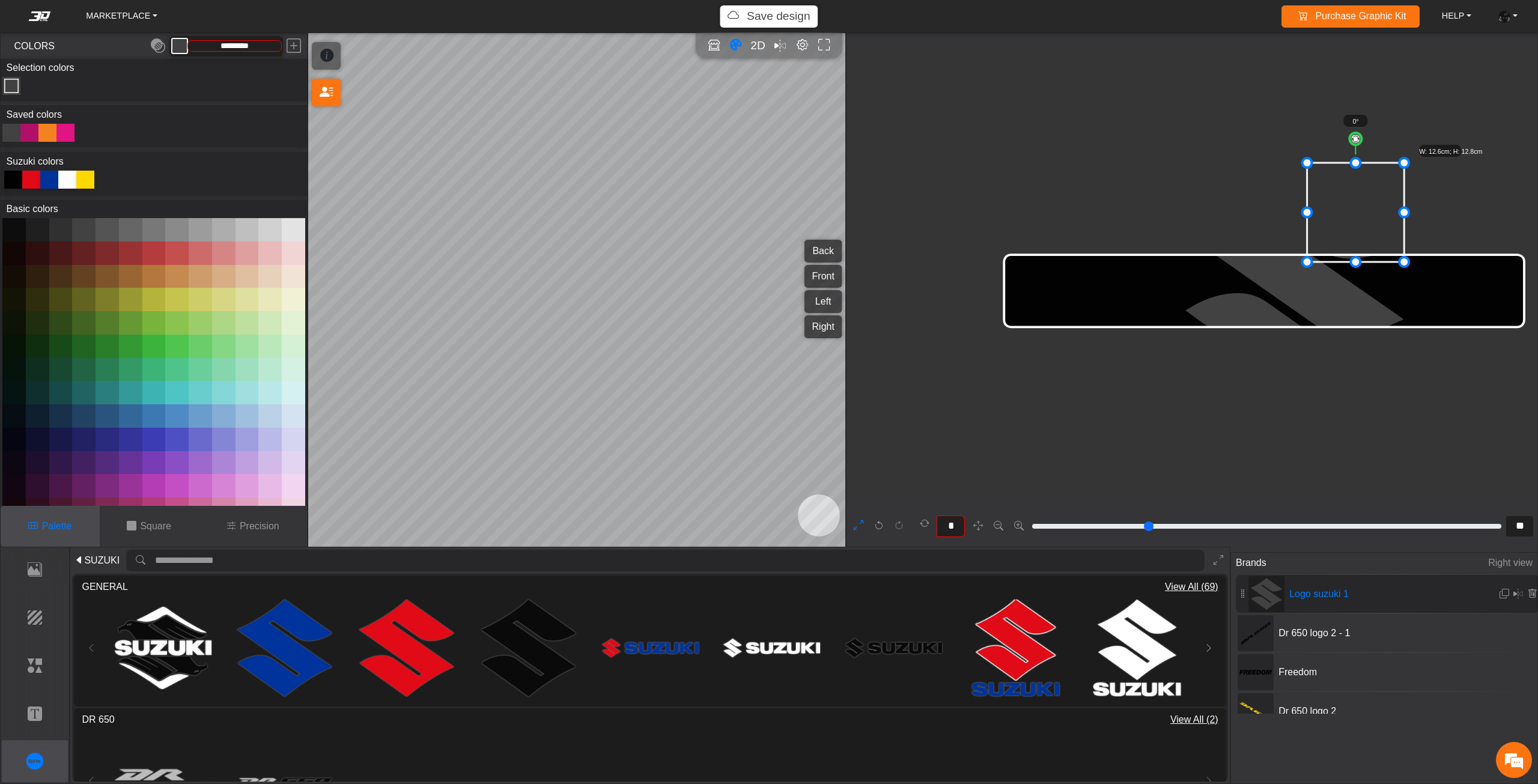
drag, startPoint x: 1180, startPoint y: 271, endPoint x: 1317, endPoint y: 266, distance: 137.1
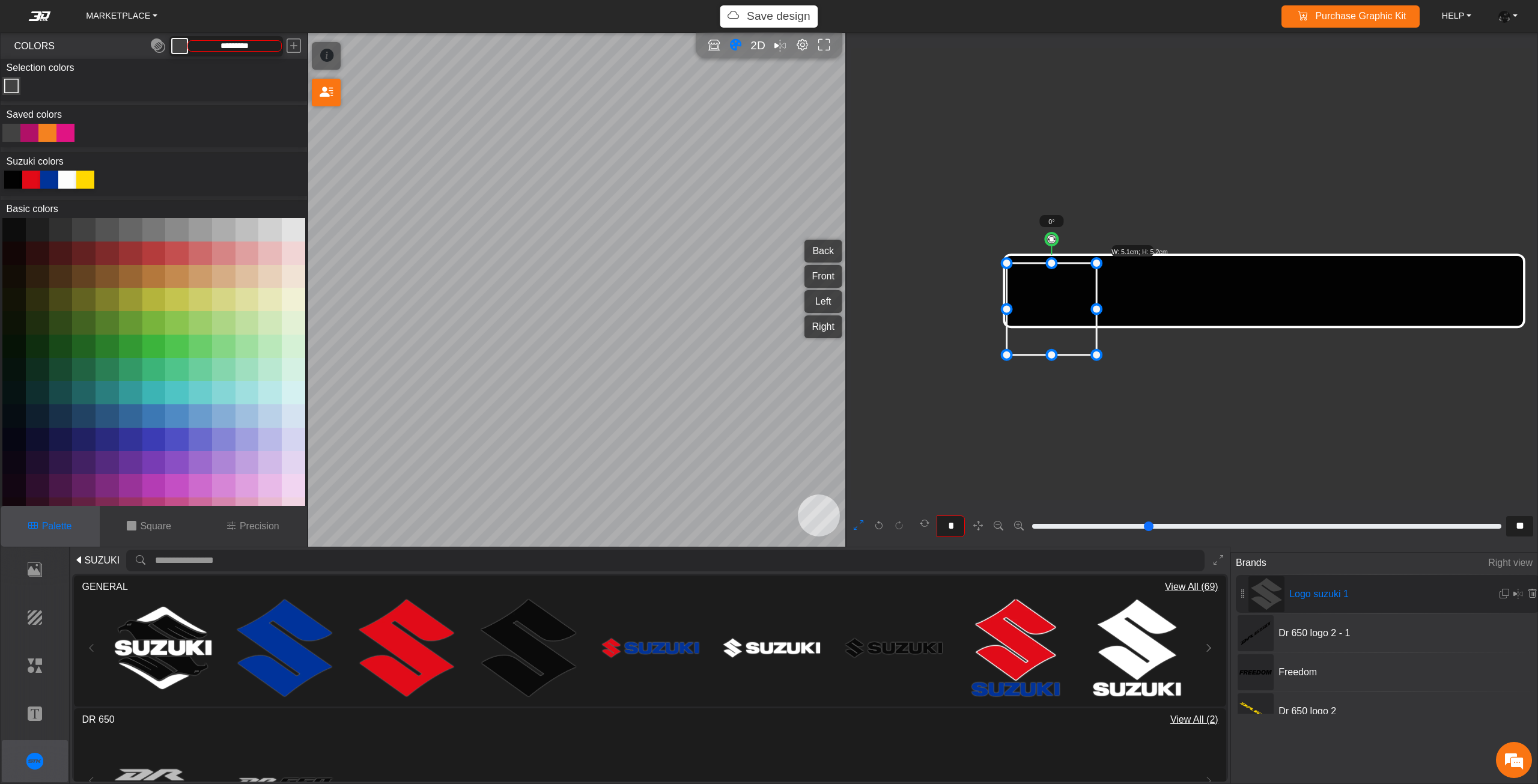
drag, startPoint x: 1373, startPoint y: 188, endPoint x: 1066, endPoint y: 276, distance: 319.4
click at [1066, 276] on icon at bounding box center [1051, 309] width 90 height 92
drag, startPoint x: 1051, startPoint y: 227, endPoint x: 1012, endPoint y: 227, distance: 39.0
click at [1060, 269] on icon at bounding box center [1052, 296] width 124 height 125
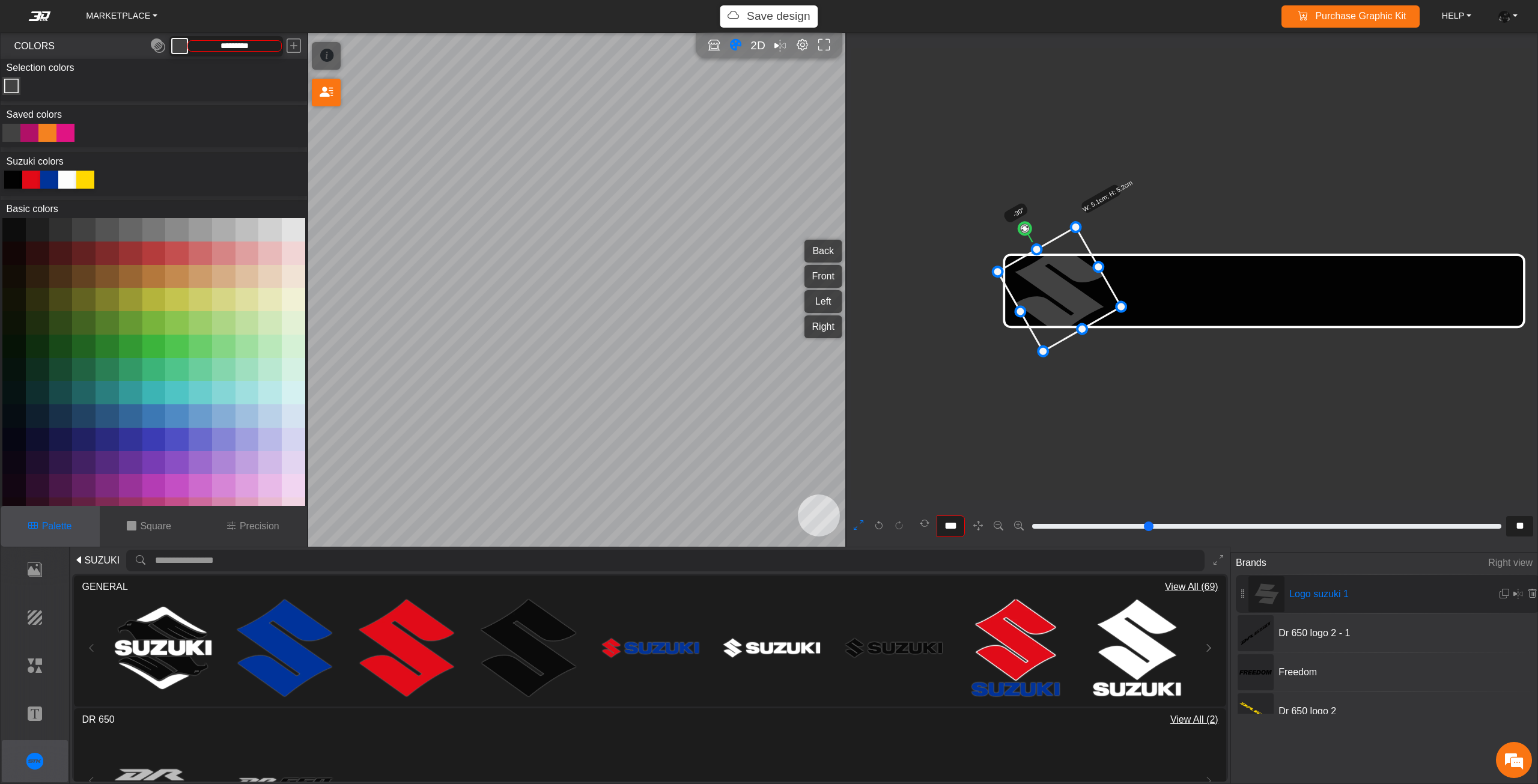
click at [107, 560] on span "SUZUKI" at bounding box center [102, 560] width 35 height 14
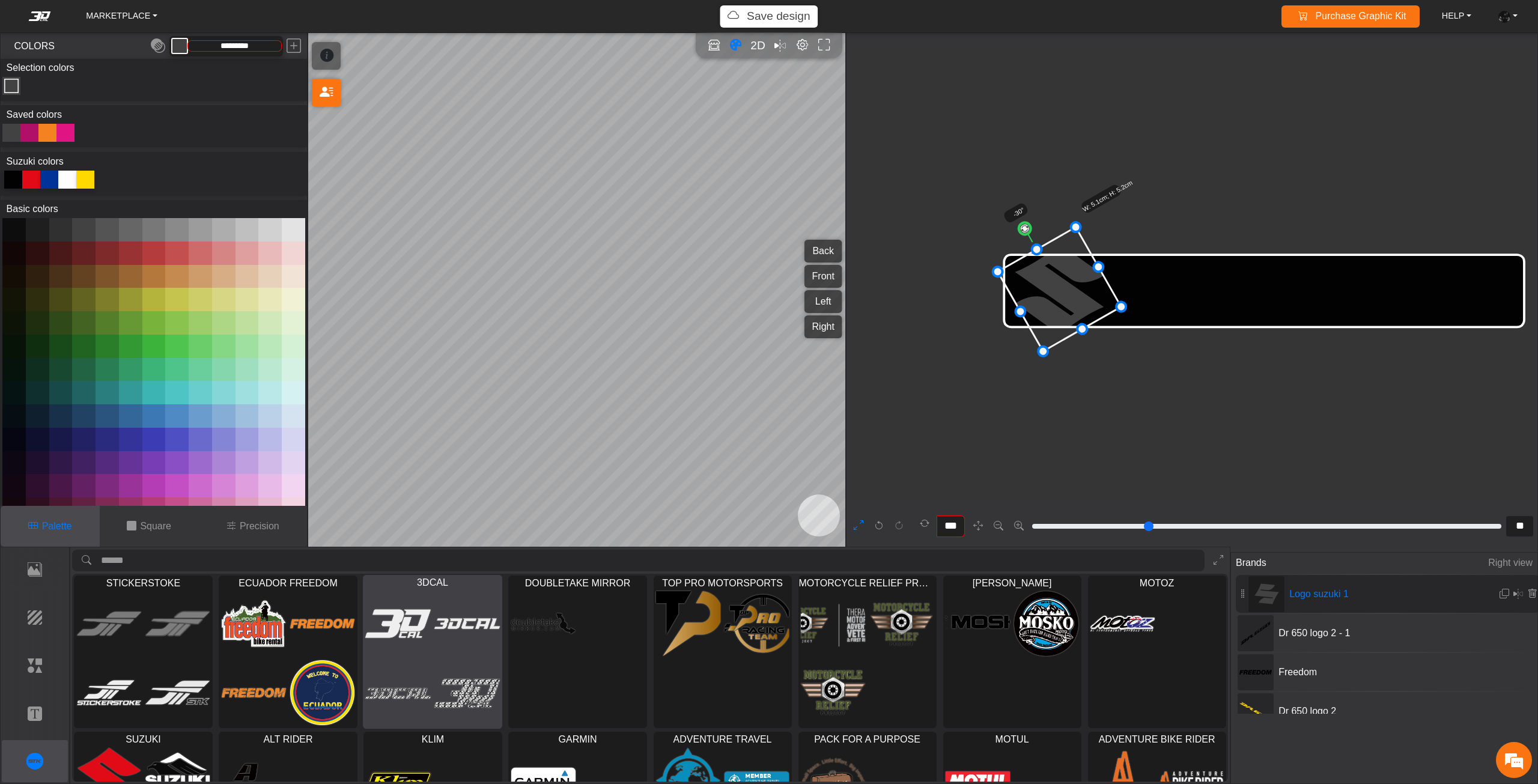
click at [474, 649] on img at bounding box center [468, 623] width 66 height 66
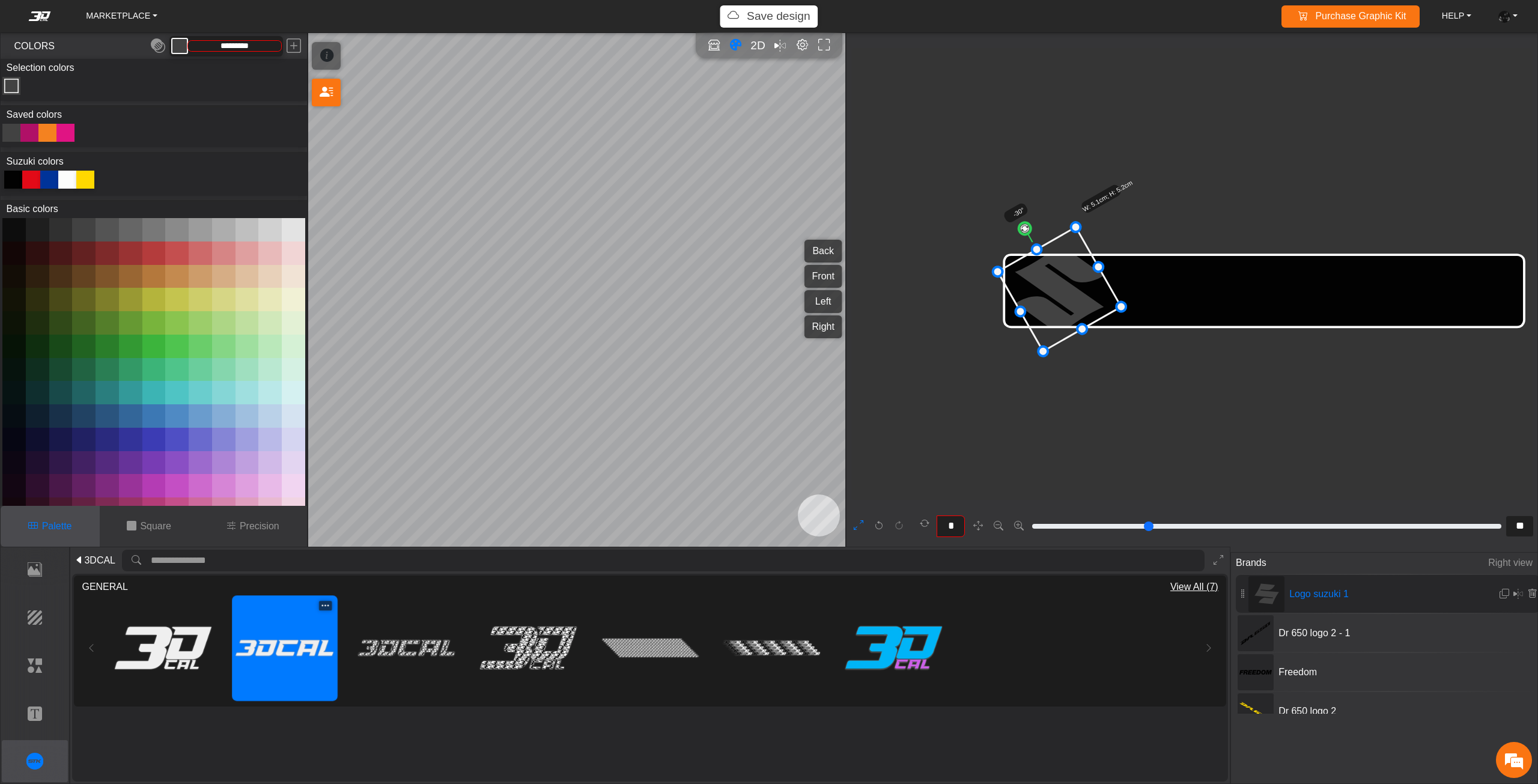
scroll to position [4716, 3090]
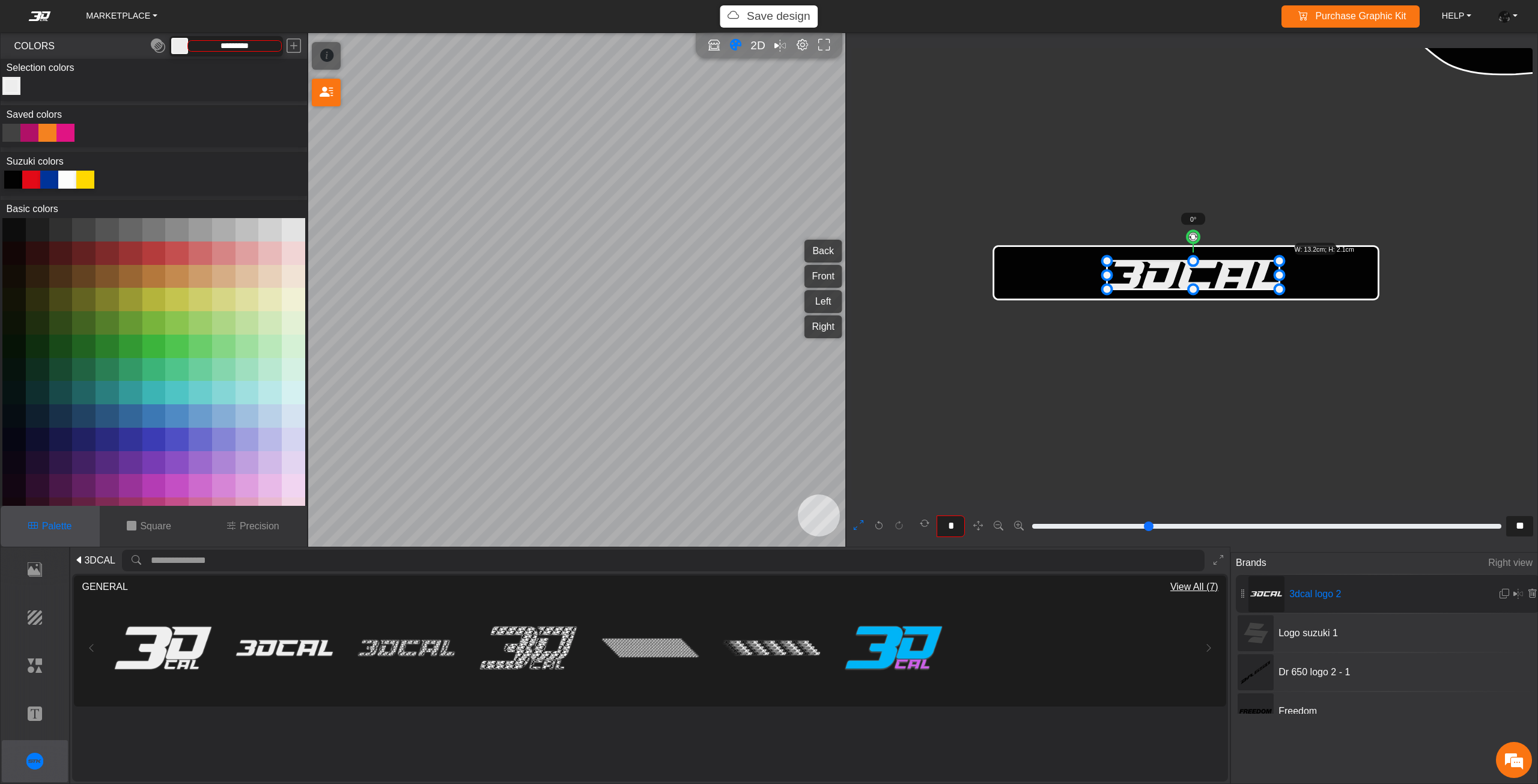
click at [14, 127] on div at bounding box center [11, 133] width 18 height 18
drag, startPoint x: 1150, startPoint y: 280, endPoint x: 1136, endPoint y: 275, distance: 14.9
click at [1136, 275] on icon at bounding box center [1191, 276] width 172 height 29
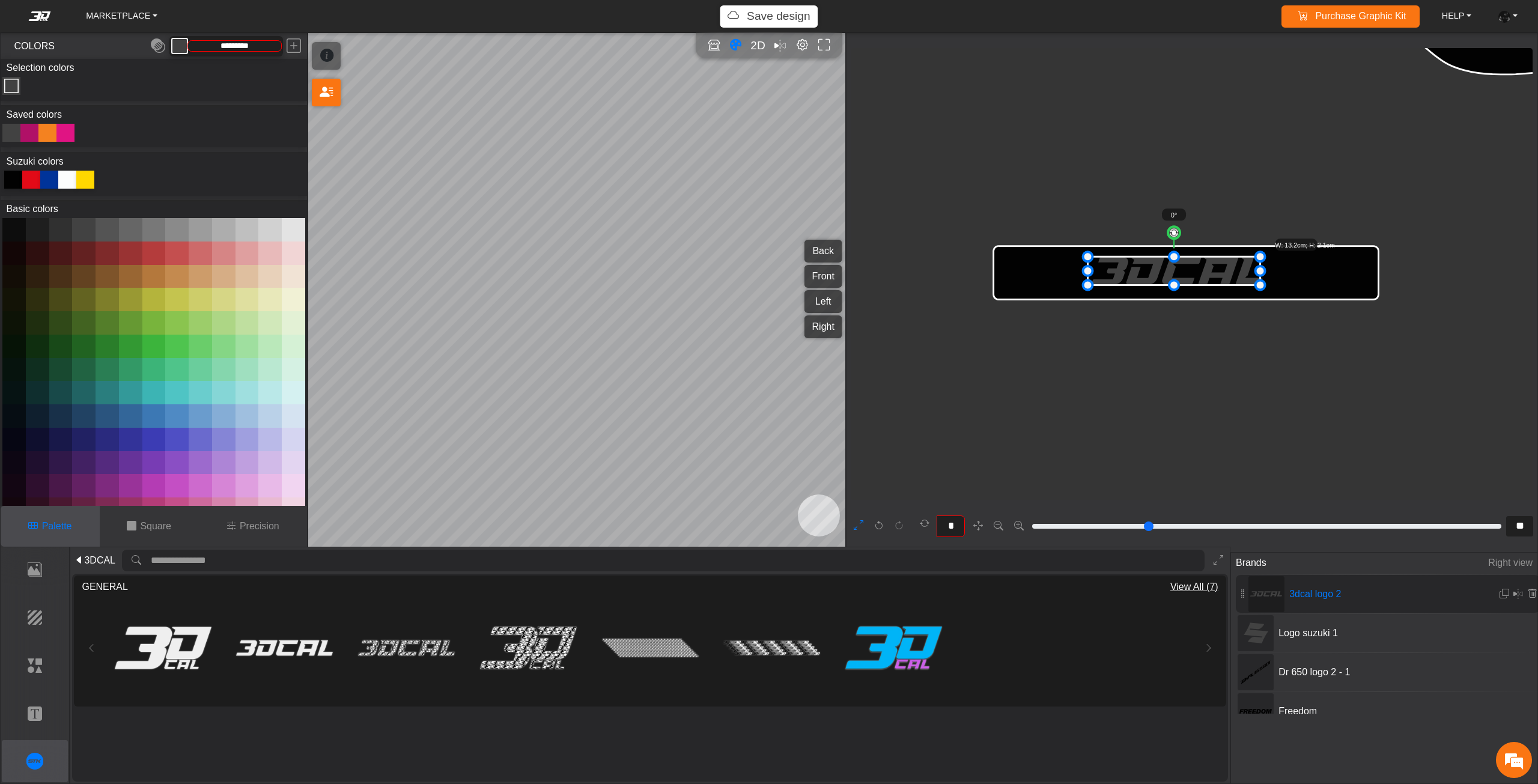
click at [1131, 275] on icon at bounding box center [1174, 271] width 172 height 29
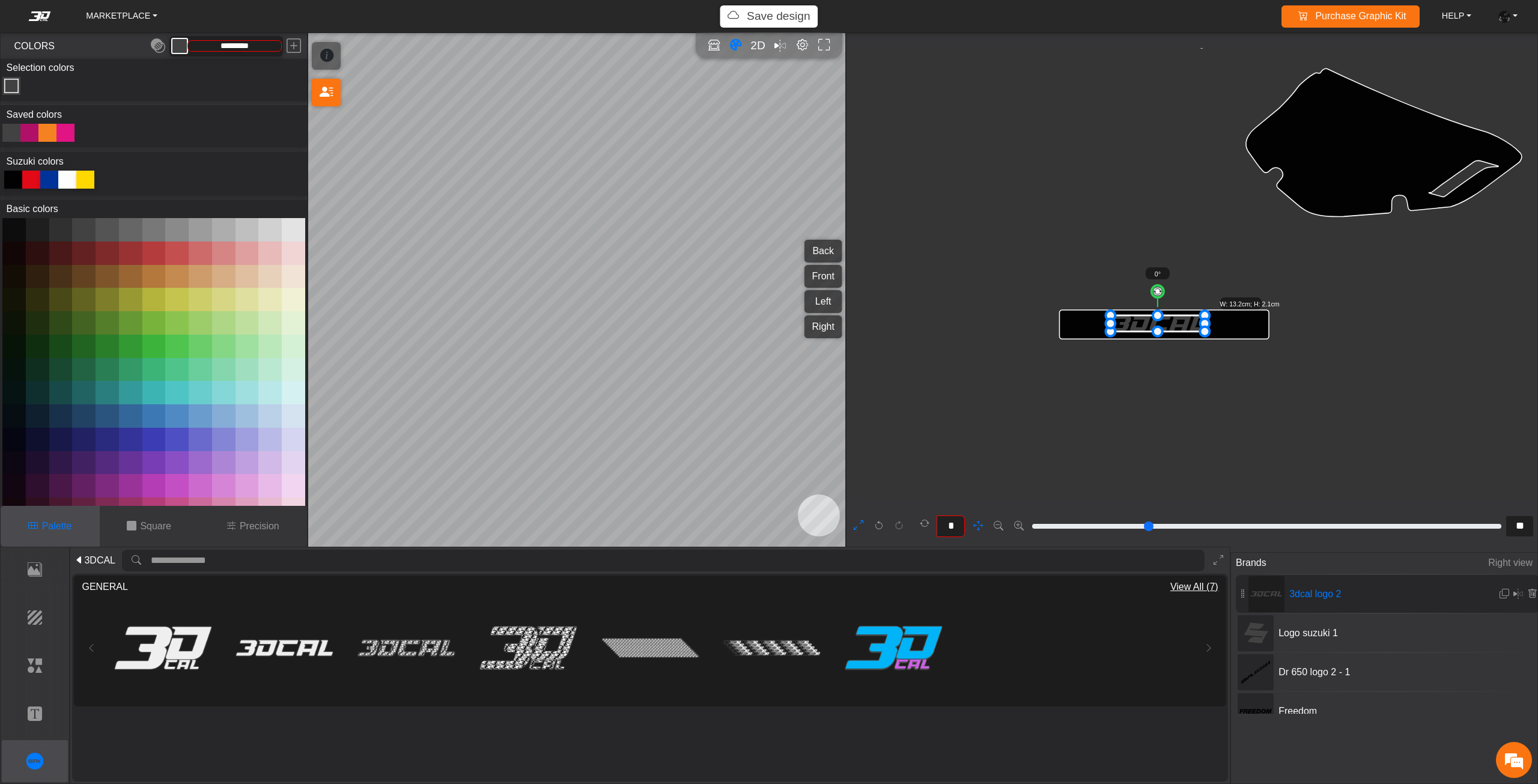
drag, startPoint x: 1224, startPoint y: 365, endPoint x: 1200, endPoint y: 385, distance: 31.2
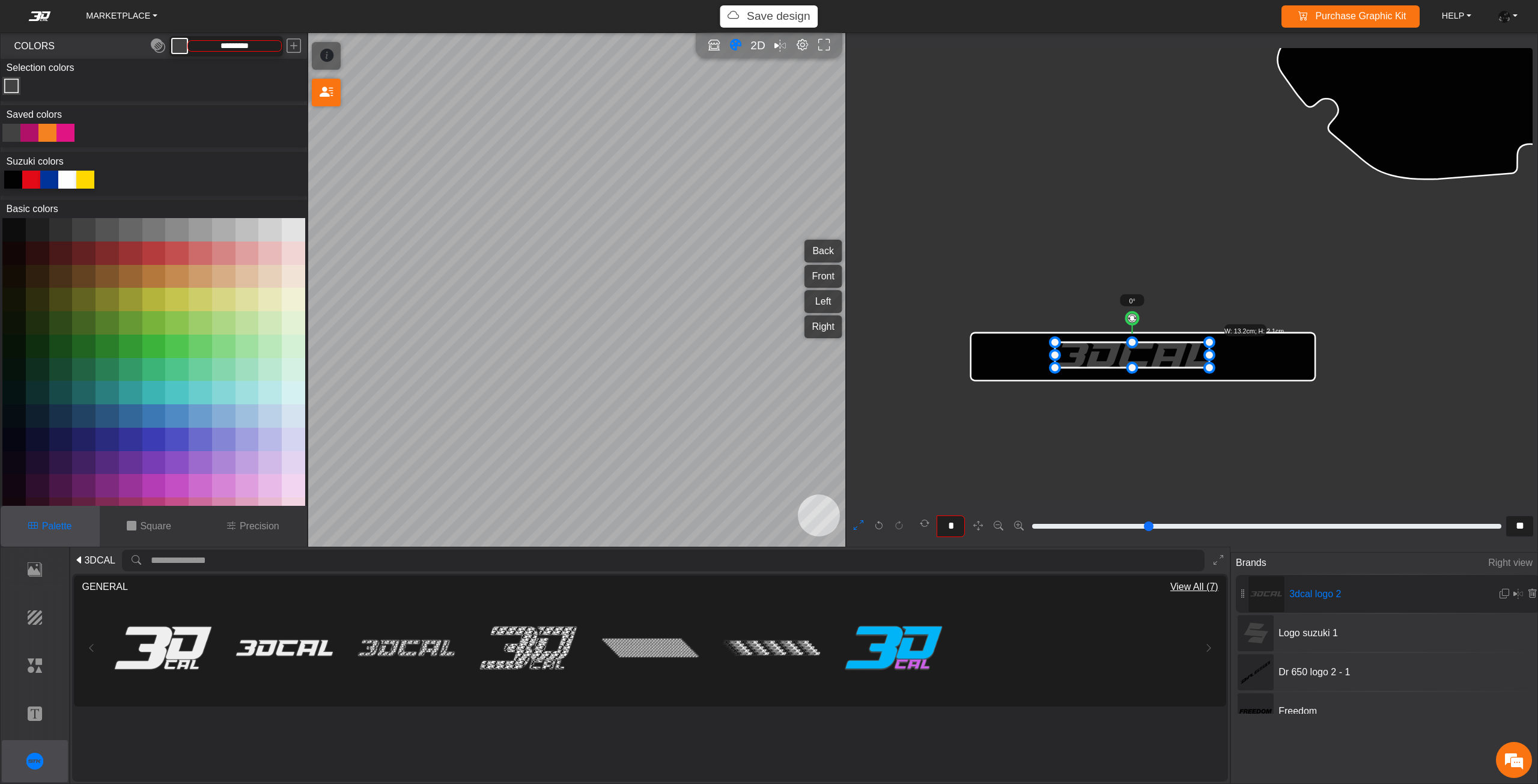
click at [94, 558] on span "3DCAL" at bounding box center [100, 560] width 31 height 14
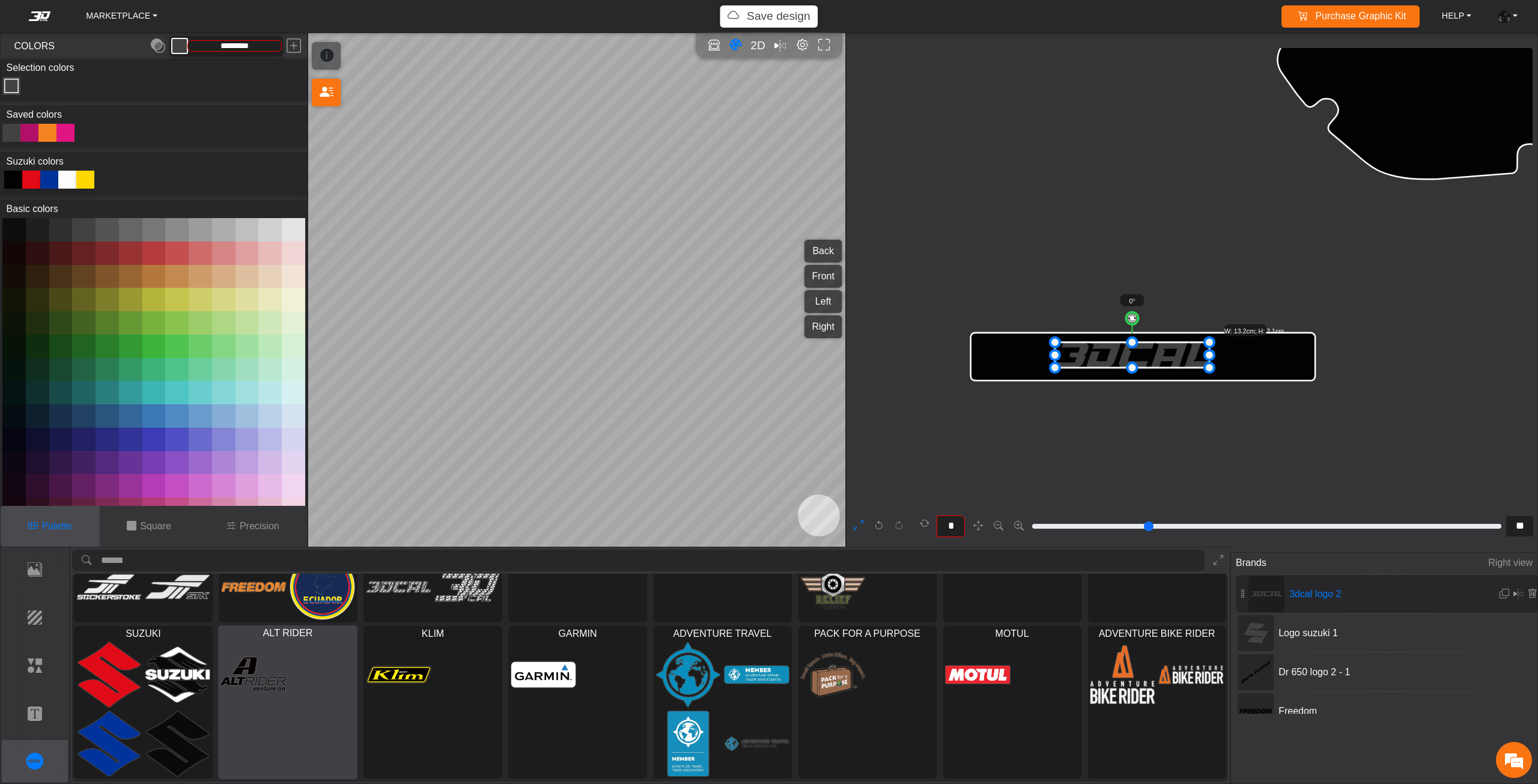
scroll to position [0, 0]
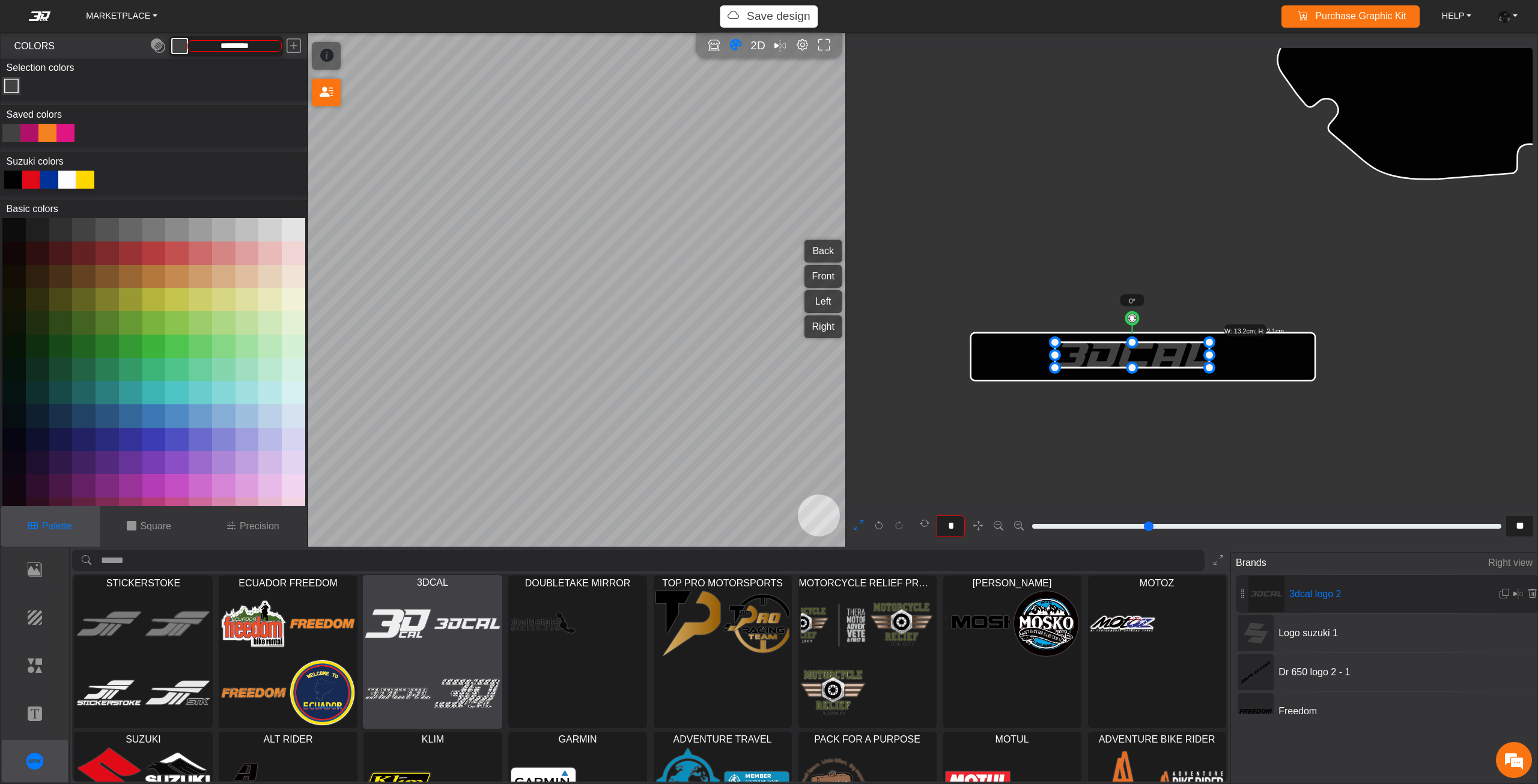
click at [455, 625] on img at bounding box center [468, 623] width 66 height 66
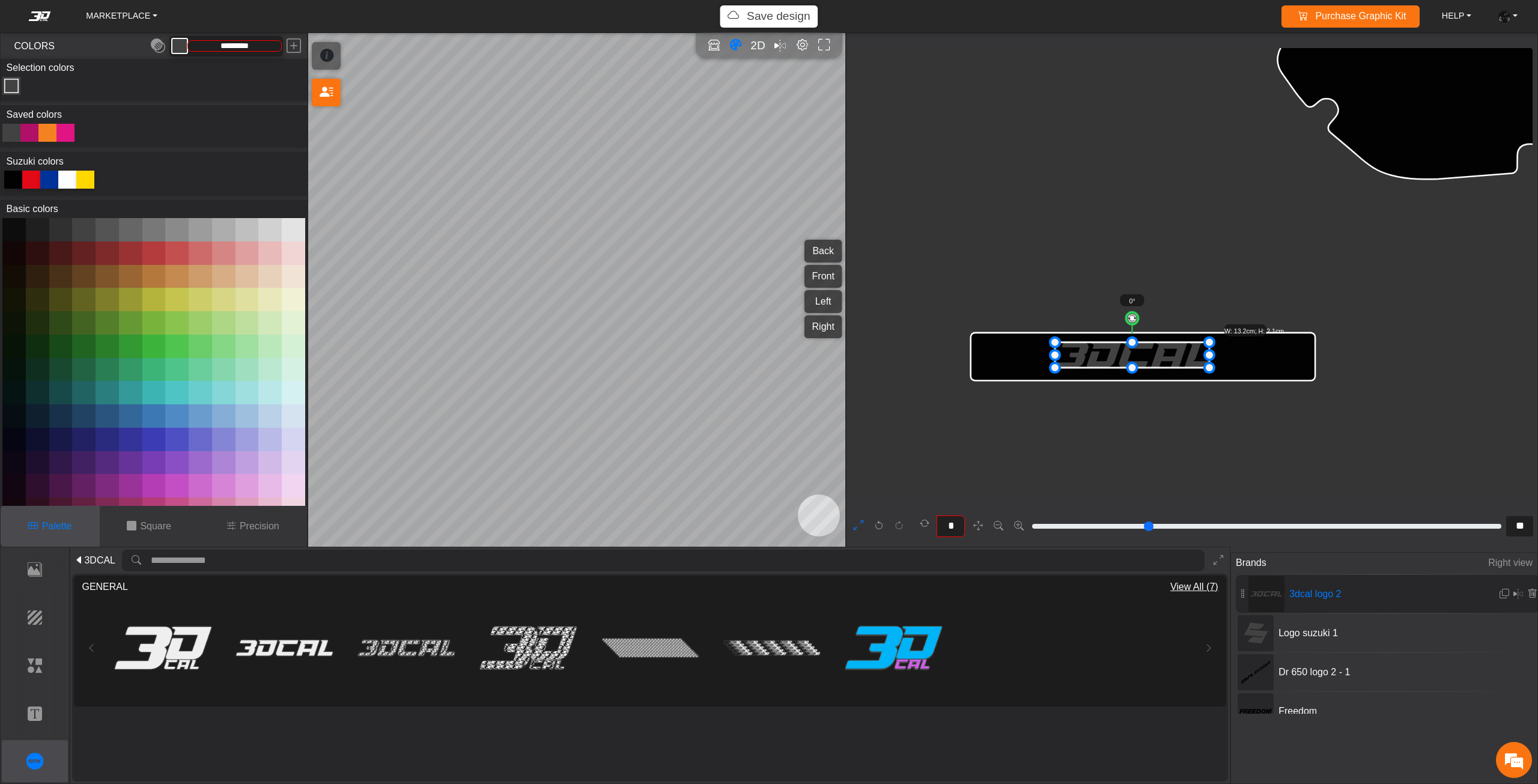
click at [102, 558] on span "3DCAL" at bounding box center [100, 560] width 31 height 14
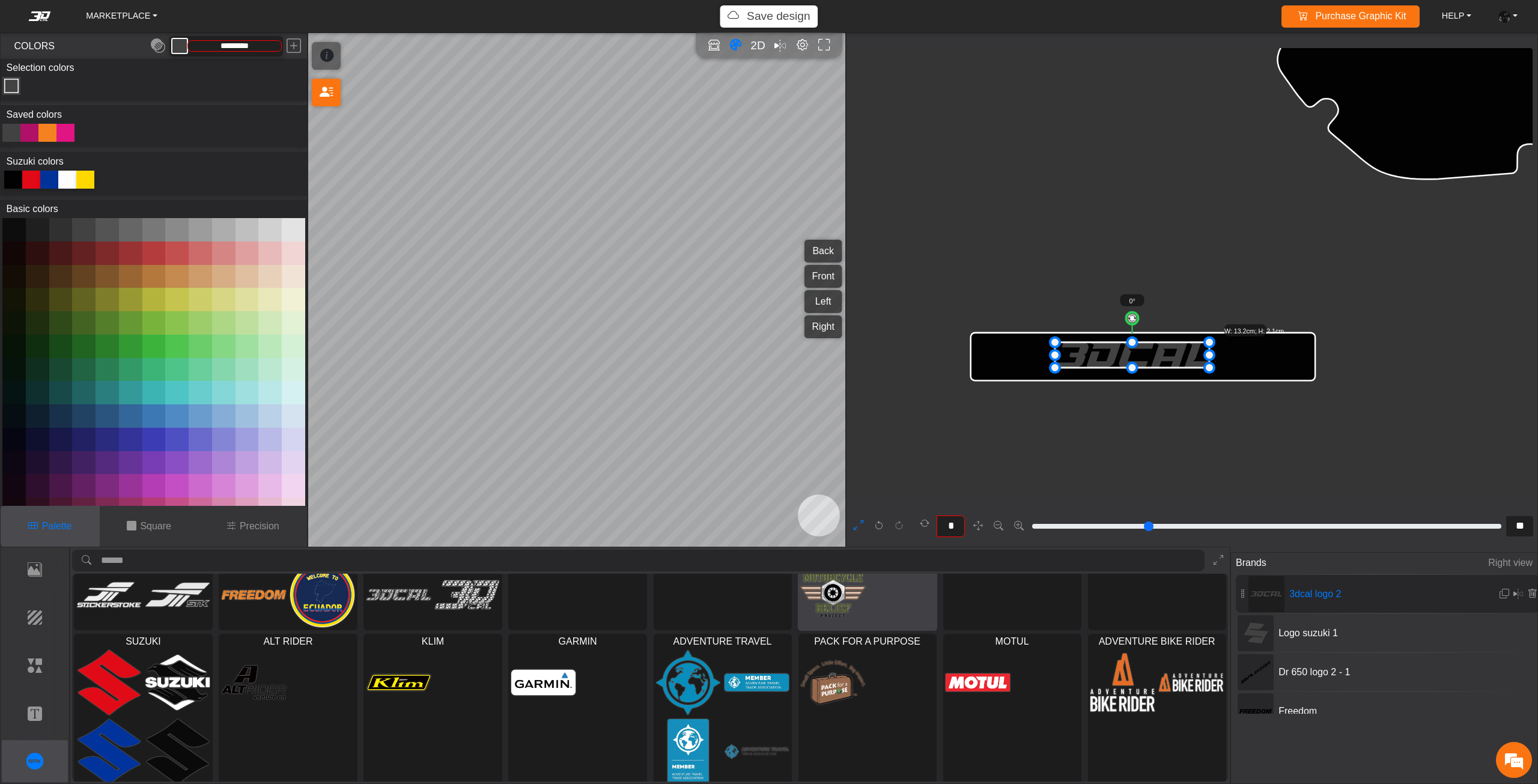
scroll to position [106, 0]
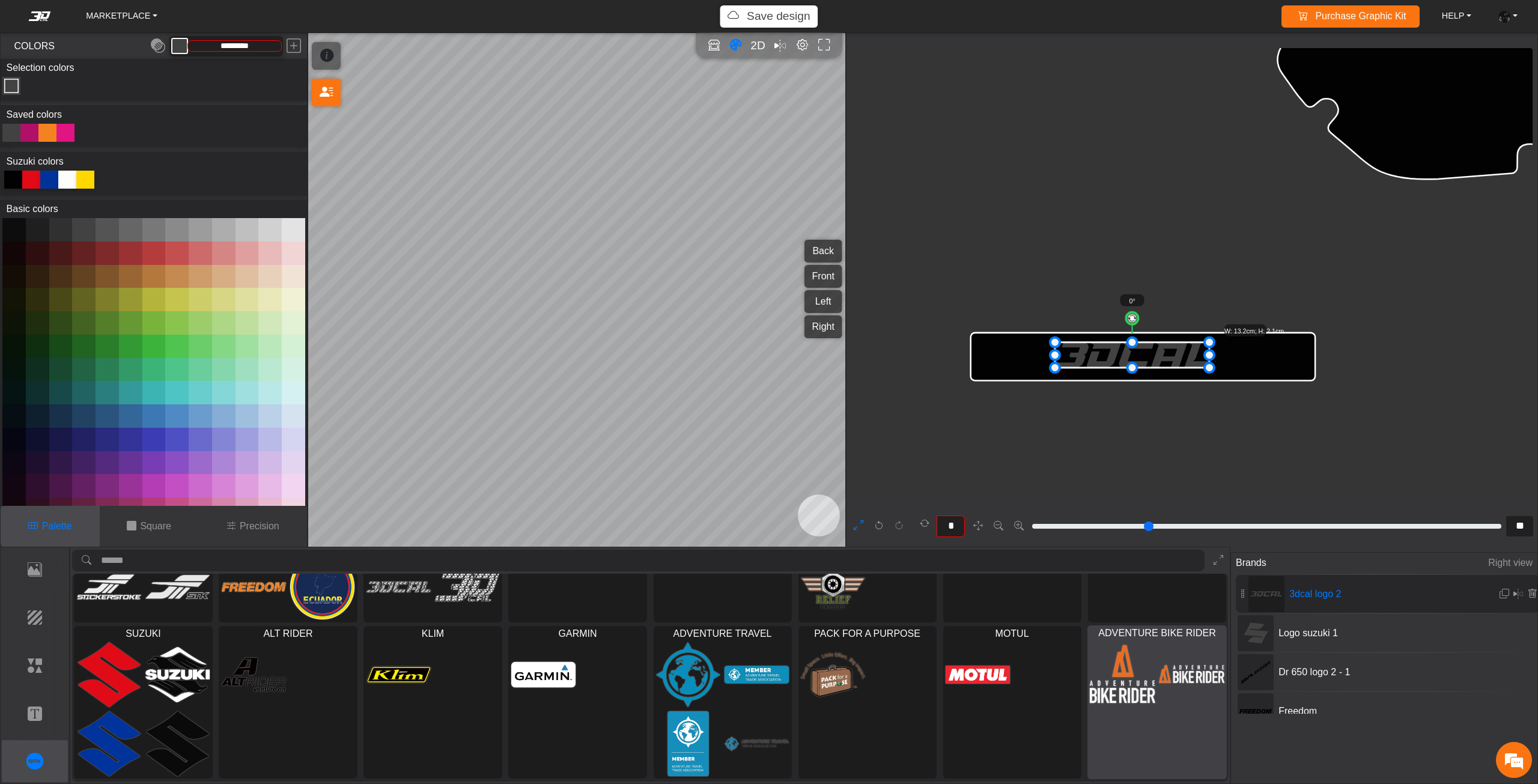
click at [1172, 677] on img at bounding box center [1191, 674] width 66 height 66
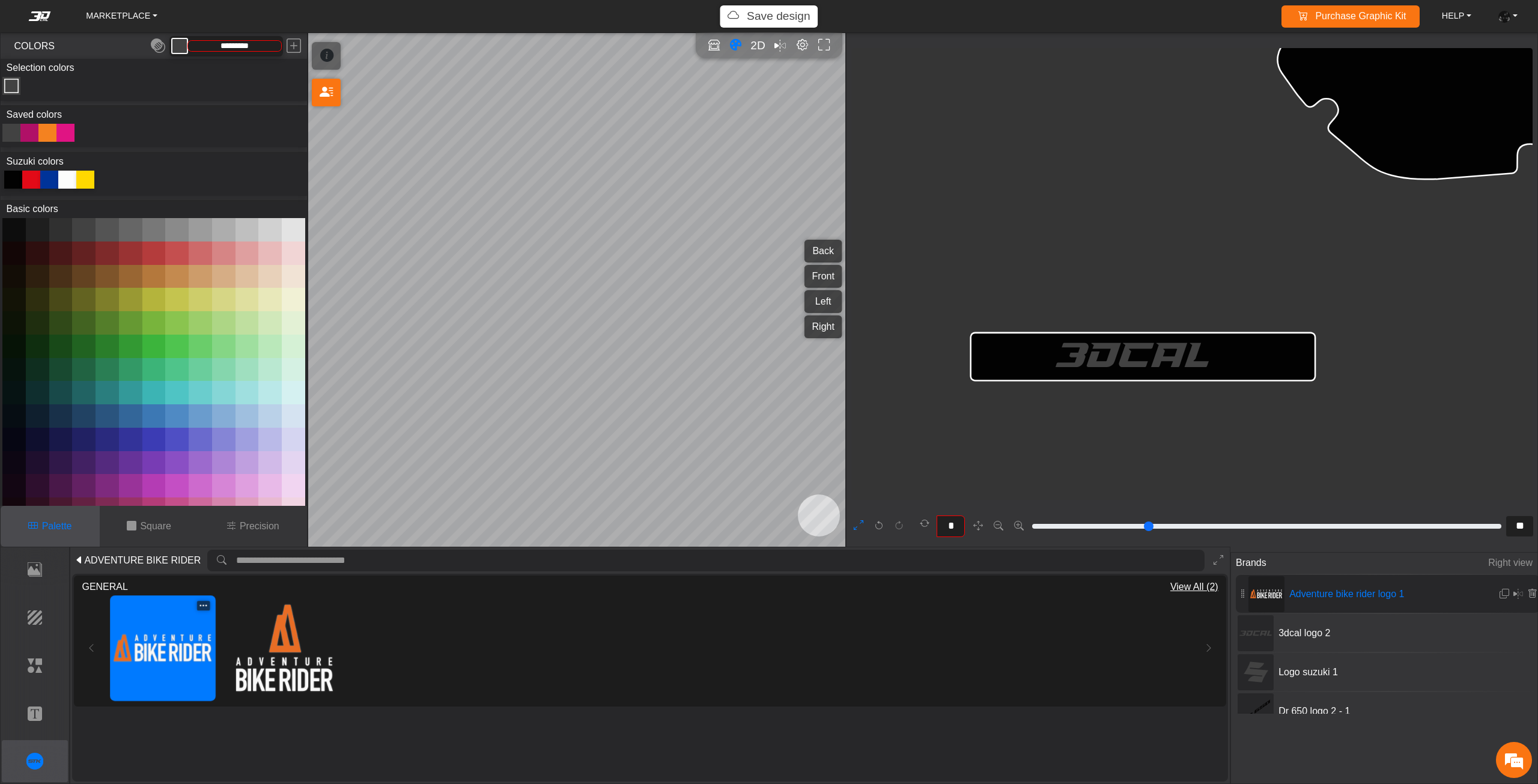
scroll to position [4705, 3192]
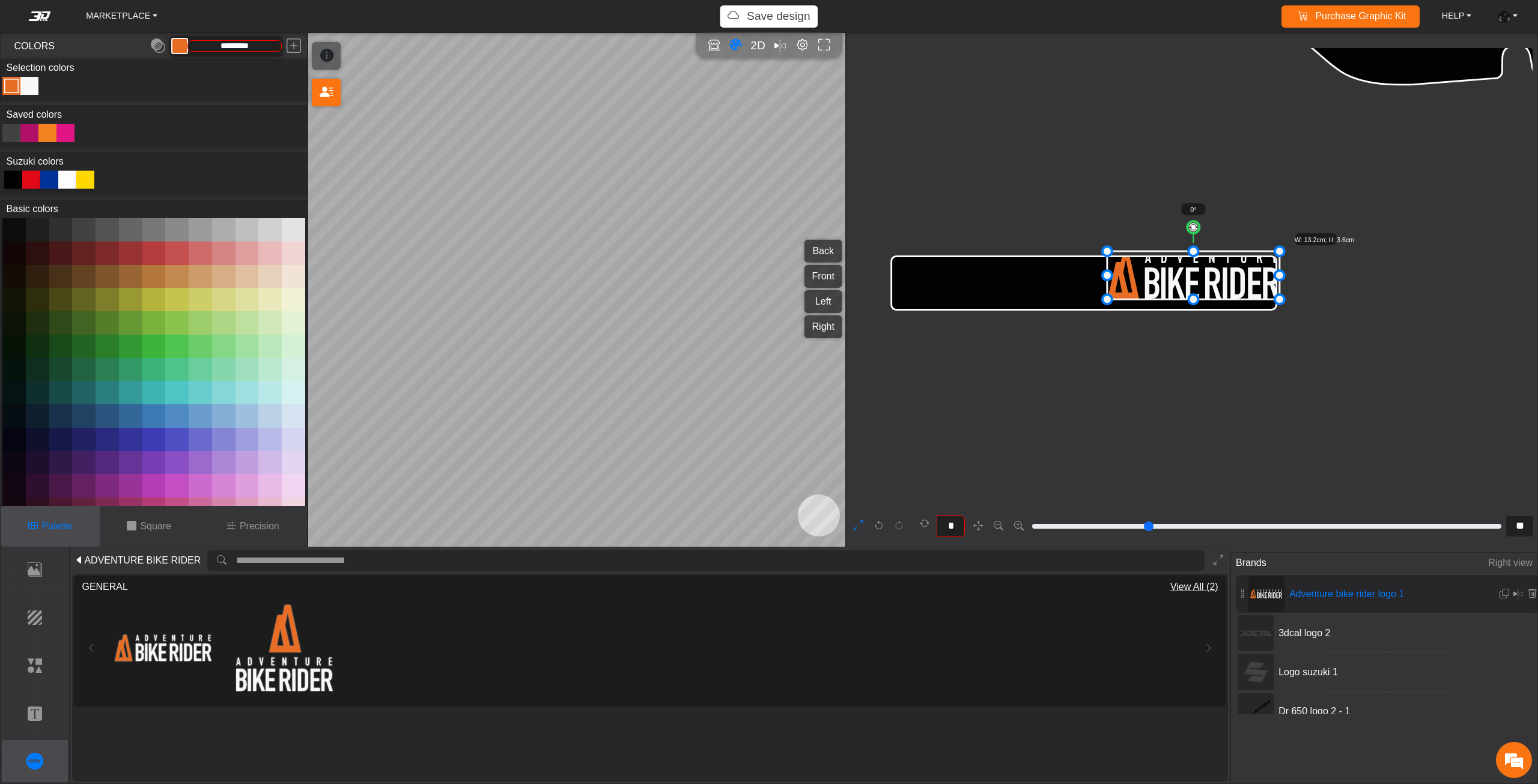
click at [17, 126] on div at bounding box center [11, 133] width 18 height 18
click at [29, 82] on div "Color Toggle" at bounding box center [29, 86] width 14 height 14
click at [159, 46] on em at bounding box center [157, 46] width 14 height 22
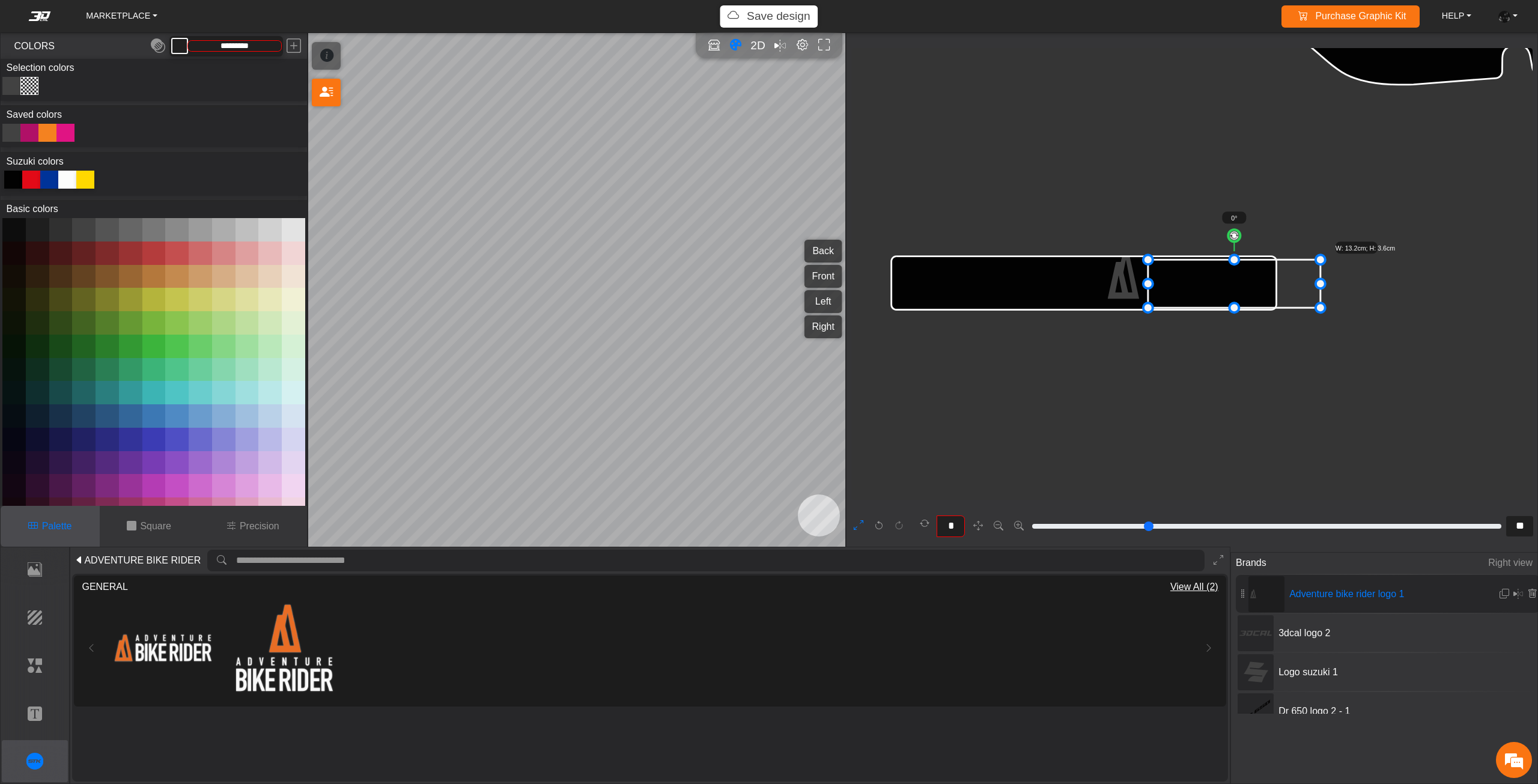
drag, startPoint x: 1191, startPoint y: 282, endPoint x: 1201, endPoint y: 282, distance: 10.0
click at [1201, 282] on icon at bounding box center [1234, 284] width 172 height 48
drag, startPoint x: 1218, startPoint y: 281, endPoint x: 1244, endPoint y: 271, distance: 27.9
click at [1244, 271] on icon at bounding box center [1248, 284] width 172 height 48
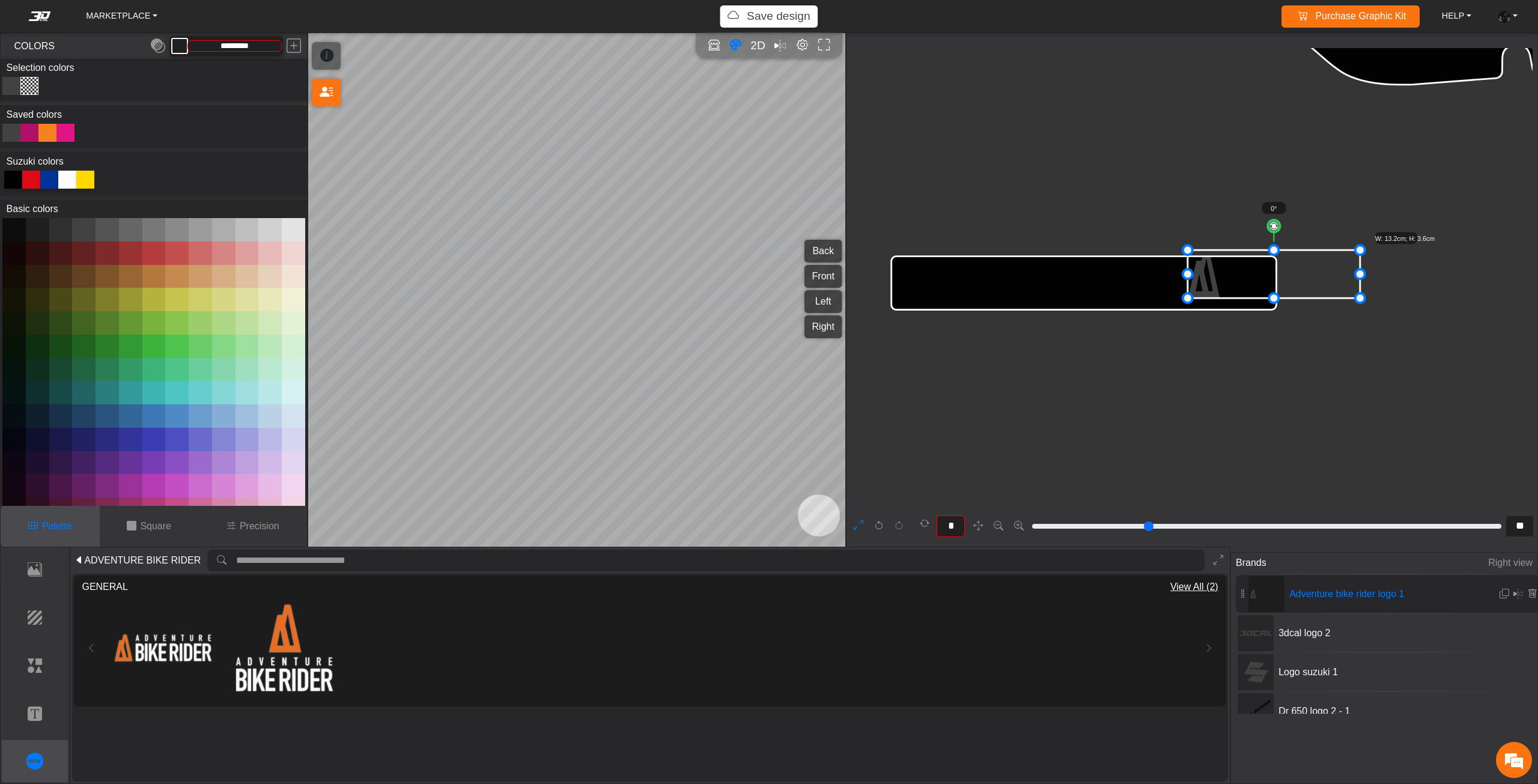
click at [1256, 273] on icon at bounding box center [1274, 275] width 172 height 48
click at [1267, 276] on icon at bounding box center [1283, 276] width 172 height 48
drag, startPoint x: 1187, startPoint y: 244, endPoint x: 1131, endPoint y: 216, distance: 62.6
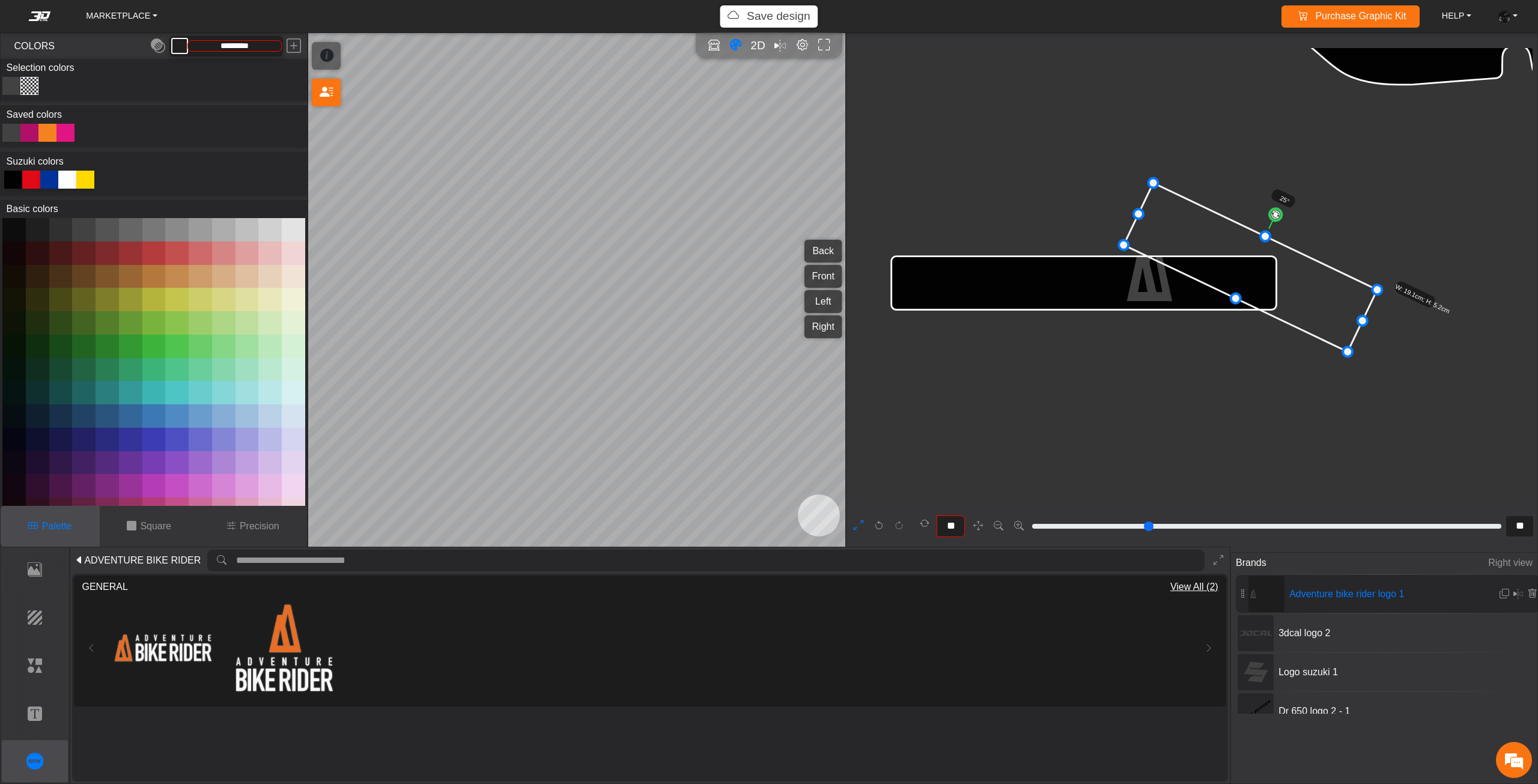
drag, startPoint x: 1249, startPoint y: 206, endPoint x: 1273, endPoint y: 219, distance: 27.3
click at [1273, 219] on circle at bounding box center [1276, 214] width 16 height 16
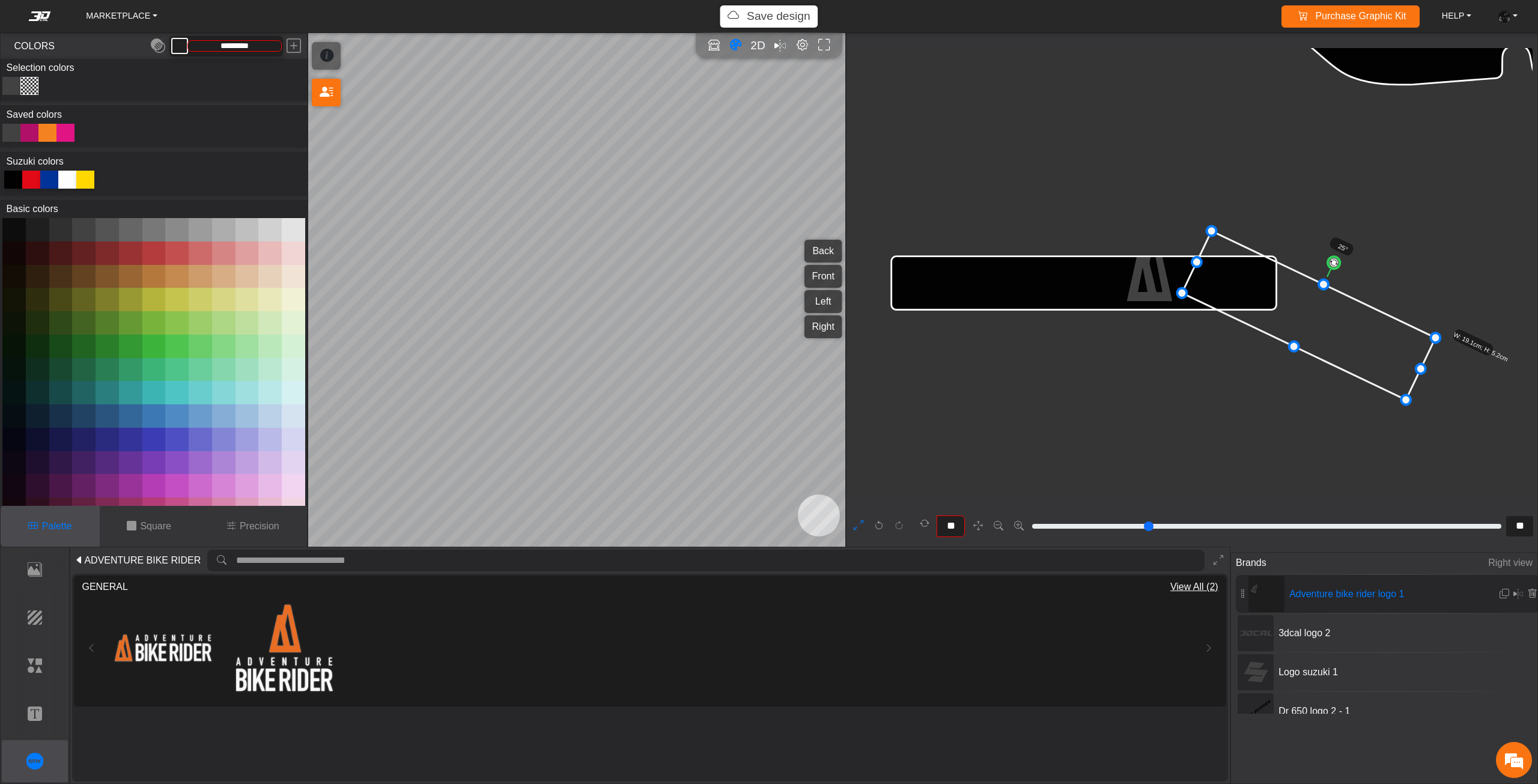
drag, startPoint x: 1273, startPoint y: 302, endPoint x: 1298, endPoint y: 301, distance: 25.0
click at [1298, 301] on icon at bounding box center [1309, 315] width 254 height 169
click at [1289, 307] on icon at bounding box center [1310, 321] width 254 height 169
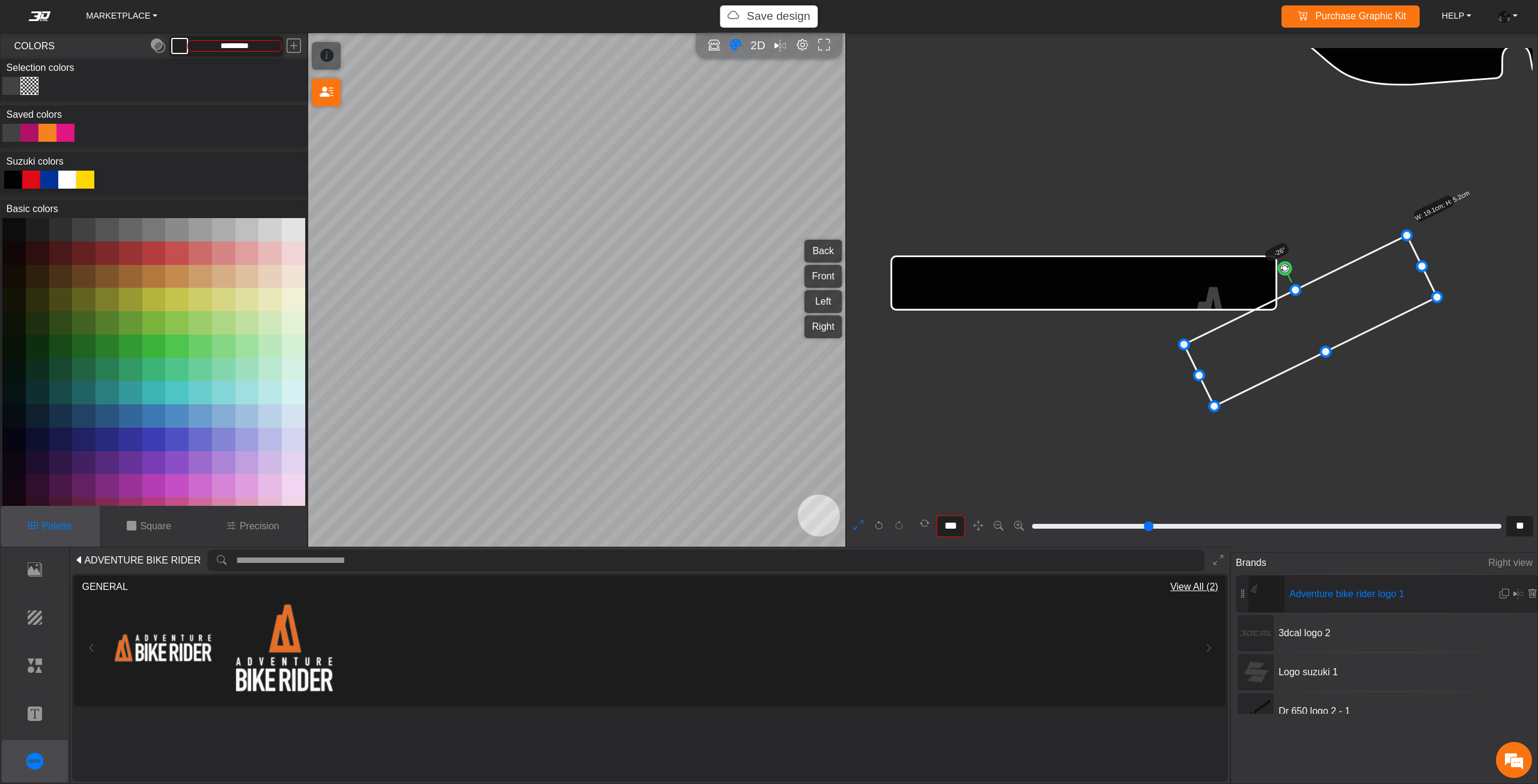
drag, startPoint x: 1337, startPoint y: 271, endPoint x: 1281, endPoint y: 257, distance: 57.7
click at [1281, 257] on g "-26° W: 19.1cm; H: 5.2cm" at bounding box center [1332, 286] width 348 height 253
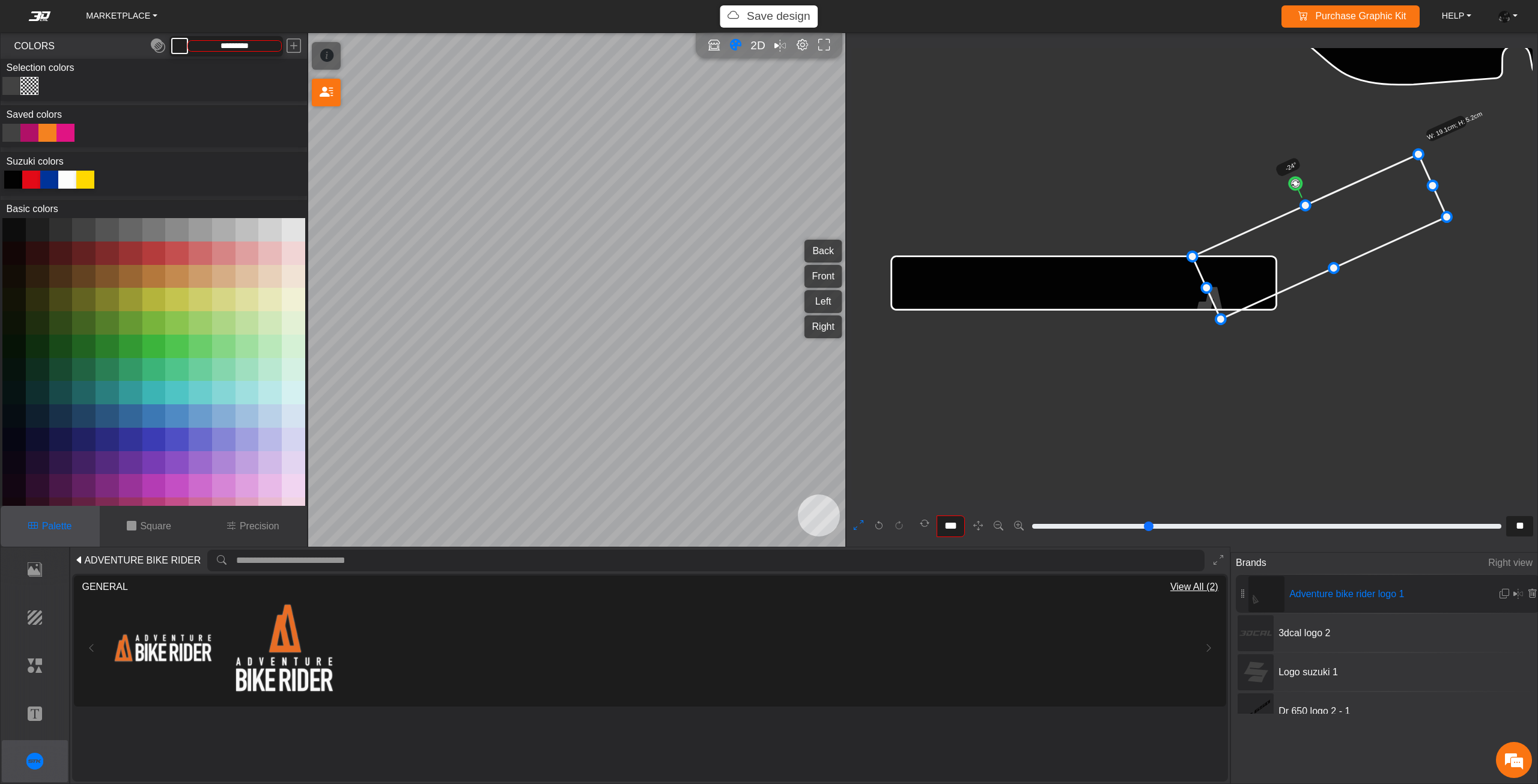
drag, startPoint x: 1293, startPoint y: 344, endPoint x: 1297, endPoint y: 271, distance: 73.1
click at [1297, 271] on icon at bounding box center [1319, 237] width 254 height 165
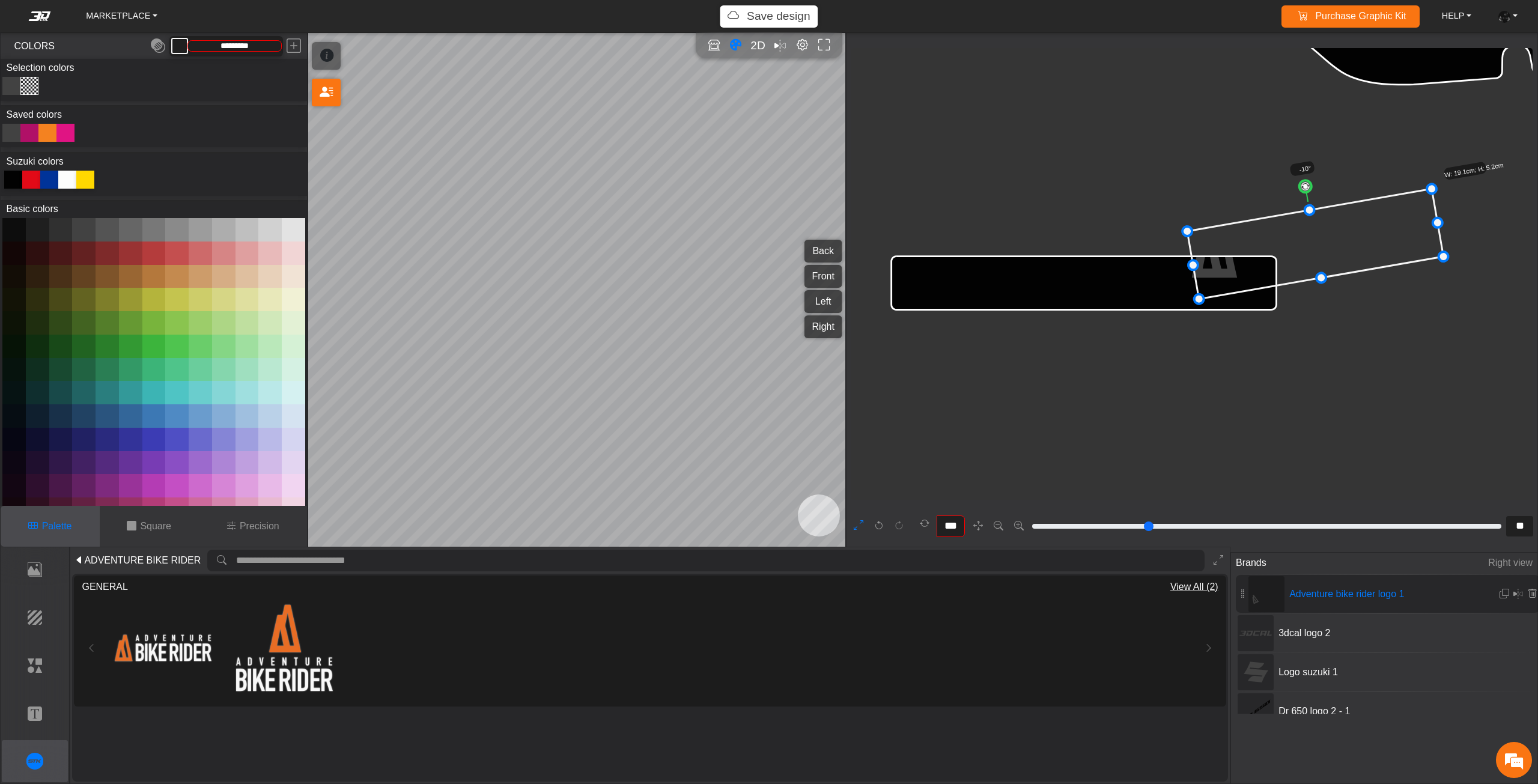
drag, startPoint x: 1294, startPoint y: 196, endPoint x: 1307, endPoint y: 197, distance: 13.0
click at [1307, 197] on g "-10° W: 19.1cm; H: 5.2cm" at bounding box center [1346, 217] width 343 height 176
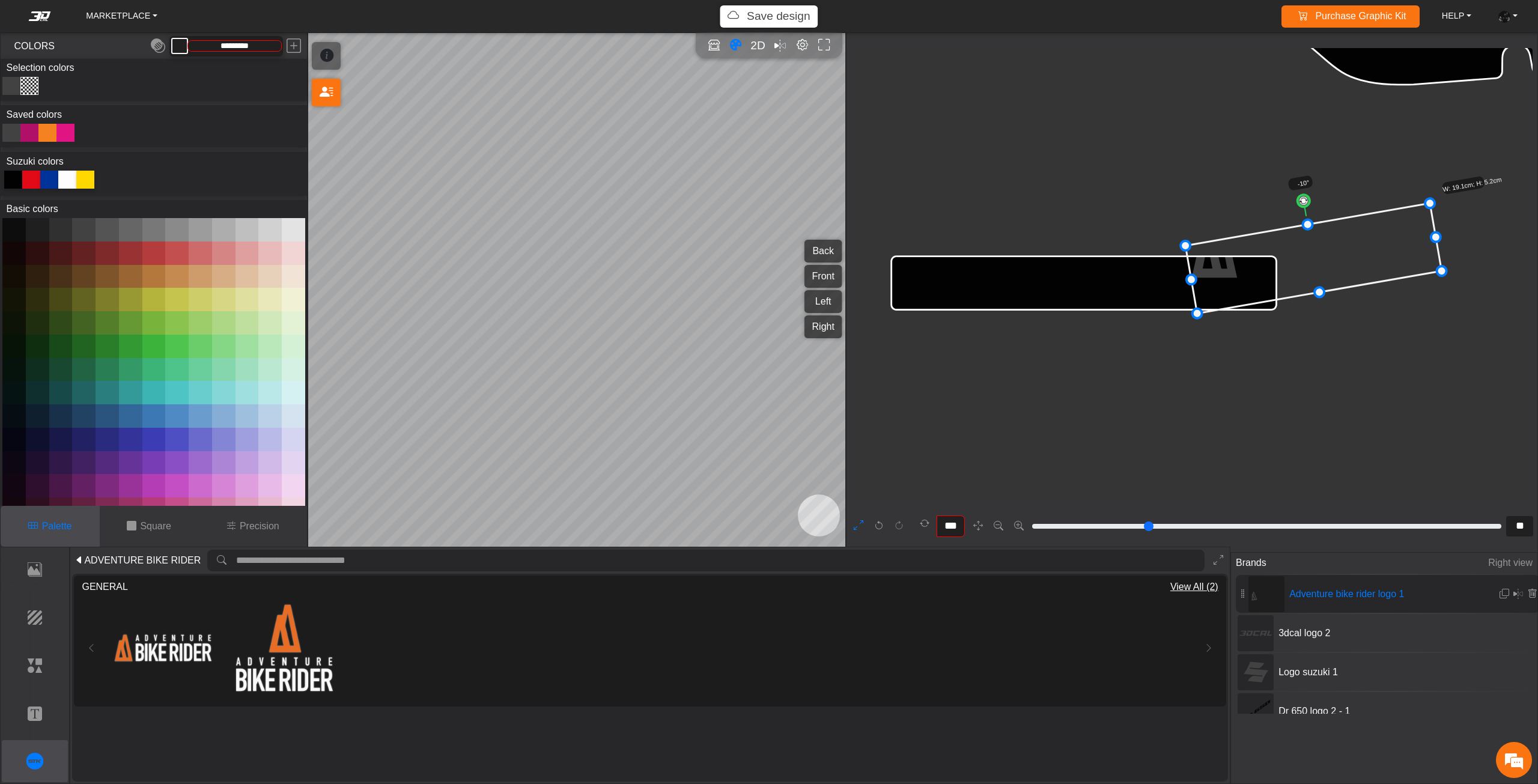
drag, startPoint x: 1293, startPoint y: 255, endPoint x: 1292, endPoint y: 262, distance: 7.1
click at [1292, 262] on icon at bounding box center [1313, 258] width 256 height 110
click at [1289, 262] on icon at bounding box center [1313, 258] width 256 height 110
click at [100, 558] on span "ADVENTURE BIKE RIDER" at bounding box center [143, 560] width 117 height 14
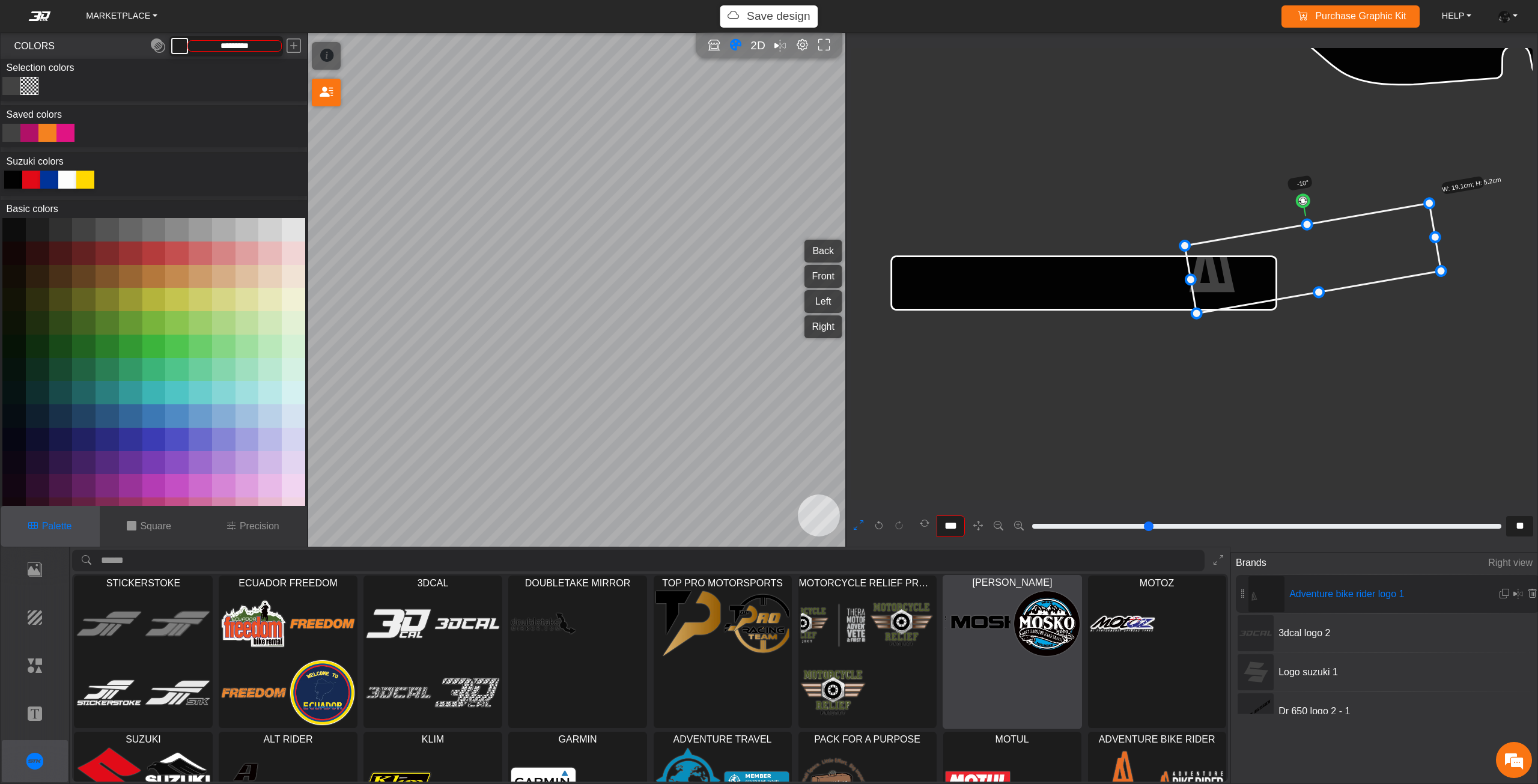
click at [964, 630] on img at bounding box center [978, 623] width 66 height 66
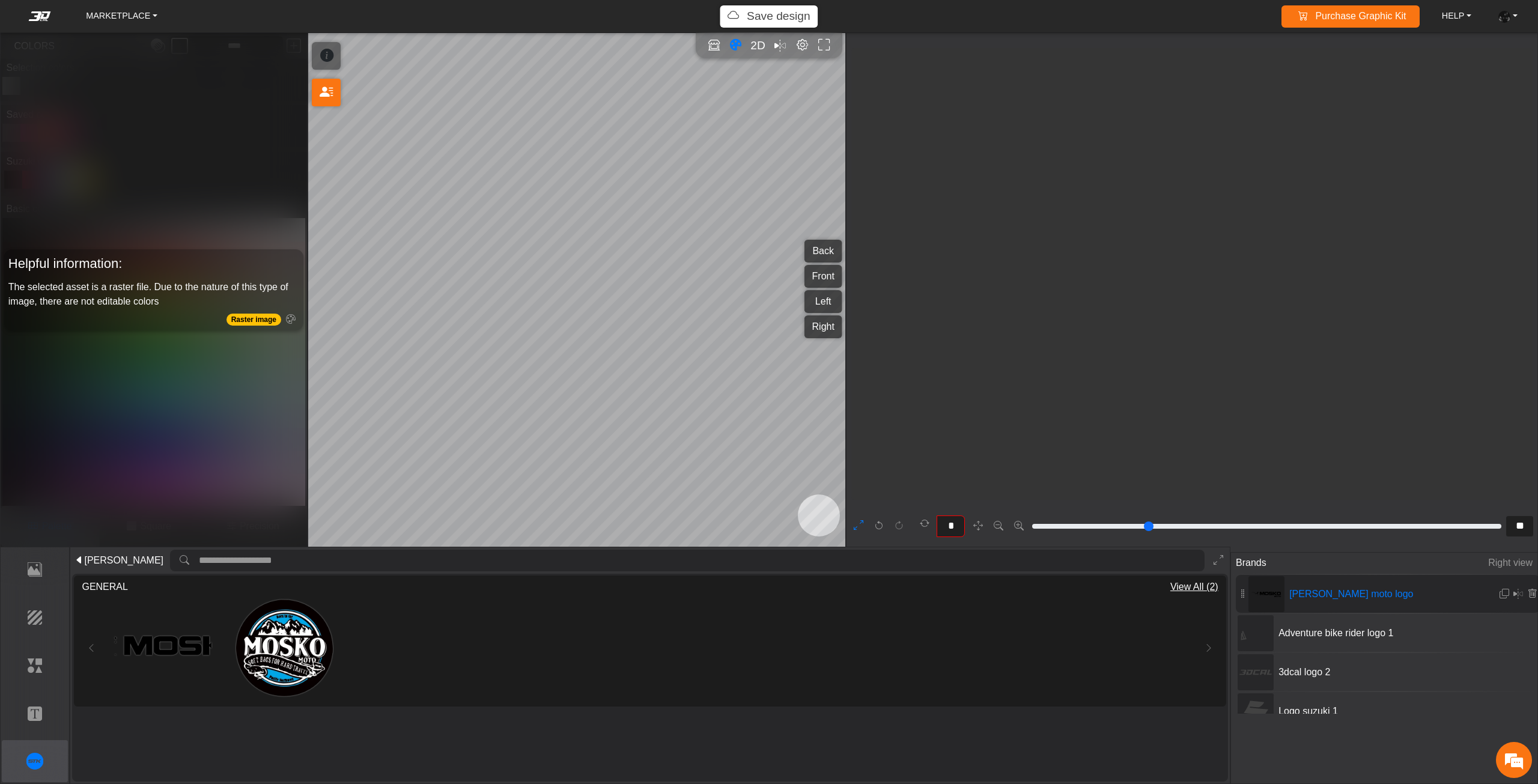
scroll to position [3968, 3167]
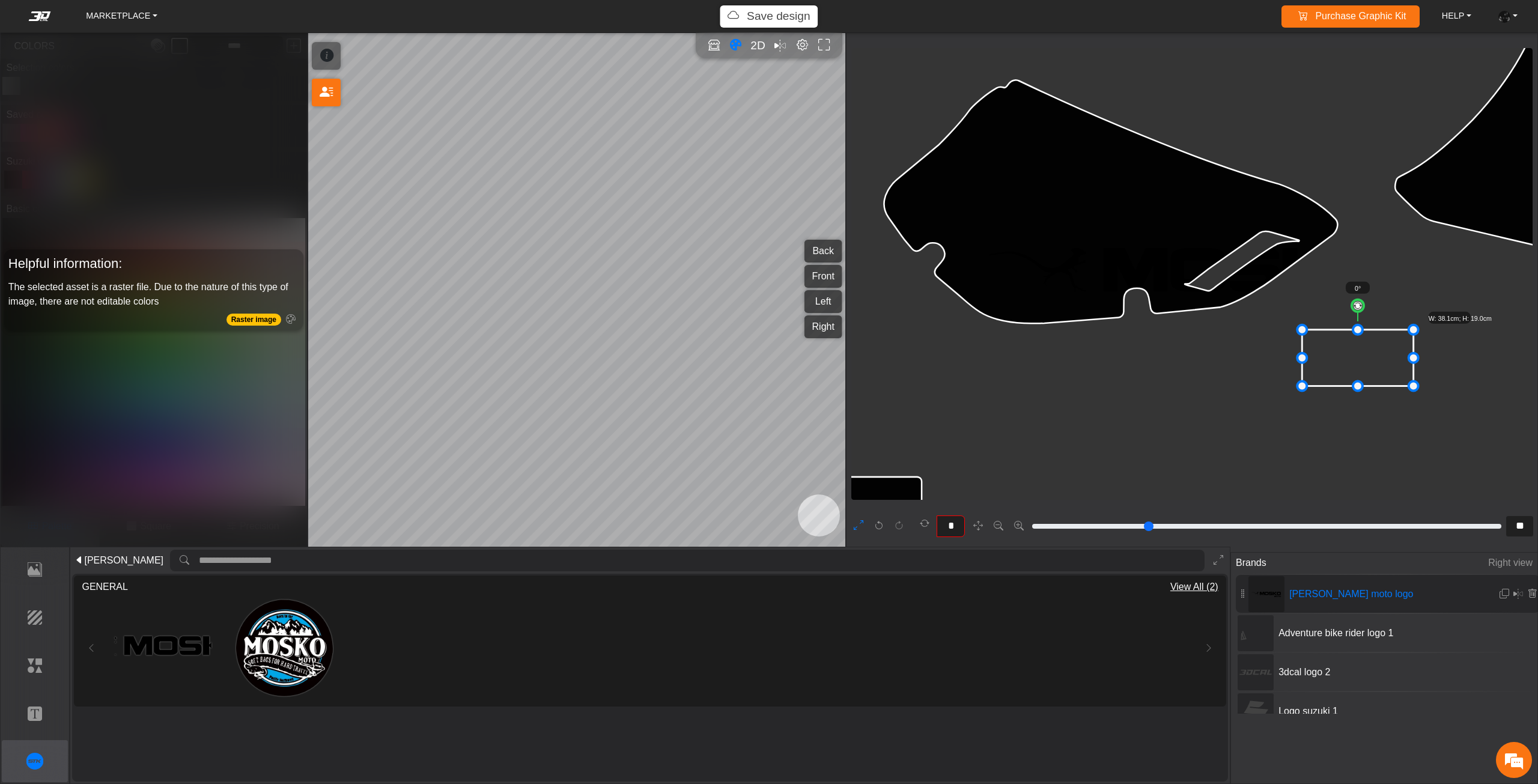
drag, startPoint x: 1010, startPoint y: 201, endPoint x: 1299, endPoint y: 307, distance: 307.8
drag, startPoint x: 1359, startPoint y: 355, endPoint x: 1268, endPoint y: 258, distance: 133.0
click at [1269, 270] on icon at bounding box center [1302, 297] width 111 height 56
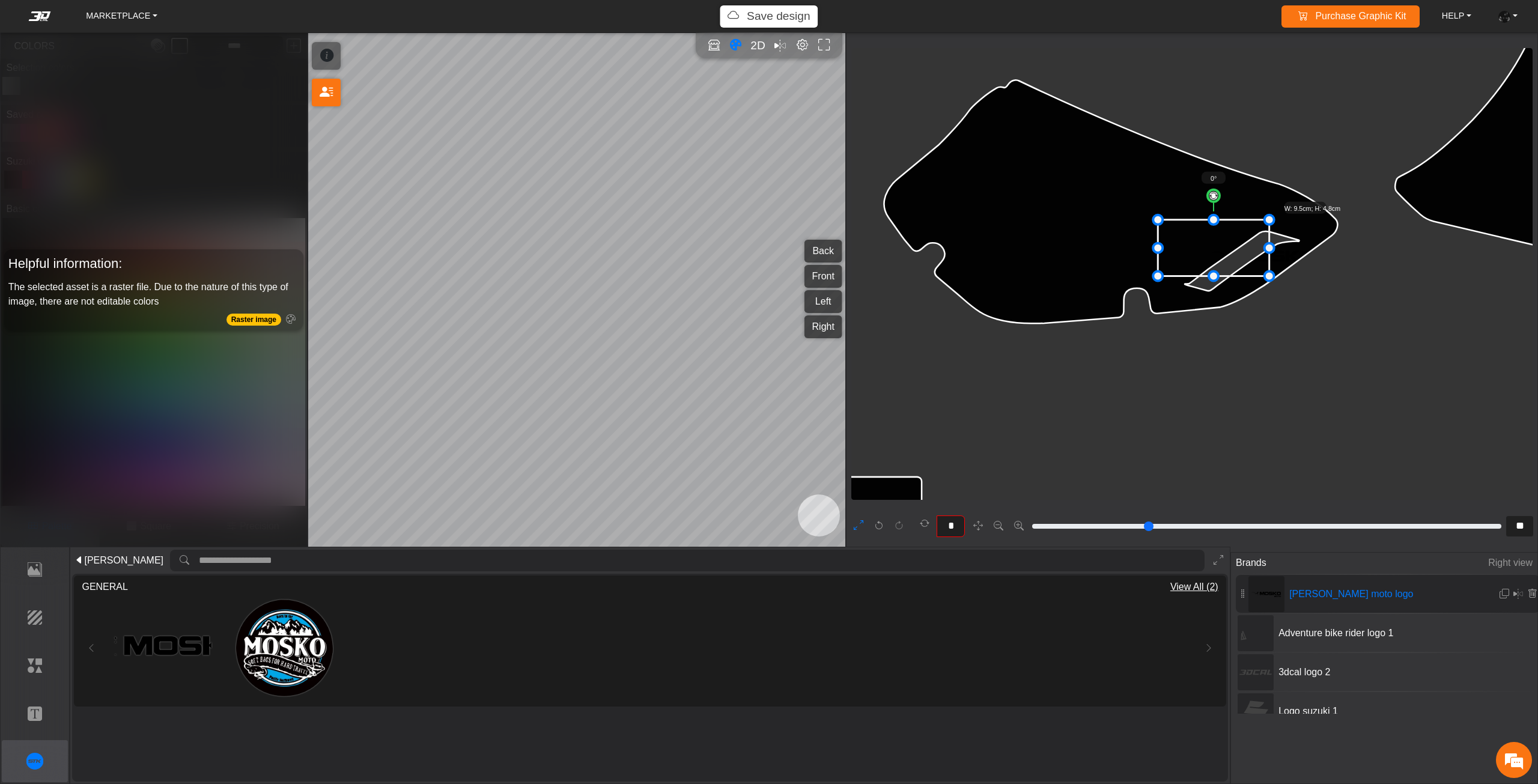
drag, startPoint x: 1227, startPoint y: 249, endPoint x: 1195, endPoint y: 249, distance: 32.0
click at [1196, 249] on icon at bounding box center [1213, 248] width 111 height 56
drag, startPoint x: 1139, startPoint y: 221, endPoint x: 1186, endPoint y: 240, distance: 50.7
drag, startPoint x: 1212, startPoint y: 262, endPoint x: 1191, endPoint y: 243, distance: 28.3
click at [1194, 245] on icon at bounding box center [1198, 248] width 68 height 35
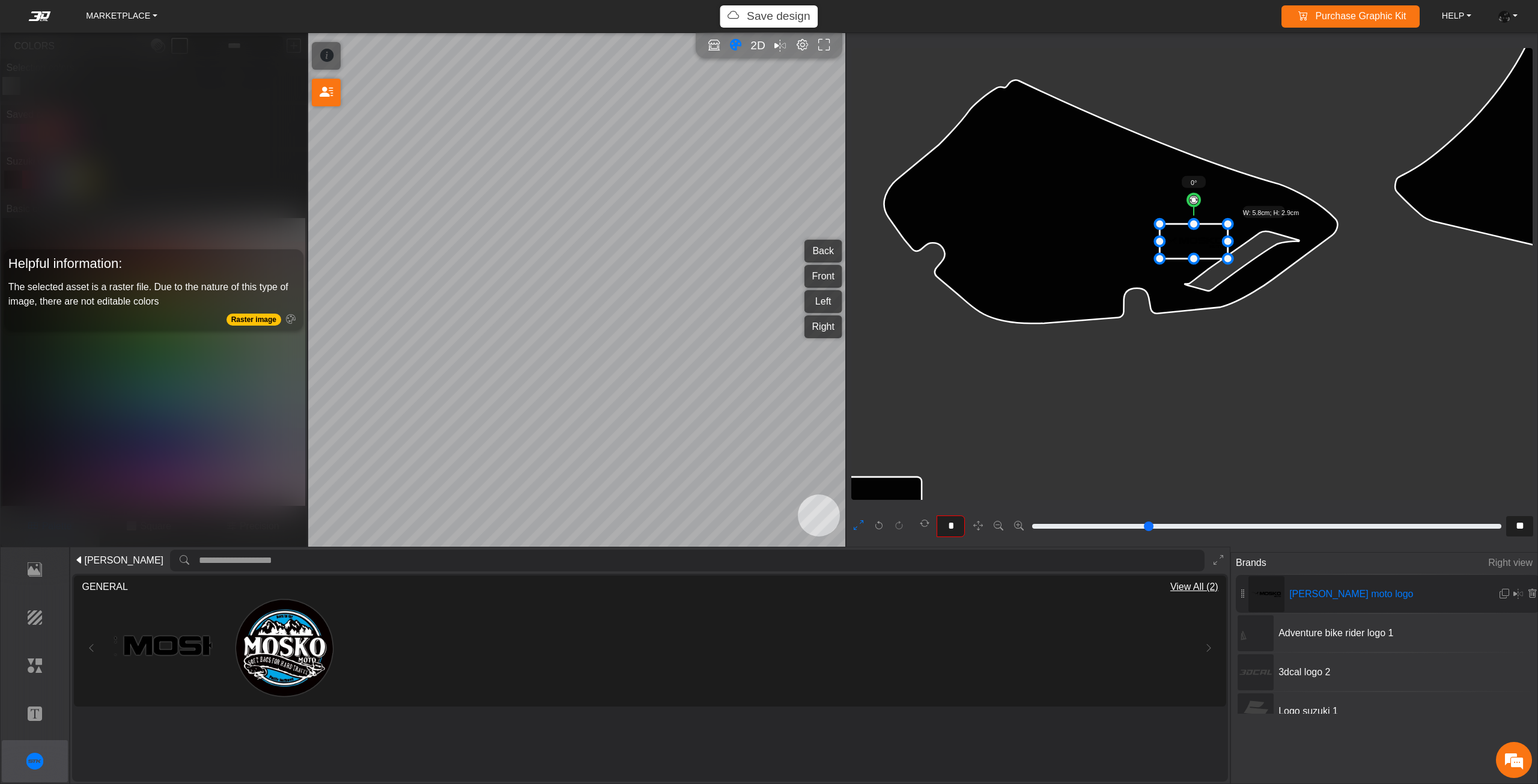
drag, startPoint x: 1194, startPoint y: 243, endPoint x: 1204, endPoint y: 240, distance: 10.4
click at [1204, 240] on icon at bounding box center [1193, 241] width 68 height 35
click at [1208, 240] on icon at bounding box center [1204, 239] width 68 height 35
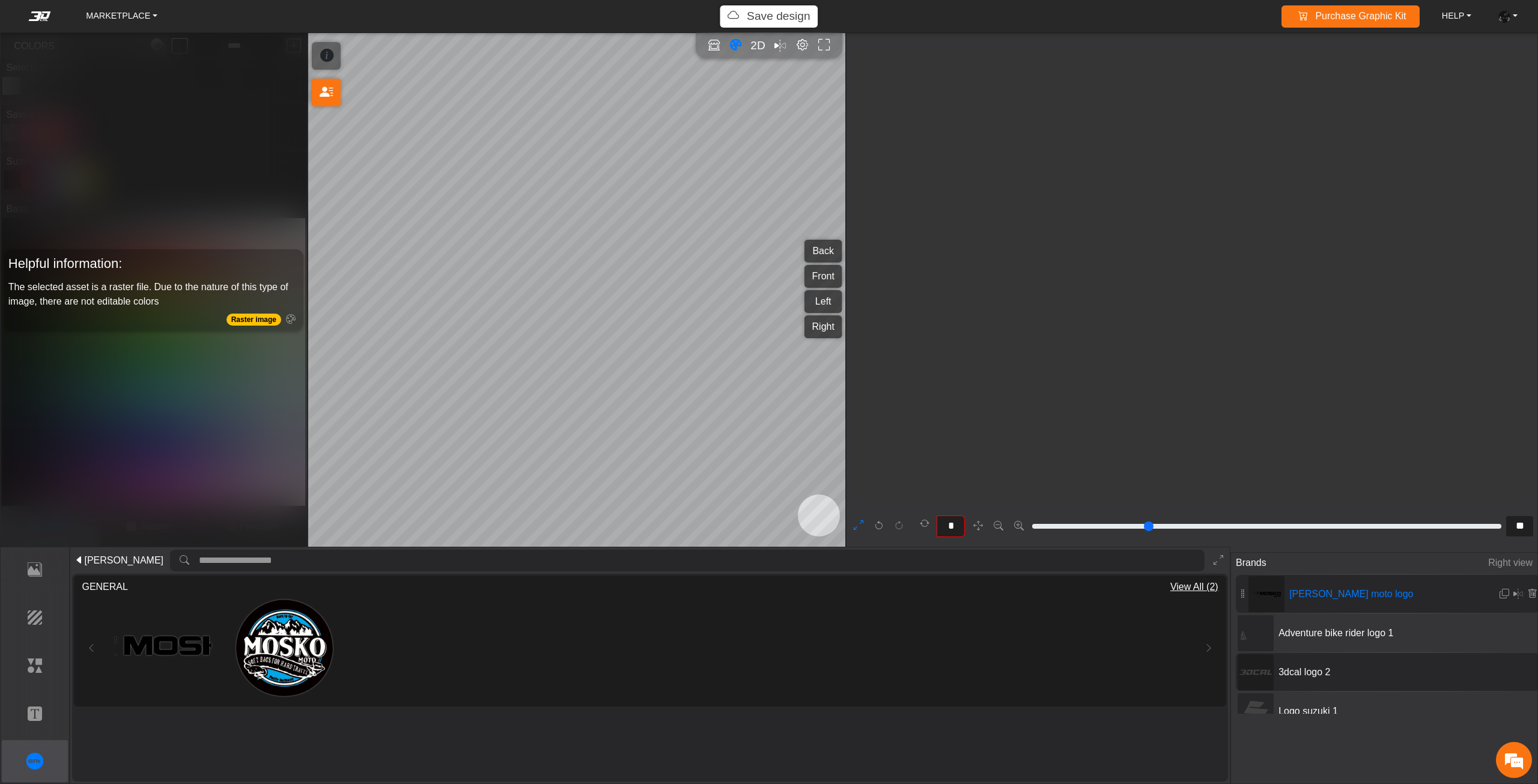
scroll to position [3968, 3167]
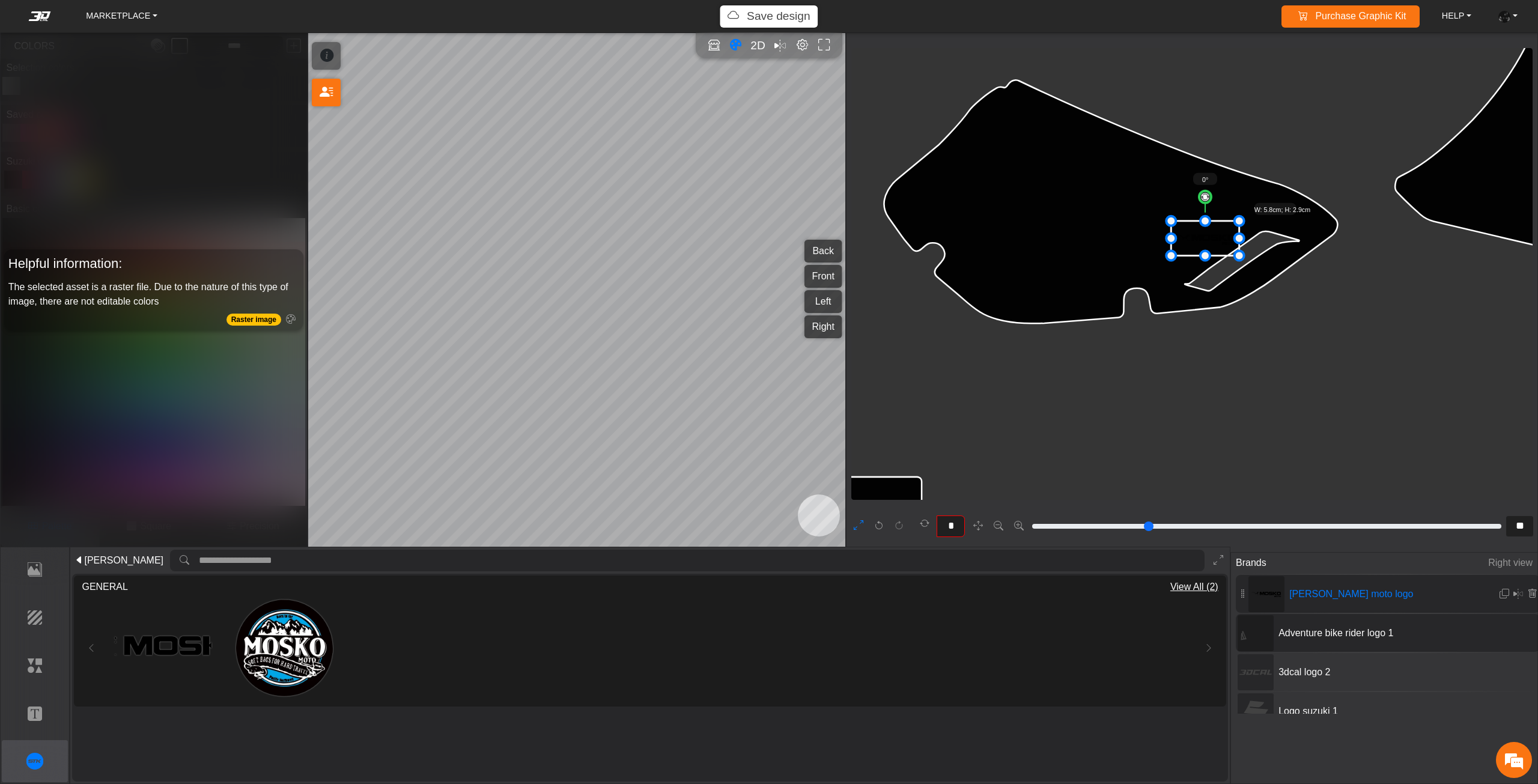
click at [1379, 645] on div "Adventure bike rider logo 1" at bounding box center [1387, 632] width 304 height 38
type input "**"
type input "***"
type input "*********"
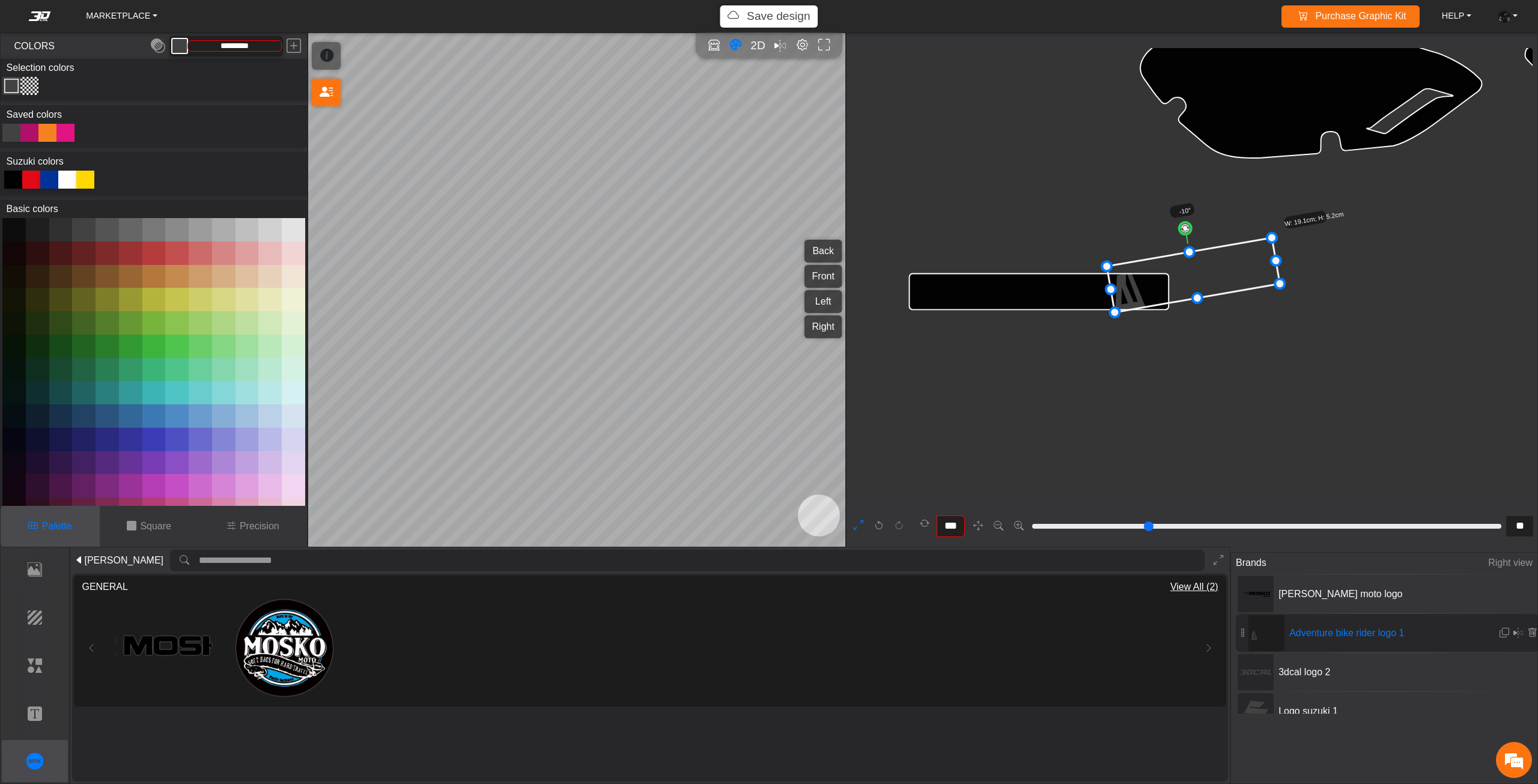
type input "**"
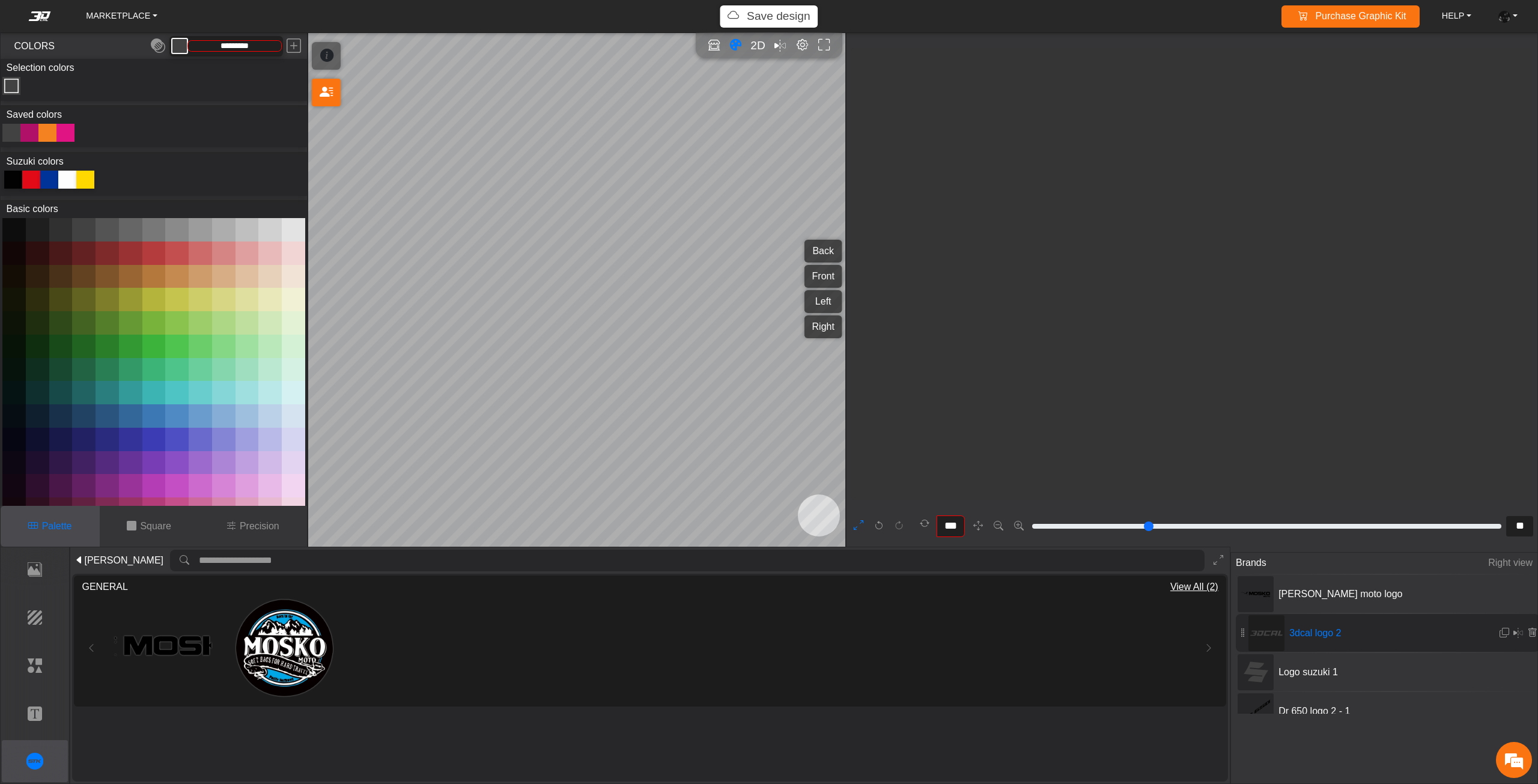
type input "*"
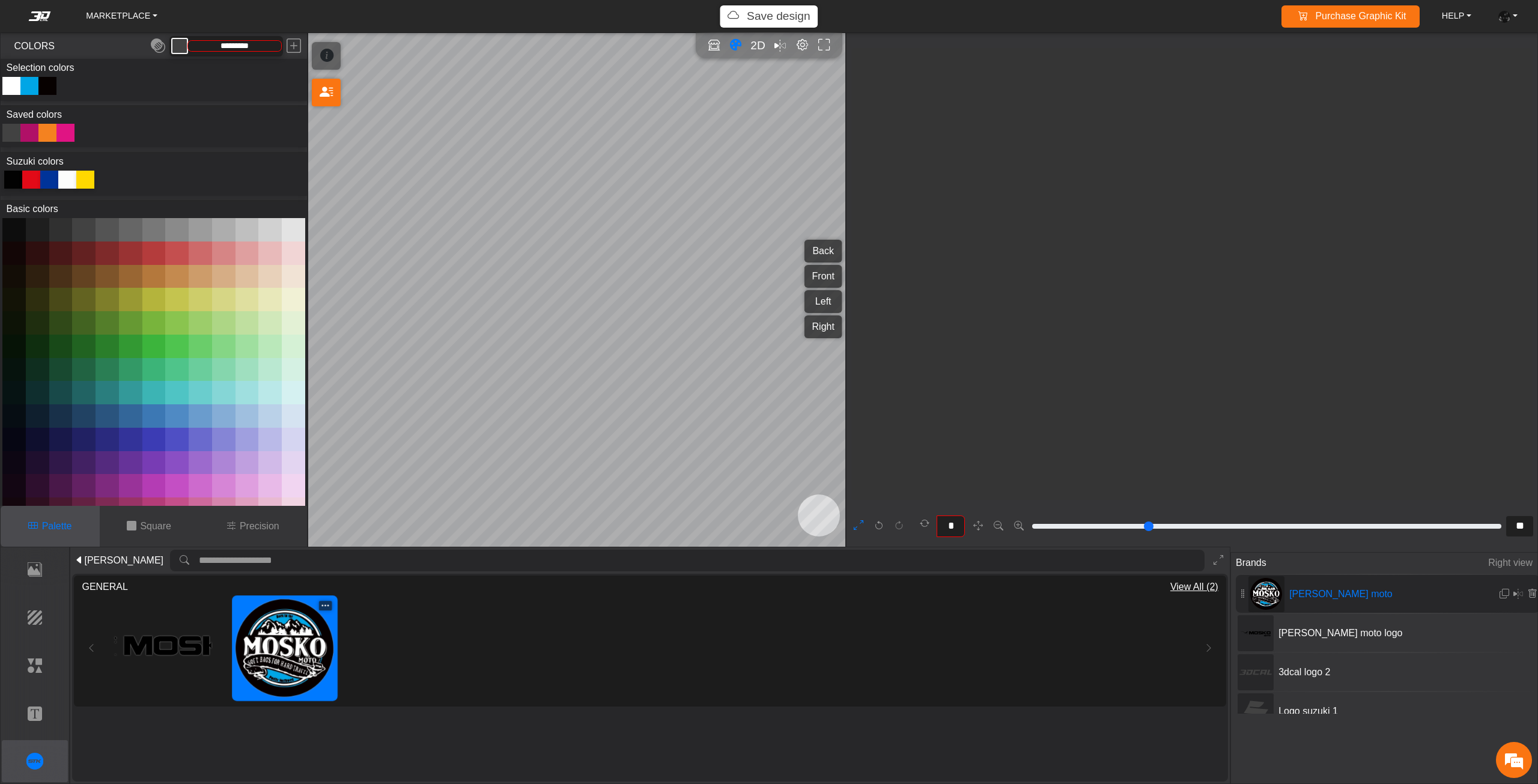
type input "**"
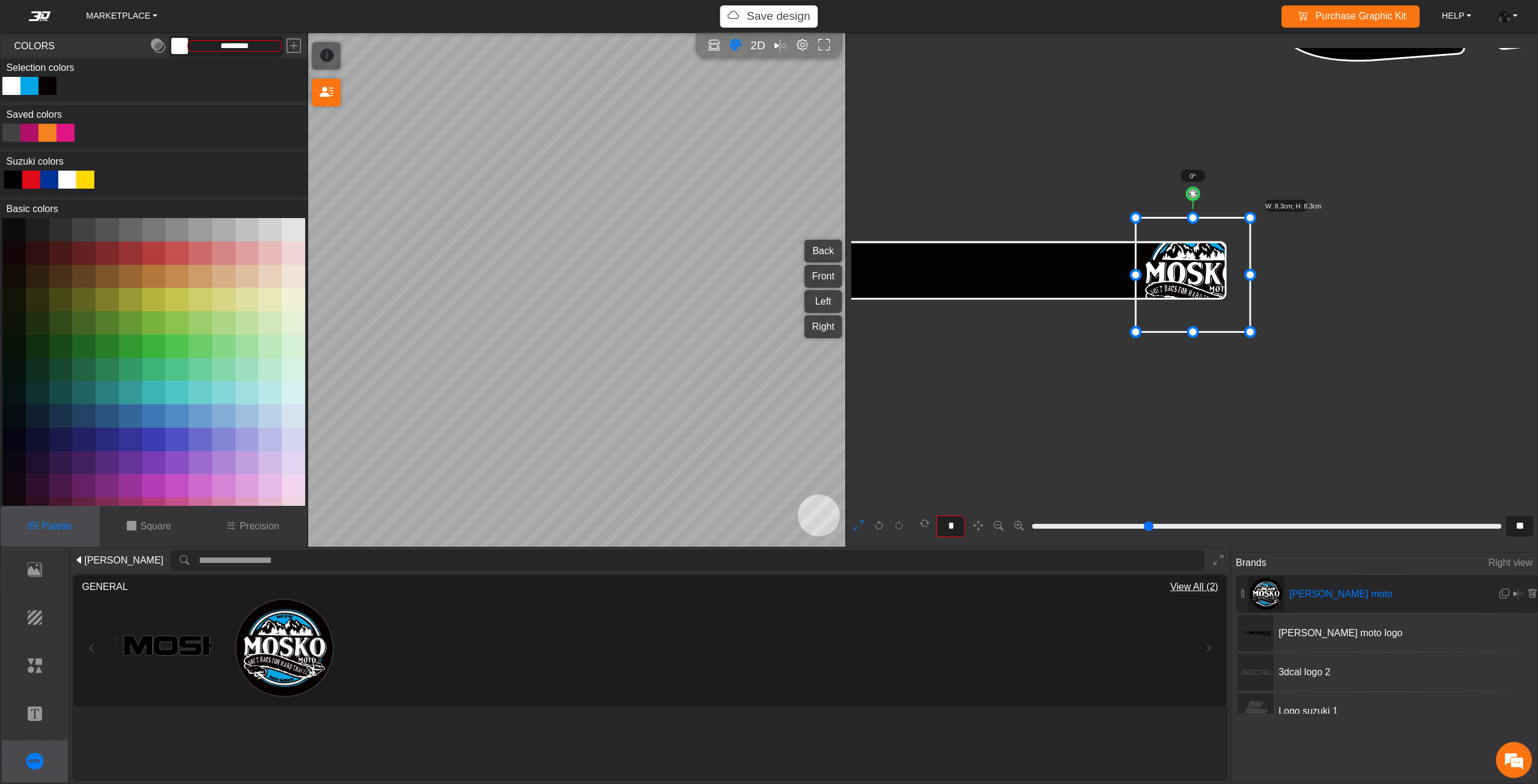
click at [13, 84] on div "Color Toggle" at bounding box center [11, 86] width 14 height 14
click at [13, 129] on div at bounding box center [11, 133] width 18 height 18
click at [30, 81] on div "Color Toggle" at bounding box center [29, 86] width 14 height 14
click at [177, 51] on button at bounding box center [179, 46] width 17 height 17
click at [161, 49] on em at bounding box center [157, 46] width 14 height 22
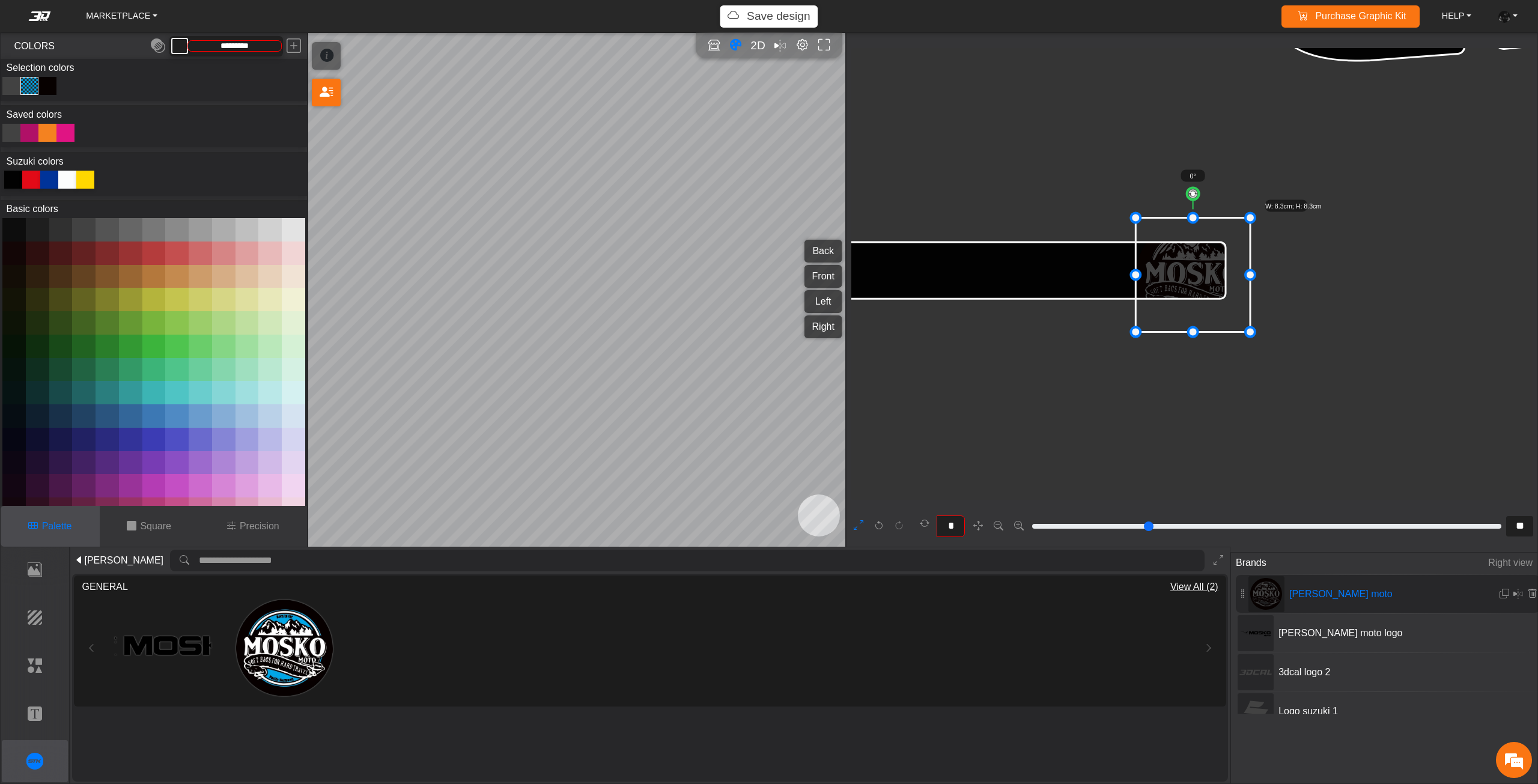
click at [51, 86] on div "Color Toggle" at bounding box center [47, 86] width 14 height 14
click at [9, 131] on div at bounding box center [11, 133] width 18 height 18
click at [162, 48] on em at bounding box center [157, 46] width 14 height 22
drag, startPoint x: 1178, startPoint y: 293, endPoint x: 1132, endPoint y: 300, distance: 46.5
click at [1134, 299] on icon at bounding box center [1191, 275] width 115 height 114
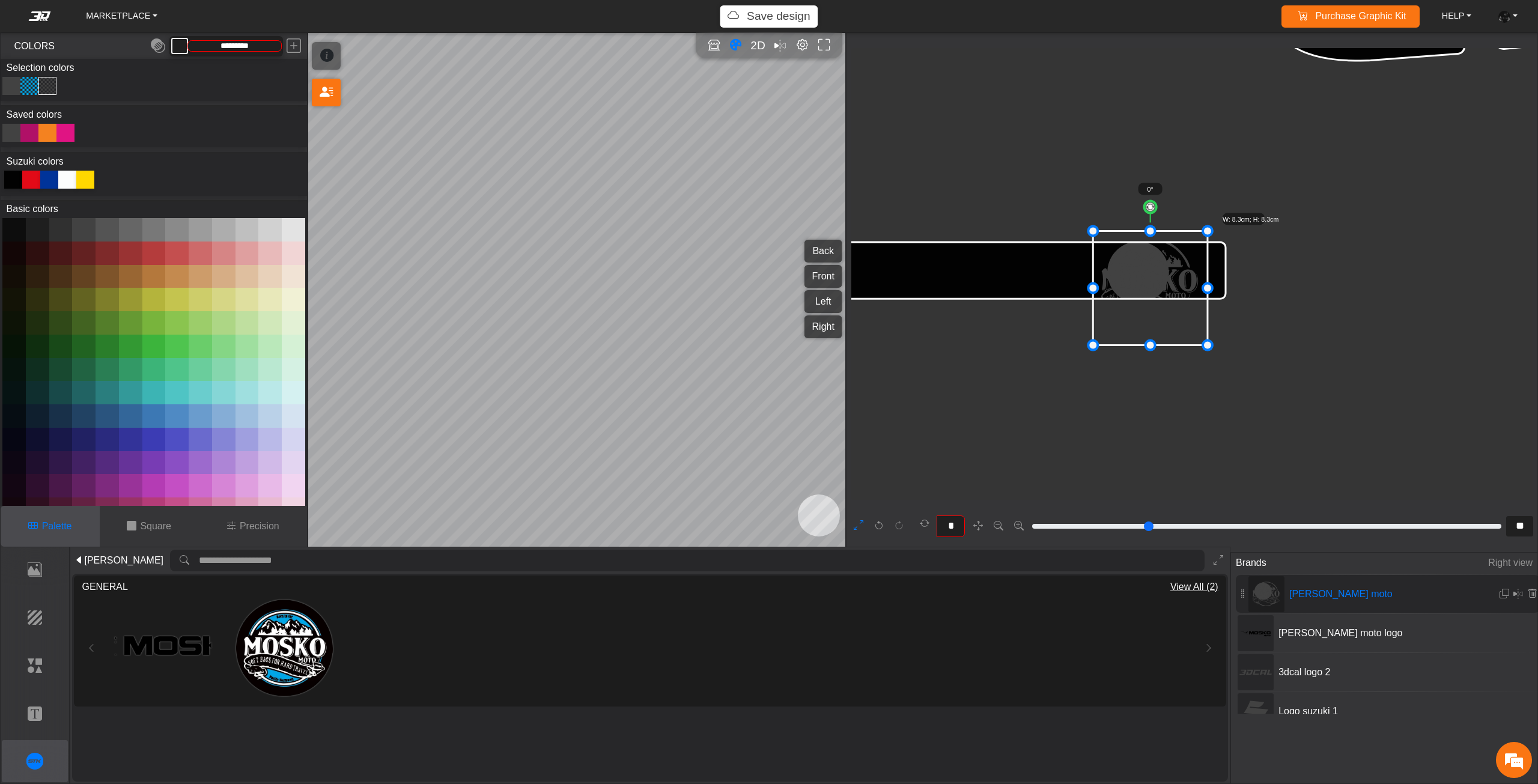
drag, startPoint x: 1131, startPoint y: 300, endPoint x: 1133, endPoint y: 308, distance: 8.2
click at [1133, 308] on icon at bounding box center [1151, 288] width 115 height 114
drag, startPoint x: 1133, startPoint y: 308, endPoint x: 1136, endPoint y: 300, distance: 8.5
click at [1136, 300] on icon at bounding box center [1151, 290] width 115 height 114
click at [10, 175] on div at bounding box center [13, 179] width 18 height 18
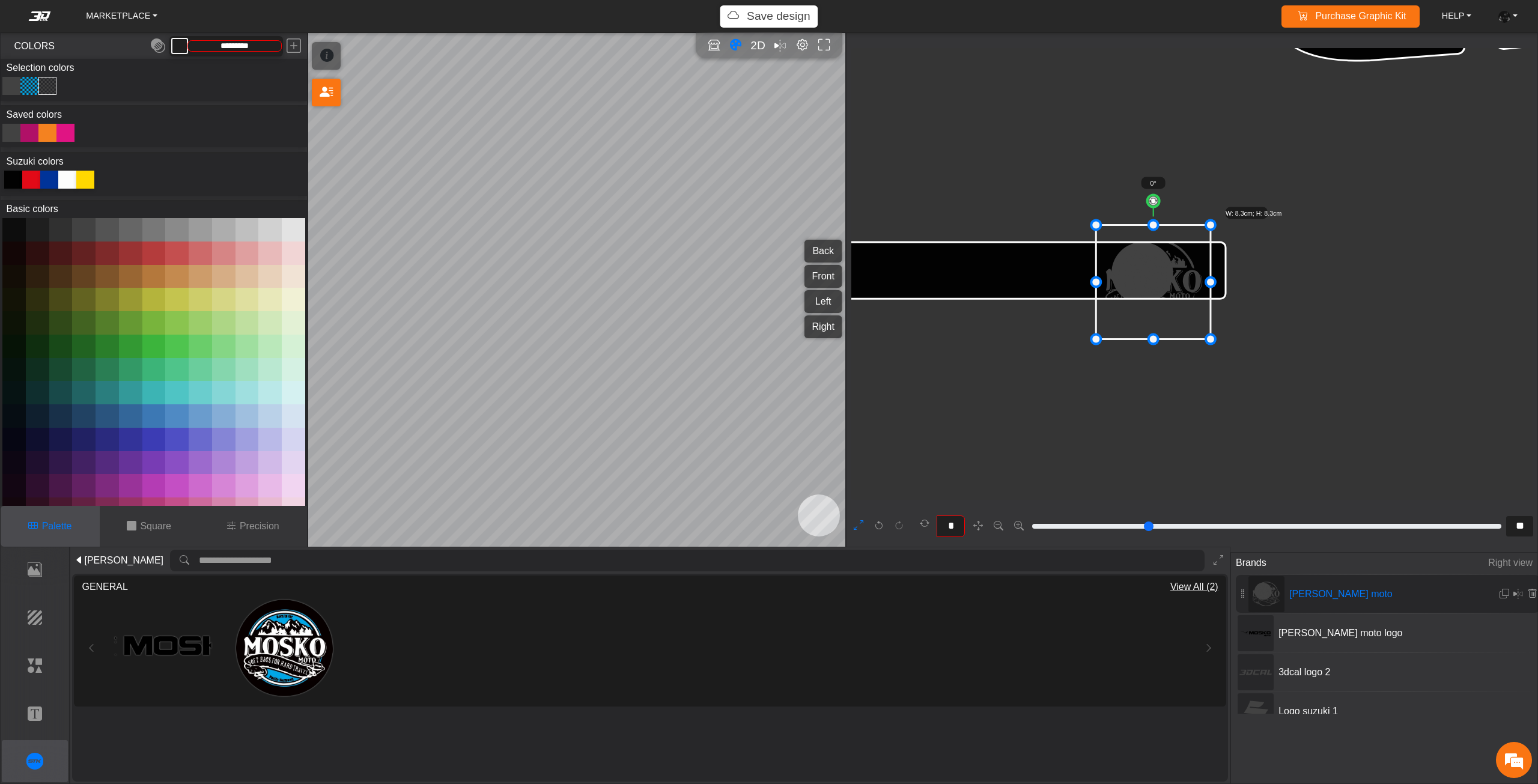
type input "*******"
drag, startPoint x: 1164, startPoint y: 287, endPoint x: 1171, endPoint y: 279, distance: 10.6
click at [1171, 279] on icon at bounding box center [1160, 274] width 115 height 114
drag, startPoint x: 1162, startPoint y: 192, endPoint x: 1180, endPoint y: 196, distance: 18.4
click at [1175, 196] on circle at bounding box center [1168, 193] width 13 height 13
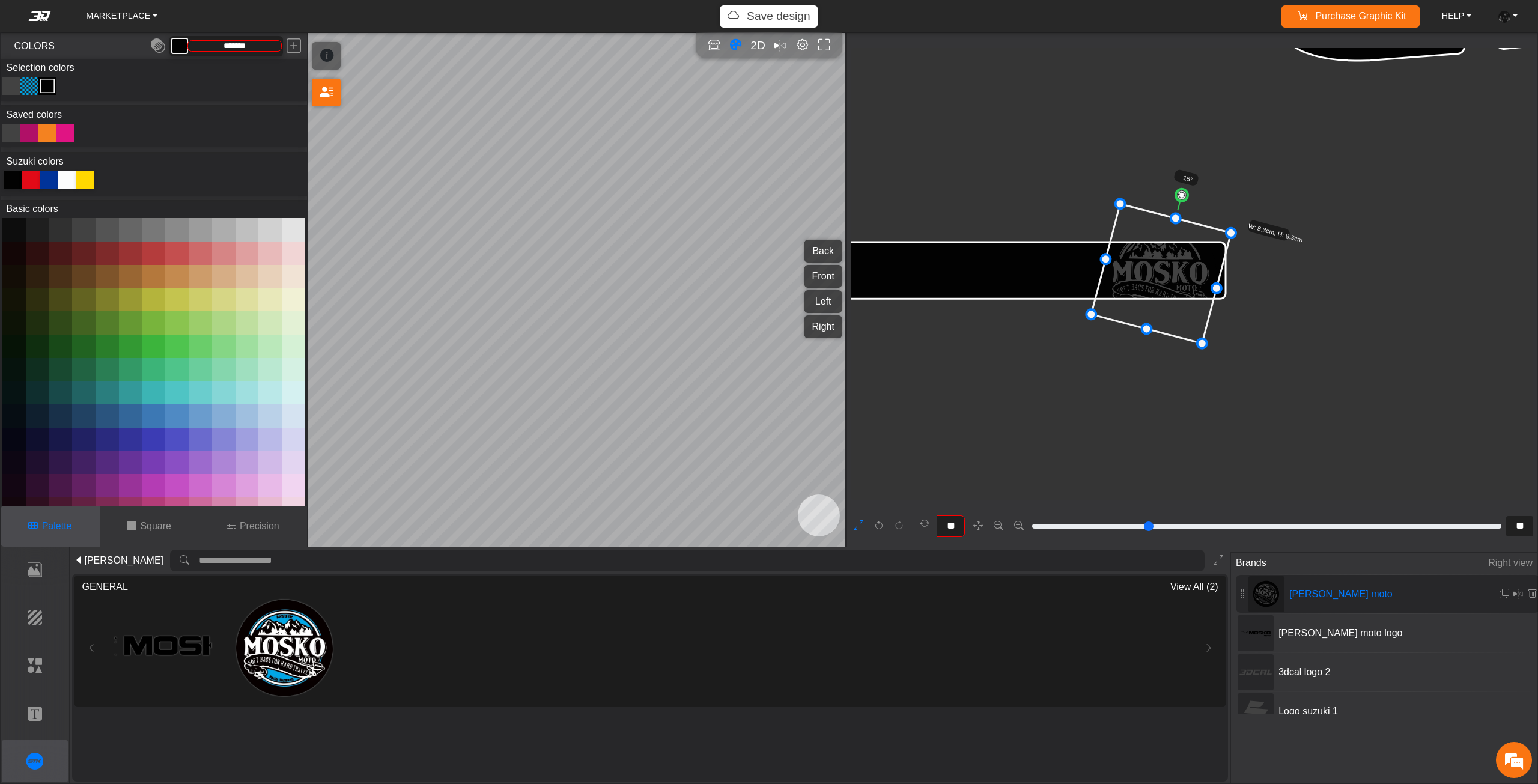
click at [1187, 242] on icon at bounding box center [1162, 273] width 140 height 139
click at [779, 45] on em "Mirror all" at bounding box center [780, 45] width 12 height 19
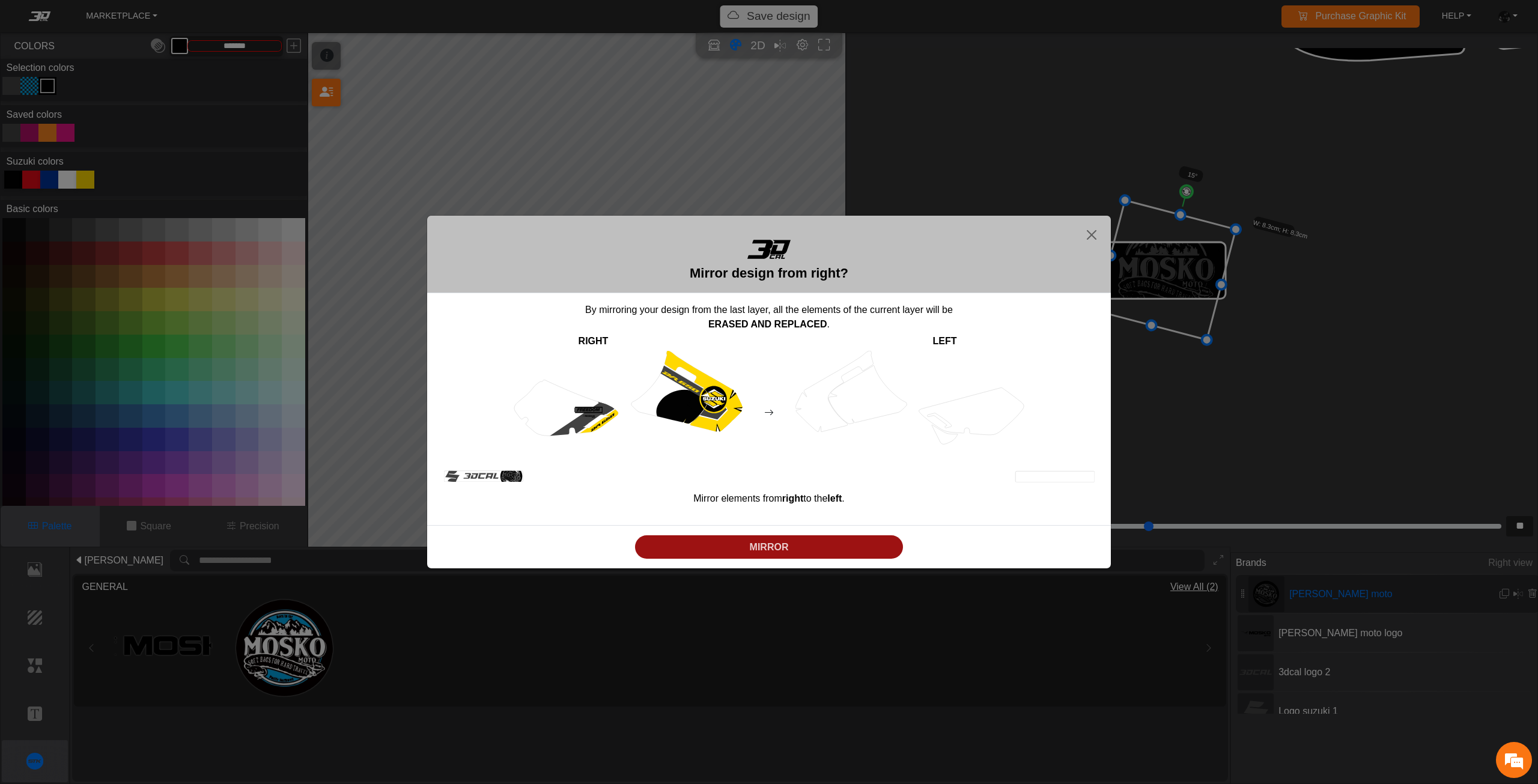
click at [775, 552] on p "MIRROR" at bounding box center [769, 547] width 259 height 14
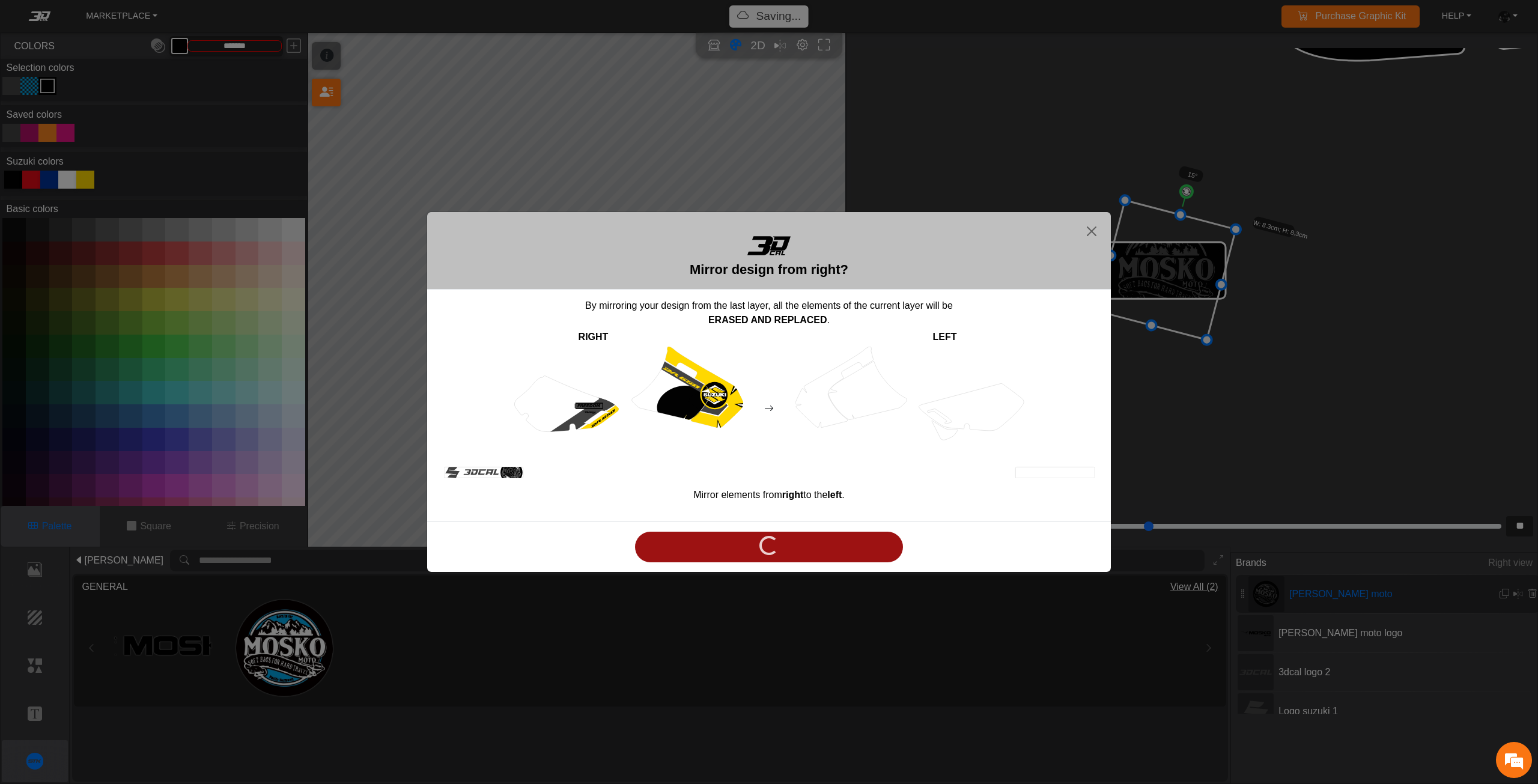
type input "****"
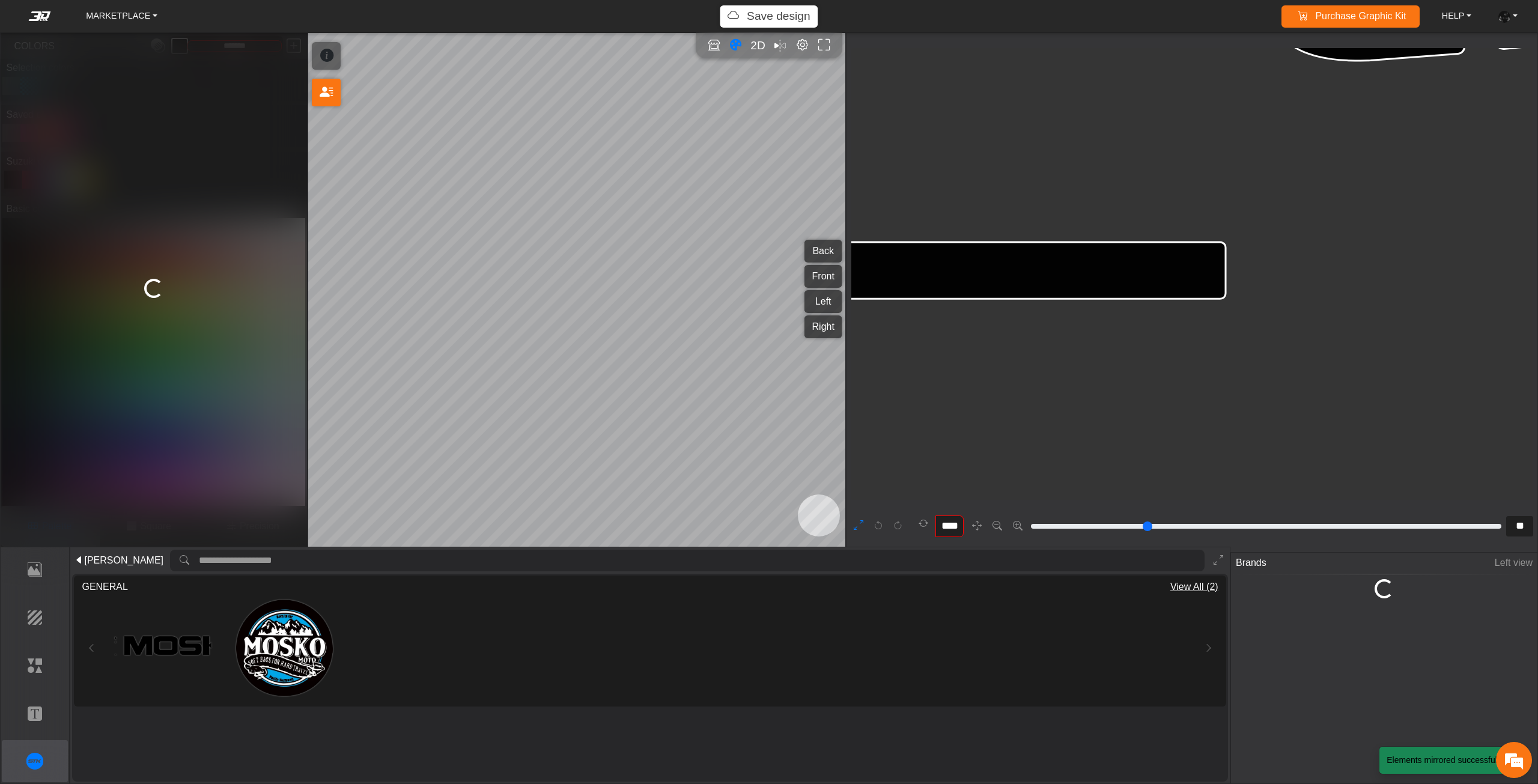
type input "**"
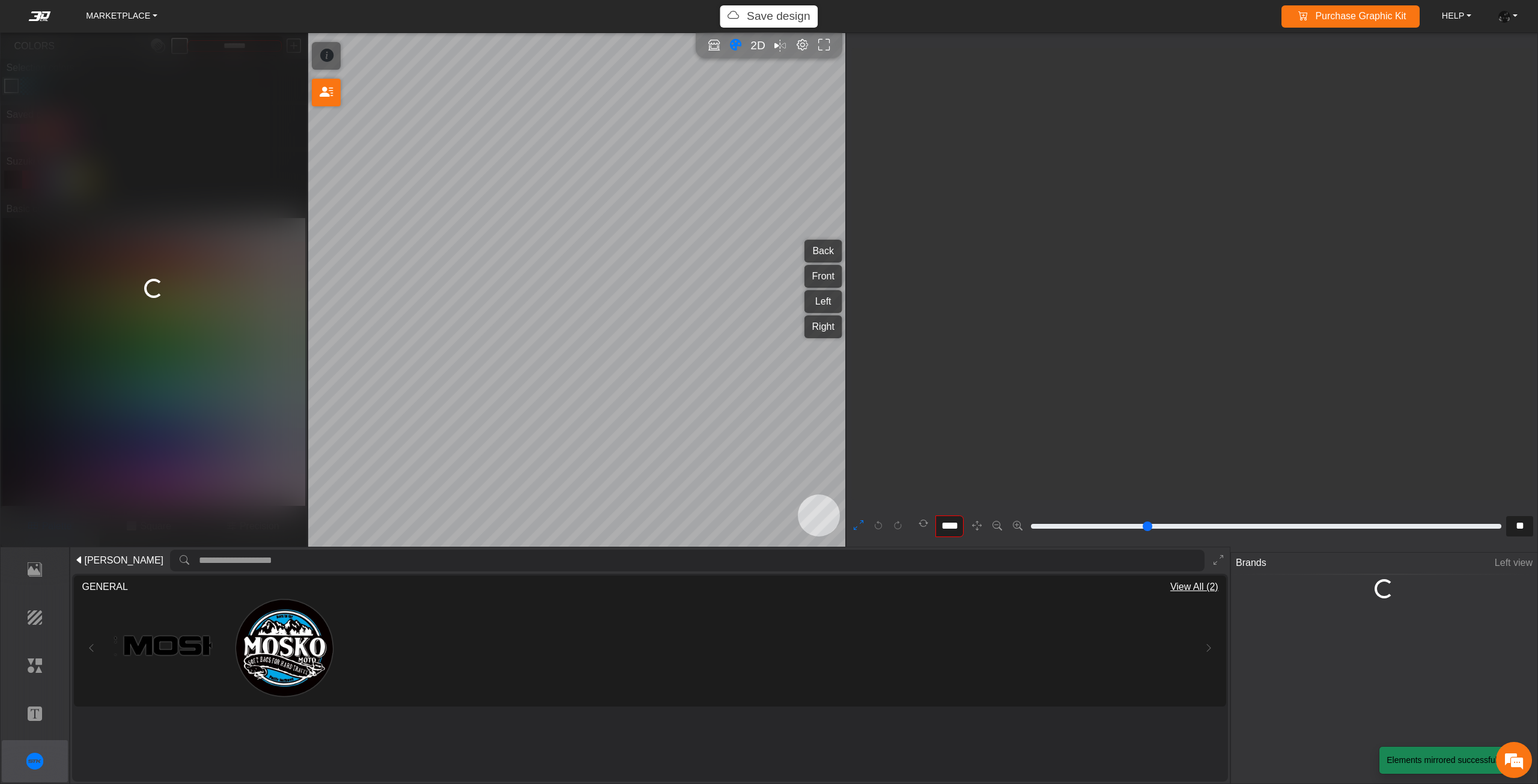
type input "*********"
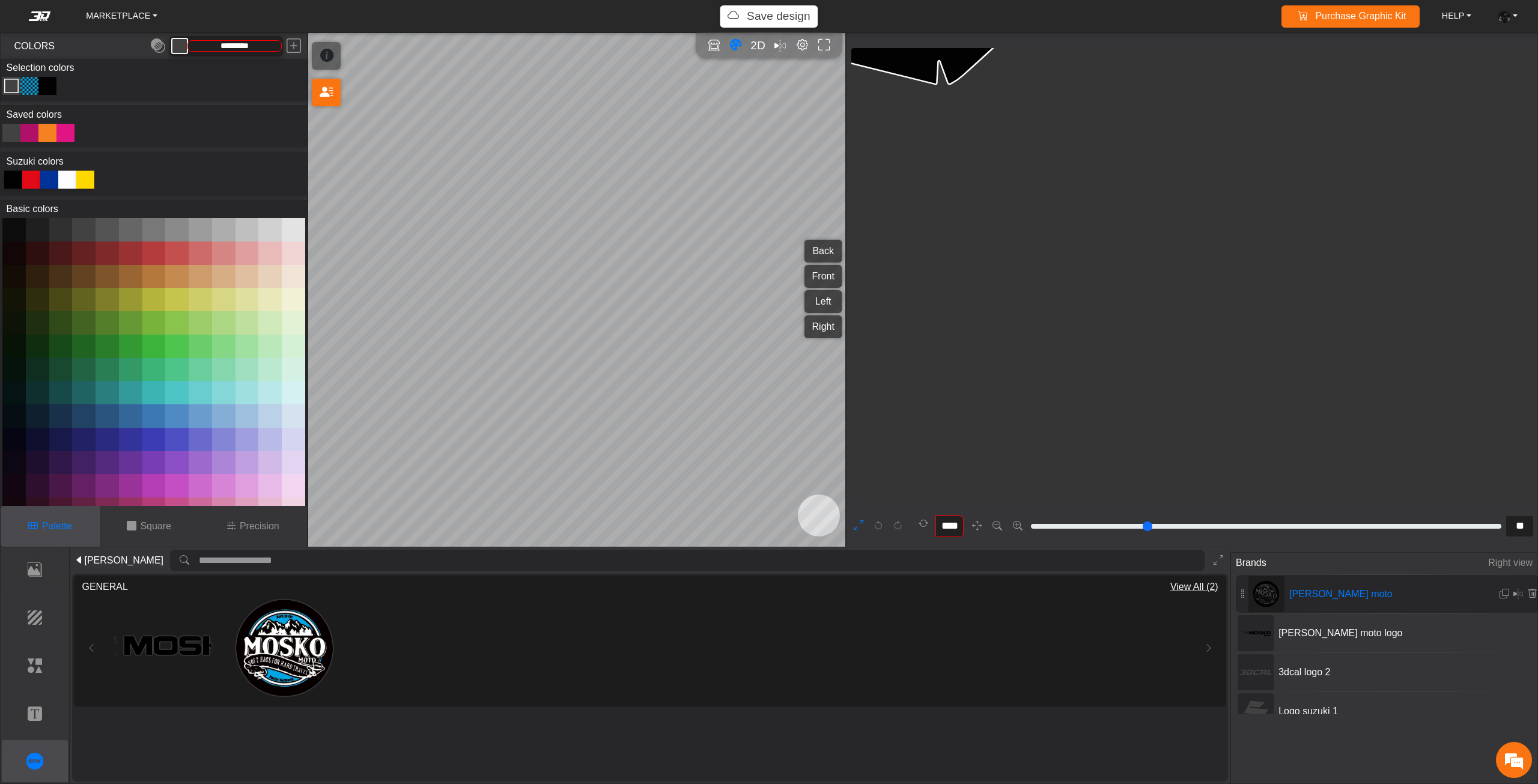
type input "**"
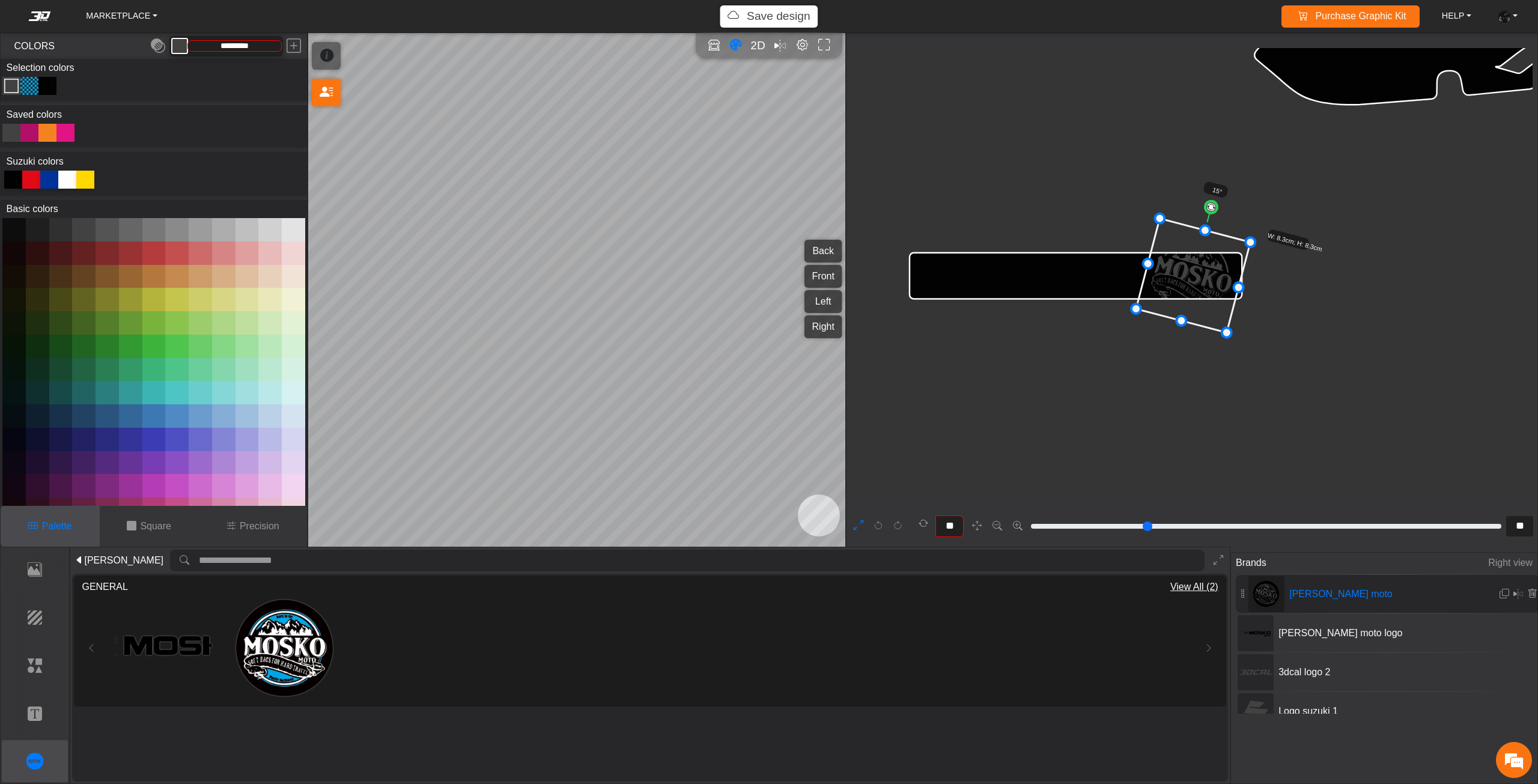
click at [783, 14] on p "Save design" at bounding box center [778, 17] width 64 height 17
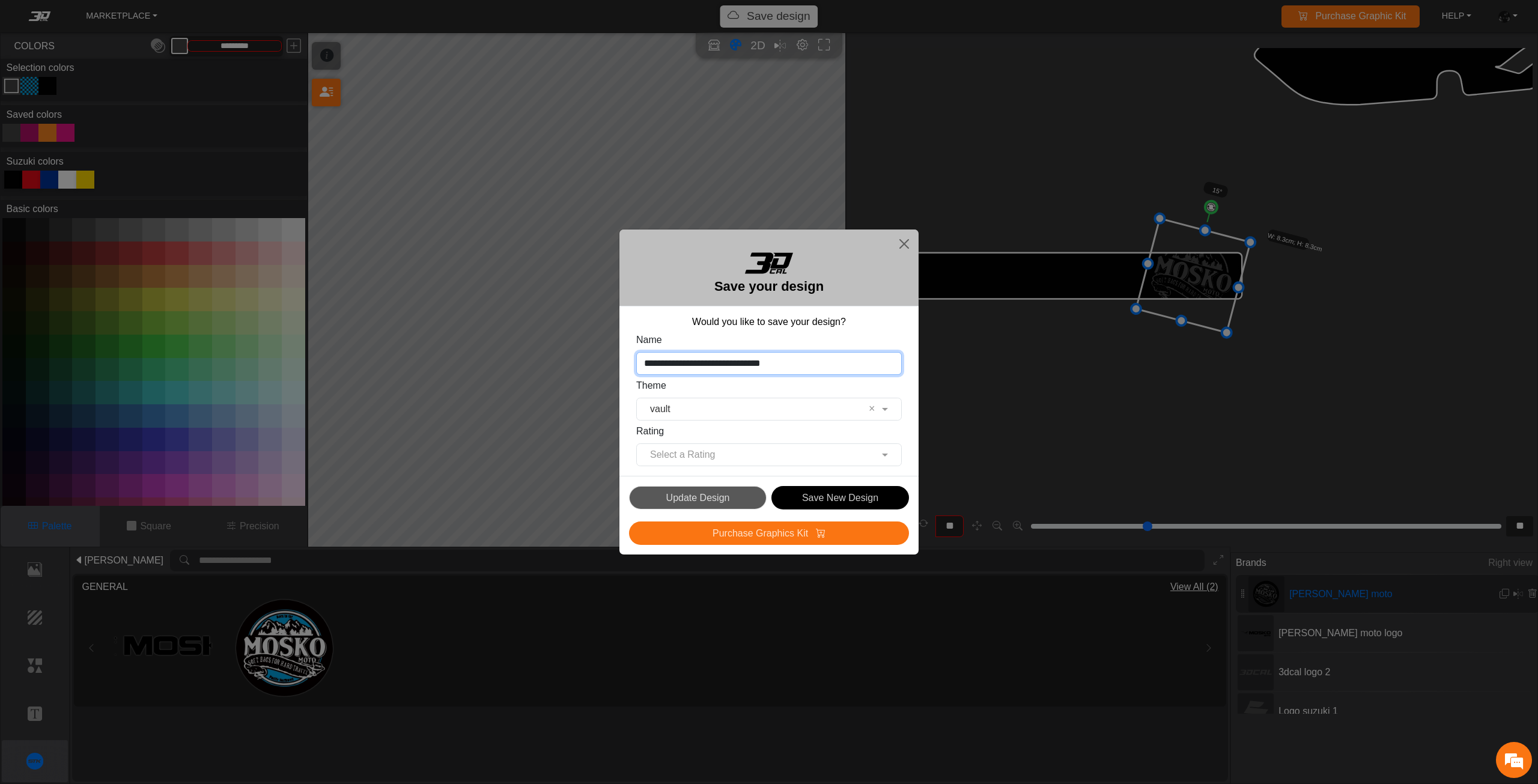
drag, startPoint x: 839, startPoint y: 356, endPoint x: 490, endPoint y: 337, distance: 349.5
click at [490, 337] on div "**********" at bounding box center [769, 392] width 1538 height 784
type input "**********"
click at [699, 414] on input "text" at bounding box center [757, 408] width 228 height 14
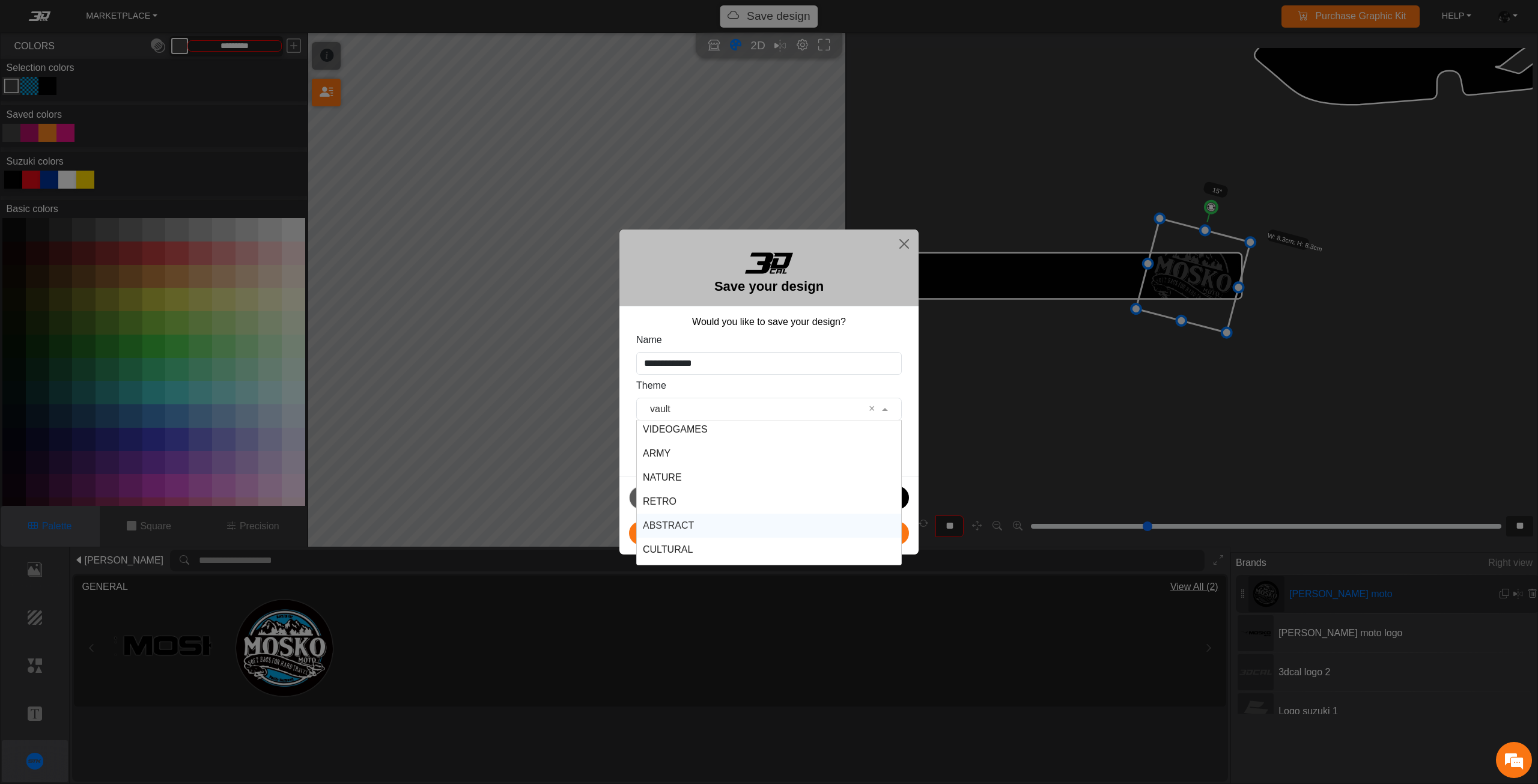
scroll to position [216, 0]
click at [717, 503] on div "ABSTRACT" at bounding box center [769, 504] width 264 height 24
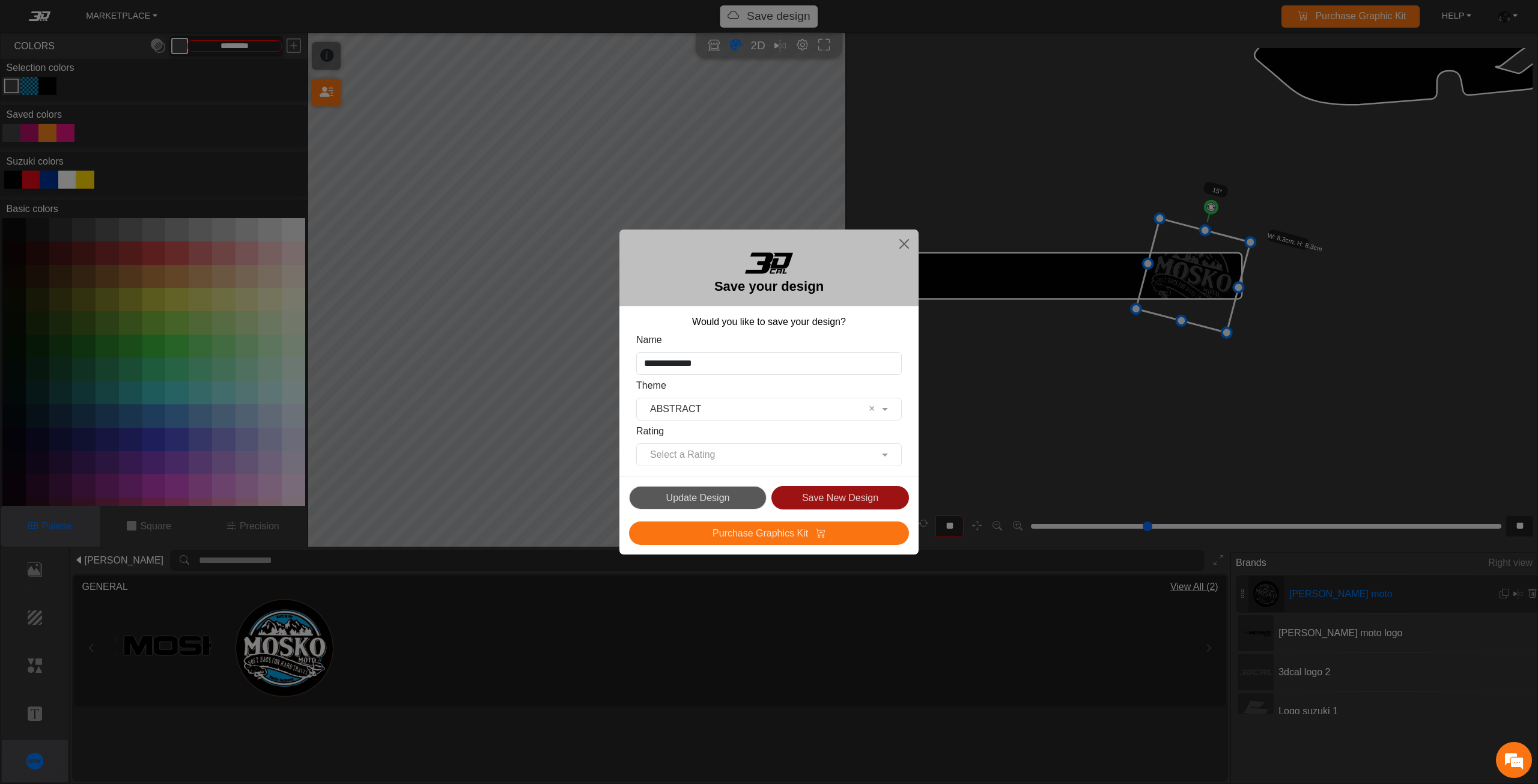
click at [817, 498] on button "Save New Design" at bounding box center [840, 498] width 138 height 24
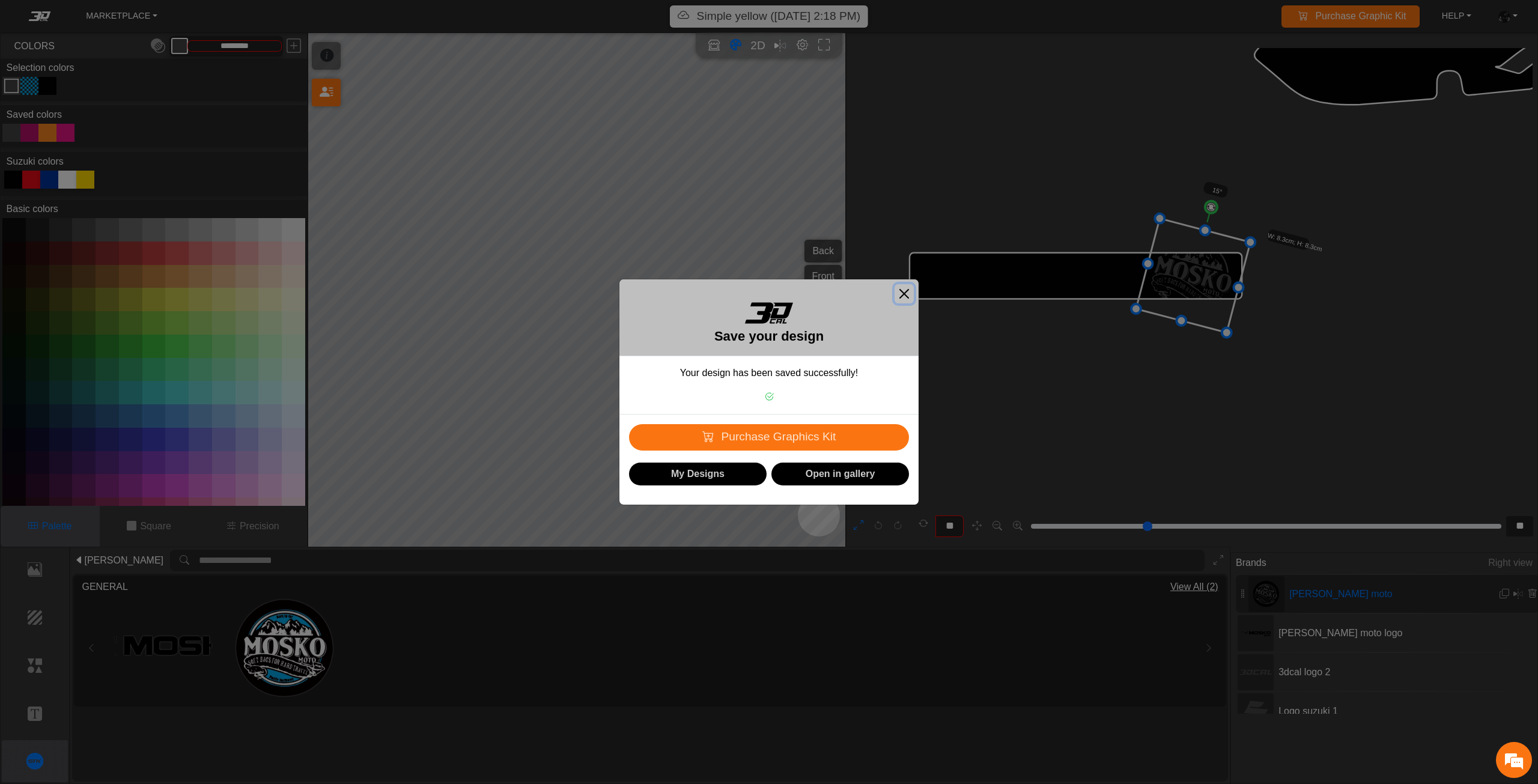
click at [898, 297] on button "Close" at bounding box center [904, 293] width 19 height 19
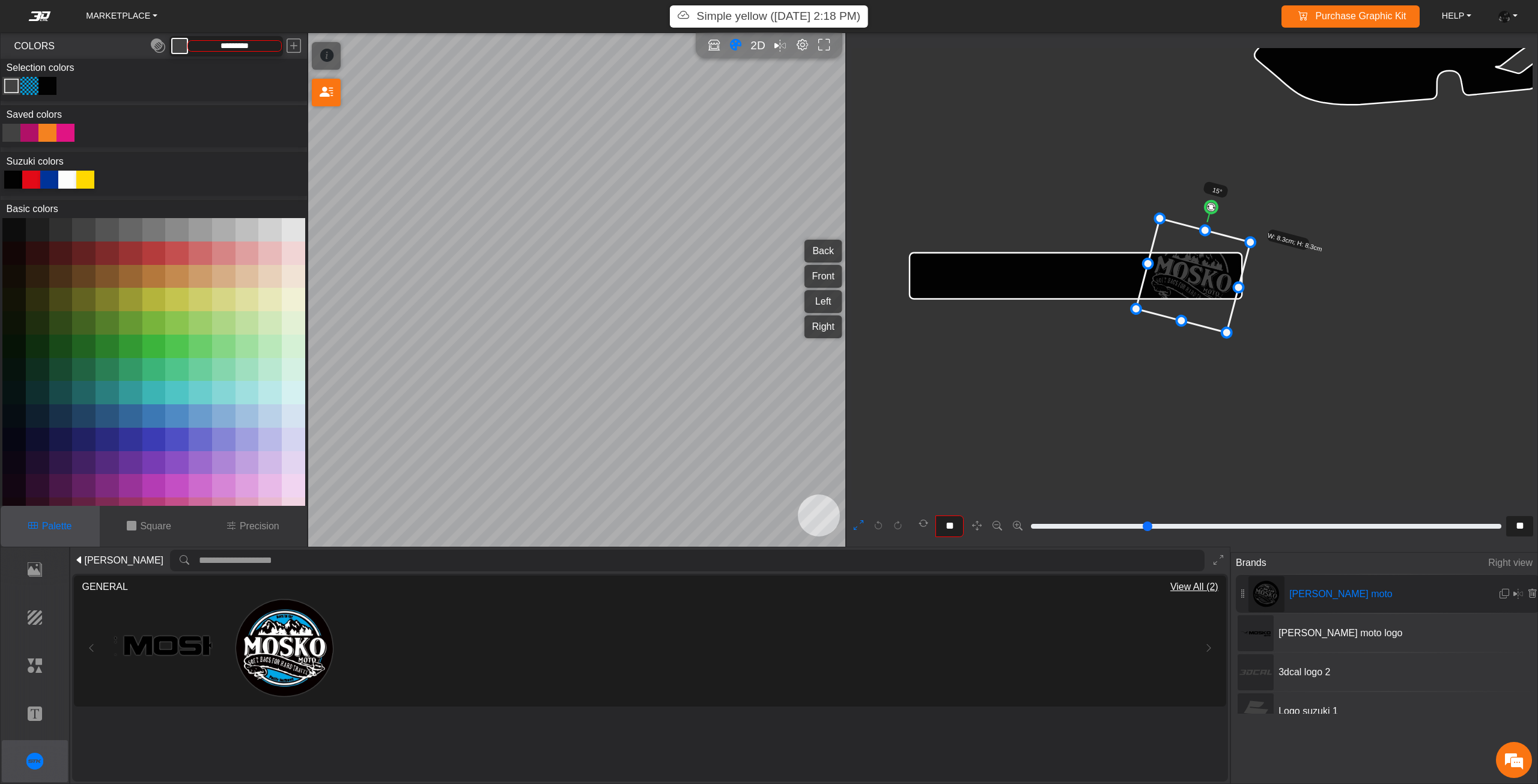
click at [743, 20] on p "Simple yellow (8/19/25, 2:18 PM)" at bounding box center [779, 17] width 164 height 17
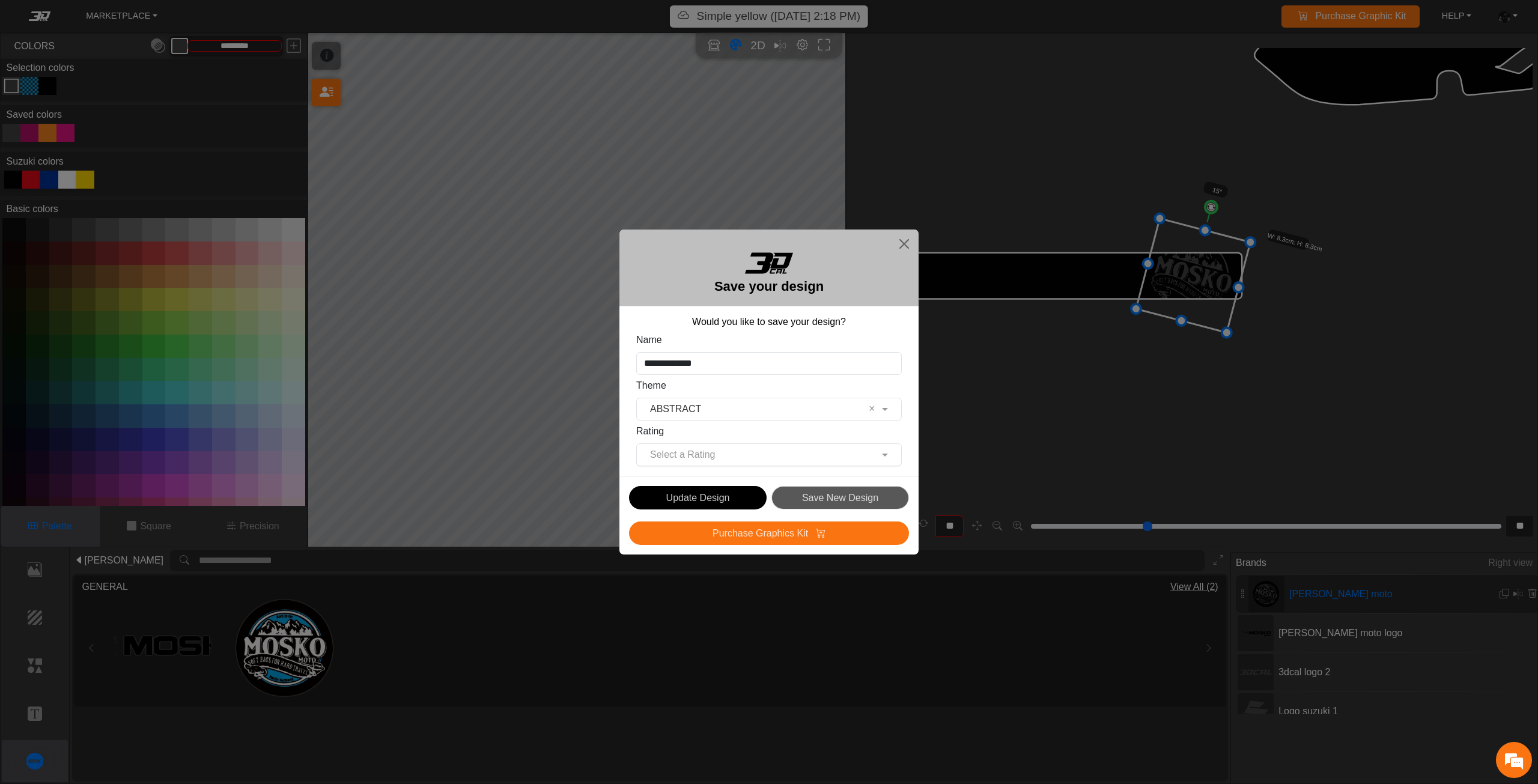
click at [701, 457] on input "text" at bounding box center [757, 454] width 228 height 14
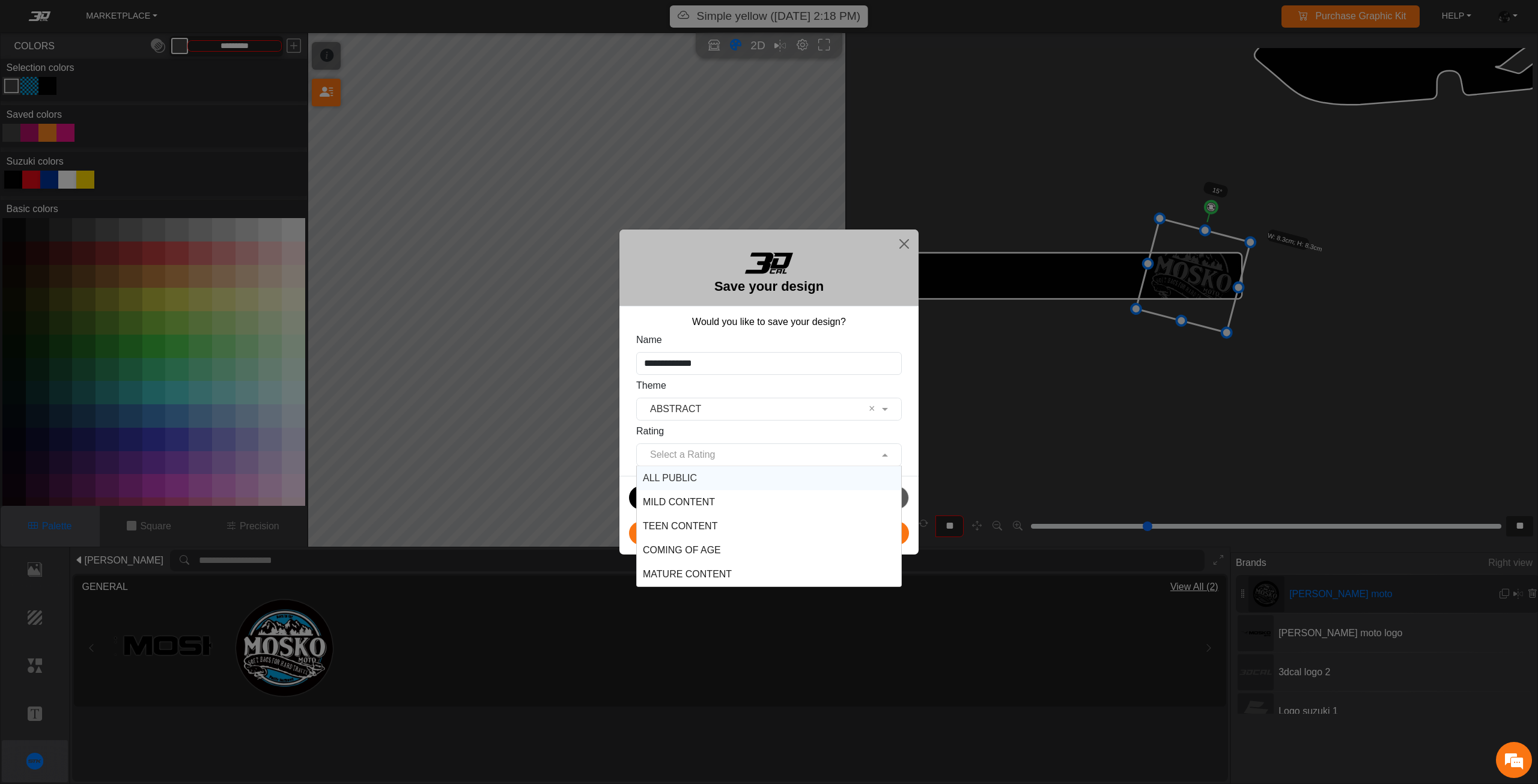
click at [694, 486] on div "ALL PUBLIC" at bounding box center [769, 478] width 264 height 24
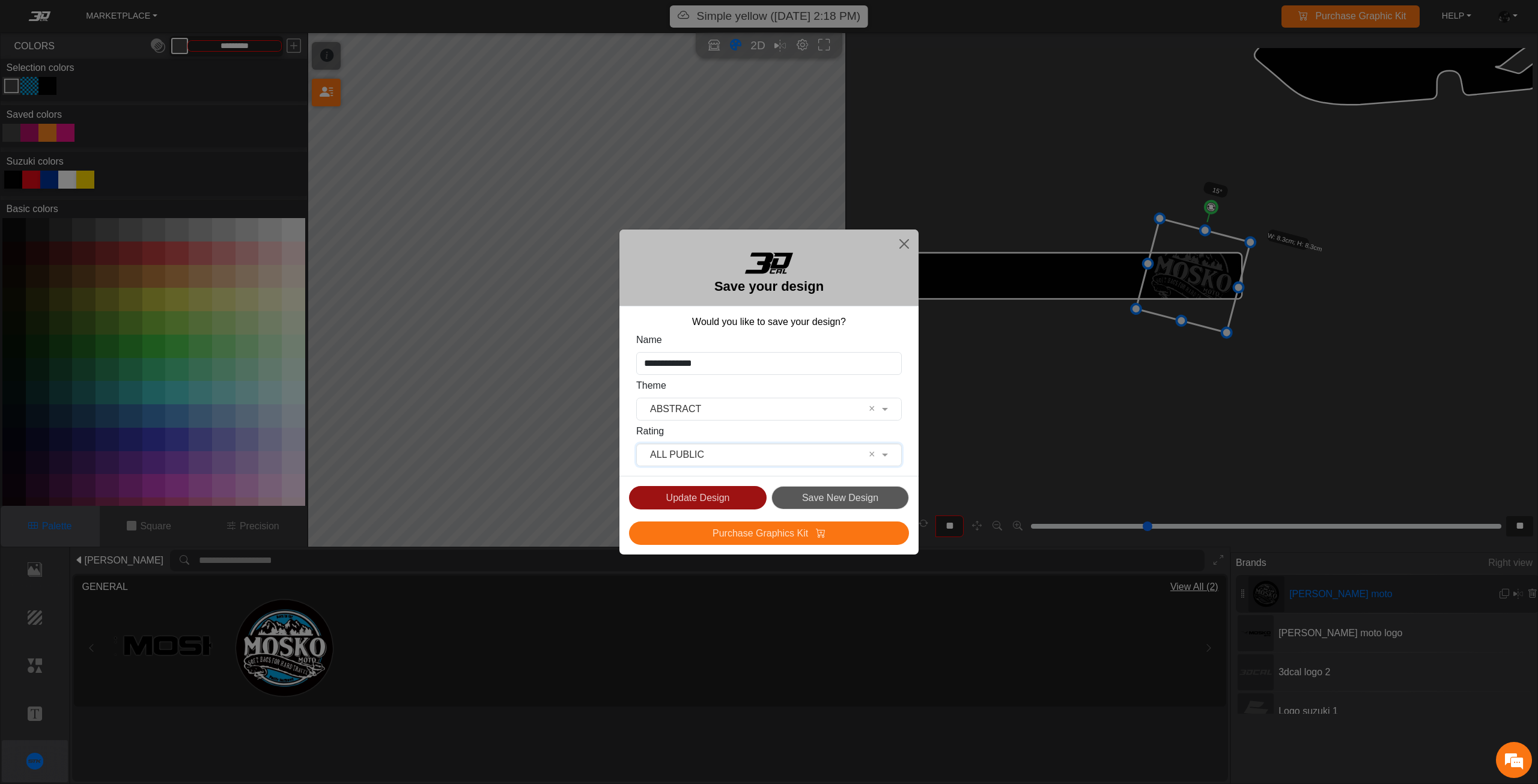
click at [689, 498] on button "Update Design" at bounding box center [698, 498] width 138 height 24
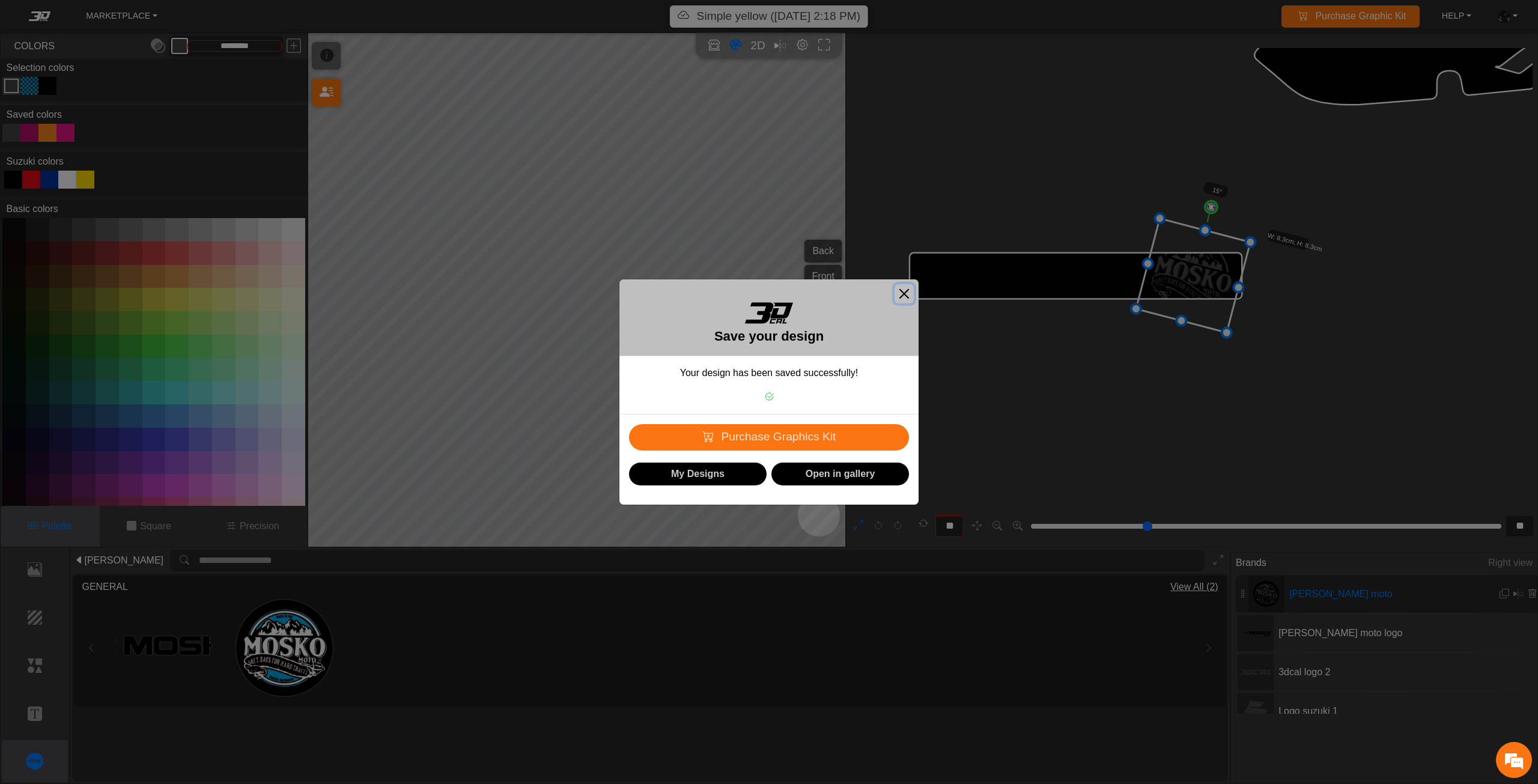
click at [906, 292] on button "Close" at bounding box center [904, 293] width 19 height 19
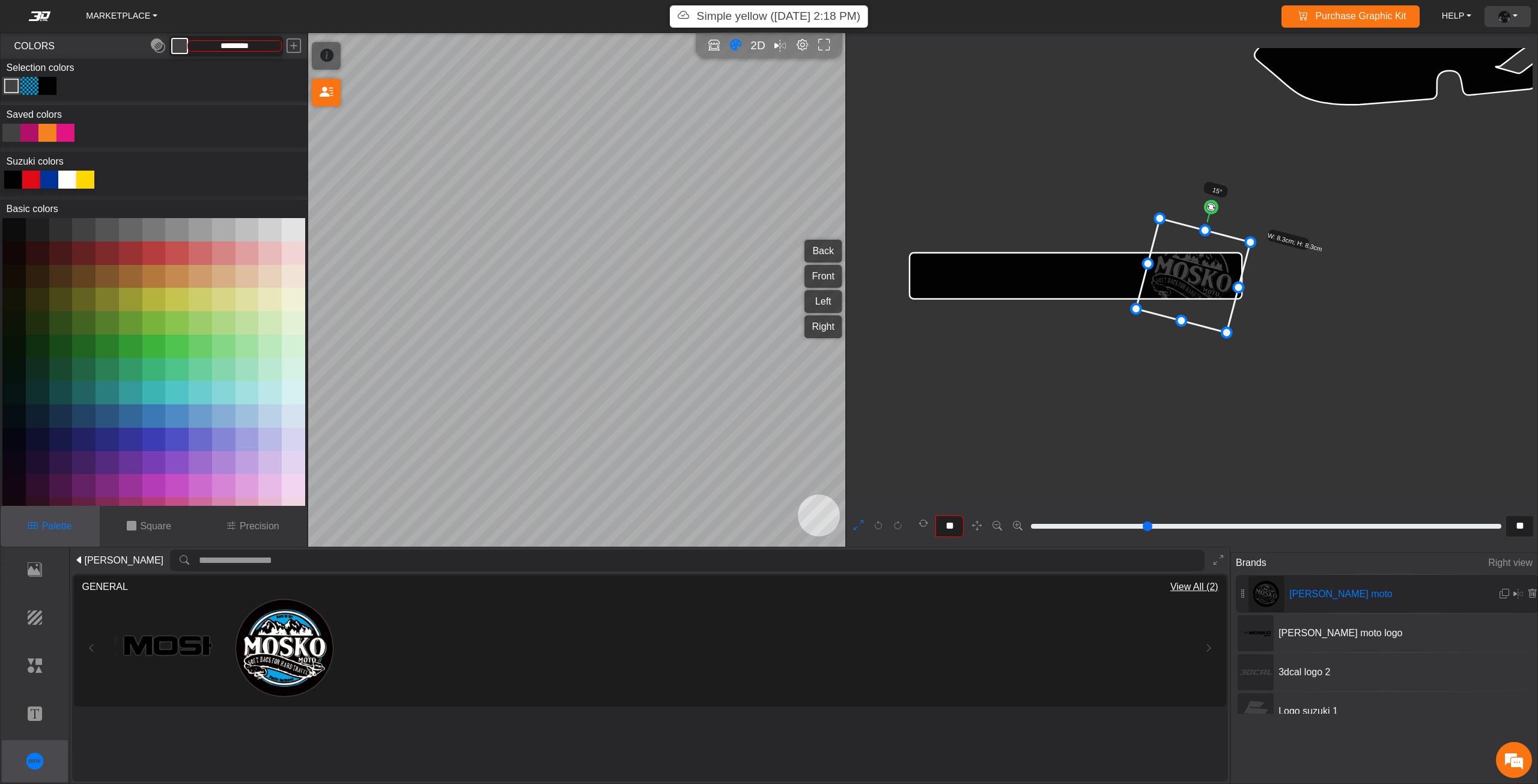
click at [1510, 13] on link "ACCOUNT" at bounding box center [1508, 17] width 29 height 21
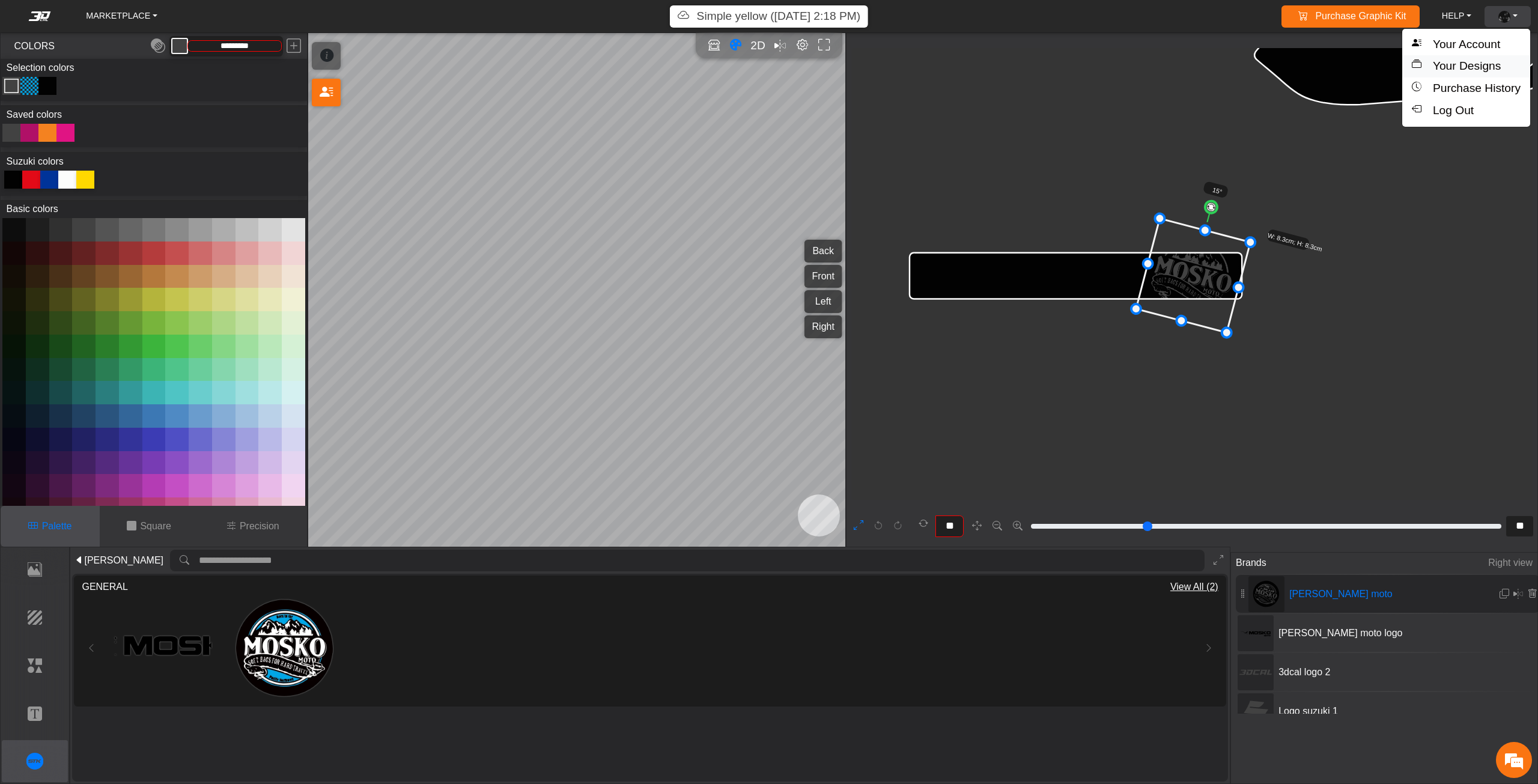
click at [1486, 73] on button "Your Designs" at bounding box center [1466, 66] width 128 height 22
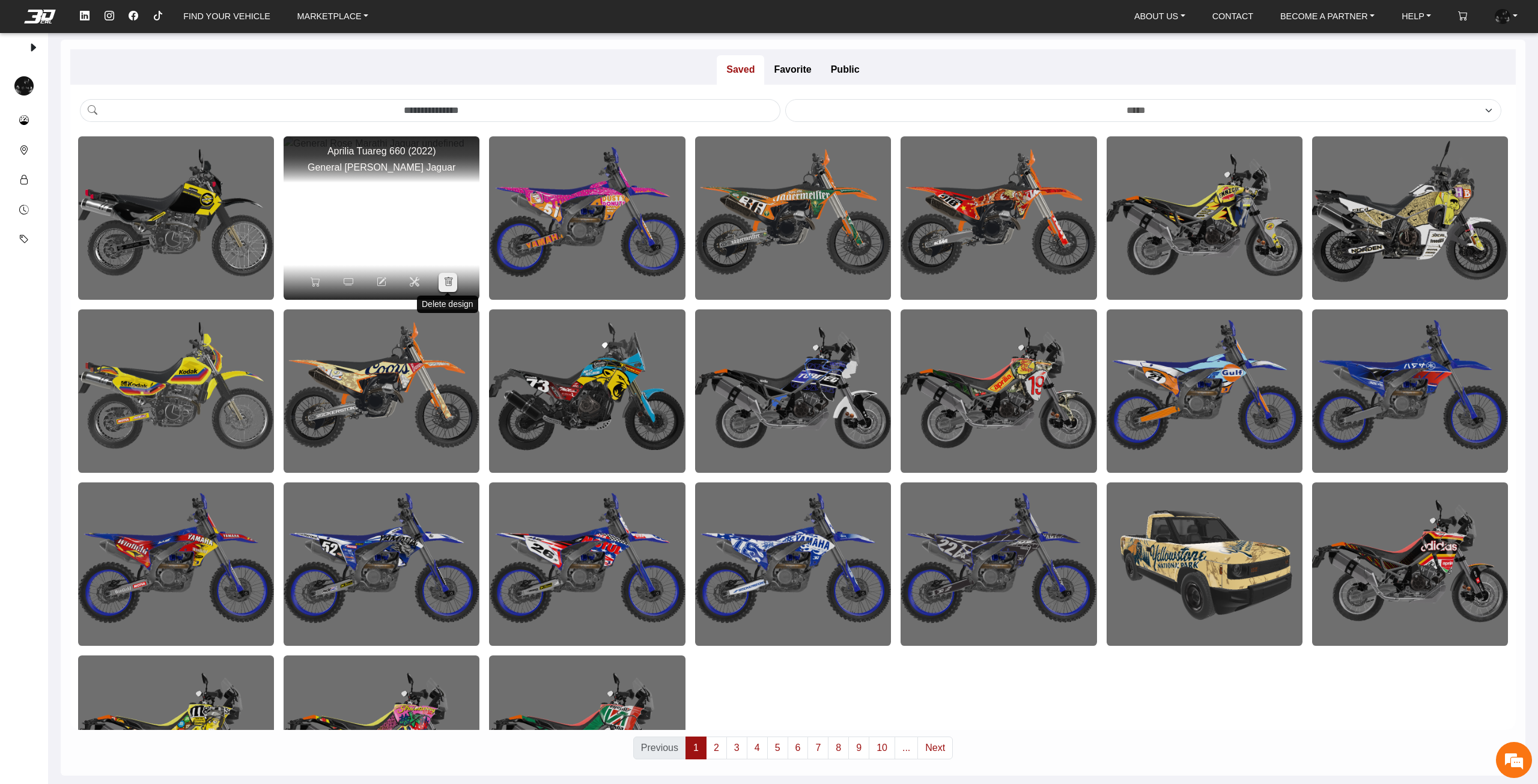
click at [449, 280] on icon at bounding box center [448, 282] width 10 height 10
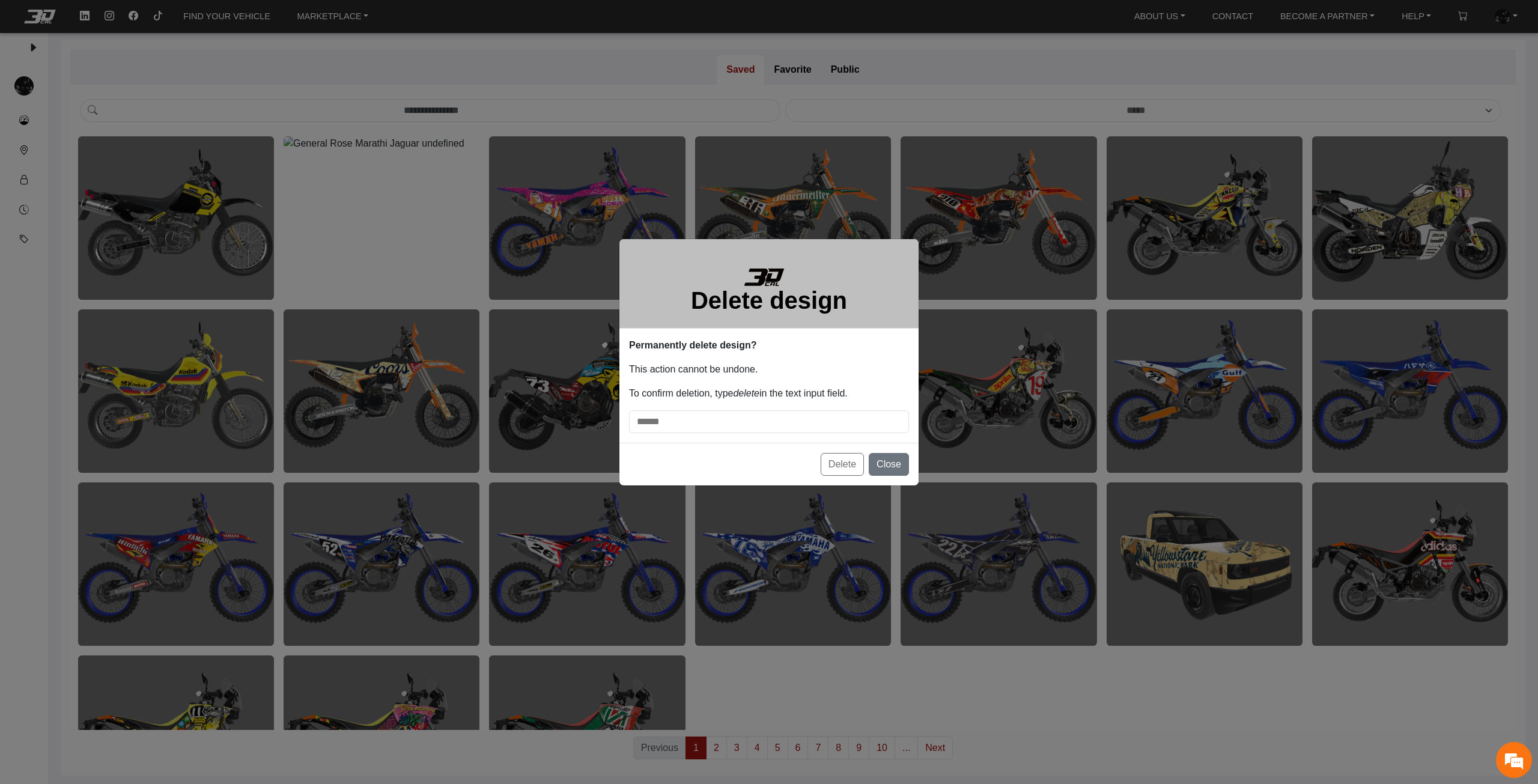
click at [809, 419] on input "delete-confirmation-input" at bounding box center [769, 421] width 280 height 23
type input "******"
click at [838, 466] on span "Delete" at bounding box center [842, 464] width 28 height 10
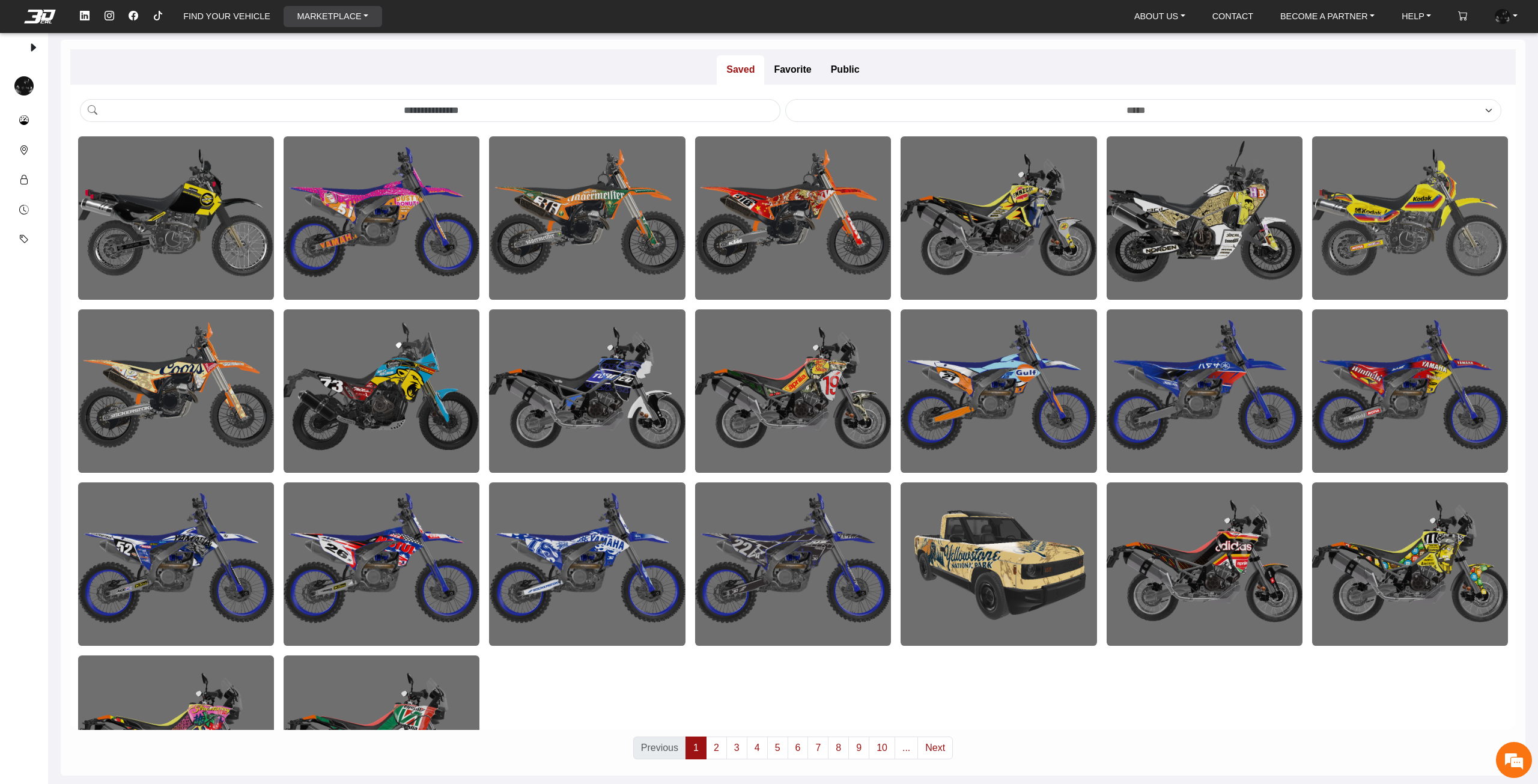
click at [320, 19] on link "MARKETPLACE" at bounding box center [333, 17] width 81 height 21
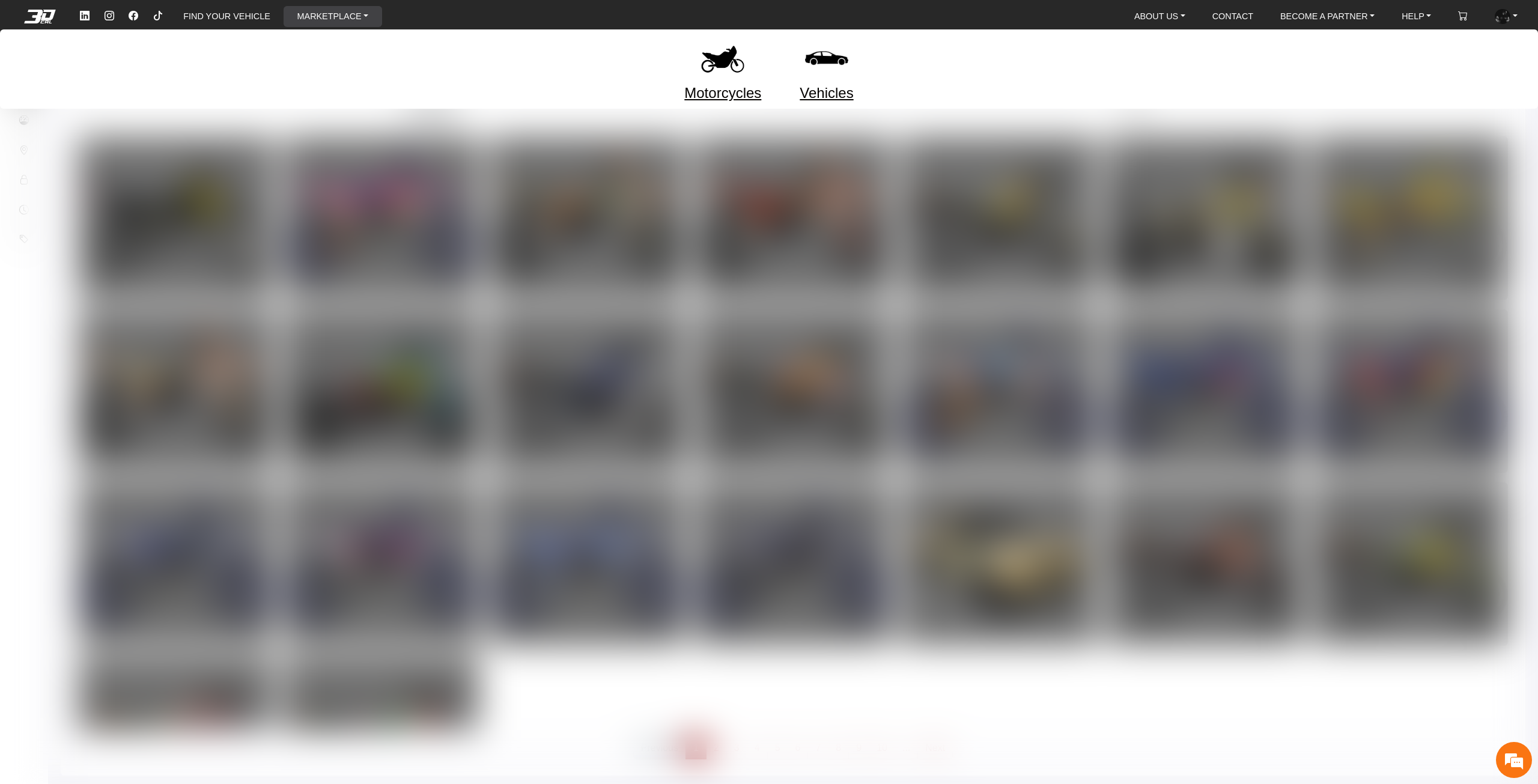
click at [705, 73] on img at bounding box center [722, 58] width 50 height 50
